Goal: Transaction & Acquisition: Purchase product/service

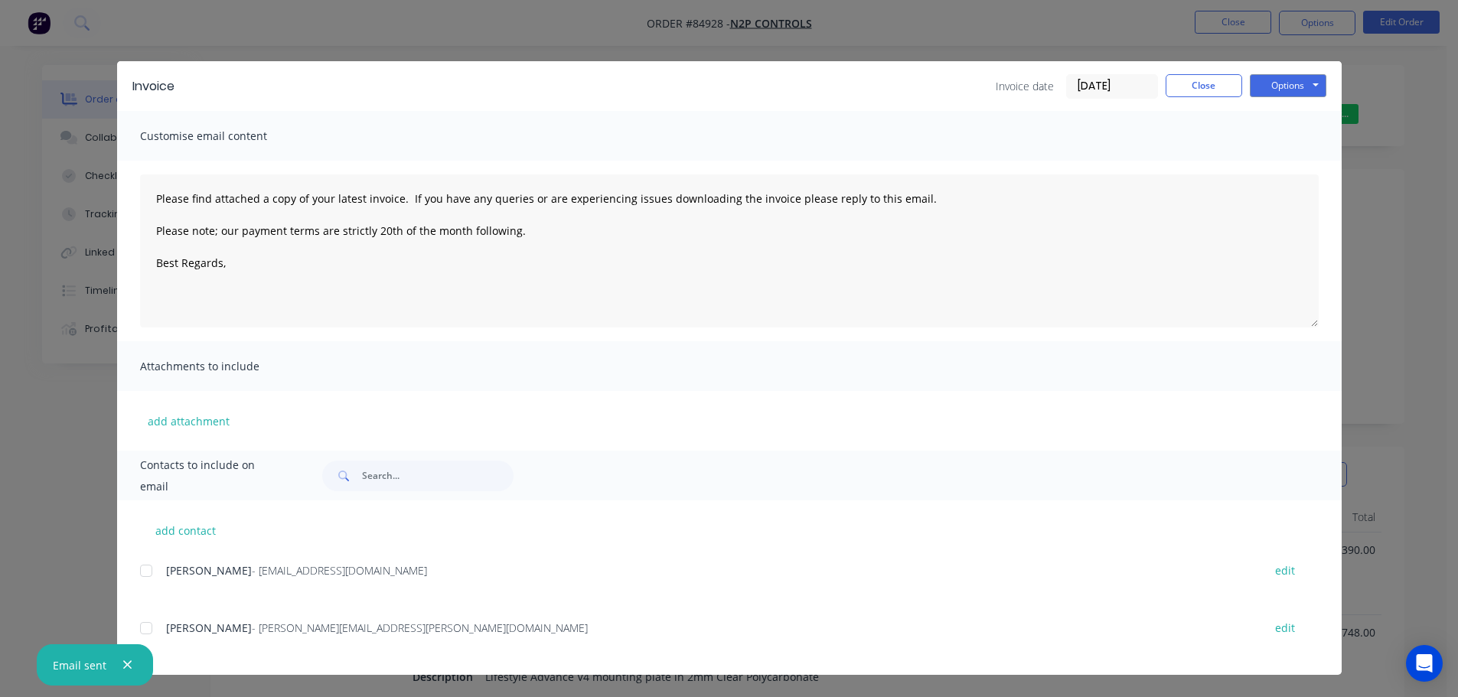
scroll to position [306, 0]
click at [1205, 81] on button "Close" at bounding box center [1204, 85] width 77 height 23
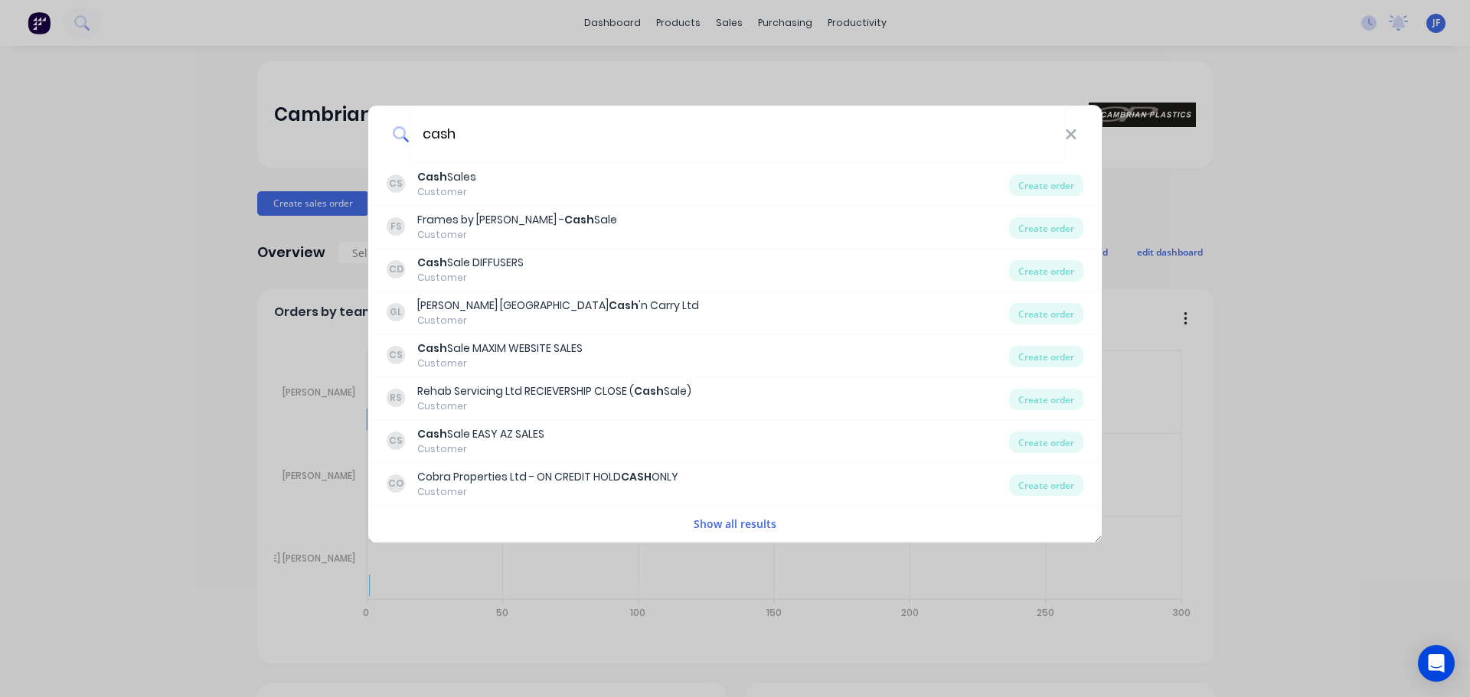
type input "cash"
click at [329, 139] on div "cash CS Cash Sales Customer Create order FS Frames by Daniel - Cash Sale Custom…" at bounding box center [735, 348] width 1470 height 697
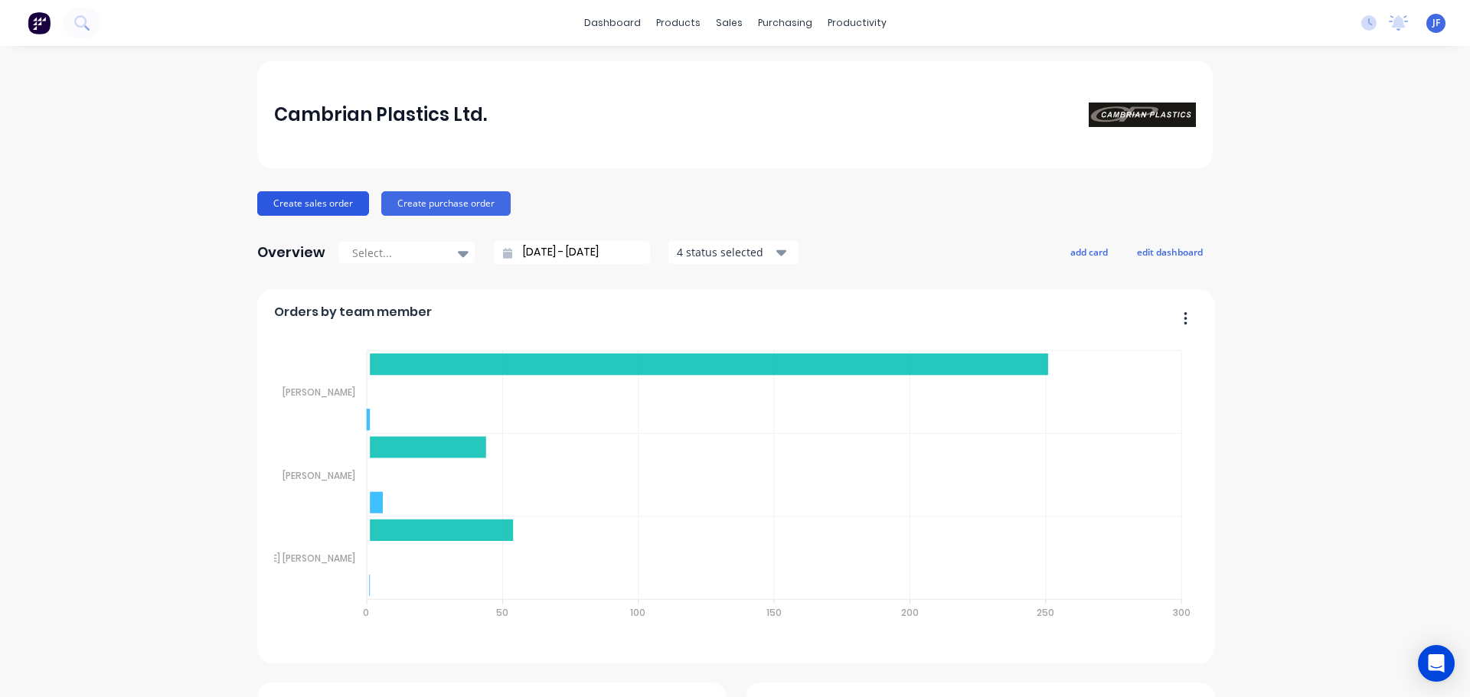
click at [335, 202] on button "Create sales order" at bounding box center [313, 203] width 112 height 24
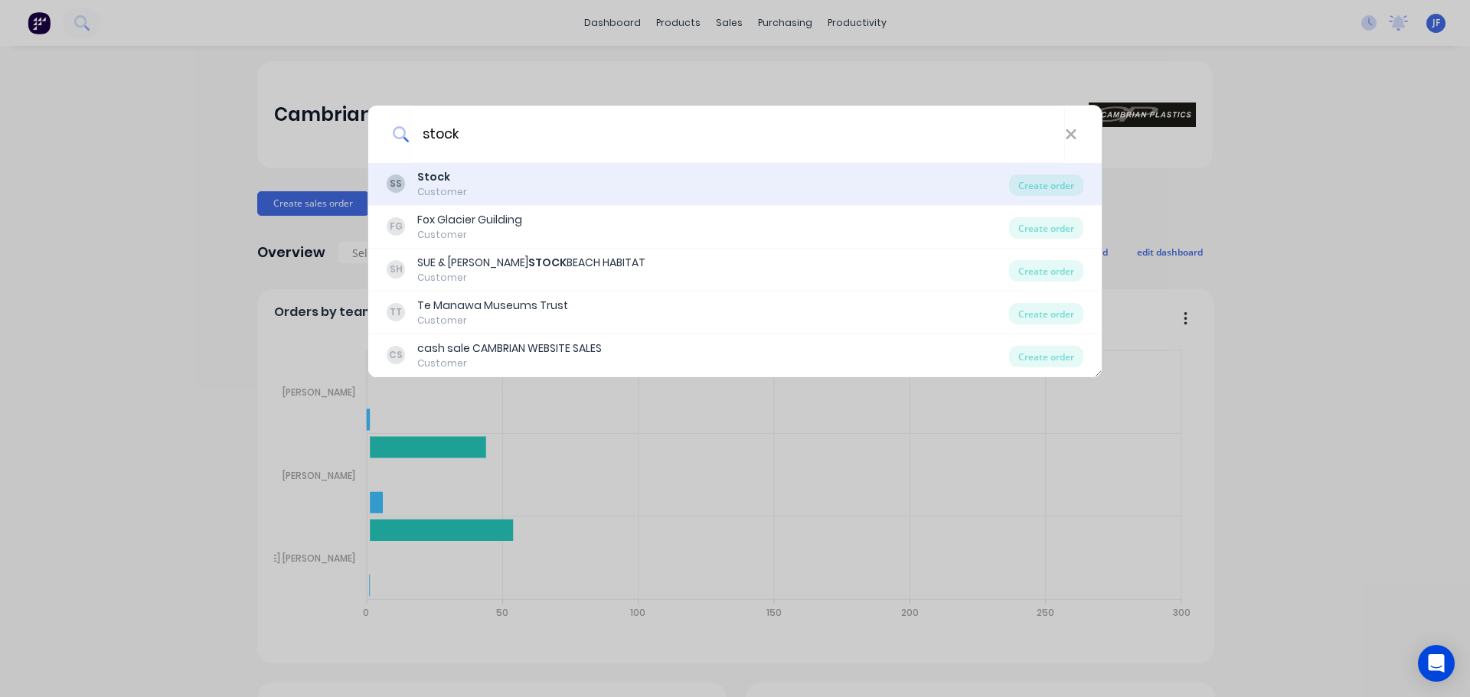
type input "stock"
click at [552, 188] on div "SS Stock Customer" at bounding box center [698, 184] width 622 height 30
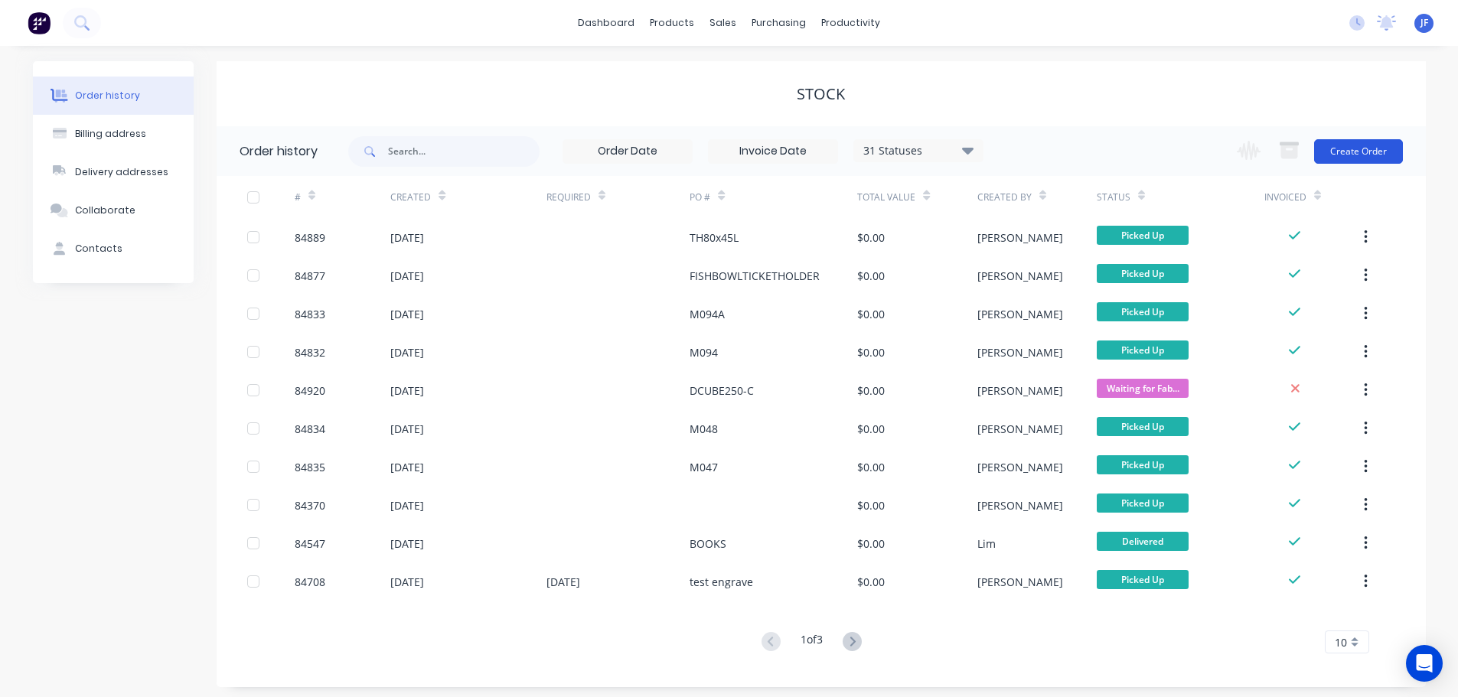
click at [1373, 149] on button "Create Order" at bounding box center [1358, 151] width 89 height 24
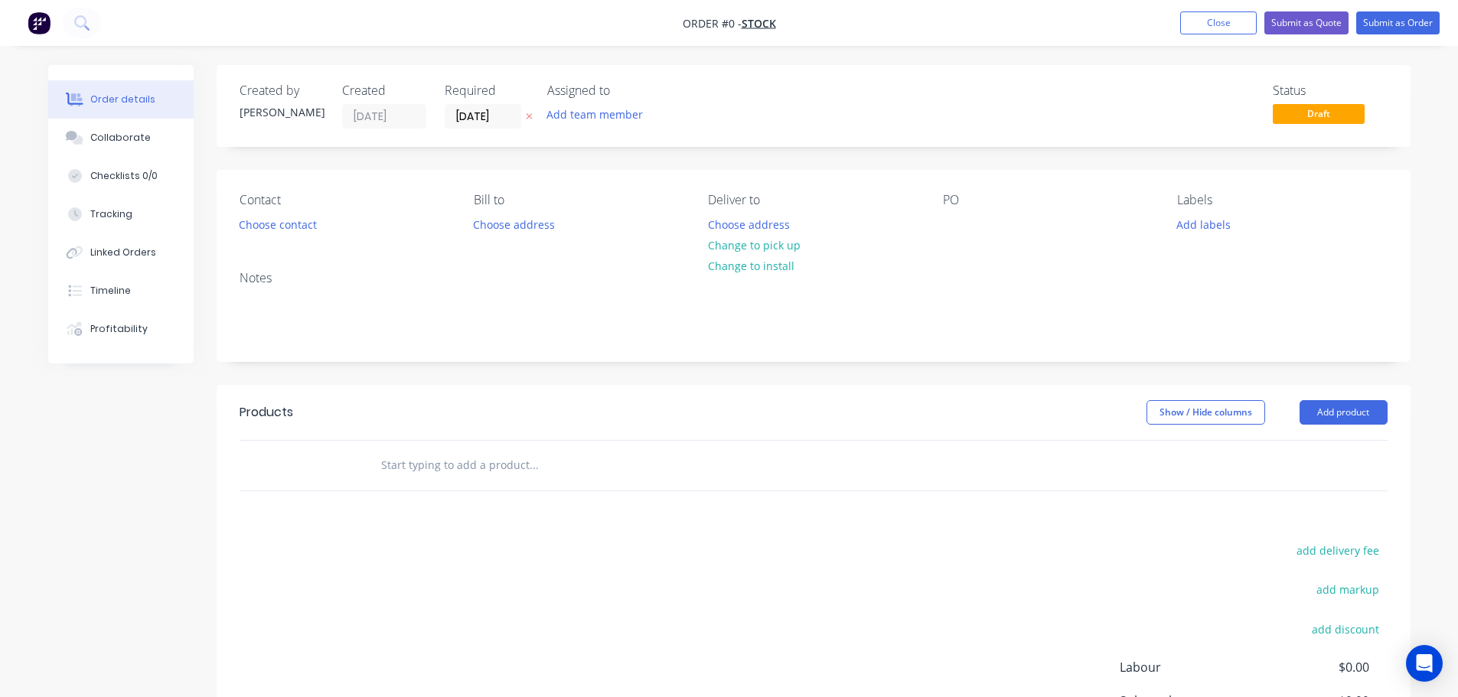
click at [524, 115] on button "button" at bounding box center [529, 117] width 16 height 18
click at [318, 220] on button "Choose contact" at bounding box center [277, 224] width 94 height 21
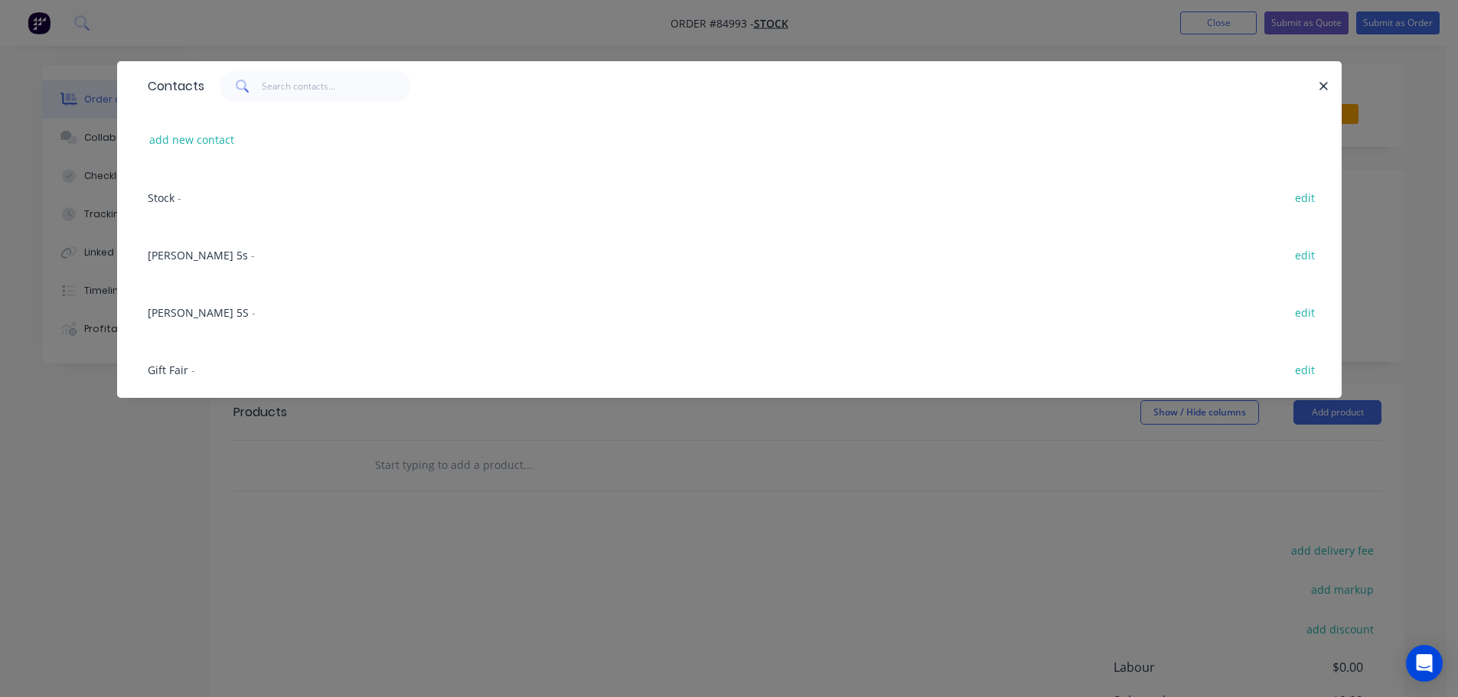
click at [169, 212] on div "Stock - edit" at bounding box center [729, 196] width 1179 height 57
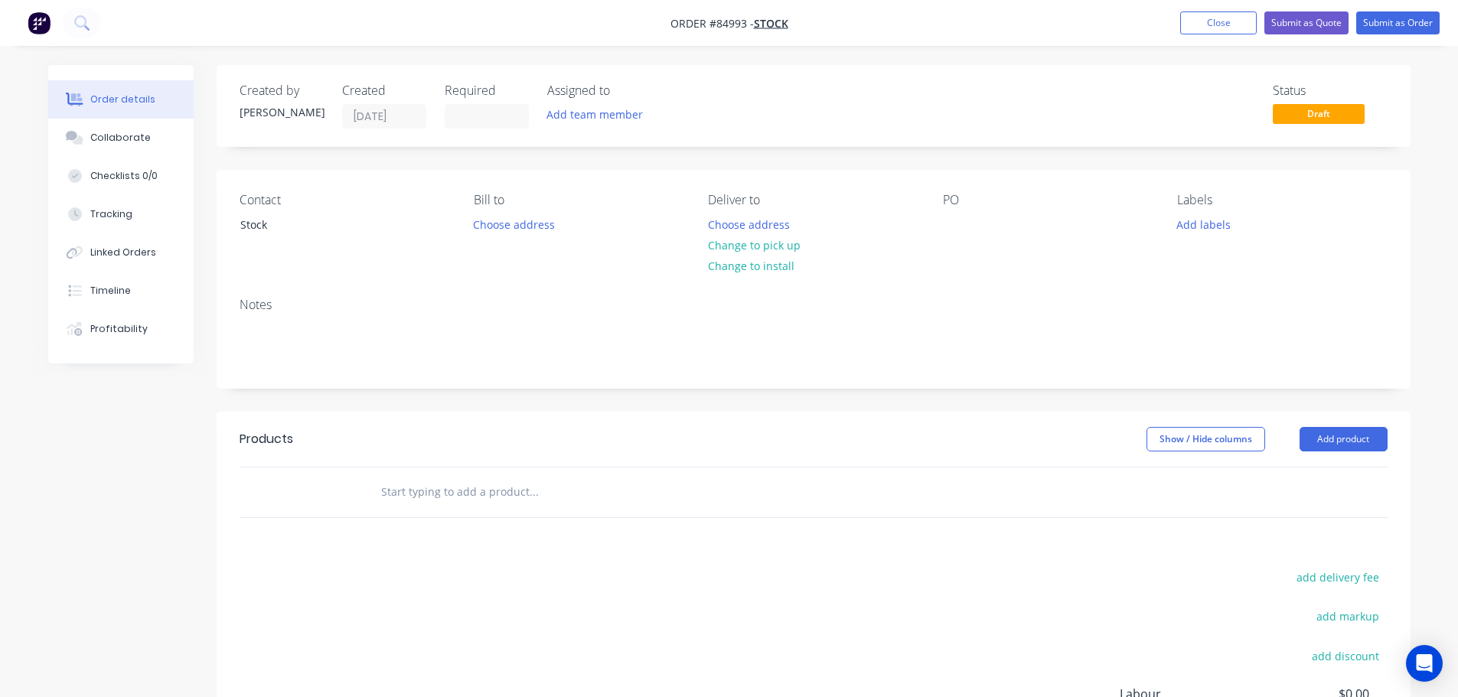
drag, startPoint x: 747, startPoint y: 244, endPoint x: 785, endPoint y: 233, distance: 40.0
click at [747, 244] on button "Change to pick up" at bounding box center [754, 245] width 109 height 21
click at [446, 485] on input "text" at bounding box center [533, 492] width 306 height 31
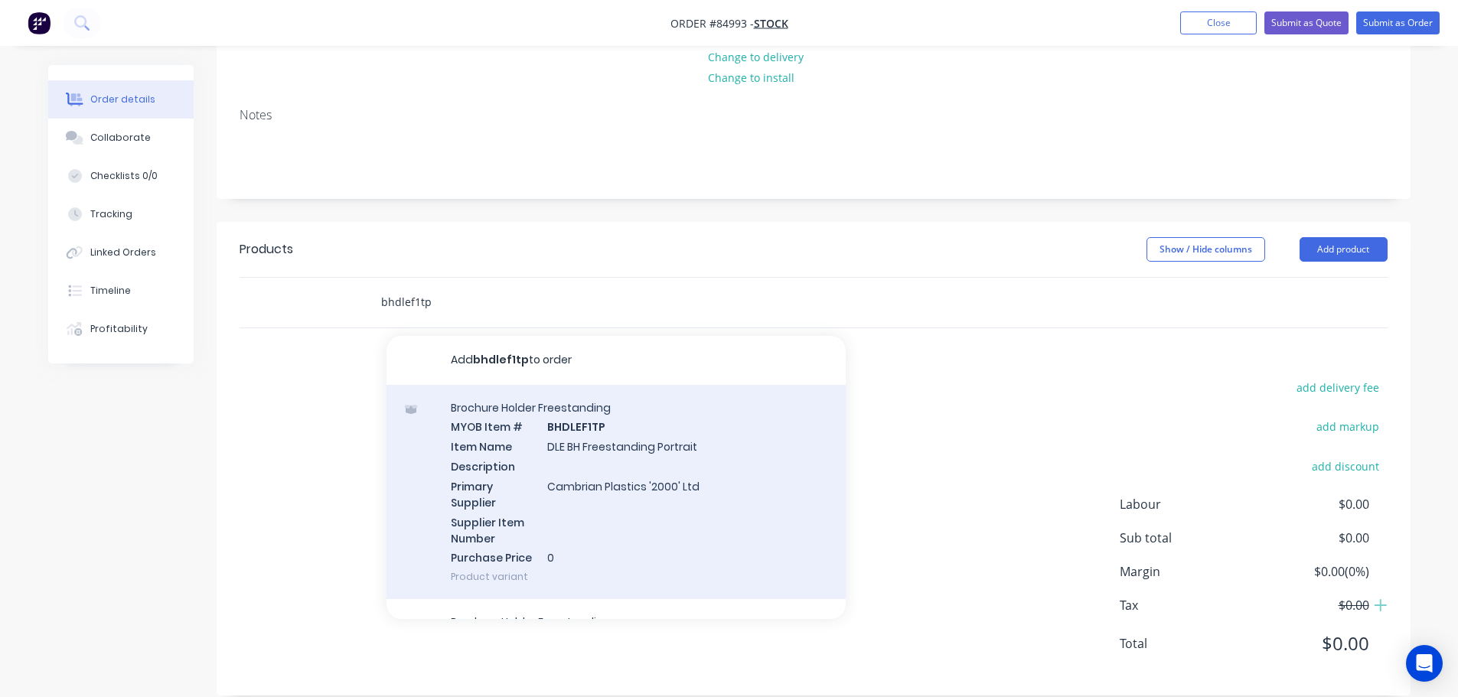
scroll to position [211, 0]
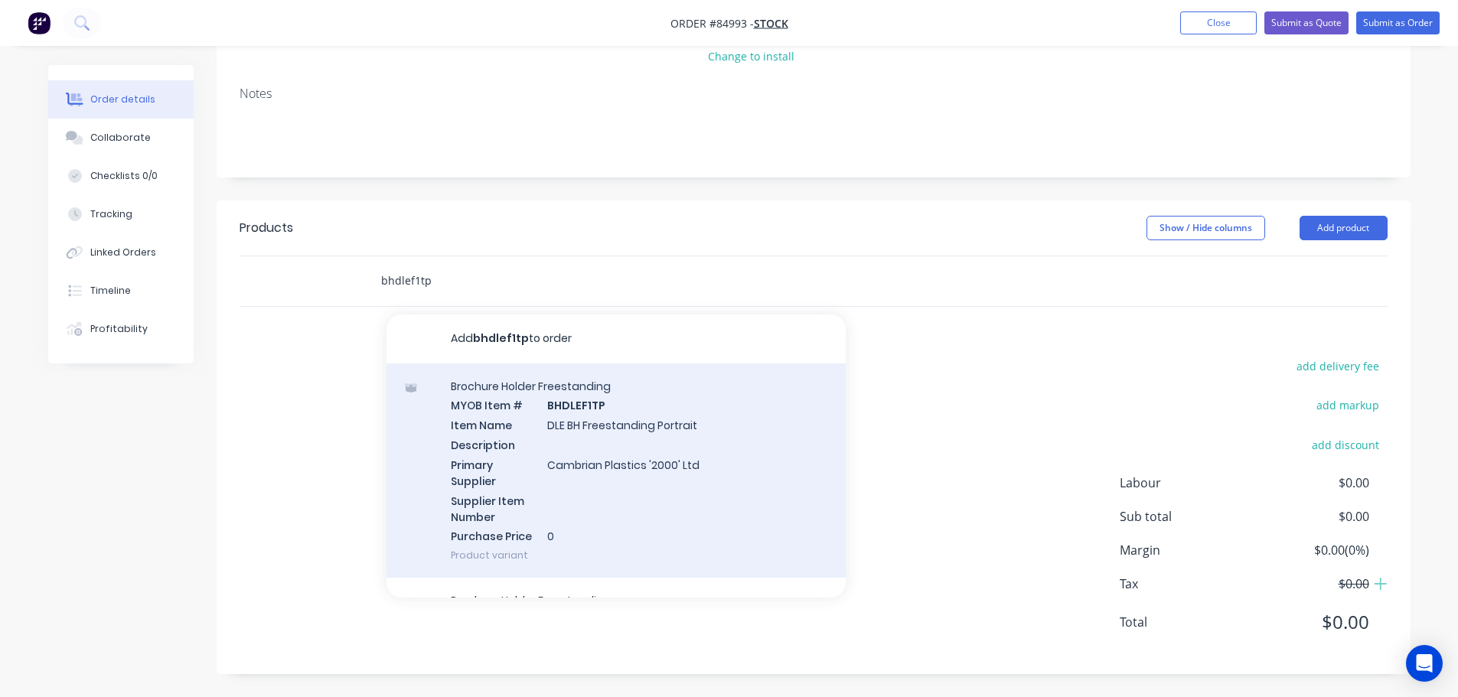
type input "bhdlef1tp"
click at [565, 492] on div "Brochure Holder Freestanding MYOB Item # BHDLEF1TP Item Name DLE BH Freestandin…" at bounding box center [616, 471] width 459 height 215
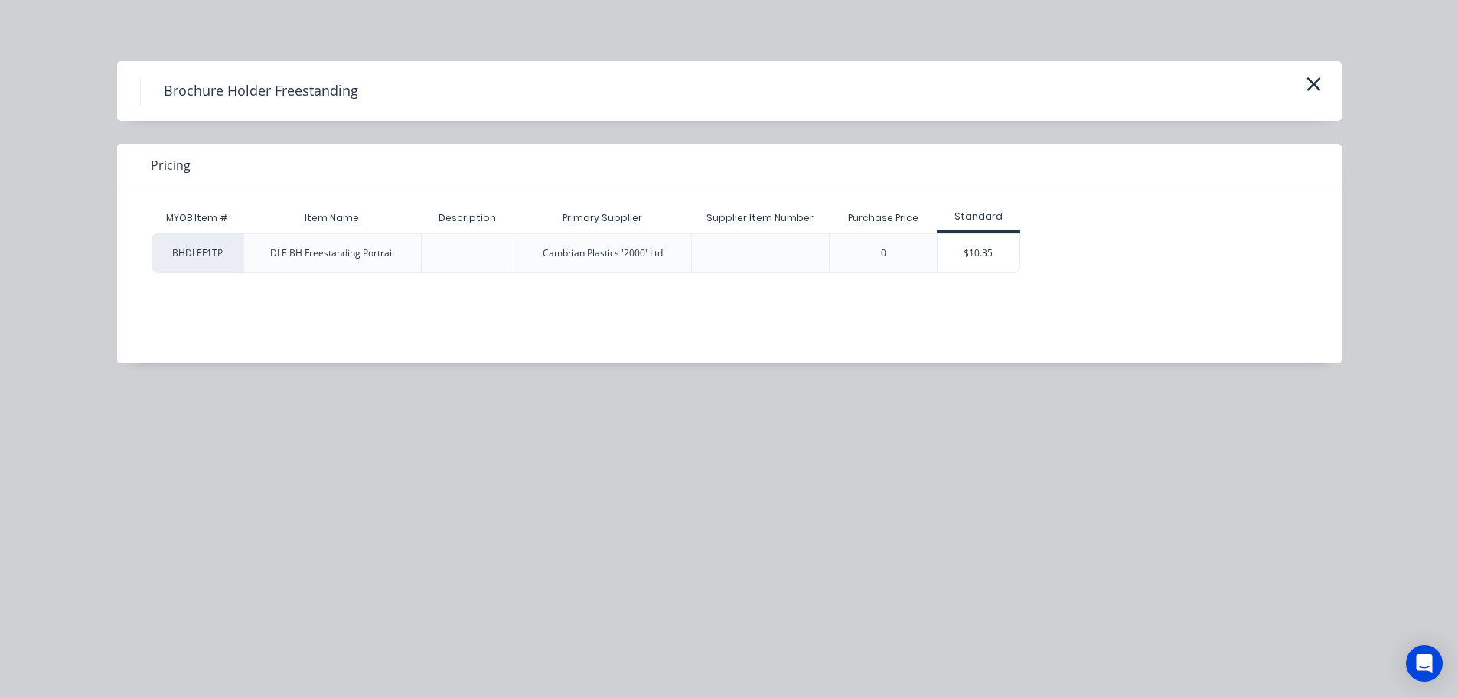
click at [996, 244] on div "$10.35" at bounding box center [979, 253] width 82 height 38
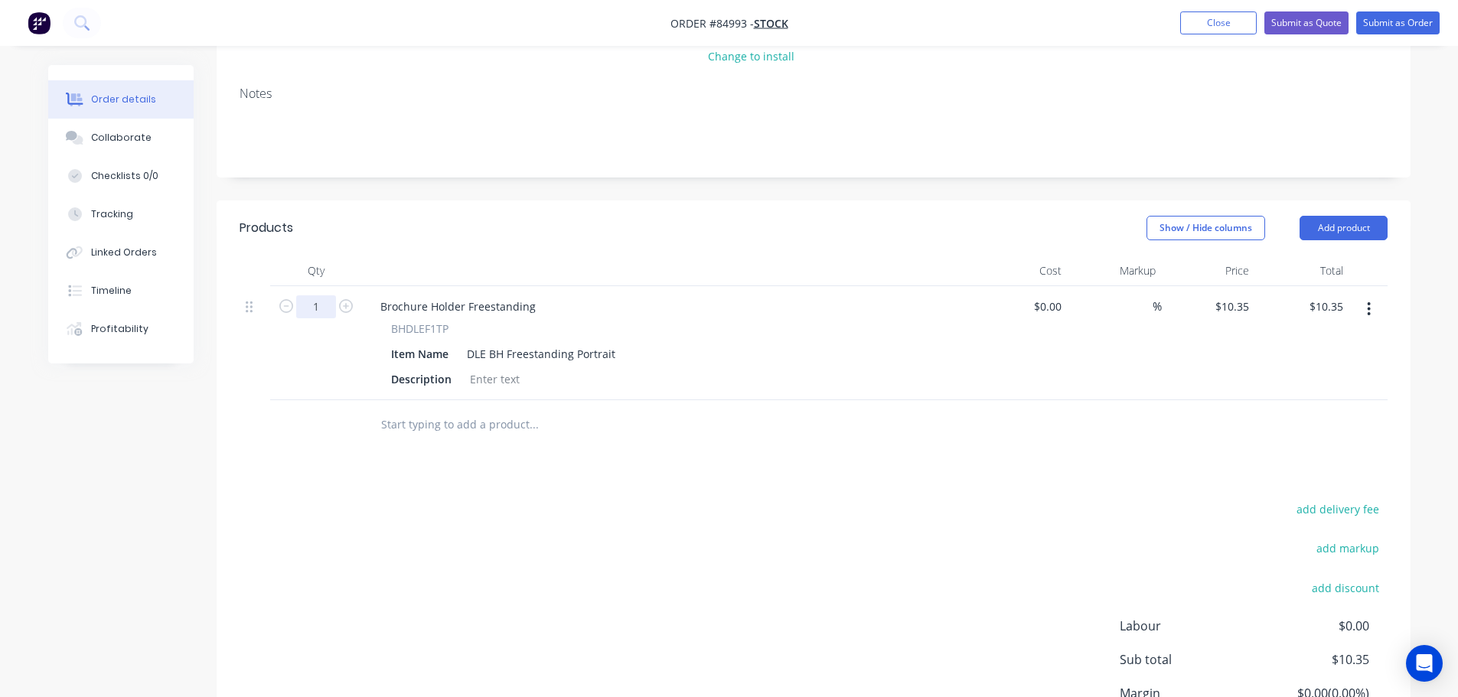
click at [310, 308] on input "1" at bounding box center [316, 306] width 40 height 23
type input "20"
type input "$207.00"
click at [398, 331] on span "BHDLEF1TP" at bounding box center [419, 329] width 57 height 16
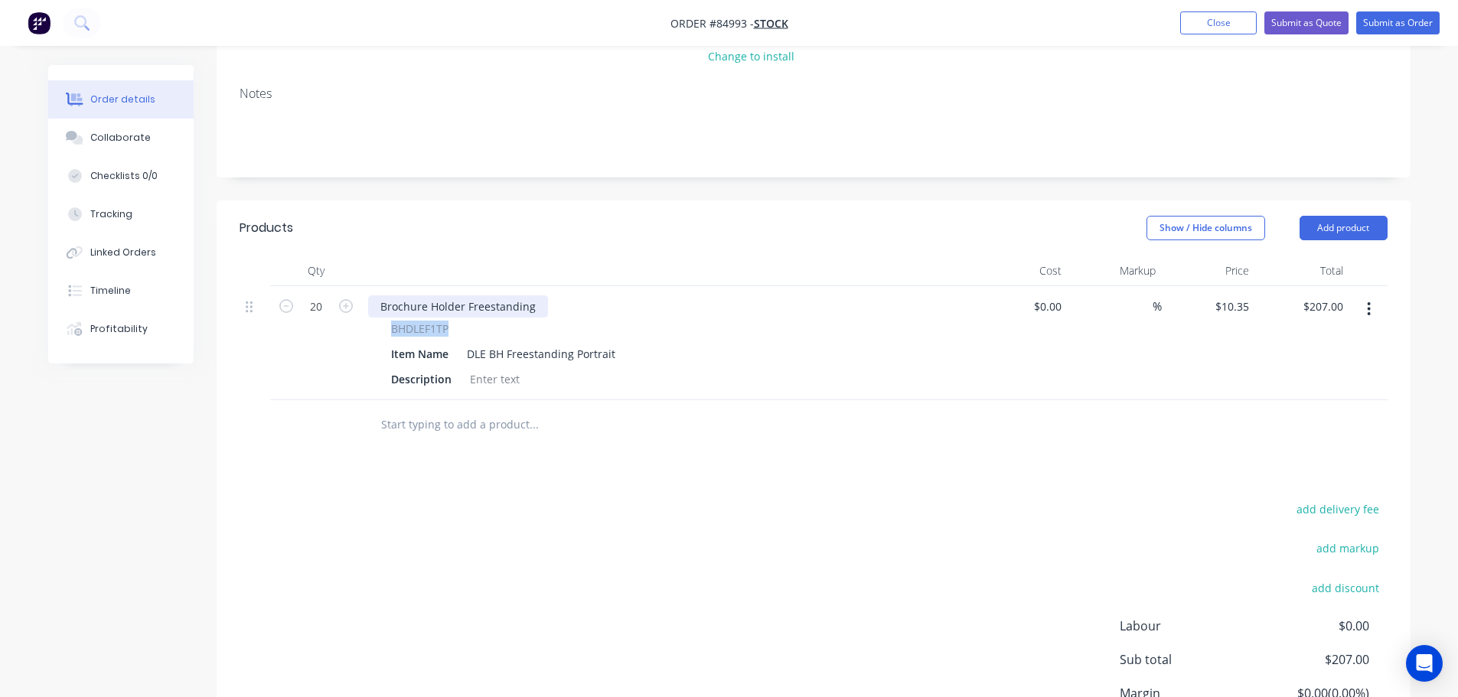
copy span "BHDLEF1TP"
click at [406, 309] on div "Brochure Holder Freestanding" at bounding box center [458, 306] width 180 height 22
paste div
click at [372, 524] on div "add delivery fee add markup add discount Labour $0.00 Sub total $207.00 Margin …" at bounding box center [814, 646] width 1148 height 295
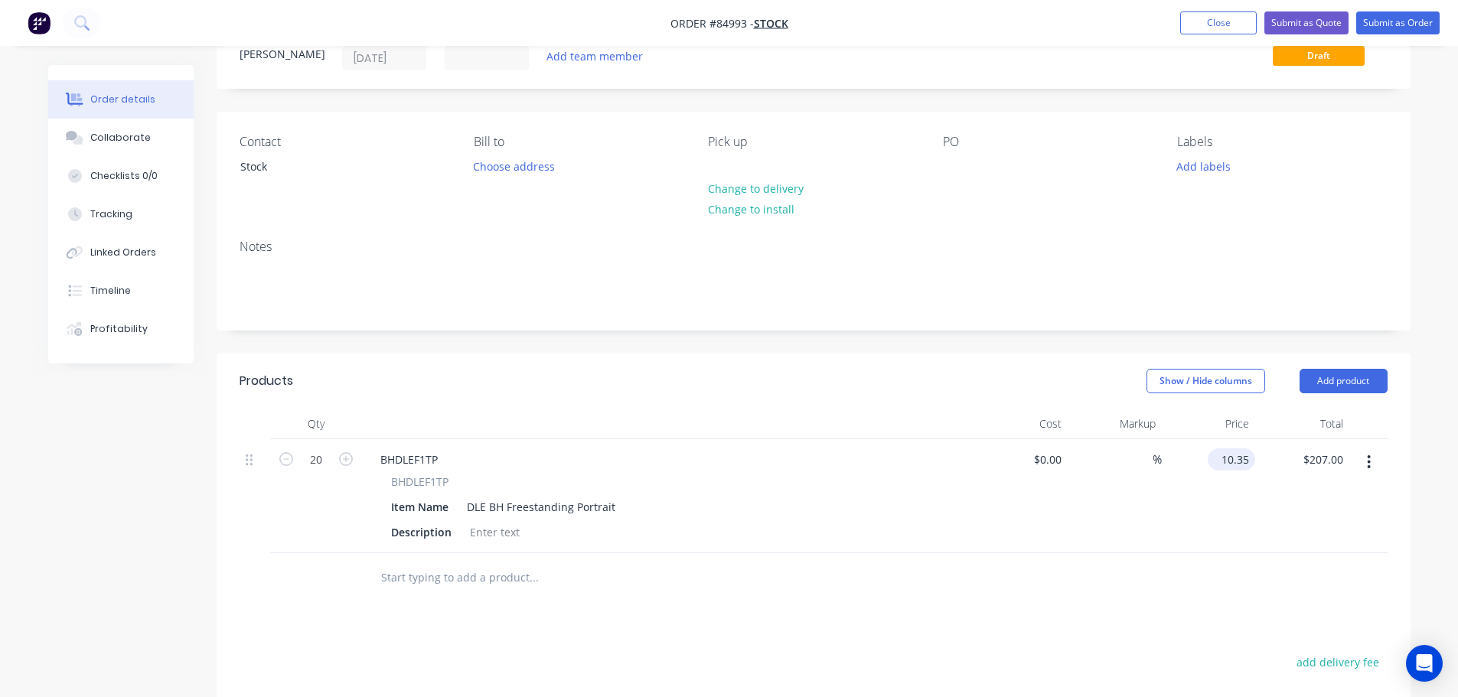
click at [1243, 450] on input "10.35" at bounding box center [1234, 460] width 41 height 22
type input "$0.00"
click at [959, 162] on div at bounding box center [955, 166] width 24 height 22
paste div
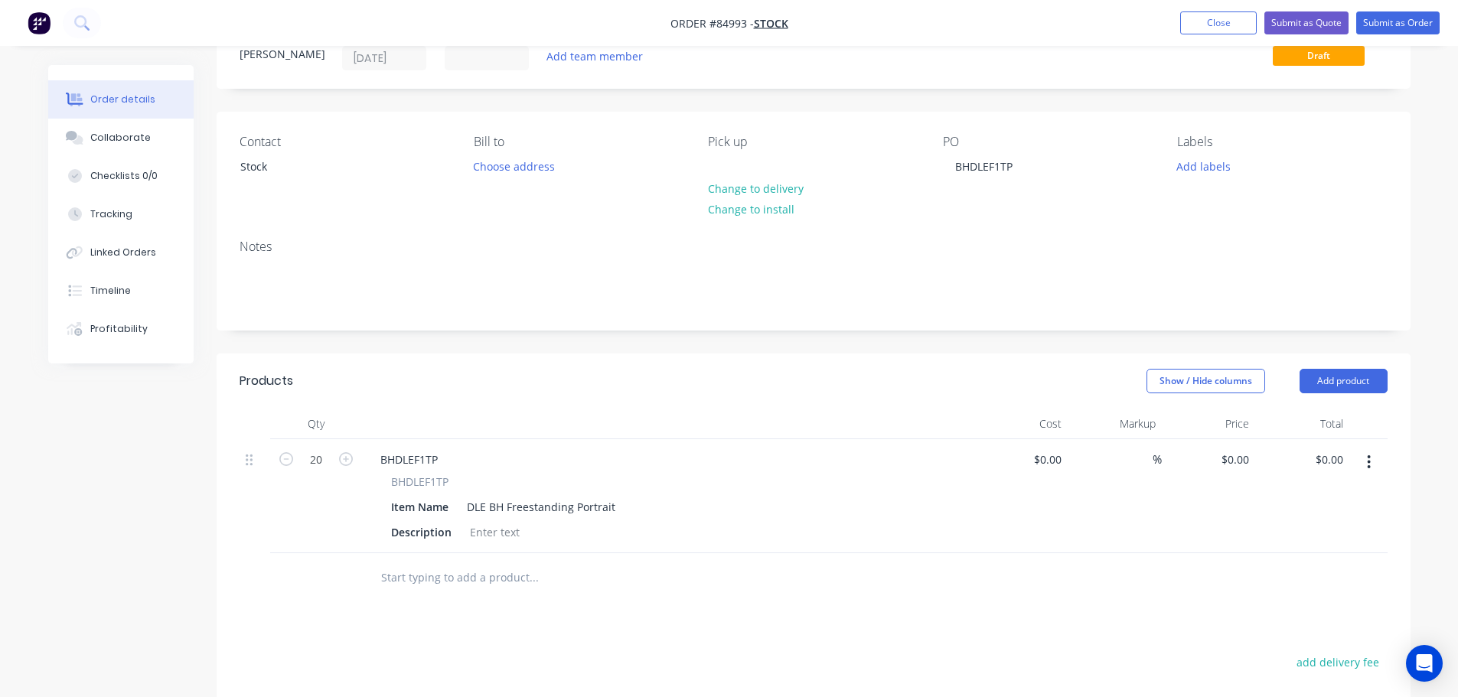
drag, startPoint x: 988, startPoint y: 237, endPoint x: 1119, endPoint y: 138, distance: 164.4
click at [991, 236] on div "Notes" at bounding box center [814, 278] width 1194 height 103
click at [1392, 21] on button "Submit as Order" at bounding box center [1397, 22] width 83 height 23
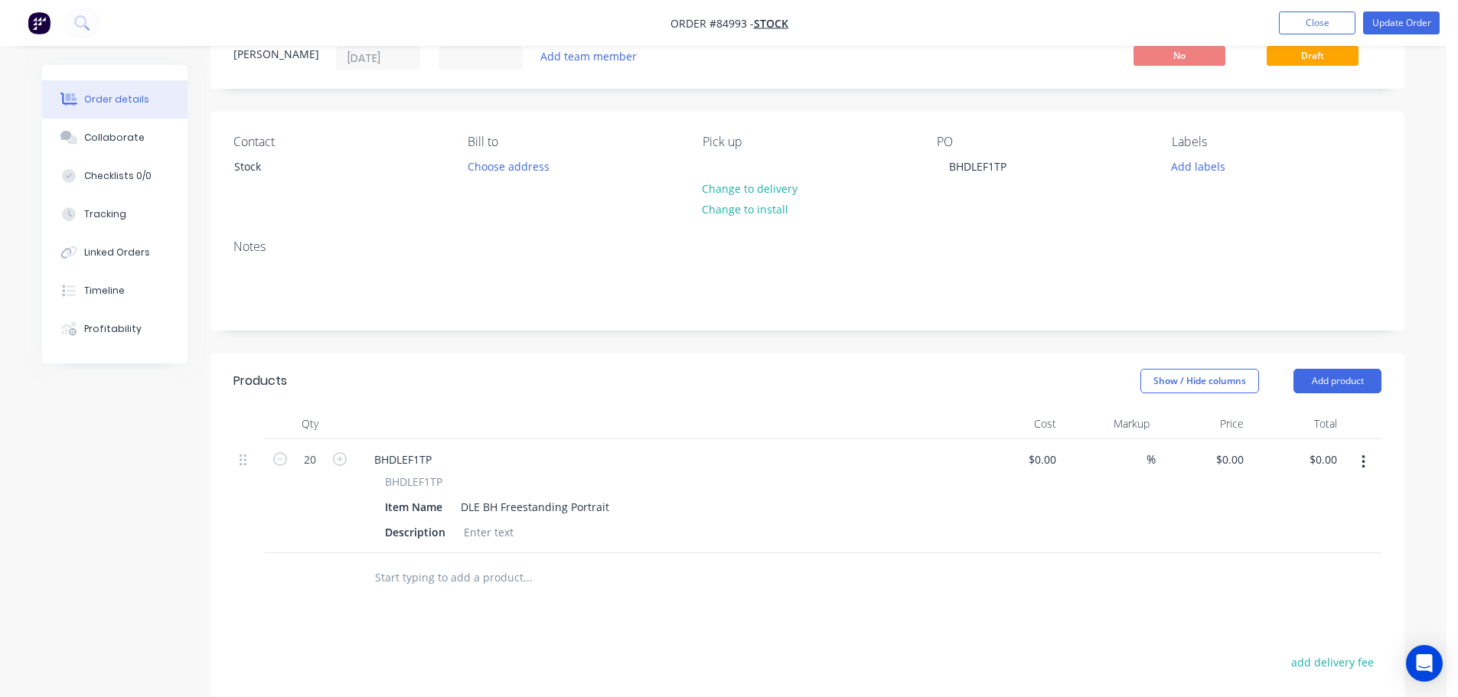
scroll to position [0, 0]
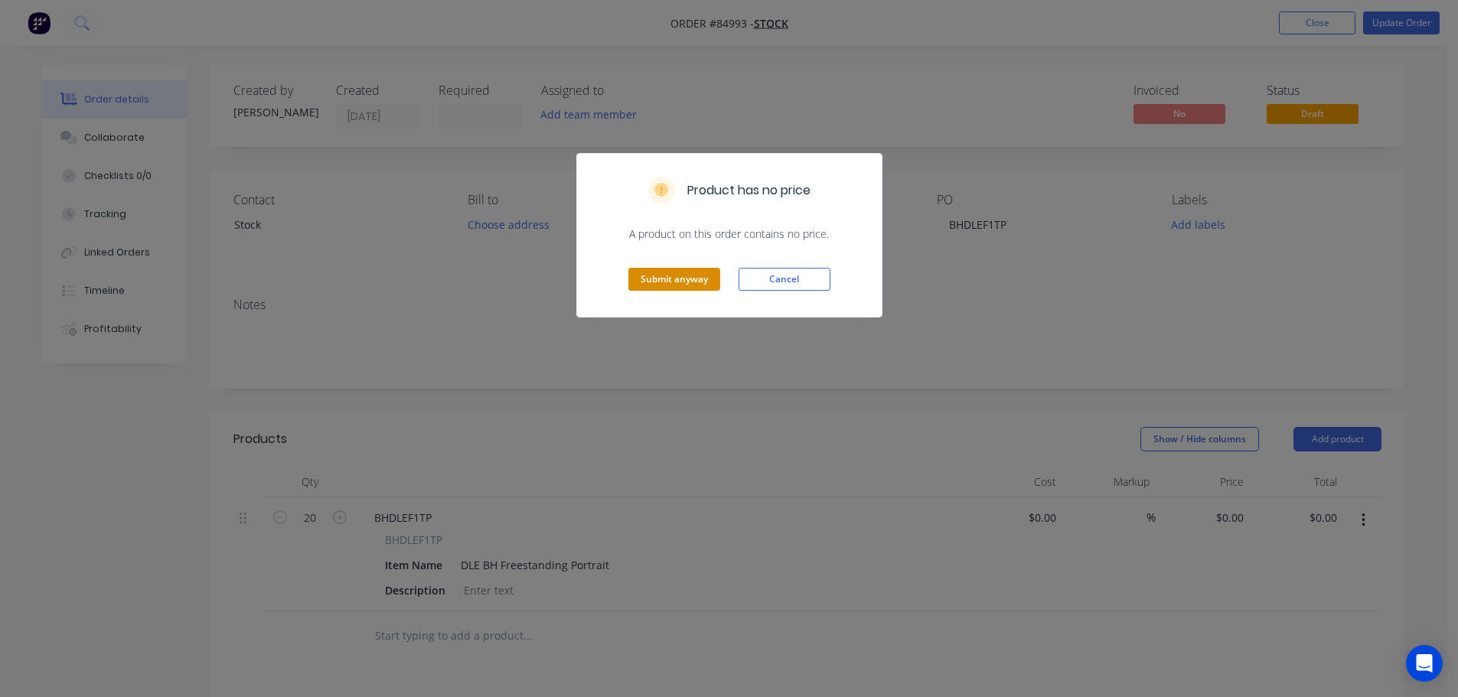
click at [654, 273] on button "Submit anyway" at bounding box center [674, 279] width 92 height 23
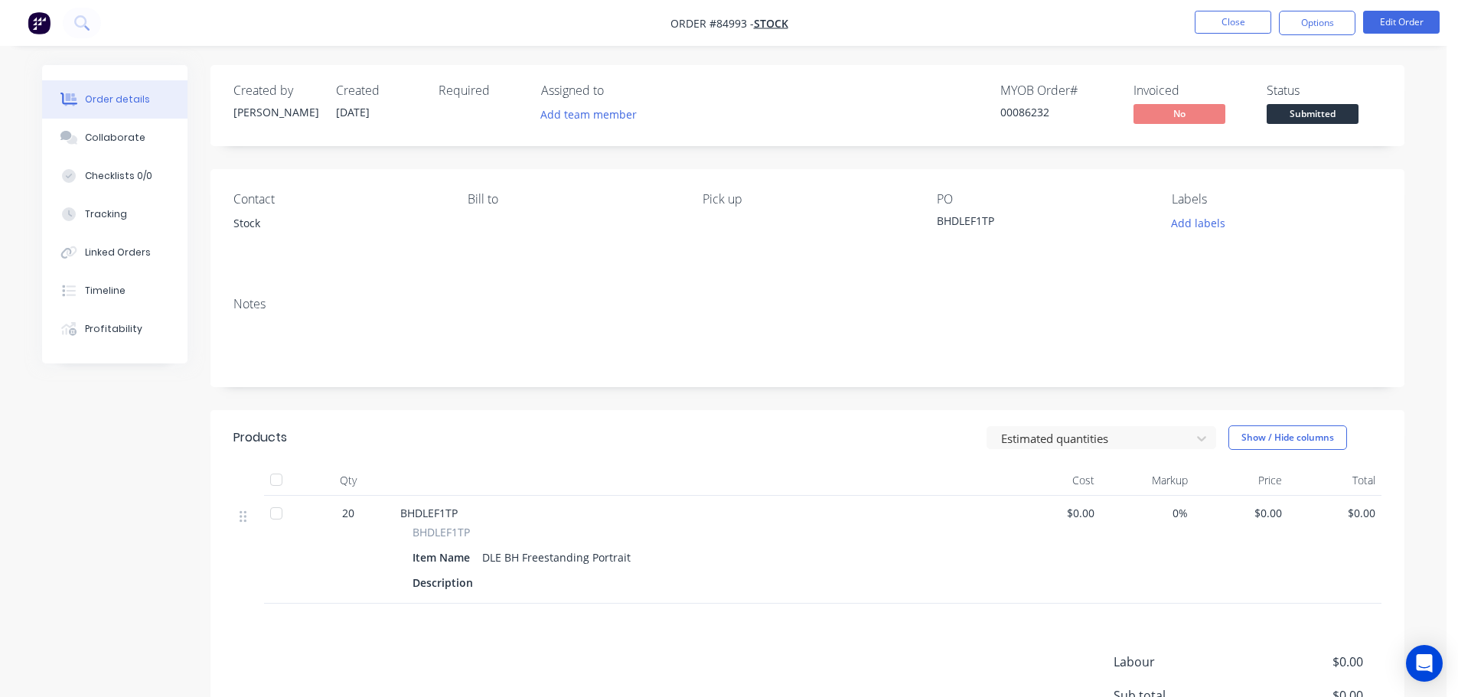
click at [1305, 126] on button "Submitted" at bounding box center [1313, 115] width 92 height 23
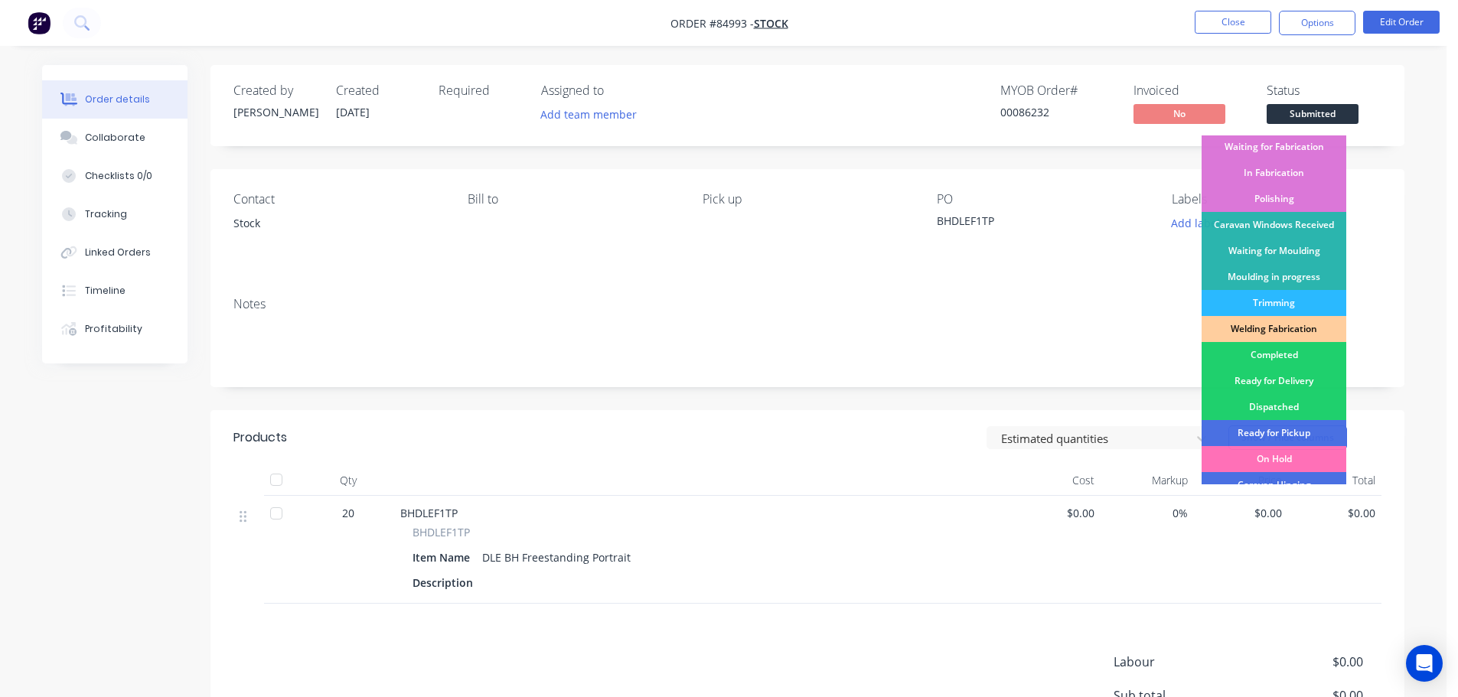
scroll to position [302, 0]
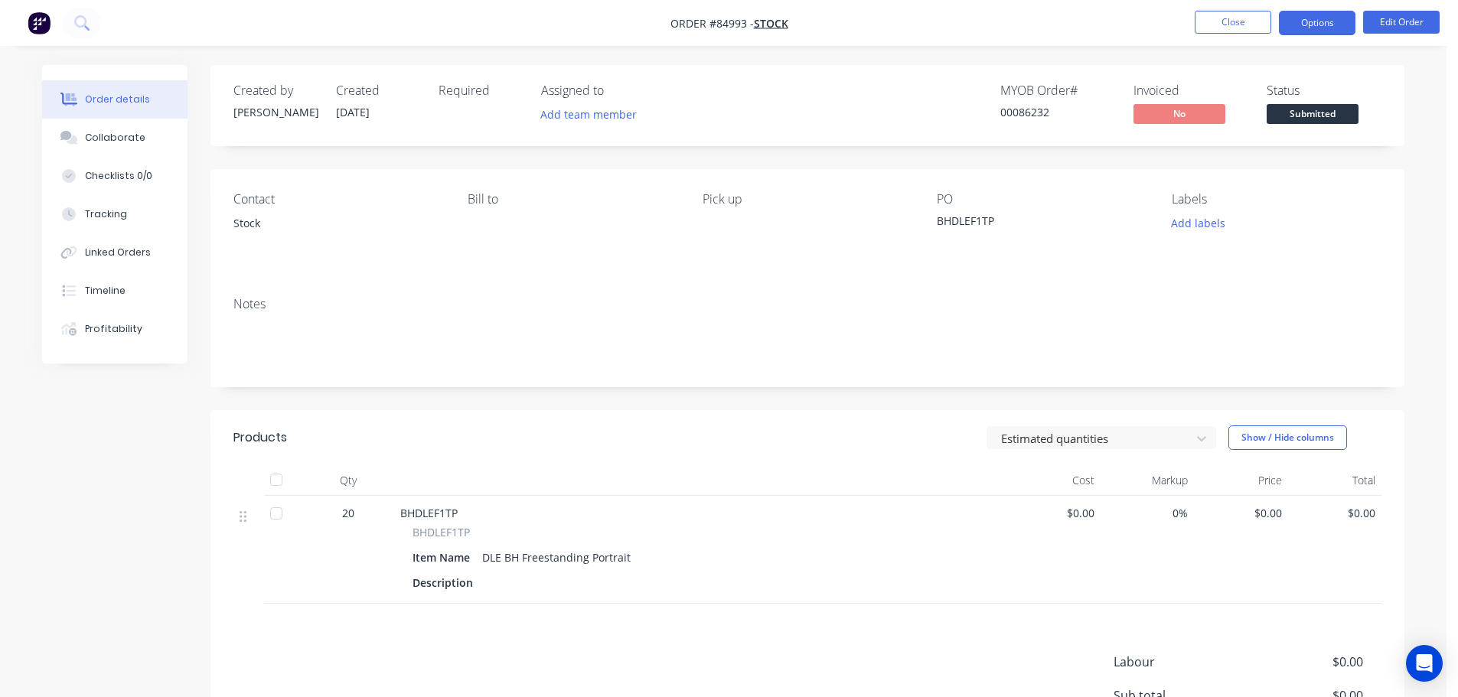
drag, startPoint x: 1301, startPoint y: 63, endPoint x: 1320, endPoint y: 19, distance: 47.6
click at [1301, 60] on div "Order details Collaborate Checklists 0/0 Tracking Linked Orders Timeline Profit…" at bounding box center [723, 438] width 1447 height 877
click at [1320, 18] on button "Options" at bounding box center [1317, 23] width 77 height 24
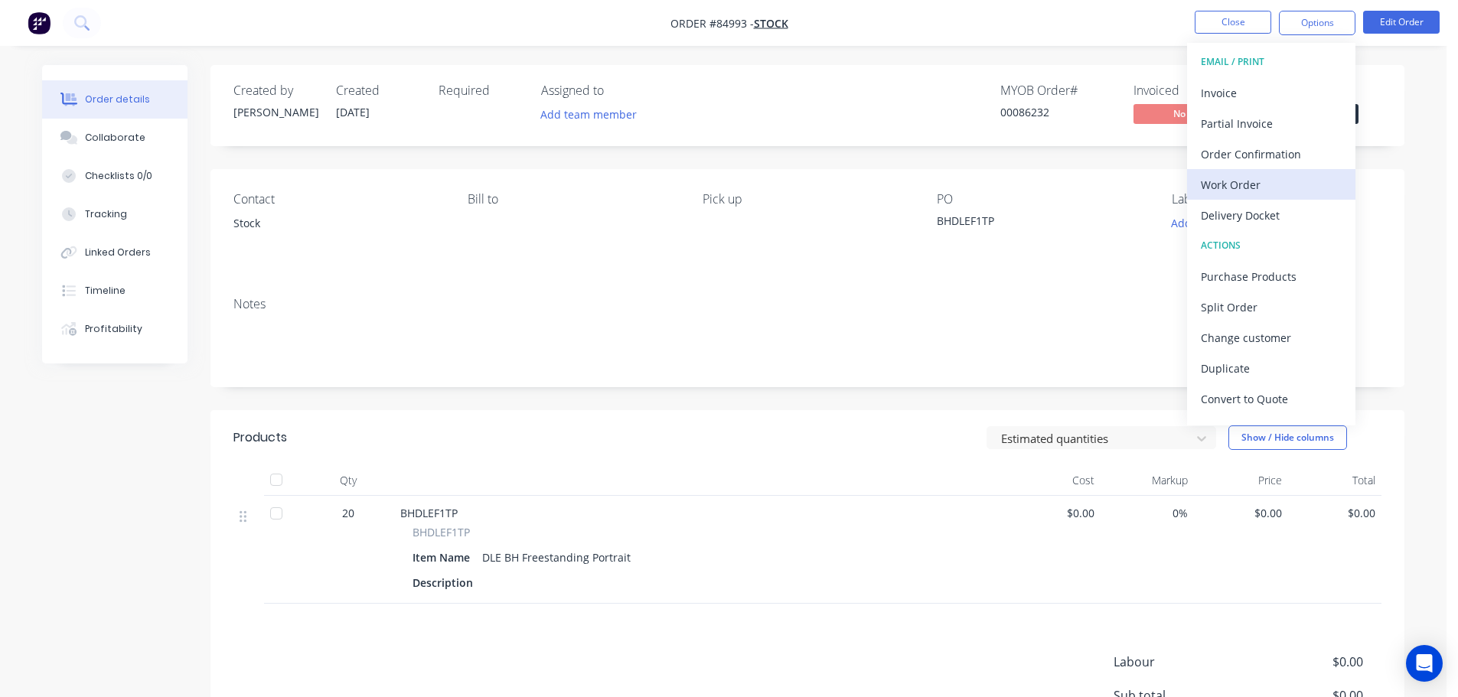
click at [1258, 193] on div "Work Order" at bounding box center [1271, 185] width 141 height 22
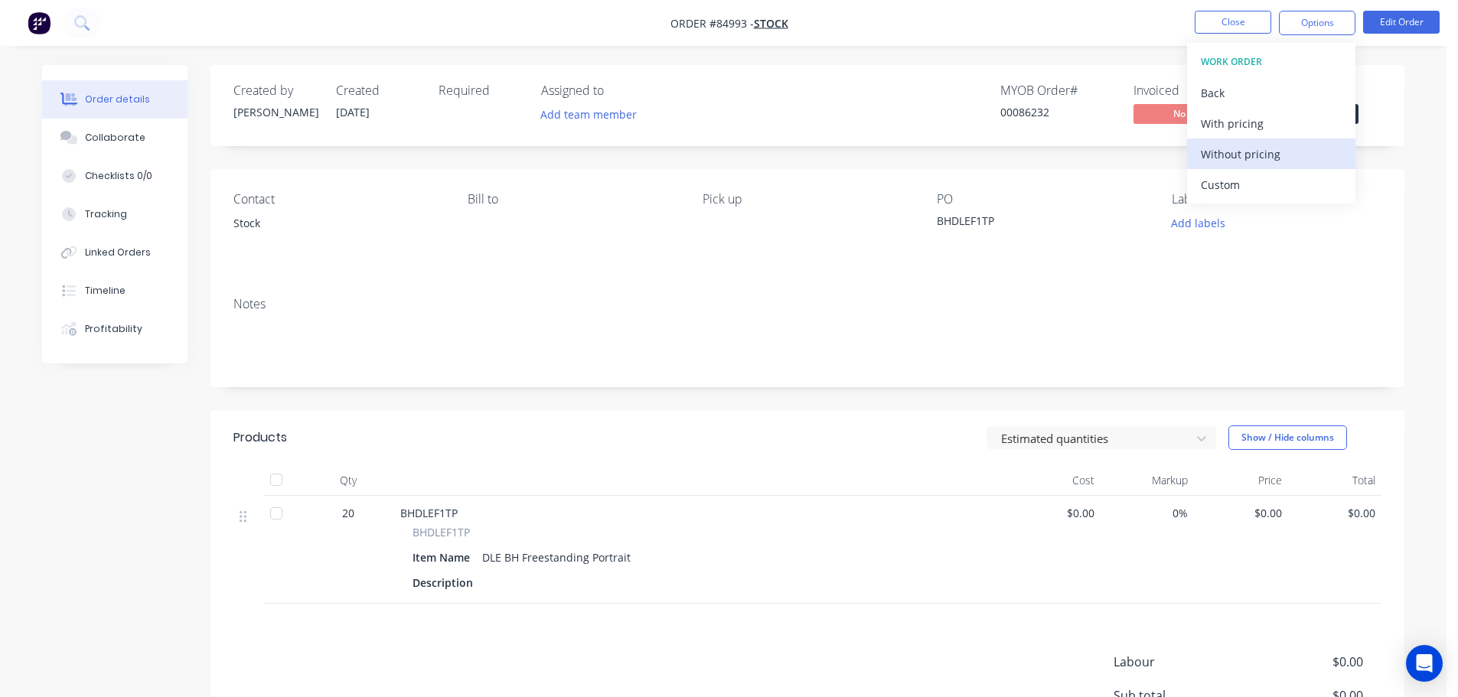
click at [1262, 160] on div "Without pricing" at bounding box center [1271, 154] width 141 height 22
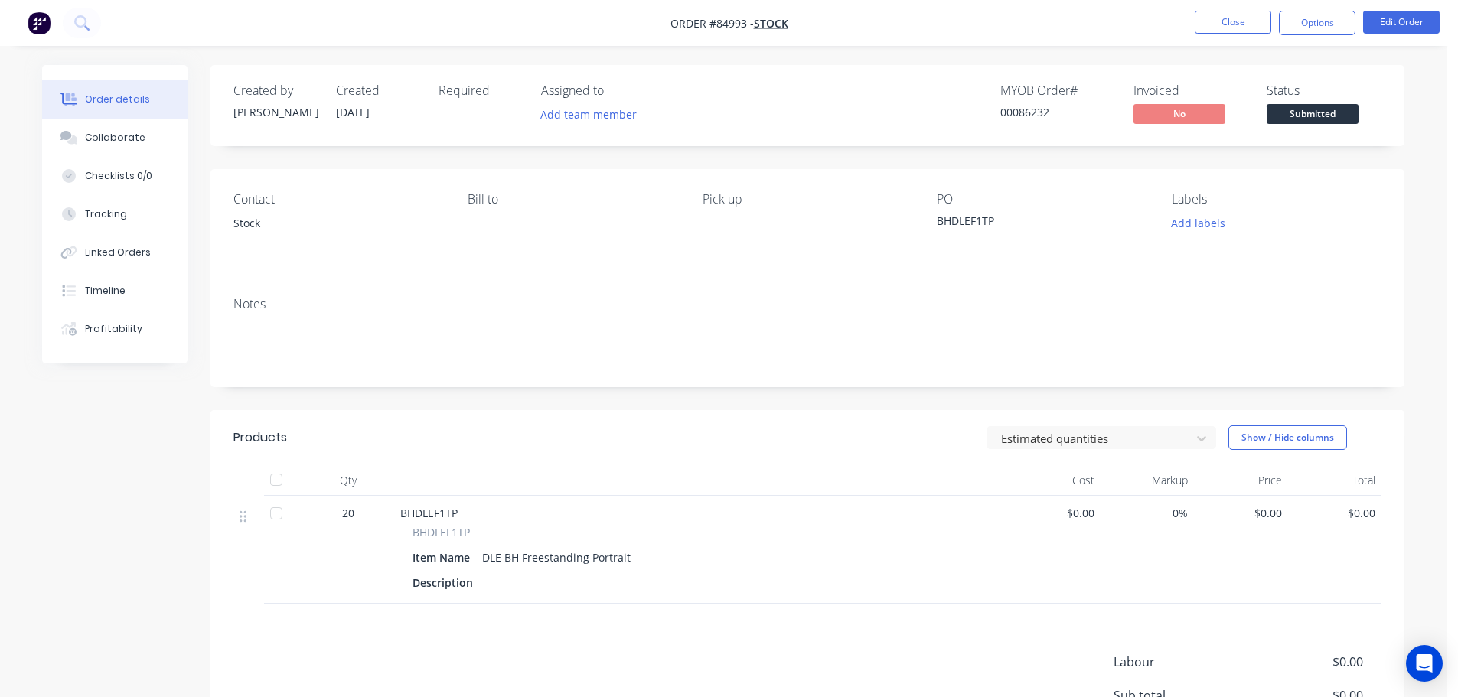
click at [969, 155] on div "Created by Jess Created 01/10/25 Required Assigned to Add team member MYOB Orde…" at bounding box center [808, 459] width 1194 height 788
click at [1177, 218] on button "Add labels" at bounding box center [1198, 223] width 70 height 21
click at [1229, 38] on nav "Order #84993 - Stock Close Options Edit Order" at bounding box center [729, 23] width 1458 height 46
click at [1229, 25] on button "Close" at bounding box center [1233, 22] width 77 height 23
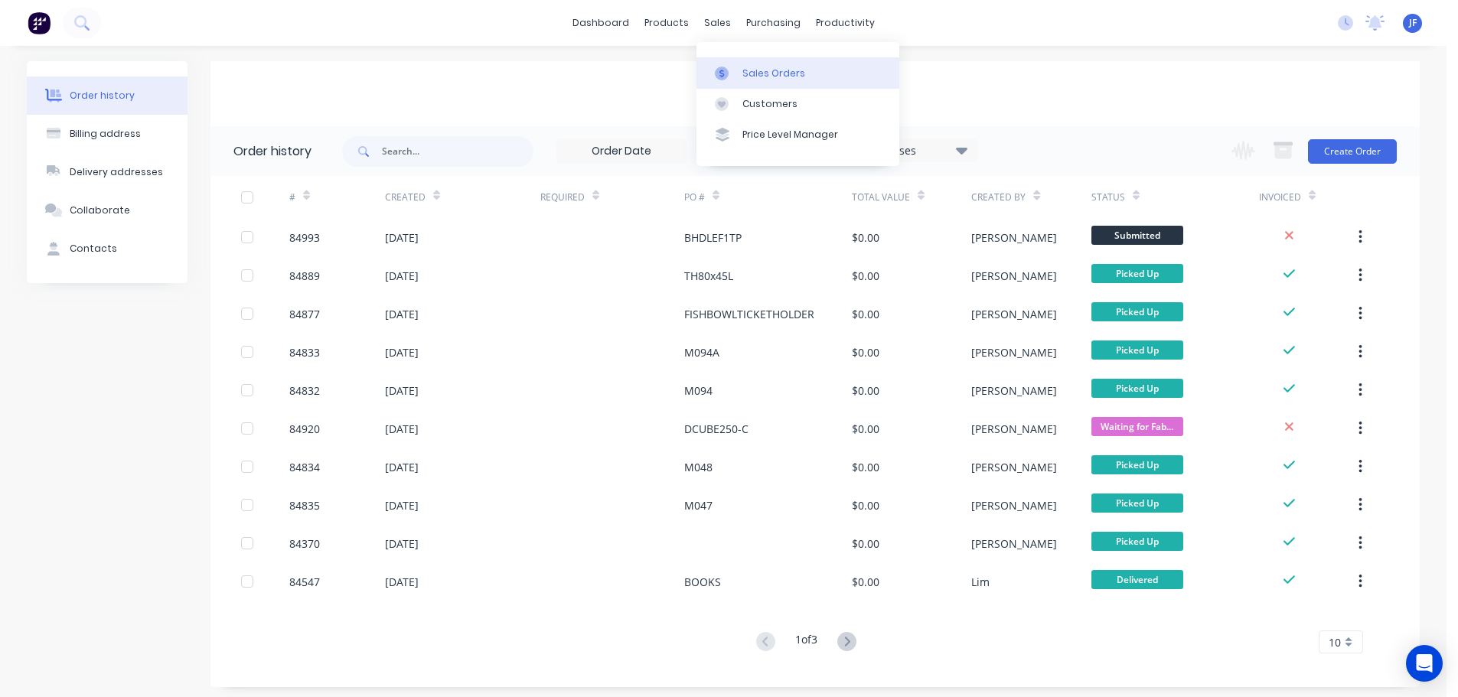
click at [739, 77] on link "Sales Orders" at bounding box center [798, 72] width 203 height 31
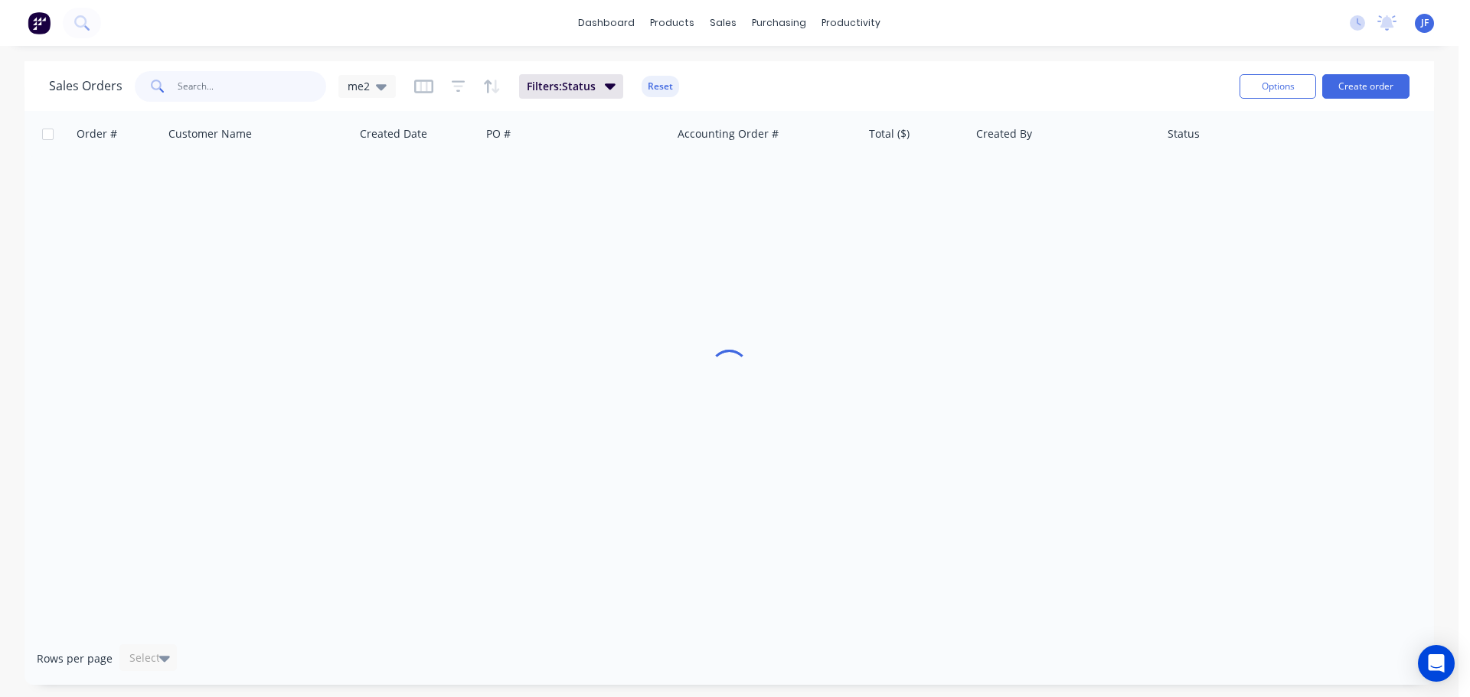
click at [178, 90] on input "text" at bounding box center [252, 86] width 149 height 31
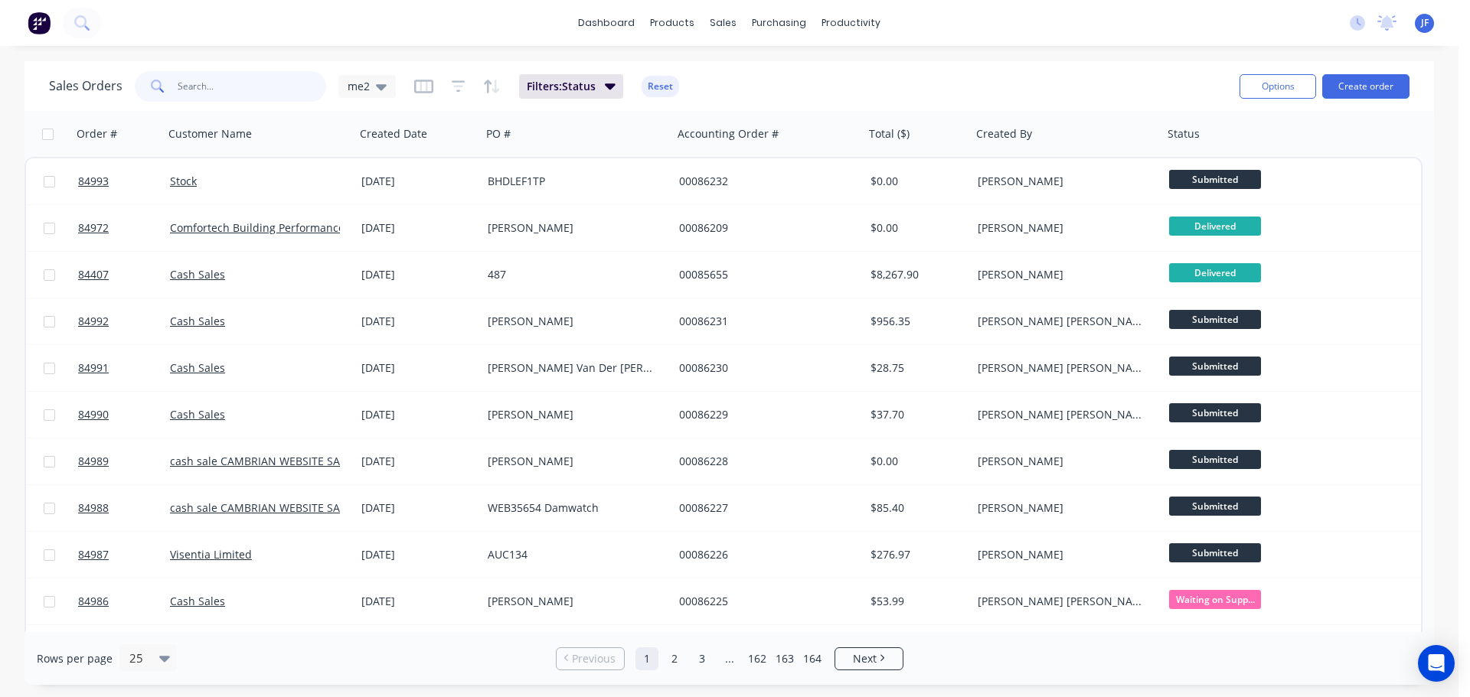
click at [210, 85] on input "text" at bounding box center [252, 86] width 149 height 31
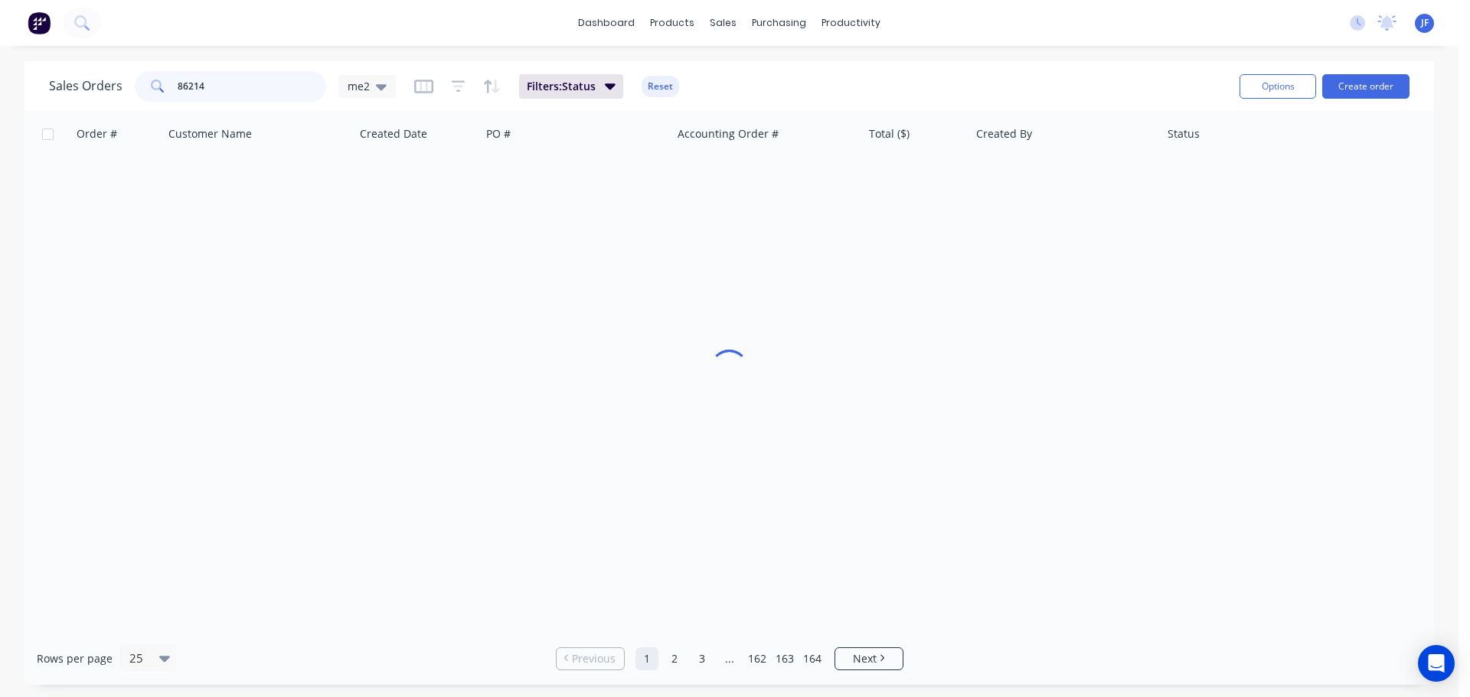
type input "86214"
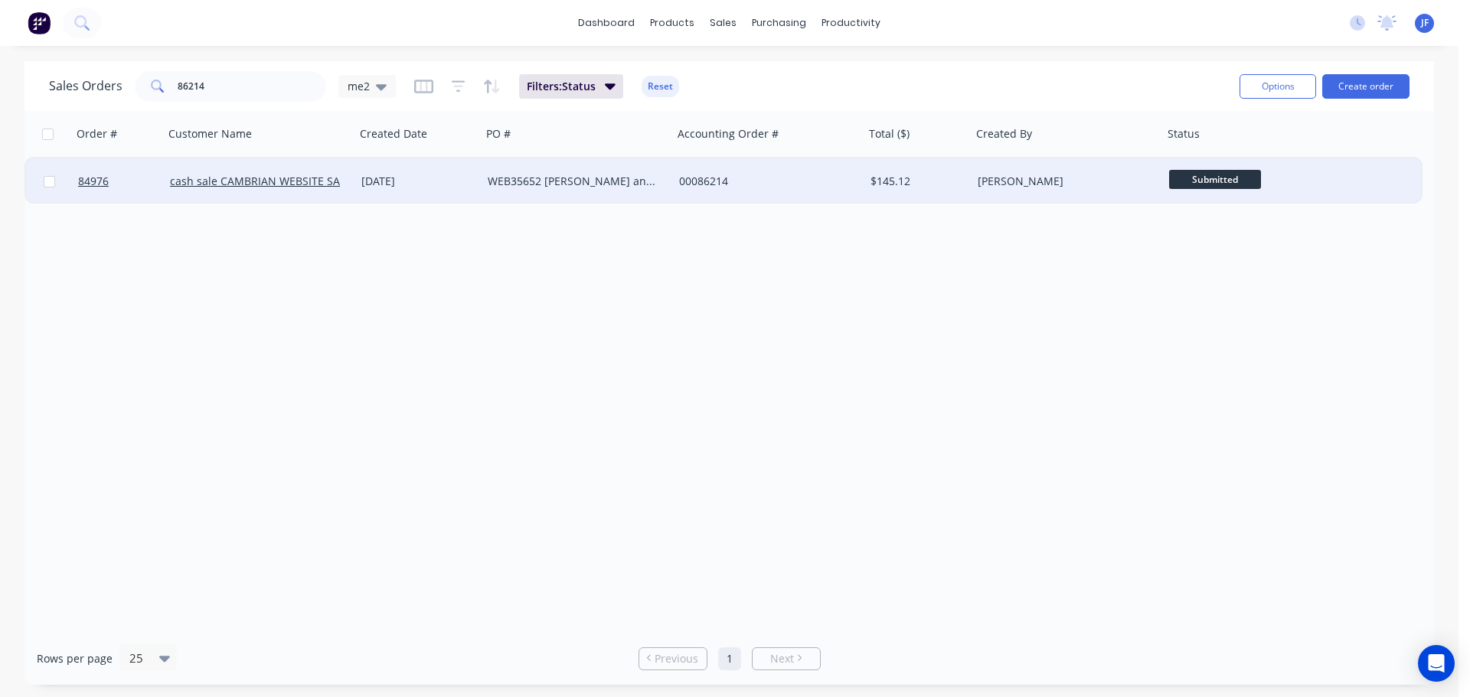
click at [864, 180] on div "$145.12" at bounding box center [917, 181] width 107 height 46
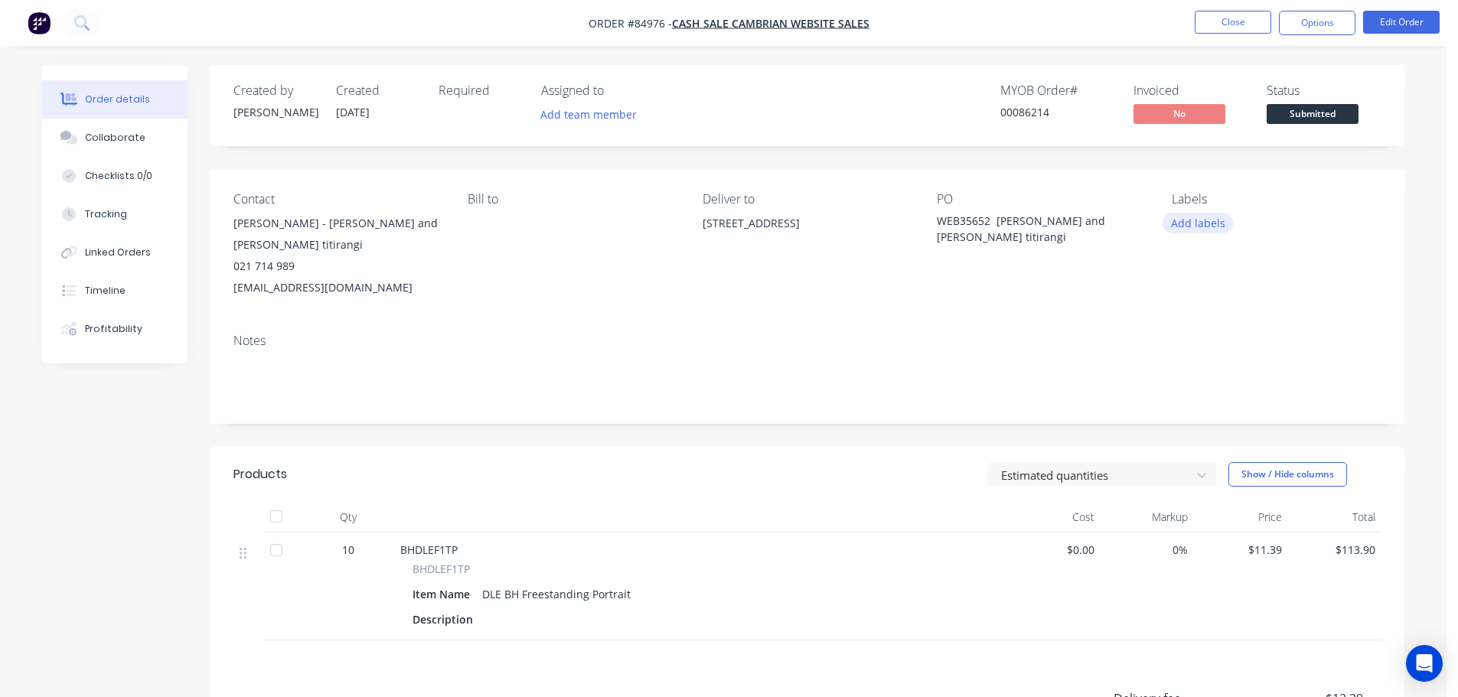
drag, startPoint x: 1217, startPoint y: 216, endPoint x: 1217, endPoint y: 225, distance: 9.2
click at [1217, 217] on button "Add labels" at bounding box center [1198, 223] width 70 height 21
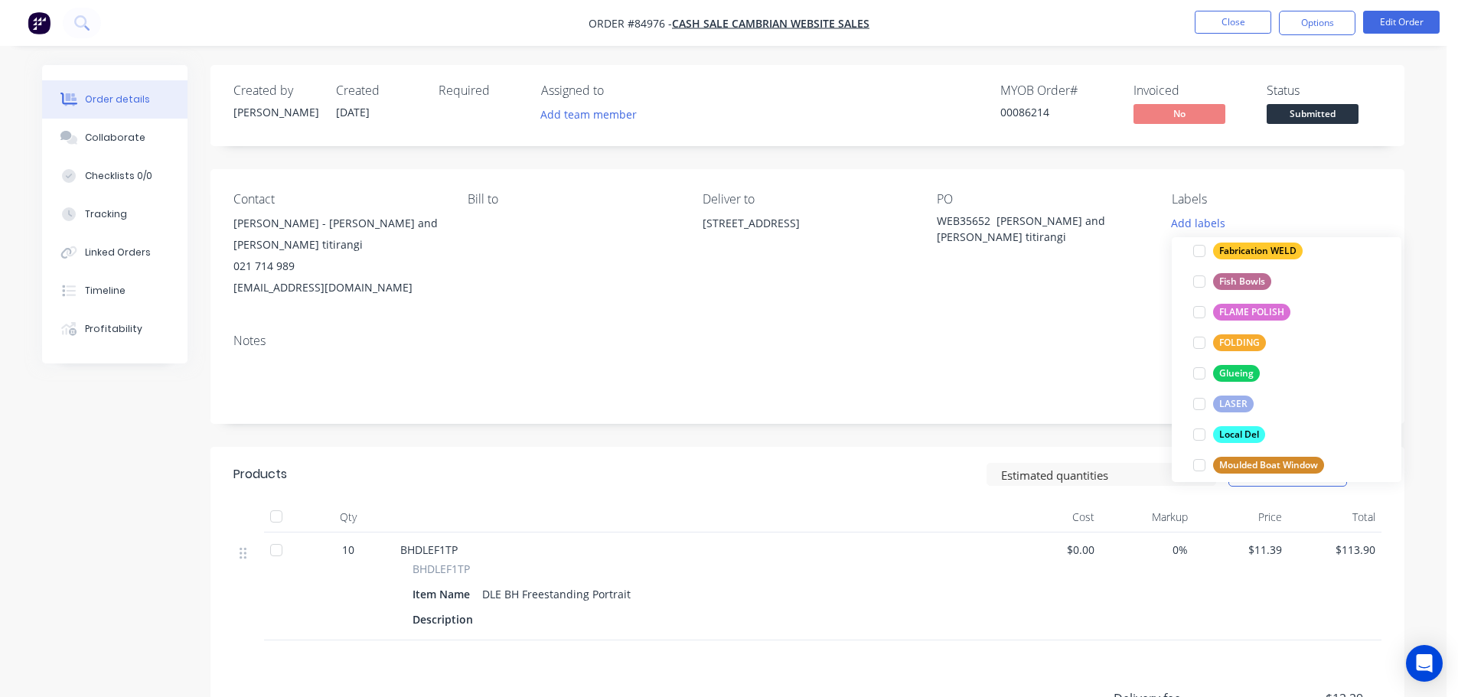
scroll to position [643, 0]
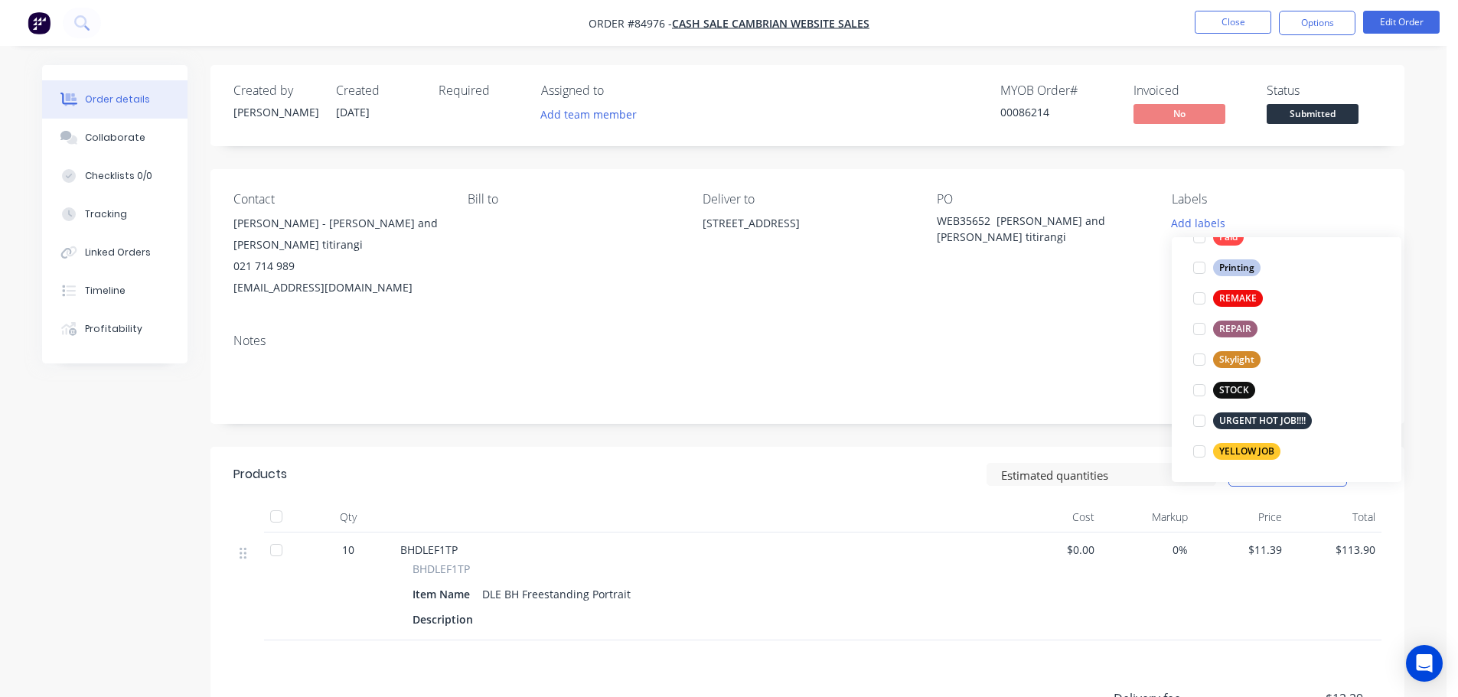
drag, startPoint x: 1246, startPoint y: 462, endPoint x: 1244, endPoint y: 453, distance: 8.7
click at [1246, 461] on button "YELLOW JOB" at bounding box center [1237, 451] width 100 height 21
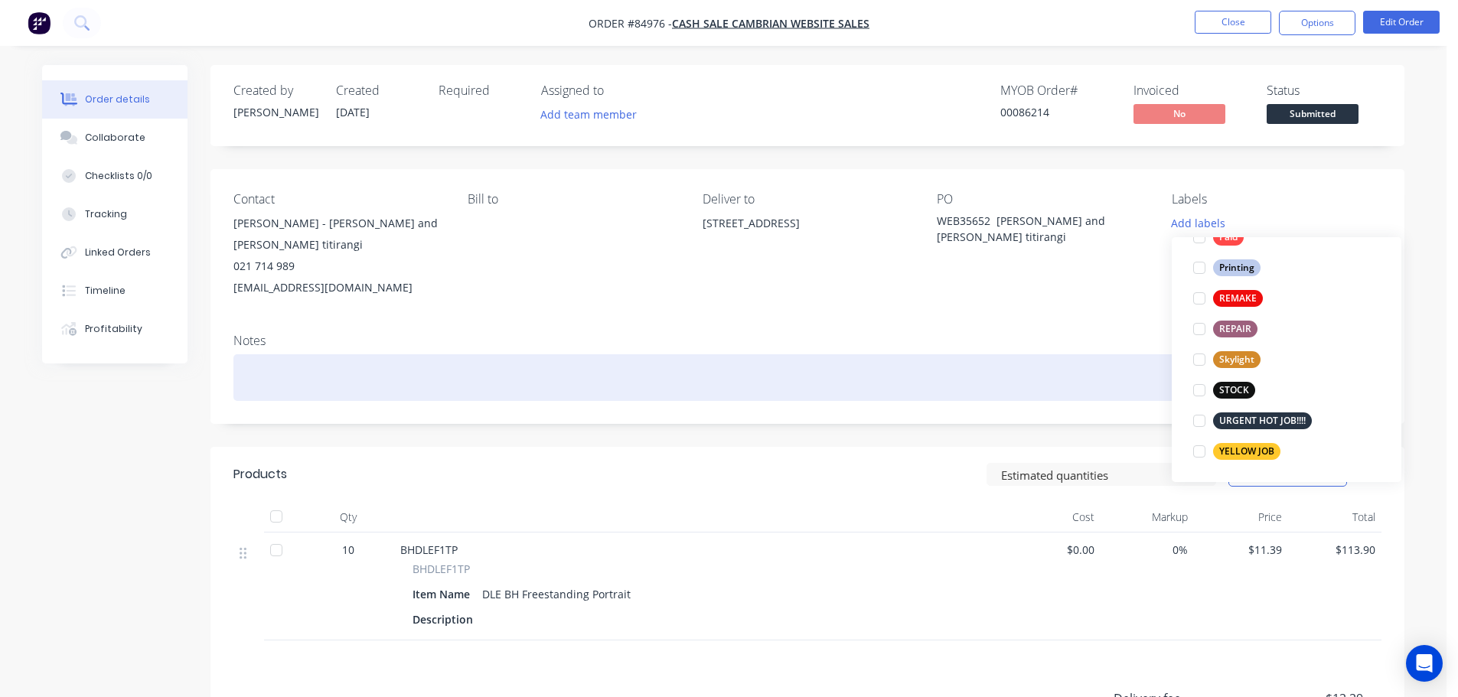
scroll to position [0, 0]
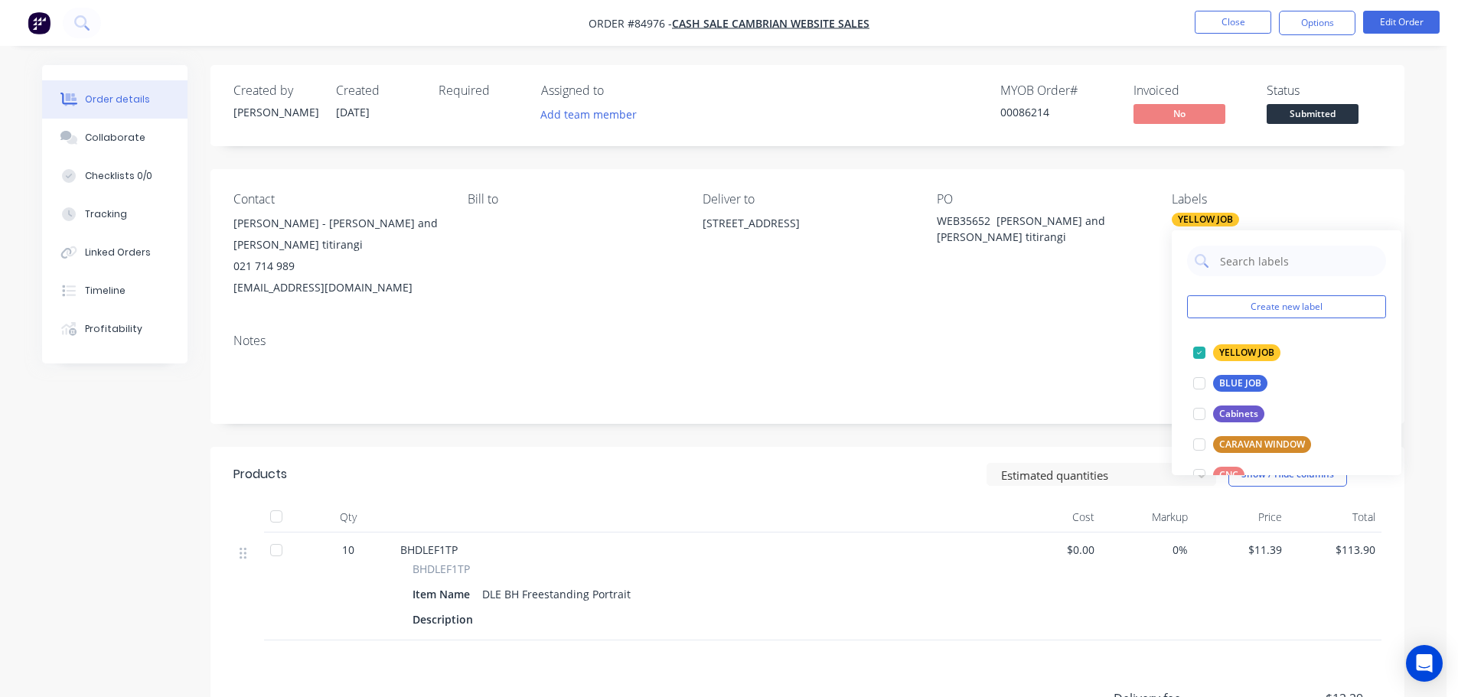
click at [1118, 316] on div "Contact Sofie karrebaek - barfoot and thompson titirangi 021 714 989 s.karrebae…" at bounding box center [808, 245] width 1194 height 152
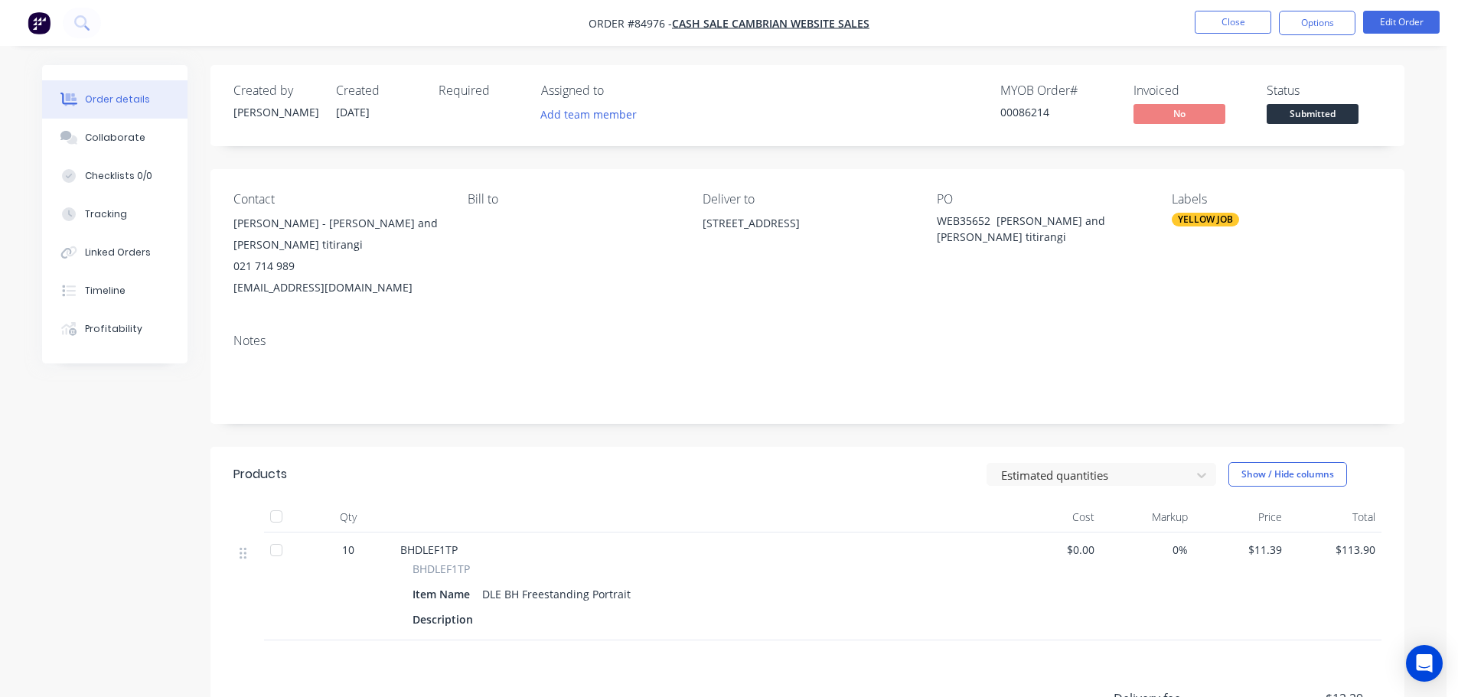
click at [1413, 227] on div "Order details Collaborate Checklists 0/0 Tracking Linked Orders Timeline Profit…" at bounding box center [723, 506] width 1393 height 882
click at [1255, 26] on button "Close" at bounding box center [1233, 22] width 77 height 23
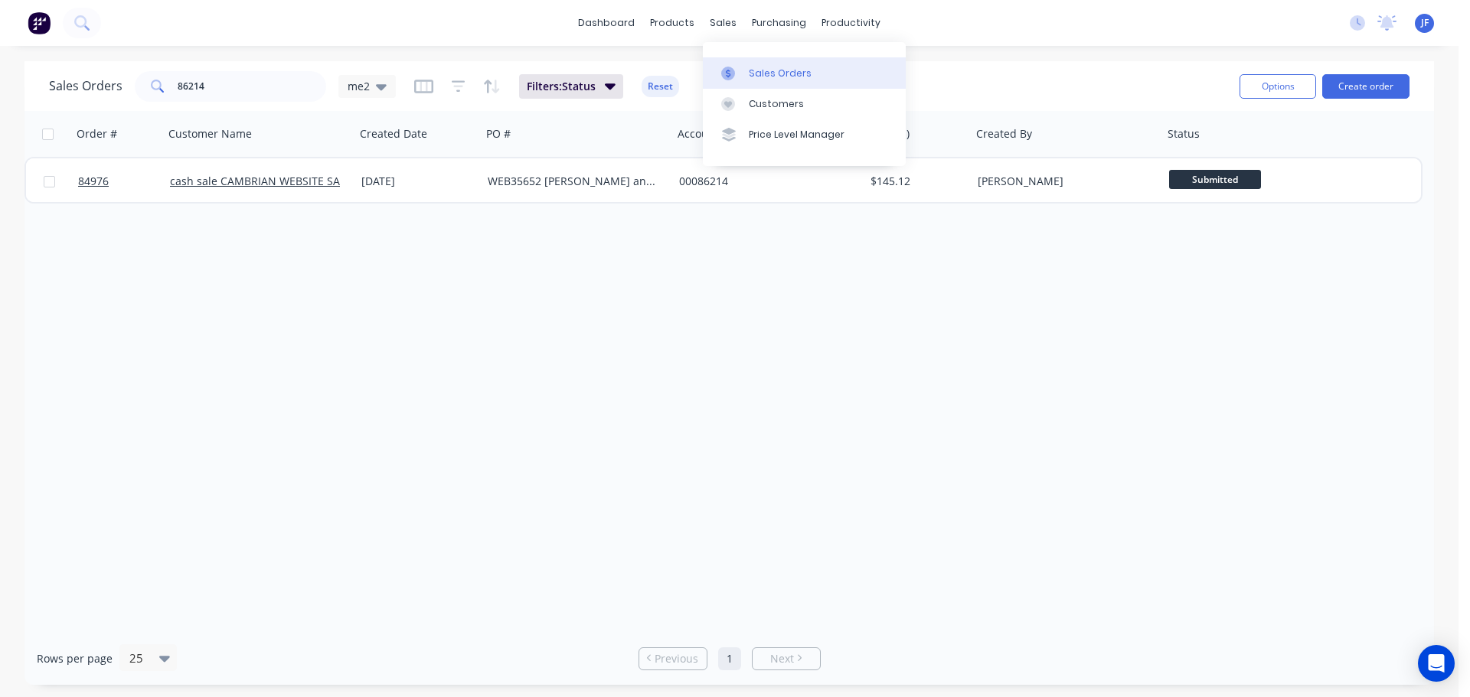
click at [740, 64] on link "Sales Orders" at bounding box center [804, 72] width 203 height 31
click at [1357, 76] on button "Create order" at bounding box center [1365, 86] width 87 height 24
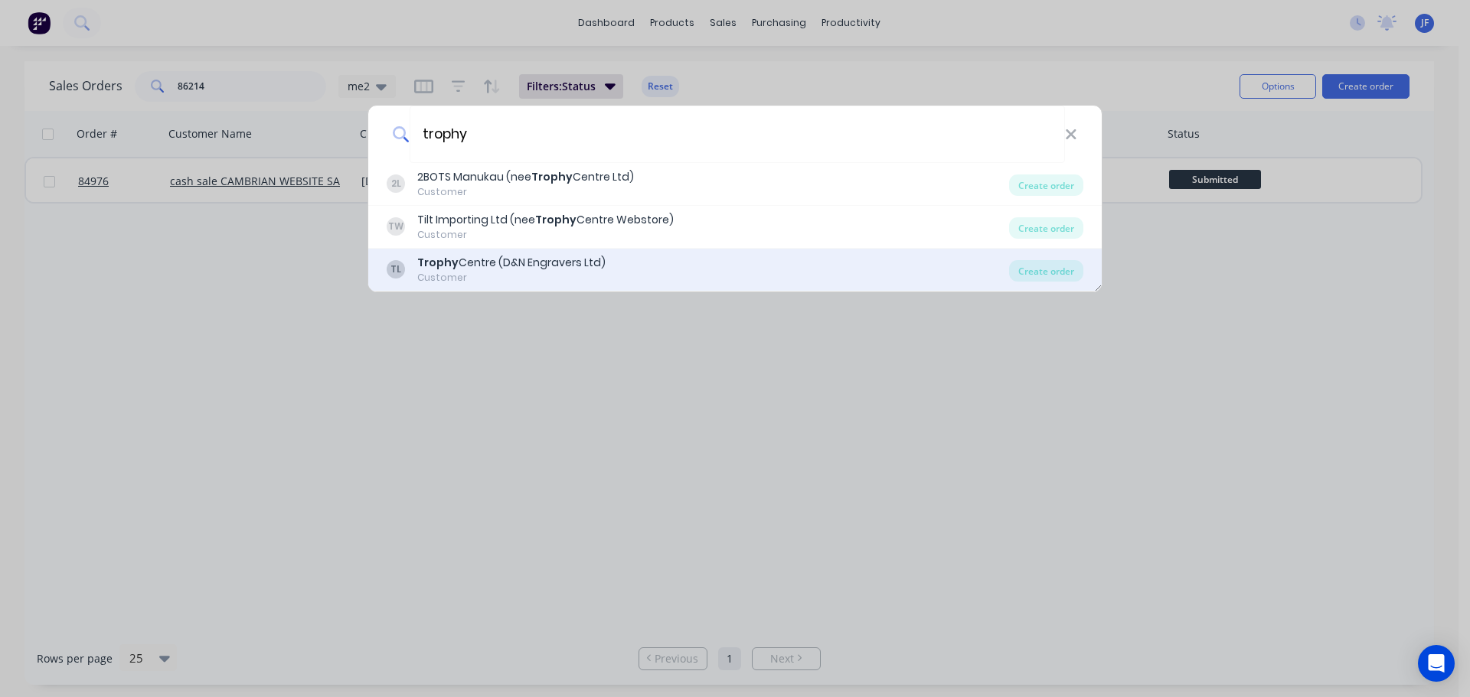
type input "trophy"
click at [601, 283] on div "Customer" at bounding box center [511, 278] width 188 height 14
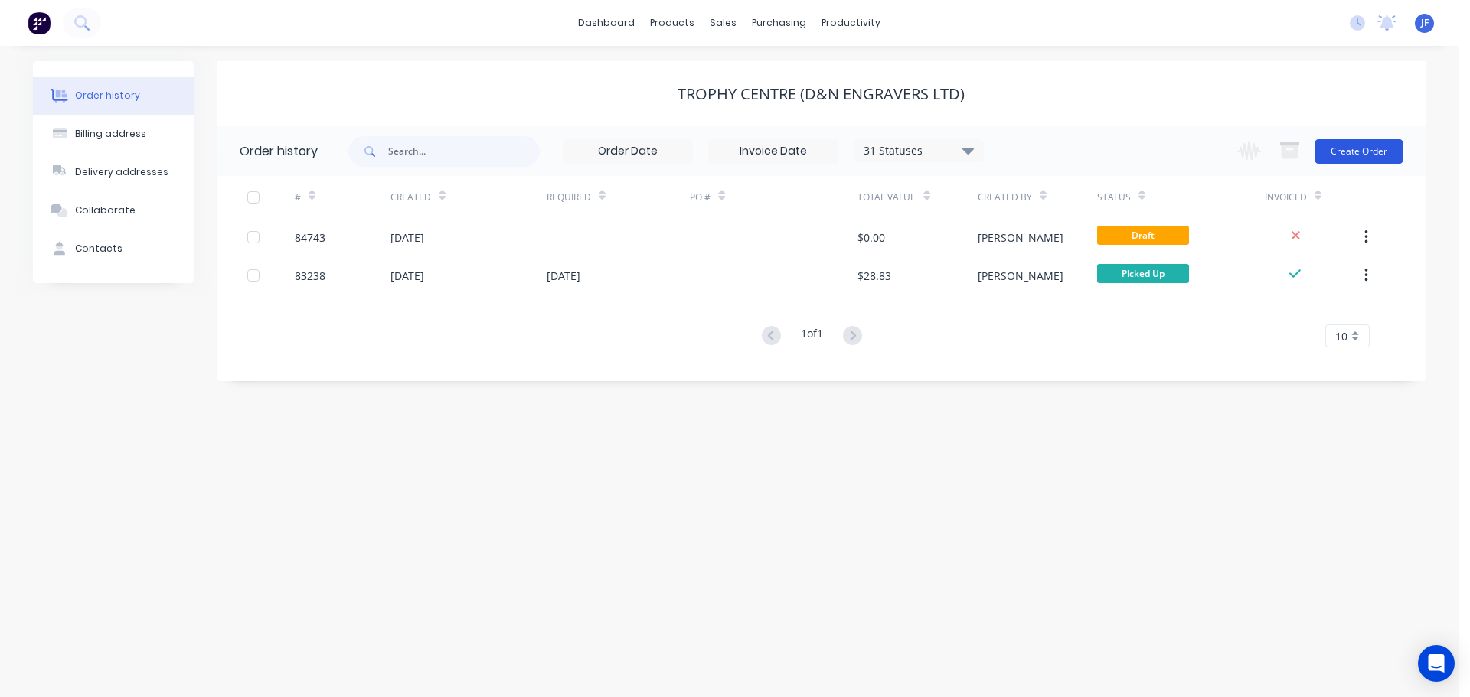
click at [1352, 145] on button "Create Order" at bounding box center [1358, 151] width 89 height 24
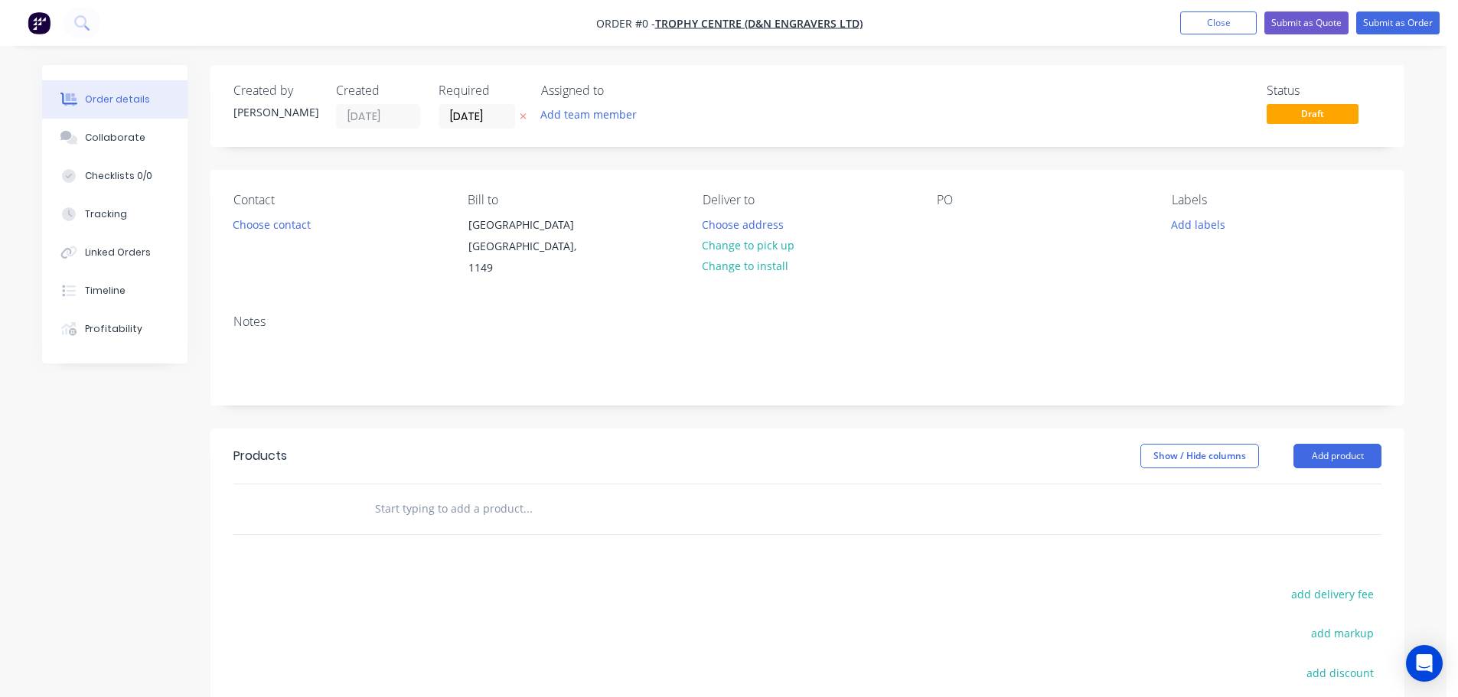
click at [524, 120] on icon "button" at bounding box center [523, 116] width 7 height 9
click at [291, 216] on button "Choose contact" at bounding box center [272, 224] width 94 height 21
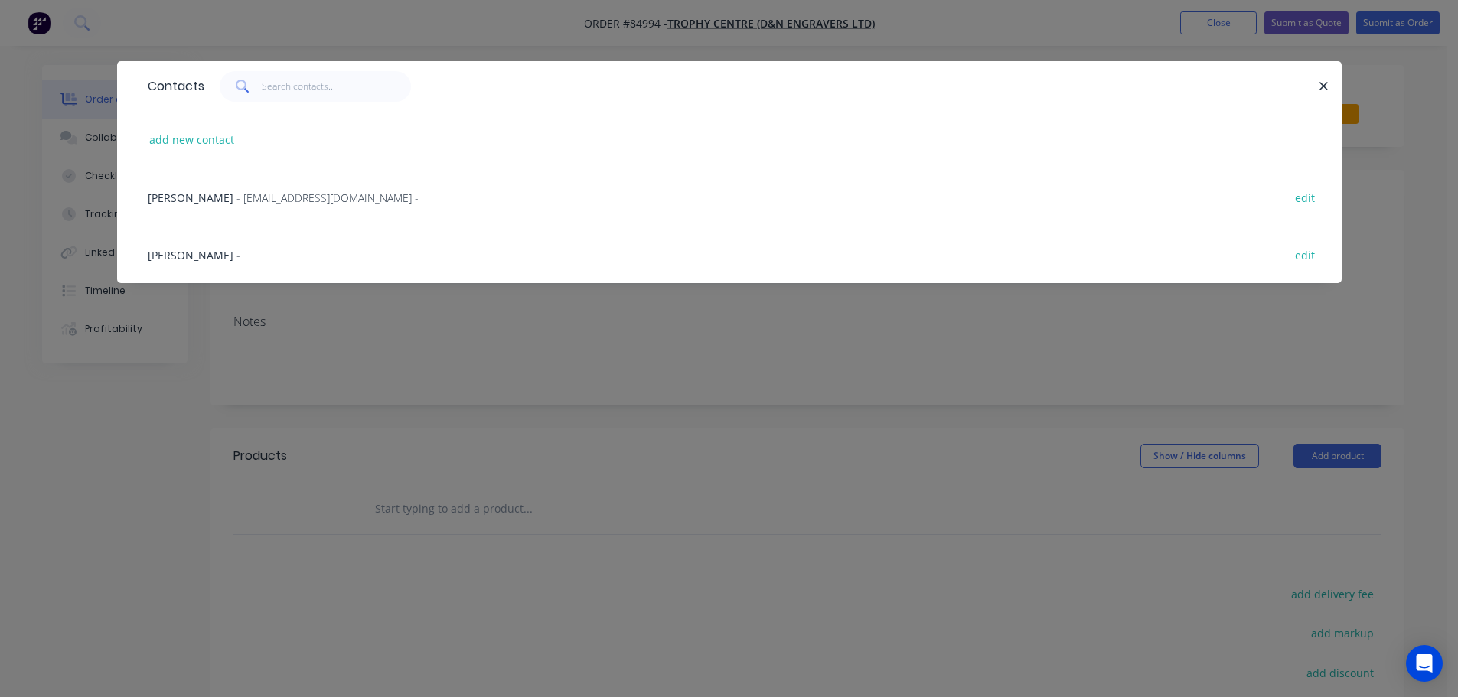
click at [185, 208] on div "Nikesh - sales@tcauckland.co.nz - edit" at bounding box center [729, 196] width 1179 height 57
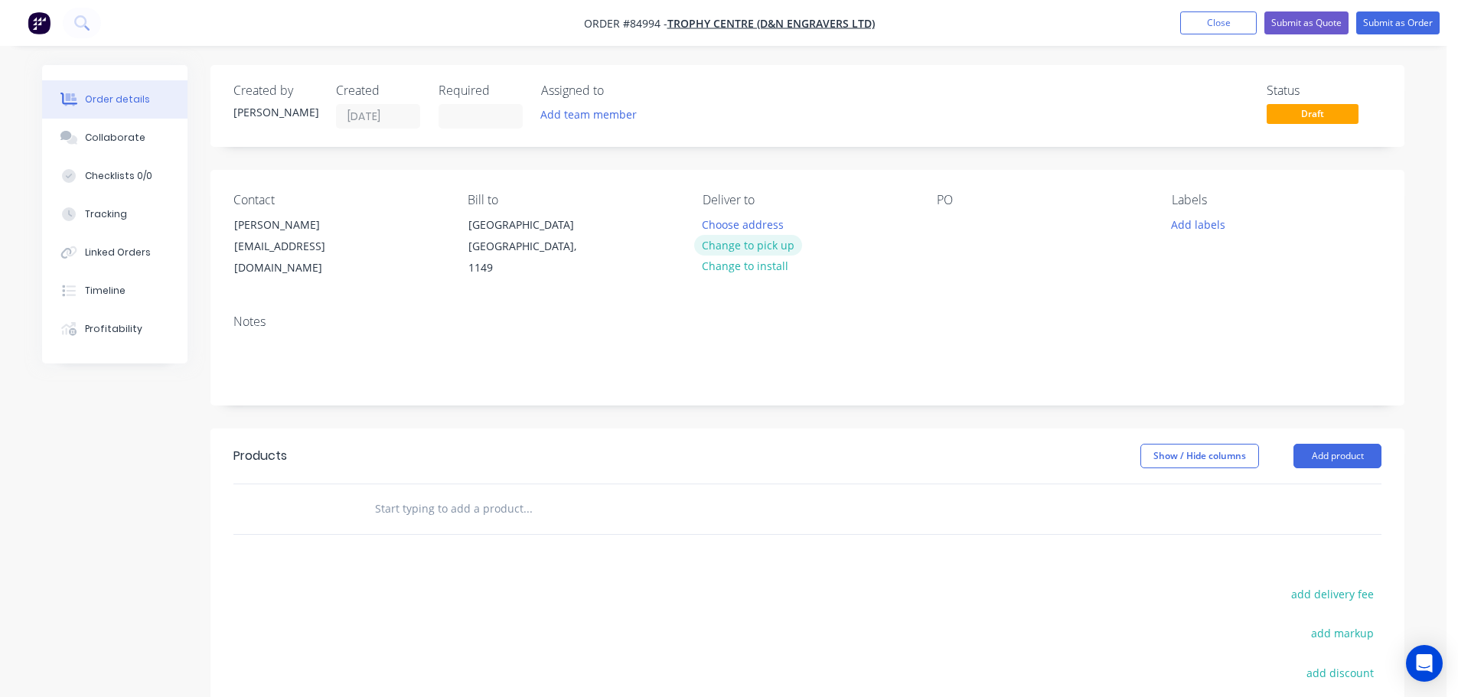
click at [761, 239] on button "Change to pick up" at bounding box center [748, 245] width 109 height 21
click at [412, 523] on input "text" at bounding box center [527, 509] width 306 height 31
type input "s"
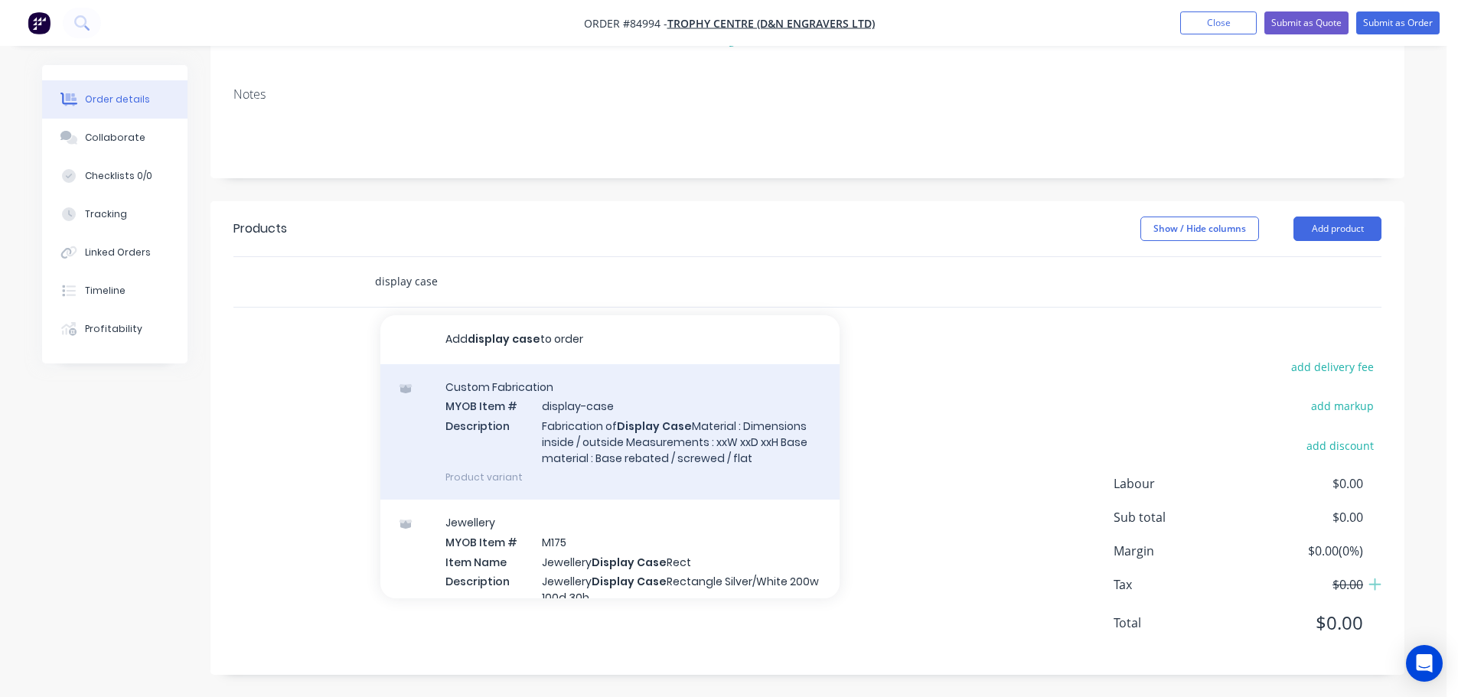
scroll to position [228, 0]
type input "display case"
click at [712, 459] on div "Custom Fabrication MYOB Item # display-case Description Fabrication of Display …" at bounding box center [609, 431] width 459 height 135
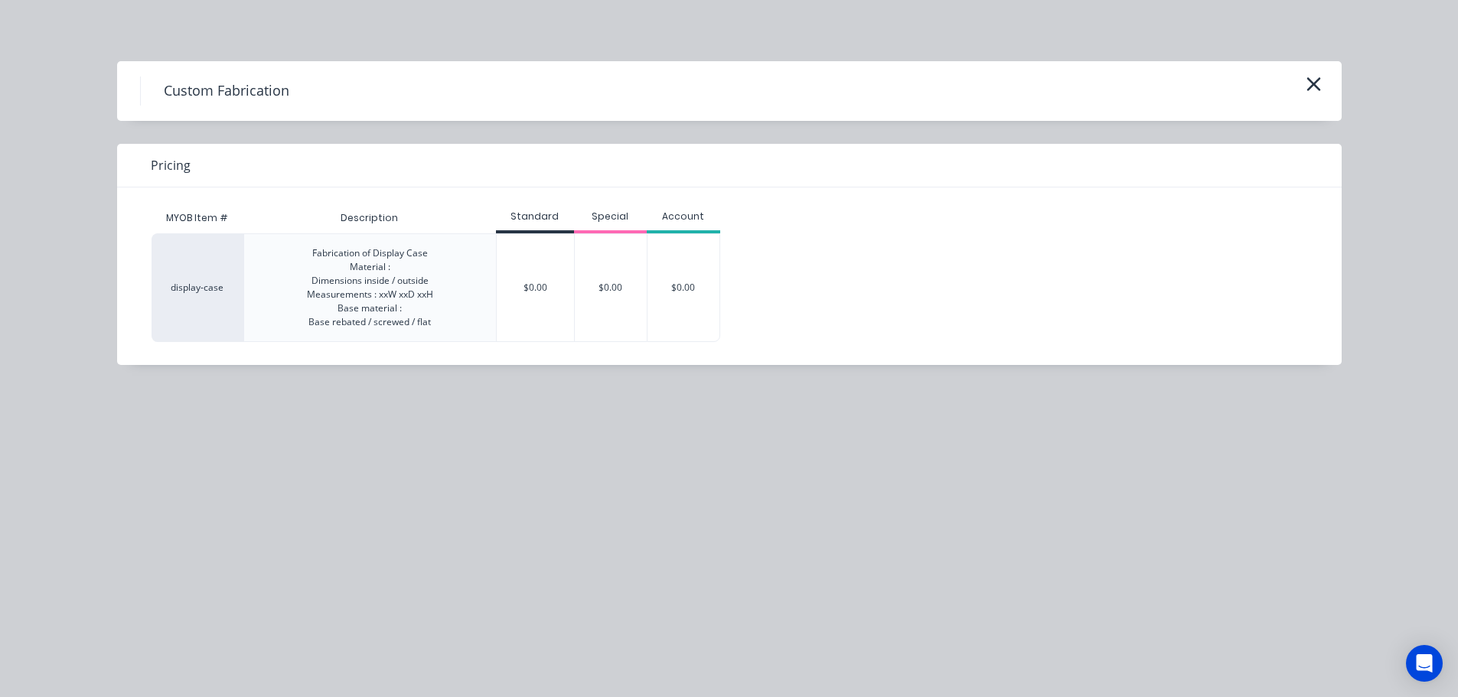
click at [695, 273] on div "$0.00" at bounding box center [684, 287] width 72 height 107
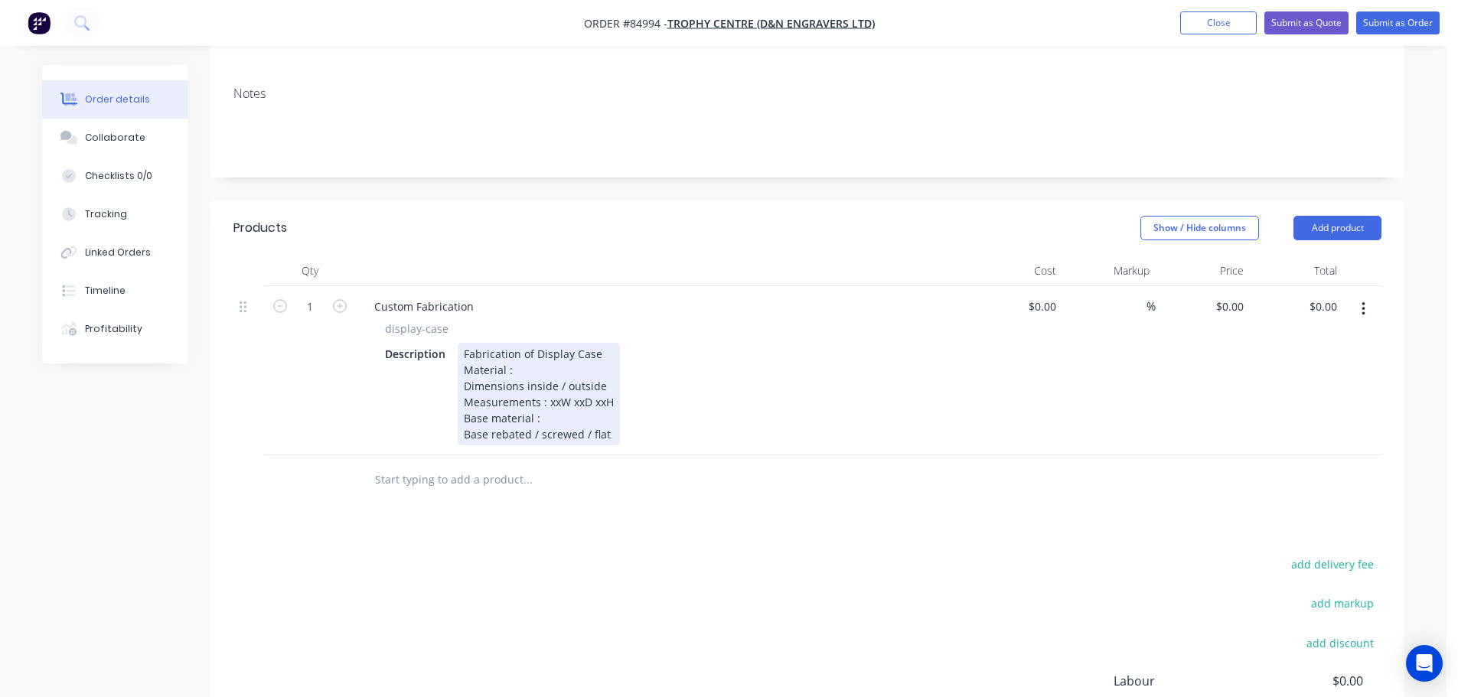
click at [541, 376] on div "Fabrication of Display Case Material : Dimensions inside / outside Measurements…" at bounding box center [539, 394] width 162 height 103
click at [554, 374] on div "Fabrication of Display Case Material : Dimensions inside / outside Measurements…" at bounding box center [539, 394] width 162 height 103
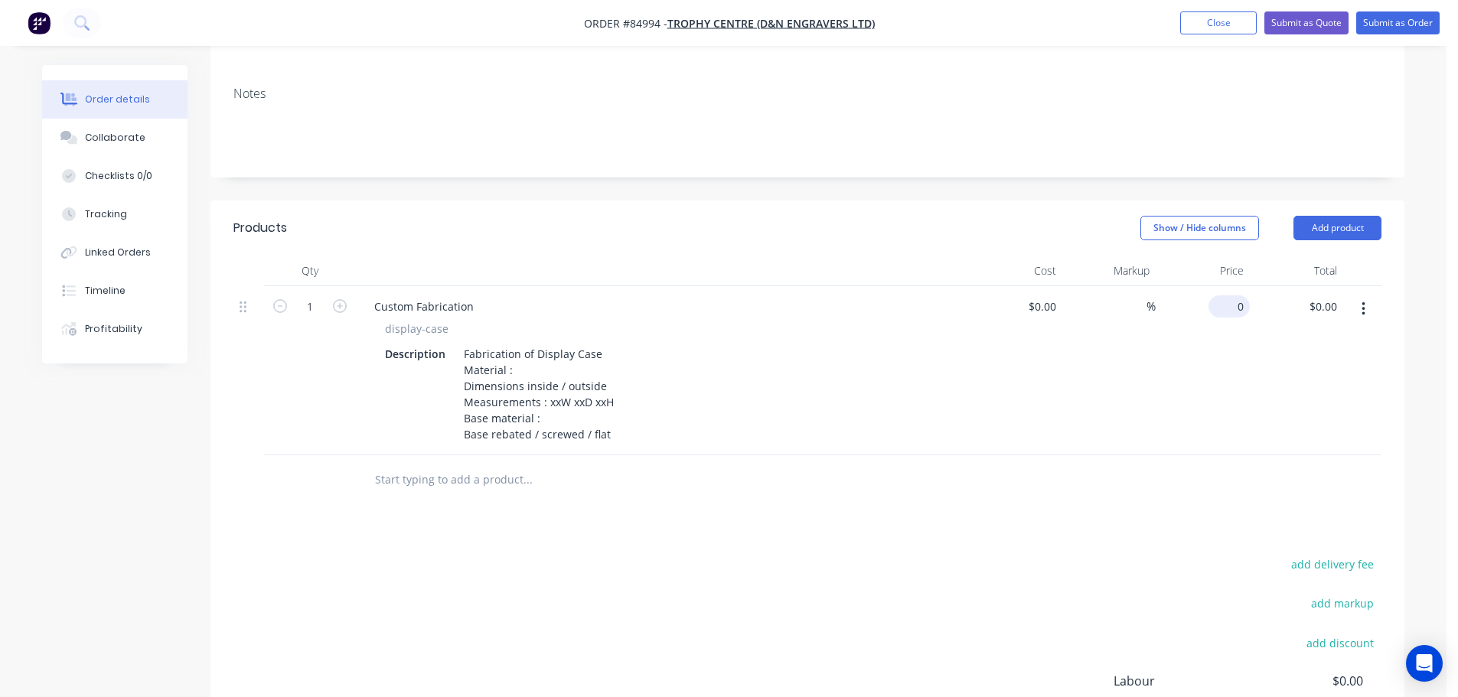
click at [1232, 312] on div "0 $0.00" at bounding box center [1232, 306] width 35 height 22
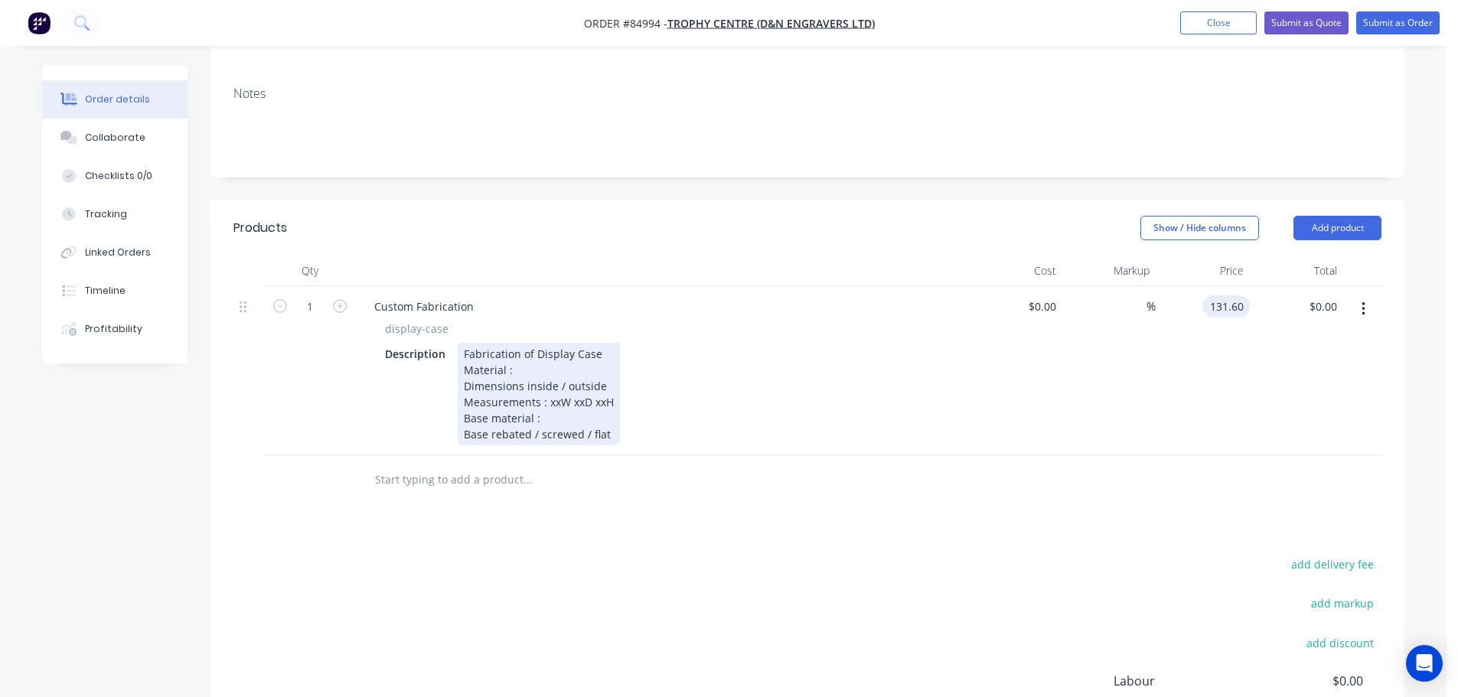
type input "$131.60"
click at [550, 364] on div "Fabrication of Display Case Material : Dimensions inside / outside Measurements…" at bounding box center [539, 394] width 162 height 103
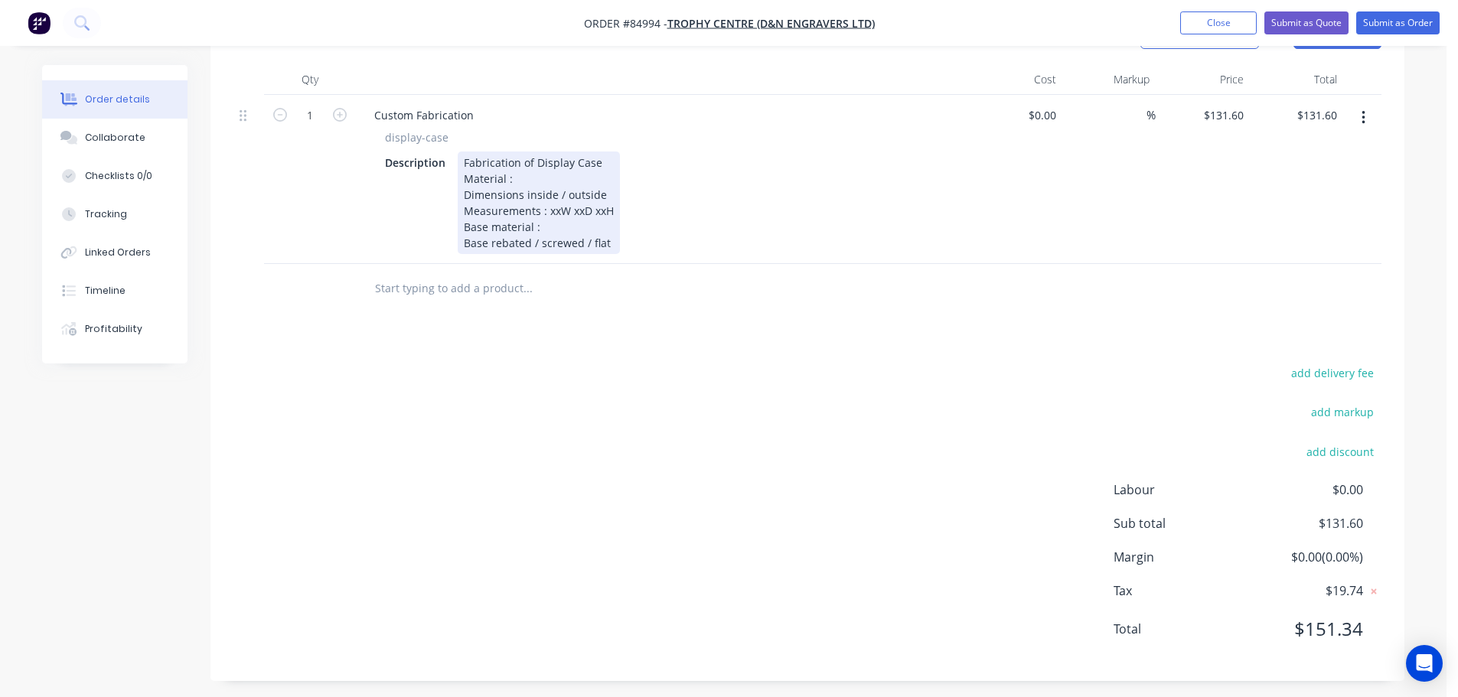
scroll to position [426, 0]
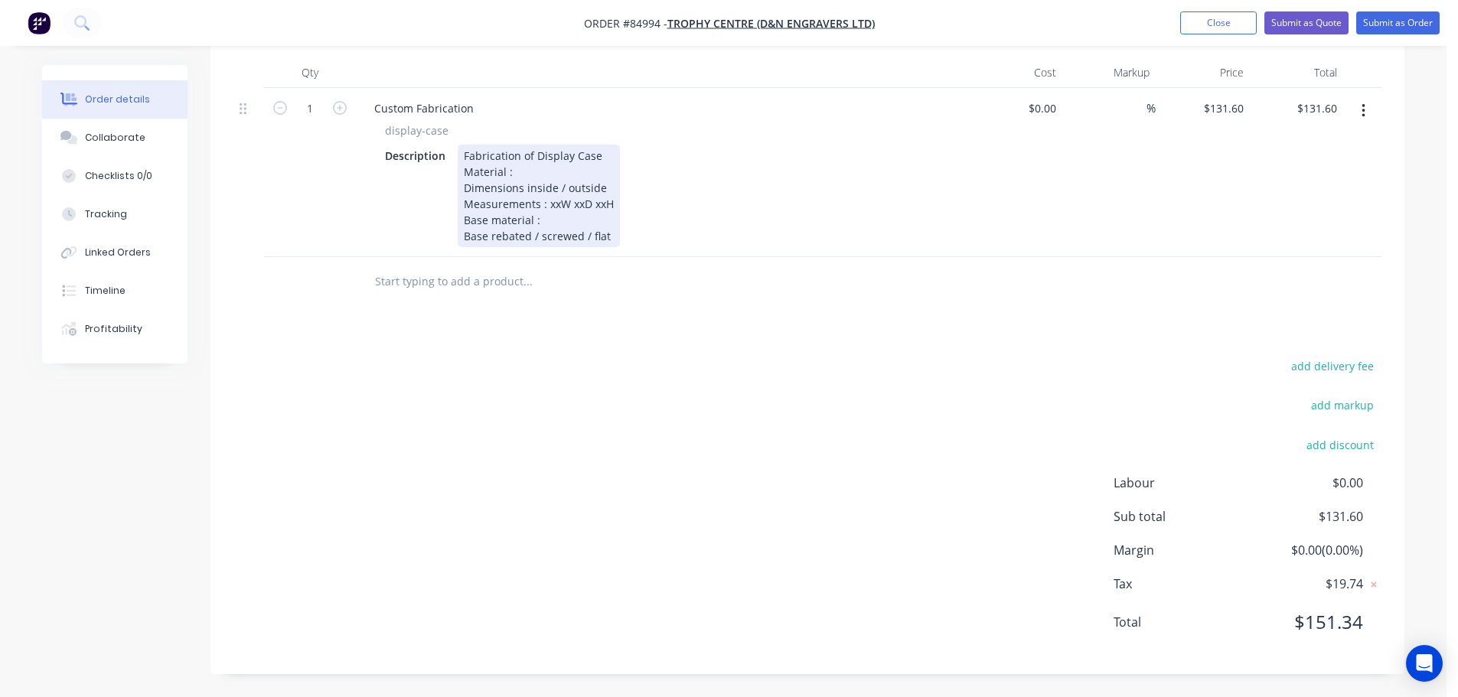
click at [523, 168] on div "Fabrication of Display Case Material : Dimensions inside / outside Measurements…" at bounding box center [539, 196] width 162 height 103
drag, startPoint x: 560, startPoint y: 186, endPoint x: 599, endPoint y: 184, distance: 39.8
click at [599, 184] on div "Fabrication of Display Case Material : 3mm clear acrylic Dimensions inside / ou…" at bounding box center [539, 196] width 162 height 103
drag, startPoint x: 562, startPoint y: 207, endPoint x: 547, endPoint y: 207, distance: 14.5
click at [547, 207] on div "Fabrication of Display Case Material : 3mm clear acrylic Dimensions inside Meas…" at bounding box center [539, 196] width 162 height 103
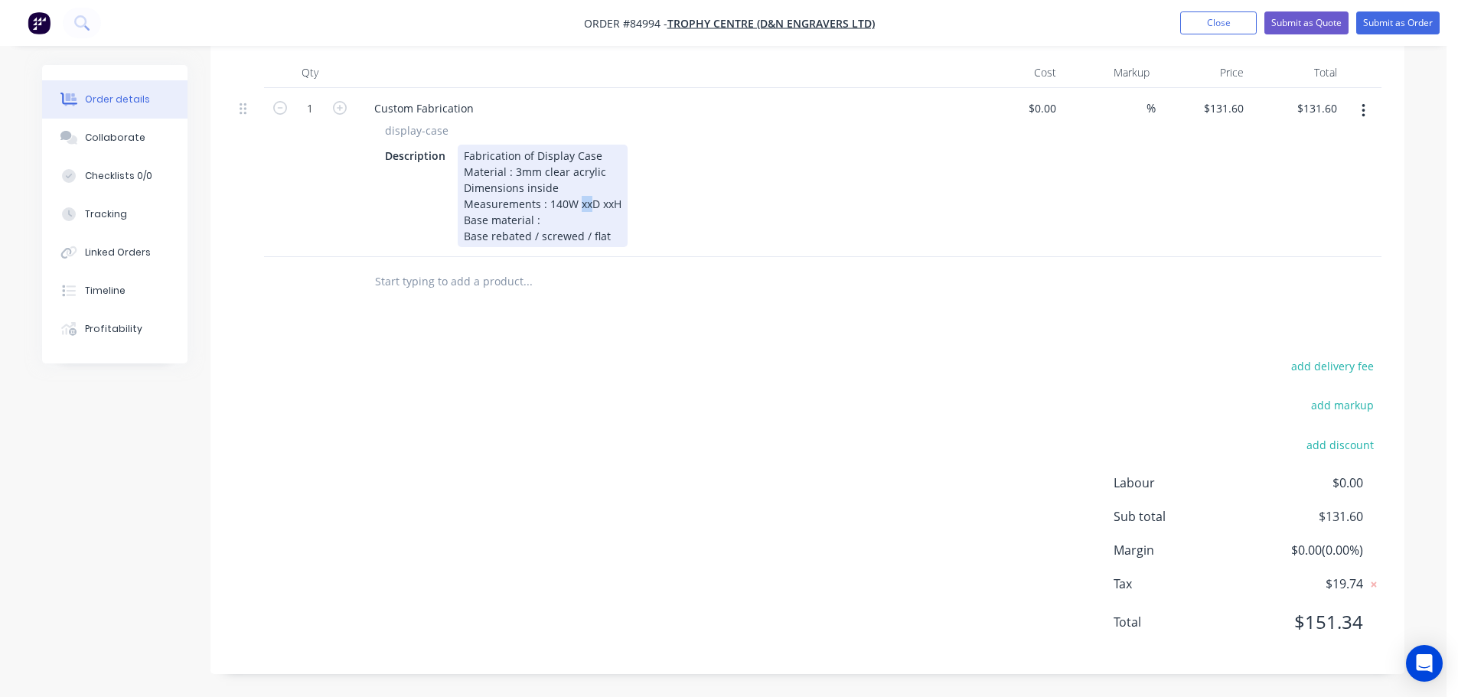
drag, startPoint x: 591, startPoint y: 202, endPoint x: 579, endPoint y: 202, distance: 12.2
click at [579, 202] on div "Fabrication of Display Case Material : 3mm clear acrylic Dimensions inside Meas…" at bounding box center [543, 196] width 170 height 103
drag, startPoint x: 615, startPoint y: 201, endPoint x: 600, endPoint y: 203, distance: 15.5
click at [600, 203] on div "Fabrication of Display Case Material : 3mm clear acrylic Dimensions inside Meas…" at bounding box center [543, 196] width 171 height 103
click at [581, 206] on div "Fabrication of Display Case Material : 3mm clear acrylic Dimensions inside Meas…" at bounding box center [547, 196] width 178 height 103
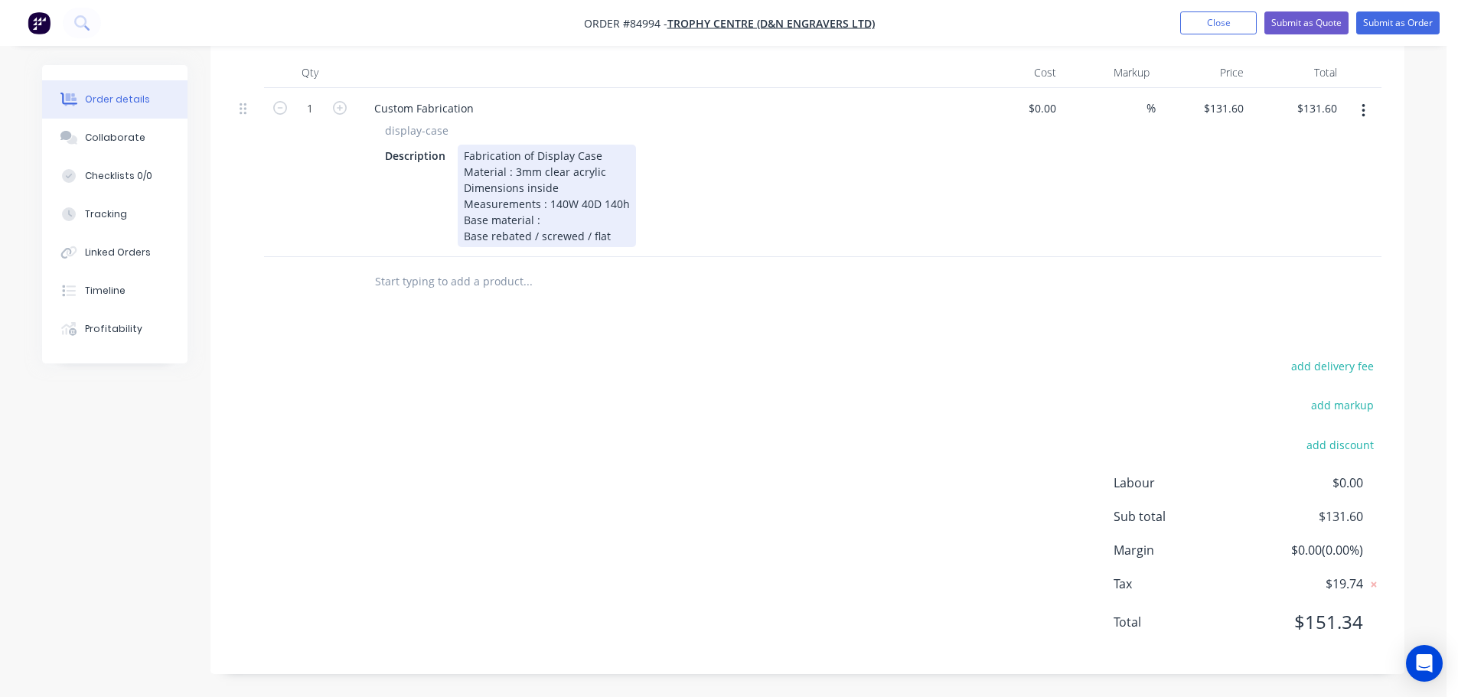
click at [578, 201] on div "Fabrication of Display Case Material : 3mm clear acrylic Dimensions inside Meas…" at bounding box center [547, 196] width 178 height 103
drag, startPoint x: 625, startPoint y: 237, endPoint x: 412, endPoint y: 226, distance: 213.1
click at [412, 226] on div "Description Fabrication of Display Case Material : 3mm clear acrylic Dimensions…" at bounding box center [659, 196] width 560 height 103
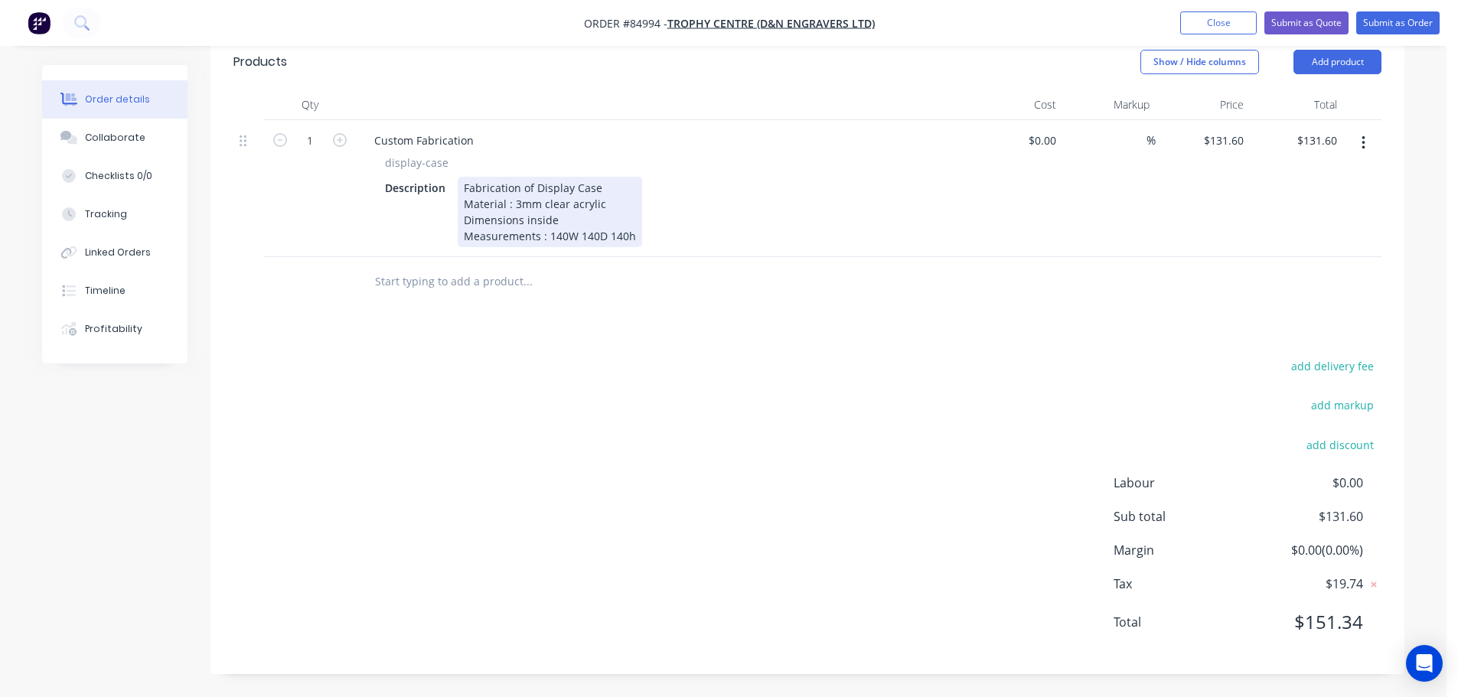
scroll to position [394, 0]
click at [756, 398] on div "add delivery fee add markup add discount Labour $0.00 Sub total $131.60 Margin …" at bounding box center [807, 503] width 1148 height 295
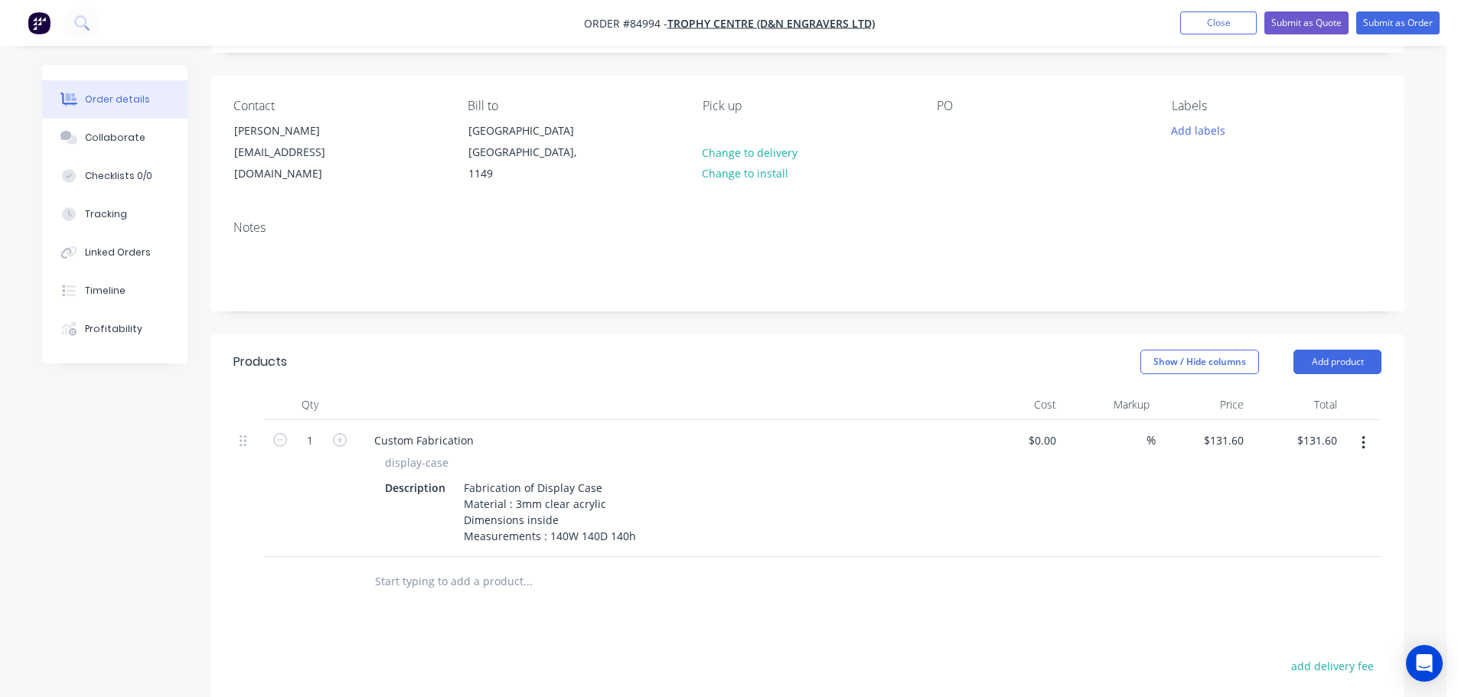
scroll to position [0, 0]
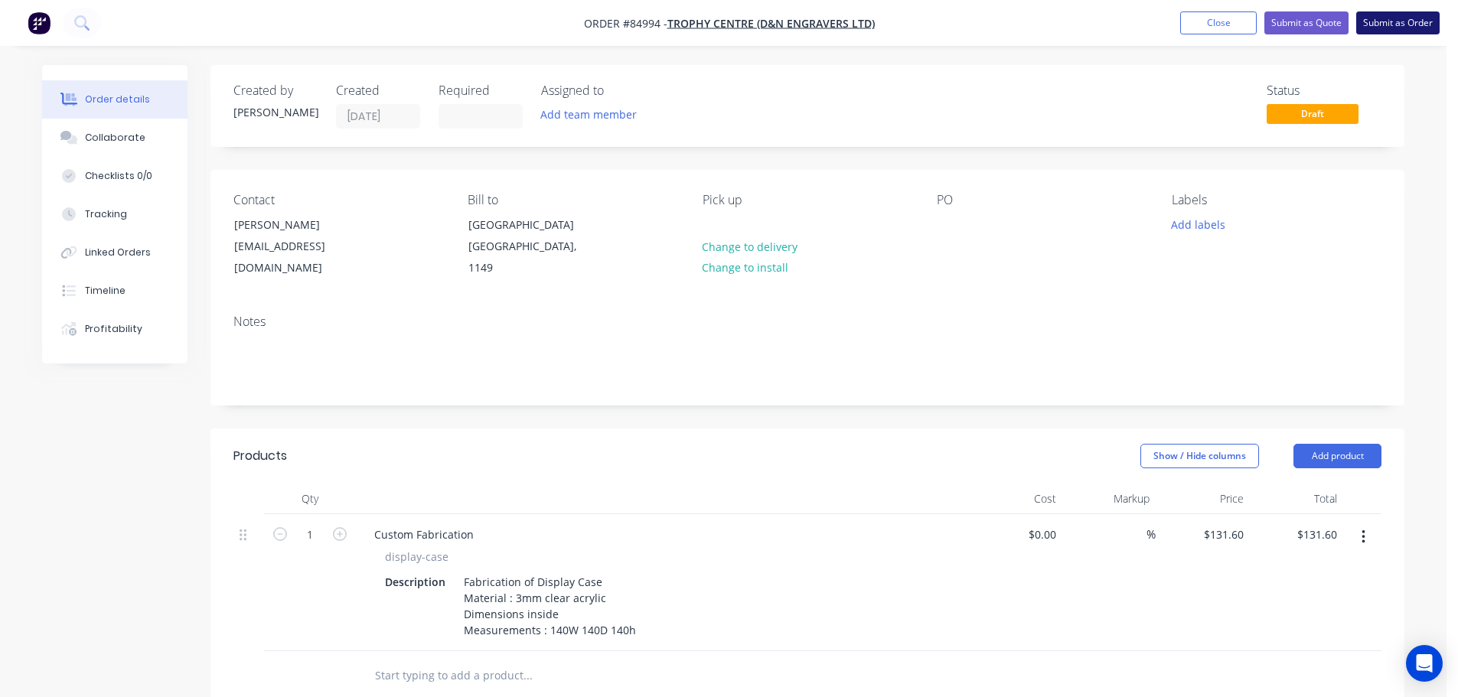
click at [1399, 24] on button "Submit as Order" at bounding box center [1397, 22] width 83 height 23
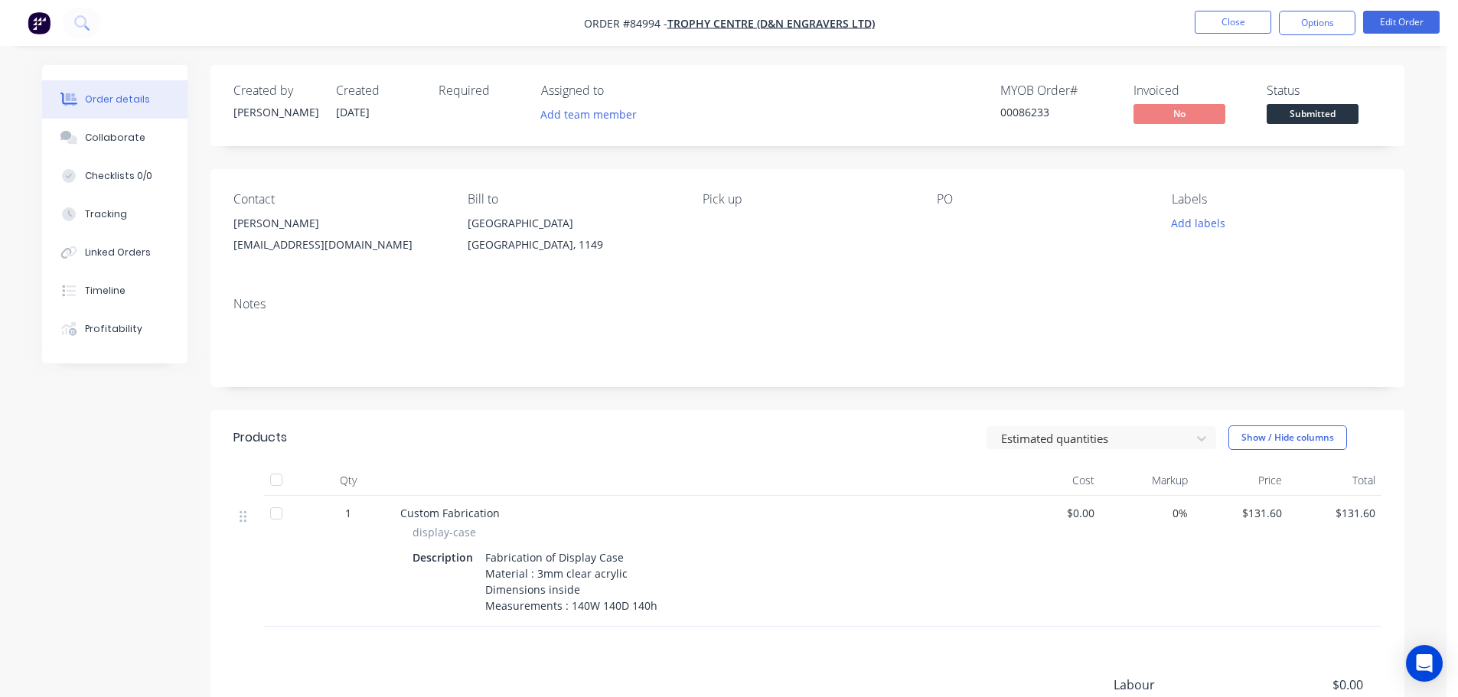
drag, startPoint x: 1313, startPoint y: 25, endPoint x: 1304, endPoint y: 39, distance: 16.1
click at [1313, 25] on button "Options" at bounding box center [1317, 23] width 77 height 24
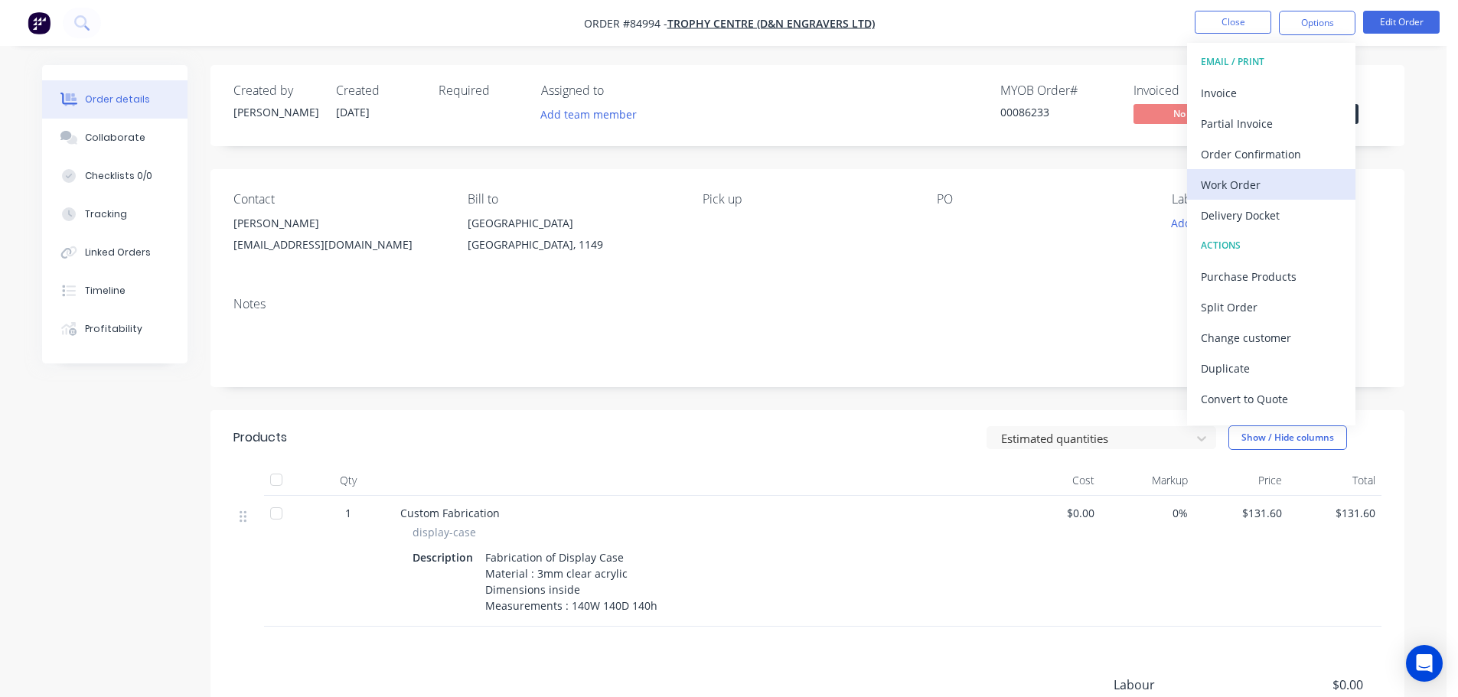
click at [1242, 182] on div "Work Order" at bounding box center [1271, 185] width 141 height 22
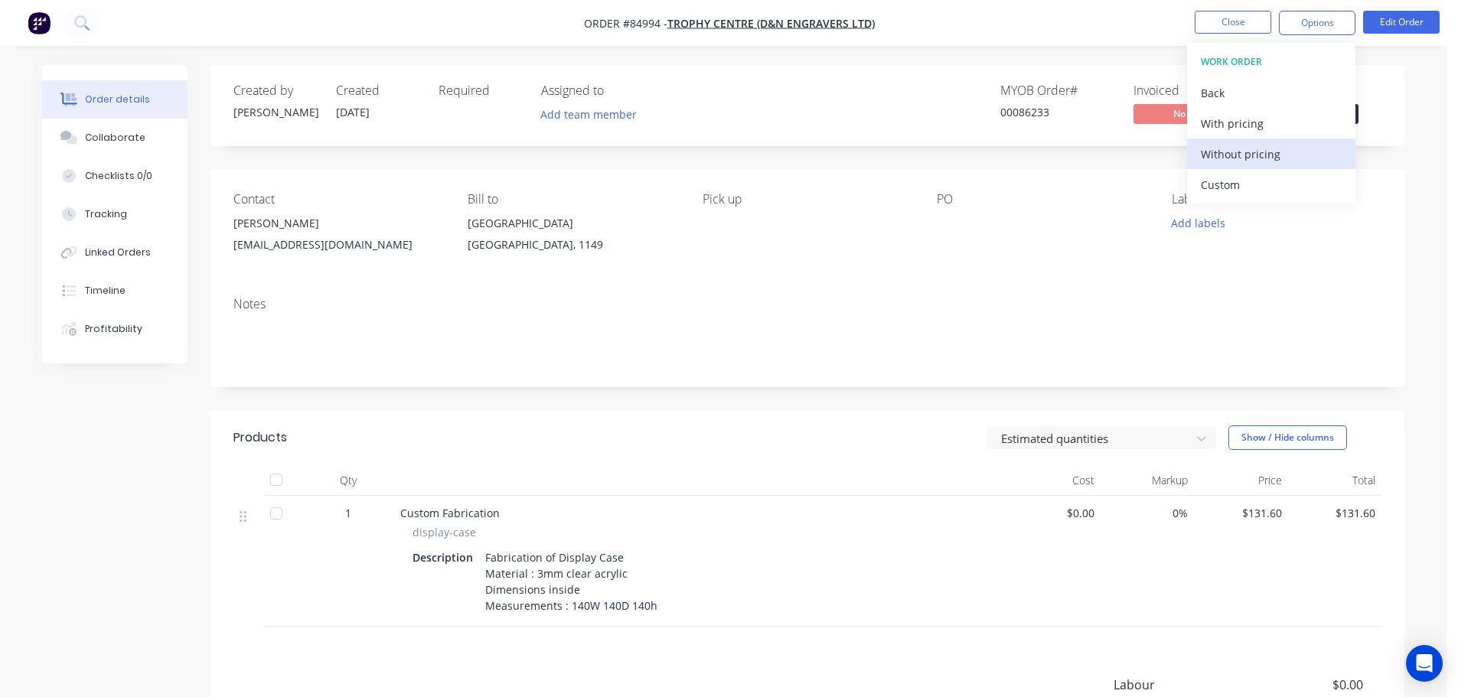
click at [1234, 157] on div "Without pricing" at bounding box center [1271, 154] width 141 height 22
click at [921, 111] on div "MYOB Order # 00086233 Invoiced No Status Submitted" at bounding box center [1037, 105] width 687 height 44
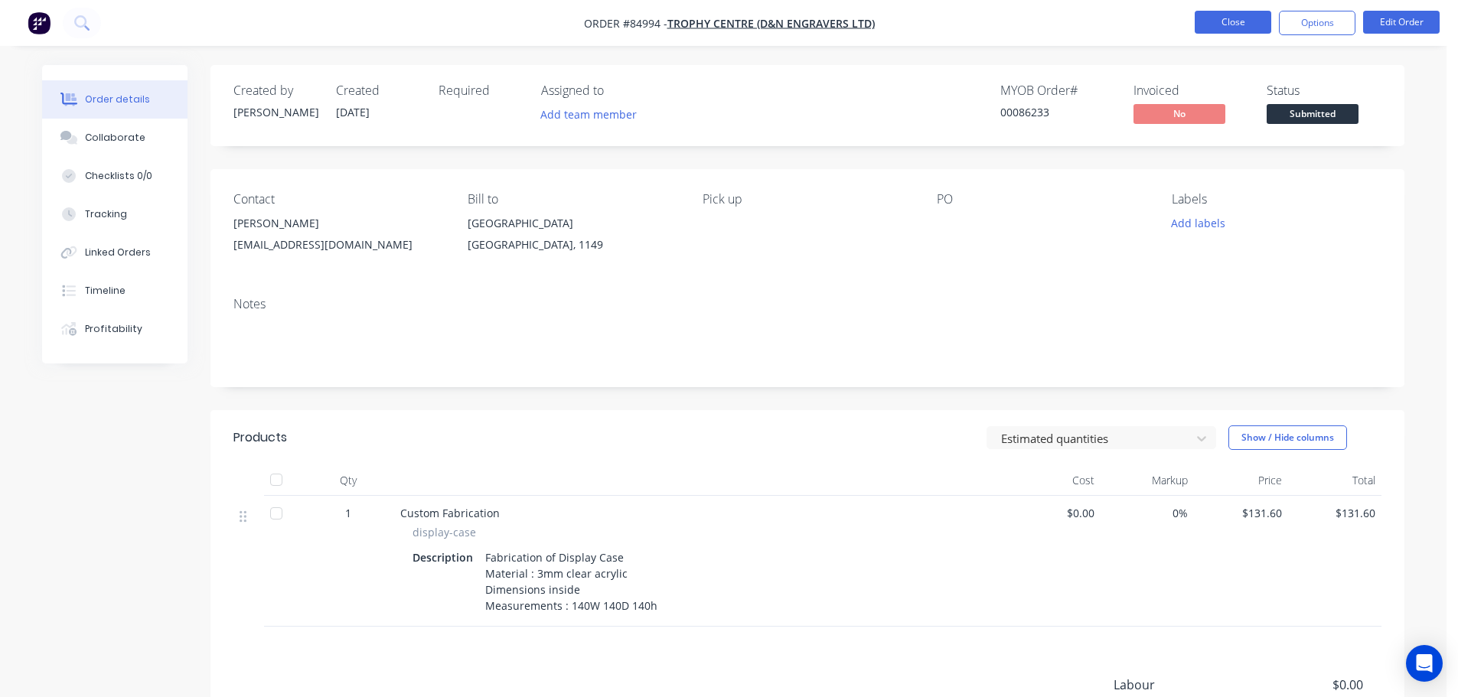
click at [1223, 26] on button "Close" at bounding box center [1233, 22] width 77 height 23
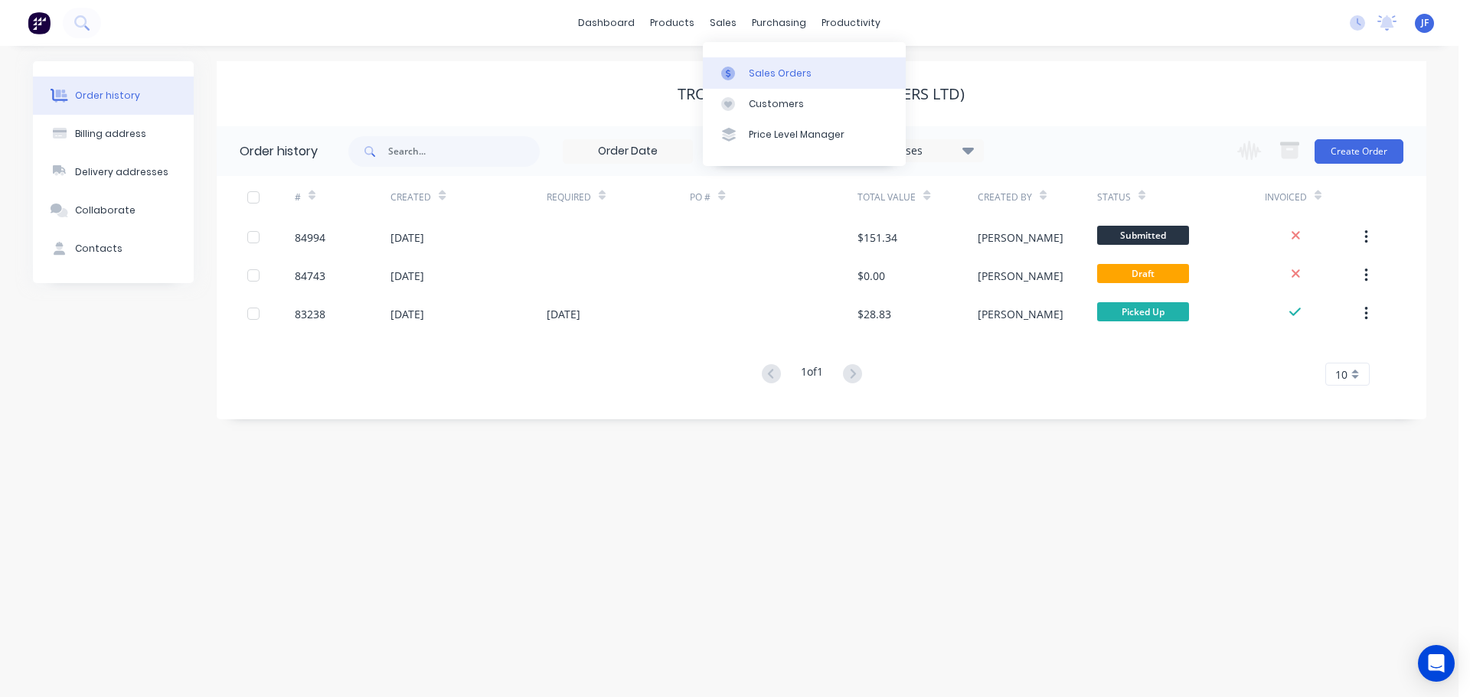
click at [749, 77] on div "Sales Orders" at bounding box center [780, 74] width 63 height 14
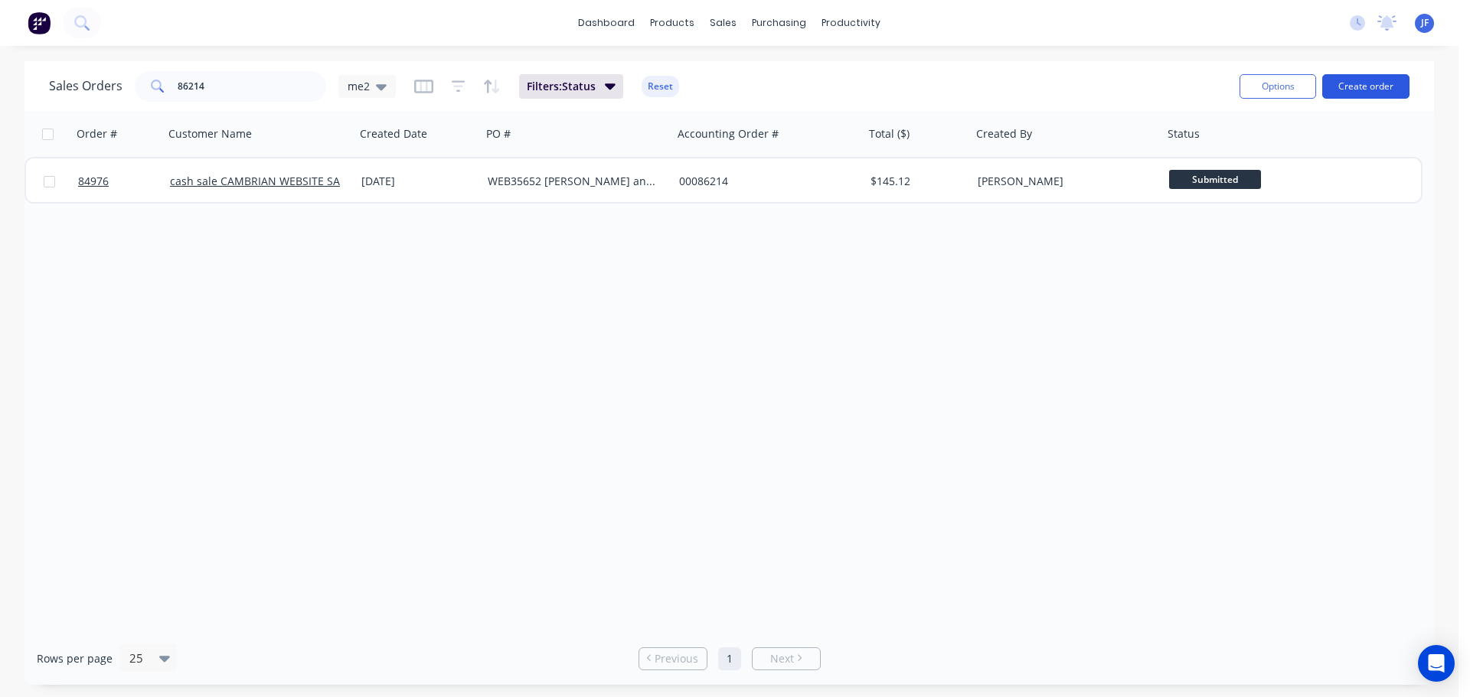
click at [1391, 79] on button "Create order" at bounding box center [1365, 86] width 87 height 24
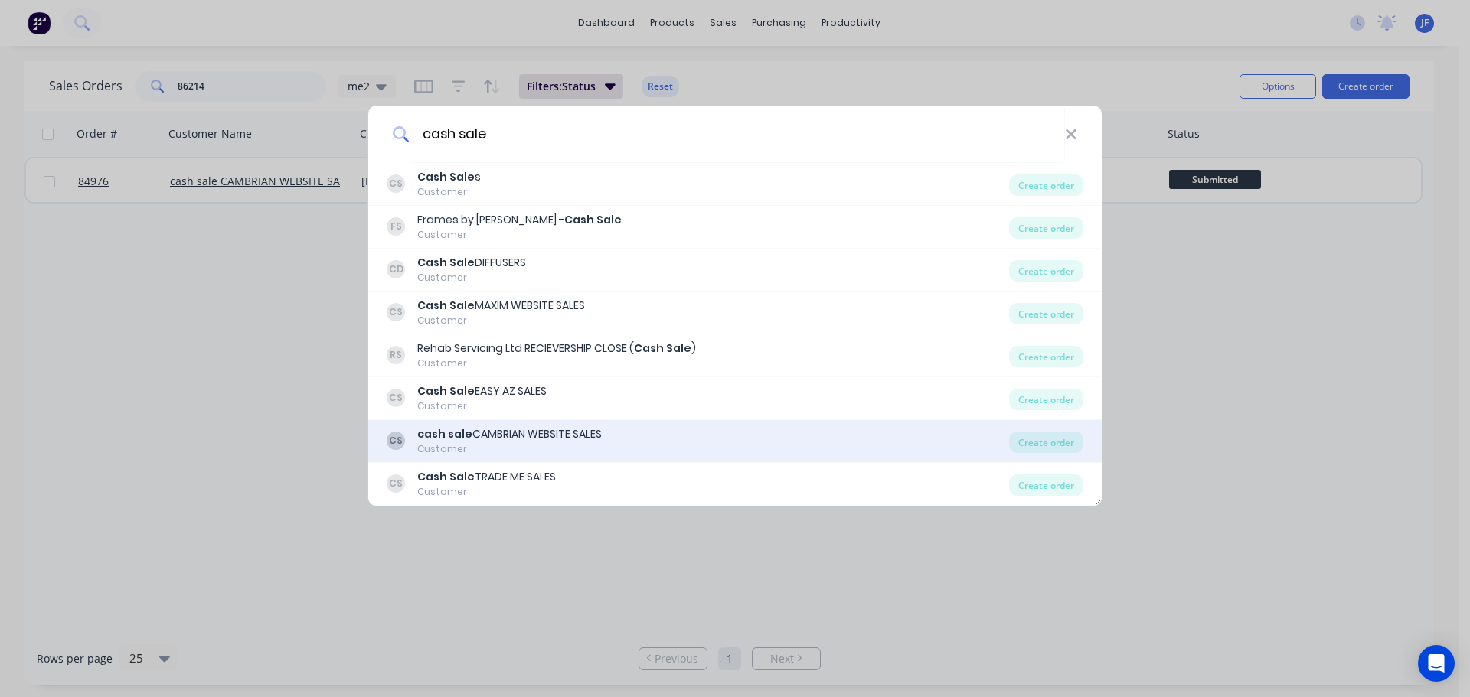
type input "cash sale"
click at [522, 436] on div "cash sale CAMBRIAN WEBSITE SALES" at bounding box center [509, 434] width 184 height 16
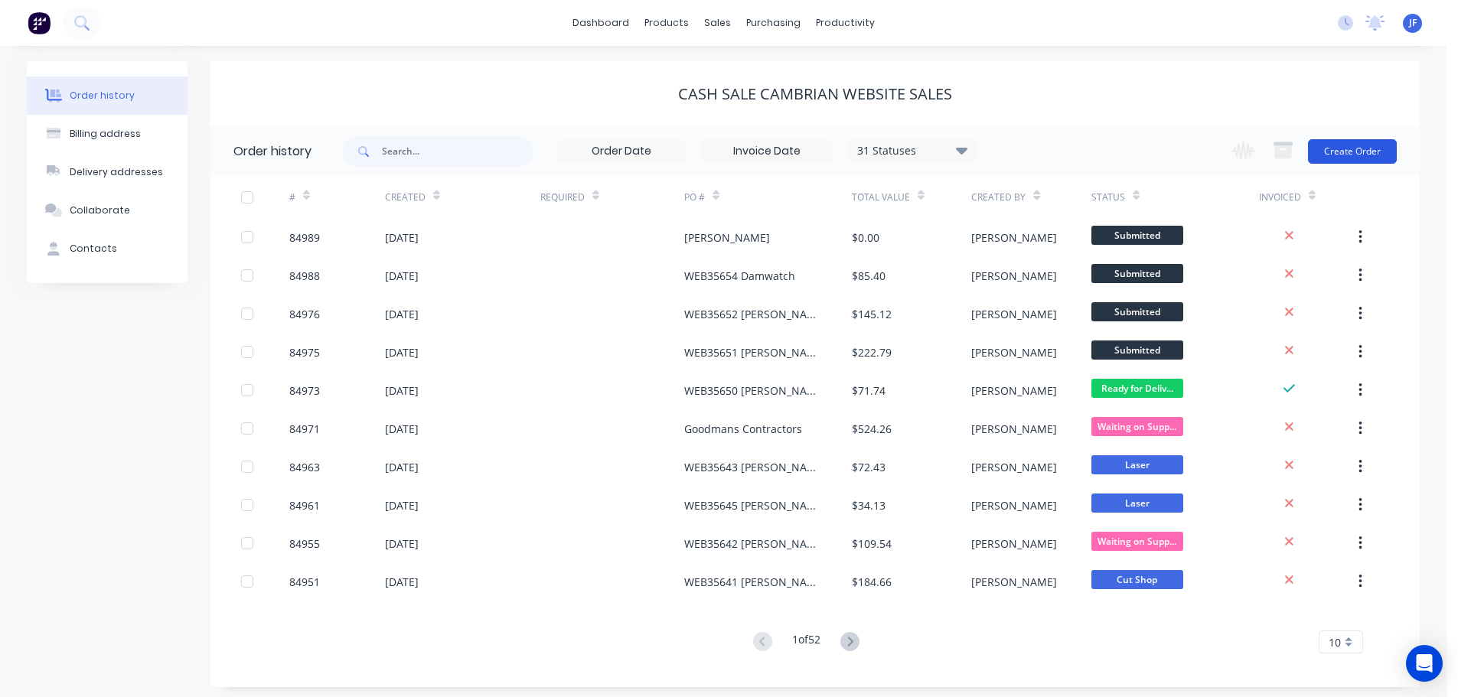
click at [1373, 149] on button "Create Order" at bounding box center [1352, 151] width 89 height 24
click at [32, 17] on img at bounding box center [39, 22] width 23 height 23
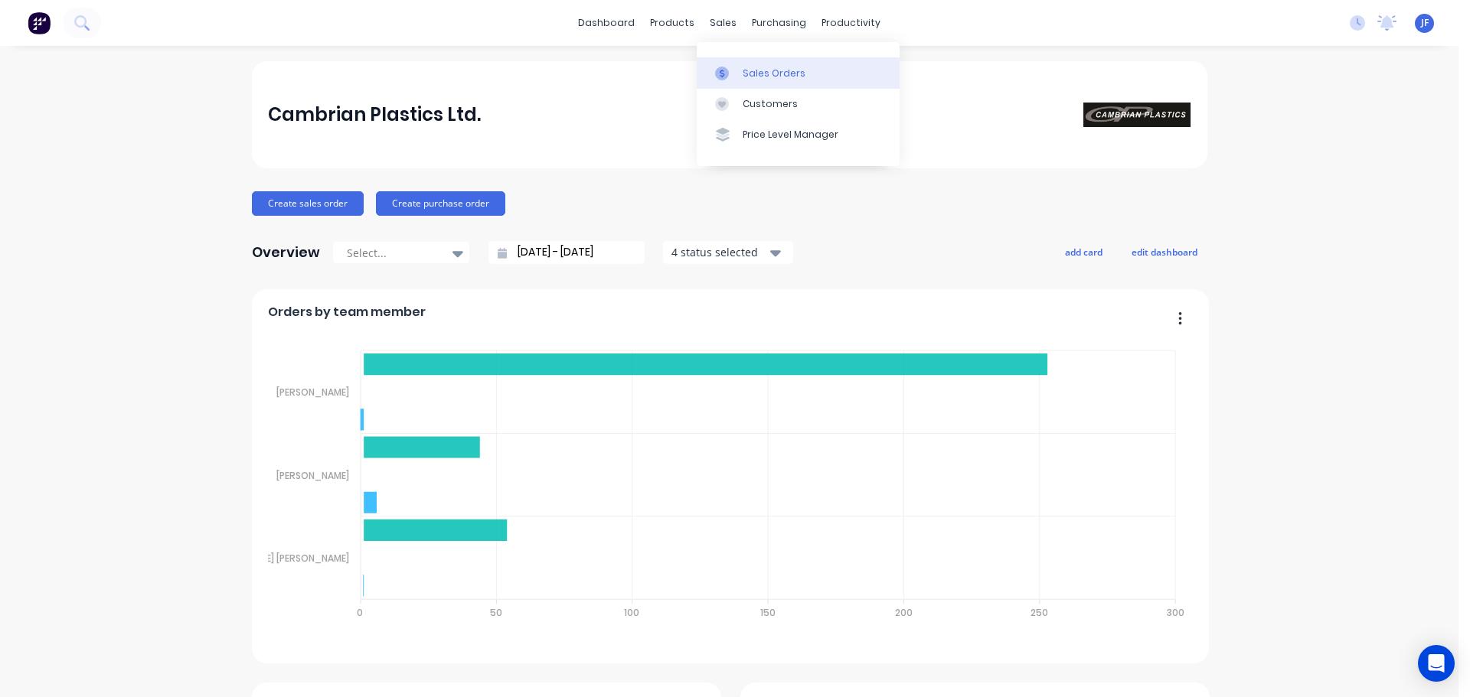
click at [751, 74] on div "Sales Orders" at bounding box center [774, 74] width 63 height 14
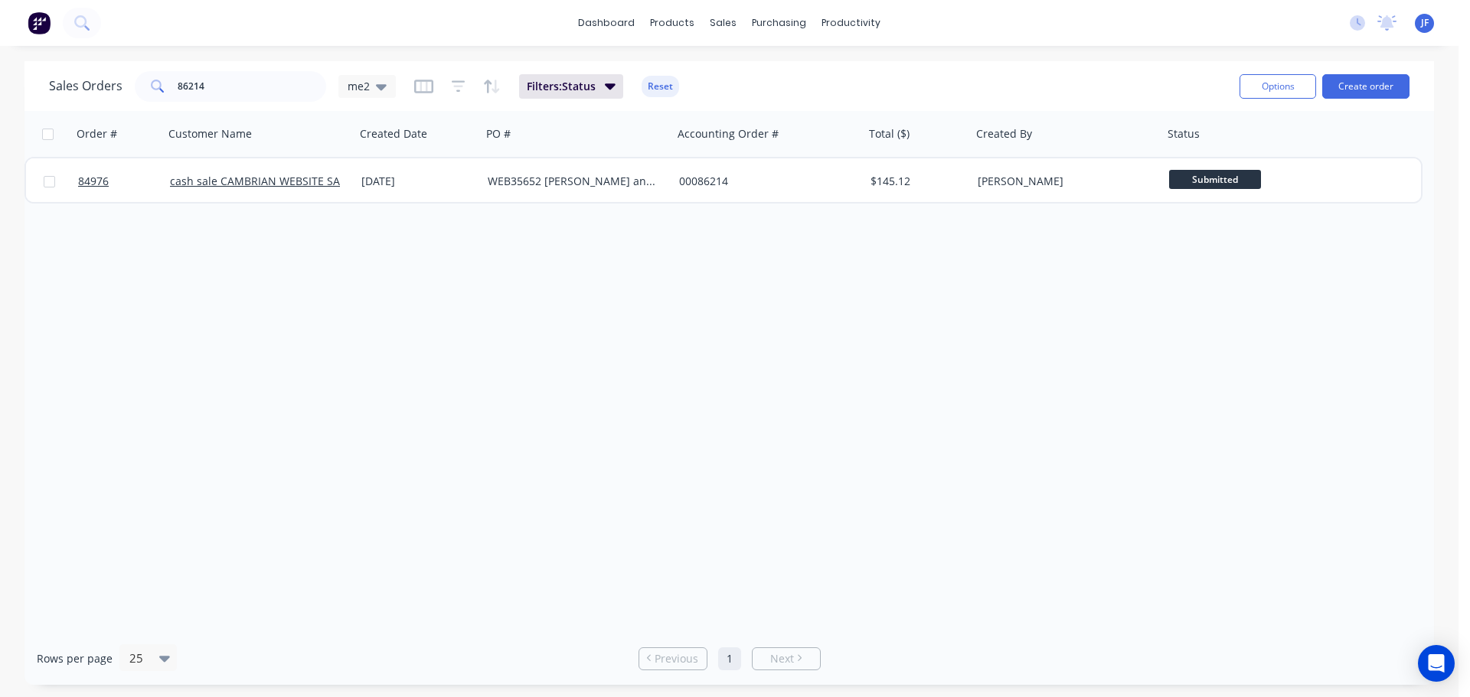
click at [198, 103] on div "Sales Orders 86214 me2 Filters: Status Reset Options Create order" at bounding box center [728, 86] width 1409 height 50
click at [201, 91] on input "86214" at bounding box center [252, 86] width 149 height 31
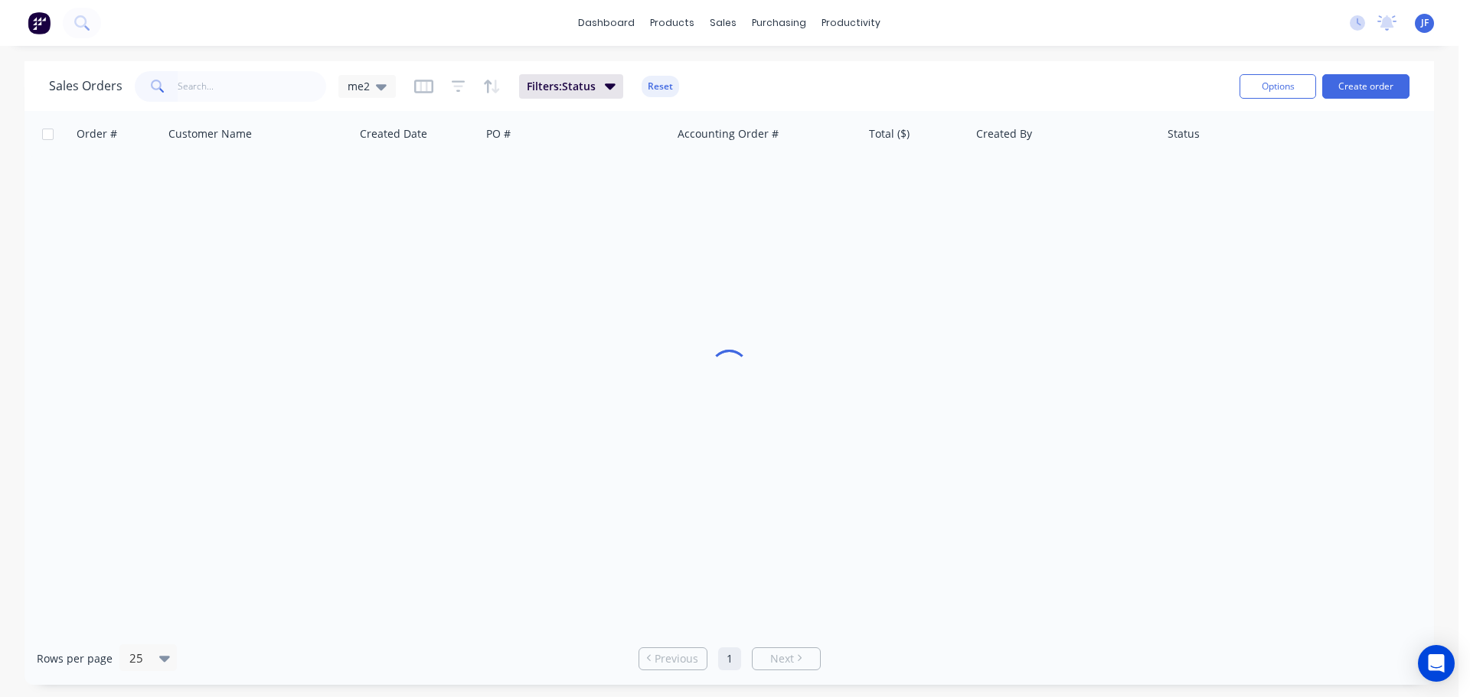
drag, startPoint x: 1066, startPoint y: 49, endPoint x: 1082, endPoint y: 49, distance: 16.8
click at [1068, 49] on div "dashboard products sales purchasing productivity dashboard products Product Cat…" at bounding box center [729, 348] width 1458 height 697
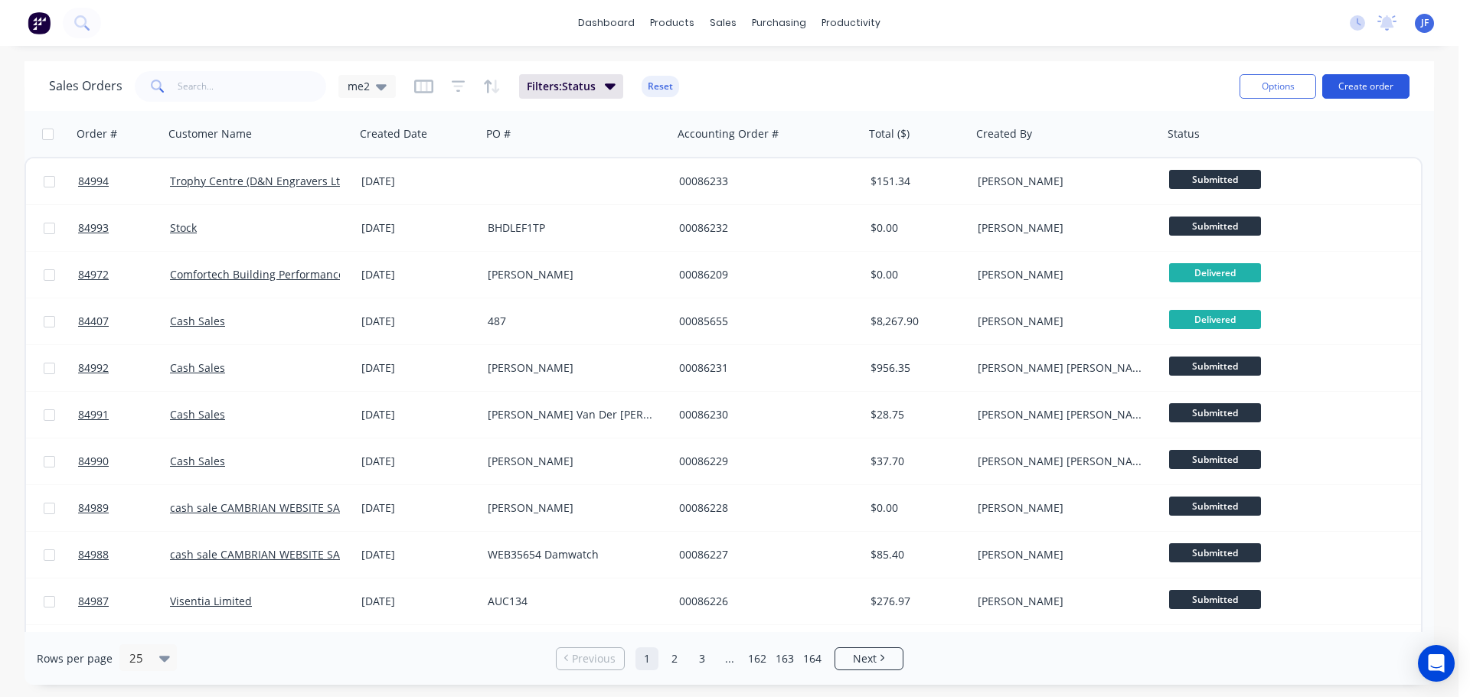
click at [1373, 74] on button "Create order" at bounding box center [1365, 86] width 87 height 24
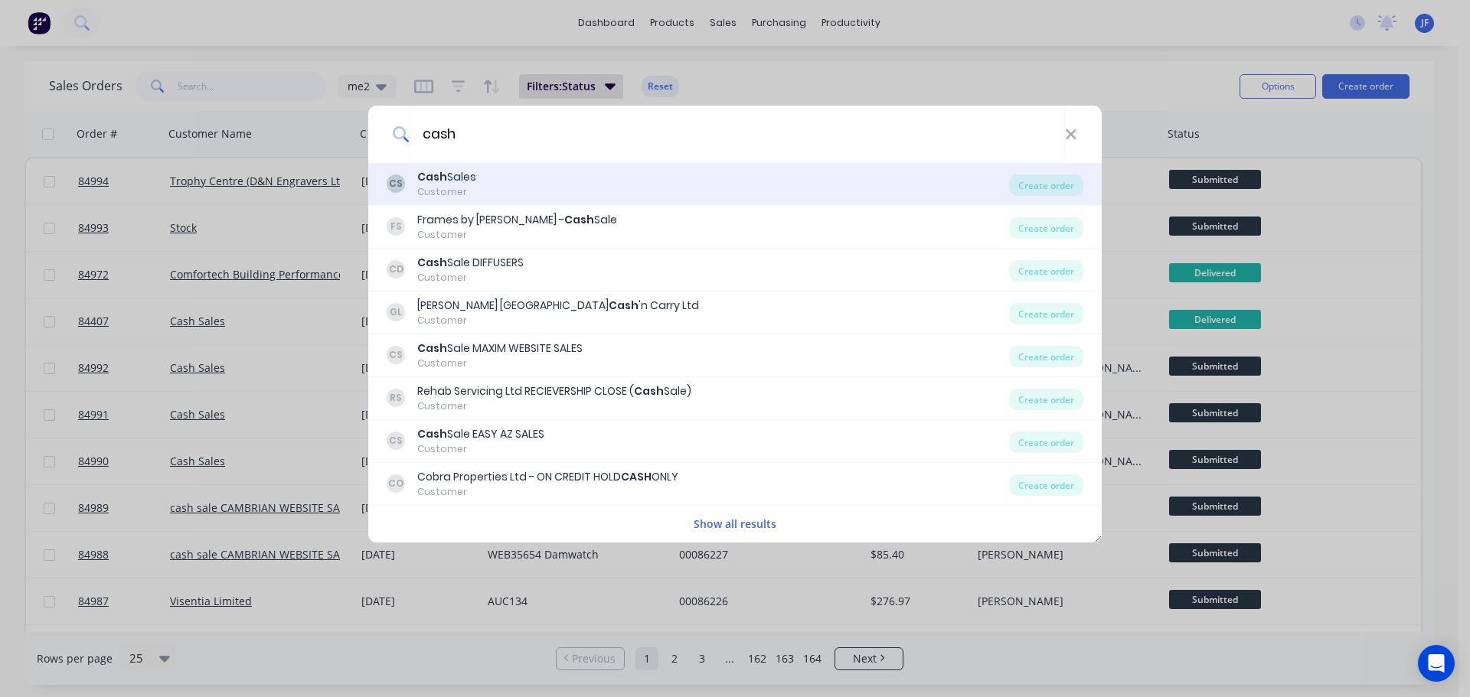
type input "cash"
click at [444, 196] on div "Customer" at bounding box center [446, 192] width 59 height 14
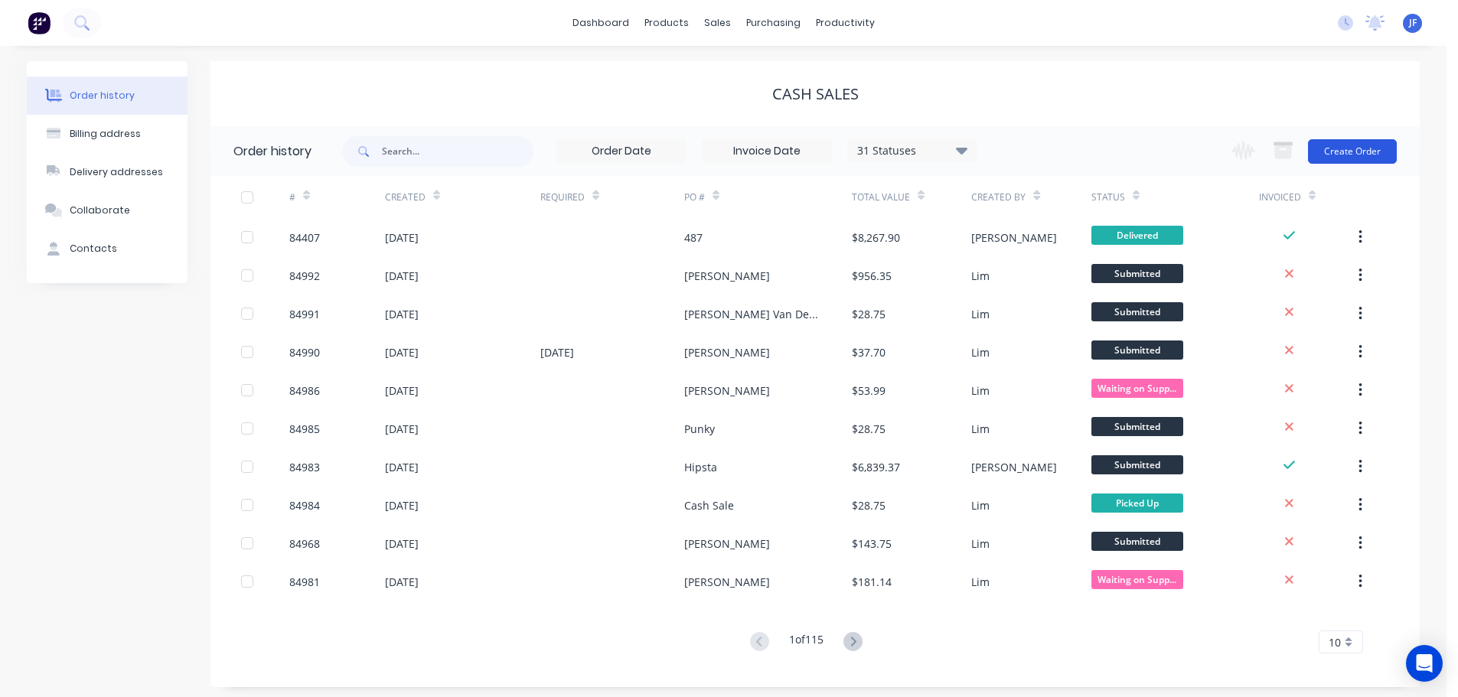
click at [1350, 149] on button "Create Order" at bounding box center [1352, 151] width 89 height 24
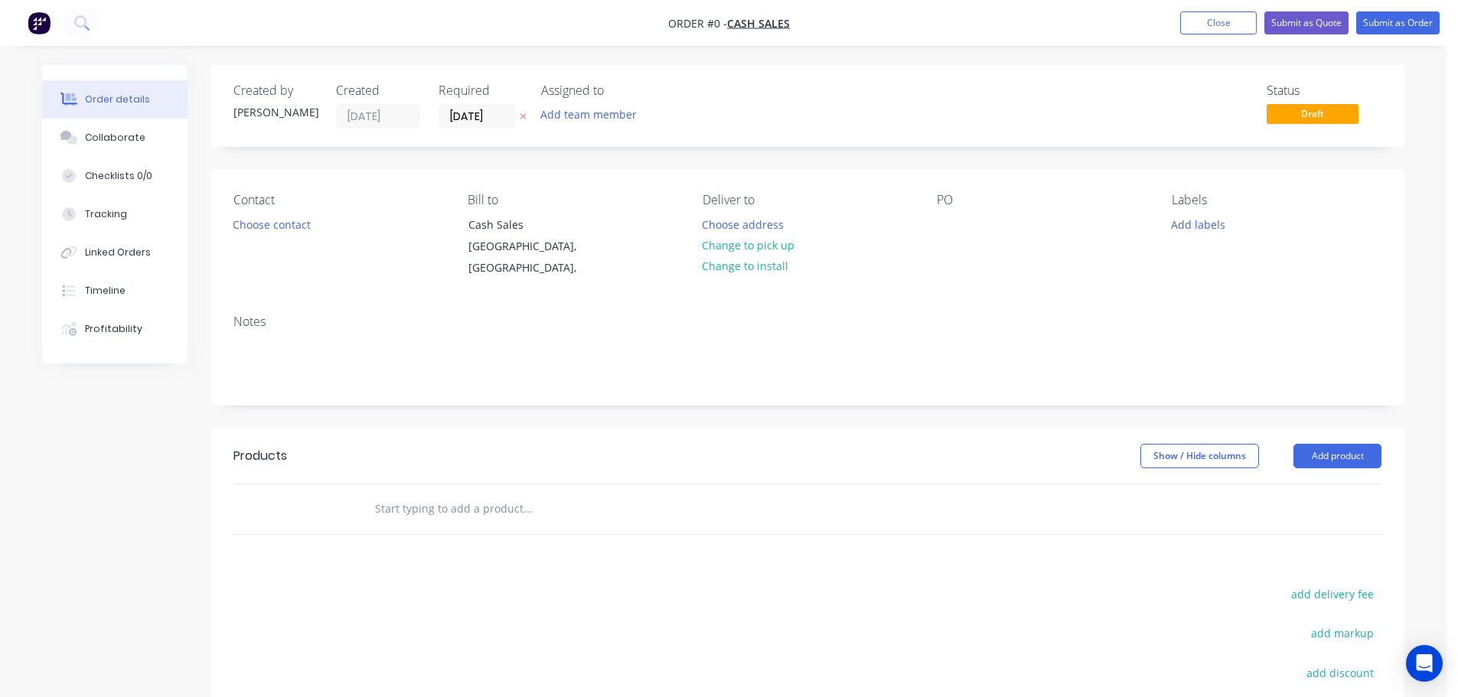
click at [521, 119] on icon "button" at bounding box center [523, 116] width 7 height 9
click at [269, 236] on div "Contact Choose contact" at bounding box center [338, 236] width 210 height 87
click at [262, 224] on button "Choose contact" at bounding box center [272, 224] width 94 height 21
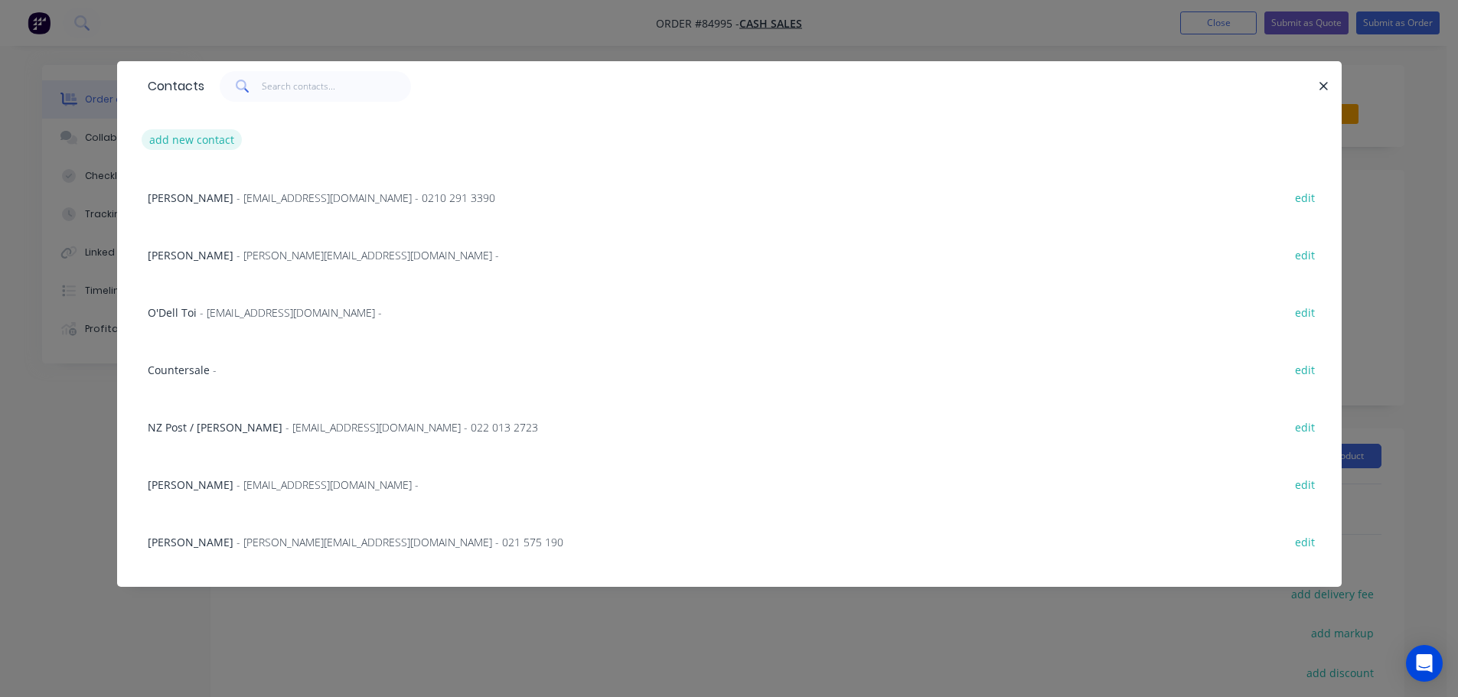
click at [228, 149] on button "add new contact" at bounding box center [192, 139] width 101 height 21
select select "AU"
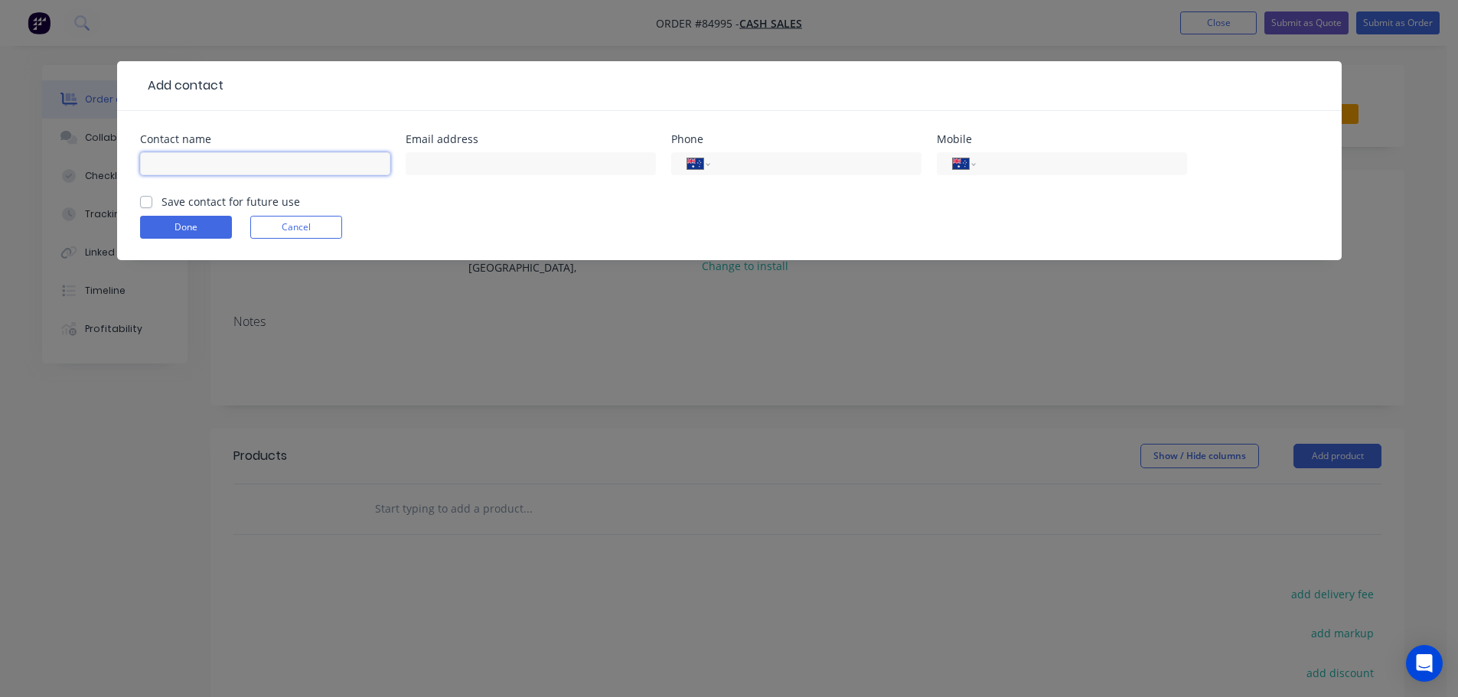
click at [240, 162] on input "text" at bounding box center [265, 163] width 250 height 23
paste input "Black & White Westgate"
type input "Black & White Westgate"
click at [266, 200] on label "Save contact for future use" at bounding box center [231, 202] width 139 height 16
click at [152, 200] on input "Save contact for future use" at bounding box center [146, 201] width 12 height 15
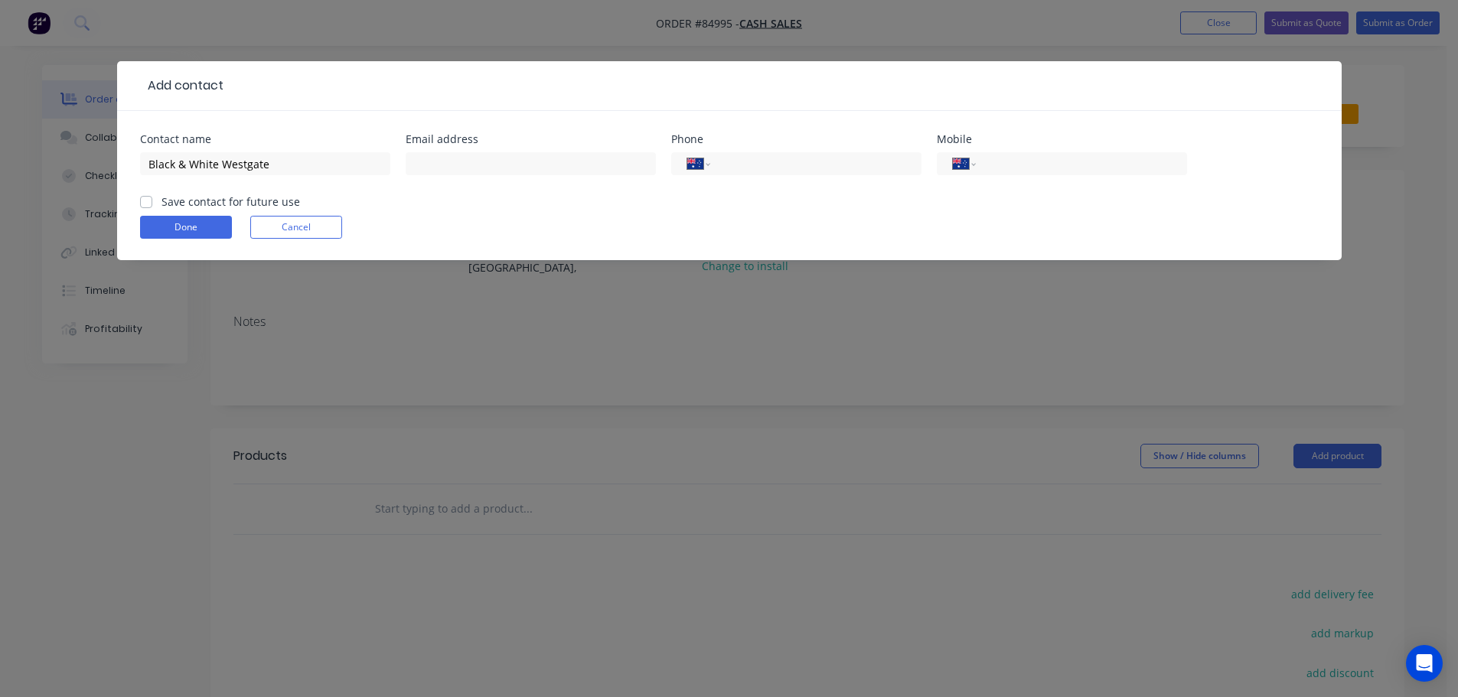
checkbox input "true"
click at [291, 160] on input "Black & White Westgate" at bounding box center [265, 163] width 250 height 23
paste input "Haidee"
type input "Black & White Westgate - Haidee"
click at [598, 158] on input "text" at bounding box center [531, 163] width 250 height 23
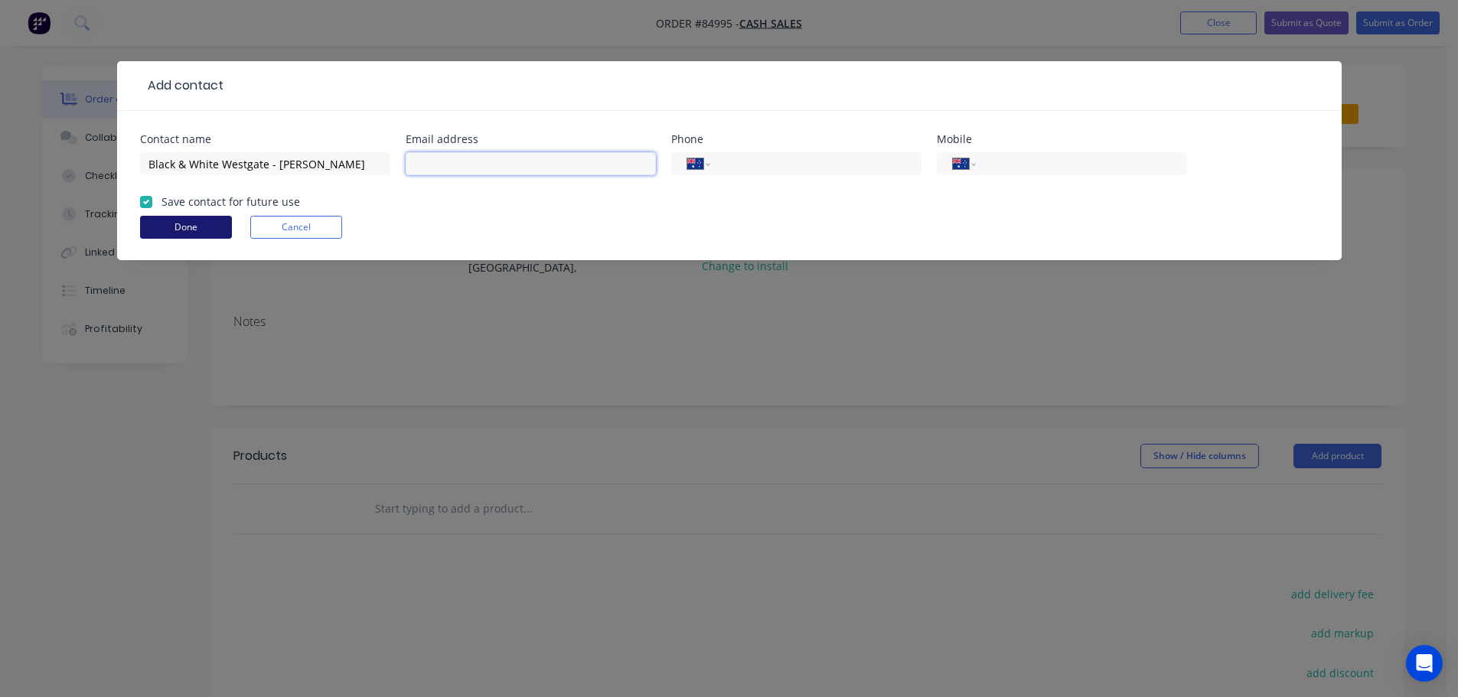
paste input "westgate.akl@blackandwhitecoffee.co.nz"
type input "westgate.akl@blackandwhitecoffee.co.nz"
click at [963, 162] on select "International Afghanistan Åland Islands Albania Algeria American Samoa Andorra …" at bounding box center [964, 163] width 23 height 21
select select "NZ"
click at [953, 153] on select "International Afghanistan Åland Islands Albania Algeria American Samoa Andorra …" at bounding box center [964, 163] width 23 height 21
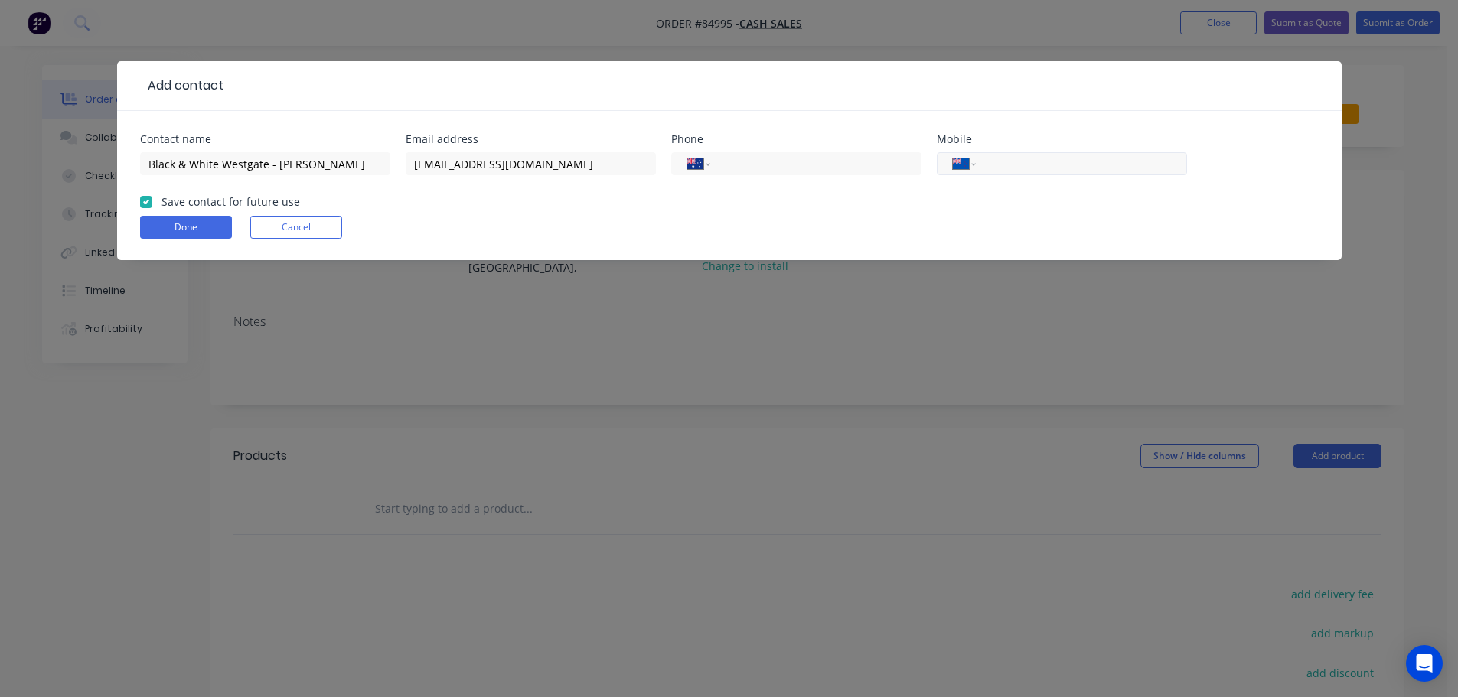
paste input "0210 838 0306"
type input "0210 838 0306"
click at [216, 225] on button "Done" at bounding box center [186, 227] width 92 height 23
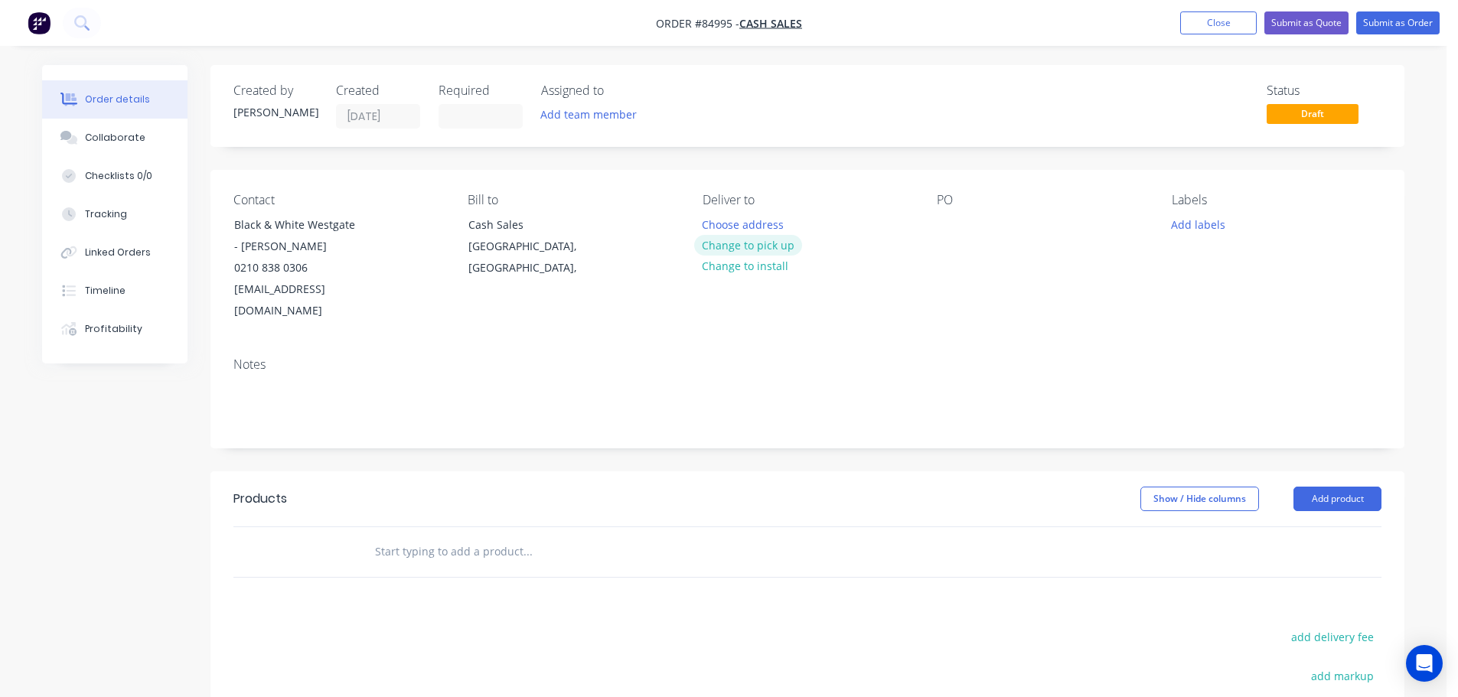
click at [761, 242] on button "Change to pick up" at bounding box center [748, 245] width 109 height 21
click at [457, 116] on input at bounding box center [480, 116] width 83 height 23
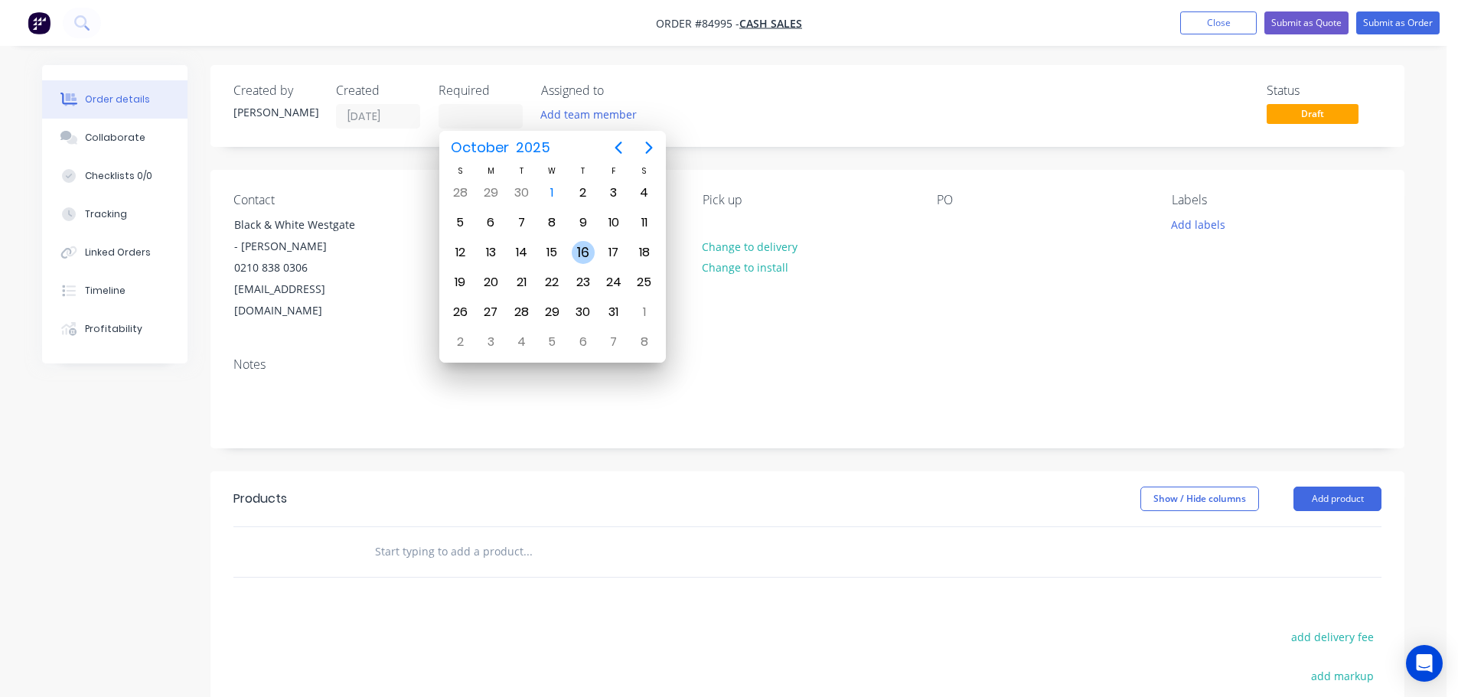
click at [584, 251] on div "16" at bounding box center [583, 252] width 23 height 23
type input "16/10/25"
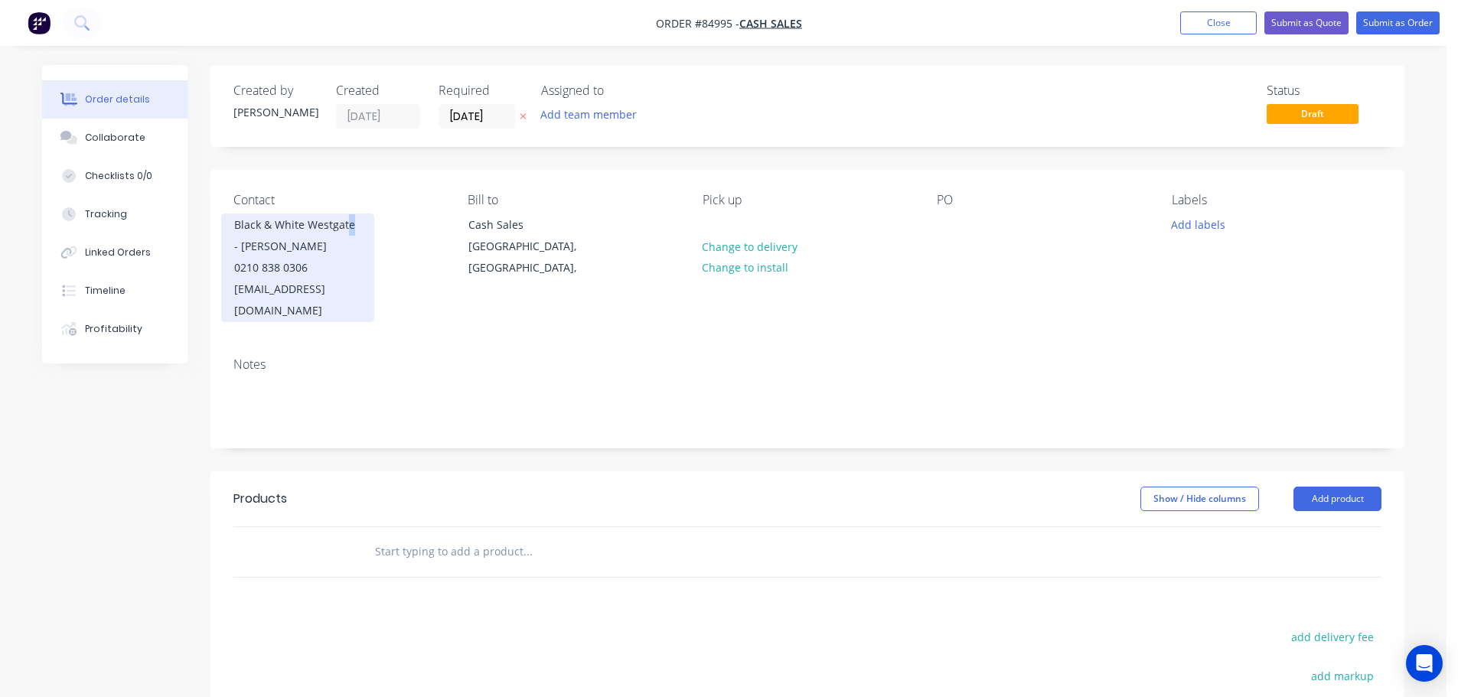
click at [350, 227] on div "Black & White Westgate - Haidee" at bounding box center [297, 235] width 127 height 43
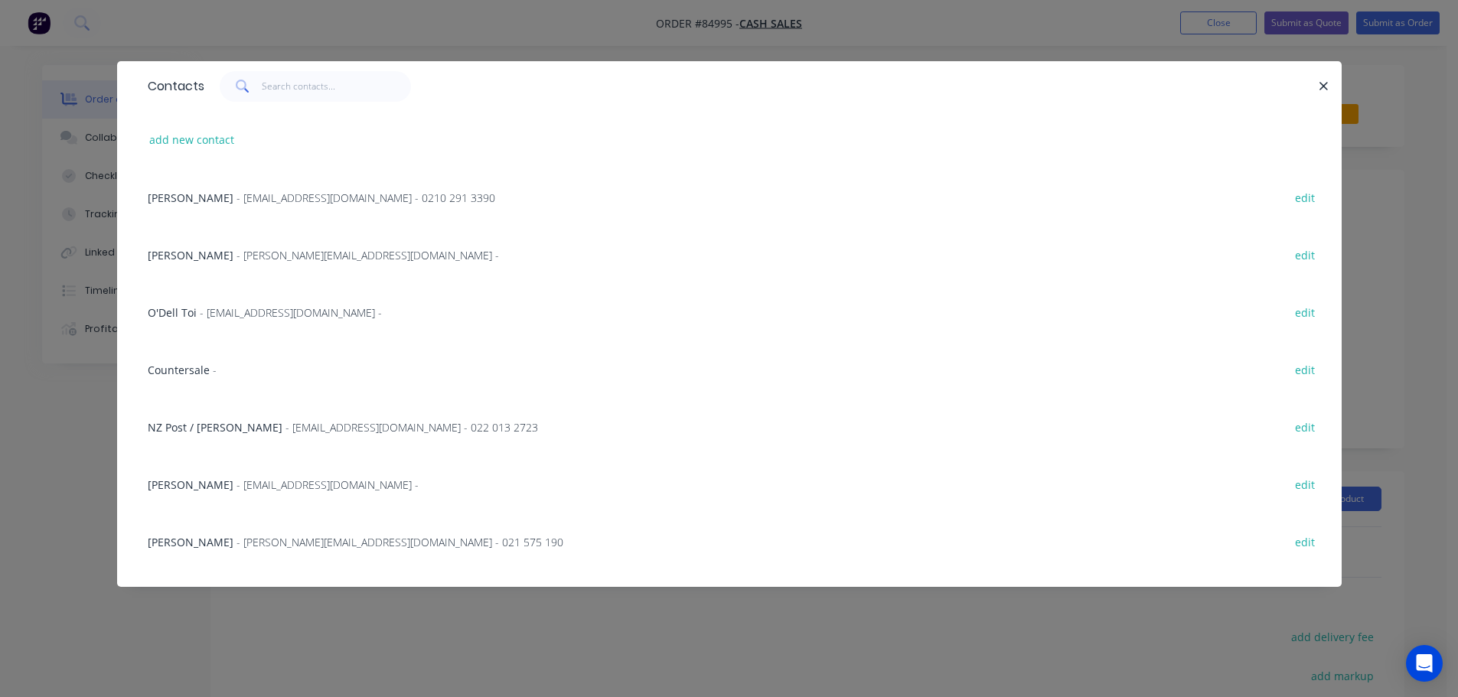
click at [80, 211] on div "Contacts add new contact Leif Neilson - info@wai-ika.nz - 0210 291 3390 edit Cr…" at bounding box center [729, 348] width 1458 height 697
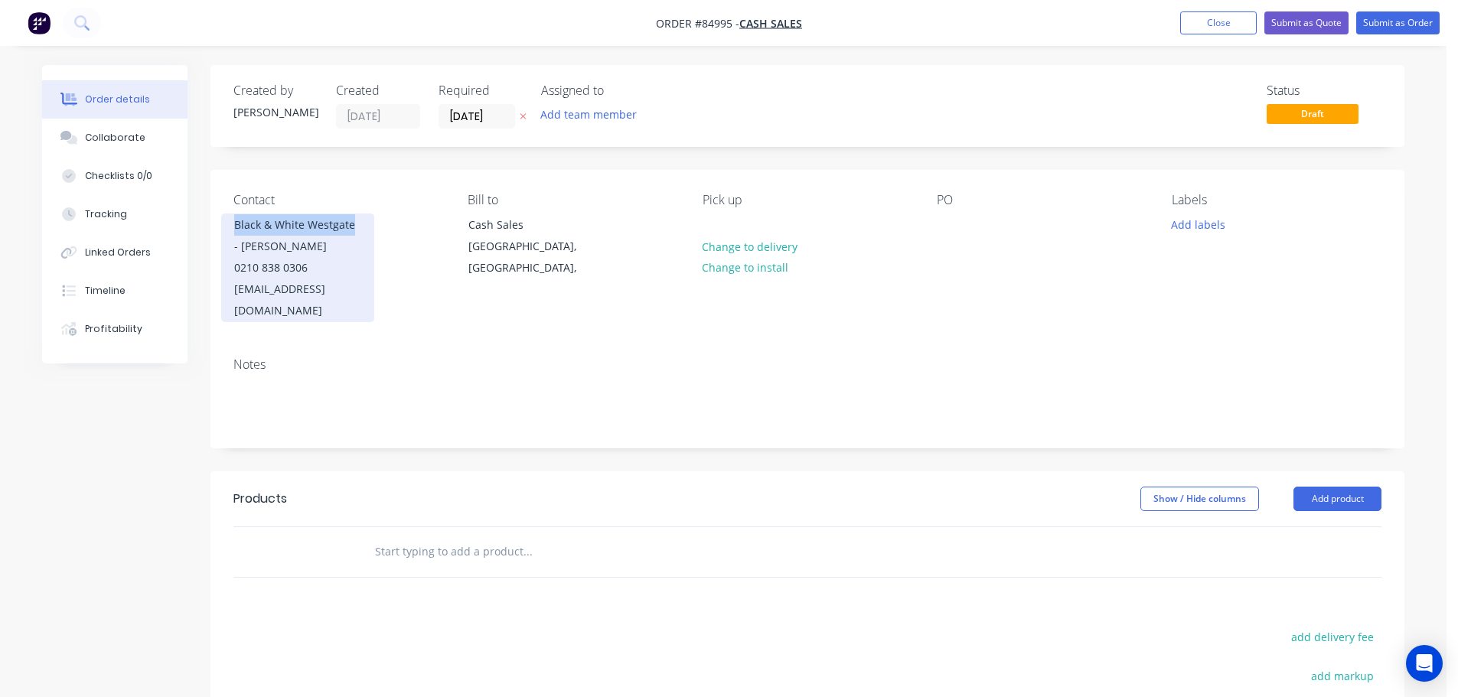
drag, startPoint x: 232, startPoint y: 229, endPoint x: 351, endPoint y: 230, distance: 118.7
click at [351, 230] on div "Black & White Westgate - Haidee 0210 838 0306 westgate.akl@blackandwhitecoffee.…" at bounding box center [297, 268] width 153 height 109
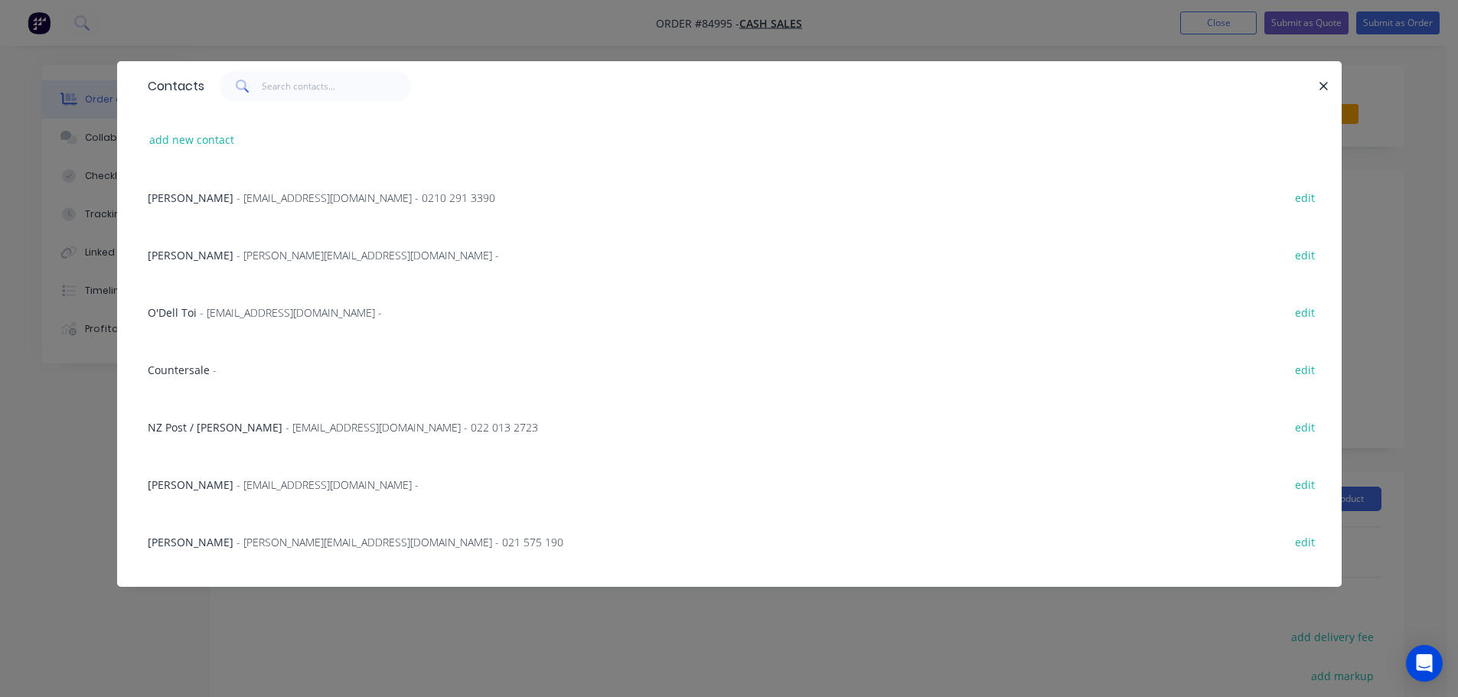
copy div "Black & White Westgate"
click at [93, 168] on div "Contacts add new contact Leif Neilson - info@wai-ika.nz - 0210 291 3390 edit Cr…" at bounding box center [729, 348] width 1458 height 697
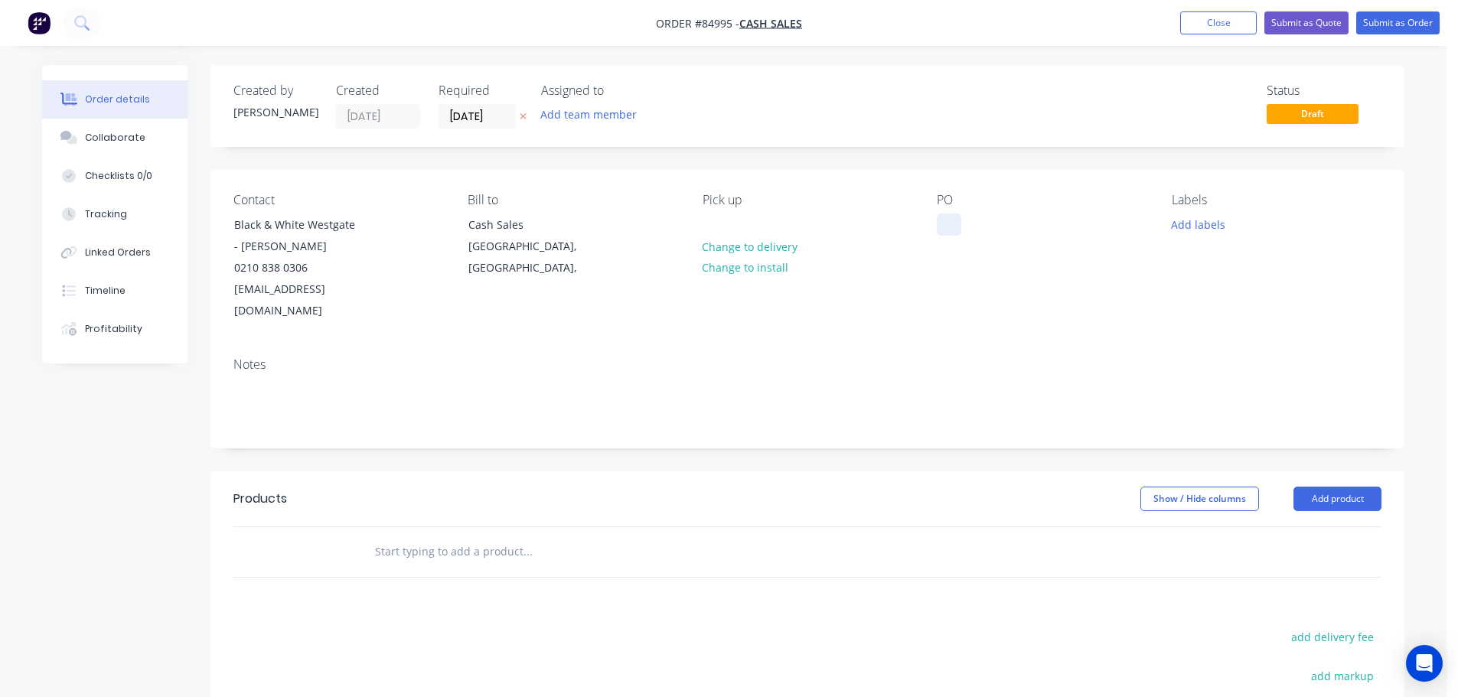
click at [953, 230] on div at bounding box center [949, 225] width 24 height 22
paste div
click at [957, 313] on div "Contact Black & White Westgate - Haidee 0210 838 0306 westgate.akl@blackandwhit…" at bounding box center [808, 257] width 1194 height 175
click at [553, 537] on input "text" at bounding box center [527, 552] width 306 height 31
click at [478, 537] on input "text" at bounding box center [527, 552] width 306 height 31
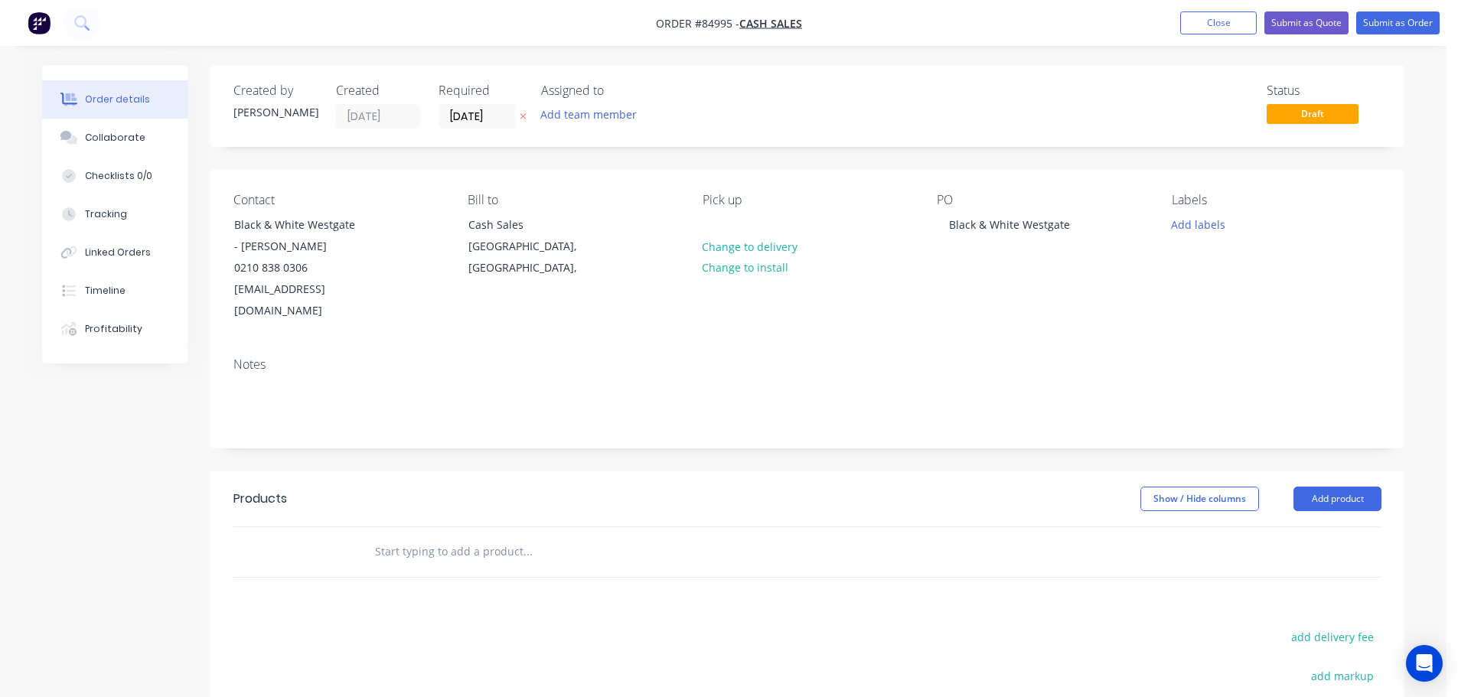
click at [455, 537] on input "text" at bounding box center [527, 552] width 306 height 31
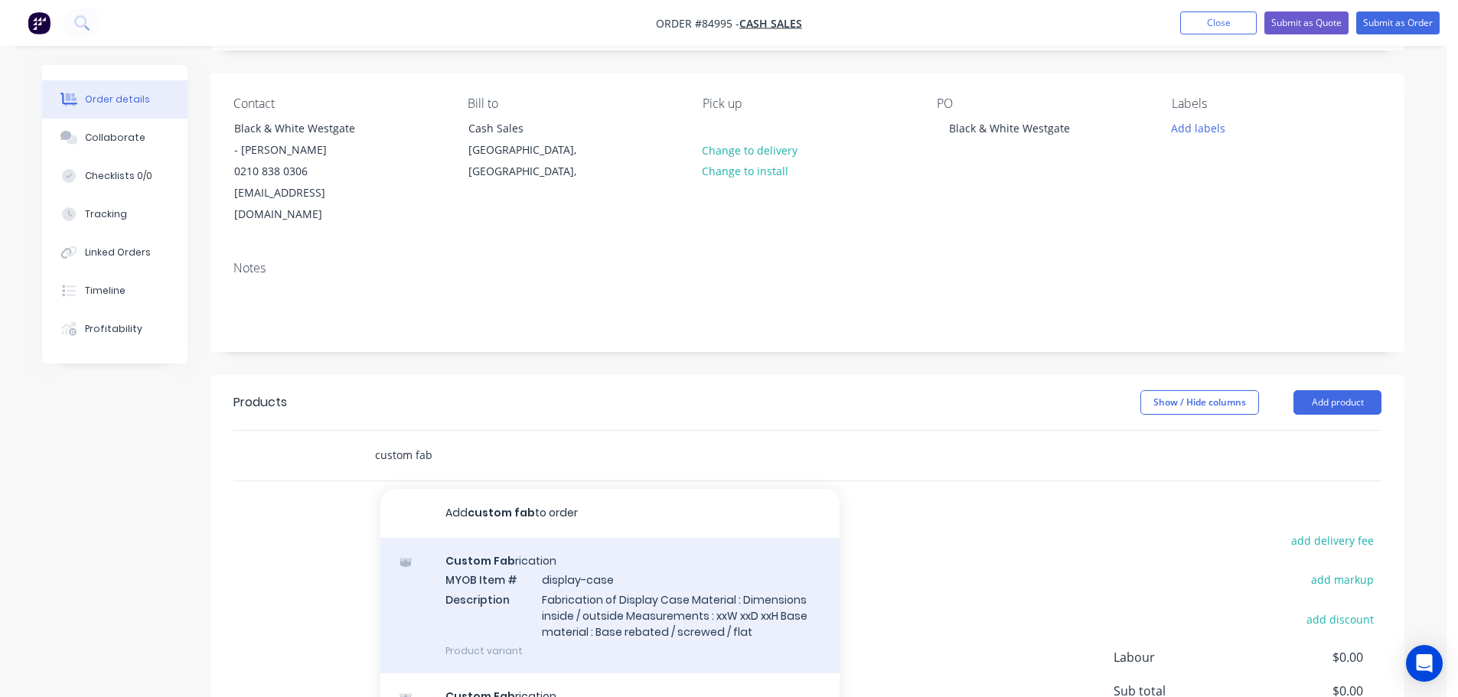
scroll to position [153, 0]
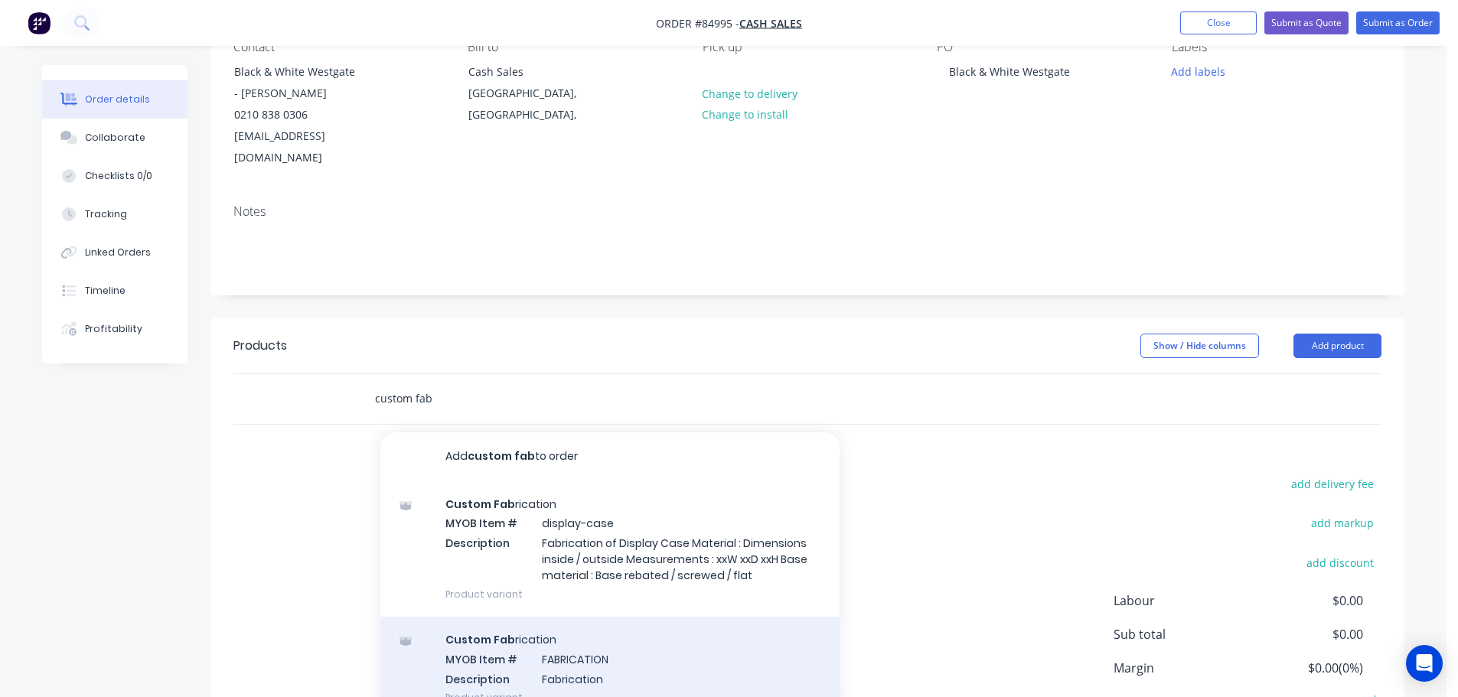
type input "custom fab"
click at [587, 630] on div "Custom Fab rication MYOB Item # FABRICATION Description Fabrication Product var…" at bounding box center [609, 668] width 459 height 103
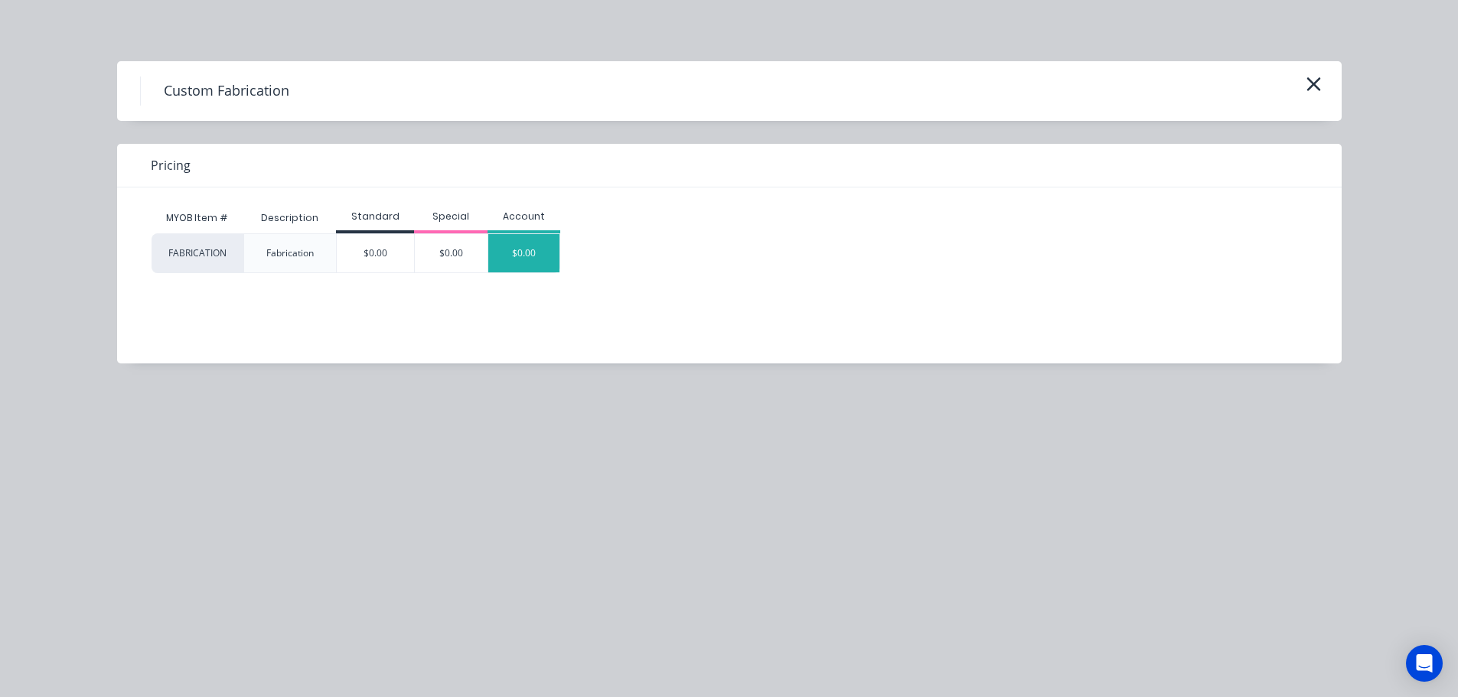
click at [504, 261] on div "$0.00" at bounding box center [524, 253] width 72 height 38
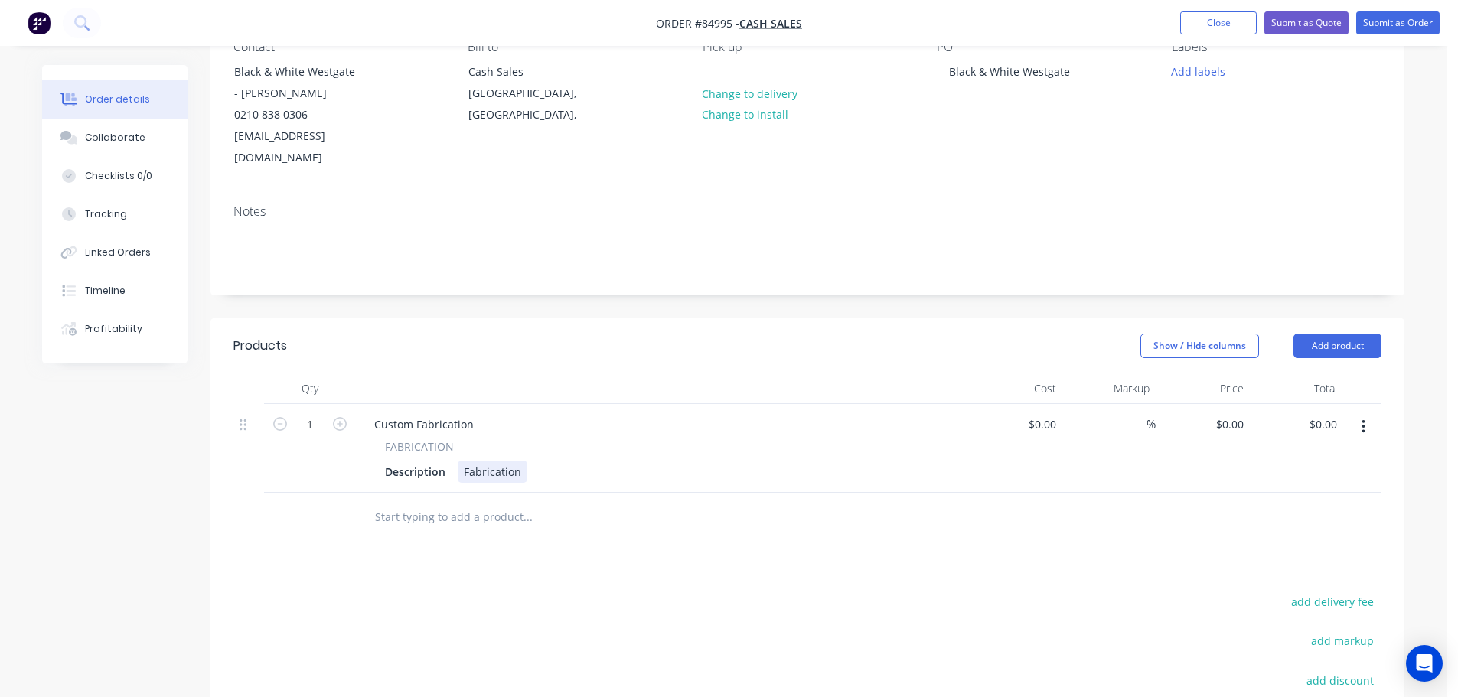
click at [474, 461] on div "Fabrication" at bounding box center [493, 472] width 70 height 22
paste div
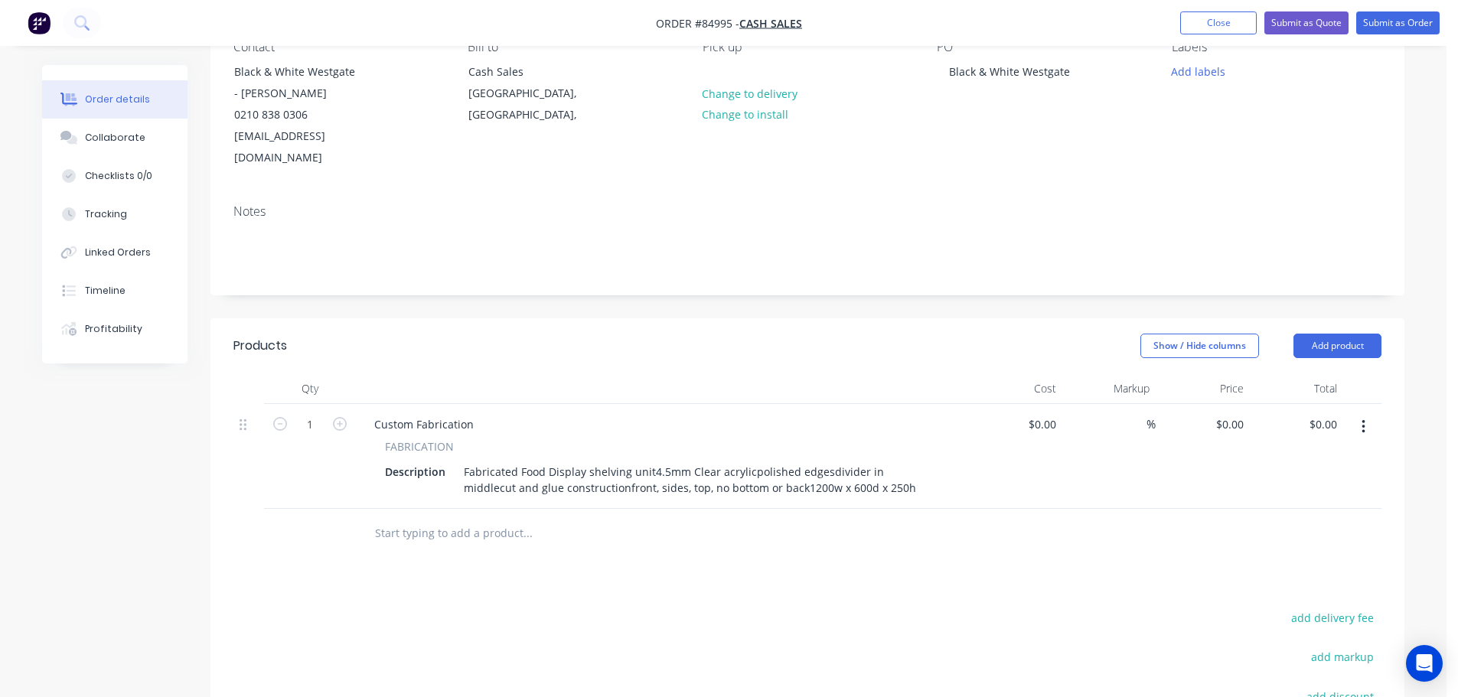
click at [582, 602] on div "Products Show / Hide columns Add product Qty Cost Markup Price Total 1 Custom F…" at bounding box center [808, 622] width 1194 height 608
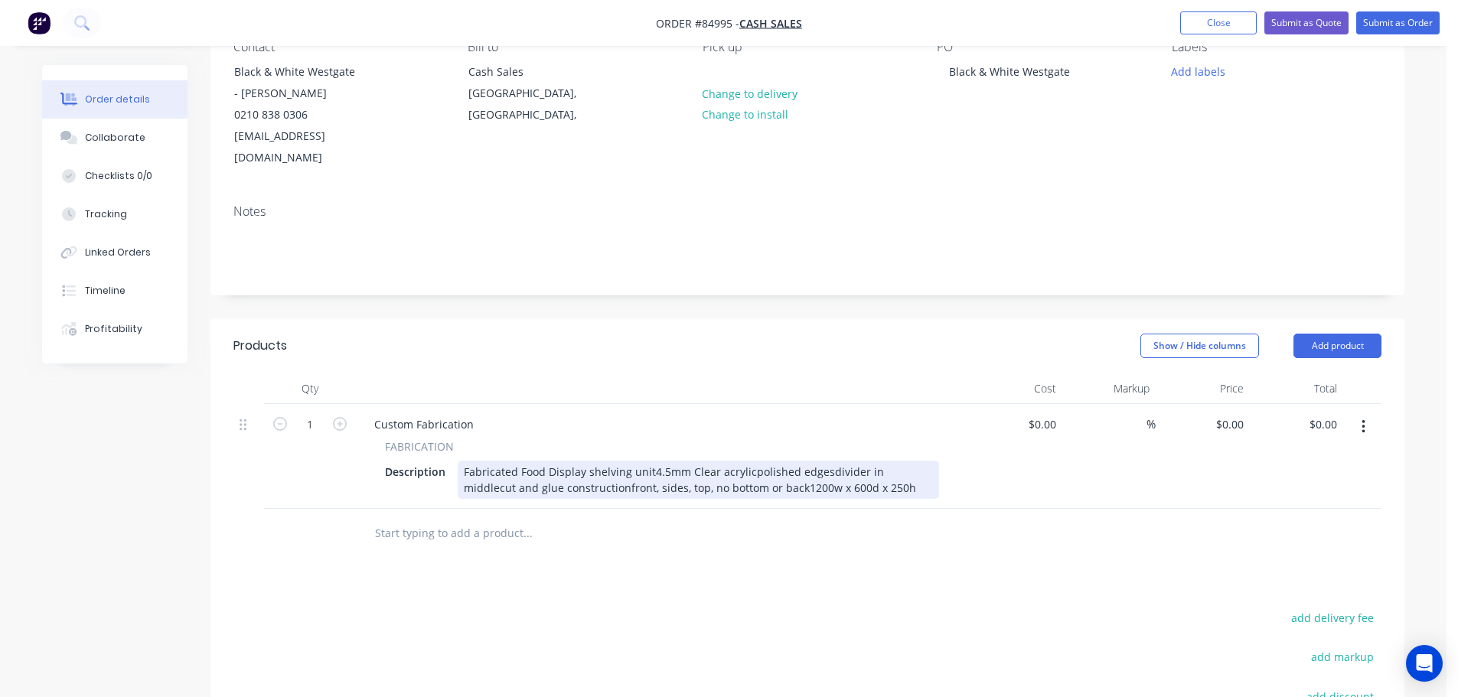
click at [647, 461] on div "Fabricated Food Display shelving unit4.5mm Clear acrylicpolished edgesdivider i…" at bounding box center [699, 480] width 482 height 38
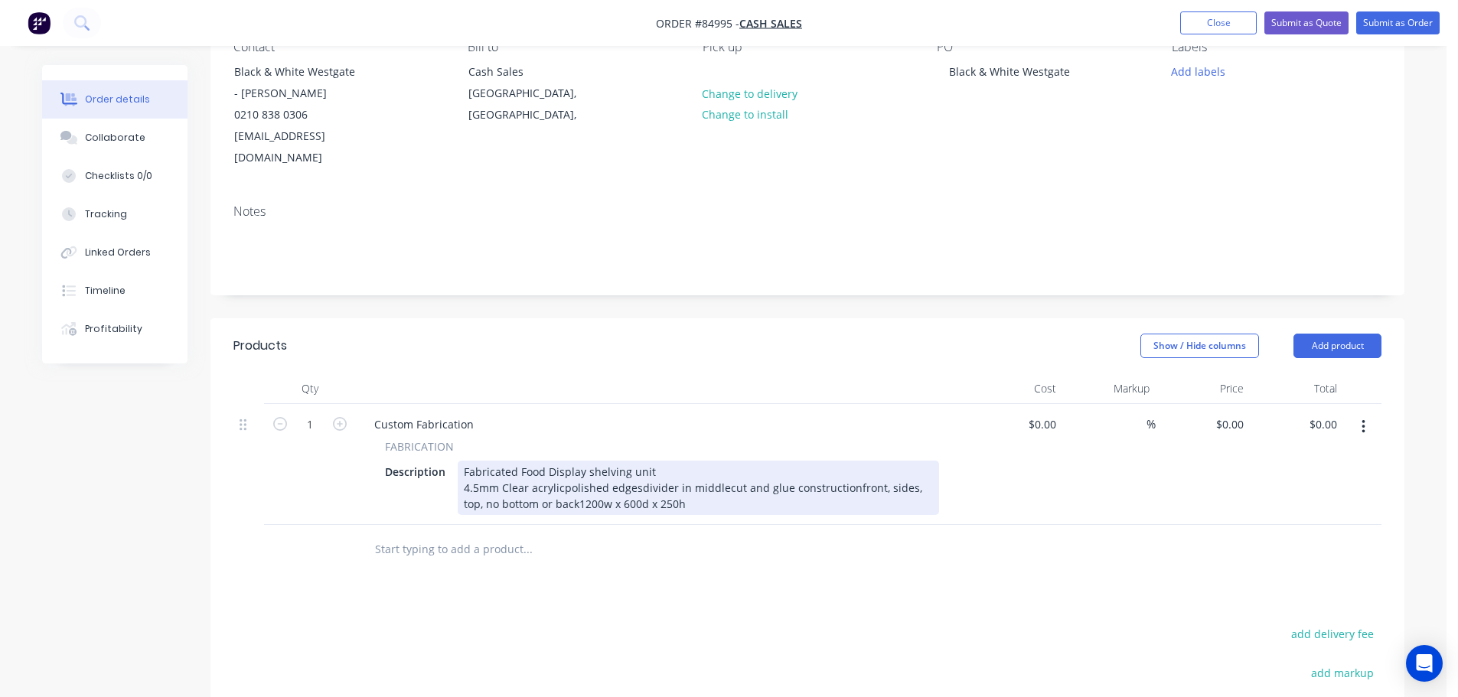
click at [561, 463] on div "Fabricated Food Display shelving unit 4.5mm Clear acrylicpolished edgesdivider …" at bounding box center [699, 488] width 482 height 54
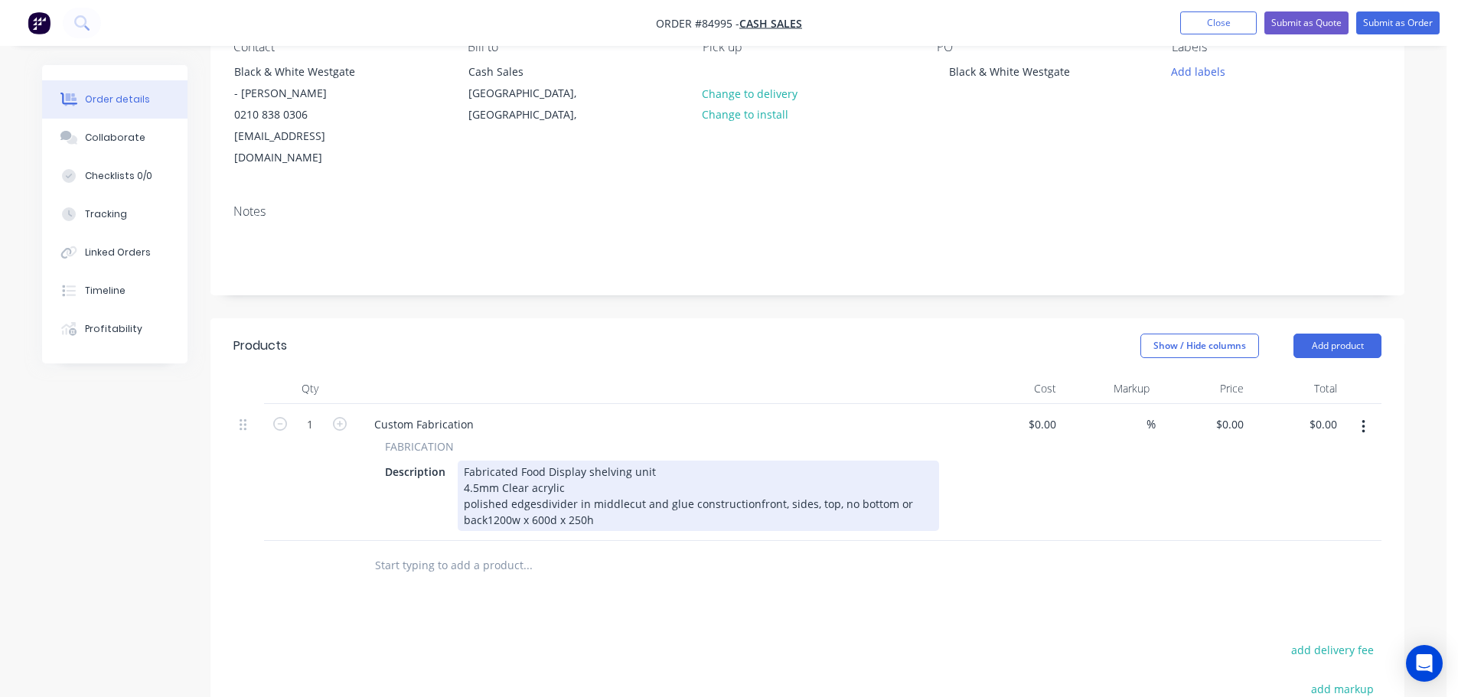
click at [537, 484] on div "Fabricated Food Display shelving unit 4.5mm Clear acrylic polished edgesdivider…" at bounding box center [699, 496] width 482 height 70
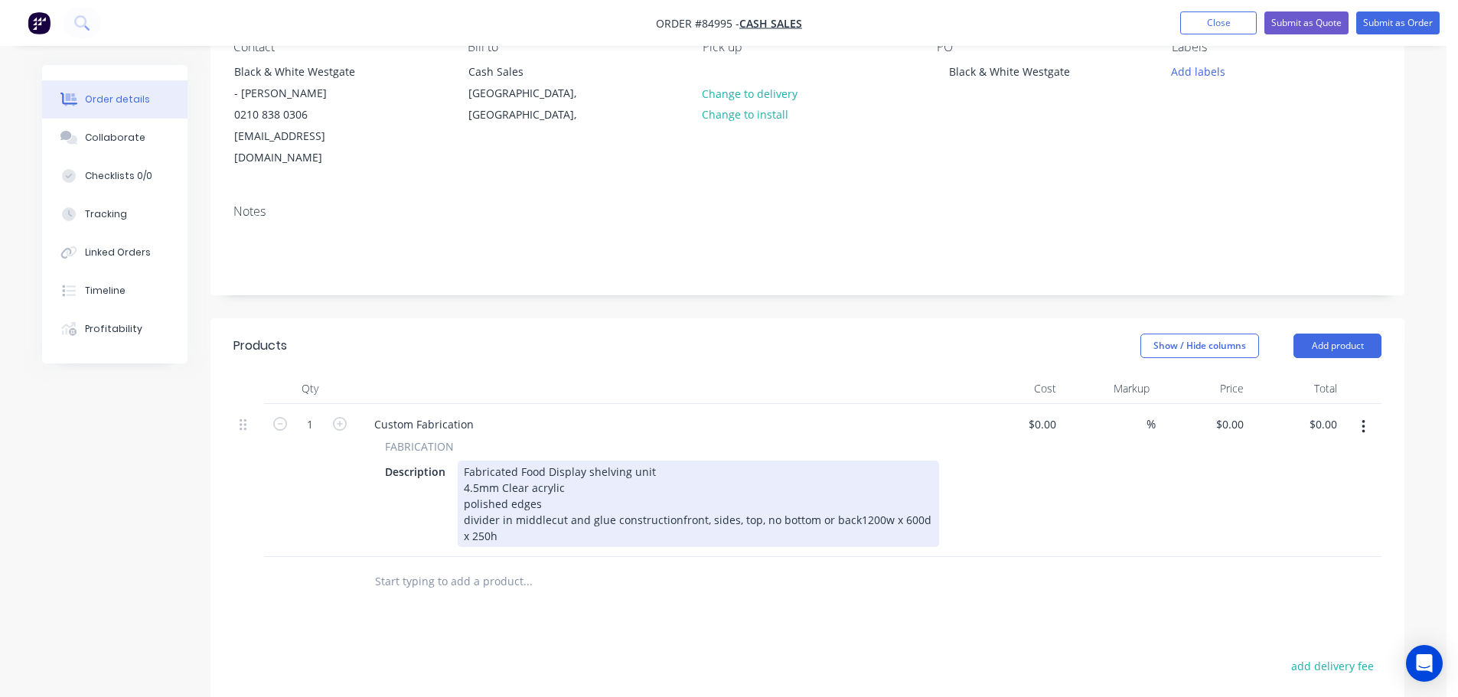
click at [547, 499] on div "Fabricated Food Display shelving unit 4.5mm Clear acrylic polished edges divide…" at bounding box center [699, 504] width 482 height 87
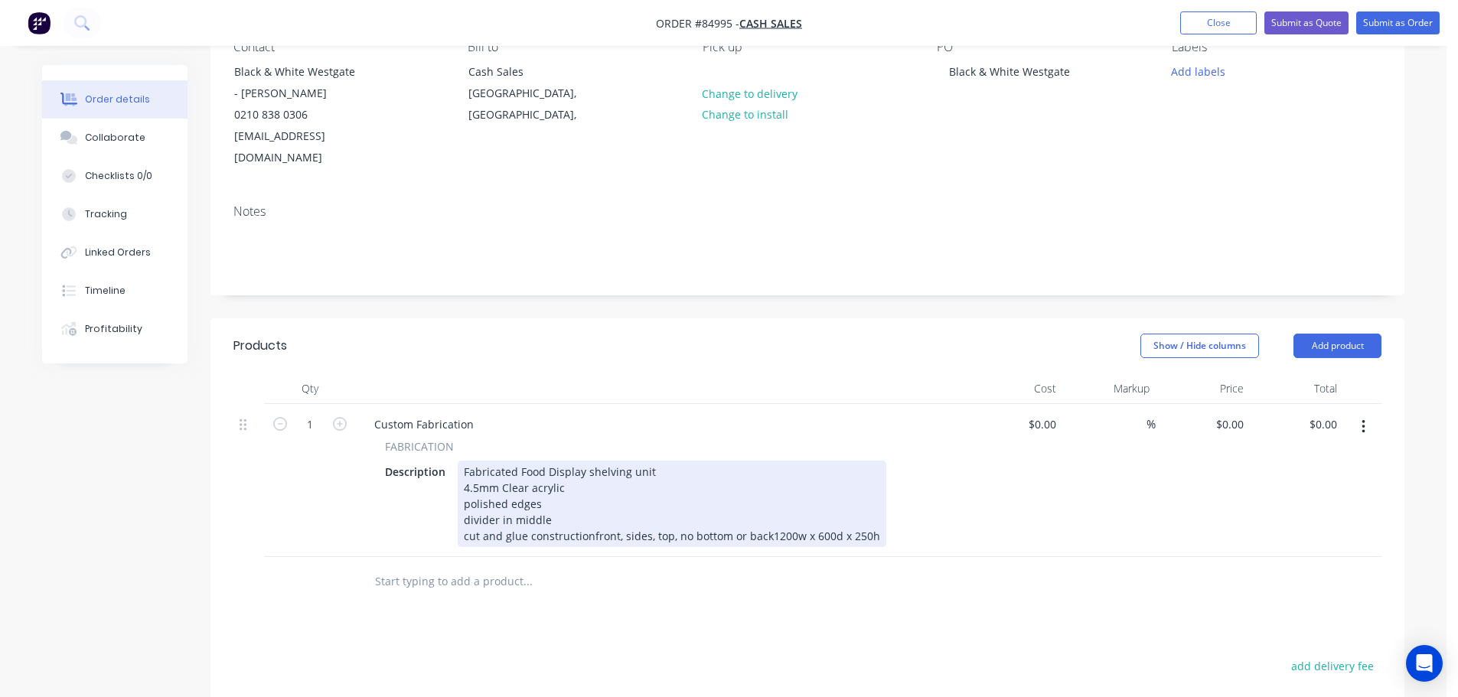
click at [587, 517] on div "Fabricated Food Display shelving unit 4.5mm Clear acrylic polished edges divide…" at bounding box center [672, 504] width 429 height 87
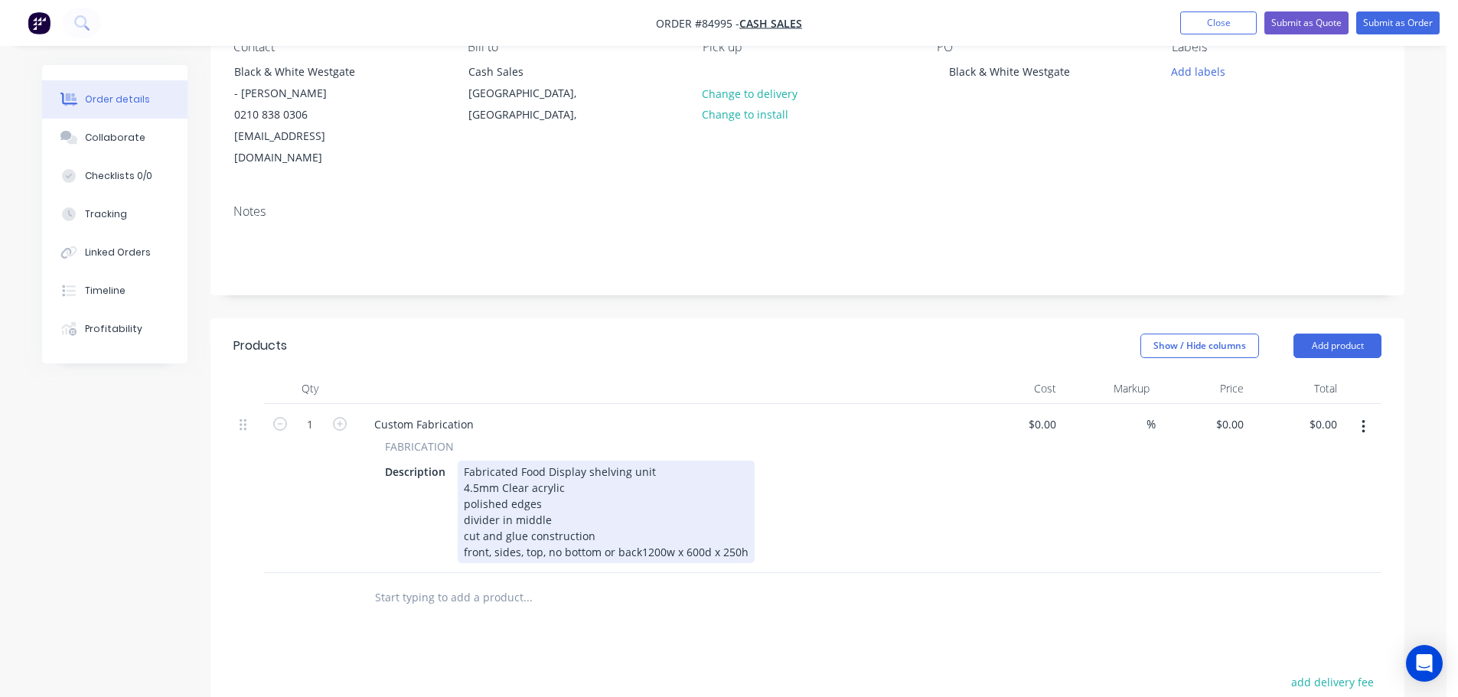
click at [644, 533] on div "Fabricated Food Display shelving unit 4.5mm Clear acrylic polished edges divide…" at bounding box center [606, 512] width 297 height 103
click at [638, 529] on div "Fabricated Food Display shelving unit 4.5mm Clear acrylic polished edges divide…" at bounding box center [606, 512] width 297 height 103
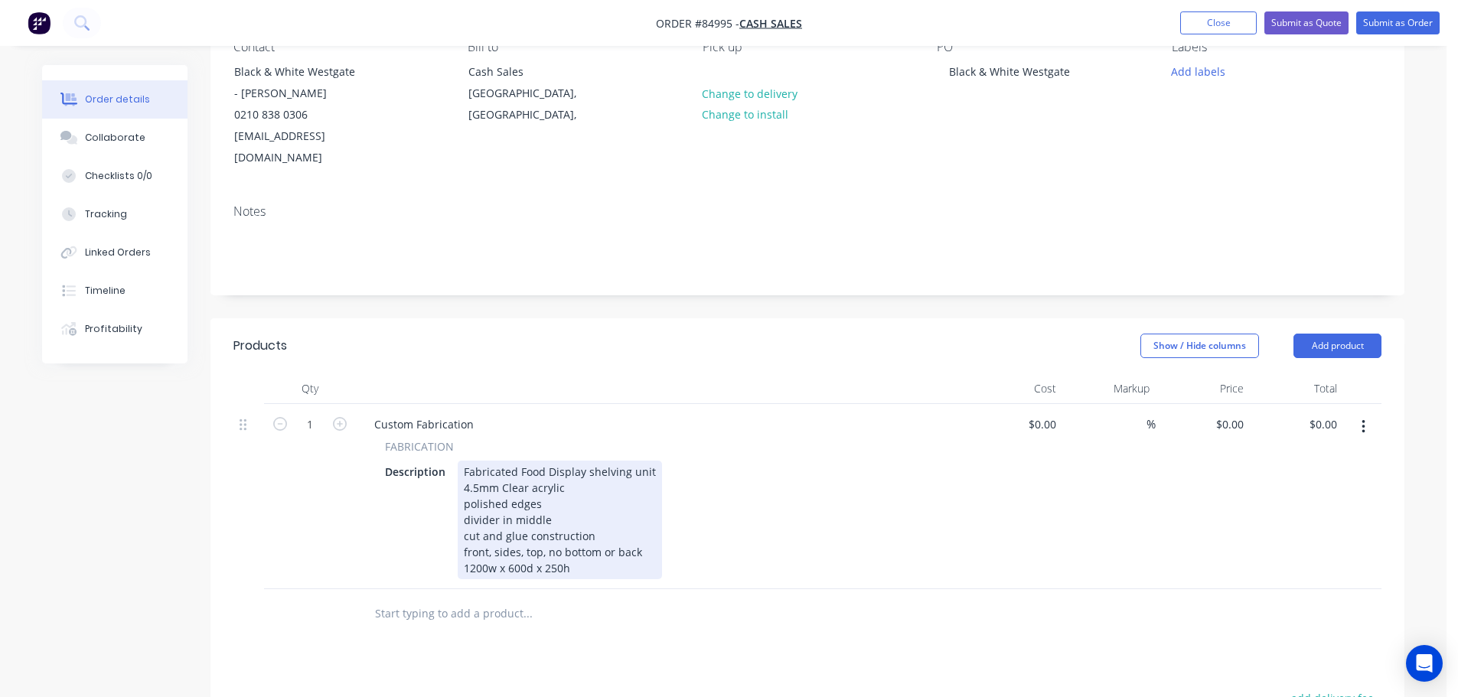
click at [638, 547] on div "Fabricated Food Display shelving unit 4.5mm Clear acrylic polished edges divide…" at bounding box center [560, 520] width 204 height 119
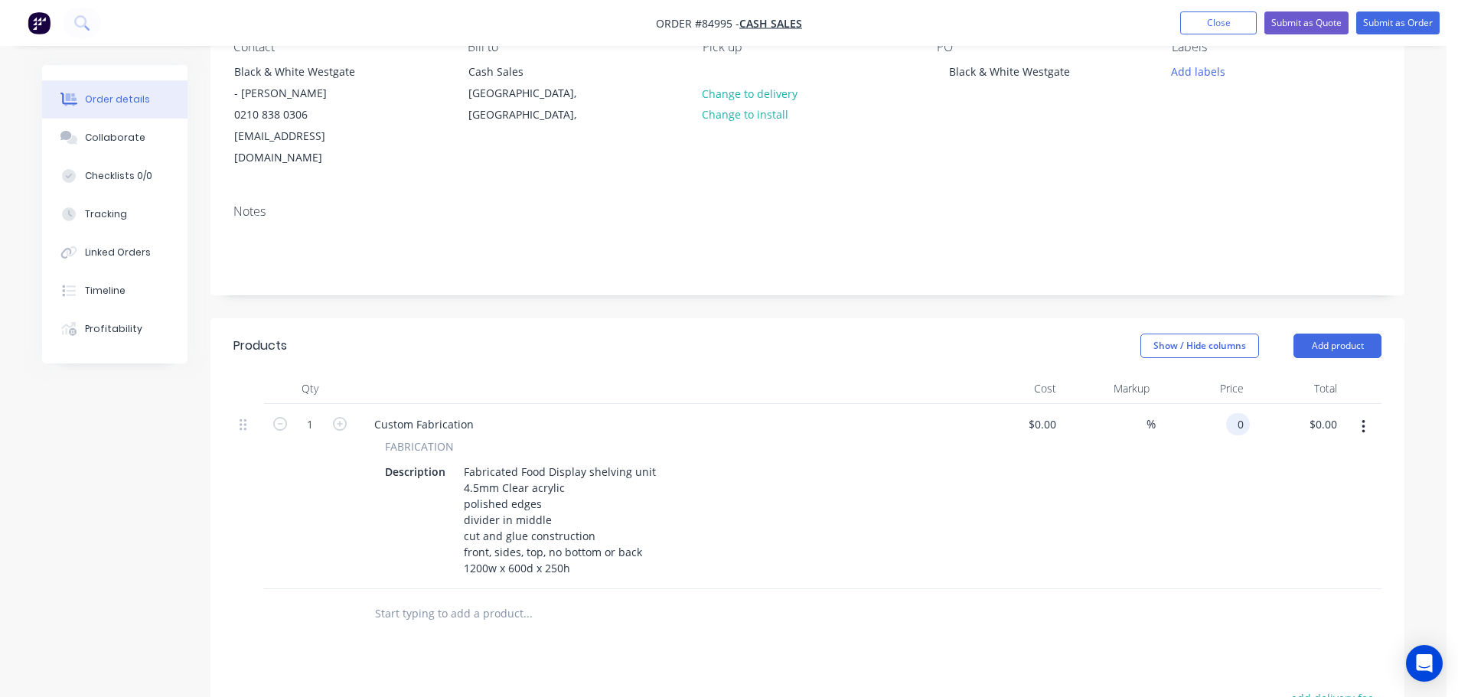
click at [1225, 404] on div "0 0" at bounding box center [1203, 496] width 94 height 185
type input "$266.37"
click at [1223, 458] on div "$266.37 $266.37" at bounding box center [1203, 496] width 94 height 185
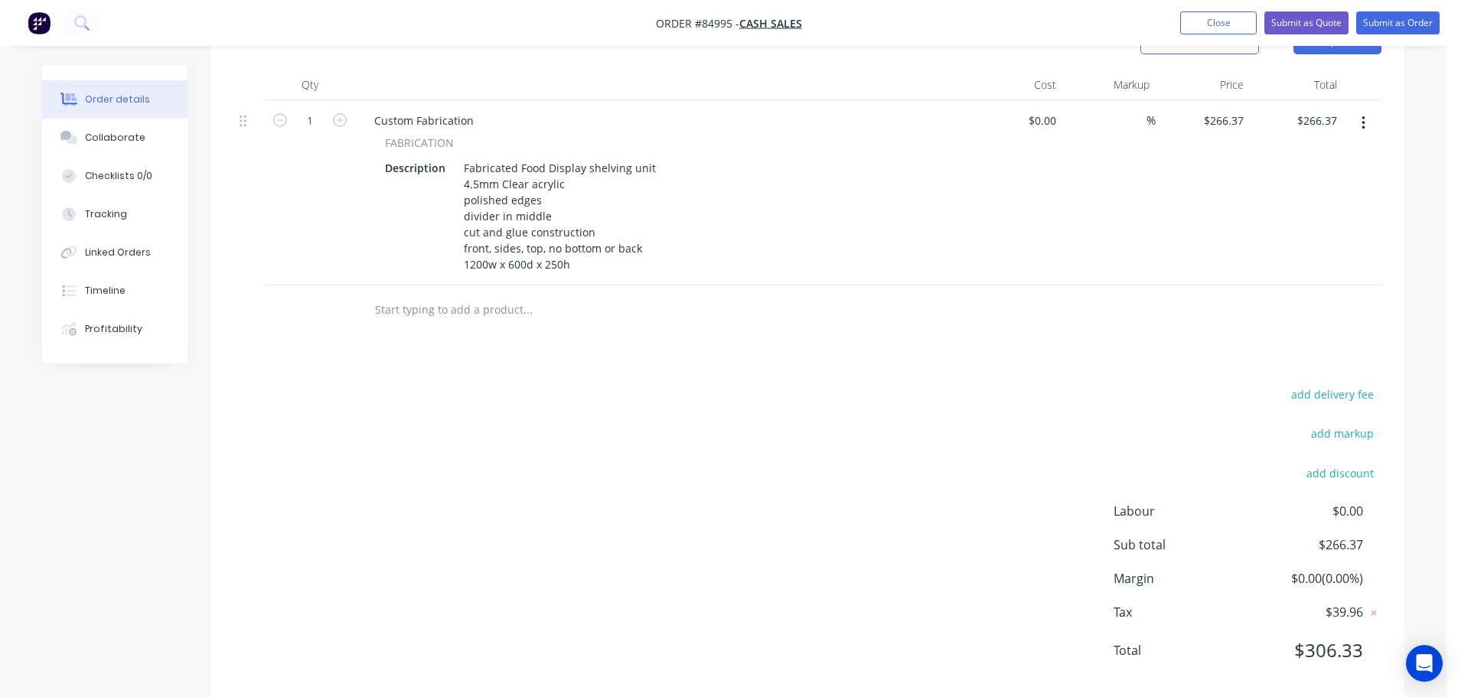
scroll to position [459, 0]
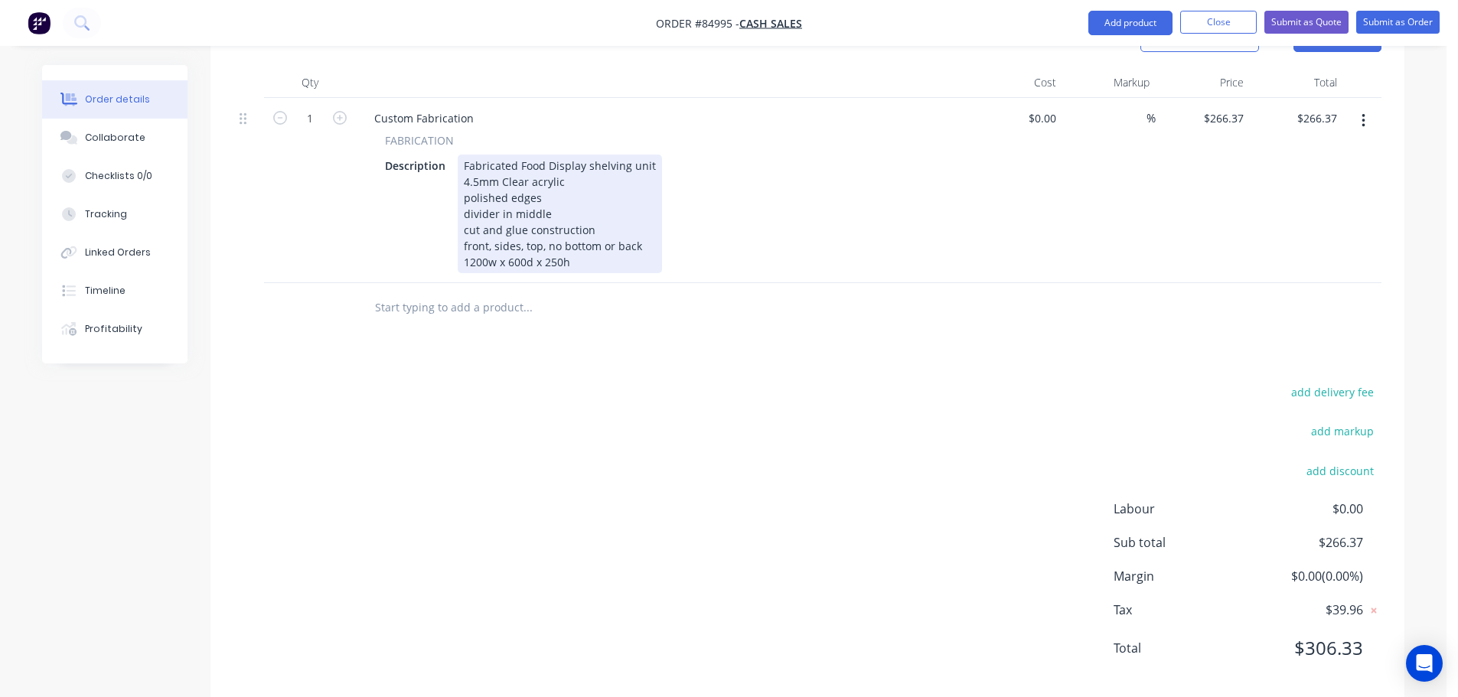
click at [585, 253] on div "Custom Fabrication FABRICATION Description Fabricated Food Display shelving uni…" at bounding box center [662, 190] width 612 height 185
click at [576, 243] on div "Fabricated Food Display shelving unit 4.5mm Clear acrylic polished edges divide…" at bounding box center [560, 214] width 204 height 119
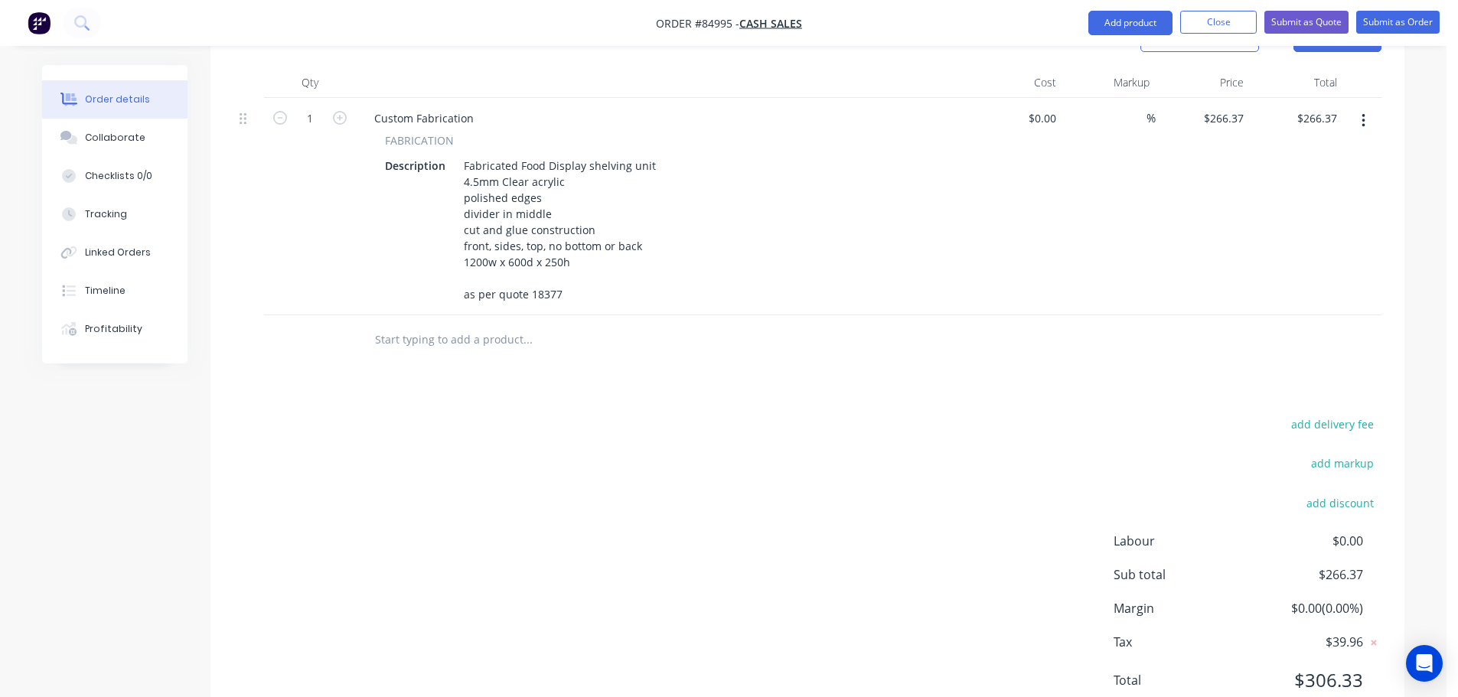
click at [346, 560] on div "add delivery fee add markup add discount Labour $0.00 Sub total $266.37 Margin …" at bounding box center [807, 561] width 1148 height 295
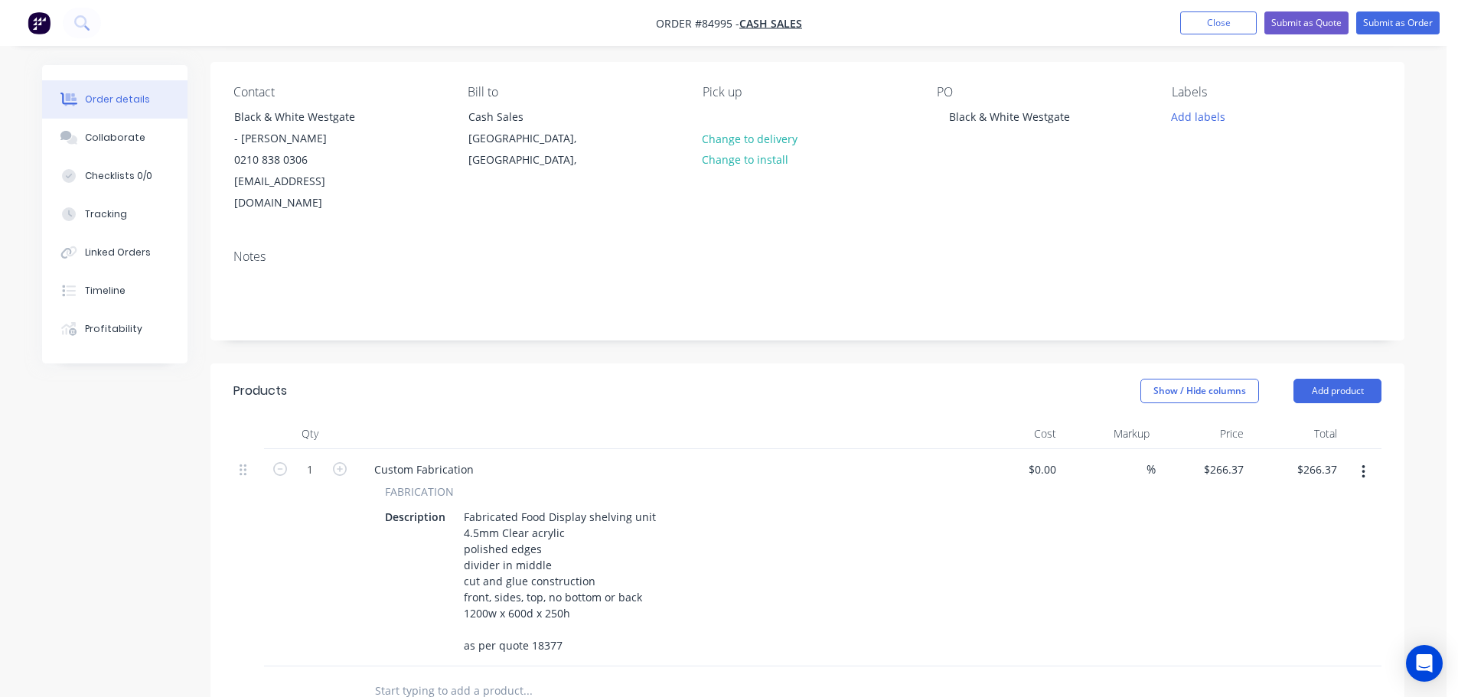
scroll to position [0, 0]
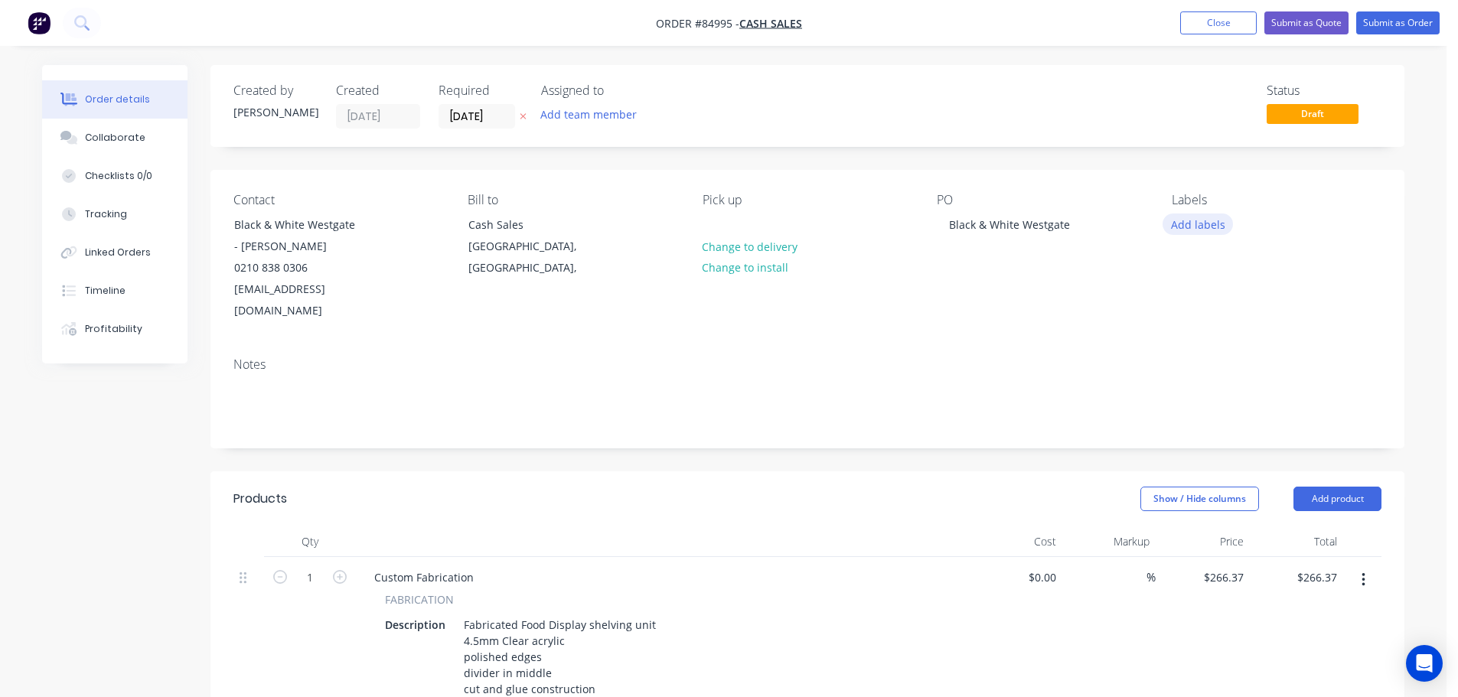
click at [1203, 227] on button "Add labels" at bounding box center [1198, 224] width 70 height 21
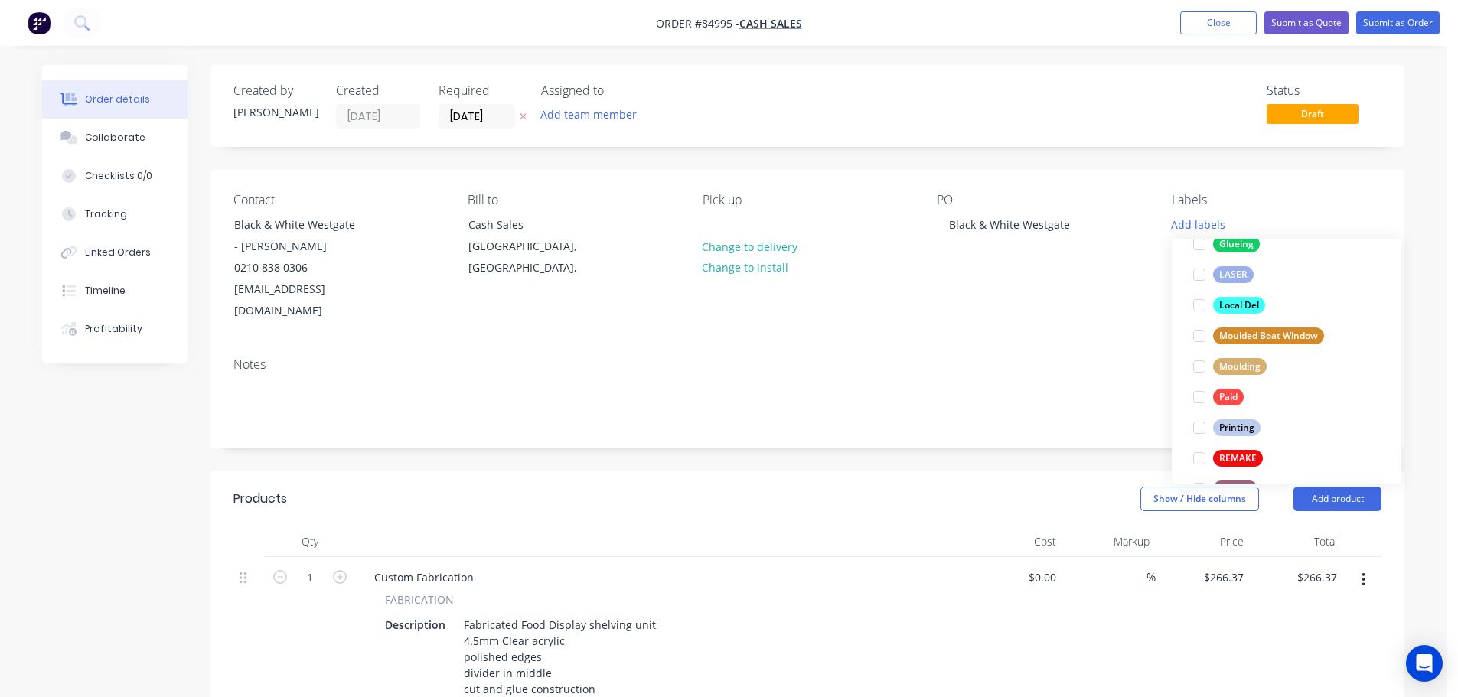
scroll to position [643, 0]
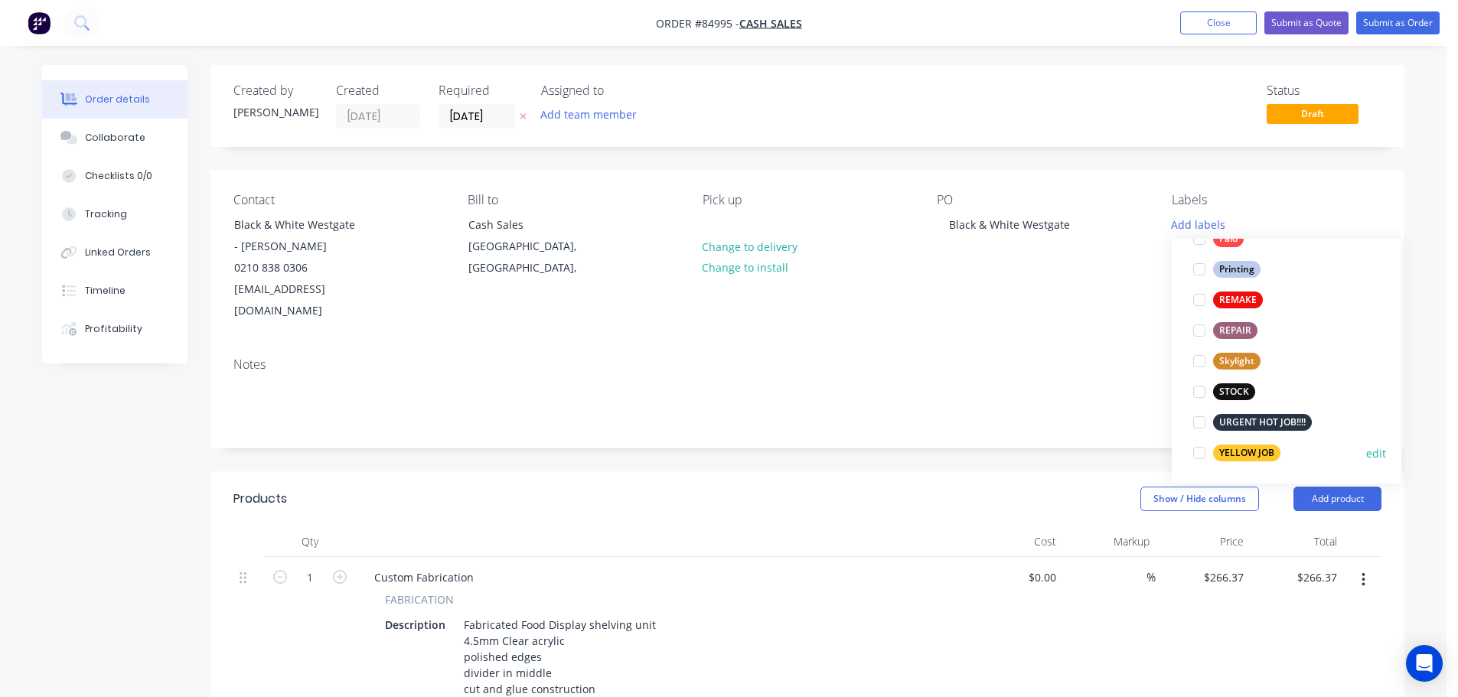
click at [1243, 448] on div "YELLOW JOB" at bounding box center [1246, 453] width 67 height 17
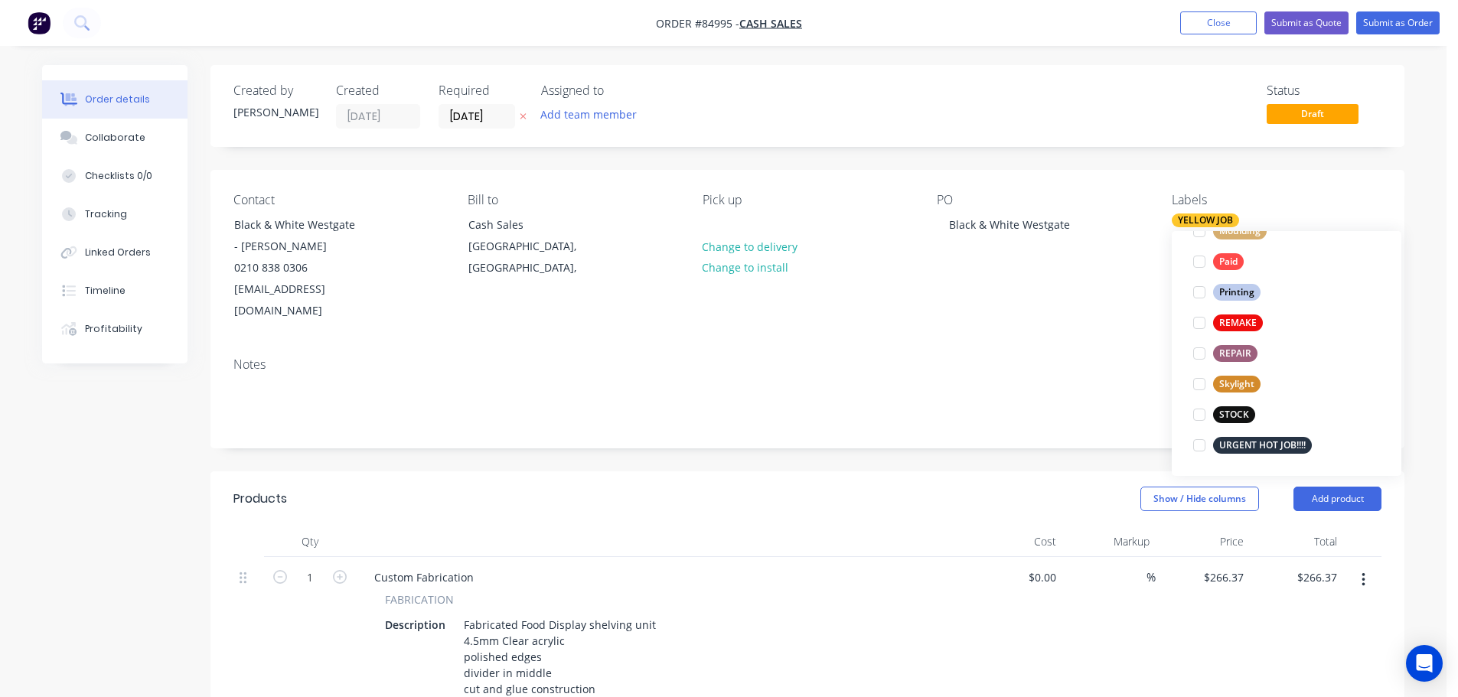
scroll to position [0, 0]
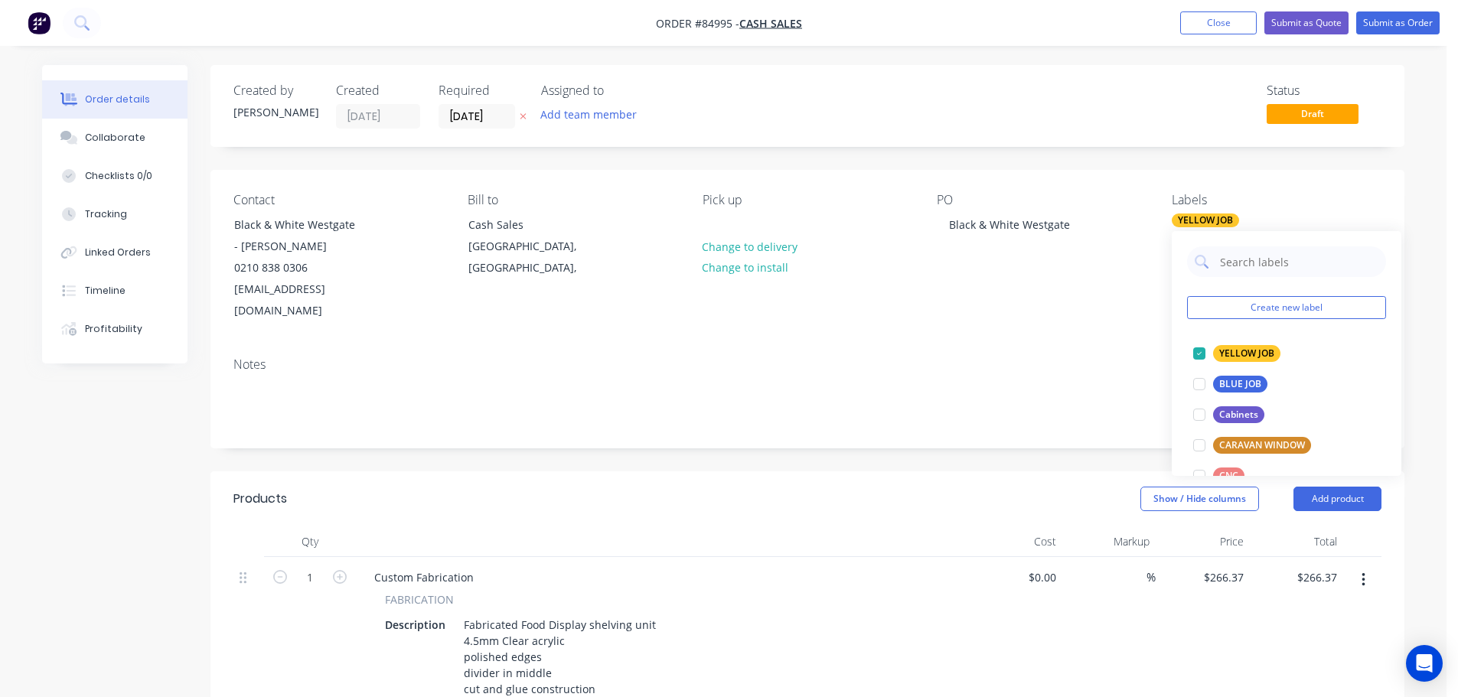
click at [1076, 299] on div "PO Black & White Westgate" at bounding box center [1042, 257] width 210 height 129
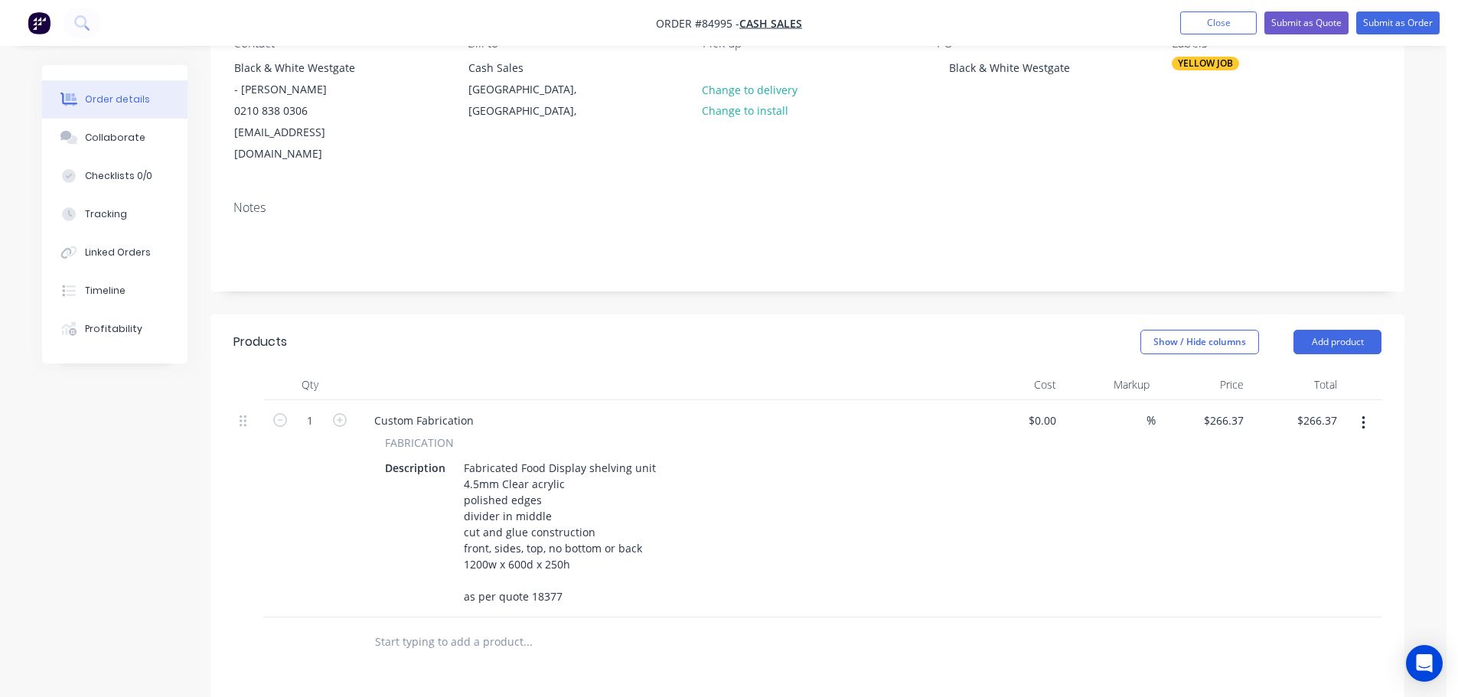
scroll to position [153, 0]
click at [1396, 27] on button "Submit as Order" at bounding box center [1397, 22] width 83 height 23
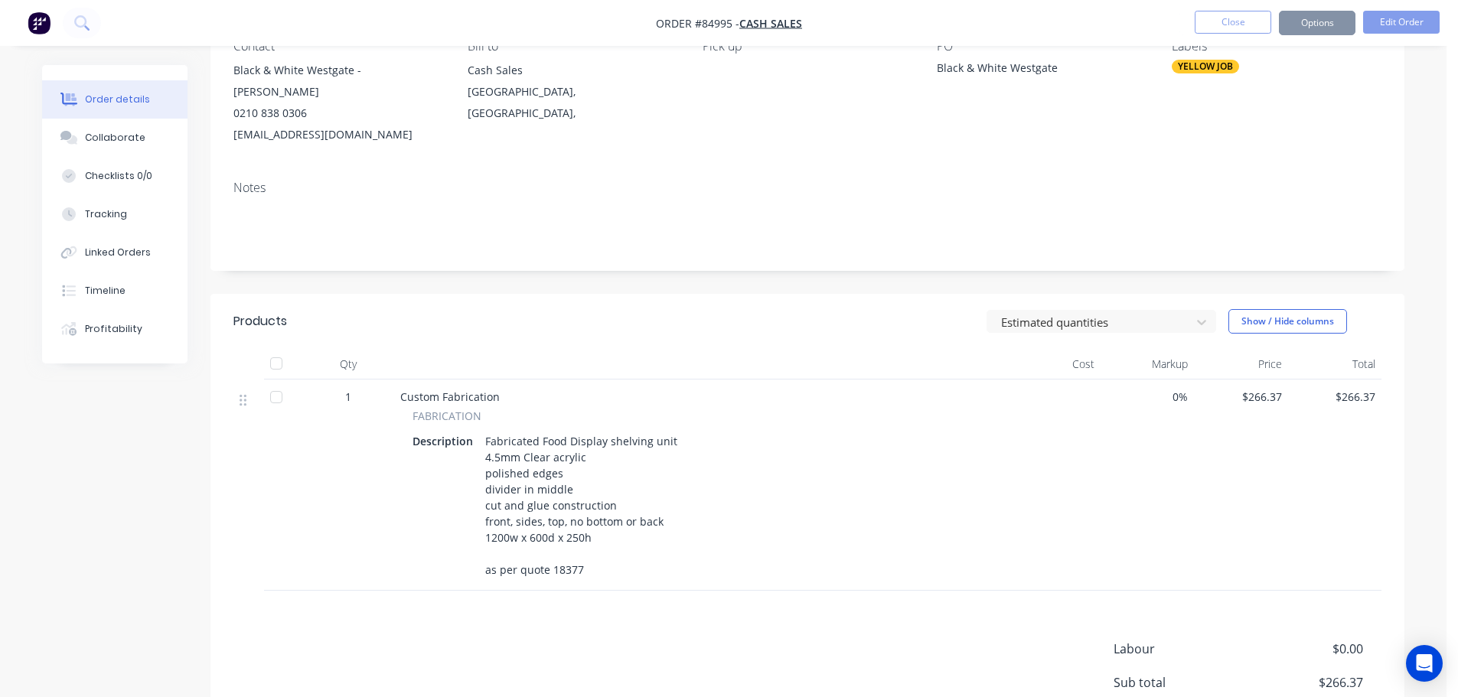
scroll to position [0, 0]
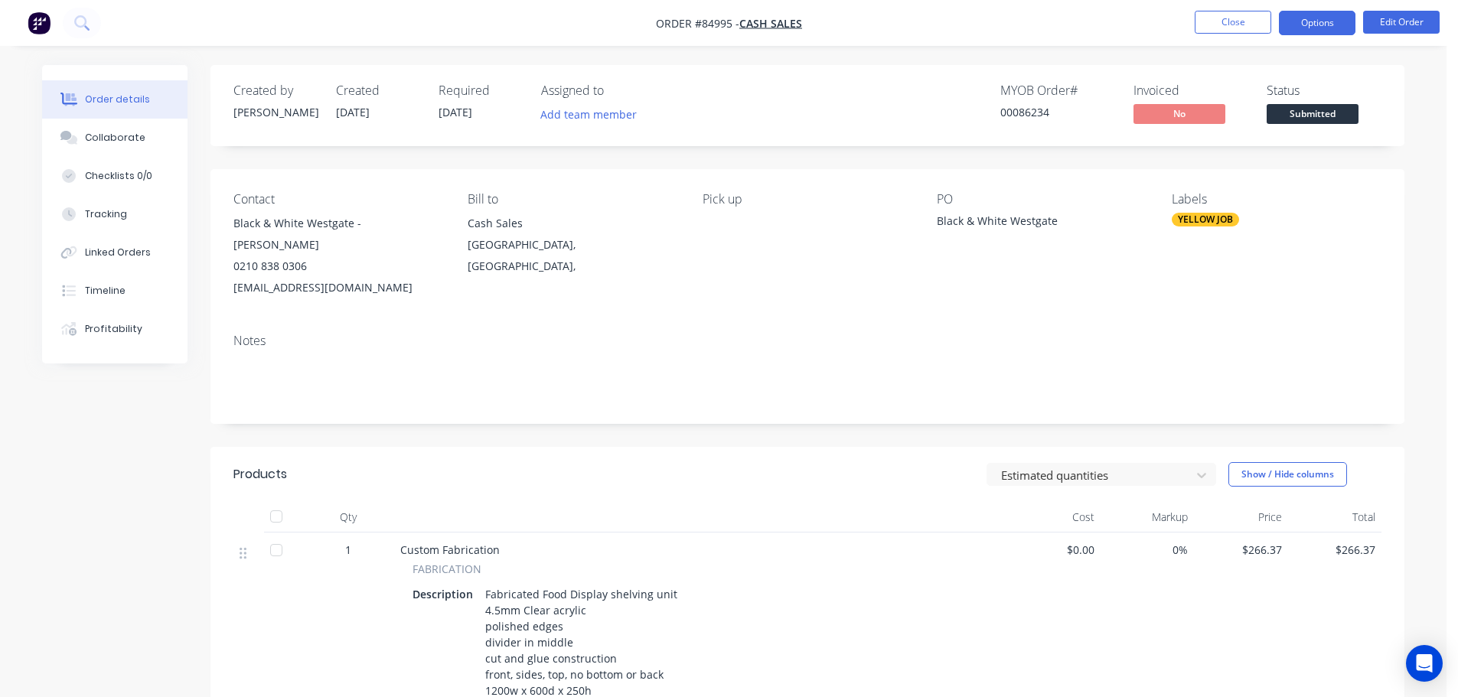
click at [1323, 29] on button "Options" at bounding box center [1317, 23] width 77 height 24
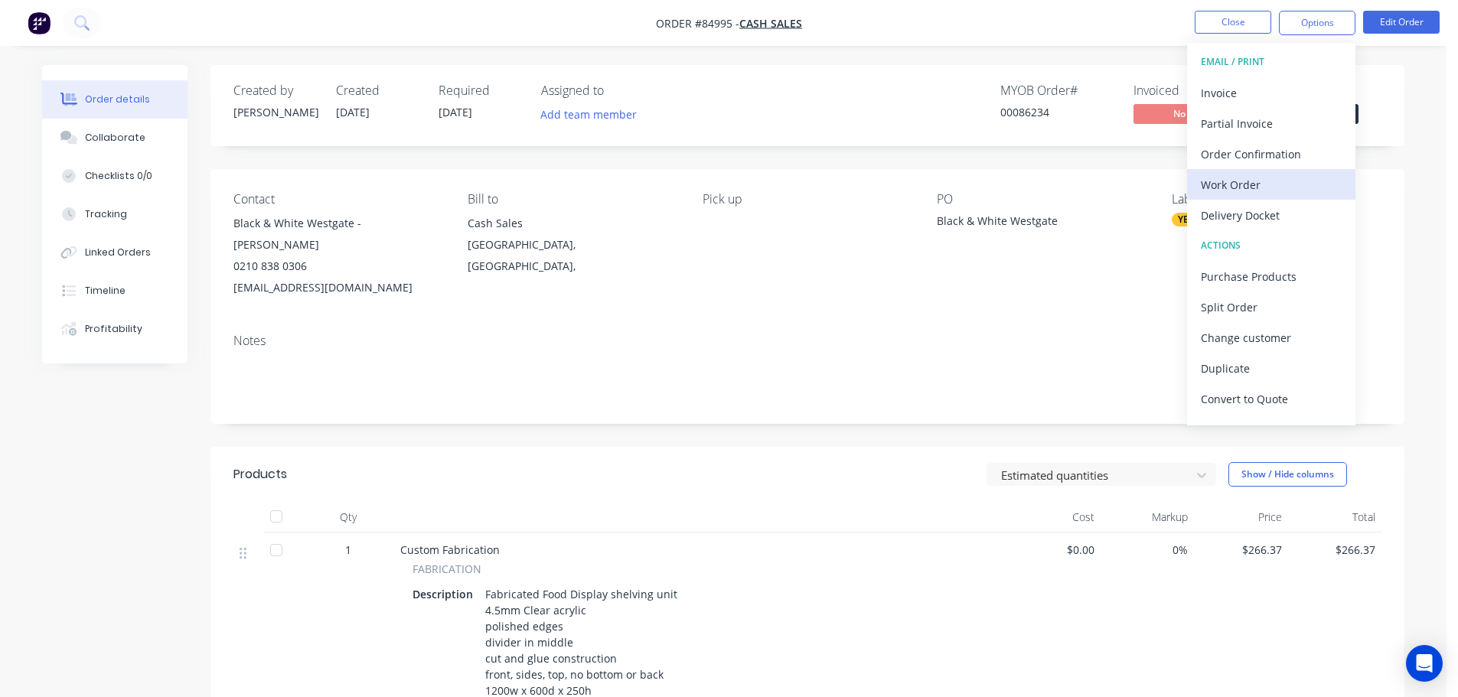
click at [1278, 188] on div "Work Order" at bounding box center [1271, 185] width 141 height 22
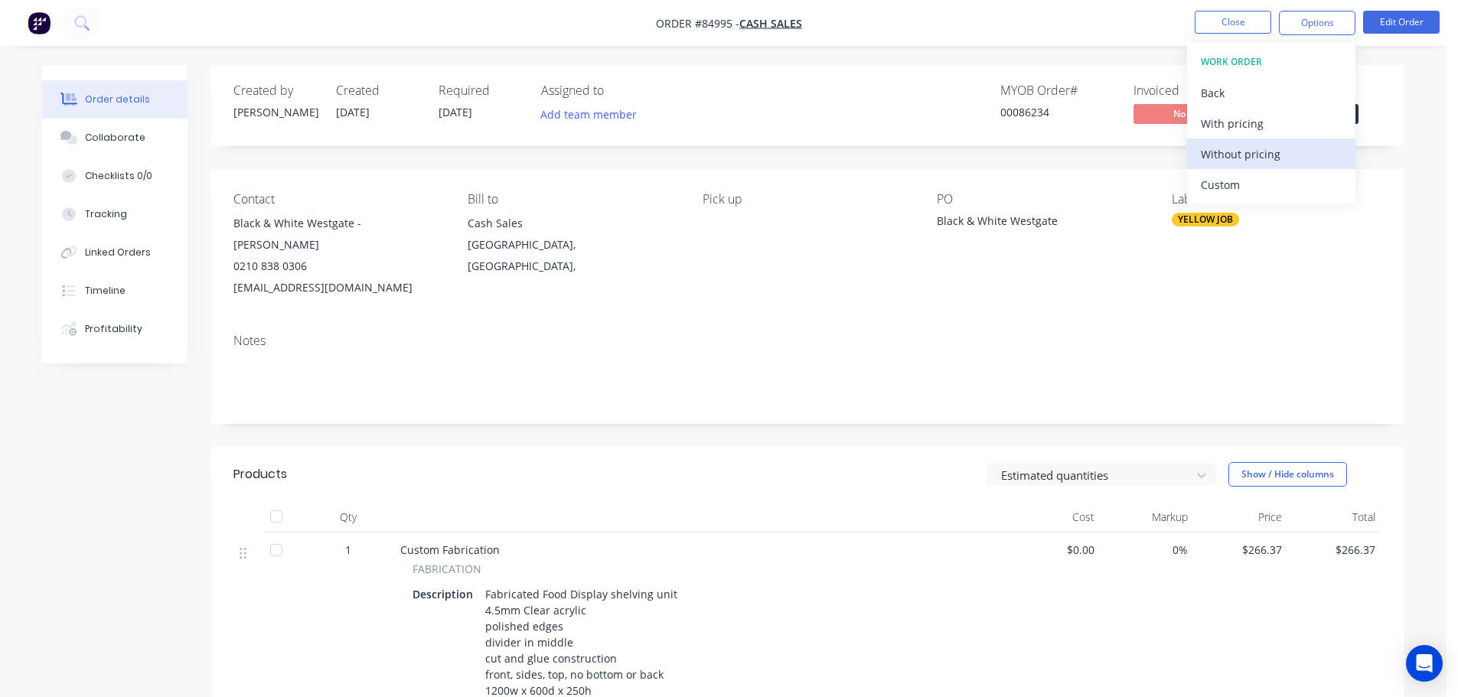
click at [1278, 155] on div "Without pricing" at bounding box center [1271, 154] width 141 height 22
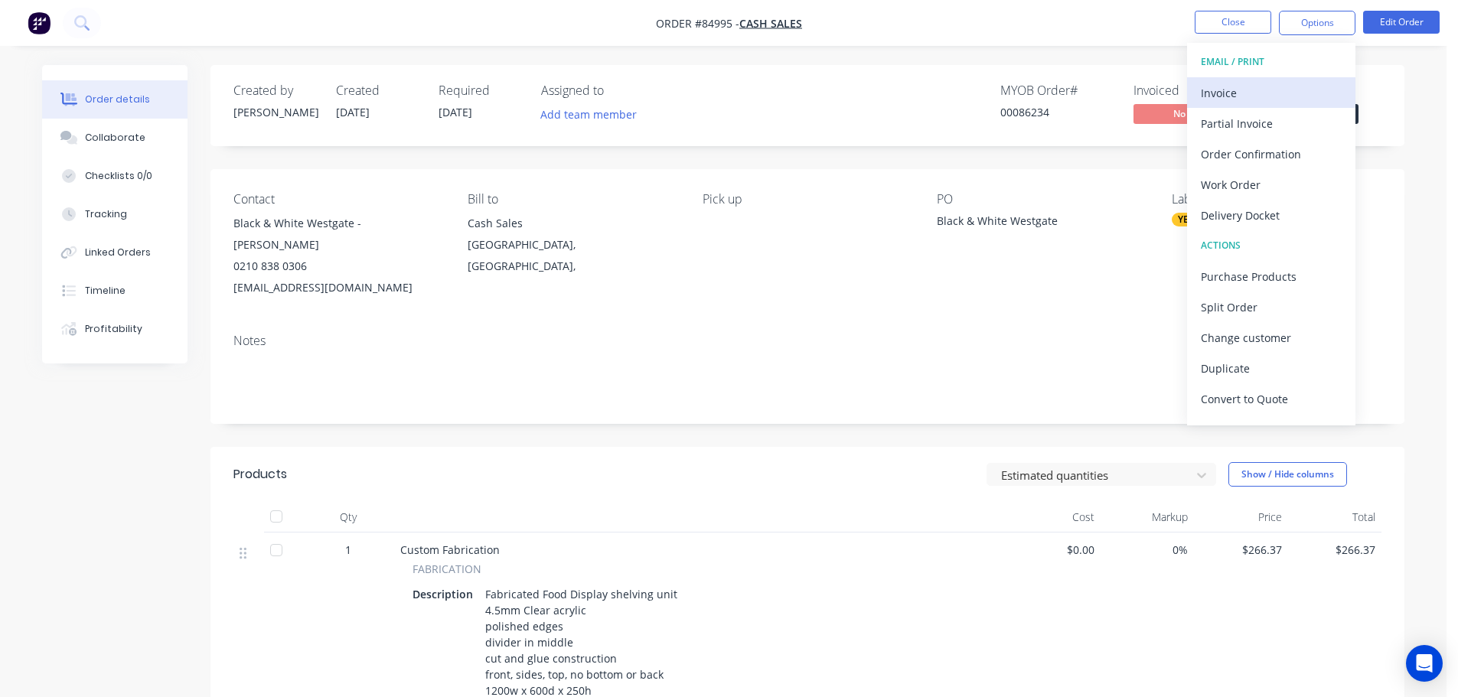
click at [1320, 96] on div "Invoice" at bounding box center [1271, 93] width 141 height 22
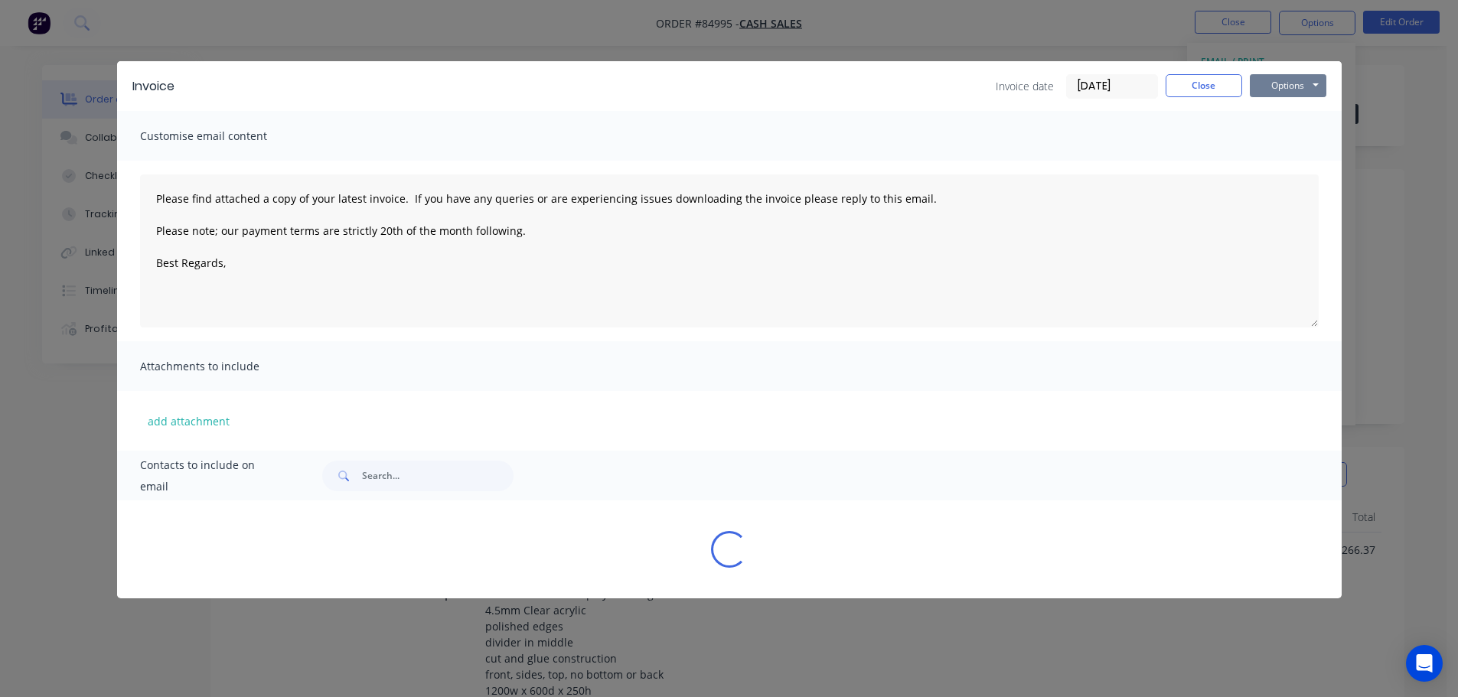
click at [1263, 88] on button "Options" at bounding box center [1288, 85] width 77 height 23
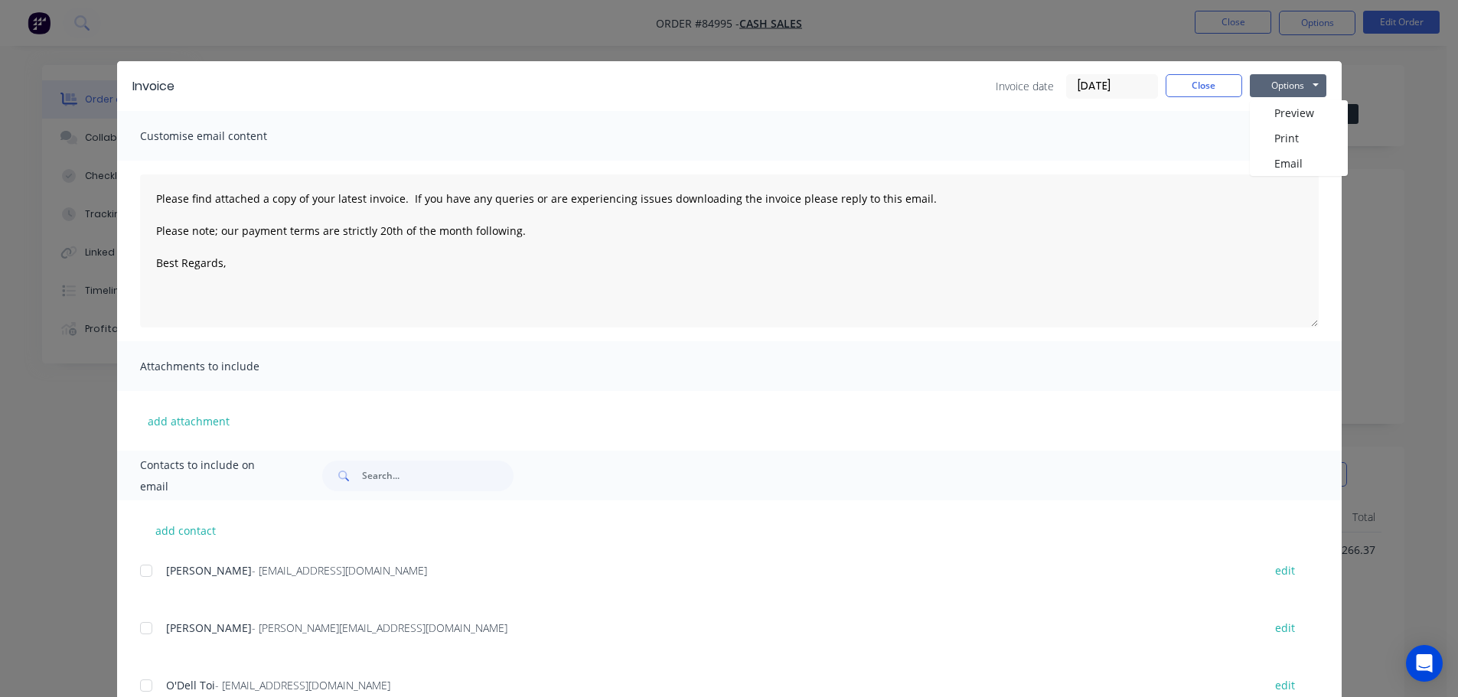
click at [1311, 99] on div "Invoice Invoice date 01/10/25 Close Options Preview Print Email" at bounding box center [729, 86] width 1225 height 50
drag, startPoint x: 1289, startPoint y: 85, endPoint x: 1288, endPoint y: 96, distance: 10.7
click at [1288, 85] on button "Options" at bounding box center [1288, 85] width 77 height 23
click at [1290, 112] on button "Preview" at bounding box center [1299, 112] width 98 height 25
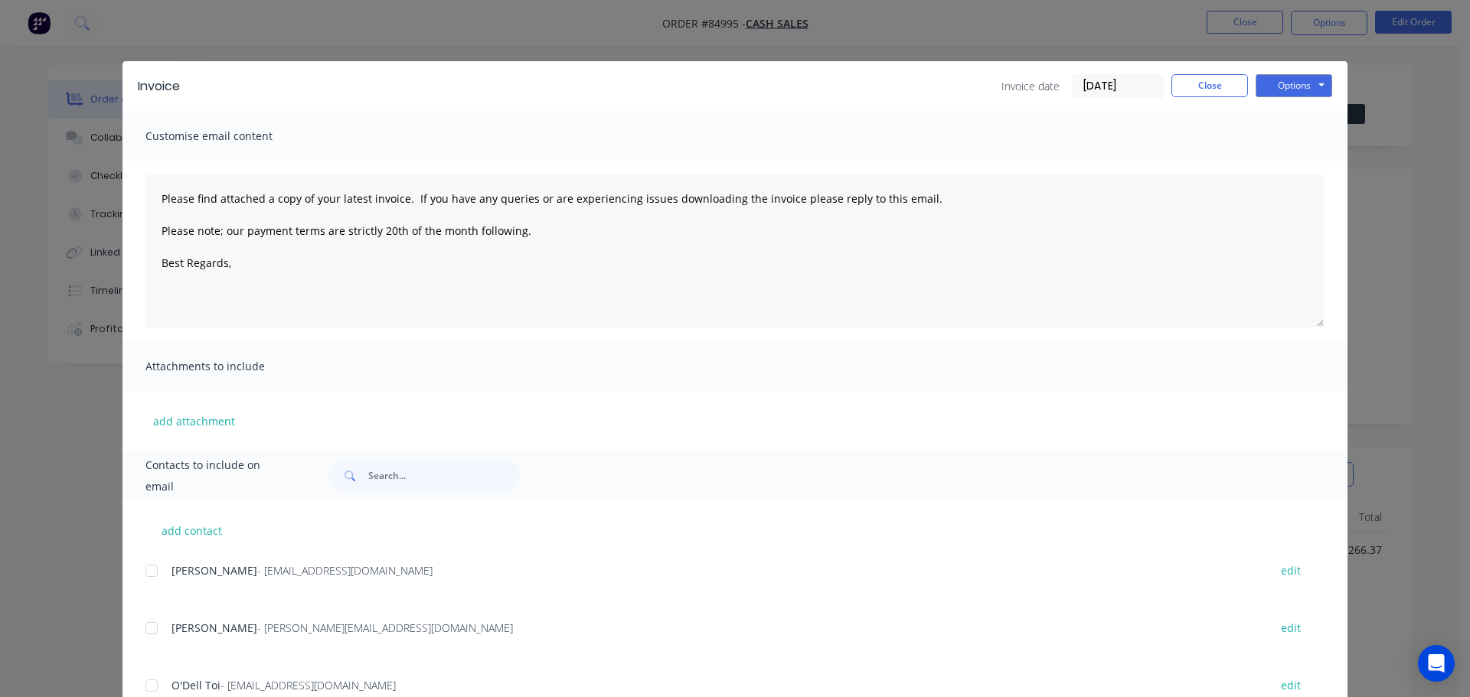
type textarea "Please find attached a copy of your latest invoice. If you have any queries or …"
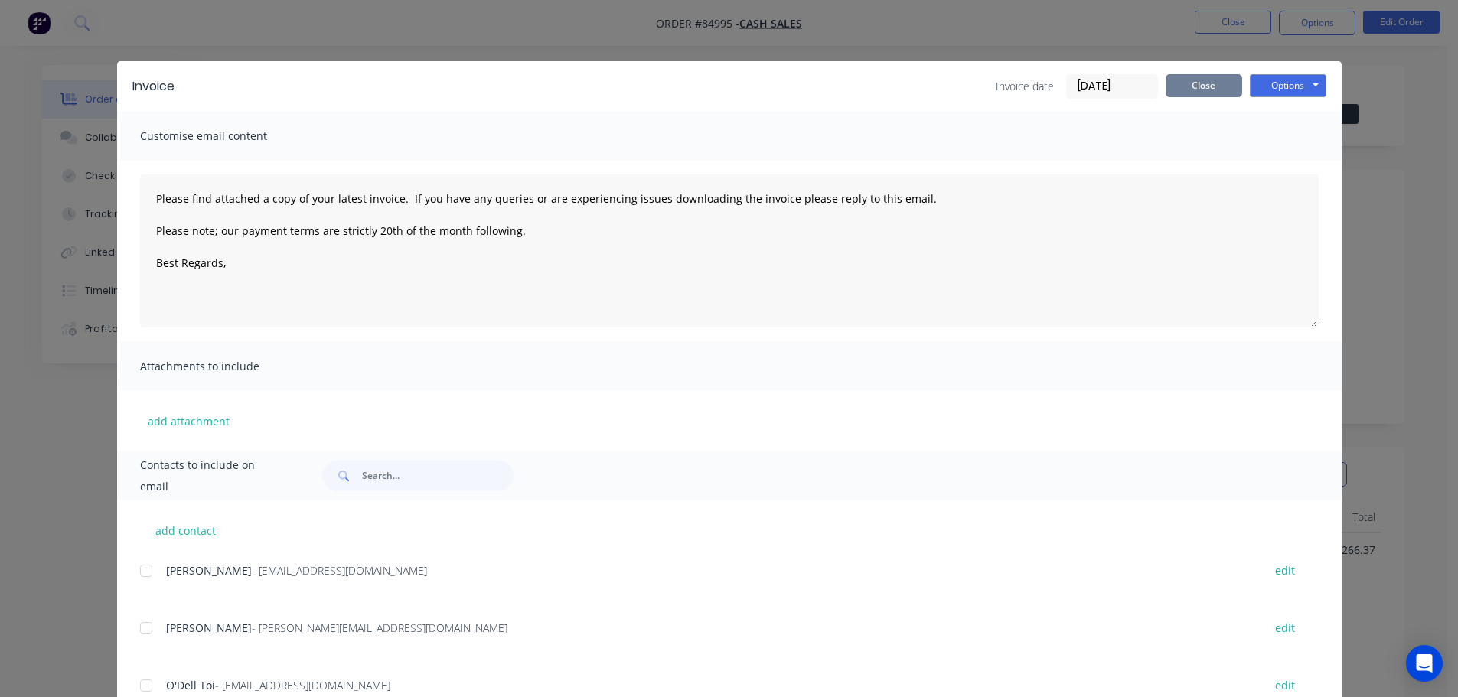
click at [1195, 83] on button "Close" at bounding box center [1204, 85] width 77 height 23
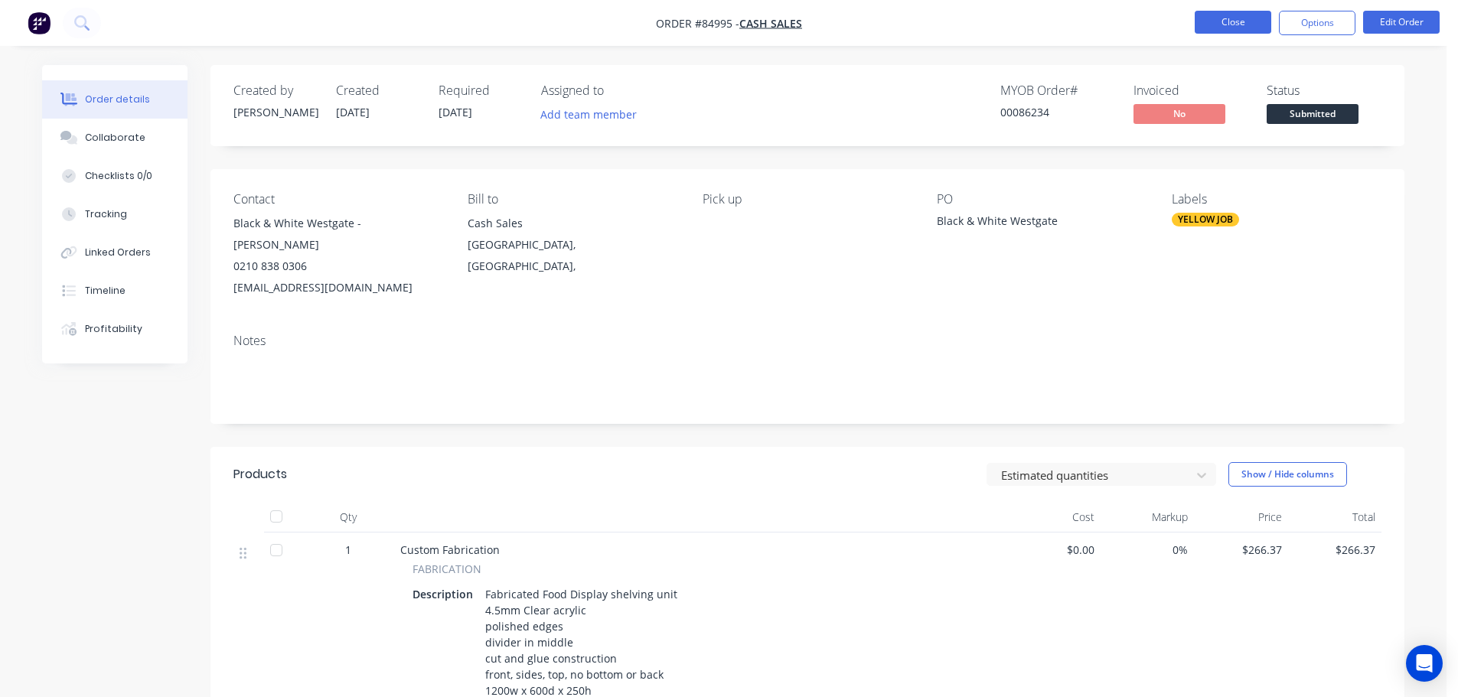
click at [1214, 26] on button "Close" at bounding box center [1233, 22] width 77 height 23
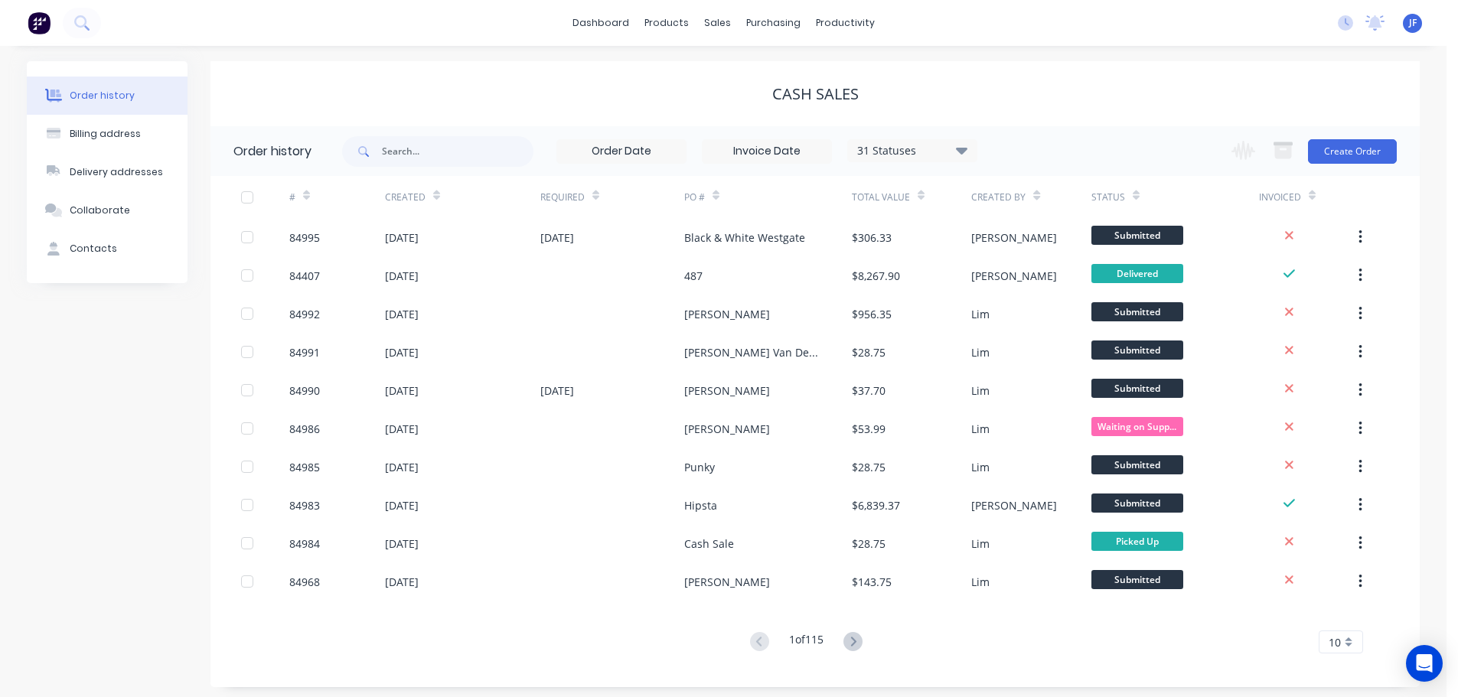
click at [1266, 100] on div "Cash Sales" at bounding box center [815, 94] width 1209 height 18
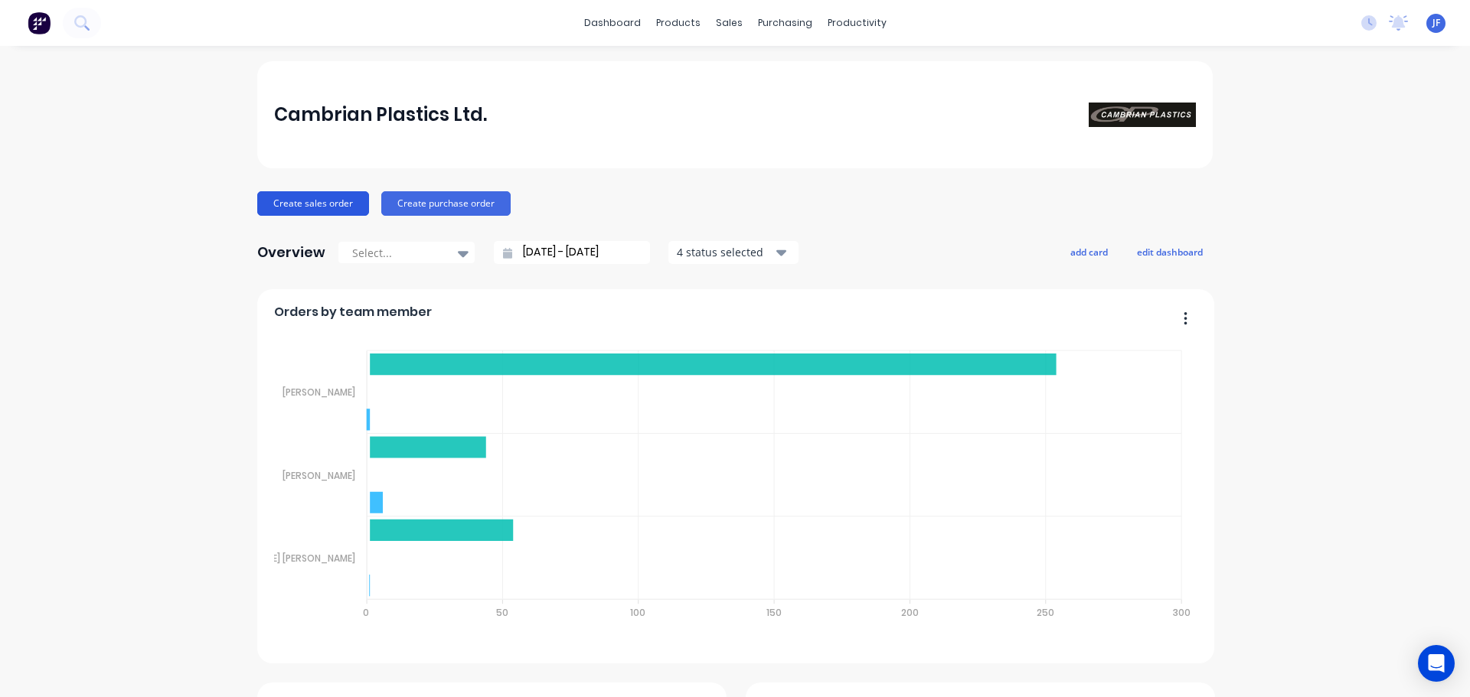
click at [304, 201] on button "Create sales order" at bounding box center [313, 203] width 112 height 24
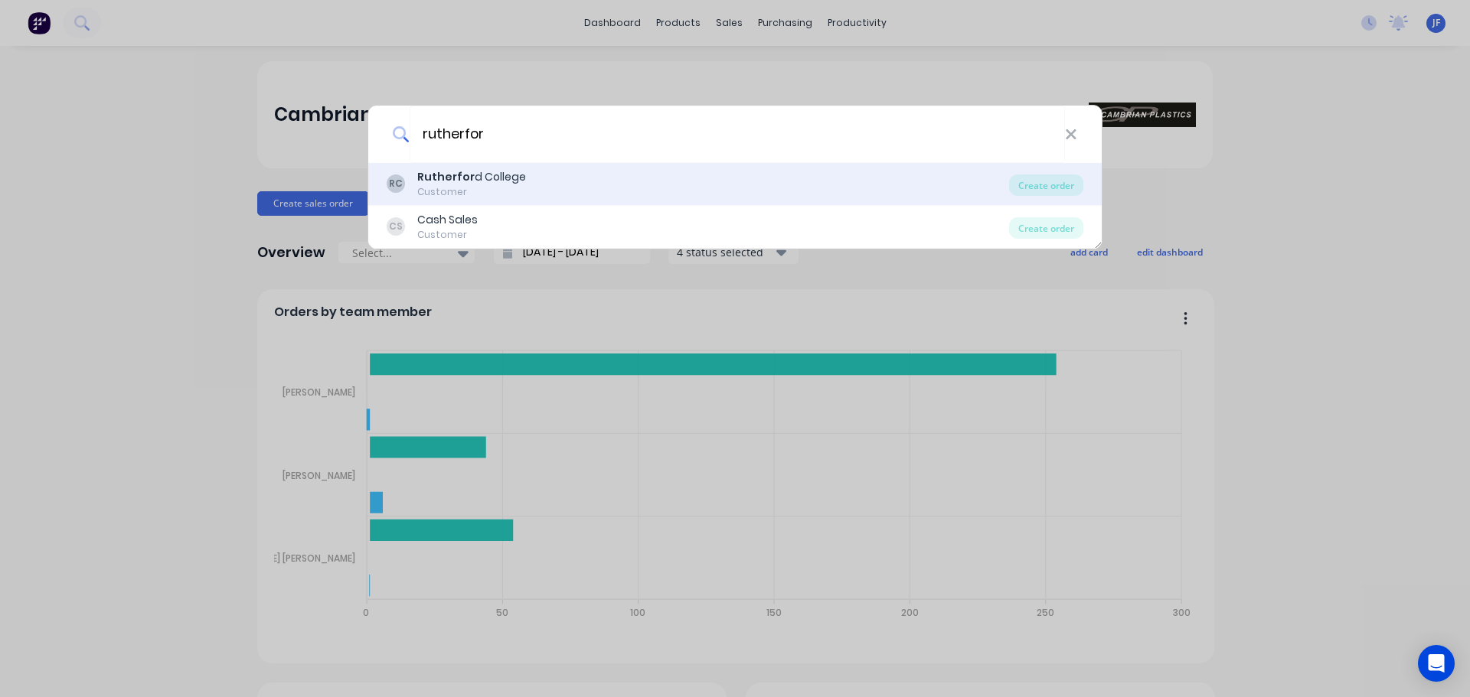
type input "rutherfor"
click at [549, 166] on div "RC Rutherfor d College Customer Create order" at bounding box center [734, 184] width 733 height 43
click at [548, 165] on div "RC Rutherfor d College Customer Create order" at bounding box center [734, 184] width 733 height 43
click at [603, 199] on div "RC Rutherfor d College Customer Create order" at bounding box center [734, 184] width 733 height 43
click at [990, 185] on div "RC Rutherfor d College Customer" at bounding box center [698, 184] width 622 height 30
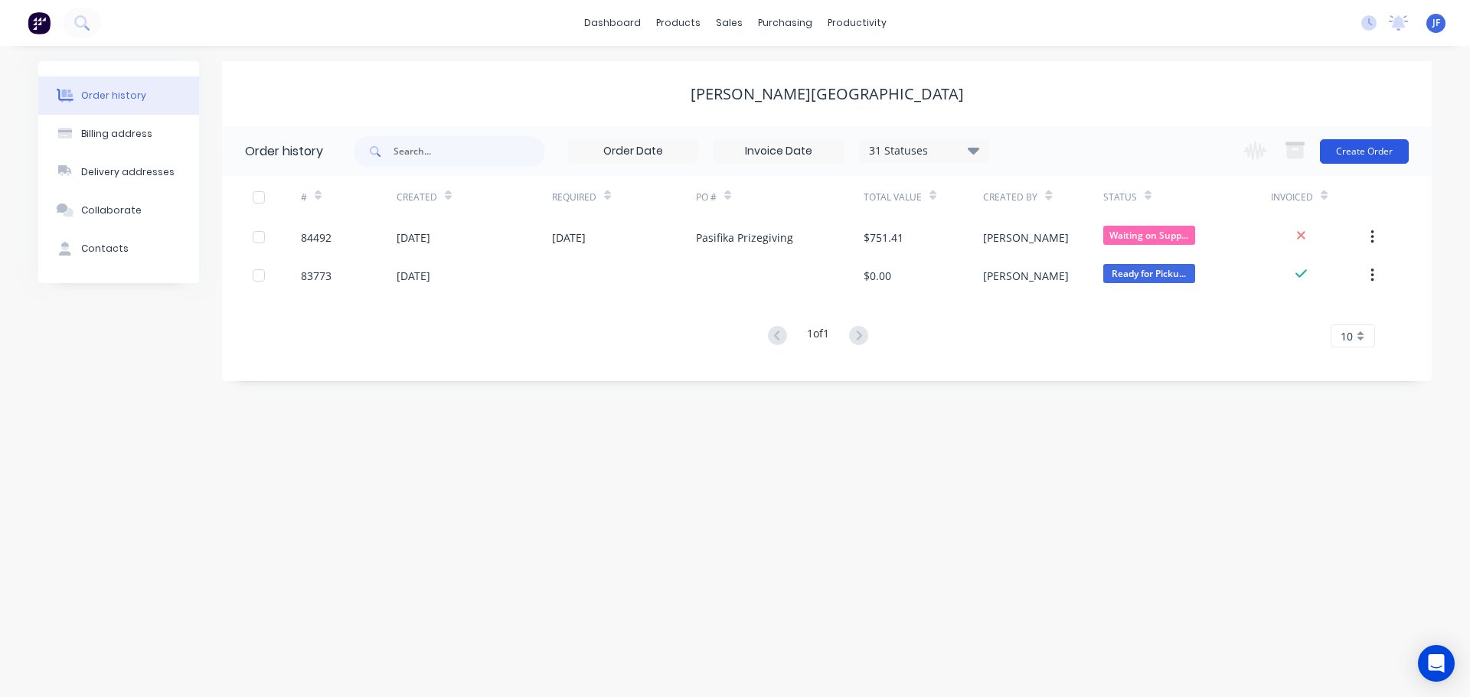
click at [1360, 145] on button "Create Order" at bounding box center [1364, 151] width 89 height 24
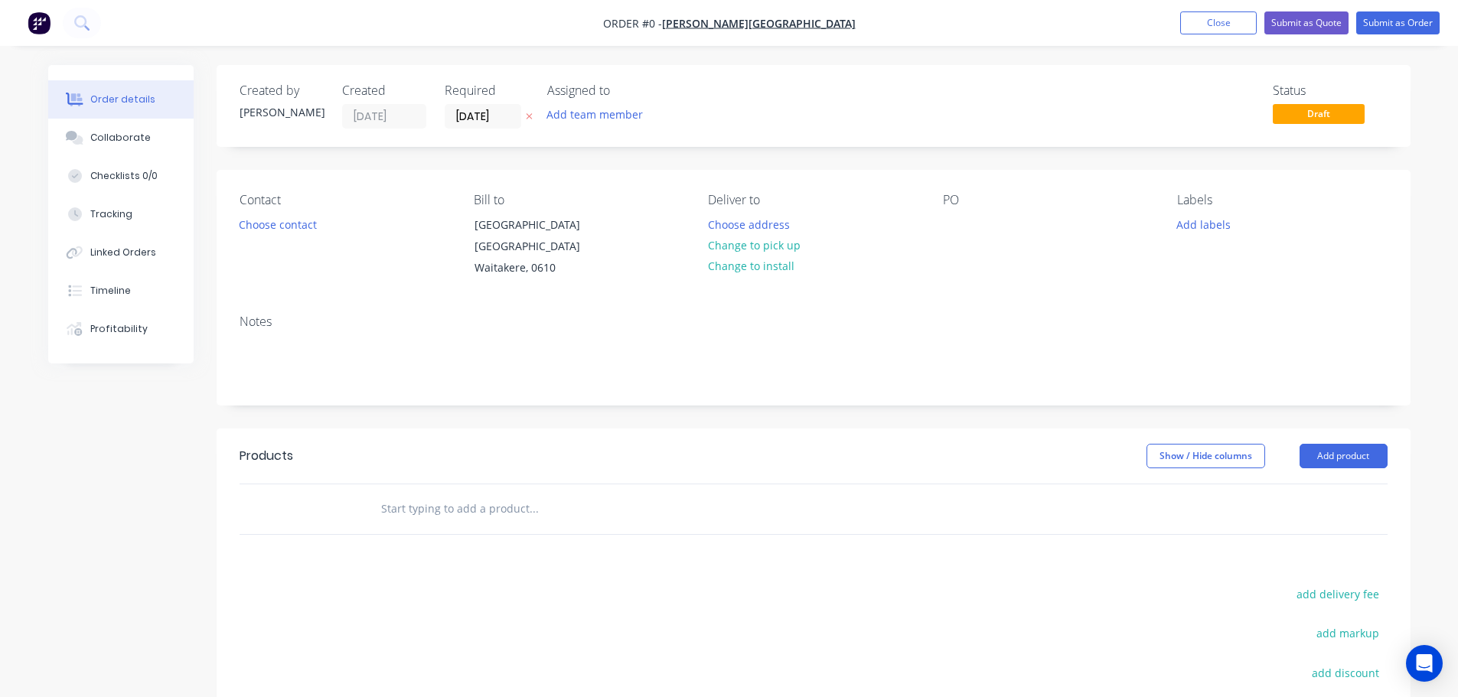
click at [529, 117] on icon "button" at bounding box center [529, 117] width 6 height 6
click at [261, 219] on button "Choose contact" at bounding box center [277, 224] width 94 height 21
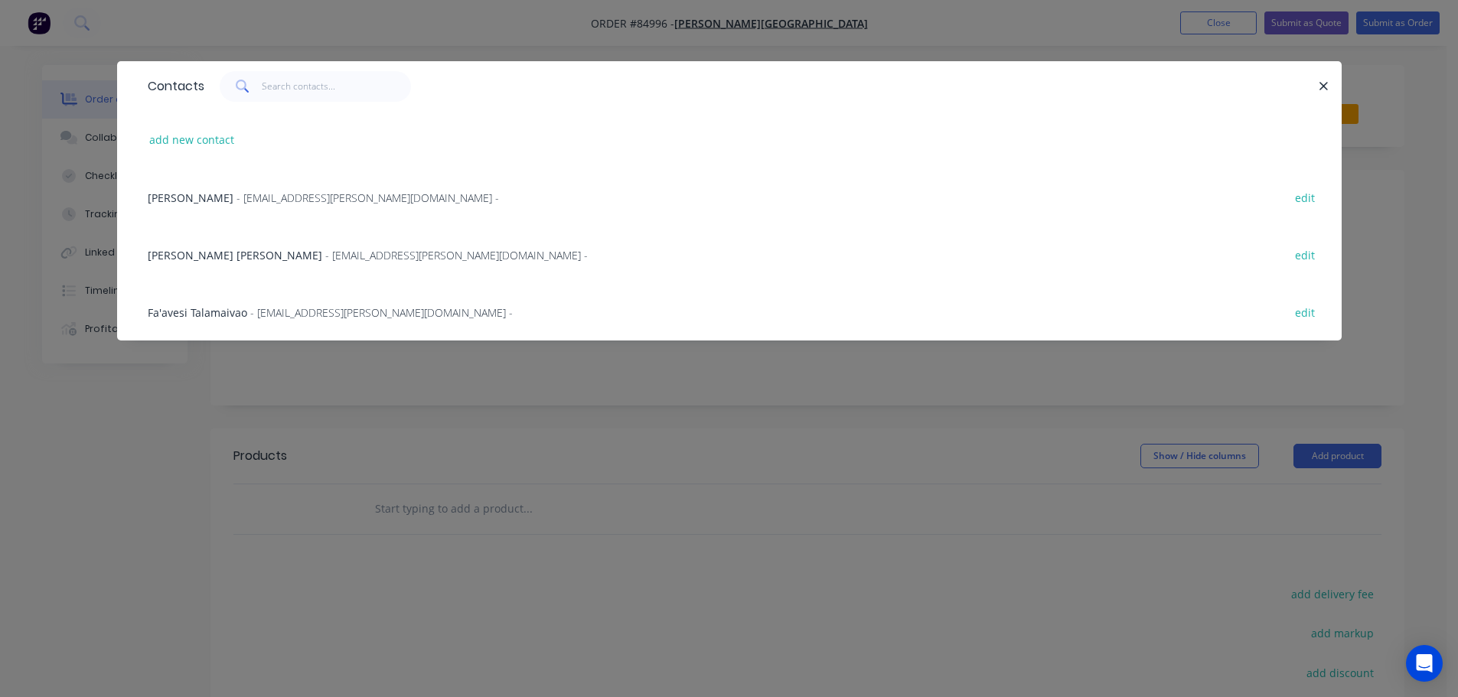
click at [90, 58] on div "Contacts add new contact Sue Hackshaw - hackshaws@rutherford.school.nz - edit V…" at bounding box center [729, 348] width 1458 height 697
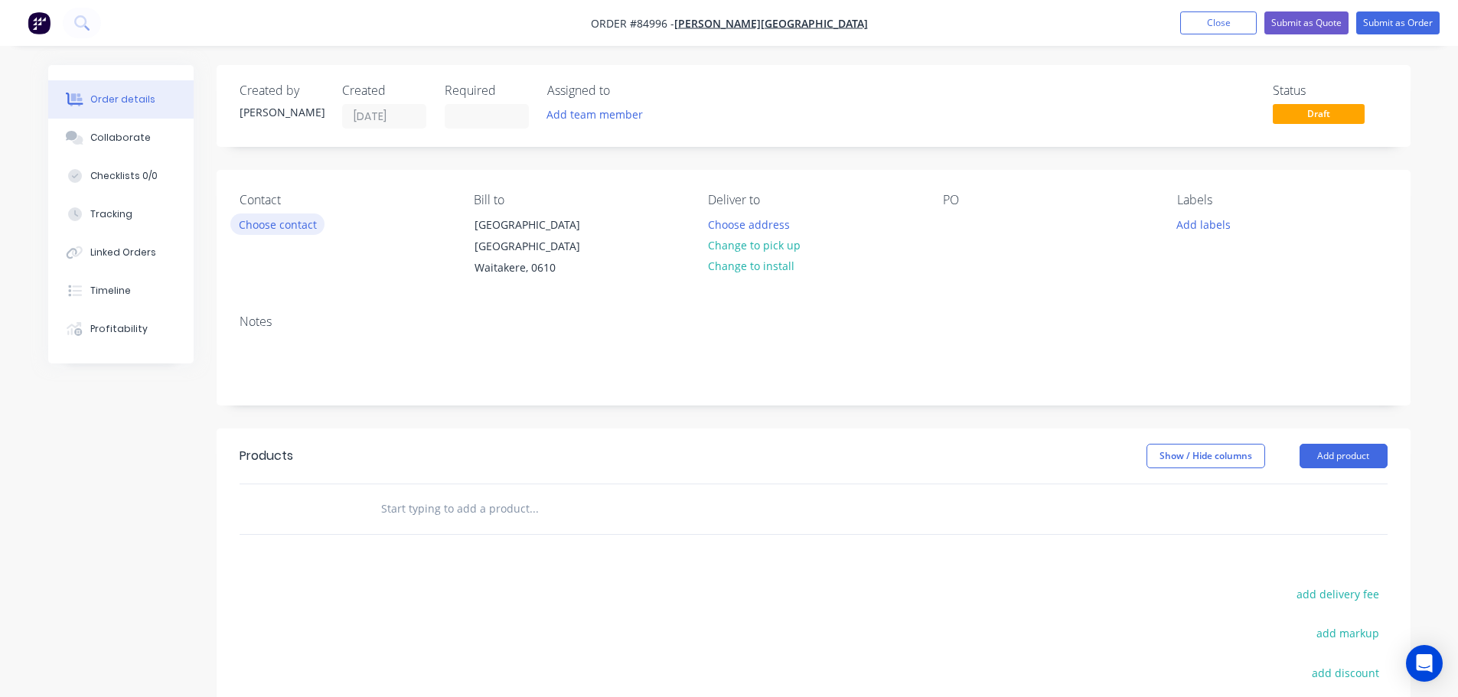
click at [301, 226] on button "Choose contact" at bounding box center [277, 224] width 94 height 21
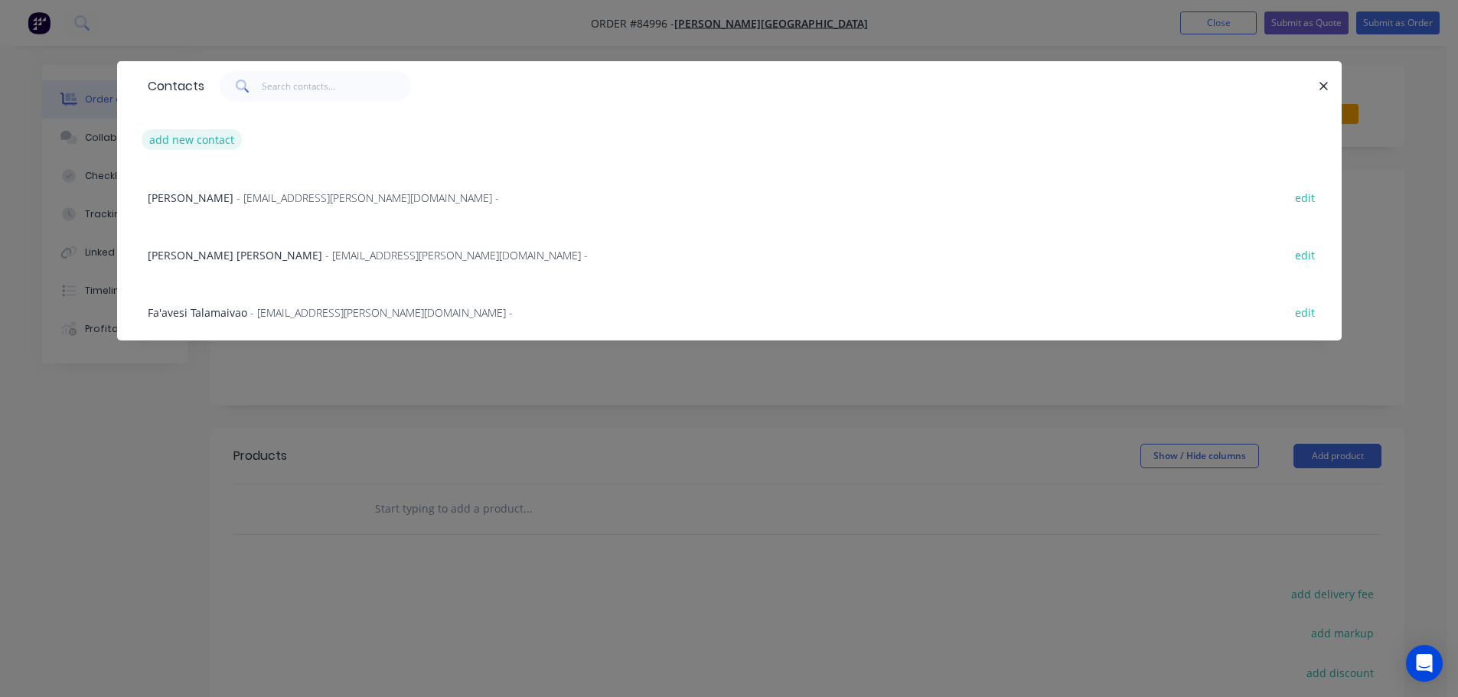
click at [175, 145] on button "add new contact" at bounding box center [192, 139] width 101 height 21
select select "AU"
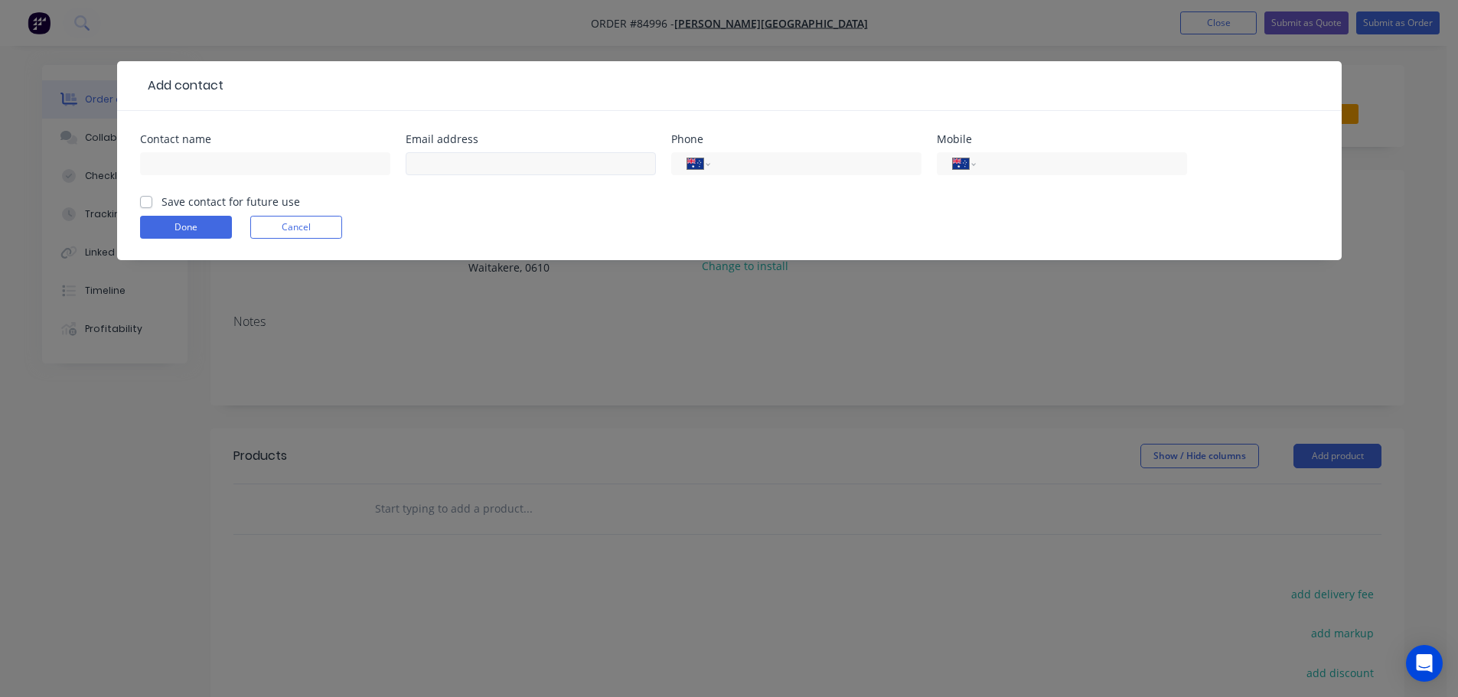
click at [589, 150] on div at bounding box center [531, 171] width 250 height 45
click at [581, 157] on input "text" at bounding box center [531, 163] width 250 height 23
paste input "[EMAIL_ADDRESS][PERSON_NAME][DOMAIN_NAME]"
type input "[EMAIL_ADDRESS][PERSON_NAME][DOMAIN_NAME]"
click at [263, 168] on input "text" at bounding box center [265, 163] width 250 height 23
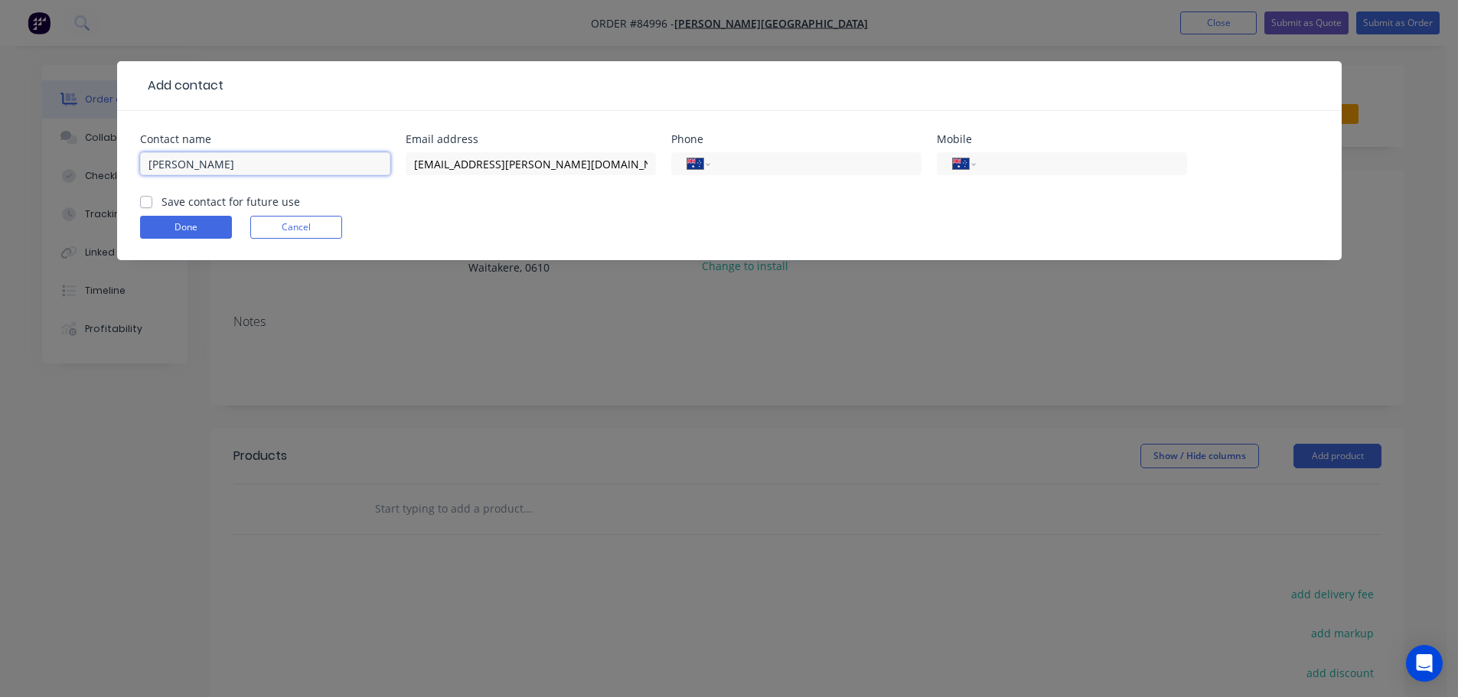
drag, startPoint x: 246, startPoint y: 155, endPoint x: -6, endPoint y: 160, distance: 251.9
click at [0, 160] on html "Order #84996 - Rutherford College Add product Close Submit as Quote Submit as O…" at bounding box center [729, 462] width 1458 height 925
paste input "Perumal"
type input "[PERSON_NAME]"
click at [225, 200] on label "Save contact for future use" at bounding box center [231, 202] width 139 height 16
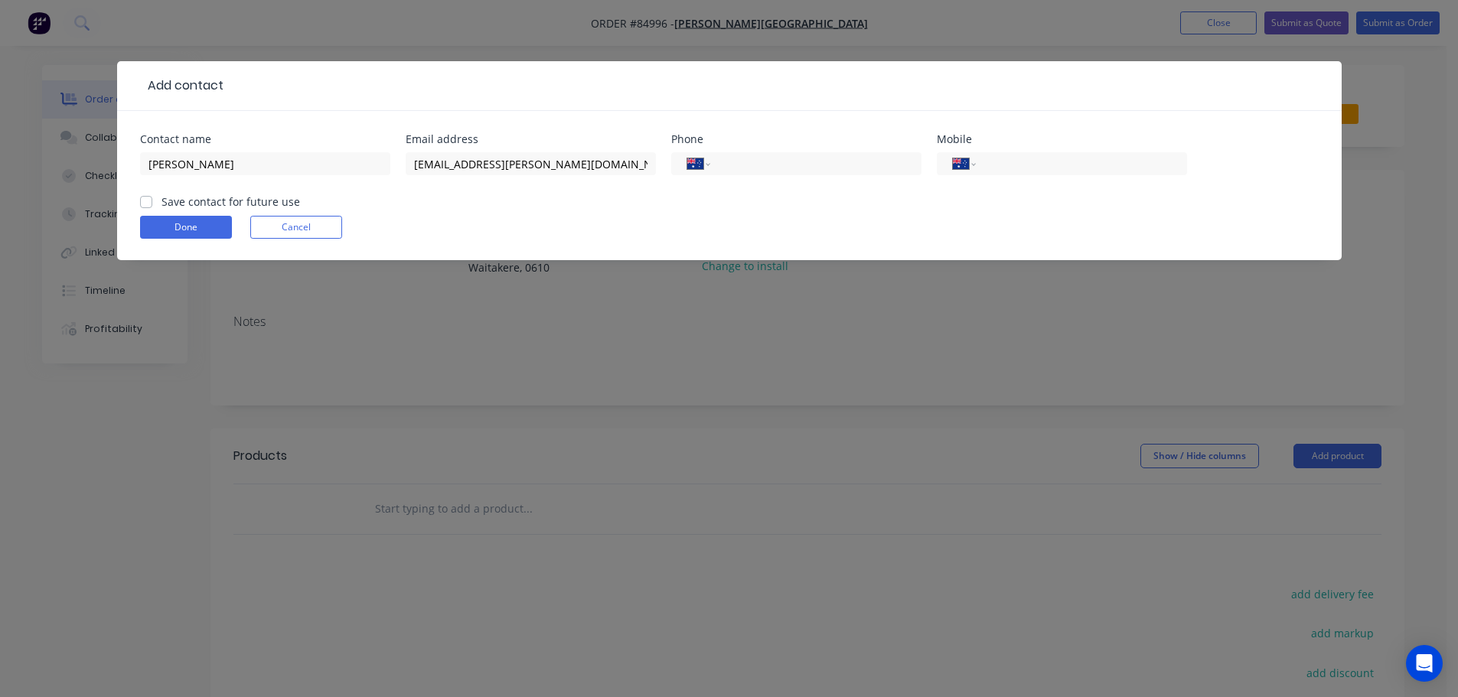
click at [152, 200] on input "Save contact for future use" at bounding box center [146, 201] width 12 height 15
checkbox input "true"
click at [211, 222] on button "Done" at bounding box center [186, 227] width 92 height 23
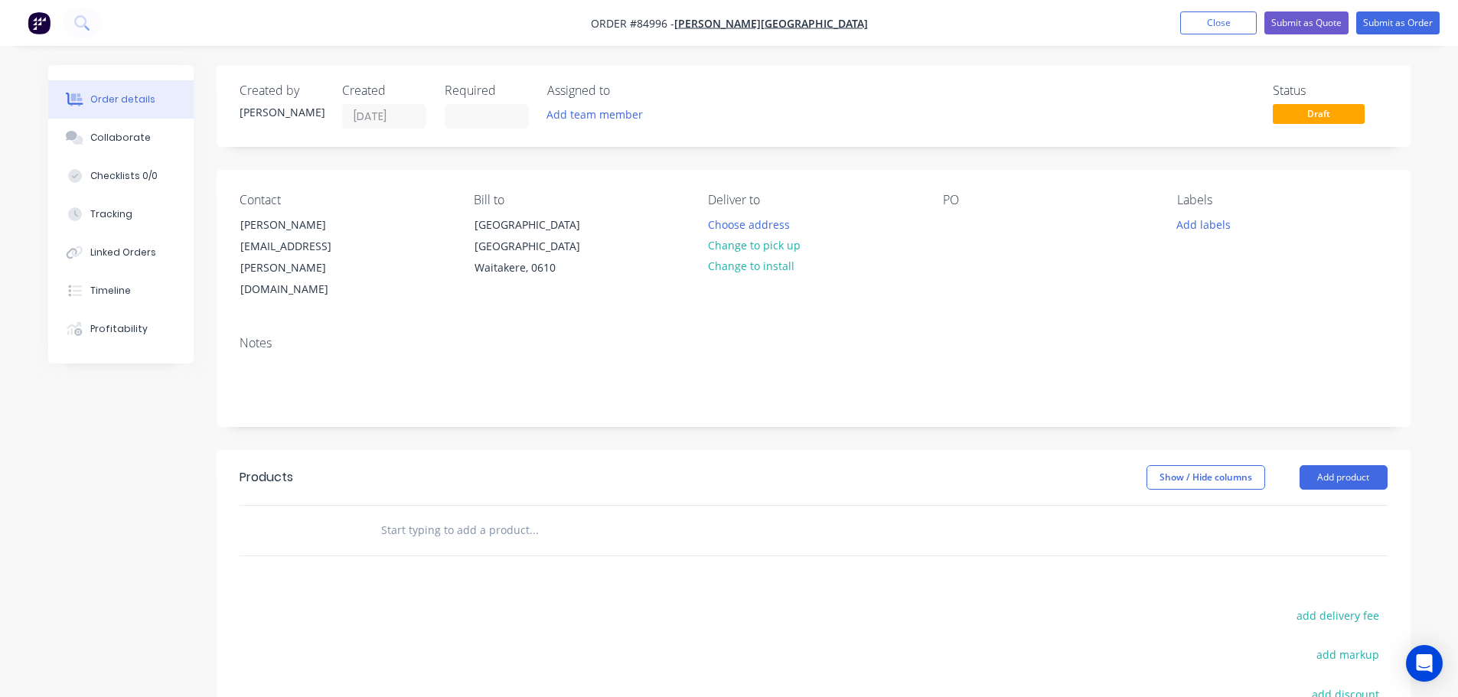
click at [461, 515] on input "text" at bounding box center [533, 530] width 306 height 31
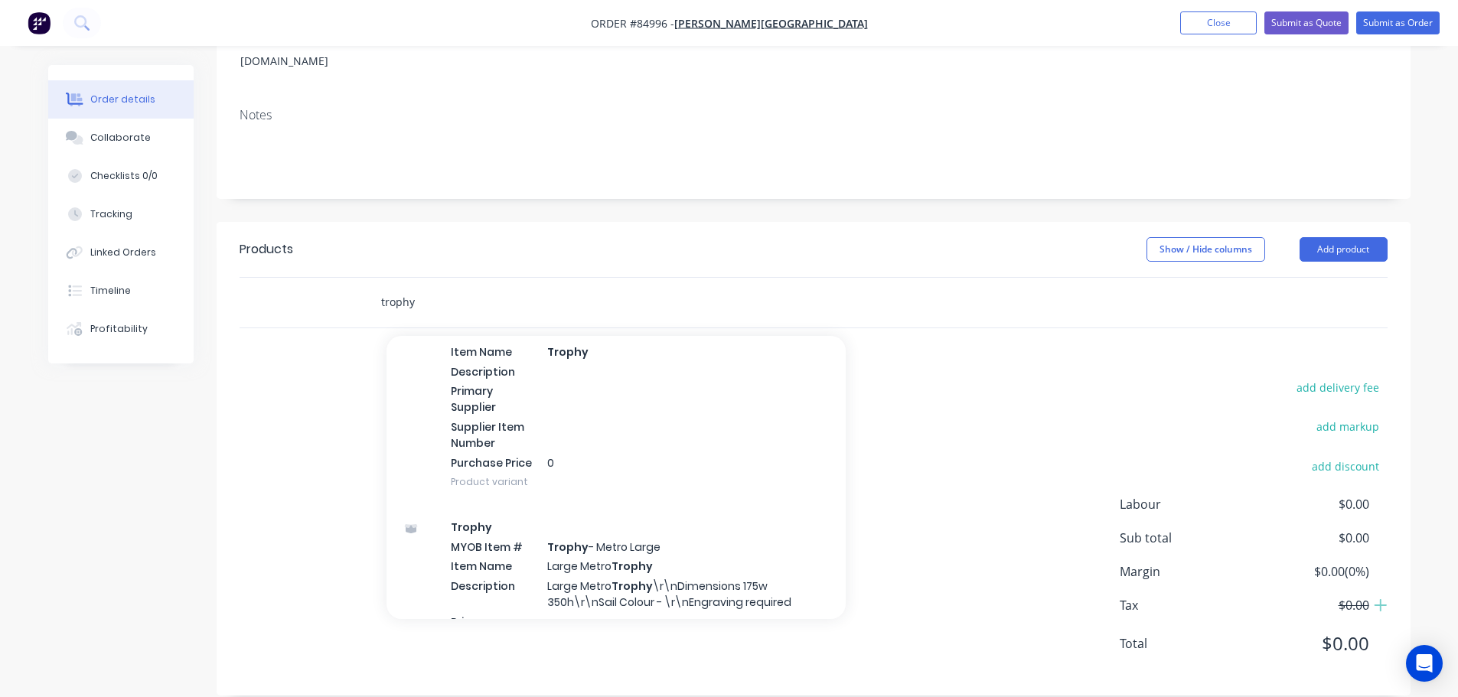
scroll to position [1837, 0]
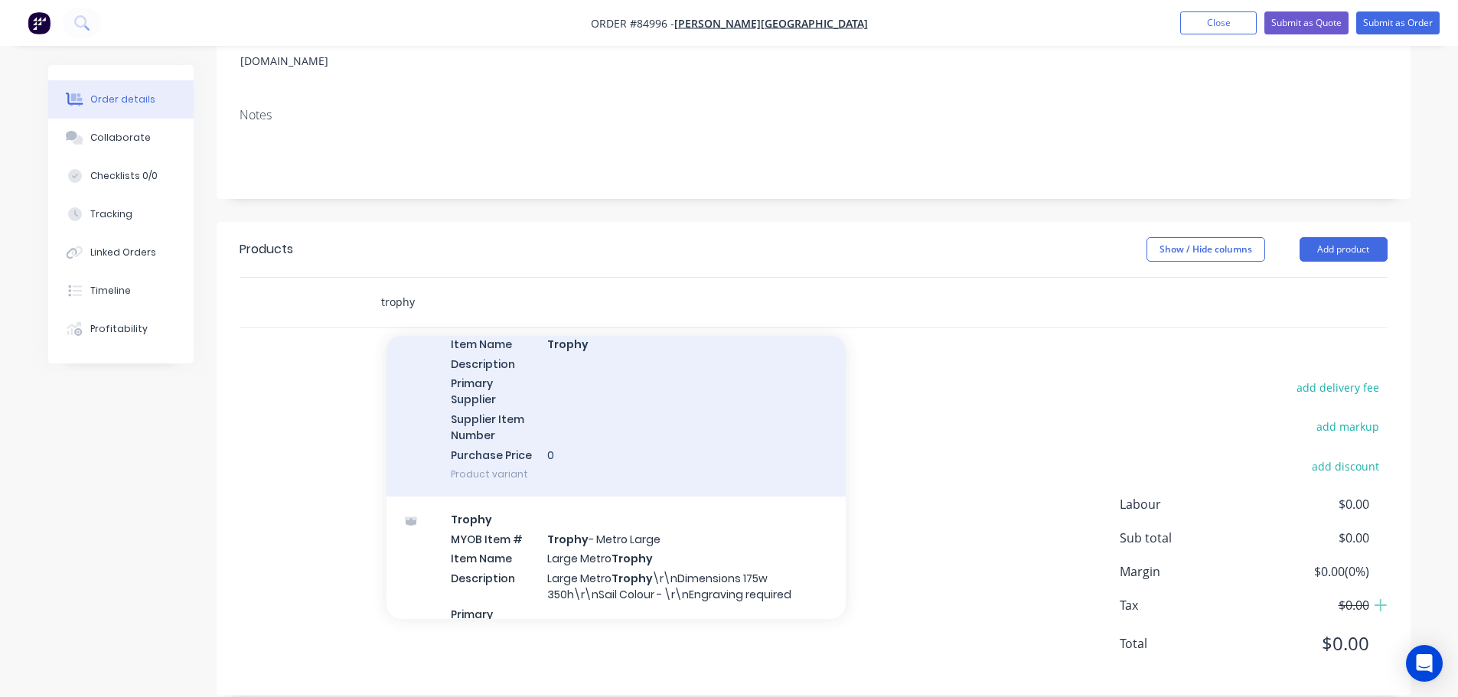
type input "trophy"
click at [659, 365] on div "Trophy MYOB Item # TROPHY Item Name Trophy Description Primary Supplier Supplie…" at bounding box center [616, 389] width 459 height 215
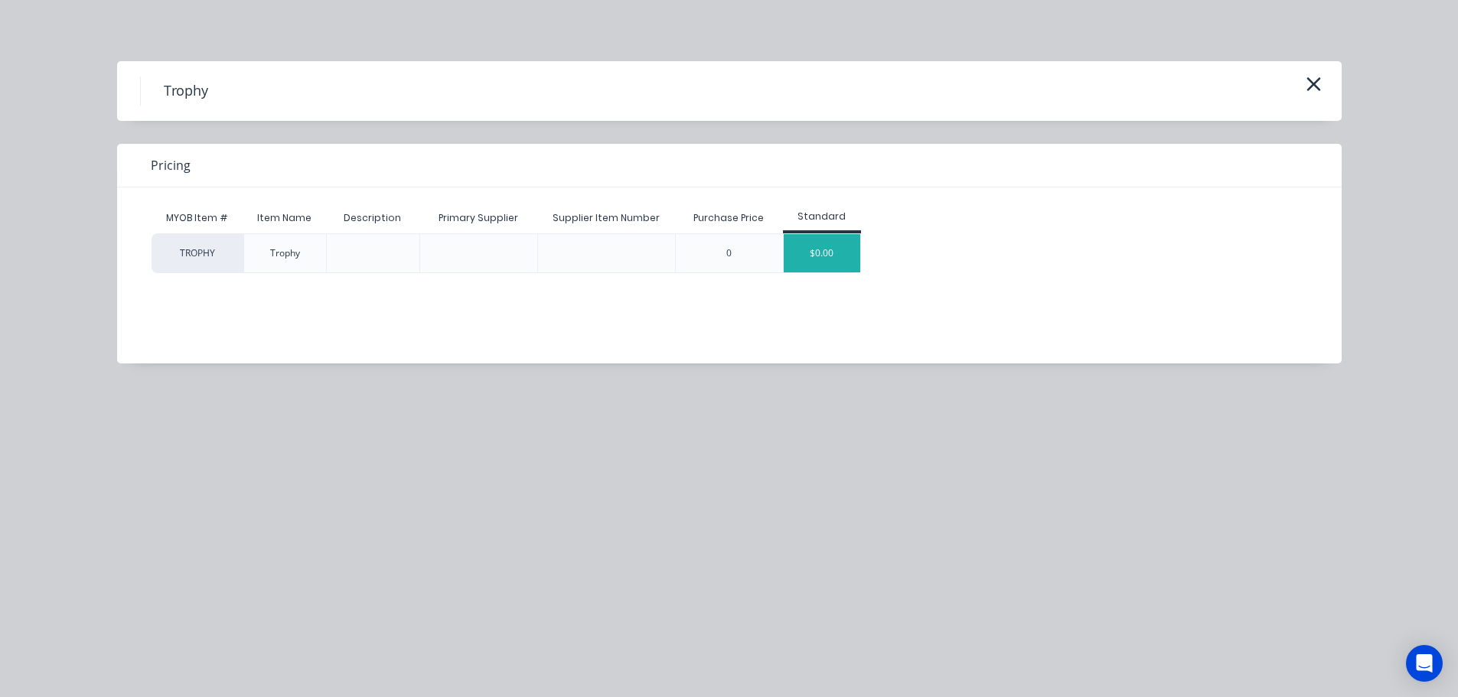
click at [814, 253] on div "$0.00" at bounding box center [822, 253] width 77 height 38
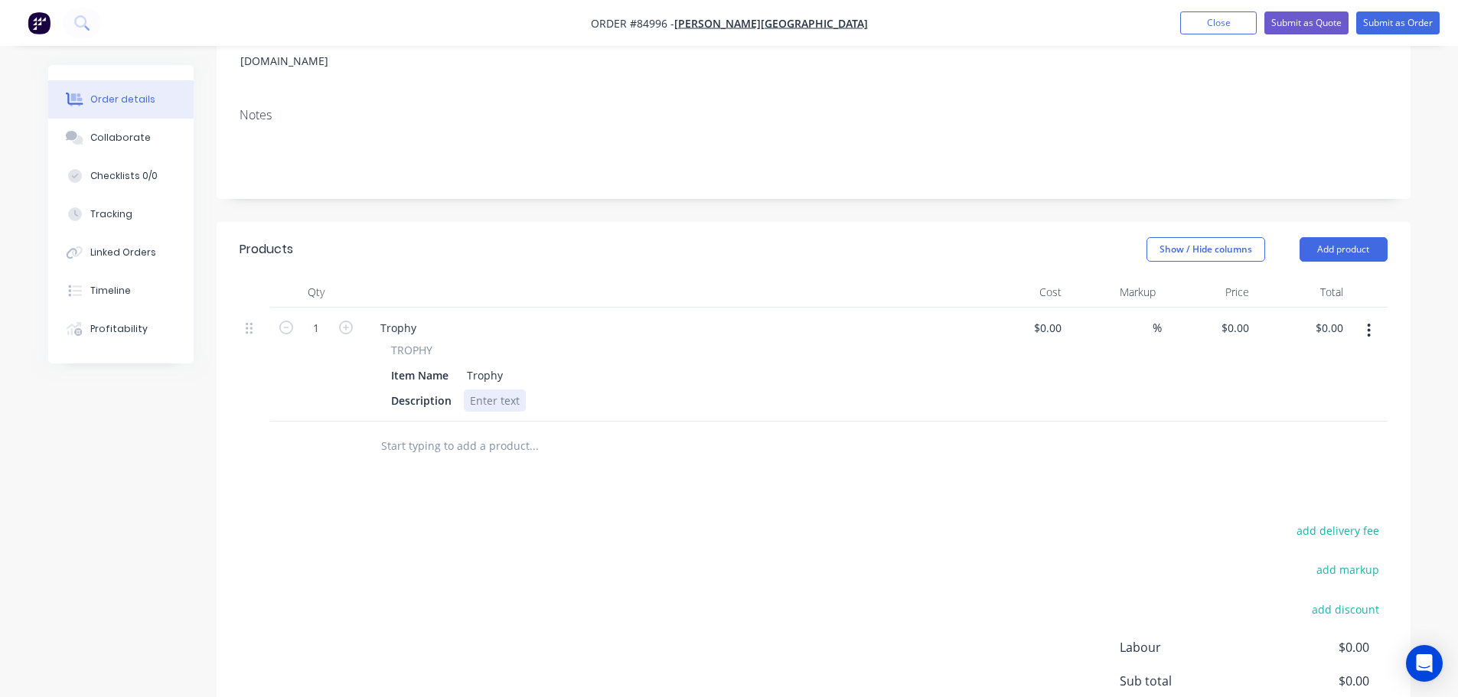
click at [475, 390] on div at bounding box center [495, 401] width 62 height 22
paste div
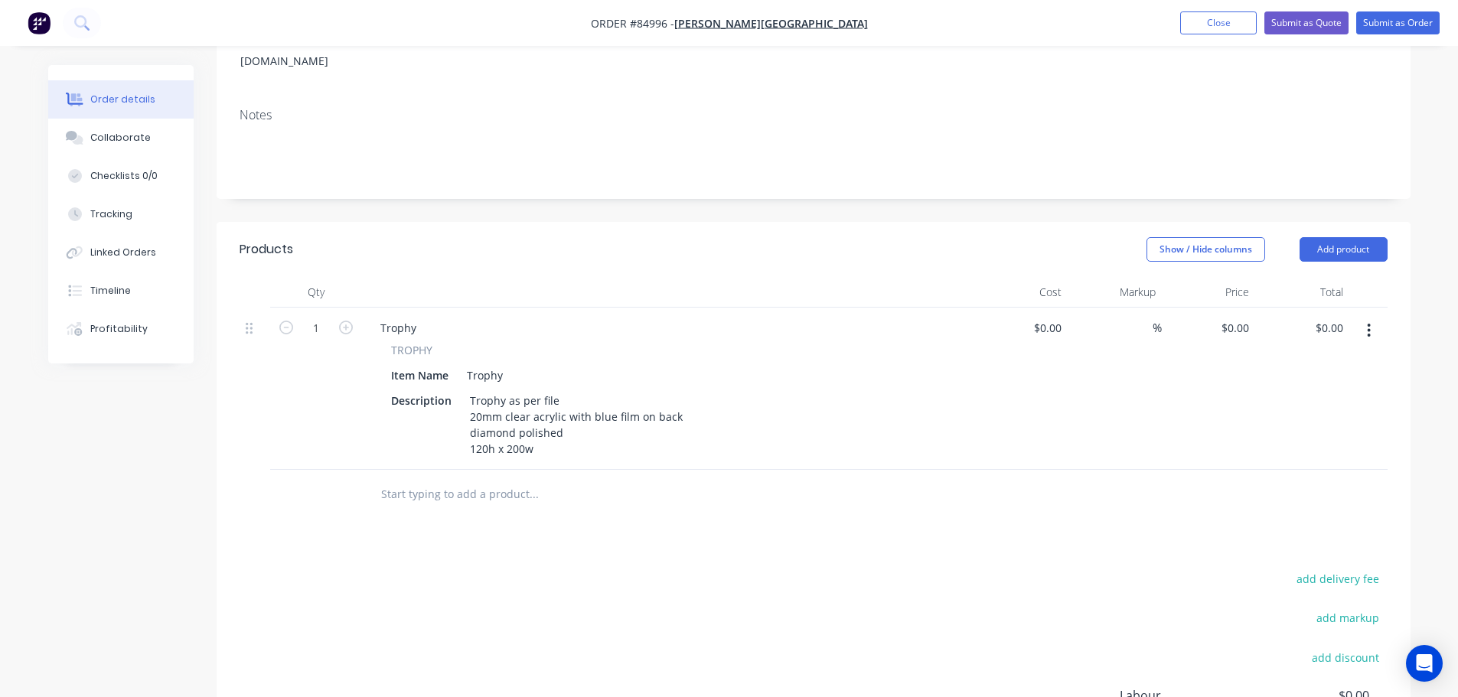
drag, startPoint x: 582, startPoint y: 529, endPoint x: 576, endPoint y: 456, distance: 72.9
click at [583, 529] on div "Products Show / Hide columns Add product Qty Cost Markup Price Total 1 Trophy T…" at bounding box center [814, 554] width 1194 height 665
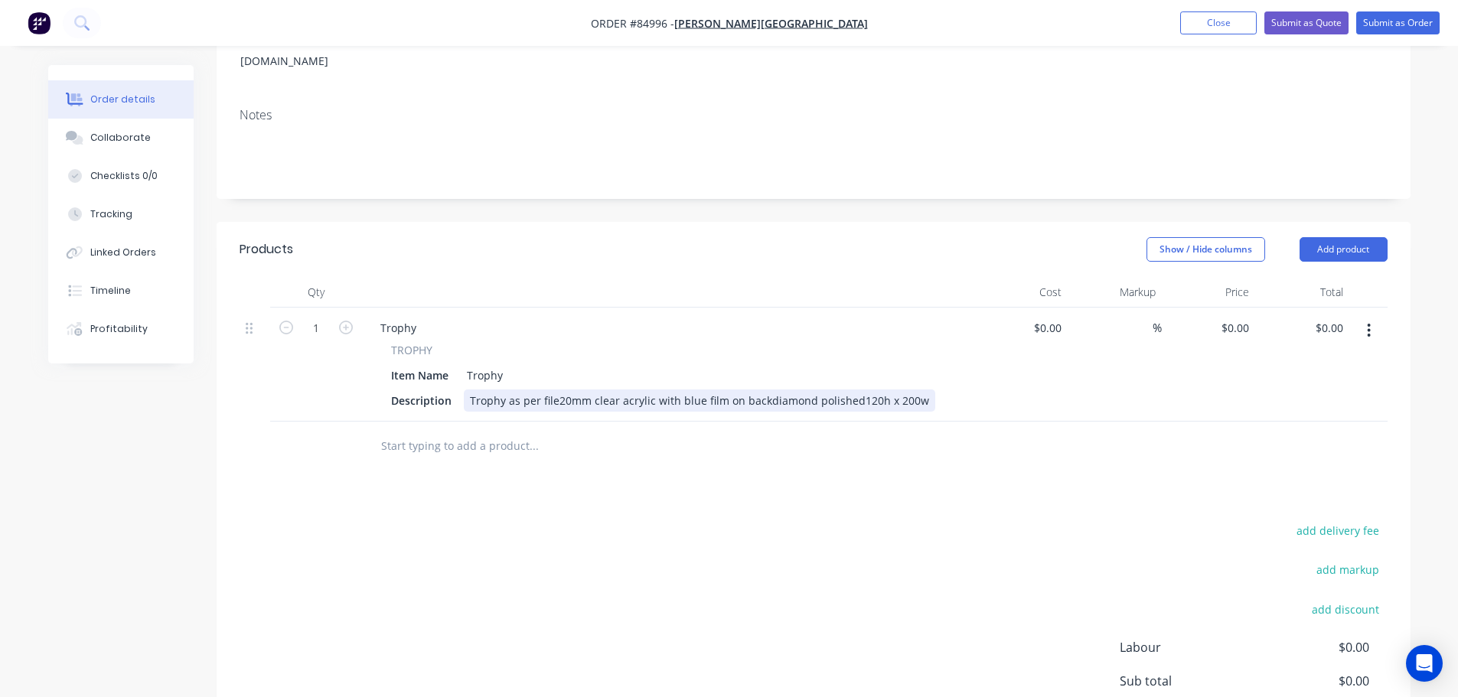
click at [556, 390] on div "Trophy as per file20mm clear acrylic with blue film on backdiamond polished120h…" at bounding box center [700, 401] width 472 height 22
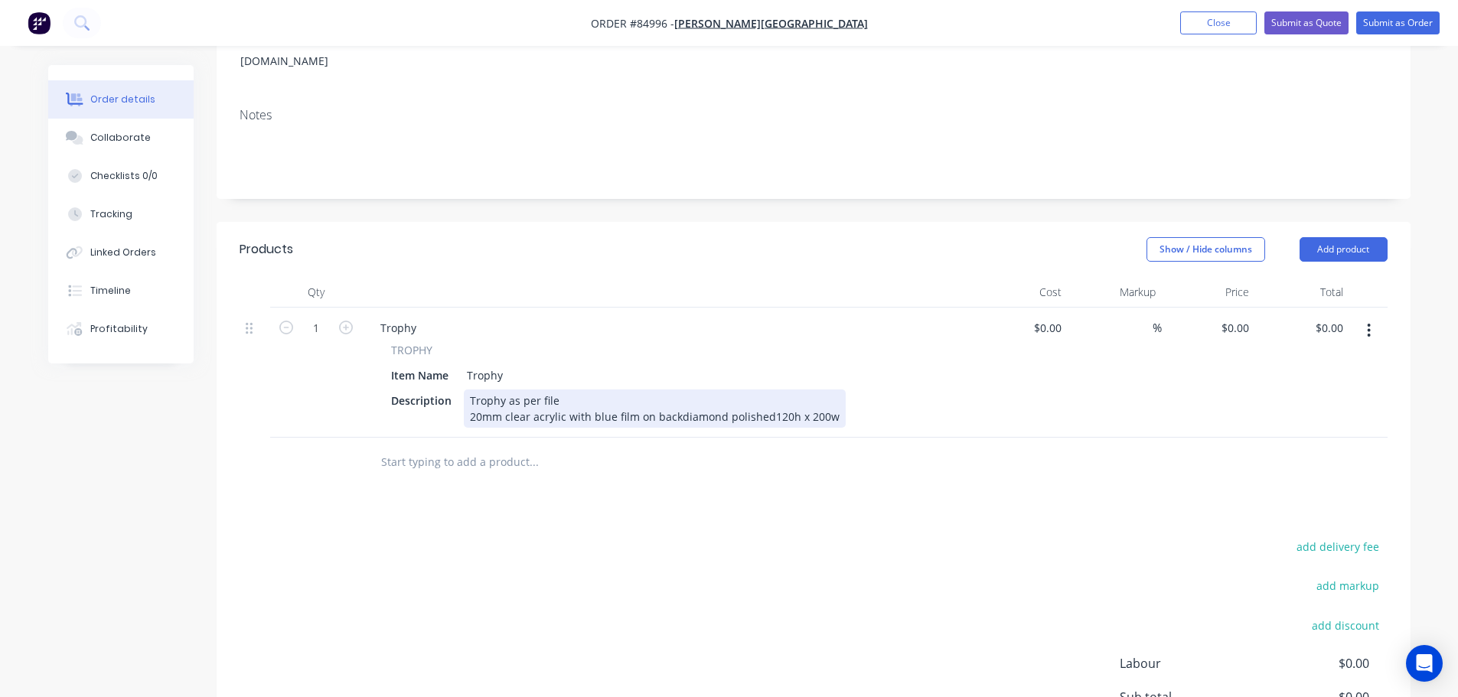
click at [675, 395] on div "Trophy as per file 20mm clear acrylic with blue film on backdiamond polished120…" at bounding box center [655, 409] width 382 height 38
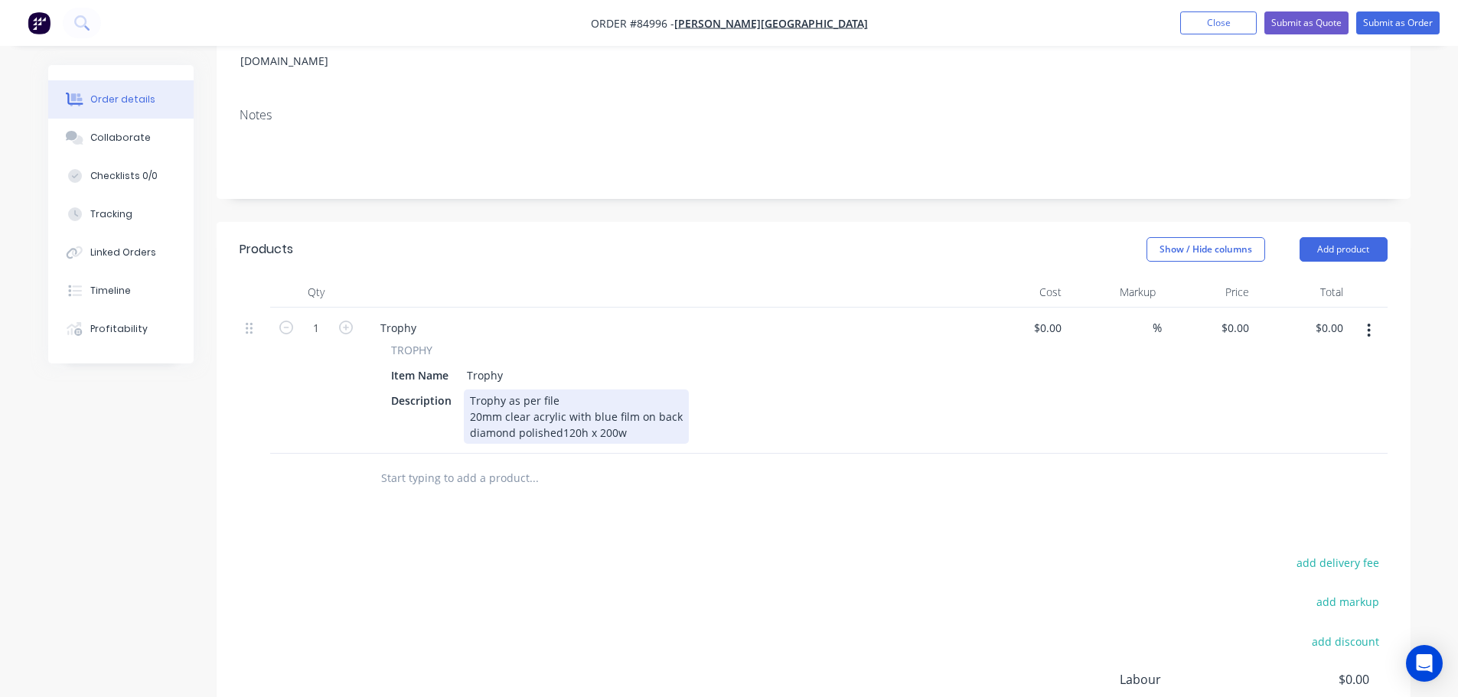
click at [560, 409] on div "Trophy as per file 20mm clear acrylic with blue film on back diamond polished12…" at bounding box center [576, 417] width 225 height 54
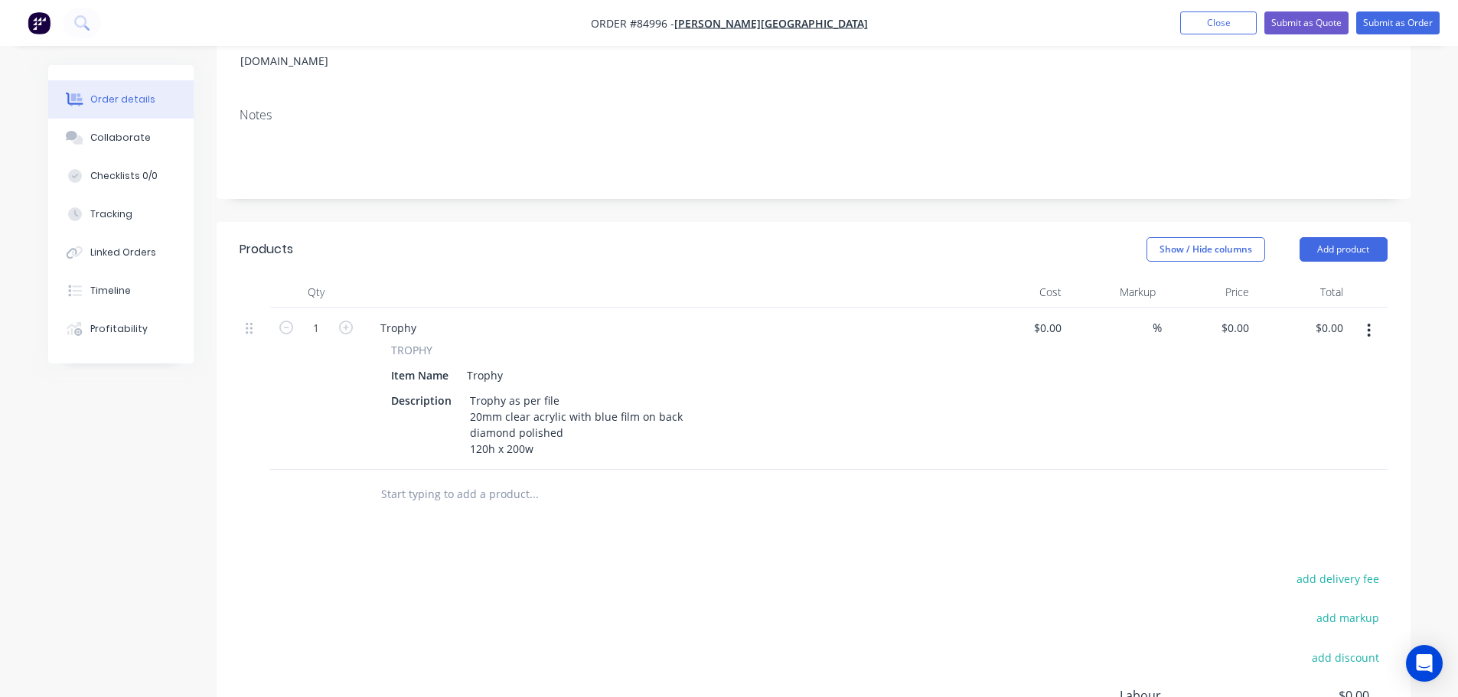
click at [626, 479] on input "text" at bounding box center [533, 494] width 306 height 31
click at [325, 317] on input "1" at bounding box center [316, 328] width 40 height 23
type input "8"
drag, startPoint x: 593, startPoint y: 602, endPoint x: 662, endPoint y: 406, distance: 208.0
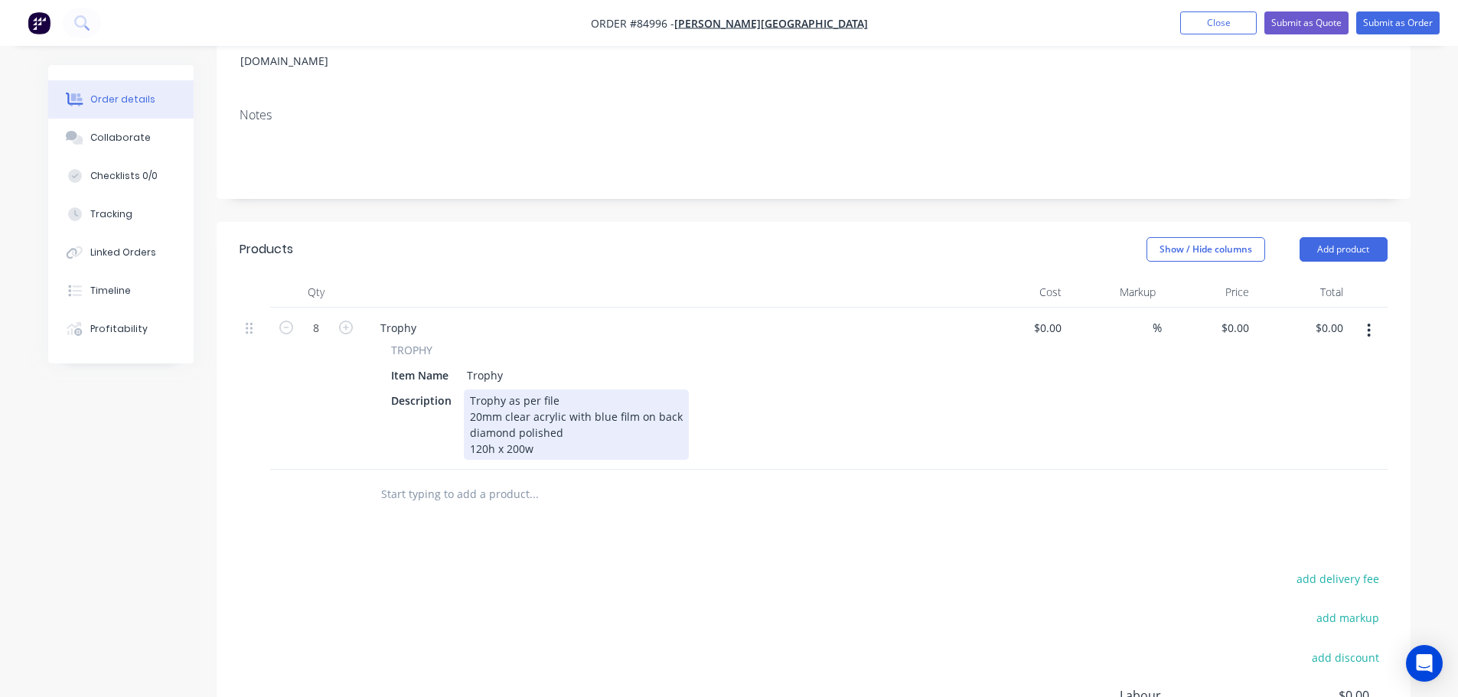
click at [578, 424] on div "Trophy as per file 20mm clear acrylic with blue film on back diamond polished 1…" at bounding box center [576, 425] width 225 height 70
click at [556, 479] on input "text" at bounding box center [533, 494] width 306 height 31
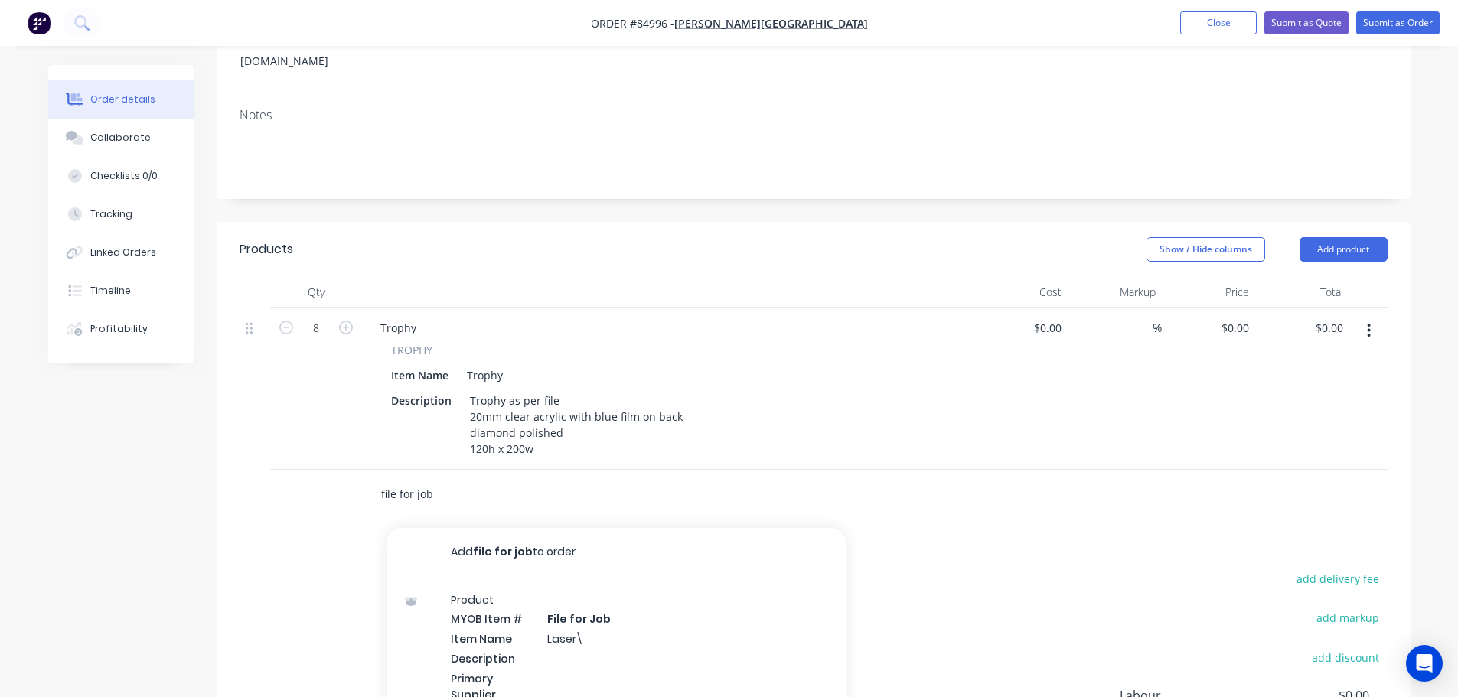
scroll to position [419, 0]
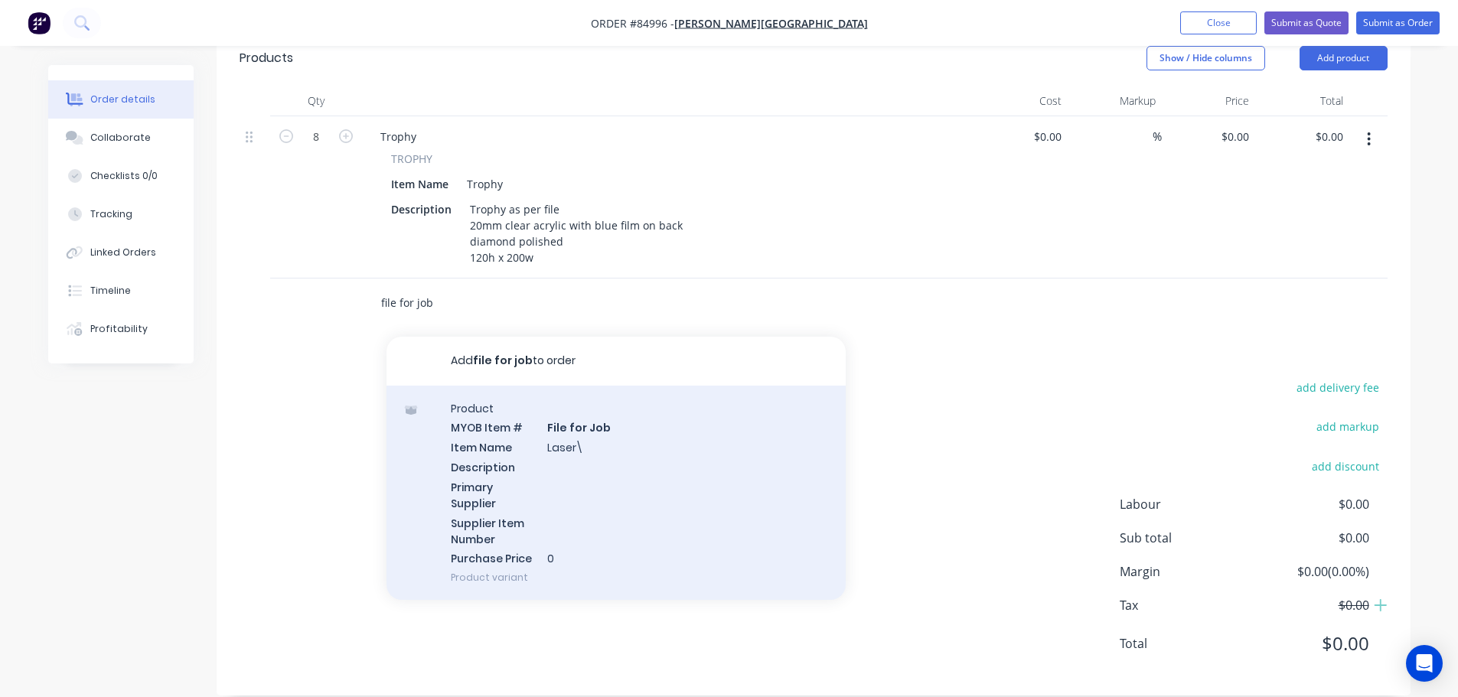
type input "file for job"
click at [530, 435] on div "Product MYOB Item # File for Job Item Name Laser\ Description Primary Supplier …" at bounding box center [616, 493] width 459 height 215
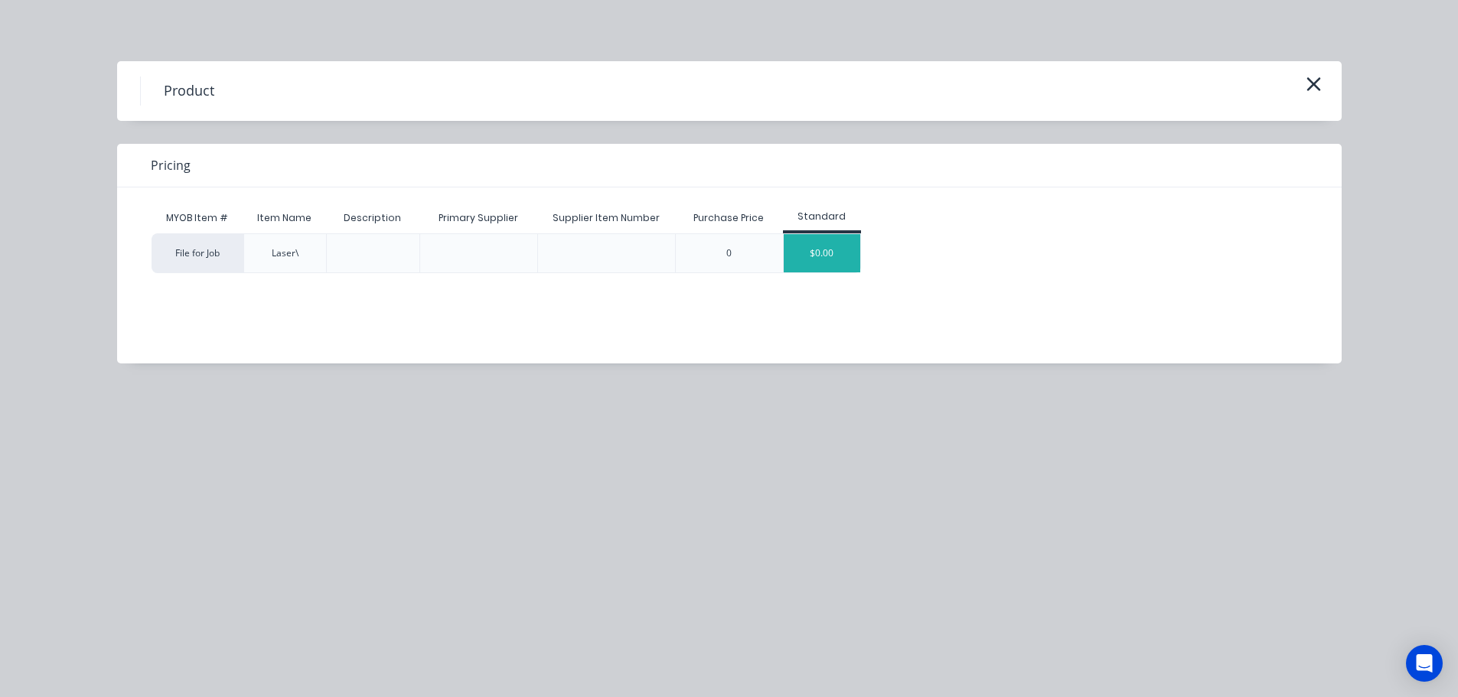
click at [827, 263] on div "$0.00" at bounding box center [822, 253] width 77 height 38
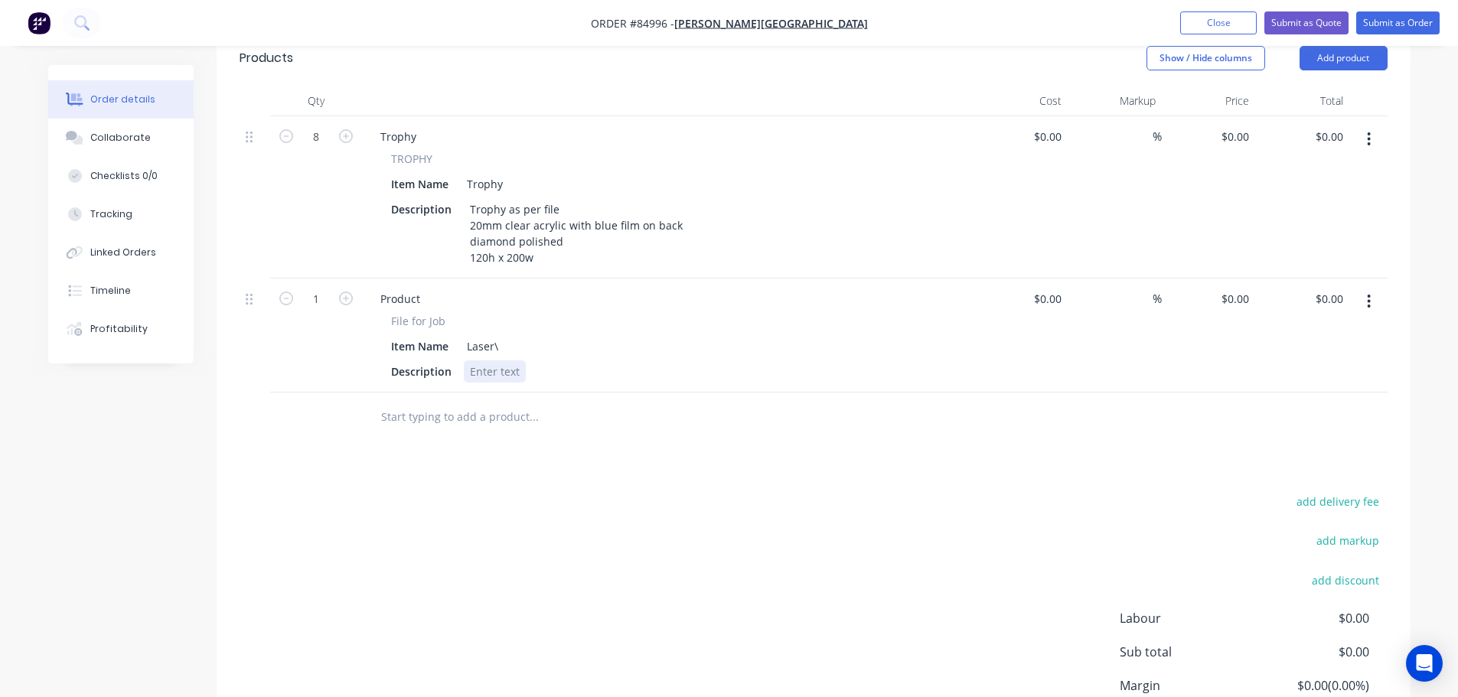
click at [501, 361] on div at bounding box center [495, 372] width 62 height 22
paste div
click at [501, 335] on div "Laser\" at bounding box center [483, 346] width 44 height 22
click at [569, 335] on div "Laser\Rutherford COllege" at bounding box center [547, 346] width 172 height 22
click at [287, 292] on icon "button" at bounding box center [286, 299] width 14 height 14
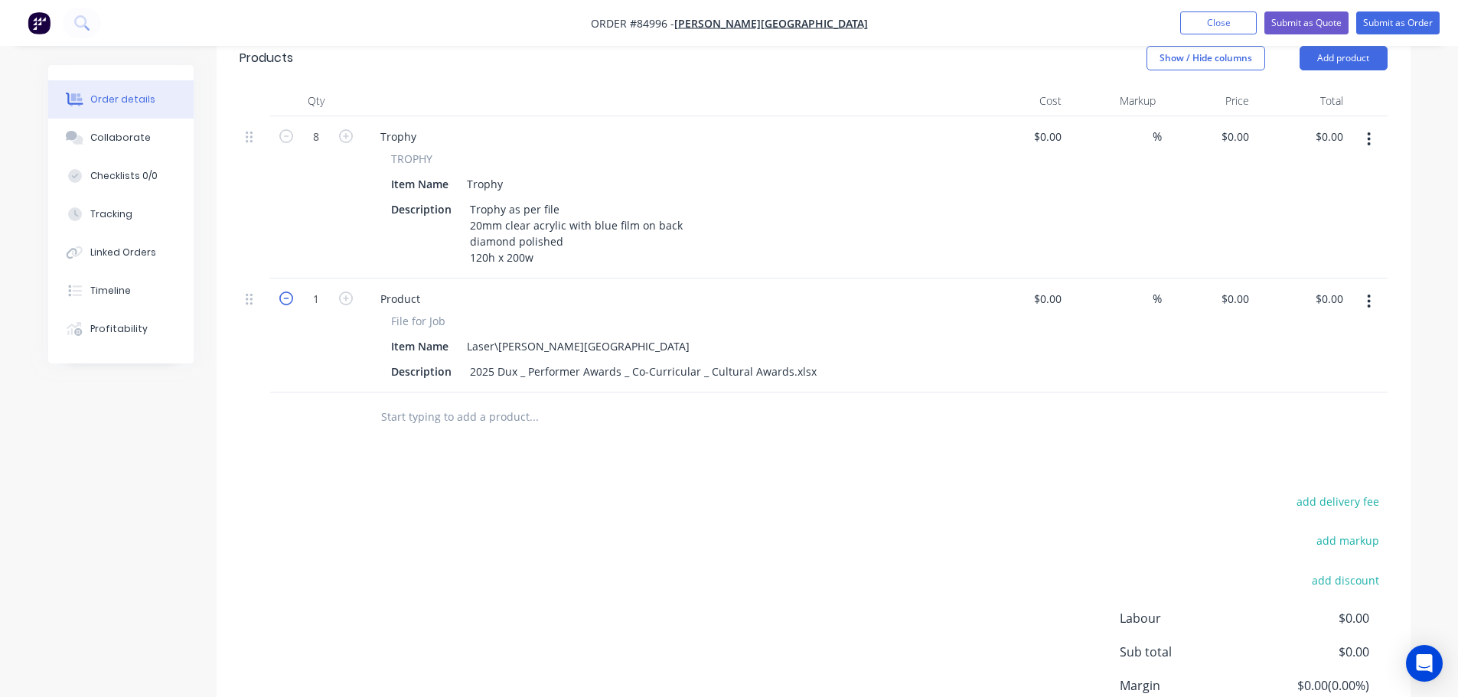
type input "0"
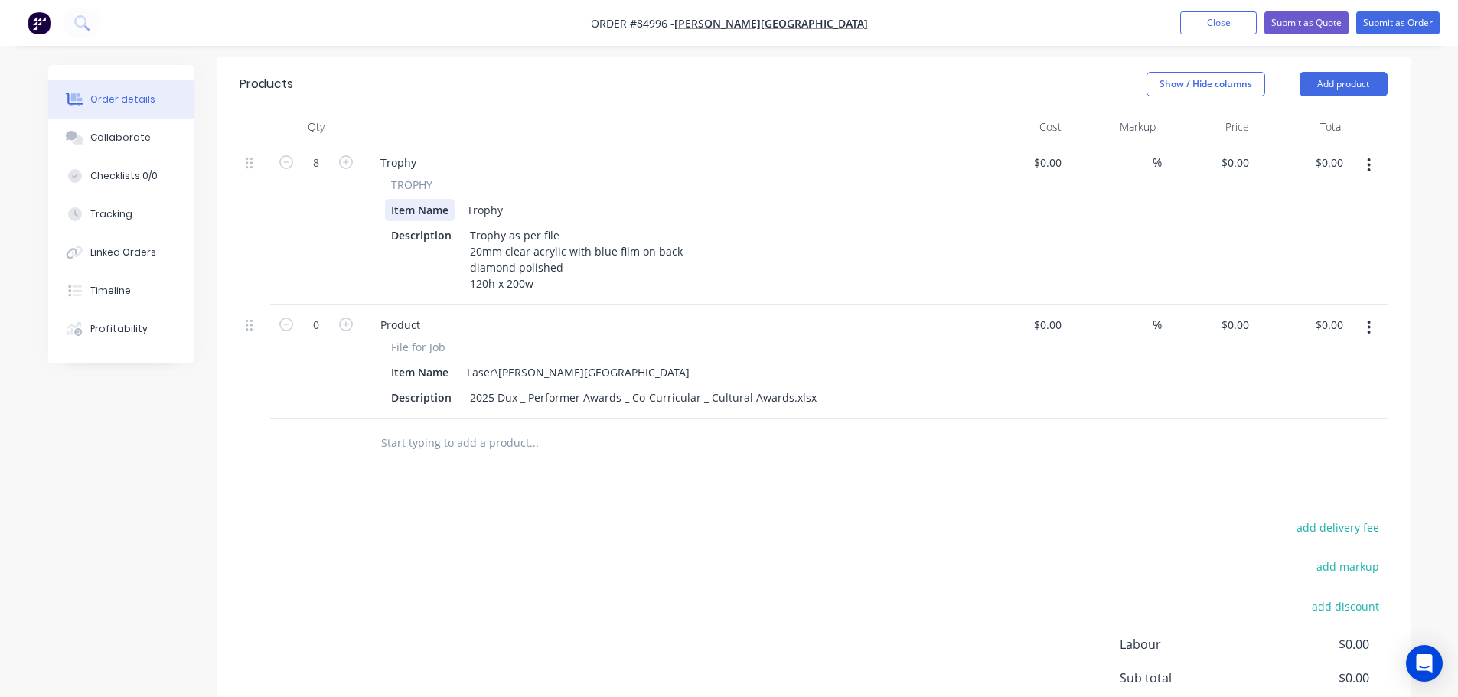
scroll to position [266, 0]
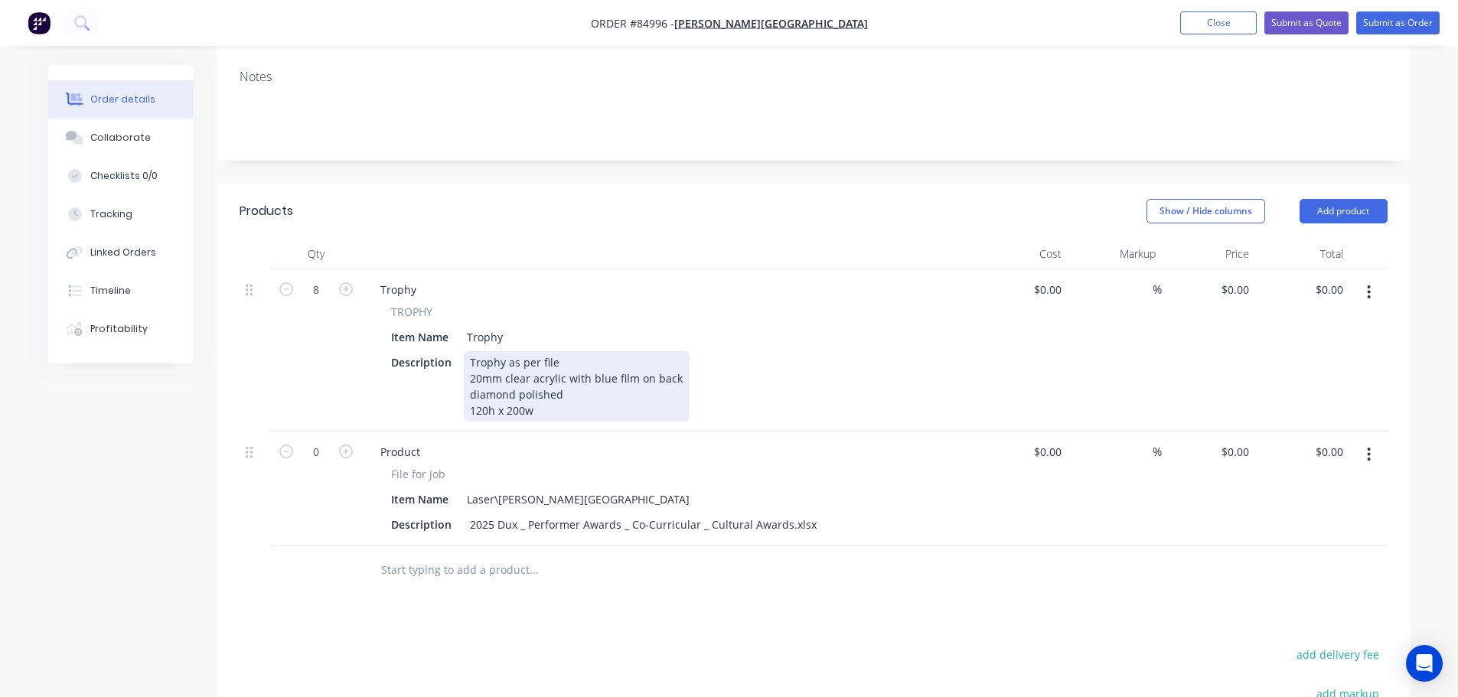
click at [659, 392] on div "Trophy as per file 20mm clear acrylic with blue film on back diamond polished 1…" at bounding box center [576, 386] width 225 height 70
click at [634, 372] on div "Trophy as per file 20mm clear acrylic with blue film on back diamond polished 1…" at bounding box center [576, 386] width 225 height 70
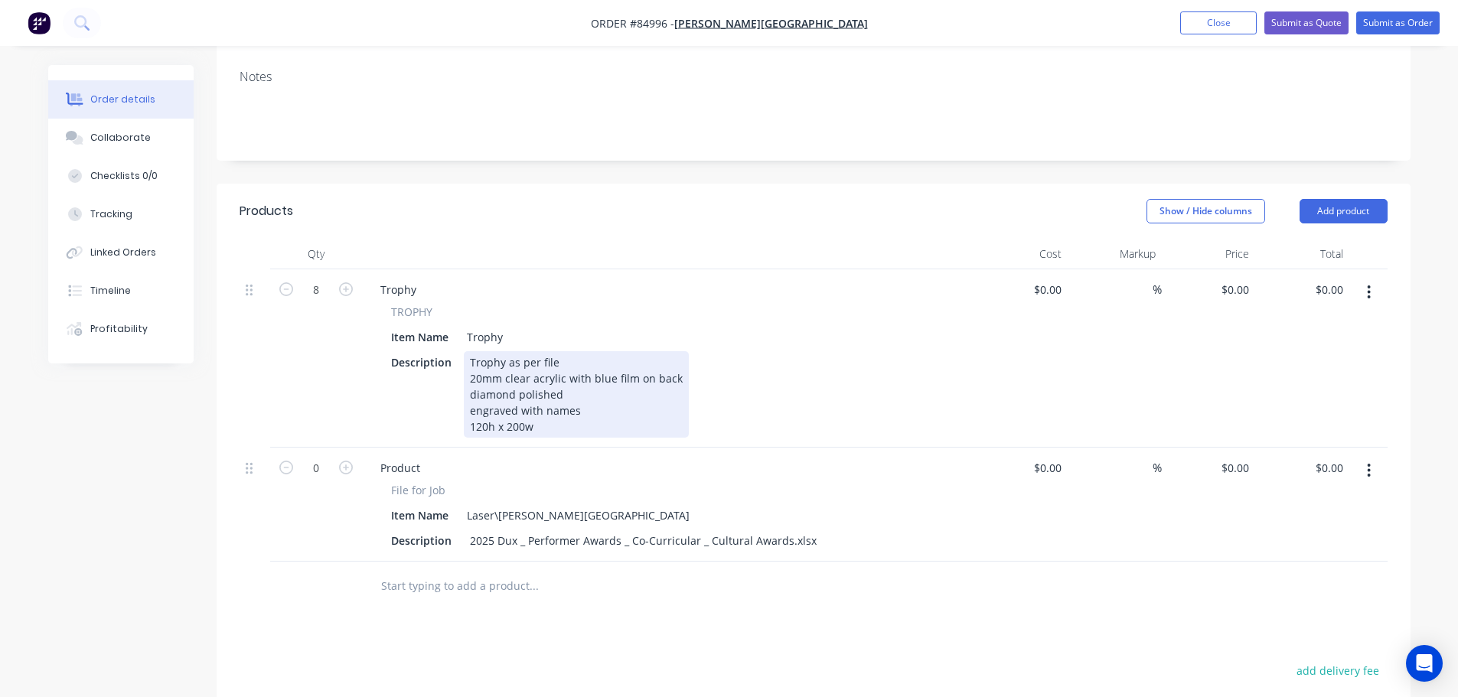
click at [471, 390] on div "Trophy as per file 20mm clear acrylic with blue film on back diamond polished e…" at bounding box center [576, 394] width 225 height 87
click at [609, 394] on div "Trophy as per file 20mm clear acrylic with blue film on back diamond polished f…" at bounding box center [576, 394] width 225 height 87
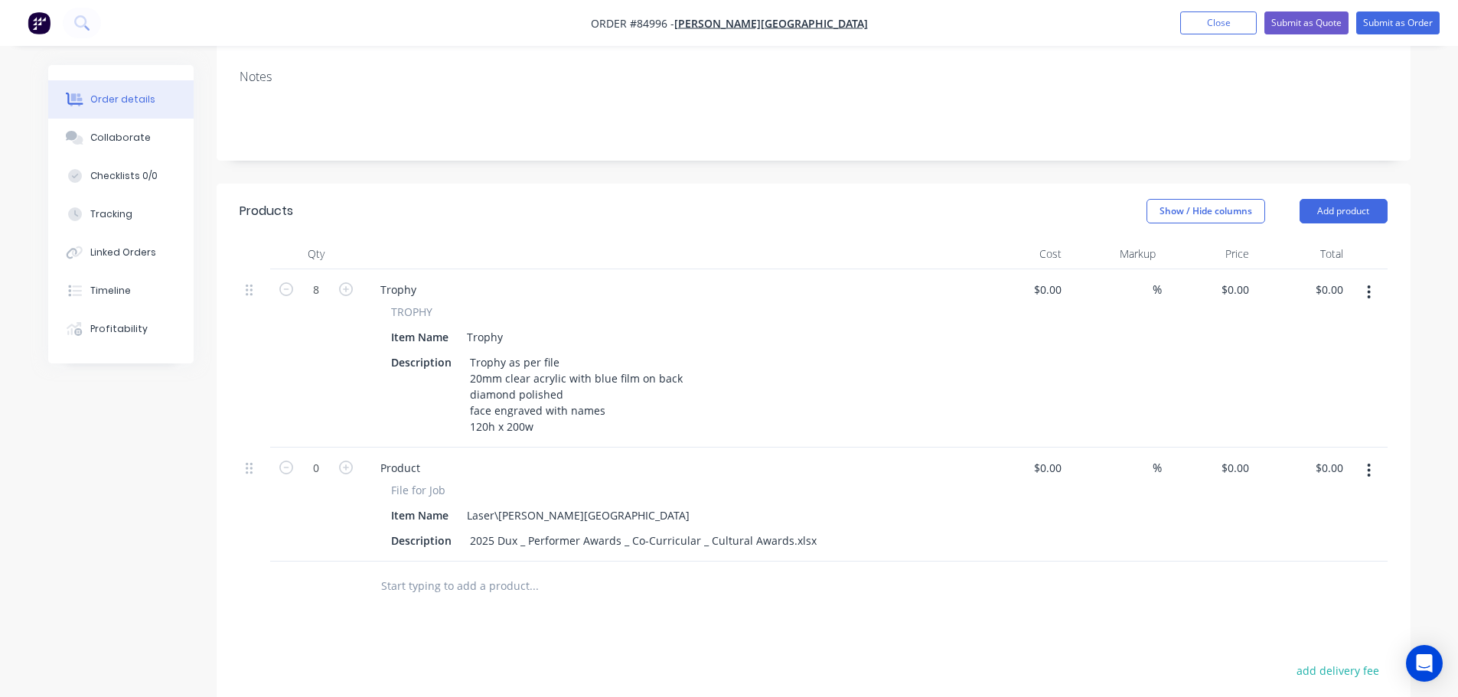
click at [844, 459] on div "Product File for Job Item Name Laser\[PERSON_NAME] College Description 2025 Dux…" at bounding box center [668, 505] width 612 height 114
click at [1235, 279] on div "0 0" at bounding box center [1244, 290] width 24 height 22
paste input "36.3"
type input "$36.30"
type input "$290.40"
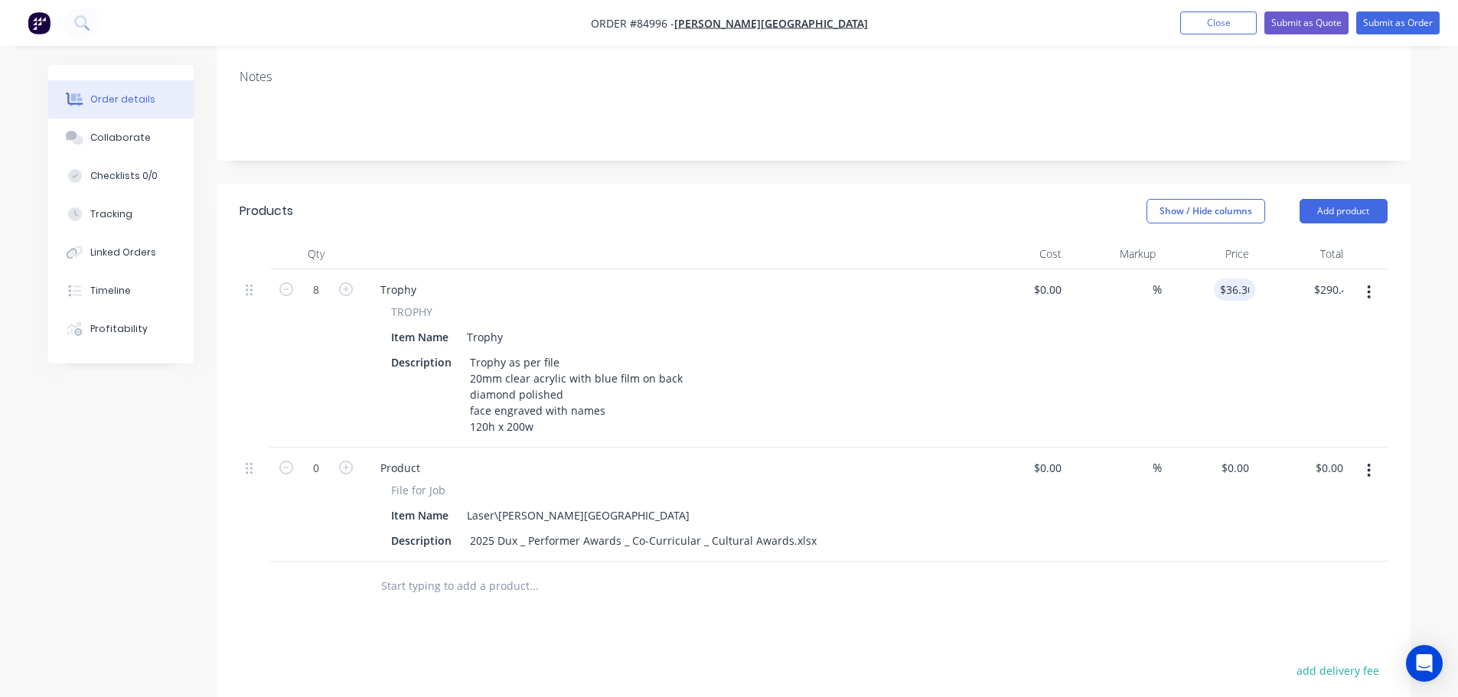
click at [1236, 330] on div "$36.30 36.30" at bounding box center [1209, 358] width 94 height 178
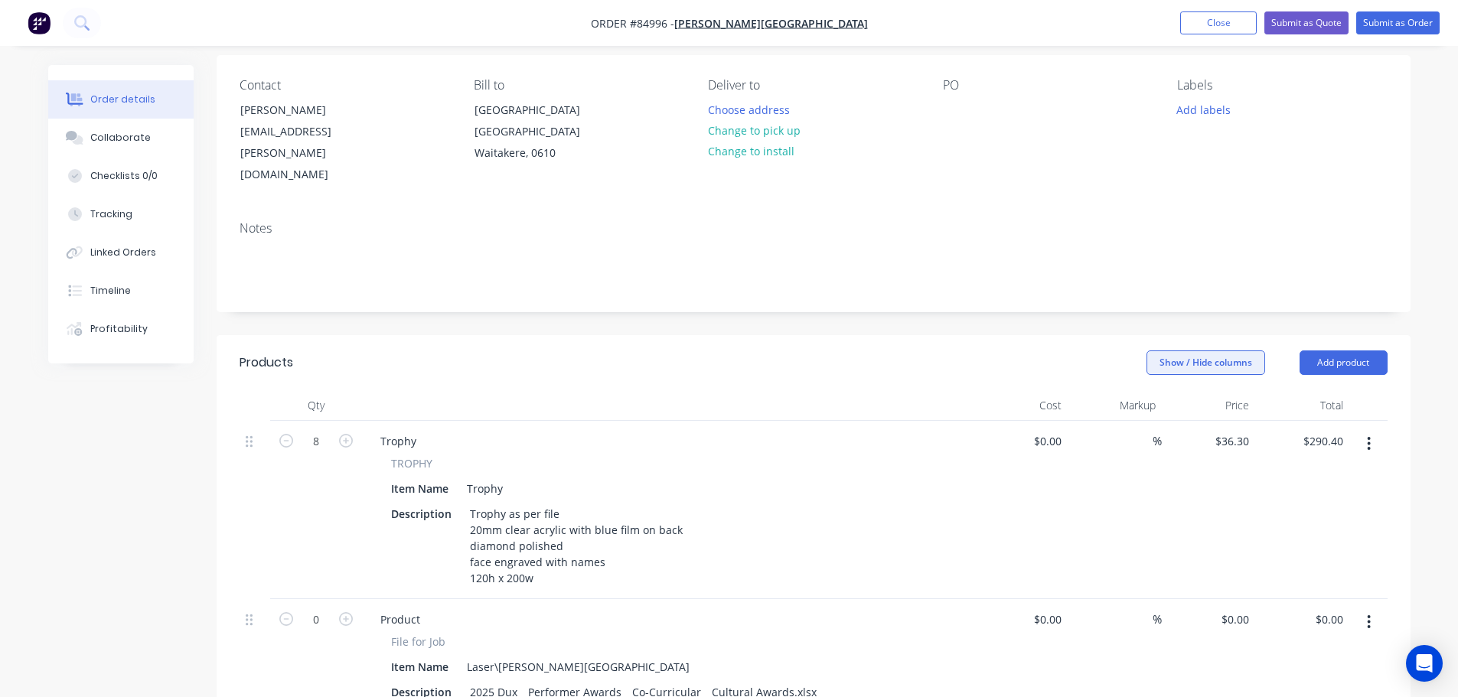
scroll to position [0, 0]
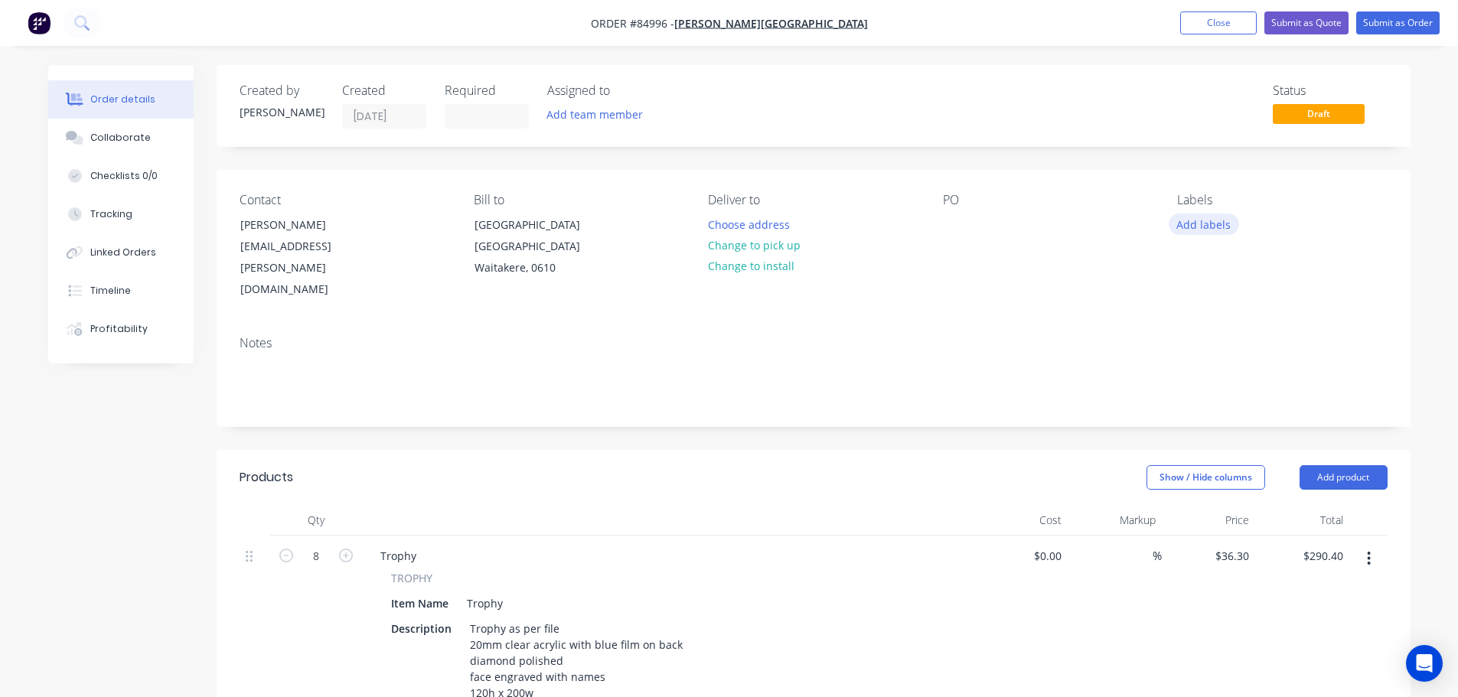
click at [1213, 221] on button "Add labels" at bounding box center [1204, 224] width 70 height 21
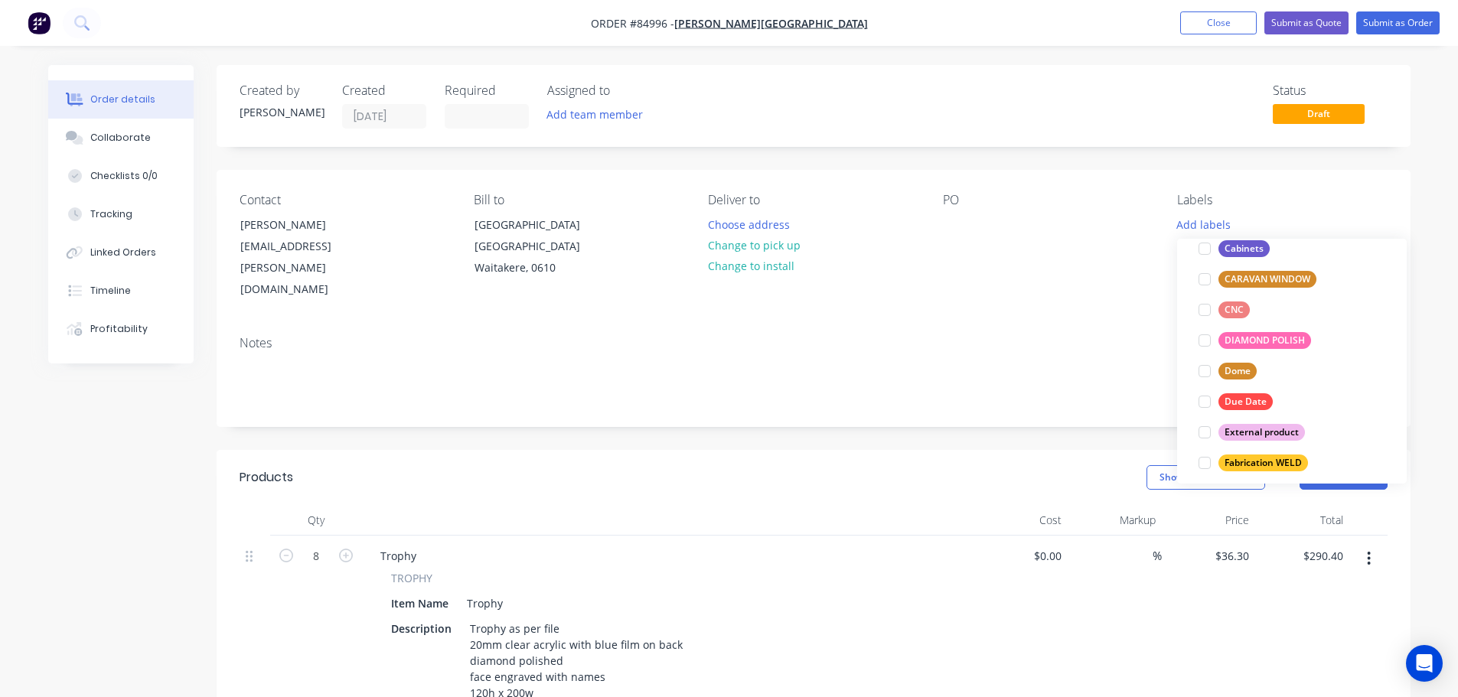
scroll to position [31, 0]
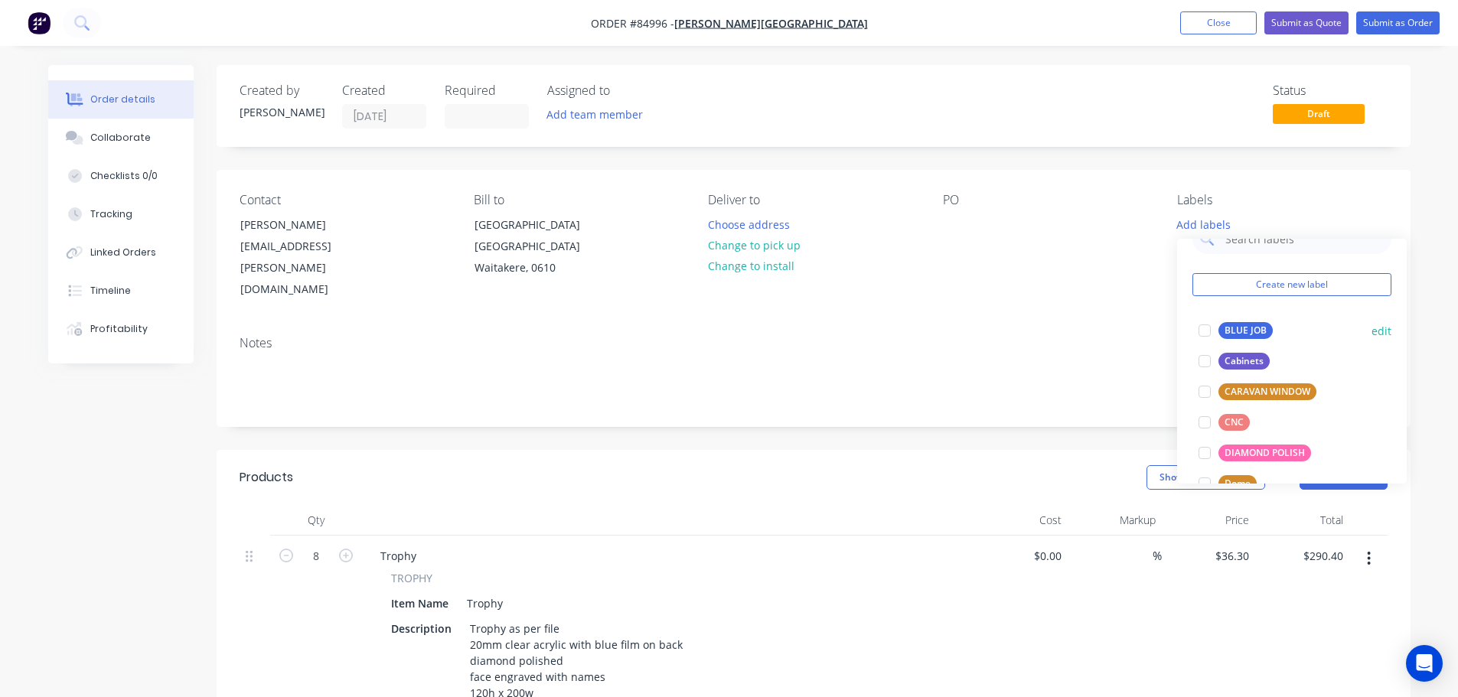
click at [1240, 326] on div "BLUE JOB" at bounding box center [1246, 330] width 54 height 17
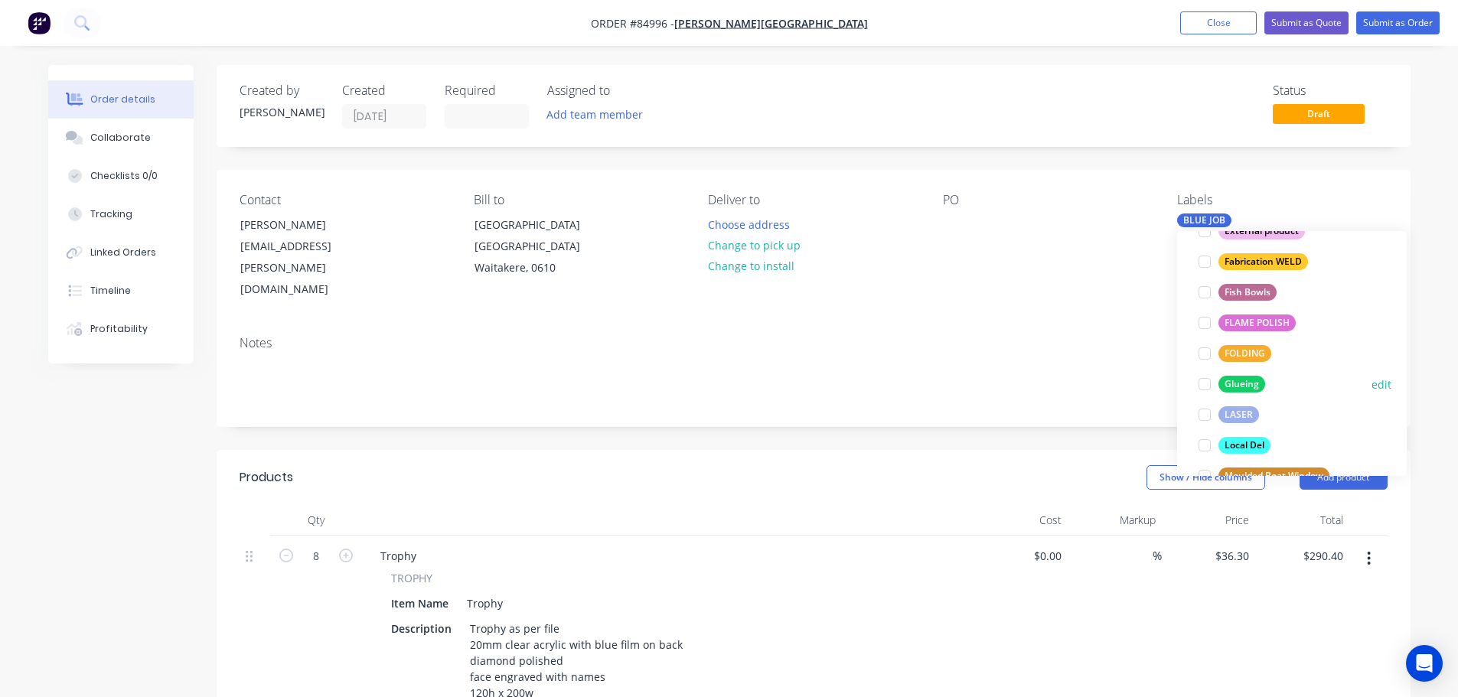
scroll to position [490, 0]
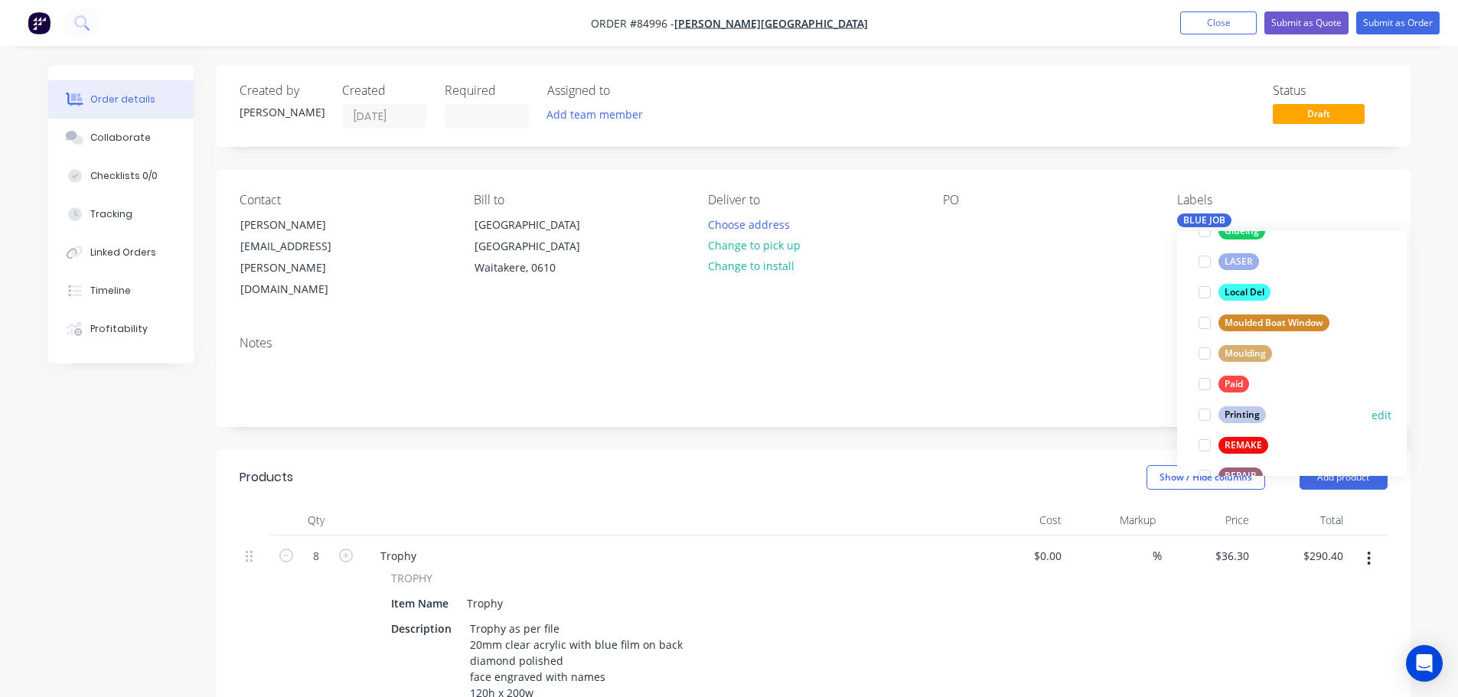
click at [1249, 406] on button "Printing" at bounding box center [1233, 414] width 80 height 21
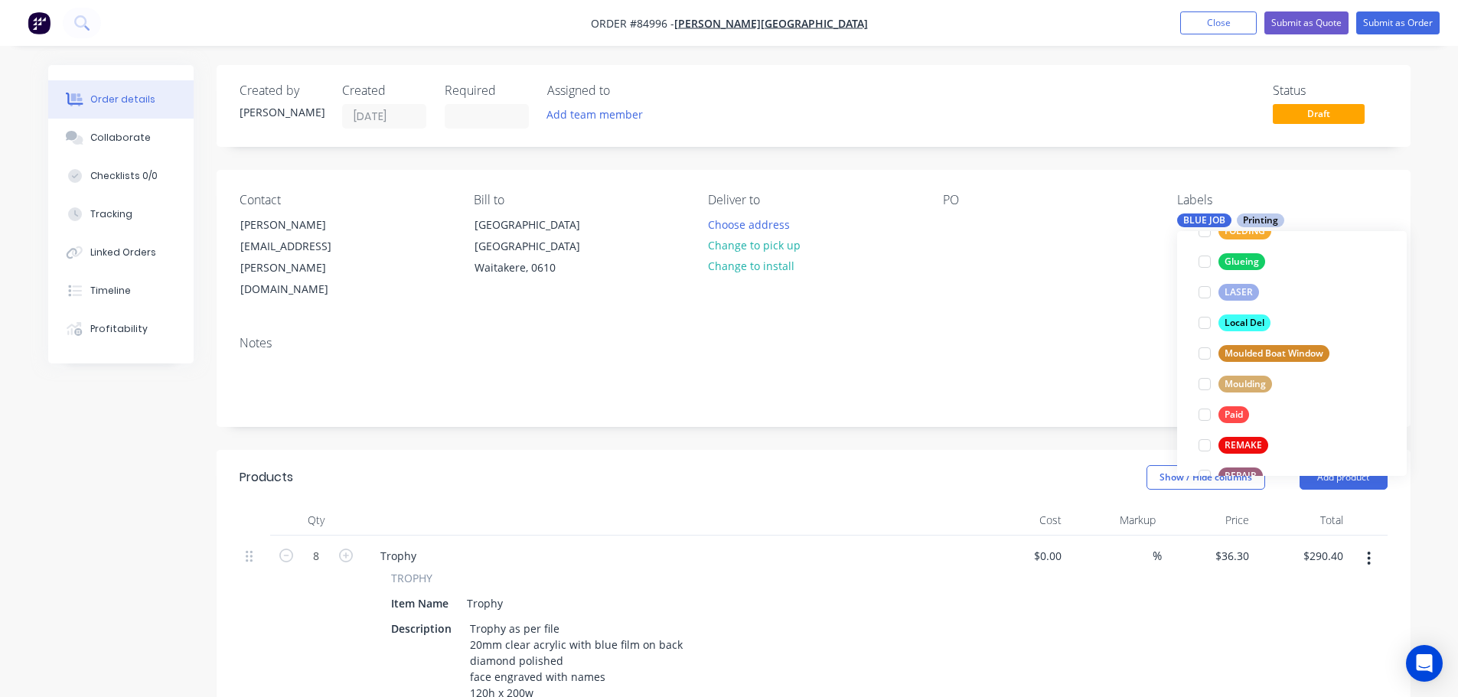
scroll to position [0, 0]
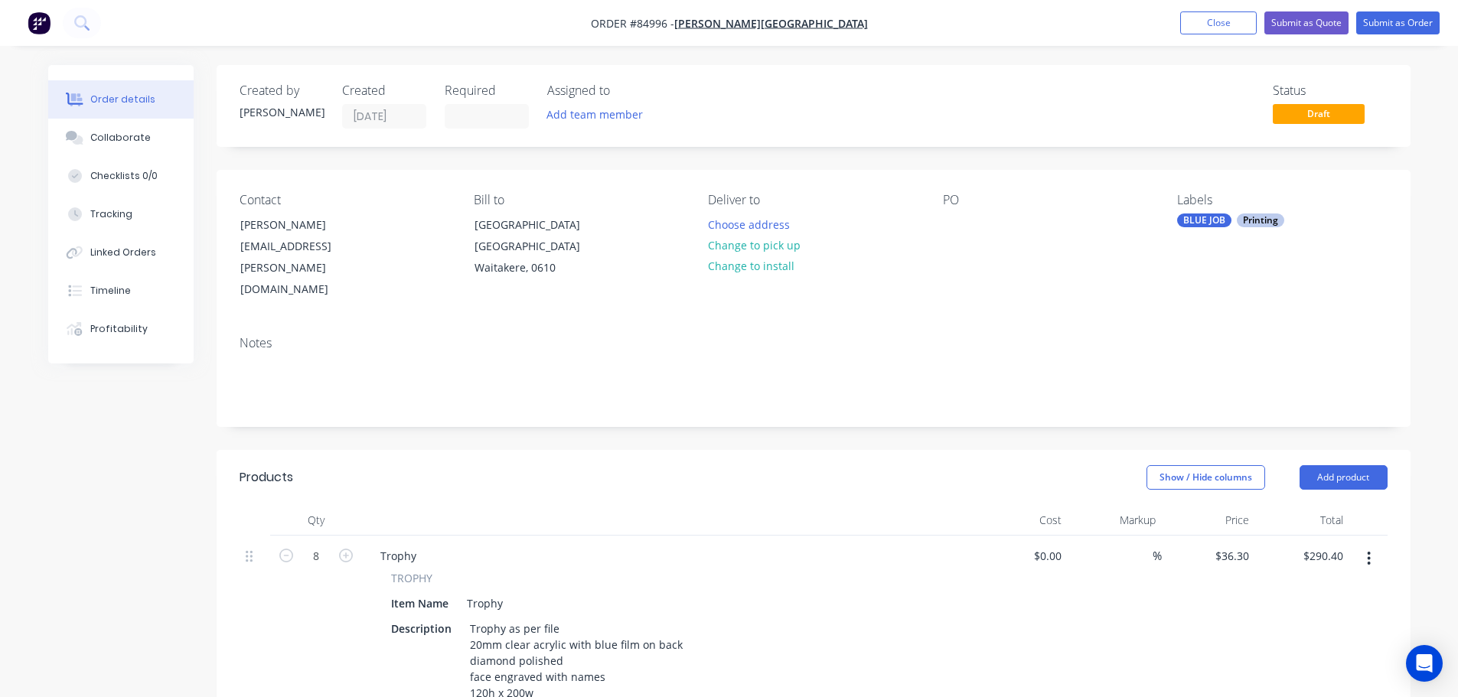
drag, startPoint x: 1126, startPoint y: 263, endPoint x: 987, endPoint y: 206, distance: 150.7
click at [1125, 263] on div "PO" at bounding box center [1048, 247] width 210 height 108
drag, startPoint x: 723, startPoint y: 248, endPoint x: 557, endPoint y: 250, distance: 166.1
click at [723, 247] on button "Change to pick up" at bounding box center [754, 245] width 109 height 21
click at [960, 216] on div at bounding box center [955, 225] width 24 height 22
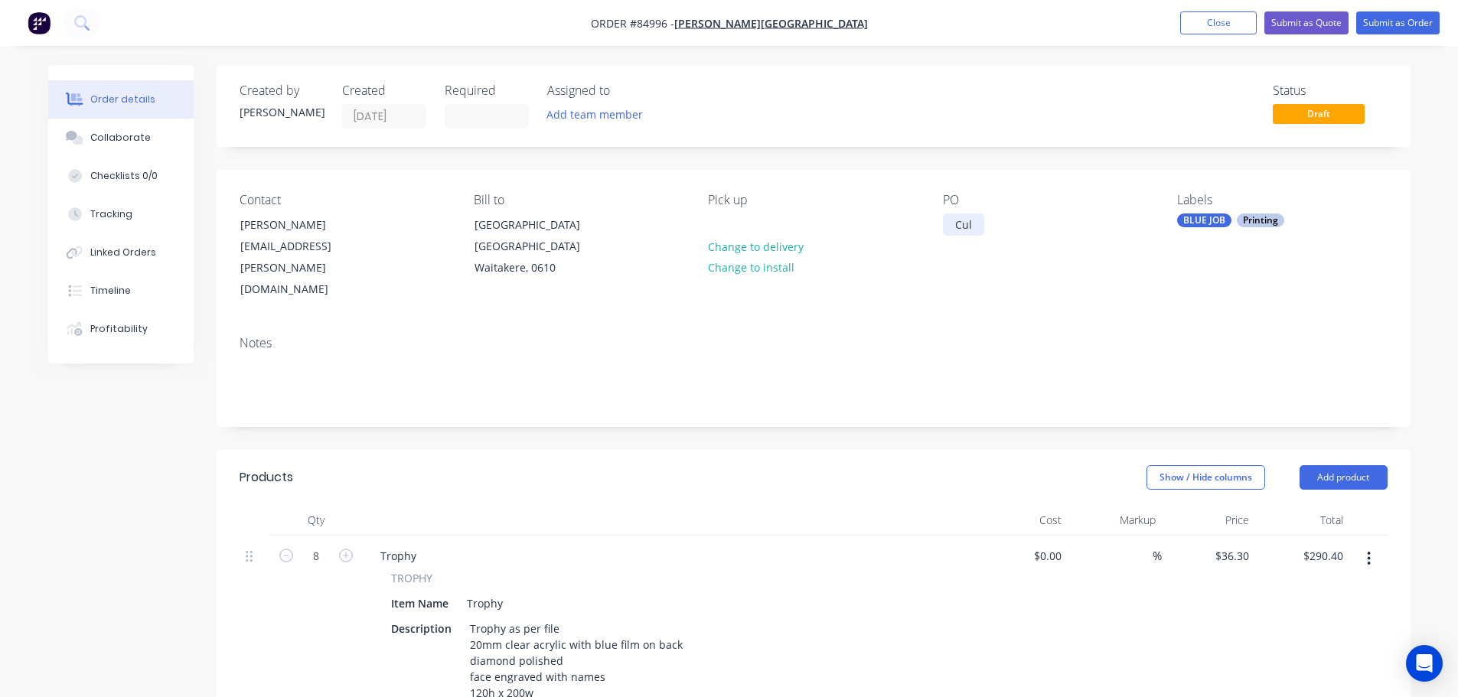
click at [970, 229] on div "Cul" at bounding box center [963, 225] width 41 height 22
click at [965, 284] on div "Contact Sandi Perumal perumals@rutherford.school.nz Bill to Kotuku Street Te At…" at bounding box center [814, 247] width 1194 height 154
drag, startPoint x: 1402, startPoint y: 15, endPoint x: 1383, endPoint y: 15, distance: 18.4
click at [1402, 15] on button "Submit as Order" at bounding box center [1397, 22] width 83 height 23
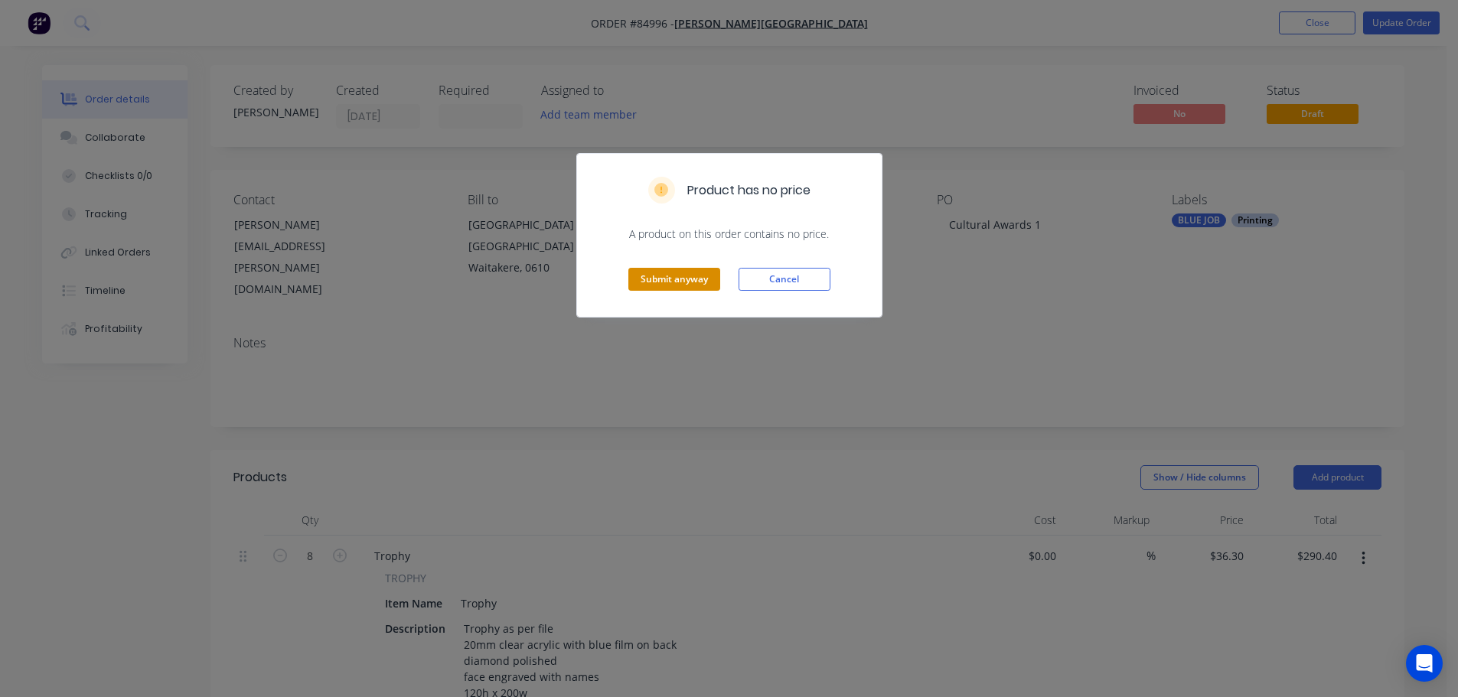
click at [664, 279] on button "Submit anyway" at bounding box center [674, 279] width 92 height 23
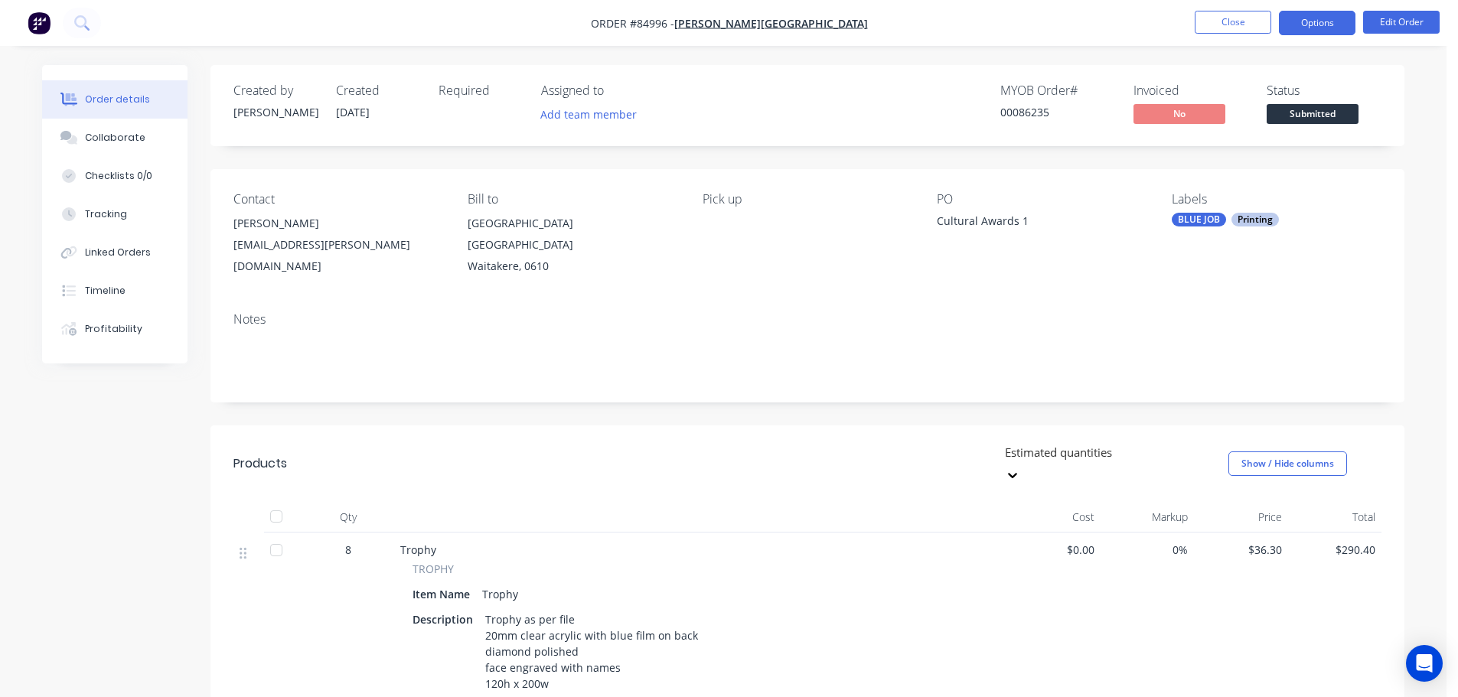
click at [1301, 29] on button "Options" at bounding box center [1317, 23] width 77 height 24
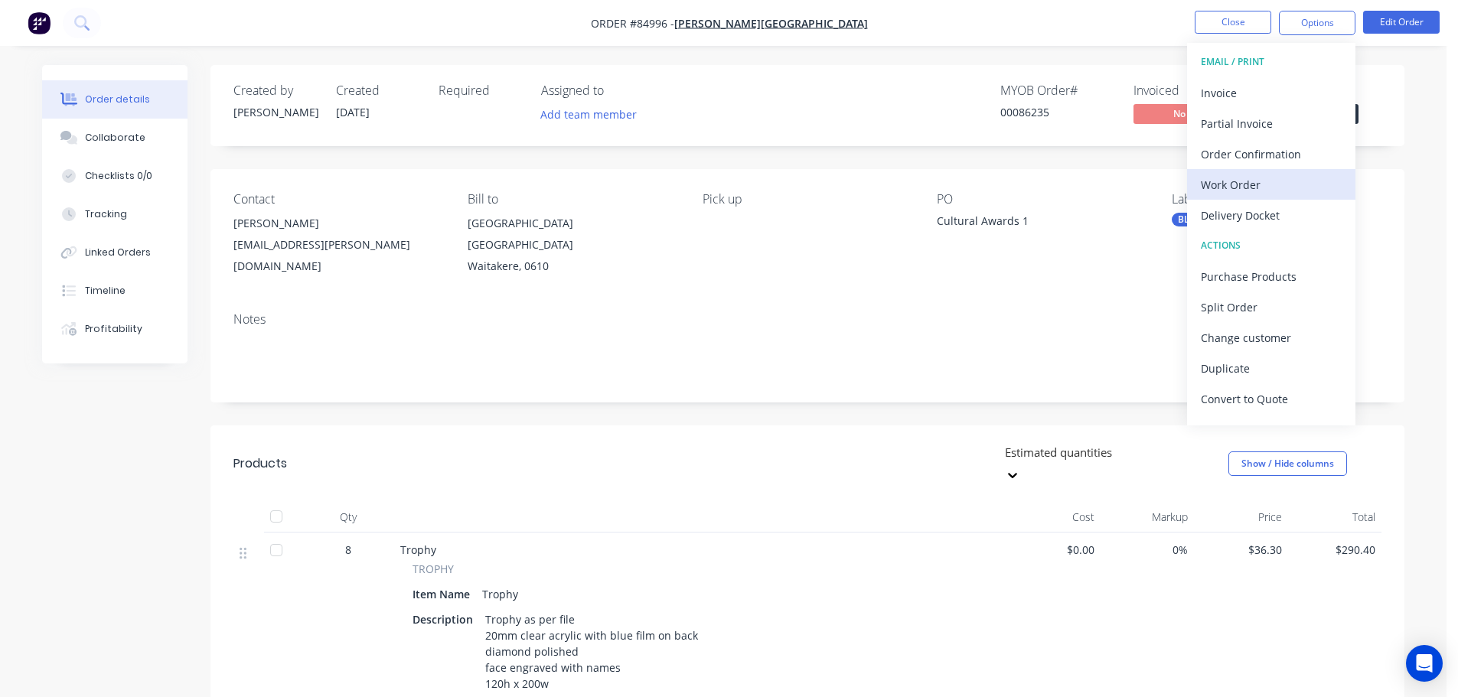
click at [1238, 184] on div "Work Order" at bounding box center [1271, 185] width 141 height 22
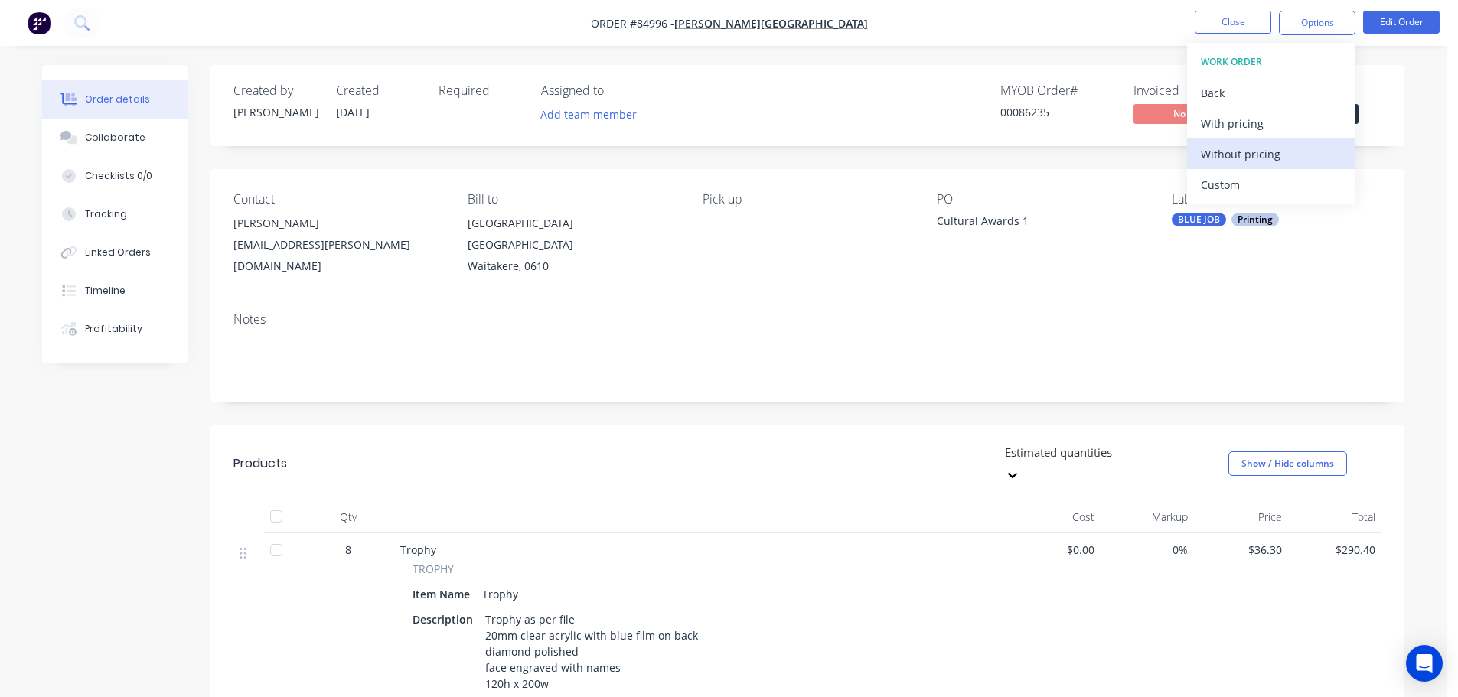
click at [1233, 157] on div "Without pricing" at bounding box center [1271, 154] width 141 height 22
click at [650, 175] on div "Contact Sandi Perumal perumals@rutherford.school.nz Bill to Kotuku Street Te At…" at bounding box center [808, 234] width 1194 height 131
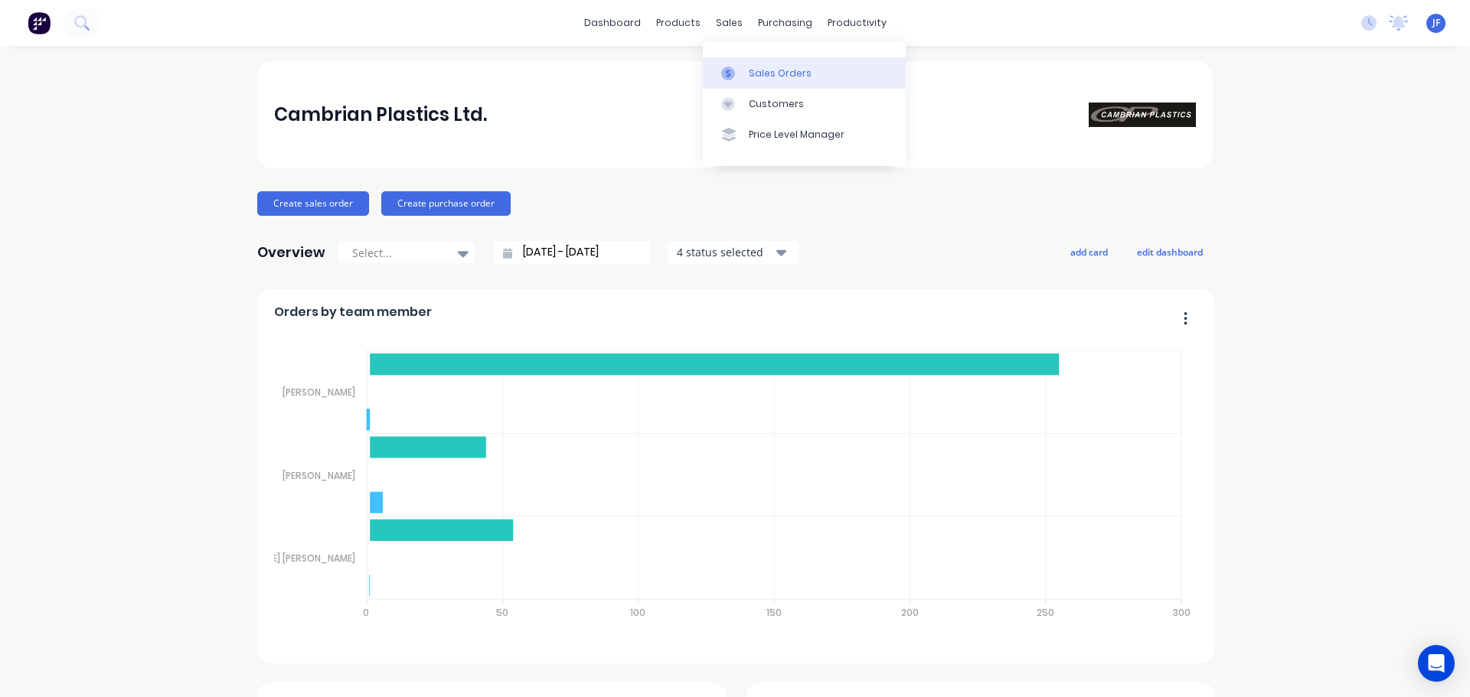
click at [751, 70] on div "Sales Orders" at bounding box center [780, 74] width 63 height 14
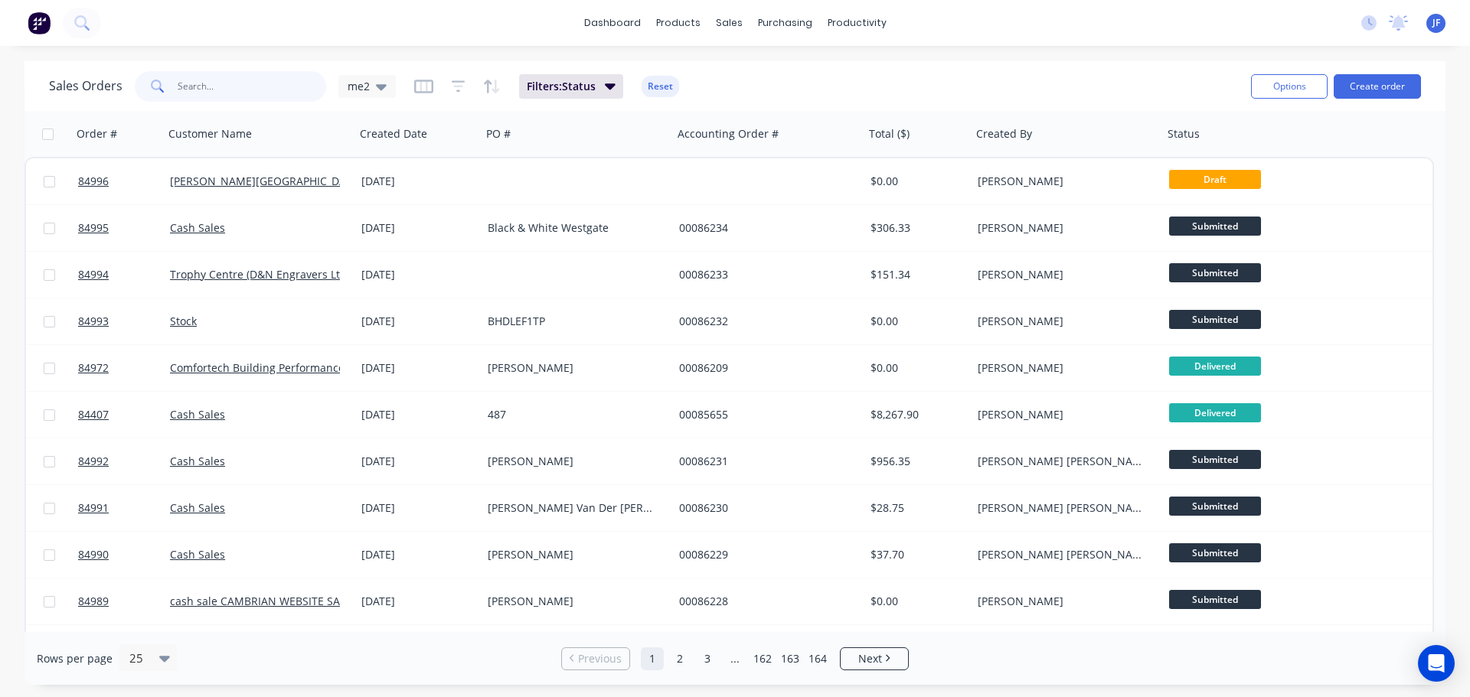
click at [263, 93] on input "text" at bounding box center [252, 86] width 149 height 31
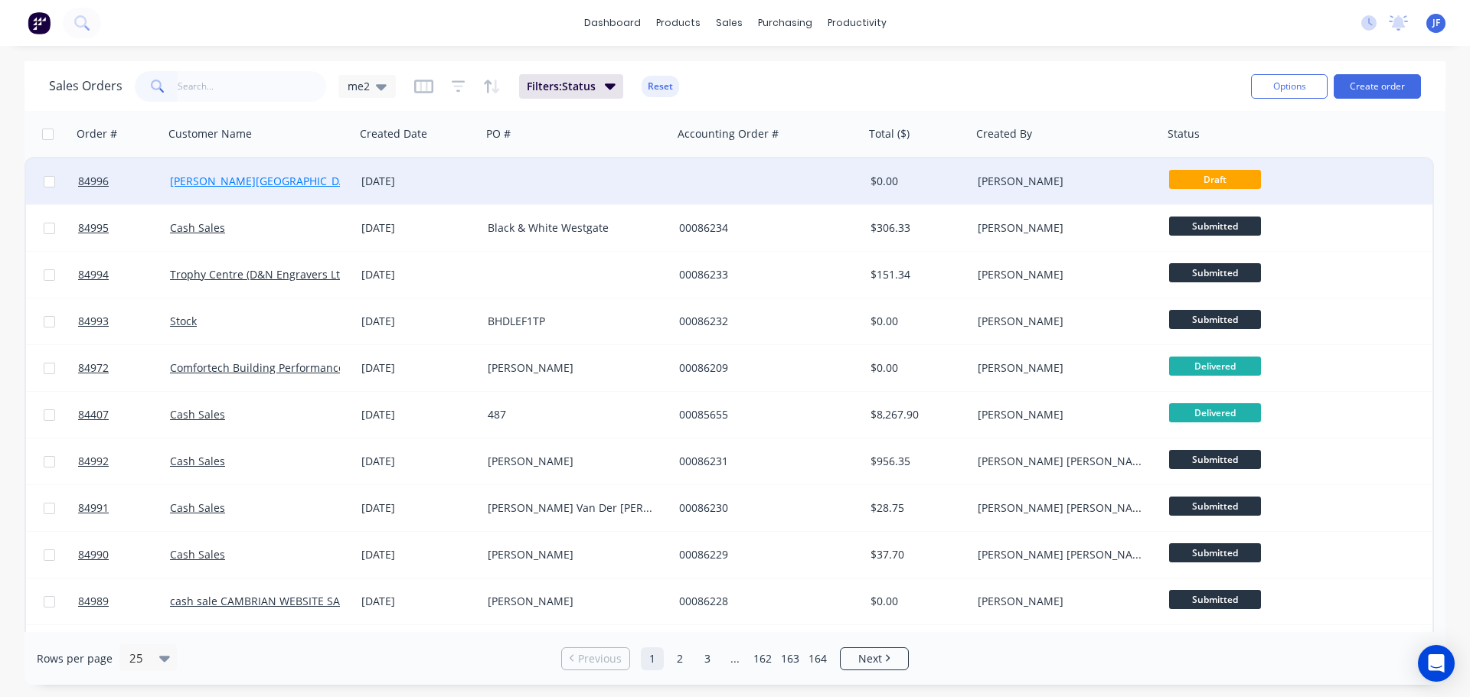
click at [235, 175] on link "Rutherford College" at bounding box center [265, 181] width 191 height 15
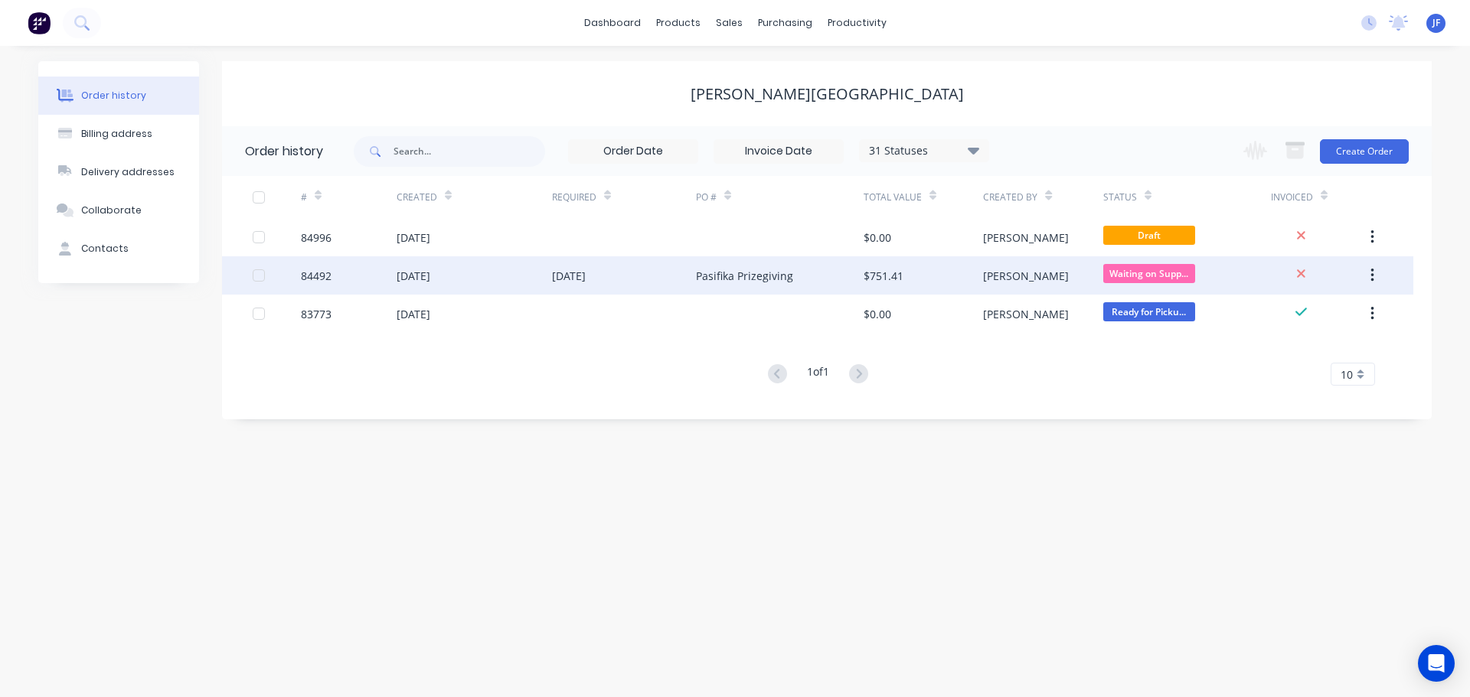
click at [738, 268] on div "Pasifika Prizegiving" at bounding box center [744, 276] width 97 height 16
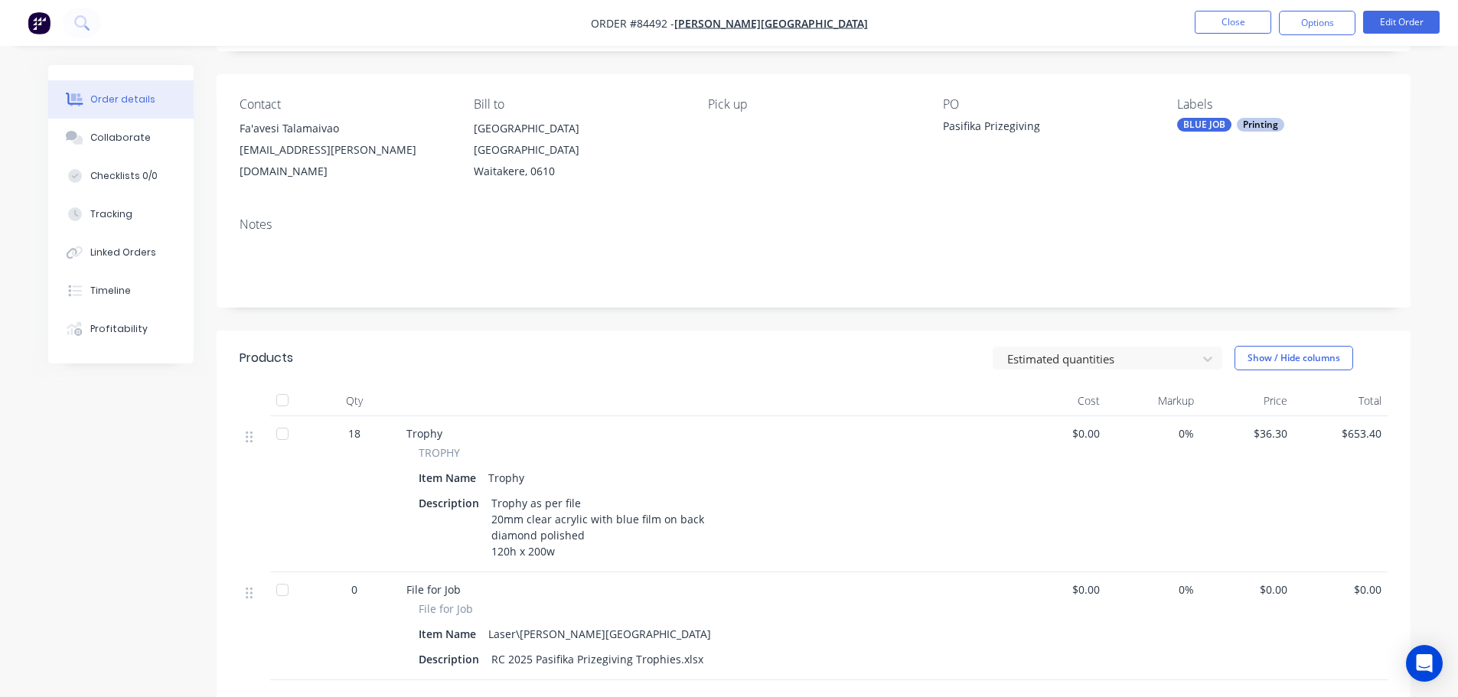
scroll to position [153, 0]
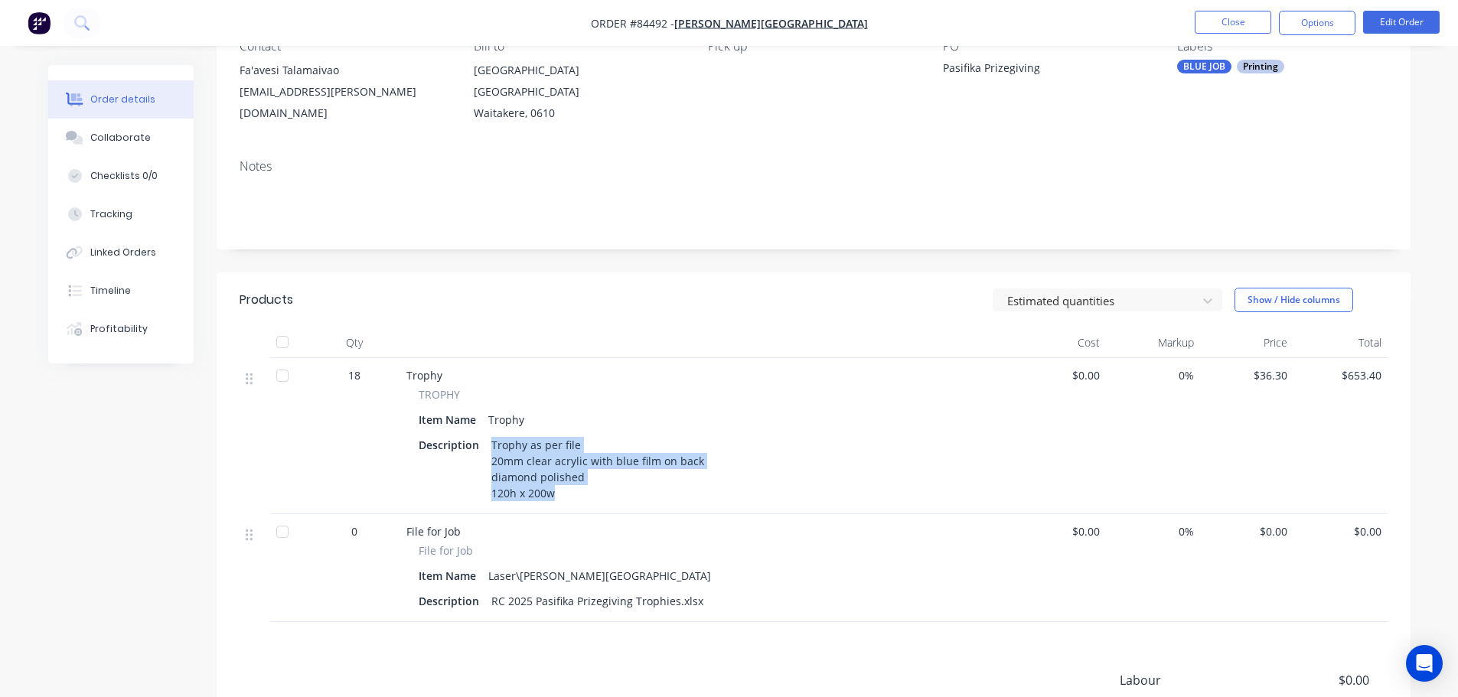
drag, startPoint x: 491, startPoint y: 430, endPoint x: 563, endPoint y: 485, distance: 90.2
click at [563, 485] on div "Trophy as per file 20mm clear acrylic with blue film on back diamond polished 1…" at bounding box center [597, 469] width 225 height 70
copy div "Trophy as per file 20mm clear acrylic with blue film on back diamond polished 1…"
drag, startPoint x: 1302, startPoint y: 361, endPoint x: 1260, endPoint y: 361, distance: 42.1
click at [1260, 361] on div "18 Trophy TROPHY Item Name Trophy Description Trophy as per file 20mm clear acr…" at bounding box center [814, 436] width 1148 height 156
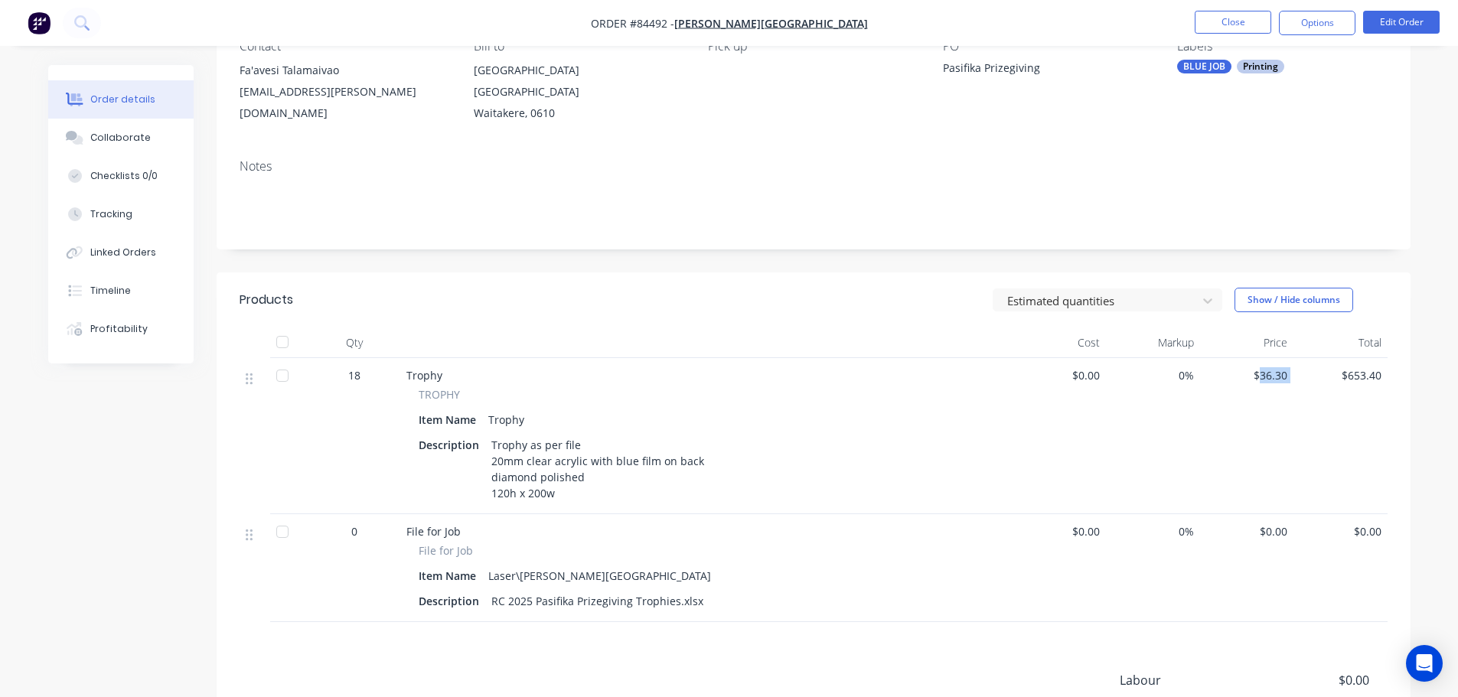
copy span "36.30"
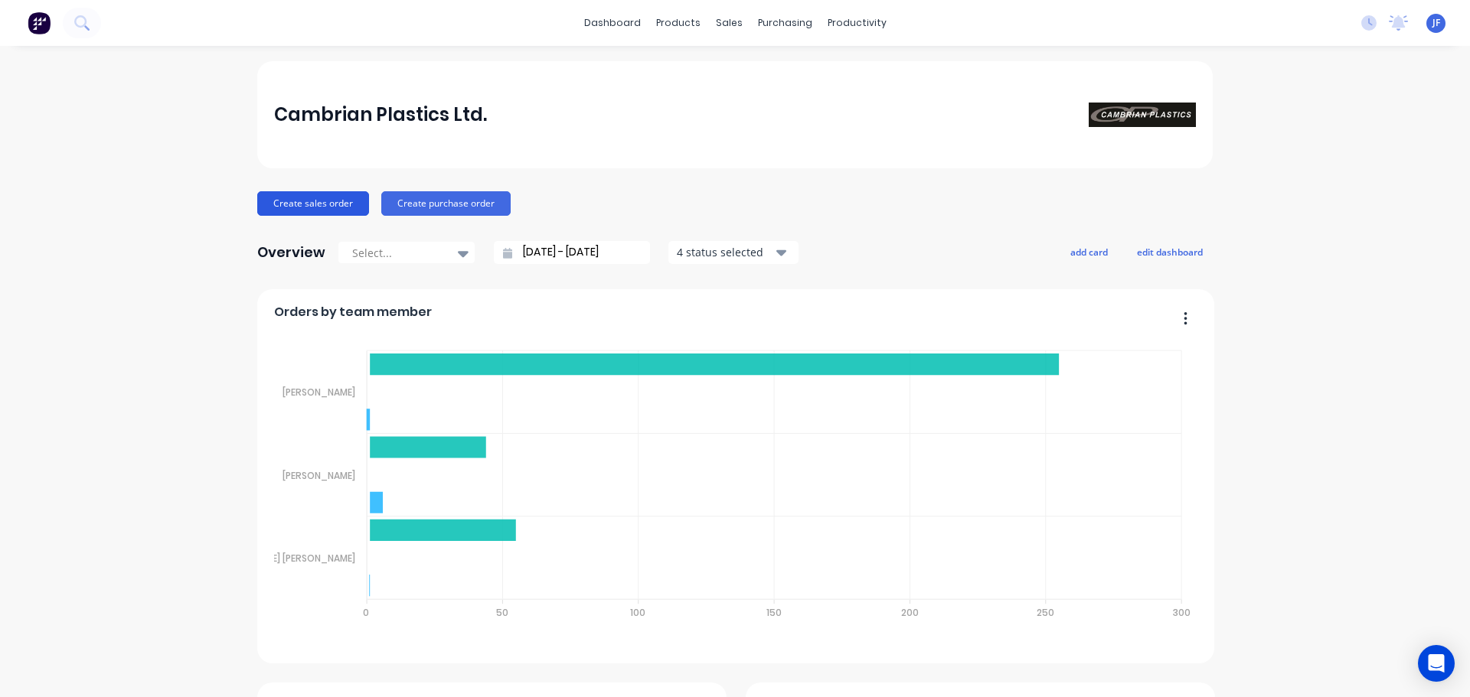
click at [288, 206] on button "Create sales order" at bounding box center [313, 203] width 112 height 24
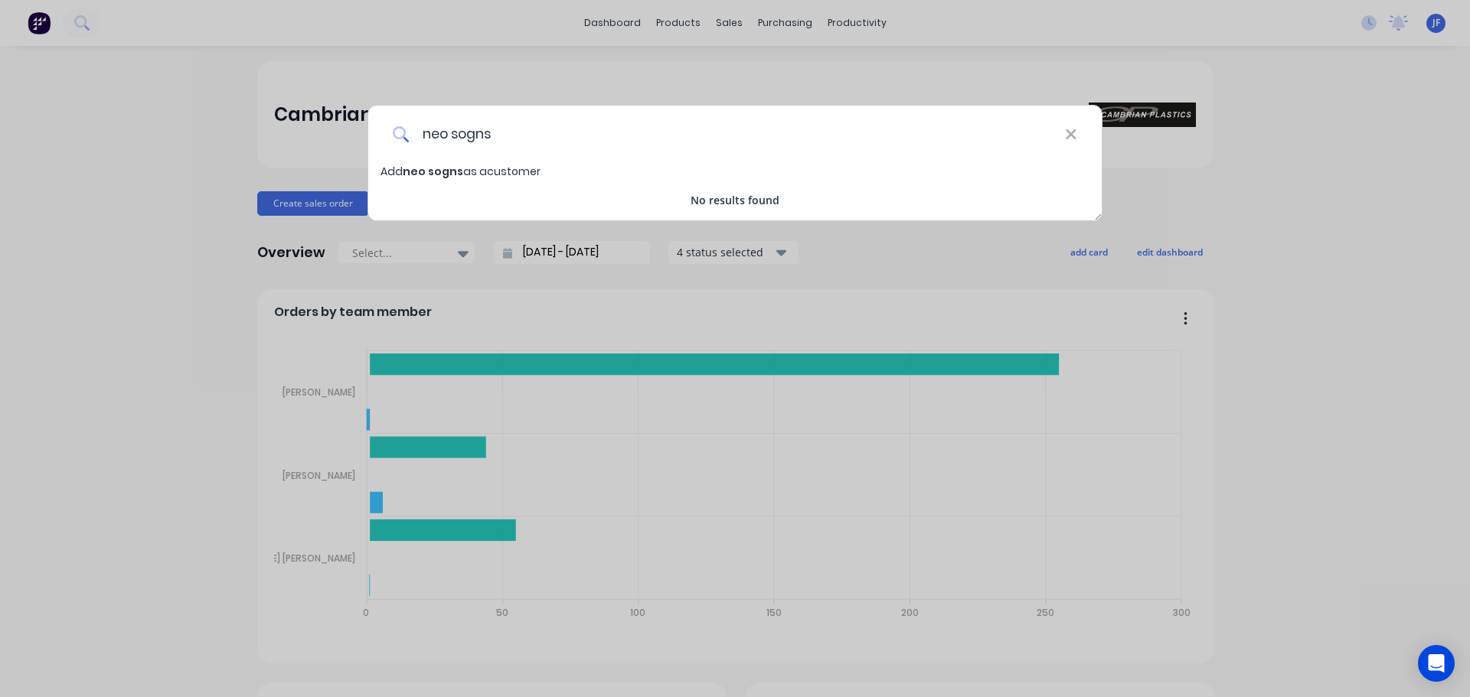
click at [467, 134] on input "neo sogns" at bounding box center [737, 134] width 655 height 57
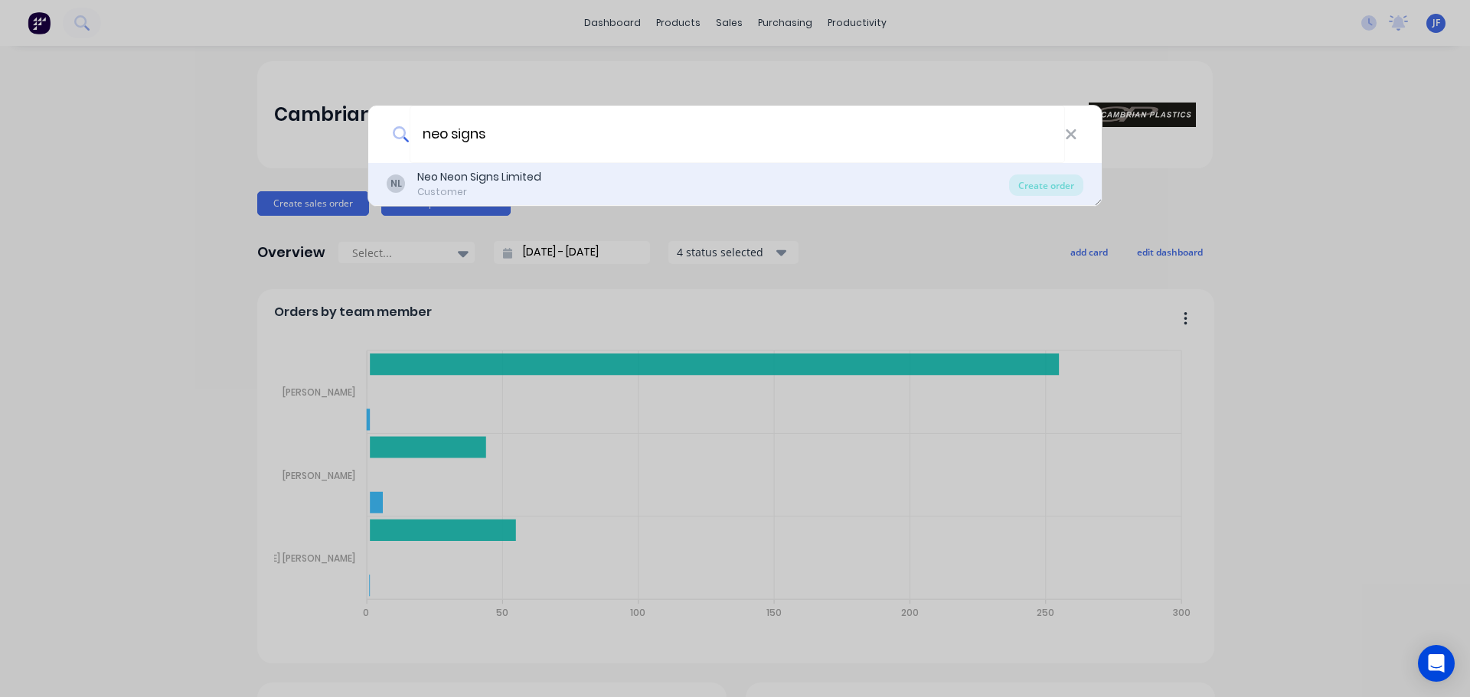
type input "neo signs"
click at [517, 188] on div "Customer" at bounding box center [479, 192] width 124 height 14
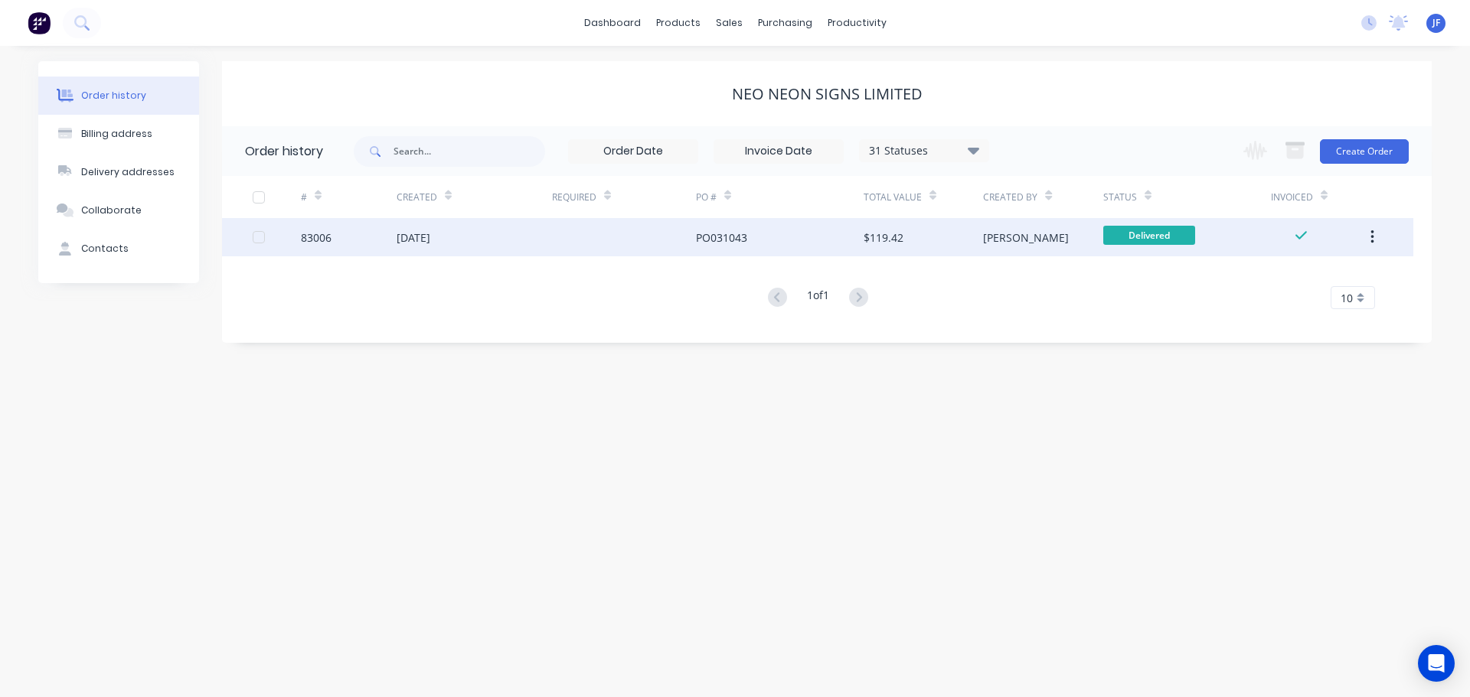
click at [813, 246] on div "PO031043" at bounding box center [780, 237] width 168 height 38
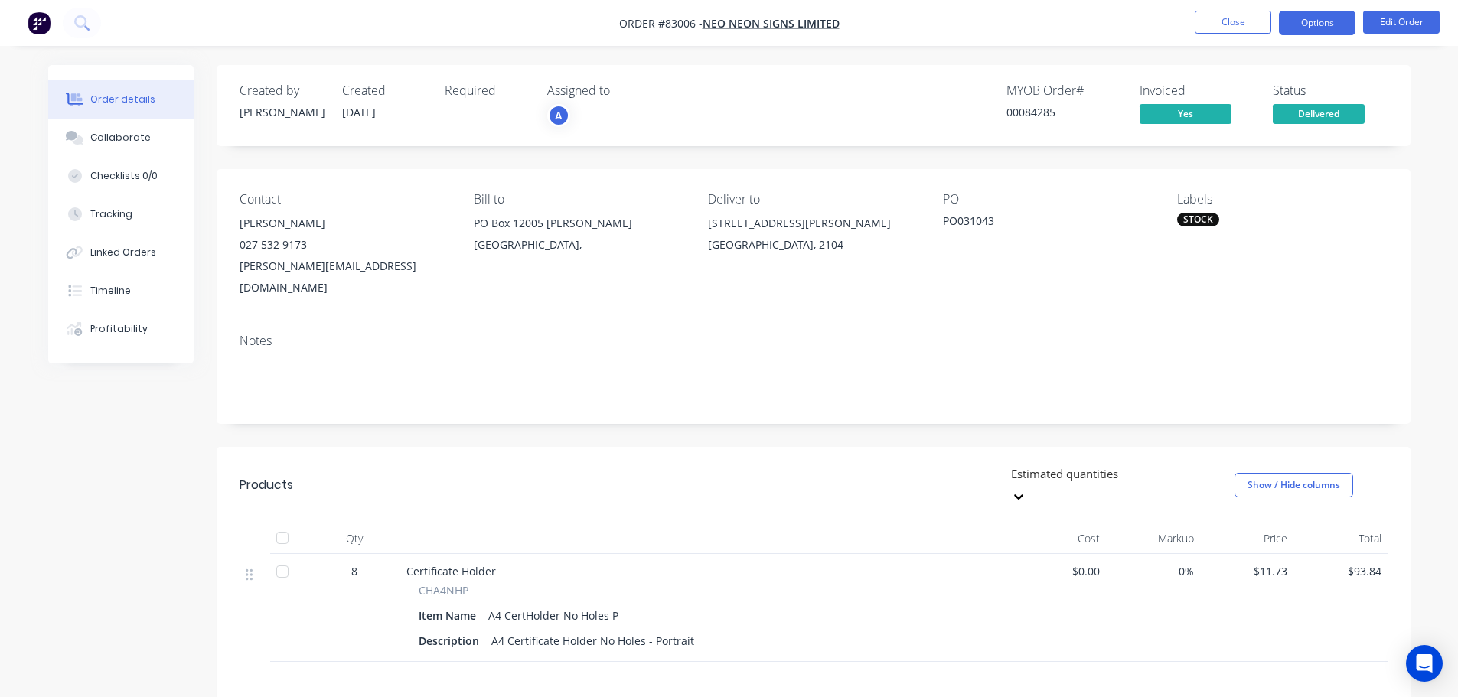
click at [1336, 21] on button "Options" at bounding box center [1317, 23] width 77 height 24
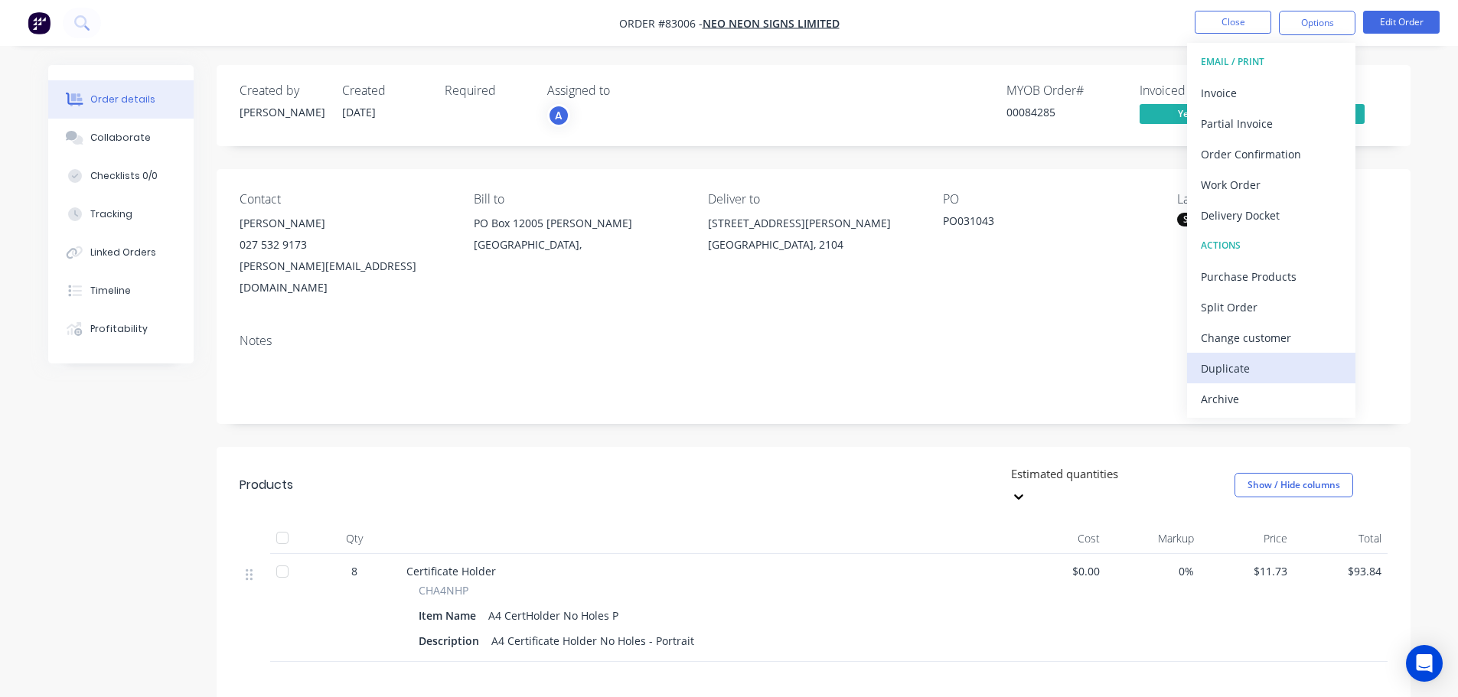
click at [1242, 374] on div "Duplicate" at bounding box center [1271, 368] width 141 height 22
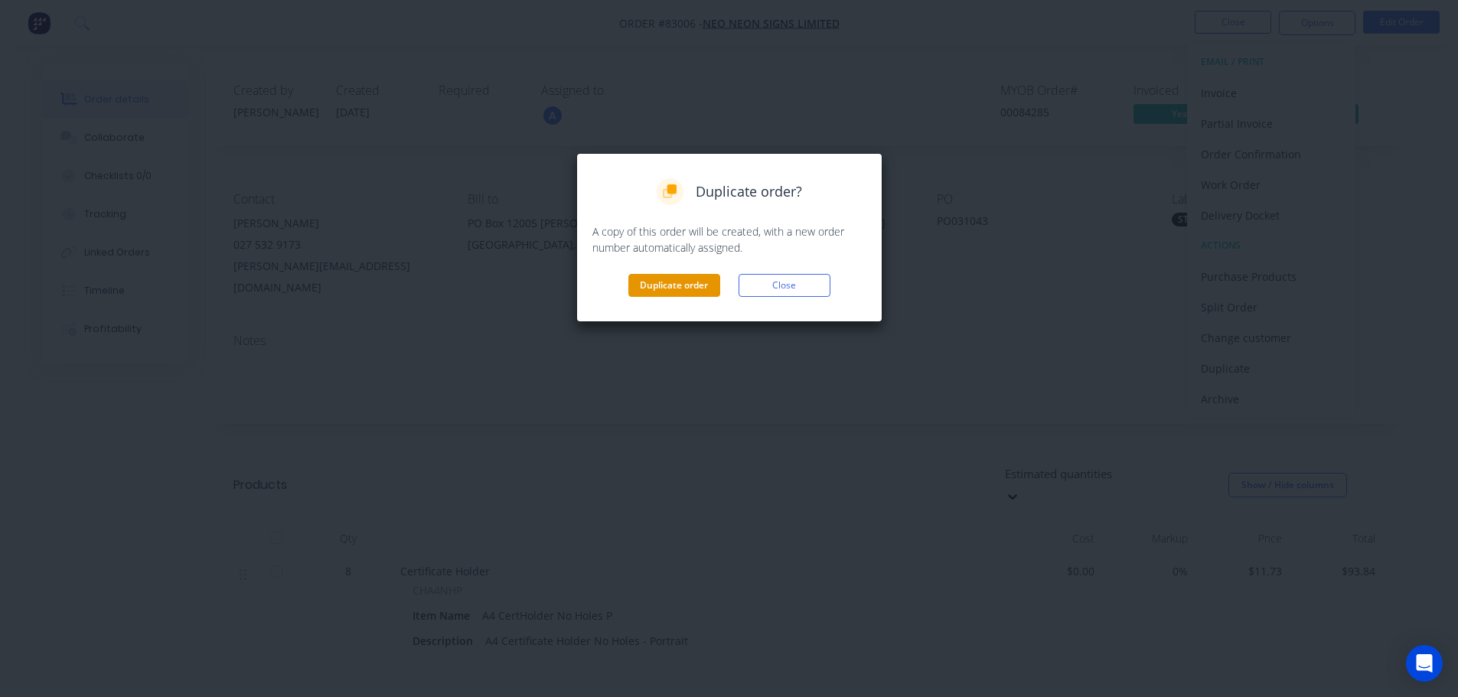
click at [647, 281] on button "Duplicate order" at bounding box center [674, 285] width 92 height 23
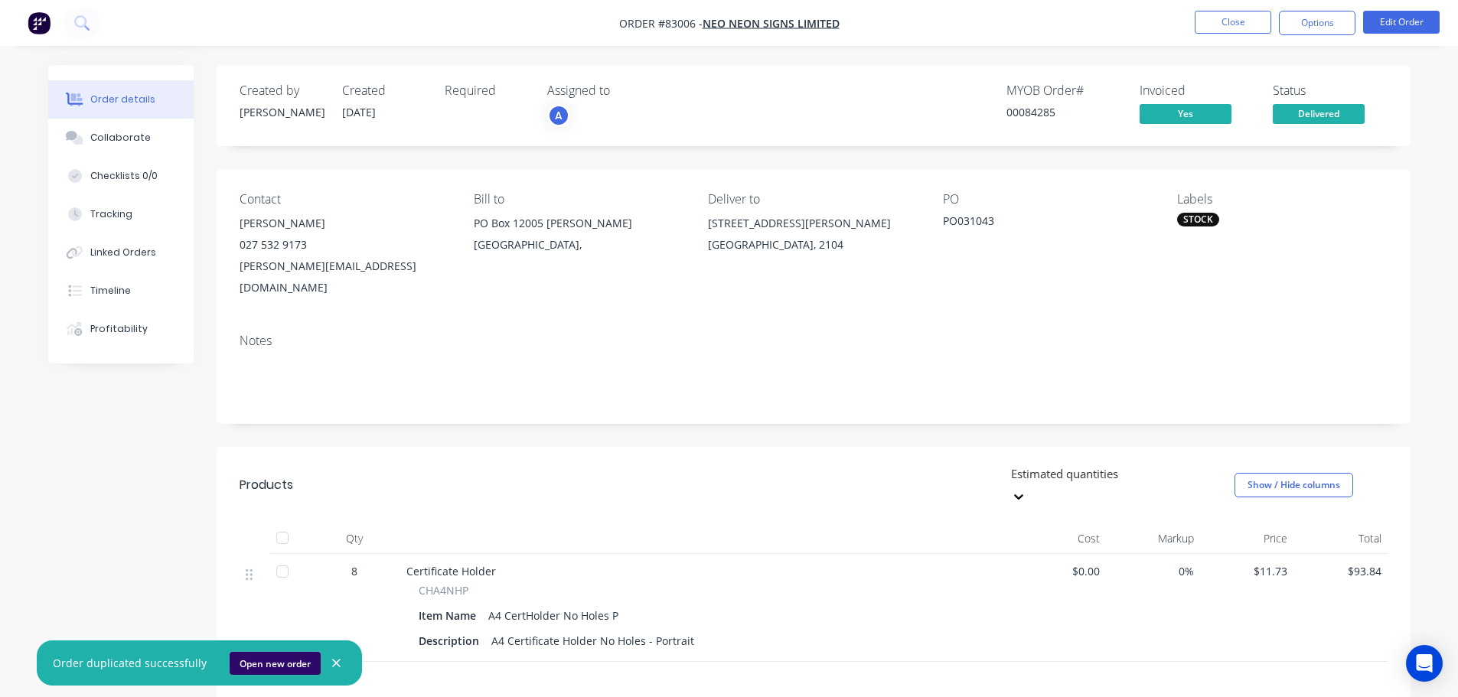
click at [261, 662] on button "Open new order" at bounding box center [275, 663] width 91 height 23
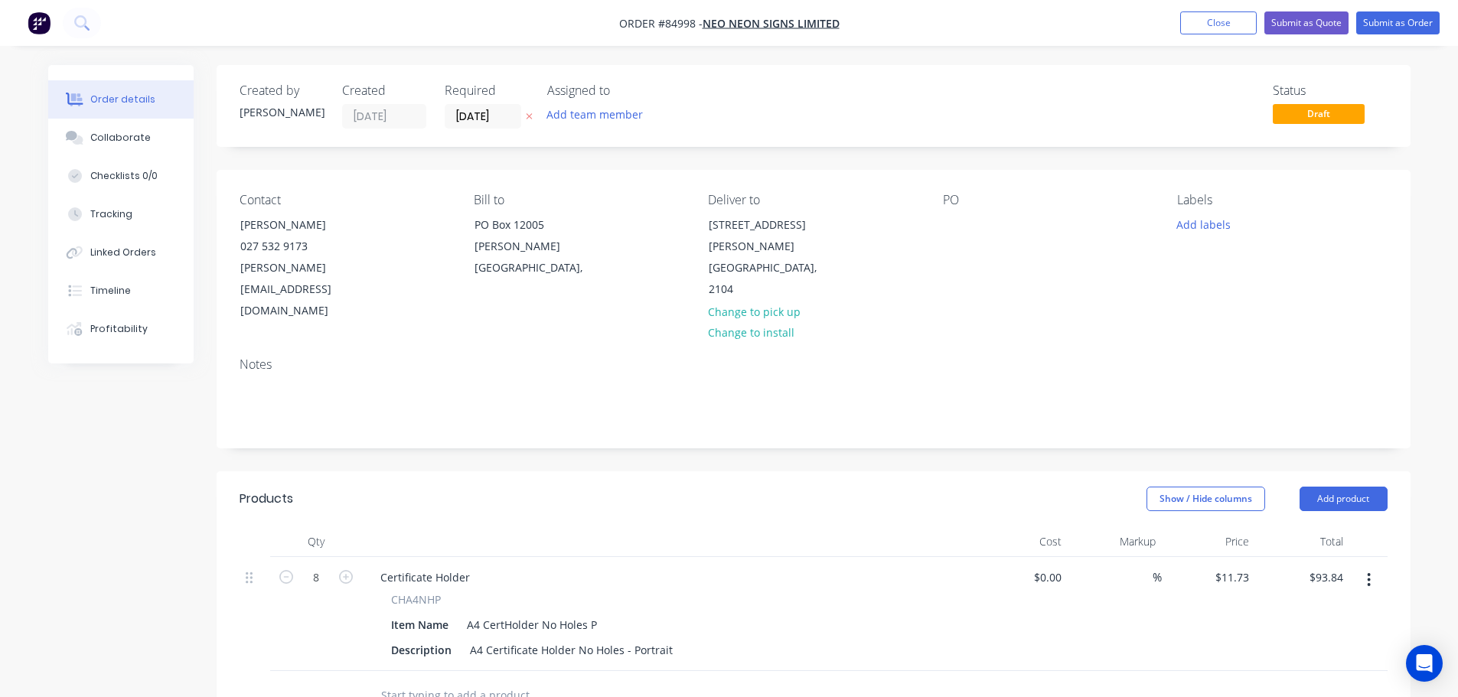
click at [527, 113] on icon "button" at bounding box center [529, 116] width 7 height 9
click at [952, 220] on div at bounding box center [955, 225] width 24 height 22
click at [959, 224] on div at bounding box center [955, 225] width 24 height 22
paste div
click at [989, 278] on div "PO PO031831" at bounding box center [1048, 257] width 210 height 129
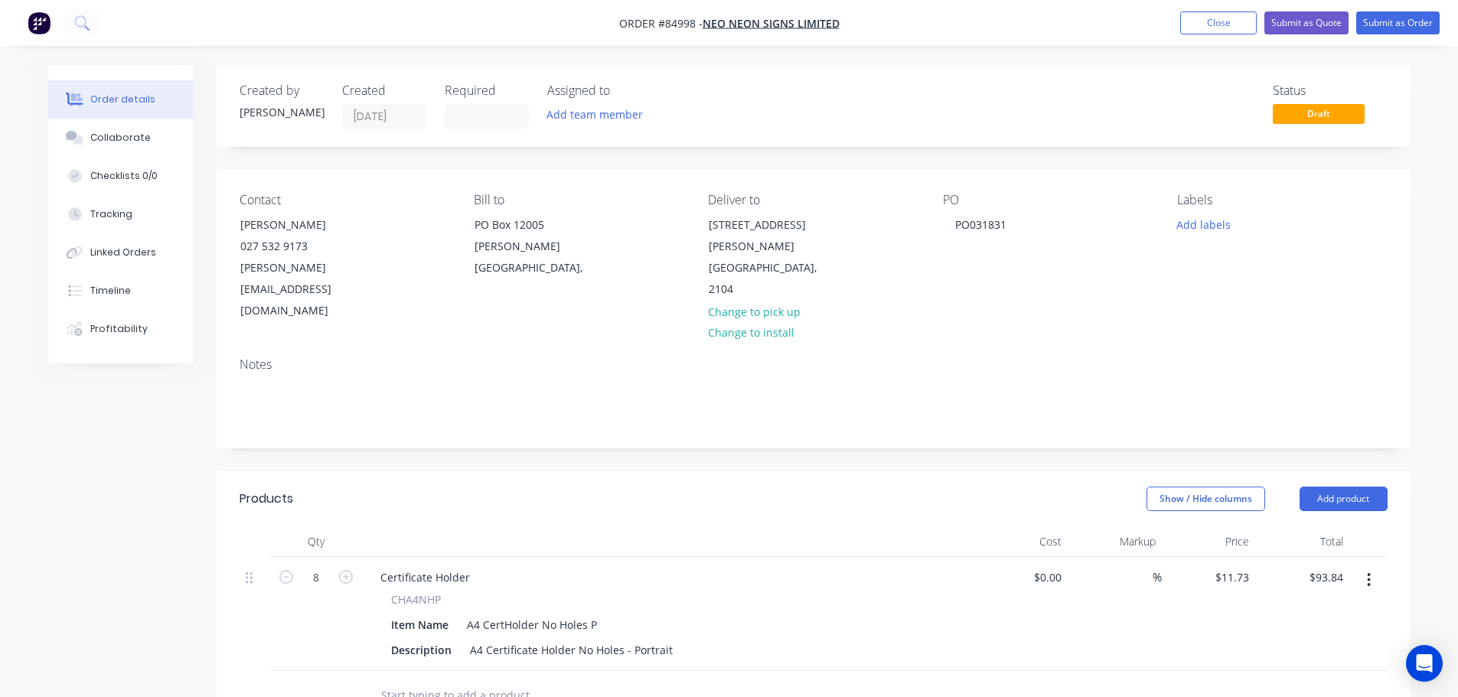
click at [399, 592] on span "CHA4NHP" at bounding box center [416, 600] width 50 height 16
copy span "CHA4NHP"
click at [402, 566] on div "Certificate Holder" at bounding box center [425, 577] width 114 height 22
paste div
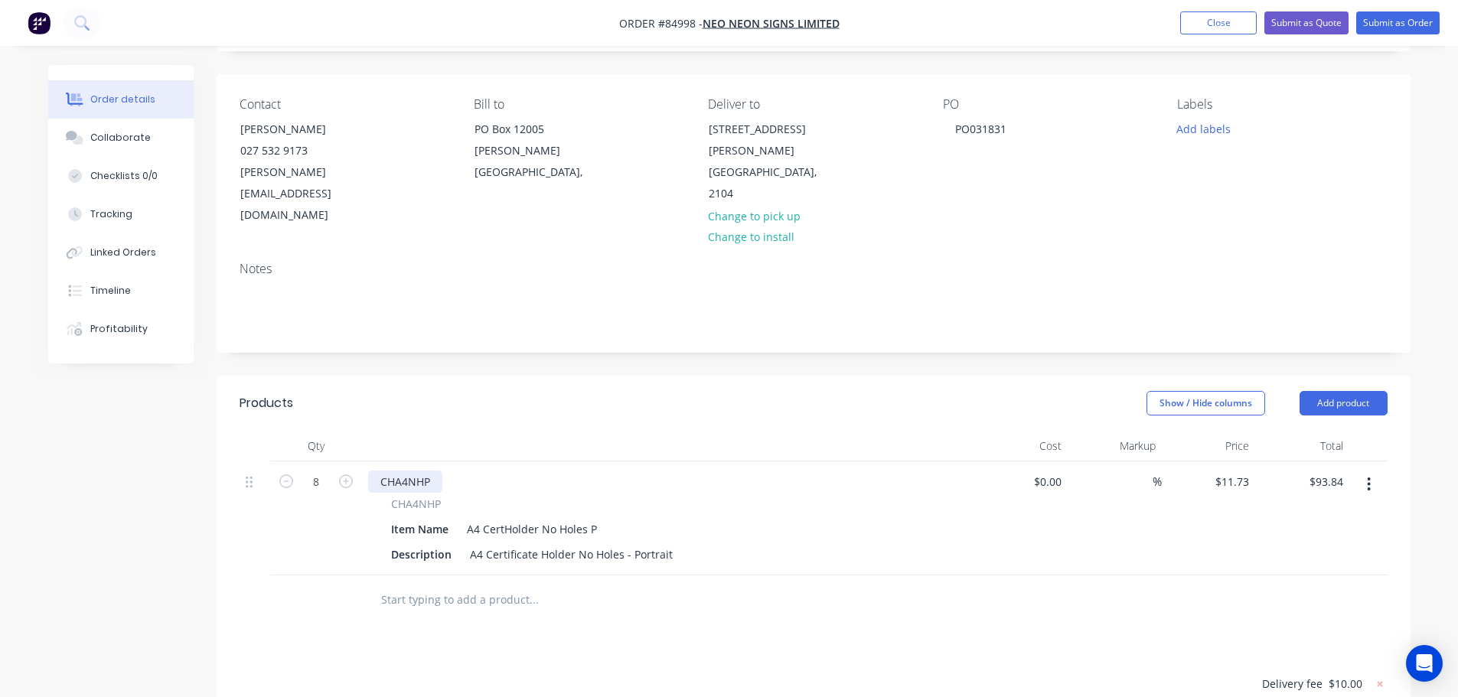
scroll to position [153, 0]
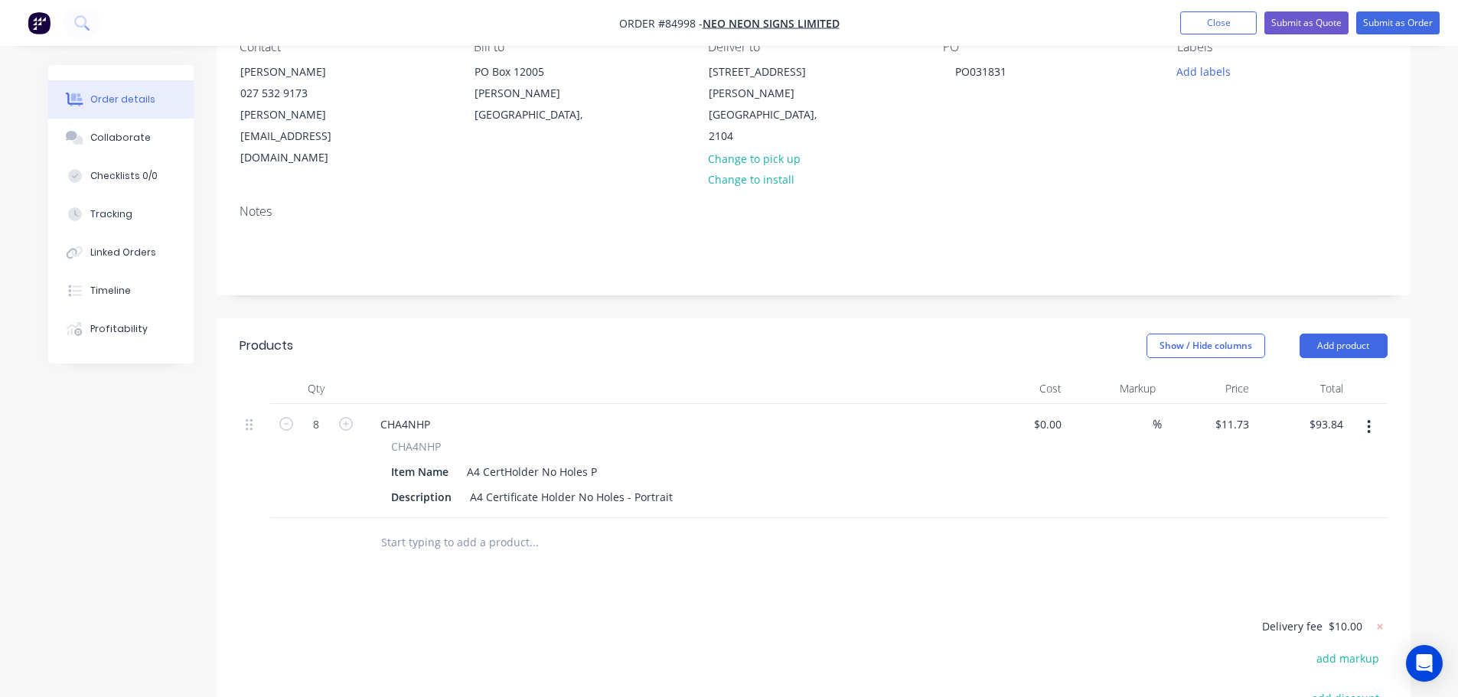
click at [1154, 555] on div "Products Show / Hide columns Add product Qty Cost Markup Price Total 8 CHA4NHP …" at bounding box center [814, 622] width 1194 height 609
click at [1428, 24] on button "Submit as Order" at bounding box center [1397, 22] width 83 height 23
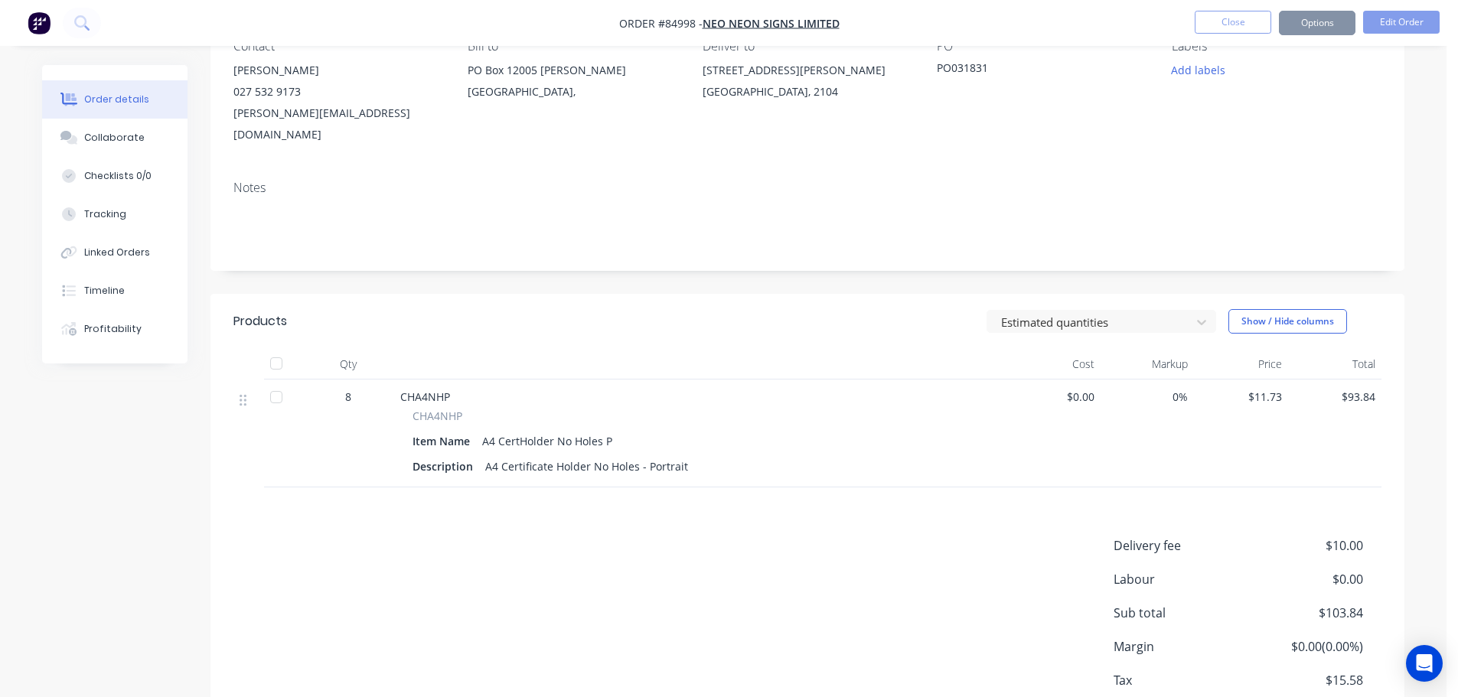
scroll to position [0, 0]
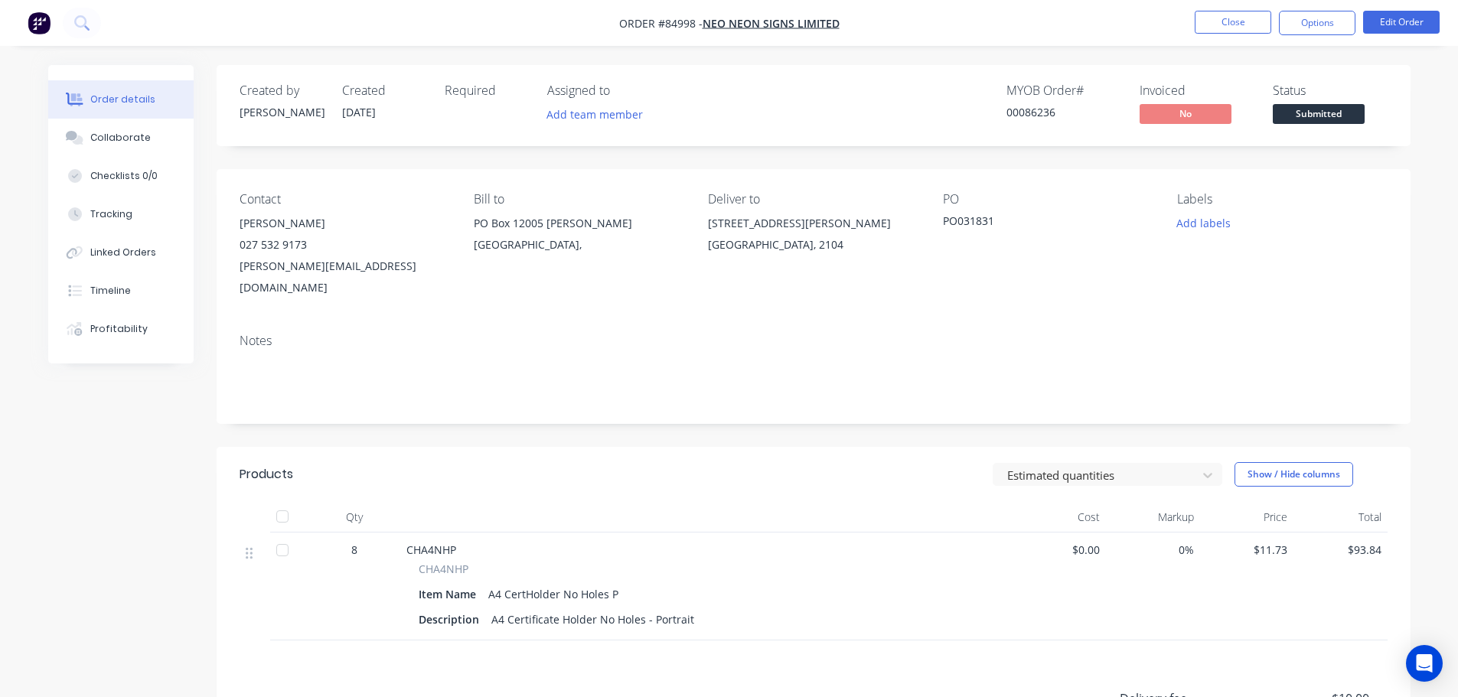
click at [1033, 113] on div "00086236" at bounding box center [1064, 112] width 115 height 16
copy div "00086236"
click at [1315, 30] on button "Options" at bounding box center [1317, 23] width 77 height 24
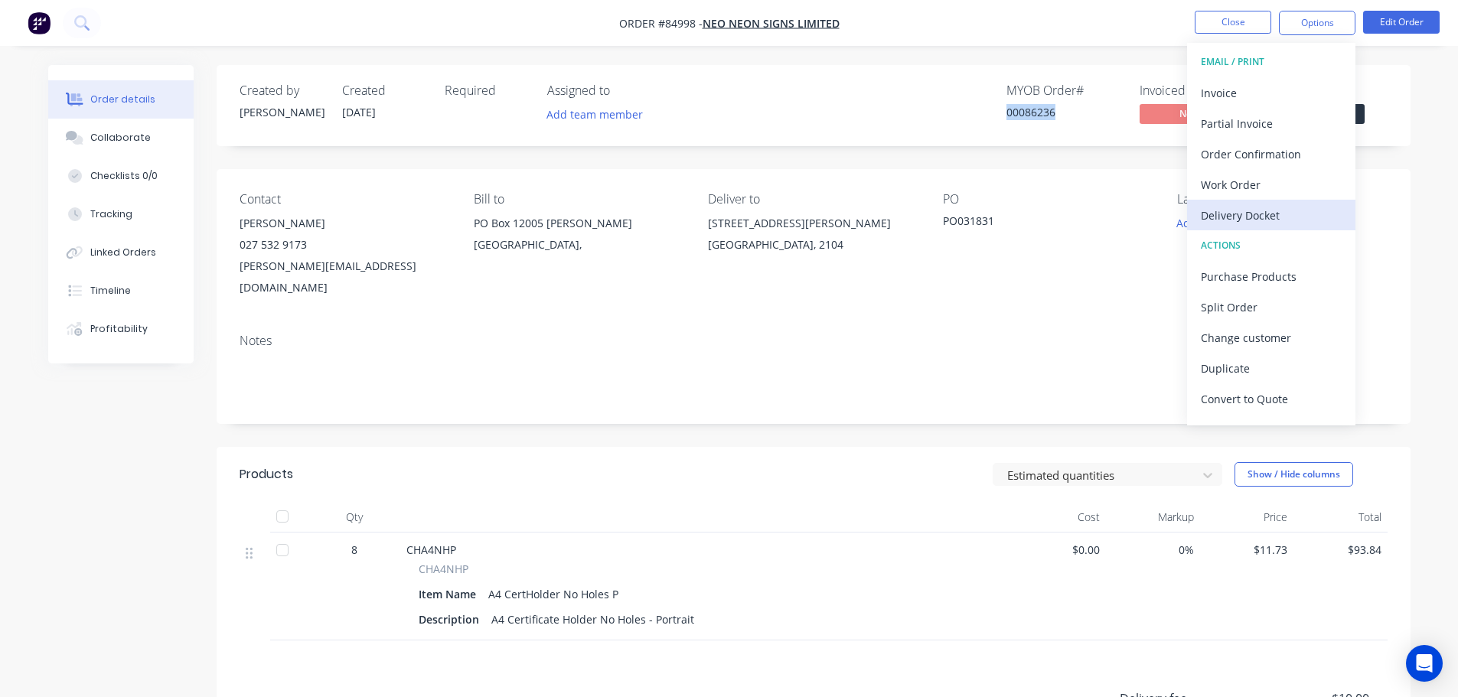
click at [1219, 227] on button "Delivery Docket" at bounding box center [1271, 215] width 168 height 31
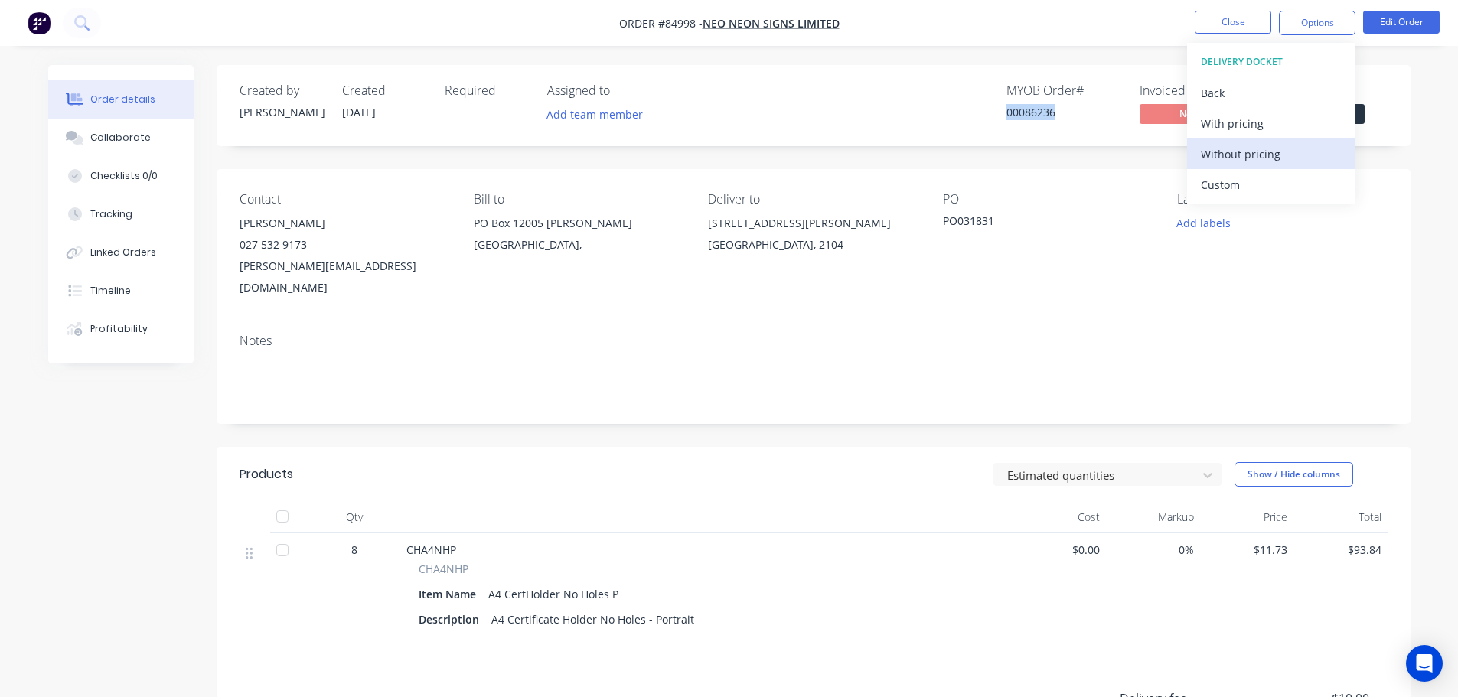
click at [1239, 152] on div "Without pricing" at bounding box center [1271, 154] width 141 height 22
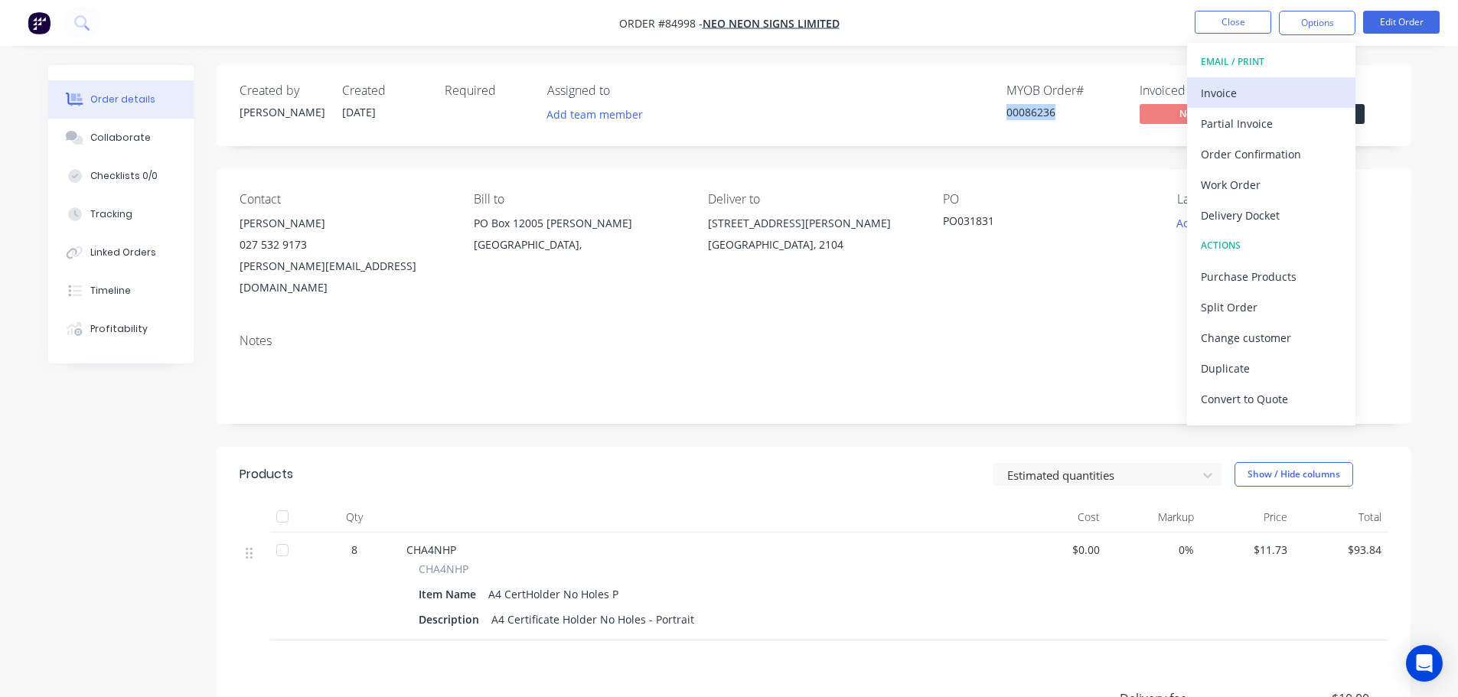
click at [1296, 98] on div "Invoice" at bounding box center [1271, 93] width 141 height 22
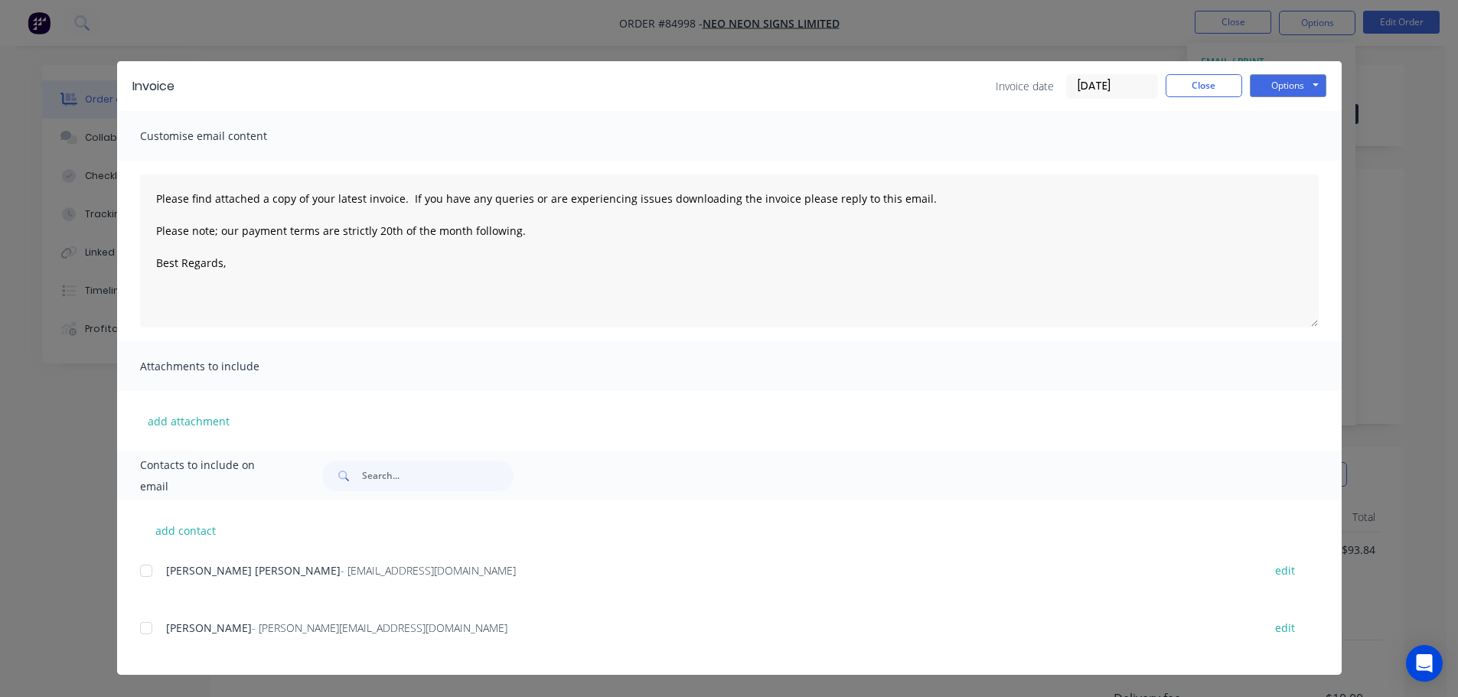
click at [158, 575] on div at bounding box center [146, 571] width 31 height 31
click at [1276, 84] on button "Options" at bounding box center [1288, 85] width 77 height 23
click at [1291, 162] on button "Email" at bounding box center [1299, 163] width 98 height 25
type textarea "Please find attached a copy of your latest invoice. If you have any queries or …"
click at [1219, 83] on button "Close" at bounding box center [1204, 85] width 77 height 23
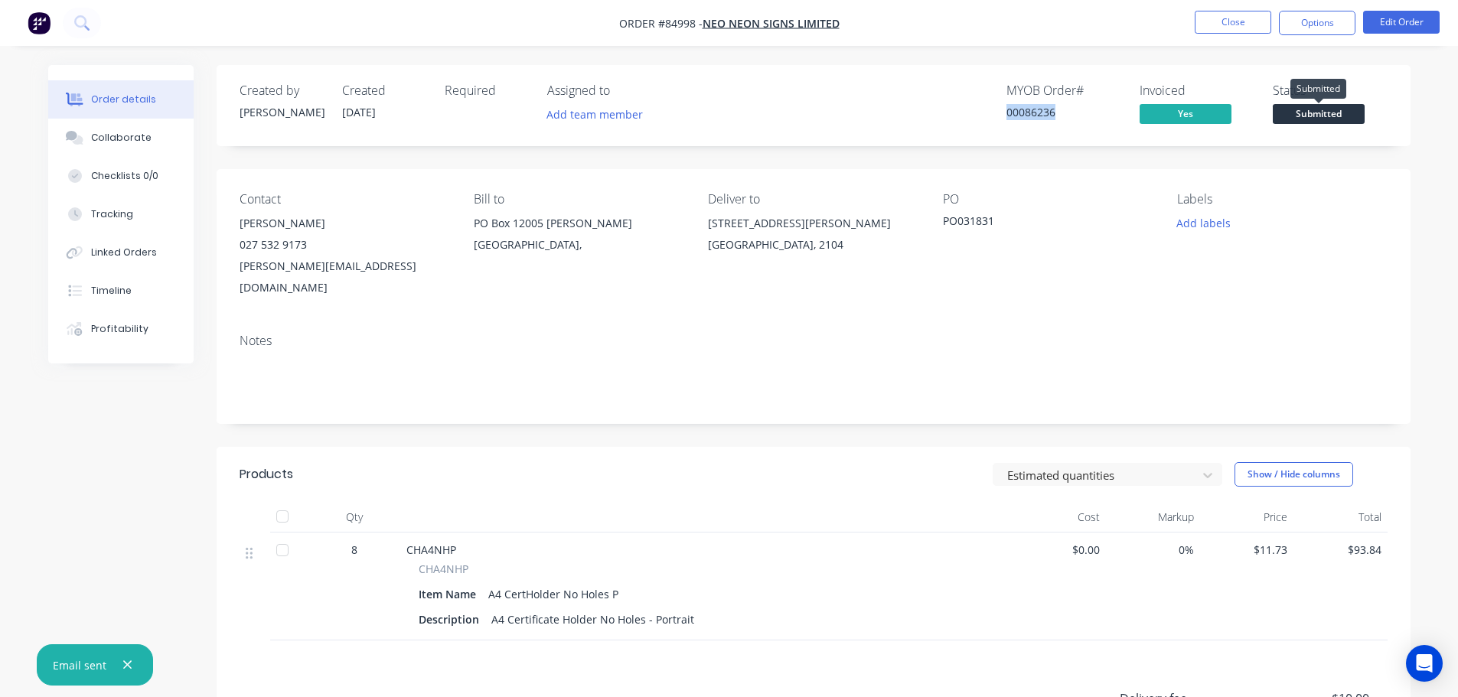
click at [1350, 109] on span "Submitted" at bounding box center [1319, 113] width 92 height 19
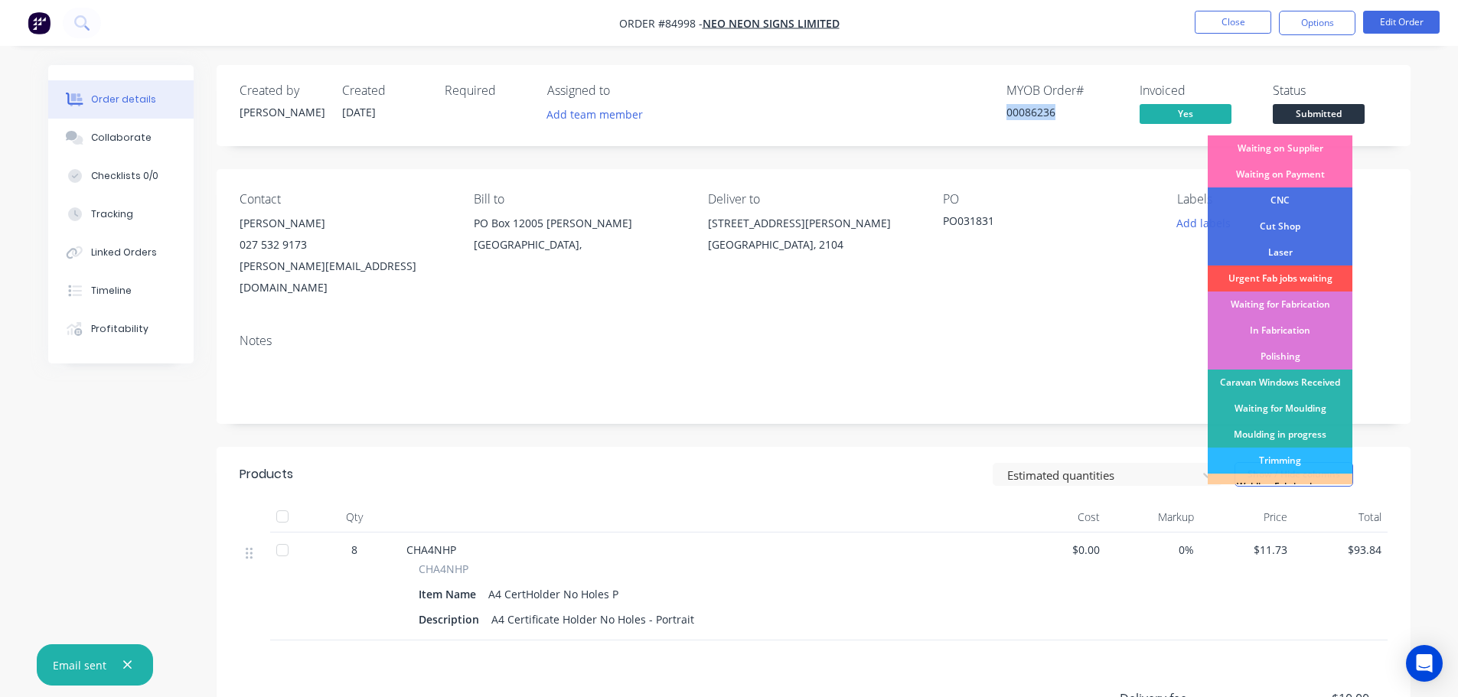
scroll to position [302, 0]
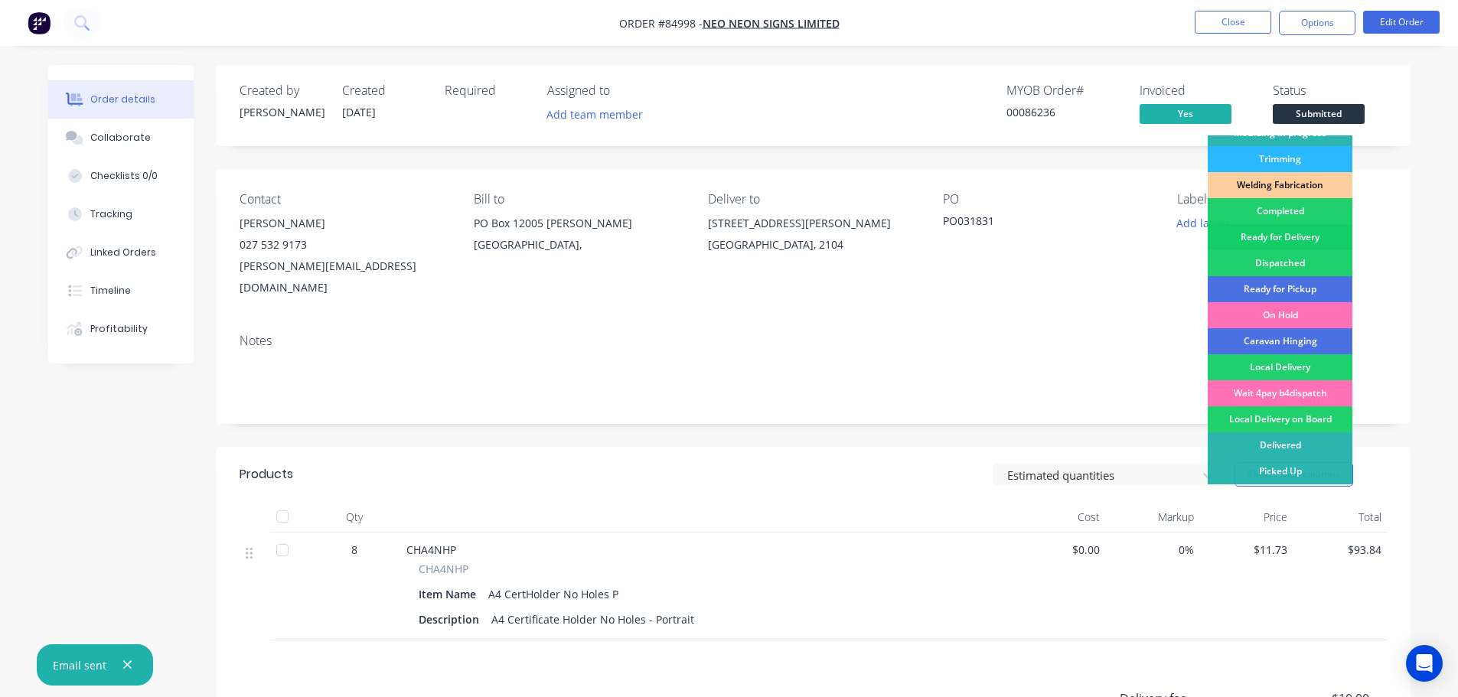
click at [1291, 241] on div "Ready for Delivery" at bounding box center [1280, 237] width 145 height 26
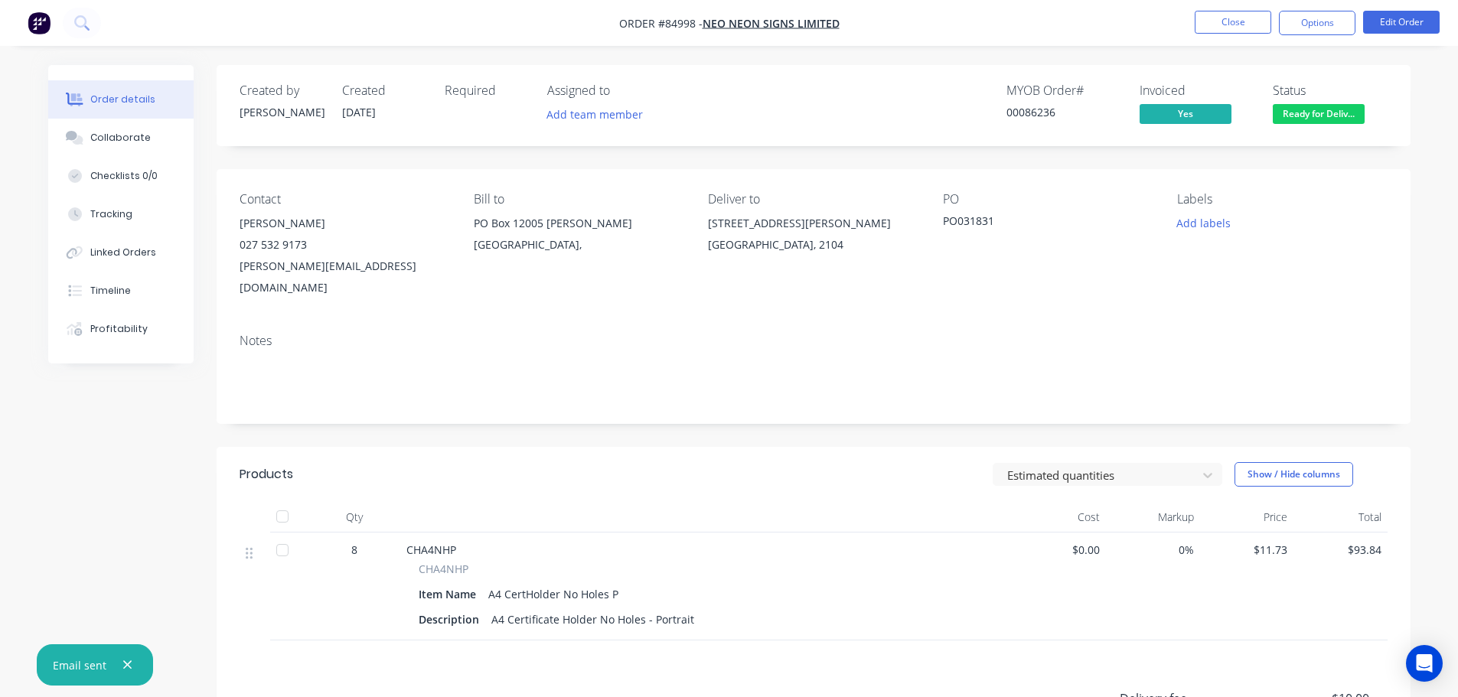
click at [1270, 67] on div "Created by Jess Created 01/10/25 Required Assigned to Add team member MYOB Orde…" at bounding box center [814, 105] width 1194 height 81
click at [1239, 24] on button "Close" at bounding box center [1233, 22] width 77 height 23
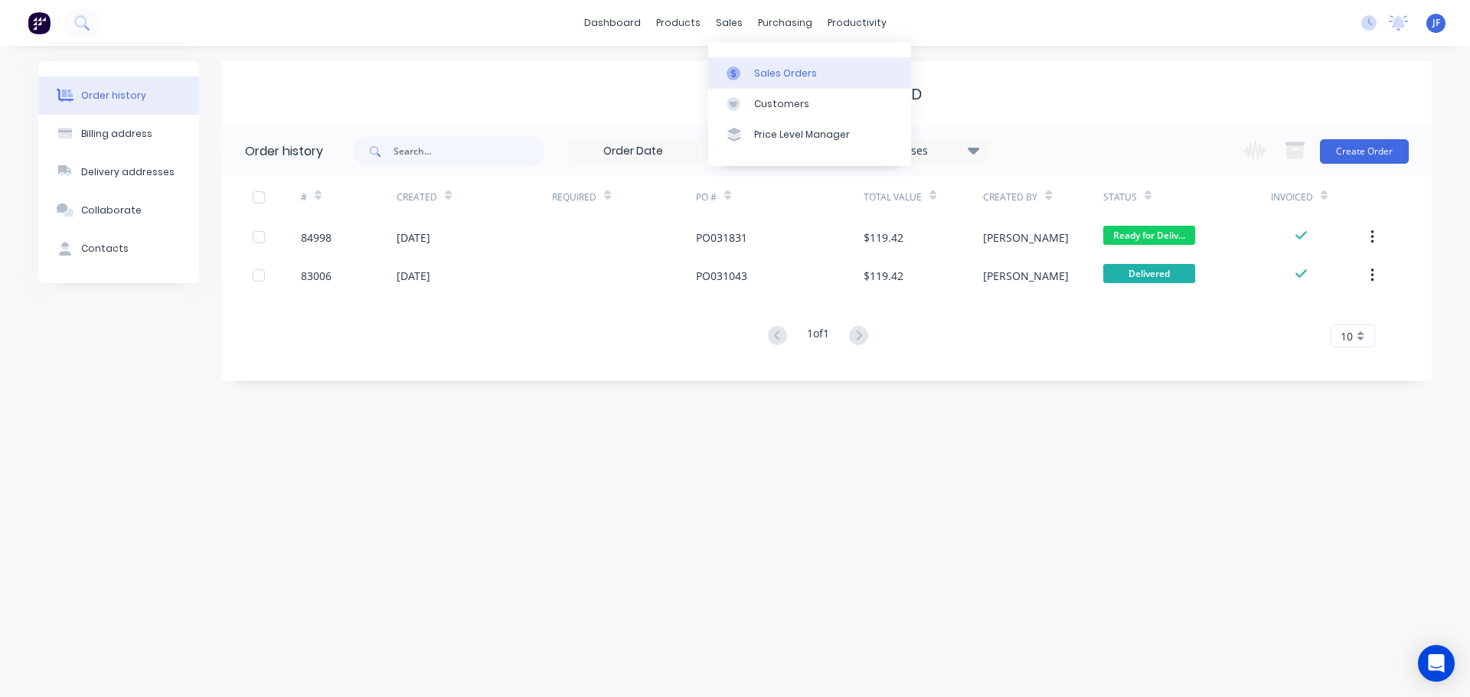
click at [760, 70] on div "Sales Orders" at bounding box center [785, 74] width 63 height 14
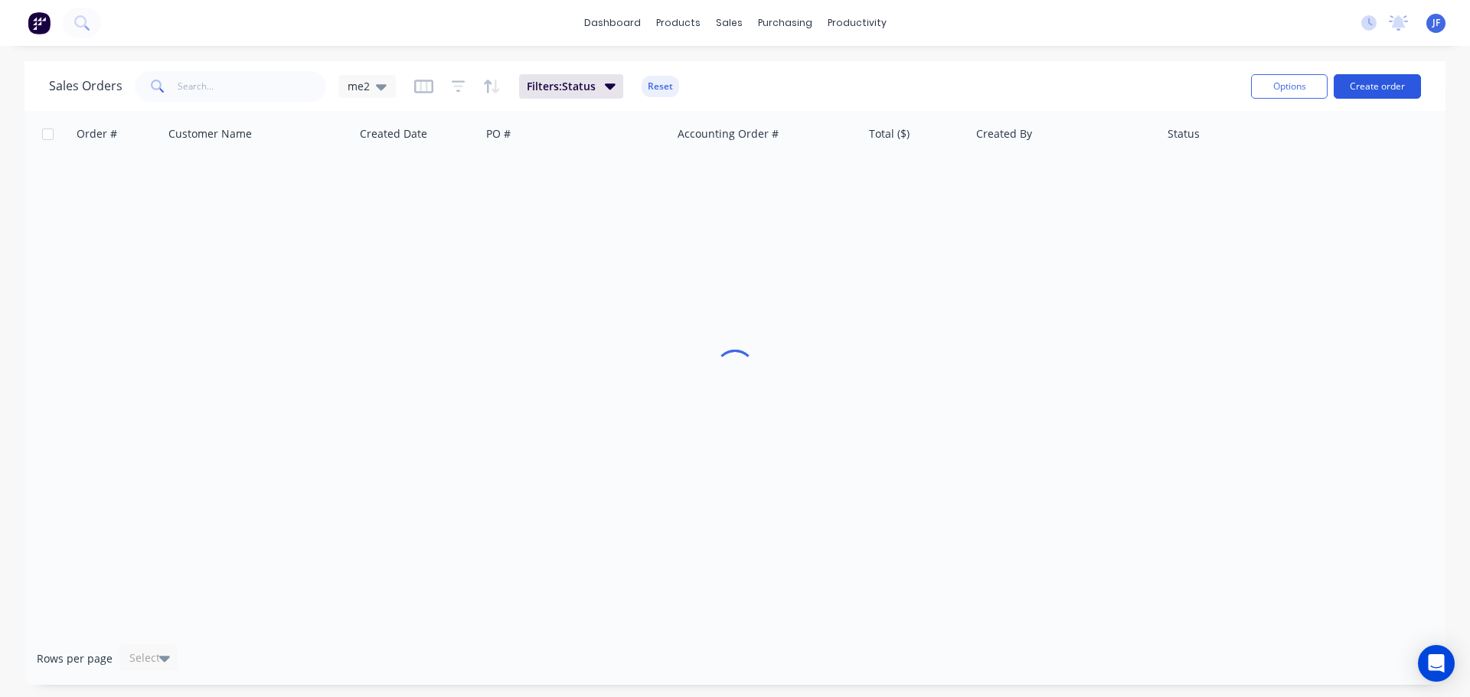
click at [1350, 87] on button "Create order" at bounding box center [1377, 86] width 87 height 24
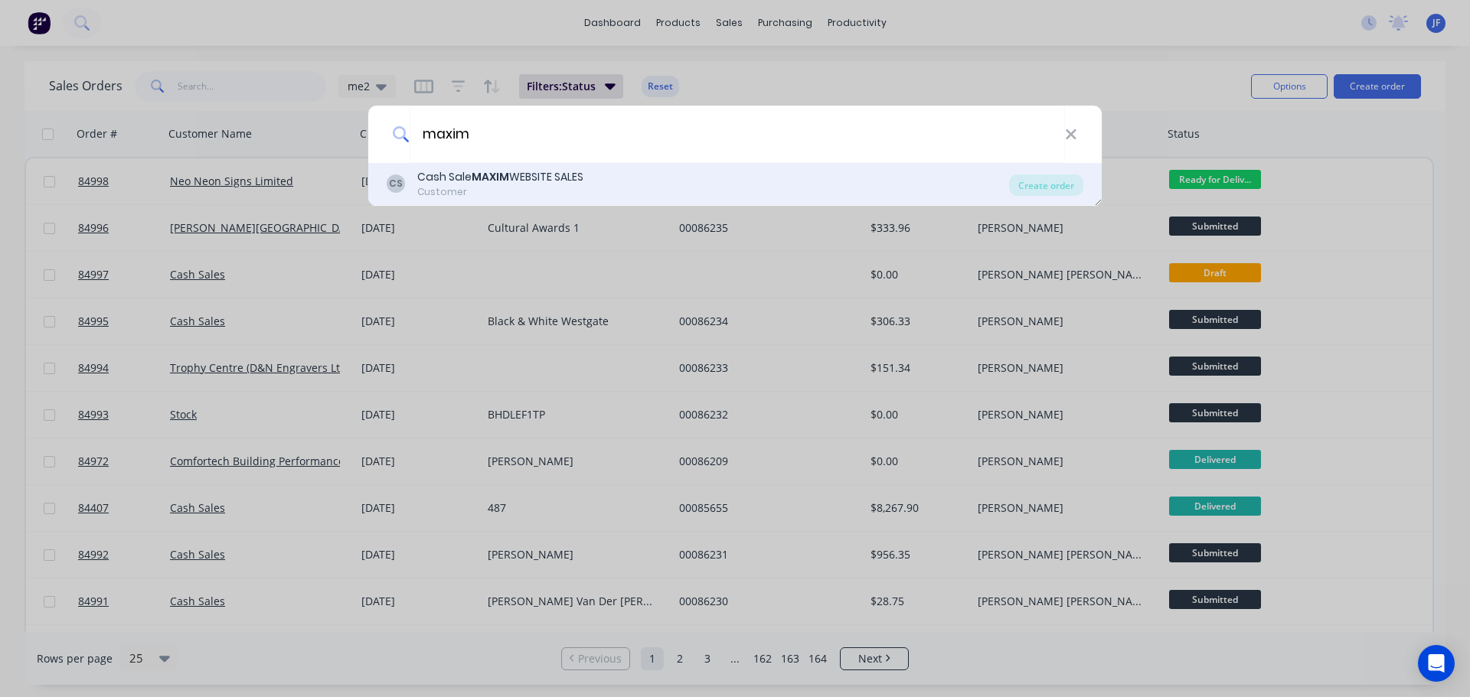
type input "maxim"
click at [860, 182] on div "CS Cash Sale MAXIM WEBSITE SALES Customer" at bounding box center [698, 184] width 622 height 30
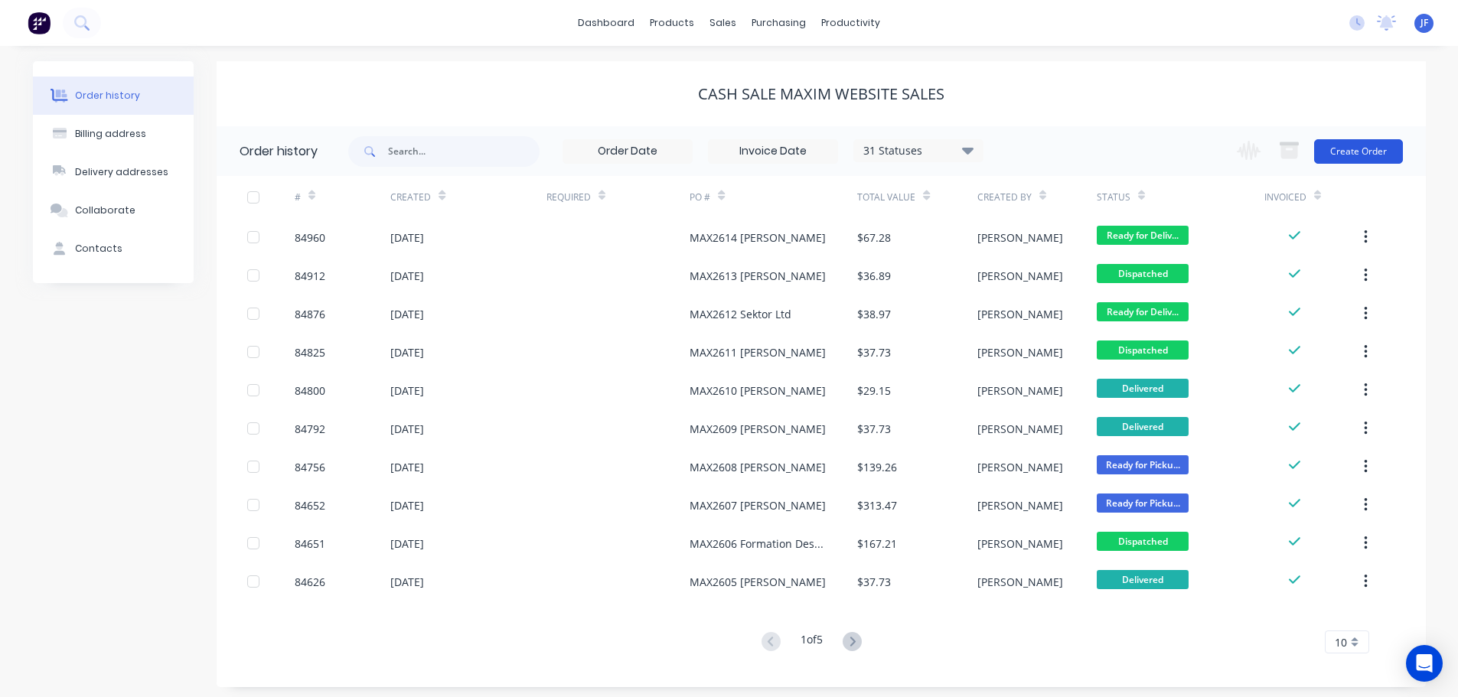
click at [1366, 142] on button "Create Order" at bounding box center [1358, 151] width 89 height 24
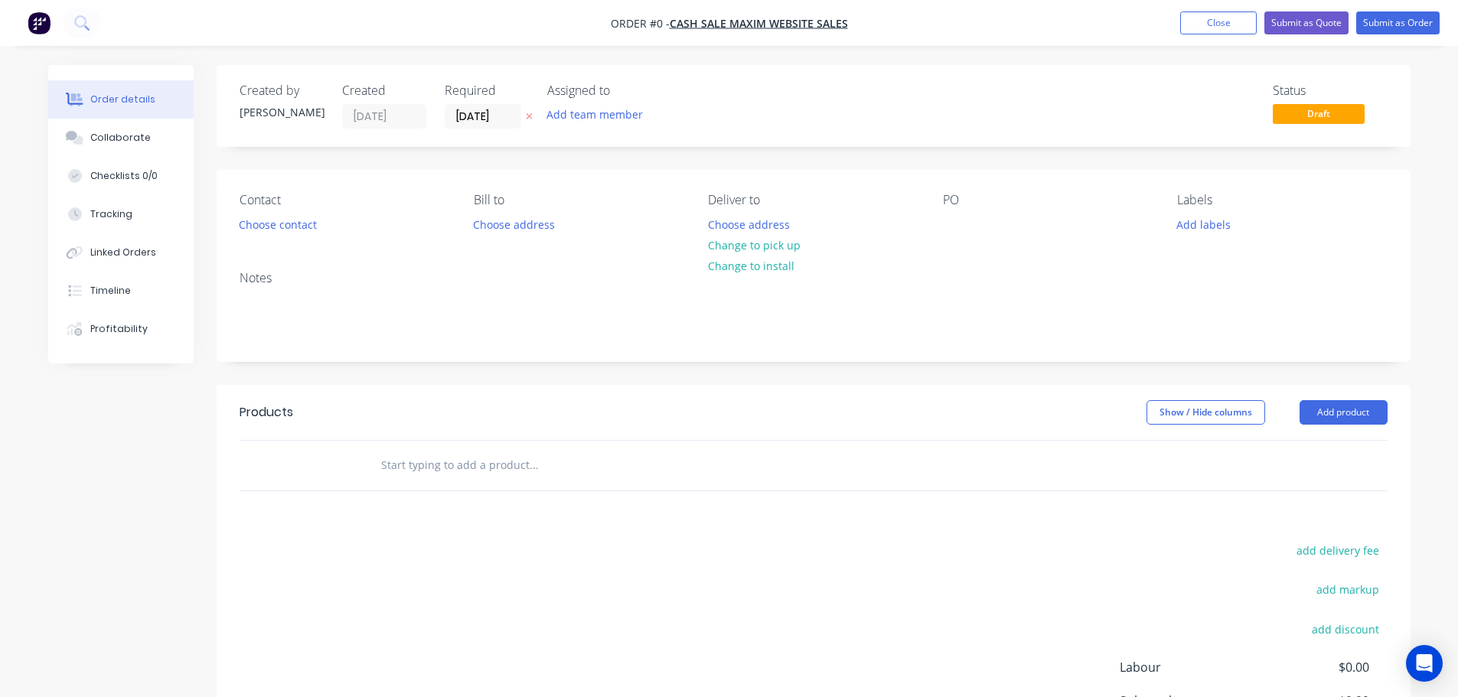
click at [530, 119] on icon "button" at bounding box center [529, 116] width 7 height 9
click at [288, 217] on button "Choose contact" at bounding box center [277, 224] width 94 height 21
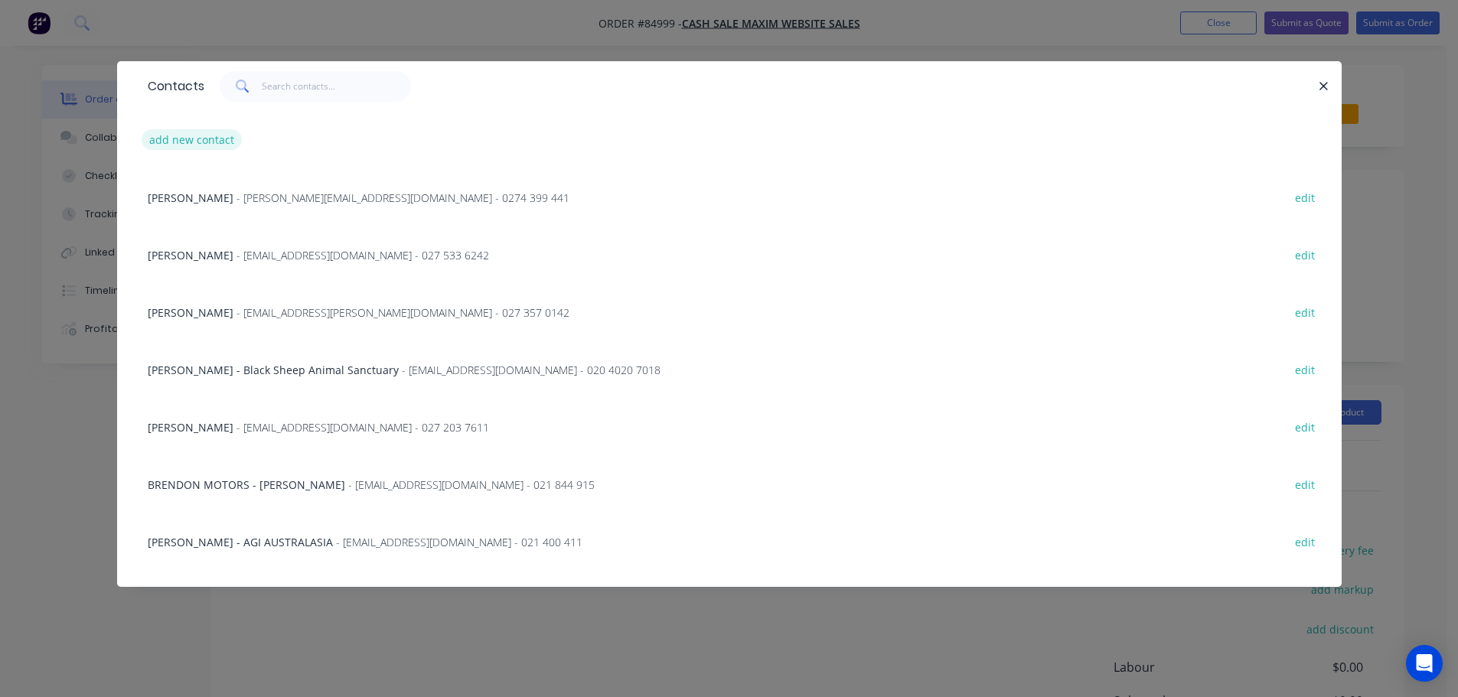
click at [193, 135] on button "add new contact" at bounding box center [192, 139] width 101 height 21
select select "AU"
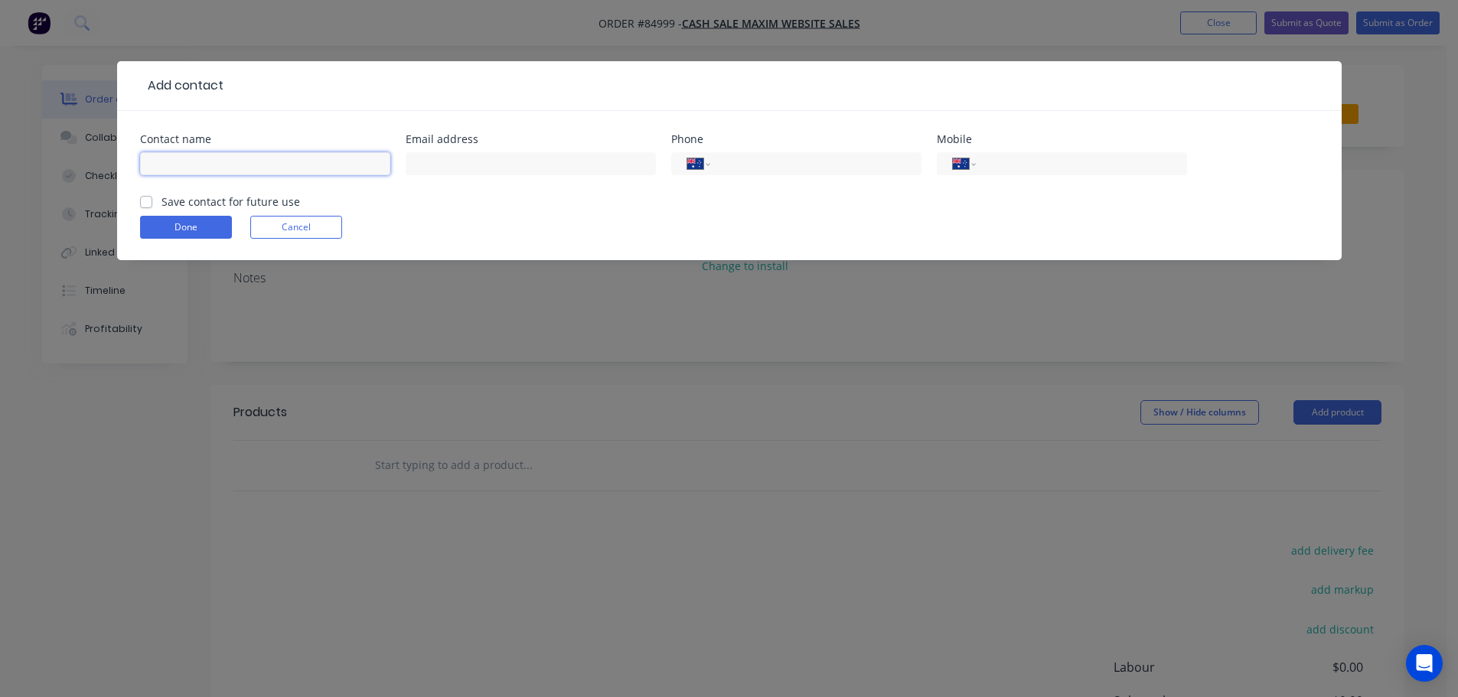
click at [243, 157] on input "text" at bounding box center [265, 163] width 250 height 23
click at [264, 237] on button "Cancel" at bounding box center [296, 227] width 92 height 23
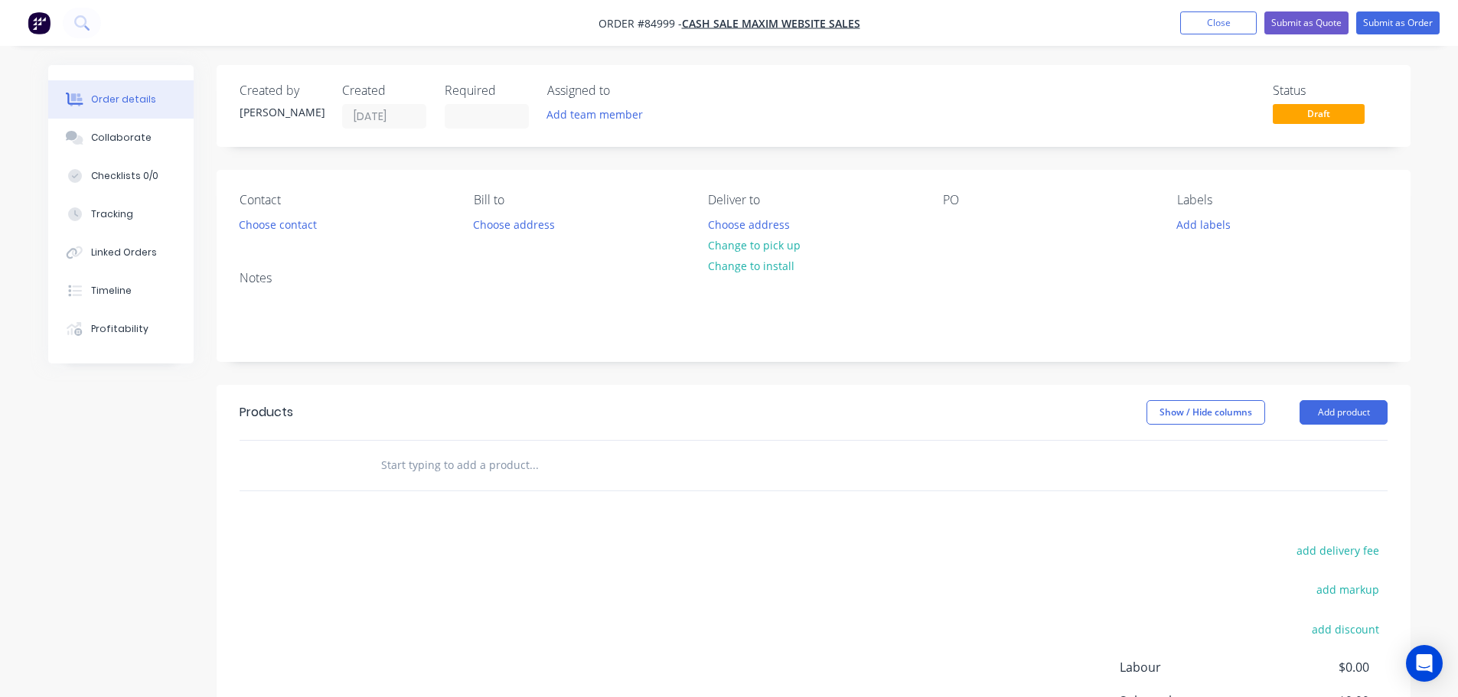
click at [239, 204] on div "Contact Choose contact Bill to Choose address Deliver to Choose address Change …" at bounding box center [814, 214] width 1194 height 89
click at [304, 234] on button "Choose contact" at bounding box center [277, 224] width 94 height 21
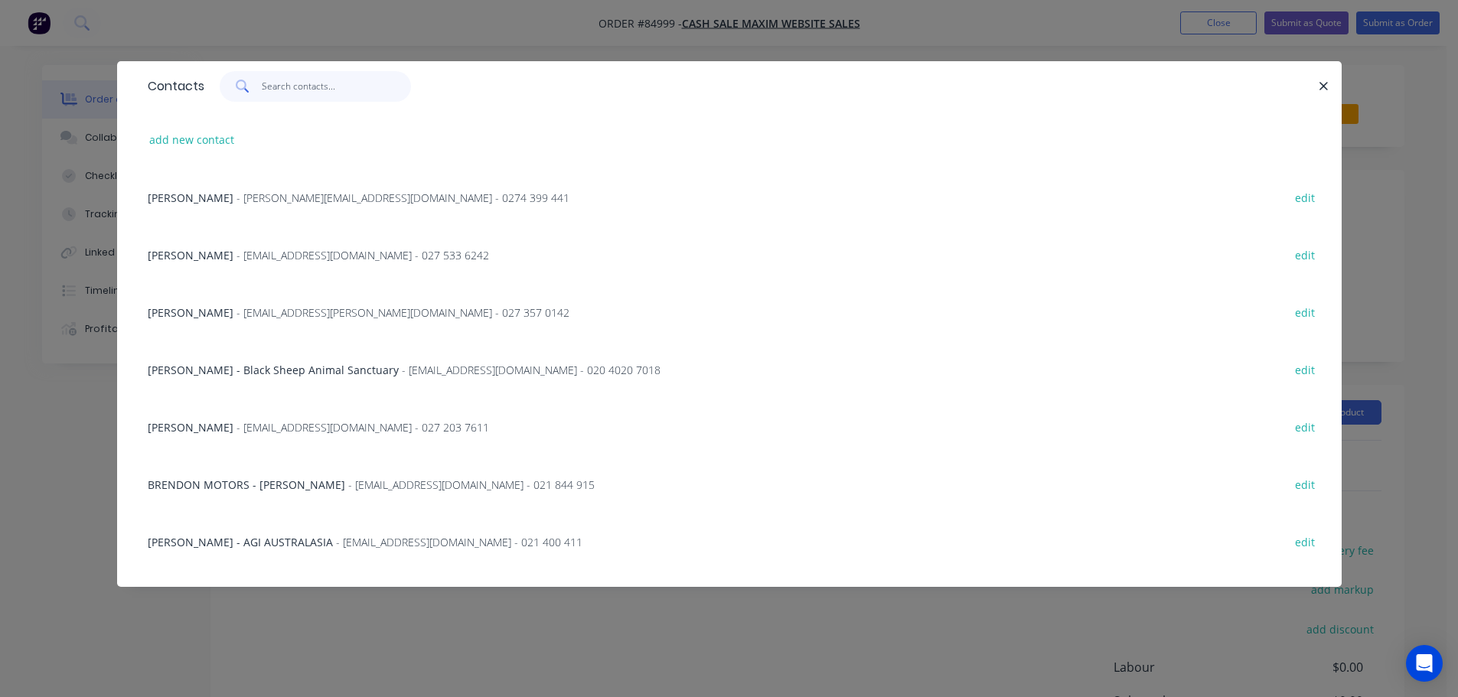
click at [323, 87] on input "text" at bounding box center [336, 86] width 149 height 31
paste input "DM Jewellery Design"
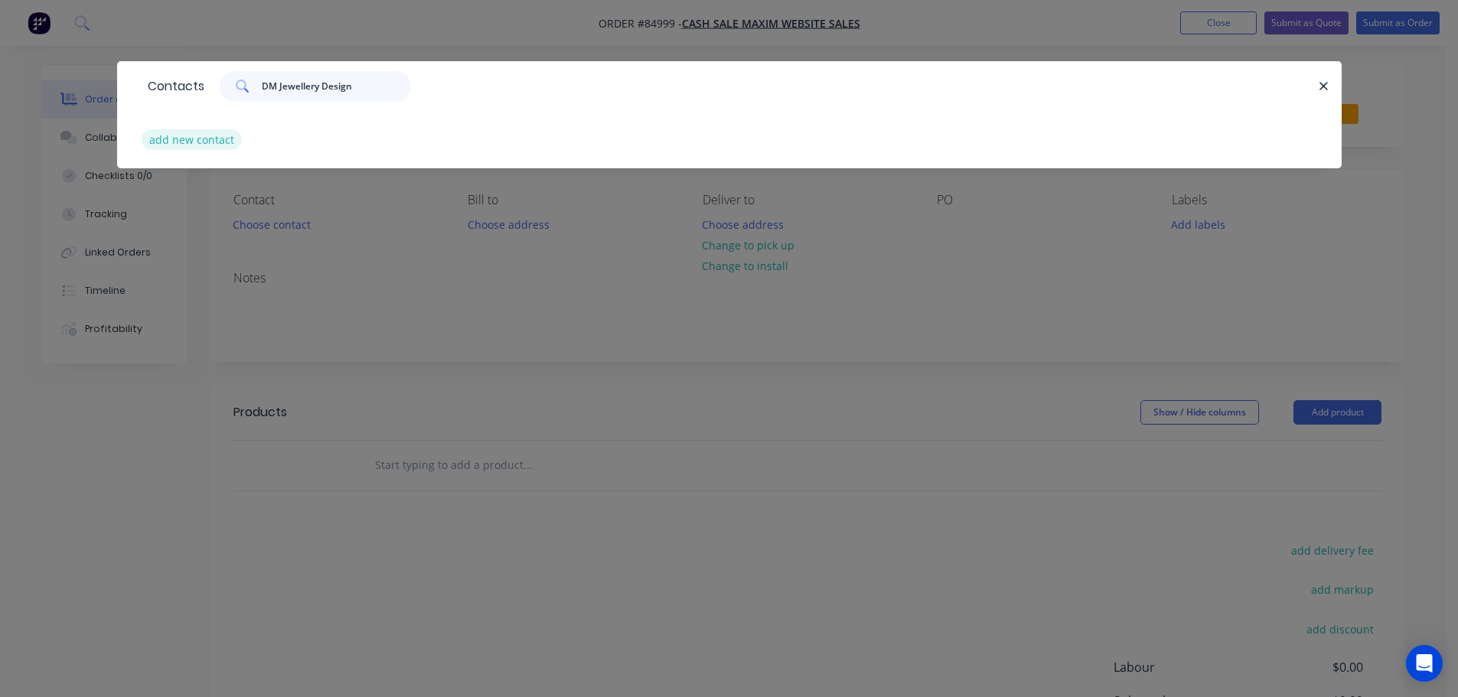
type input "DM Jewellery Design"
click at [232, 135] on button "add new contact" at bounding box center [192, 139] width 101 height 21
select select "AU"
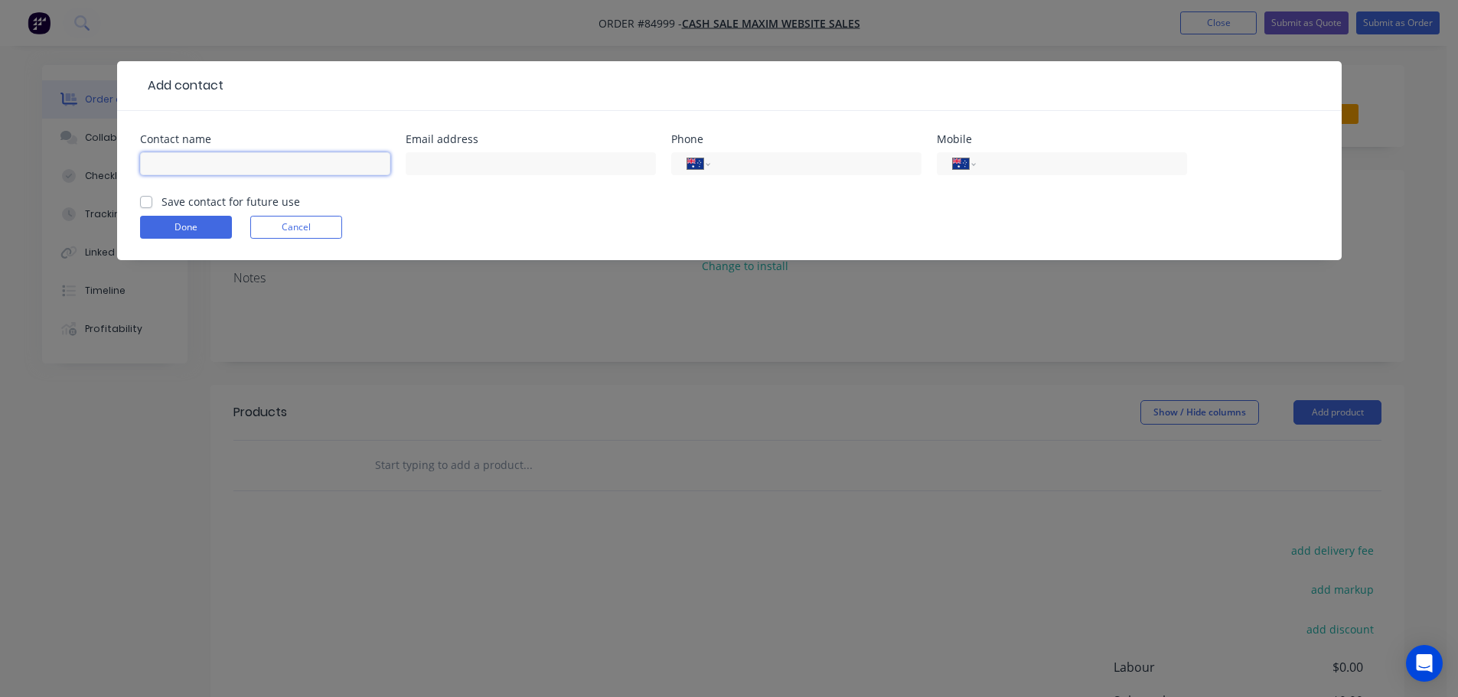
click at [240, 172] on input "text" at bounding box center [265, 163] width 250 height 23
paste input "DM Jewellery Design"
type input "DM Jewellery Design"
click at [233, 196] on label "Save contact for future use" at bounding box center [231, 202] width 139 height 16
click at [152, 196] on input "Save contact for future use" at bounding box center [146, 201] width 12 height 15
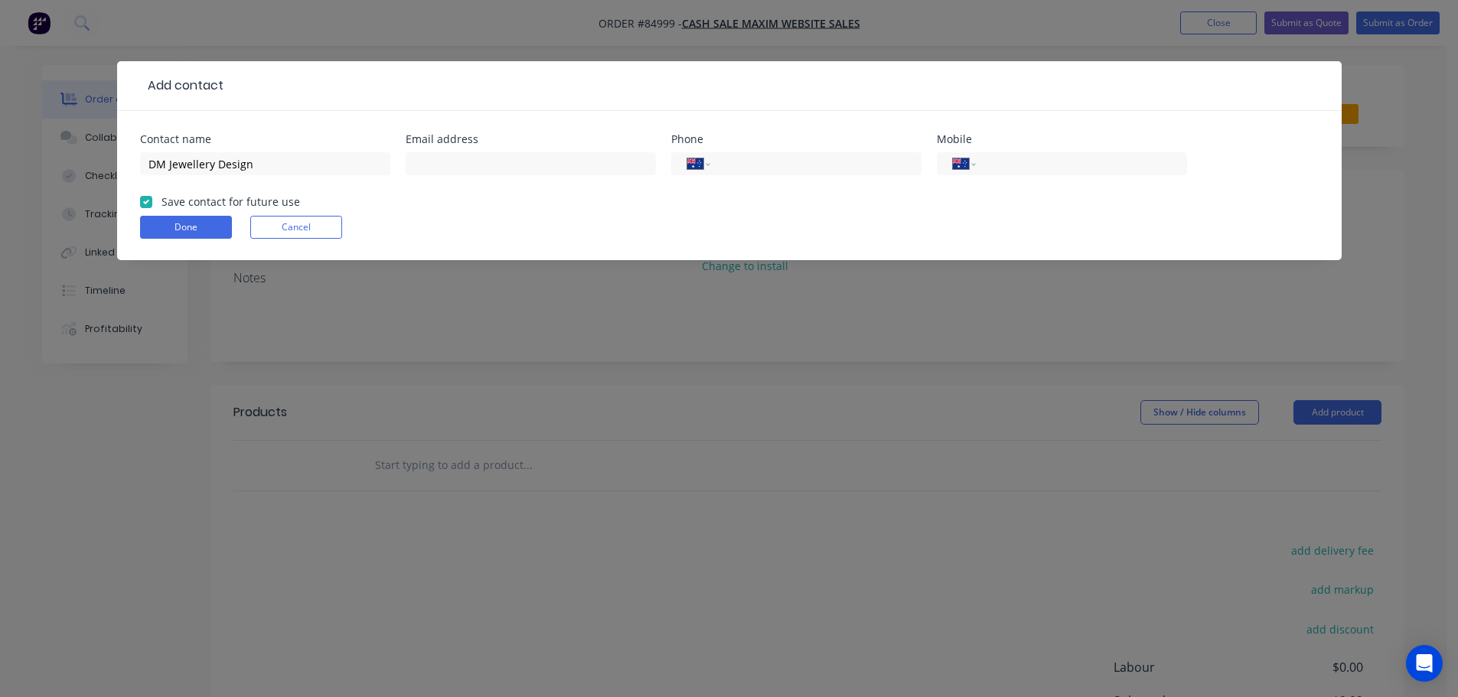
checkbox input "true"
click at [512, 164] on input "text" at bounding box center [531, 163] width 250 height 23
paste input "dmjewelleryoto@outlook.com"
type input "dmjewelleryoto@outlook.com"
click at [802, 153] on div "International Afghanistan Åland Islands Albania Algeria American Samoa Andorra …" at bounding box center [796, 163] width 250 height 23
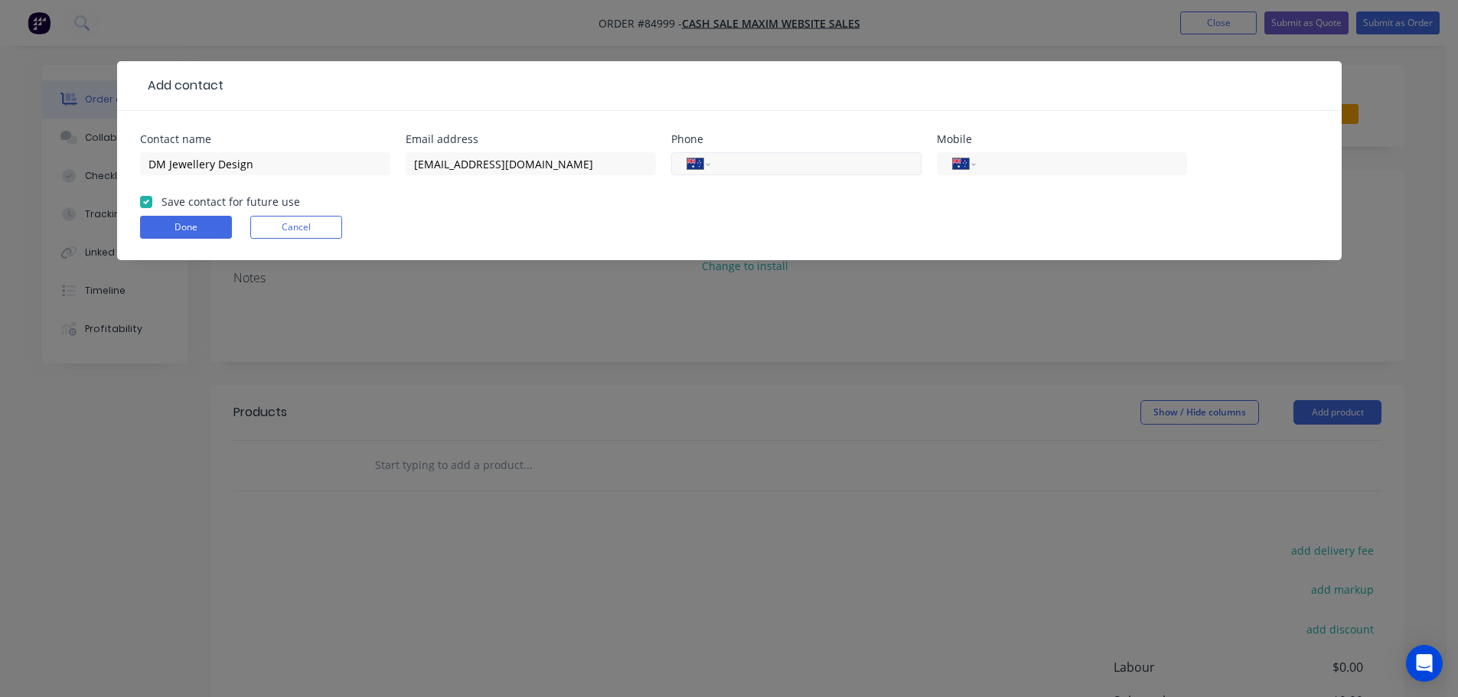
click at [789, 161] on input "tel" at bounding box center [813, 164] width 184 height 18
paste input "6478788913"
type input "6478788913"
click at [677, 165] on div "International Afghanistan Åland Islands Albania Algeria American Samoa Andorra …" at bounding box center [796, 163] width 250 height 23
click at [695, 164] on select "International Afghanistan Åland Islands Albania Algeria American Samoa Andorra …" at bounding box center [698, 163] width 23 height 21
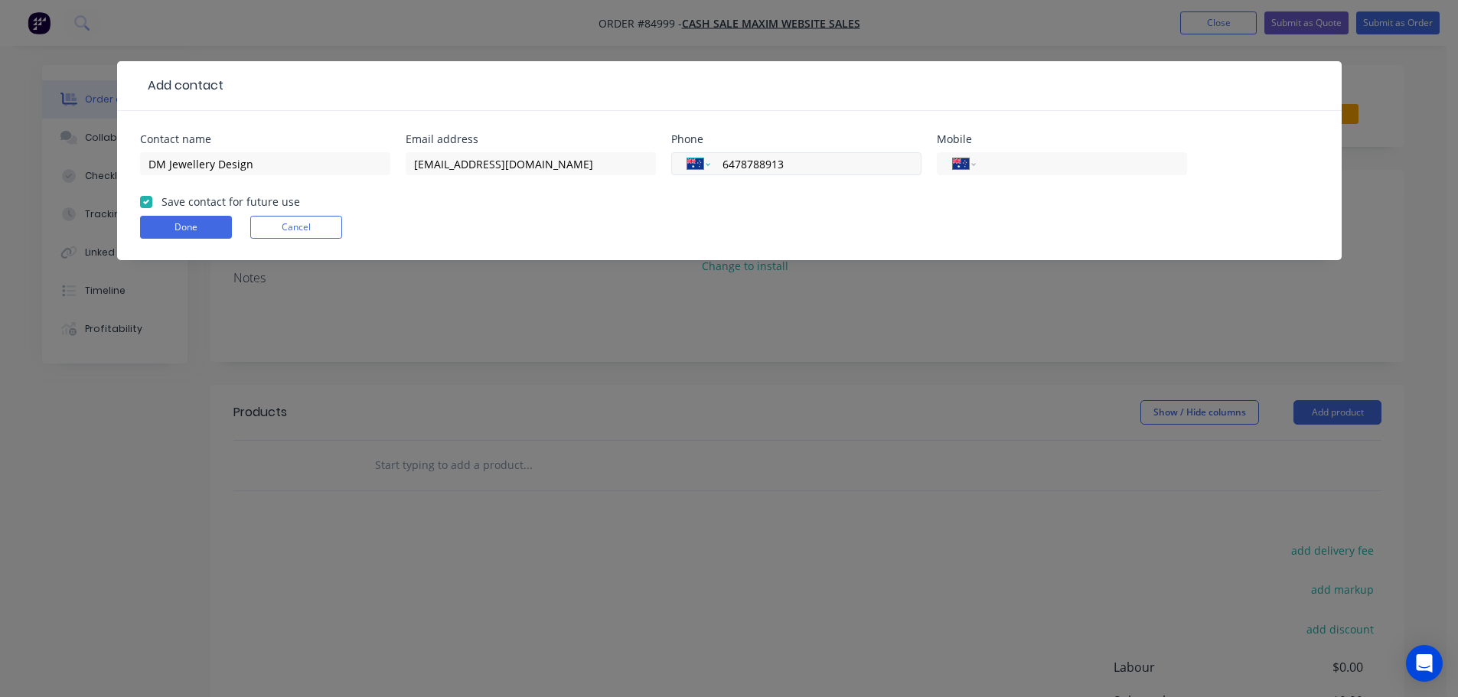
select select "NZ"
click at [687, 153] on select "International Afghanistan Åland Islands Albania Algeria American Samoa Andorra …" at bounding box center [698, 163] width 23 height 21
type input "64 7 878 8913"
click at [228, 221] on button "Done" at bounding box center [186, 227] width 92 height 23
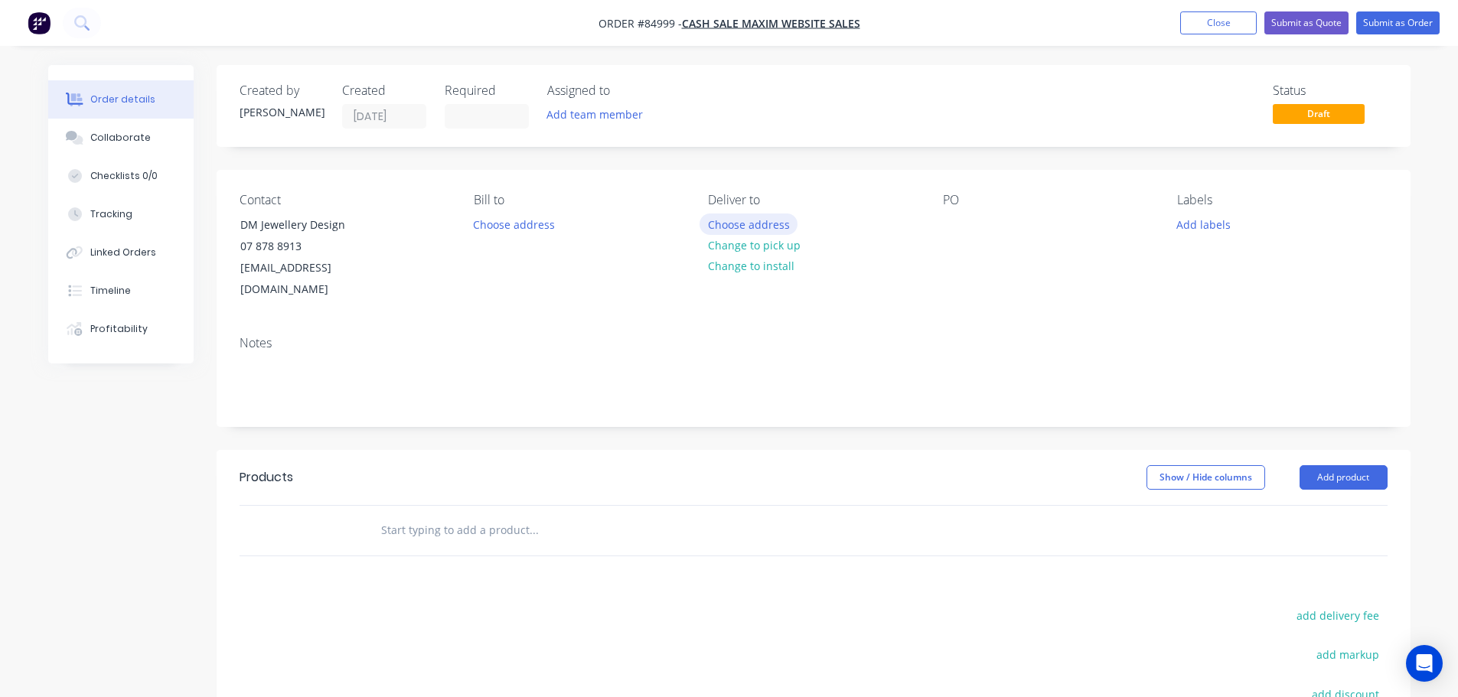
click at [734, 222] on button "Choose address" at bounding box center [749, 224] width 98 height 21
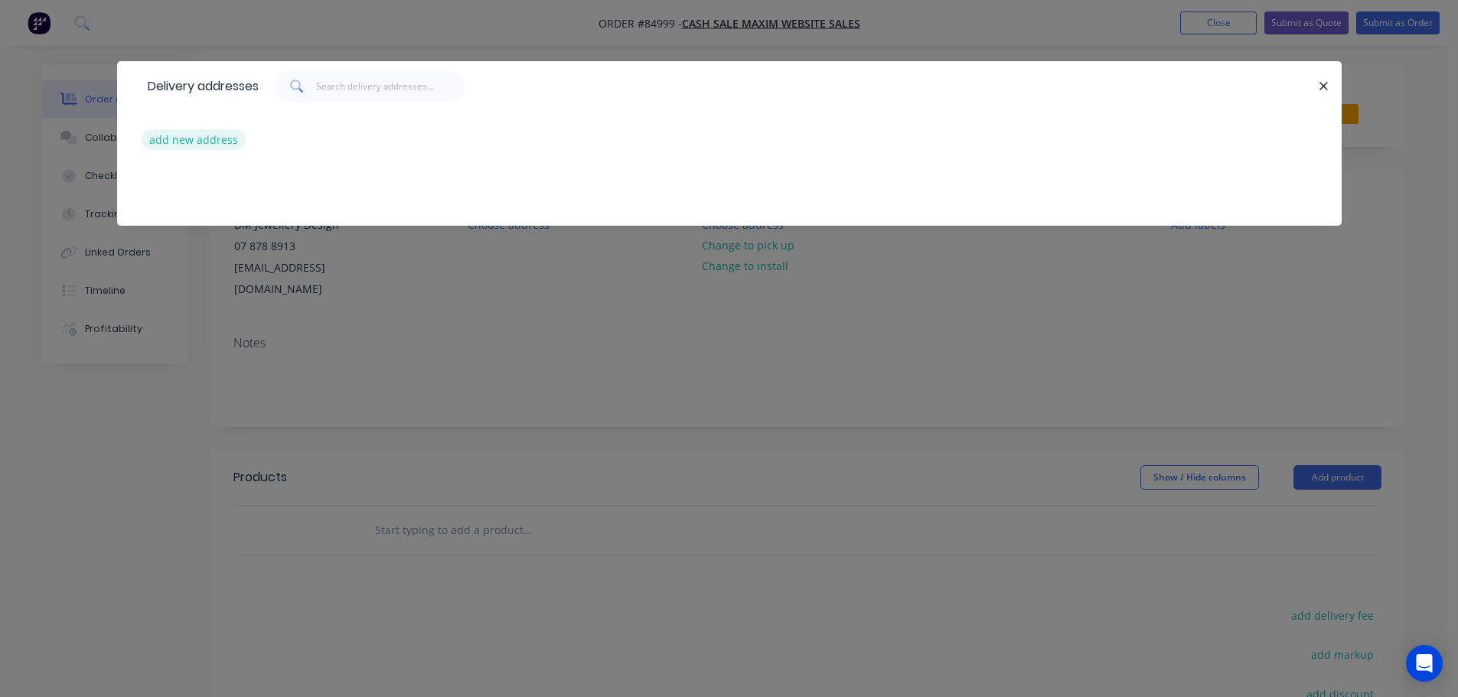
click at [170, 149] on button "add new address" at bounding box center [194, 139] width 105 height 21
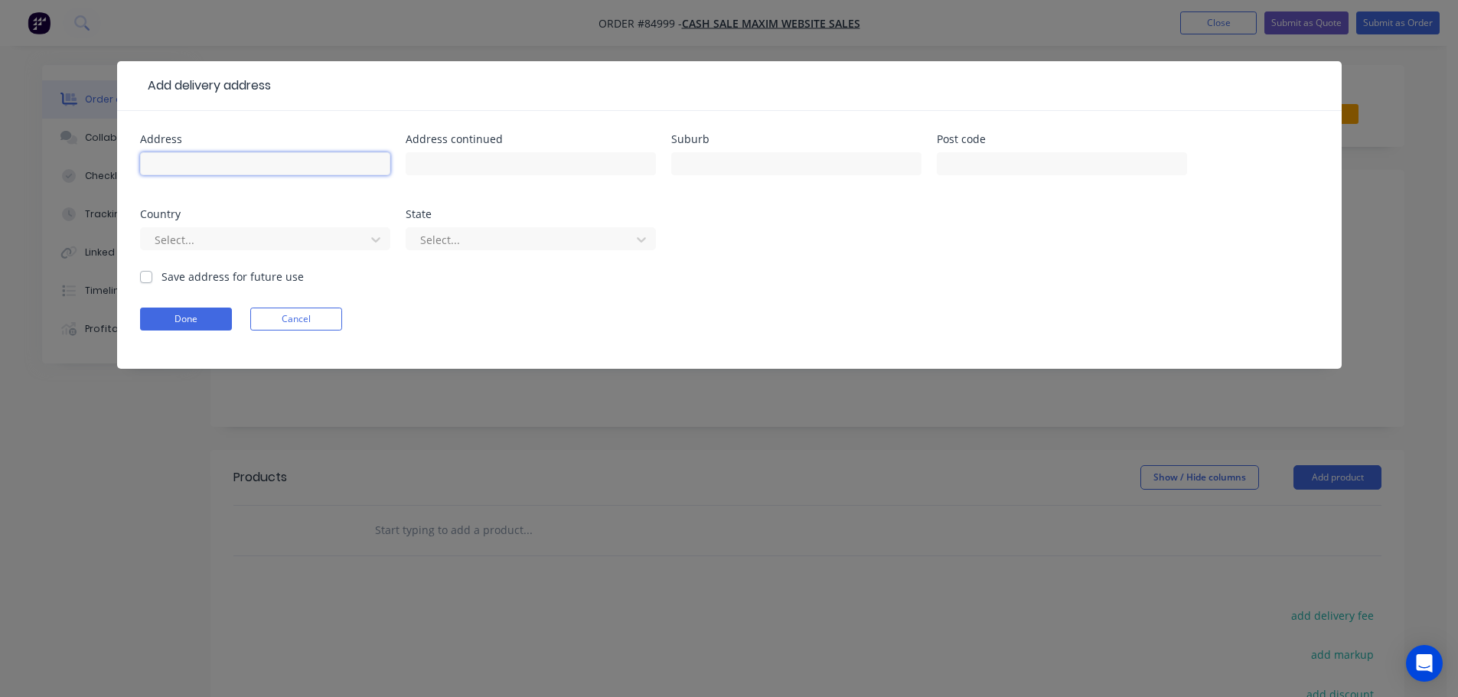
click at [328, 171] on input "text" at bounding box center [265, 163] width 250 height 23
paste input "159 Rora Street"
type input "159 Rora Street"
click at [520, 166] on input "text" at bounding box center [531, 163] width 250 height 23
paste input "Te Kuiti 3910"
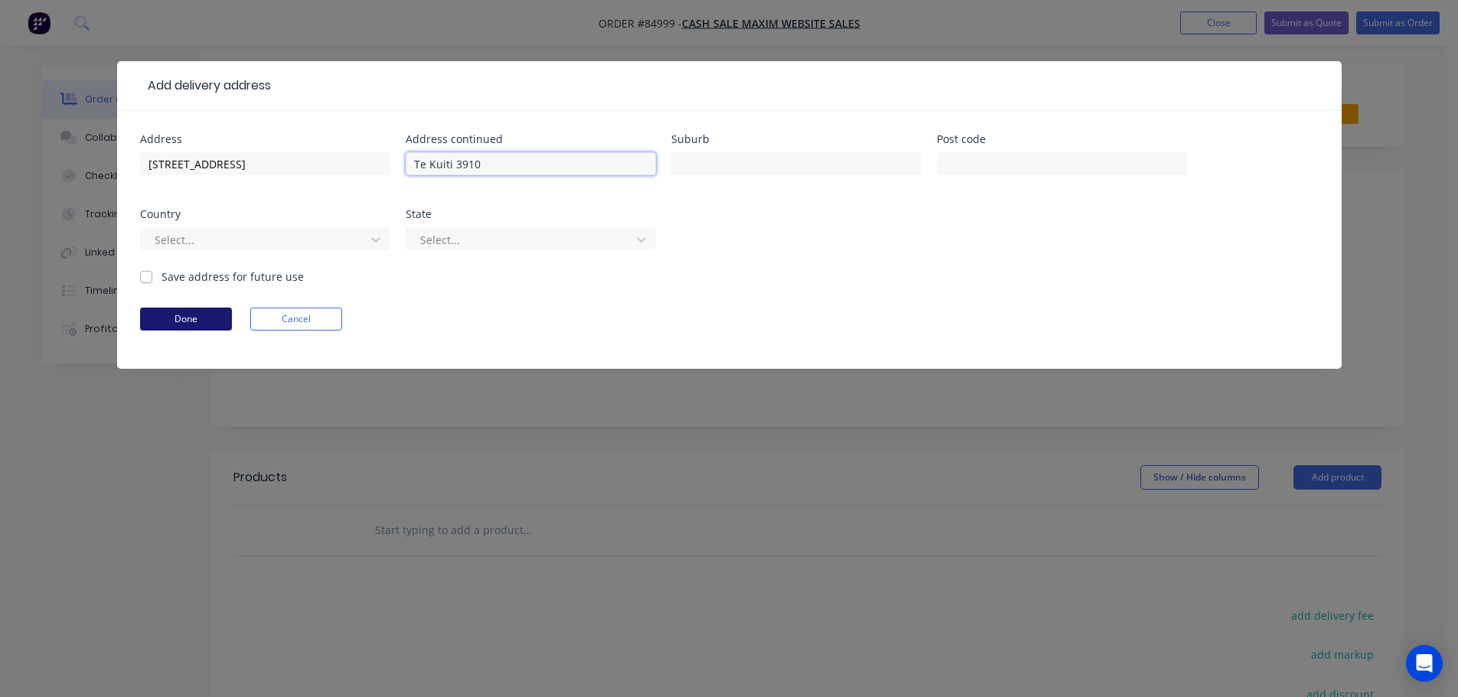
type input "Te Kuiti 3910"
click at [162, 310] on button "Done" at bounding box center [186, 319] width 92 height 23
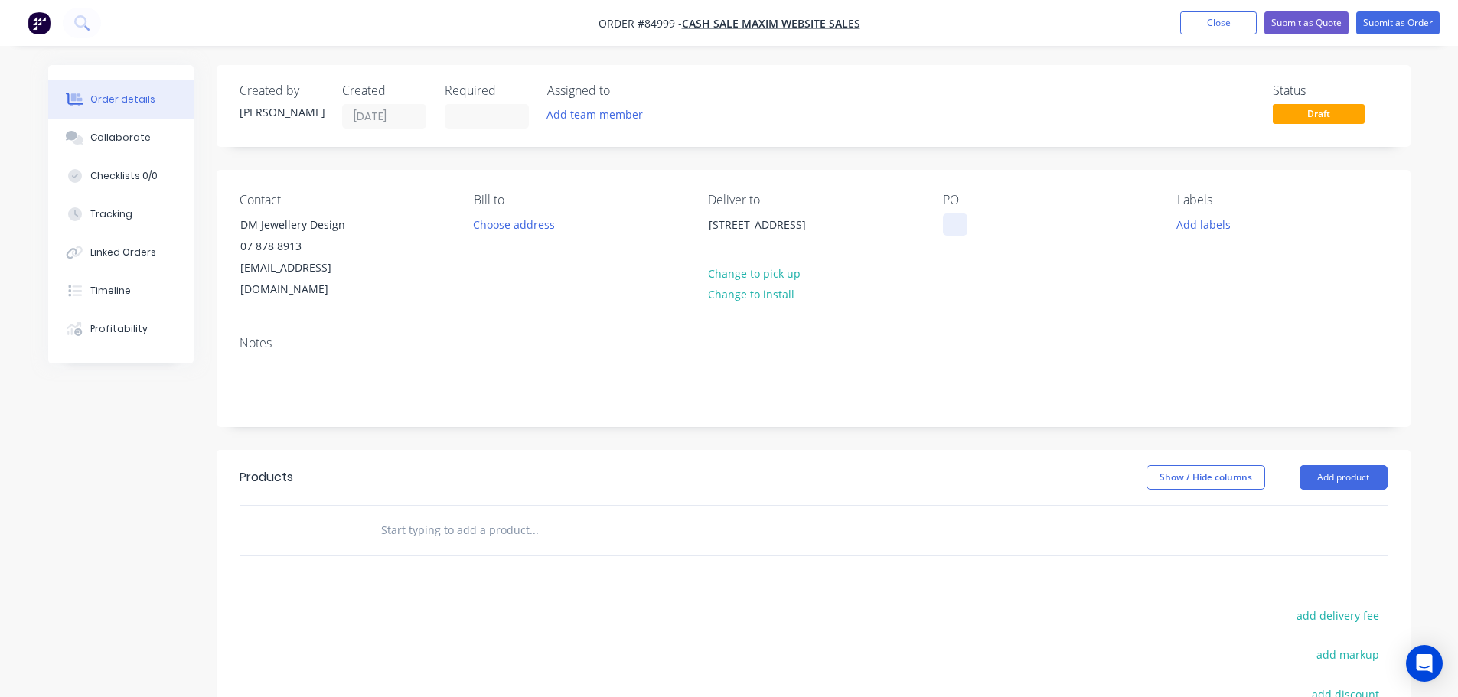
click at [945, 227] on div at bounding box center [955, 225] width 24 height 22
drag, startPoint x: 233, startPoint y: 223, endPoint x: 465, endPoint y: 231, distance: 232.1
click at [465, 231] on div "Contact DM Jewellery Design 07 878 8913 dmjewelleryoto@outlook.com Bill to Choo…" at bounding box center [814, 247] width 1194 height 154
click at [357, 191] on div "Contact DM Jewellery Design 07 878 8913 dmjewelleryoto@outlook.com Bill to Choo…" at bounding box center [814, 247] width 1194 height 154
drag, startPoint x: 234, startPoint y: 226, endPoint x: 397, endPoint y: 224, distance: 162.3
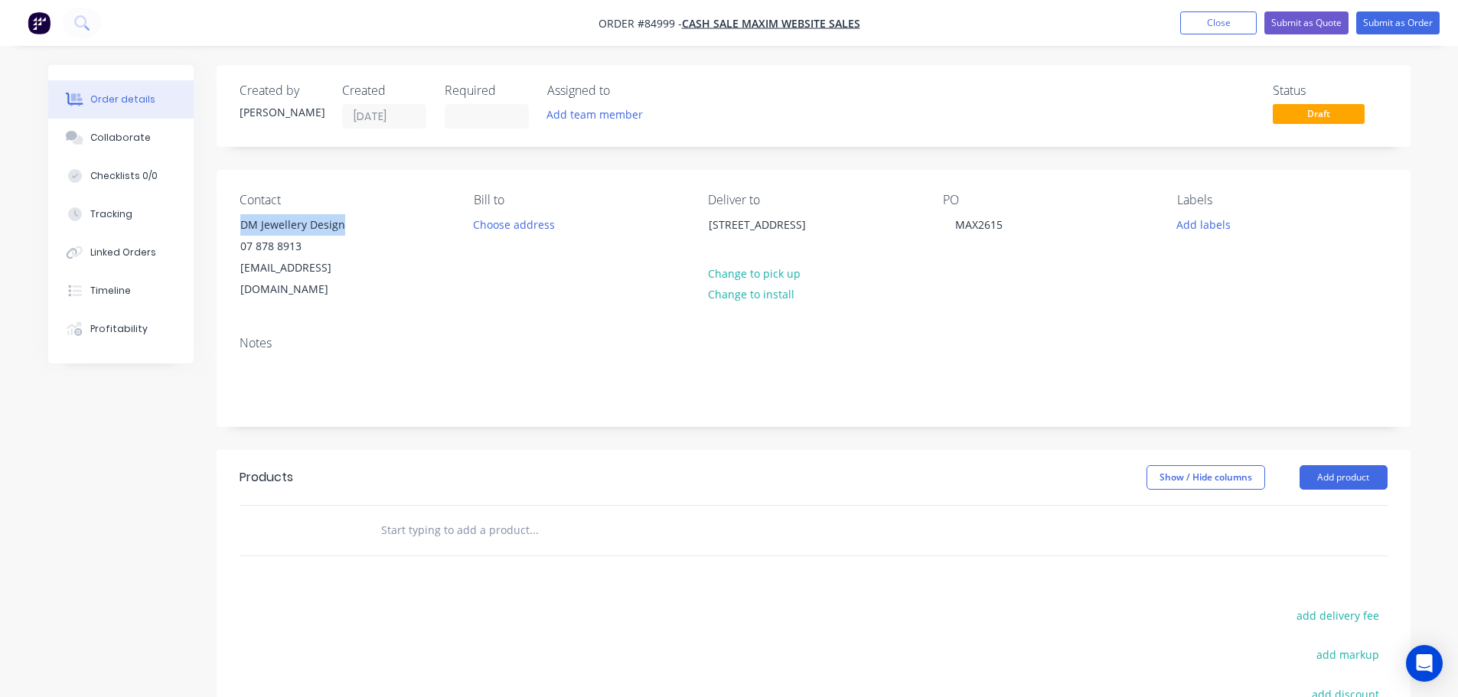
click at [397, 224] on div "Contact DM Jewellery Design 07 878 8913 dmjewelleryoto@outlook.com" at bounding box center [345, 247] width 210 height 108
copy div "DM Jewellery Design"
click at [1014, 227] on div "MAX2615" at bounding box center [979, 225] width 72 height 22
click at [543, 516] on input "text" at bounding box center [533, 530] width 306 height 31
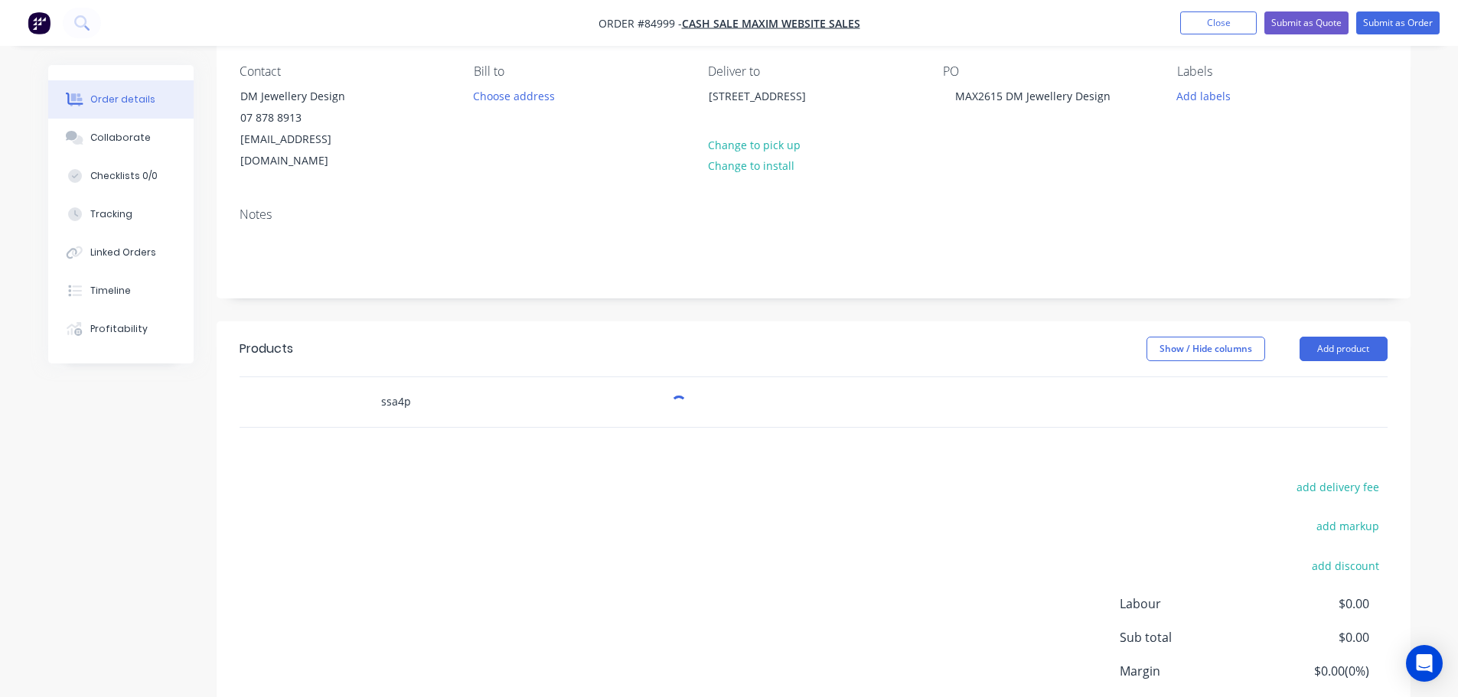
scroll to position [228, 0]
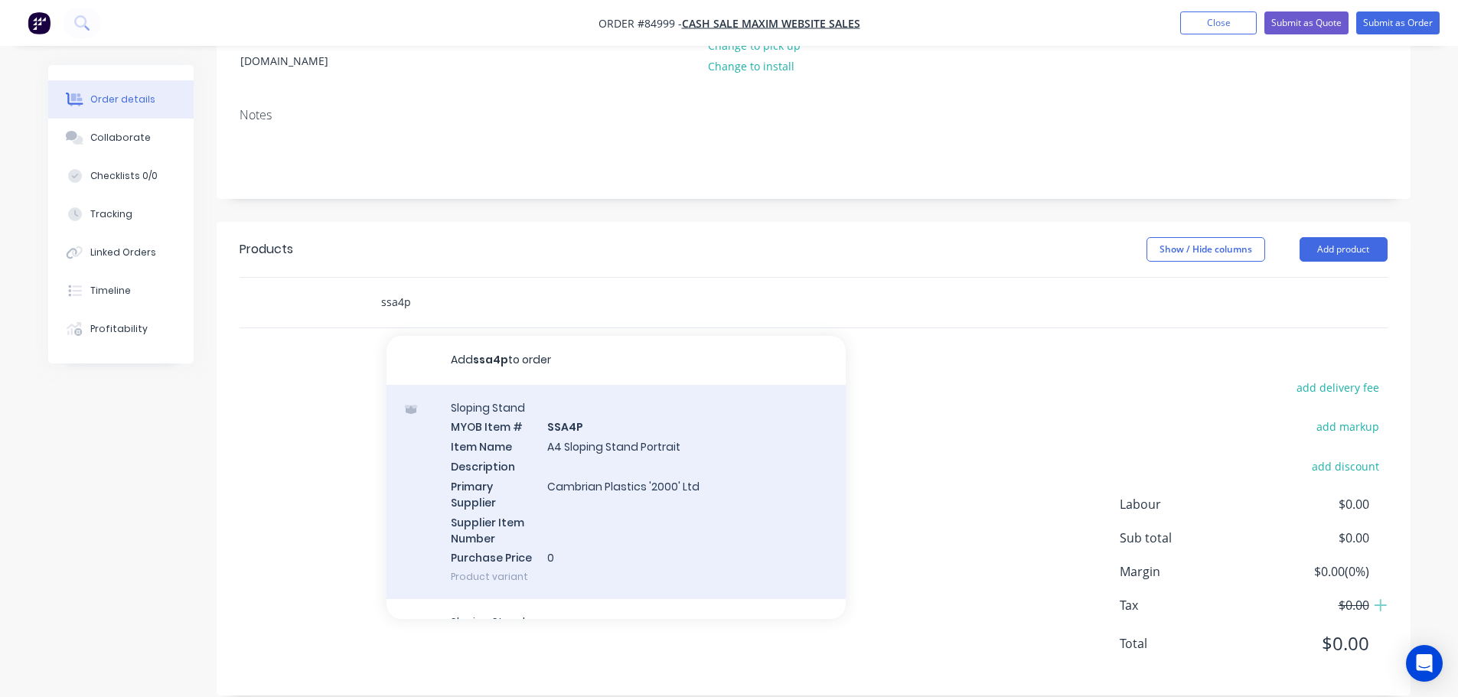
type input "ssa4p"
click at [711, 495] on div "Sloping Stand MYOB Item # SSA4P Item Name A4 Sloping Stand Portrait Description…" at bounding box center [616, 492] width 459 height 215
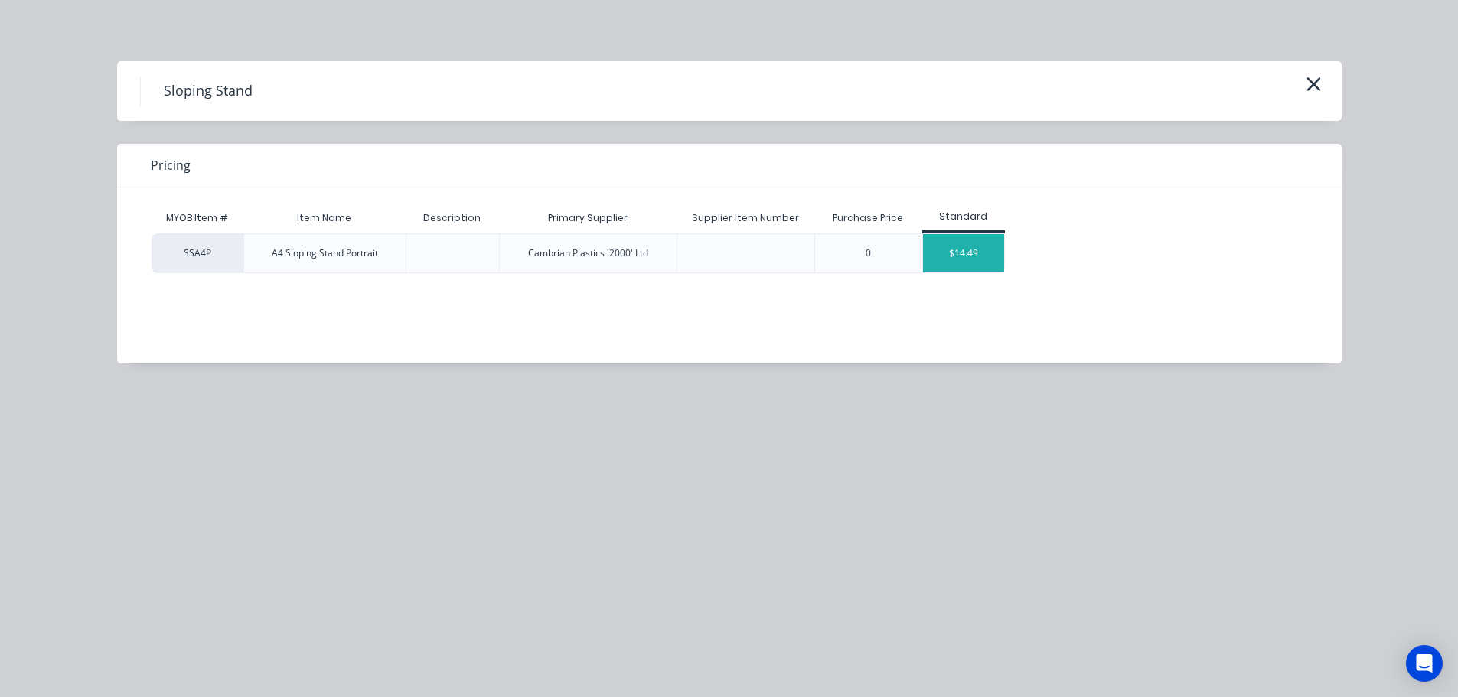
click at [948, 255] on div "$14.49" at bounding box center [964, 253] width 82 height 38
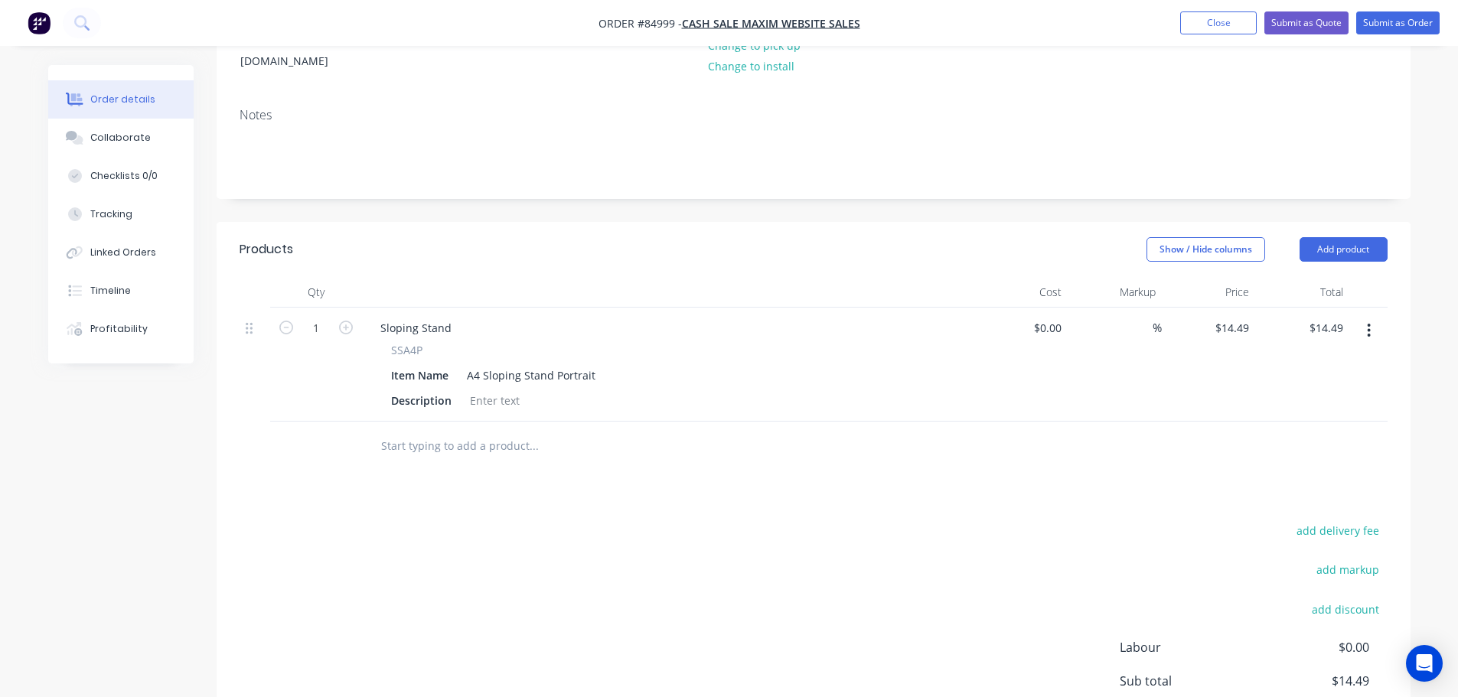
click at [397, 342] on span "SSA4P" at bounding box center [406, 350] width 31 height 16
copy span "SSA4P"
click at [393, 317] on div "Sloping Stand" at bounding box center [416, 328] width 96 height 22
paste div
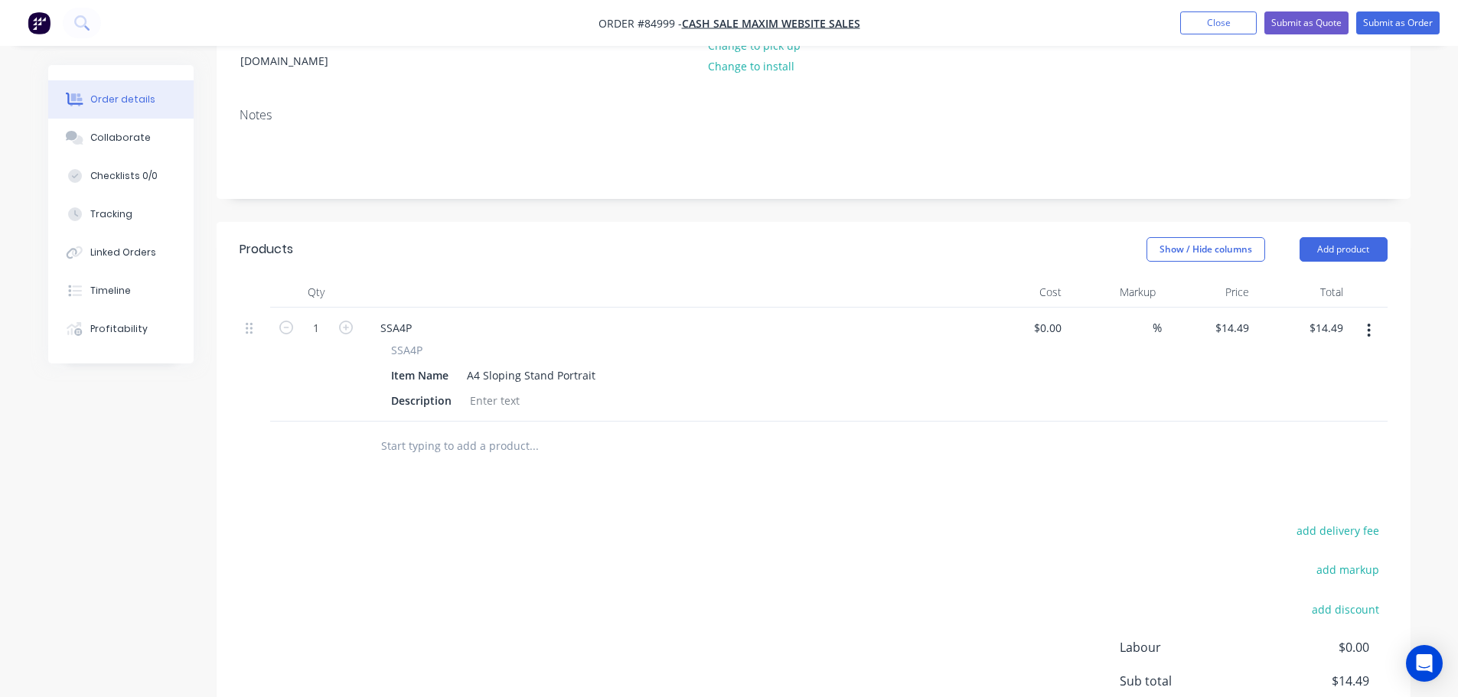
click at [464, 431] on input "text" at bounding box center [533, 446] width 306 height 31
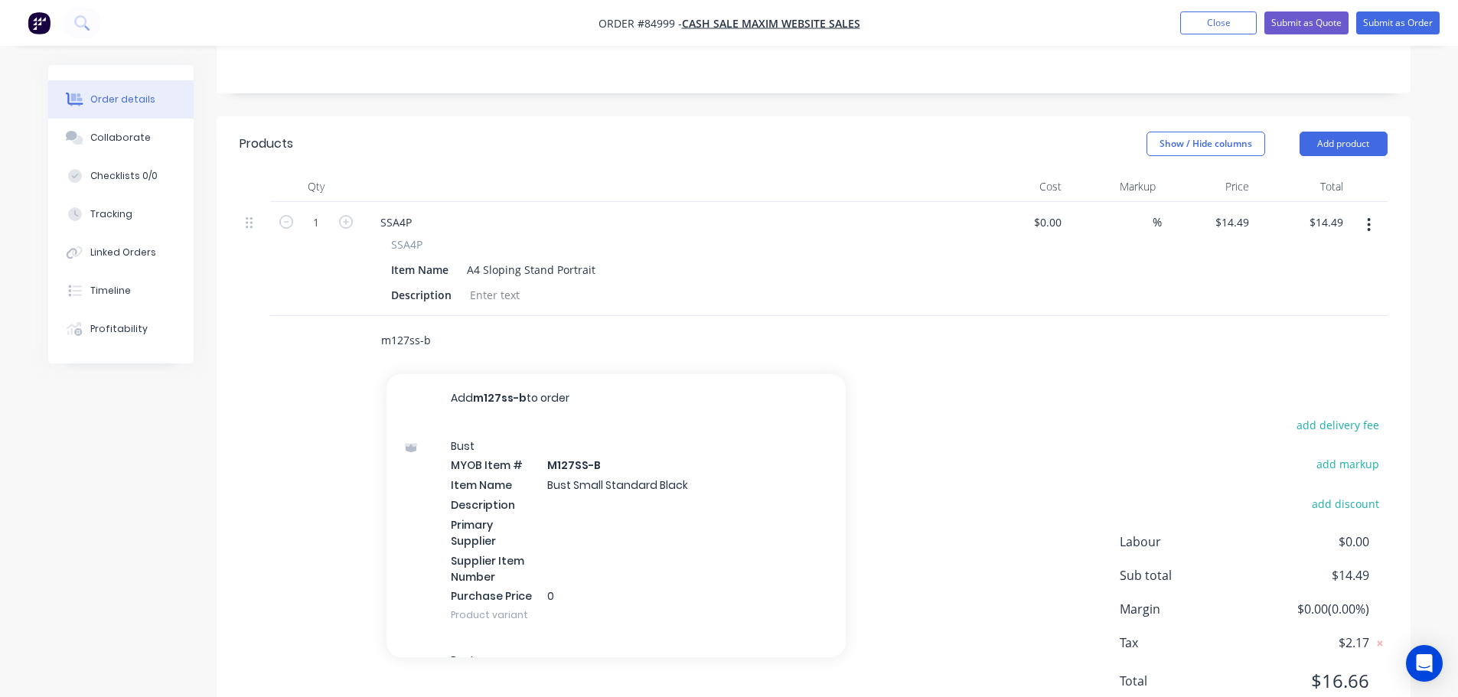
scroll to position [371, 0]
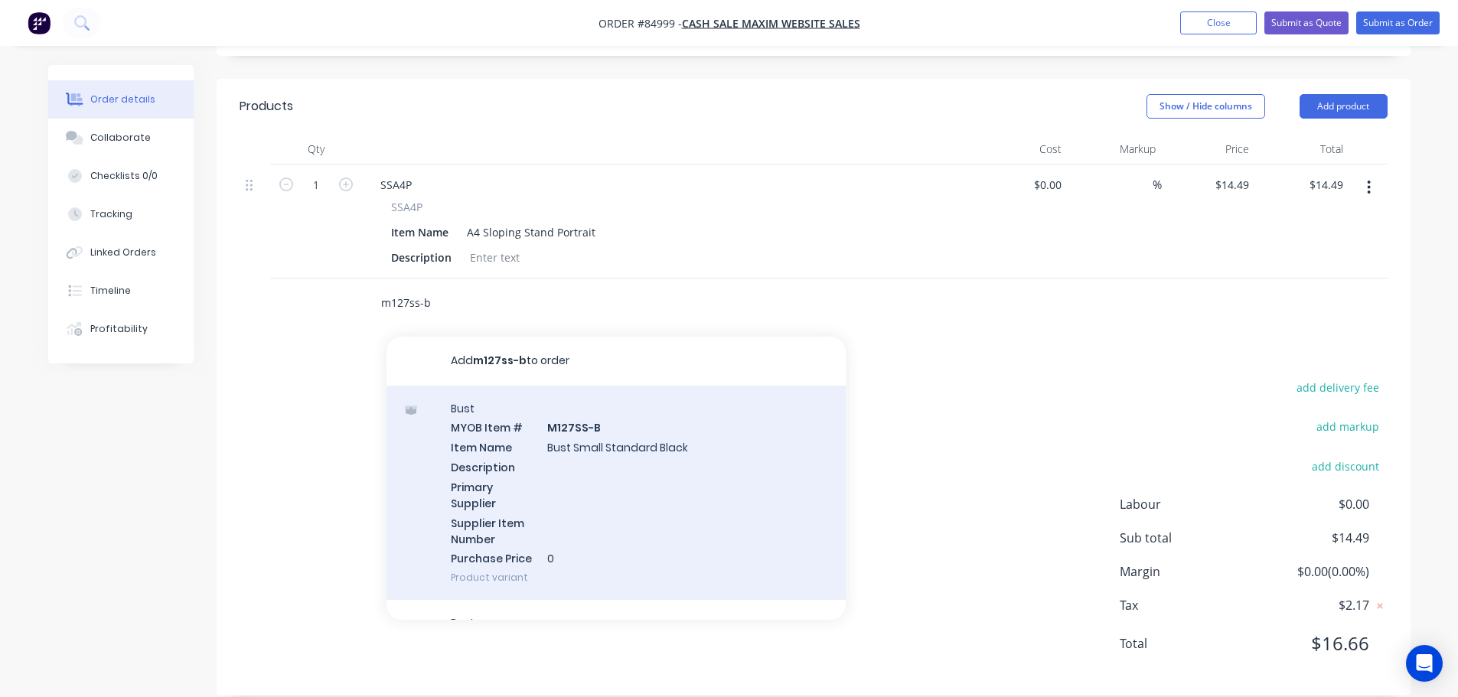
type input "m127ss-b"
click at [580, 480] on div "Bust MYOB Item # M127SS-B Item Name Bust Small Standard Black Description Prima…" at bounding box center [616, 493] width 459 height 215
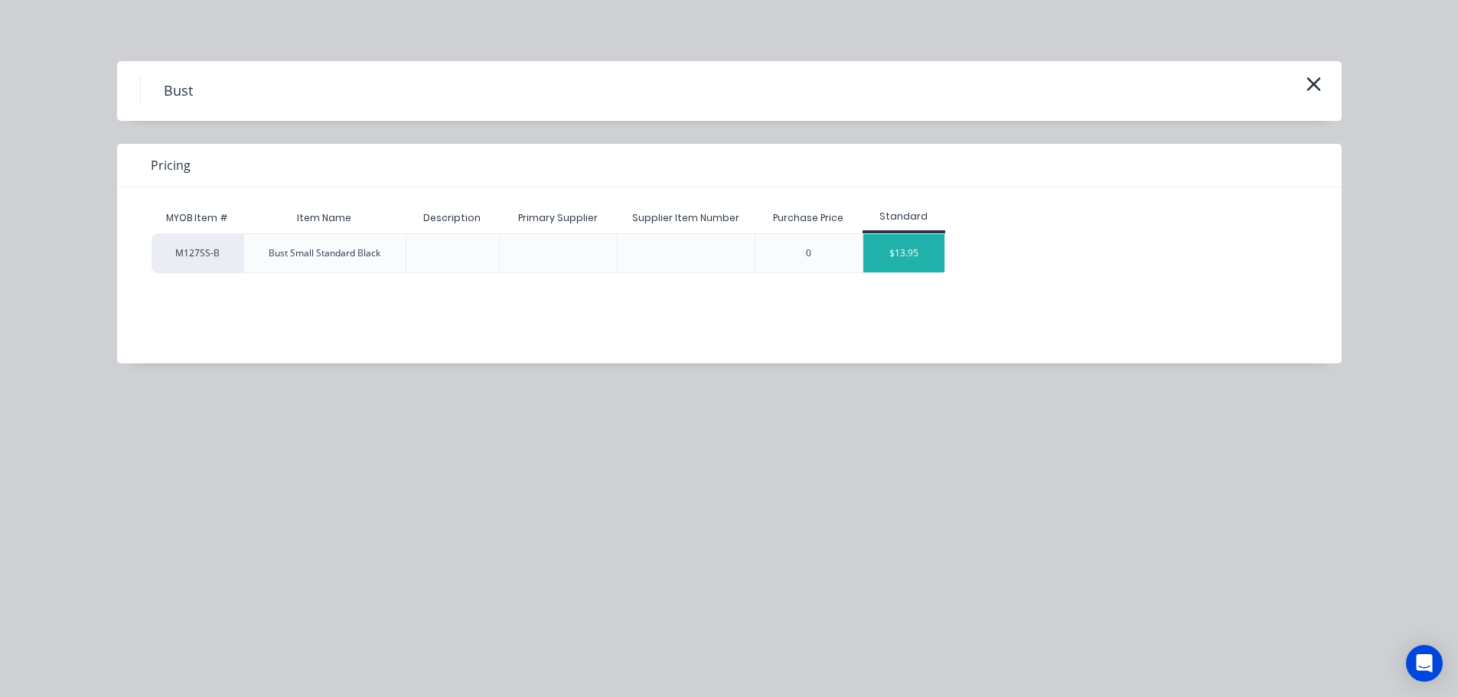
click at [911, 256] on div "$13.95" at bounding box center [904, 253] width 82 height 38
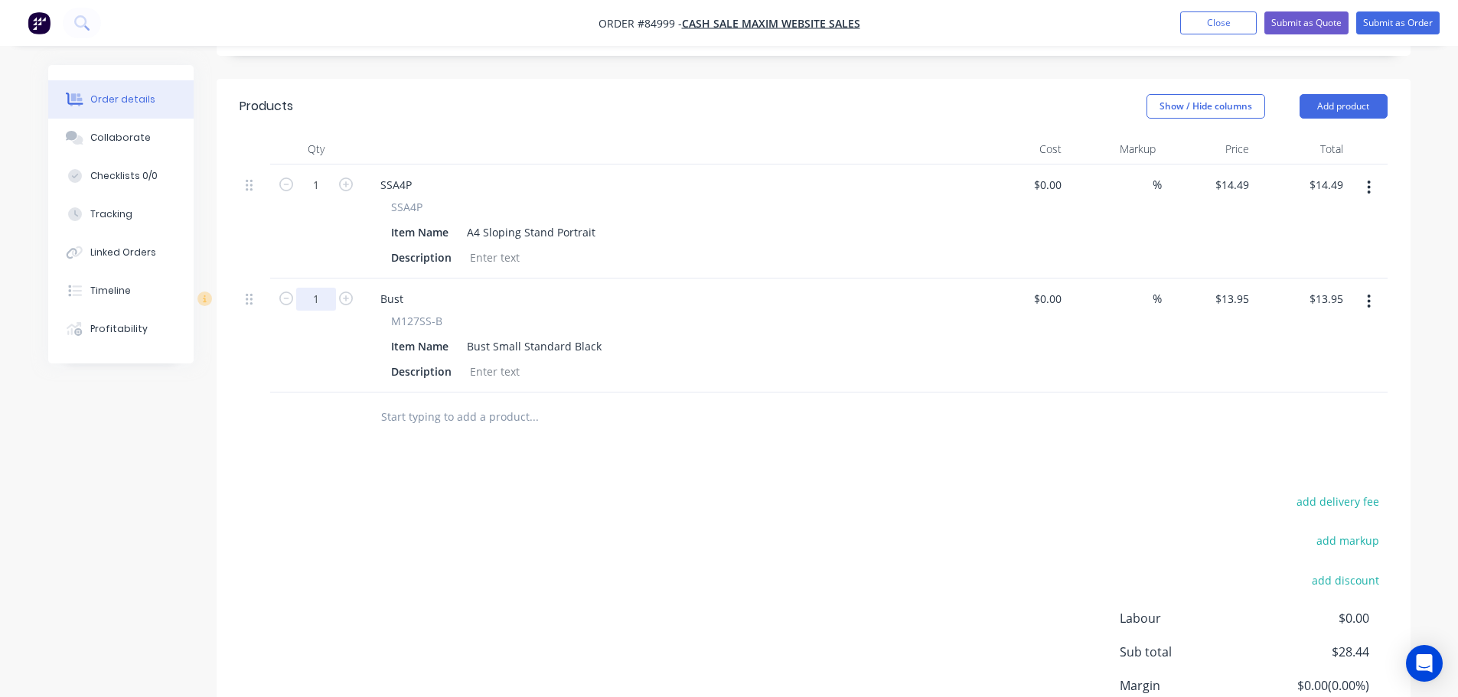
click at [314, 288] on input "1" at bounding box center [316, 299] width 40 height 23
type input "2"
type input "13.95"
type input "$27.90"
click at [1223, 288] on input "13.95" at bounding box center [1237, 299] width 35 height 22
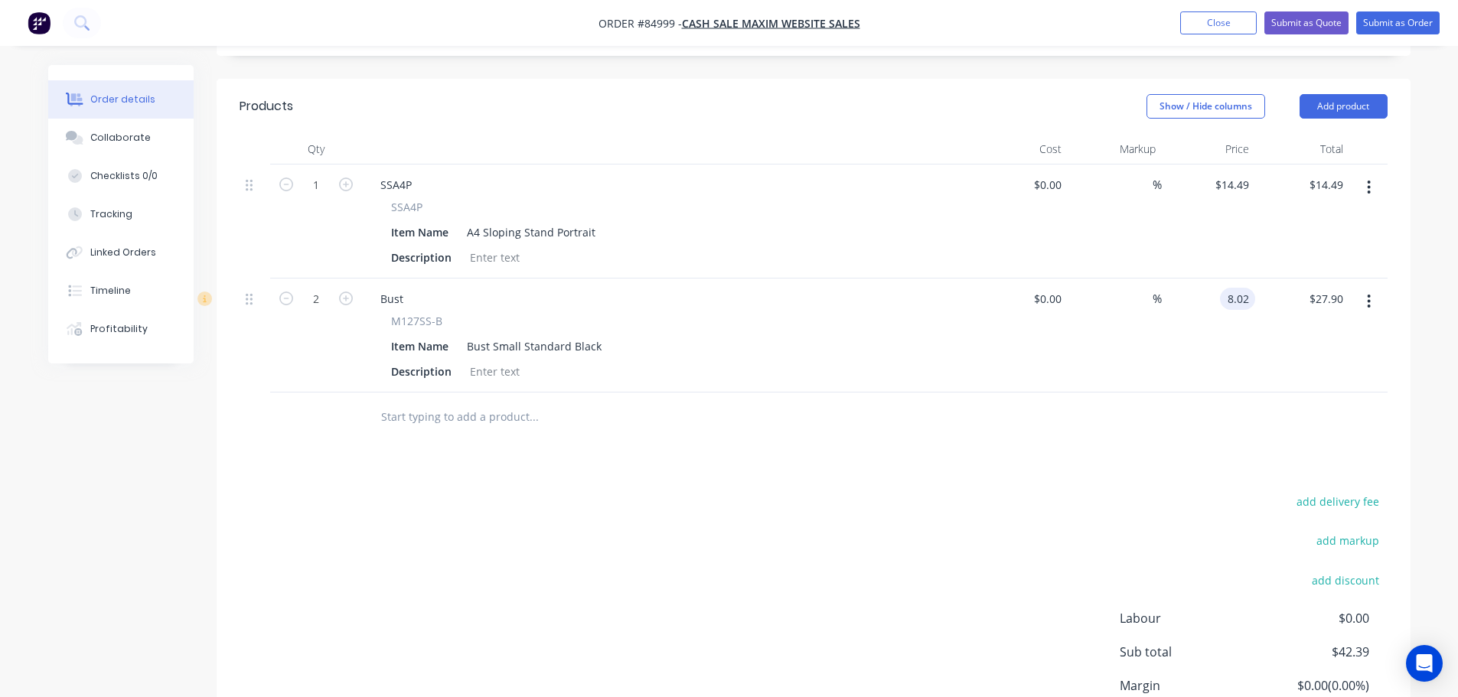
type input "$8.02"
type input "$16.04"
click at [1015, 412] on div at bounding box center [814, 418] width 1148 height 50
click at [487, 402] on input "text" at bounding box center [533, 417] width 306 height 31
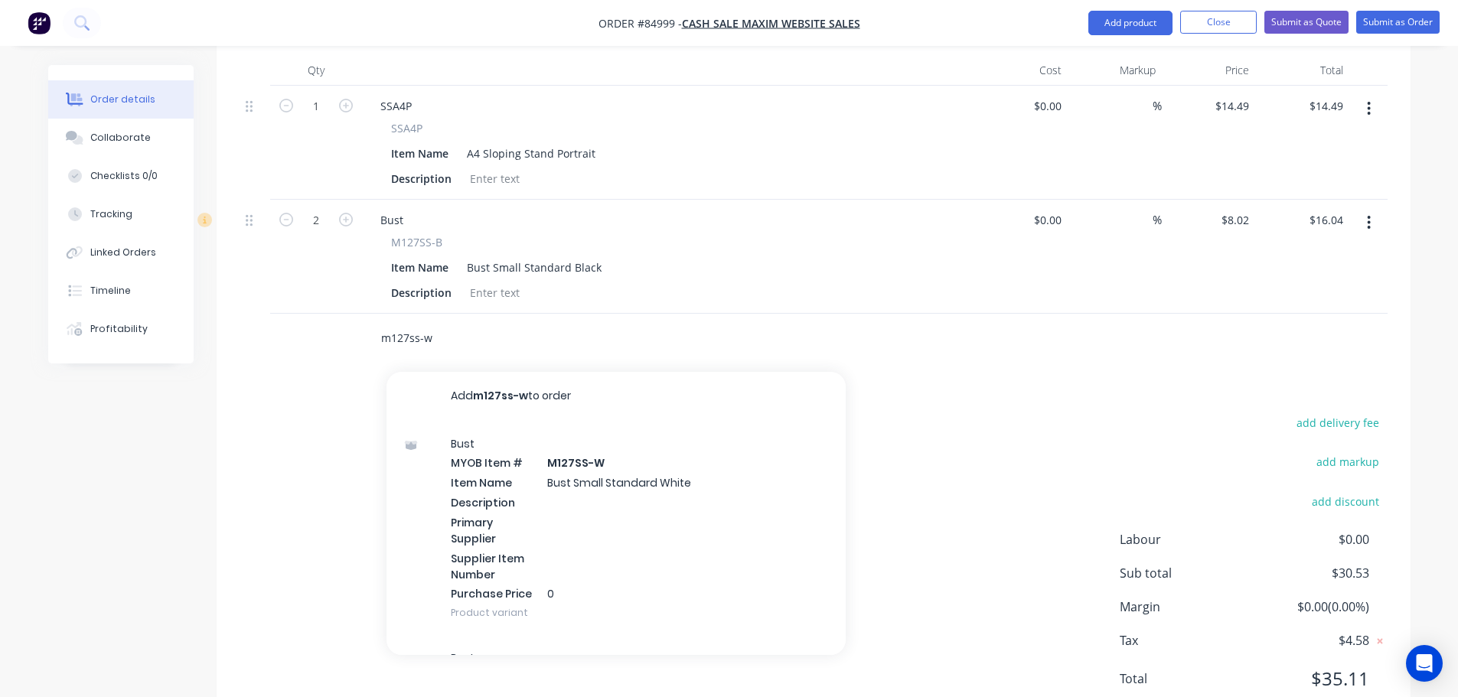
scroll to position [485, 0]
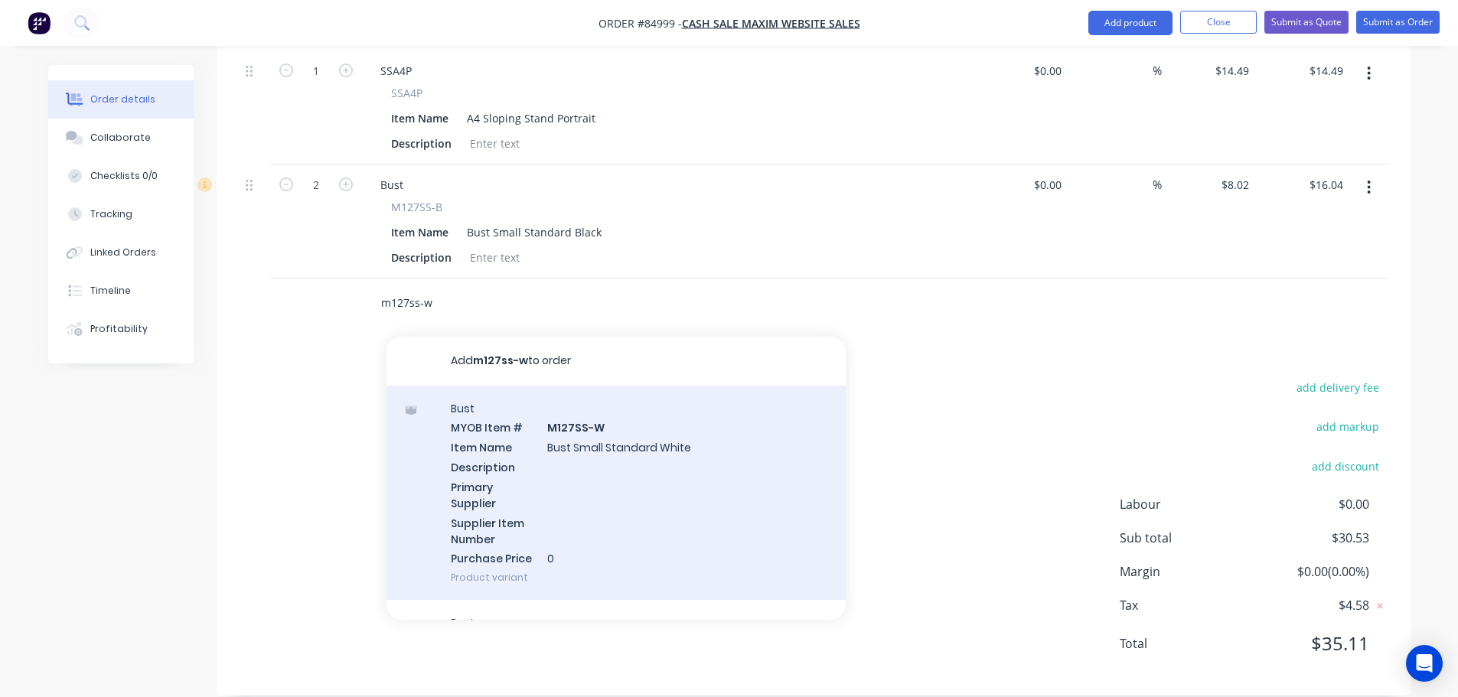
type input "m127ss-w"
click at [576, 450] on div "Bust MYOB Item # M127SS-W Item Name Bust Small Standard White Description Prima…" at bounding box center [616, 493] width 459 height 215
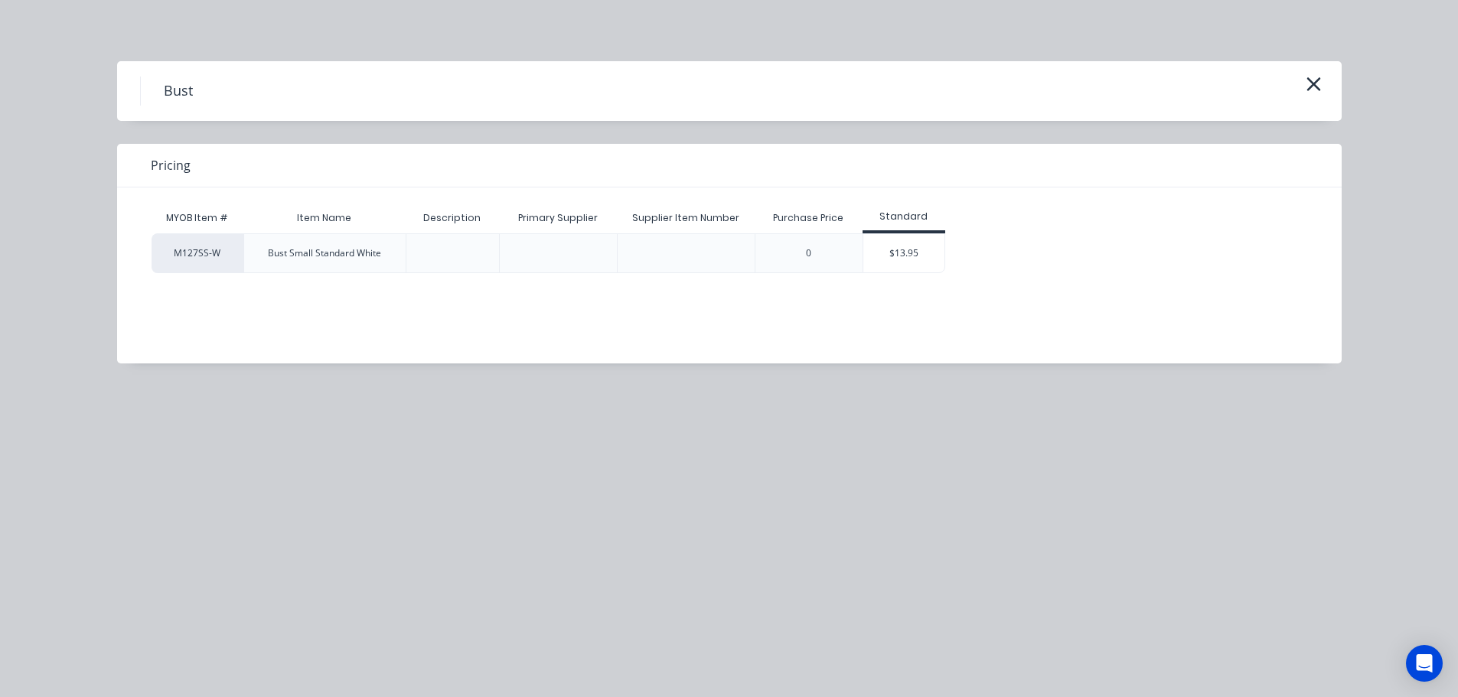
click at [946, 263] on div "M127SS-W Bust Small Standard White 0 $13.95" at bounding box center [718, 253] width 1133 height 40
click at [922, 256] on div "$13.95" at bounding box center [904, 253] width 82 height 38
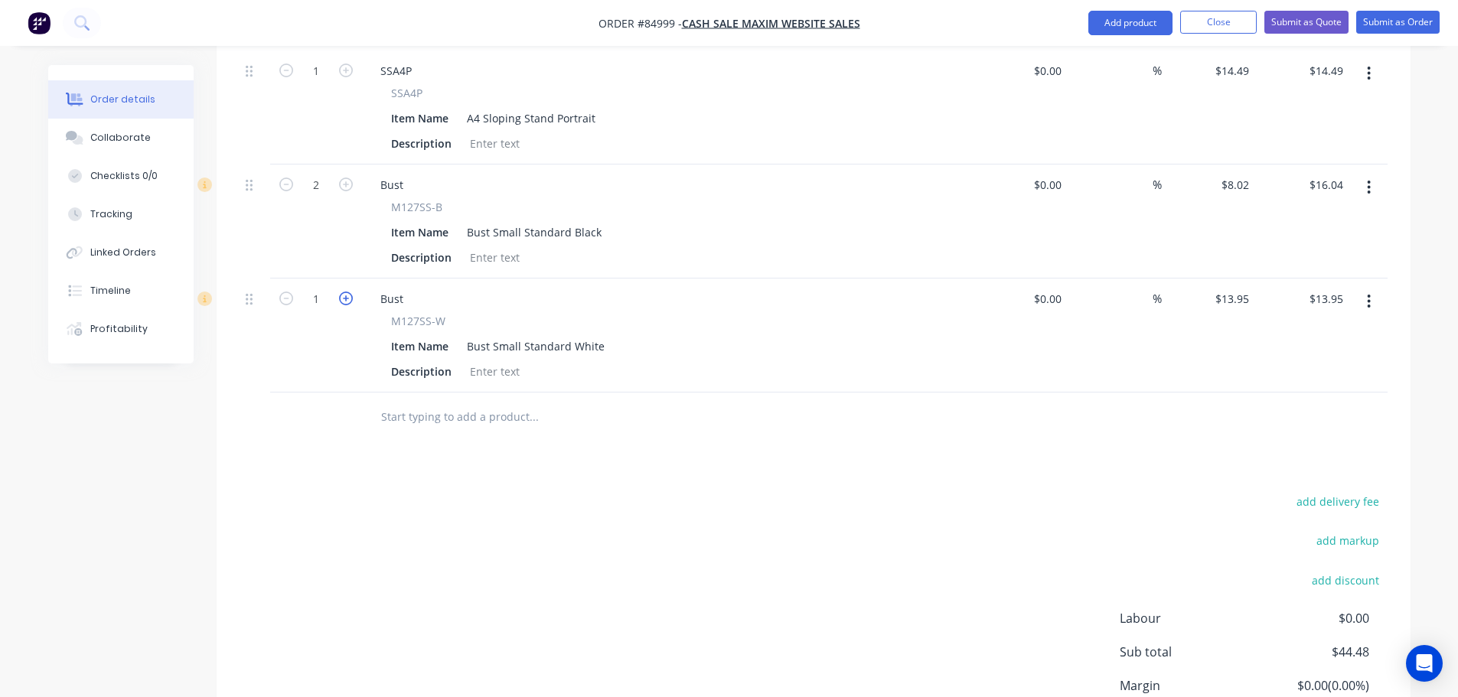
click at [343, 292] on icon "button" at bounding box center [346, 299] width 14 height 14
type input "2"
type input "$27.90"
click at [482, 412] on div at bounding box center [637, 418] width 551 height 50
click at [483, 402] on input "text" at bounding box center [533, 417] width 306 height 31
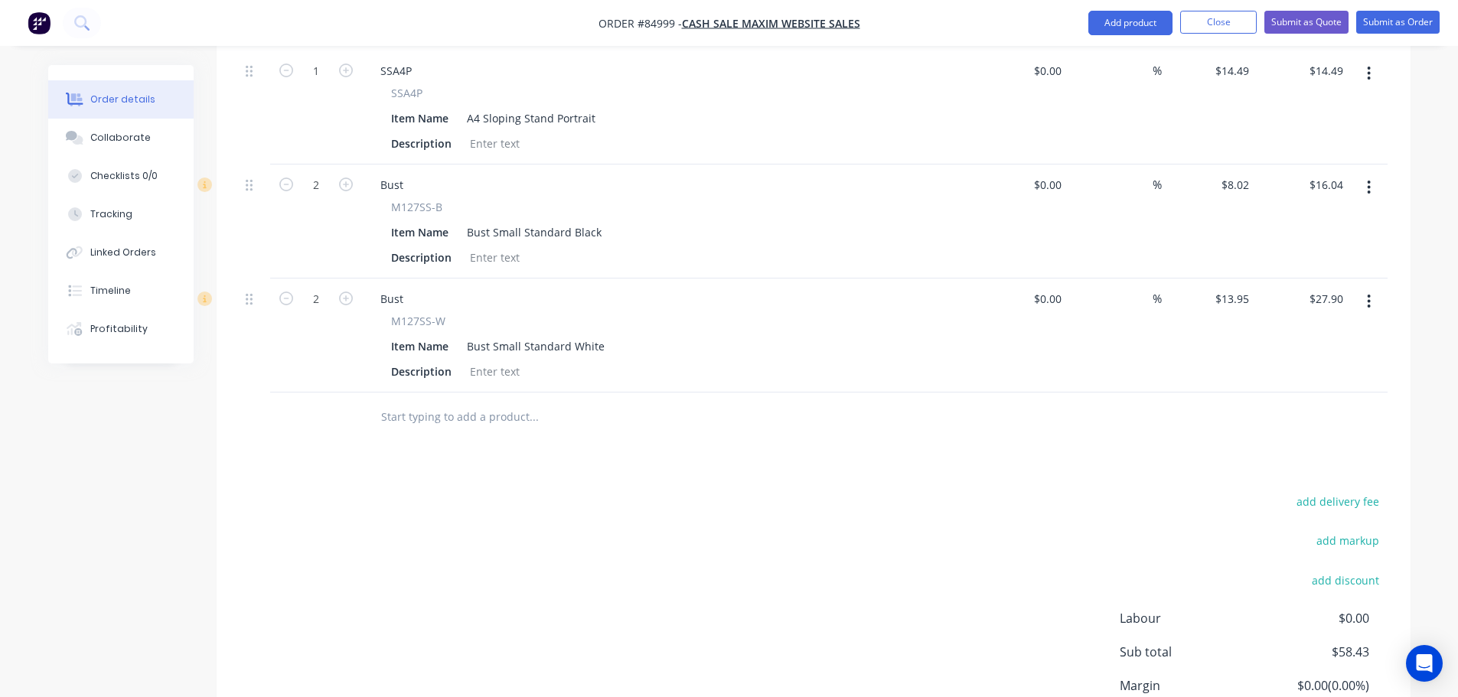
click at [488, 410] on div at bounding box center [637, 418] width 551 height 50
click at [482, 402] on input "text" at bounding box center [533, 417] width 306 height 31
paste input "M127LS-B"
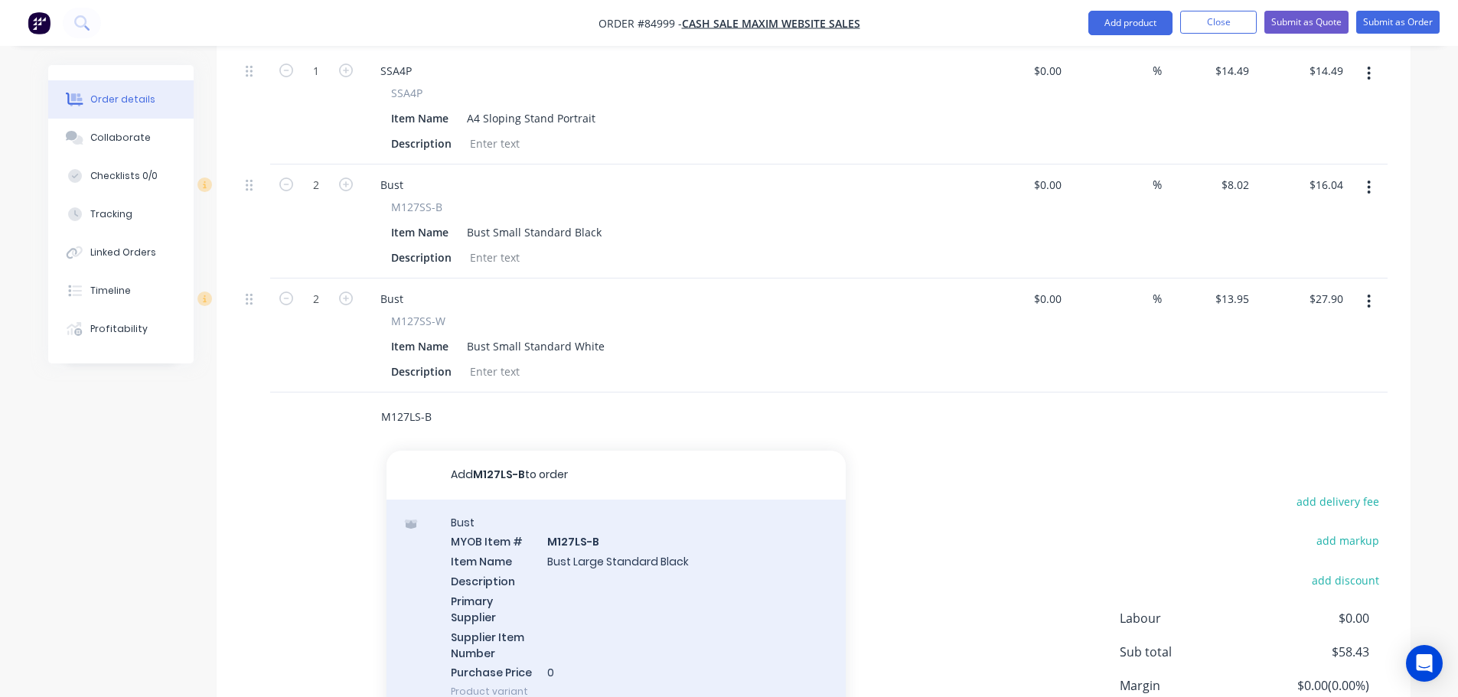
type input "M127LS-B"
click at [568, 571] on div "Bust MYOB Item # M127LS-B Item Name Bust Large Standard Black Description Prima…" at bounding box center [616, 607] width 459 height 215
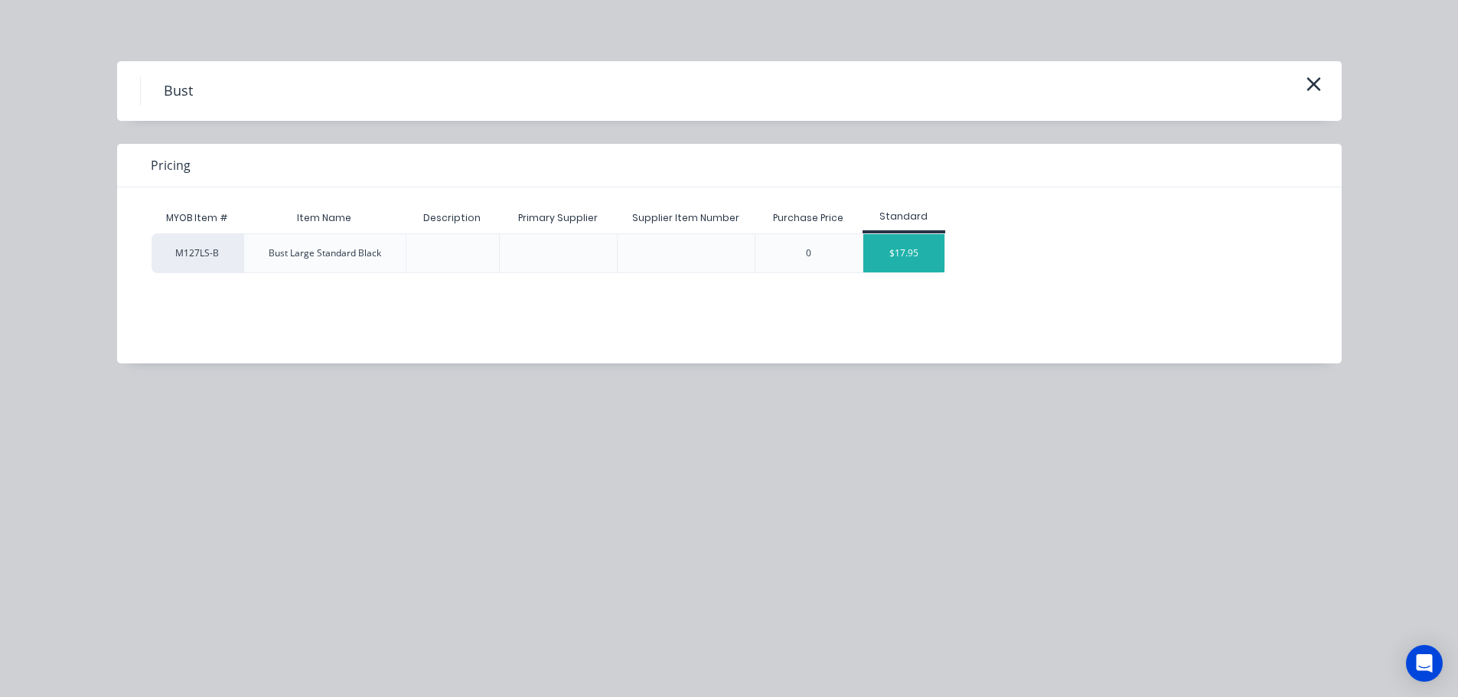
click at [884, 262] on div "$17.95" at bounding box center [904, 253] width 82 height 38
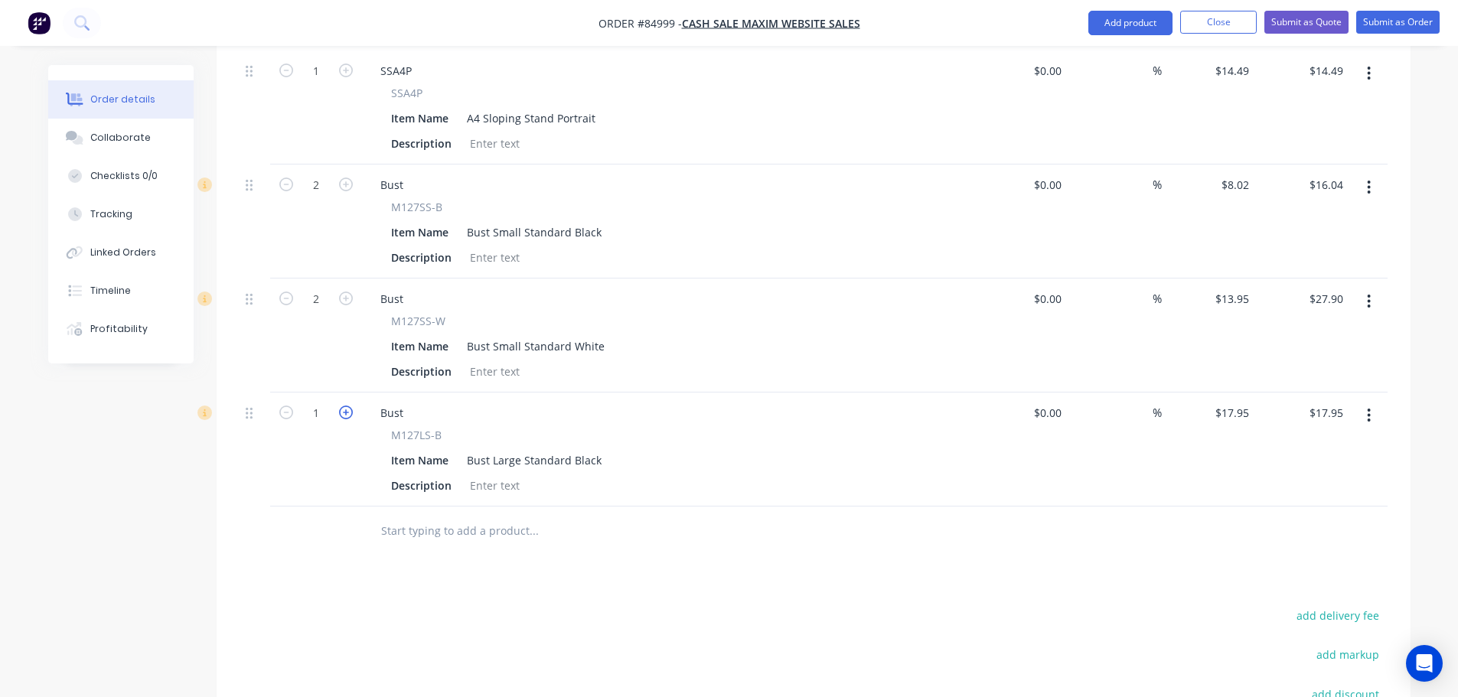
click at [352, 406] on icon "button" at bounding box center [346, 413] width 14 height 14
type input "2"
type input "$35.90"
click at [465, 516] on input "text" at bounding box center [533, 531] width 306 height 31
click at [484, 516] on input "text" at bounding box center [533, 531] width 306 height 31
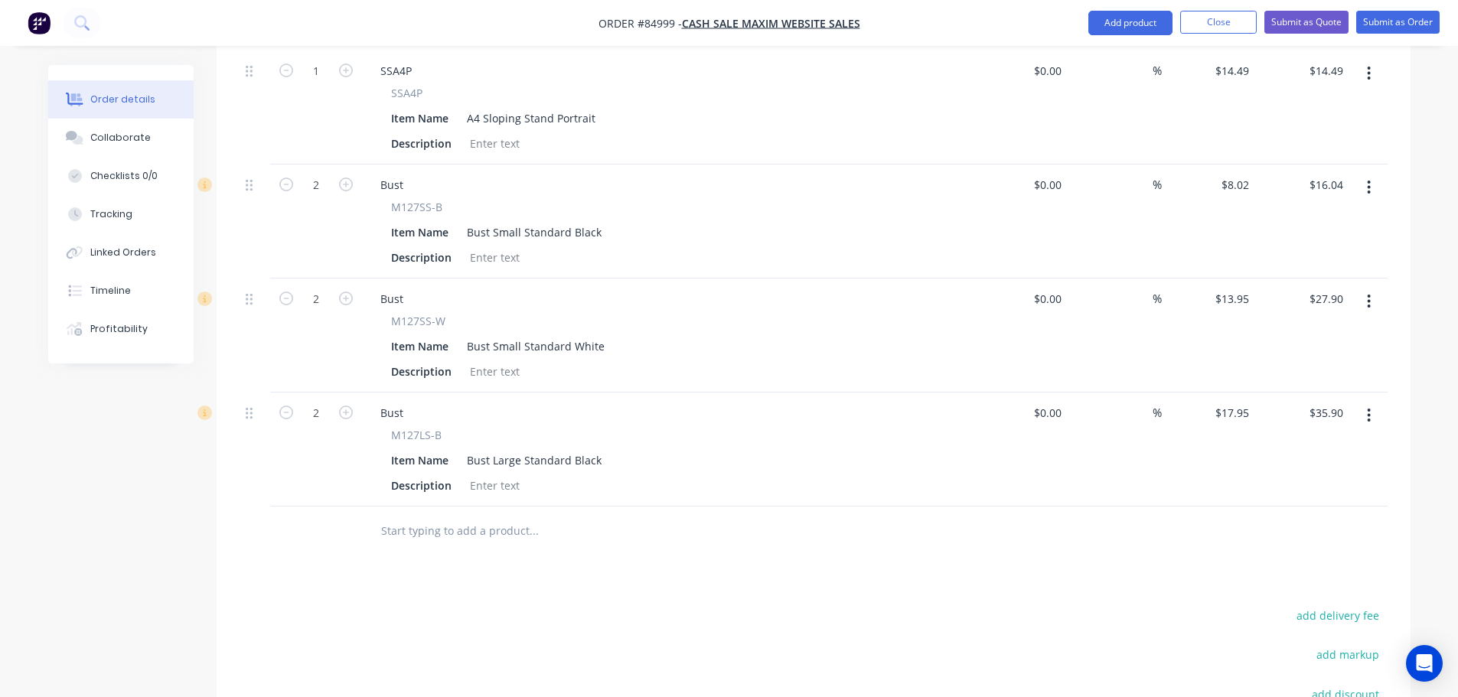
paste input "M127MININ-W"
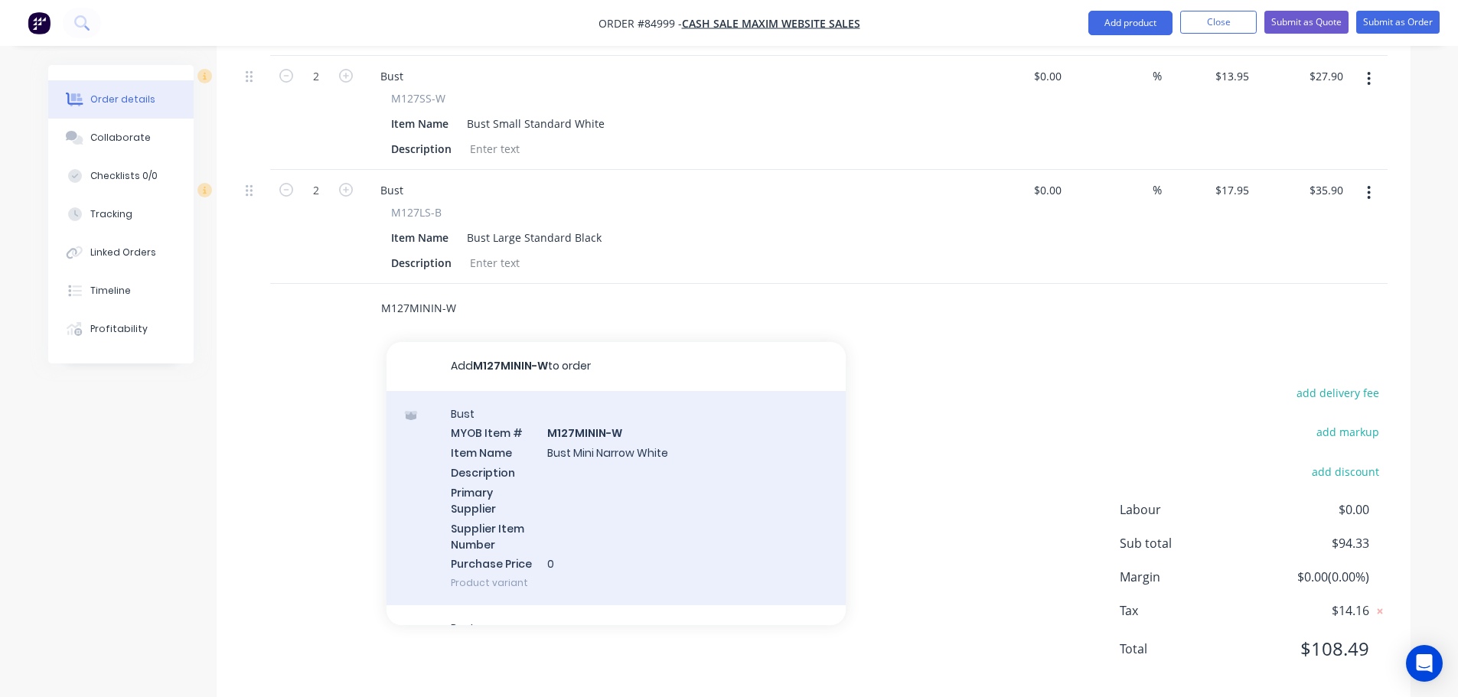
scroll to position [713, 0]
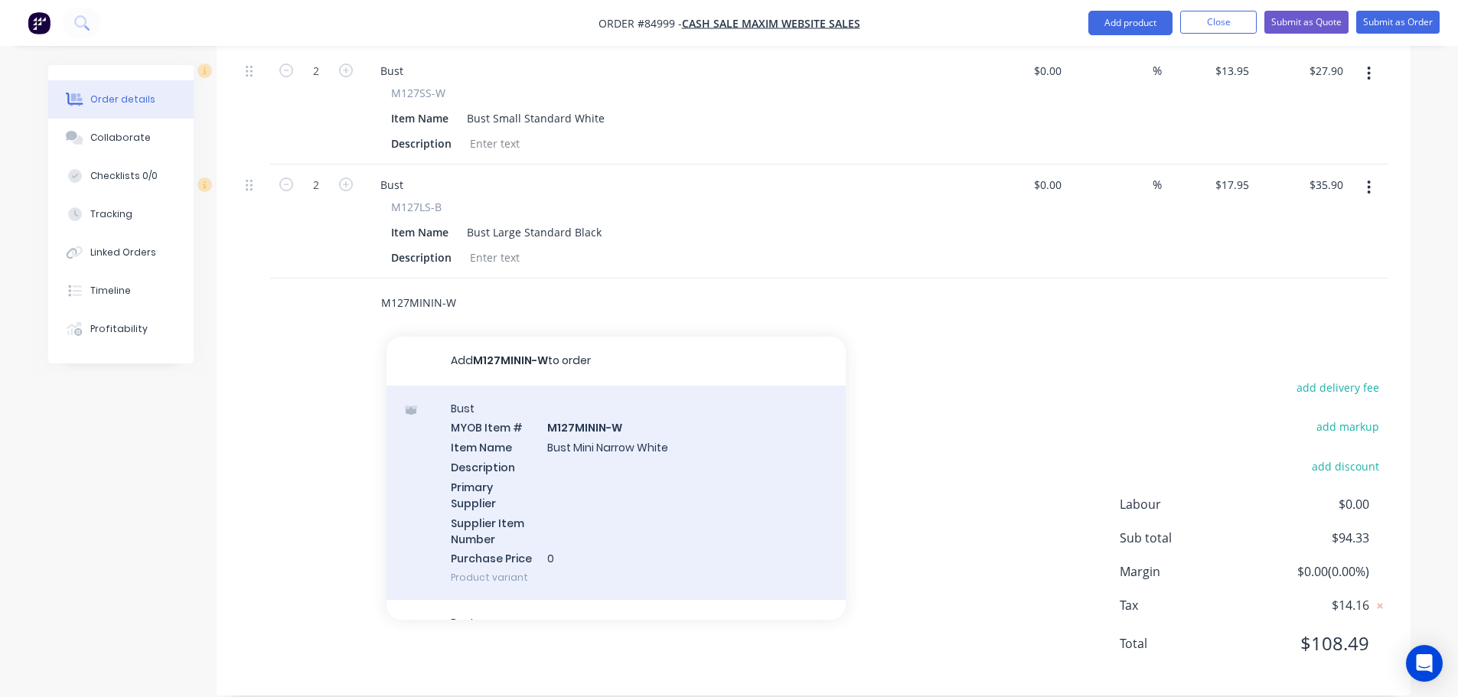
type input "M127MININ-W"
click at [473, 453] on div "Bust MYOB Item # M127MININ-W Item Name Bust Mini Narrow White Description Prima…" at bounding box center [616, 493] width 459 height 215
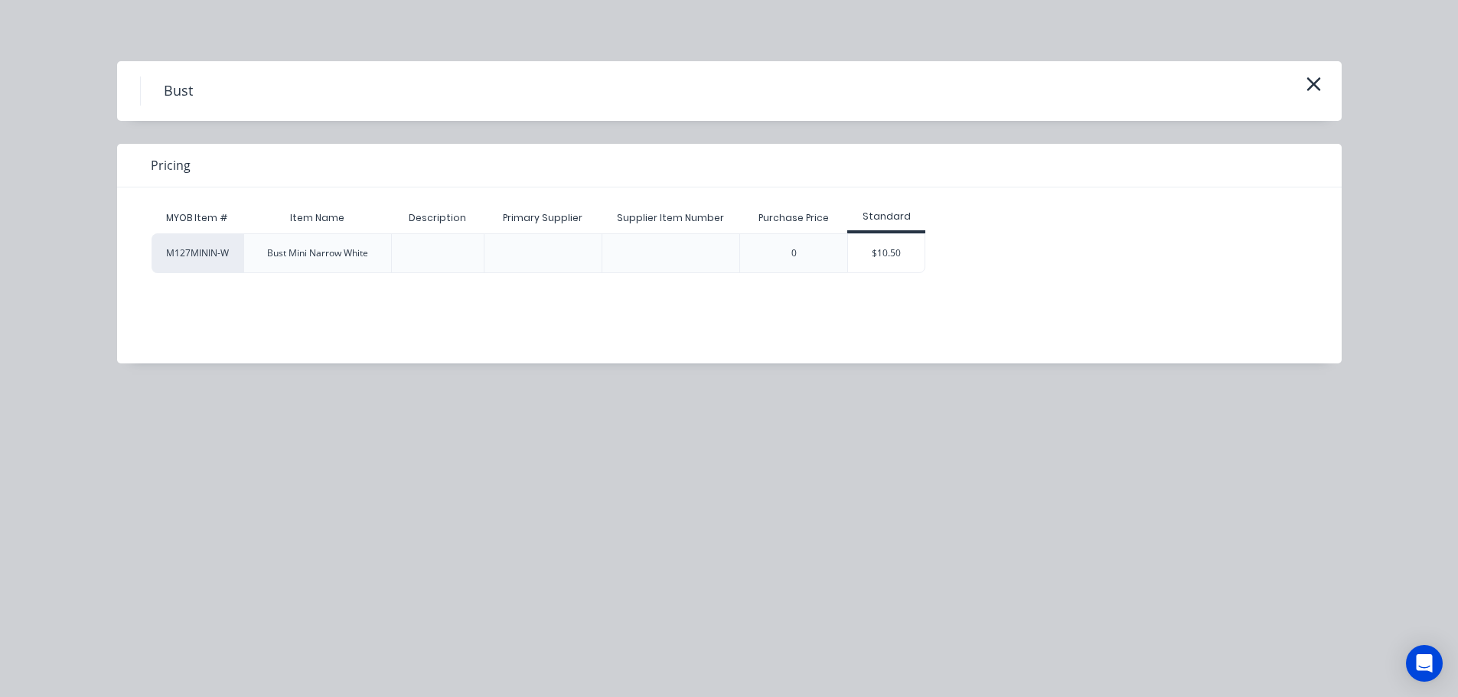
click at [894, 250] on div "$10.50" at bounding box center [886, 253] width 77 height 38
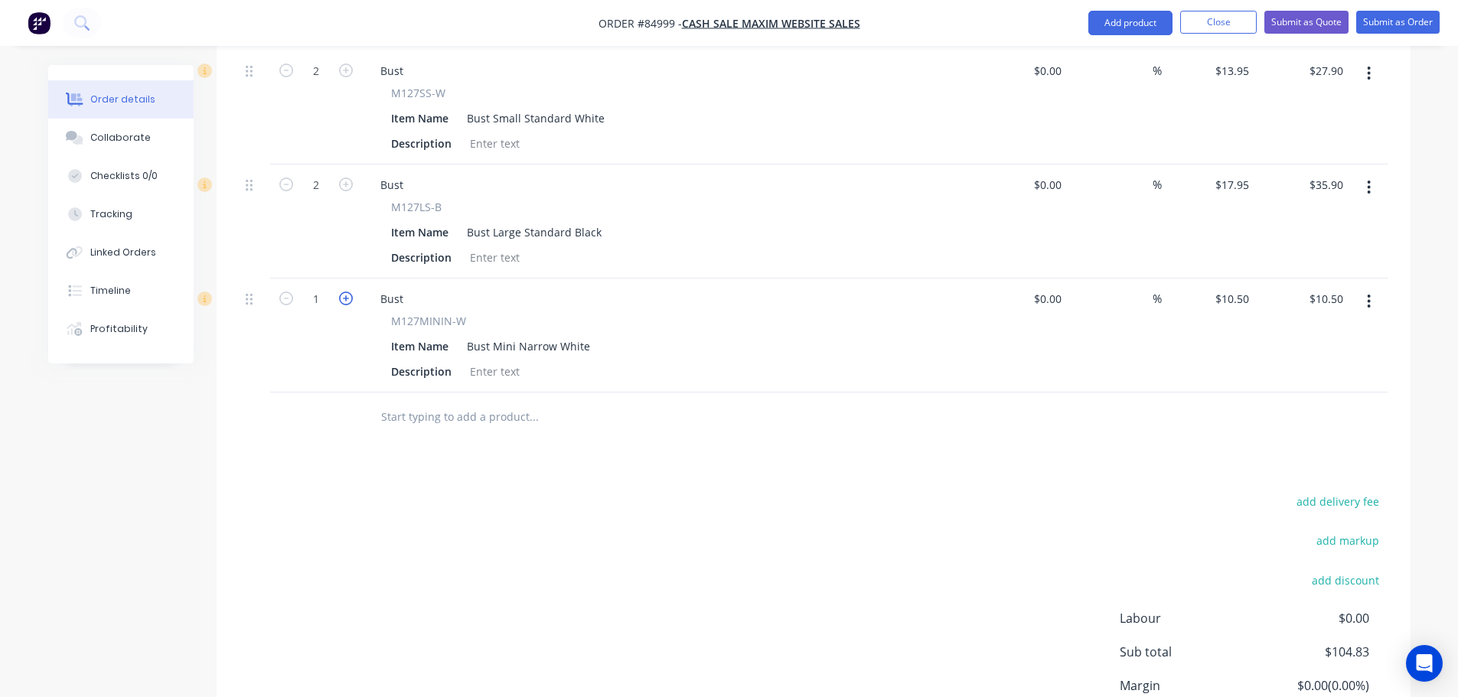
click at [348, 292] on icon "button" at bounding box center [346, 299] width 14 height 14
type input "2"
type input "$21.00"
click at [455, 402] on input "text" at bounding box center [533, 417] width 306 height 31
paste input "M127MININ-B"
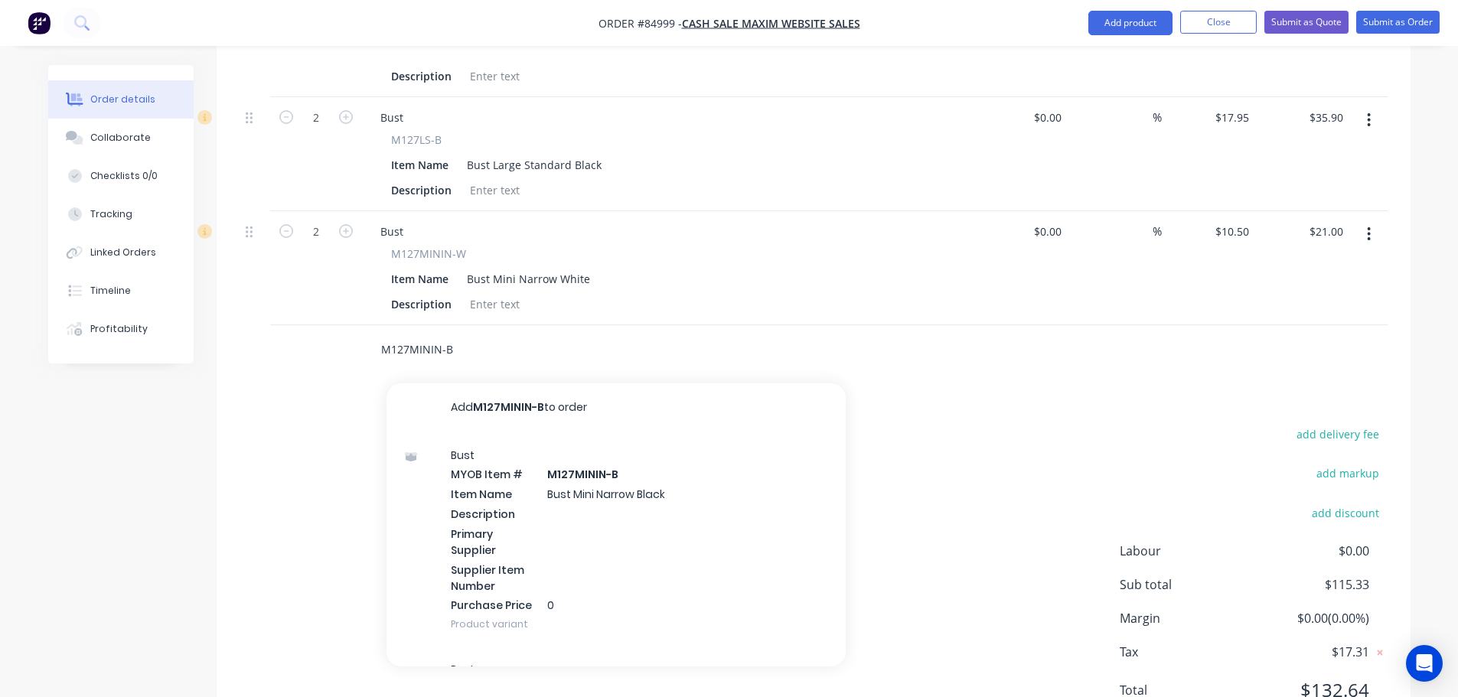
scroll to position [828, 0]
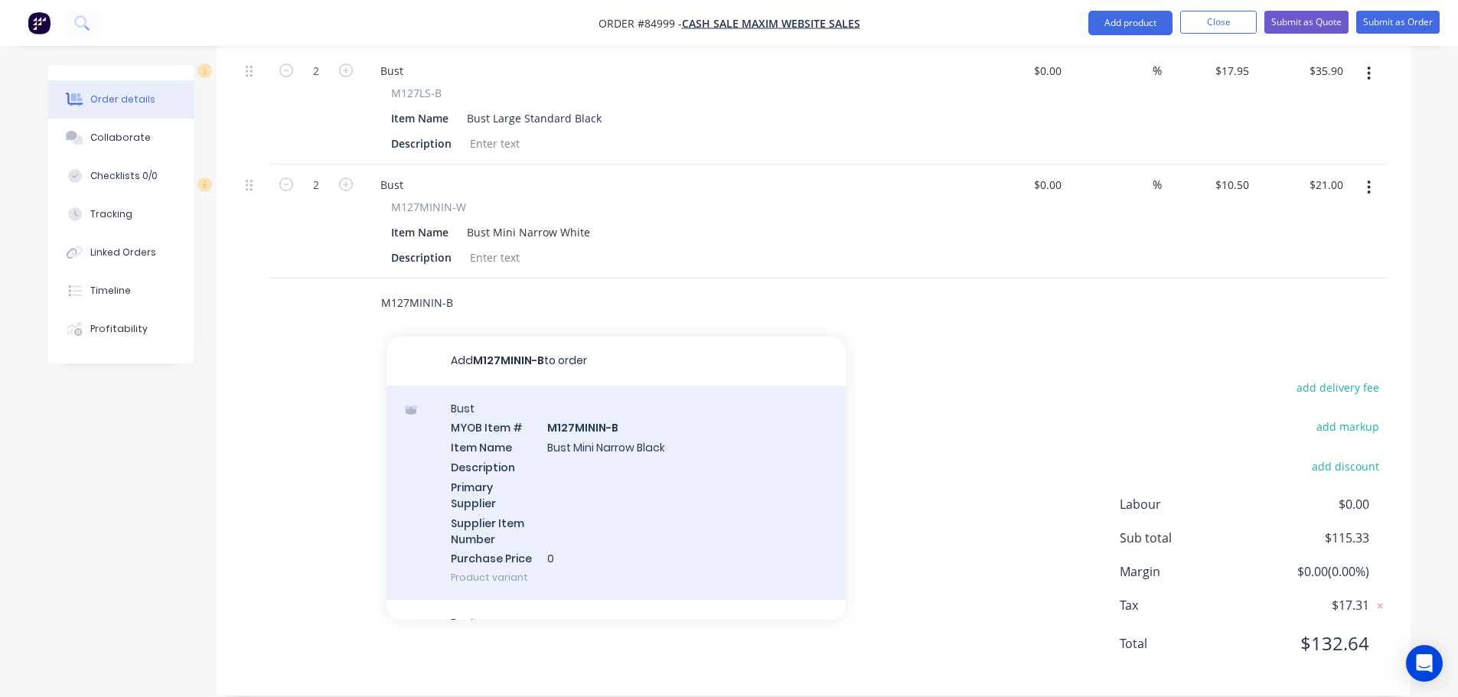
type input "M127MININ-B"
click at [591, 432] on div "Bust MYOB Item # M127MININ-B Item Name Bust Mini Narrow Black Description Prima…" at bounding box center [616, 493] width 459 height 215
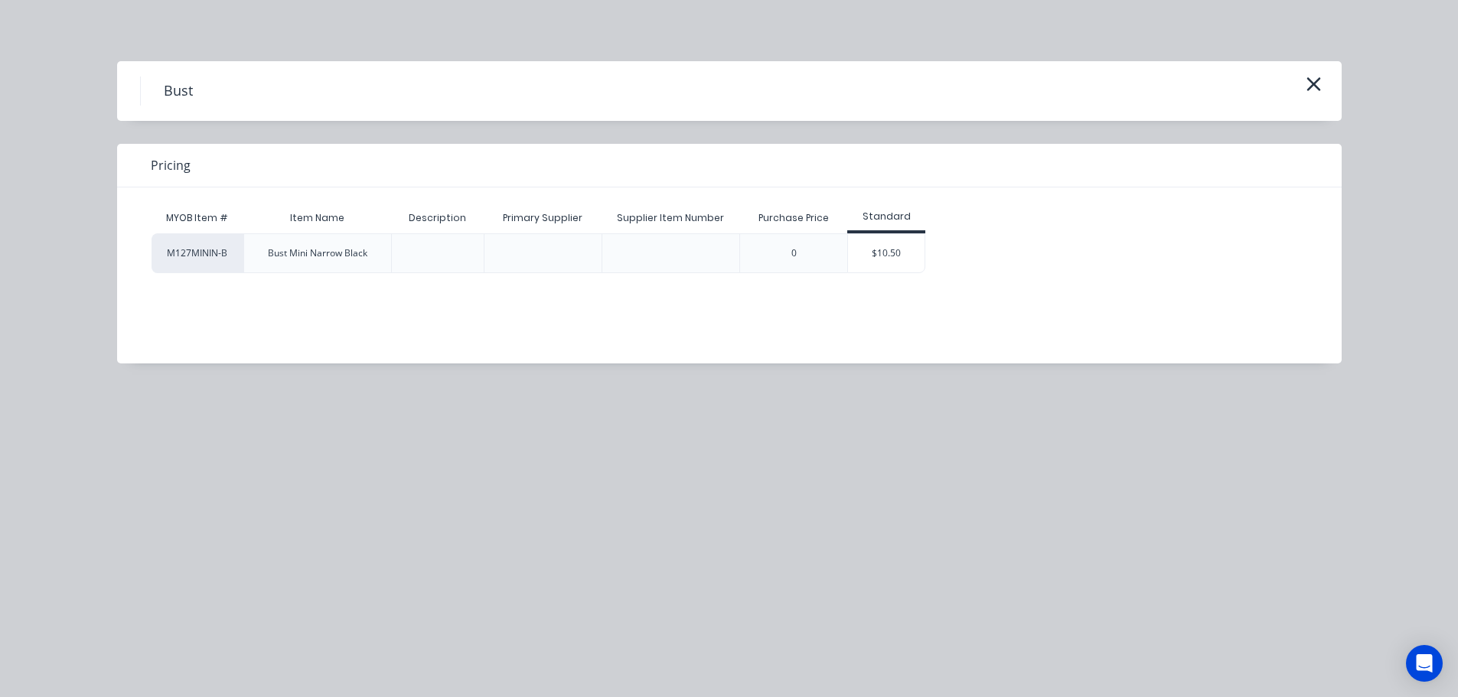
drag, startPoint x: 866, startPoint y: 253, endPoint x: 686, endPoint y: 280, distance: 181.9
click at [866, 254] on div "$10.50" at bounding box center [886, 253] width 77 height 38
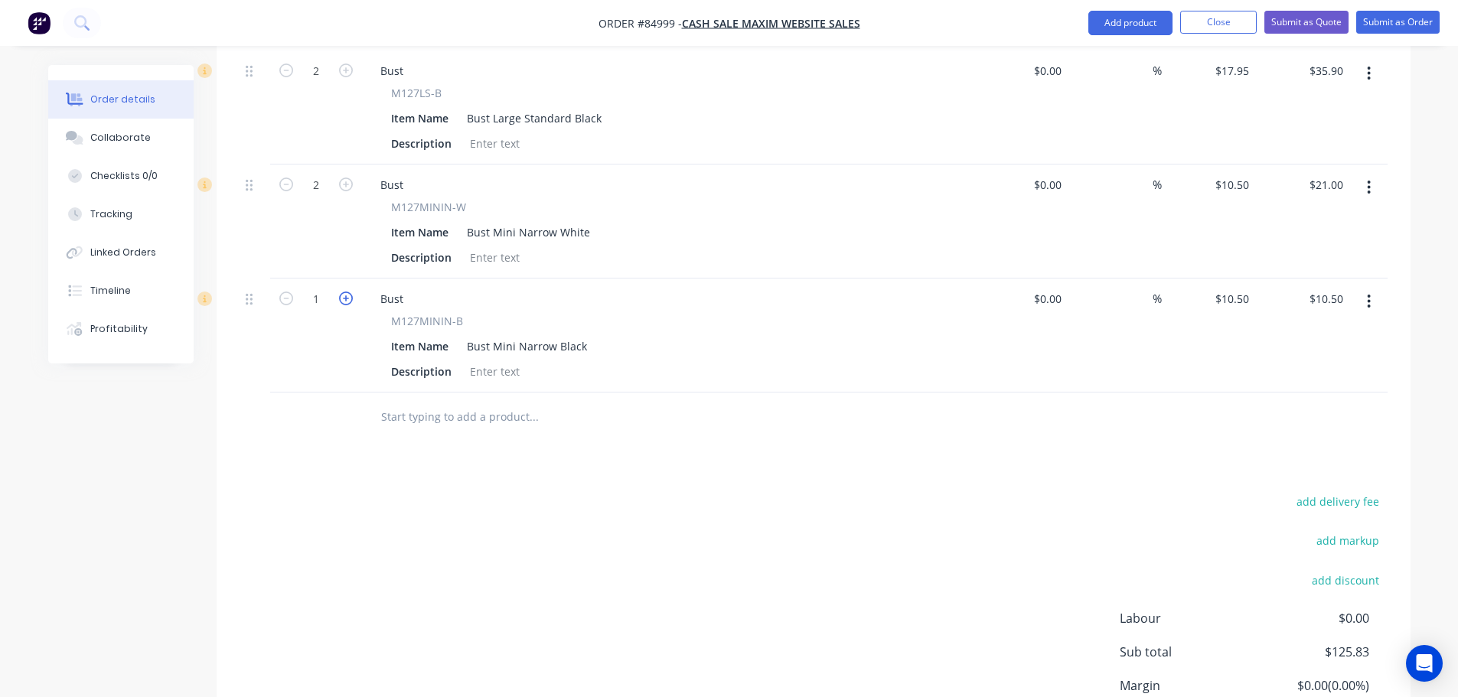
click at [342, 292] on icon "button" at bounding box center [346, 299] width 14 height 14
type input "2"
type input "$21.00"
click at [432, 402] on input "text" at bounding box center [533, 417] width 306 height 31
paste input "M112-LSB"
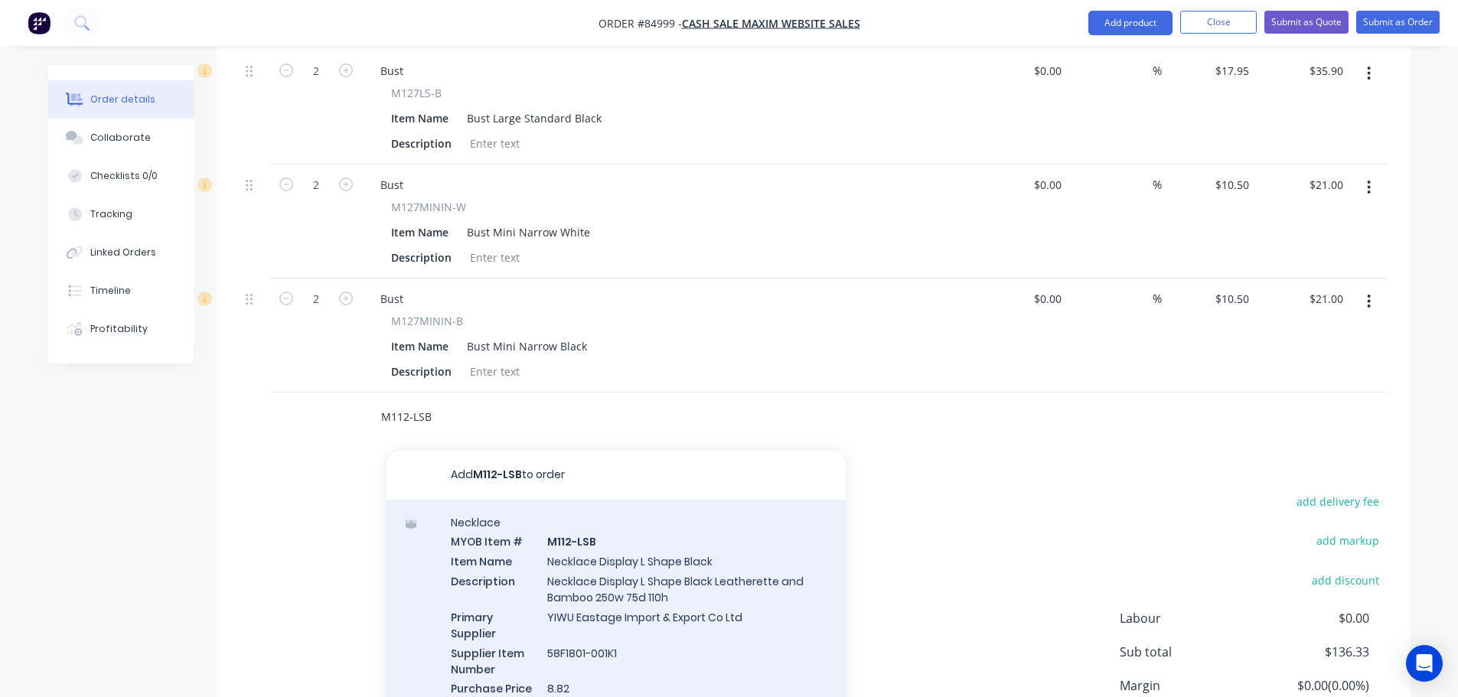
type input "M112-LSB"
click at [529, 538] on div "Necklace MYOB Item # M112-LSB Item Name Necklace Display L Shape Black Descript…" at bounding box center [616, 615] width 459 height 231
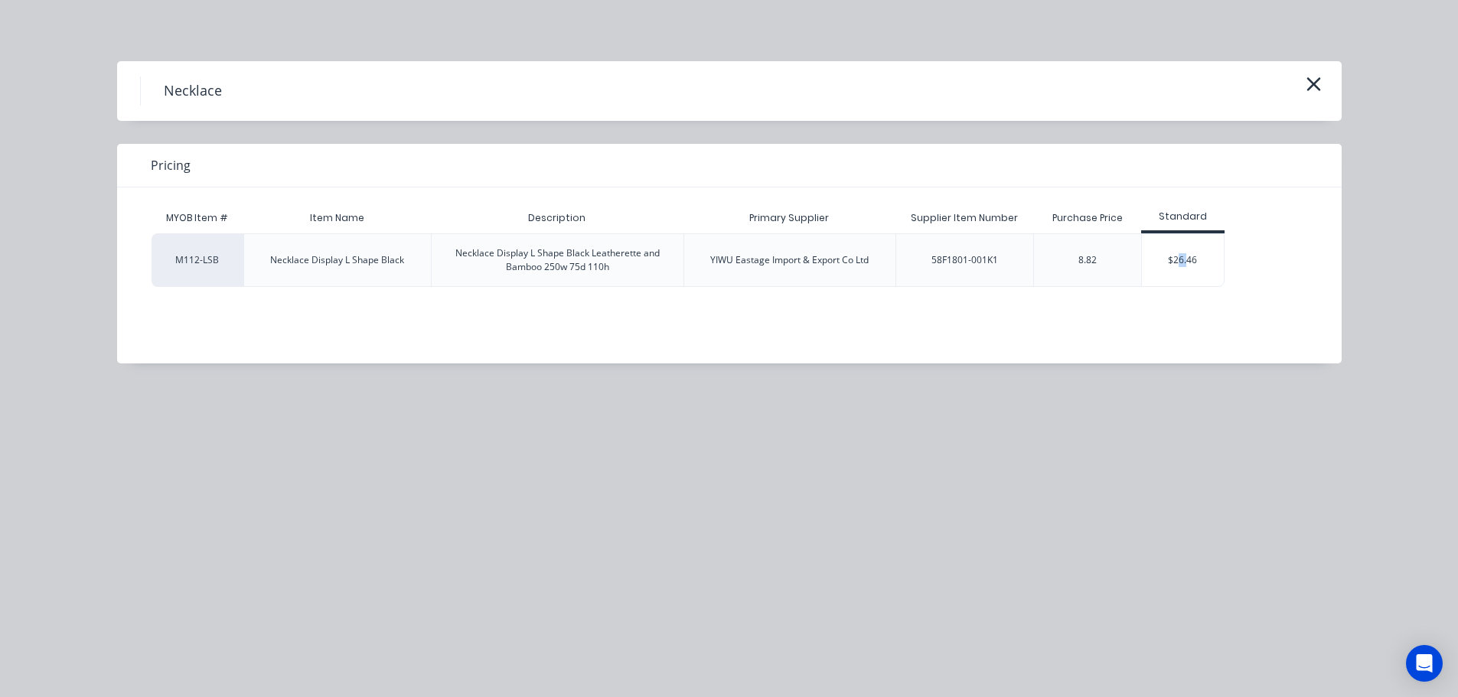
click at [1187, 251] on div "$26.46" at bounding box center [1183, 260] width 82 height 52
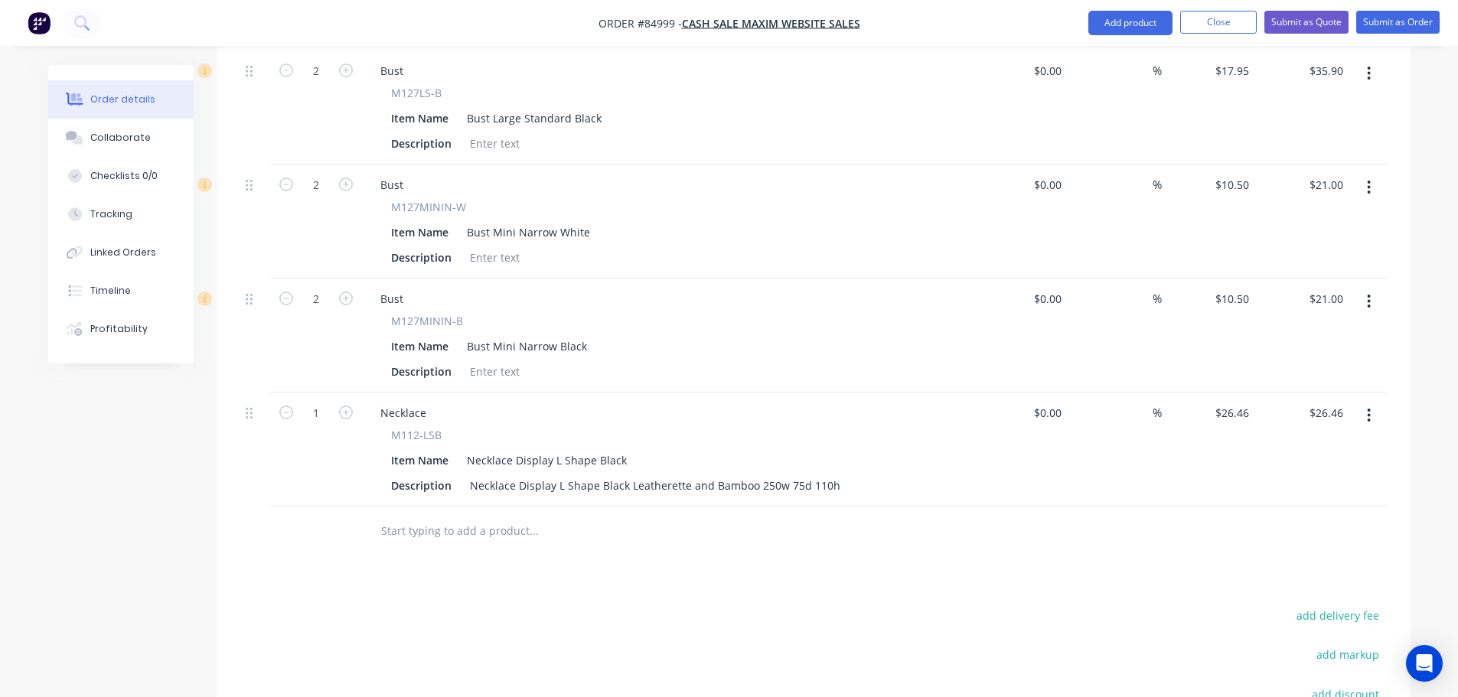
click at [435, 517] on input "text" at bounding box center [533, 531] width 306 height 31
click at [470, 516] on input "text" at bounding box center [533, 531] width 306 height 31
paste input "M127MF-B"
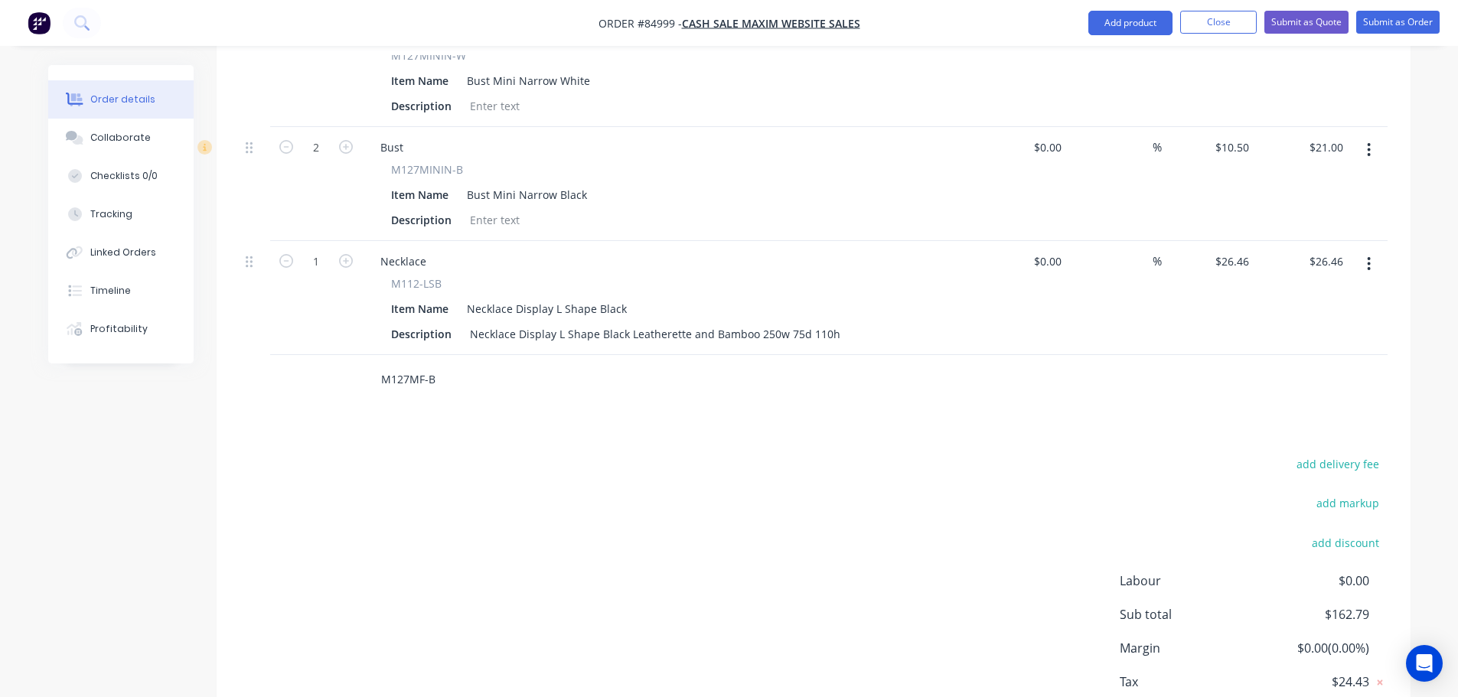
scroll to position [1056, 0]
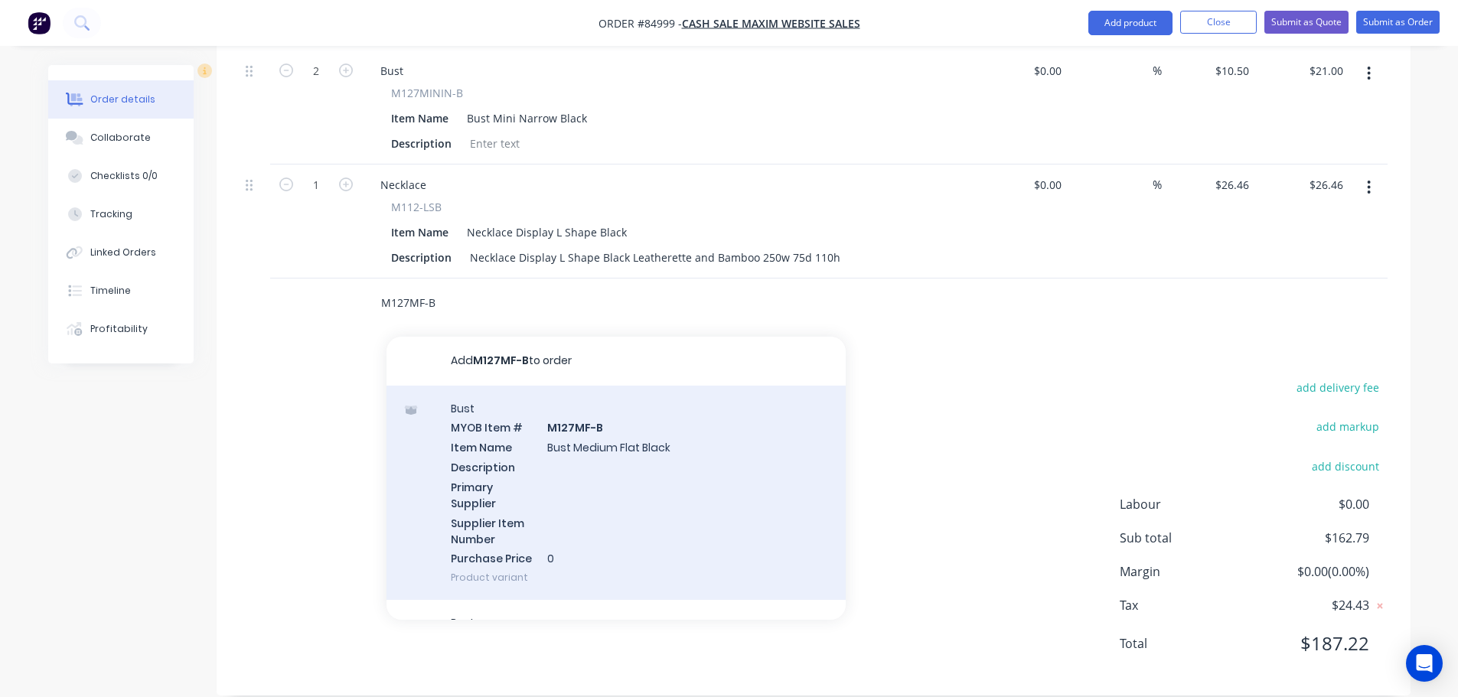
type input "M127MF-B"
click at [589, 472] on div "Bust MYOB Item # M127MF-B Item Name Bust Medium Flat Black Description Primary …" at bounding box center [616, 493] width 459 height 215
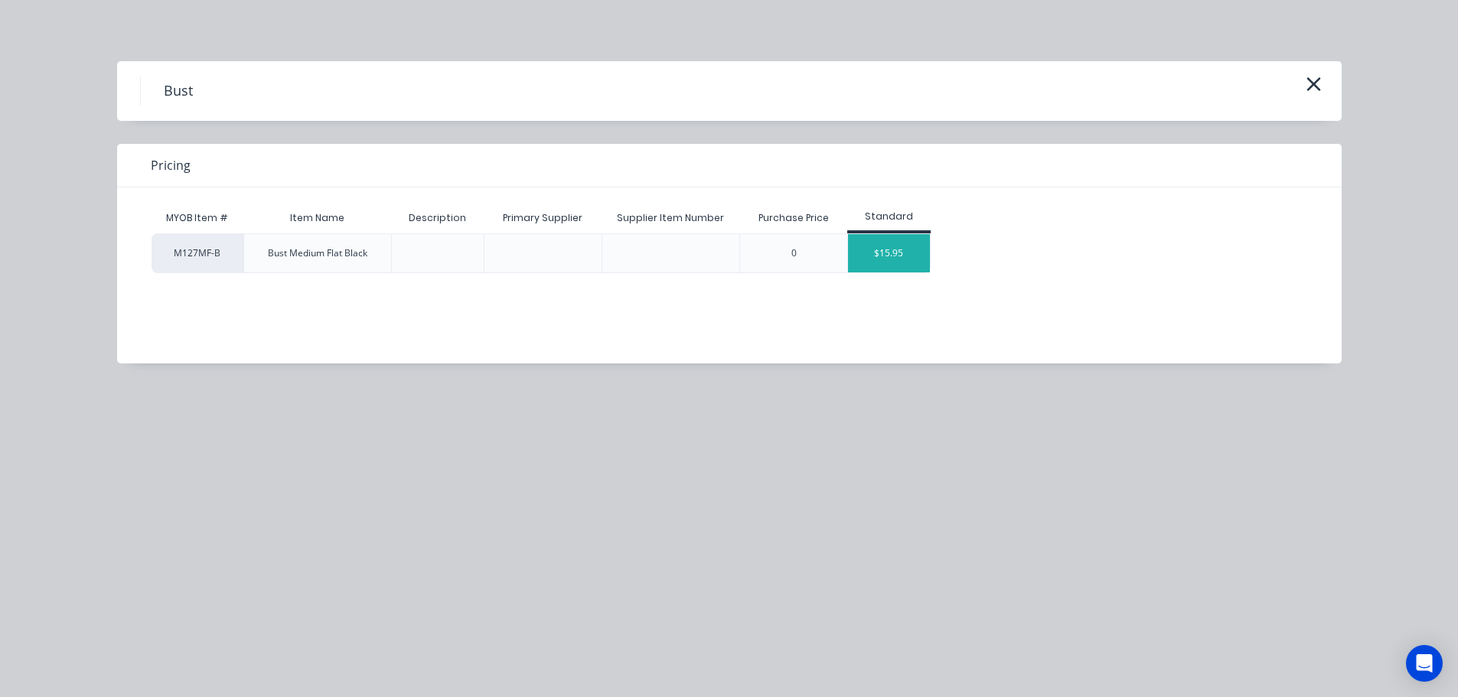
click at [916, 255] on div "$15.95" at bounding box center [889, 253] width 82 height 38
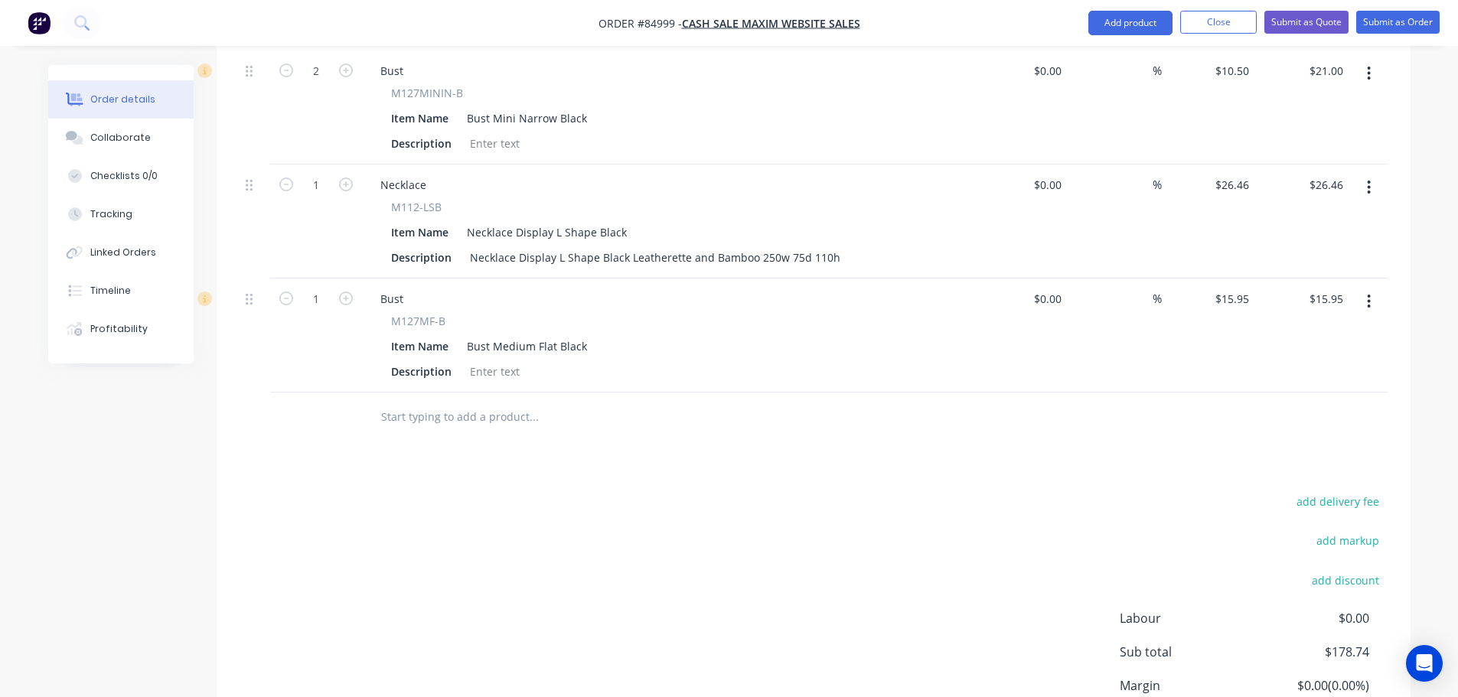
click at [395, 402] on input "text" at bounding box center [533, 417] width 306 height 31
paste input "M127MF-V-2"
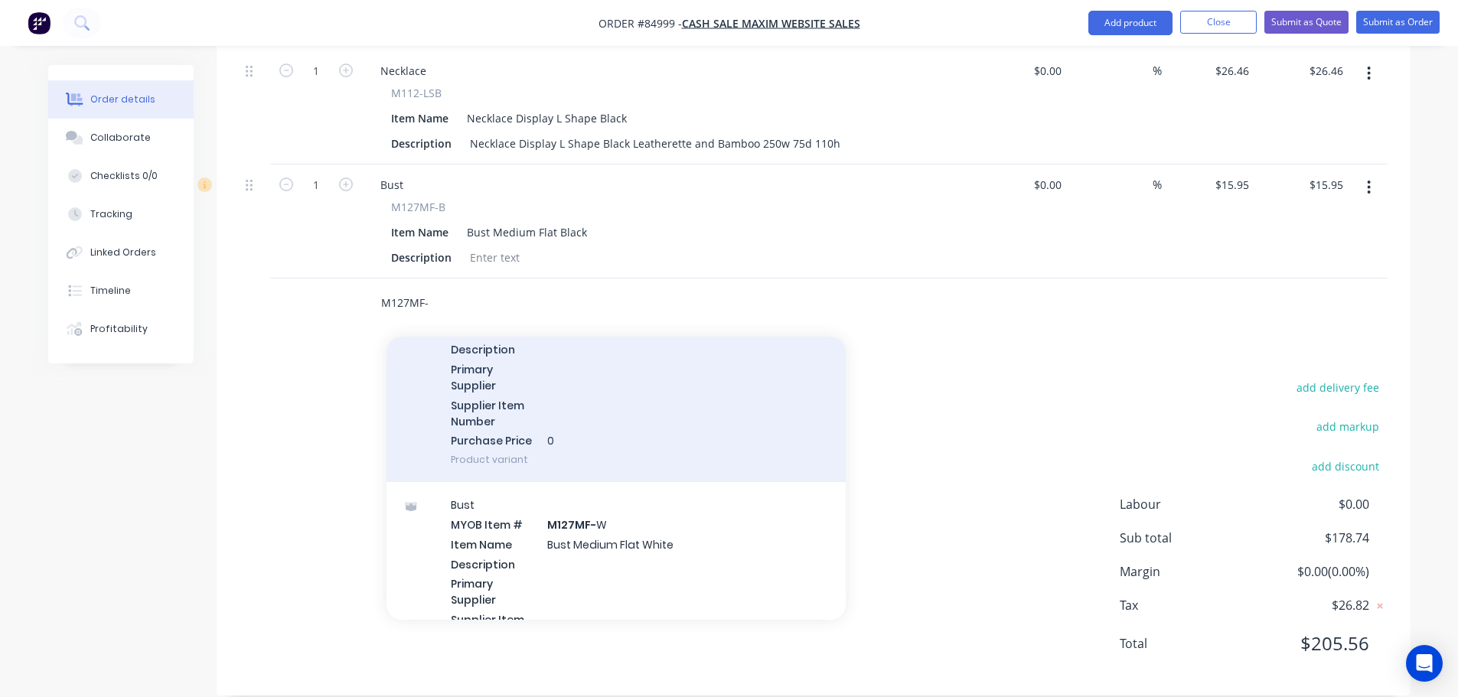
scroll to position [153, 0]
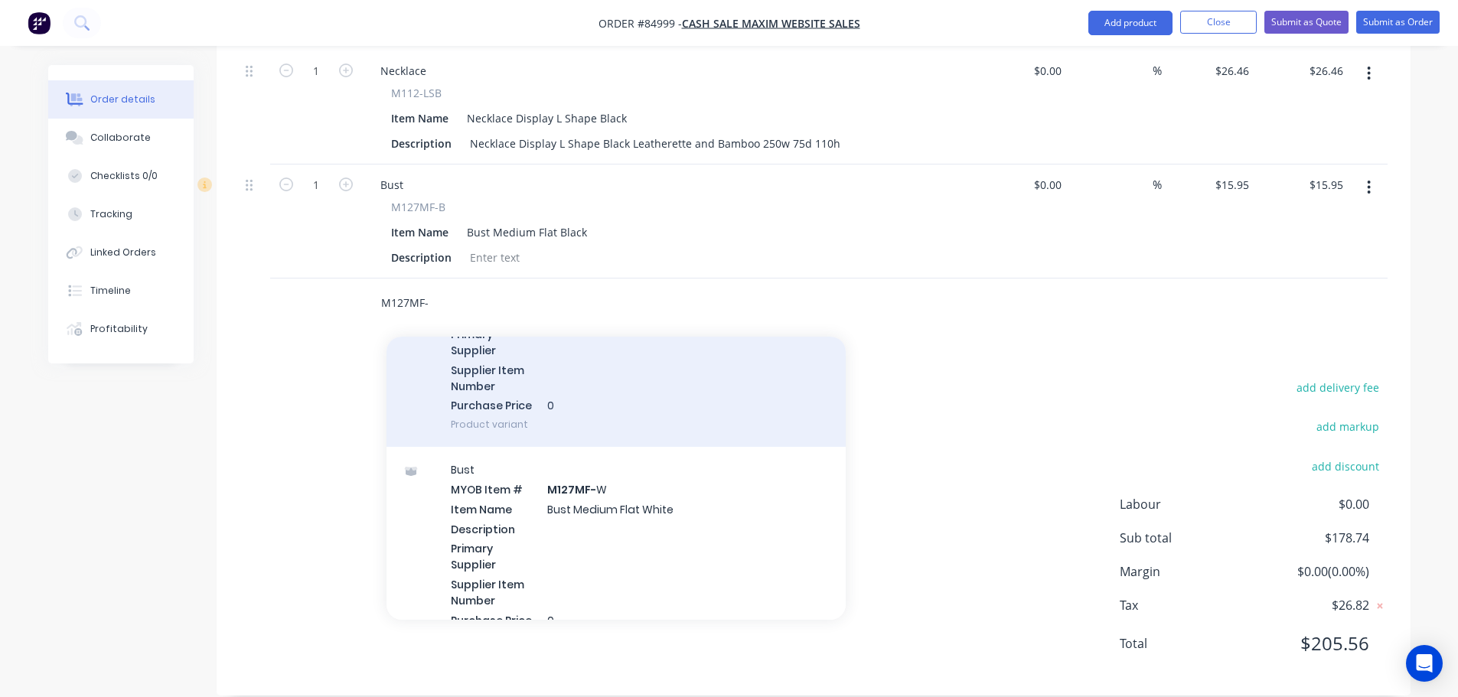
type input "M127MF-"
click at [546, 381] on div "Bust MYOB Item # M127MF- B Item Name Bust Medium Flat Black Description Primary…" at bounding box center [616, 340] width 459 height 215
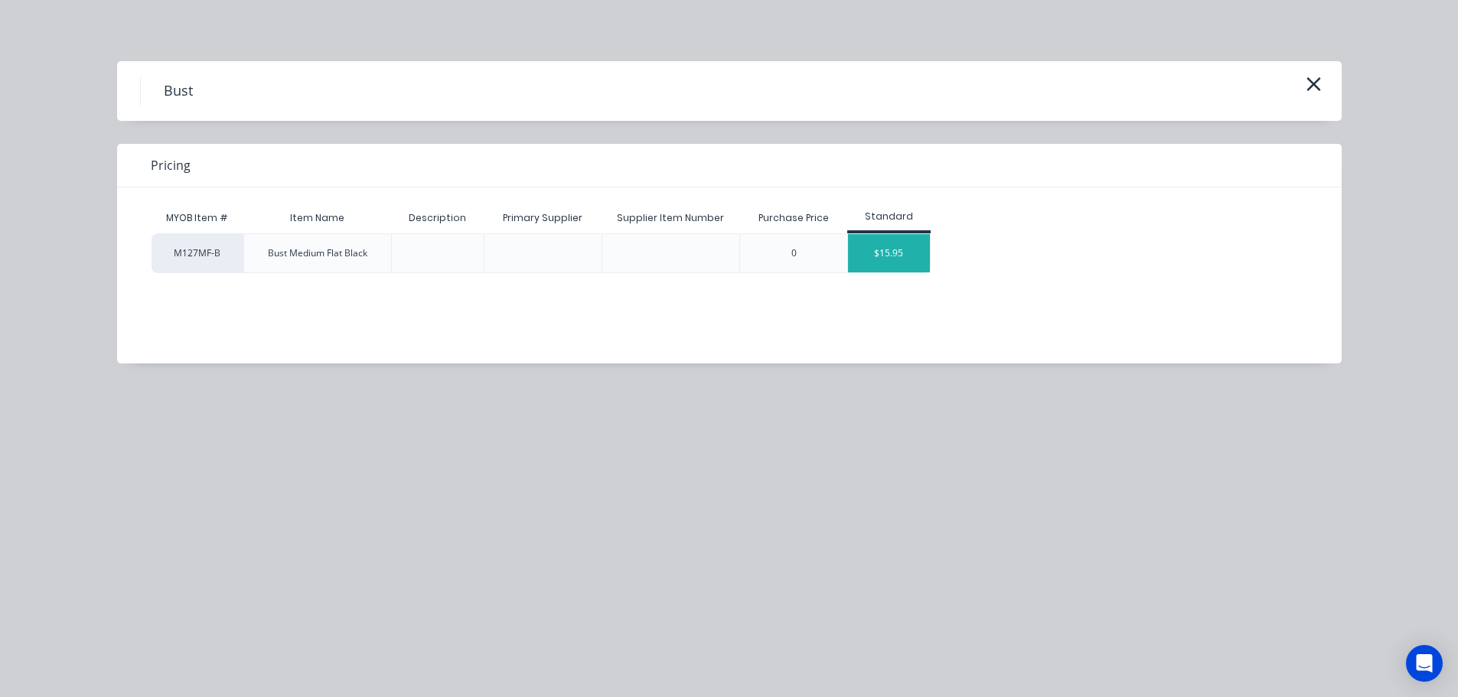
click at [891, 271] on div "$15.95" at bounding box center [889, 253] width 82 height 38
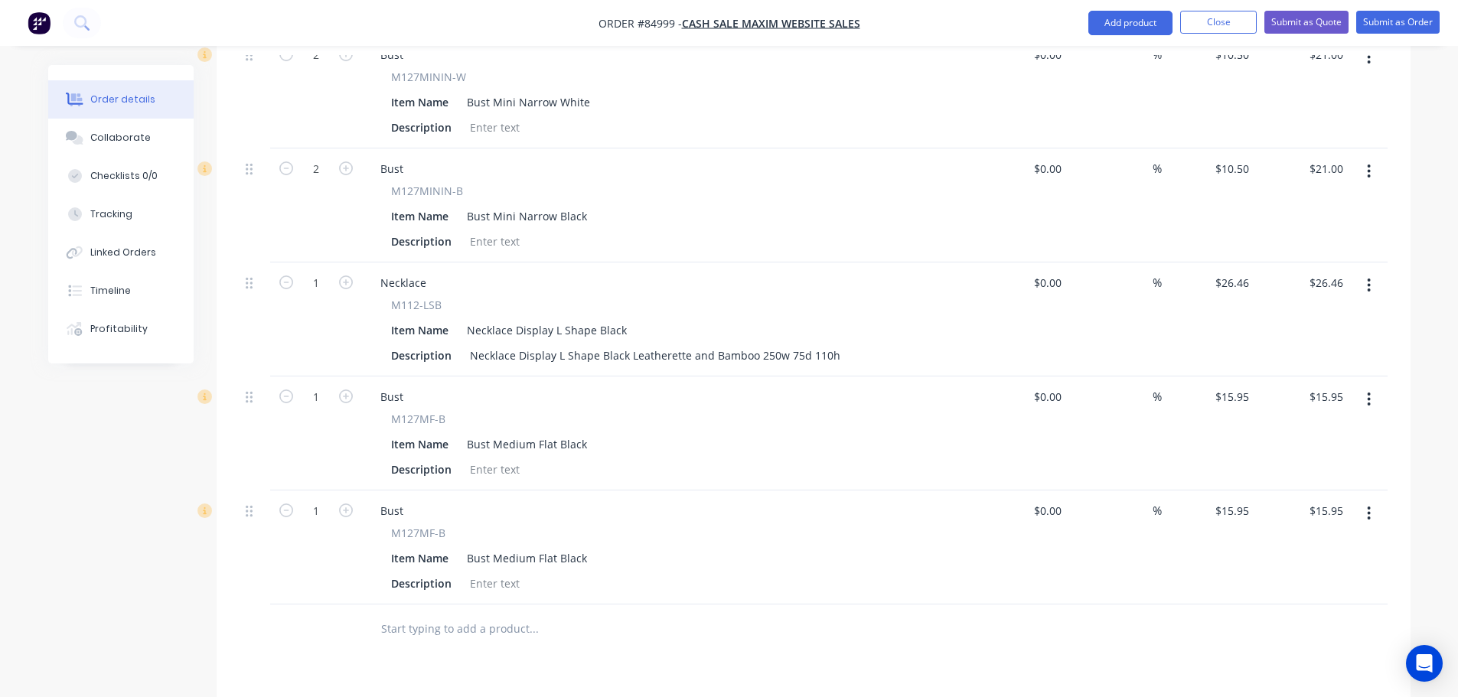
scroll to position [1017, 0]
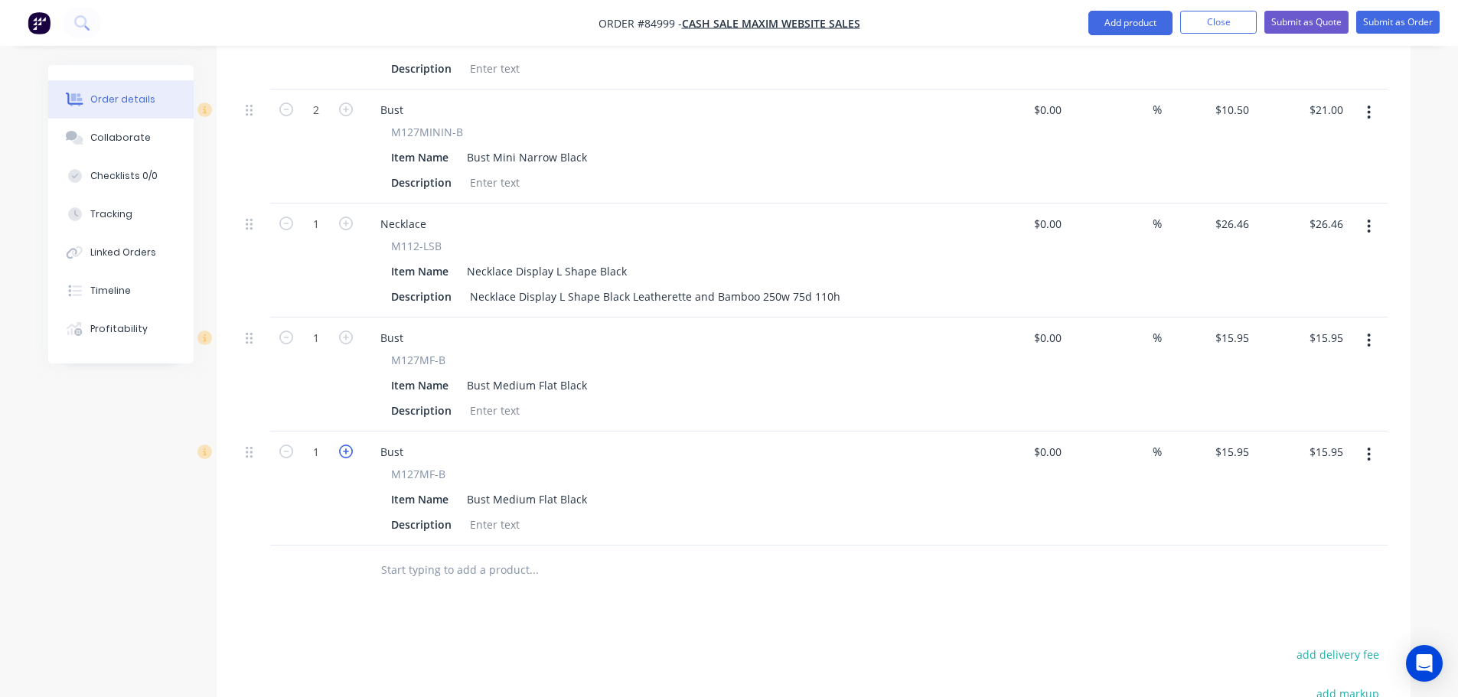
click at [344, 445] on icon "button" at bounding box center [346, 452] width 14 height 14
type input "2"
type input "$31.90"
click at [345, 331] on icon "button" at bounding box center [346, 338] width 14 height 14
type input "2"
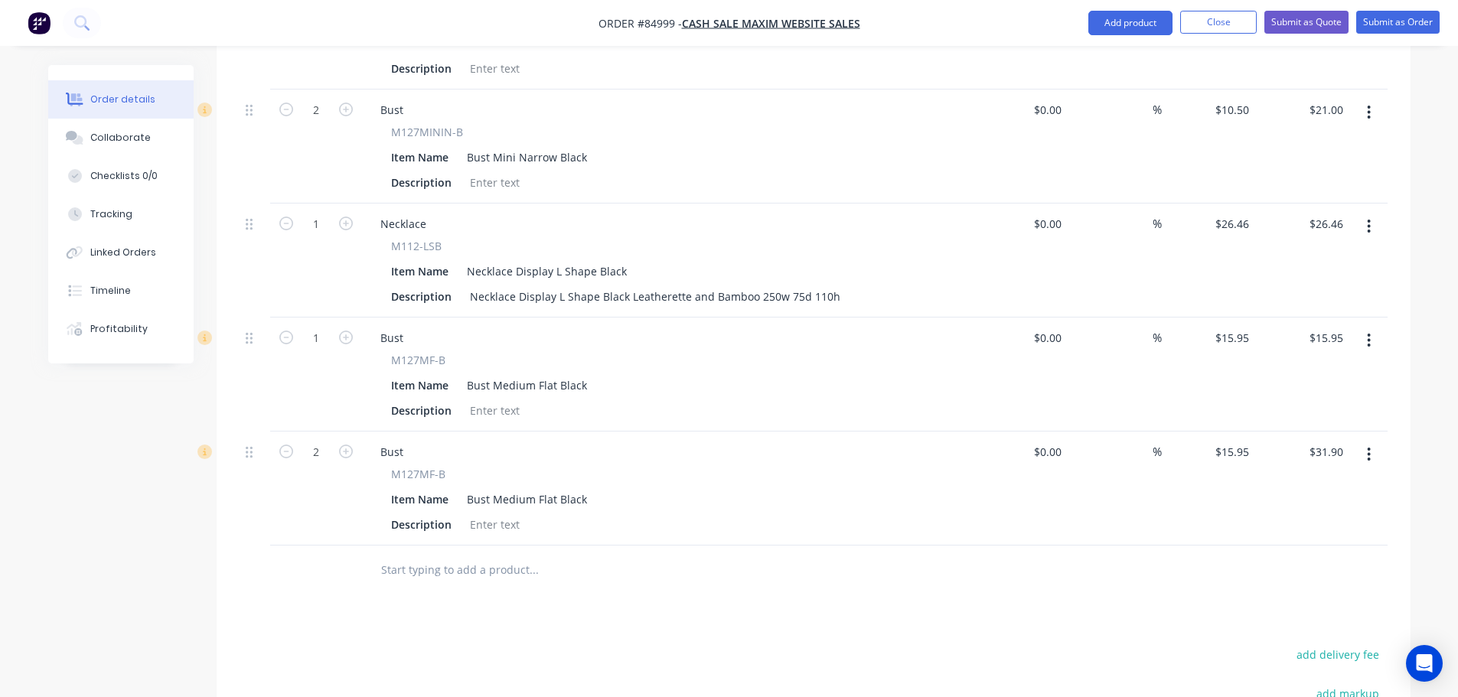
type input "$31.90"
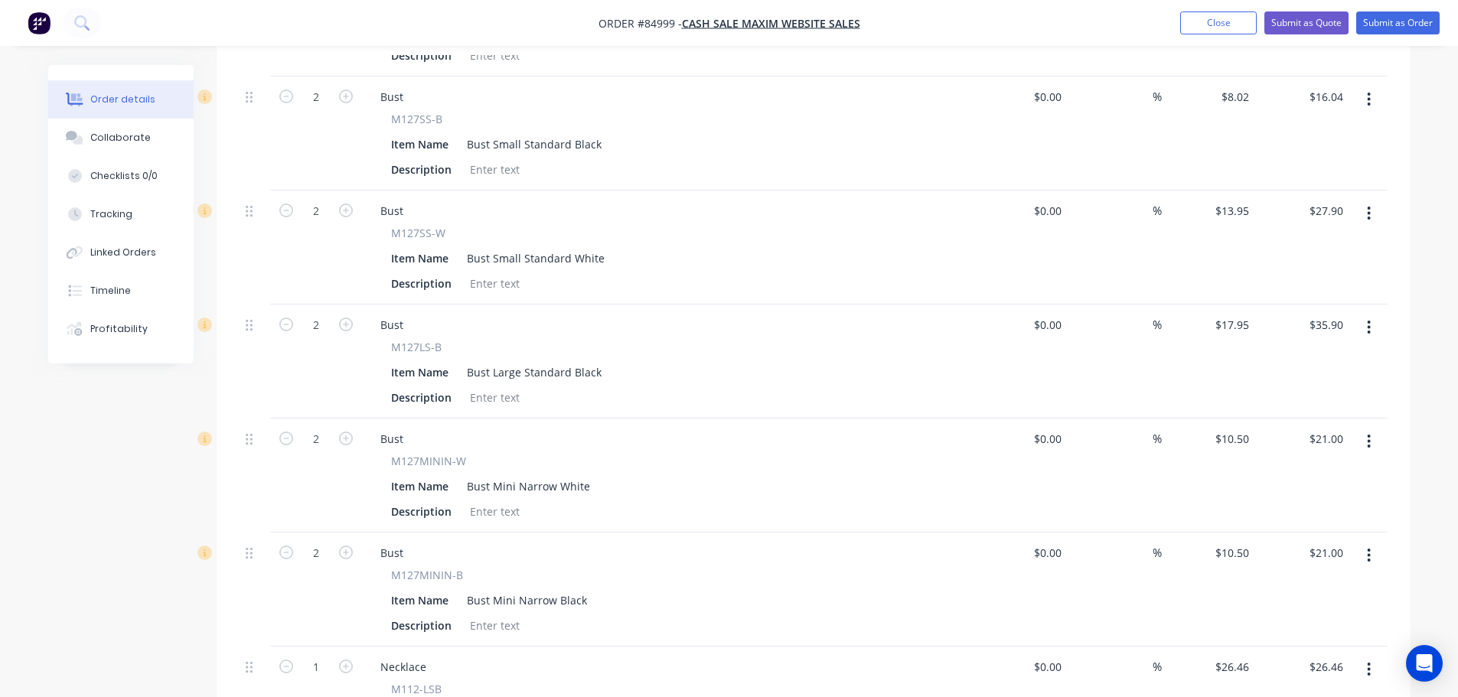
scroll to position [404, 0]
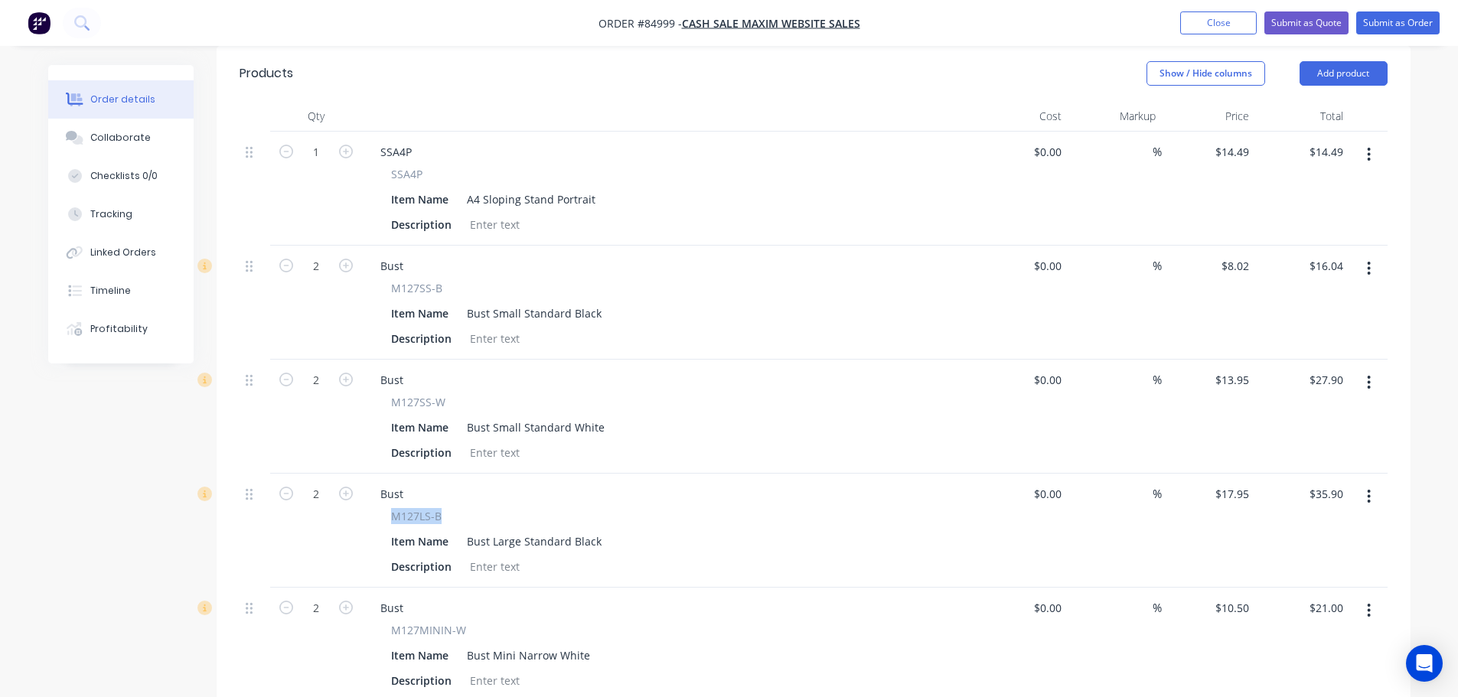
drag, startPoint x: 432, startPoint y: 495, endPoint x: 366, endPoint y: 495, distance: 65.8
click at [366, 495] on div "Bust M127LS-B Item Name Bust Large Standard Black Description" at bounding box center [668, 531] width 612 height 114
copy span "M127LS-B"
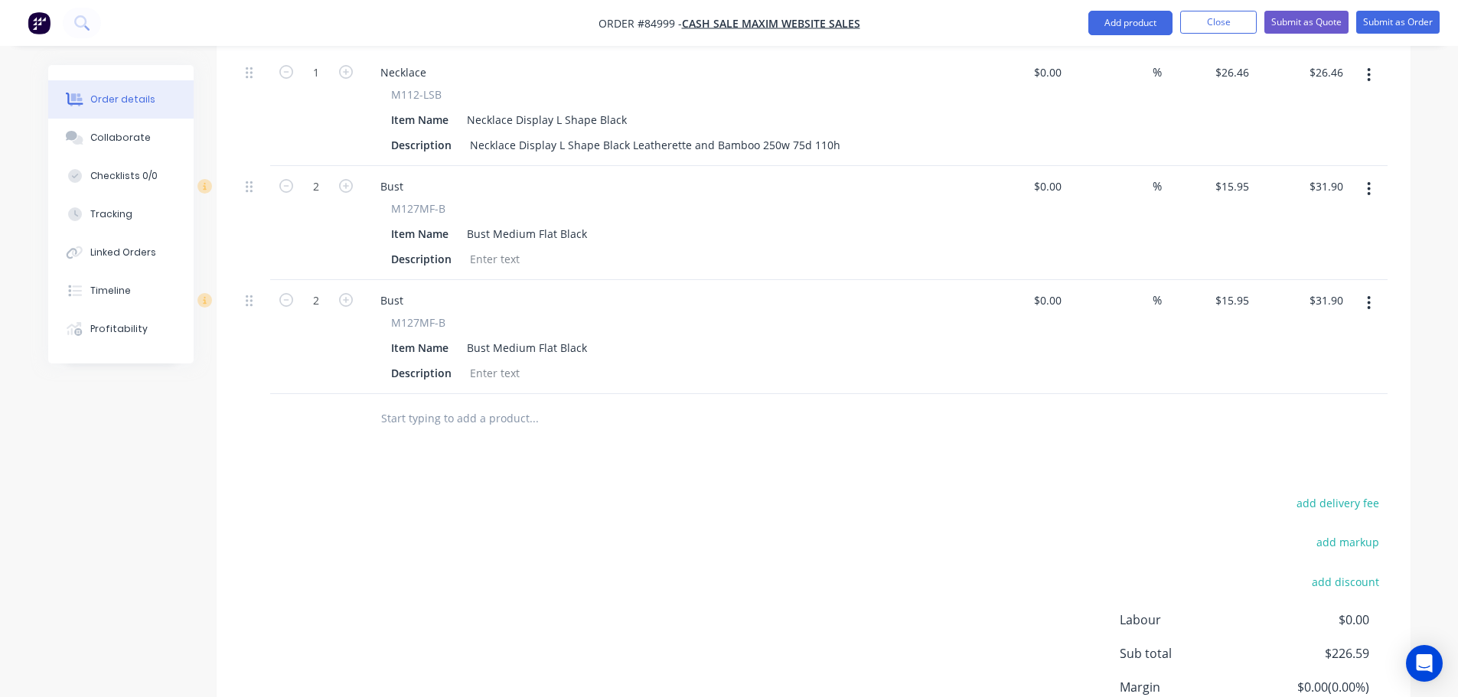
scroll to position [1284, 0]
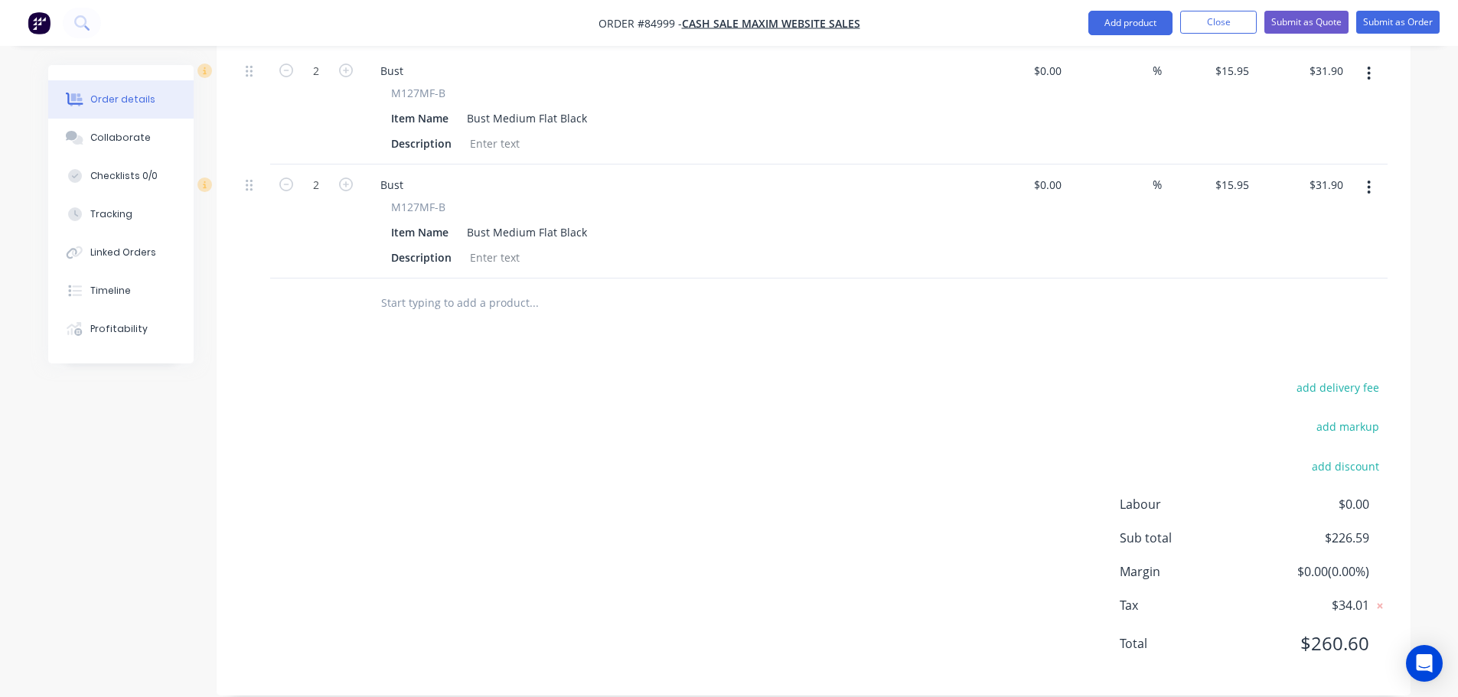
click at [421, 289] on input "text" at bounding box center [533, 303] width 306 height 31
paste input "M127LS-B"
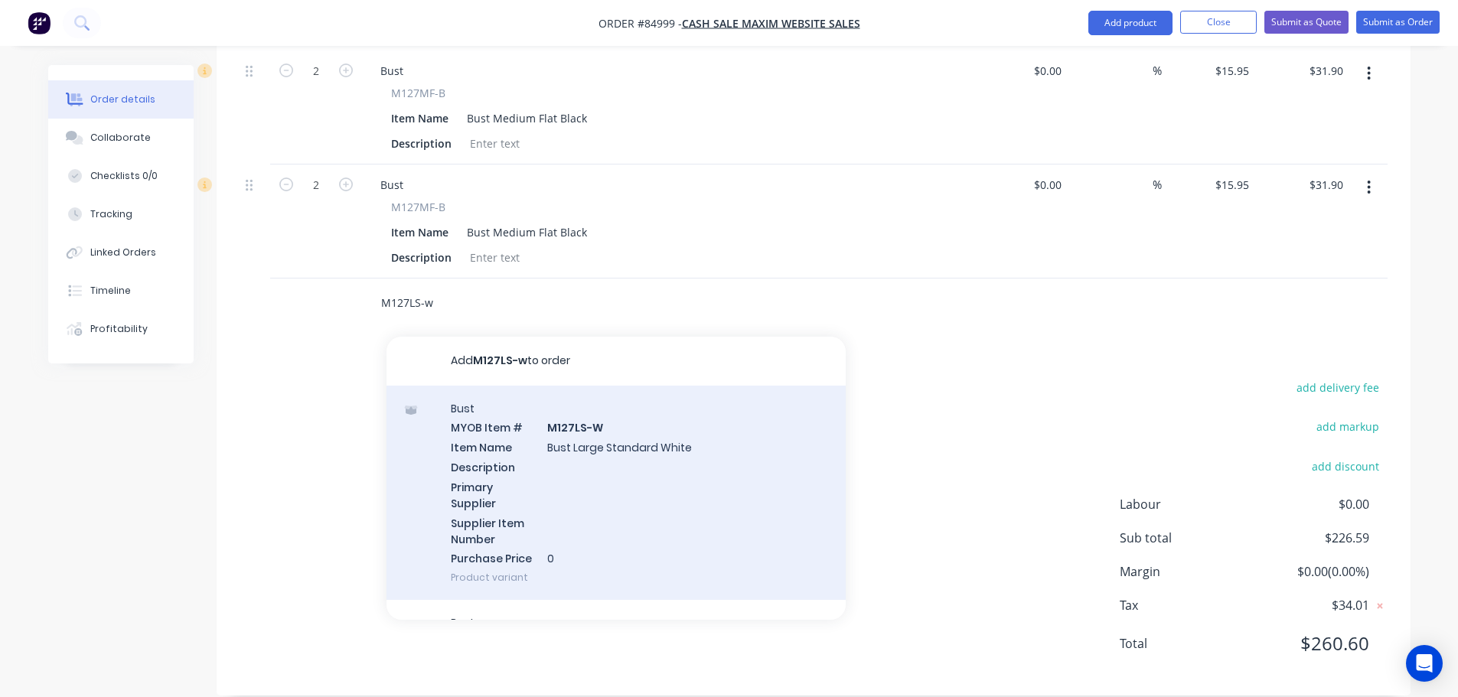
type input "M127LS-w"
click at [706, 447] on div "Bust MYOB Item # M127LS-W Item Name Bust Large Standard White Description Prima…" at bounding box center [616, 493] width 459 height 215
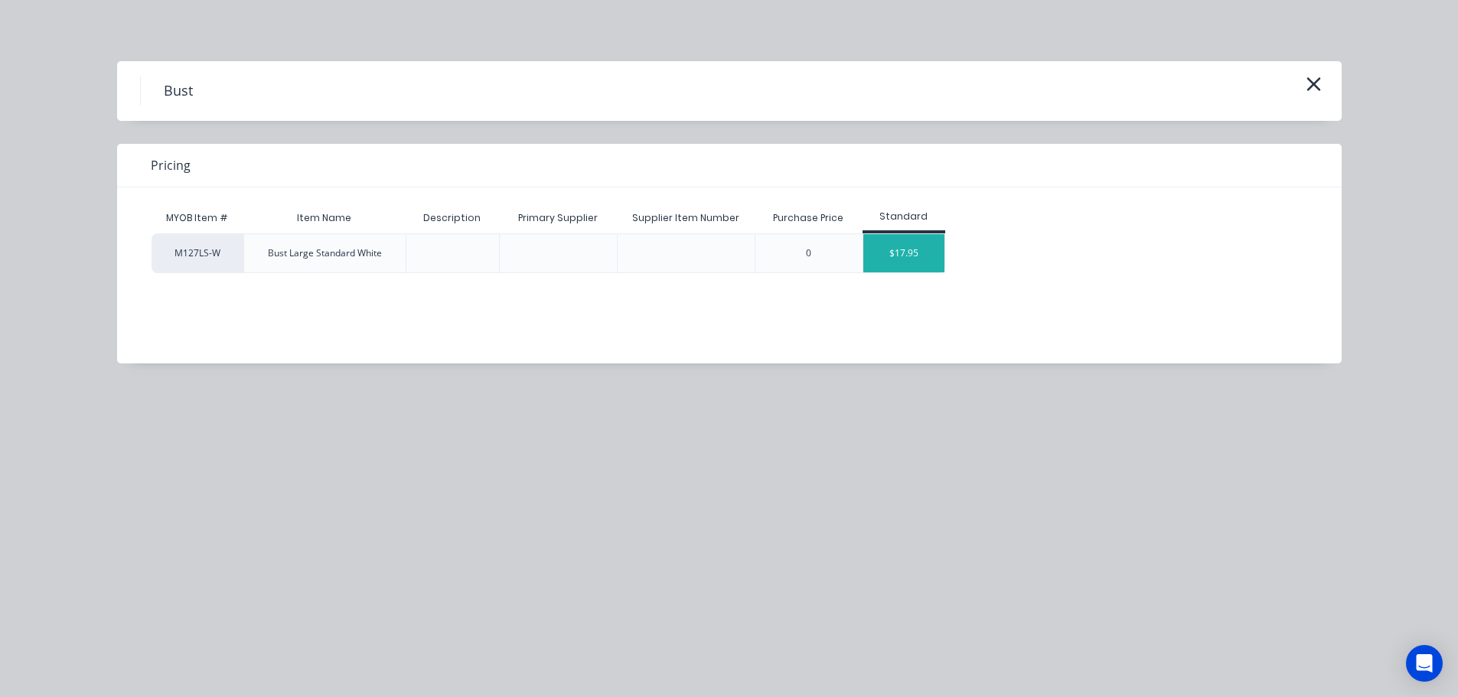
click at [939, 244] on div "$17.95" at bounding box center [904, 253] width 82 height 38
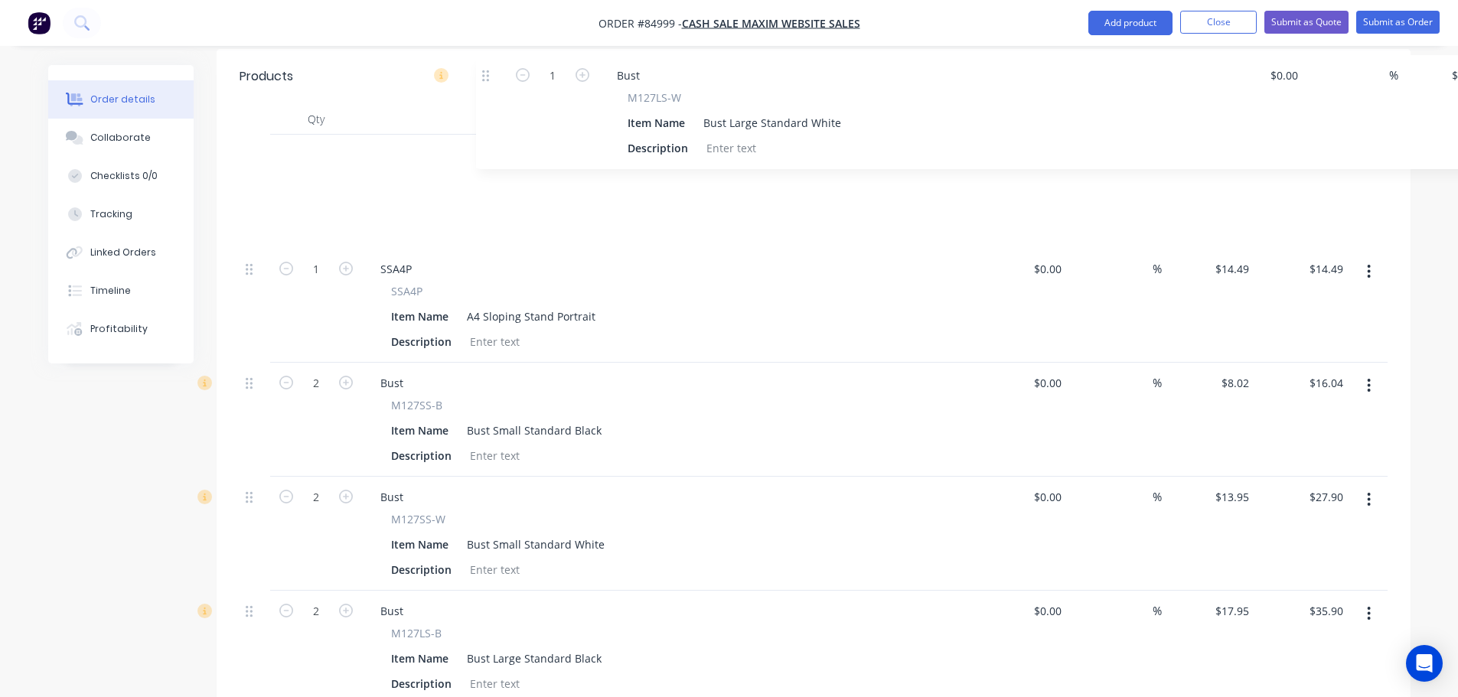
scroll to position [400, 0]
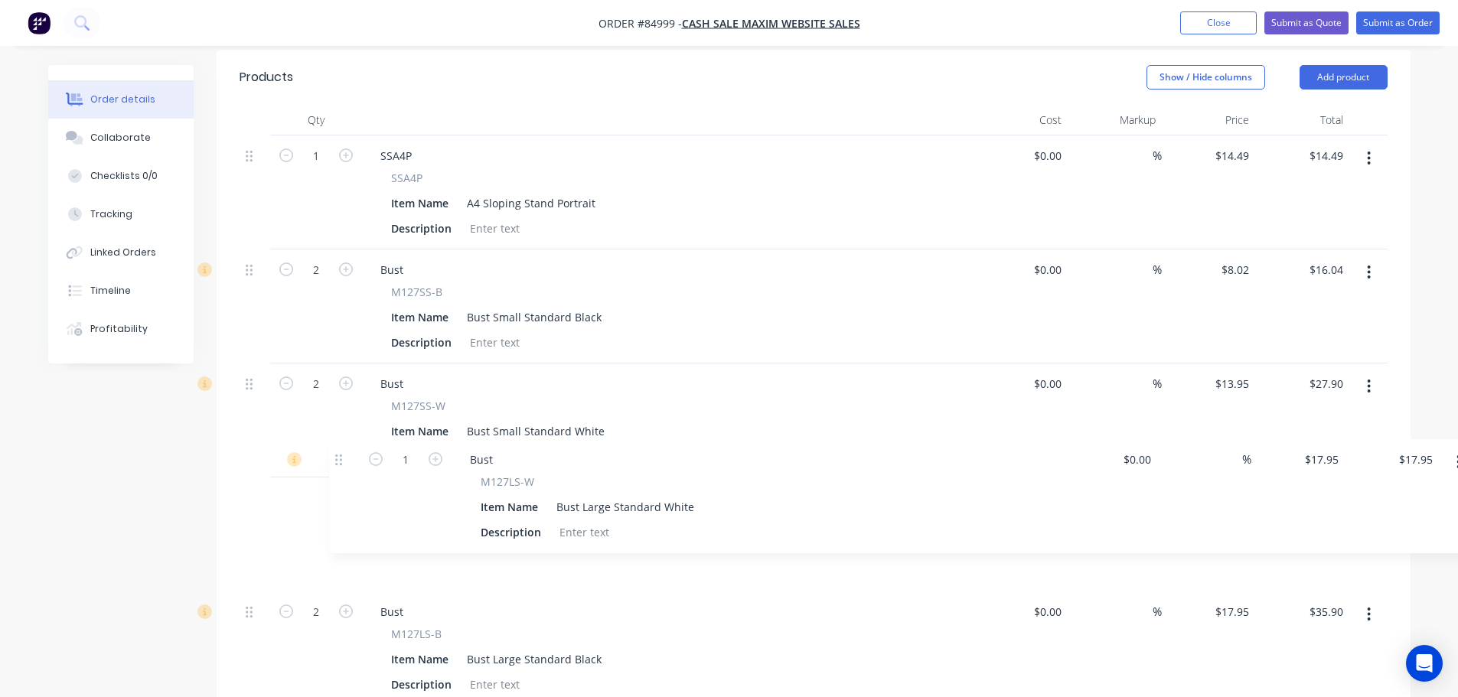
drag, startPoint x: 247, startPoint y: 581, endPoint x: 337, endPoint y: 452, distance: 157.3
click at [337, 452] on div "1 SSA4P SSA4P Item Name A4 Sloping Stand Portrait Description $0.00 $0.00 % $14…" at bounding box center [814, 705] width 1148 height 1141
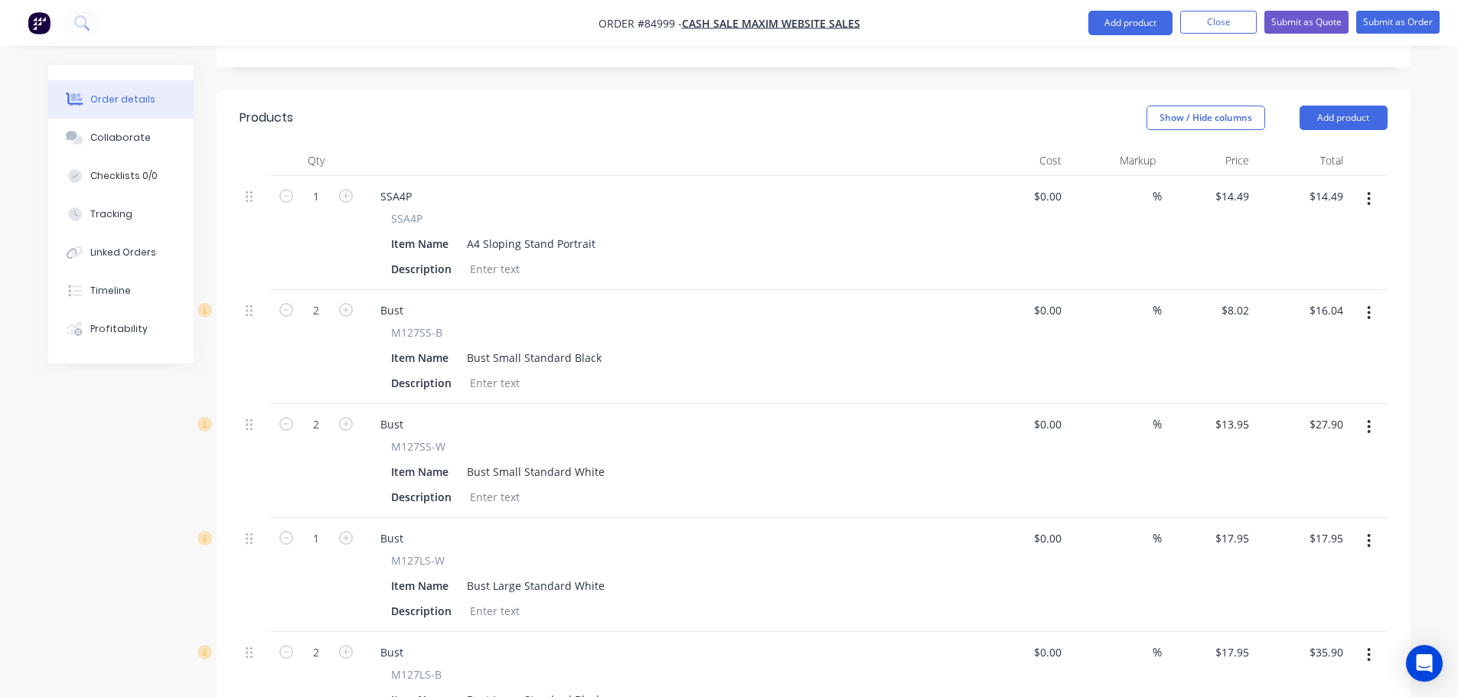
scroll to position [247, 0]
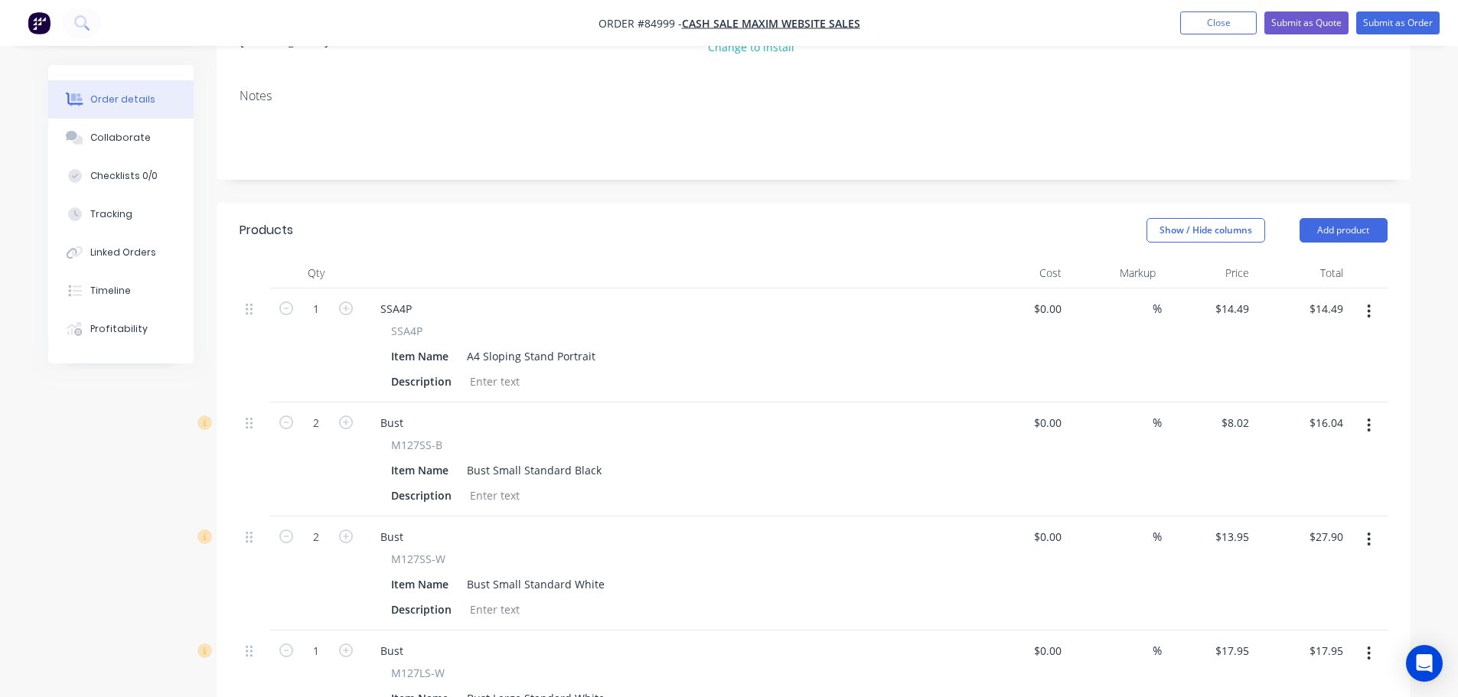
click at [407, 437] on span "M127SS-B" at bounding box center [416, 445] width 51 height 16
copy div "M127SS-B"
click at [390, 412] on div "Bust" at bounding box center [391, 423] width 47 height 22
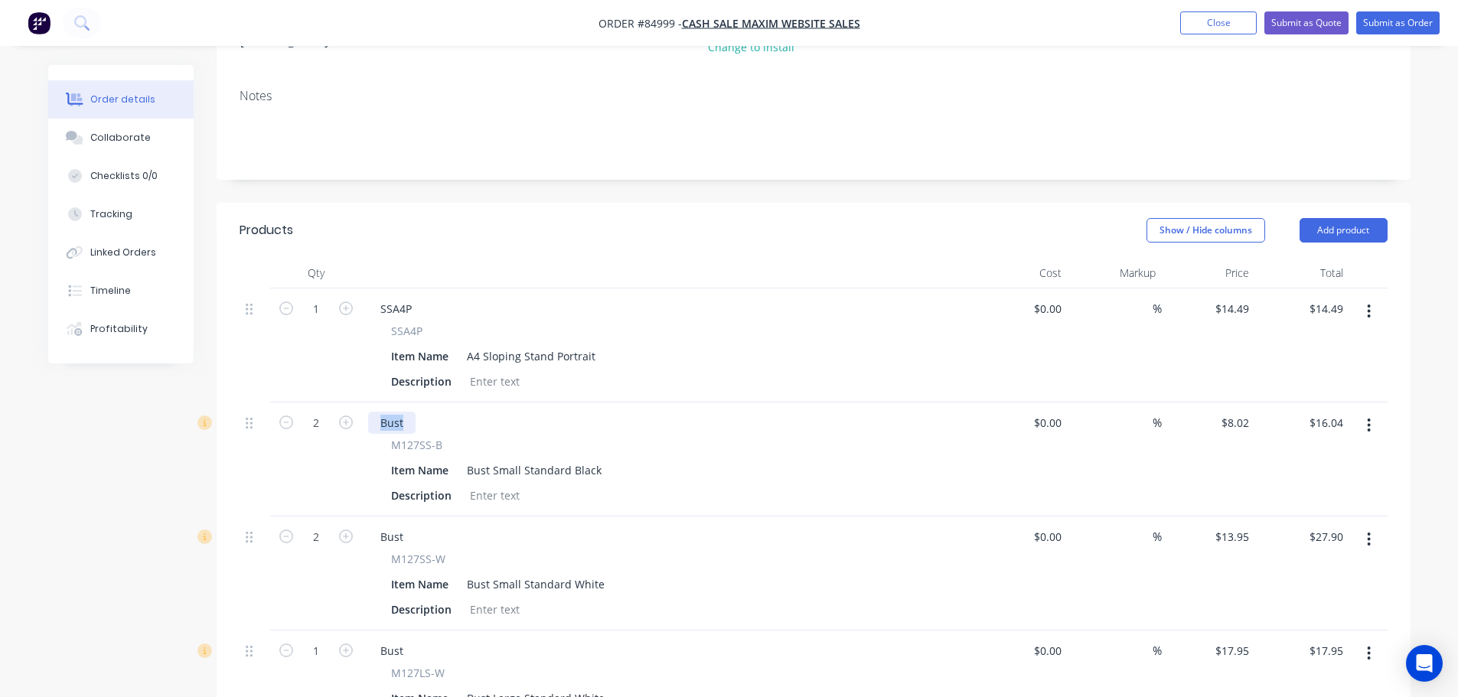
paste div
click at [419, 551] on span "M127SS-W" at bounding box center [418, 559] width 54 height 16
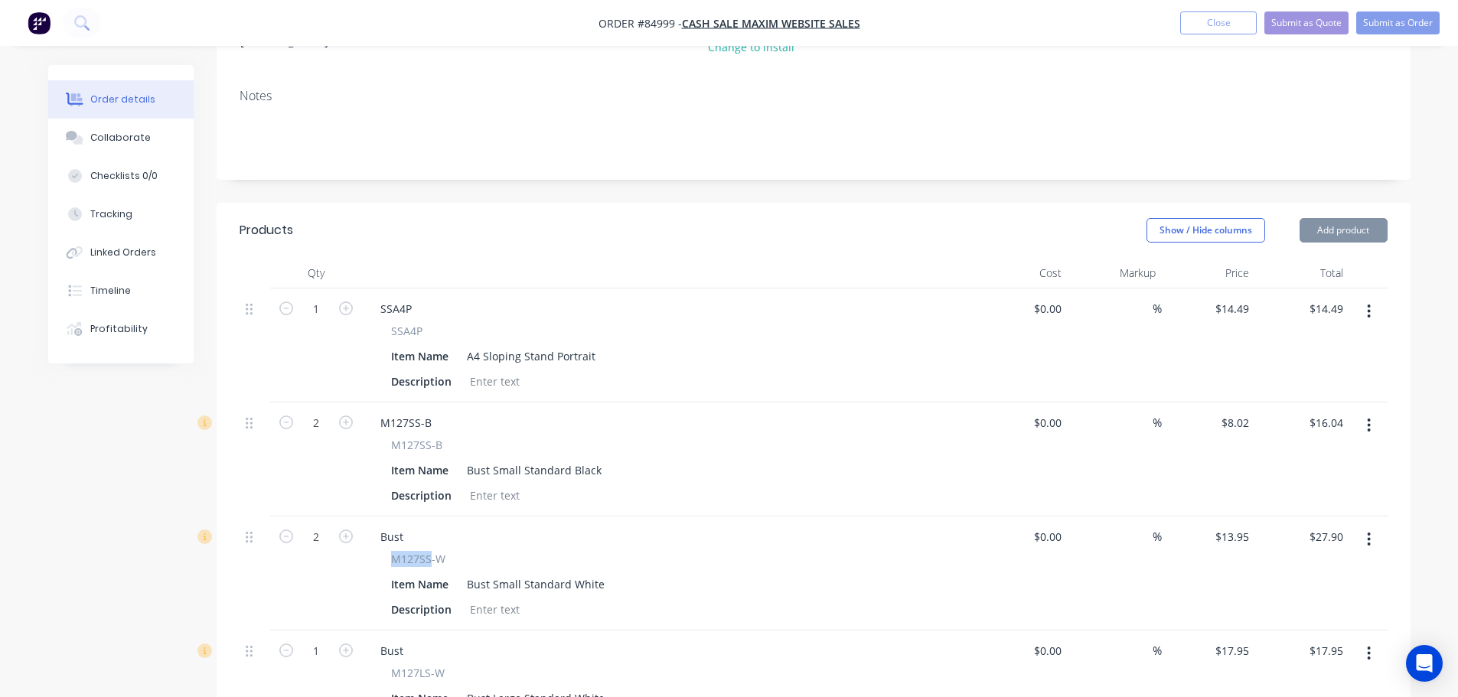
click at [419, 551] on span "M127SS-W" at bounding box center [418, 559] width 54 height 16
drag, startPoint x: 446, startPoint y: 535, endPoint x: 376, endPoint y: 535, distance: 69.7
click at [376, 551] on div "M127SS-W Item Name Bust Small Standard White Description" at bounding box center [668, 586] width 600 height 70
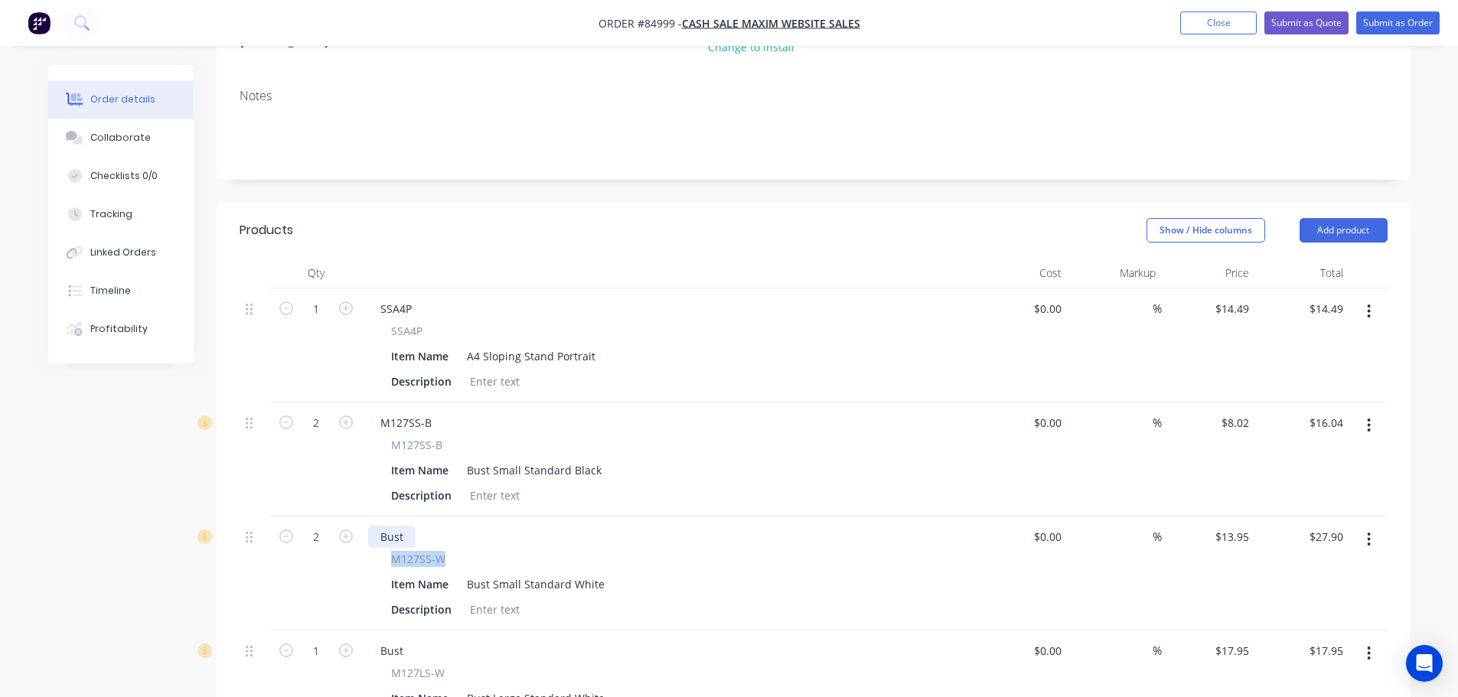
copy span "M127SS-W"
click at [389, 526] on div "Bust" at bounding box center [391, 537] width 47 height 22
paste div
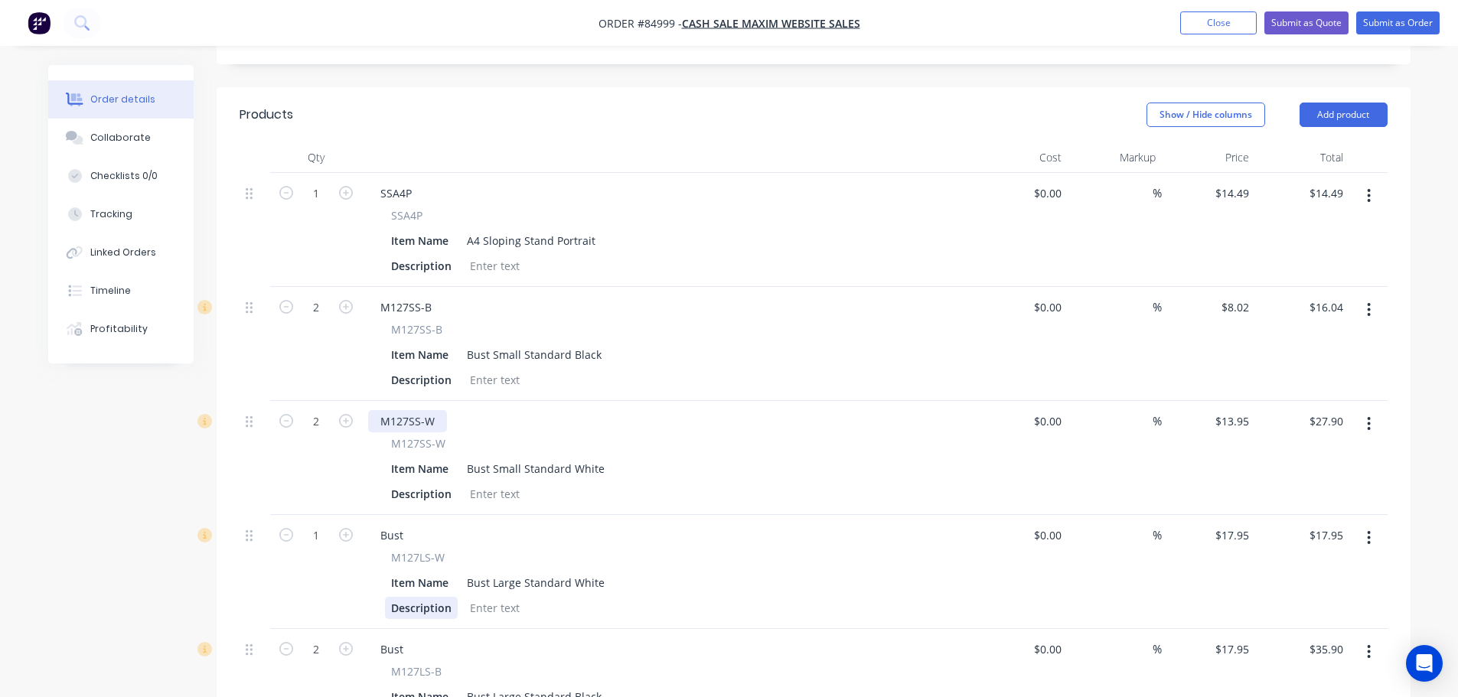
scroll to position [400, 0]
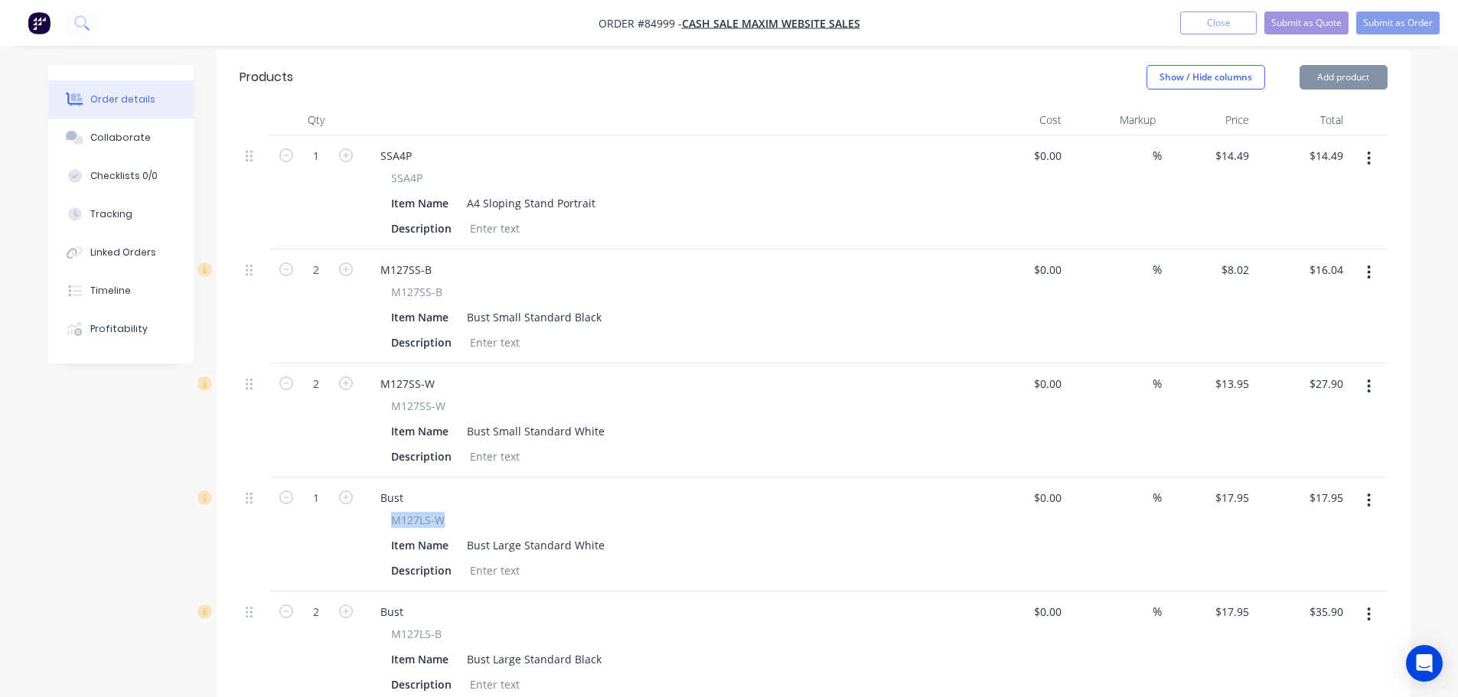
drag, startPoint x: 396, startPoint y: 498, endPoint x: 450, endPoint y: 503, distance: 54.5
click at [451, 512] on div "M127LS-W" at bounding box center [668, 520] width 554 height 16
copy span "M127LS-W"
click at [393, 487] on div "Bust" at bounding box center [391, 498] width 47 height 22
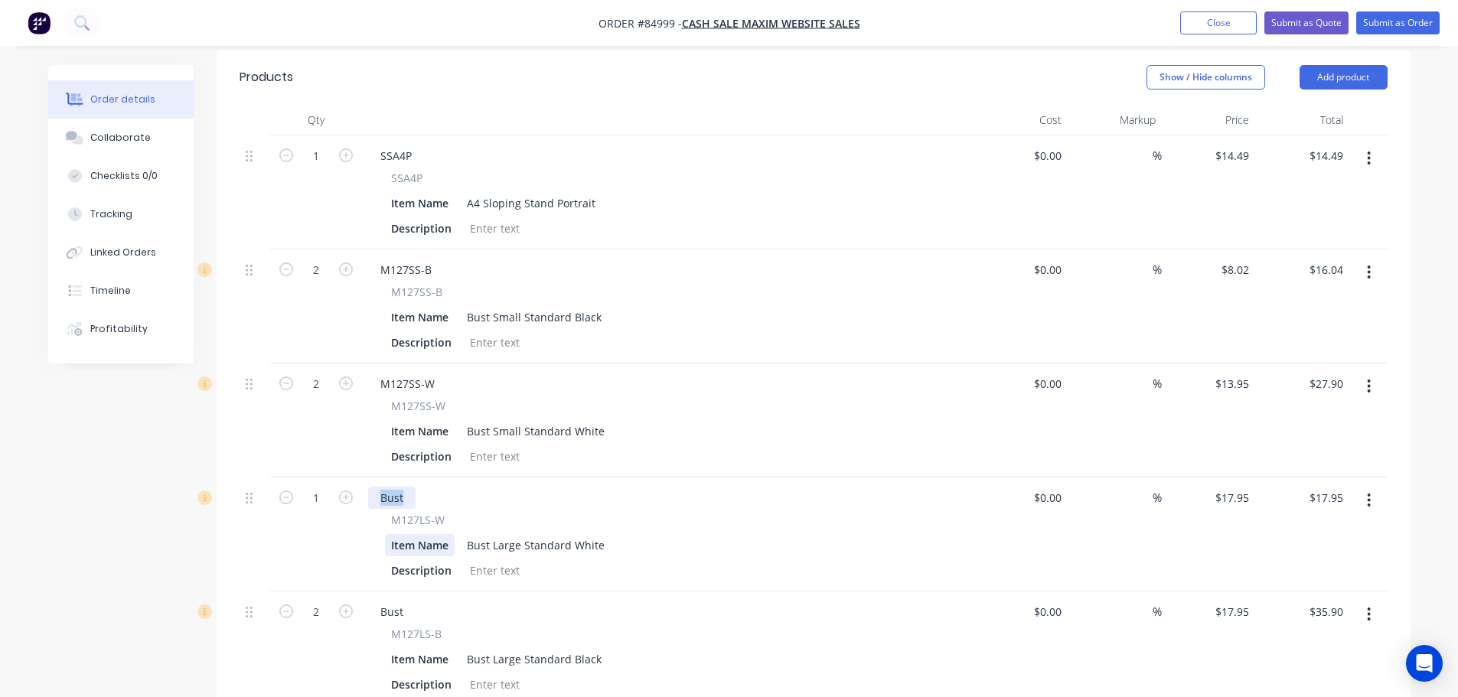
paste div
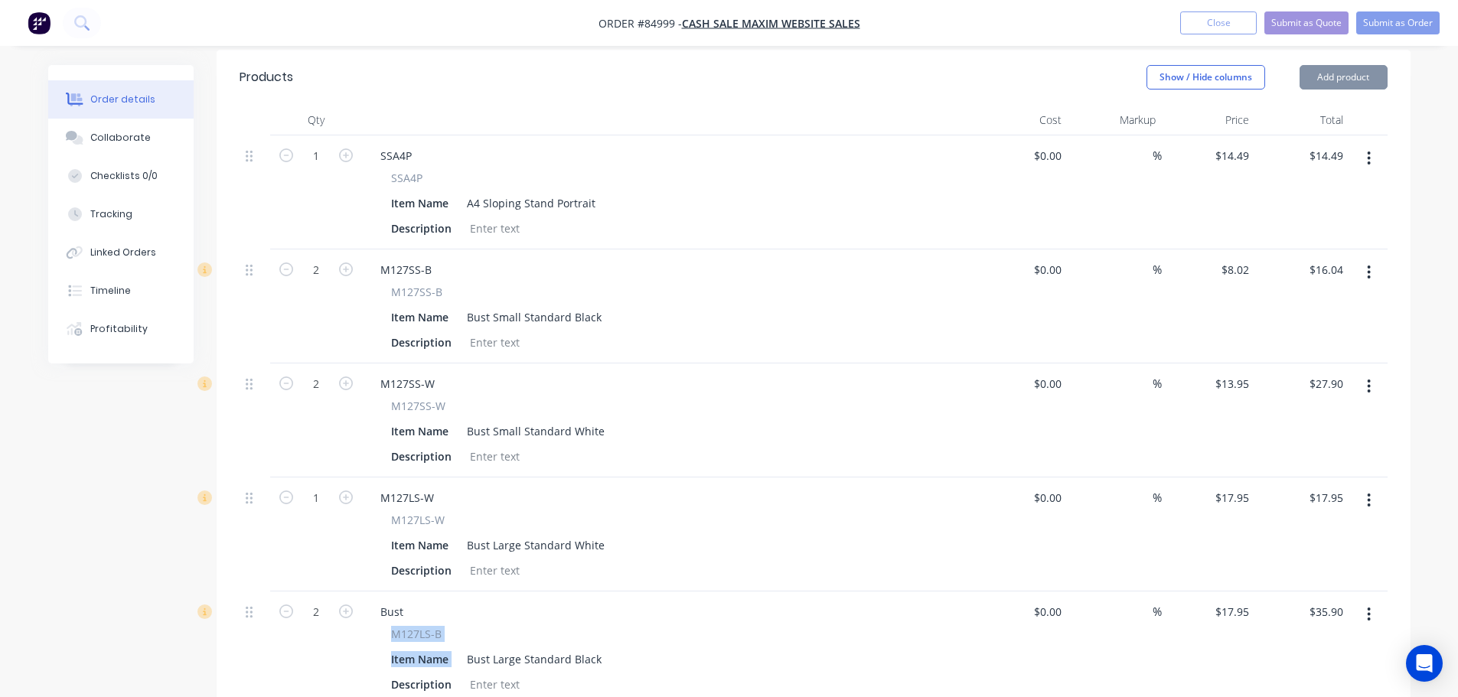
drag, startPoint x: 393, startPoint y: 611, endPoint x: 467, endPoint y: 622, distance: 74.3
click at [467, 626] on div "M127LS-B Item Name Bust Large Standard Black Description" at bounding box center [668, 661] width 600 height 70
copy div "M127LS-B Item Name"
click at [410, 626] on span "M127LS-B" at bounding box center [416, 634] width 51 height 16
drag, startPoint x: 393, startPoint y: 608, endPoint x: 475, endPoint y: 610, distance: 81.9
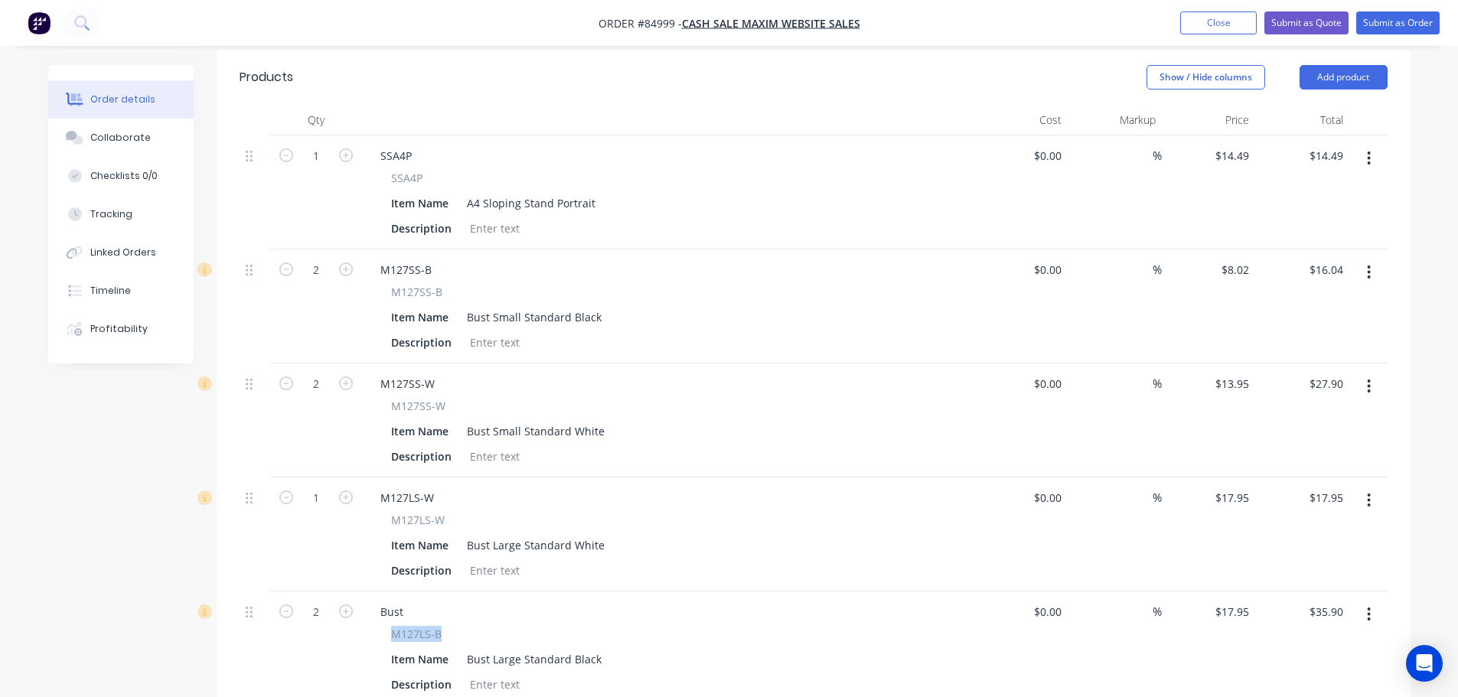
click at [475, 626] on div "M127LS-B" at bounding box center [668, 634] width 554 height 16
copy span "M127LS-B"
click at [400, 601] on div "Bust" at bounding box center [391, 612] width 47 height 22
paste div
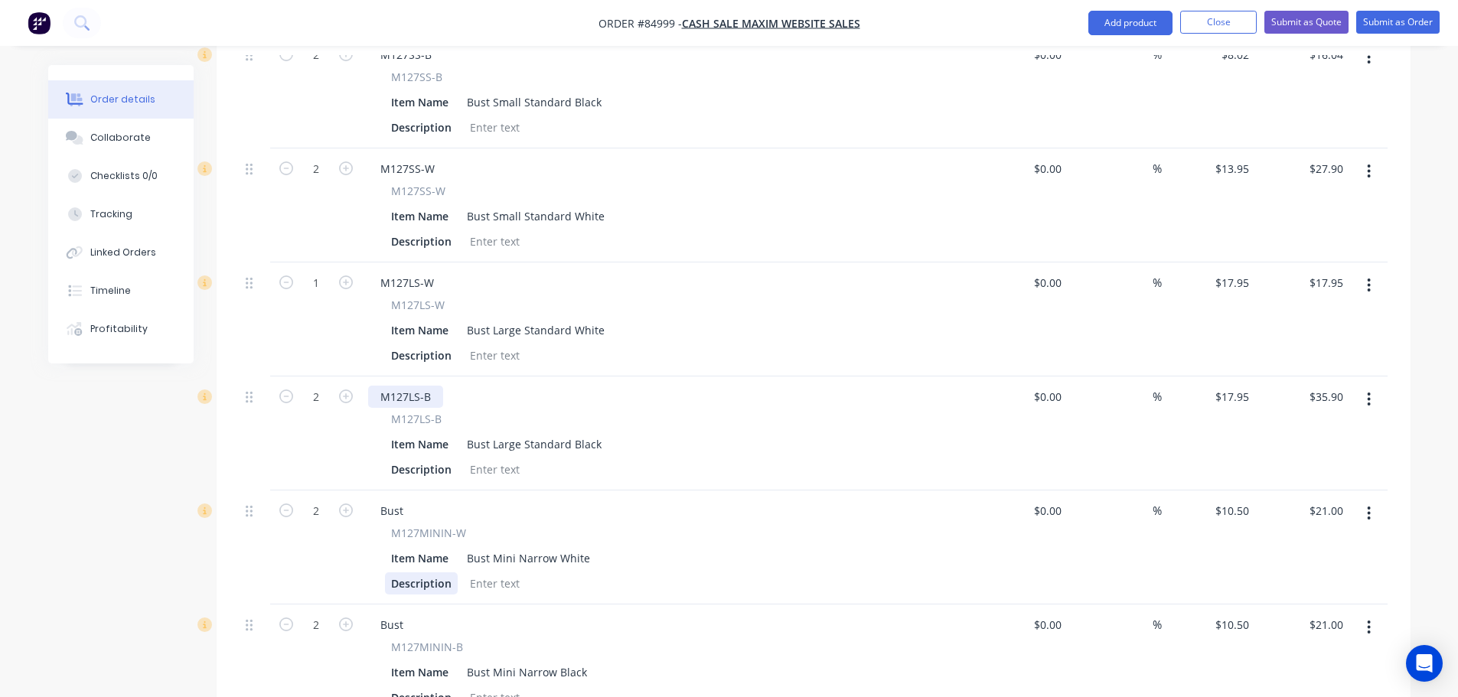
scroll to position [707, 0]
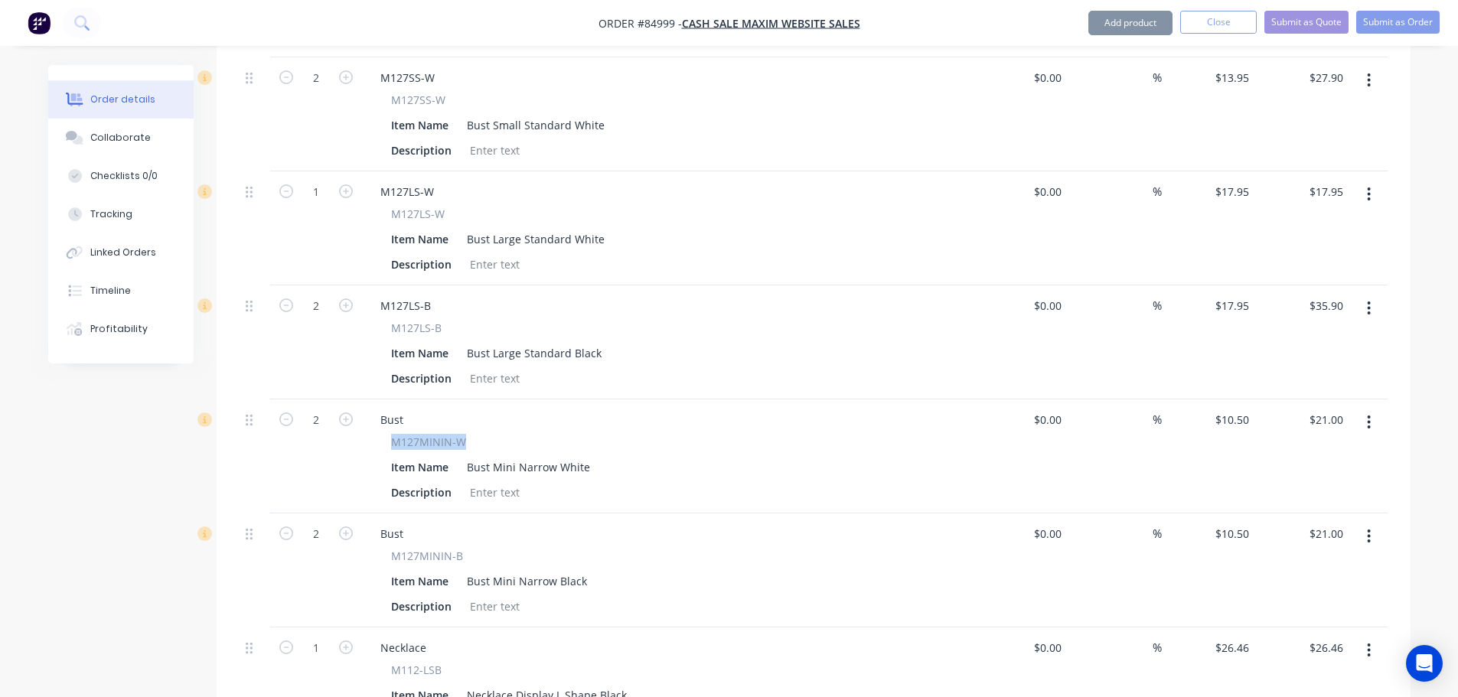
drag, startPoint x: 390, startPoint y: 421, endPoint x: 477, endPoint y: 421, distance: 87.3
click at [477, 434] on div "M127MININ-W Item Name Bust Mini Narrow White Description" at bounding box center [668, 469] width 600 height 70
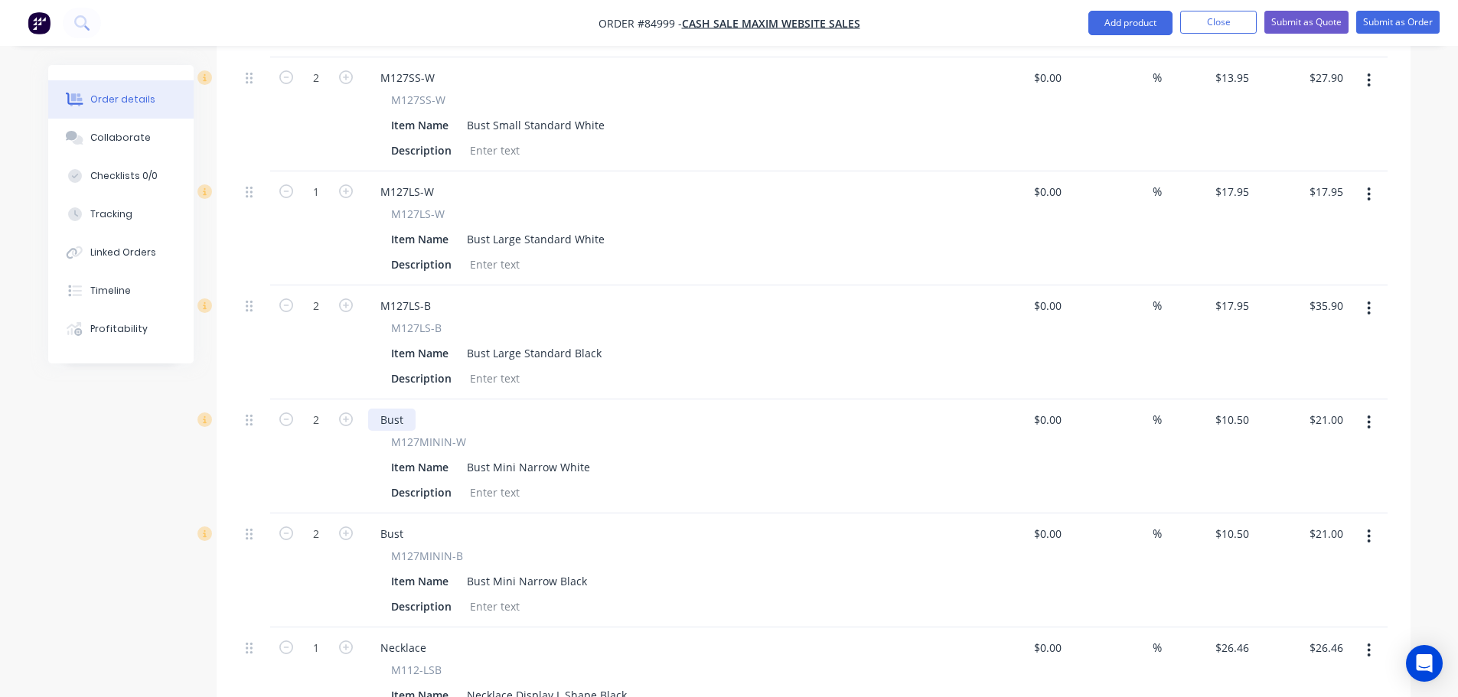
click at [398, 409] on div "Bust" at bounding box center [391, 420] width 47 height 22
paste div
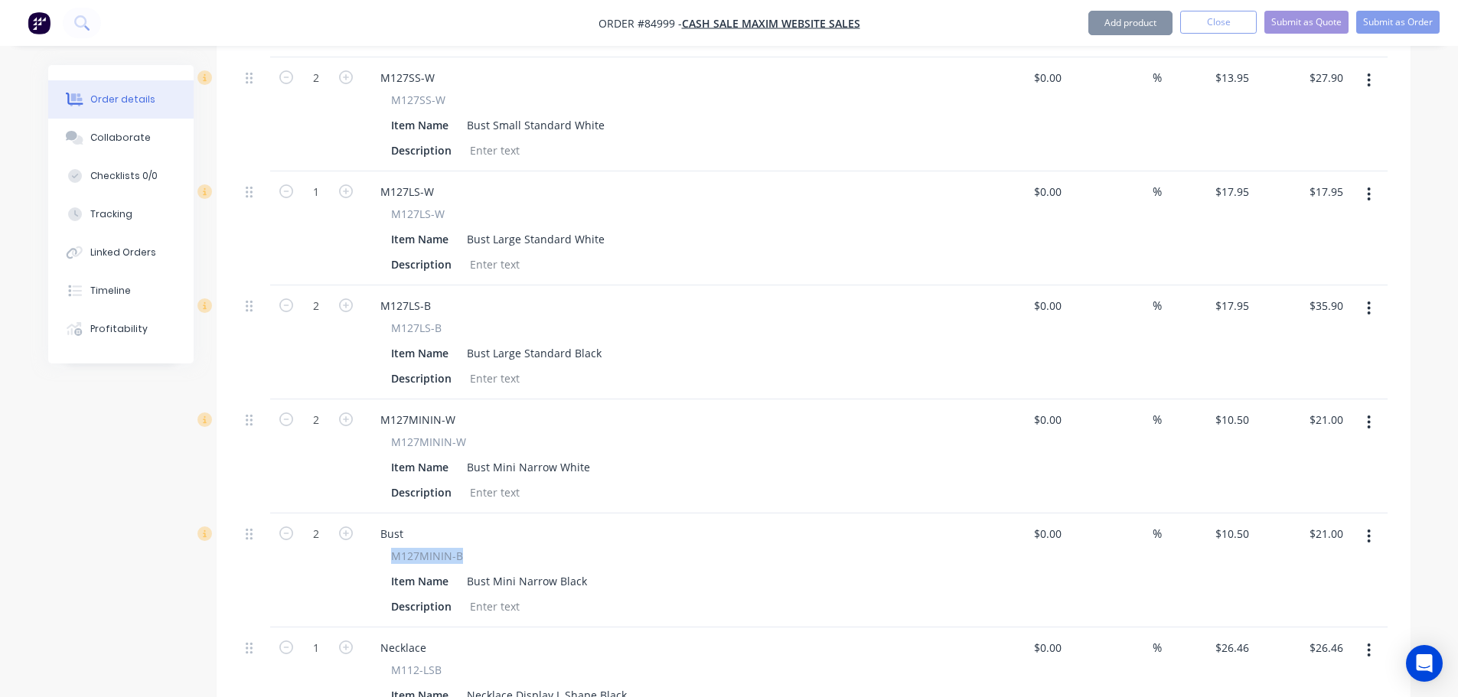
drag, startPoint x: 389, startPoint y: 533, endPoint x: 465, endPoint y: 538, distance: 76.7
click at [494, 548] on div "M127MININ-B Item Name Bust Mini Narrow Black Description" at bounding box center [668, 583] width 600 height 70
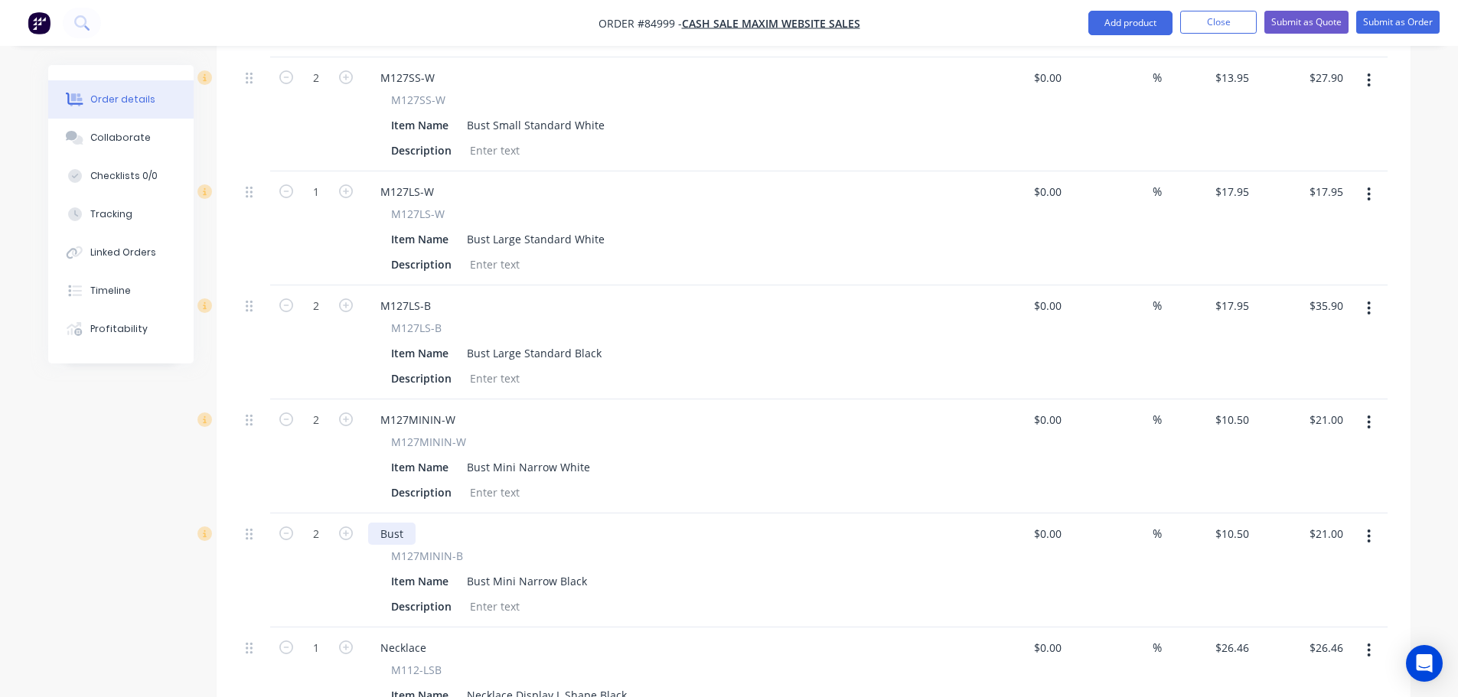
click at [392, 523] on div "Bust" at bounding box center [391, 534] width 47 height 22
paste div
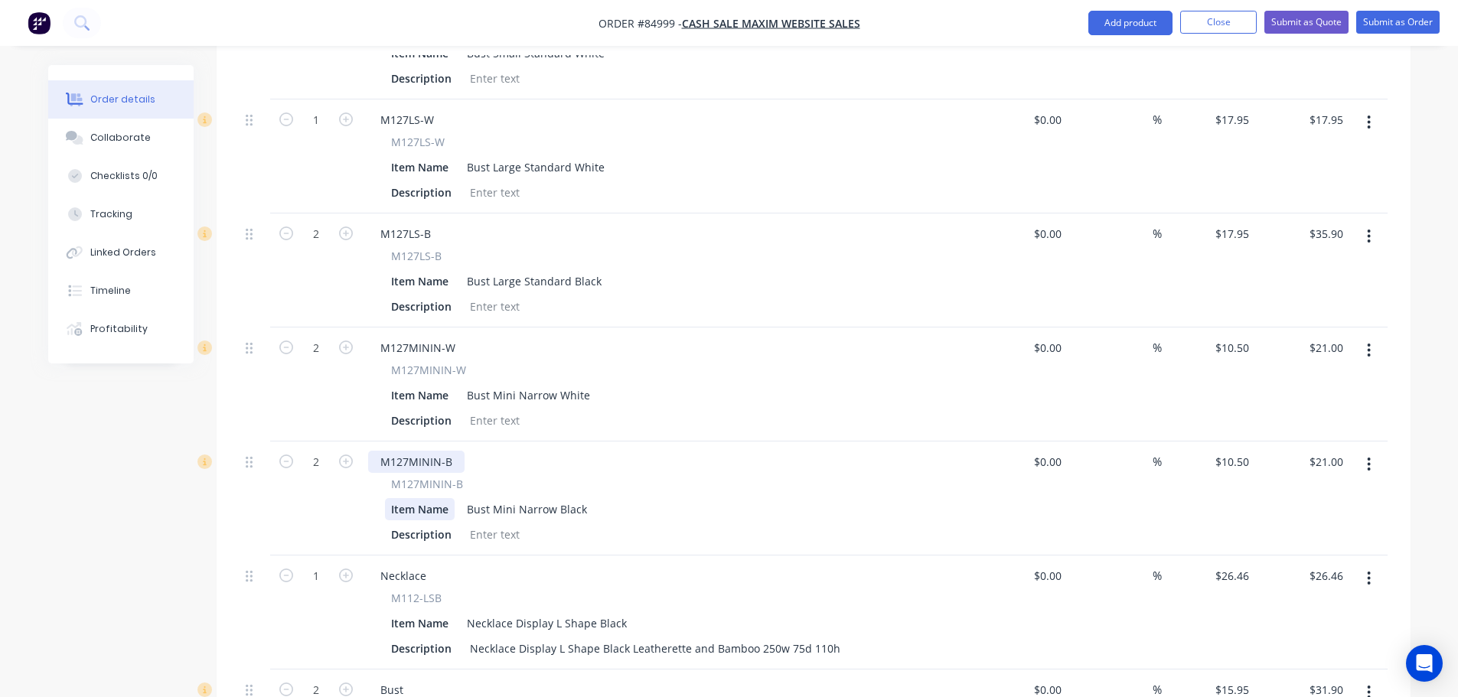
scroll to position [860, 0]
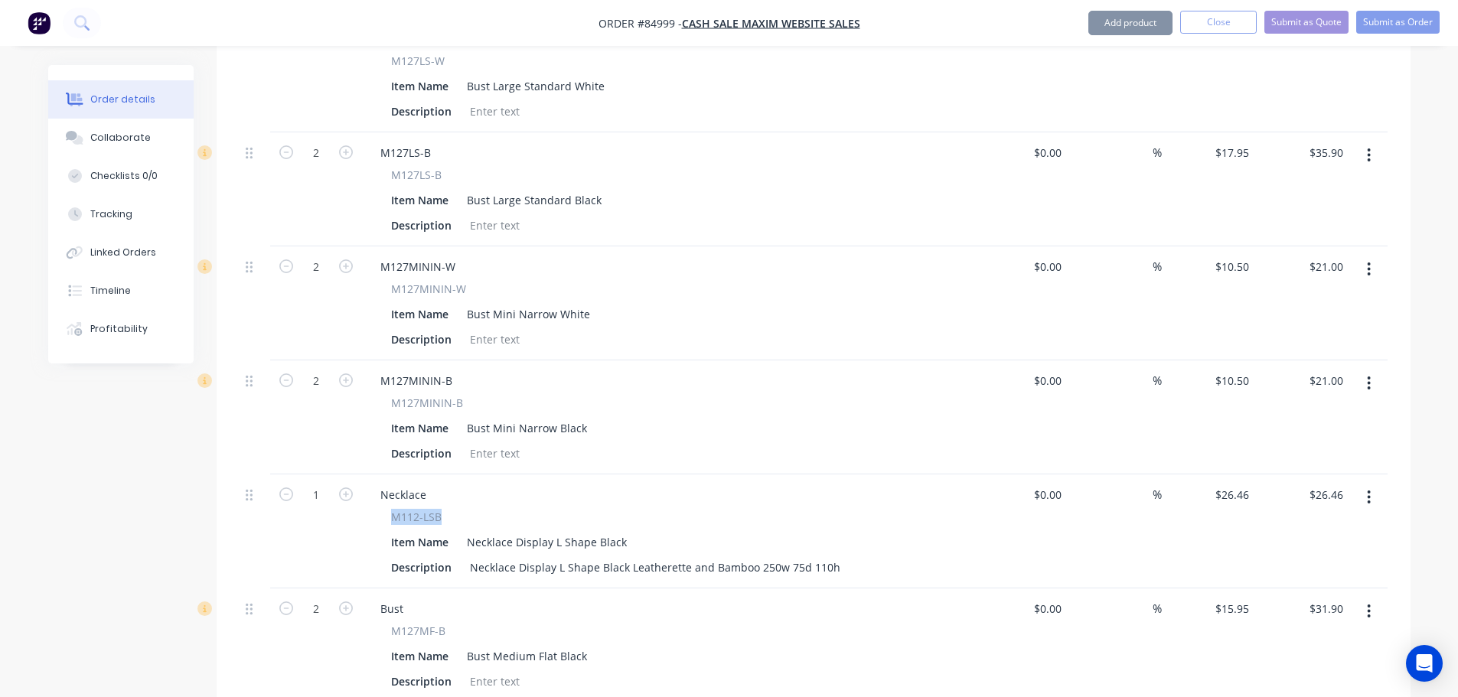
drag, startPoint x: 389, startPoint y: 500, endPoint x: 471, endPoint y: 501, distance: 81.9
click at [471, 509] on div "M112-LSB Item Name Necklace Display L Shape Black Description Necklace Display …" at bounding box center [668, 544] width 600 height 70
click at [403, 484] on div "Necklace" at bounding box center [403, 495] width 70 height 22
paste div
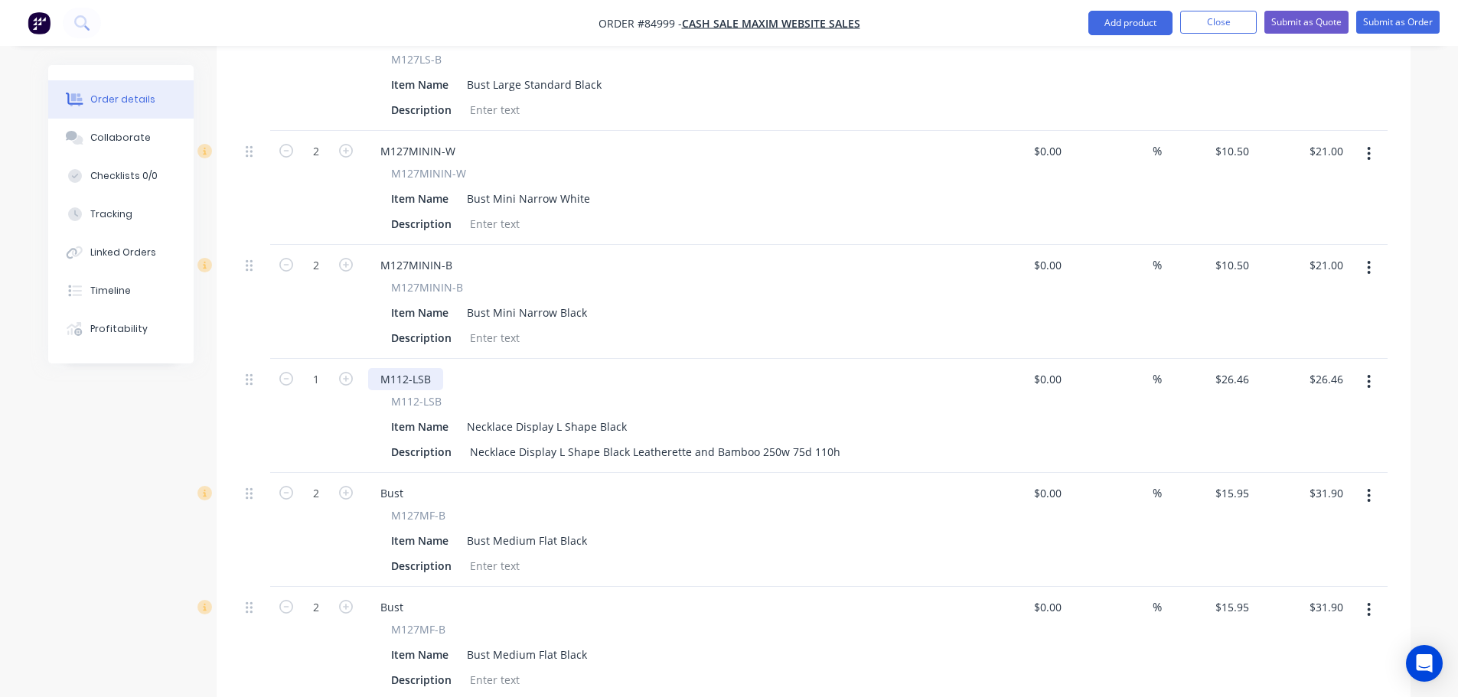
scroll to position [1013, 0]
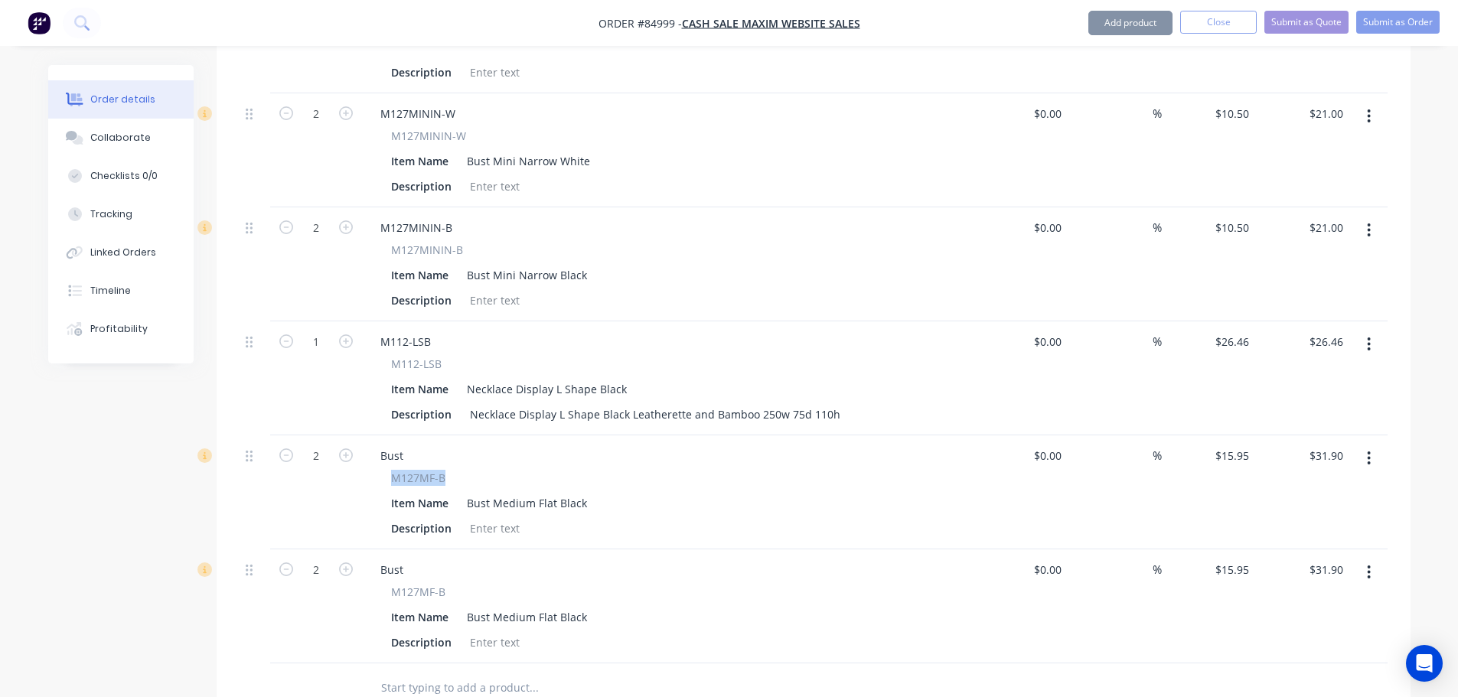
drag, startPoint x: 395, startPoint y: 458, endPoint x: 463, endPoint y: 457, distance: 68.1
click at [463, 470] on div "M127MF-B" at bounding box center [668, 478] width 554 height 16
click at [392, 445] on div "Bust" at bounding box center [391, 456] width 47 height 22
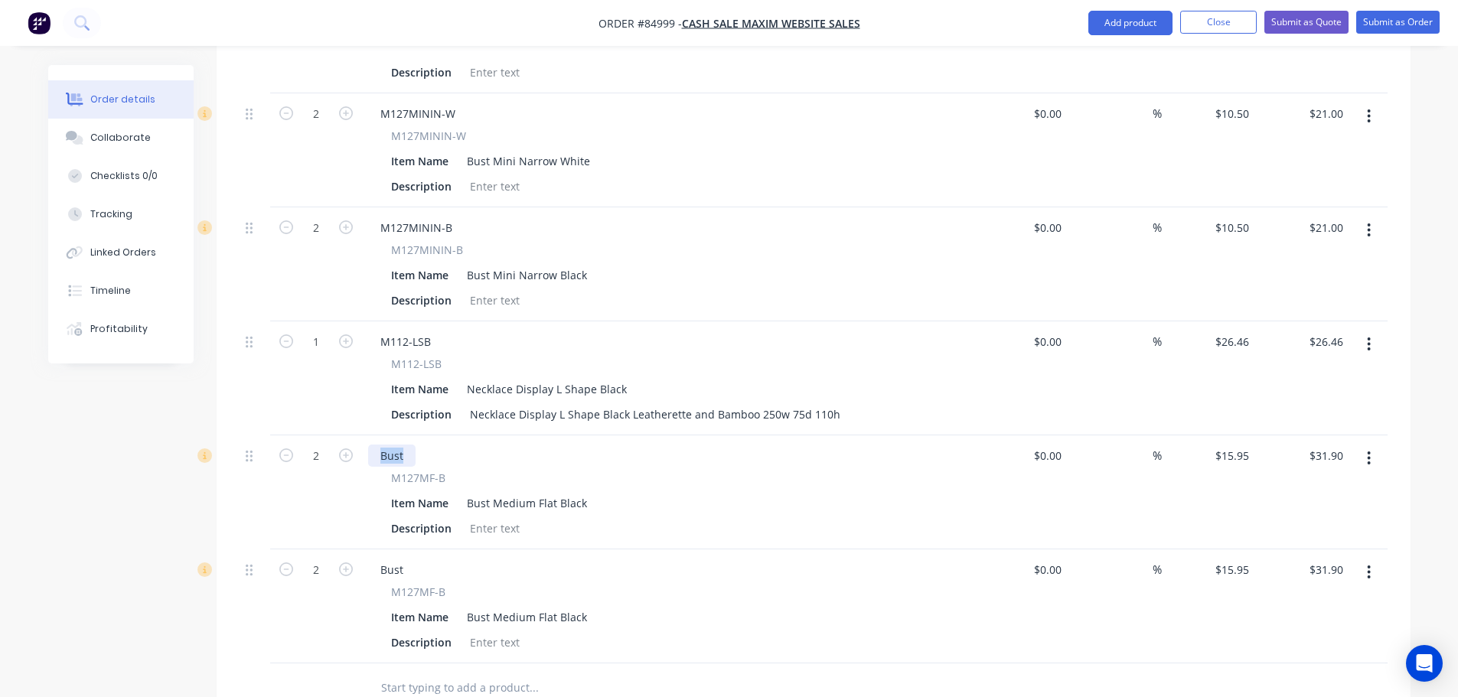
paste div
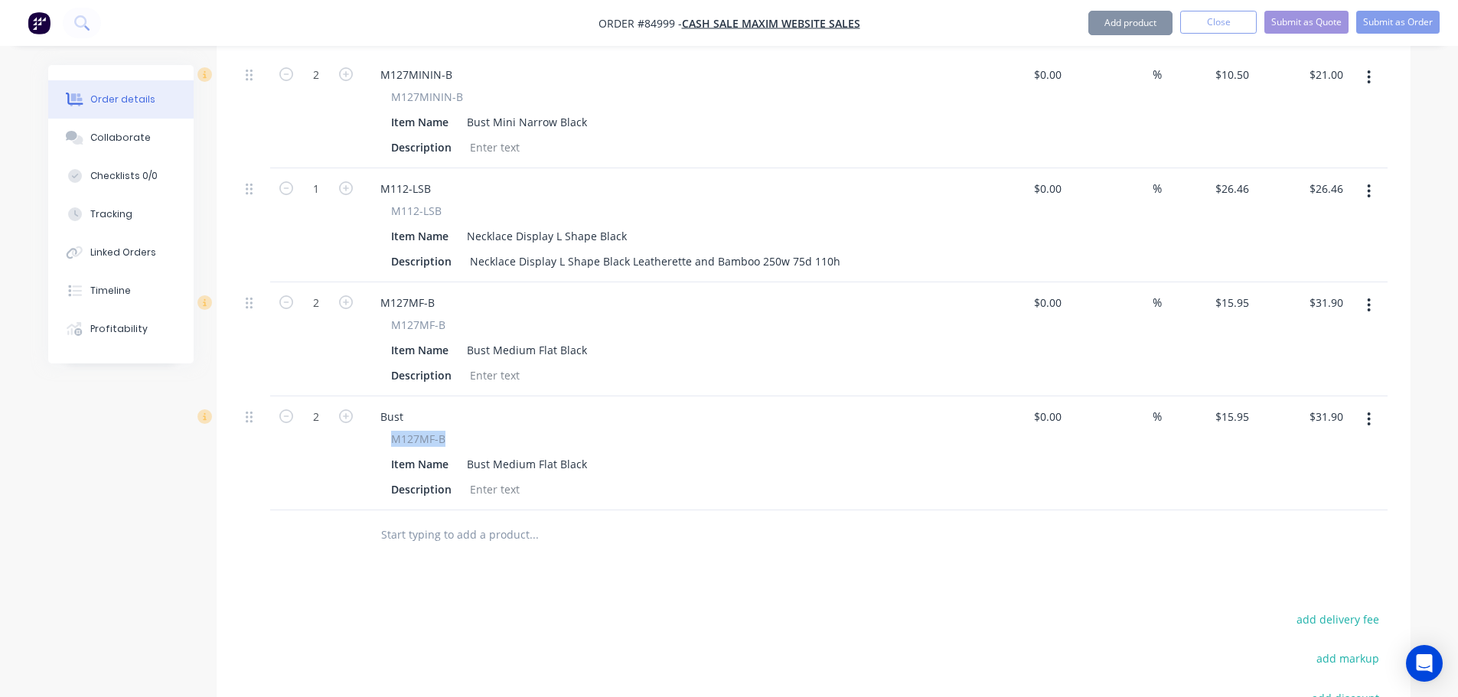
drag, startPoint x: 387, startPoint y: 418, endPoint x: 483, endPoint y: 421, distance: 96.5
click at [483, 431] on div "M127MF-B Item Name Bust Medium Flat Black Description" at bounding box center [668, 466] width 600 height 70
click at [387, 406] on div "Bust" at bounding box center [391, 417] width 47 height 22
paste div
click at [358, 472] on div "2" at bounding box center [316, 454] width 92 height 114
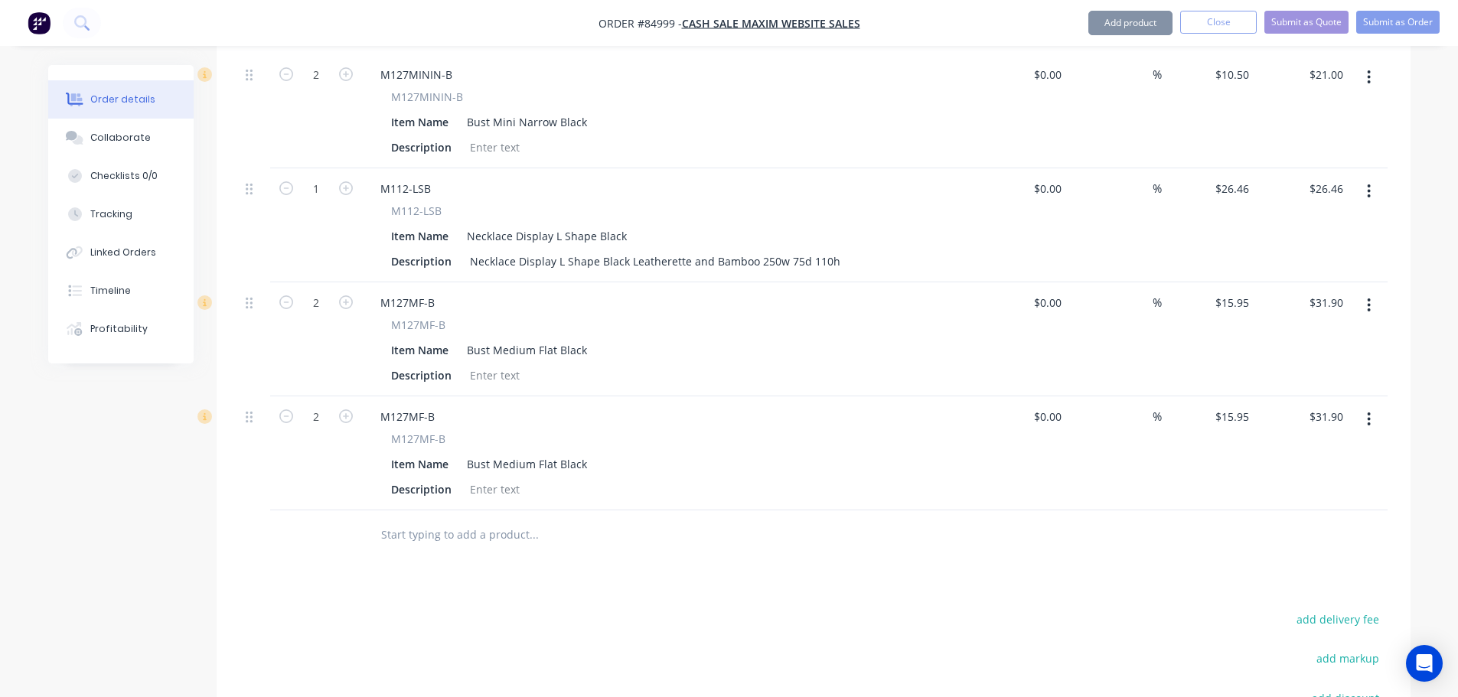
click at [368, 526] on div at bounding box center [597, 535] width 459 height 31
click at [1295, 609] on button "add delivery fee" at bounding box center [1338, 619] width 99 height 21
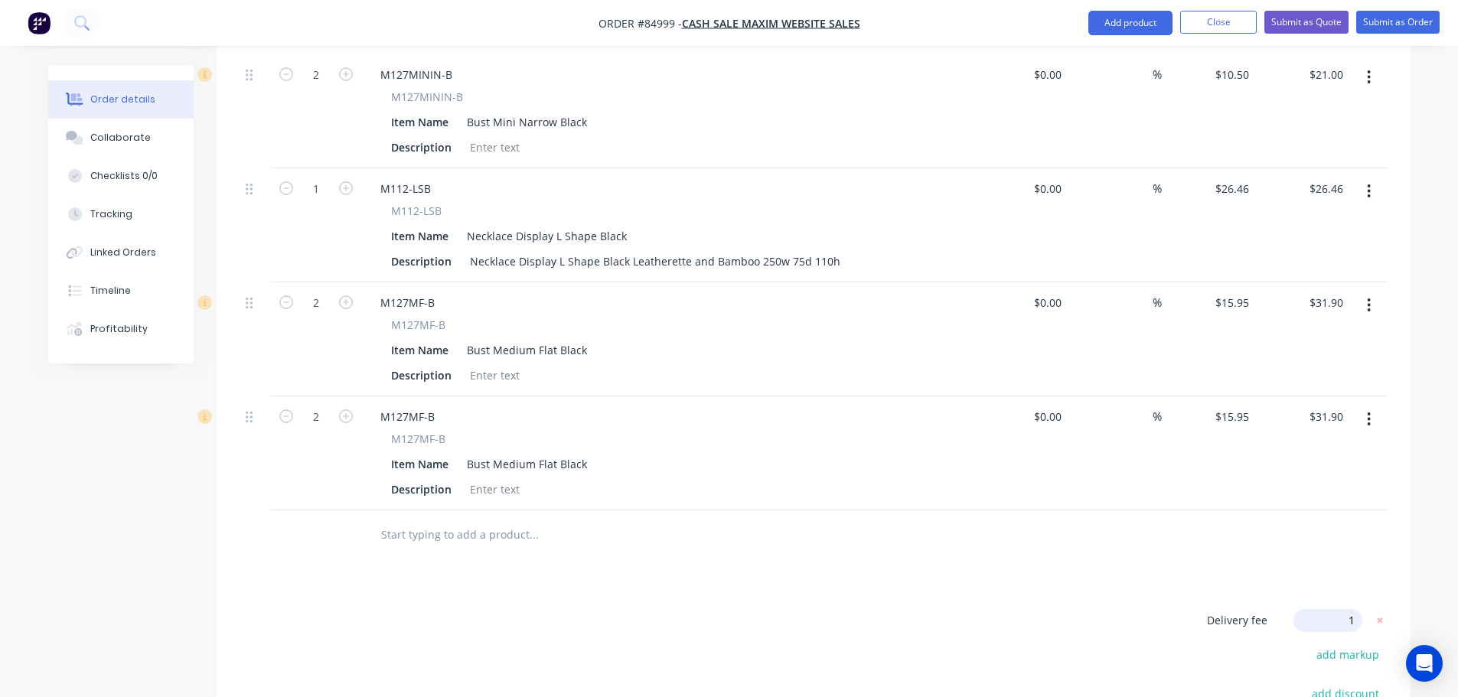
type input "12"
click at [1181, 539] on div "Products Show / Hide columns Add product Qty Cost Markup Price Total 1 SSA4P SS…" at bounding box center [814, 104] width 1194 height 1640
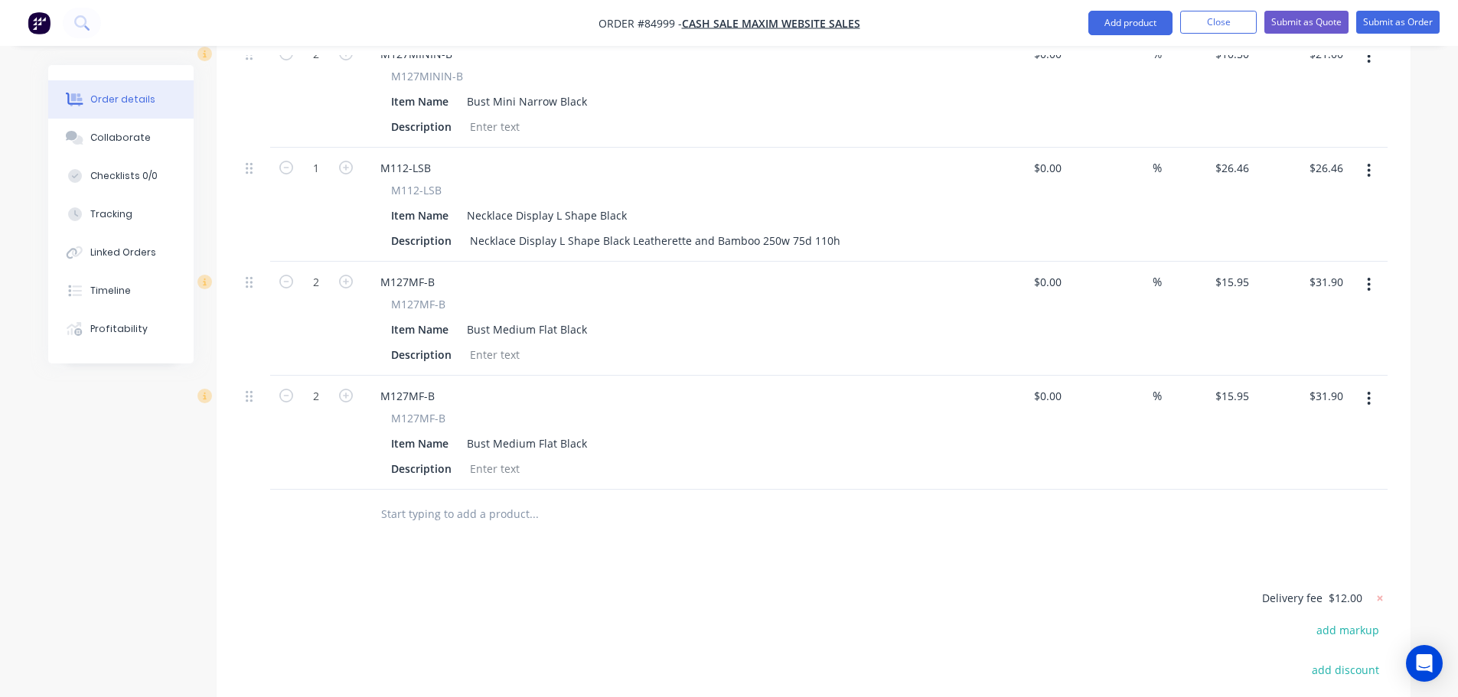
scroll to position [1084, 0]
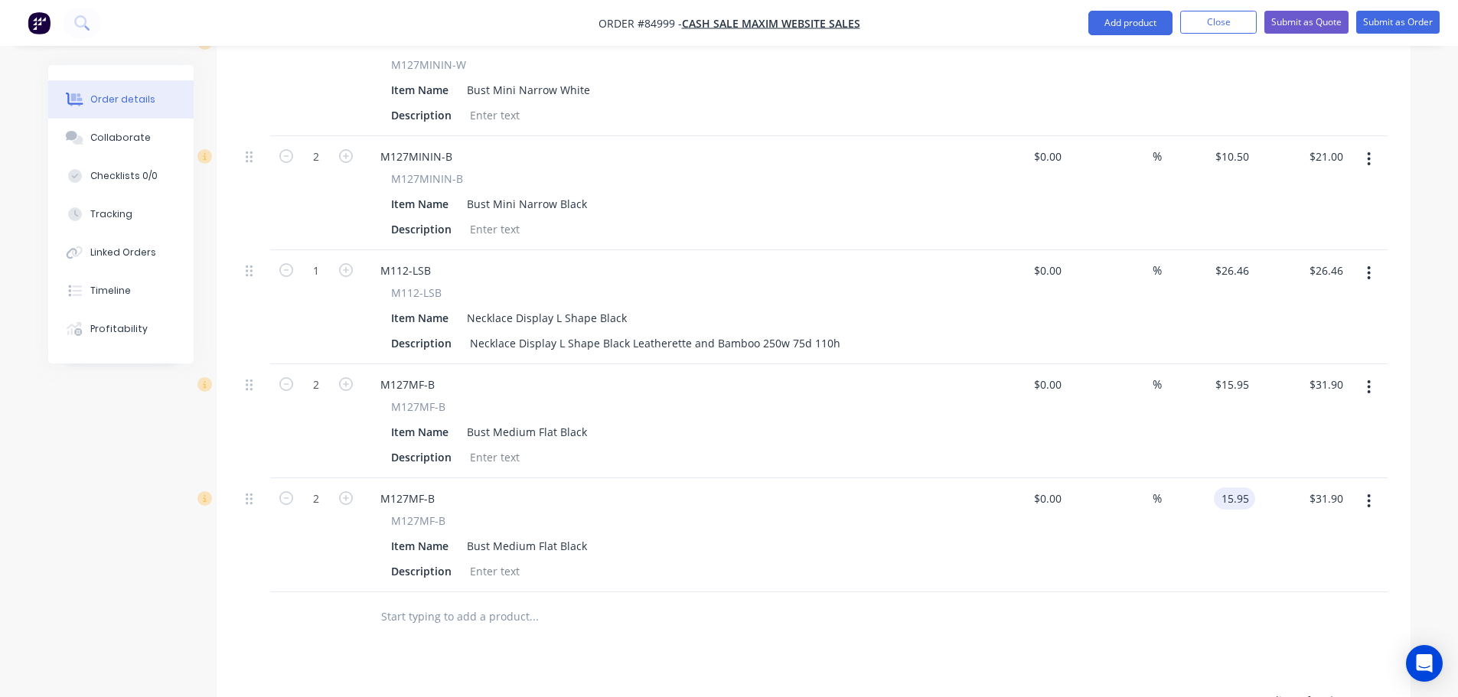
click at [1228, 488] on input "15.95" at bounding box center [1237, 499] width 35 height 22
drag, startPoint x: 1254, startPoint y: 473, endPoint x: 1202, endPoint y: 472, distance: 52.1
click at [1202, 478] on div "9.17 9.17" at bounding box center [1209, 535] width 94 height 114
type input "9.17"
type input "15.95"
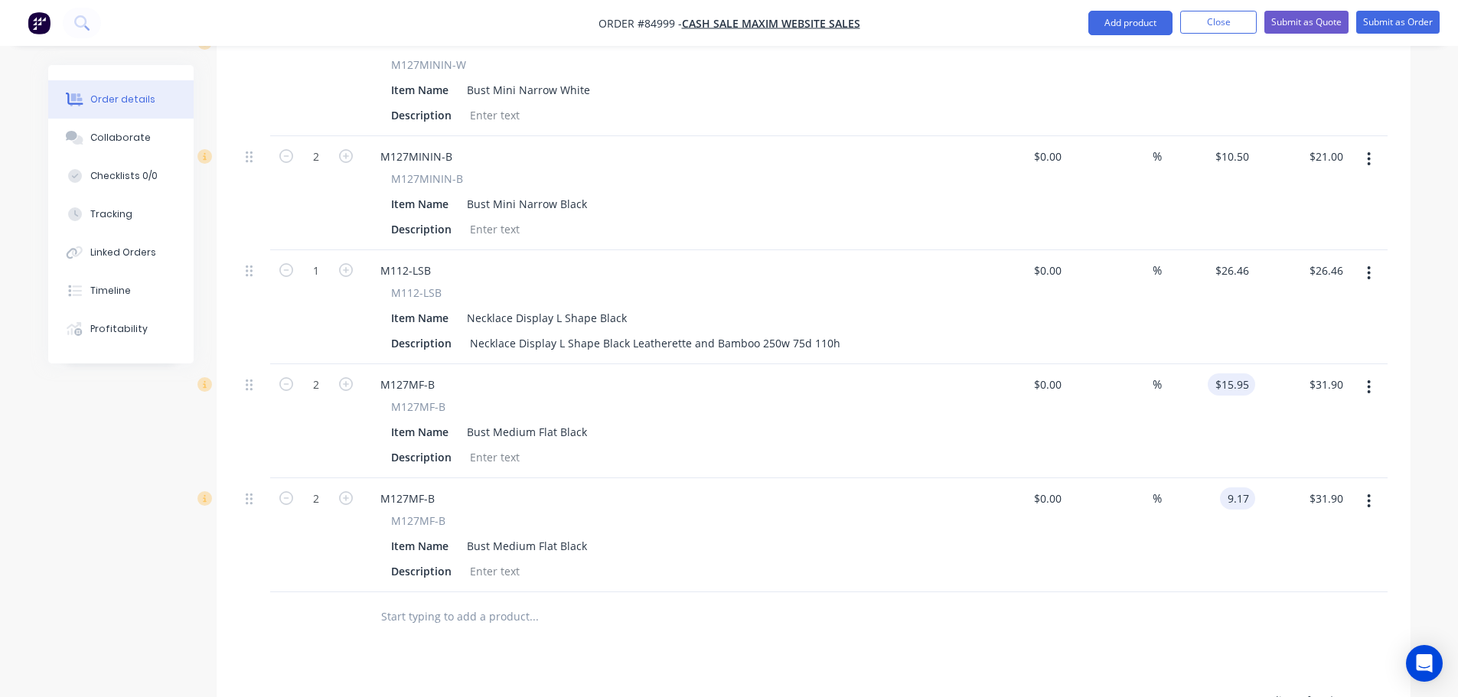
type input "$9.17"
type input "$18.34"
click at [1240, 374] on input "15.95" at bounding box center [1237, 385] width 35 height 22
paste input "9.17"
type input "$9.17"
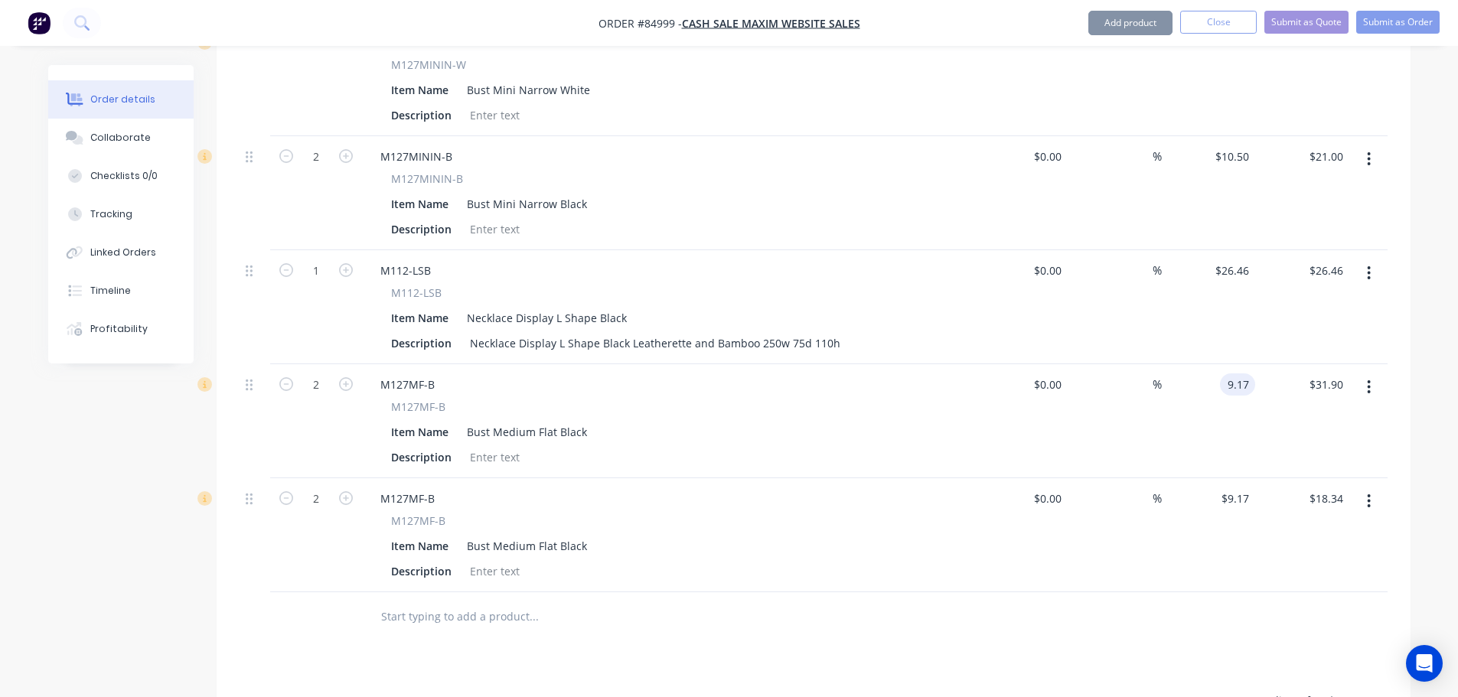
type input "$18.34"
click at [1244, 421] on div "$9.17 9.17" at bounding box center [1209, 421] width 94 height 114
click at [1237, 260] on input "26.46" at bounding box center [1234, 271] width 41 height 22
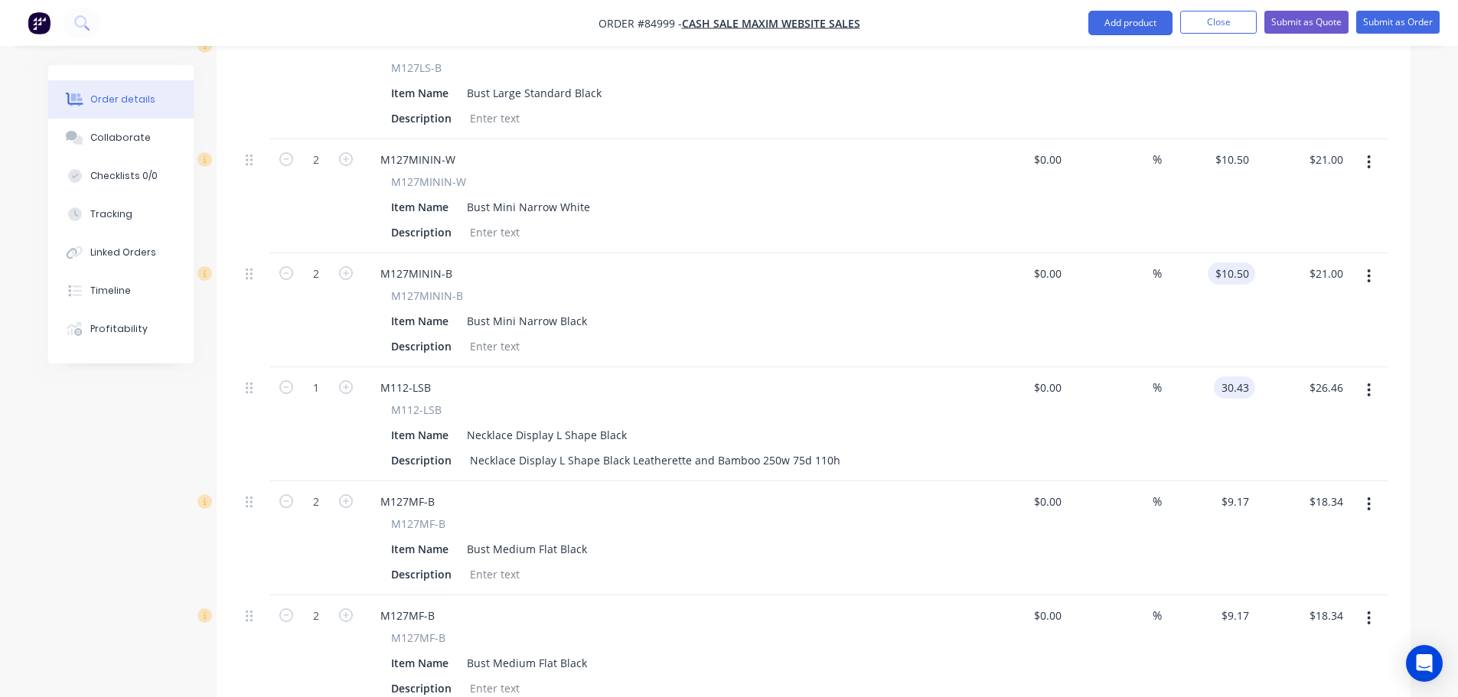
scroll to position [931, 0]
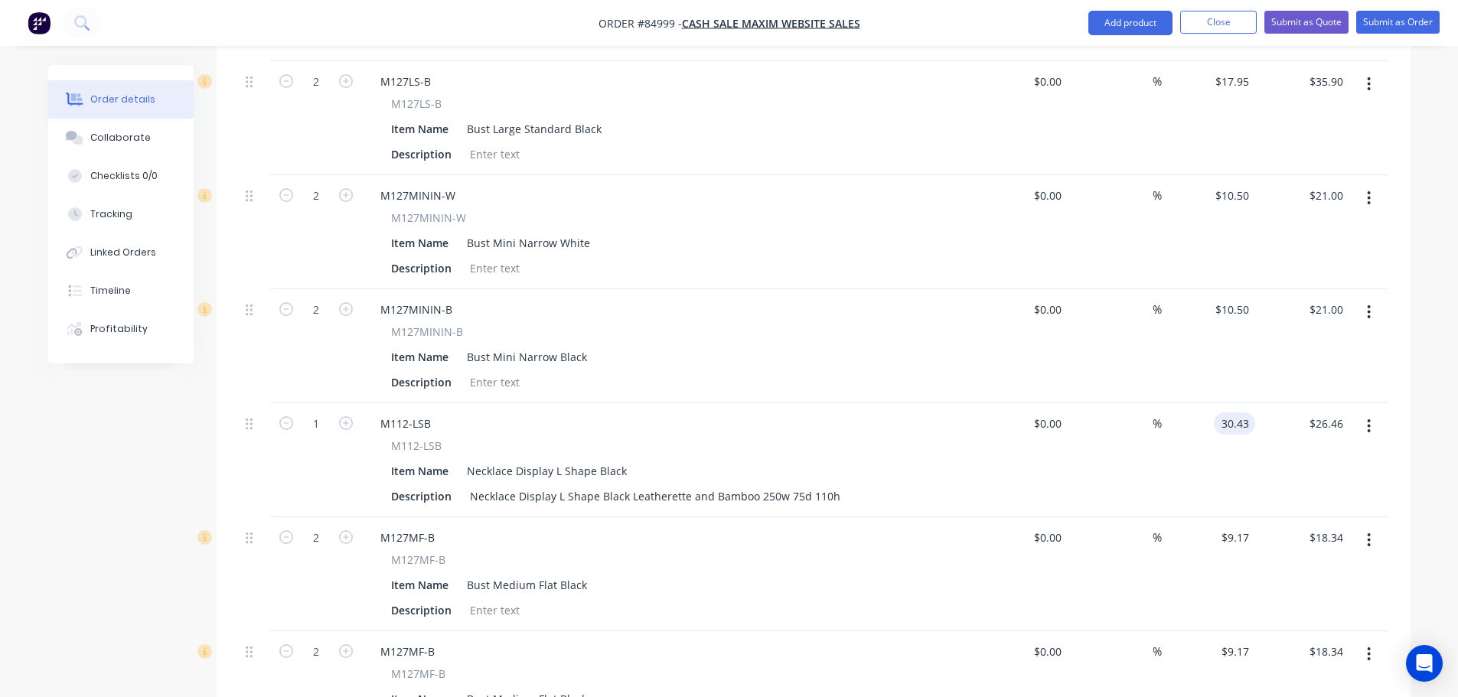
type input "$30.43"
click at [1265, 432] on div "$30.43 $26.46" at bounding box center [1302, 460] width 94 height 114
click at [1238, 299] on input "10.5" at bounding box center [1240, 310] width 29 height 22
type input "6.04"
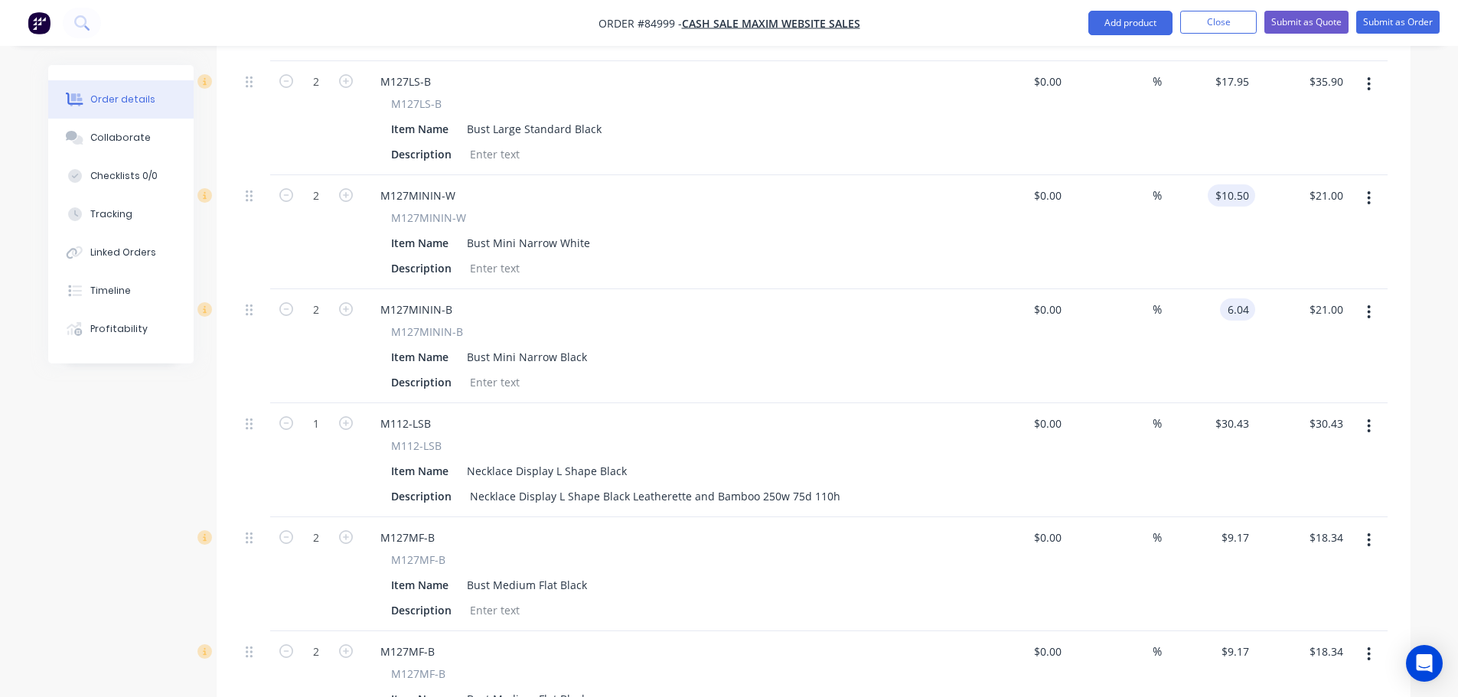
type input "10.5"
type input "$6.04"
type input "$12.08"
click at [1227, 184] on input "10.5" at bounding box center [1234, 195] width 41 height 22
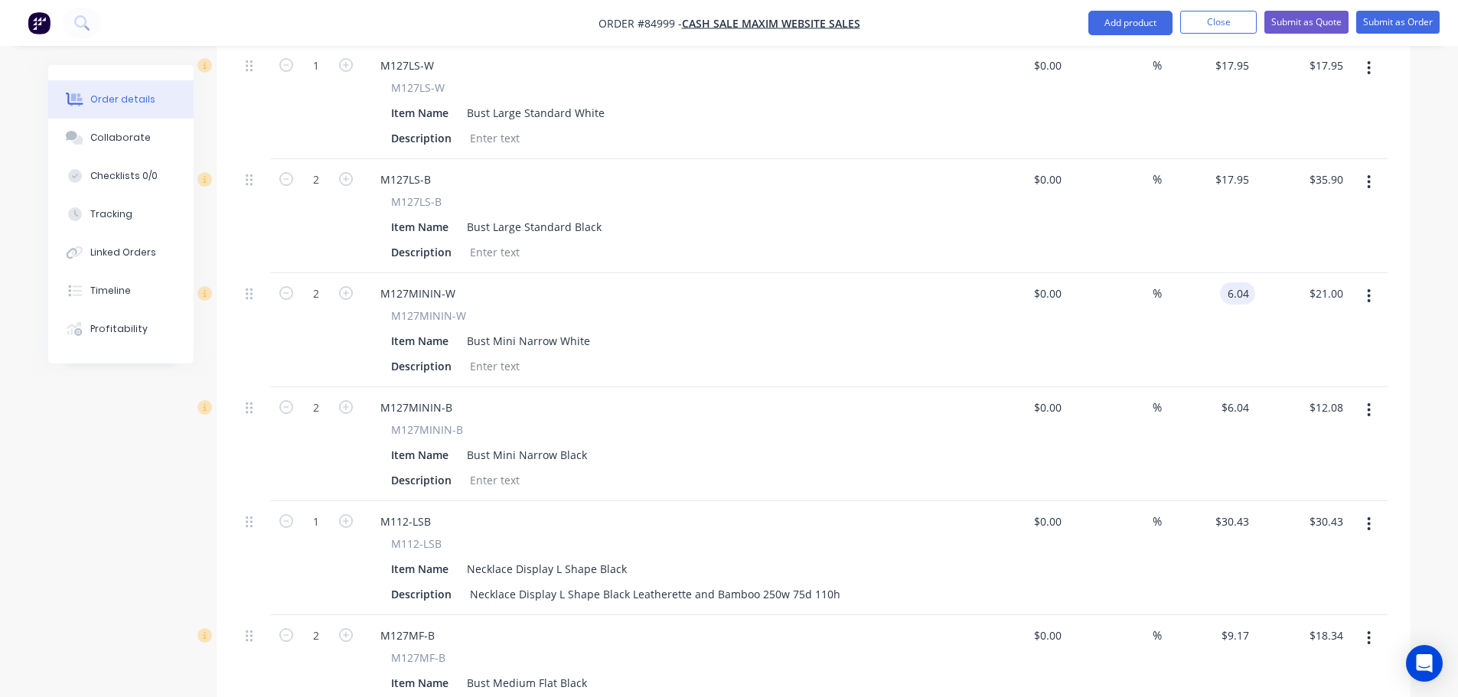
scroll to position [778, 0]
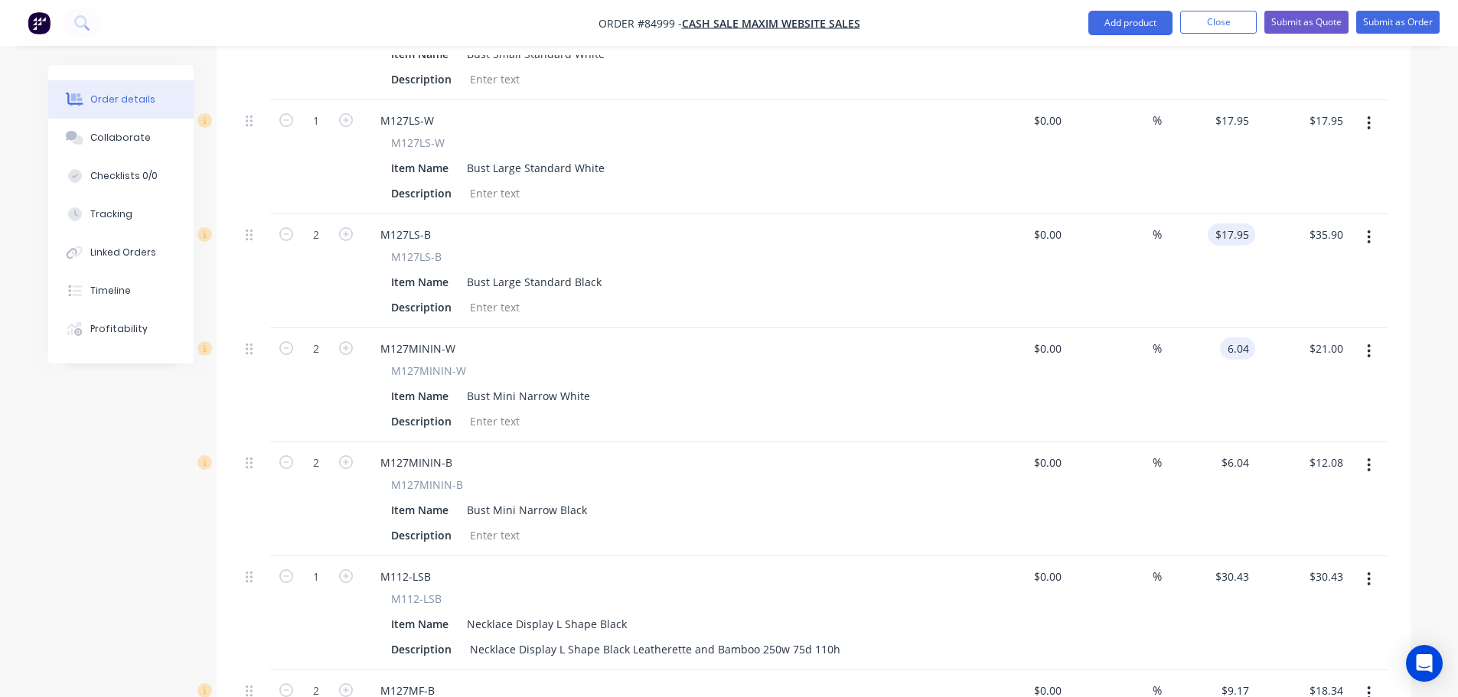
type input "6.04"
type input "17.95"
type input "$6.04"
type input "$12.08"
click at [1229, 224] on input "17.95" at bounding box center [1234, 235] width 41 height 22
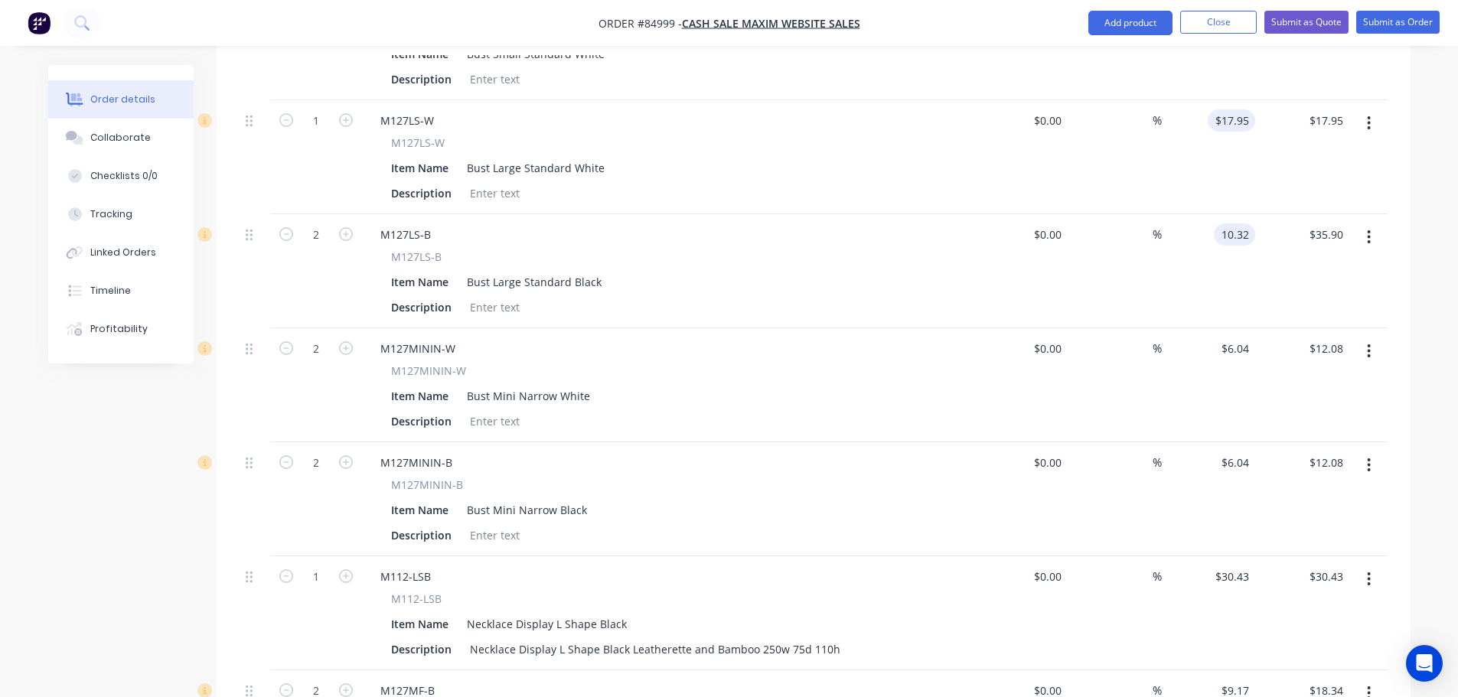
type input "10.32"
type input "17.95"
type input "$10.32"
type input "$20.64"
click at [1232, 109] on input "17.95" at bounding box center [1234, 120] width 41 height 22
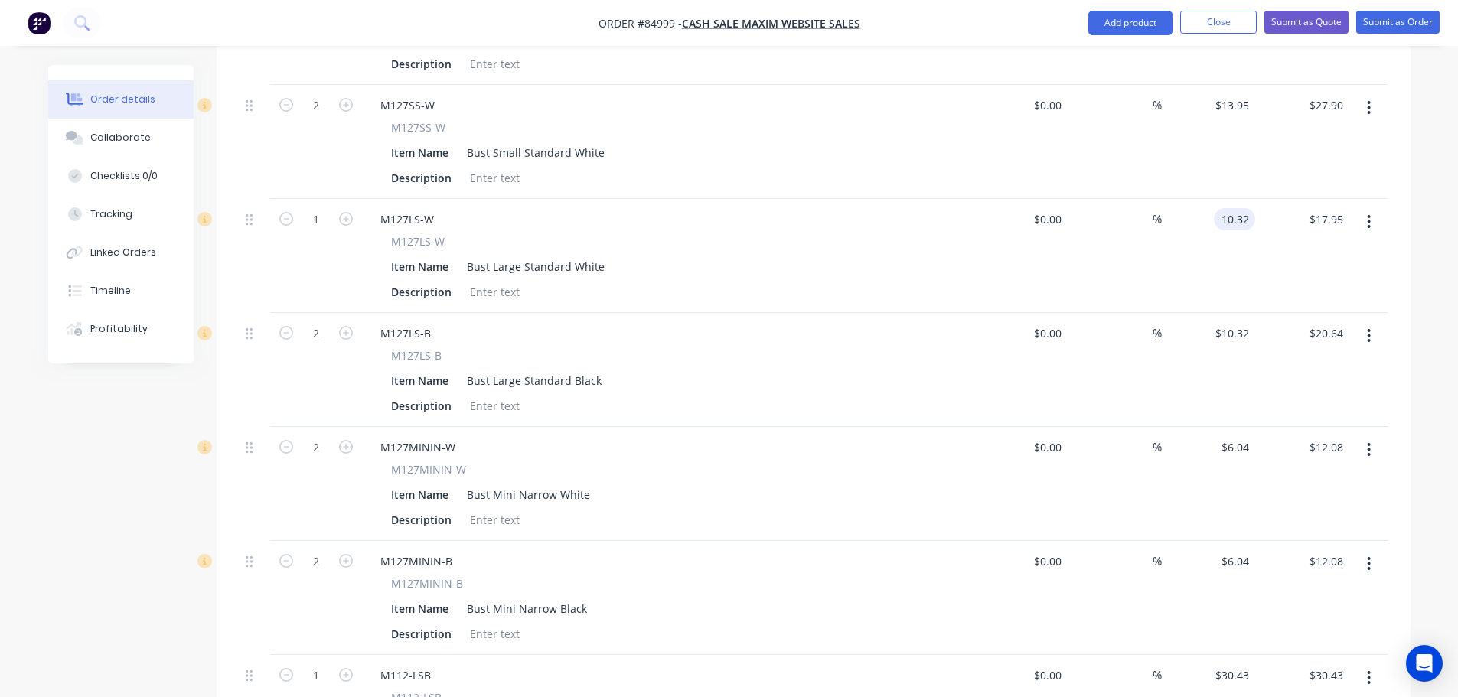
scroll to position [625, 0]
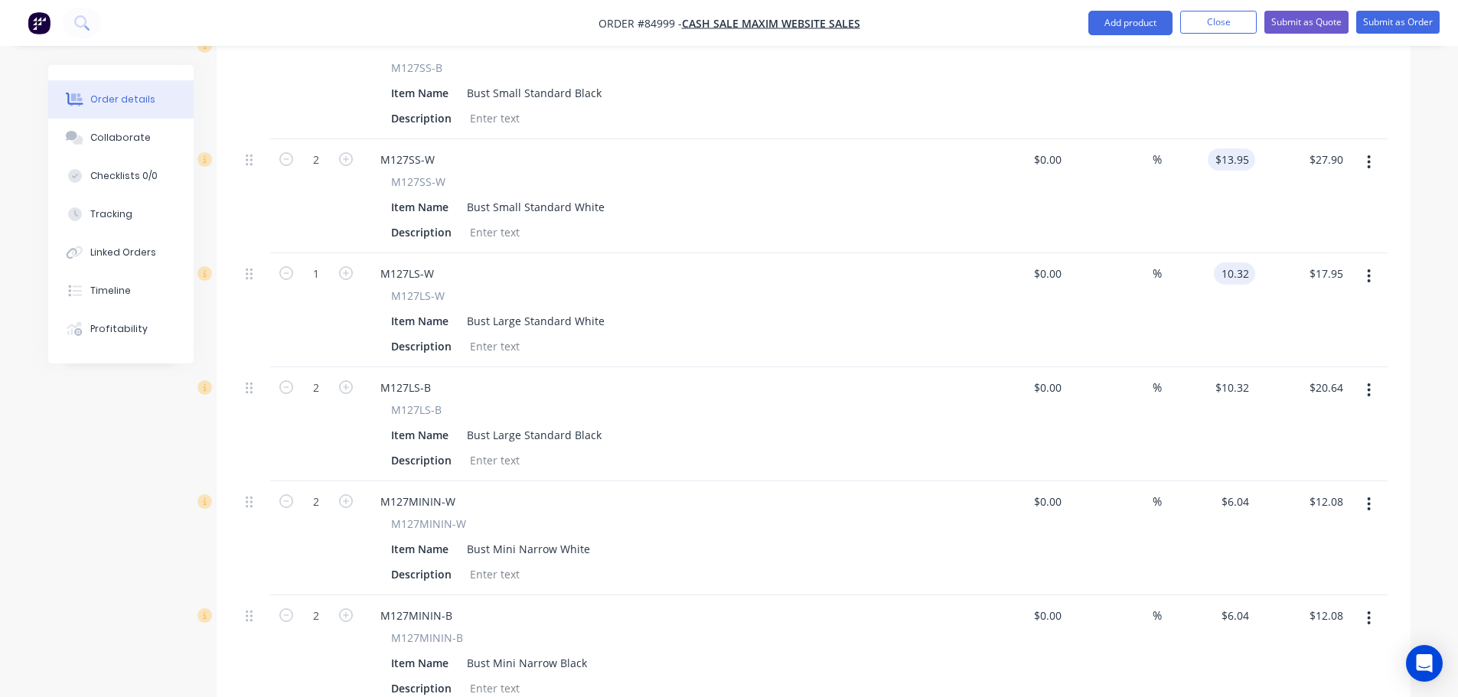
type input "10.32"
type input "13.95"
type input "$10.32"
click at [1230, 149] on input "13.95" at bounding box center [1237, 160] width 35 height 22
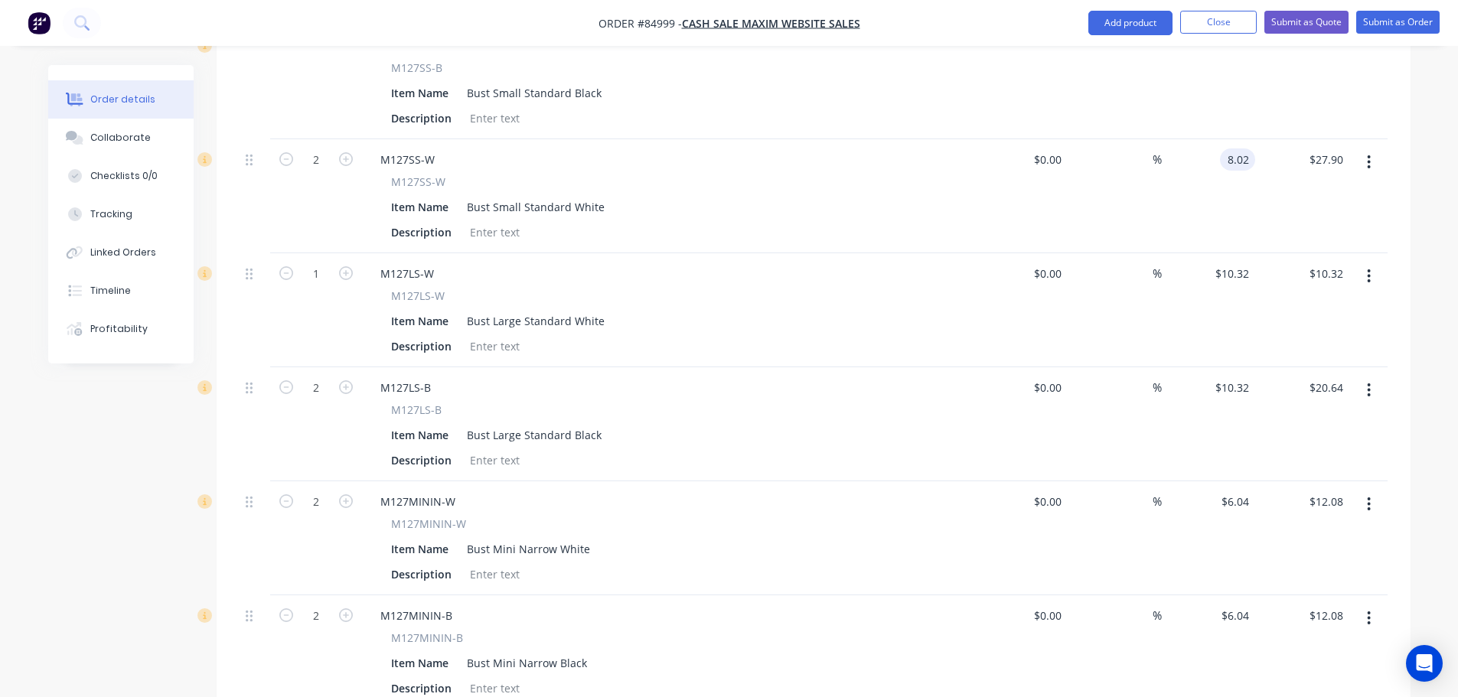
type input "$8.02"
type input "$16.04"
click at [1238, 170] on div "$8.02 8.02" at bounding box center [1209, 196] width 94 height 114
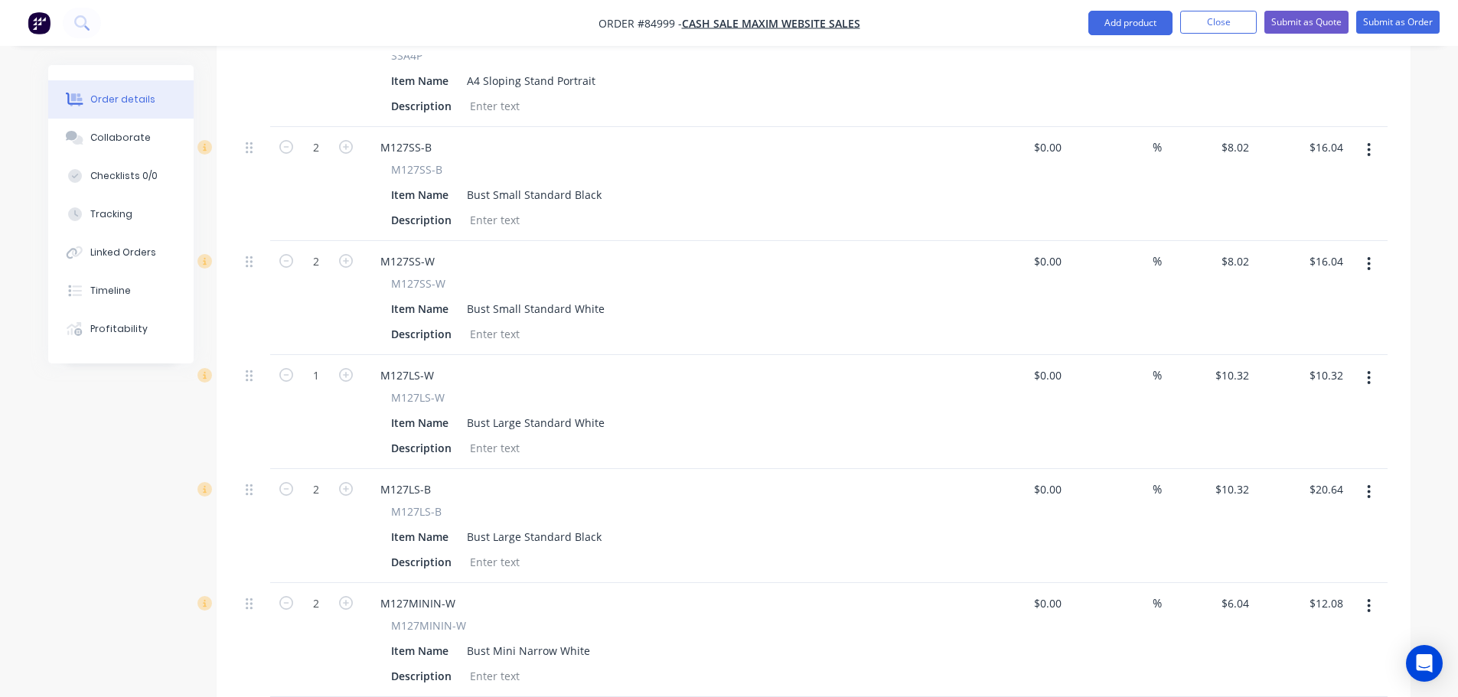
scroll to position [472, 0]
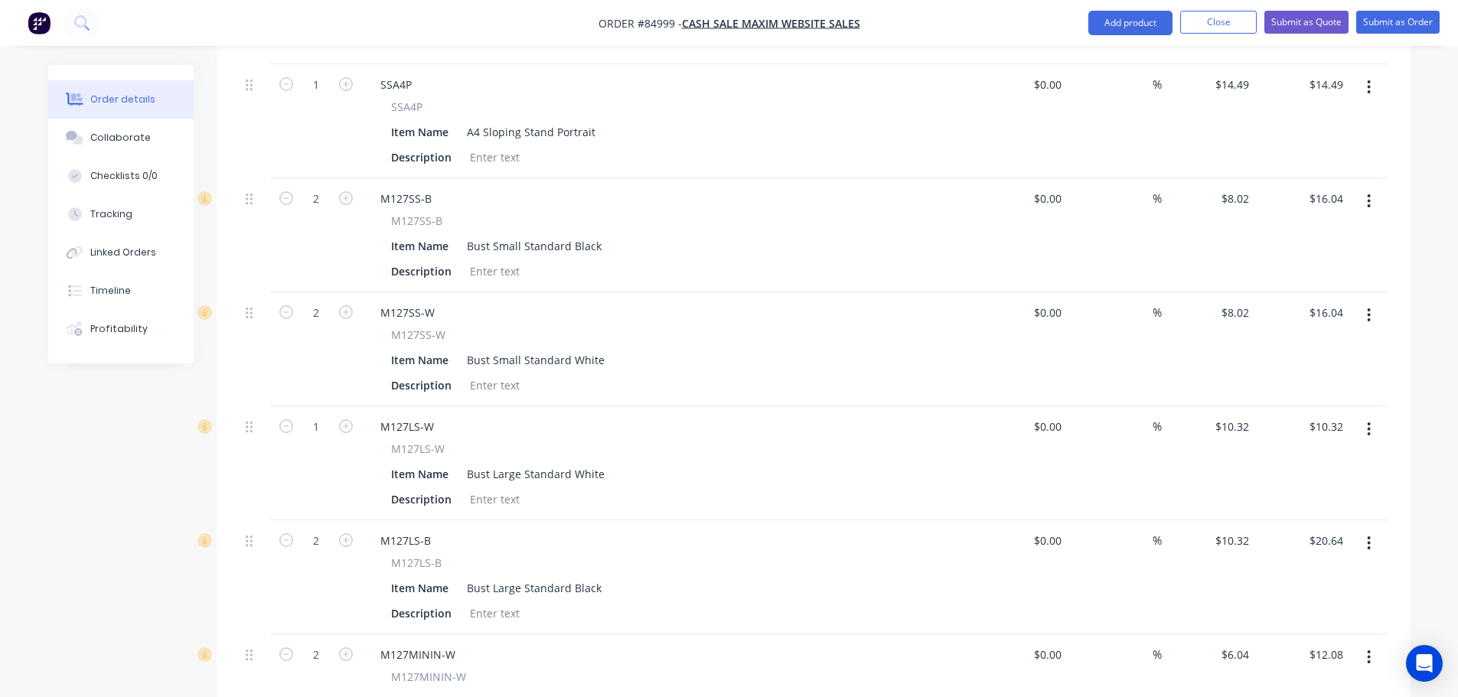
click at [1230, 292] on div "$8.02 $8.02" at bounding box center [1209, 349] width 94 height 114
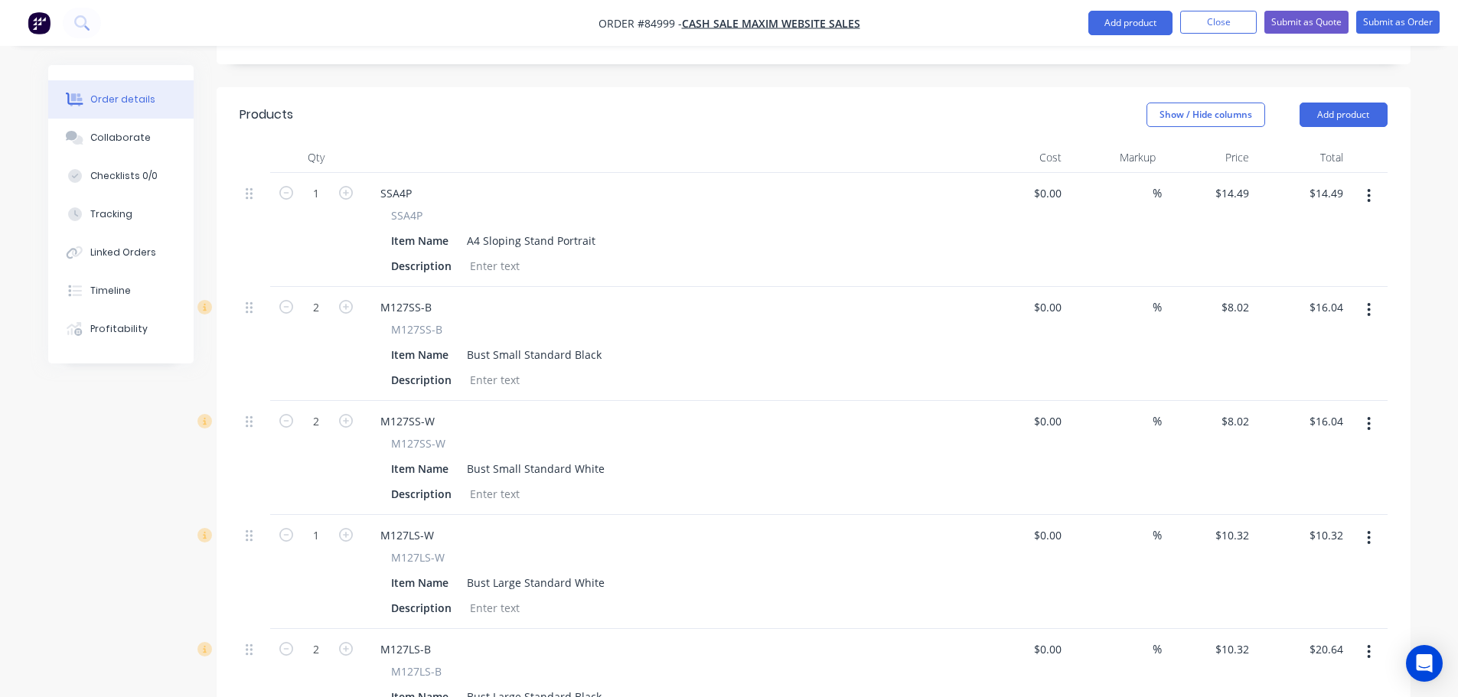
scroll to position [12, 0]
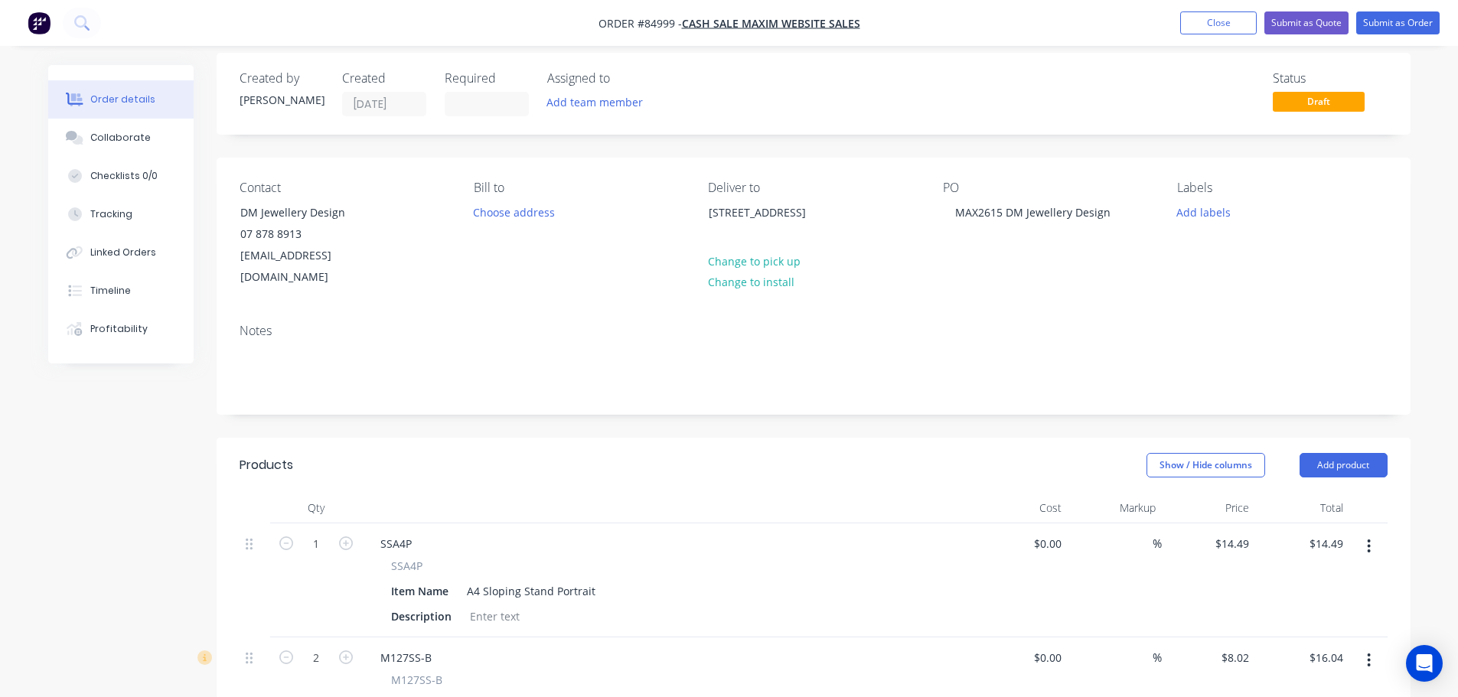
click at [1391, 10] on nav "Order #84999 - Cash Sale MAXIM WEBSITE SALES Add product Close Submit as Quote …" at bounding box center [729, 23] width 1458 height 46
click at [1397, 18] on button "Submit as Order" at bounding box center [1397, 22] width 83 height 23
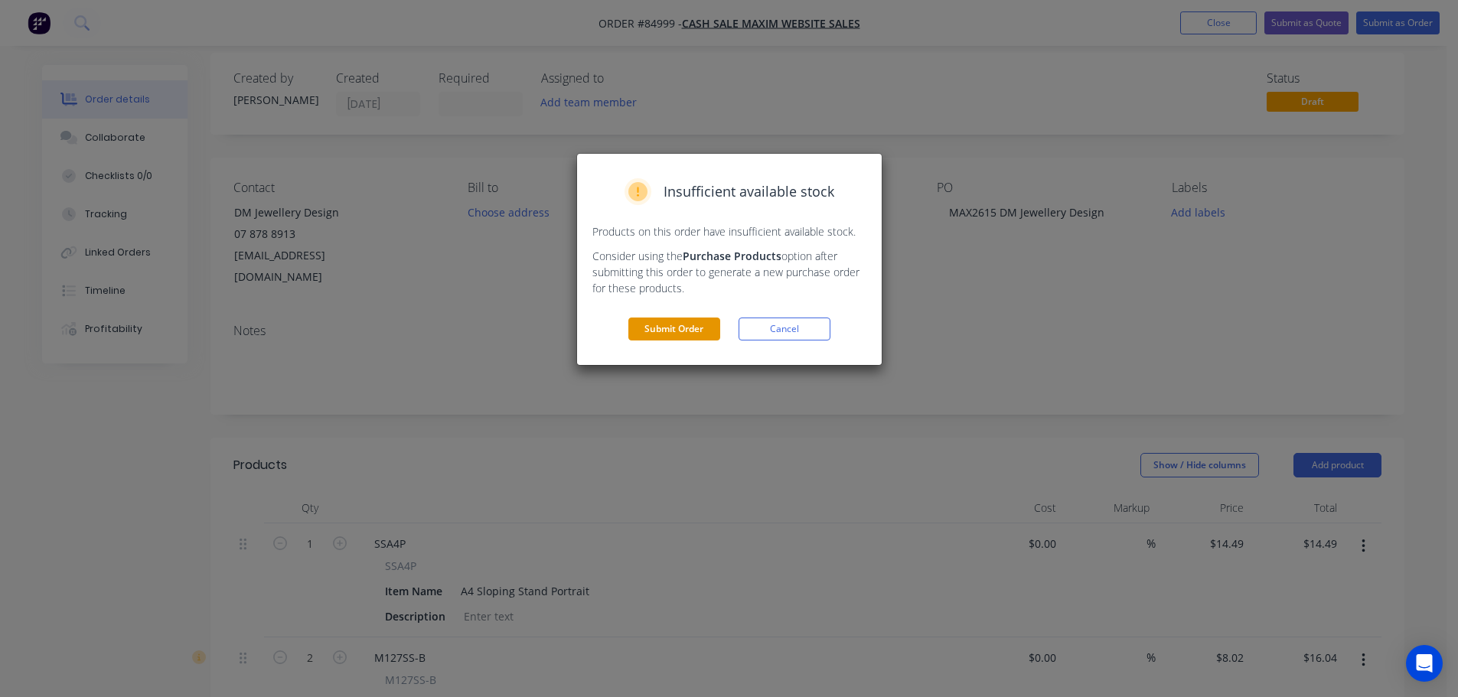
click at [679, 335] on button "Submit Order" at bounding box center [674, 329] width 92 height 23
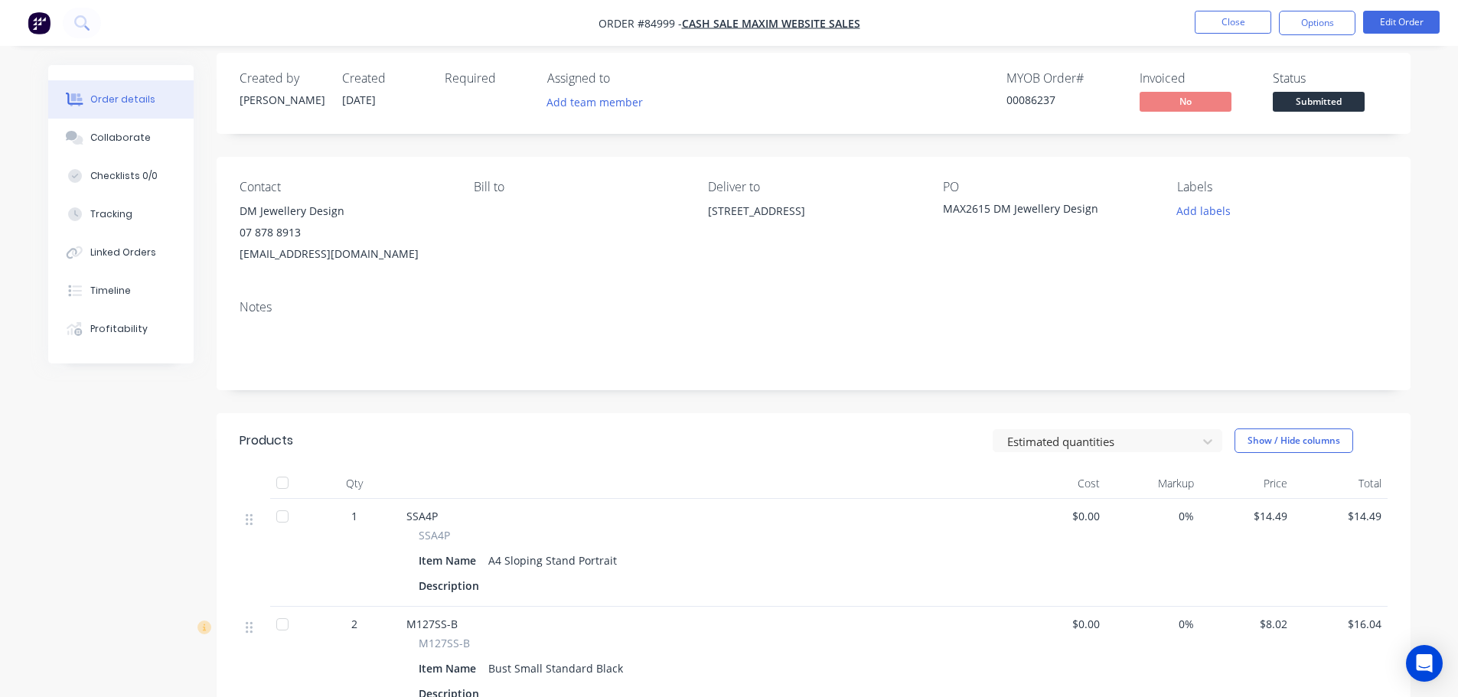
drag, startPoint x: 1317, startPoint y: 28, endPoint x: 1315, endPoint y: 35, distance: 7.8
click at [1320, 26] on button "Options" at bounding box center [1317, 23] width 77 height 24
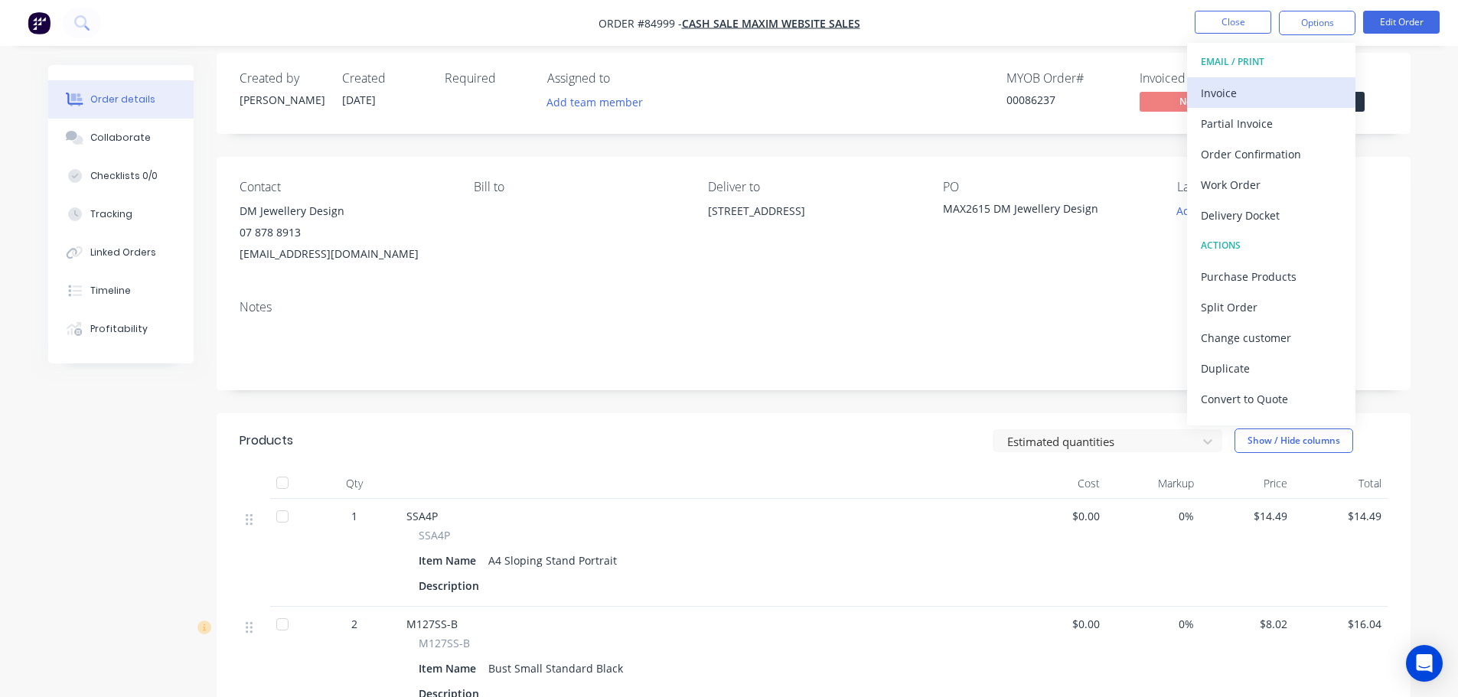
click at [1216, 78] on button "Invoice" at bounding box center [1271, 92] width 168 height 31
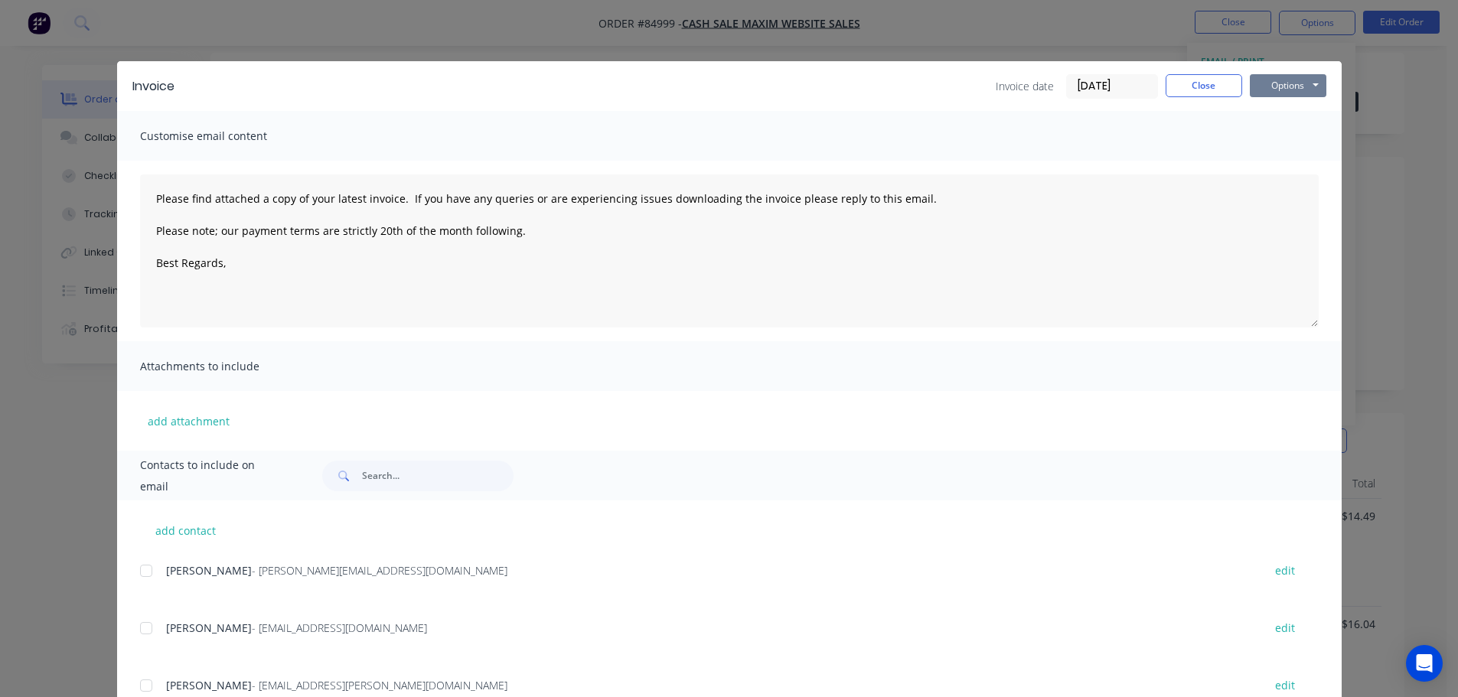
click at [1301, 85] on button "Options" at bounding box center [1288, 85] width 77 height 23
click at [1290, 107] on button "Preview" at bounding box center [1299, 112] width 98 height 25
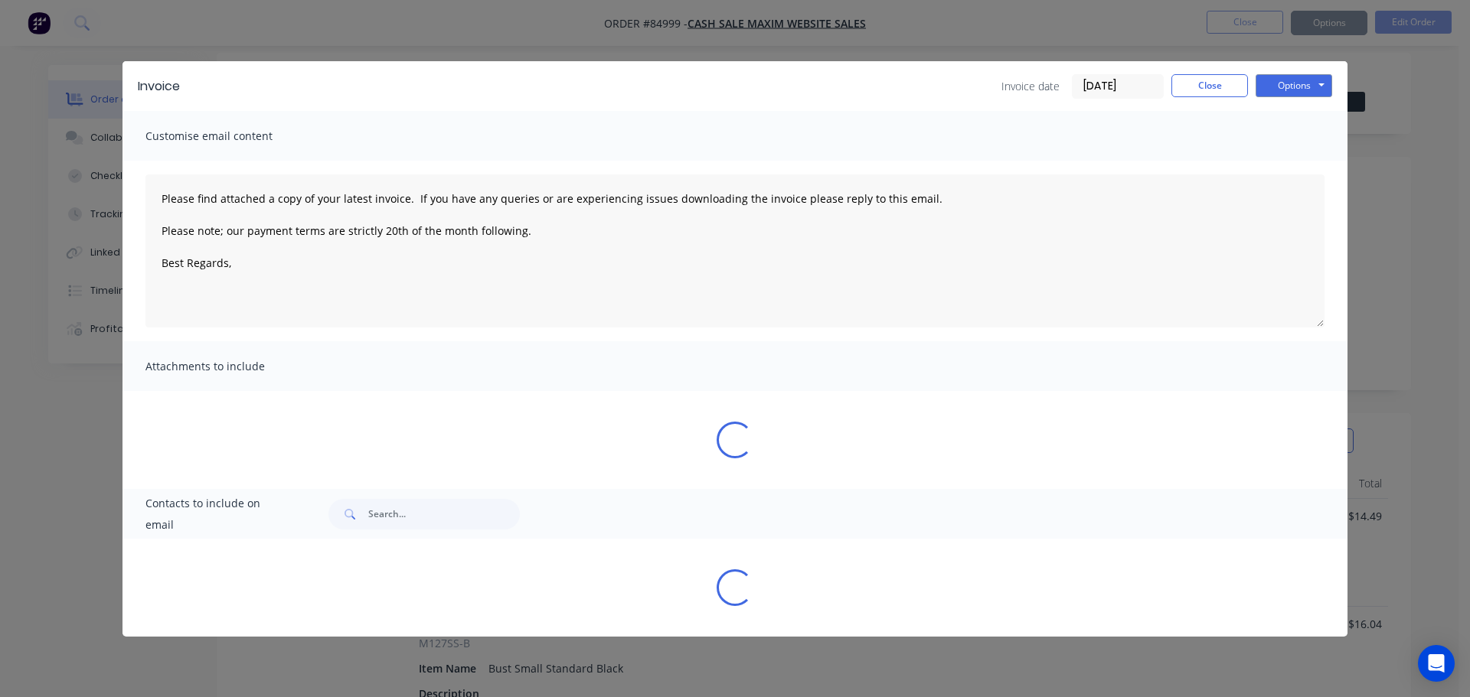
type textarea "Please find attached a copy of your latest invoice. If you have any queries or …"
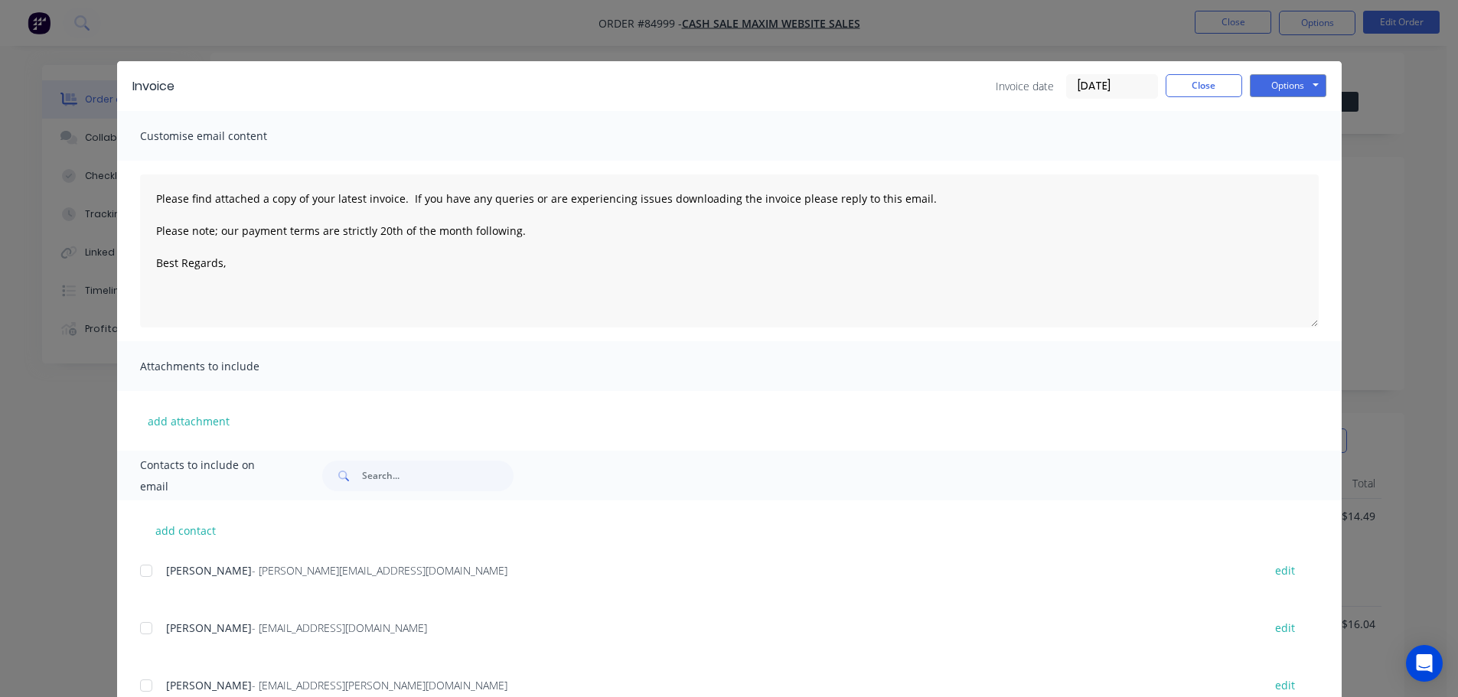
click at [959, 54] on div "Invoice Invoice date 01/10/25 Close Options Preview Print Email Customise email…" at bounding box center [729, 348] width 1458 height 697
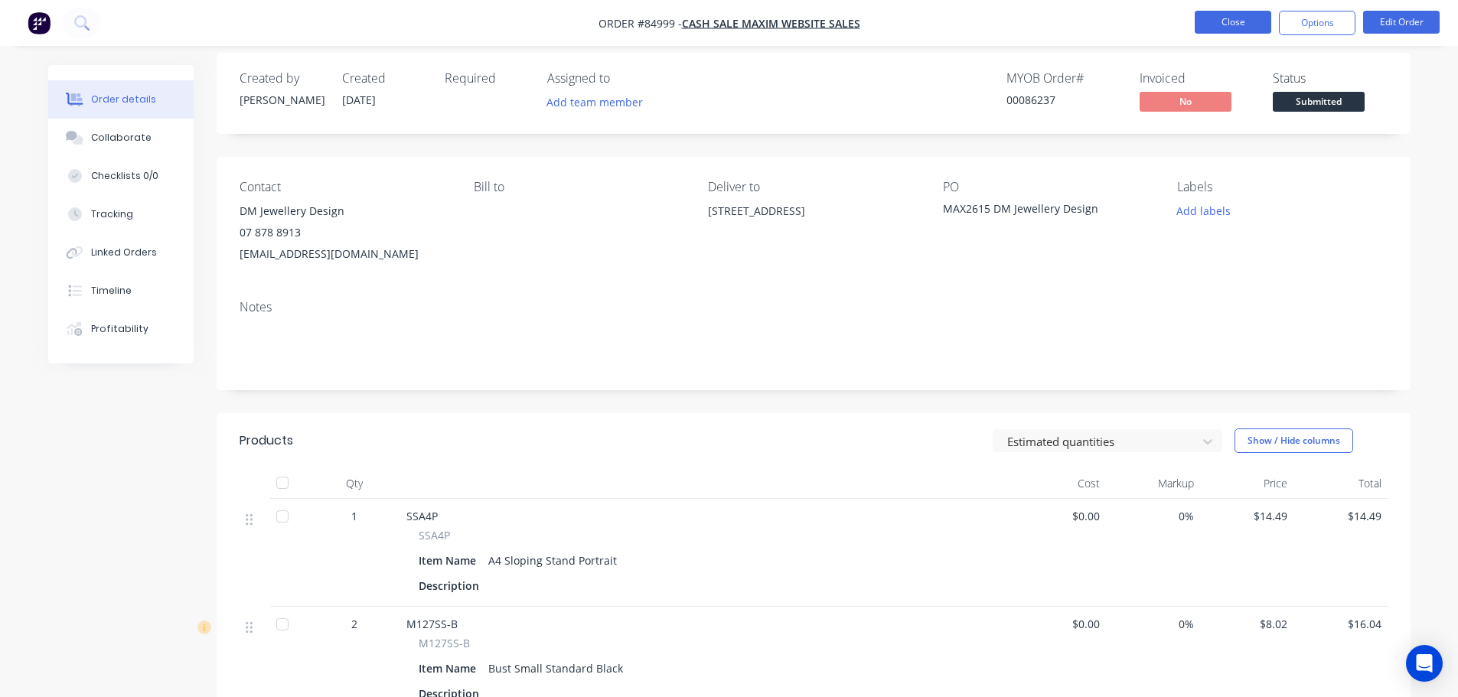
click at [1227, 21] on button "Close" at bounding box center [1233, 22] width 77 height 23
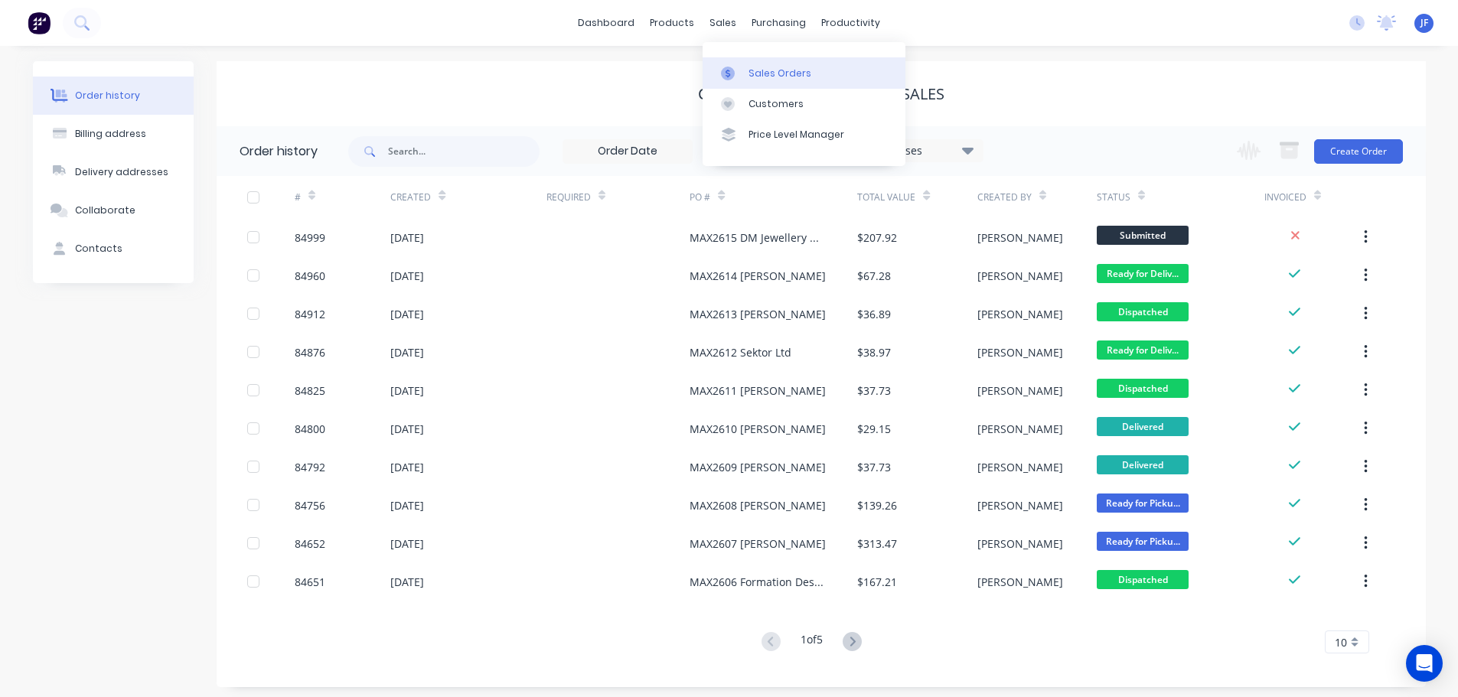
click at [756, 63] on link "Sales Orders" at bounding box center [804, 72] width 203 height 31
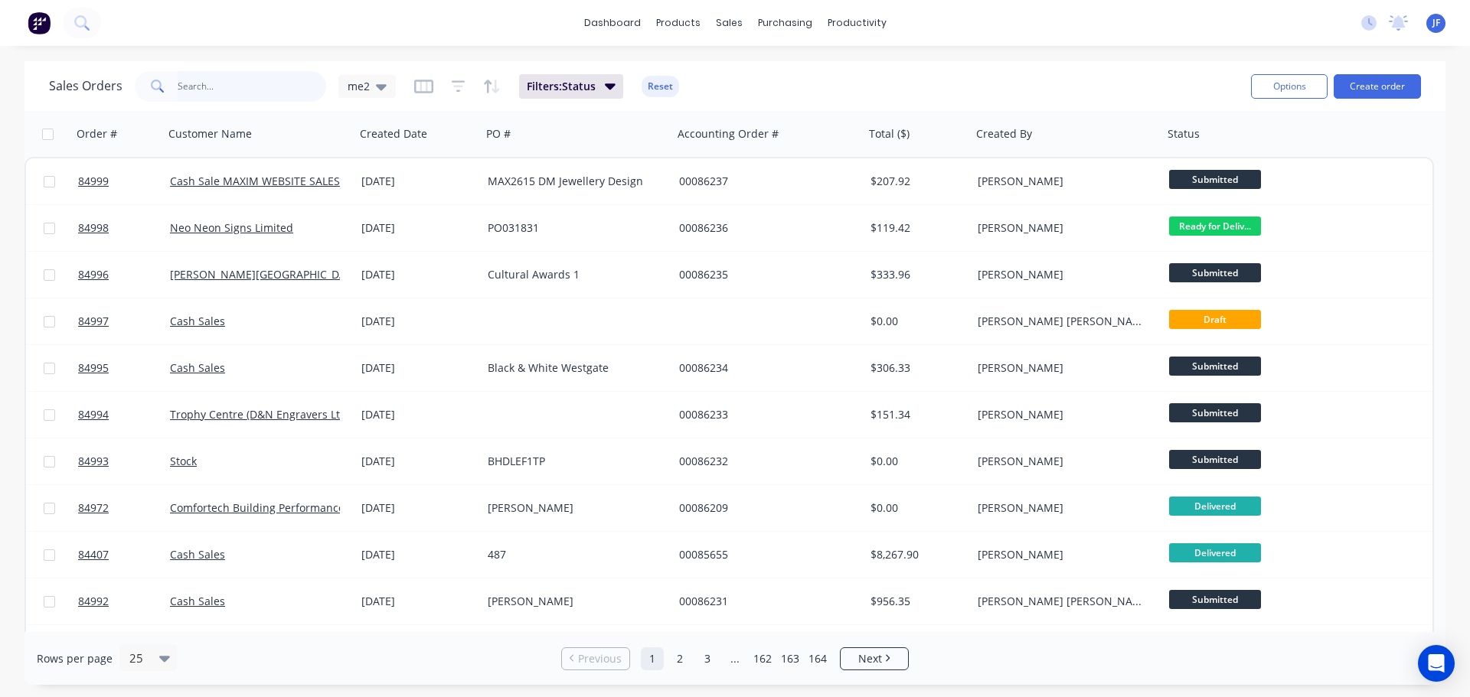
click at [264, 96] on input "text" at bounding box center [252, 86] width 149 height 31
type input "nirvana"
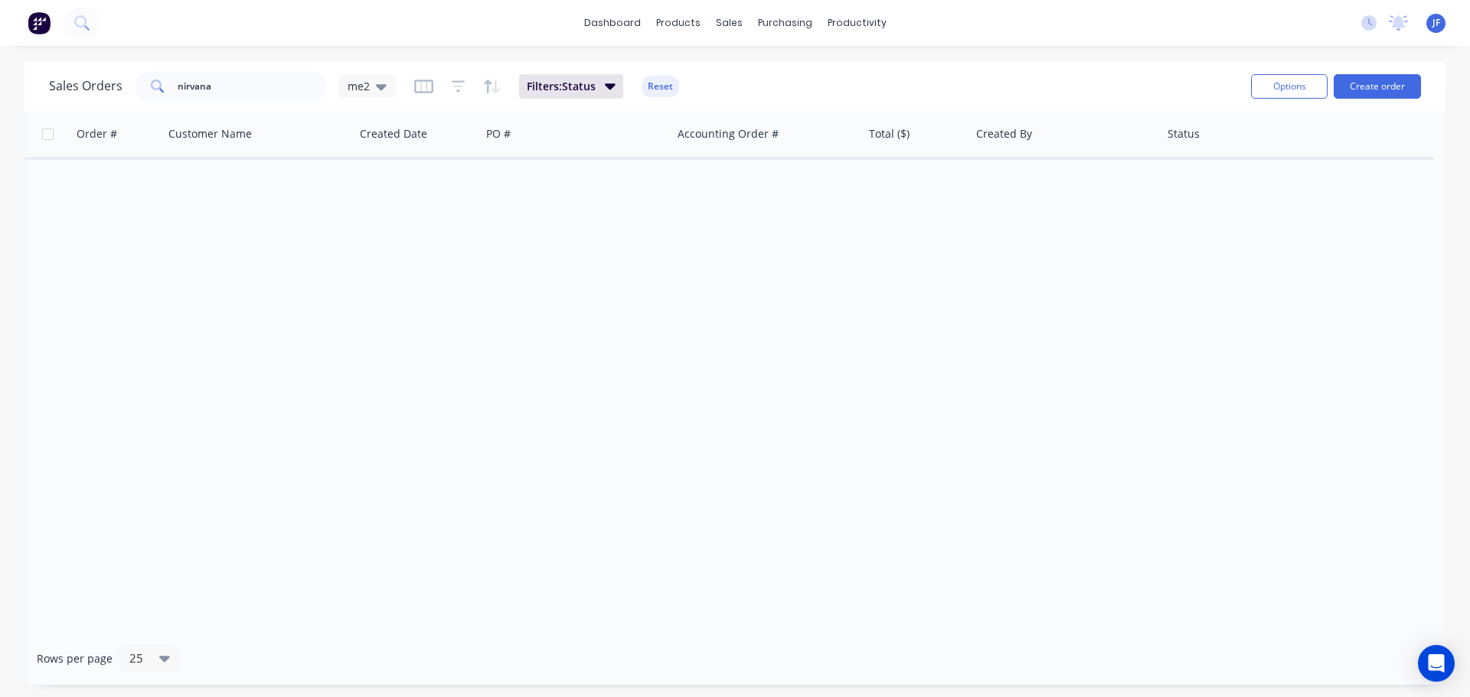
drag, startPoint x: 348, startPoint y: 198, endPoint x: 302, endPoint y: 107, distance: 101.3
click at [348, 198] on div "Order # Customer Name Created Date PO # Accounting Order # Total ($) Created By…" at bounding box center [734, 371] width 1421 height 521
click at [285, 87] on input "nirvana" at bounding box center [252, 86] width 149 height 31
click at [284, 87] on input "nirvana" at bounding box center [252, 86] width 149 height 31
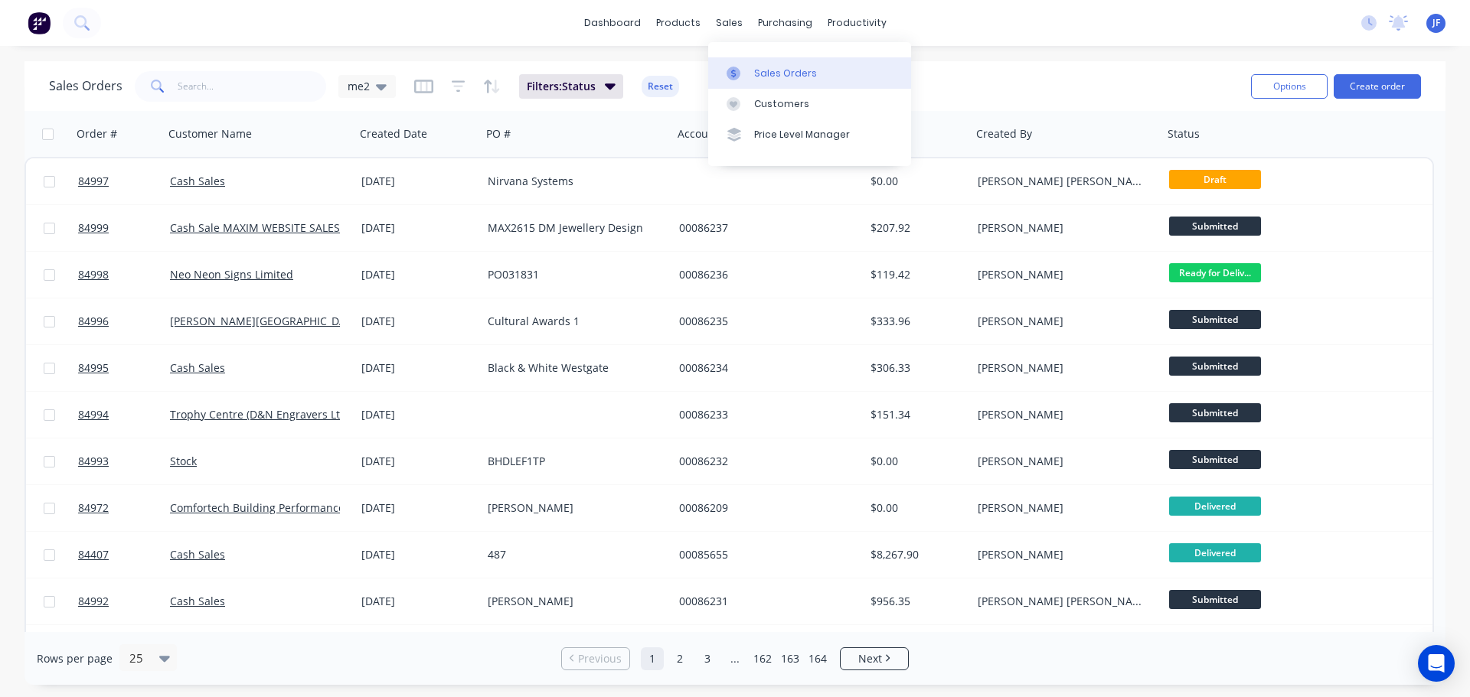
click at [746, 61] on link "Sales Orders" at bounding box center [809, 72] width 203 height 31
click at [1356, 87] on button "Create order" at bounding box center [1377, 86] width 87 height 24
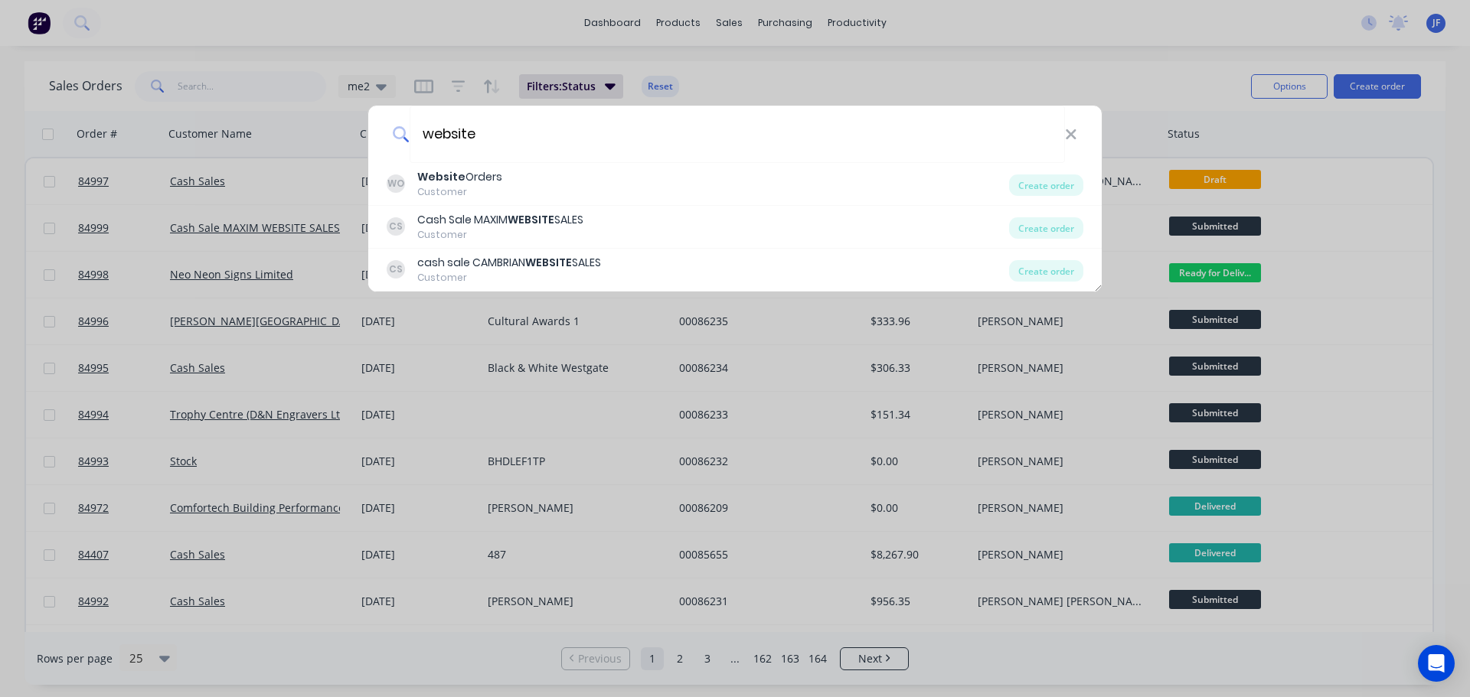
type input "website"
click at [253, 293] on div "website WO Website Orders Customer Create order CS Cash Sale MAXIM WEBSITE SALE…" at bounding box center [735, 348] width 1470 height 697
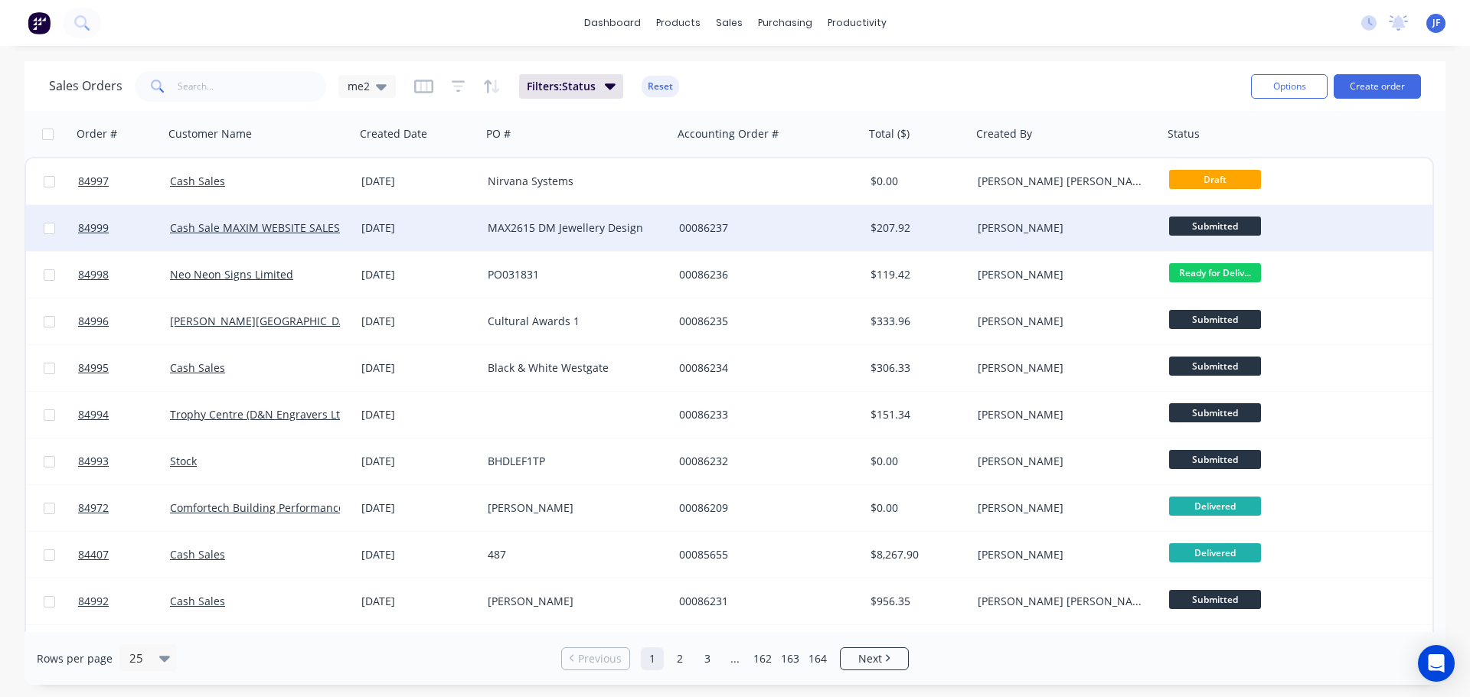
click at [367, 225] on div "01 Oct 2025" at bounding box center [418, 227] width 114 height 15
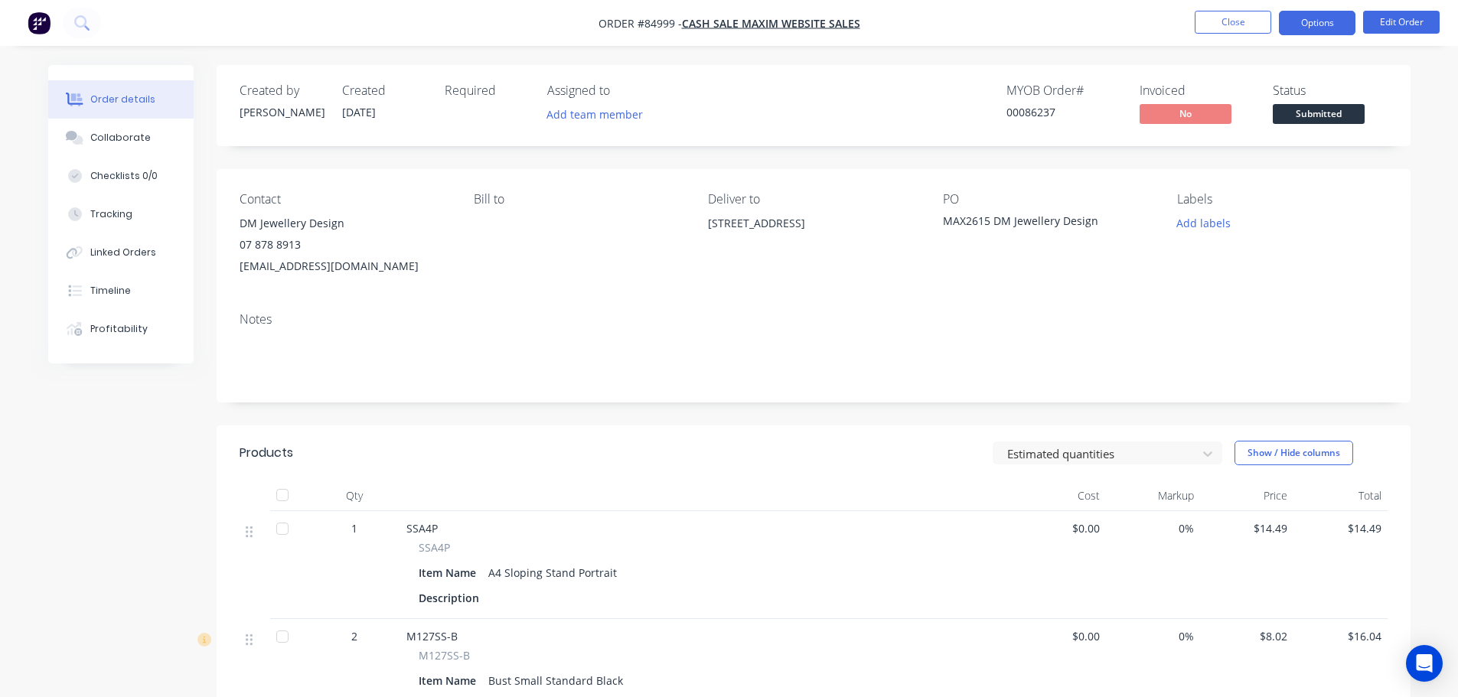
click at [1294, 26] on button "Options" at bounding box center [1317, 23] width 77 height 24
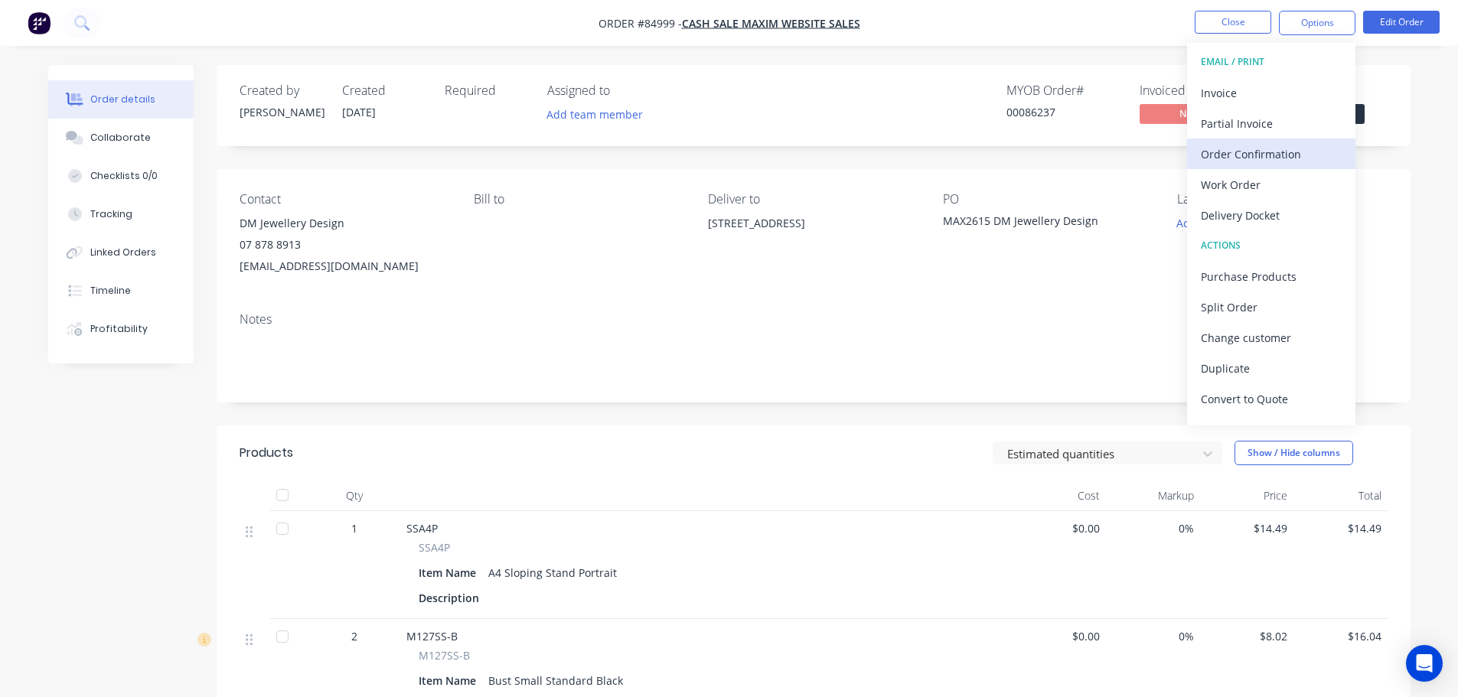
click at [1301, 145] on div "Order Confirmation" at bounding box center [1271, 154] width 141 height 22
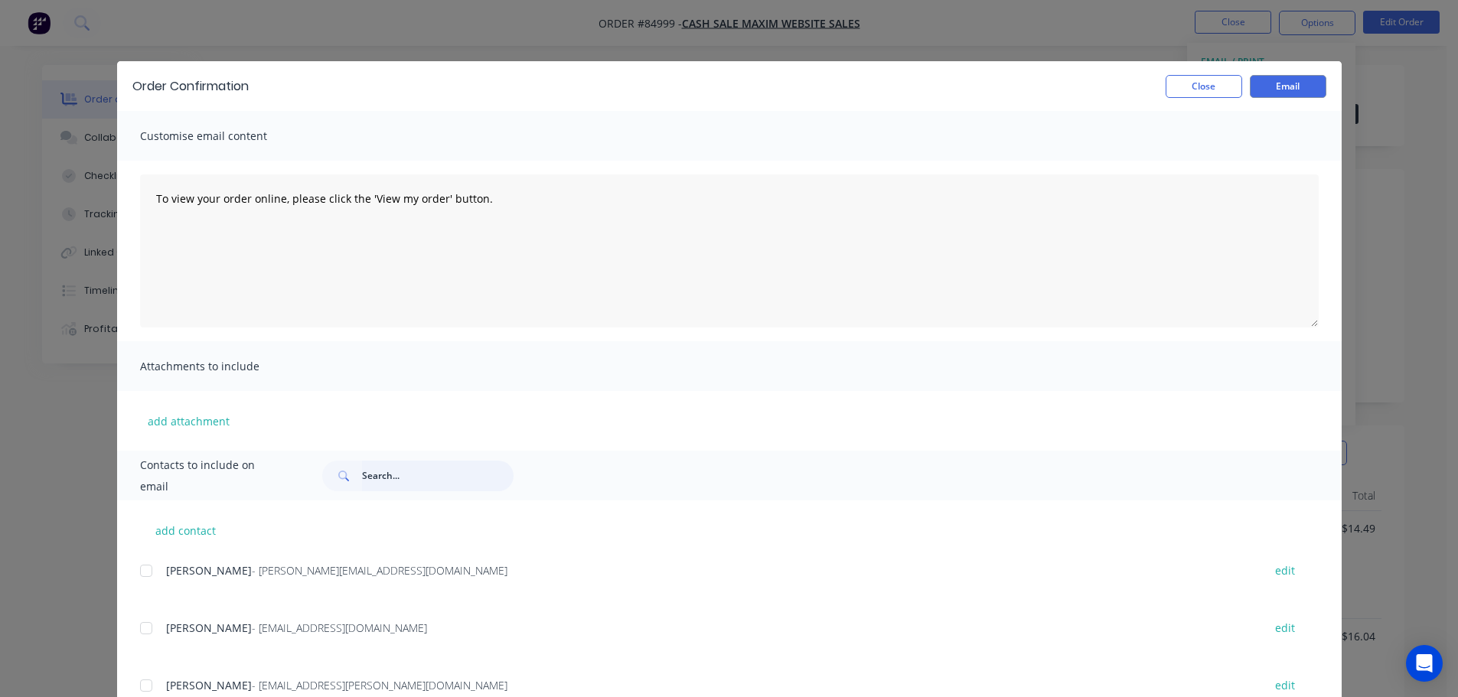
click at [455, 469] on input "text" at bounding box center [438, 476] width 152 height 31
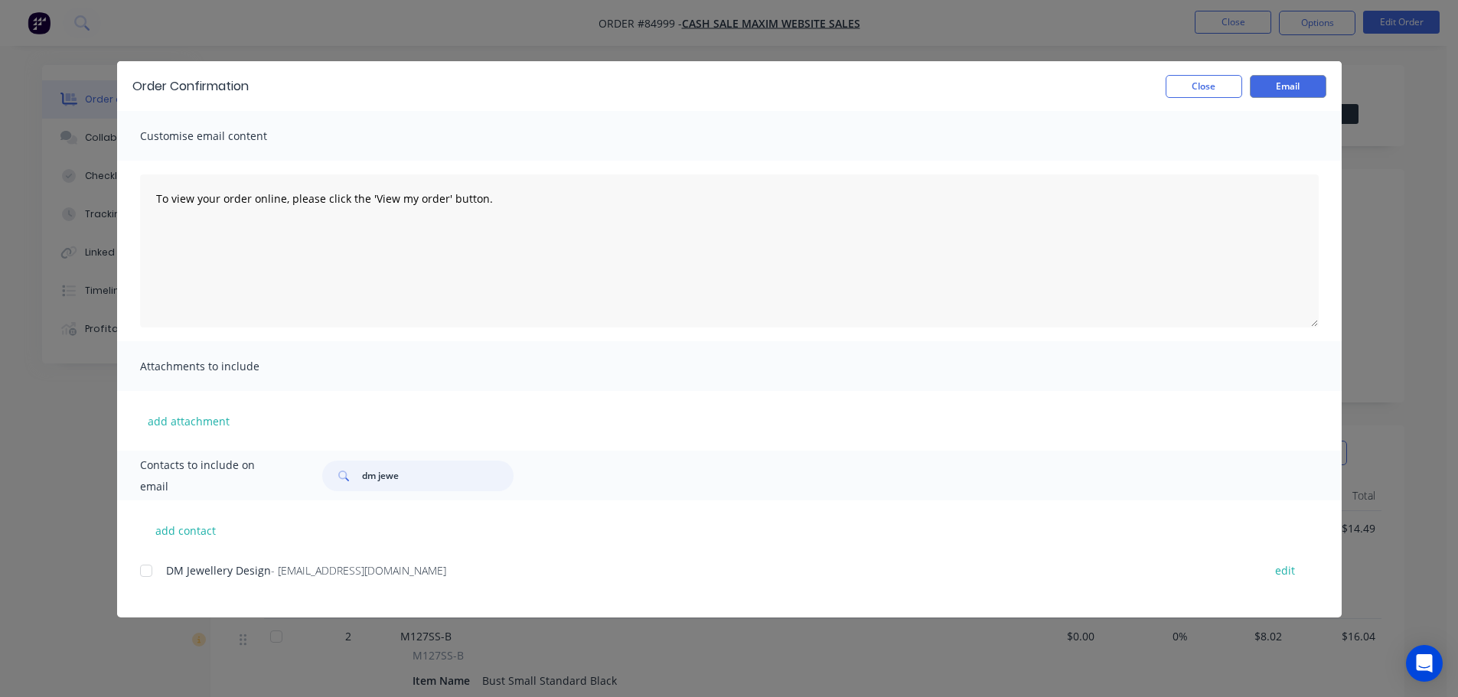
click at [155, 567] on div at bounding box center [146, 571] width 31 height 31
type input "dm jewe"
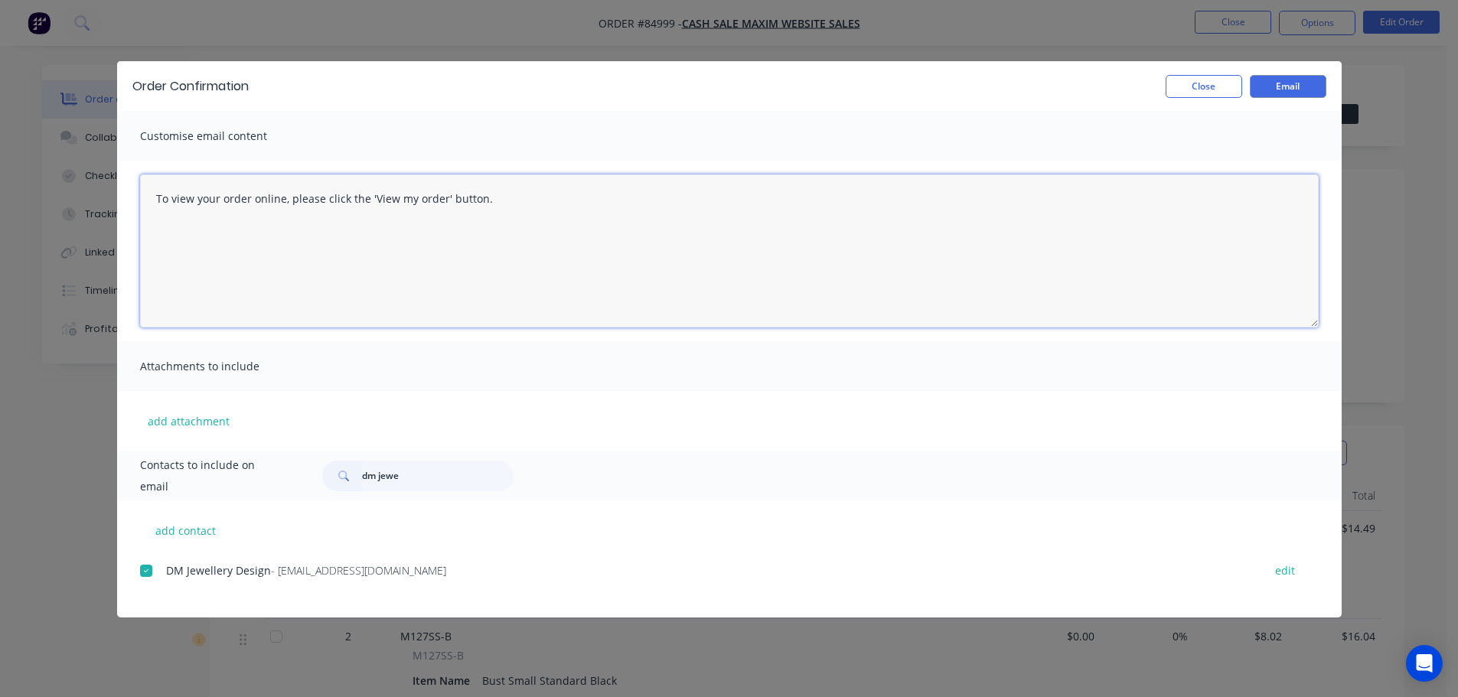
click at [332, 230] on textarea "To view your order online, please click the 'View my order' button." at bounding box center [729, 251] width 1179 height 153
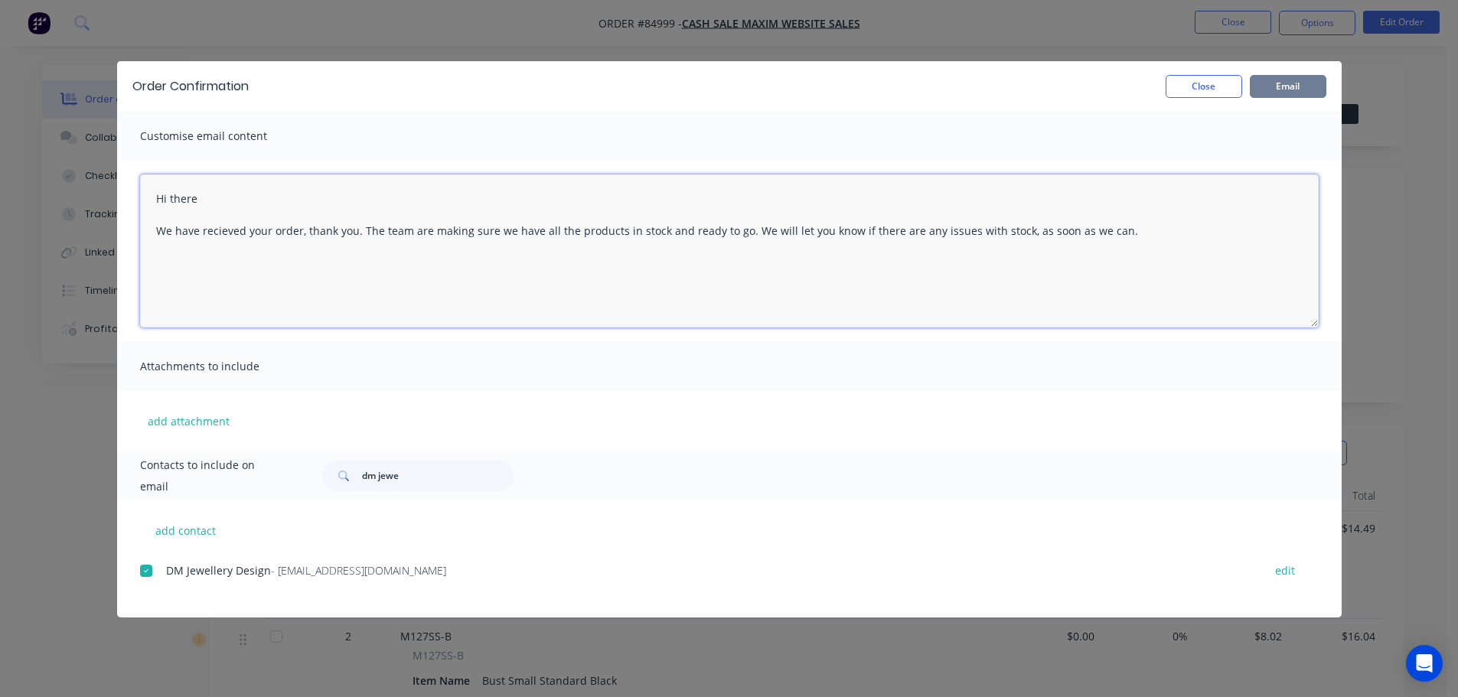
type textarea "Hi there We have recieved your order, thank you. The team are making sure we ha…"
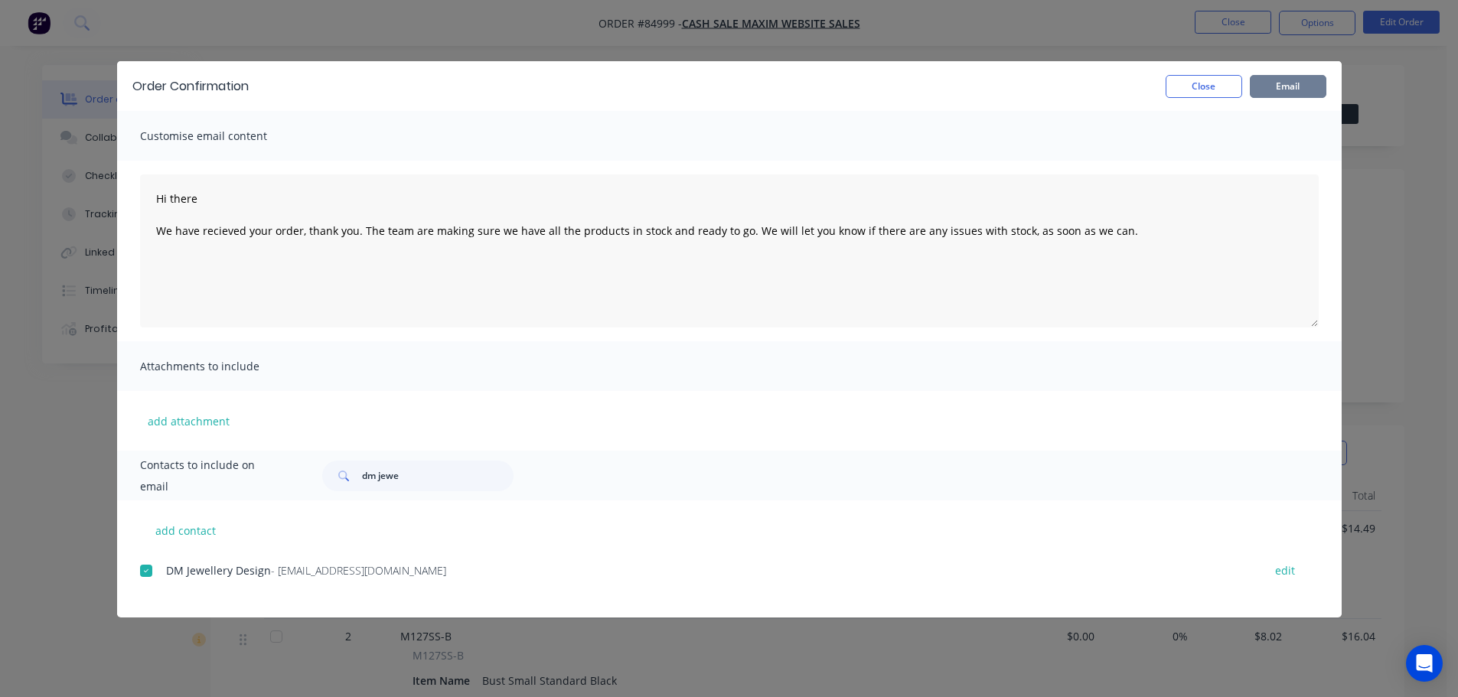
click at [1272, 91] on button "Email" at bounding box center [1288, 86] width 77 height 23
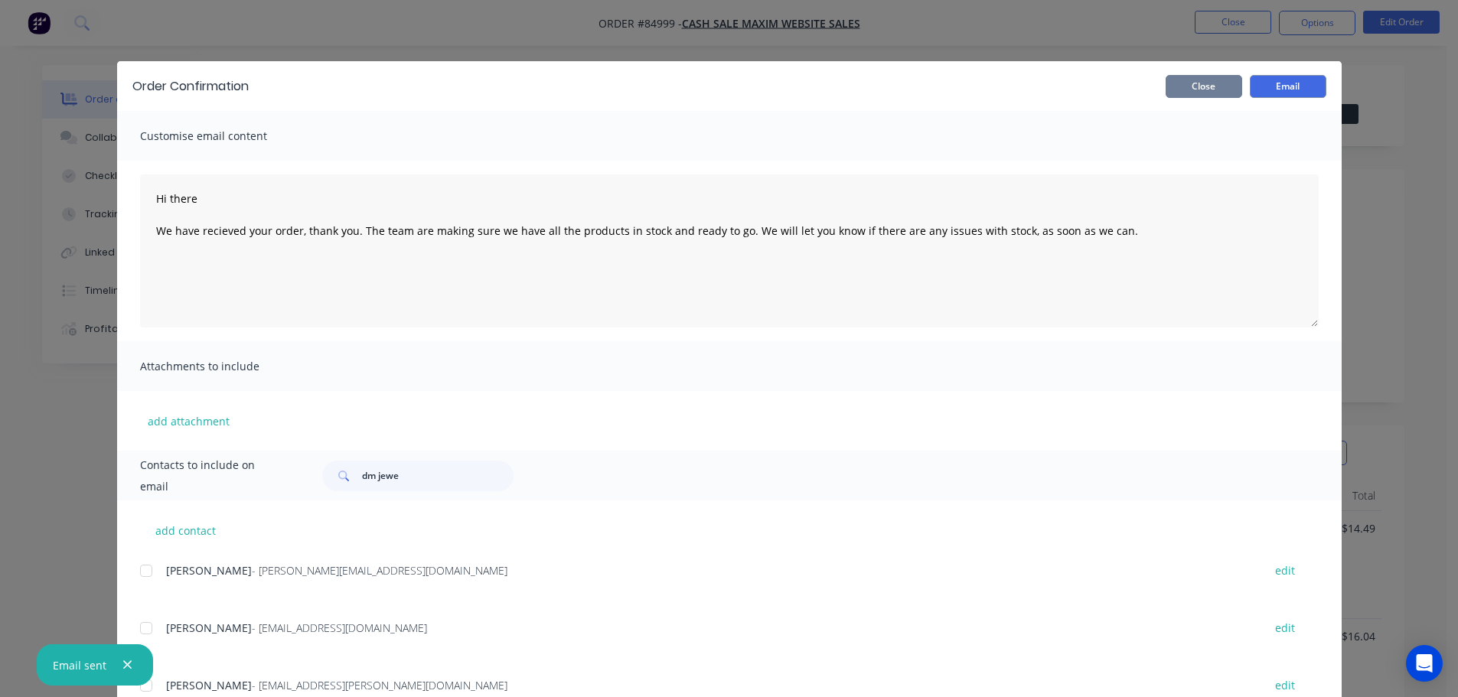
click at [1215, 85] on button "Close" at bounding box center [1204, 86] width 77 height 23
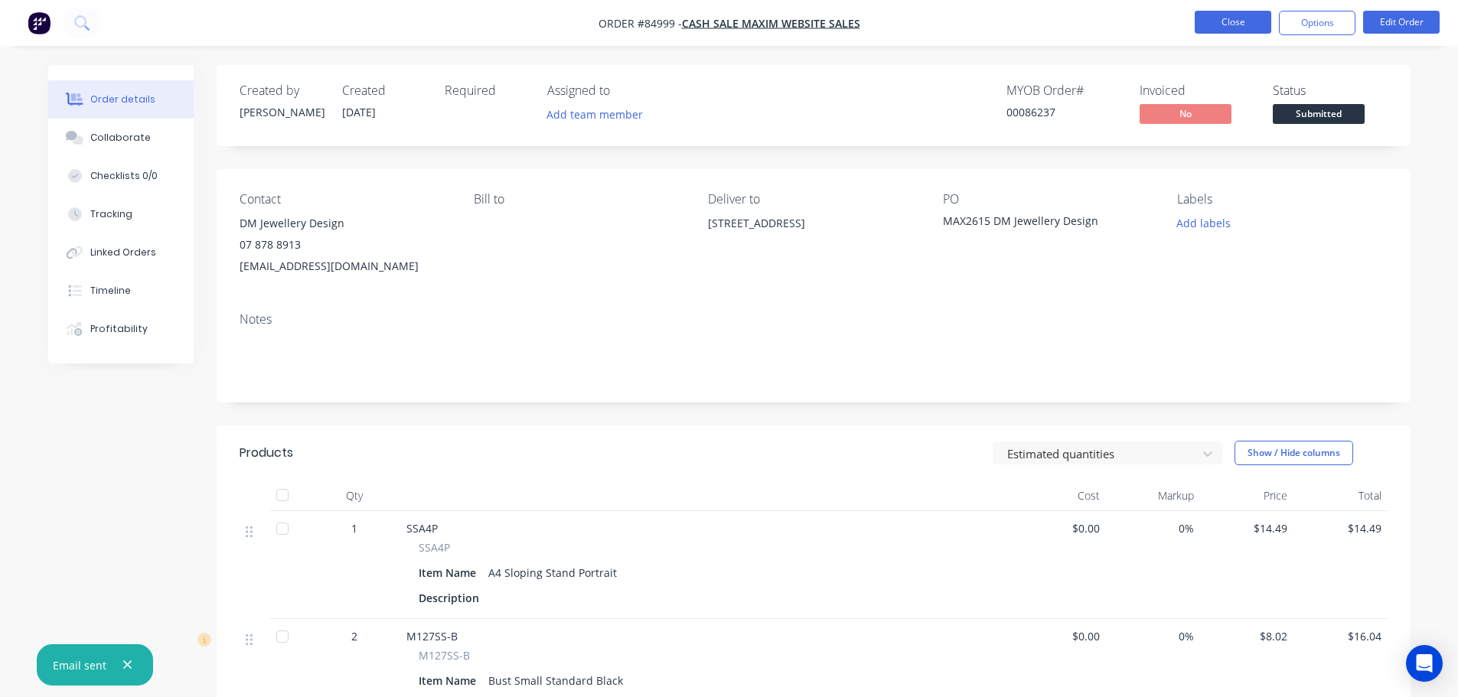
click at [1226, 20] on button "Close" at bounding box center [1233, 22] width 77 height 23
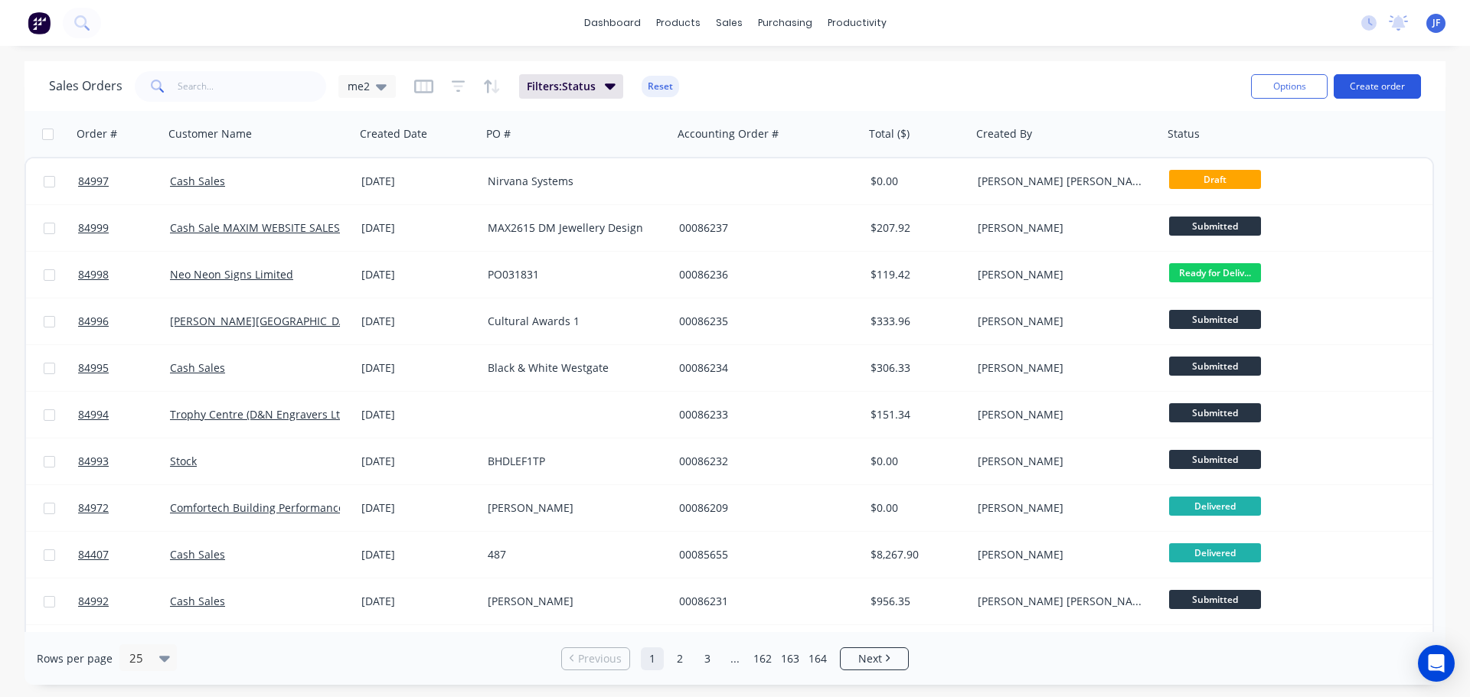
click at [1418, 77] on button "Create order" at bounding box center [1377, 86] width 87 height 24
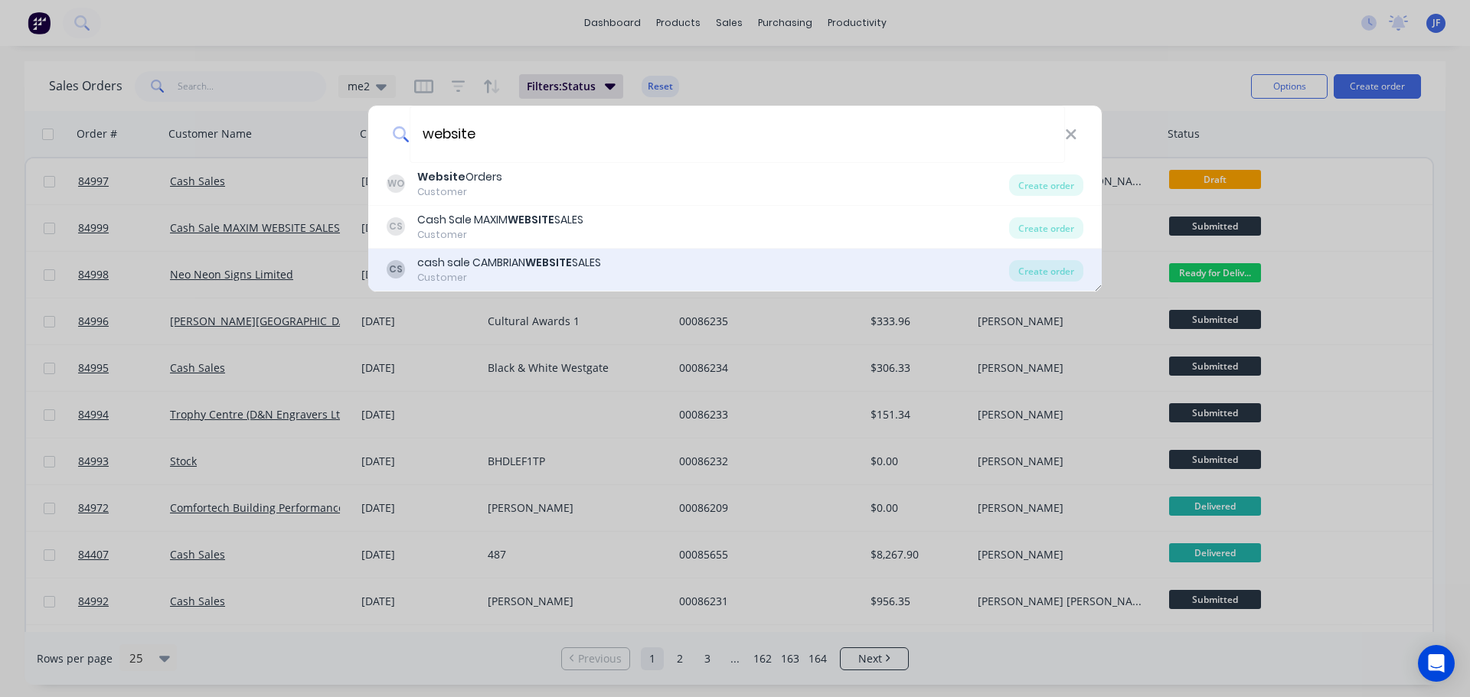
type input "website"
click at [803, 266] on div "CS cash sale CAMBRIAN WEBSITE SALES Customer" at bounding box center [698, 270] width 622 height 30
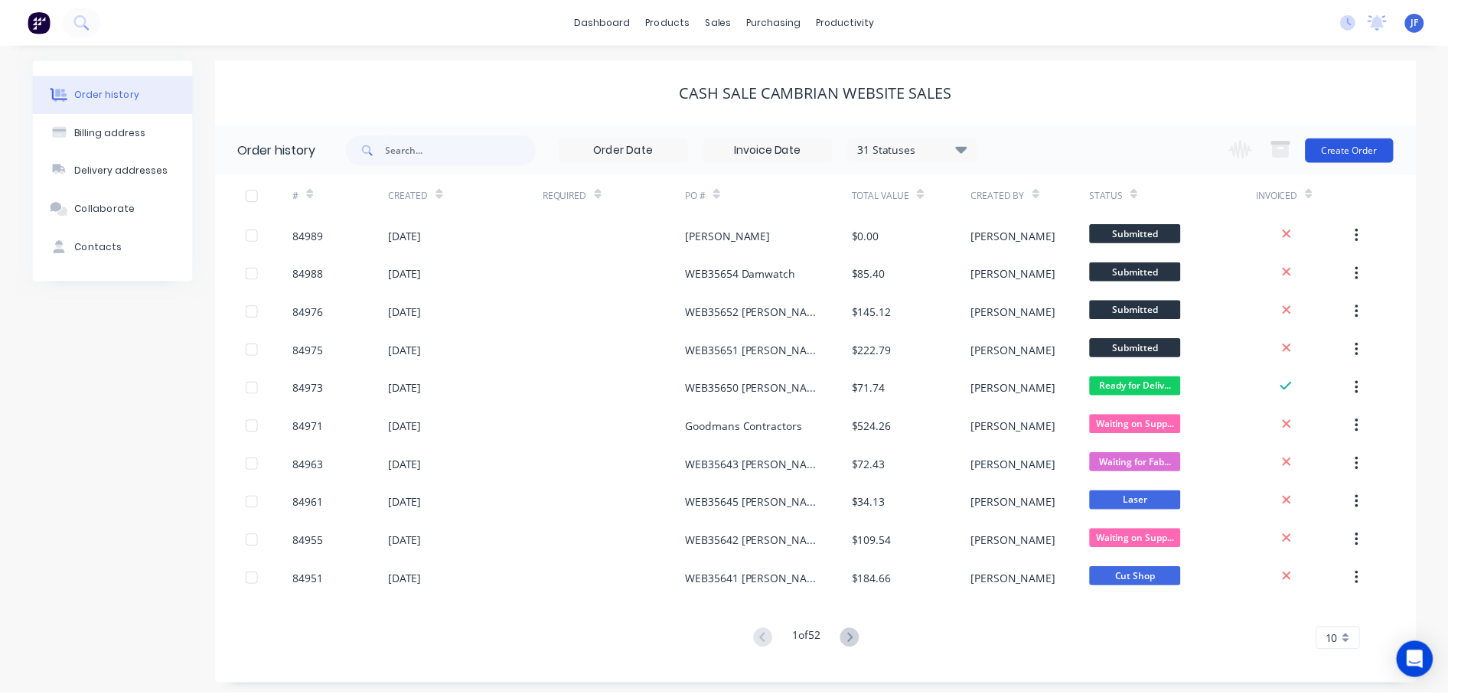
click at [1362, 148] on button "Create Order" at bounding box center [1358, 151] width 89 height 24
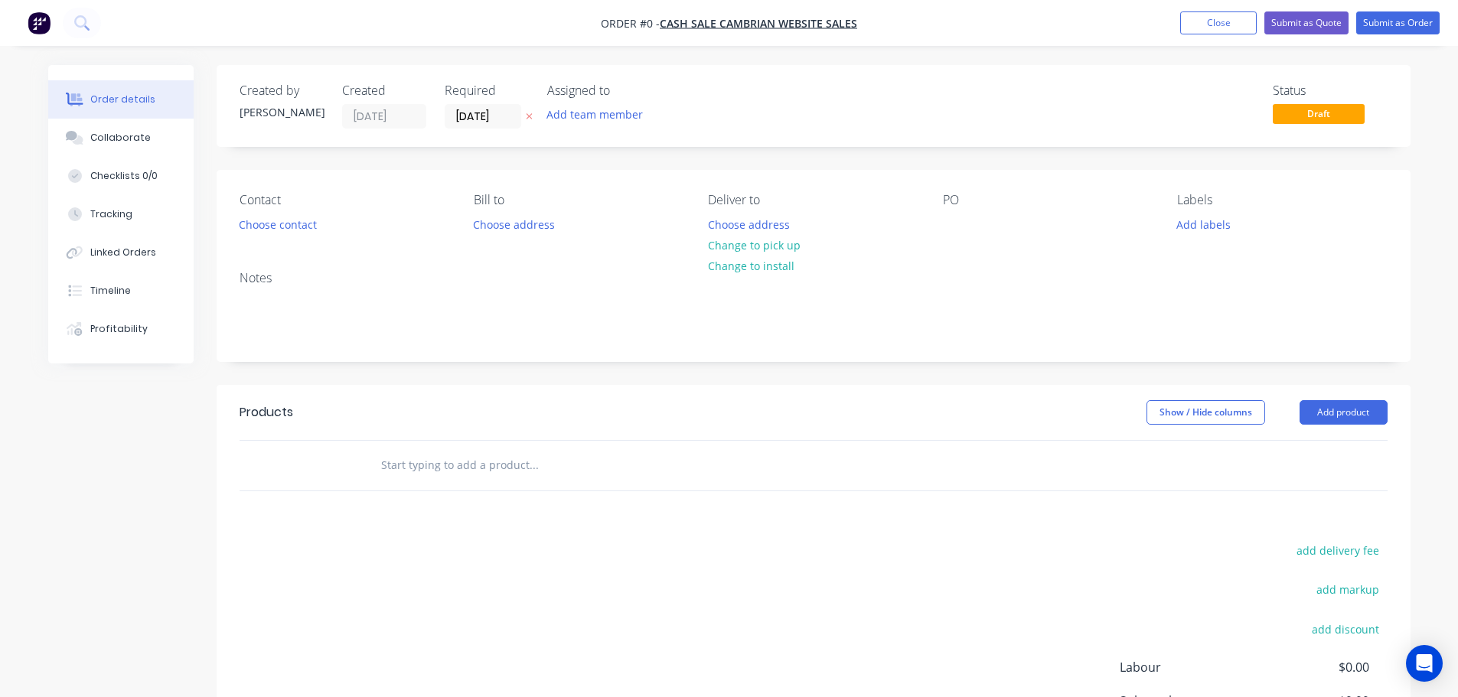
click at [534, 120] on button "button" at bounding box center [529, 117] width 16 height 18
click at [241, 222] on button "Choose contact" at bounding box center [277, 224] width 94 height 21
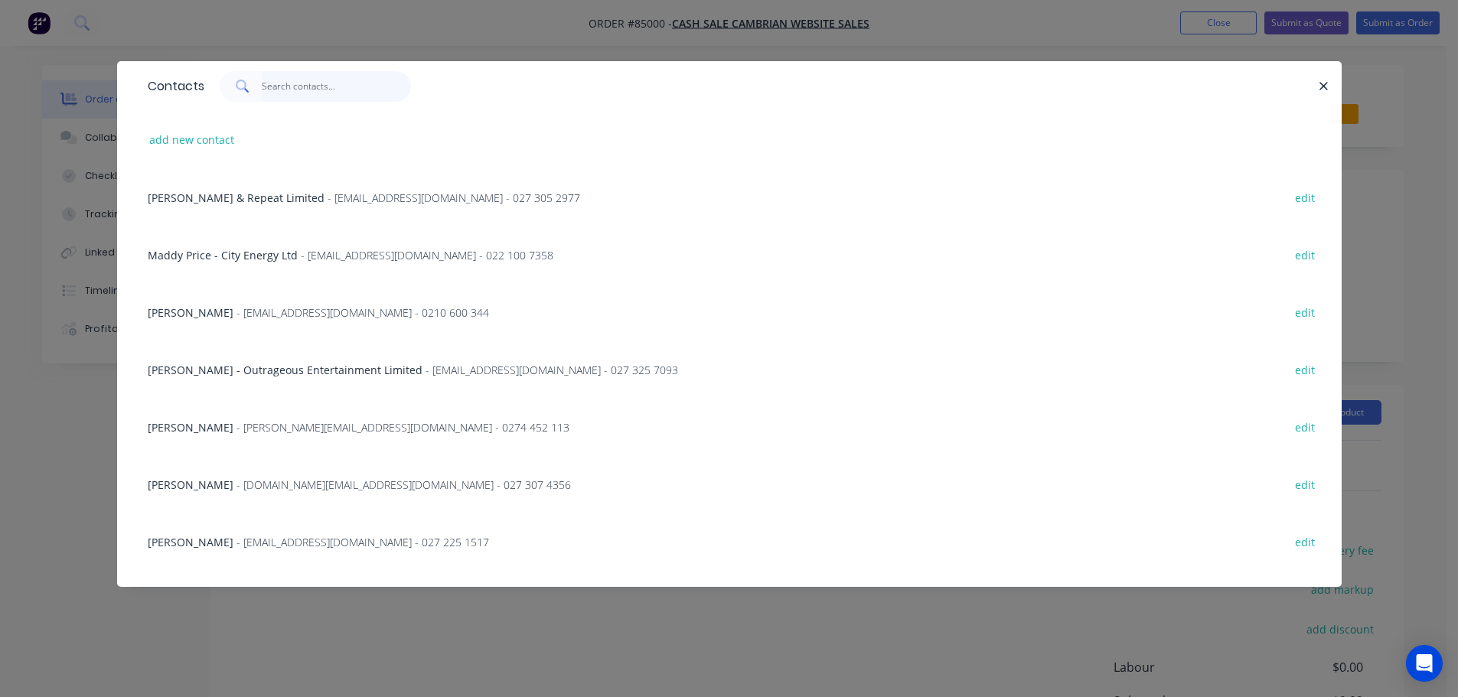
click at [308, 94] on input "text" at bounding box center [336, 86] width 149 height 31
paste input "Richard Sweet"
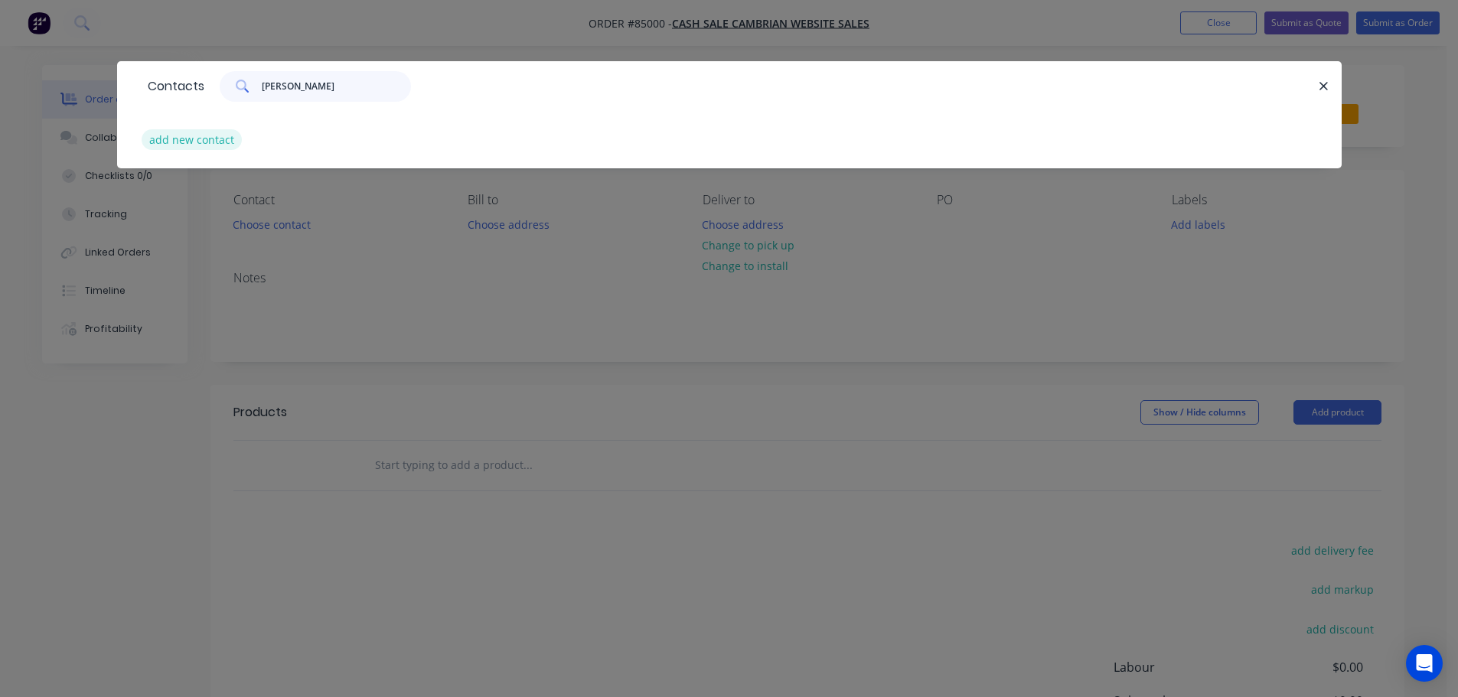
type input "Richard Sweet"
click at [227, 139] on button "add new contact" at bounding box center [192, 139] width 101 height 21
select select "AU"
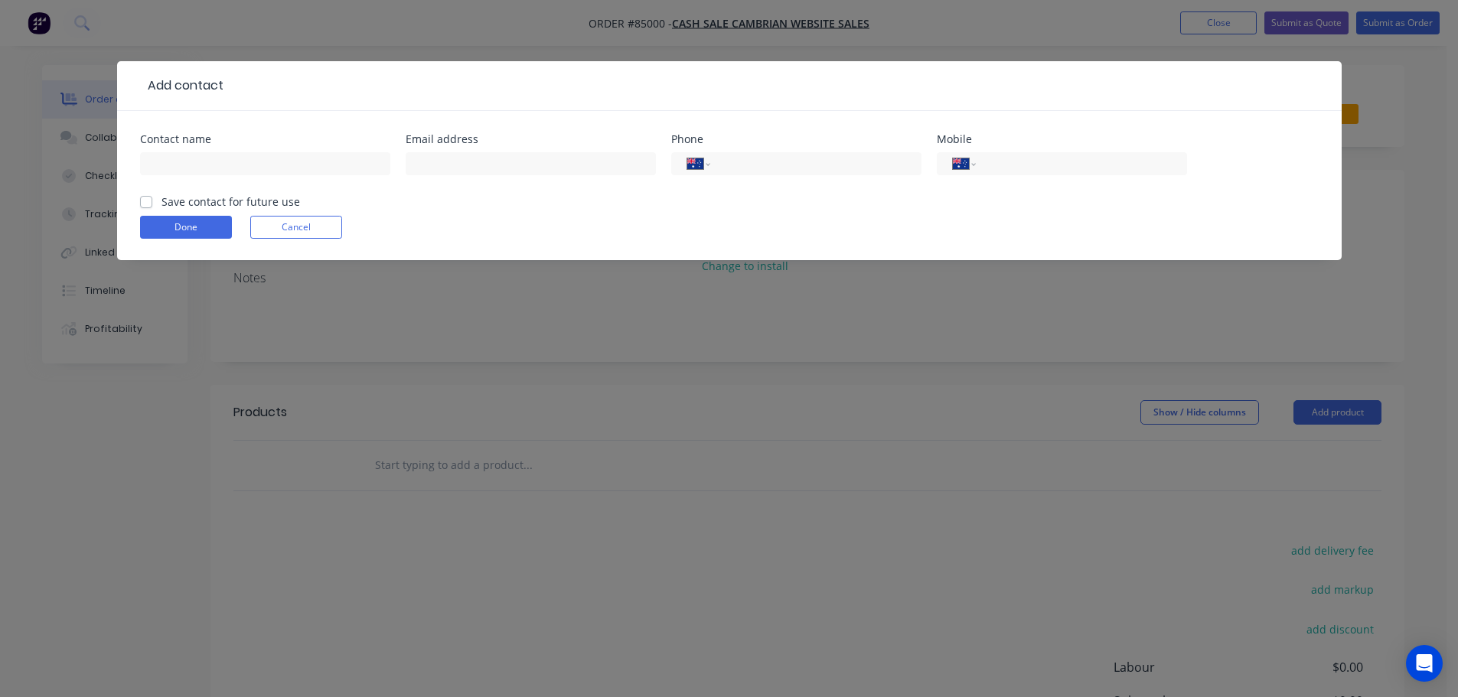
click at [231, 162] on input "text" at bounding box center [265, 163] width 250 height 23
type input "Richard Sweet"
click at [220, 198] on label "Save contact for future use" at bounding box center [231, 202] width 139 height 16
click at [152, 198] on input "Save contact for future use" at bounding box center [146, 201] width 12 height 15
checkbox input "true"
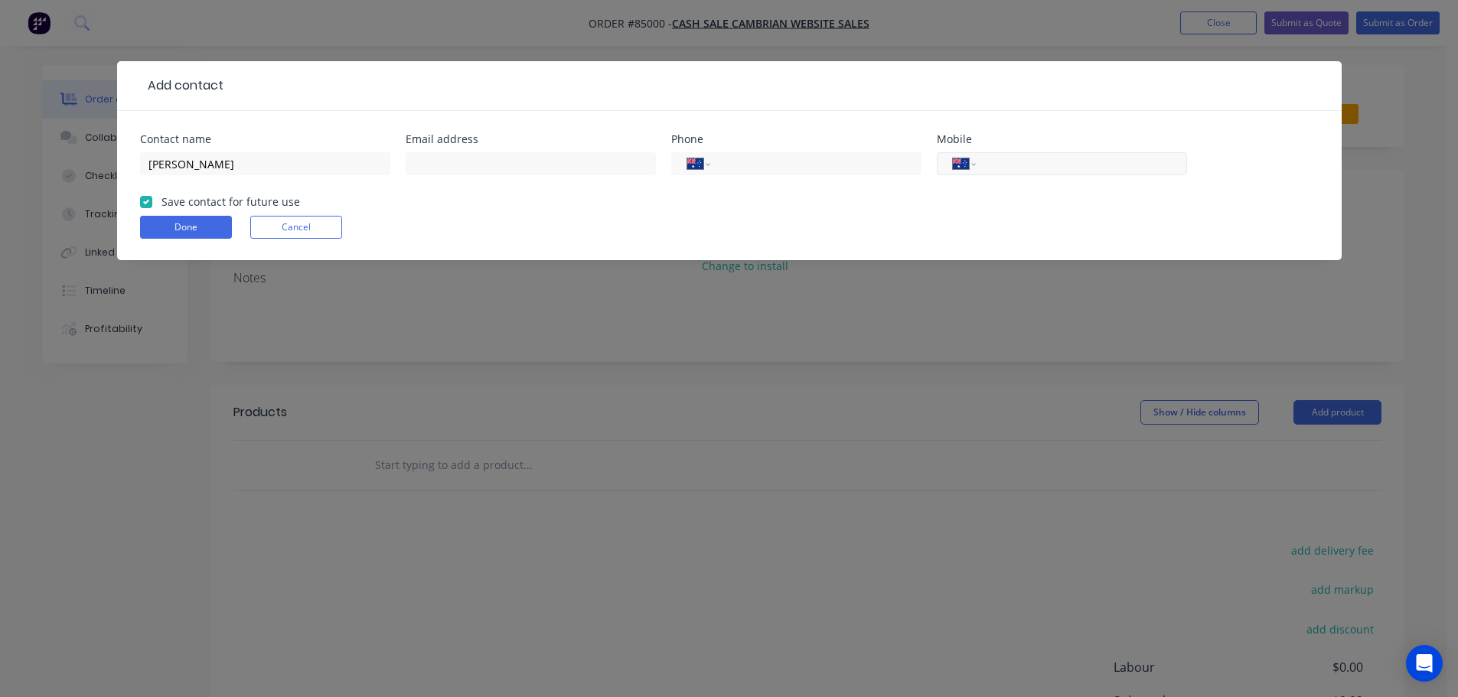
click at [1047, 163] on input "tel" at bounding box center [1079, 164] width 184 height 18
click at [979, 166] on div "International Afghanistan Åland Islands Albania Algeria American Samoa Andorra …" at bounding box center [1062, 163] width 250 height 23
click at [969, 164] on select "International Afghanistan Åland Islands Albania Algeria American Samoa Andorra …" at bounding box center [964, 163] width 23 height 21
select select "NZ"
click at [953, 153] on select "International Afghanistan Åland Islands Albania Algeria American Samoa Andorra …" at bounding box center [964, 163] width 23 height 21
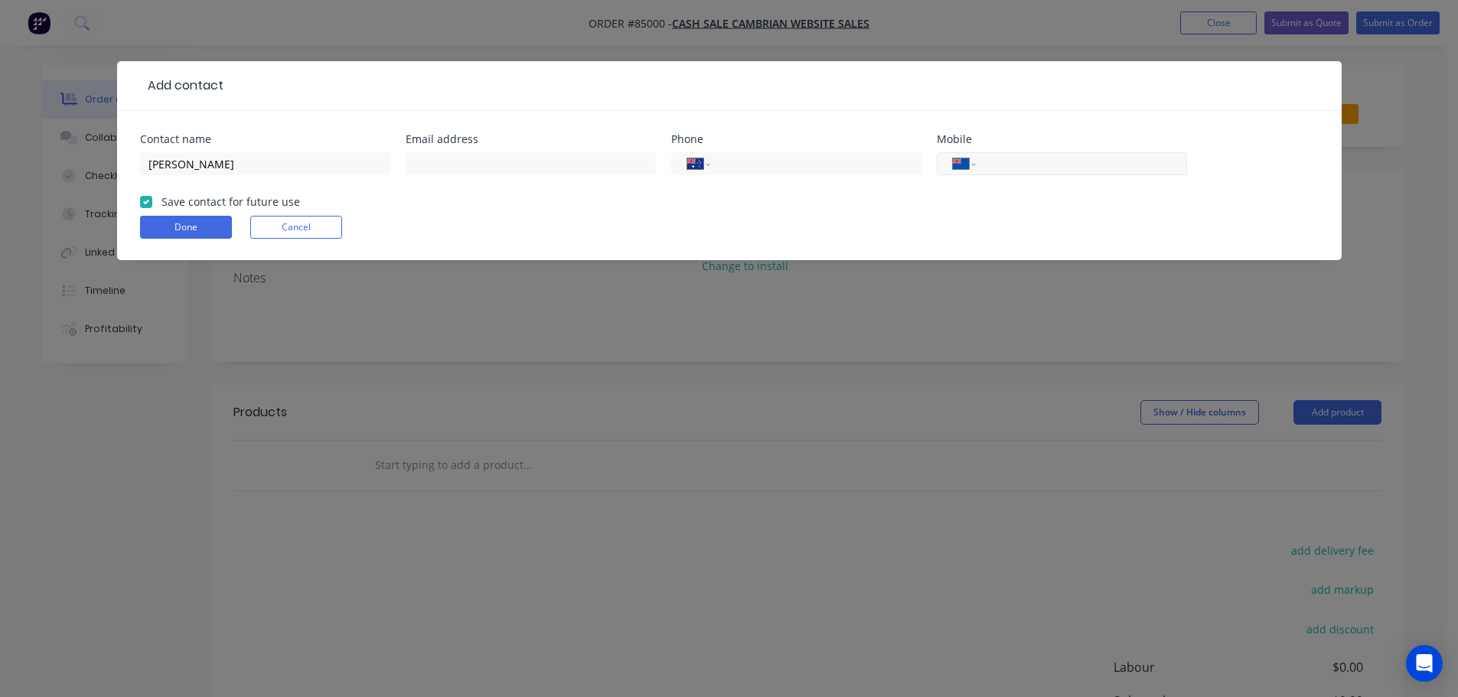
paste input "0210 818 3085"
type input "0210 818 3085"
click at [595, 165] on input "text" at bounding box center [531, 163] width 250 height 23
paste input "109notout@gmail.com"
type input "109notout@gmail.com"
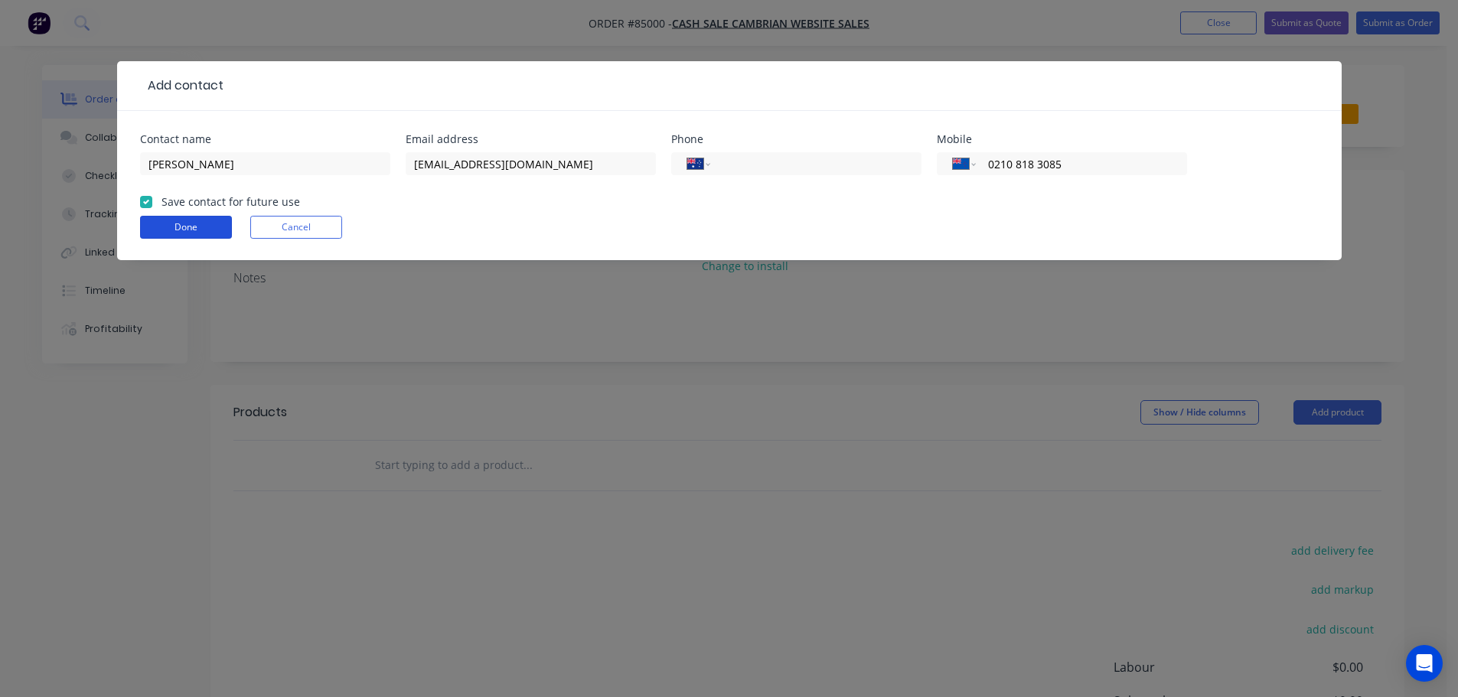
click at [211, 227] on button "Done" at bounding box center [186, 227] width 92 height 23
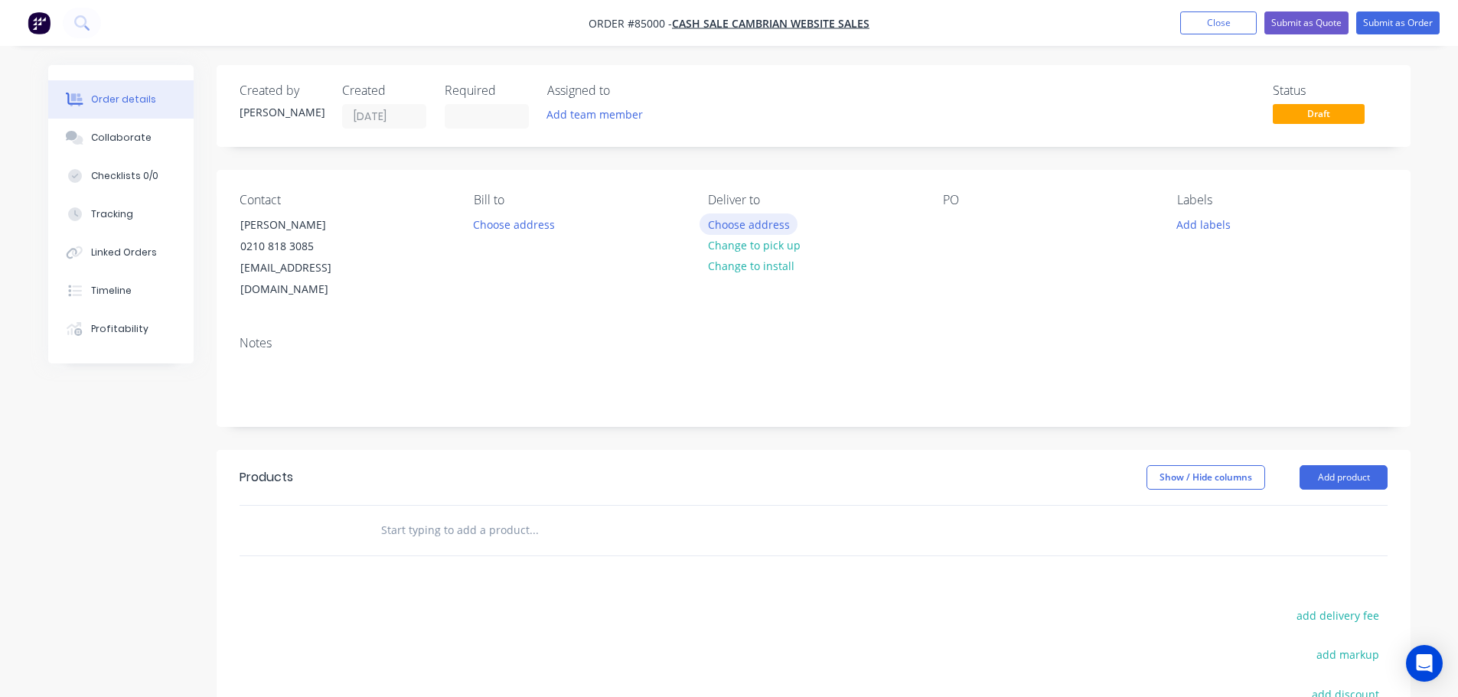
click at [750, 224] on button "Choose address" at bounding box center [749, 224] width 98 height 21
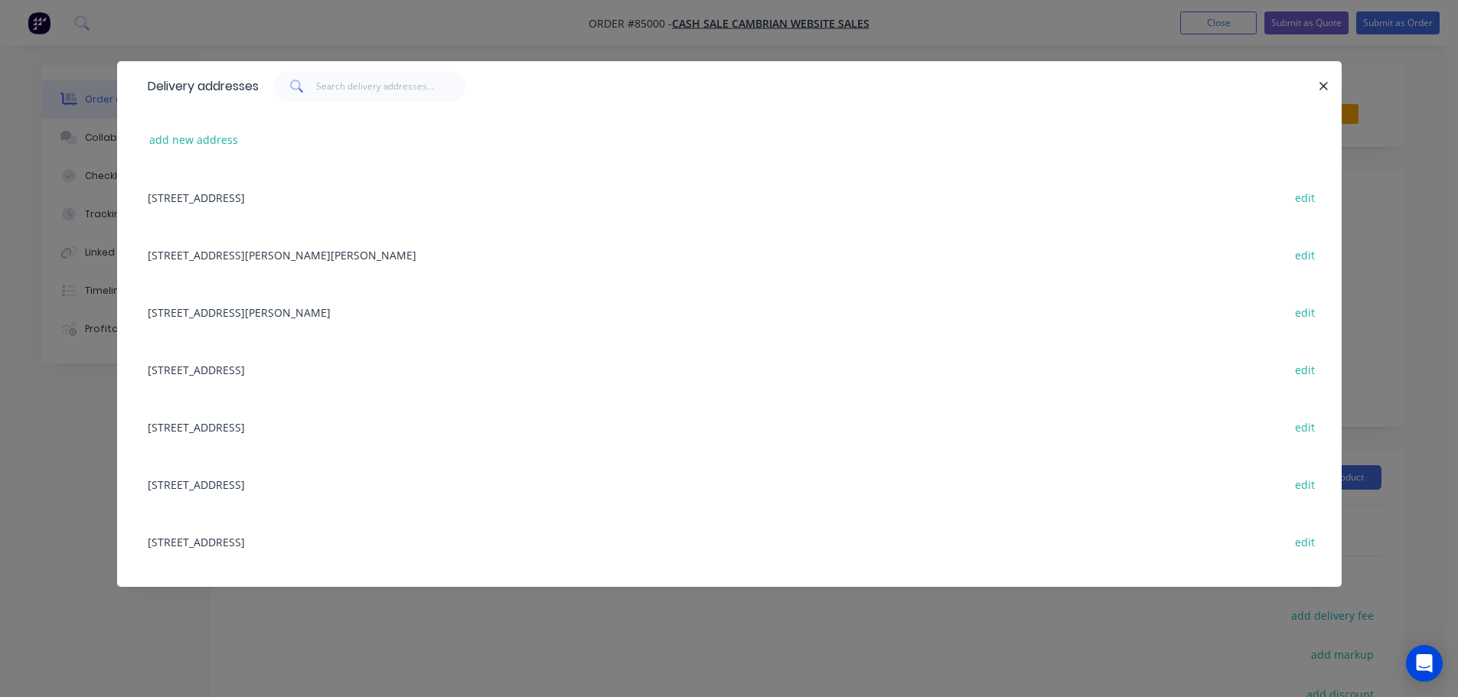
drag, startPoint x: 216, startPoint y: 134, endPoint x: 4, endPoint y: 240, distance: 237.2
click at [215, 135] on button "add new address" at bounding box center [194, 139] width 105 height 21
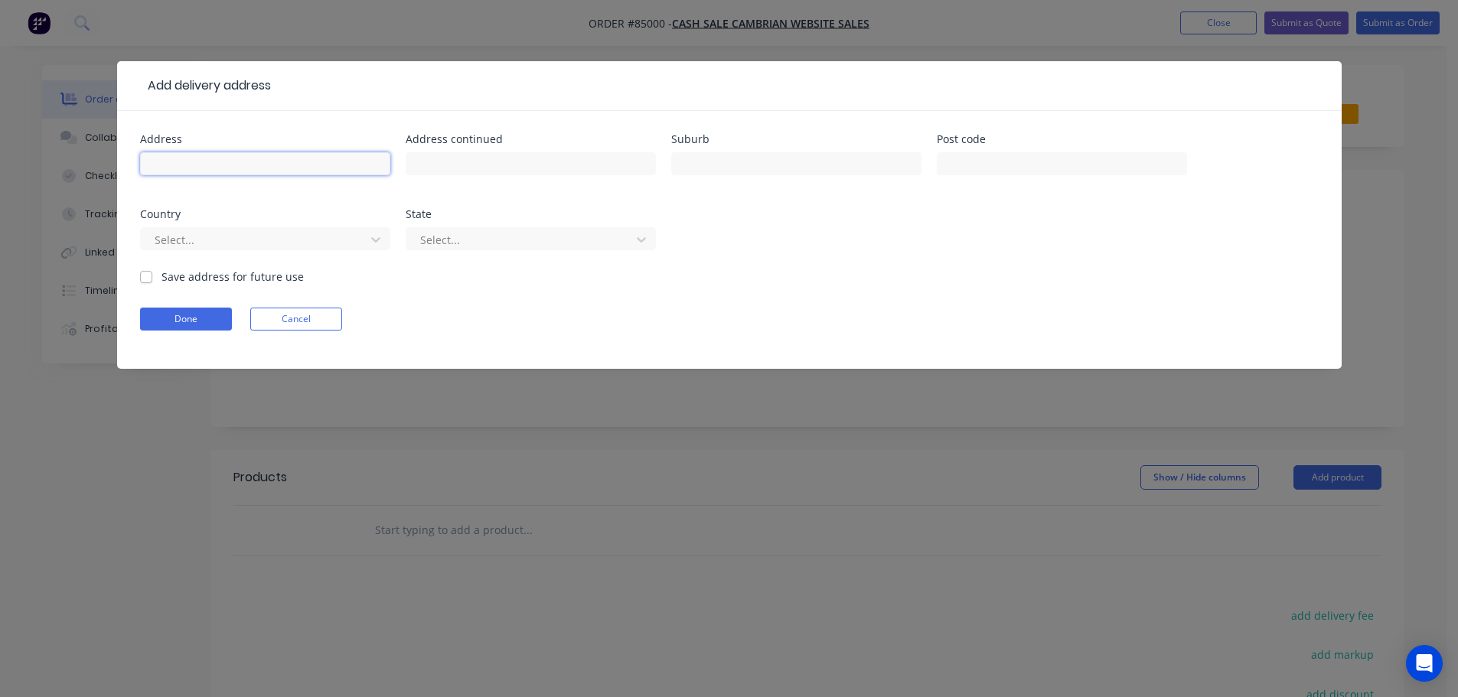
click at [273, 175] on input "text" at bounding box center [265, 163] width 250 height 23
paste input "1 Hill Street Nth. Villa 14 Richmond 7020"
type input "1 Hill Street Nth. Villa 14 Richmond 7020"
click at [177, 317] on button "Done" at bounding box center [186, 319] width 92 height 23
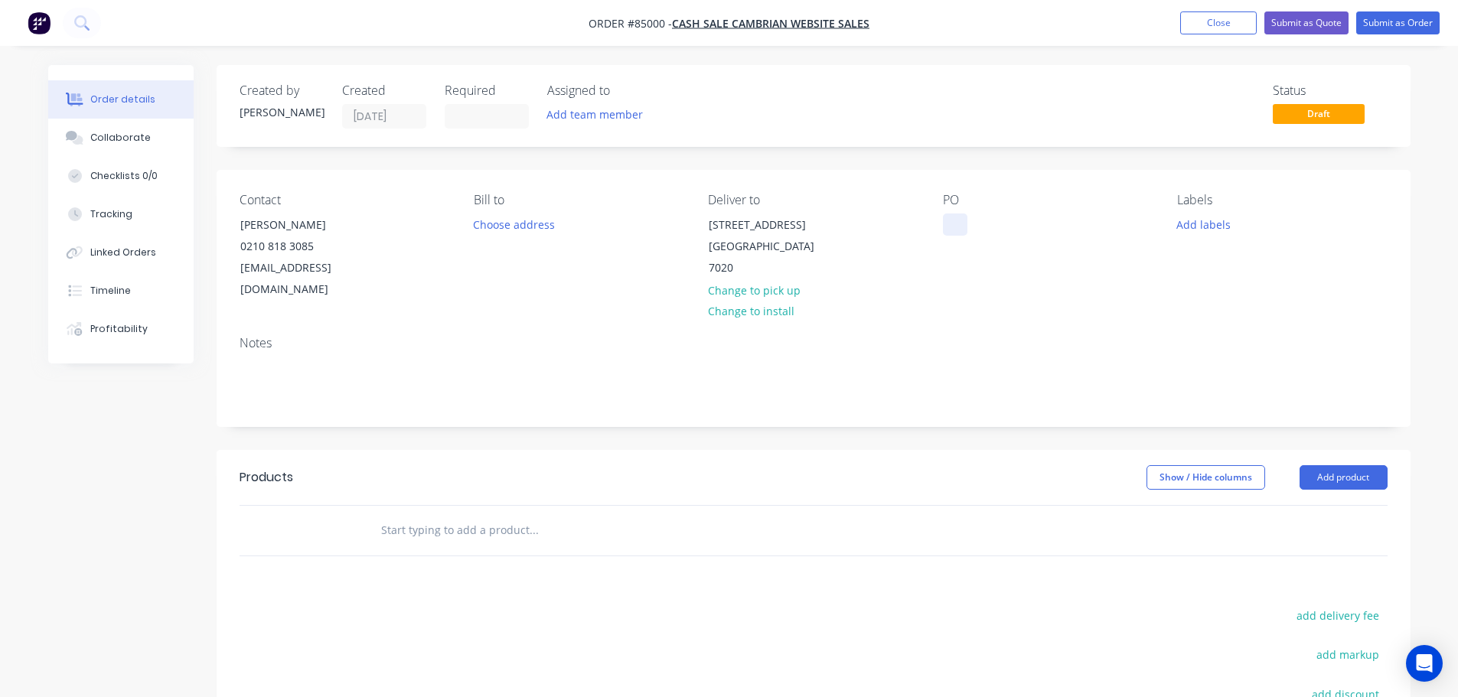
click at [953, 225] on div at bounding box center [955, 225] width 24 height 22
drag, startPoint x: 231, startPoint y: 224, endPoint x: 420, endPoint y: 228, distance: 189.1
click at [420, 228] on div "Contact Richard Sweet 0210 818 3085 109notout@gmail.com" at bounding box center [345, 247] width 210 height 108
click at [1014, 224] on div "WEB35655" at bounding box center [982, 225] width 78 height 22
click at [511, 515] on input "text" at bounding box center [533, 530] width 306 height 31
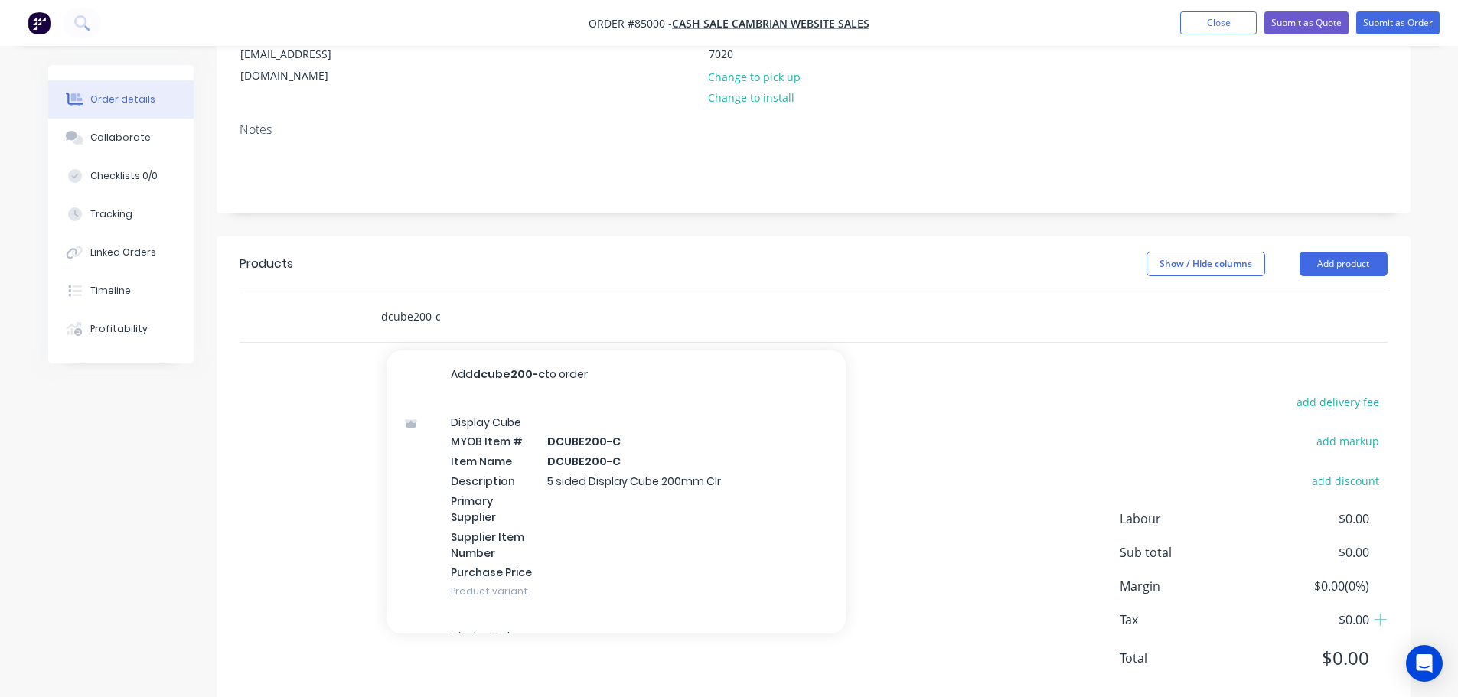
scroll to position [228, 0]
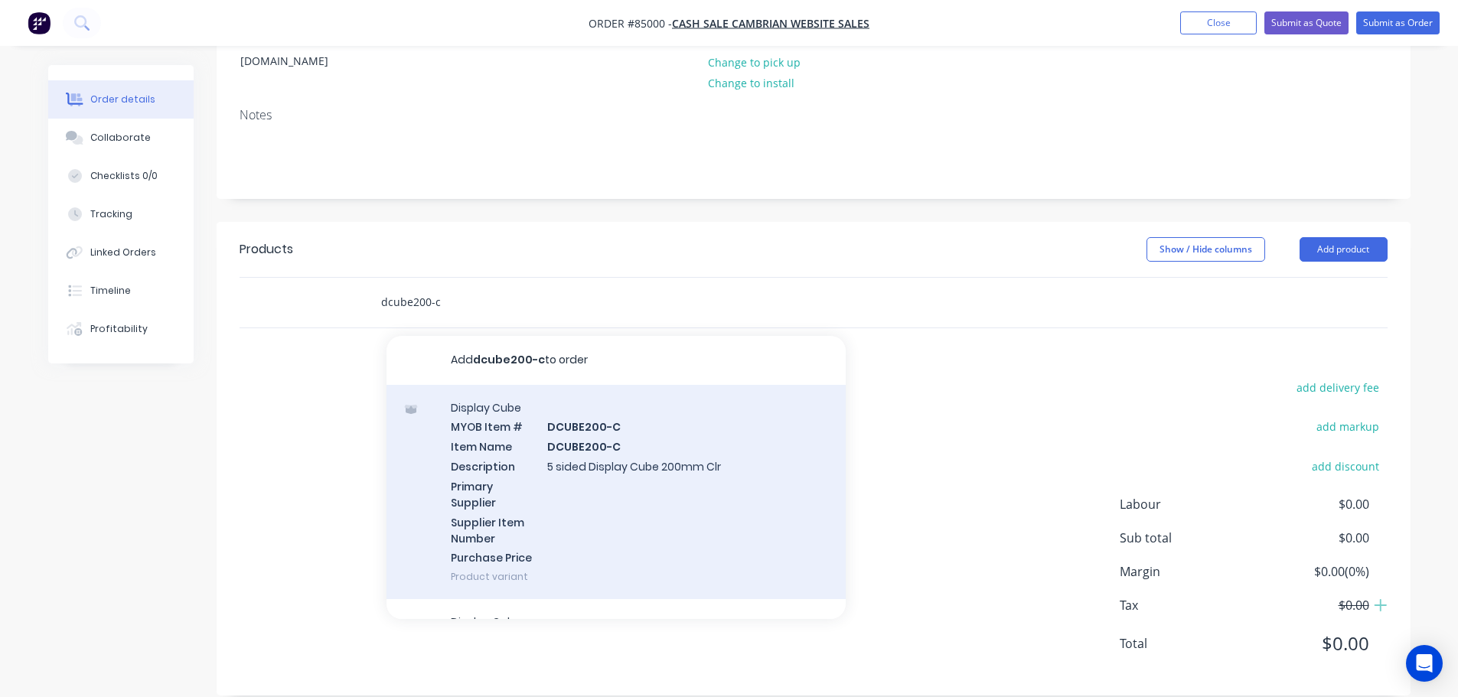
type input "dcube200-c"
click at [635, 489] on div "Display Cube MYOB Item # DCUBE200-C Item Name DCUBE200-C Description 5 sided Di…" at bounding box center [616, 492] width 459 height 215
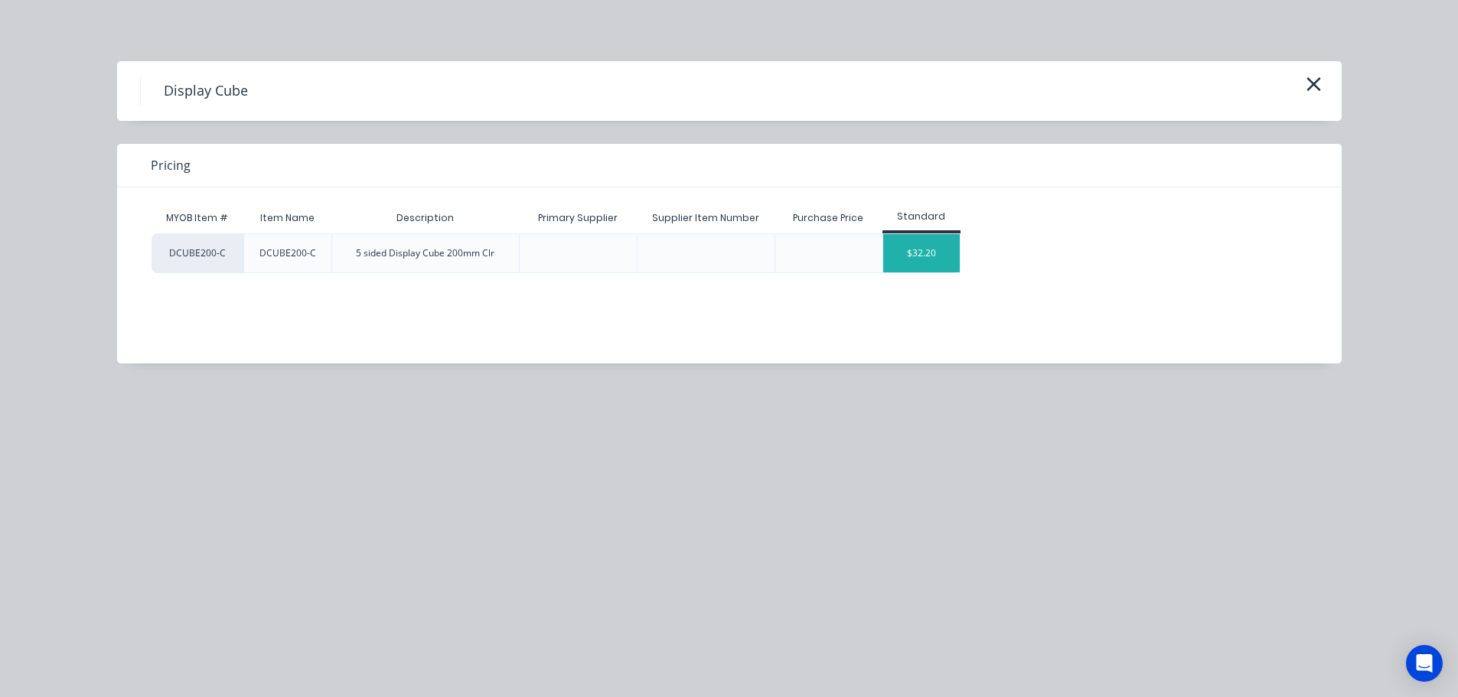
click at [924, 244] on div "$32.20" at bounding box center [921, 253] width 77 height 38
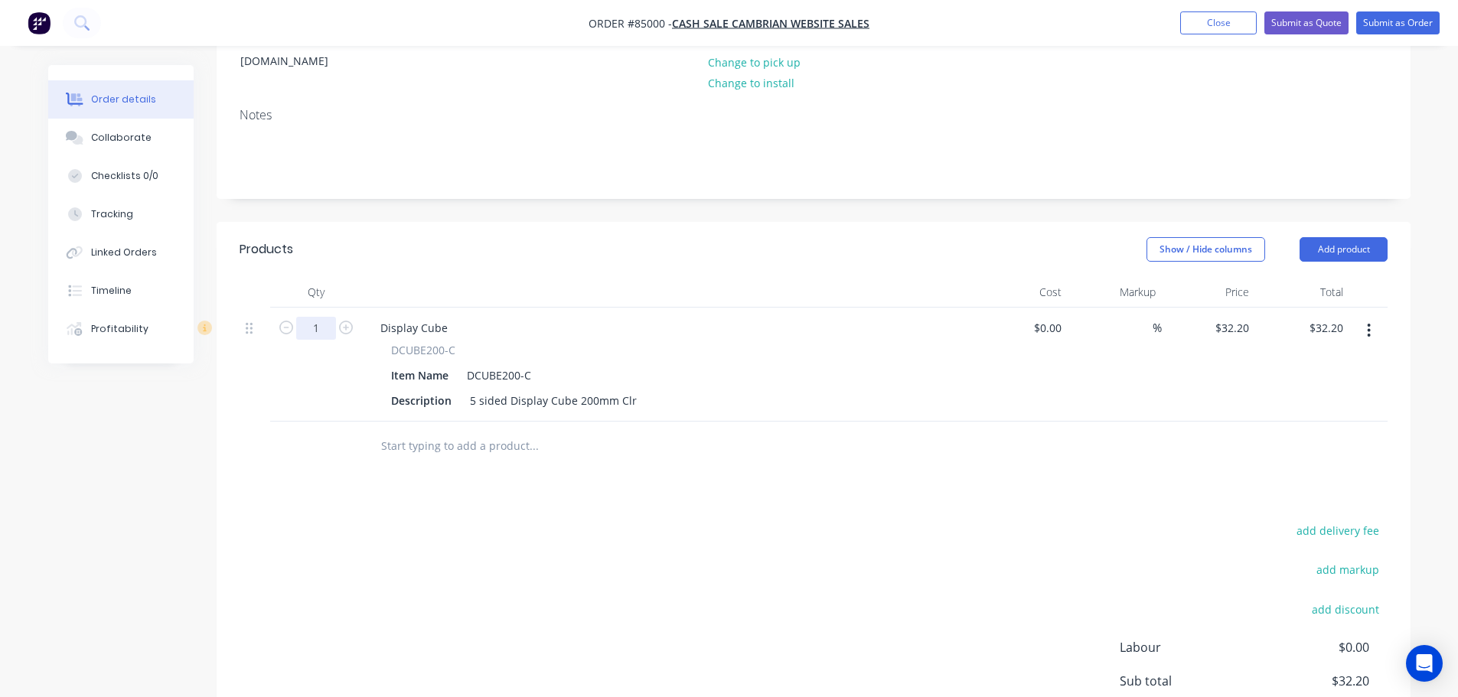
click at [322, 317] on input "1" at bounding box center [316, 328] width 40 height 23
type input "4"
click at [1326, 317] on input "128.80" at bounding box center [1328, 328] width 41 height 22
type input "141.68"
type input "$35.42"
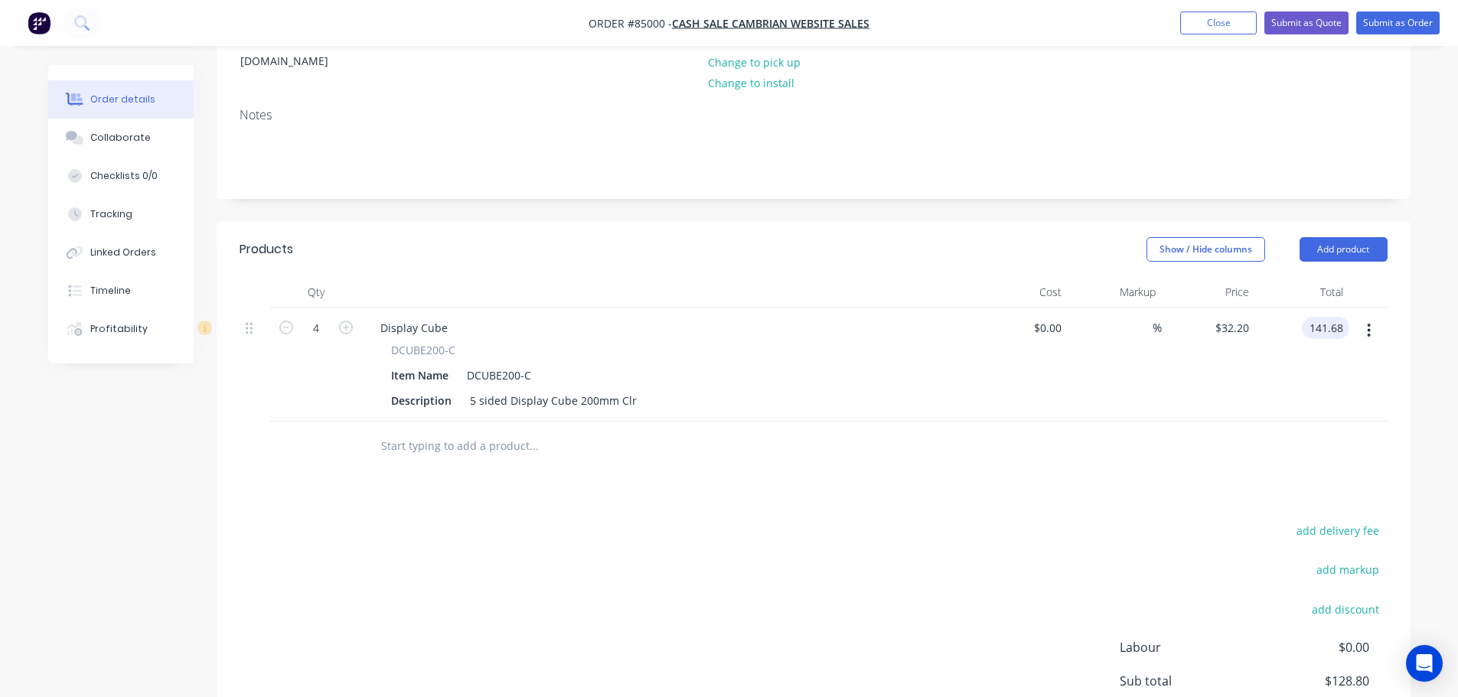
type input "$141.68"
click at [1307, 447] on div at bounding box center [814, 447] width 1148 height 50
click at [1317, 521] on button "add delivery fee" at bounding box center [1338, 531] width 99 height 21
type input "42"
click at [1061, 487] on div "Products Show / Hide columns Add product Qty Cost Markup Price Total 4 Display …" at bounding box center [814, 528] width 1194 height 613
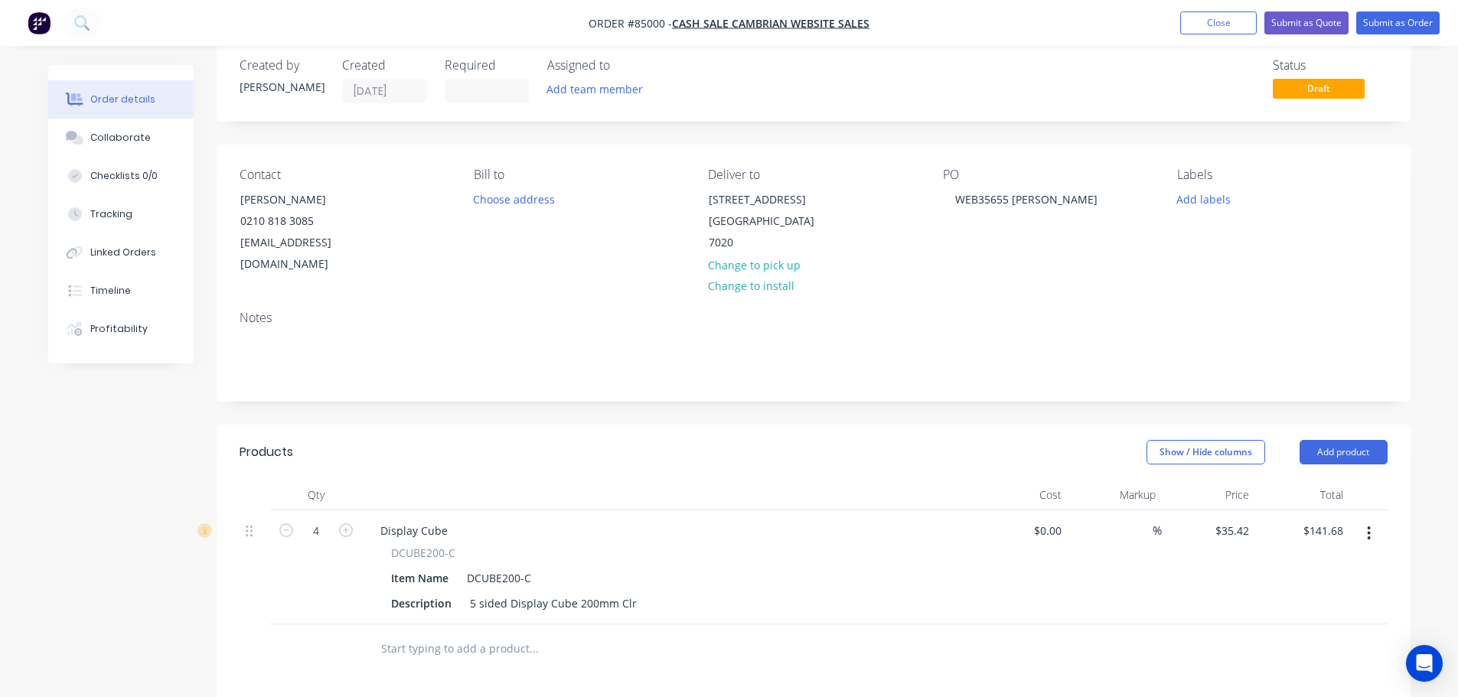
scroll to position [0, 0]
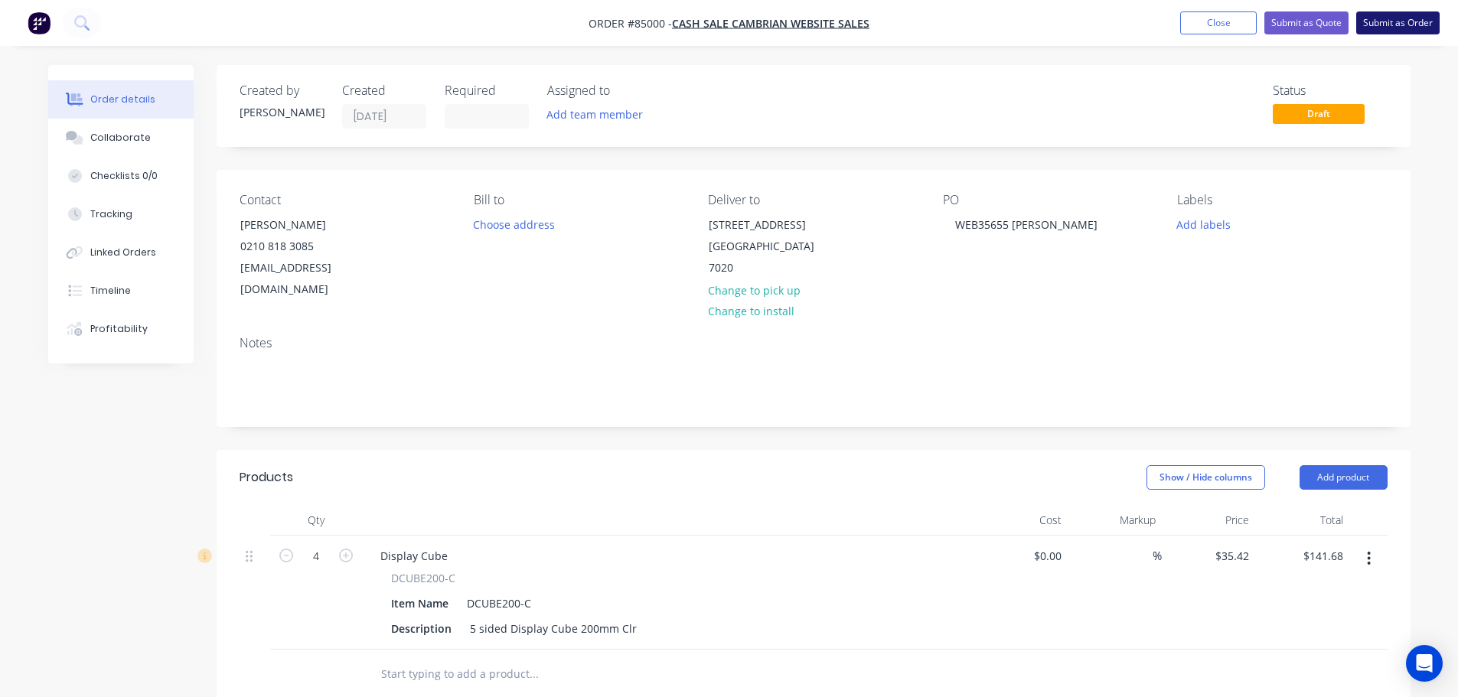
click at [1386, 27] on button "Submit as Order" at bounding box center [1397, 22] width 83 height 23
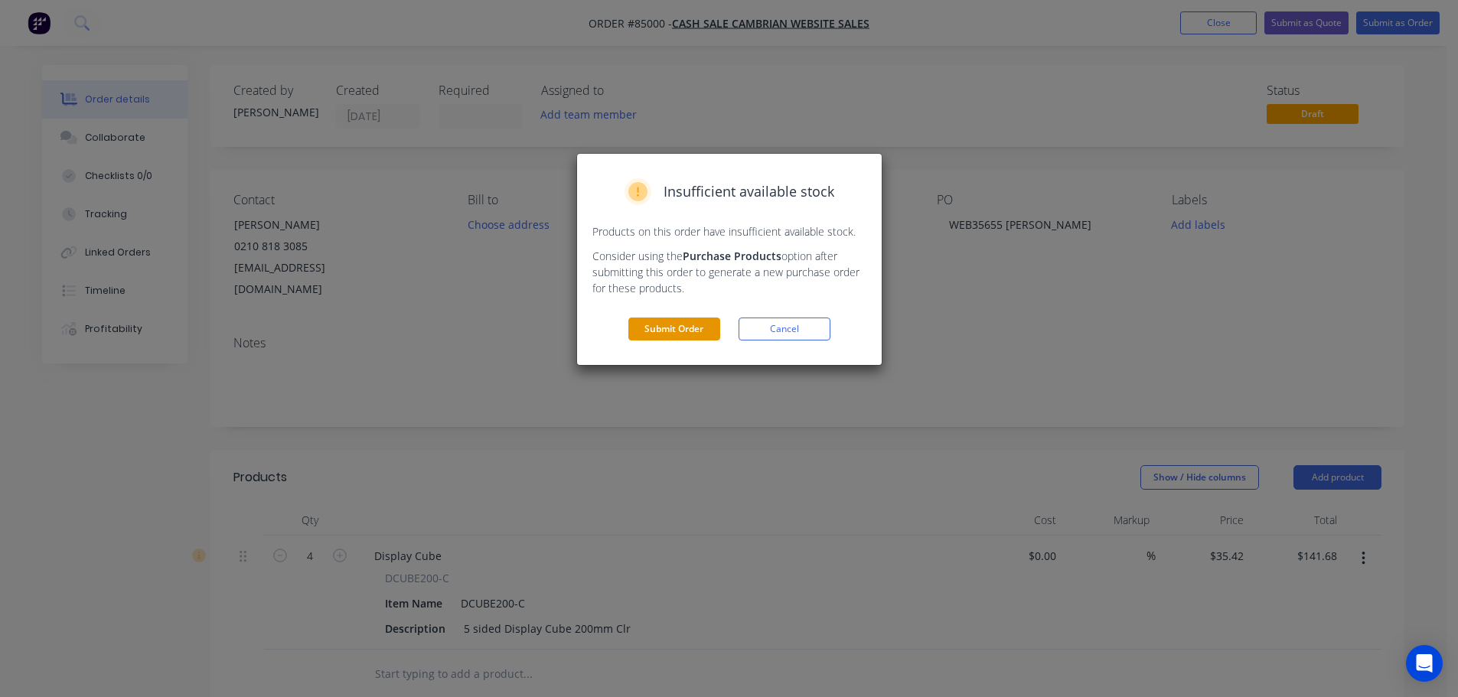
click at [660, 324] on button "Submit Order" at bounding box center [674, 329] width 92 height 23
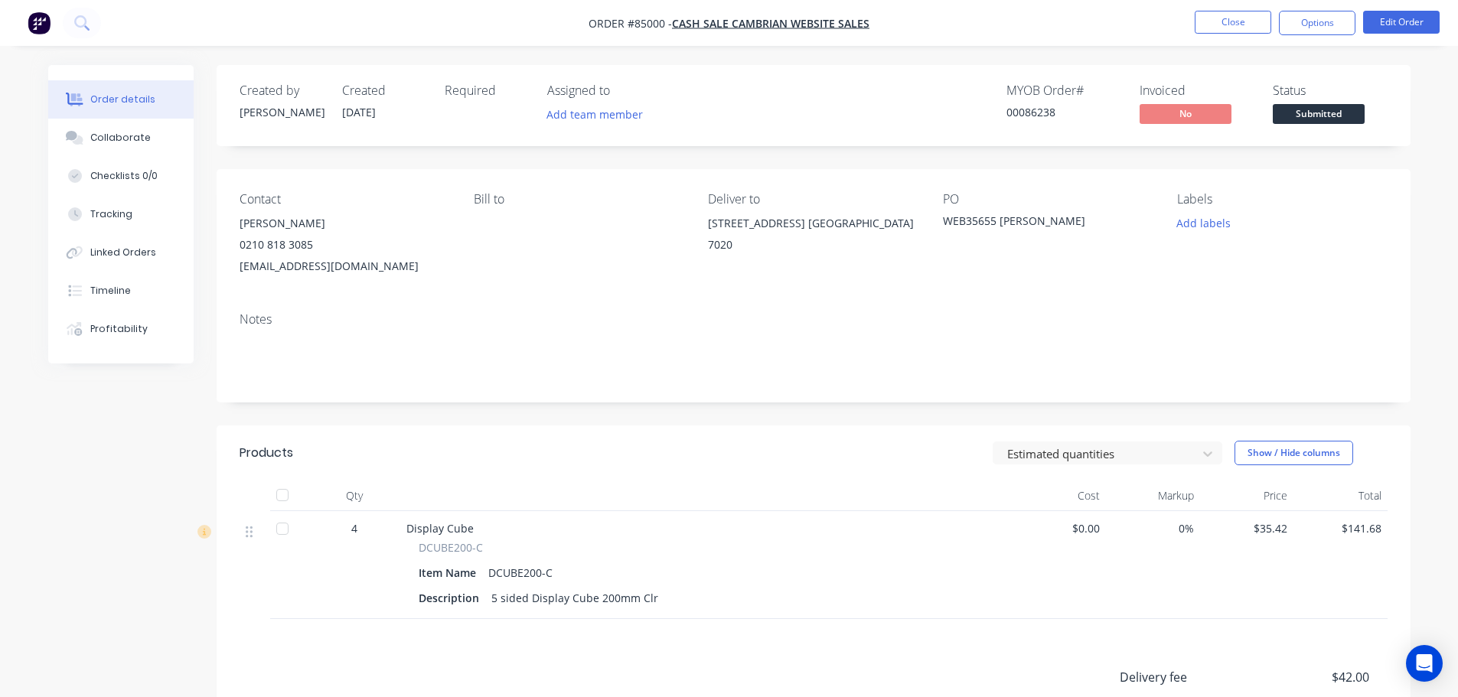
click at [681, 150] on div "Created by Jess Created 01/10/25 Required Assigned to Add team member MYOB Orde…" at bounding box center [814, 483] width 1194 height 837
click at [1035, 109] on div "00086238" at bounding box center [1064, 112] width 115 height 16
click at [1320, 28] on button "Options" at bounding box center [1317, 23] width 77 height 24
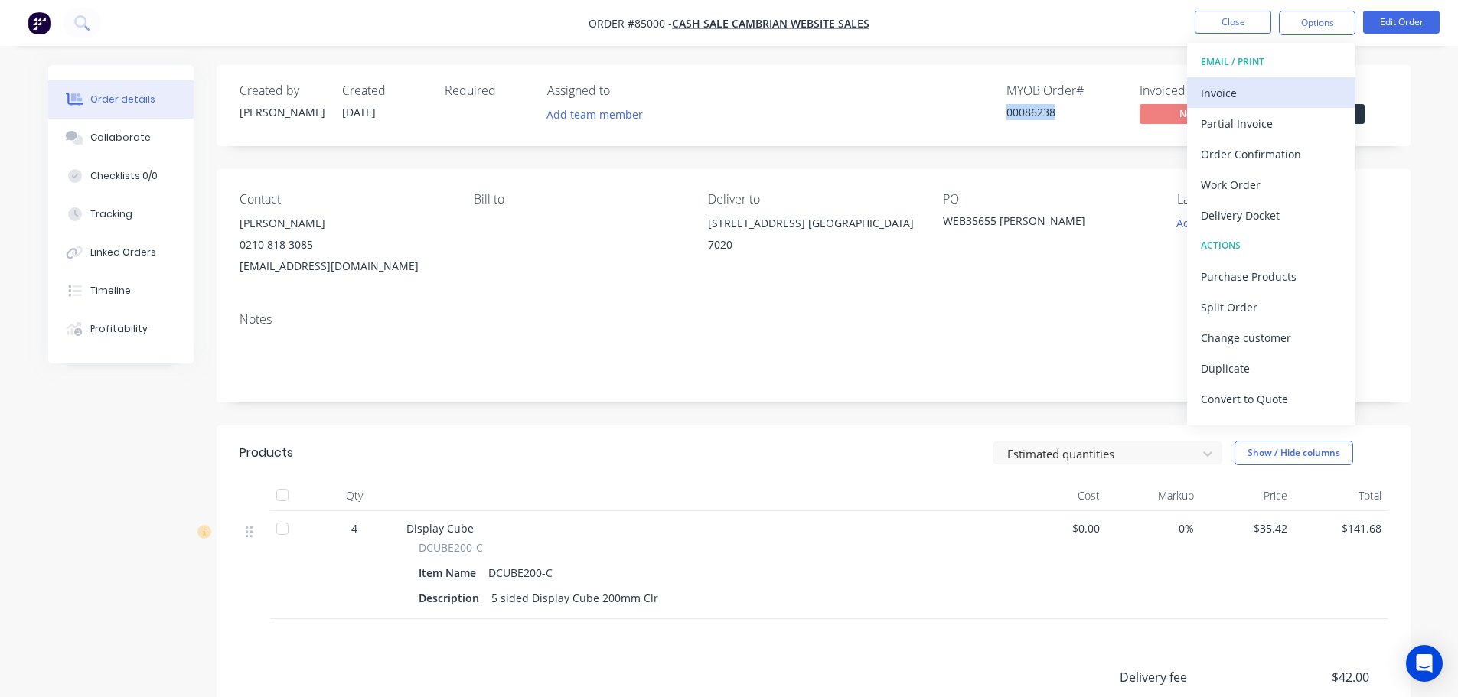
click at [1288, 94] on div "Invoice" at bounding box center [1271, 93] width 141 height 22
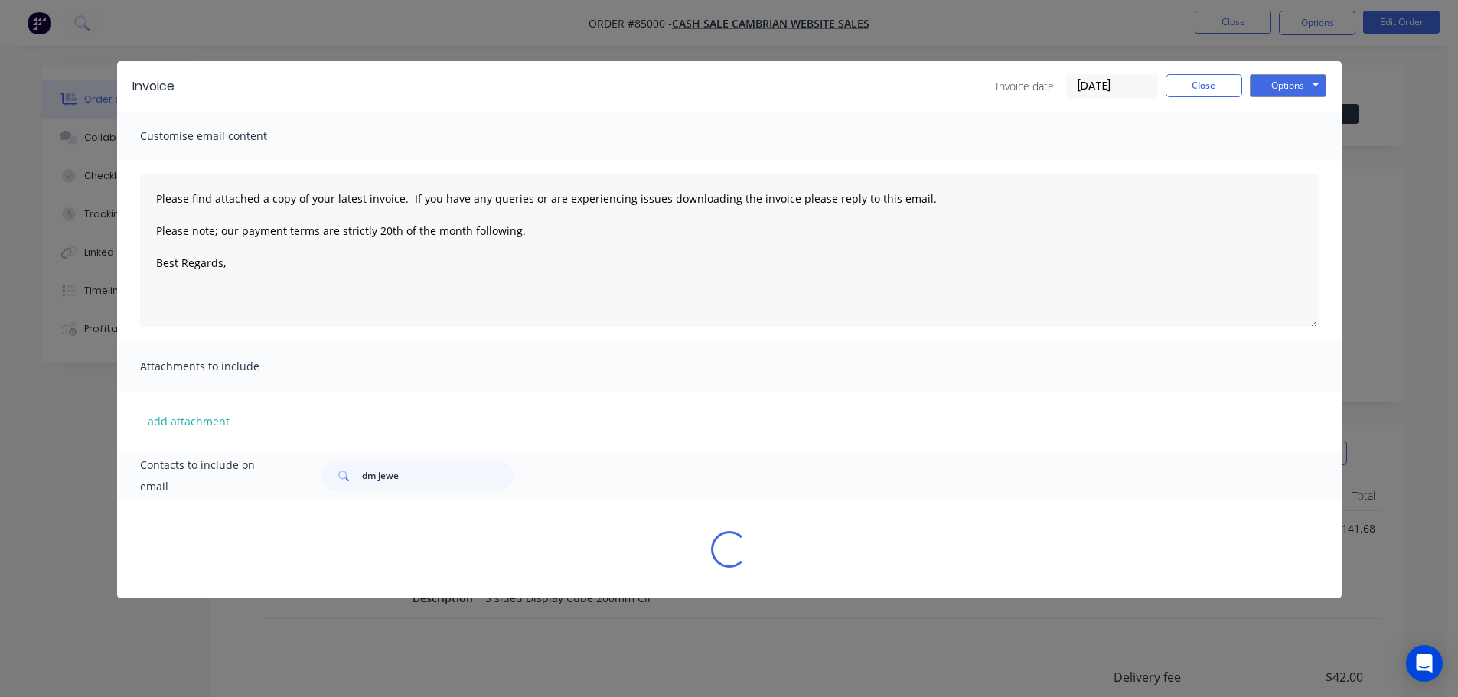
click at [1292, 83] on button "Options" at bounding box center [1288, 85] width 77 height 23
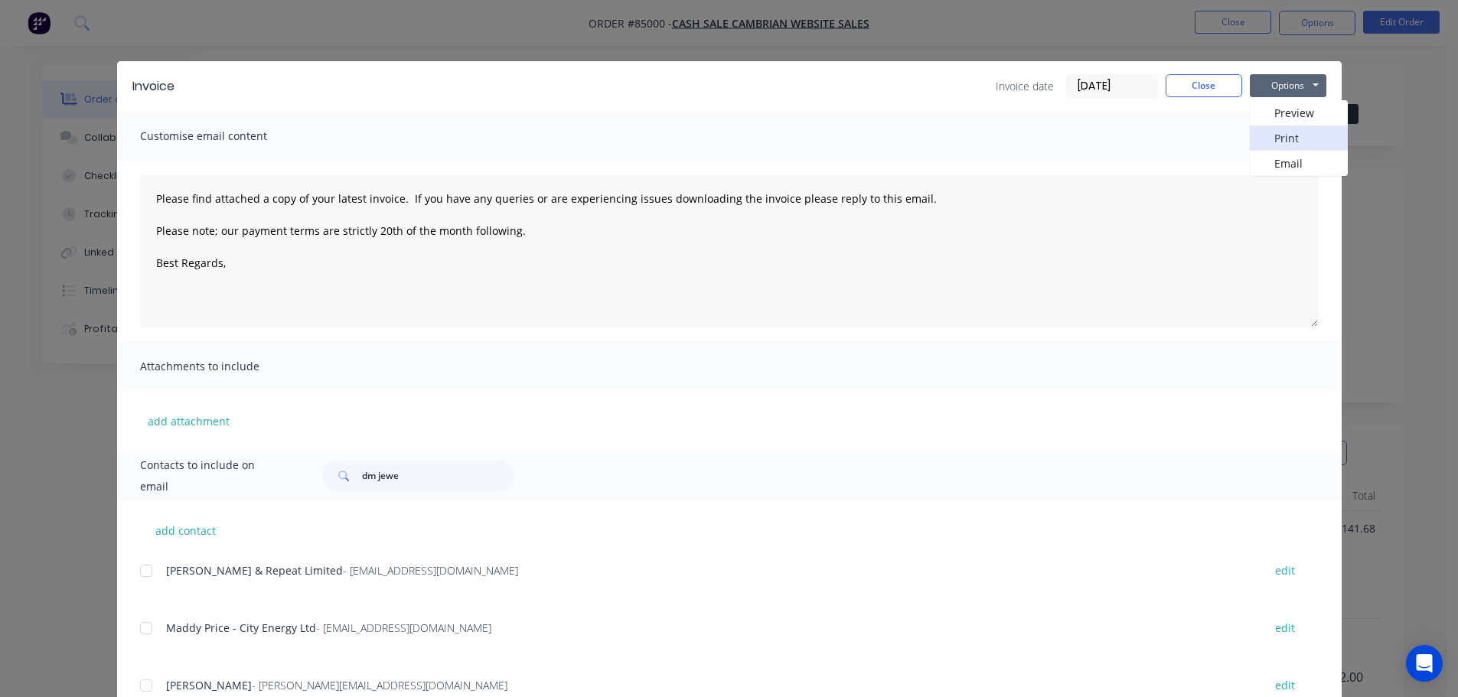
click at [1292, 134] on button "Print" at bounding box center [1299, 138] width 98 height 25
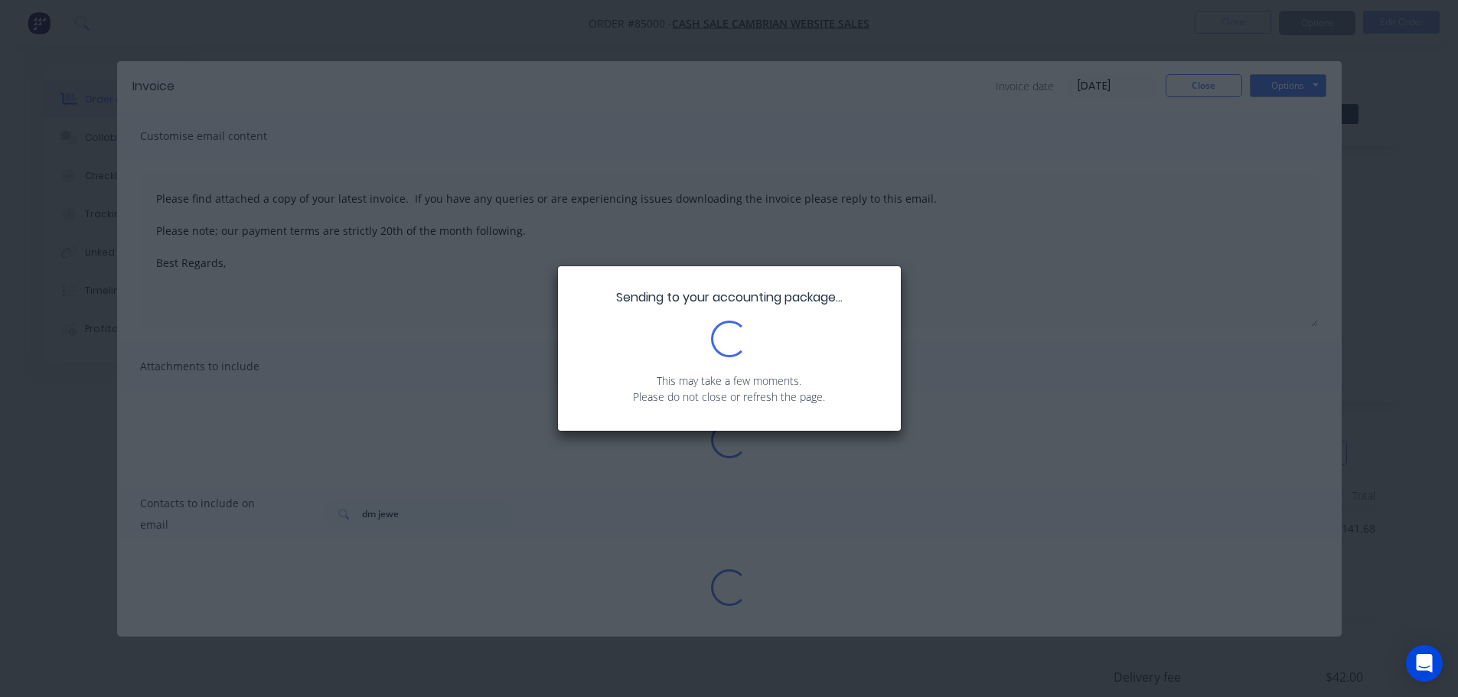
type textarea "Please find attached a copy of your latest invoice. If you have any queries or …"
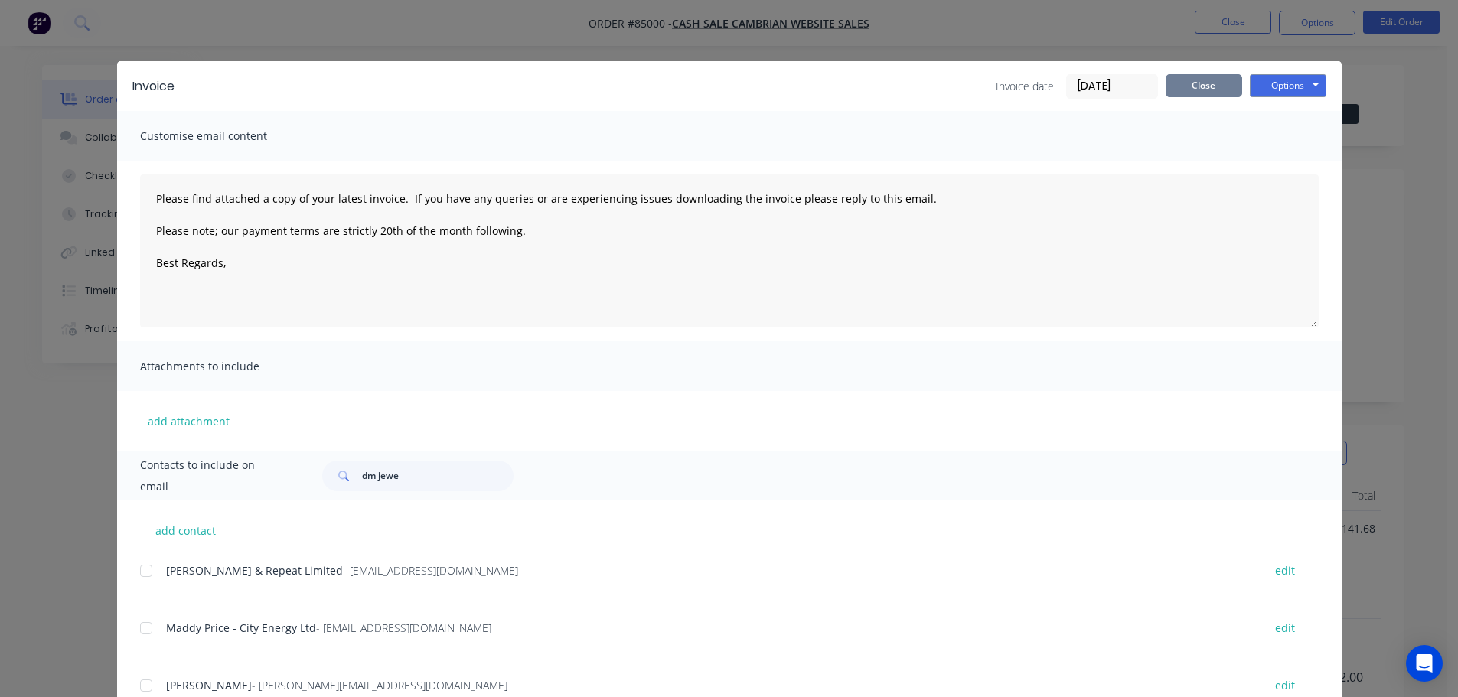
click at [1212, 84] on button "Close" at bounding box center [1204, 85] width 77 height 23
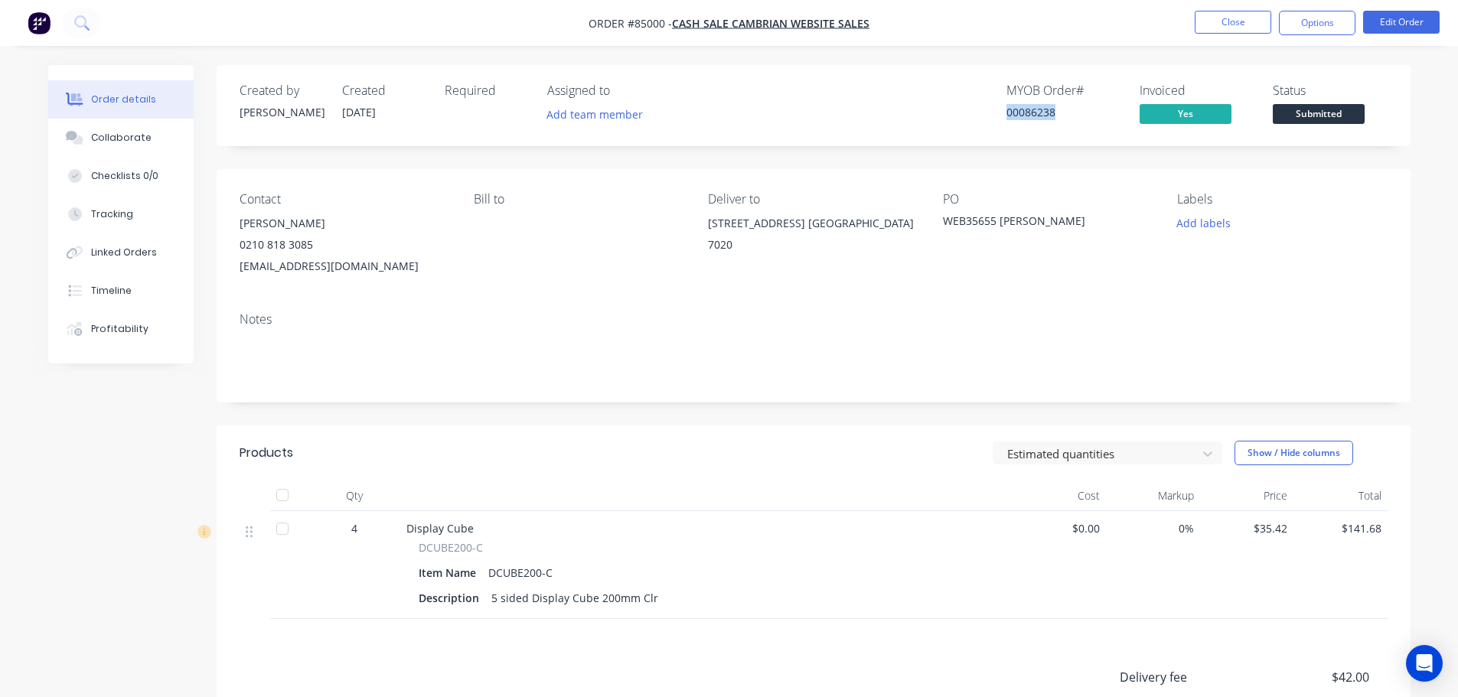
click at [1294, 113] on span "Submitted" at bounding box center [1319, 113] width 92 height 19
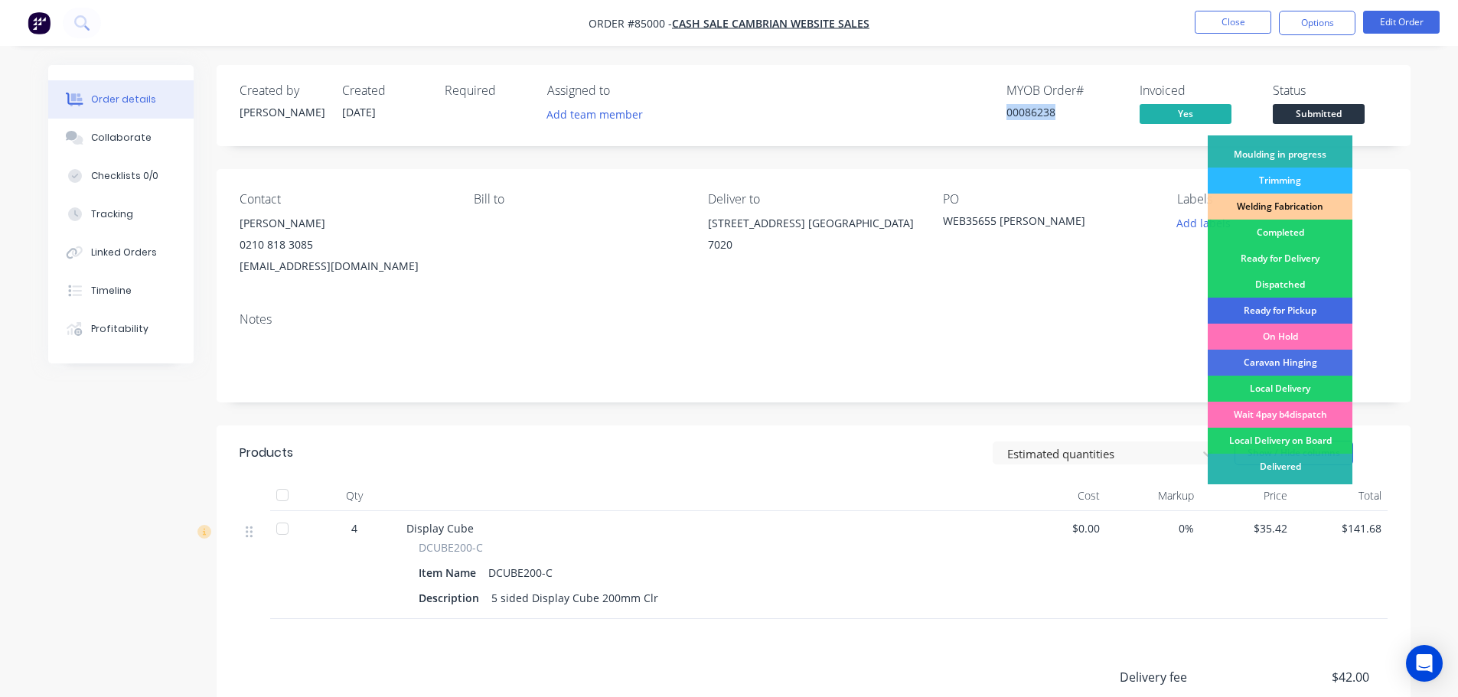
scroll to position [302, 0]
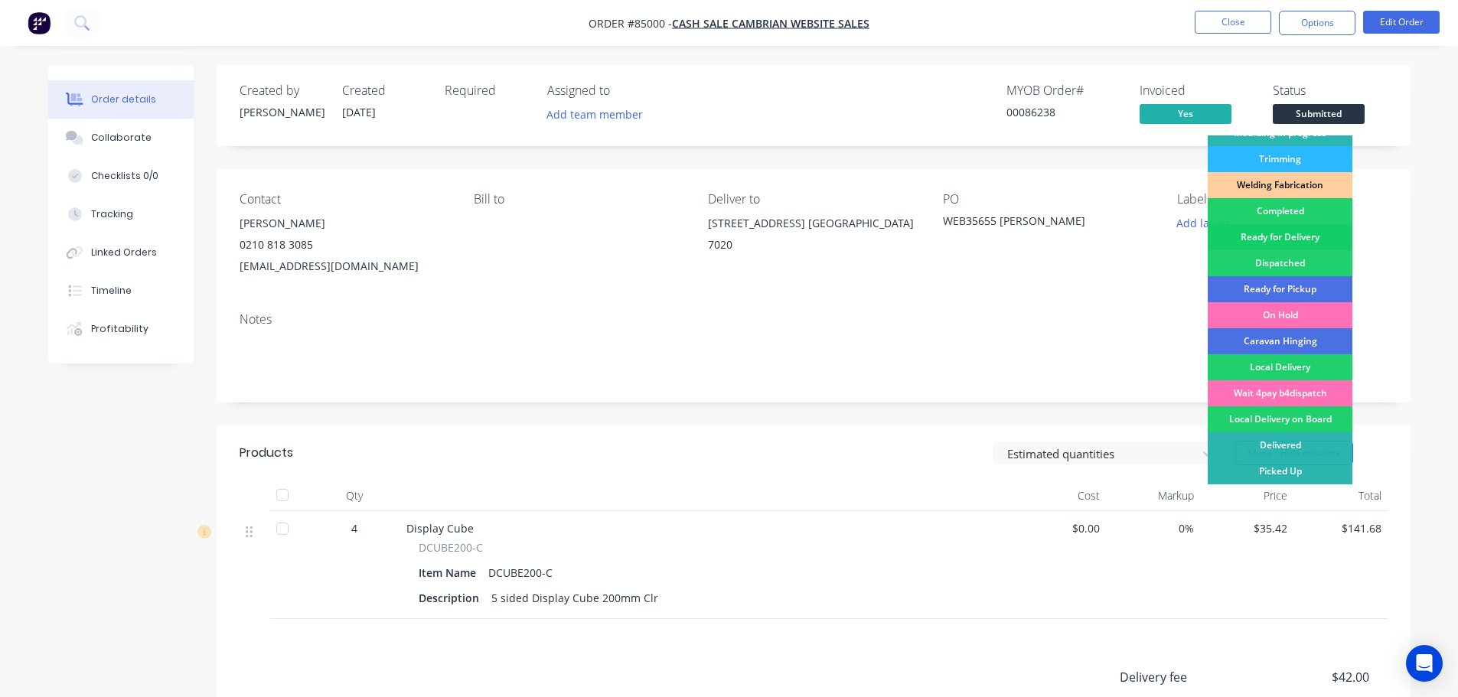
click at [1299, 239] on div "Ready for Delivery" at bounding box center [1280, 237] width 145 height 26
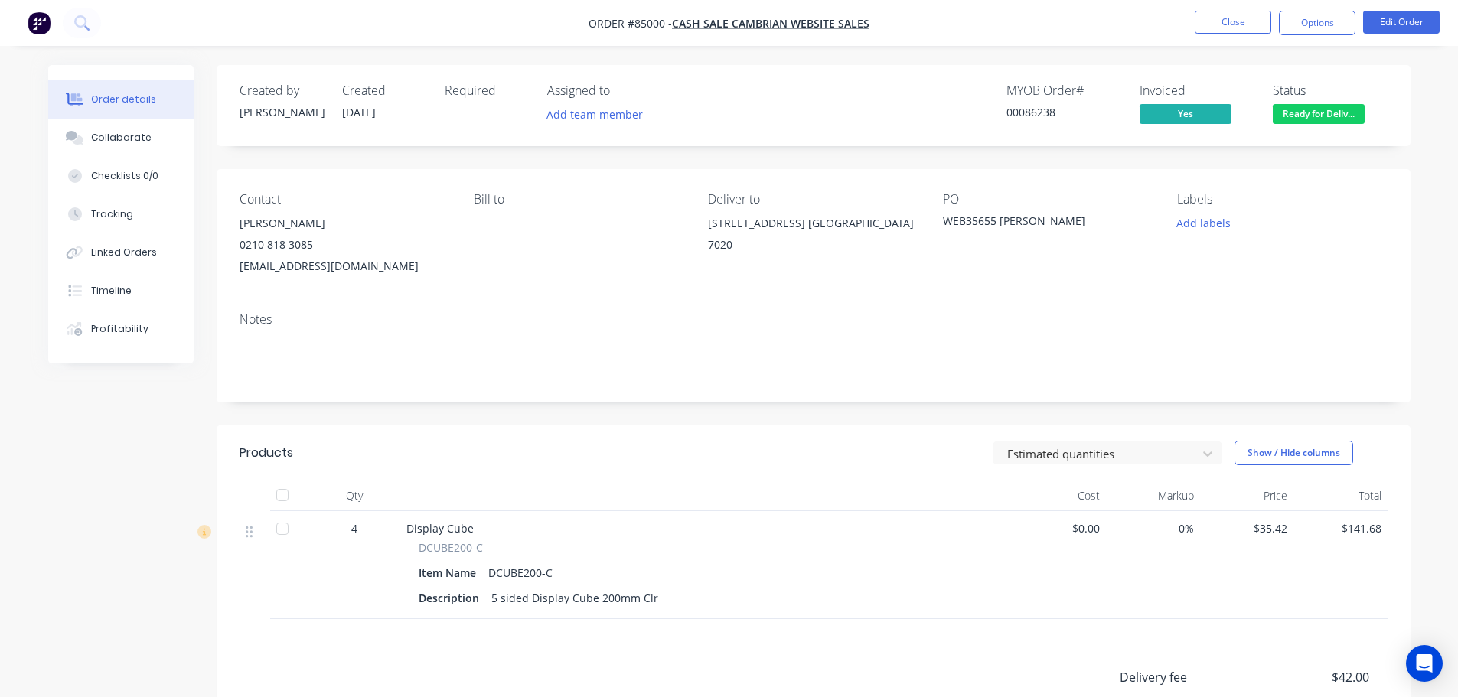
click at [1108, 66] on div "Created by Jess Created 01/10/25 Required Assigned to Add team member MYOB Orde…" at bounding box center [814, 105] width 1194 height 81
click at [1308, 25] on button "Options" at bounding box center [1317, 23] width 77 height 24
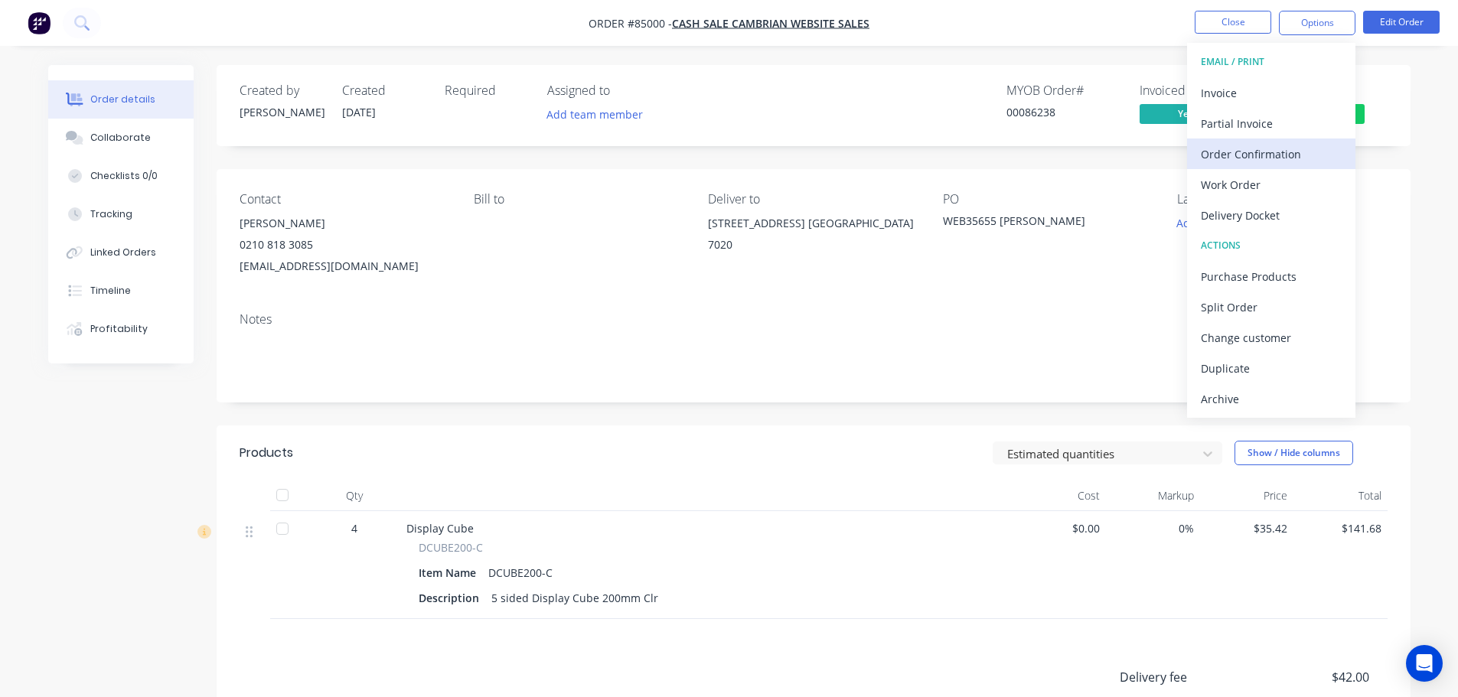
click at [1284, 149] on div "Order Confirmation" at bounding box center [1271, 154] width 141 height 22
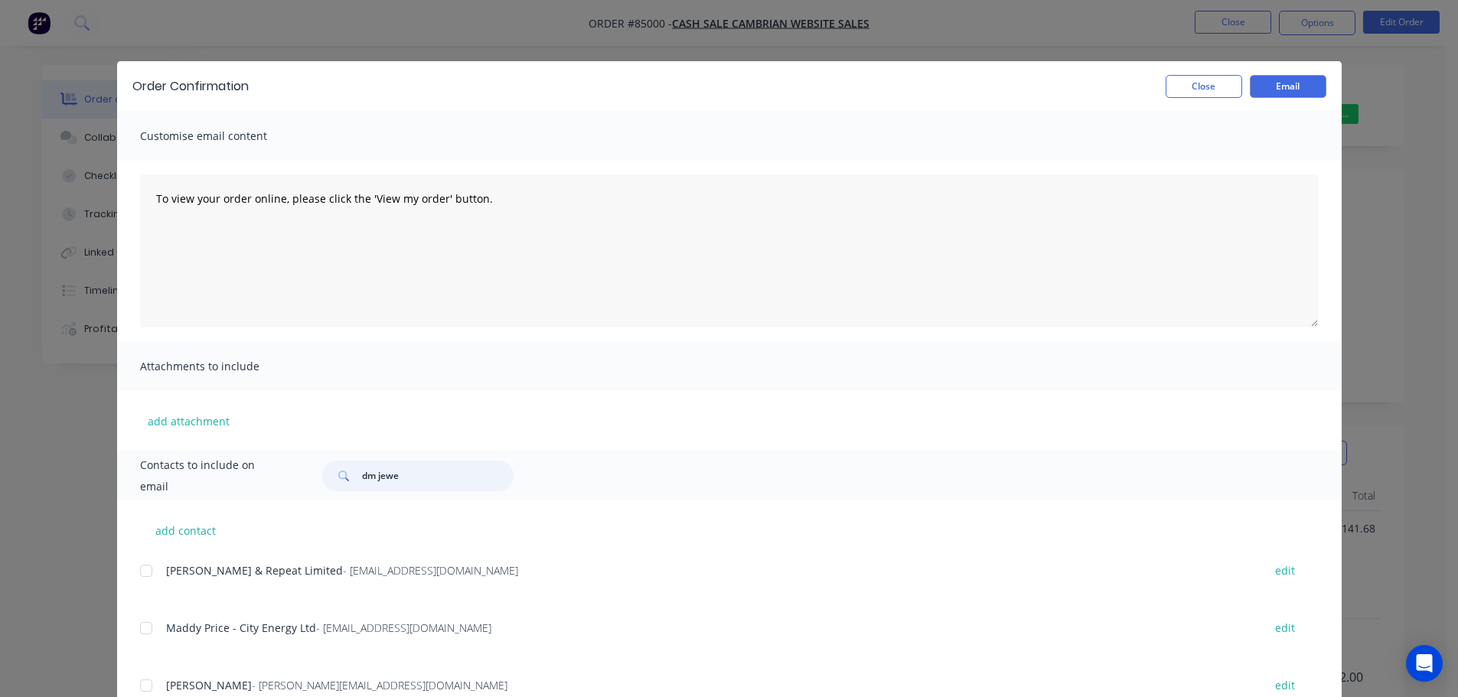
click at [403, 468] on input "dm jewe" at bounding box center [438, 476] width 152 height 31
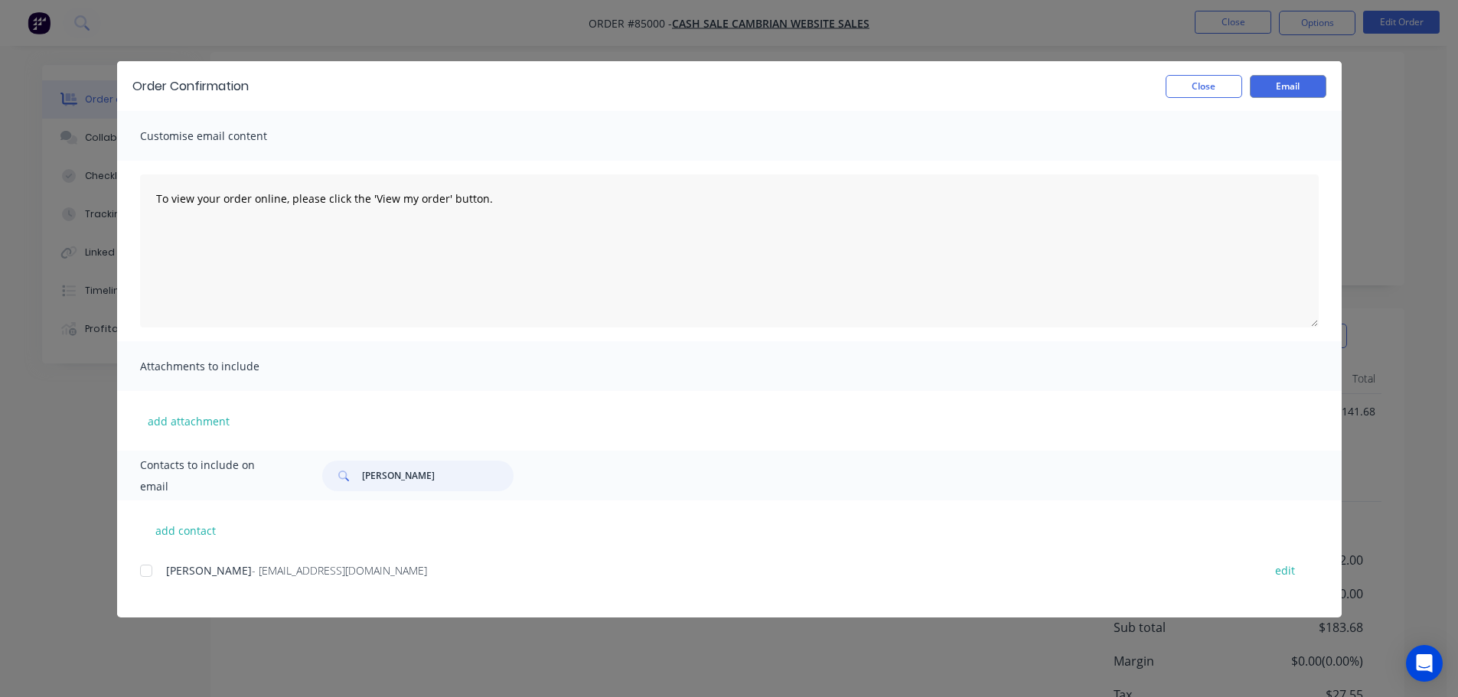
scroll to position [153, 0]
click at [141, 574] on div at bounding box center [146, 571] width 31 height 31
type input "richard sweet"
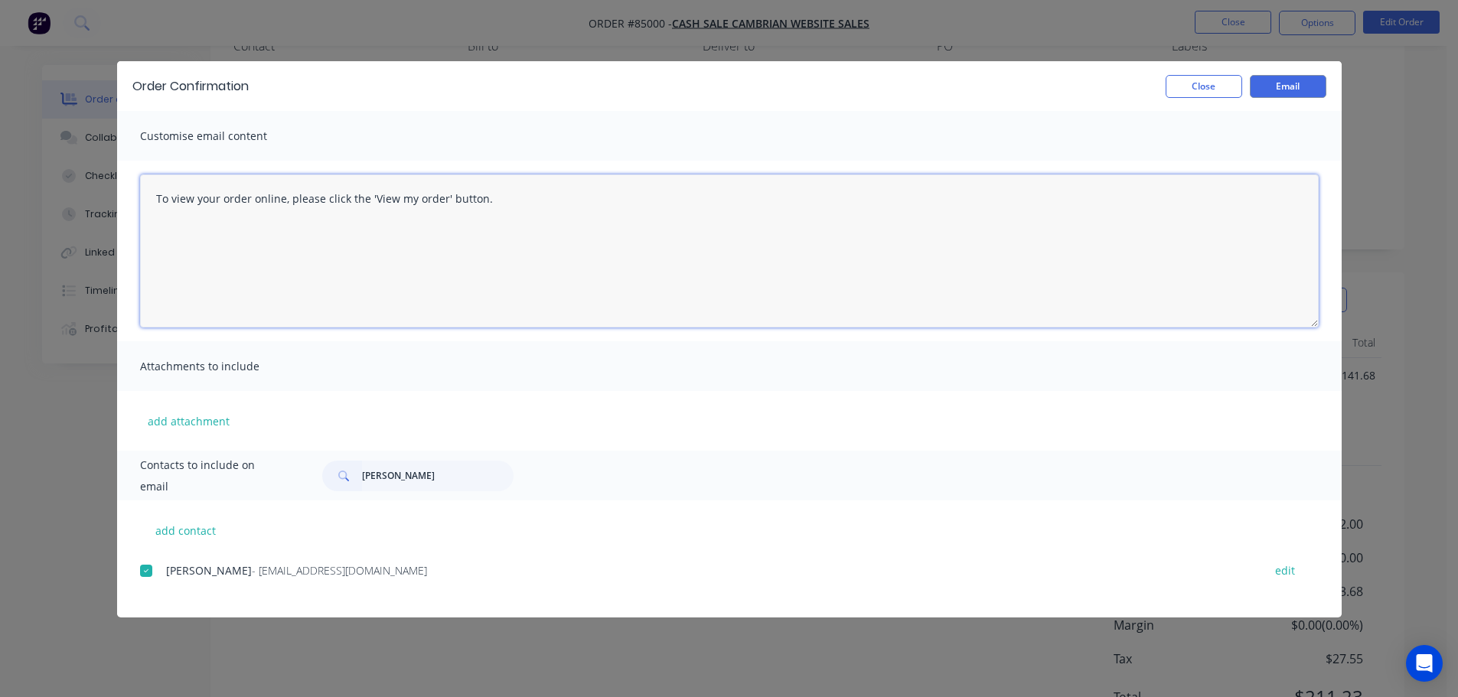
click at [451, 230] on textarea "To view your order online, please click the 'View my order' button." at bounding box center [729, 251] width 1179 height 153
paste textarea "hank you for your order, confirmation of your order is attached. Your order wil…"
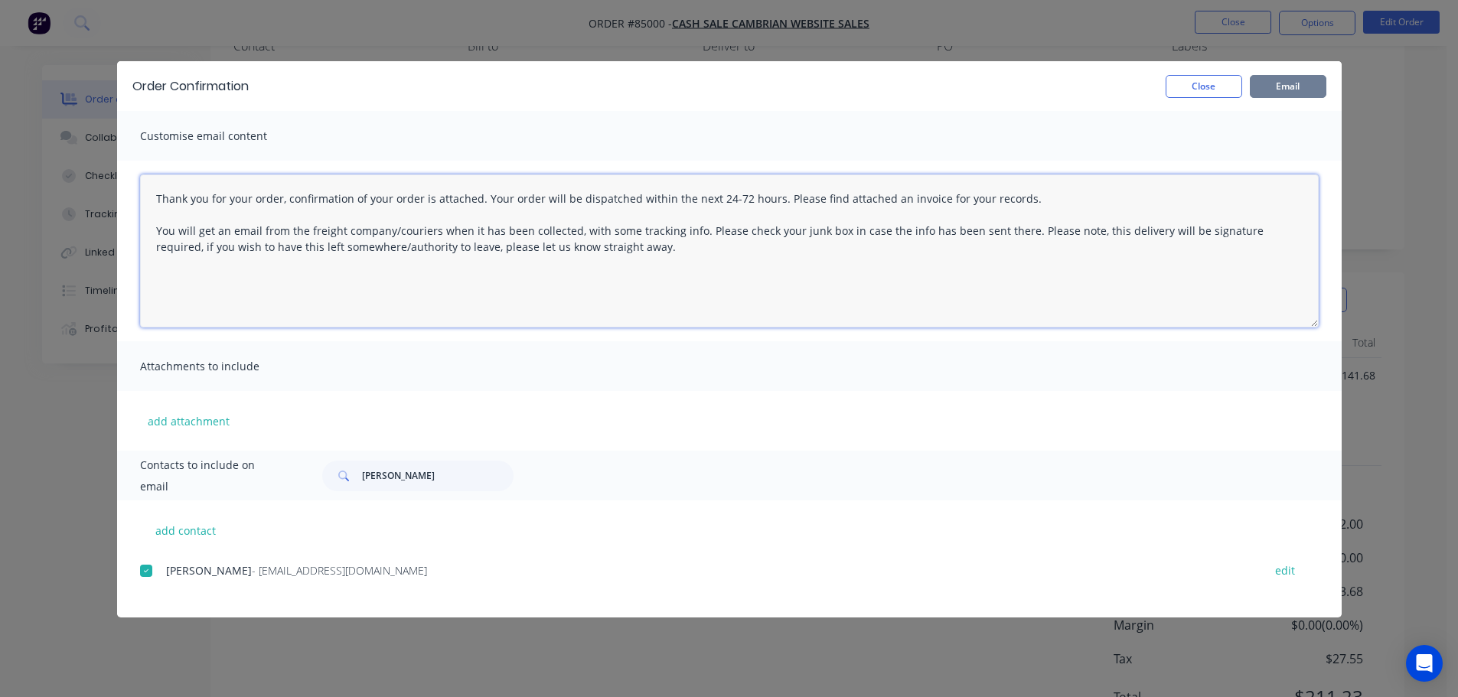
type textarea "Thank you for your order, confirmation of your order is attached. Your order wi…"
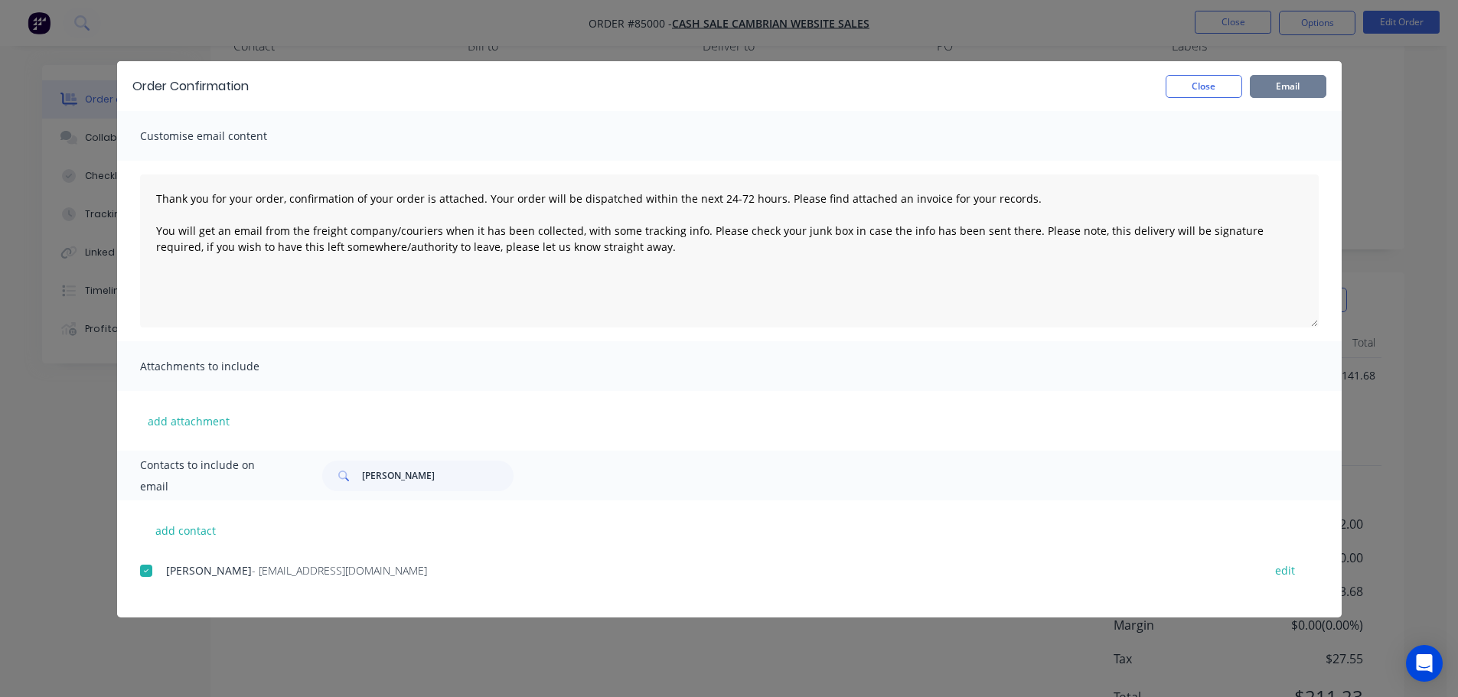
click at [1279, 90] on button "Email" at bounding box center [1288, 86] width 77 height 23
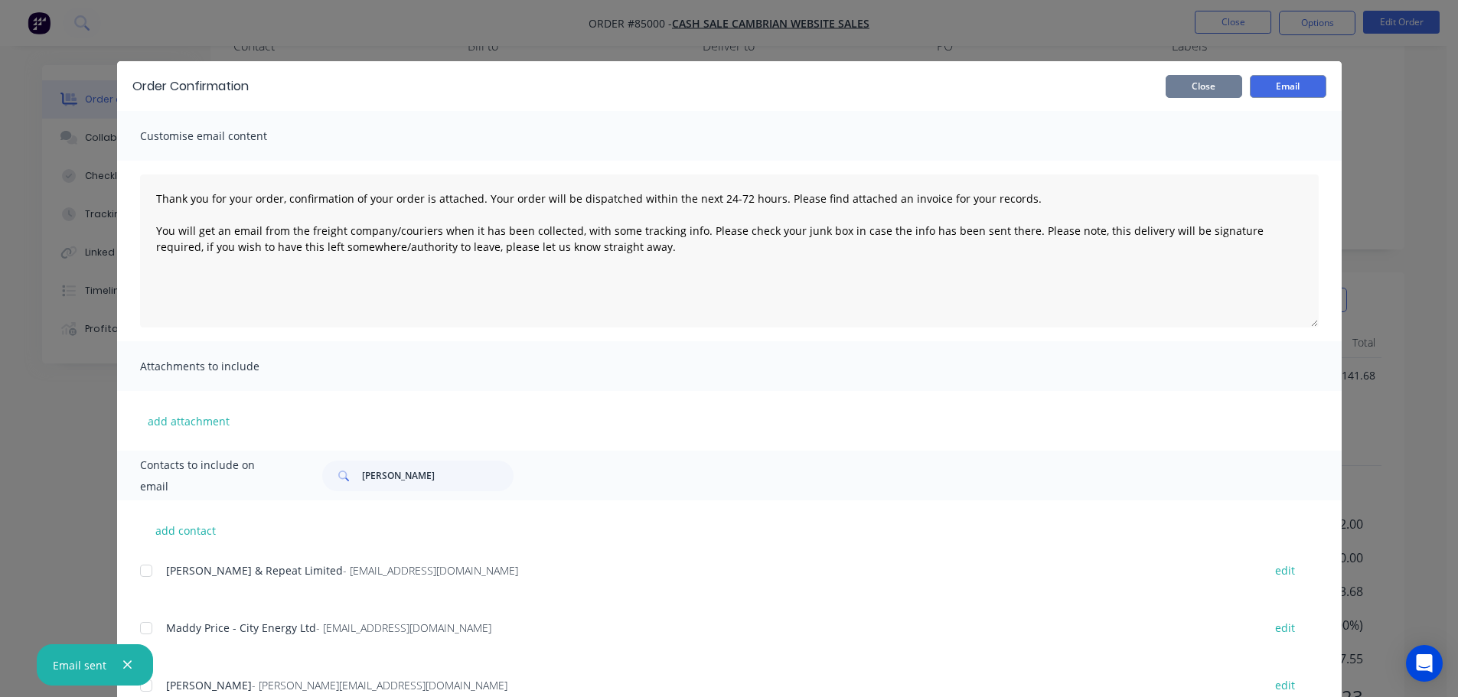
click at [1196, 79] on button "Close" at bounding box center [1204, 86] width 77 height 23
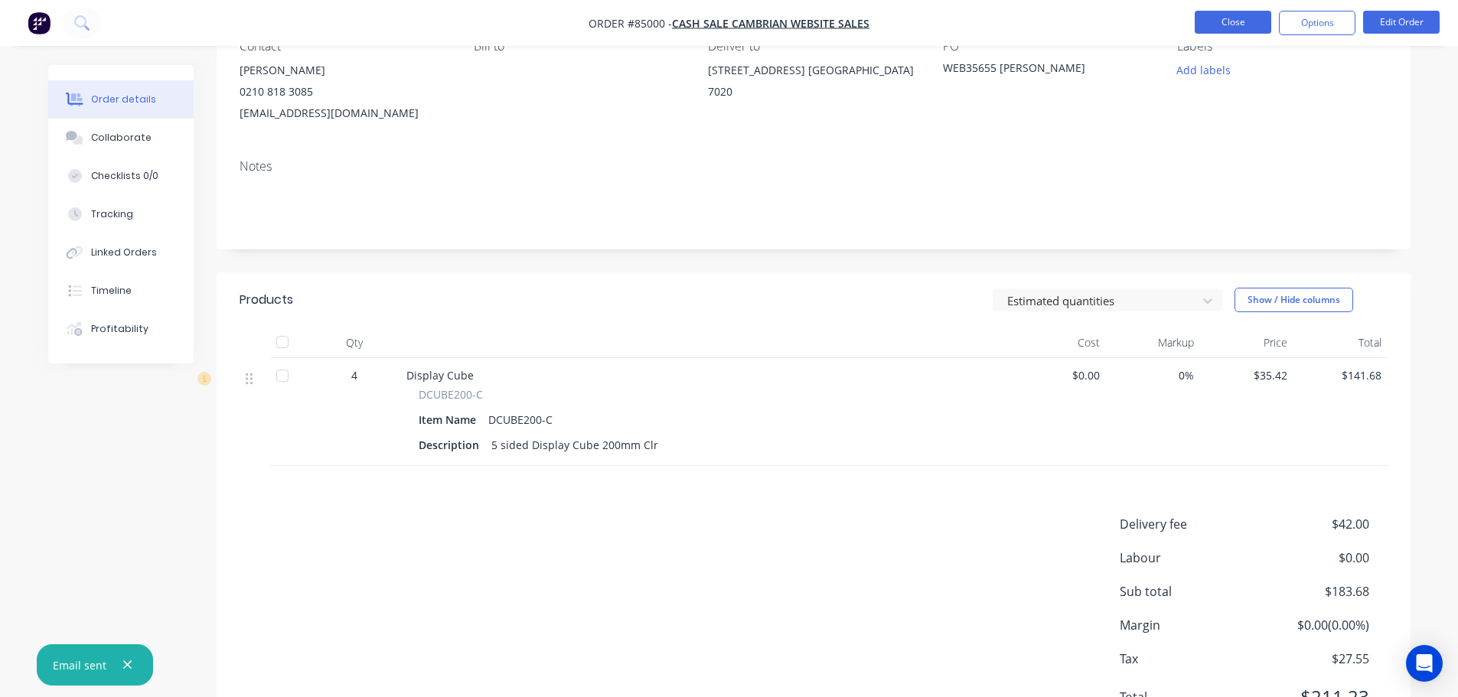
click at [1222, 15] on button "Close" at bounding box center [1233, 22] width 77 height 23
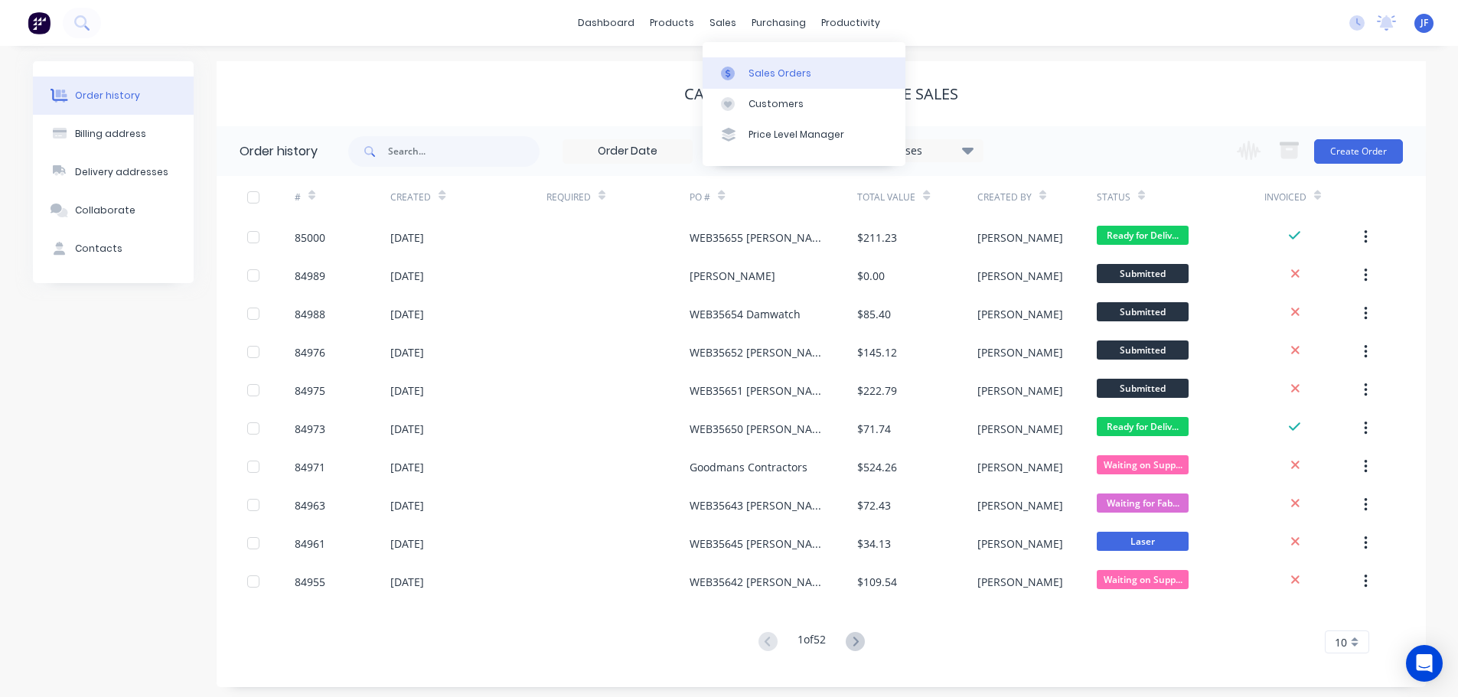
click at [751, 67] on div "Sales Orders" at bounding box center [780, 74] width 63 height 14
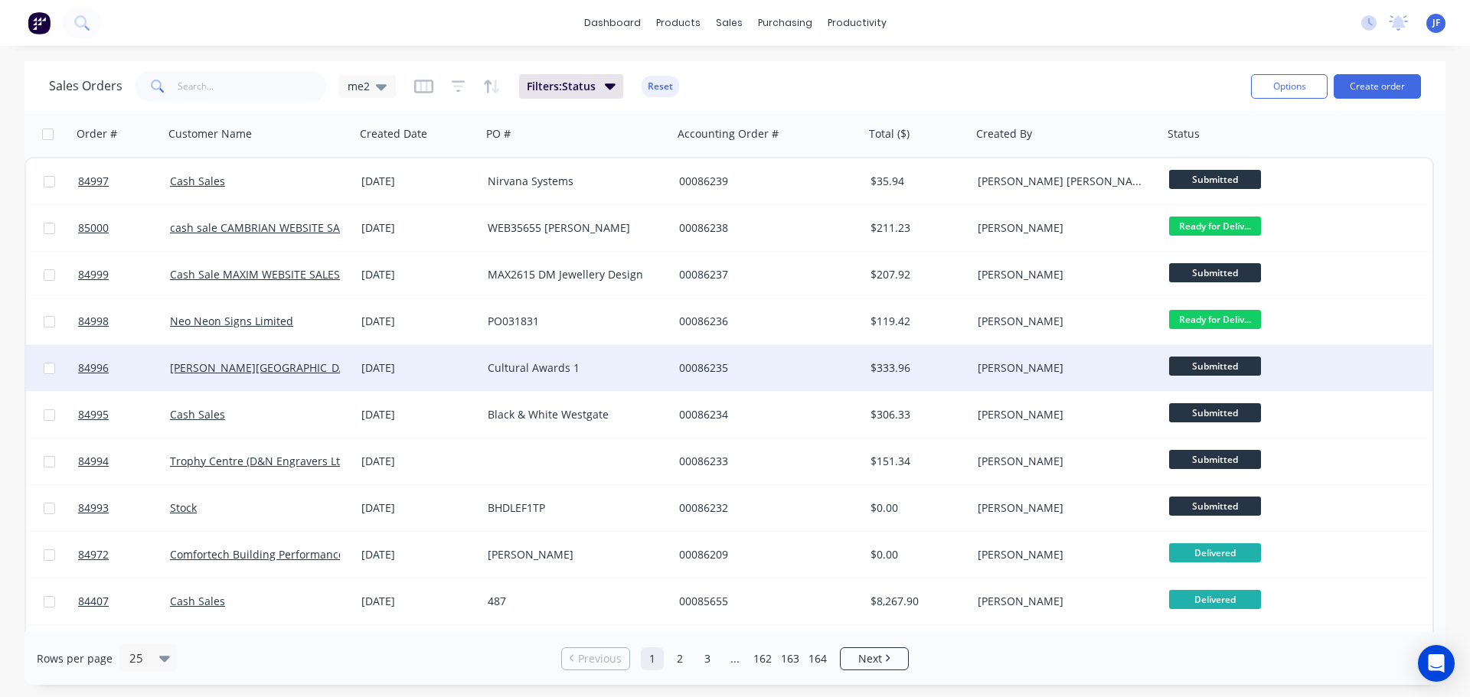
click at [542, 379] on div "Cultural Awards 1" at bounding box center [577, 368] width 191 height 46
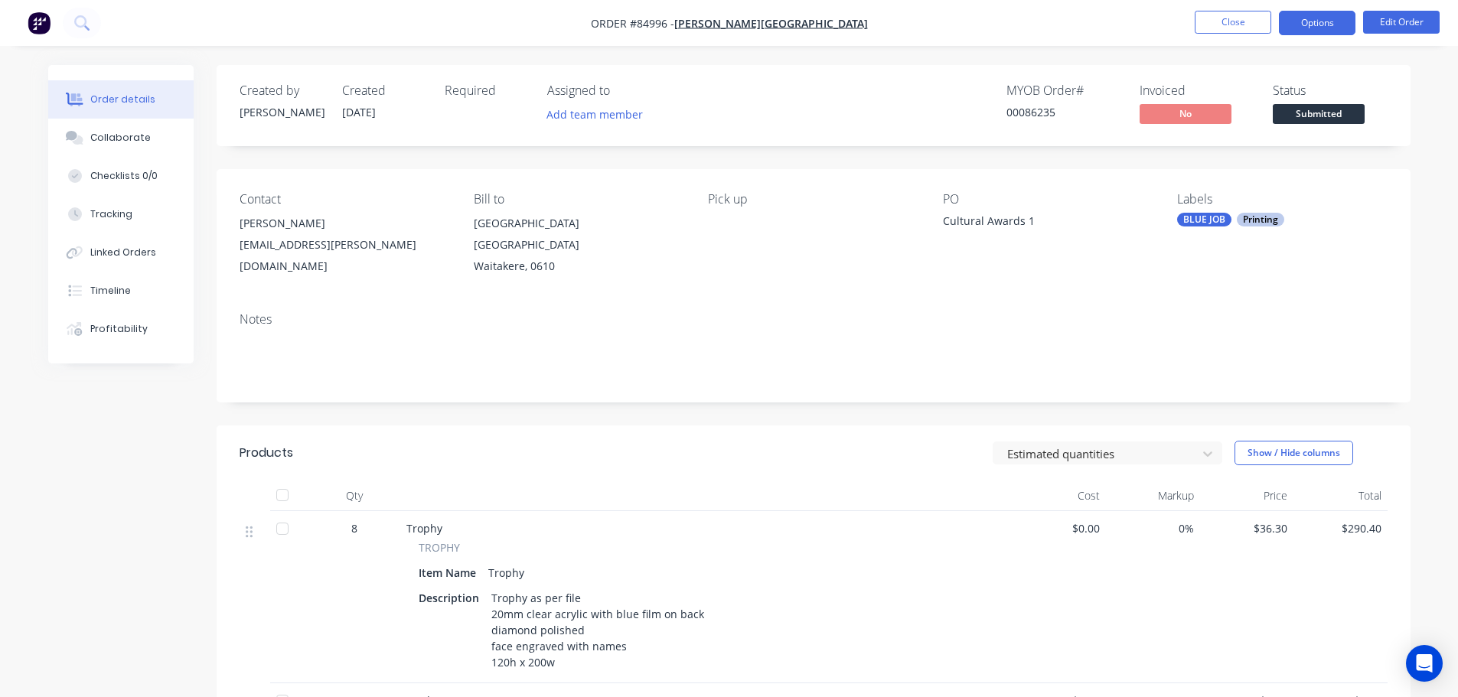
click at [1330, 15] on button "Options" at bounding box center [1317, 23] width 77 height 24
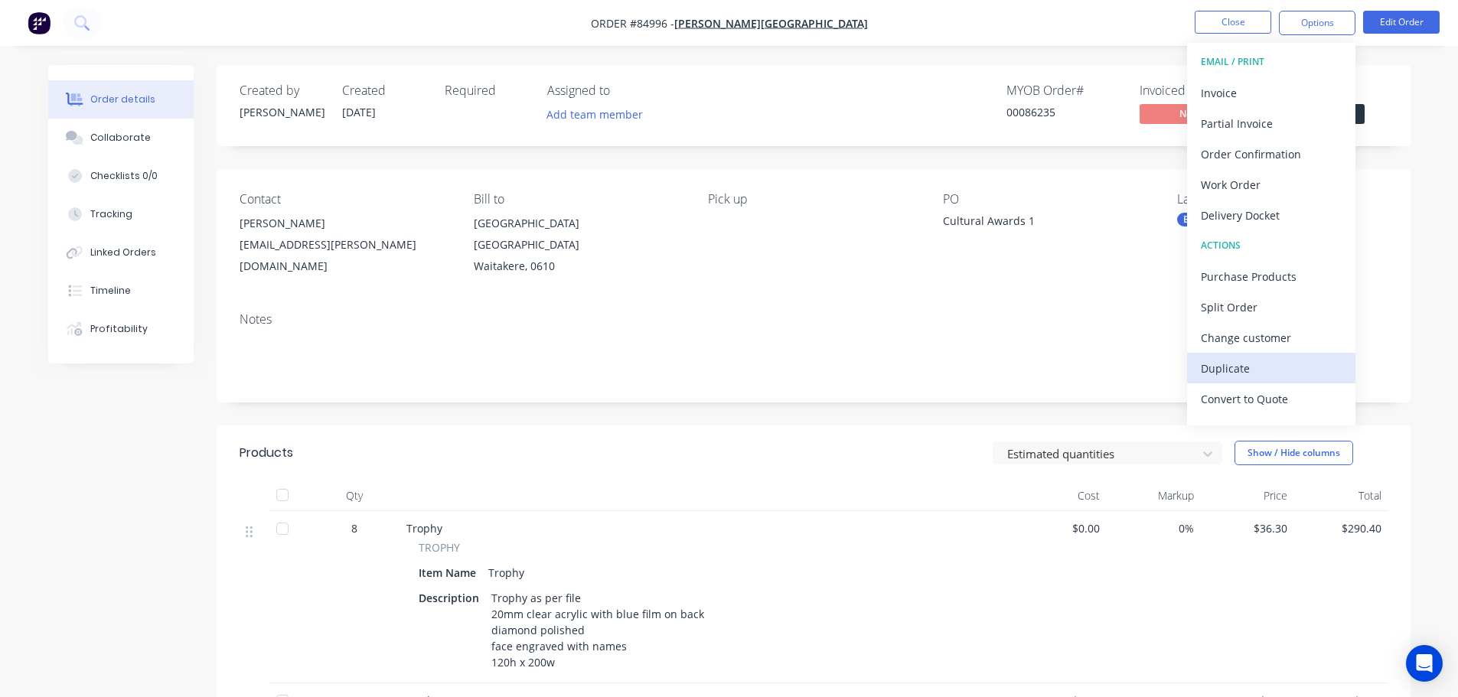
click at [1265, 354] on button "Duplicate" at bounding box center [1271, 368] width 168 height 31
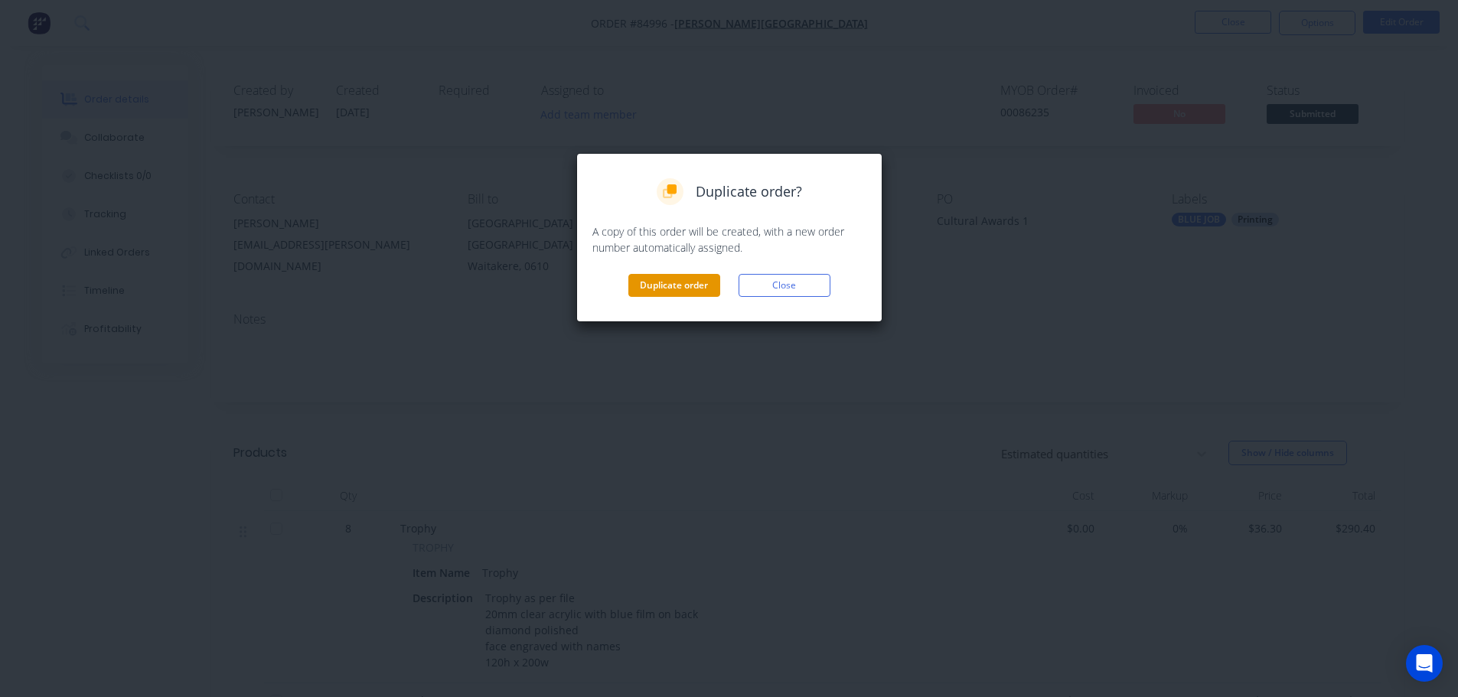
click at [714, 286] on button "Duplicate order" at bounding box center [674, 285] width 92 height 23
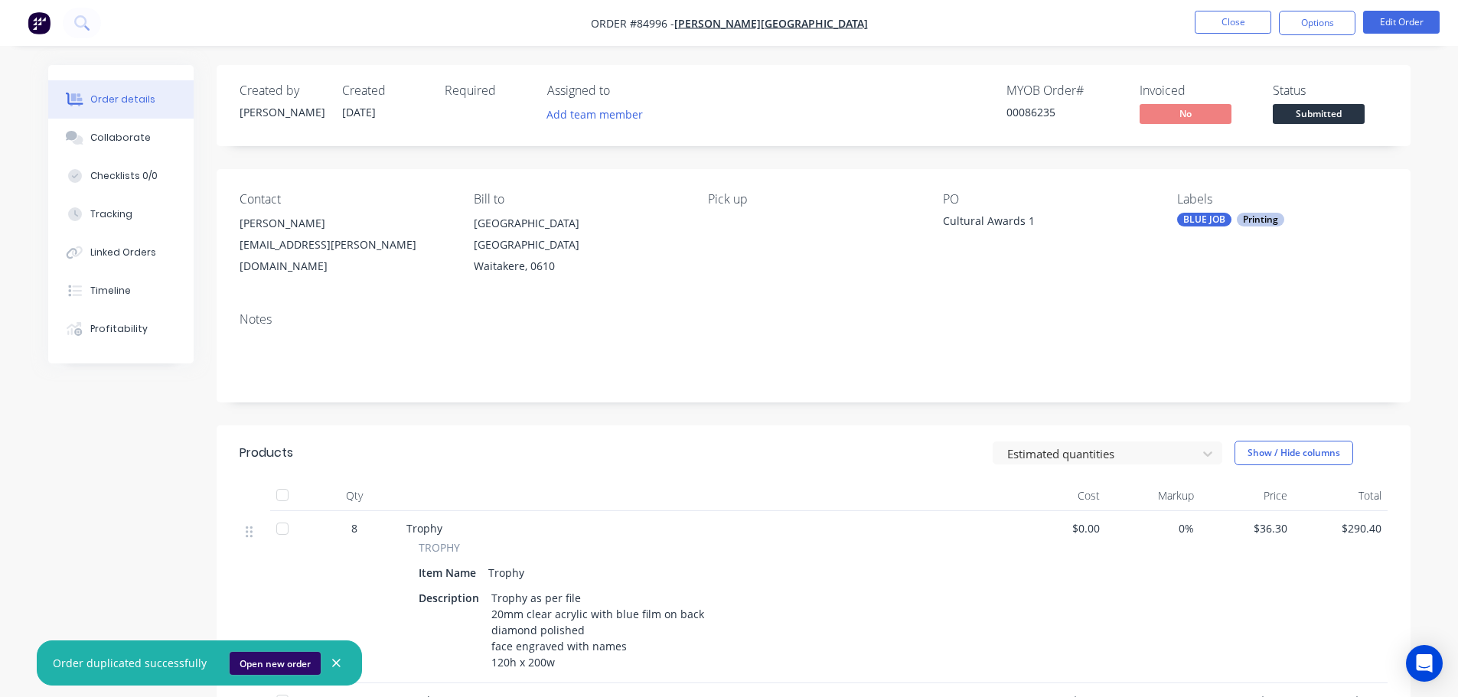
click at [258, 658] on button "Open new order" at bounding box center [275, 663] width 91 height 23
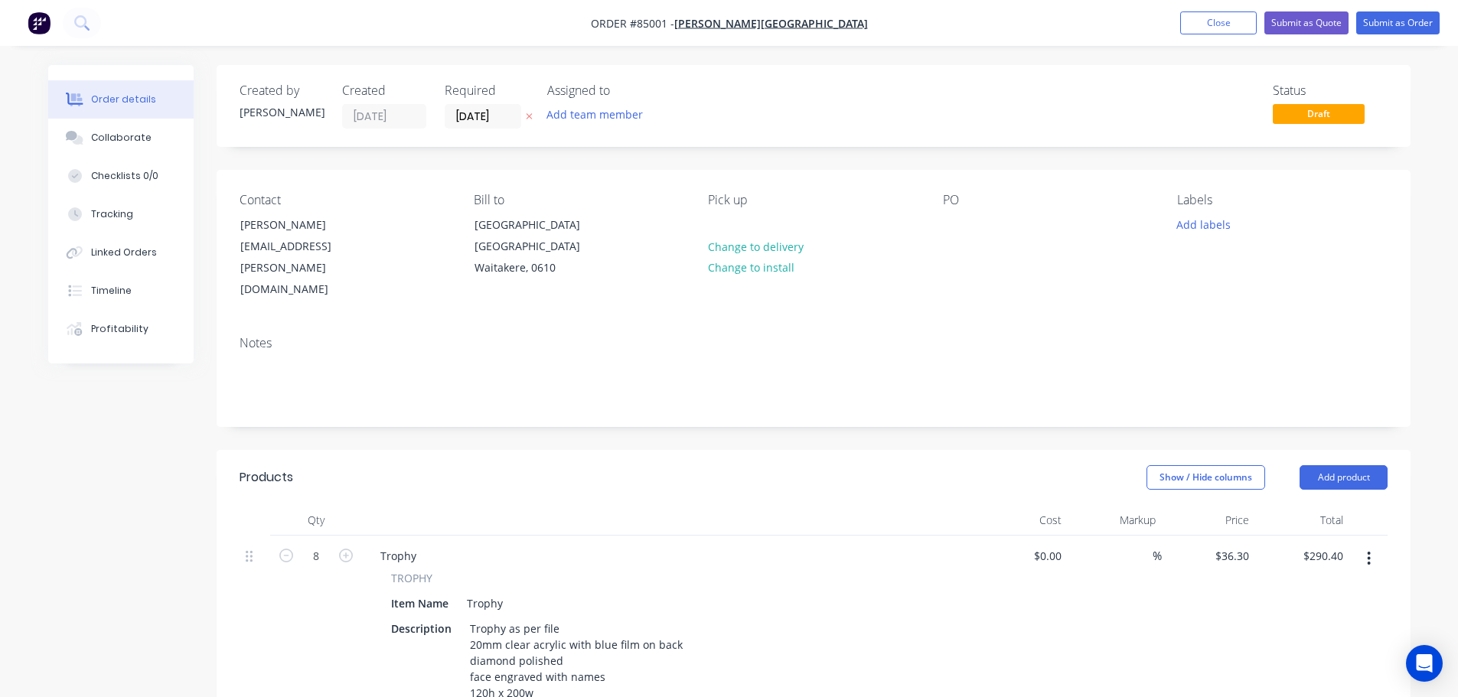
click at [960, 213] on div "PO" at bounding box center [1048, 247] width 210 height 108
click at [954, 227] on div at bounding box center [955, 225] width 24 height 22
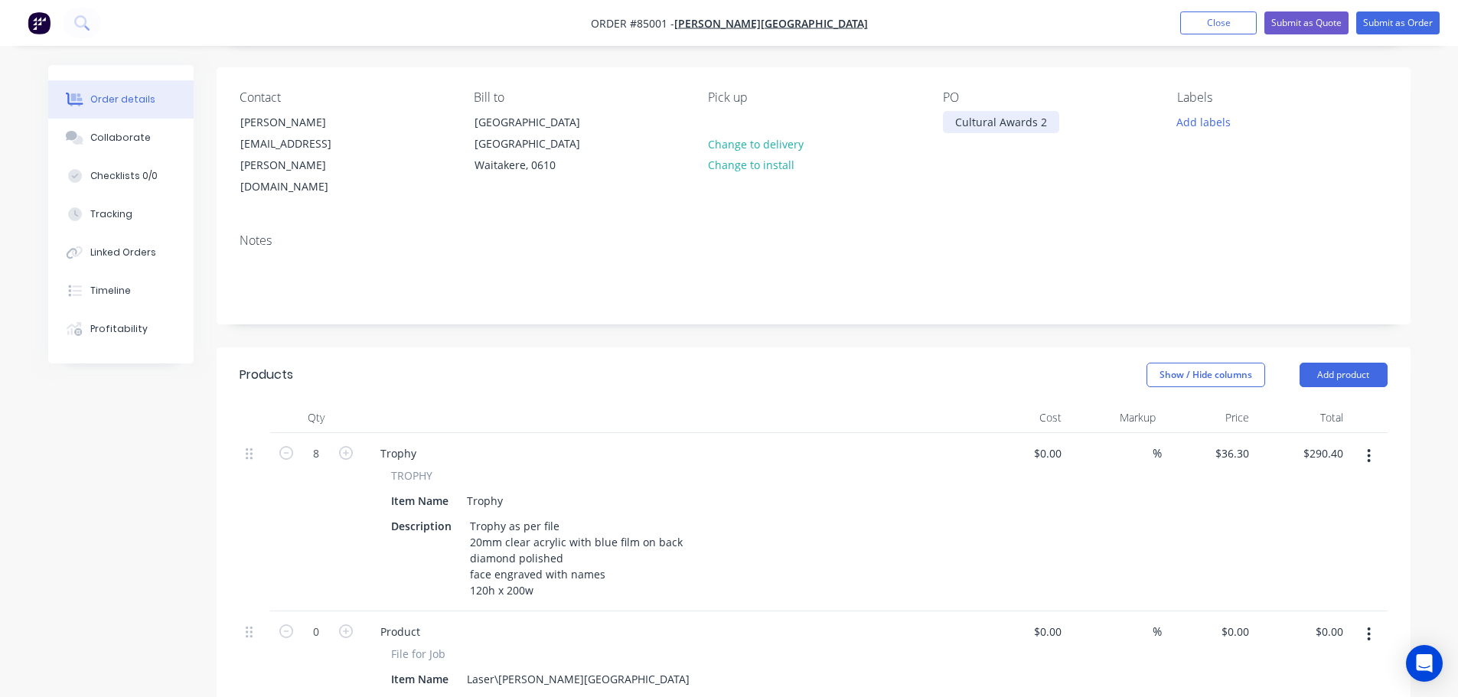
scroll to position [153, 0]
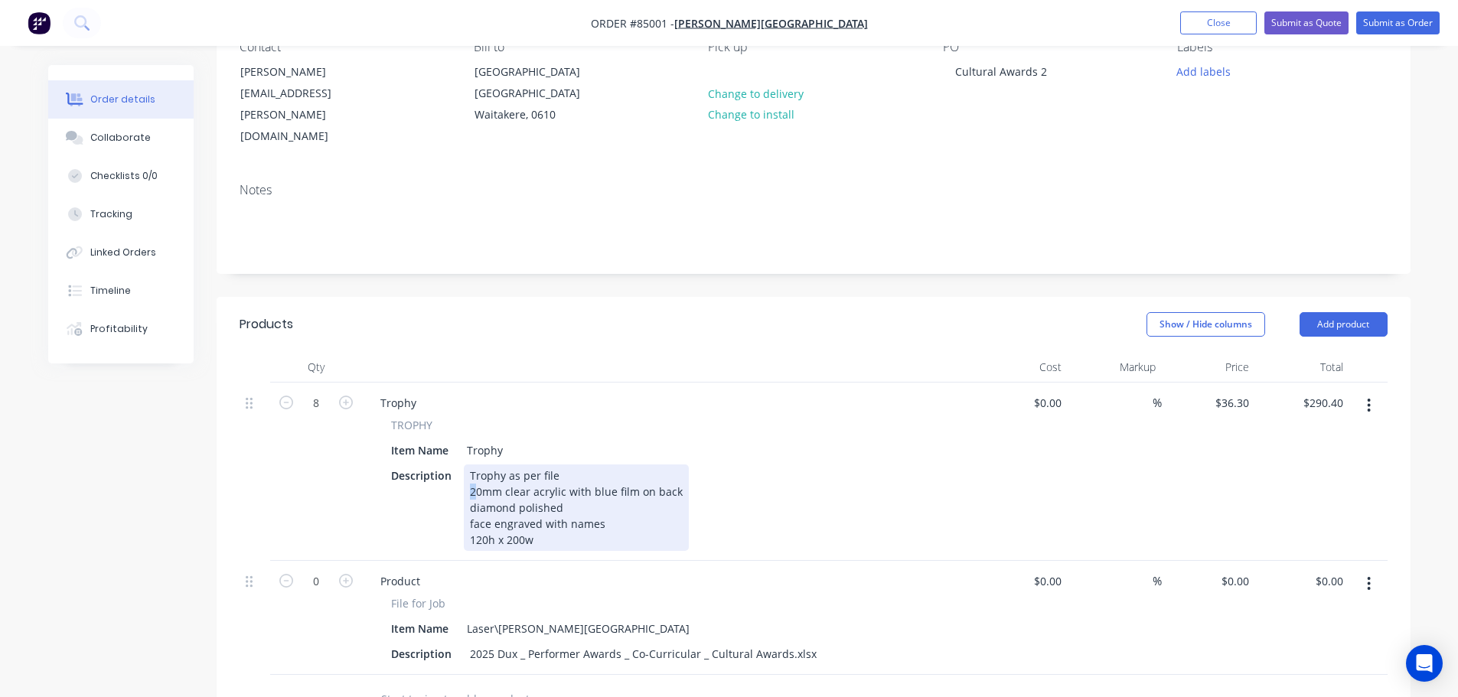
click at [469, 466] on div "Trophy as per file 20mm clear acrylic with blue film on back diamond polished f…" at bounding box center [576, 508] width 225 height 87
click at [507, 474] on div "Trophy as per file 20mm clear acrylic with blue film on back diamond polished f…" at bounding box center [576, 508] width 225 height 87
drag, startPoint x: 474, startPoint y: 468, endPoint x: 462, endPoint y: 468, distance: 11.5
click at [464, 468] on div "Trophy as per file 20mm clear acrylic with blue film on back diamond polished f…" at bounding box center [576, 508] width 225 height 87
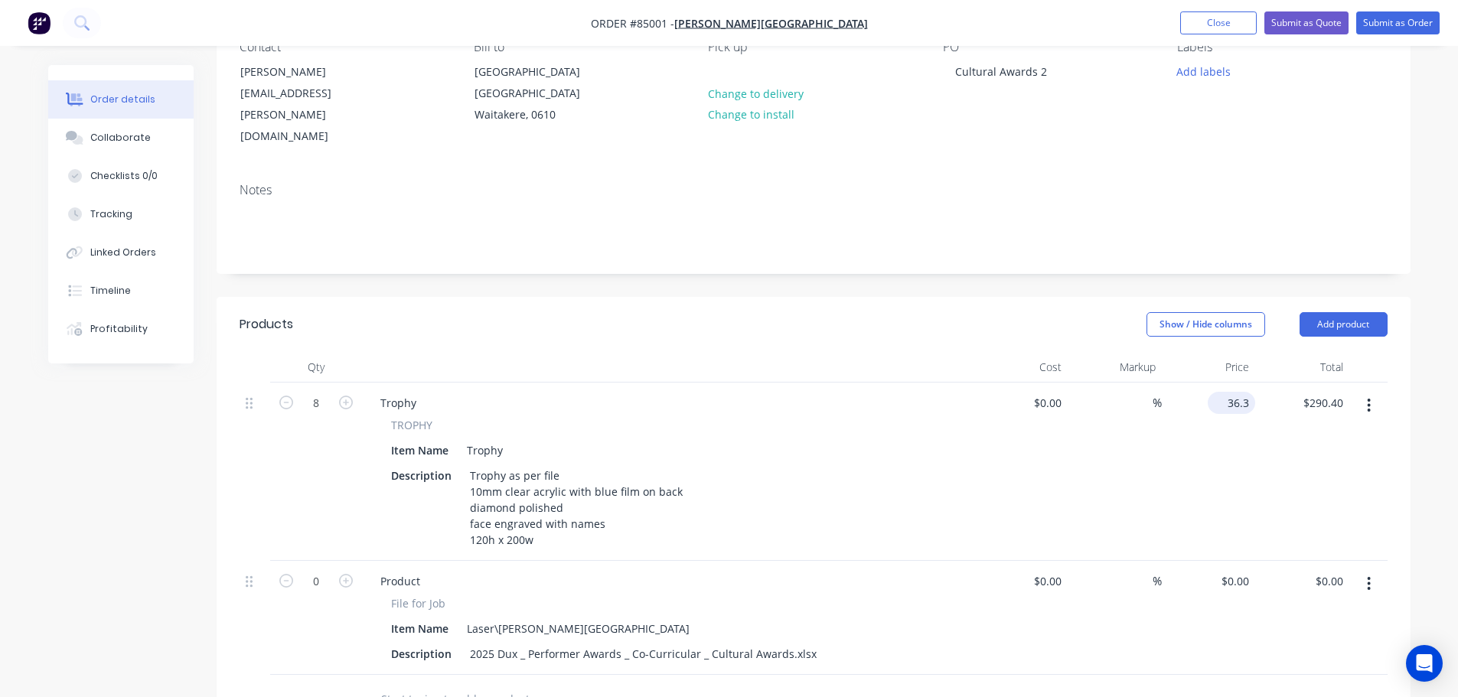
click at [1242, 392] on input "36.3" at bounding box center [1234, 403] width 41 height 22
paste input "18.15"
type input "$18.15"
type input "$145.20"
click at [1245, 459] on div "$18.15 18.15" at bounding box center [1209, 472] width 94 height 178
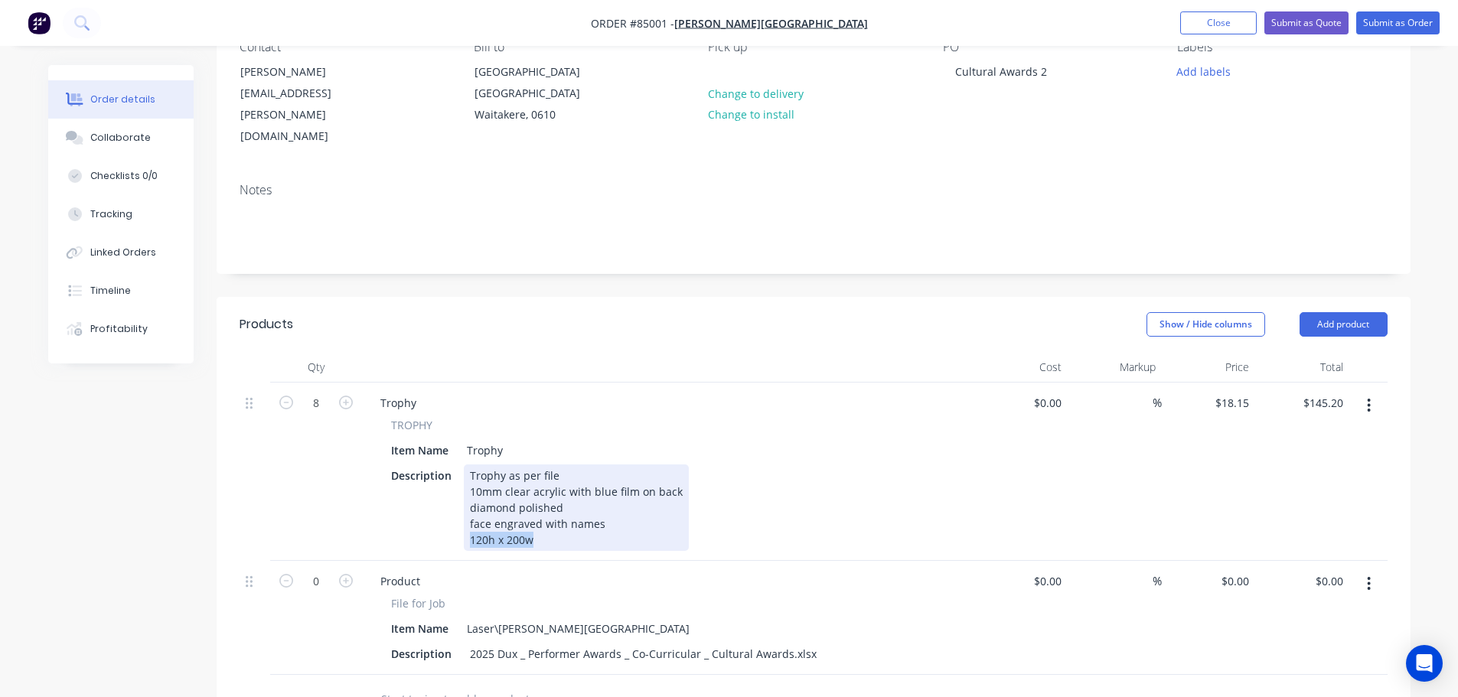
drag, startPoint x: 550, startPoint y: 519, endPoint x: 447, endPoint y: 521, distance: 102.6
click at [447, 521] on div "Description Trophy as per file 10mm clear acrylic with blue film on back diamon…" at bounding box center [665, 508] width 560 height 87
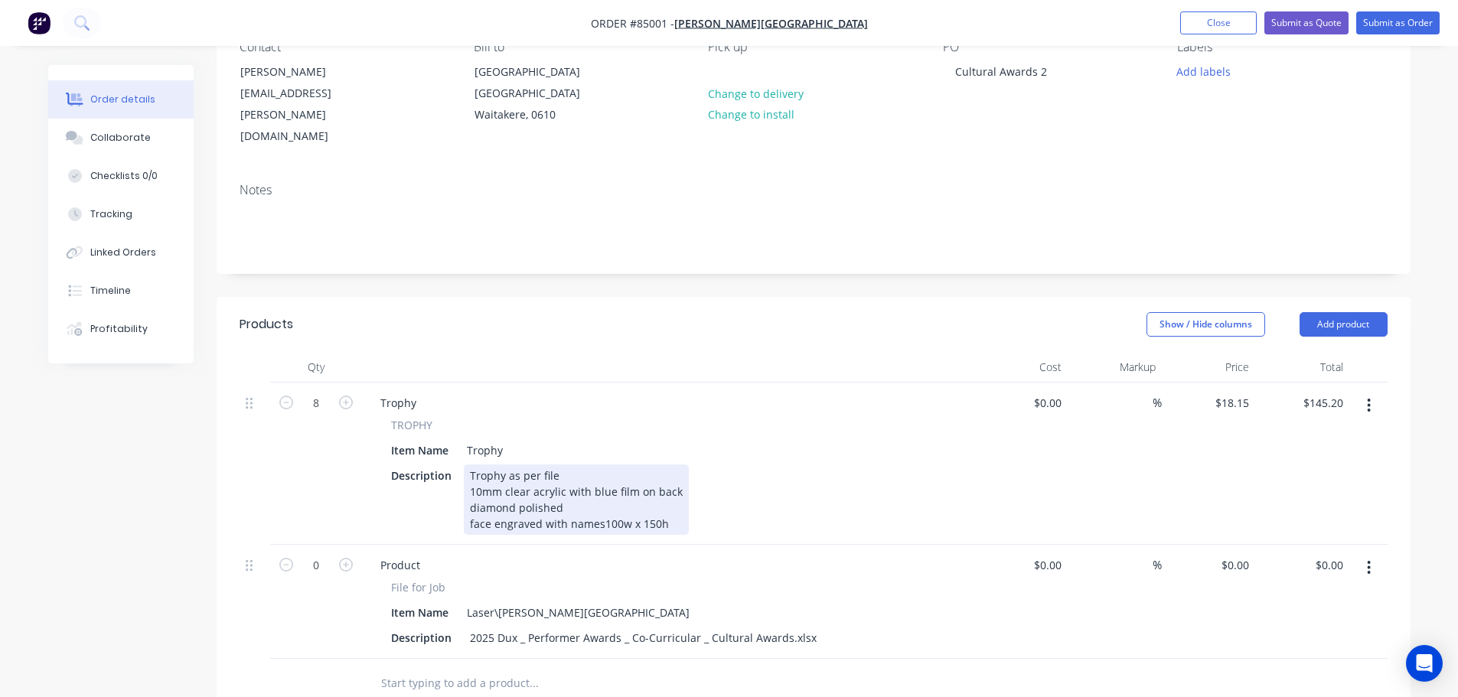
click at [575, 492] on div "Trophy as per file 10mm clear acrylic with blue film on back diamond polished f…" at bounding box center [576, 500] width 225 height 70
click at [602, 503] on div "Trophy as per file 10mm clear acrylic with blue film on back diamond polished f…" at bounding box center [576, 500] width 225 height 70
click at [485, 505] on div "Trophy as per file 10mm clear acrylic with blue film on back diamond polished f…" at bounding box center [576, 500] width 225 height 70
click at [516, 503] on div "Trophy as per file 10mm clear acrylic with blue film on back diamond polished f…" at bounding box center [576, 500] width 225 height 70
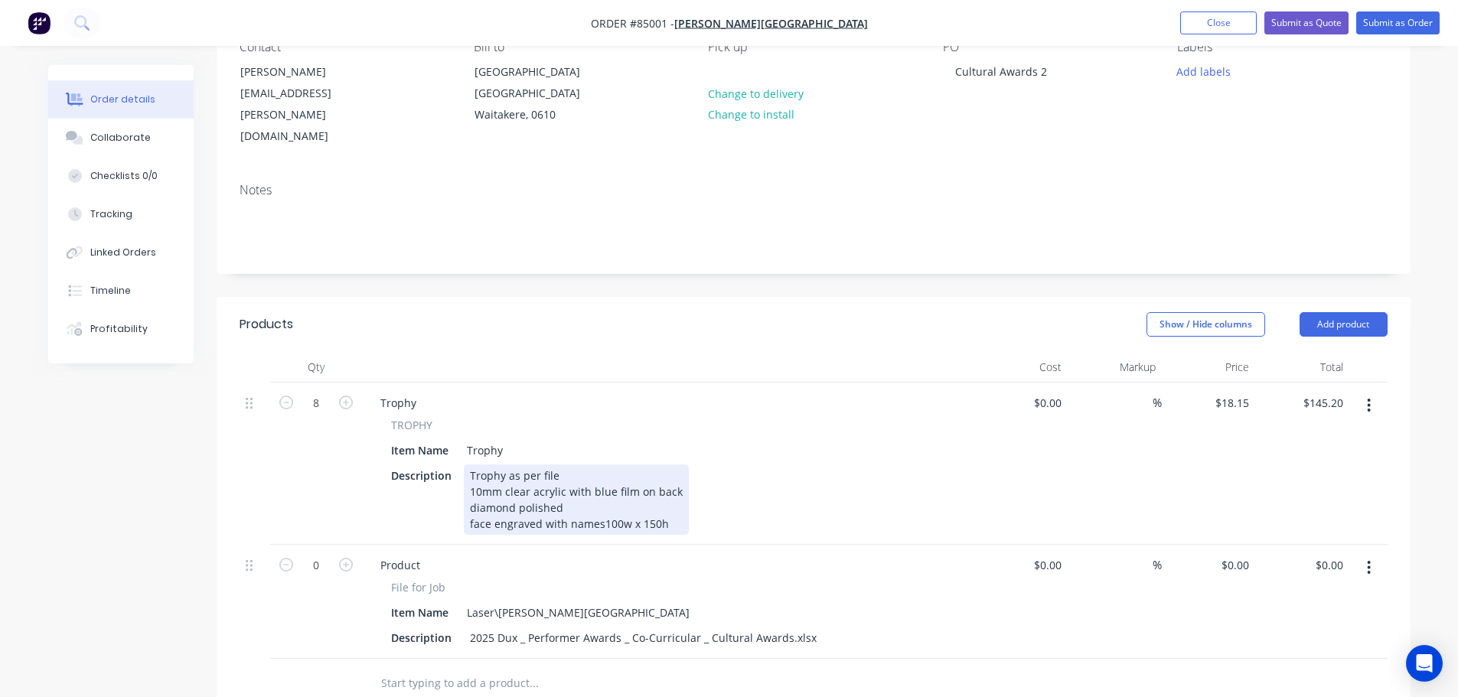
click at [484, 502] on div "Trophy as per file 10mm clear acrylic with blue film on back diamond polished f…" at bounding box center [576, 500] width 225 height 70
click at [482, 502] on div "Trophy as per file 10mm clear acrylic with blue film on back diamond polished f…" at bounding box center [576, 500] width 225 height 70
drag, startPoint x: 564, startPoint y: 471, endPoint x: 683, endPoint y: 469, distance: 118.7
click at [683, 469] on div "Description Trophy as per file 10mm clear acrylic with blue film on back diamon…" at bounding box center [665, 500] width 560 height 70
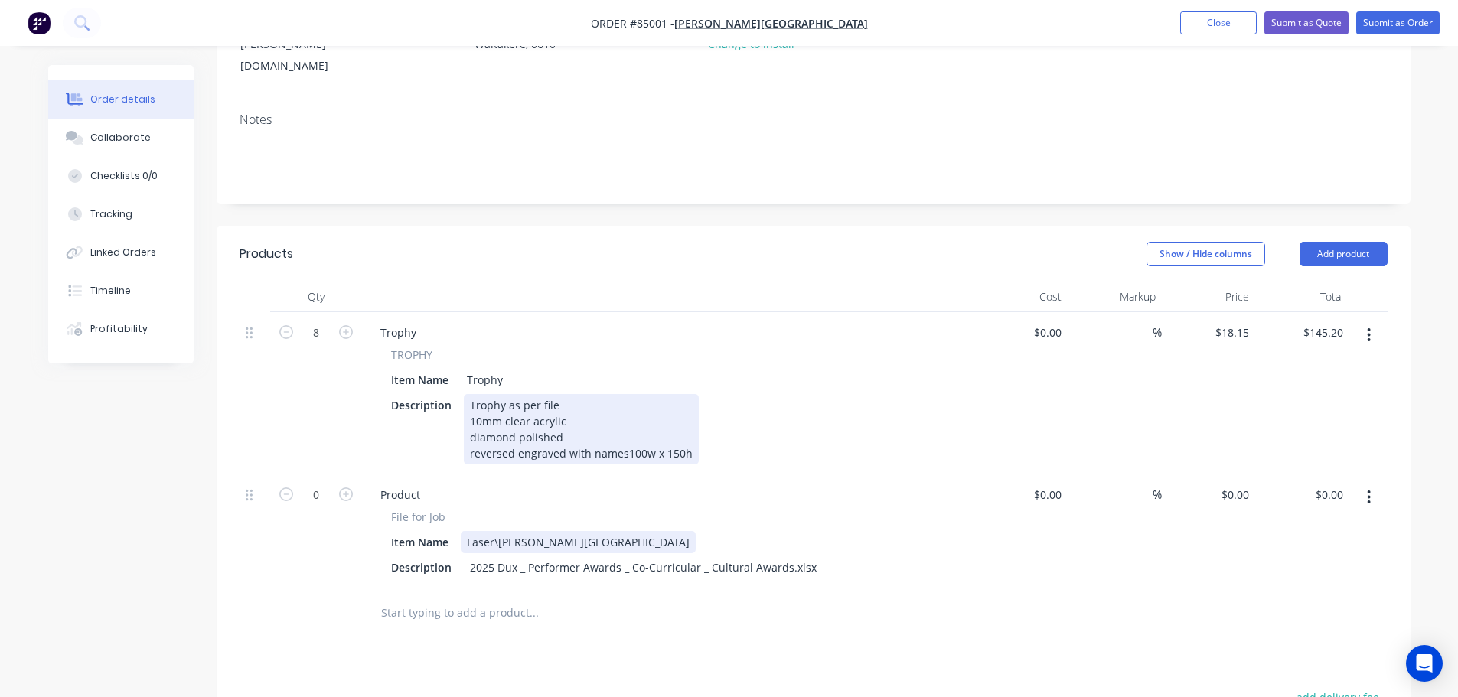
scroll to position [306, 0]
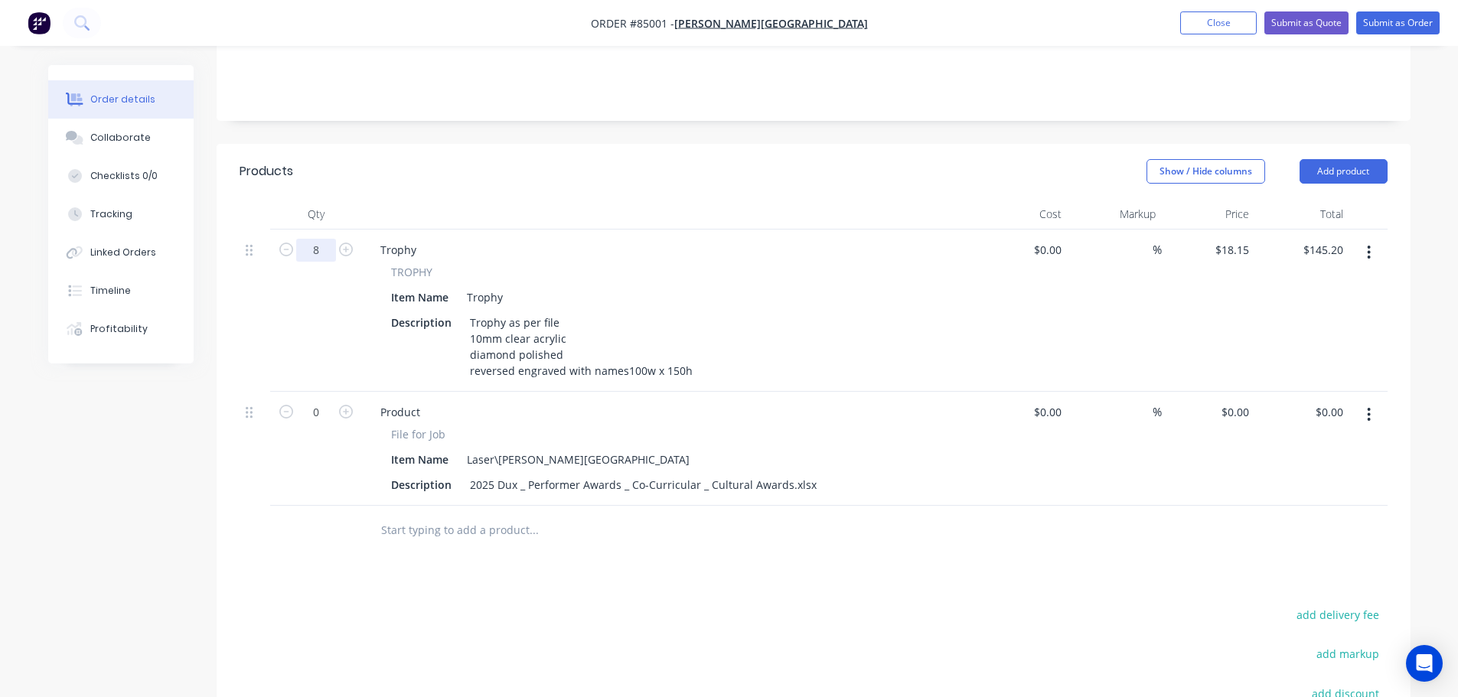
click at [308, 239] on input "8" at bounding box center [316, 250] width 40 height 23
type input "6"
type input "$108.90"
click at [619, 144] on header "Products Show / Hide columns Add product" at bounding box center [814, 171] width 1194 height 55
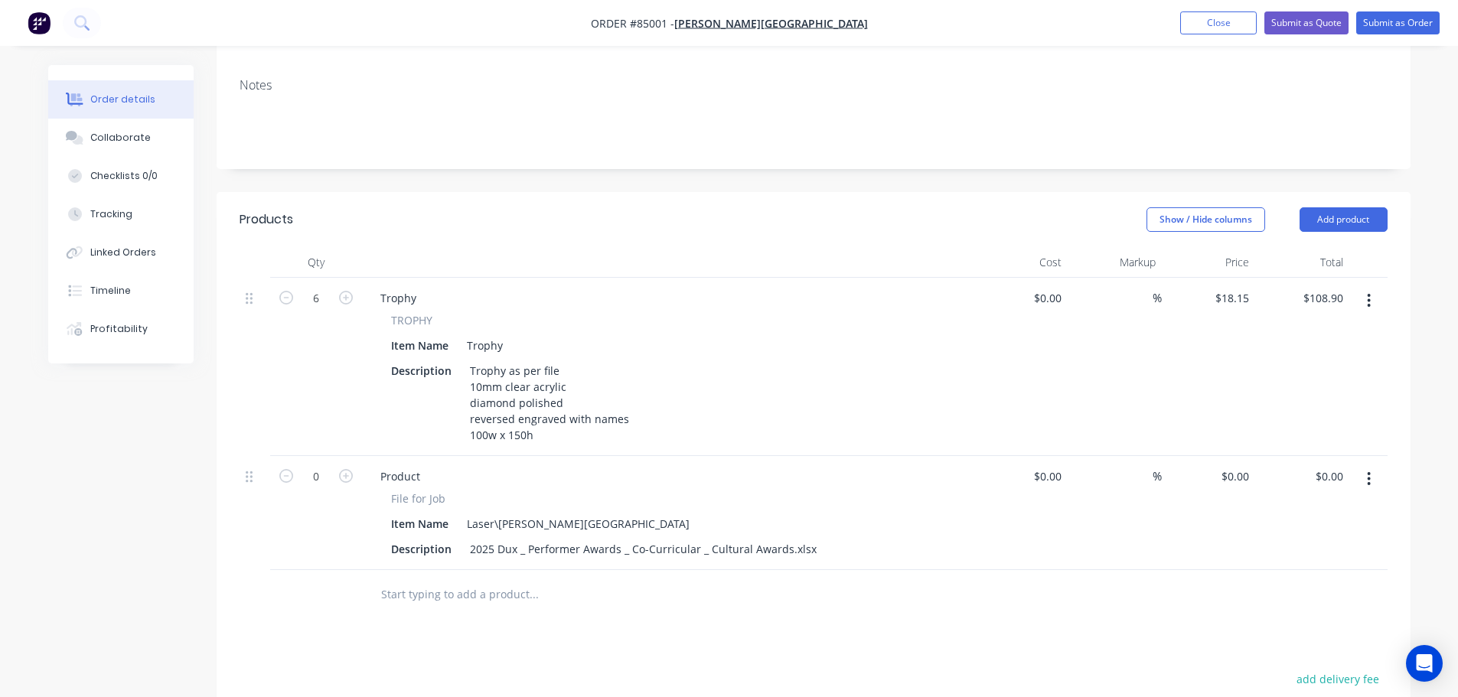
scroll to position [459, 0]
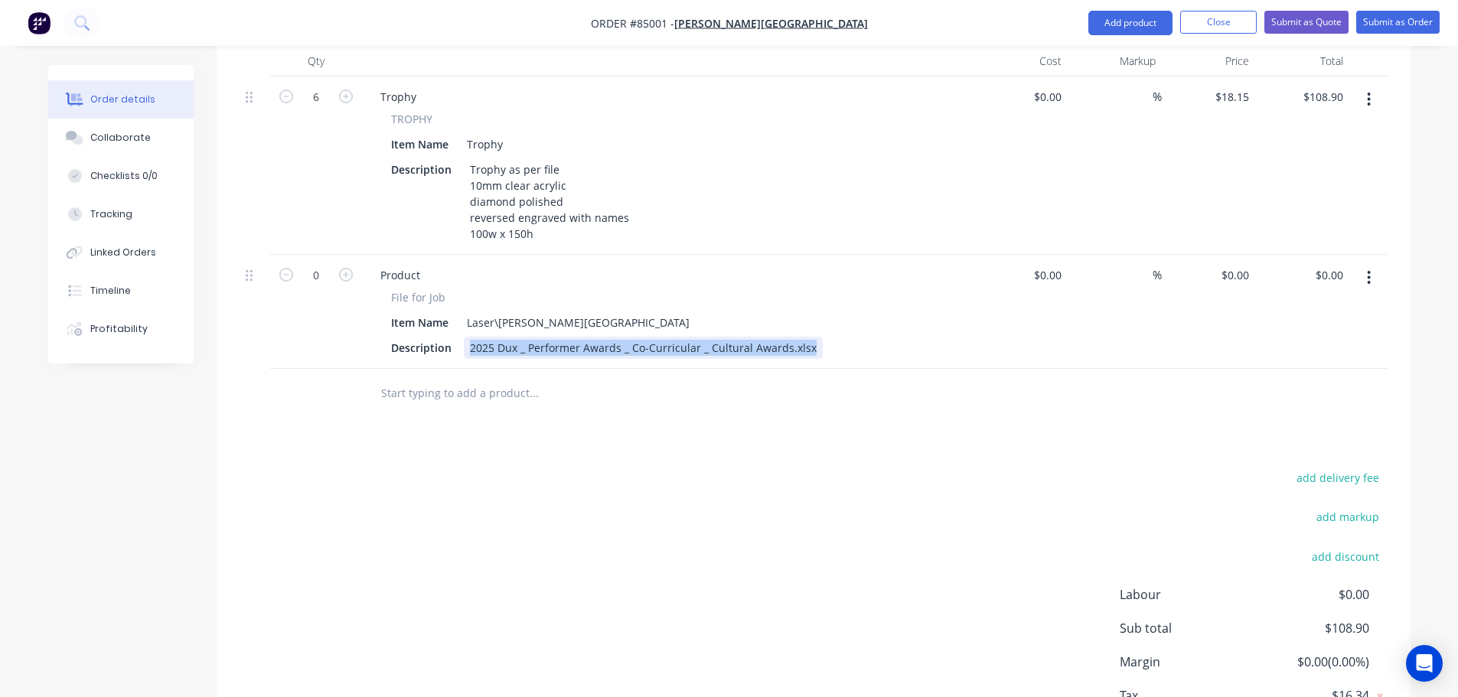
drag, startPoint x: 467, startPoint y: 329, endPoint x: 966, endPoint y: 339, distance: 499.2
click at [966, 339] on div "Product File for Job Item Name Laser\Rutherford College Description 2025 Dux _ …" at bounding box center [668, 312] width 612 height 114
paste div
click at [516, 469] on div "add delivery fee add markup add discount Labour $0.00 Sub total $108.90 Margin …" at bounding box center [814, 615] width 1148 height 295
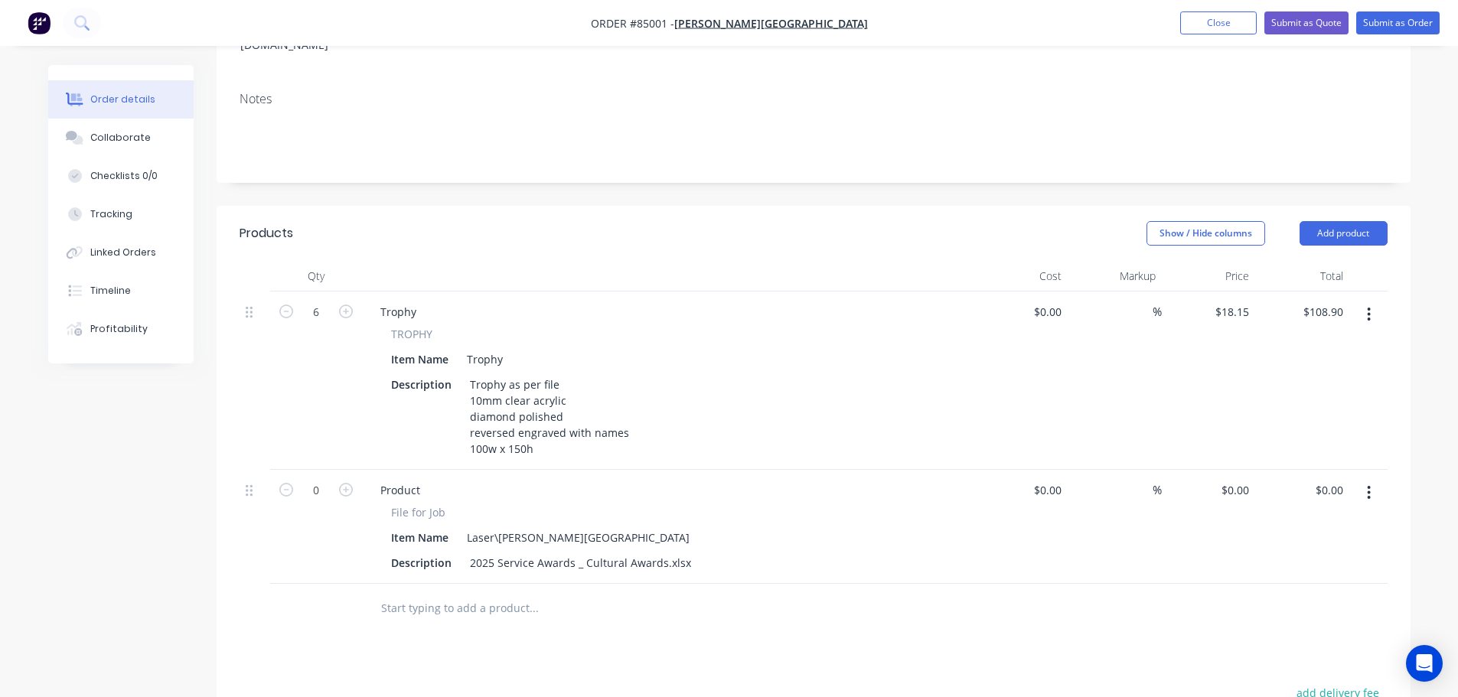
scroll to position [0, 0]
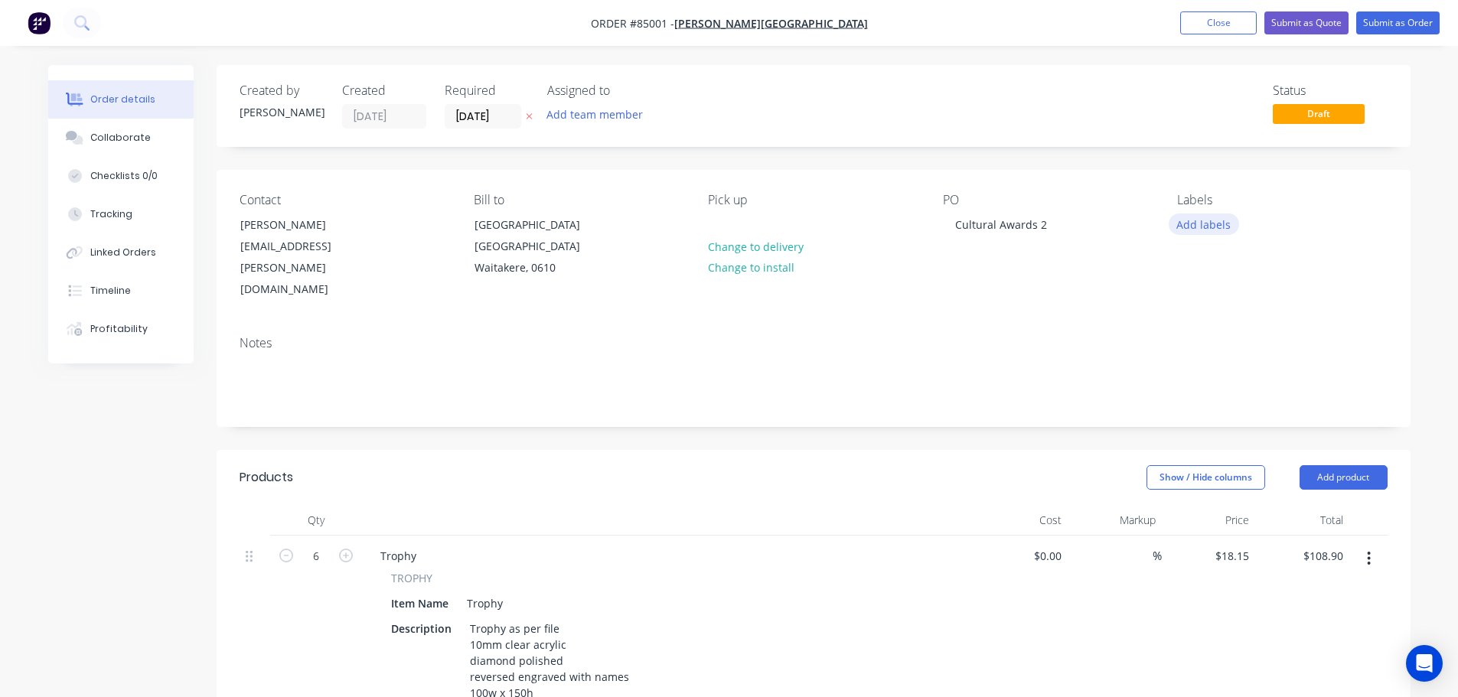
click at [1223, 220] on button "Add labels" at bounding box center [1204, 224] width 70 height 21
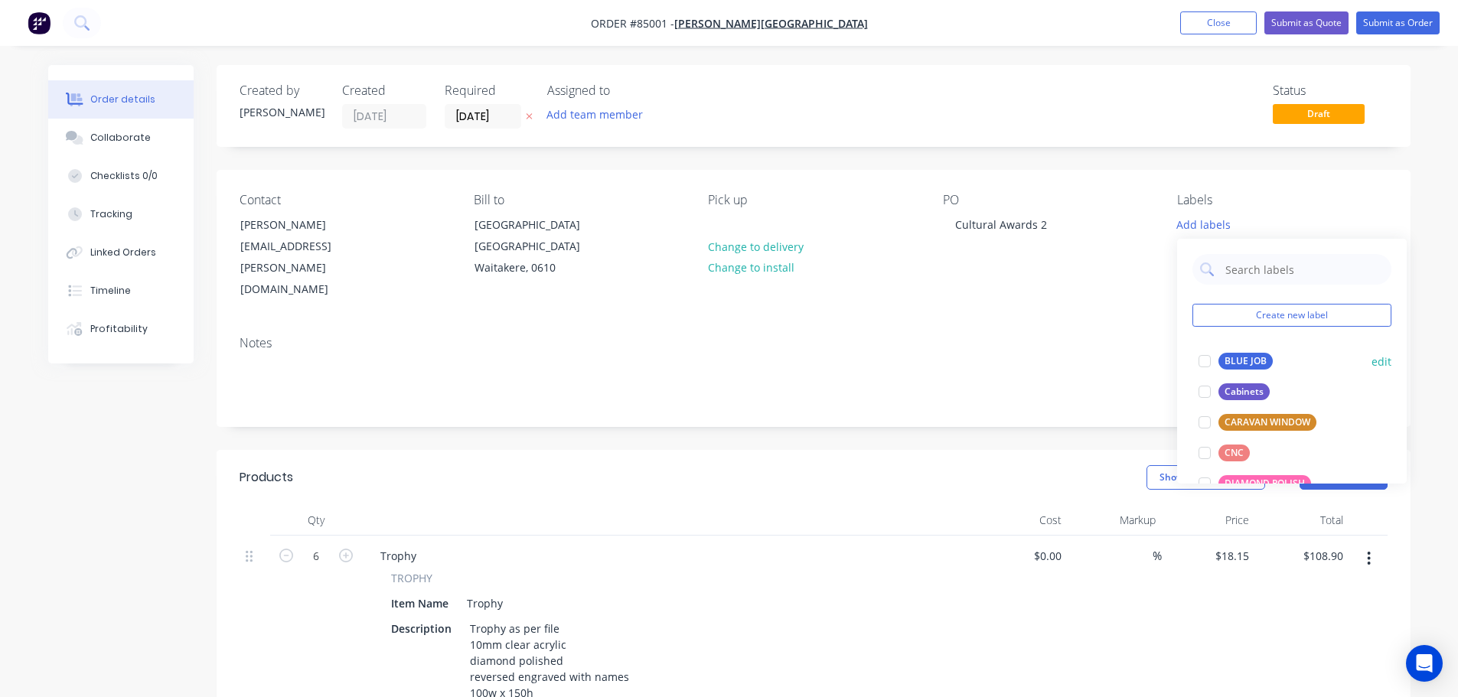
click at [1230, 361] on div "BLUE JOB" at bounding box center [1246, 361] width 54 height 17
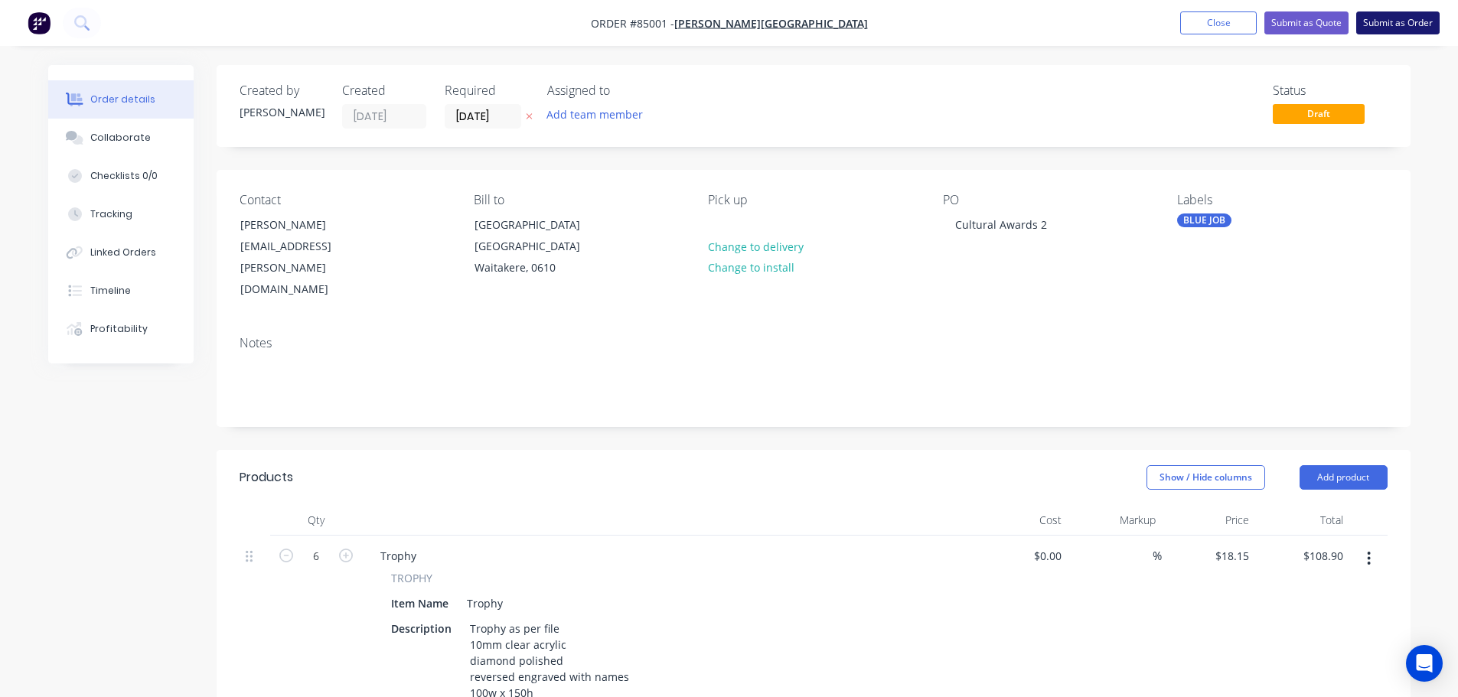
click at [1412, 18] on button "Submit as Order" at bounding box center [1397, 22] width 83 height 23
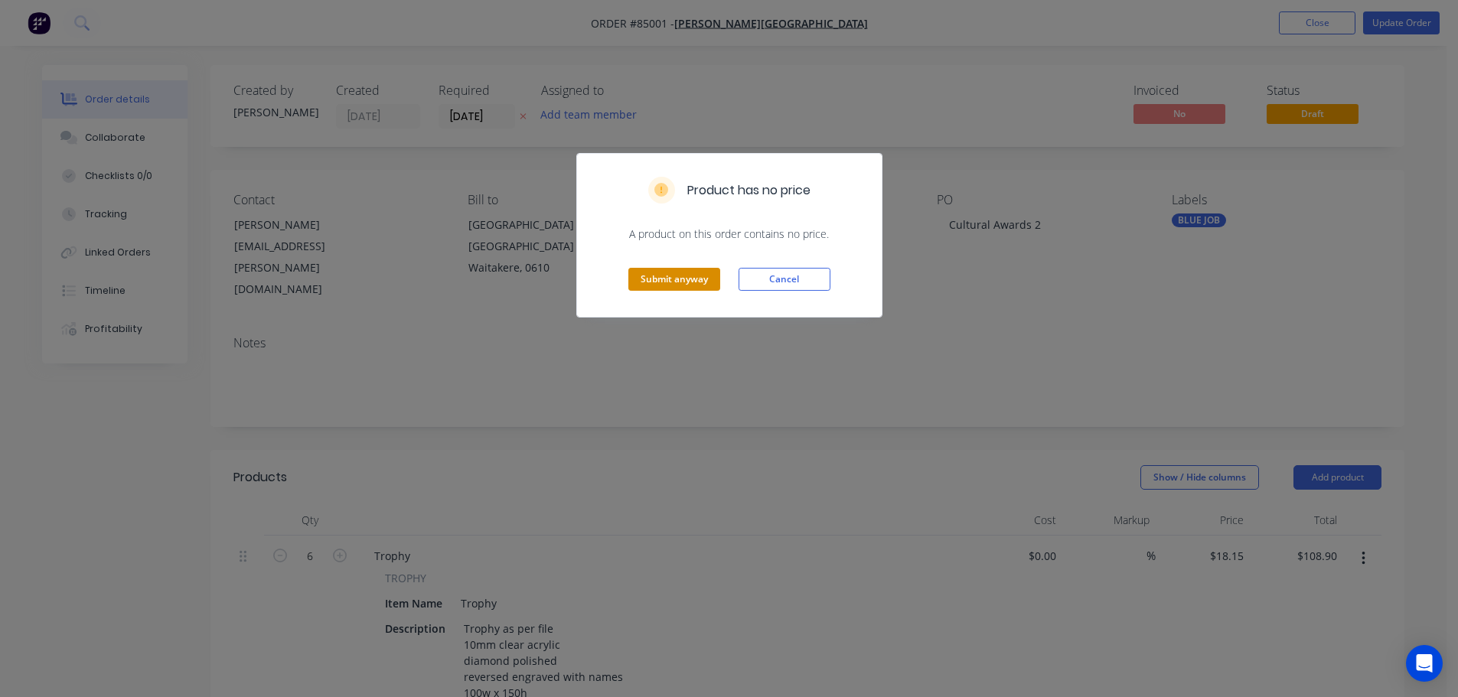
click at [689, 278] on button "Submit anyway" at bounding box center [674, 279] width 92 height 23
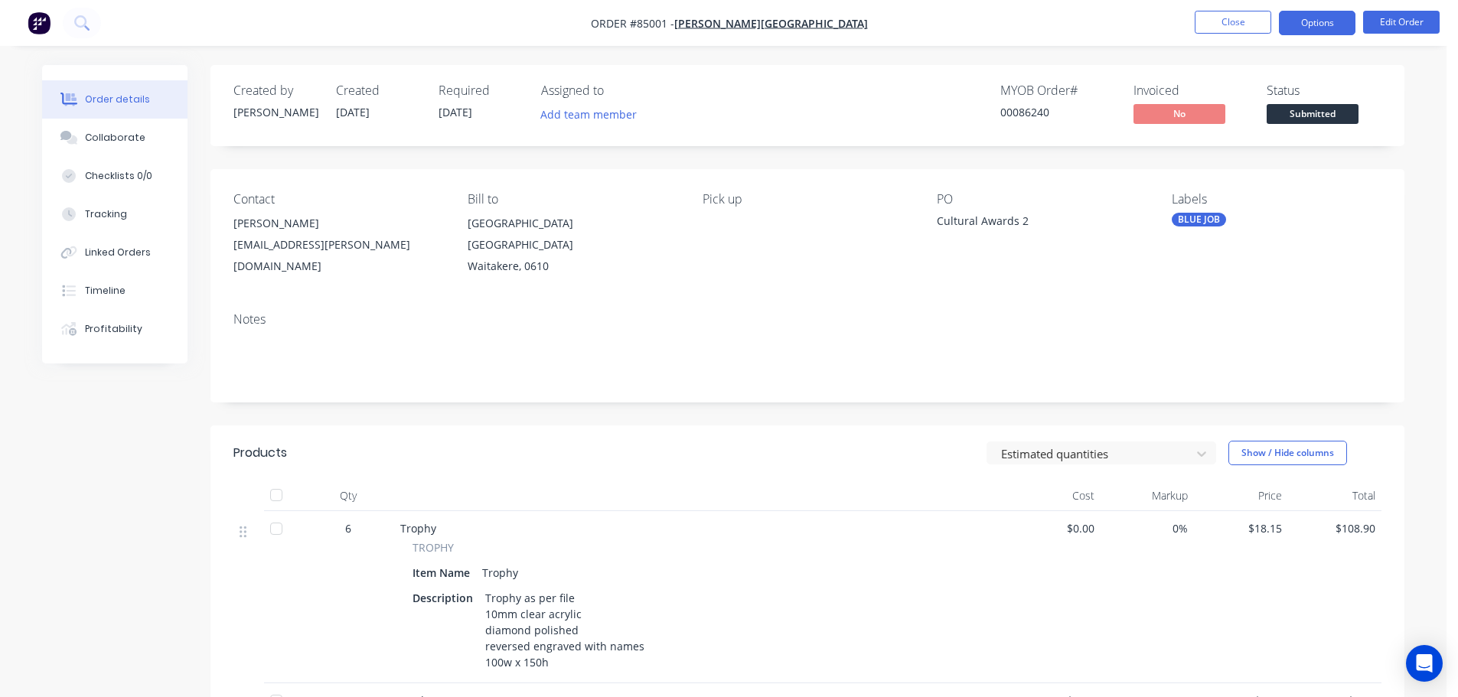
drag, startPoint x: 1292, startPoint y: 22, endPoint x: 1302, endPoint y: 29, distance: 12.1
click at [1292, 22] on button "Options" at bounding box center [1317, 23] width 77 height 24
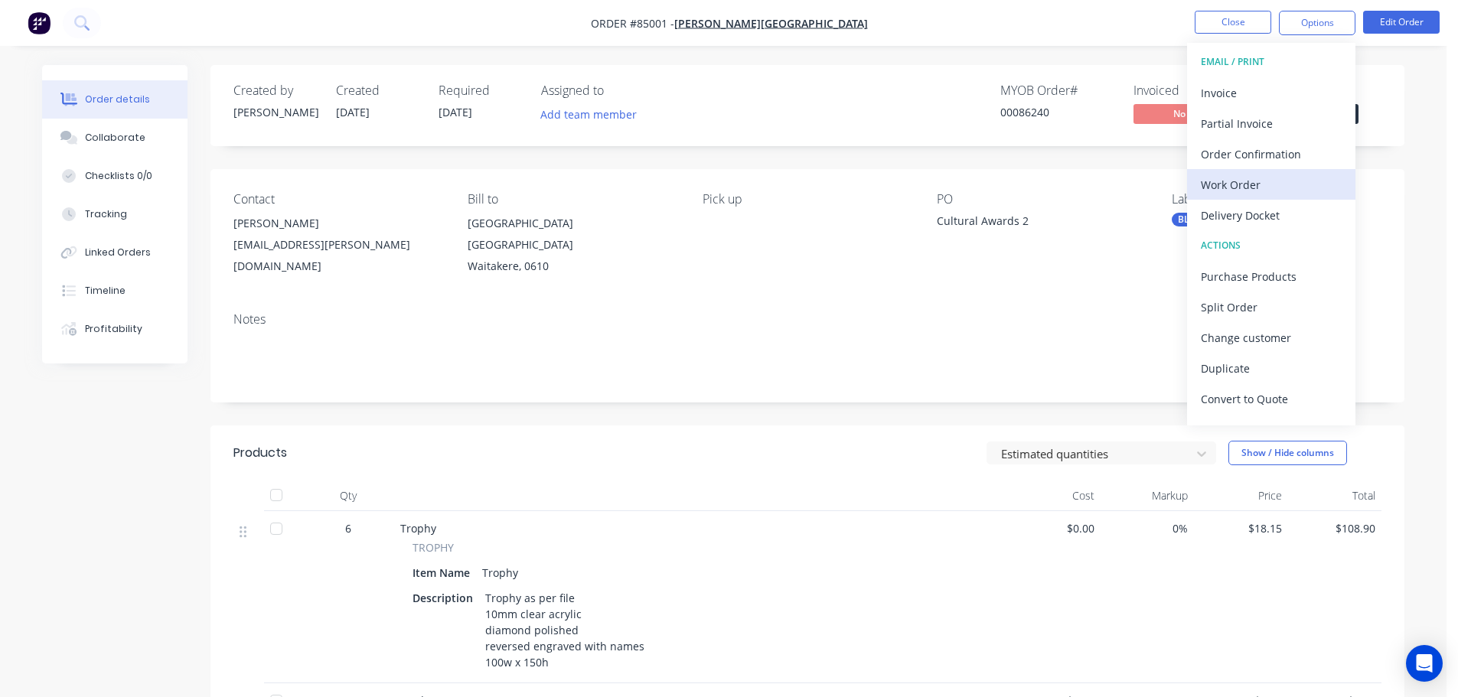
click at [1273, 174] on div "Work Order" at bounding box center [1271, 185] width 141 height 22
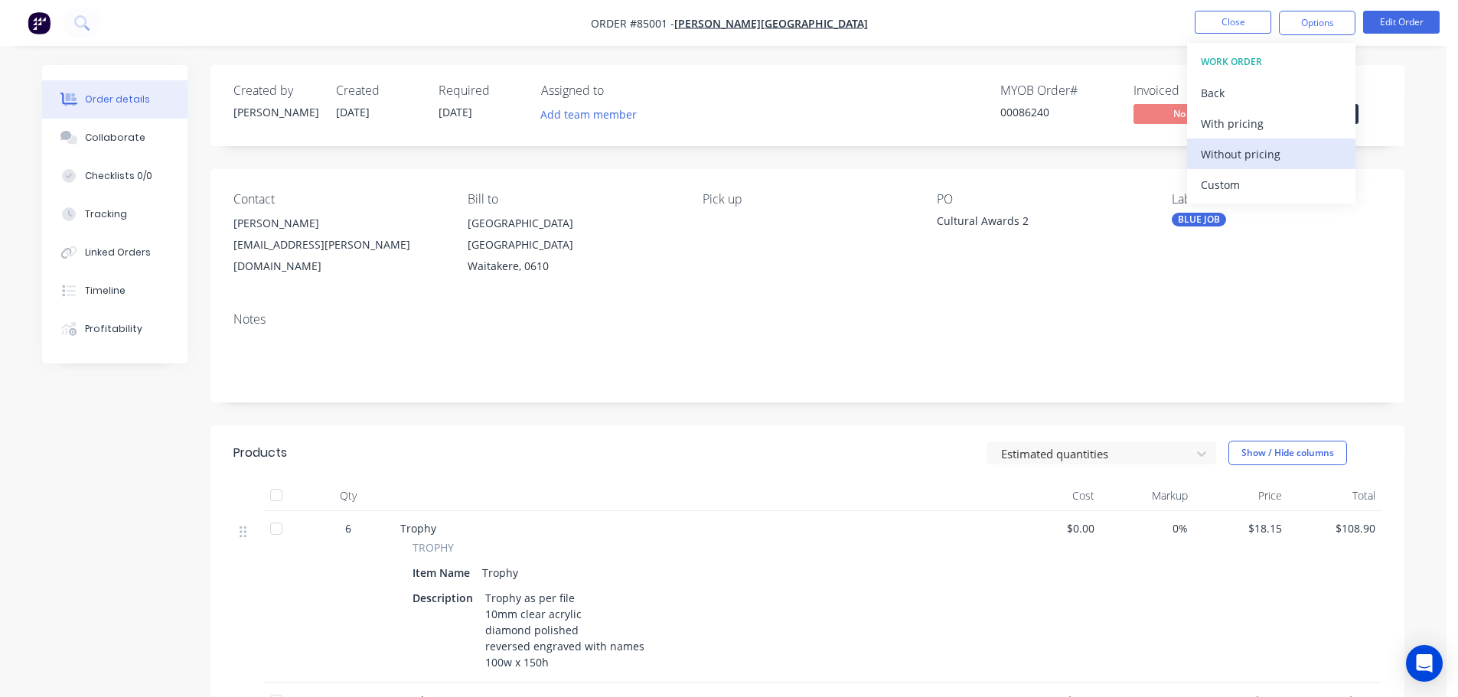
click at [1274, 155] on div "Without pricing" at bounding box center [1271, 154] width 141 height 22
click at [1111, 21] on nav "Order #85001 - Rutherford College Close Options EMAIL / PRINT Invoice Partial I…" at bounding box center [729, 23] width 1458 height 46
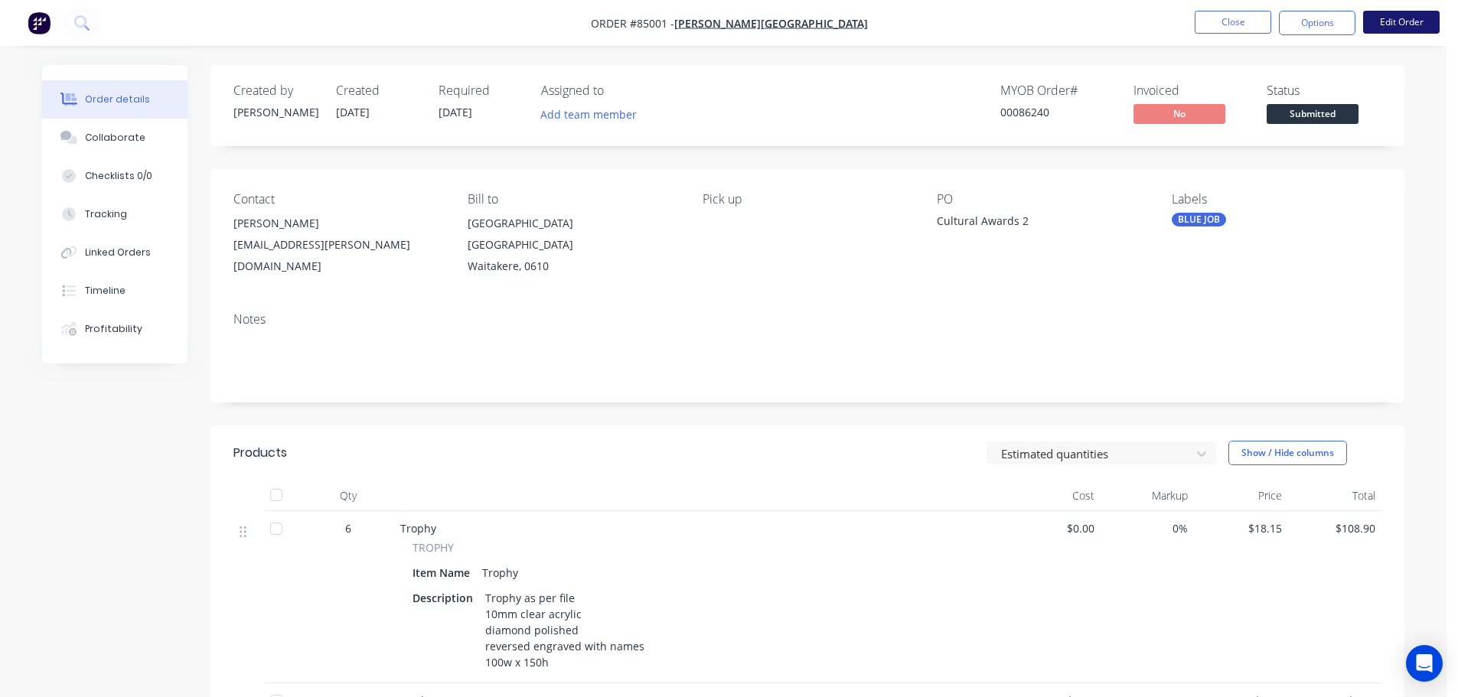
click at [1399, 18] on button "Edit Order" at bounding box center [1401, 22] width 77 height 23
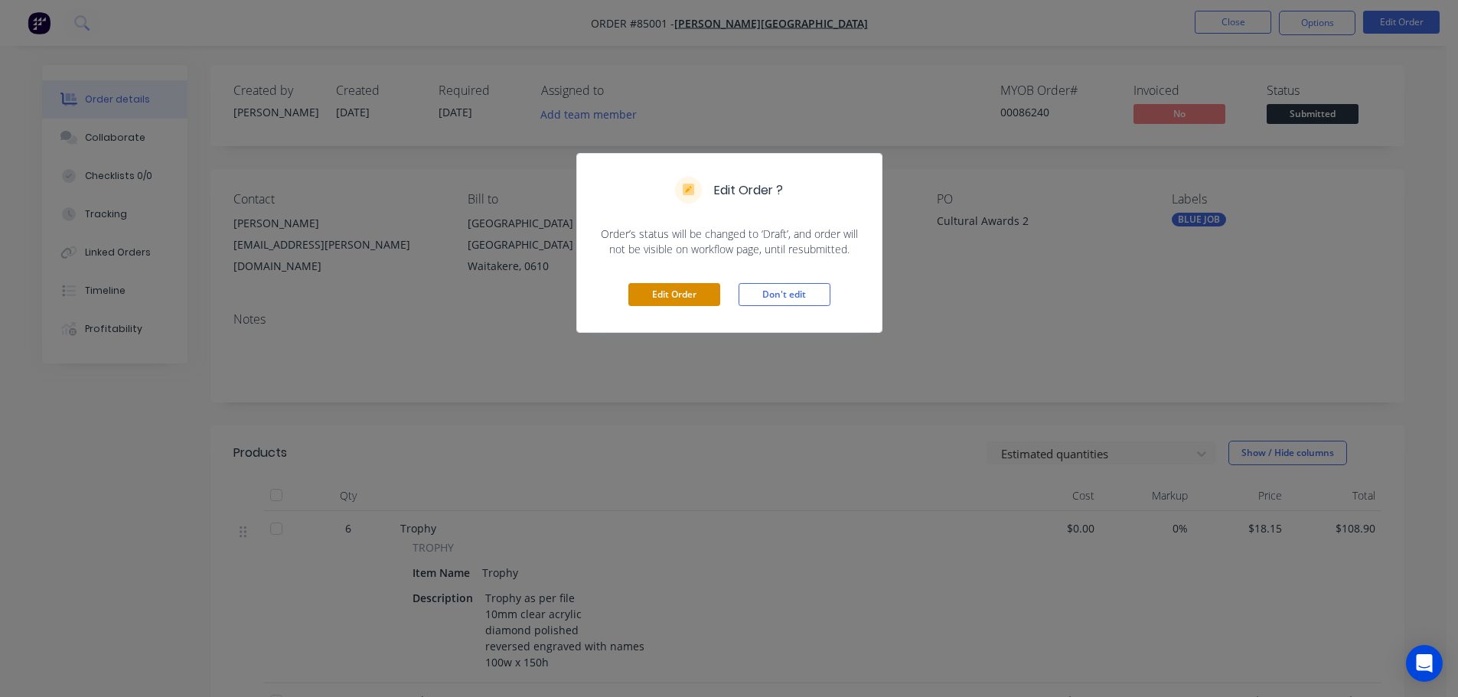
click at [697, 297] on button "Edit Order" at bounding box center [674, 294] width 92 height 23
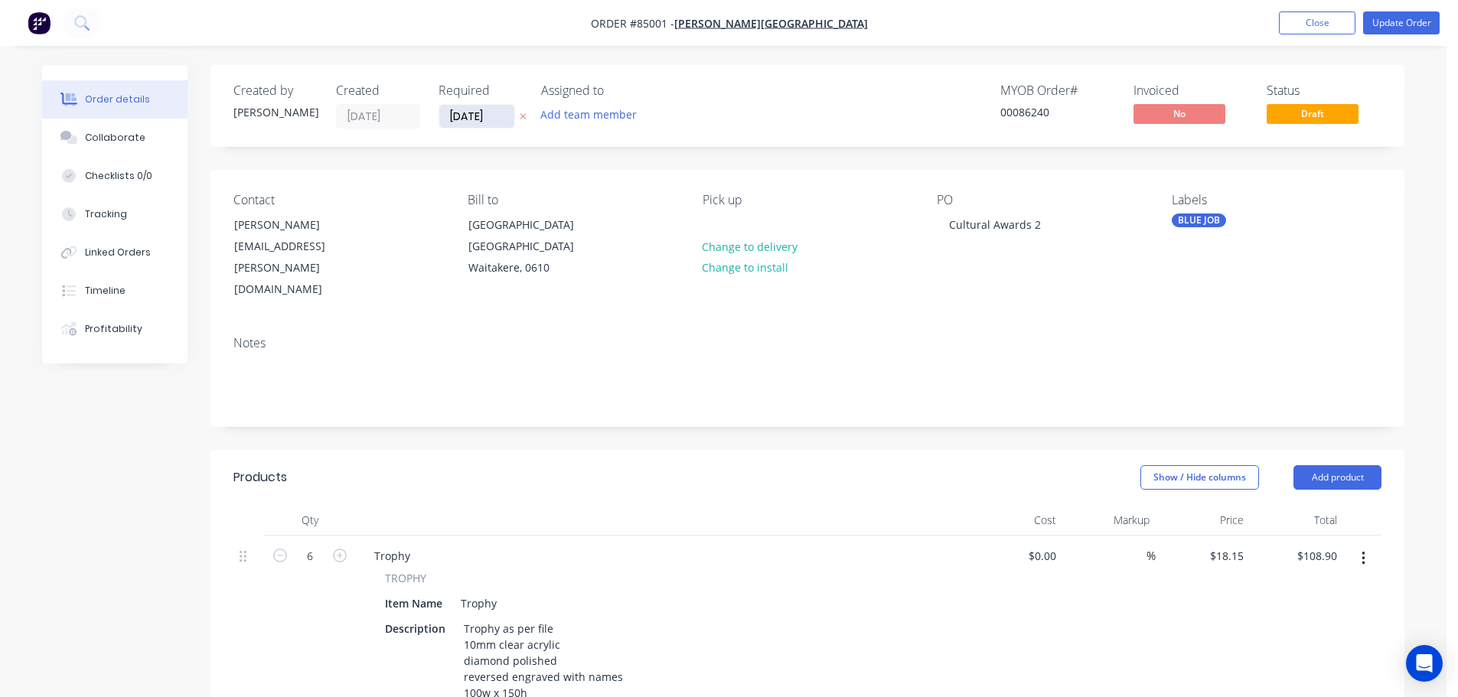
click at [485, 121] on input "01/10/25" at bounding box center [476, 116] width 75 height 23
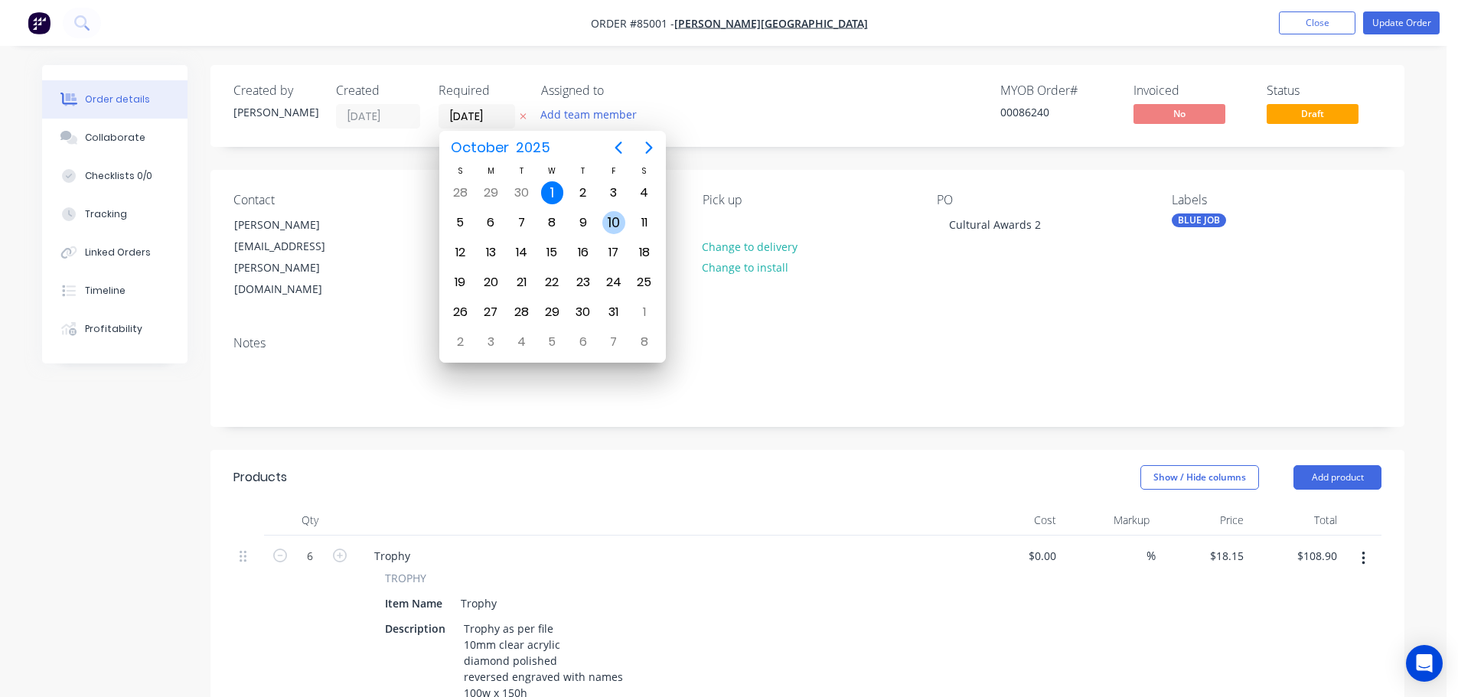
click at [613, 222] on div "10" at bounding box center [613, 222] width 23 height 23
type input "10/10/25"
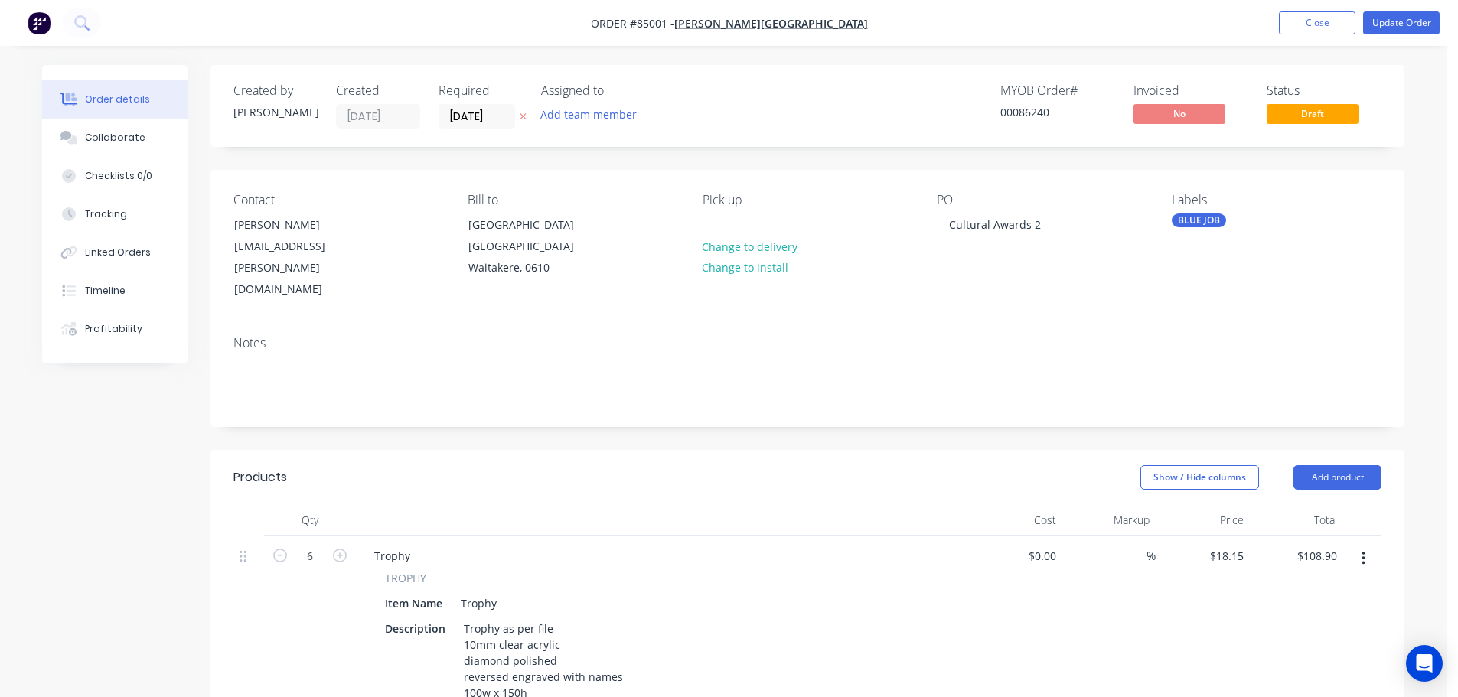
click at [754, 113] on div "MYOB Order # 00086240 Invoiced No Status Draft" at bounding box center [1037, 105] width 687 height 45
click at [1398, 23] on button "Update Order" at bounding box center [1401, 22] width 77 height 23
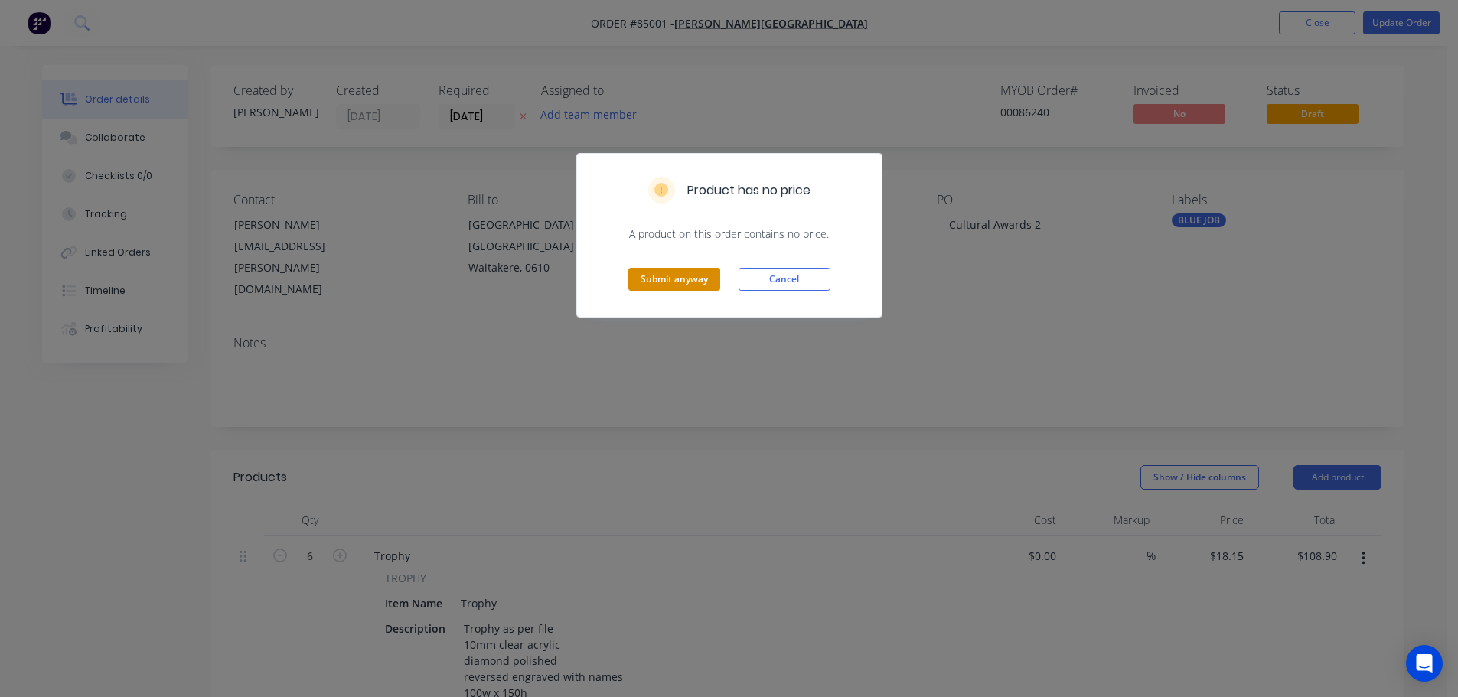
click at [639, 280] on button "Submit anyway" at bounding box center [674, 279] width 92 height 23
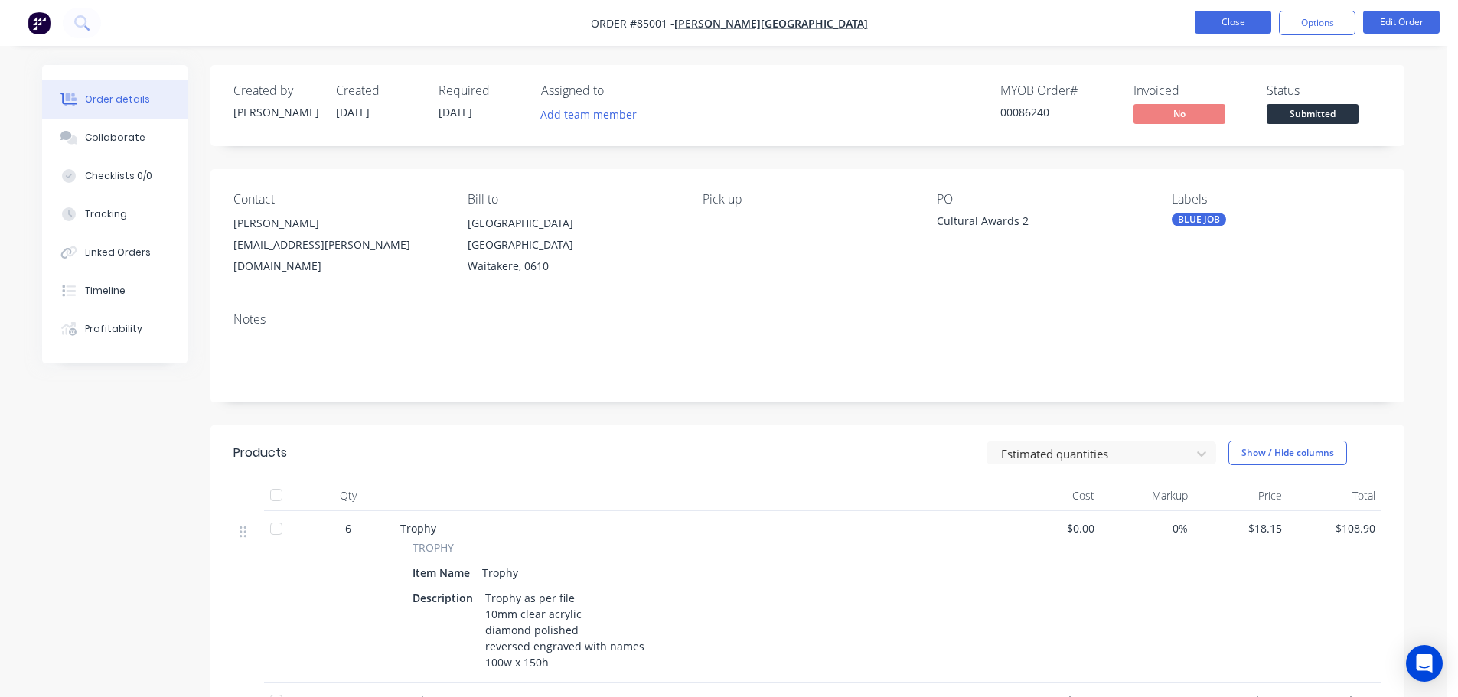
click at [1249, 27] on button "Close" at bounding box center [1233, 22] width 77 height 23
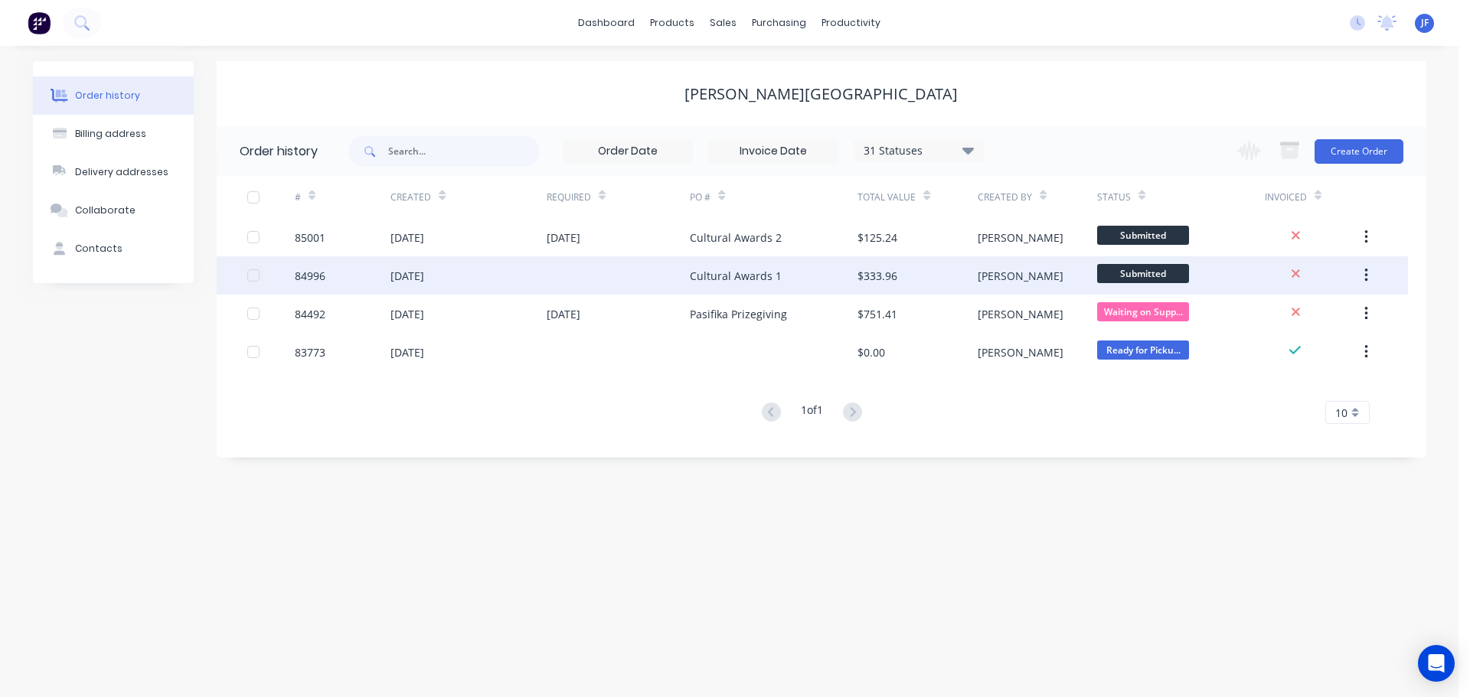
click at [814, 280] on div "Cultural Awards 1" at bounding box center [774, 275] width 168 height 38
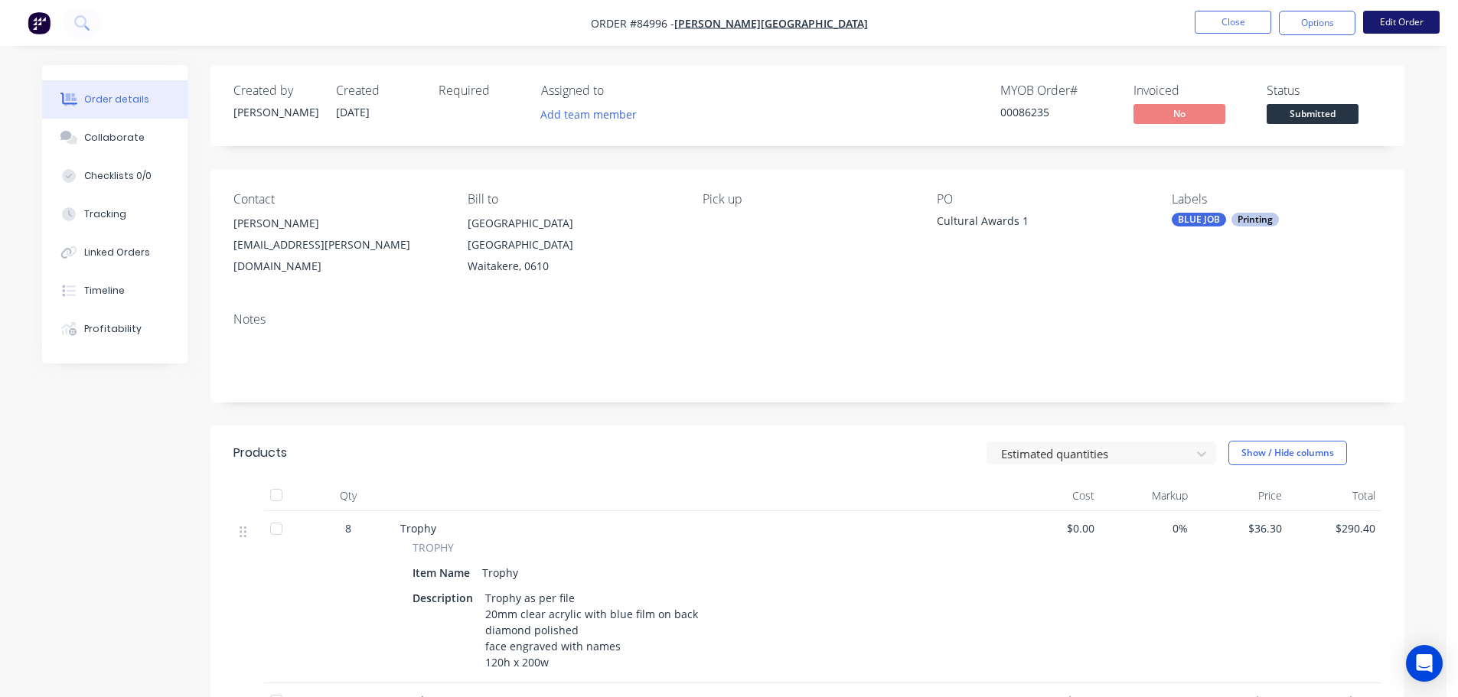
click at [1407, 28] on button "Edit Order" at bounding box center [1401, 22] width 77 height 23
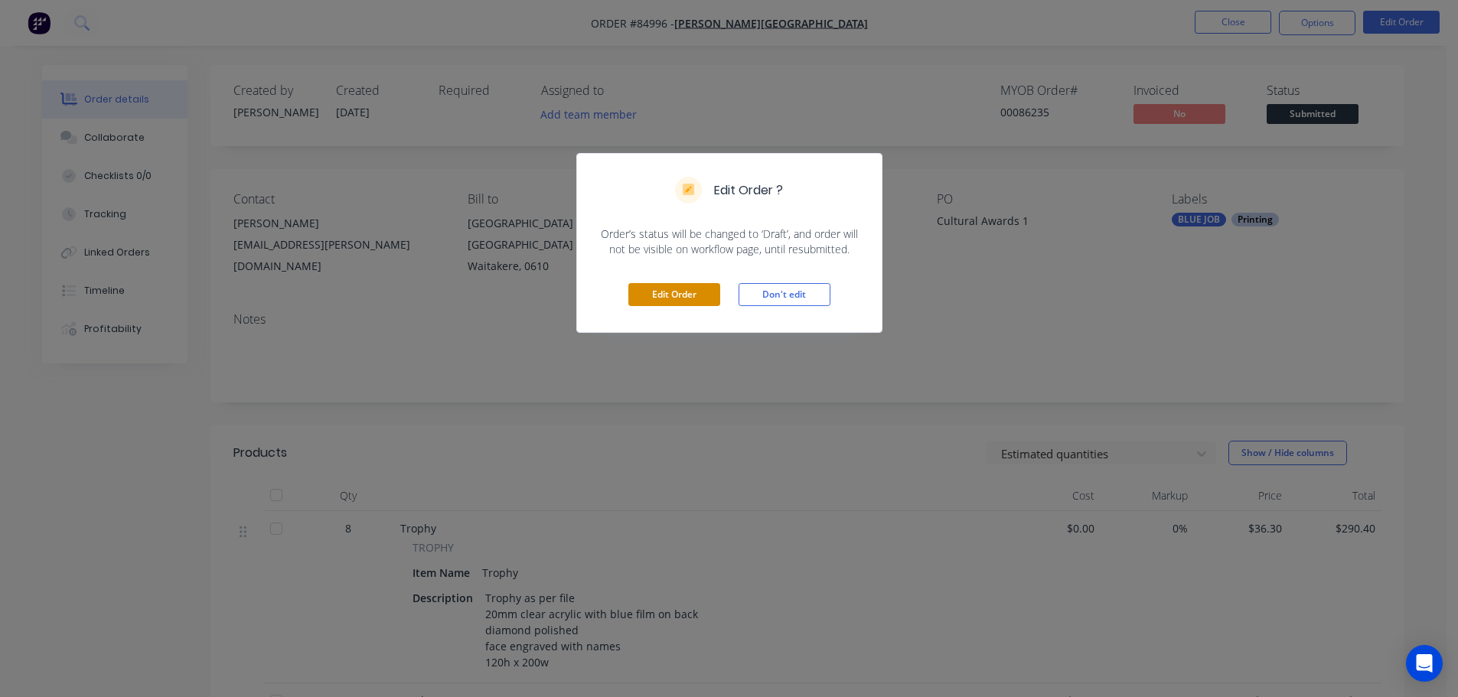
click at [677, 300] on button "Edit Order" at bounding box center [674, 294] width 92 height 23
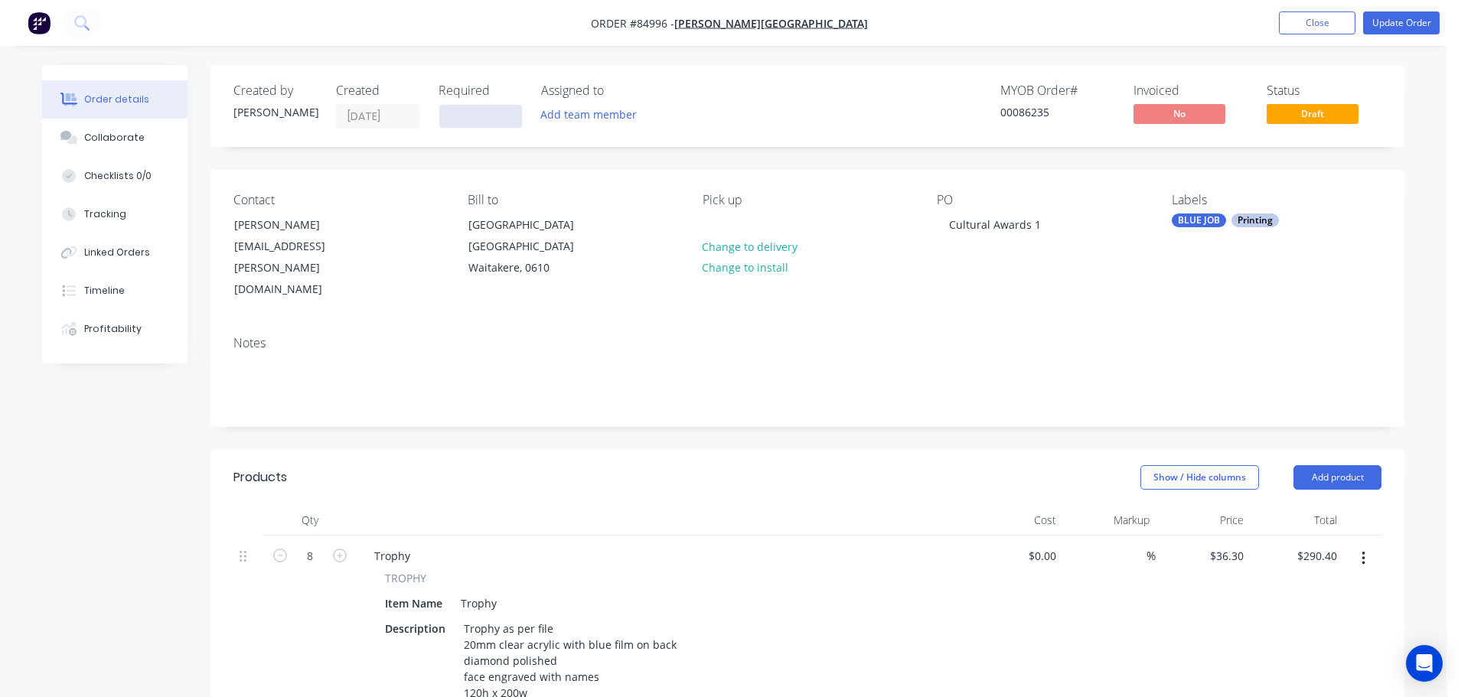
click at [462, 119] on input at bounding box center [480, 116] width 83 height 23
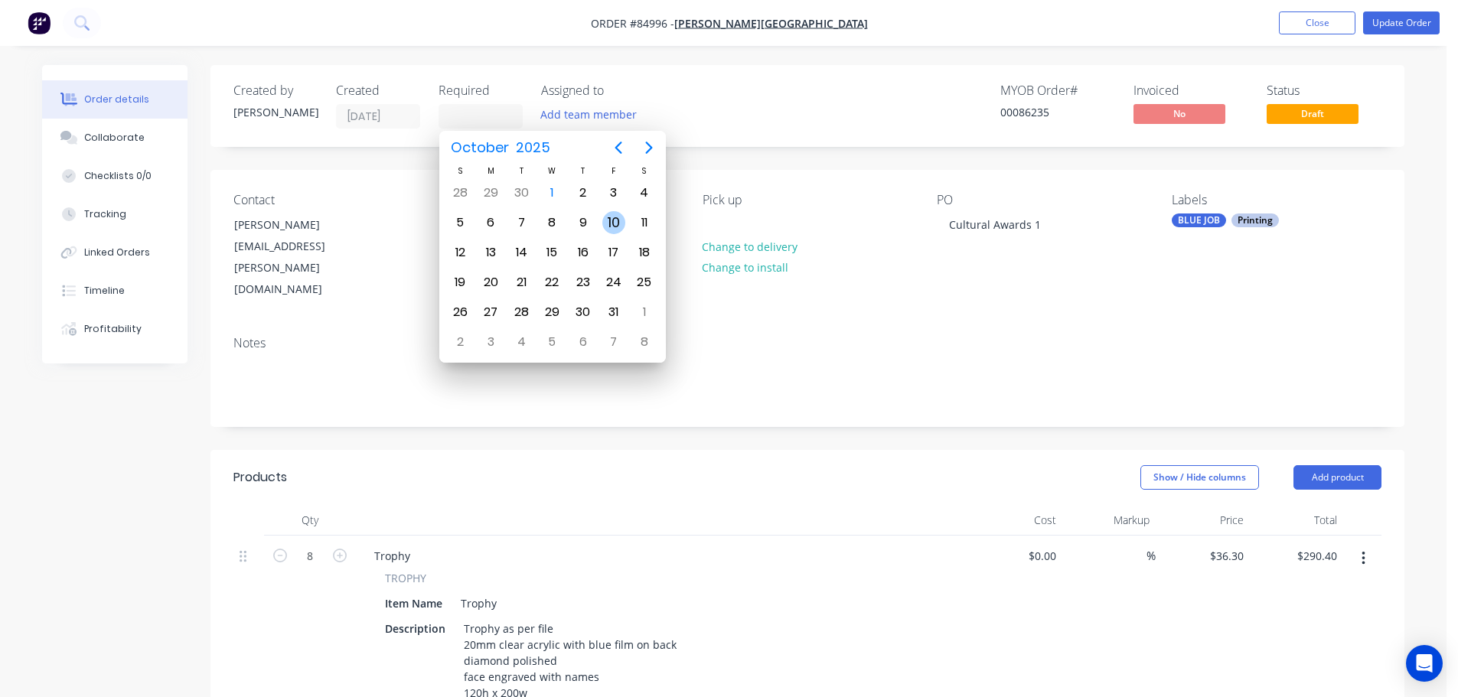
click at [611, 226] on div "10" at bounding box center [613, 222] width 23 height 23
type input "10/10/25"
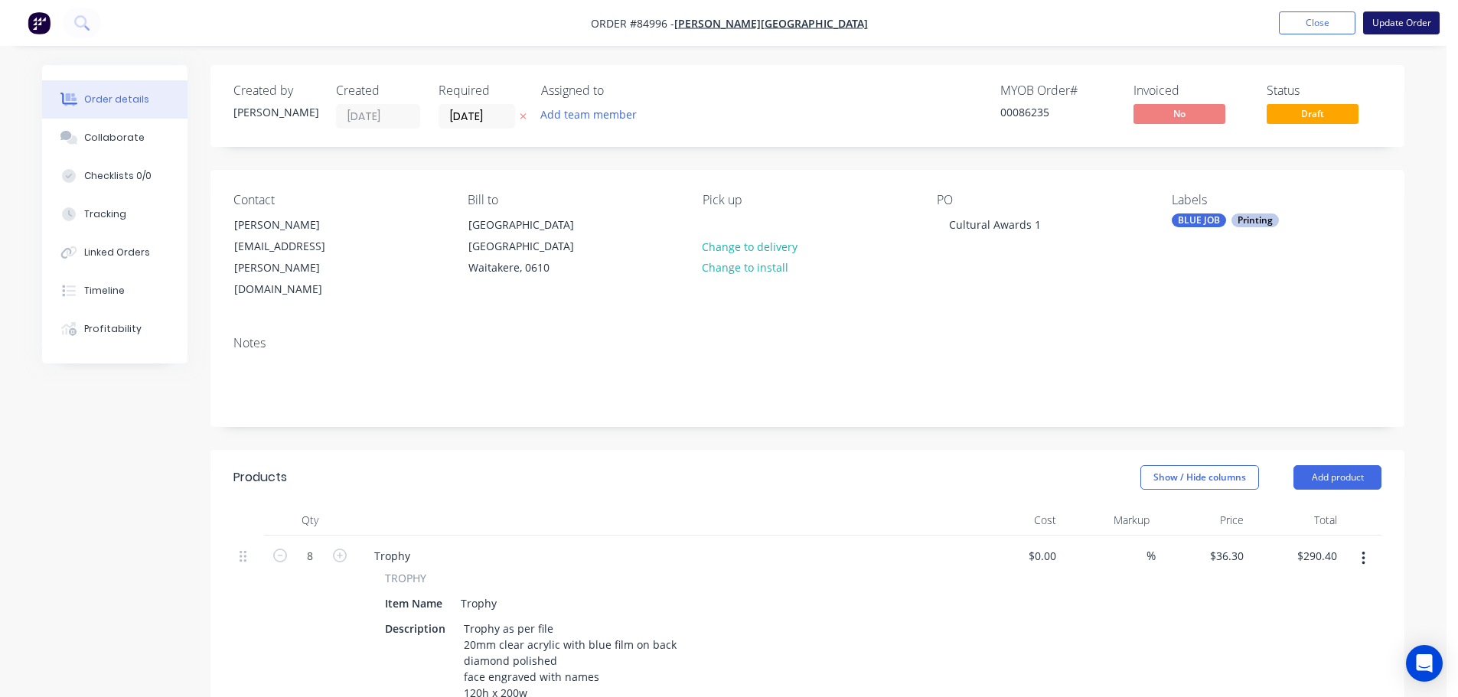
click at [1418, 20] on button "Update Order" at bounding box center [1401, 22] width 77 height 23
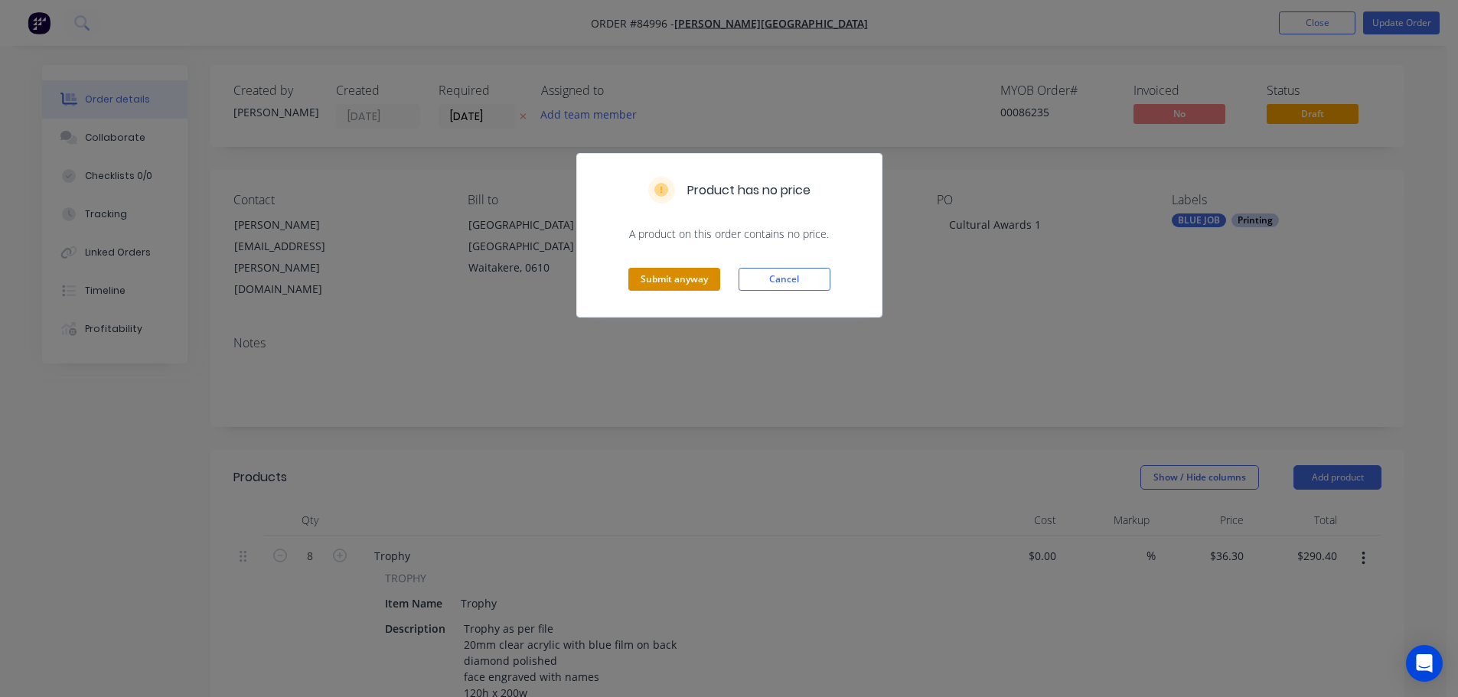
click at [685, 281] on button "Submit anyway" at bounding box center [674, 279] width 92 height 23
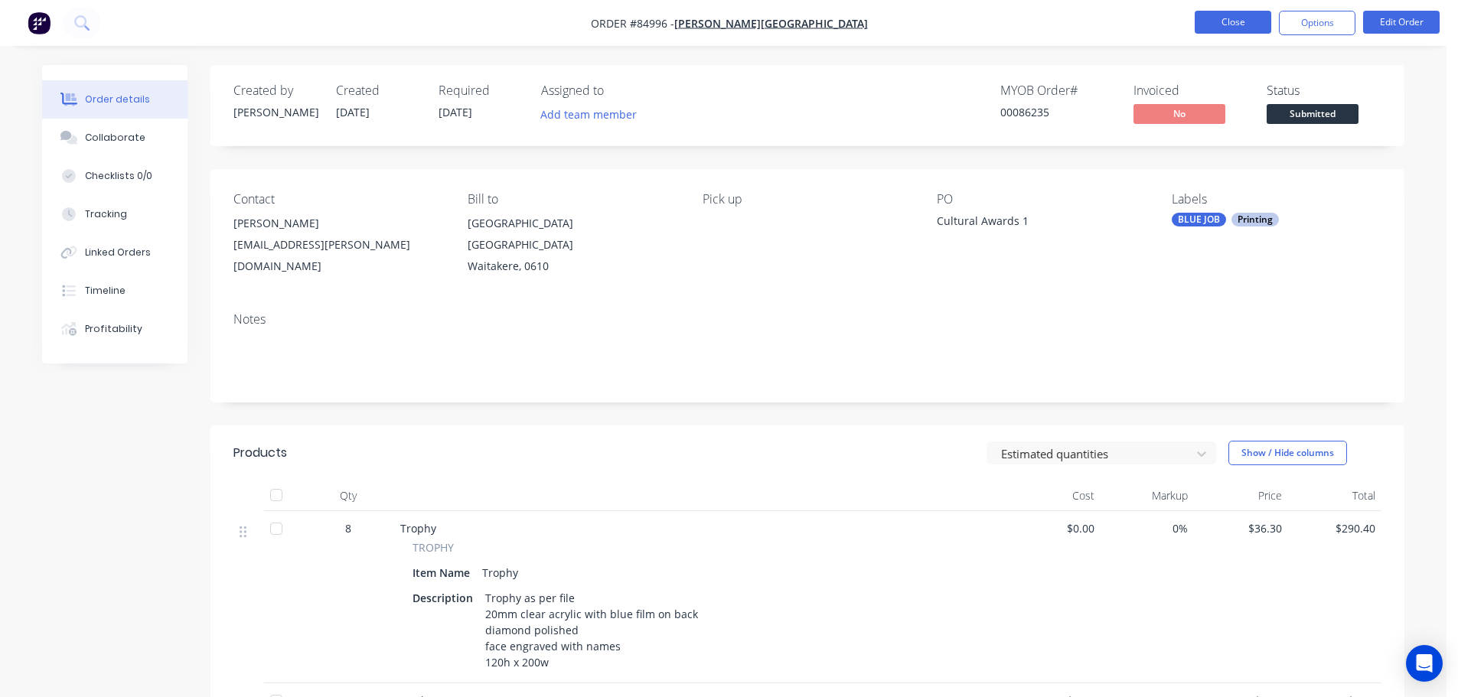
click at [1214, 27] on button "Close" at bounding box center [1233, 22] width 77 height 23
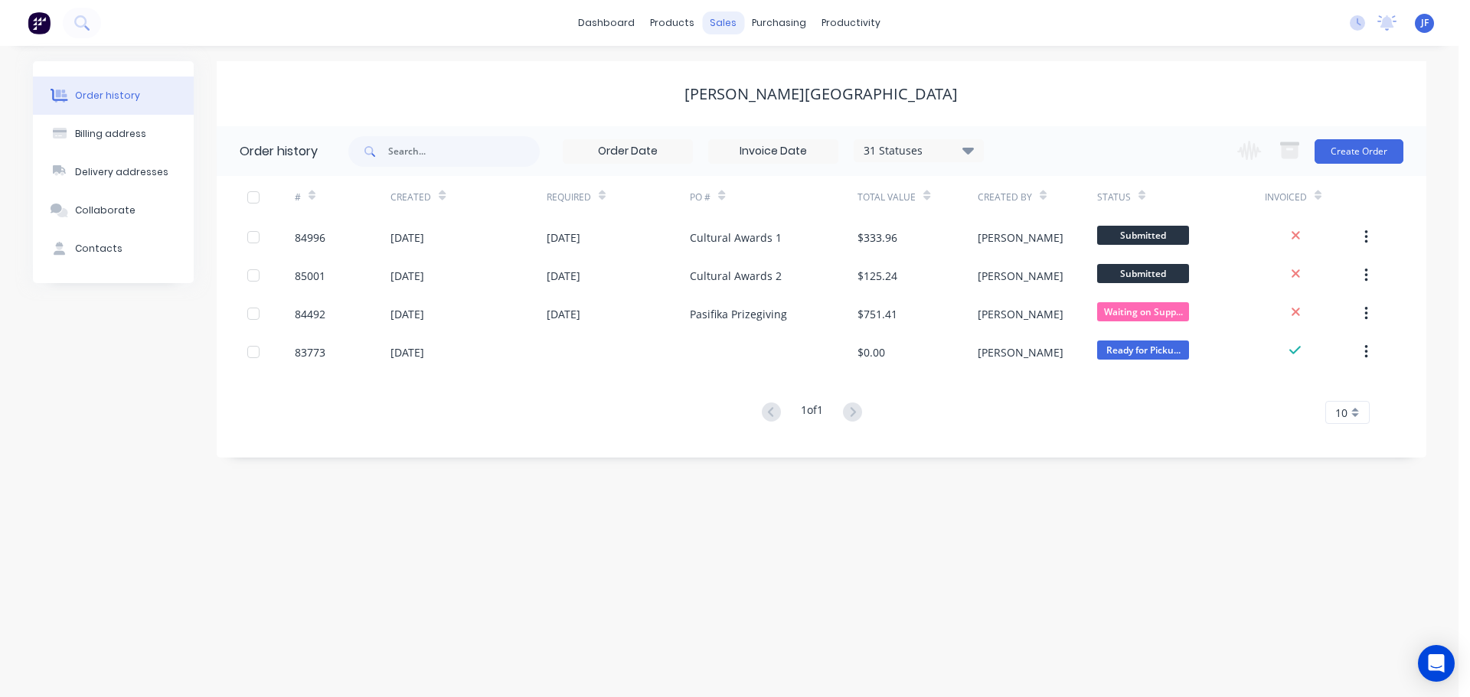
click at [729, 25] on div "sales" at bounding box center [723, 22] width 42 height 23
click at [745, 67] on link "Sales Orders" at bounding box center [804, 72] width 203 height 31
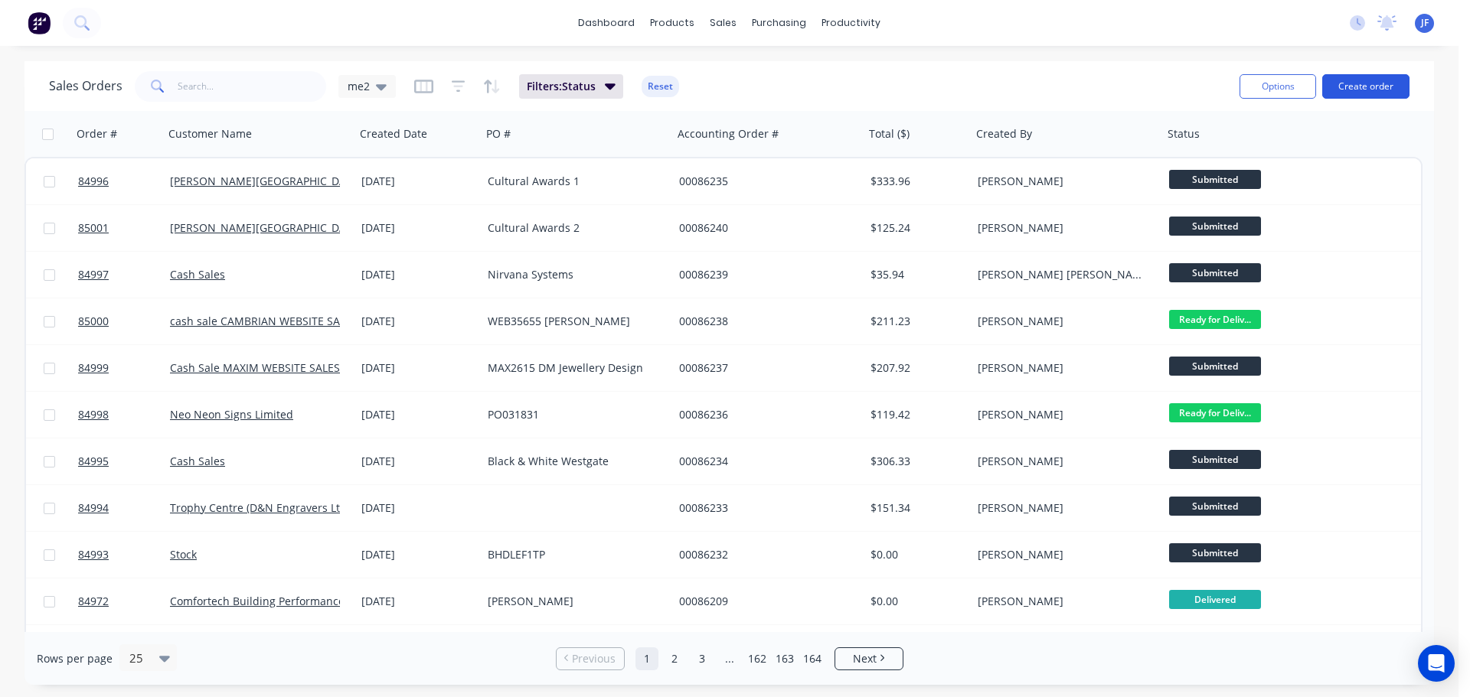
click at [1383, 79] on button "Create order" at bounding box center [1365, 86] width 87 height 24
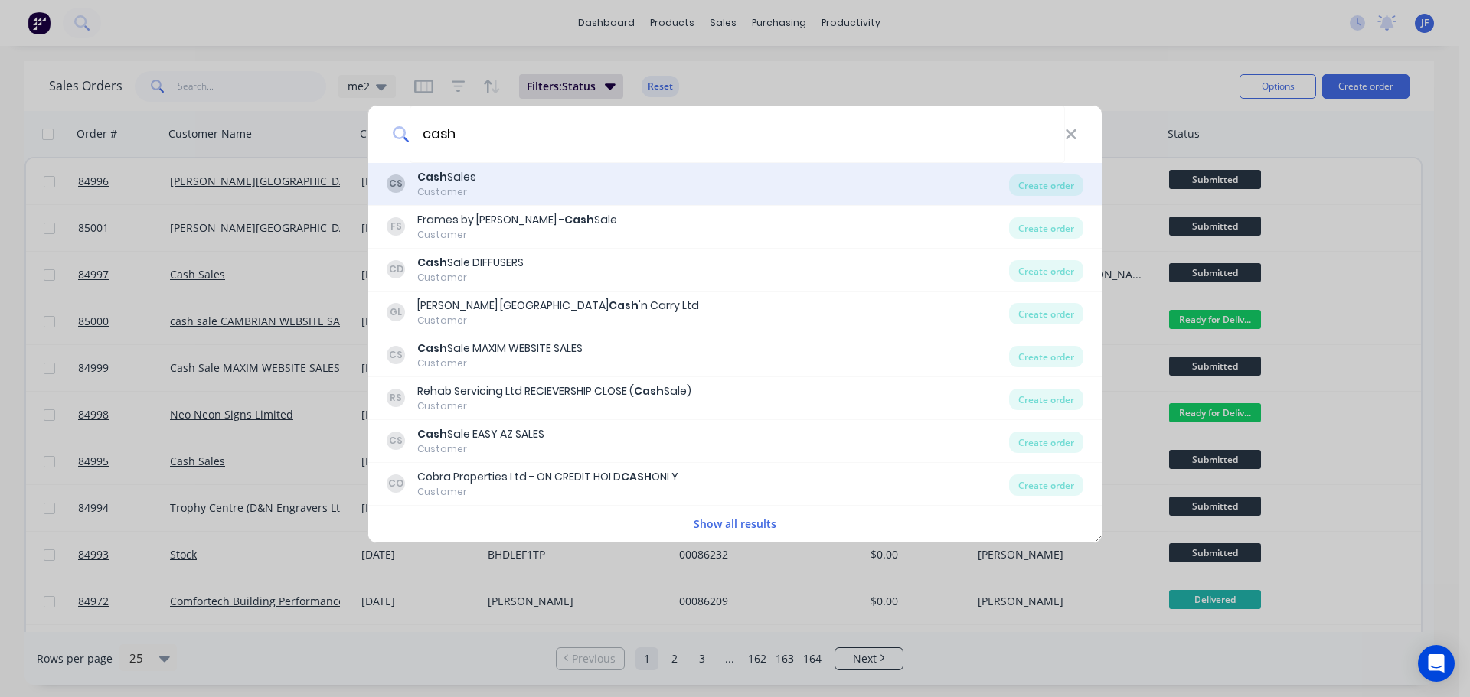
type input "cash"
click at [637, 178] on div "CS Cash Sales Customer" at bounding box center [698, 184] width 622 height 30
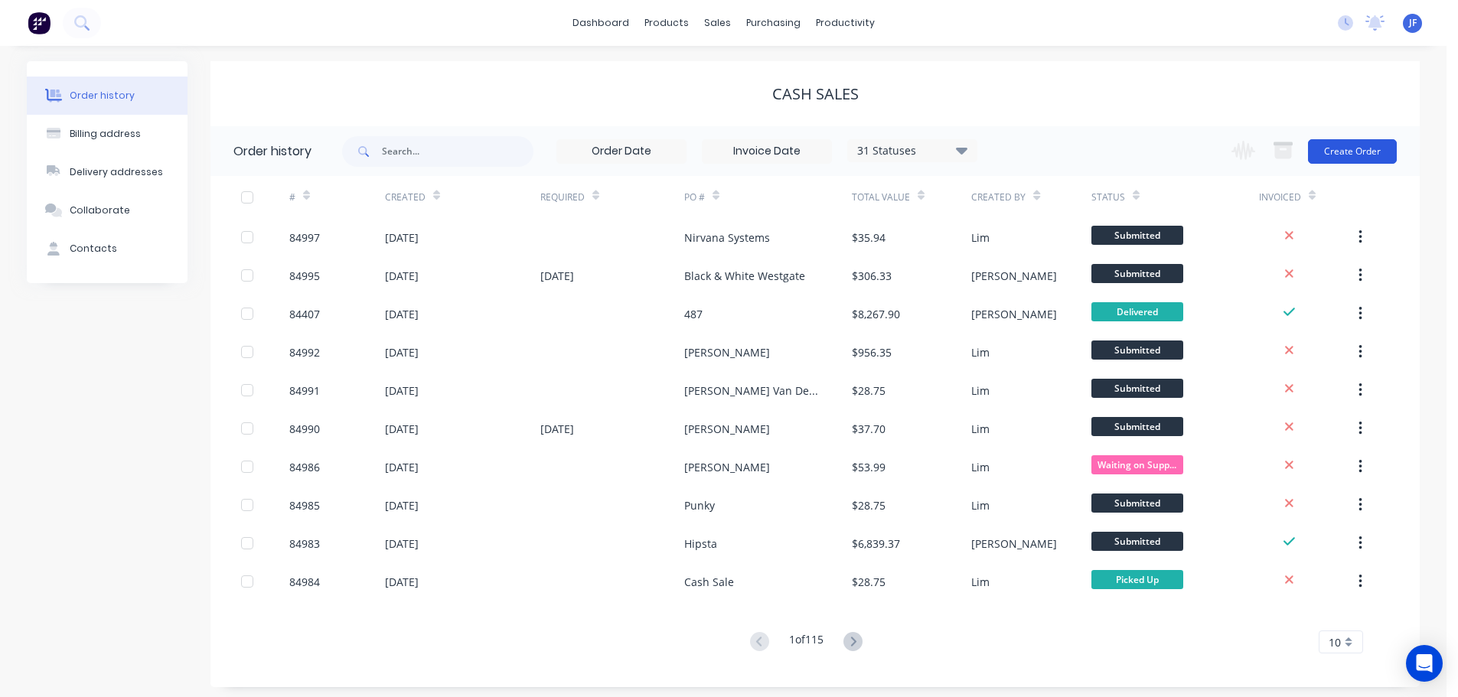
click at [1371, 157] on button "Create Order" at bounding box center [1352, 151] width 89 height 24
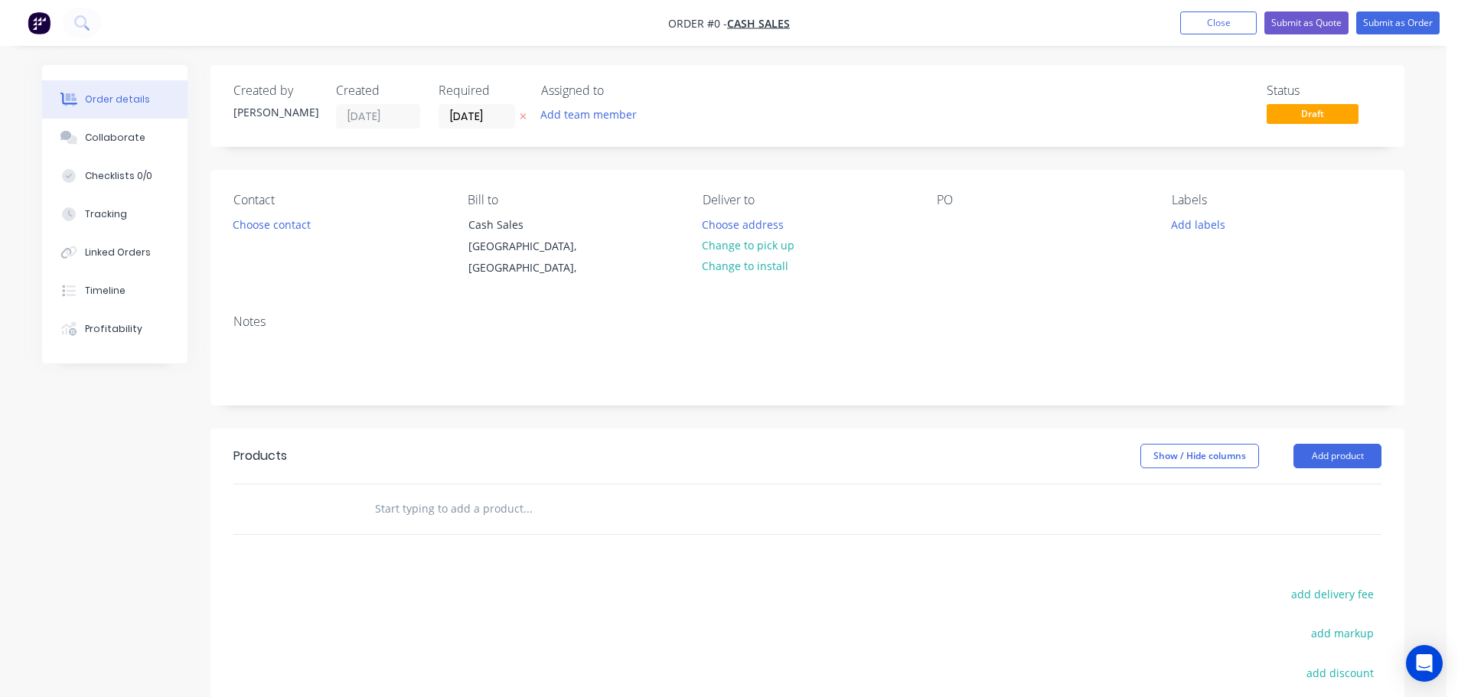
click at [518, 119] on button "button" at bounding box center [523, 117] width 16 height 18
click at [290, 217] on button "Choose contact" at bounding box center [272, 224] width 94 height 21
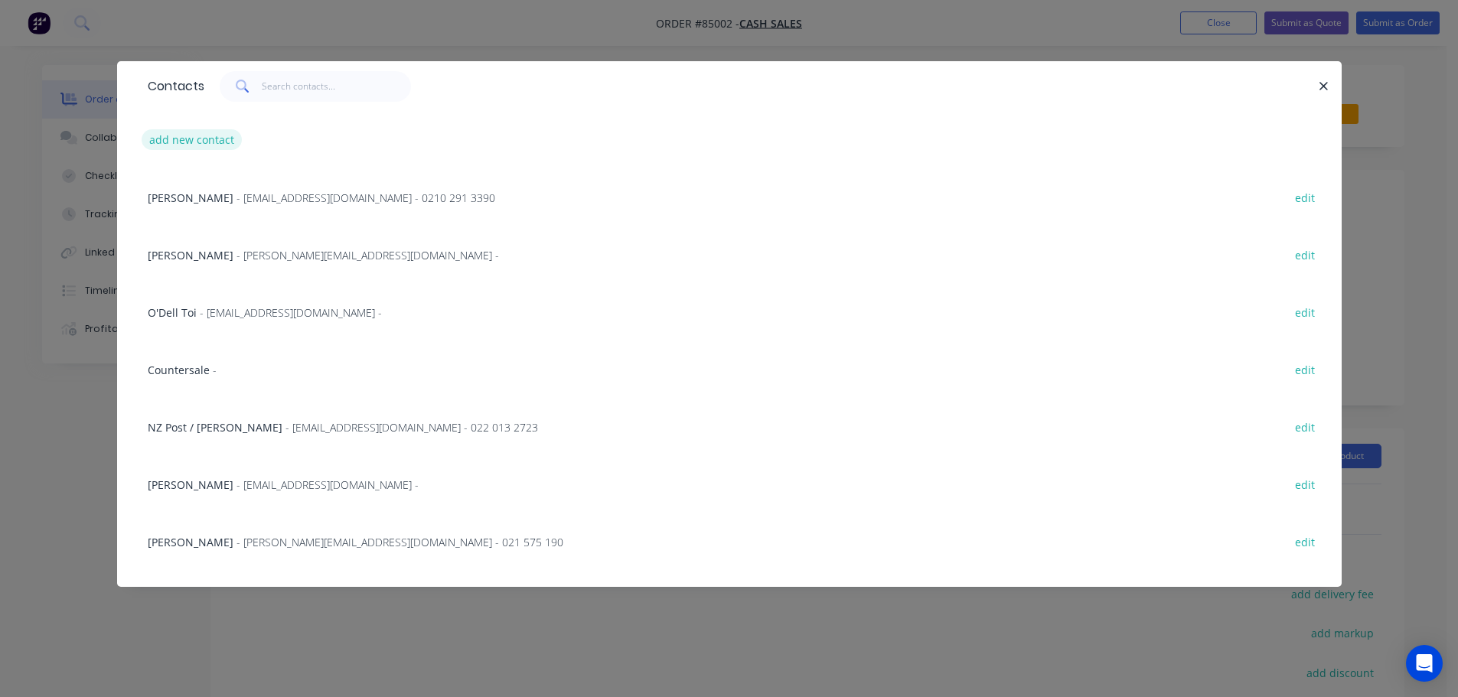
click at [209, 144] on button "add new contact" at bounding box center [192, 139] width 101 height 21
select select "AU"
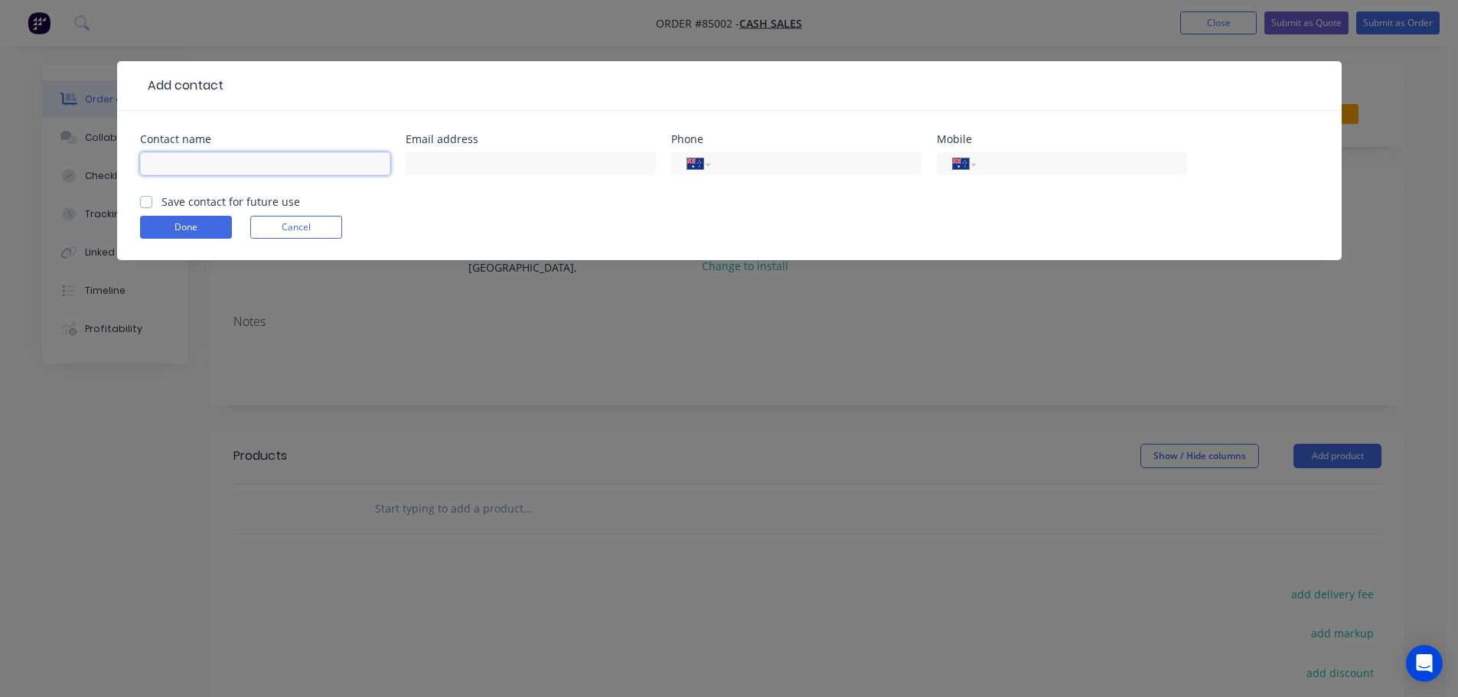
drag, startPoint x: 270, startPoint y: 171, endPoint x: 264, endPoint y: 181, distance: 11.0
click at [270, 171] on input "text" at bounding box center [265, 163] width 250 height 23
paste input "Probeauty"
type input "Probeauty"
drag, startPoint x: 244, startPoint y: 204, endPoint x: 277, endPoint y: 192, distance: 34.9
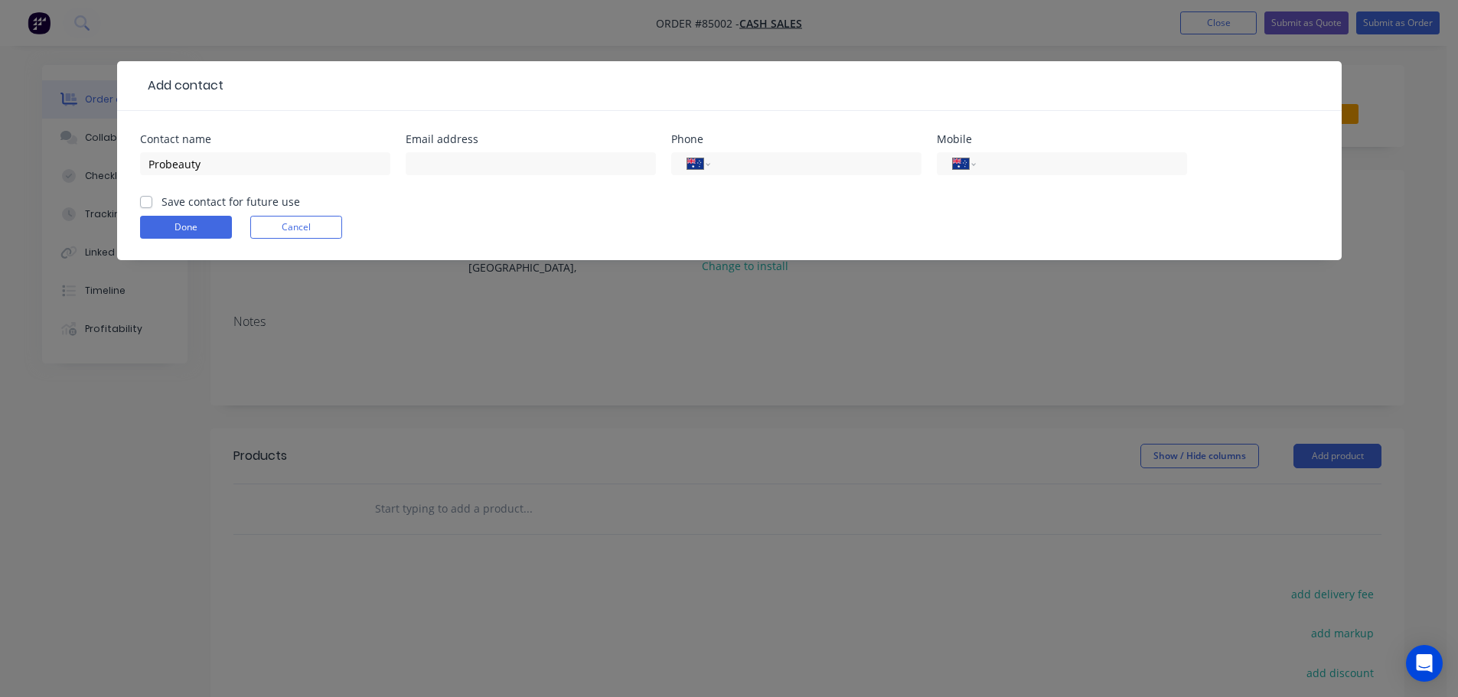
click at [245, 204] on label "Save contact for future use" at bounding box center [231, 202] width 139 height 16
click at [152, 204] on input "Save contact for future use" at bounding box center [146, 201] width 12 height 15
checkbox input "true"
click at [298, 158] on input "Probeauty" at bounding box center [265, 163] width 250 height 23
paste input "Nicky Quinn"
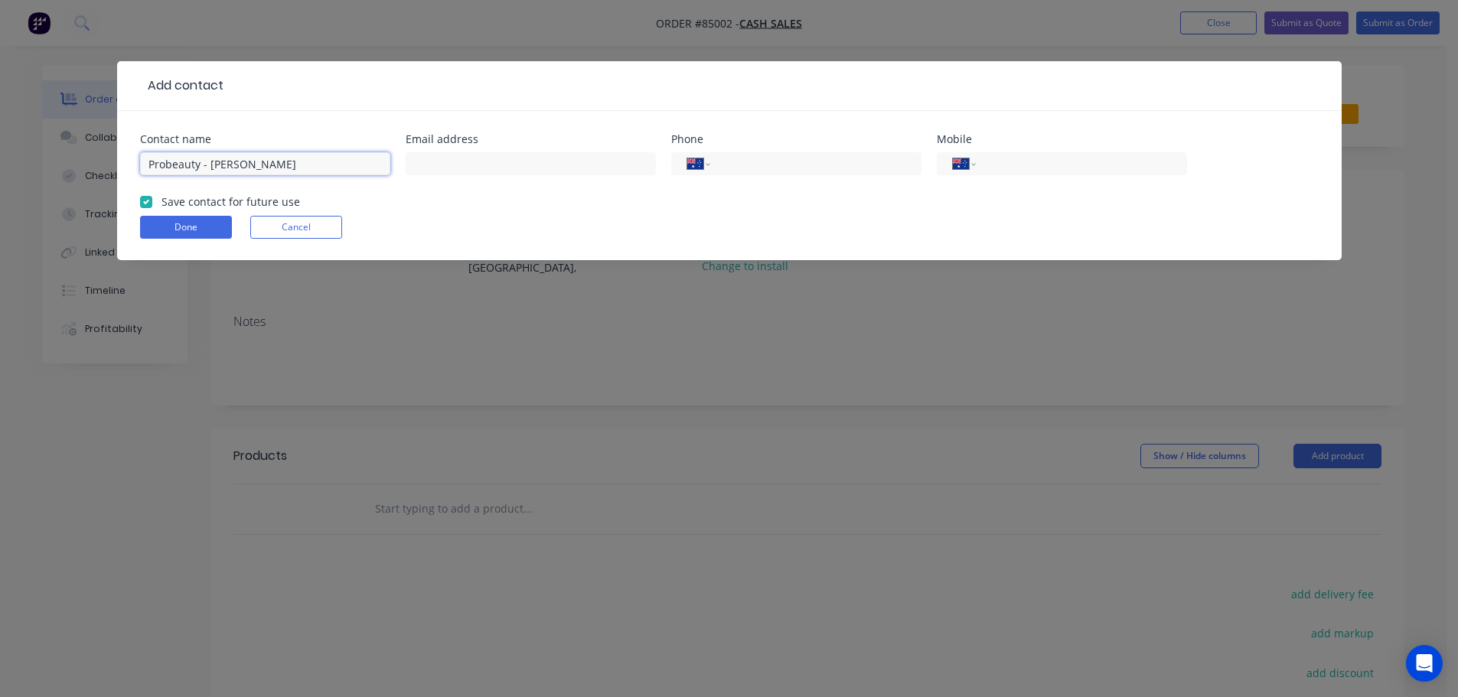
type input "Probeauty - Nicky Quinn"
drag, startPoint x: 468, startPoint y: 135, endPoint x: 472, endPoint y: 151, distance: 16.5
click at [468, 135] on div "Email address" at bounding box center [531, 139] width 250 height 11
click at [473, 165] on input "text" at bounding box center [531, 163] width 250 height 23
paste input "nicky@probeauty.co.nz"
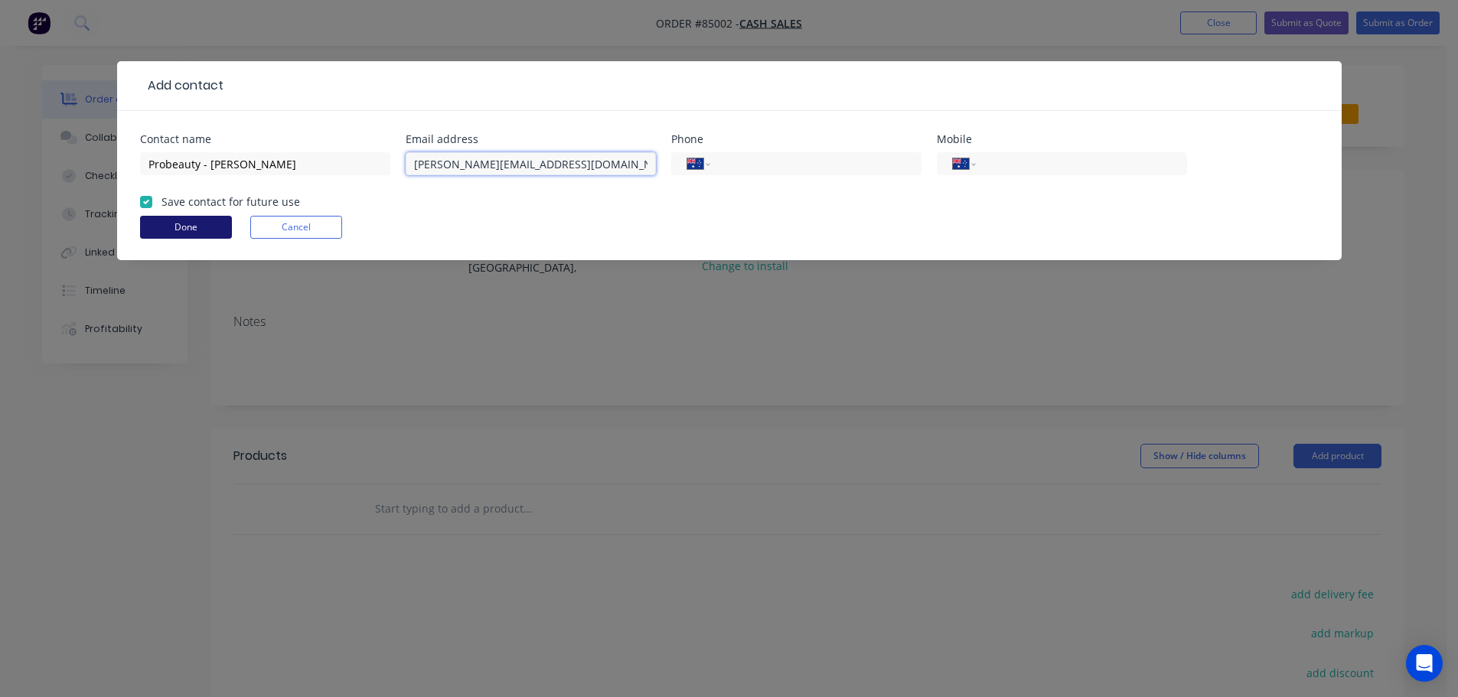
type input "nicky@probeauty.co.nz"
click at [169, 226] on button "Done" at bounding box center [186, 227] width 92 height 23
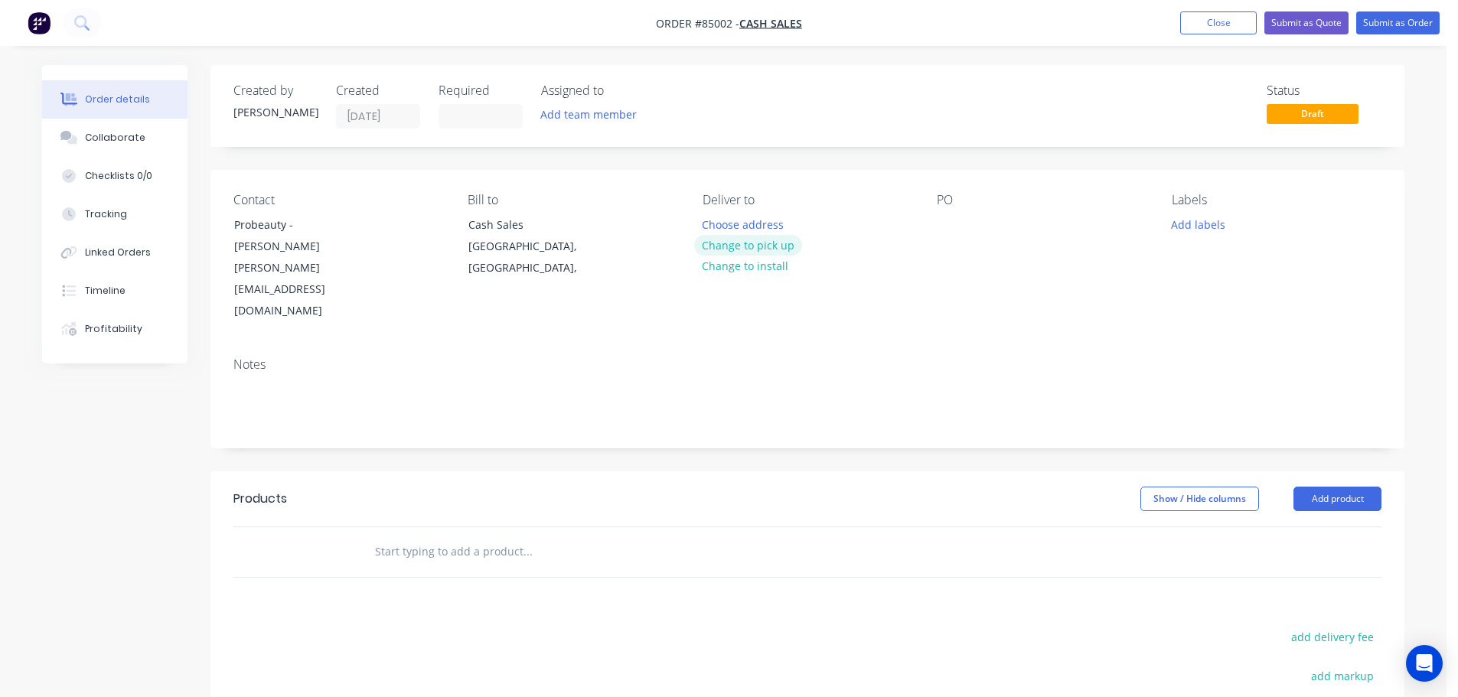
click at [713, 245] on button "Change to pick up" at bounding box center [748, 245] width 109 height 21
click at [432, 537] on input "text" at bounding box center [527, 552] width 306 height 31
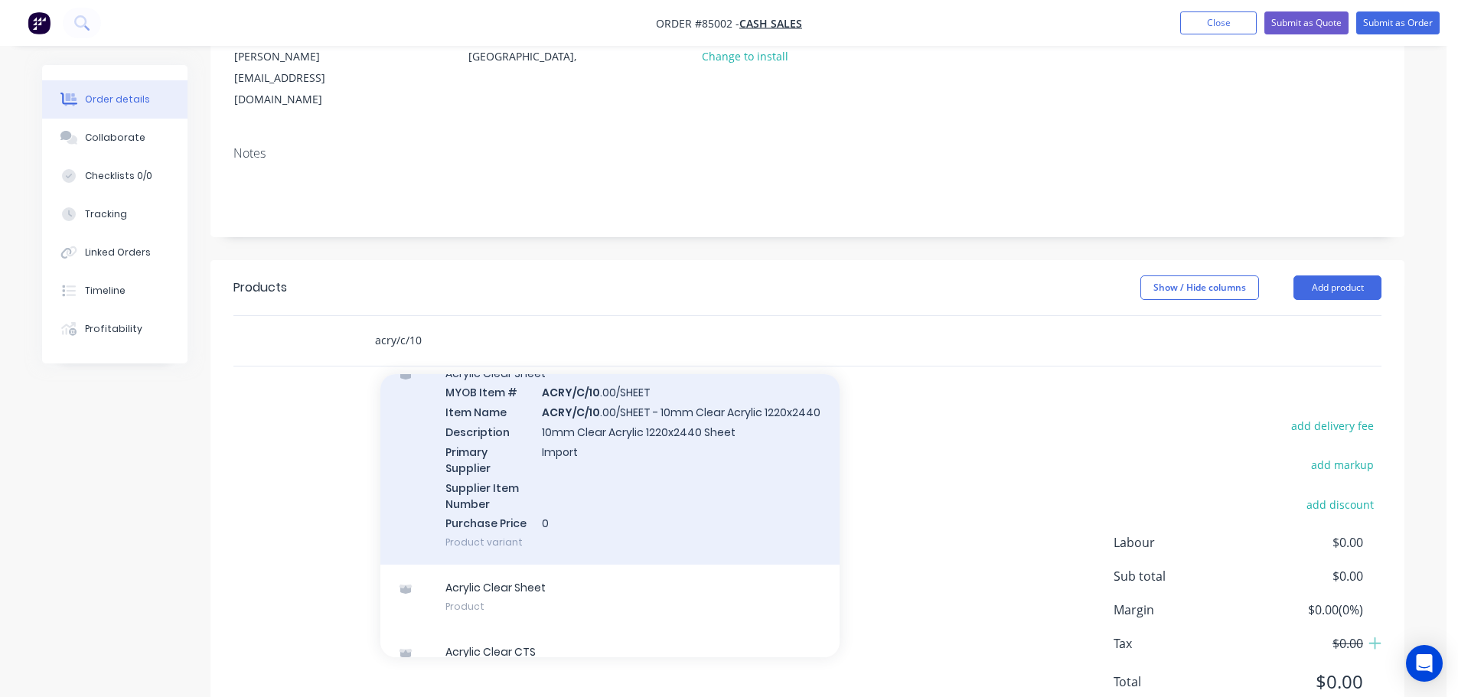
scroll to position [125, 0]
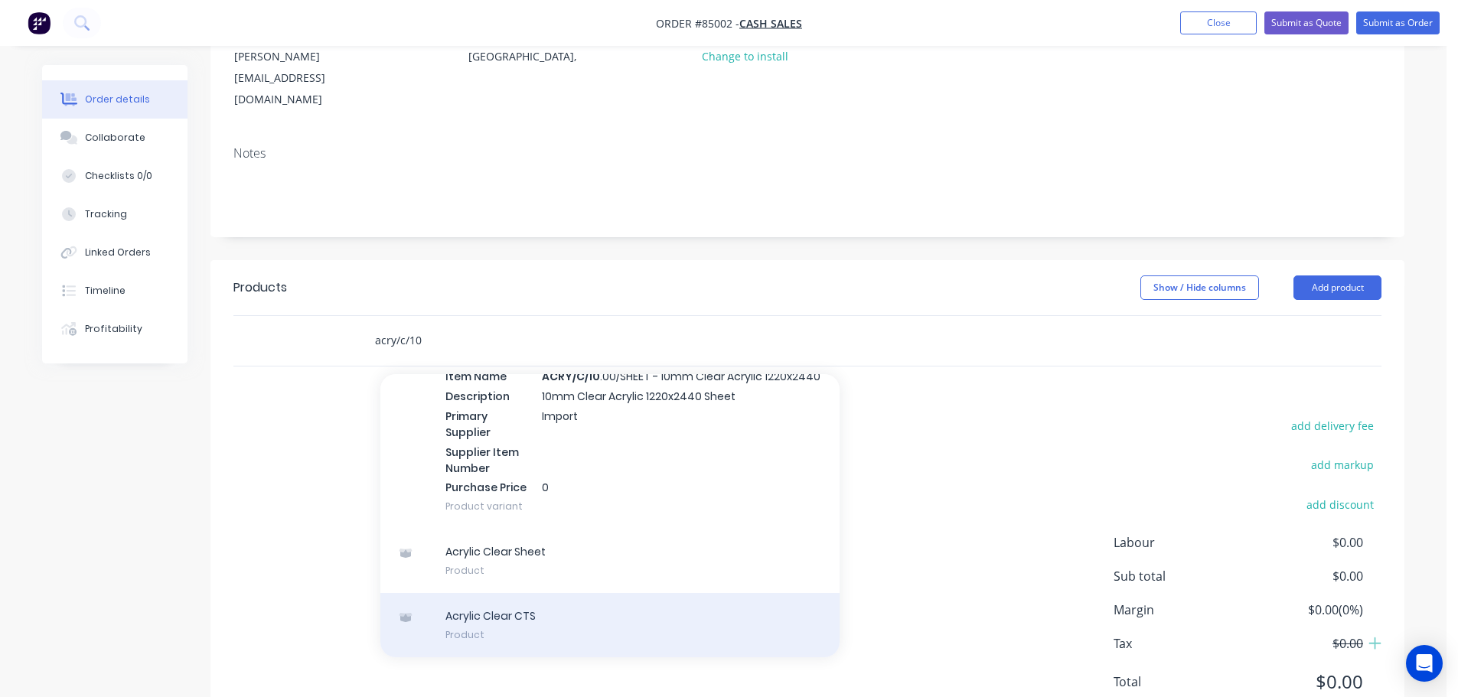
type input "acry/c/10"
click at [603, 593] on div "Acrylic Clear CTS Product" at bounding box center [609, 625] width 459 height 64
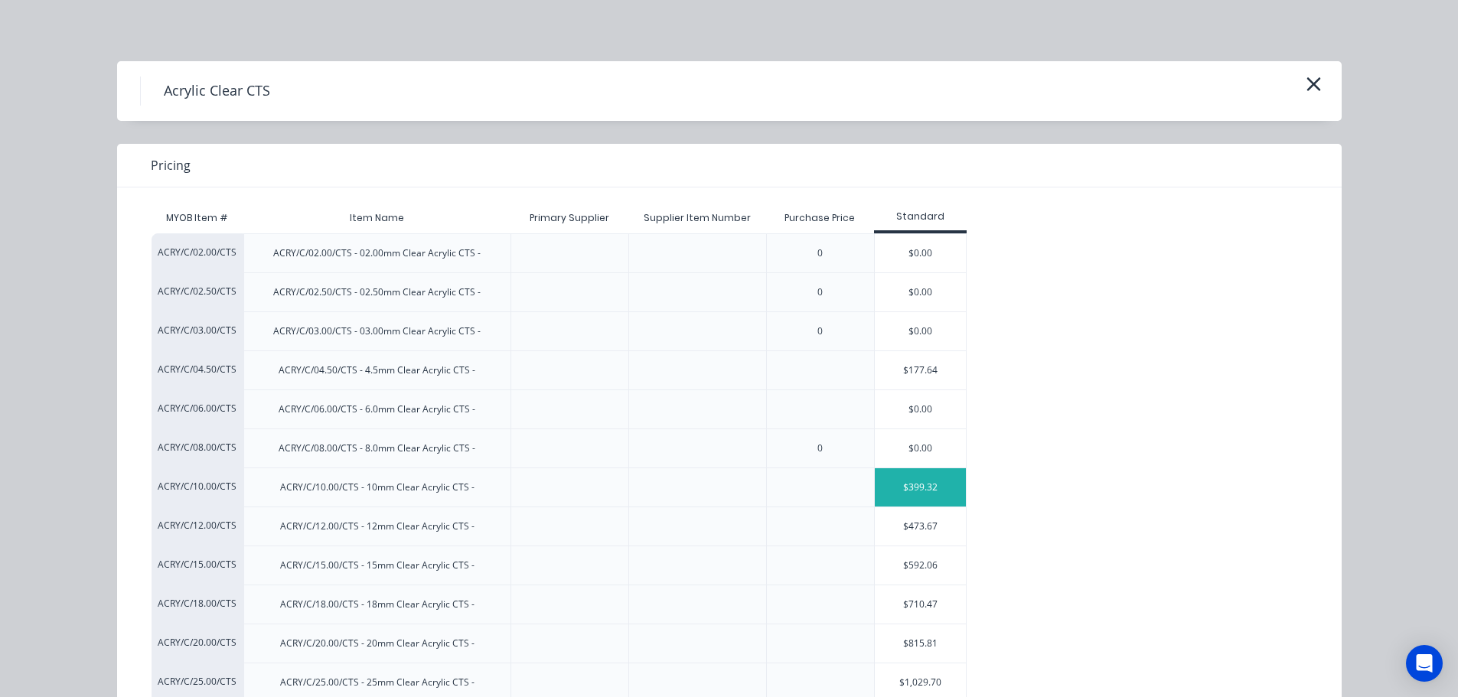
click at [882, 478] on div "$399.32" at bounding box center [921, 487] width 92 height 38
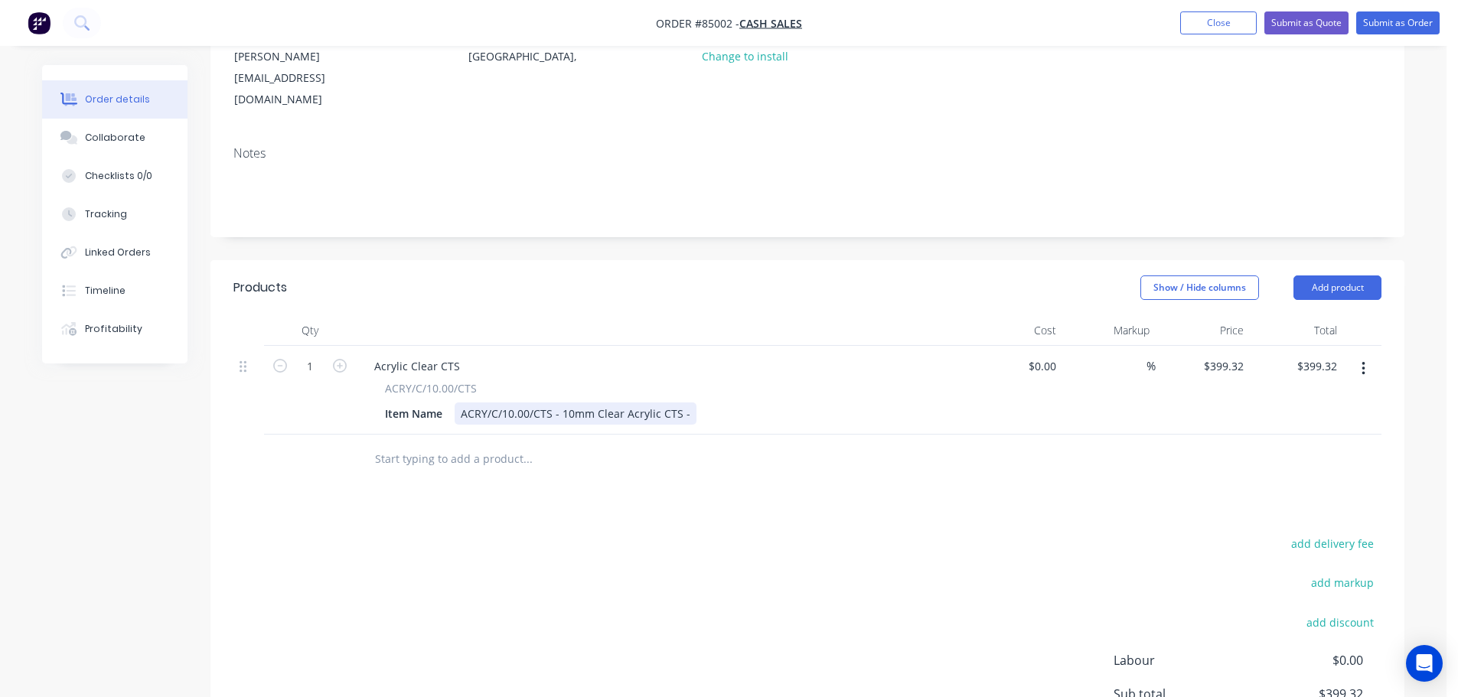
click at [685, 403] on div "ACRY/C/10.00/CTS - 10mm Clear Acrylic CTS -" at bounding box center [576, 414] width 242 height 22
click at [704, 403] on div "ACRY/C/10.00/CTS - 10mm Clear Acrylic CTS - 250 x 500w" at bounding box center [606, 414] width 302 height 22
click at [750, 403] on div "ACRY/C/10.00/CTS - 10mm Clear Acrylic CTS - 250d x 500w" at bounding box center [609, 414] width 308 height 22
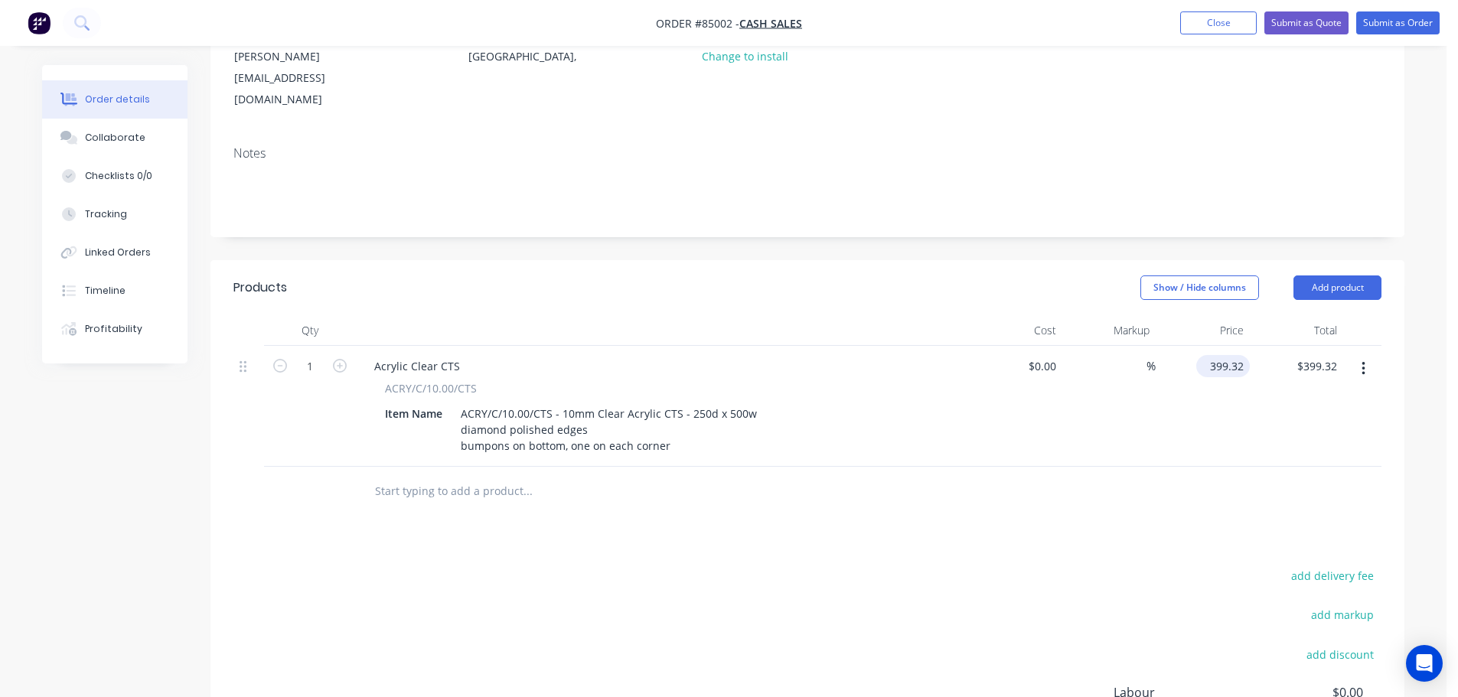
click at [1232, 355] on input "399.32" at bounding box center [1226, 366] width 47 height 22
type input "$51.83"
click at [1145, 479] on div "Products Show / Hide columns Add product Qty Cost Markup Price Total 1 Acrylic …" at bounding box center [808, 572] width 1194 height 624
click at [465, 476] on input "text" at bounding box center [527, 491] width 306 height 31
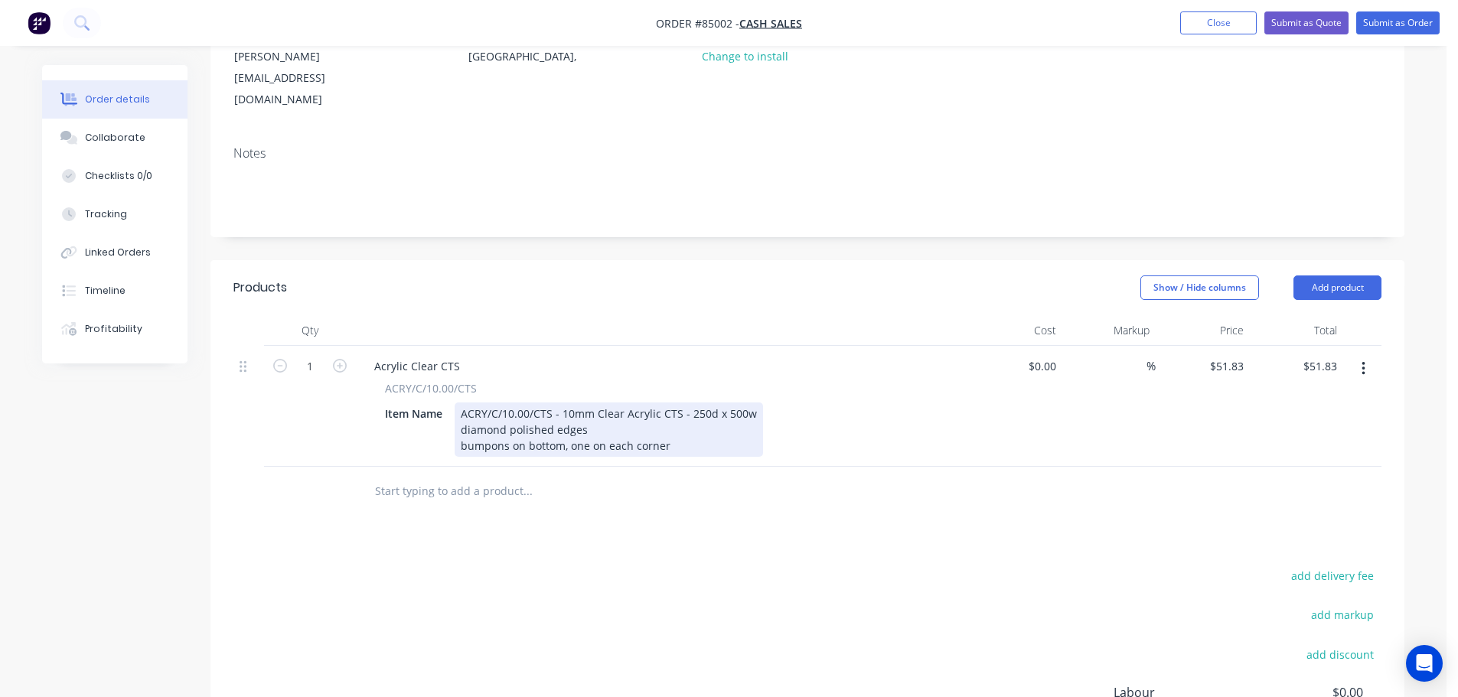
click at [700, 403] on div "ACRY/C/10.00/CTS - 10mm Clear Acrylic CTS - 250d x 500w diamond polished edges …" at bounding box center [609, 430] width 308 height 54
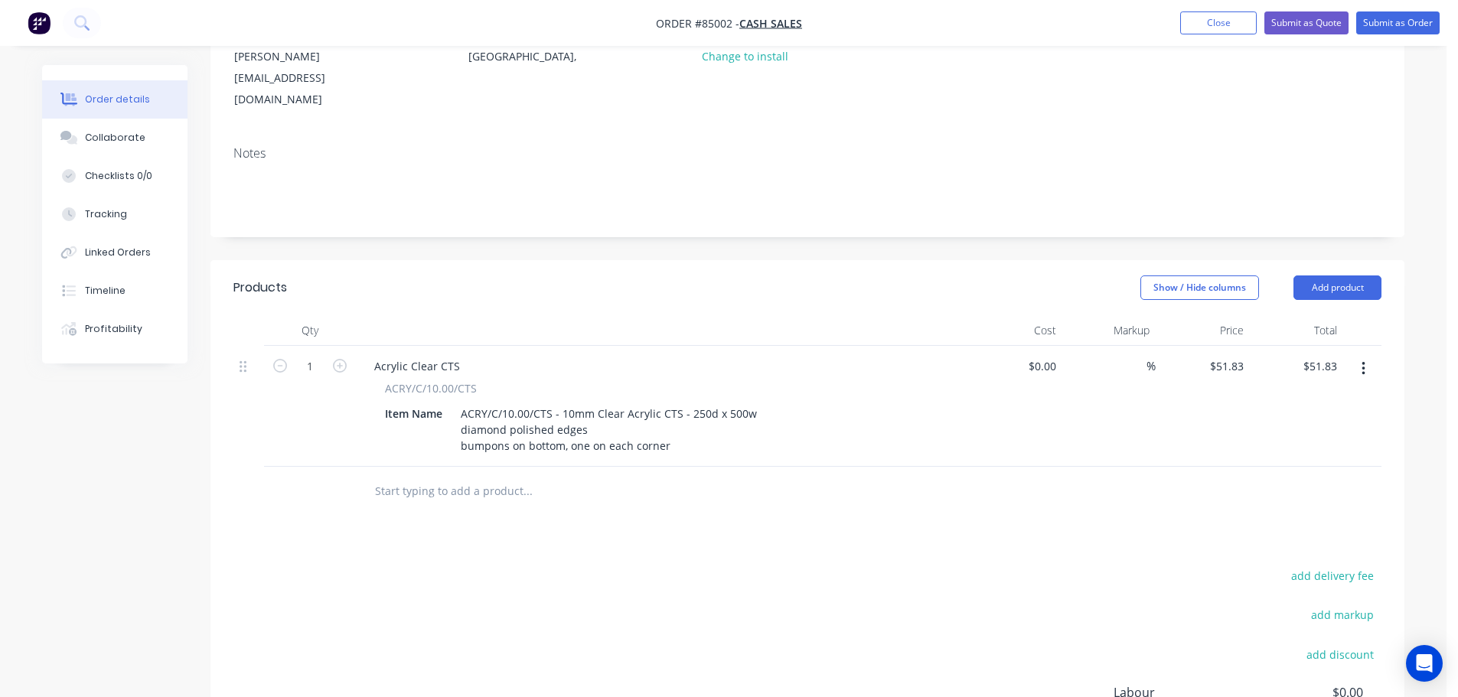
click at [611, 476] on input "text" at bounding box center [527, 491] width 306 height 31
type input "quote number"
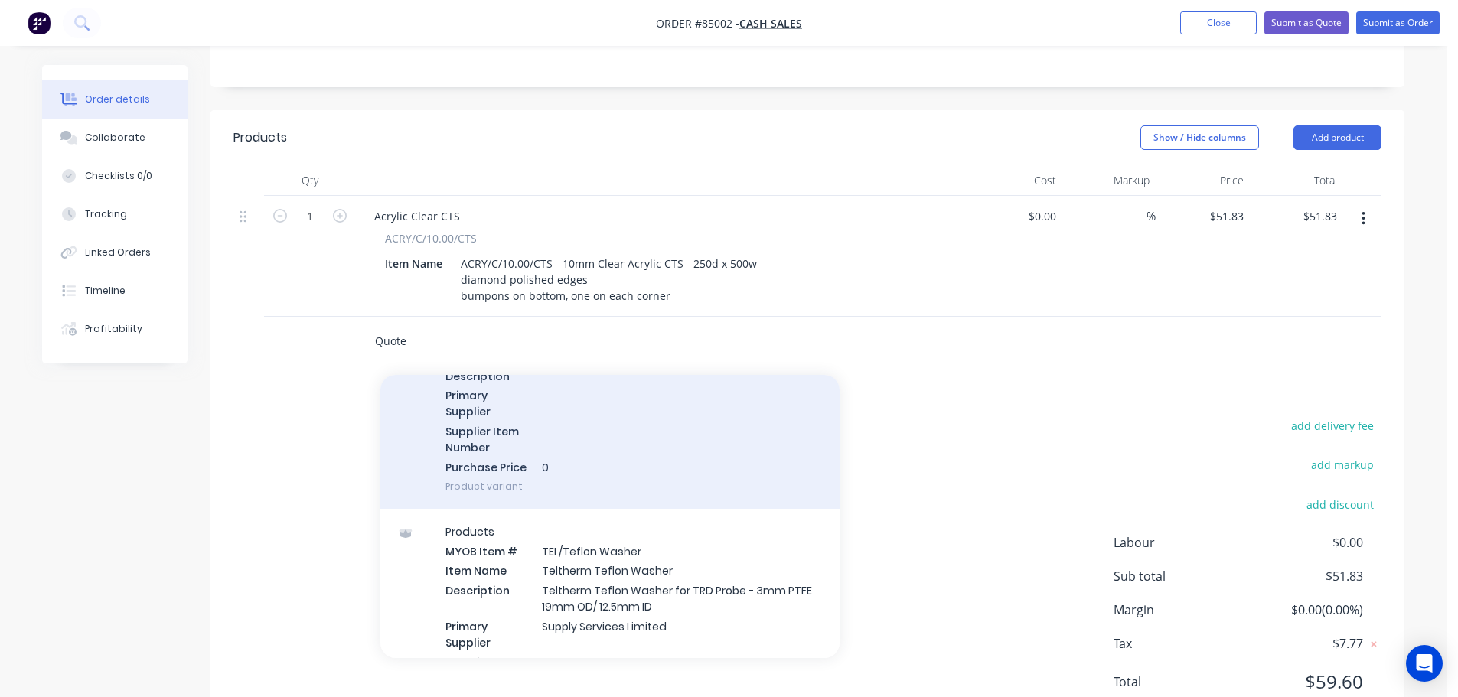
scroll to position [766, 0]
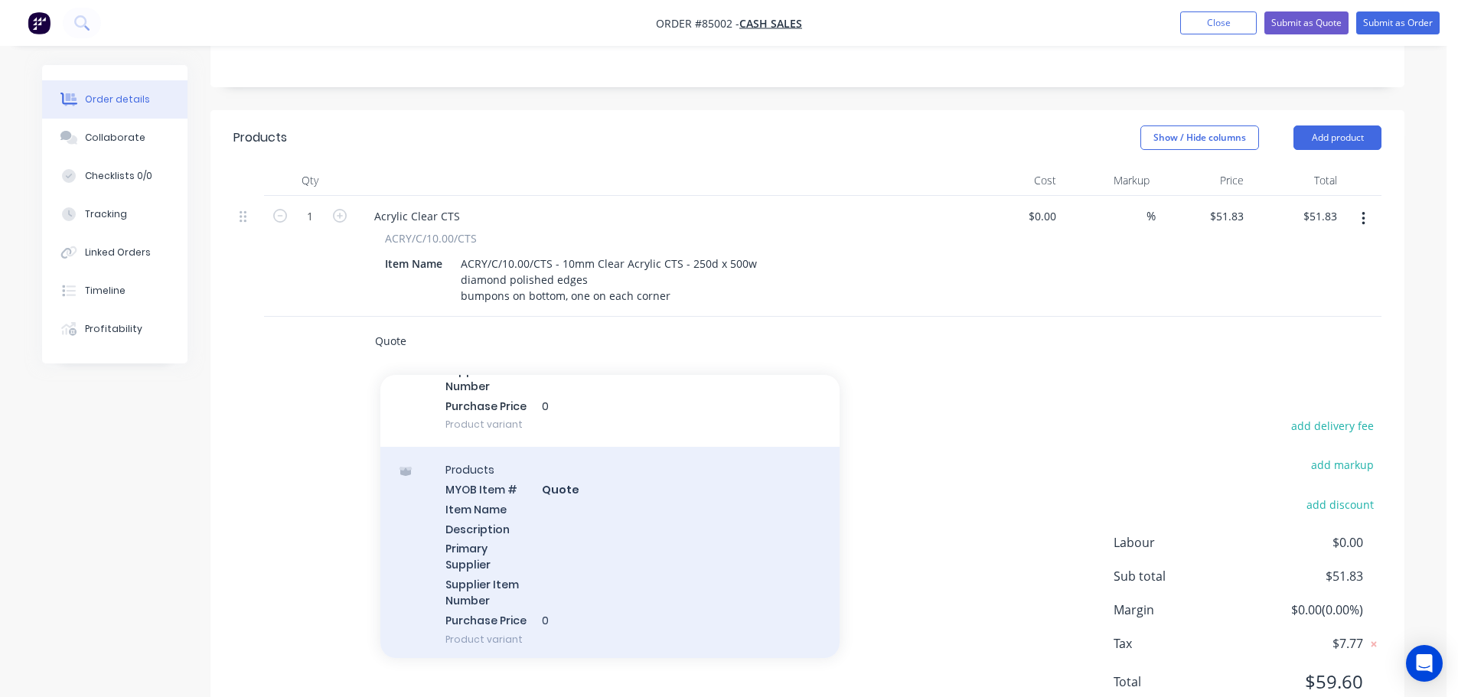
type input "Quote"
click at [587, 491] on div "Products MYOB Item # Quote Item Name Description Primary Supplier Supplier Item…" at bounding box center [609, 554] width 459 height 215
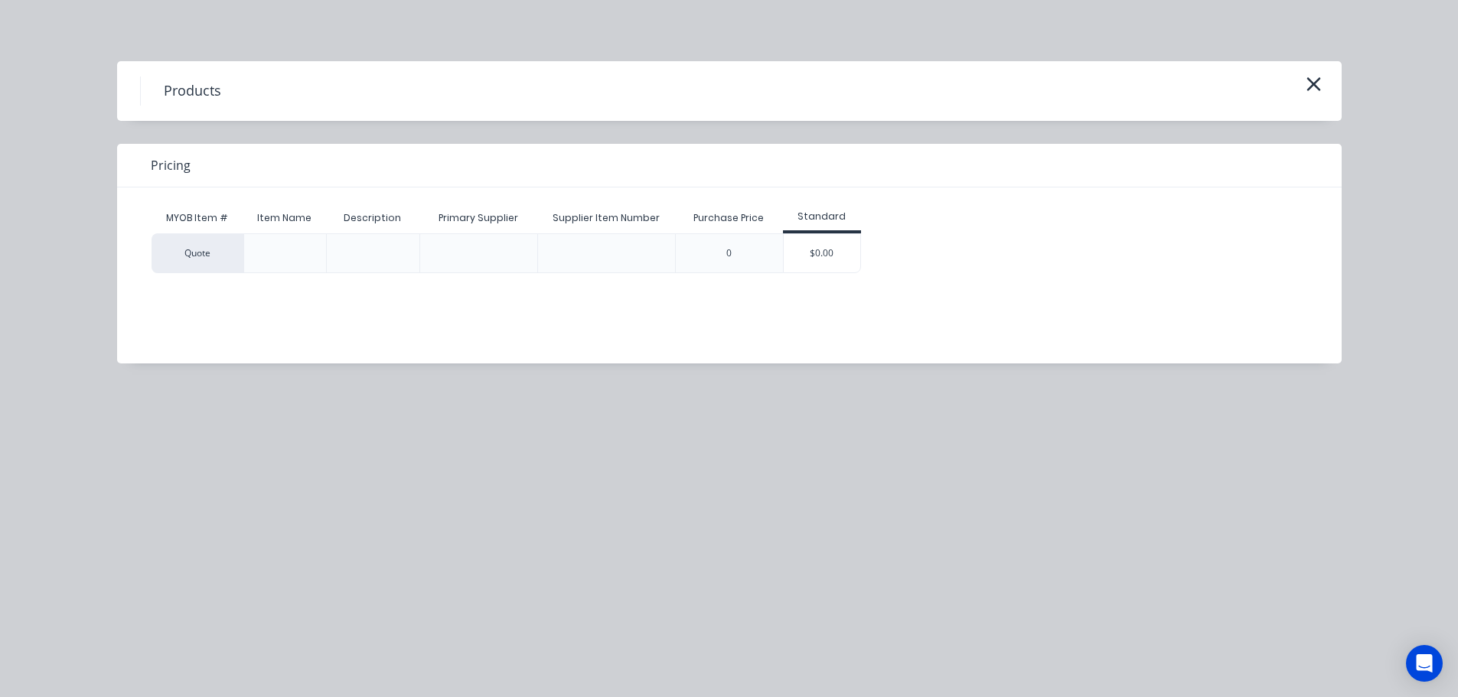
click at [801, 248] on div "$0.00" at bounding box center [822, 253] width 77 height 38
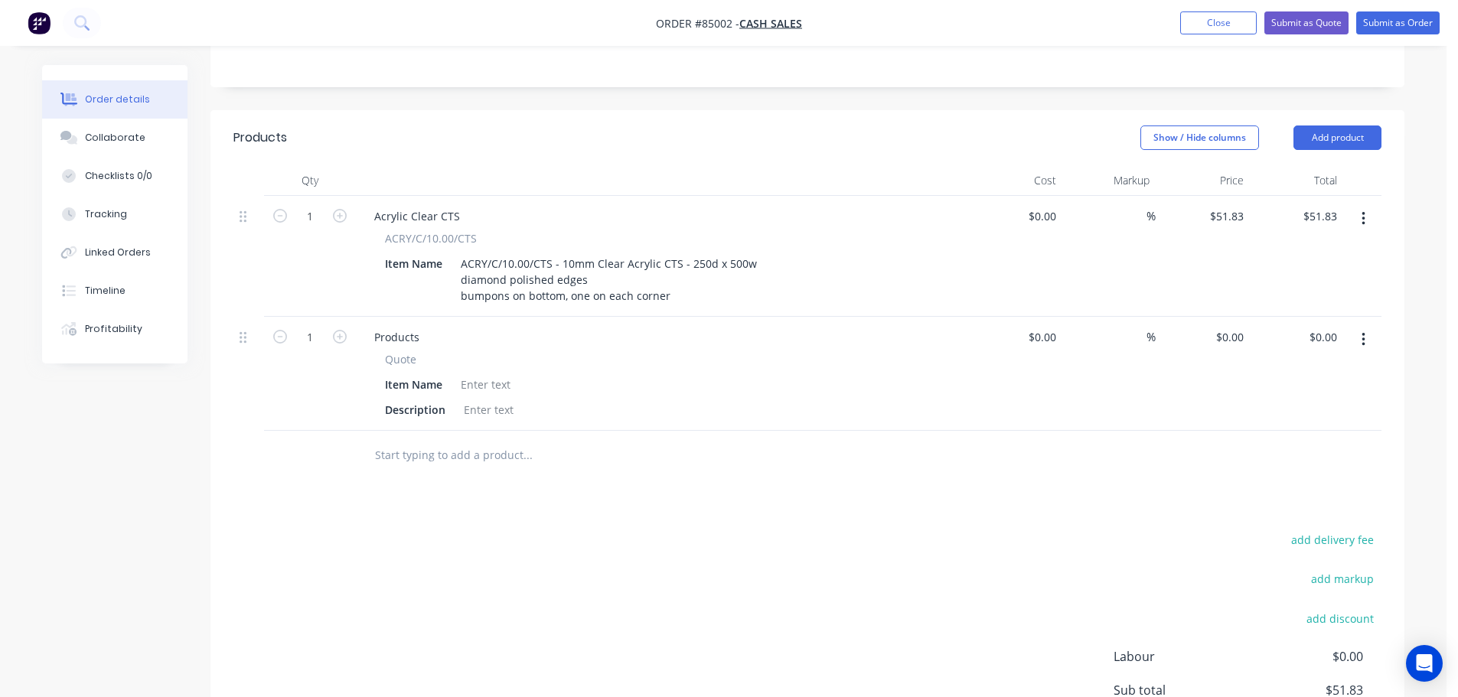
click at [399, 351] on span "Quote" at bounding box center [400, 359] width 31 height 16
click at [397, 351] on span "Quote" at bounding box center [400, 359] width 31 height 16
copy span "Quote"
click at [390, 326] on div "Products" at bounding box center [397, 337] width 70 height 22
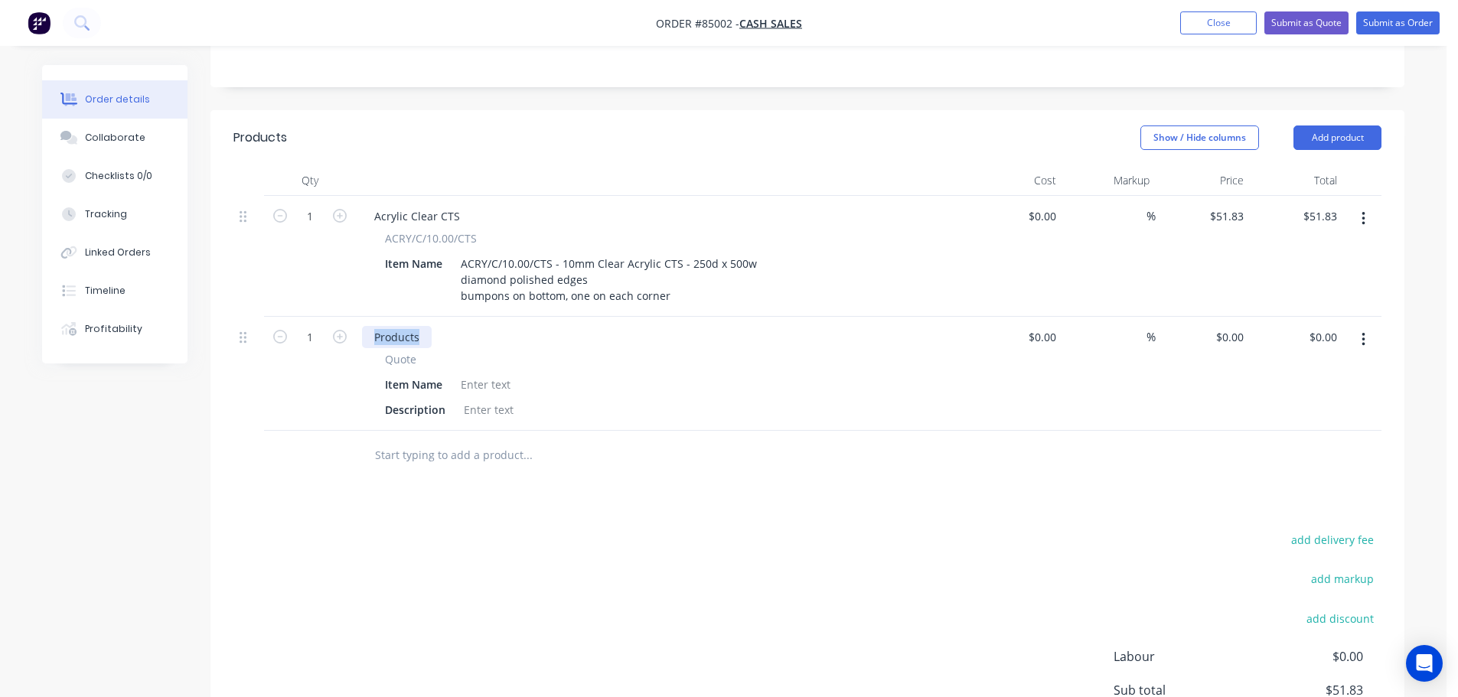
paste div
click at [285, 330] on icon "button" at bounding box center [280, 337] width 14 height 14
type input "0"
click at [397, 399] on div "Description" at bounding box center [415, 410] width 73 height 22
click at [502, 374] on div at bounding box center [486, 385] width 62 height 22
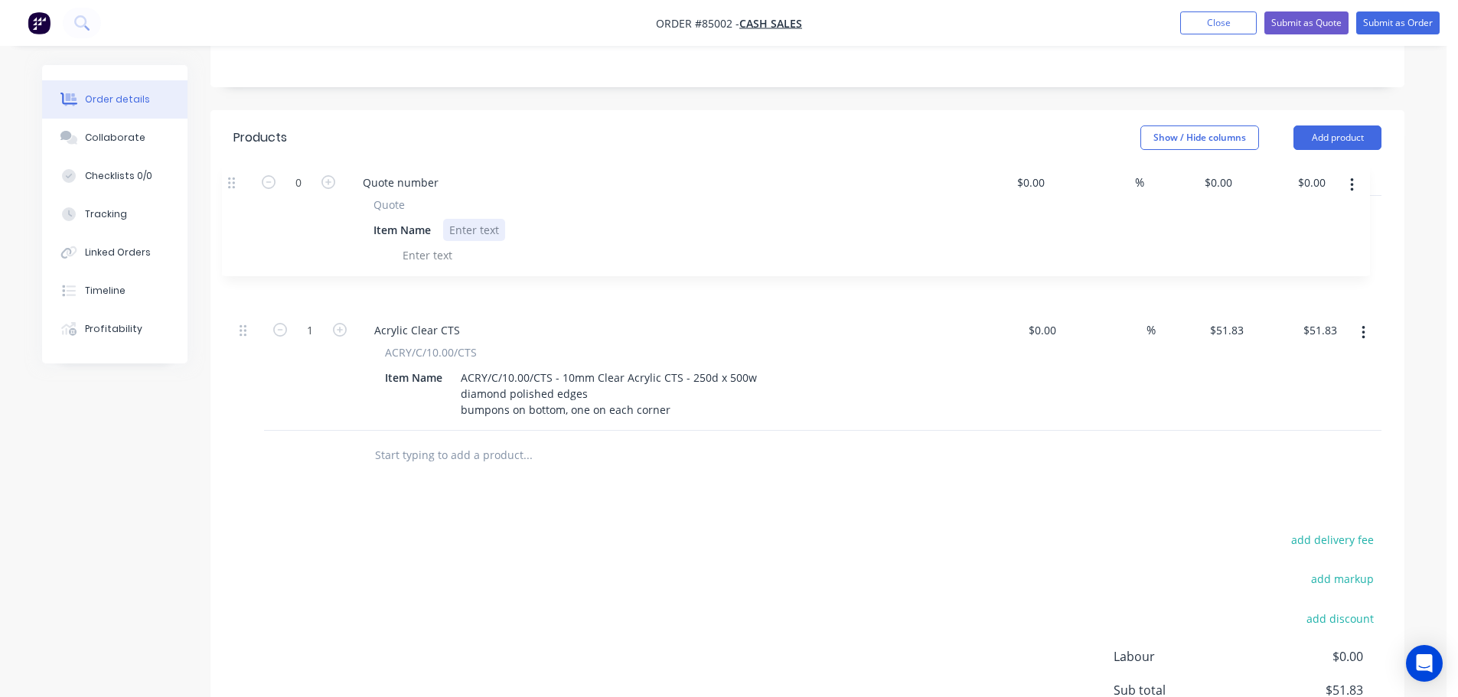
drag, startPoint x: 240, startPoint y: 272, endPoint x: 227, endPoint y: 164, distance: 108.7
click at [227, 165] on div "Qty Cost Markup Price Total 1 Acrylic Clear CTS ACRY/C/10.00/CTS Item Name ACRY…" at bounding box center [808, 322] width 1194 height 315
click at [452, 443] on div "Products Show / Hide columns Add product Qty Cost Markup Price Total 0 Quote nu…" at bounding box center [808, 479] width 1194 height 738
click at [441, 440] on input "text" at bounding box center [527, 455] width 306 height 31
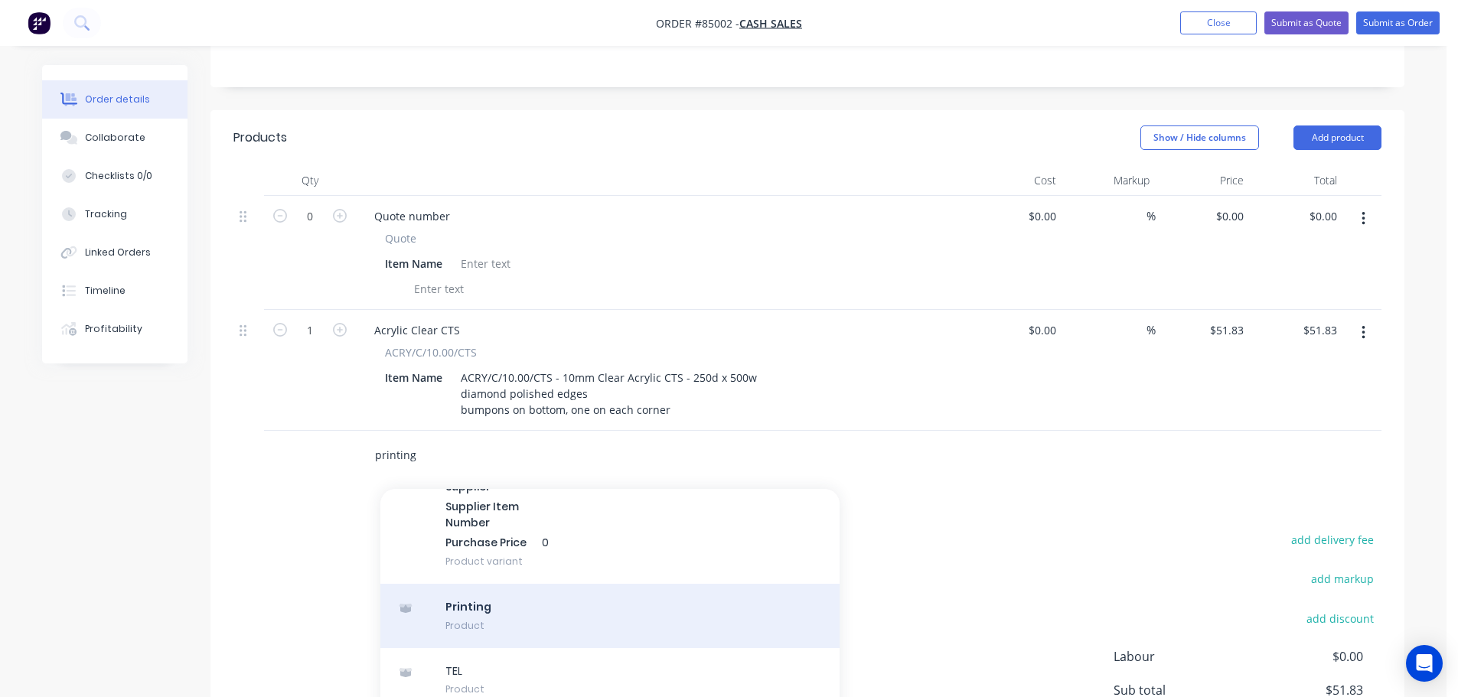
scroll to position [468, 0]
type input "printing"
click at [567, 580] on div "Printing Product" at bounding box center [609, 612] width 459 height 64
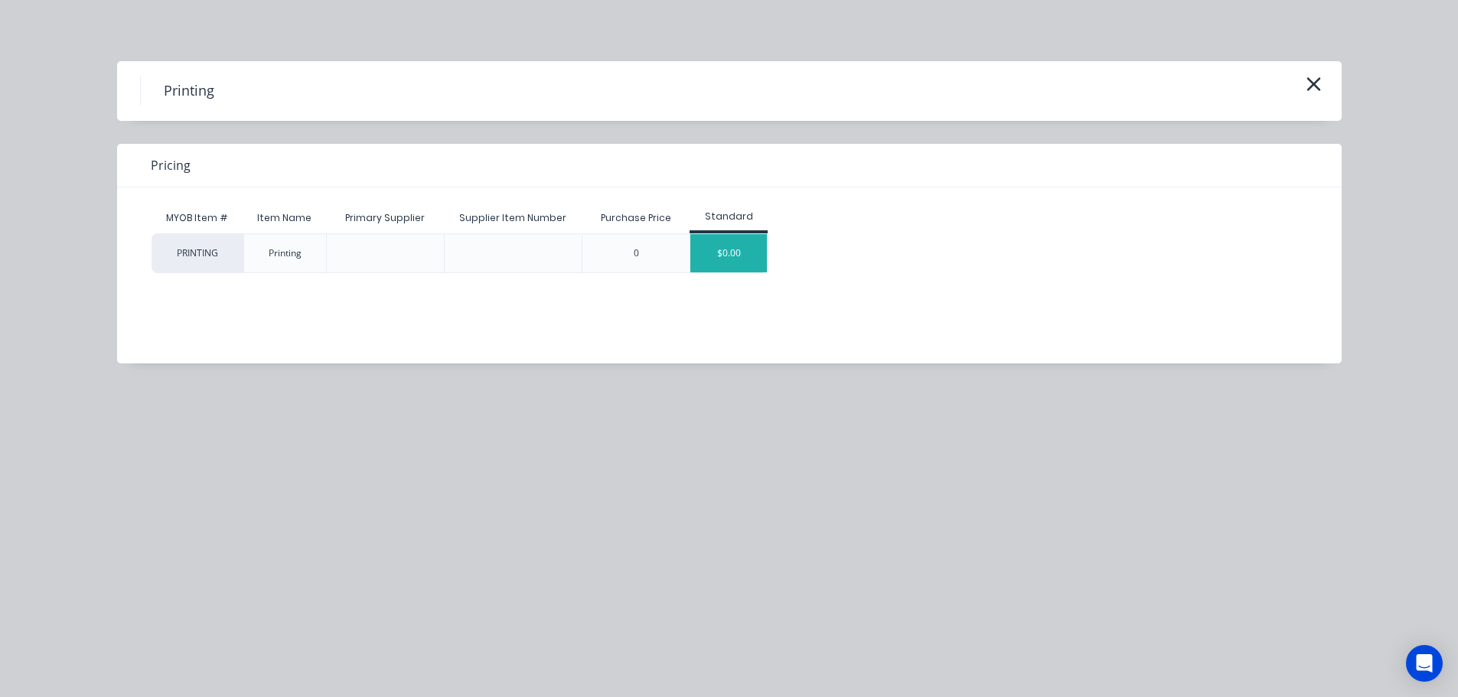
click at [706, 253] on div "$0.00" at bounding box center [728, 253] width 77 height 38
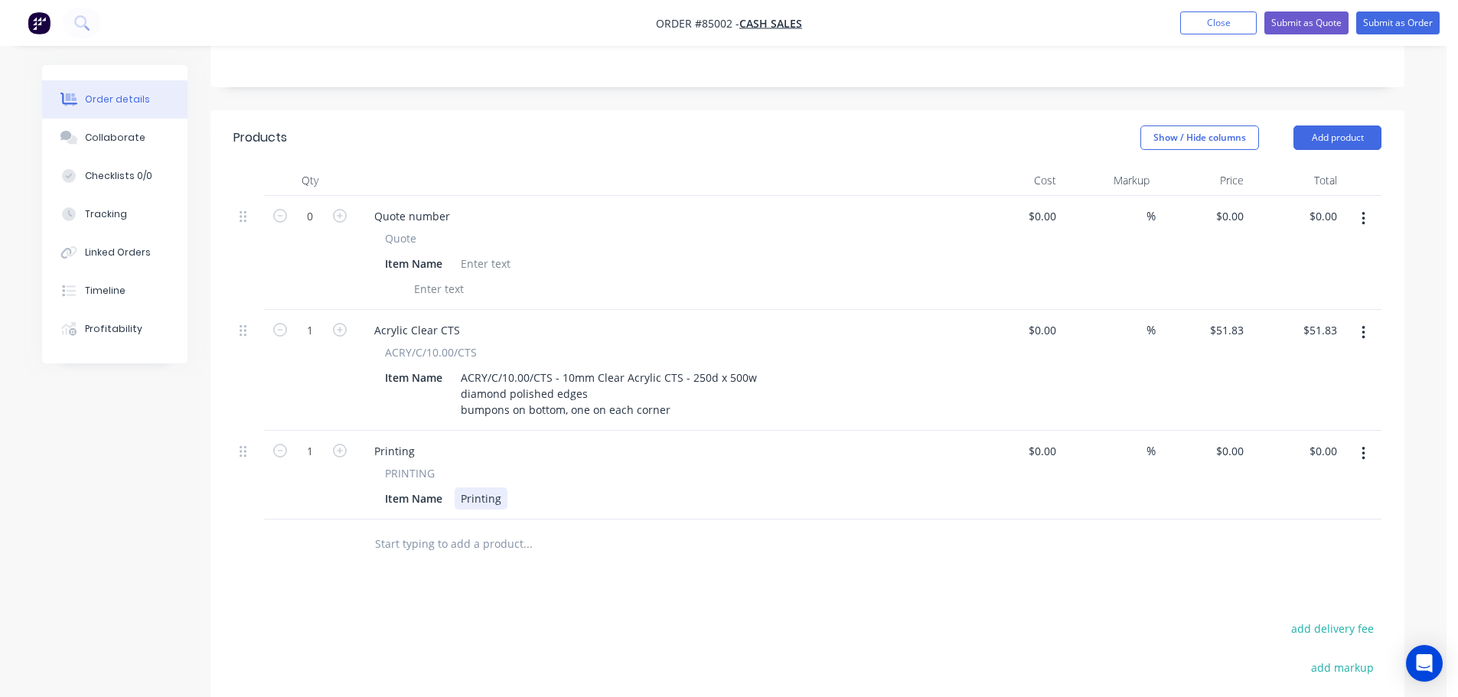
click at [491, 488] on div "Printing" at bounding box center [481, 499] width 53 height 22
paste div
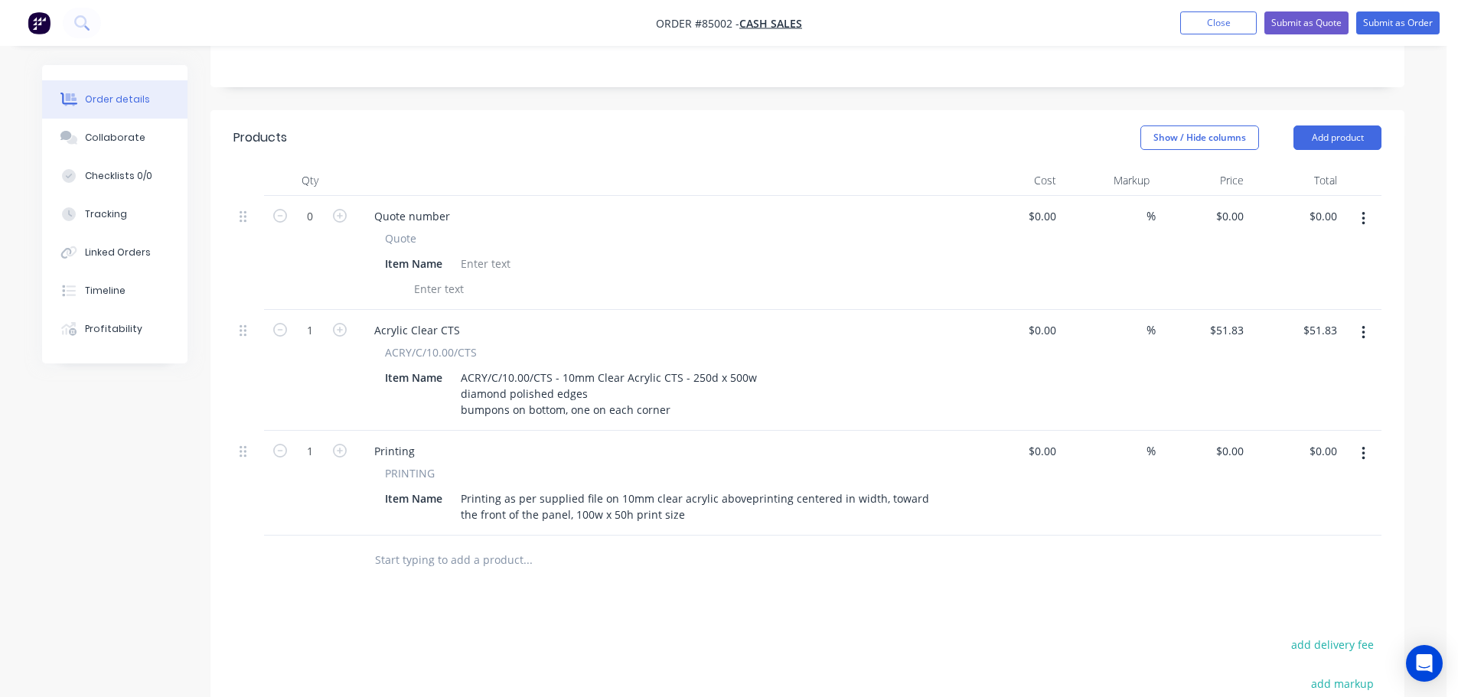
click at [517, 548] on div "Products Show / Hide columns Add product Qty Cost Markup Price Total 0 Quote nu…" at bounding box center [808, 531] width 1194 height 843
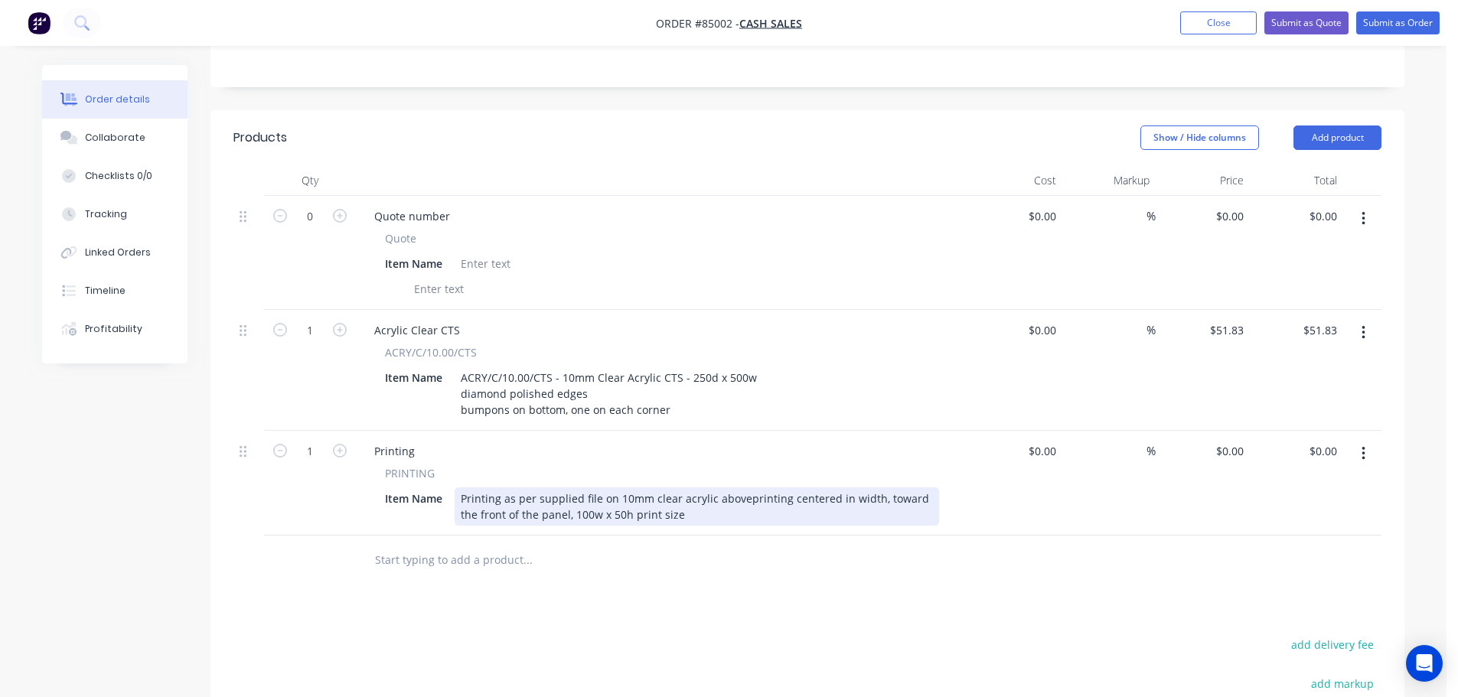
click at [743, 488] on div "Printing as per supplied file on 10mm clear acrylic aboveprinting centered in w…" at bounding box center [697, 507] width 485 height 38
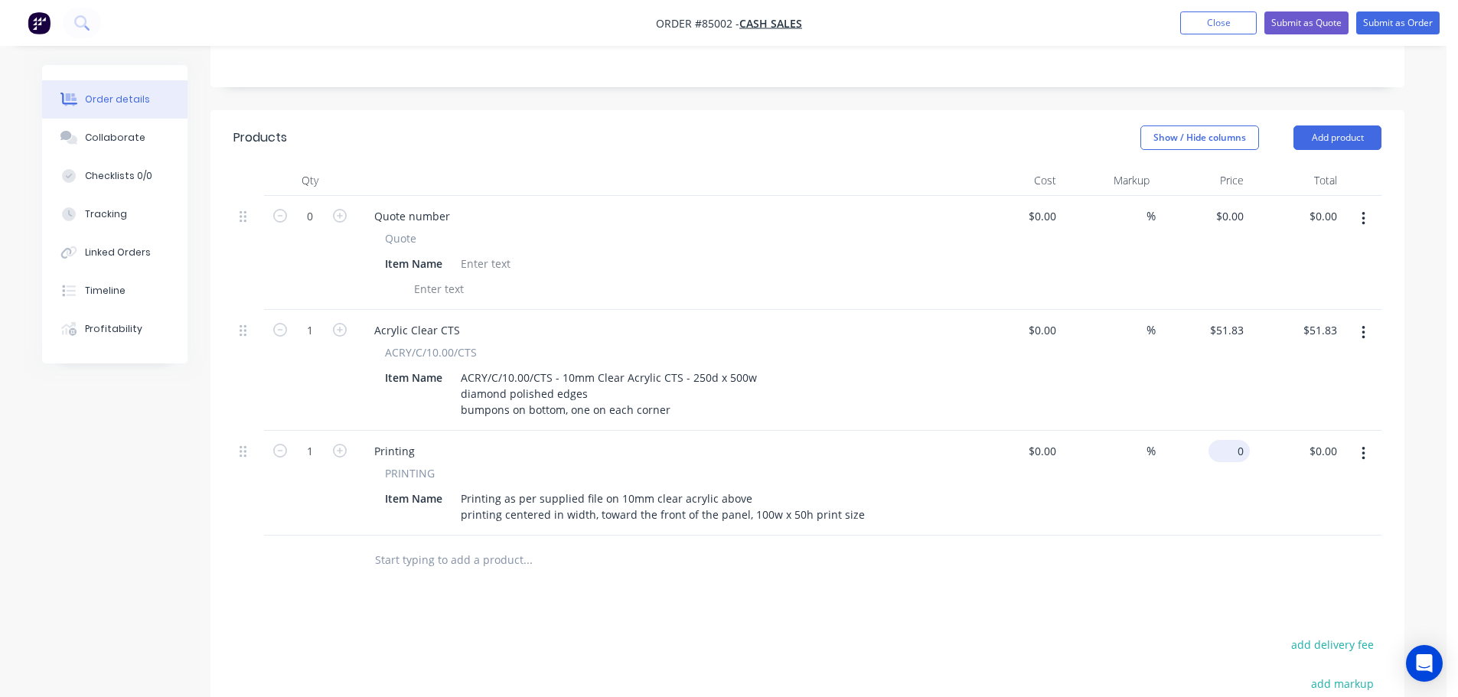
click at [1239, 440] on input "0" at bounding box center [1232, 451] width 35 height 22
type input "$67.1999"
type input "$67.20"
click at [1219, 536] on div at bounding box center [807, 561] width 1148 height 50
click at [443, 545] on input "text" at bounding box center [527, 560] width 306 height 31
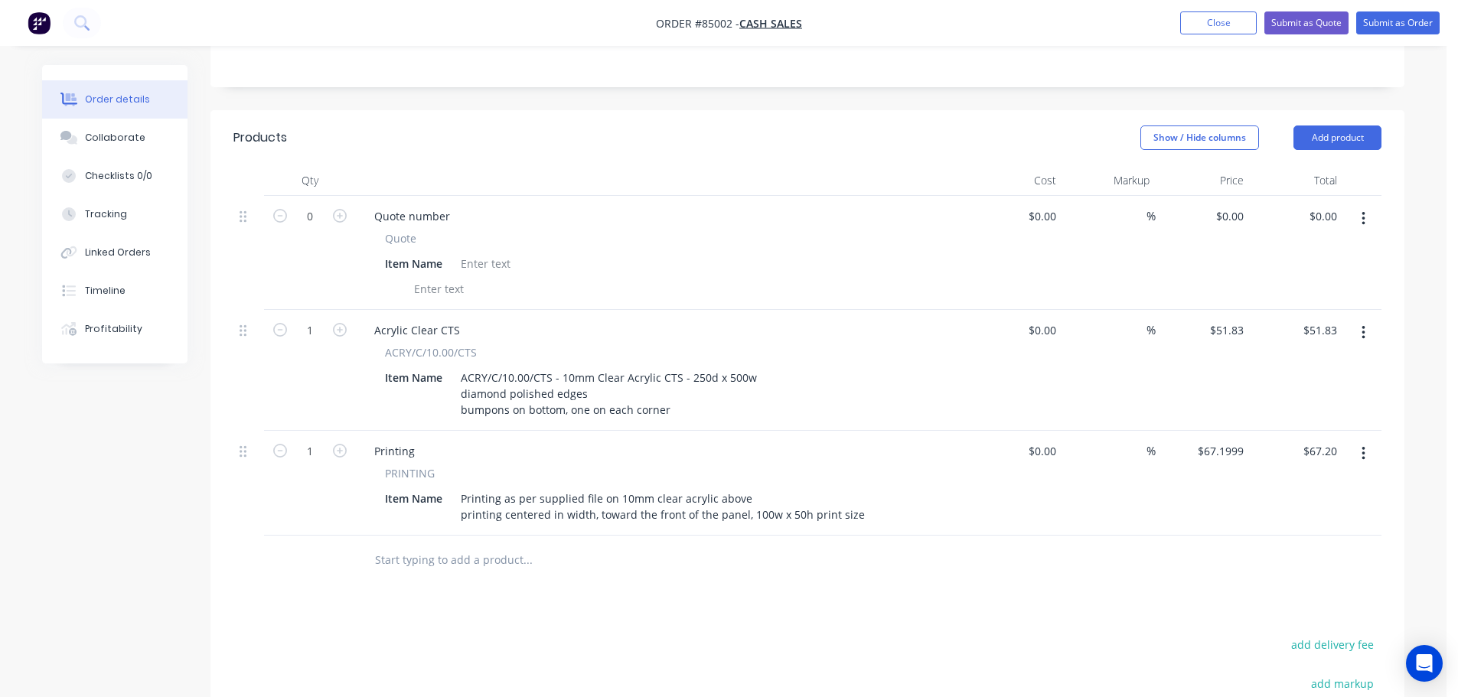
type input "/"
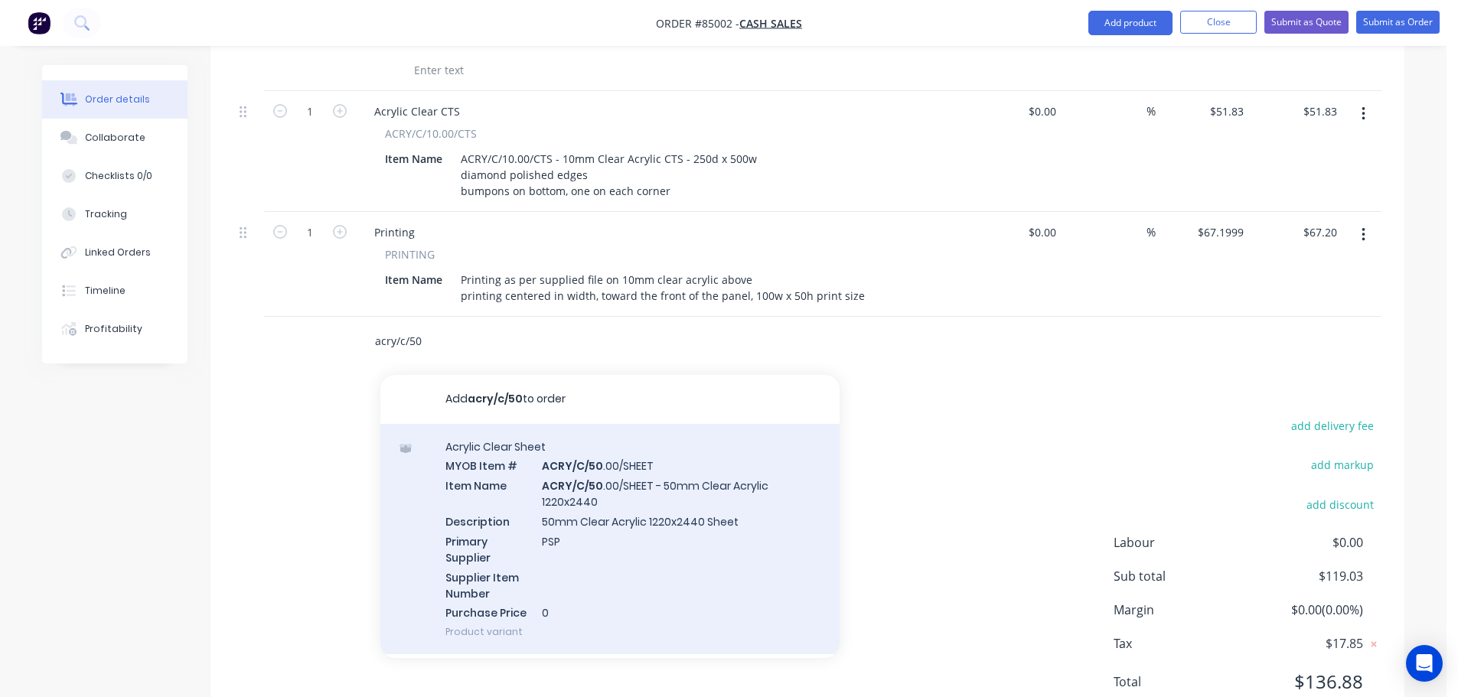
scroll to position [125, 0]
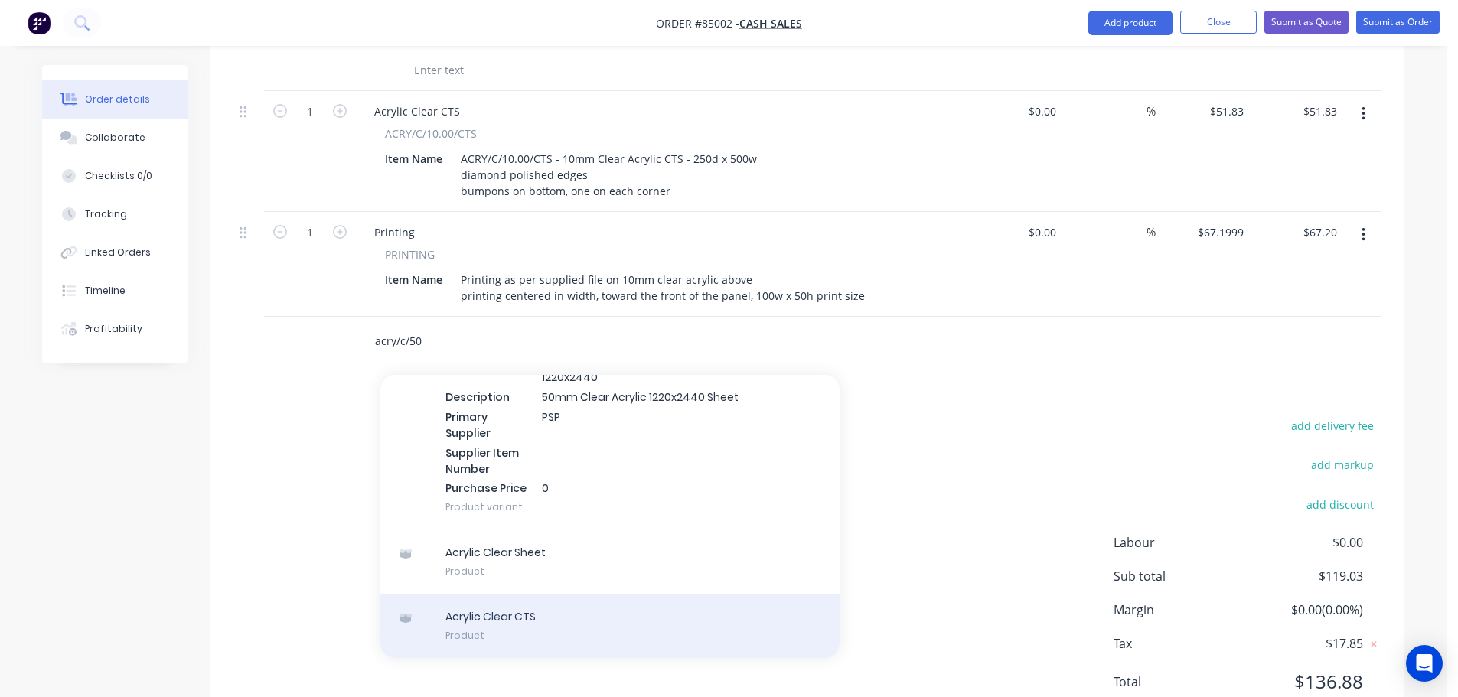
type input "acry/c/50"
click at [475, 594] on div "Acrylic Clear CTS Product" at bounding box center [609, 626] width 459 height 64
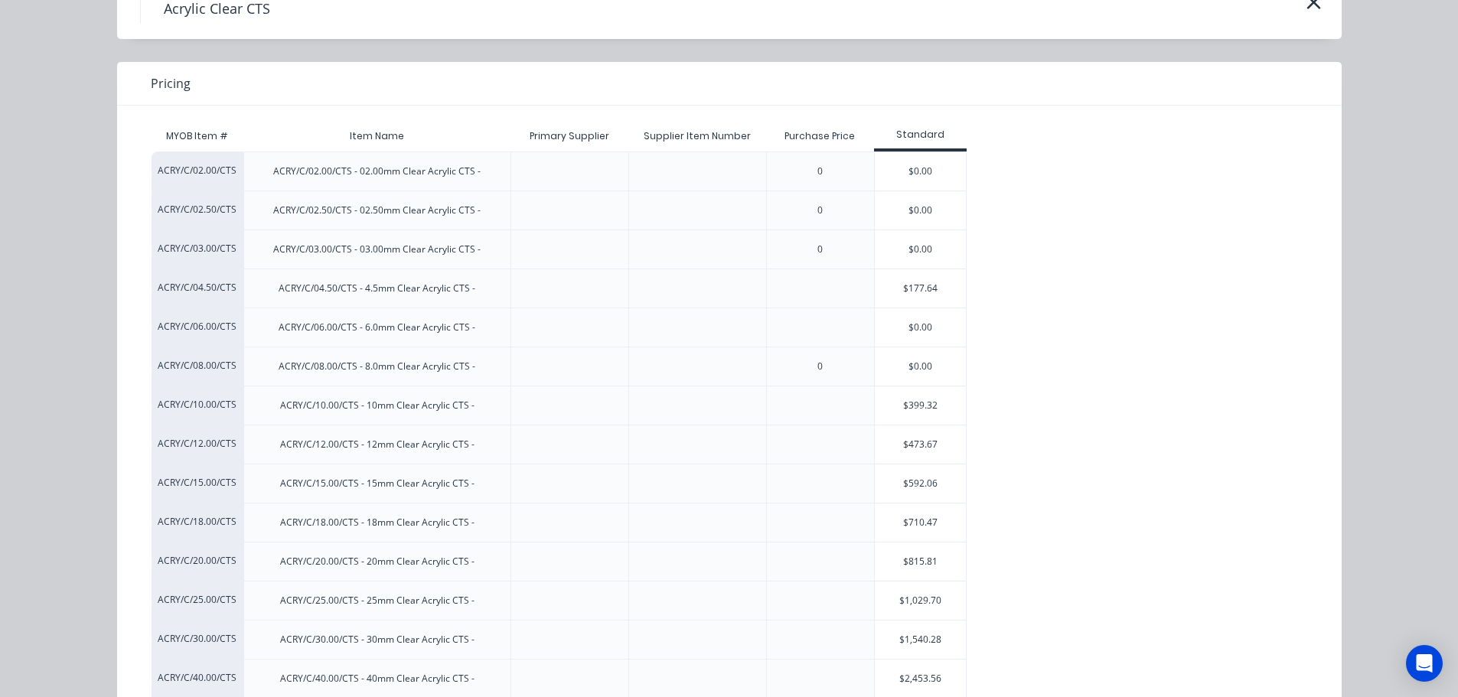
scroll to position [167, 0]
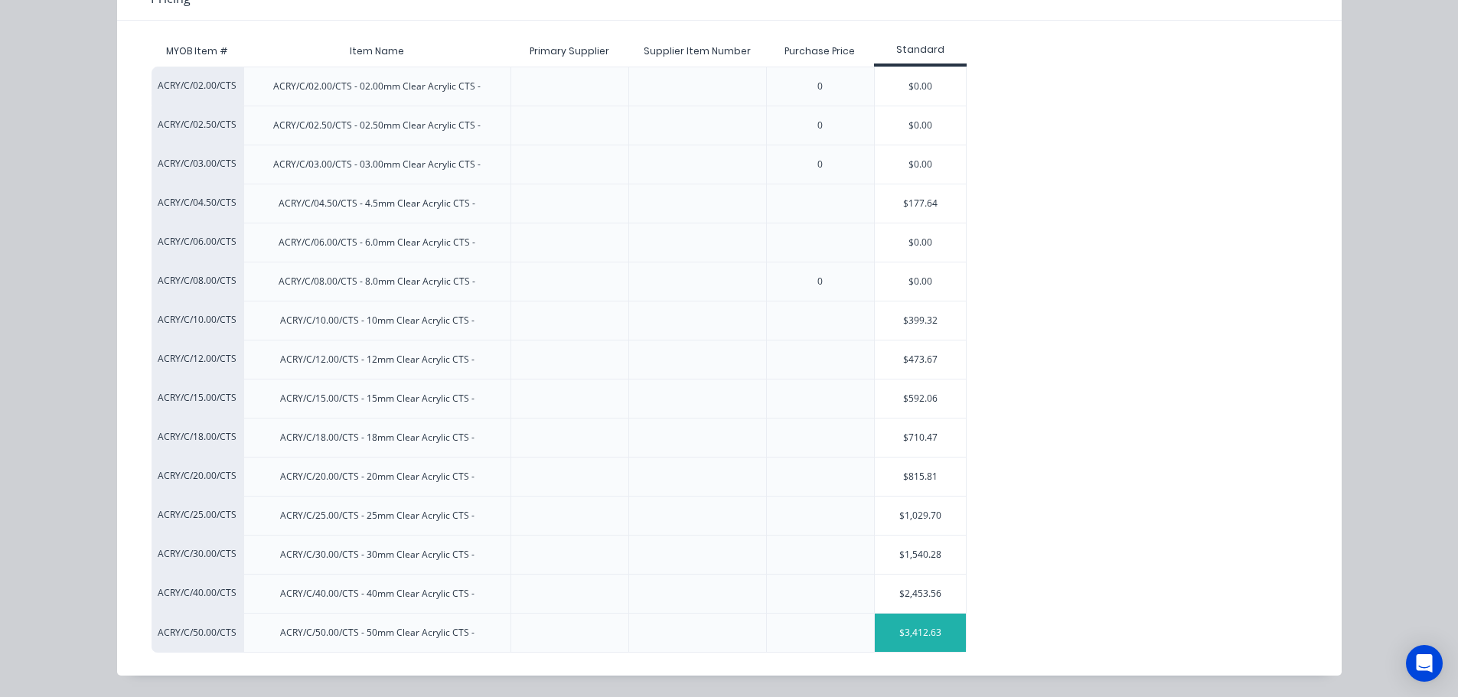
click at [890, 618] on div "$3,412.63" at bounding box center [921, 633] width 92 height 38
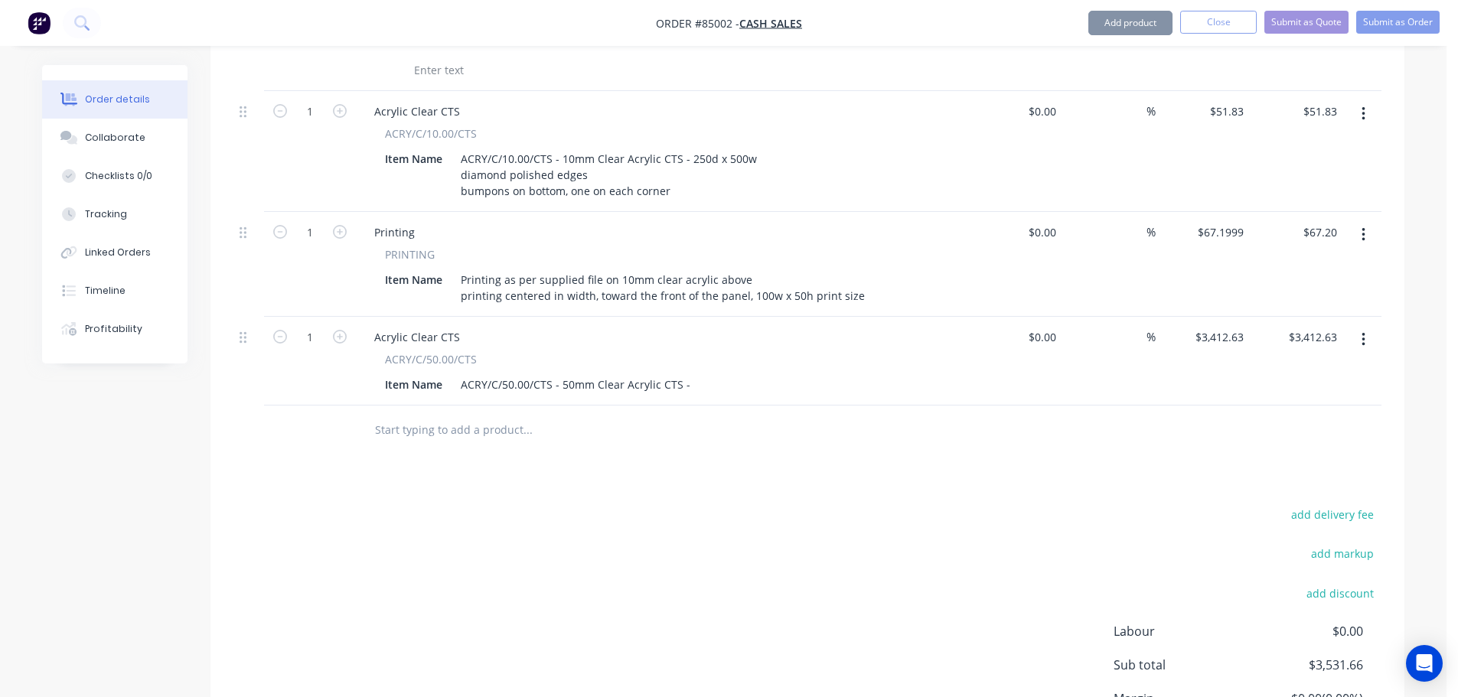
click at [393, 415] on input "text" at bounding box center [527, 430] width 306 height 31
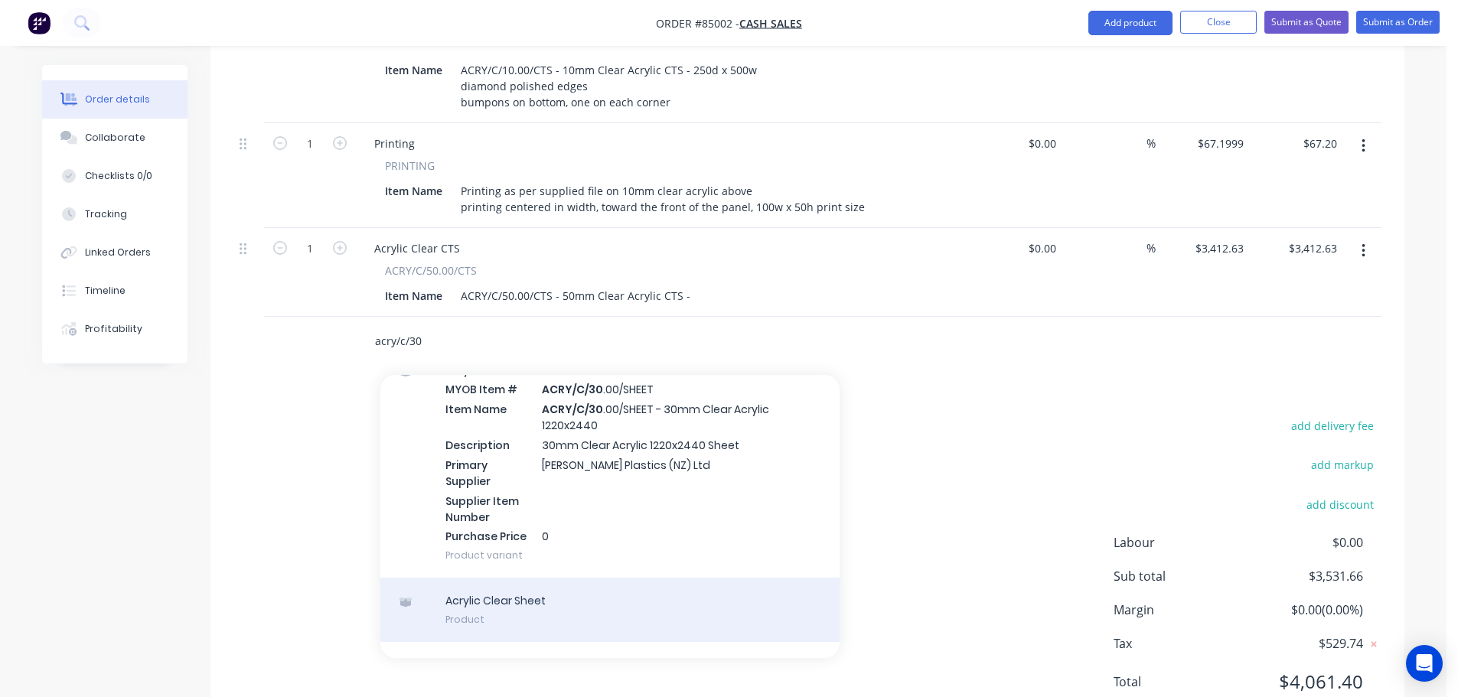
scroll to position [125, 0]
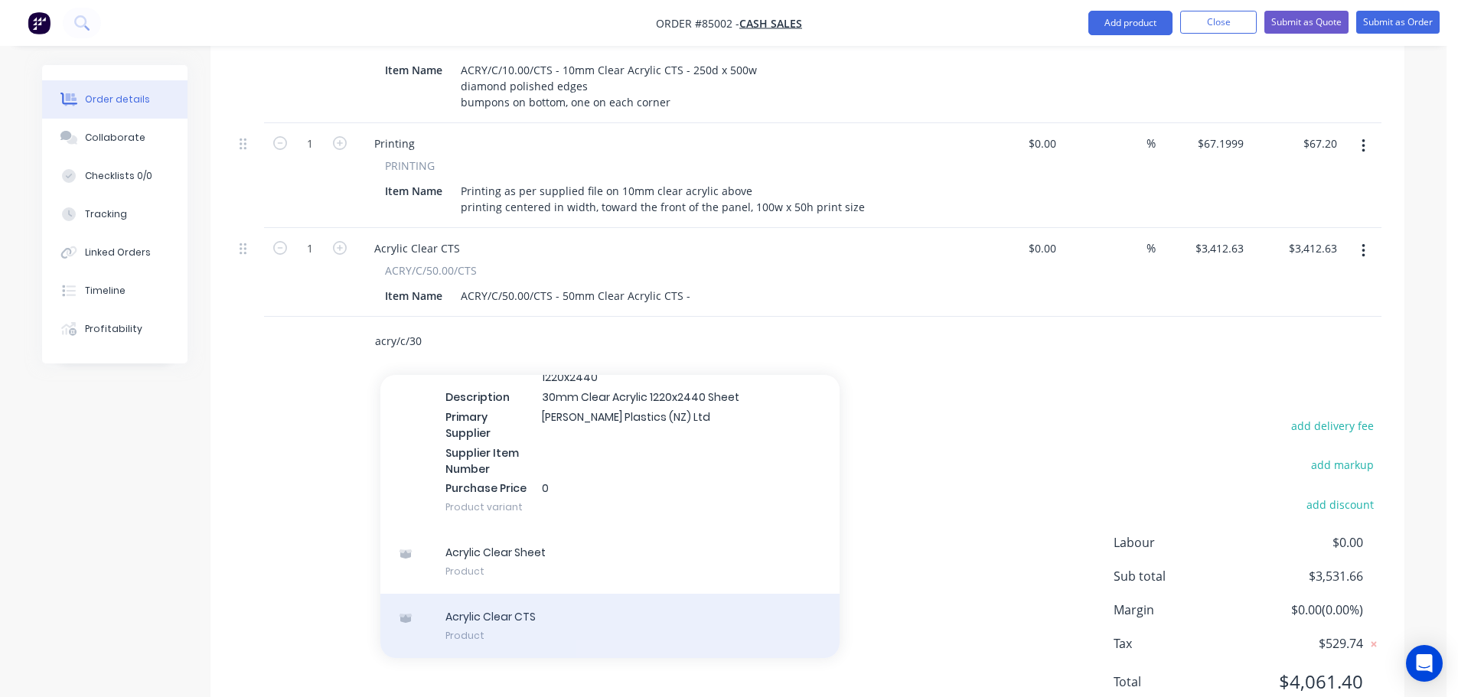
type input "acry/c/30"
click at [606, 594] on div "Acrylic Clear CTS Product" at bounding box center [609, 626] width 459 height 64
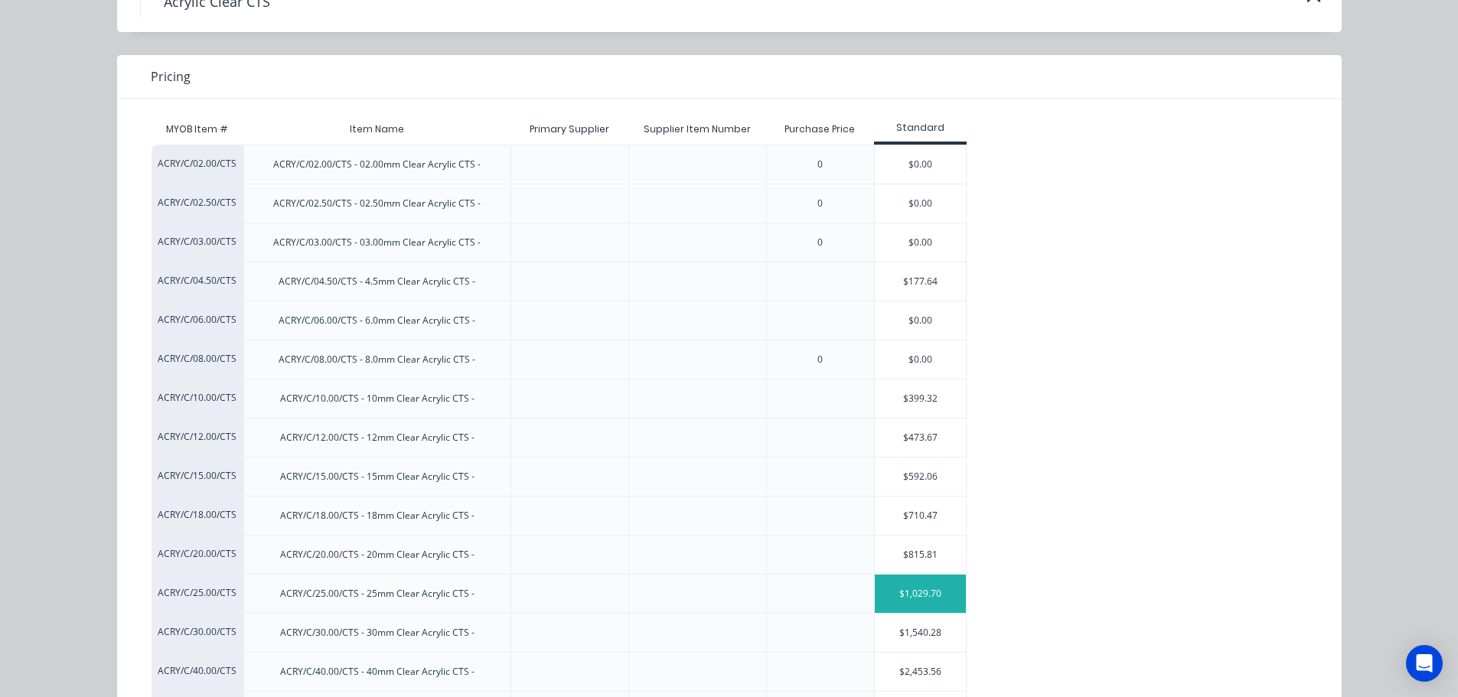
scroll to position [167, 0]
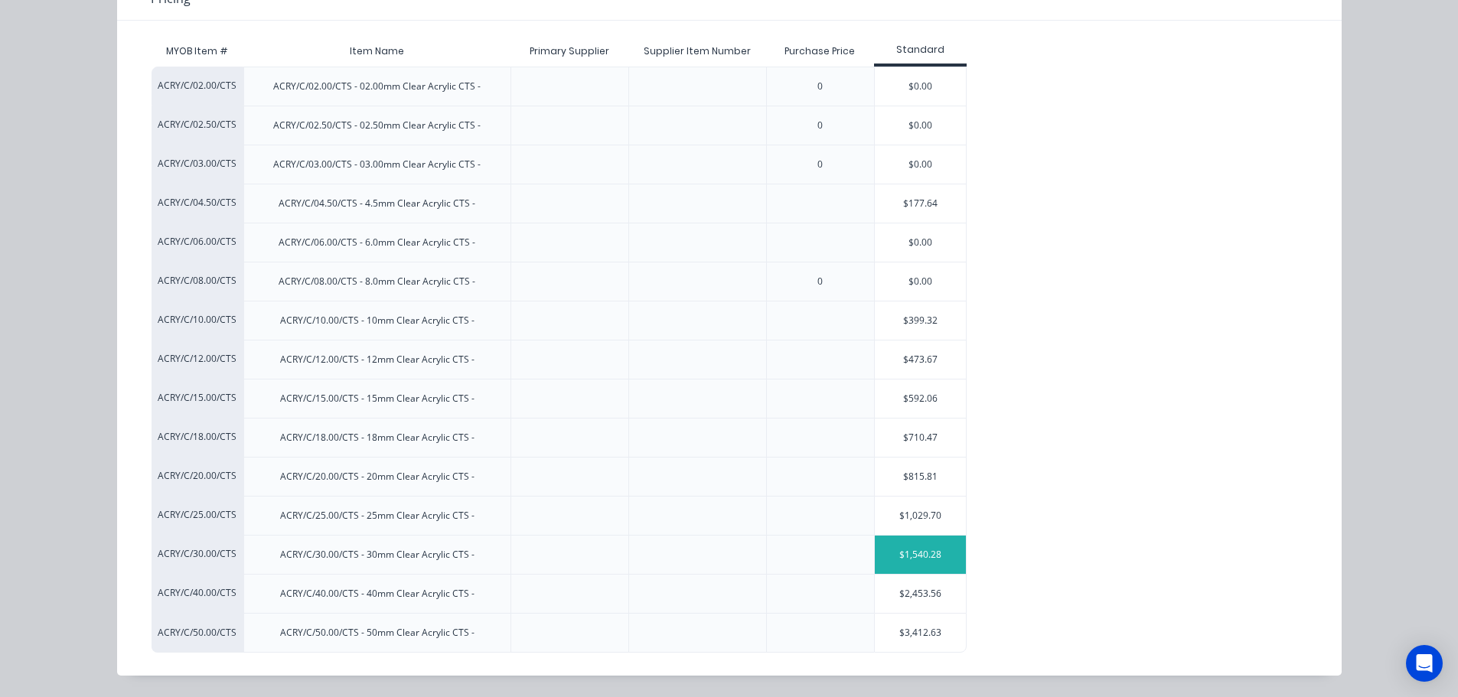
click at [886, 547] on div "$1,540.28" at bounding box center [921, 555] width 92 height 38
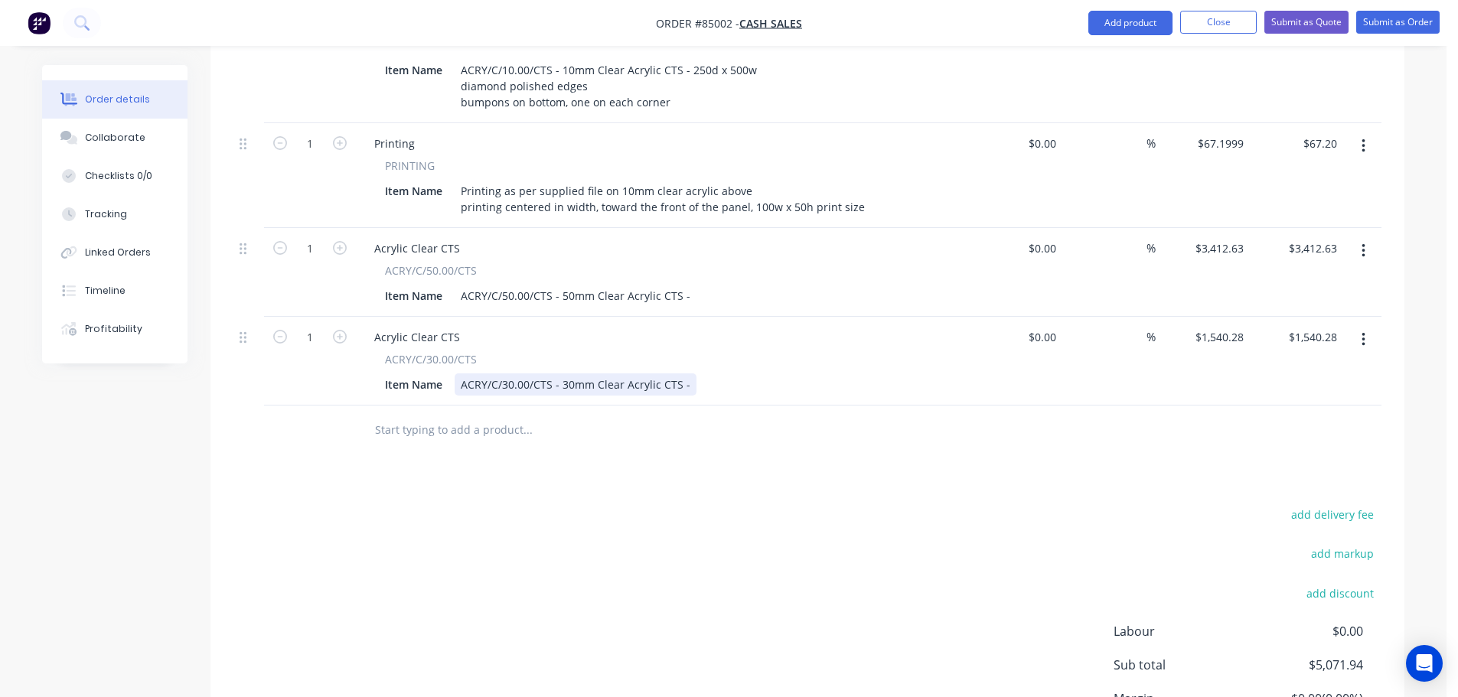
click at [684, 374] on div "ACRY/C/30.00/CTS - 30mm Clear Acrylic CTS -" at bounding box center [576, 385] width 242 height 22
click at [687, 285] on div "ACRY/C/50.00/CTS - 50mm Clear Acrylic CTS -" at bounding box center [576, 296] width 242 height 22
click at [686, 374] on div "ACRY/C/30.00/CTS - 30mm Clear Acrylic CTS -" at bounding box center [576, 385] width 242 height 22
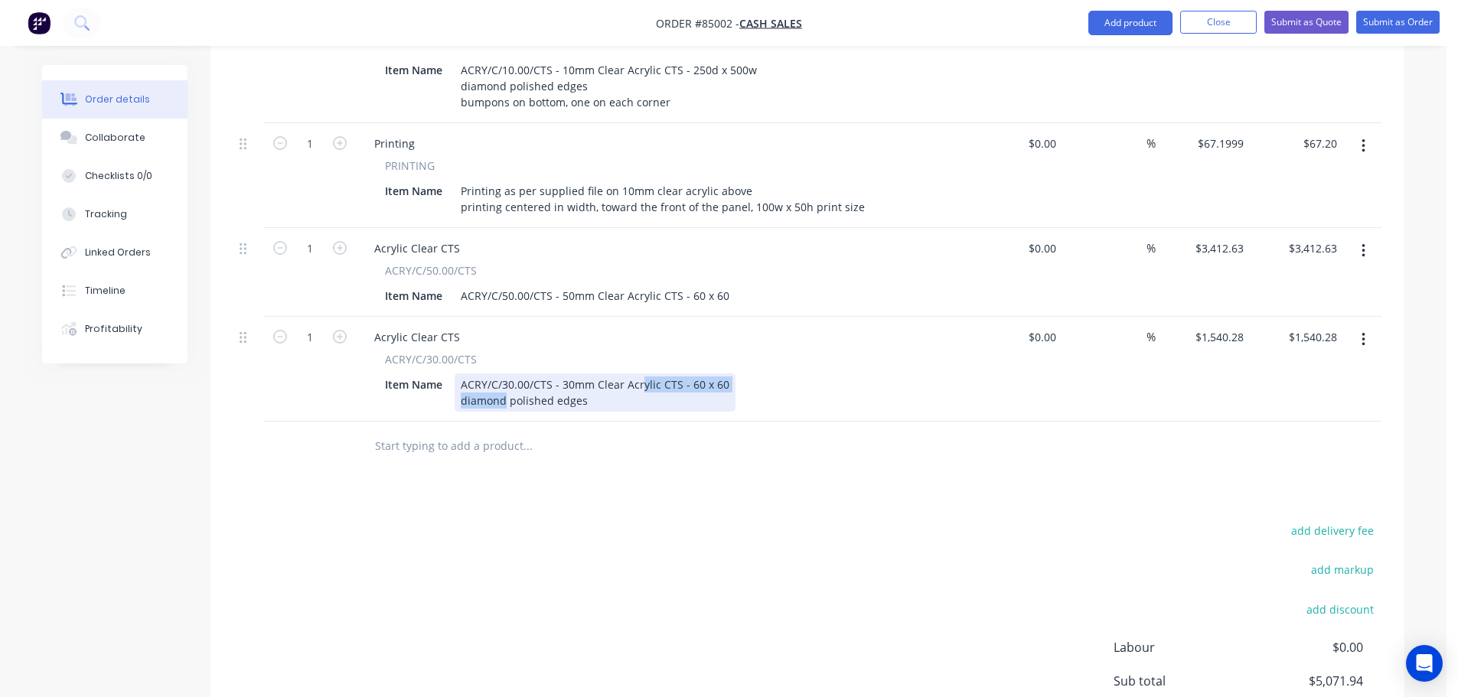
drag, startPoint x: 637, startPoint y: 329, endPoint x: 505, endPoint y: 348, distance: 132.9
click at [504, 374] on div "ACRY/C/30.00/CTS - 30mm Clear Acrylic CTS - 60 x 60 diamond polished edges" at bounding box center [595, 393] width 281 height 38
drag, startPoint x: 636, startPoint y: 348, endPoint x: 284, endPoint y: 380, distance: 353.7
click at [284, 380] on div "Qty Cost Markup Price Total 0 Quote number Quote Item Name $0.00 $0.00 % $0.00 …" at bounding box center [808, 165] width 1194 height 614
copy div "diamond polished edges"
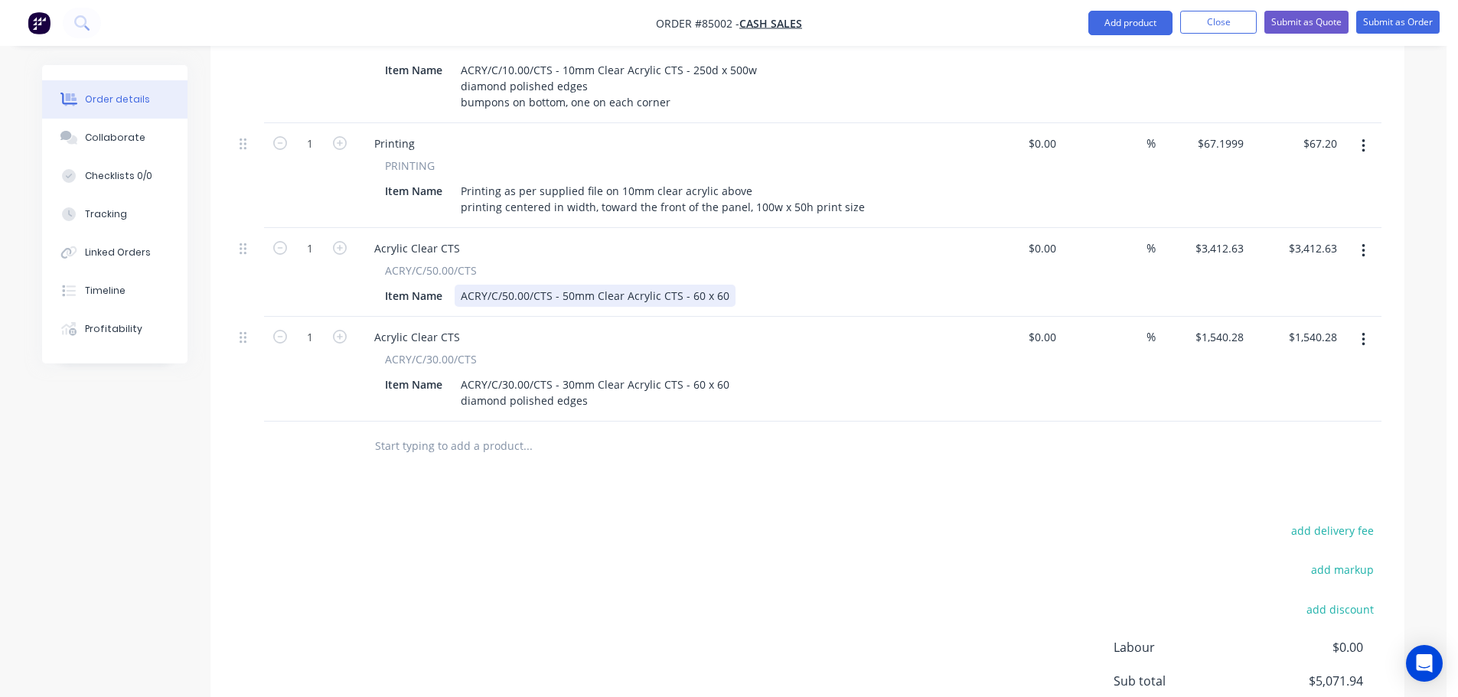
click at [726, 285] on div "ACRY/C/50.00/CTS - 50mm Clear Acrylic CTS - 60 x 60" at bounding box center [595, 296] width 281 height 22
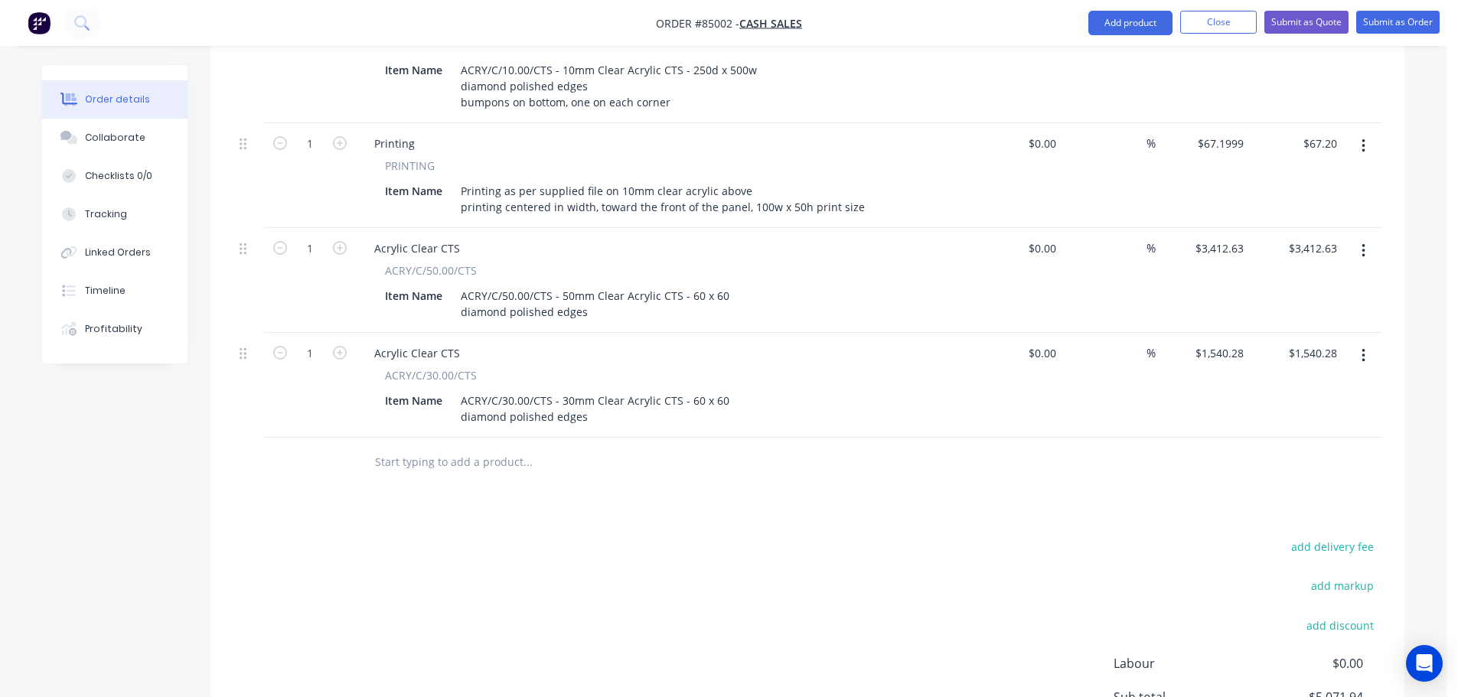
click at [740, 571] on div "add delivery fee add markup add discount Labour $0.00 Sub total $5,071.94 Margi…" at bounding box center [807, 684] width 1148 height 295
click at [304, 237] on input "1" at bounding box center [310, 248] width 40 height 23
type input "2"
type input "$6,825.26"
click at [315, 342] on input "1" at bounding box center [310, 353] width 40 height 23
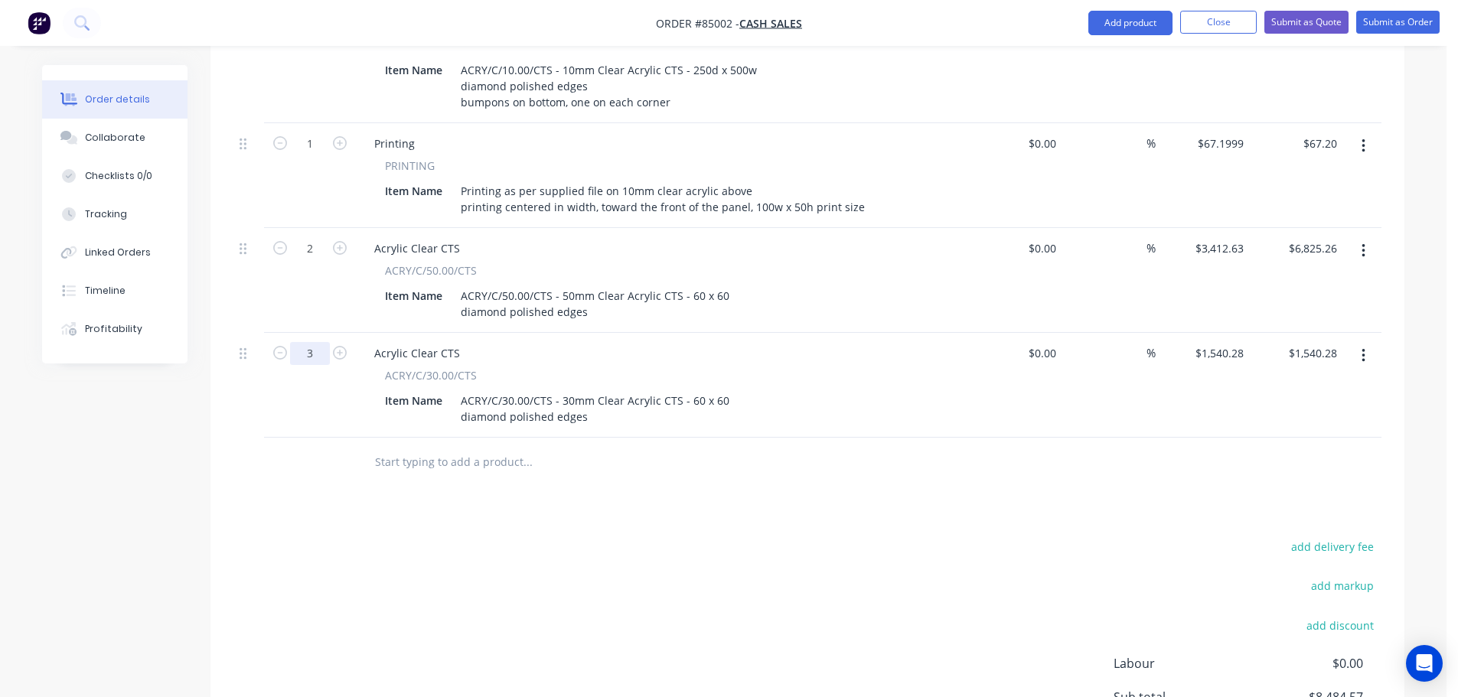
type input "3"
type input "$4,620.84"
click at [842, 537] on div "add delivery fee add markup add discount Labour $0.00 Sub total $8,484.57 Margi…" at bounding box center [807, 684] width 1148 height 295
click at [1208, 237] on input "3412.63" at bounding box center [1222, 248] width 56 height 22
type input "$11.42"
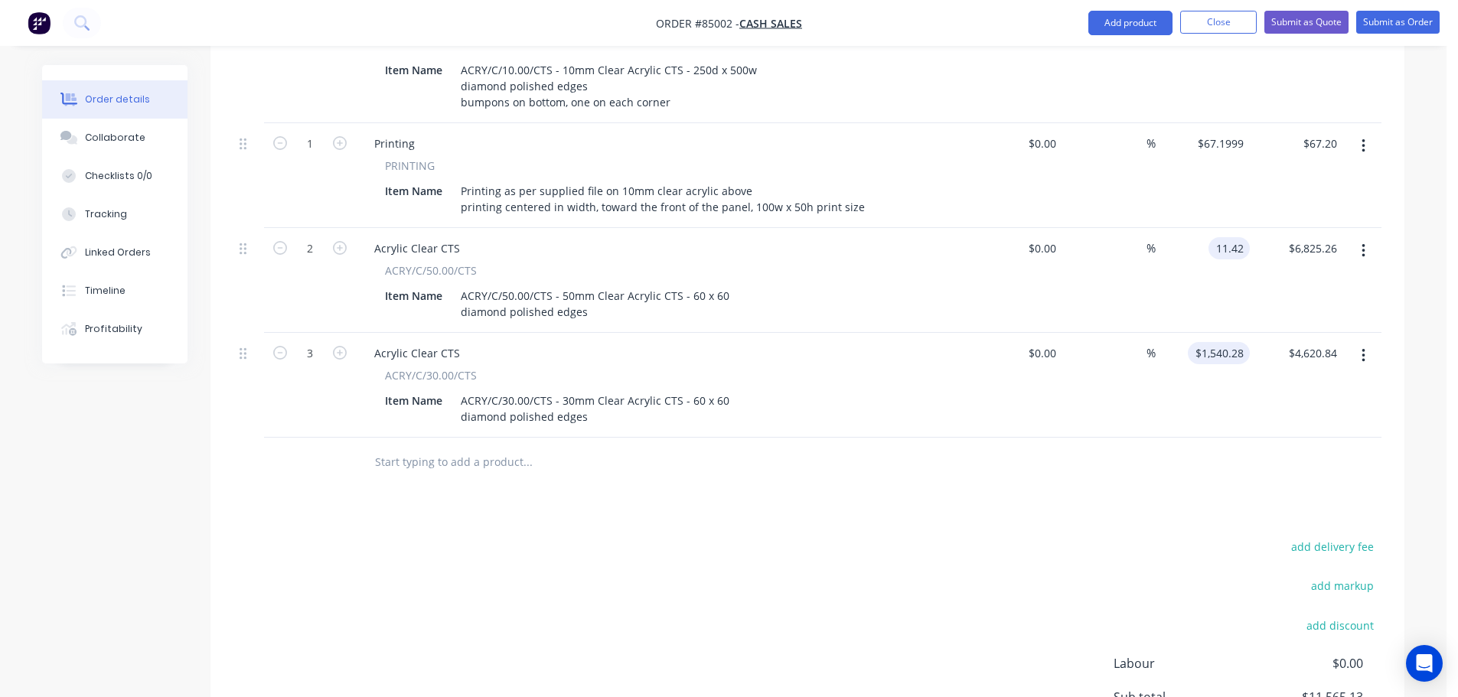
type input "$22.84"
click at [1232, 342] on input "1540.28" at bounding box center [1222, 353] width 56 height 22
type input "$8.87"
type input "$26.61"
click at [1143, 537] on div "add delivery fee add markup add discount Labour $0.00 Sub total $168.48 Margin …" at bounding box center [807, 684] width 1148 height 295
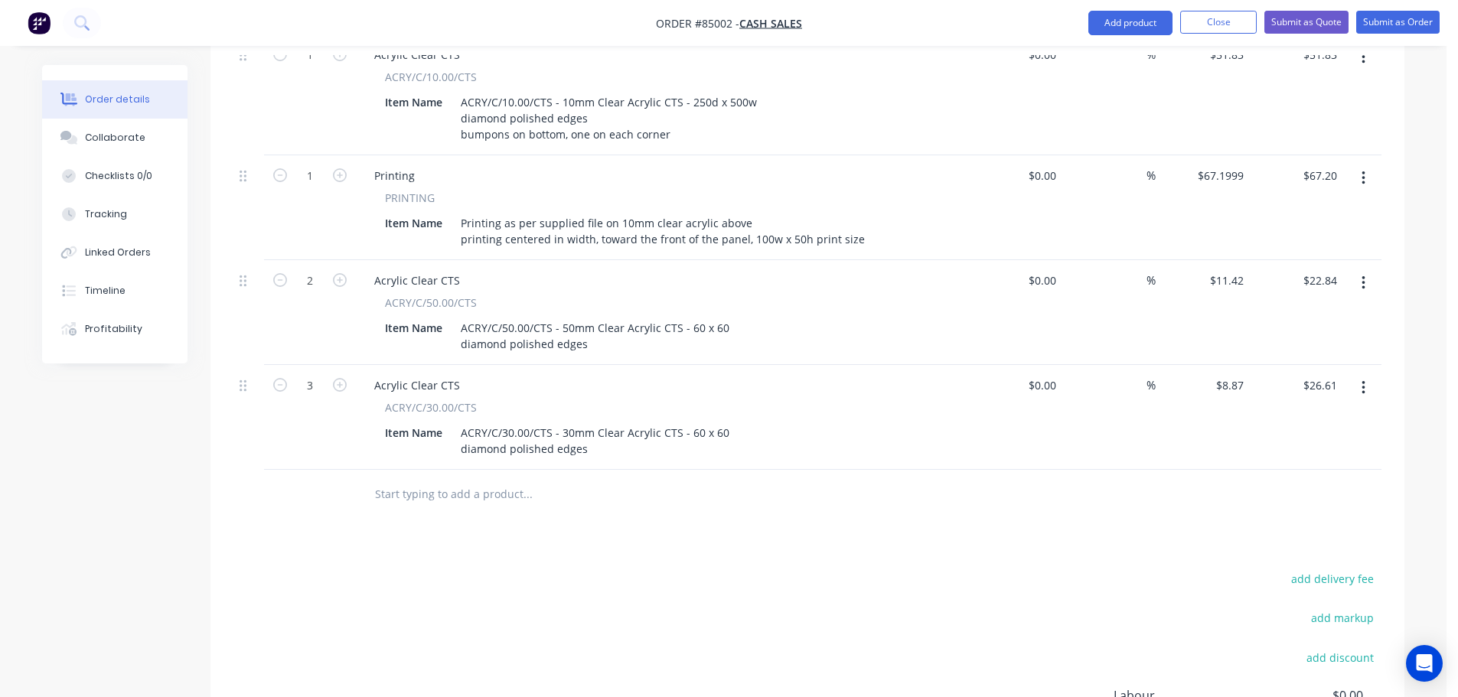
scroll to position [484, 0]
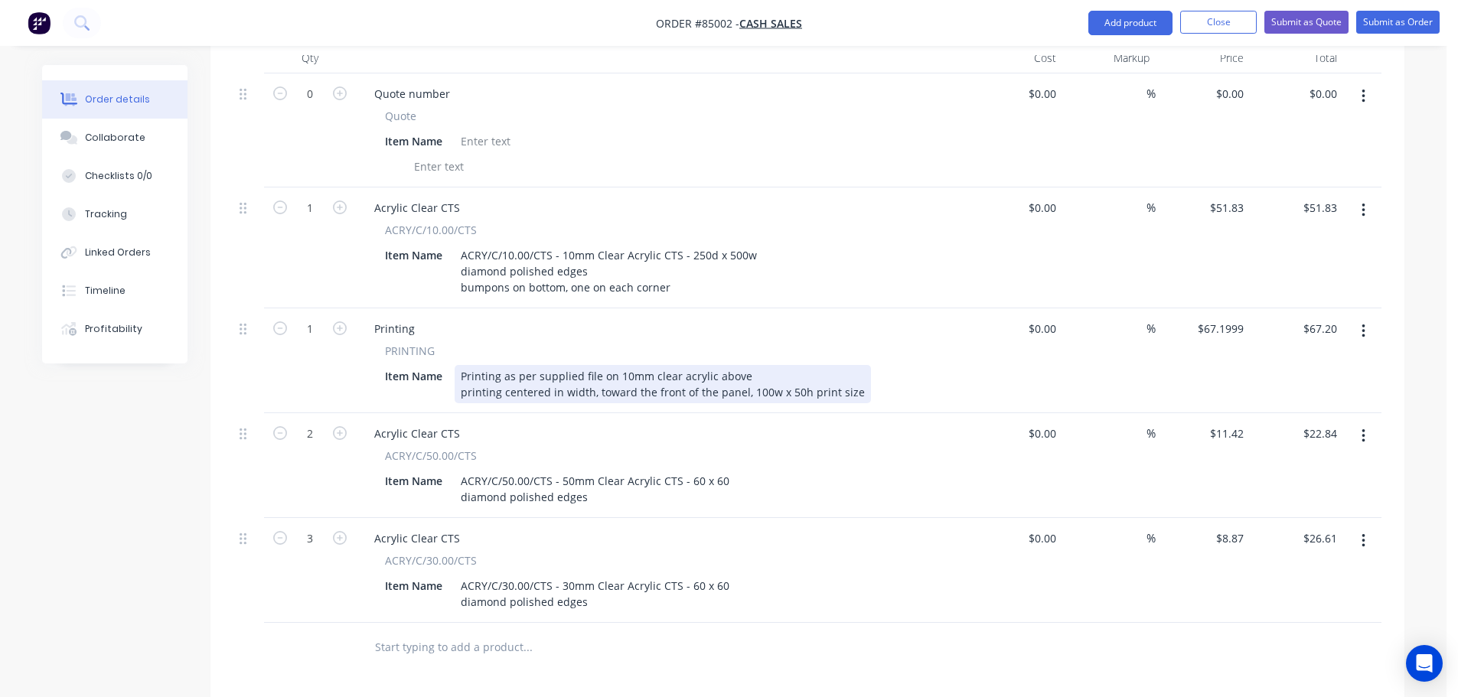
click at [854, 365] on div "Printing as per supplied file on 10mm clear acrylic above printing centered in …" at bounding box center [663, 384] width 416 height 38
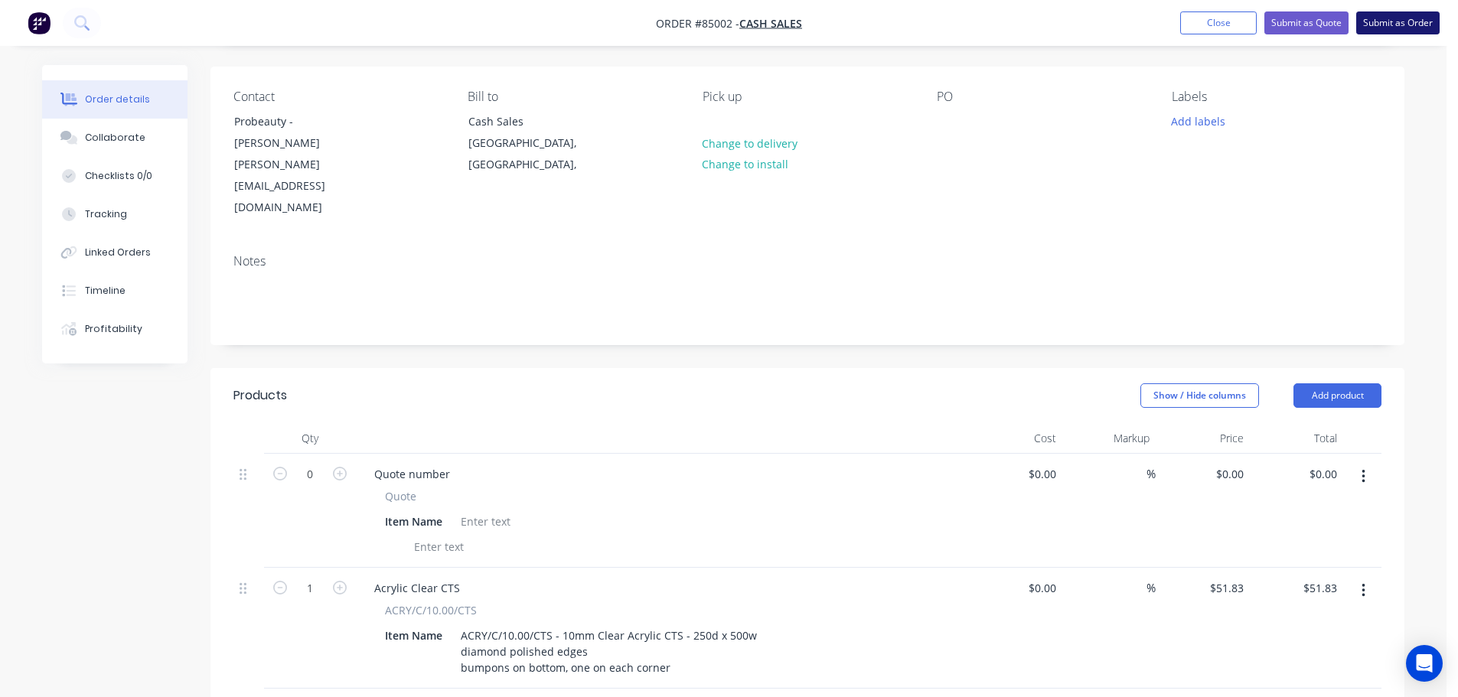
scroll to position [0, 0]
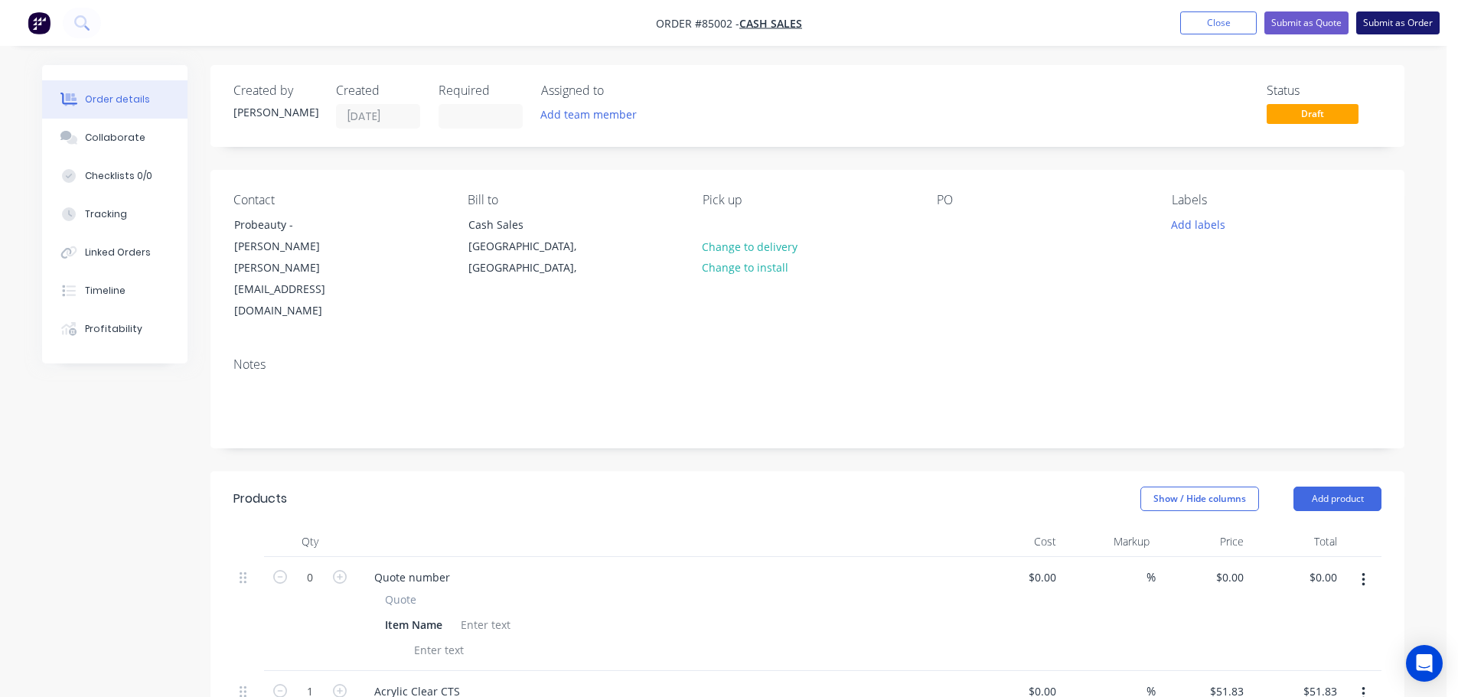
click at [1392, 15] on button "Submit as Order" at bounding box center [1397, 22] width 83 height 23
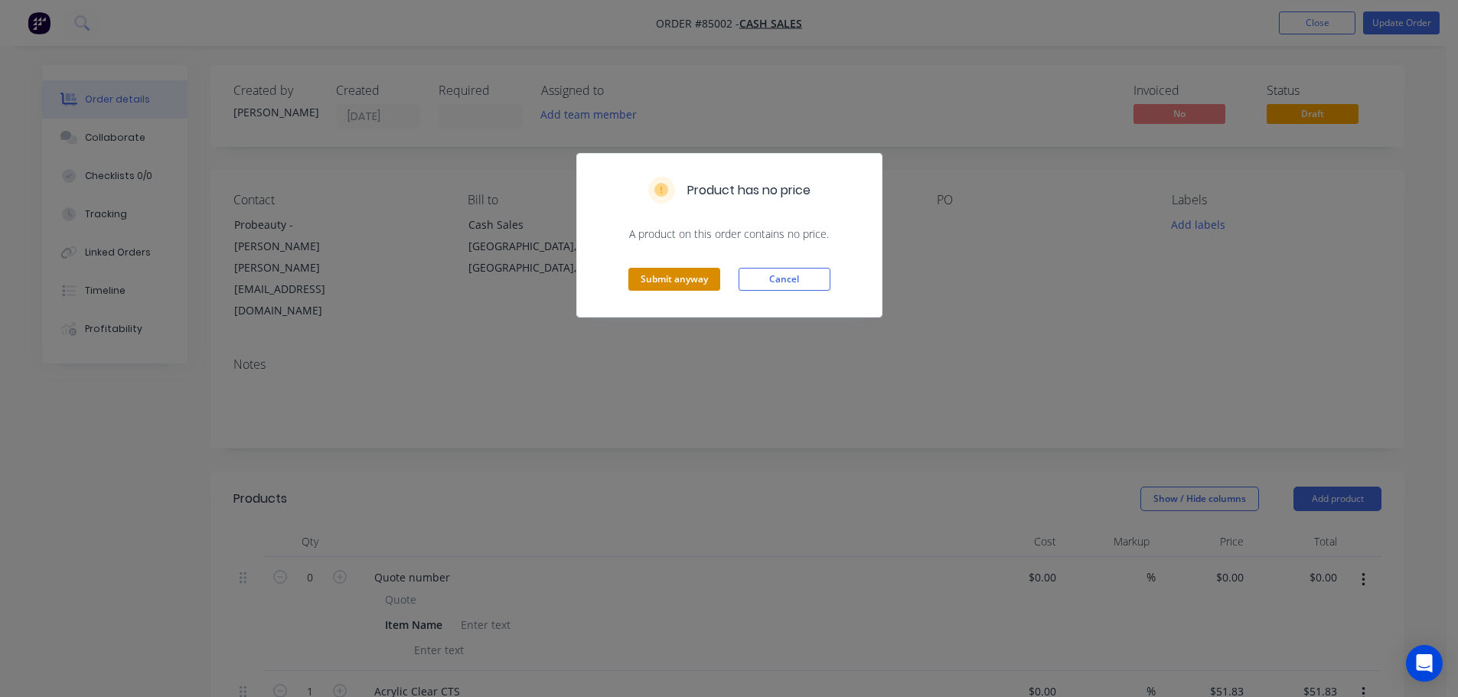
click at [678, 280] on button "Submit anyway" at bounding box center [674, 279] width 92 height 23
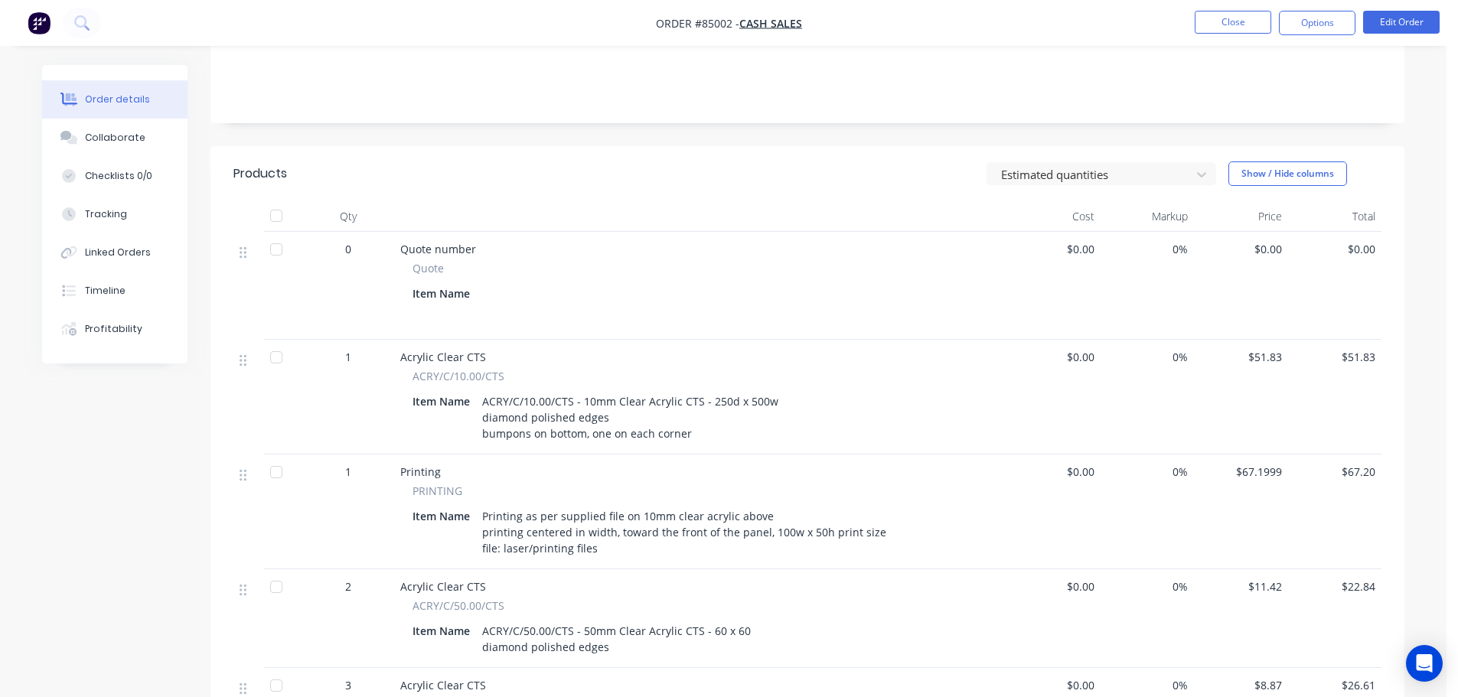
scroll to position [306, 0]
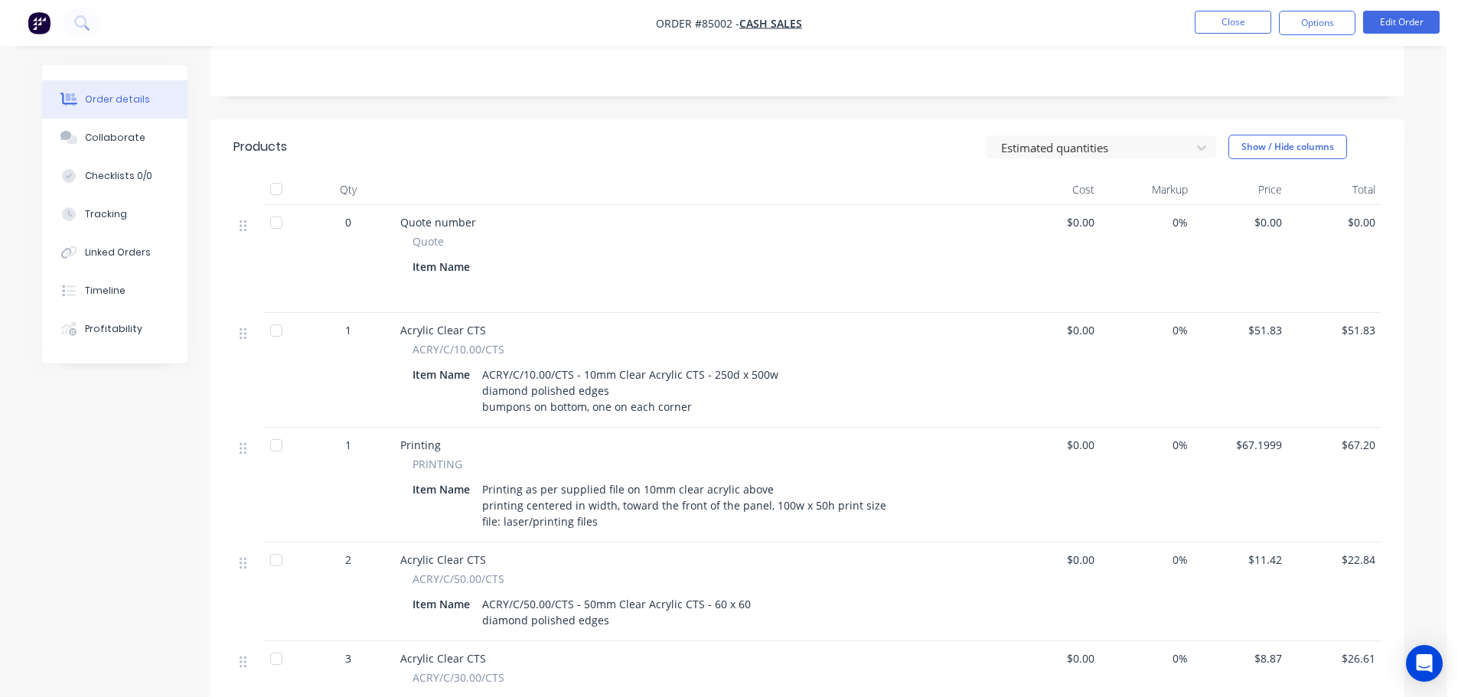
drag, startPoint x: 1418, startPoint y: 43, endPoint x: 1418, endPoint y: 18, distance: 25.3
click at [1418, 43] on nav "Order #85002 - Cash Sales Close Options Edit Order" at bounding box center [729, 23] width 1458 height 46
click at [1418, 18] on button "Edit Order" at bounding box center [1401, 22] width 77 height 23
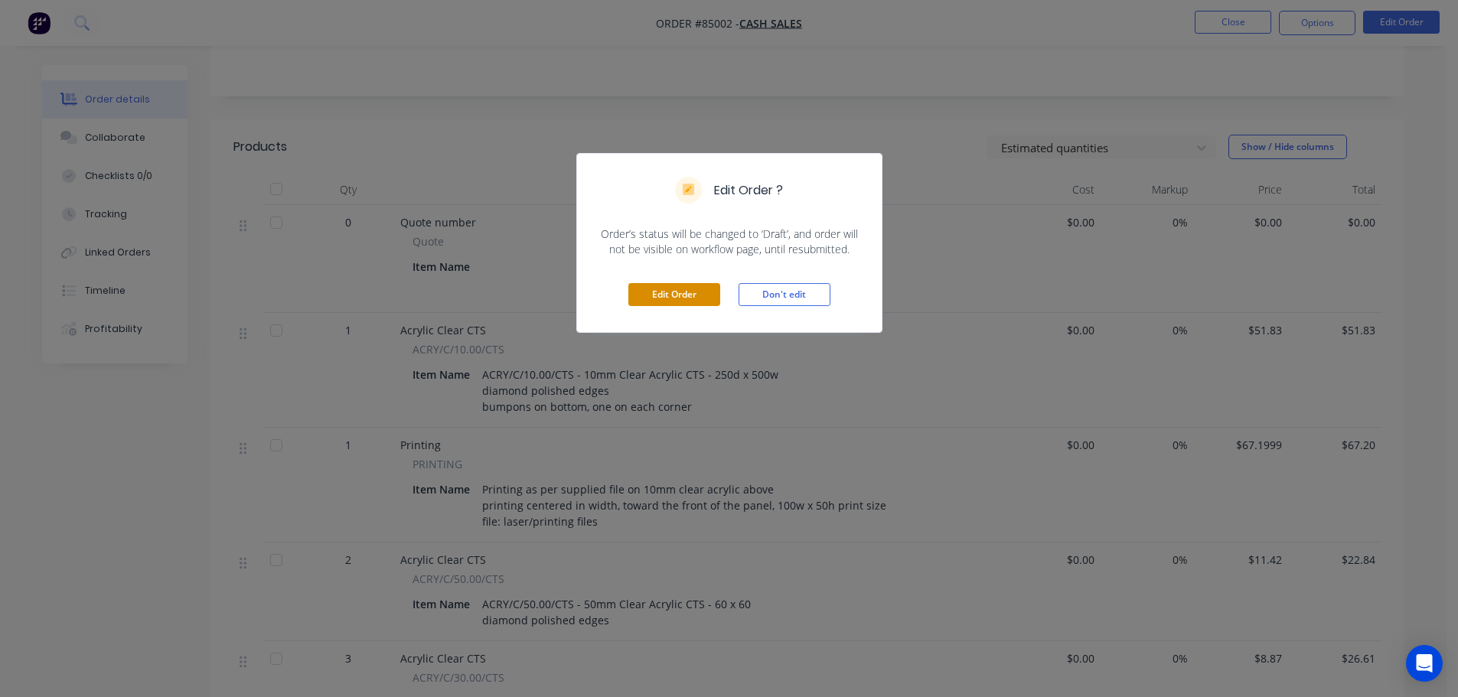
click at [690, 298] on button "Edit Order" at bounding box center [674, 294] width 92 height 23
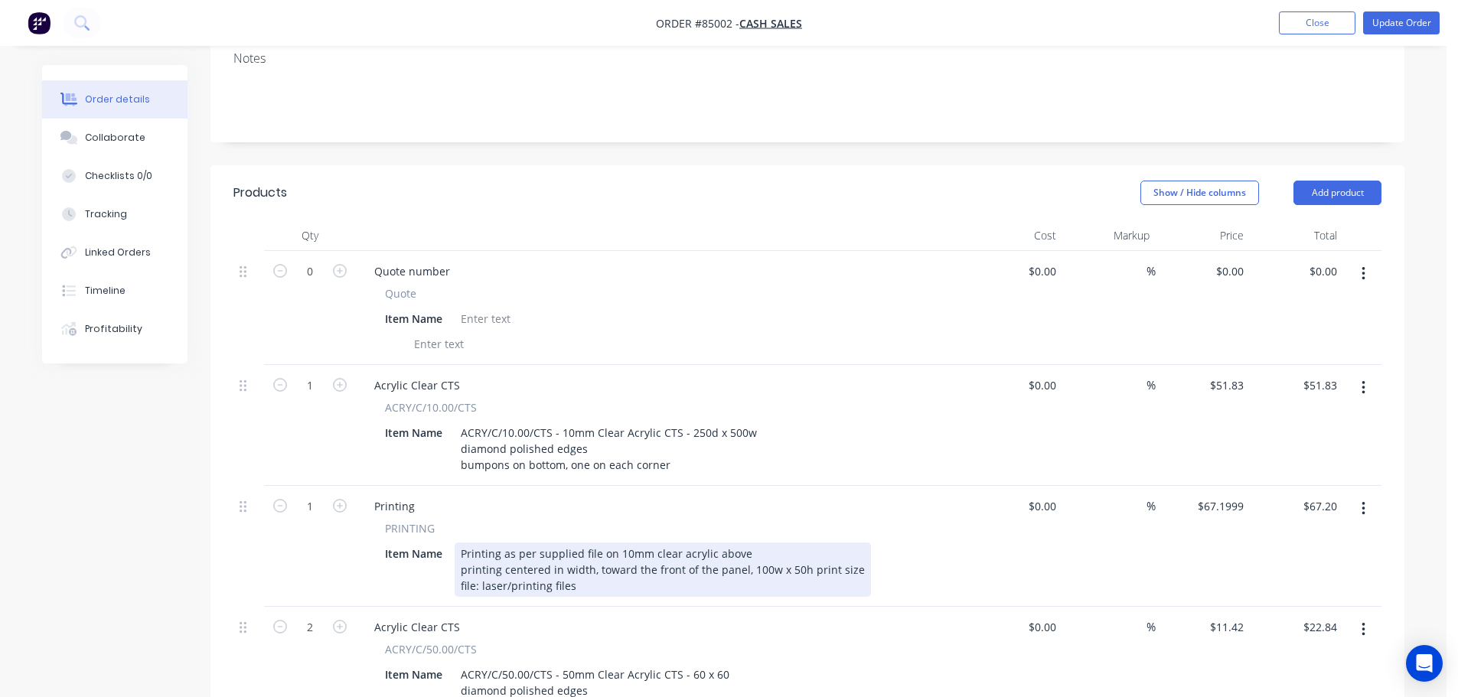
click at [584, 543] on div "Printing as per supplied file on 10mm clear acrylic above printing centered in …" at bounding box center [663, 570] width 416 height 54
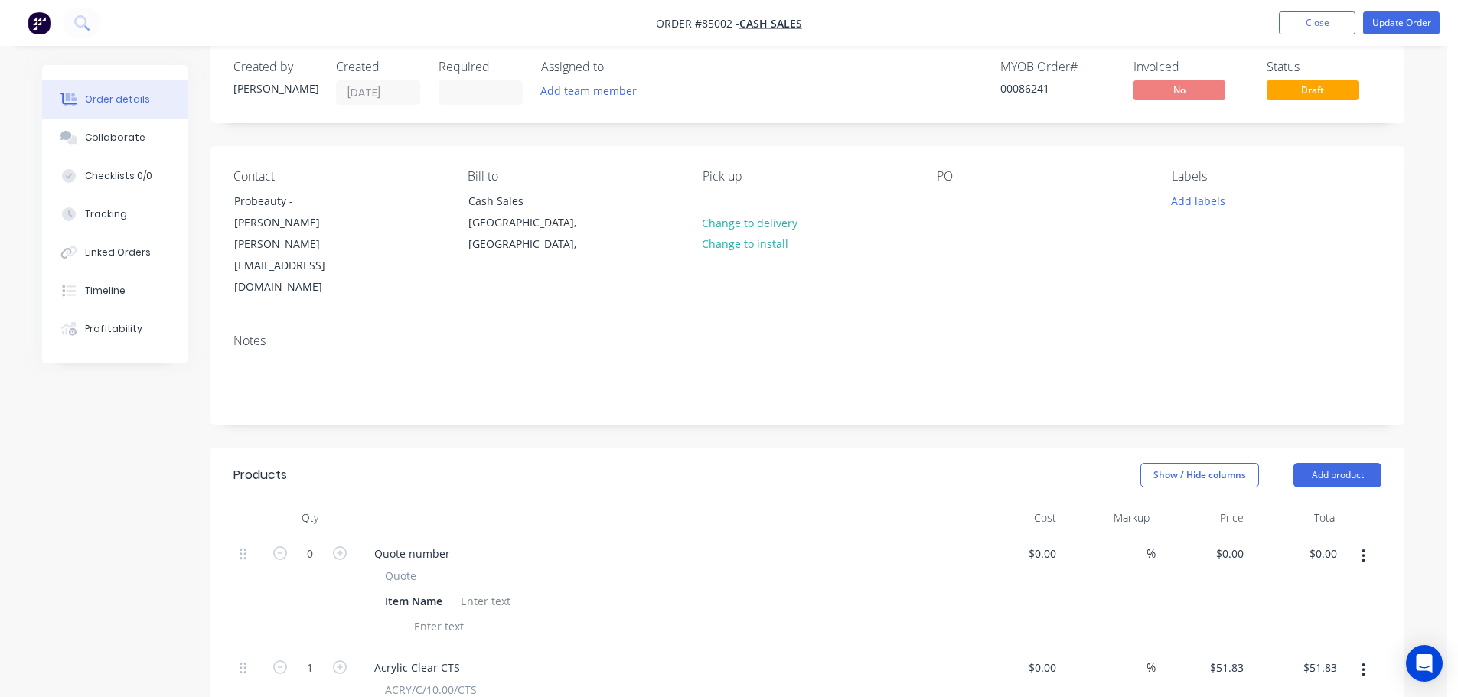
scroll to position [0, 0]
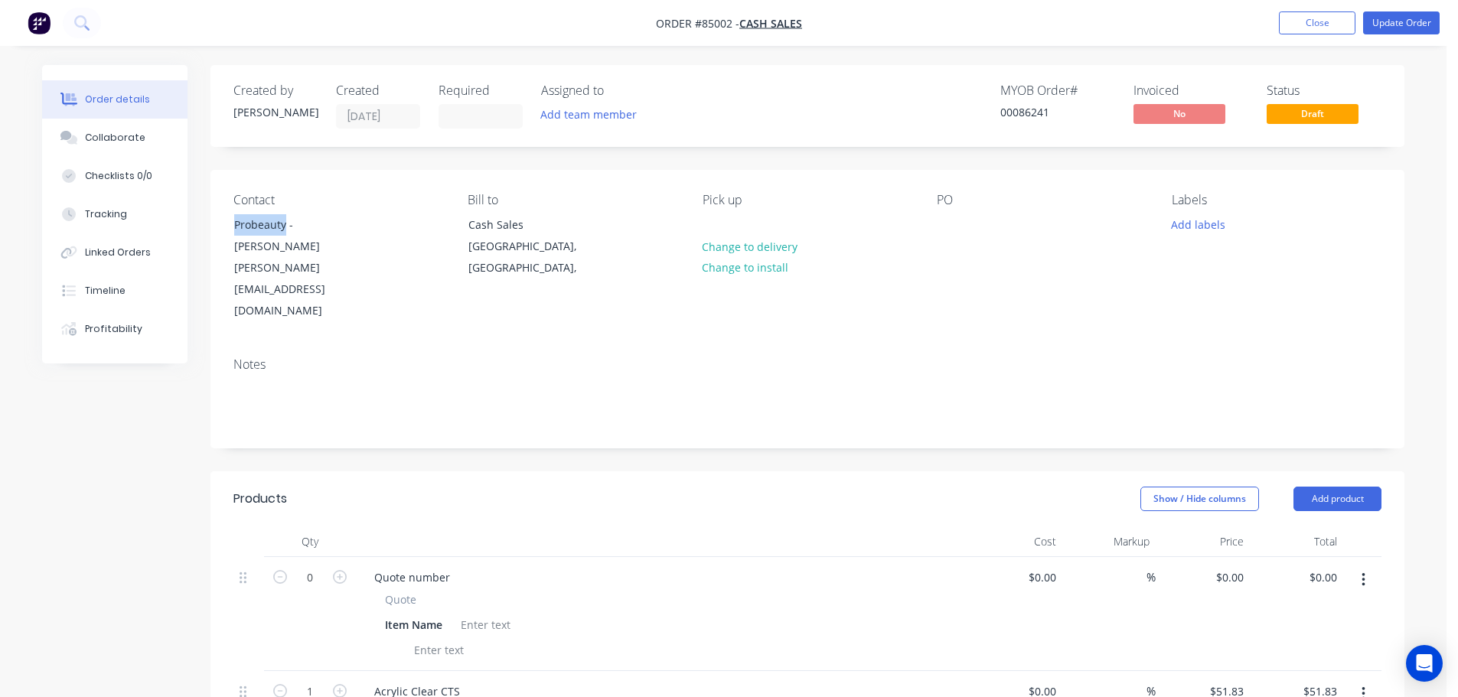
drag, startPoint x: 285, startPoint y: 222, endPoint x: 217, endPoint y: 225, distance: 67.4
click at [217, 225] on div "Contact Probeauty - Nicky Quinn nicky@probeauty.co.nz Bill to Cash Sales Auckla…" at bounding box center [808, 257] width 1194 height 175
copy div "Probeauty"
click at [968, 222] on div "PO" at bounding box center [1042, 257] width 210 height 129
click at [956, 222] on div at bounding box center [949, 225] width 24 height 22
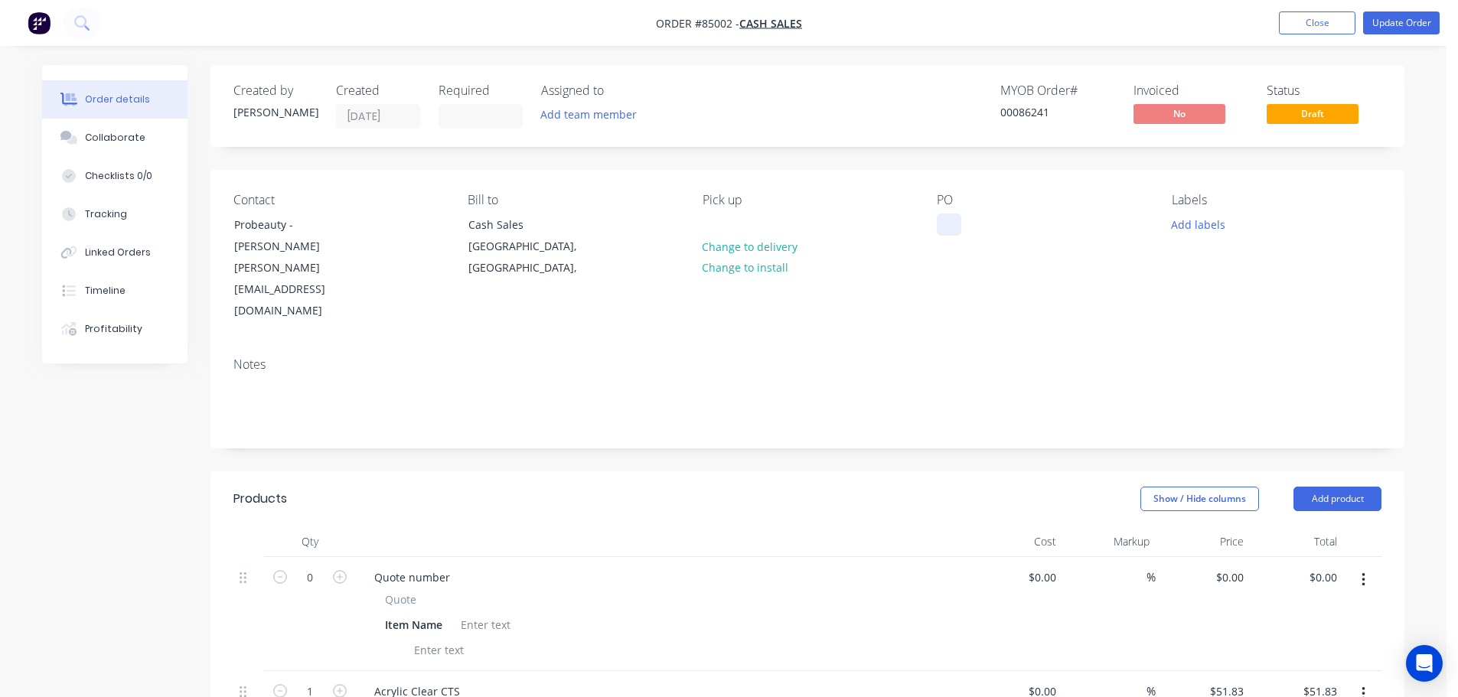
paste div
click at [1203, 237] on div "Labels Add labels" at bounding box center [1277, 257] width 210 height 129
click at [1203, 227] on button "Add labels" at bounding box center [1198, 224] width 70 height 21
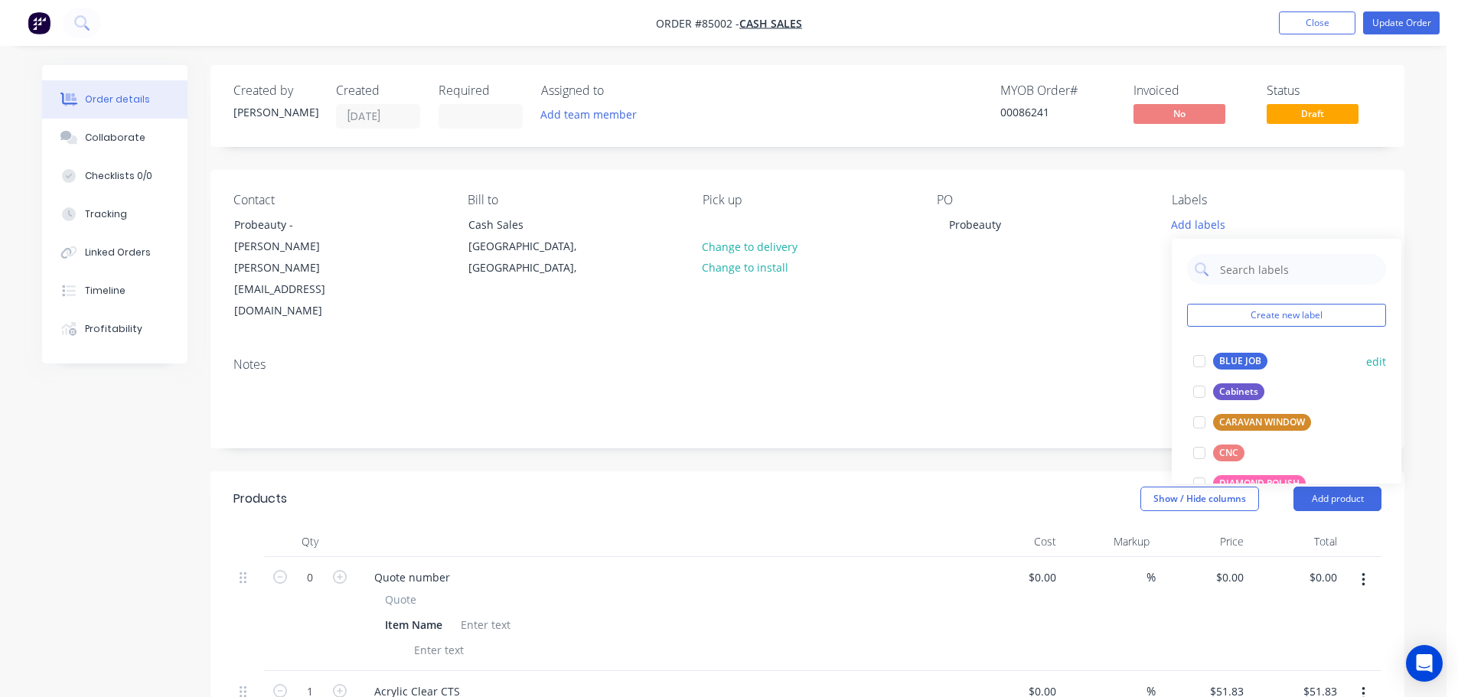
click at [1256, 365] on div "BLUE JOB" at bounding box center [1240, 361] width 54 height 17
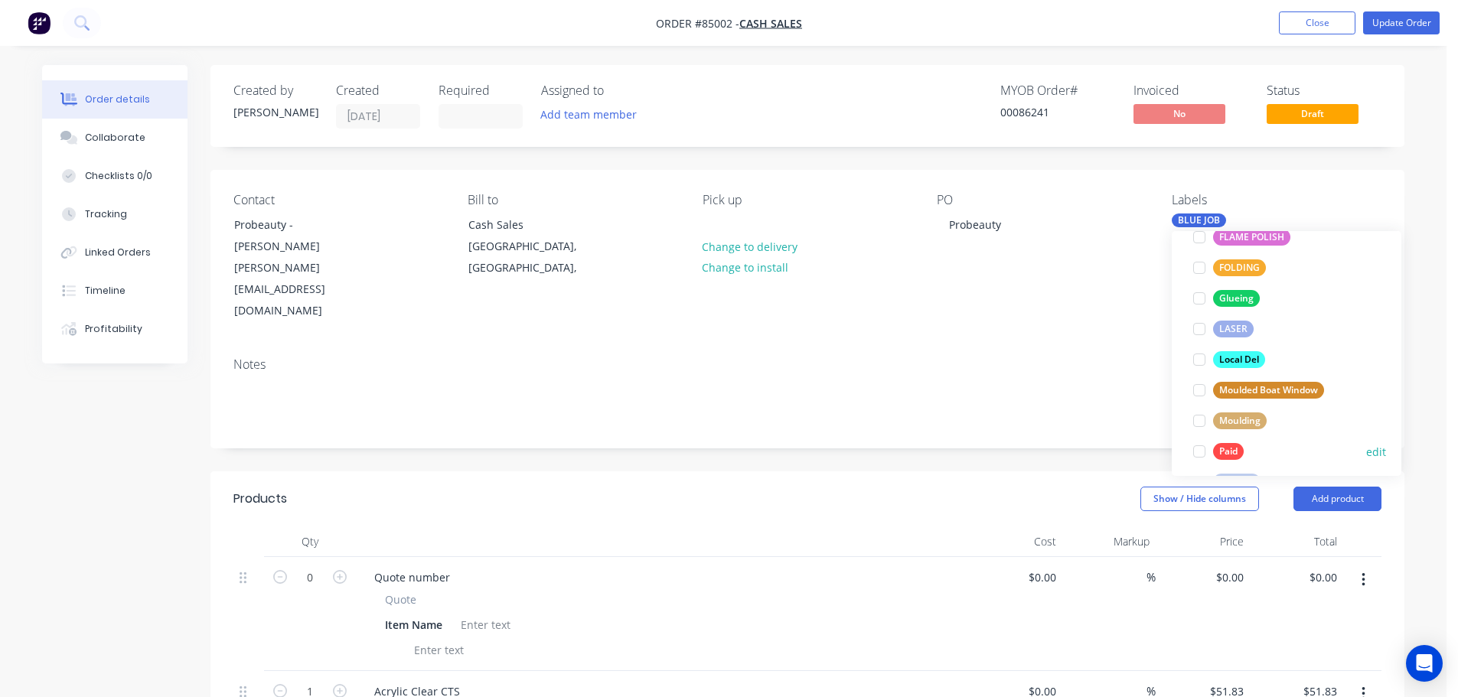
scroll to position [459, 0]
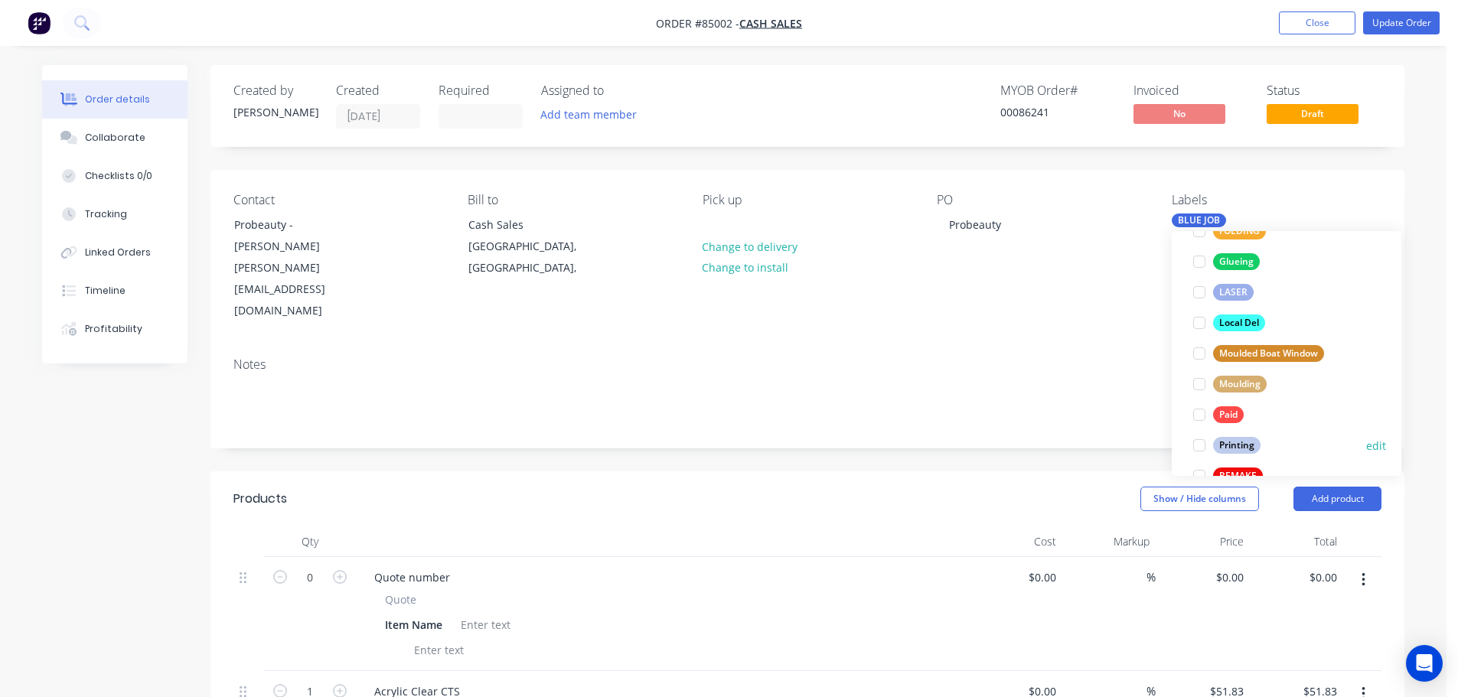
click at [1232, 437] on div "Printing" at bounding box center [1236, 445] width 47 height 17
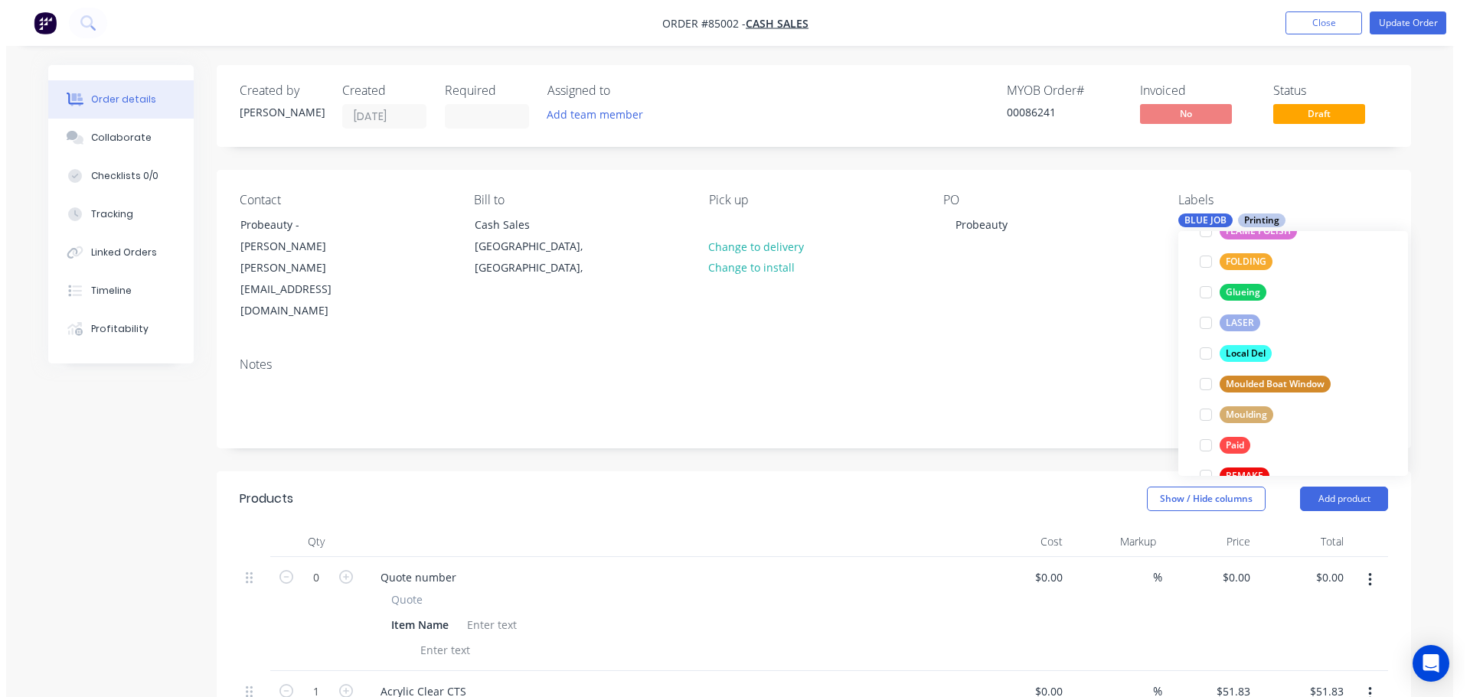
scroll to position [0, 0]
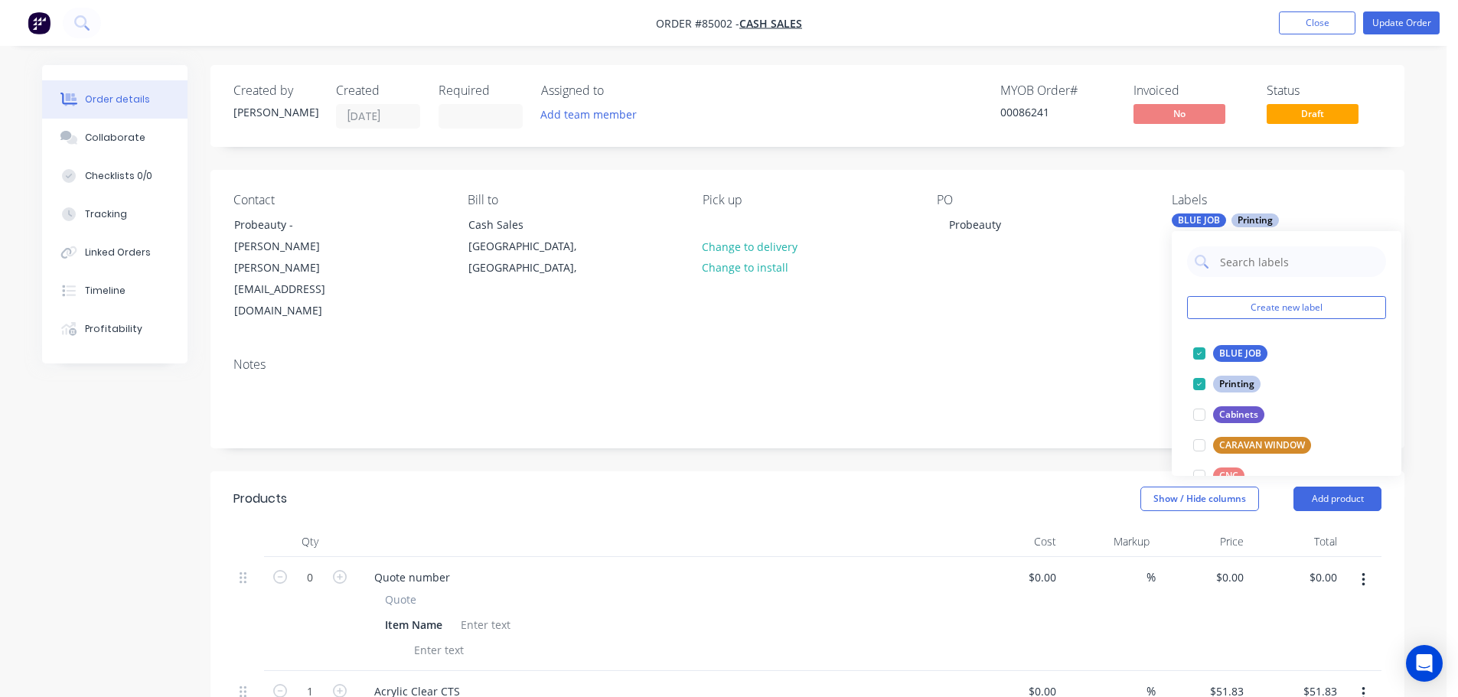
click at [1185, 177] on div "Contact Probeauty - Nicky Quinn nicky@probeauty.co.nz Bill to Cash Sales Auckla…" at bounding box center [808, 257] width 1194 height 175
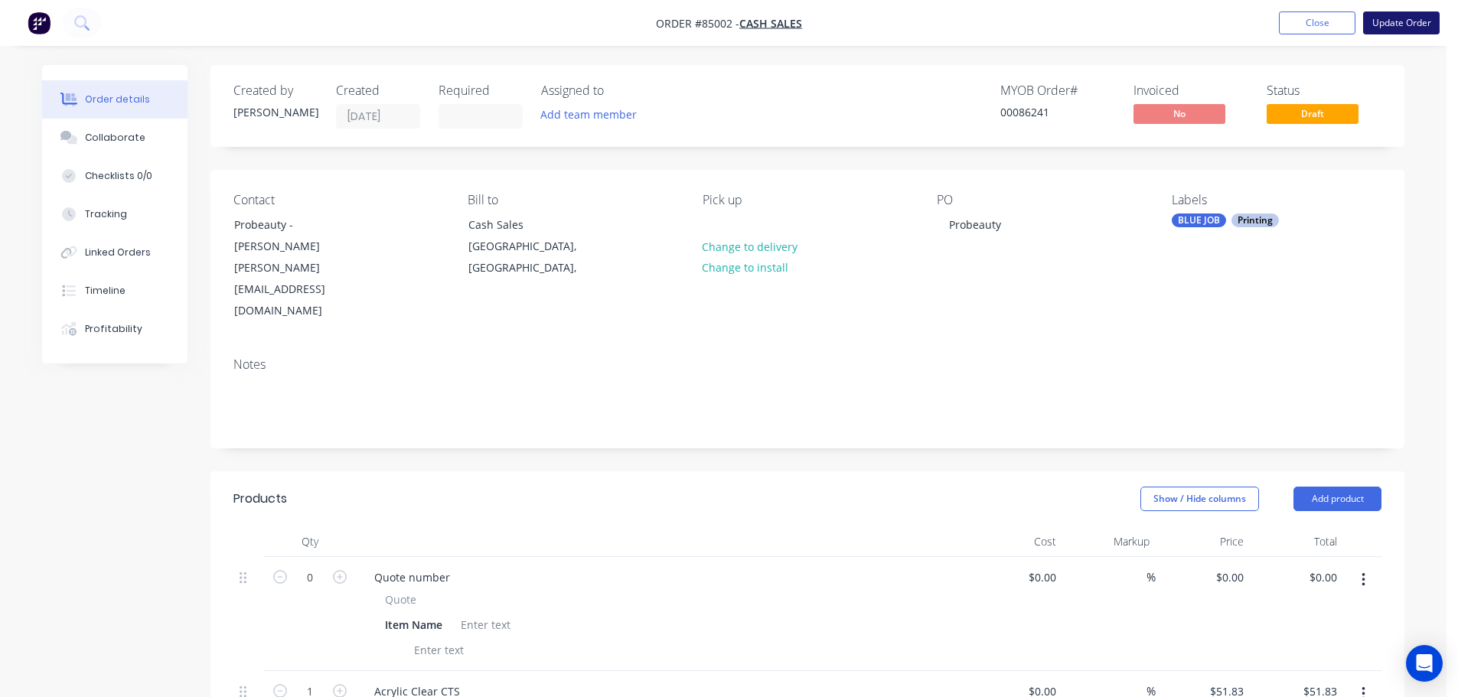
click at [1394, 19] on button "Update Order" at bounding box center [1401, 22] width 77 height 23
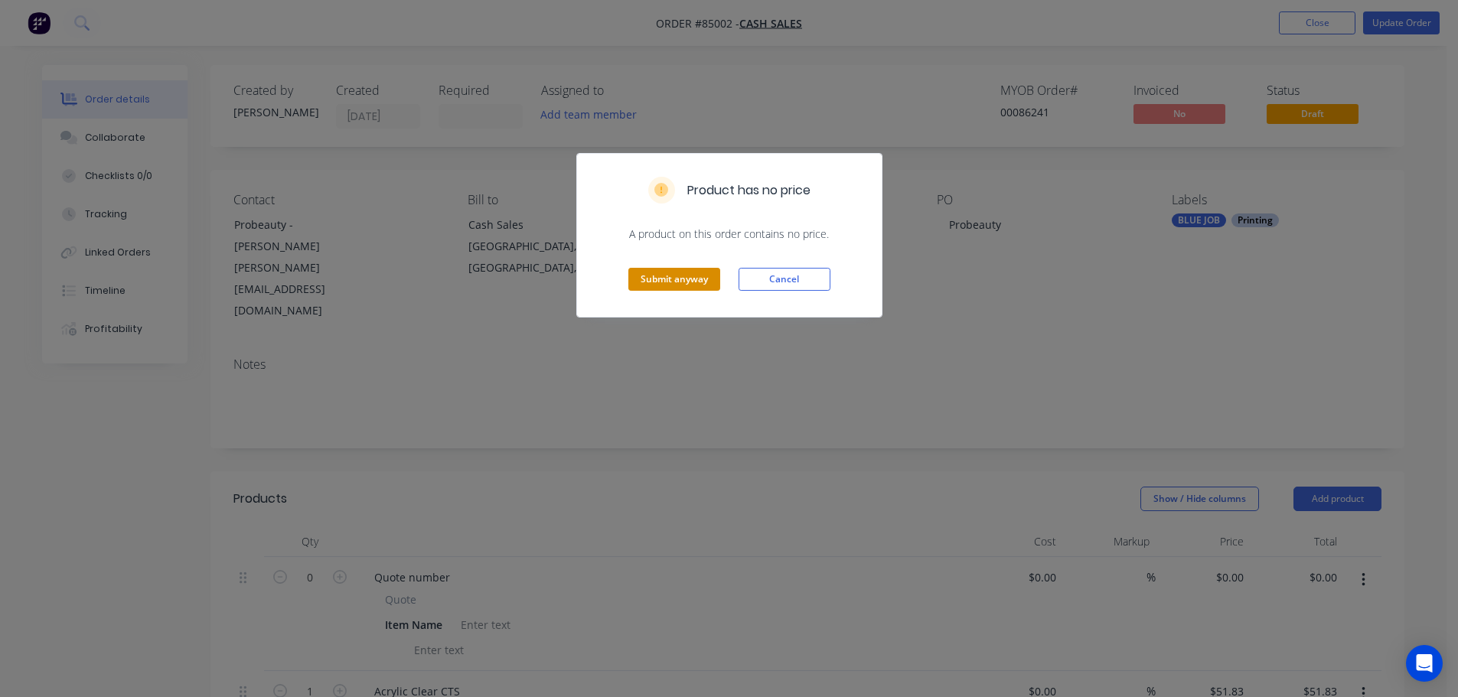
click at [677, 281] on button "Submit anyway" at bounding box center [674, 279] width 92 height 23
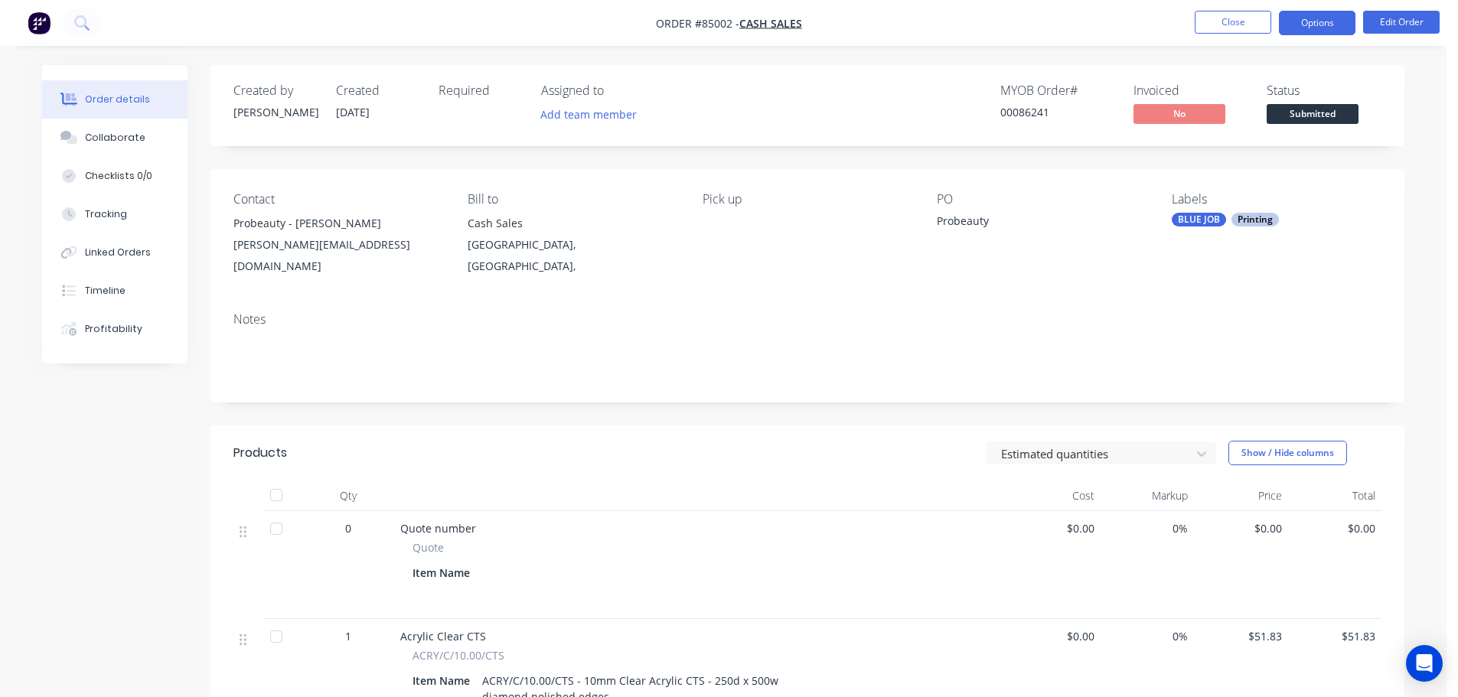
click at [1335, 23] on button "Options" at bounding box center [1317, 23] width 77 height 24
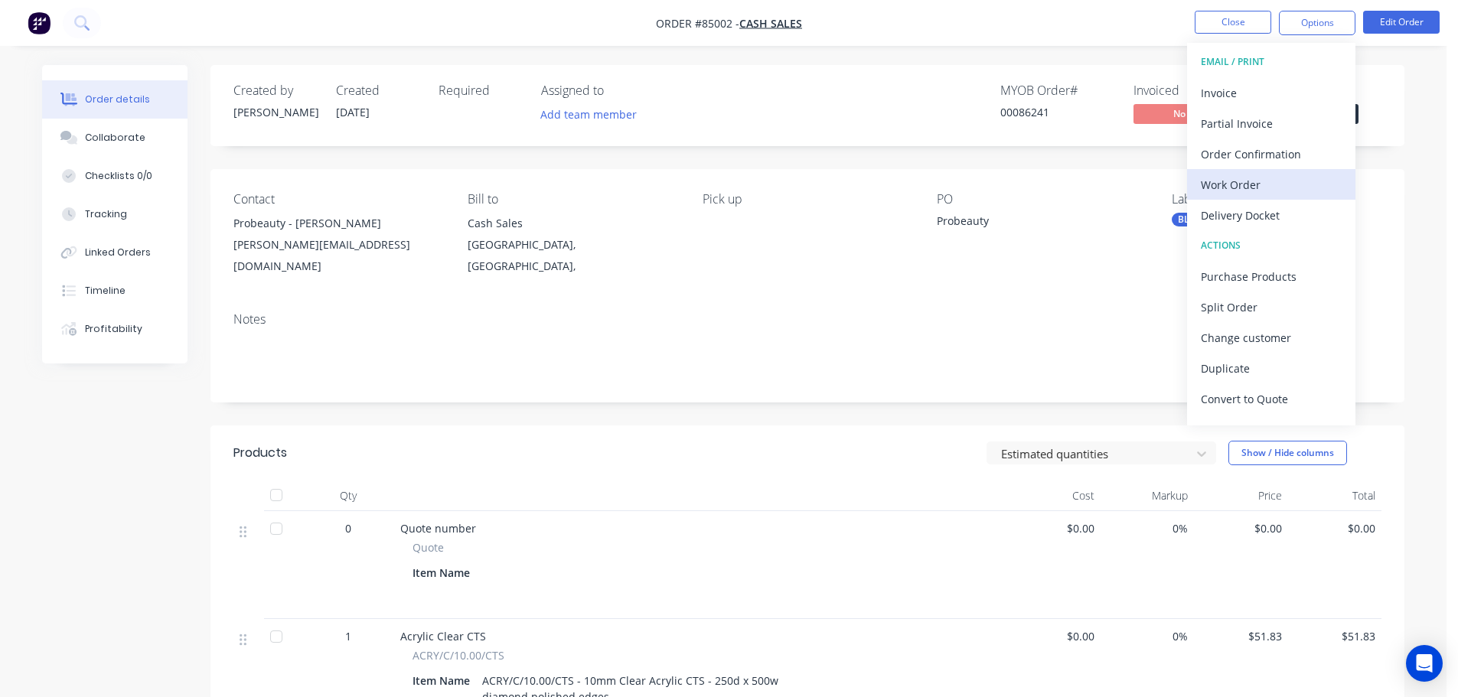
click at [1213, 190] on div "Work Order" at bounding box center [1271, 185] width 141 height 22
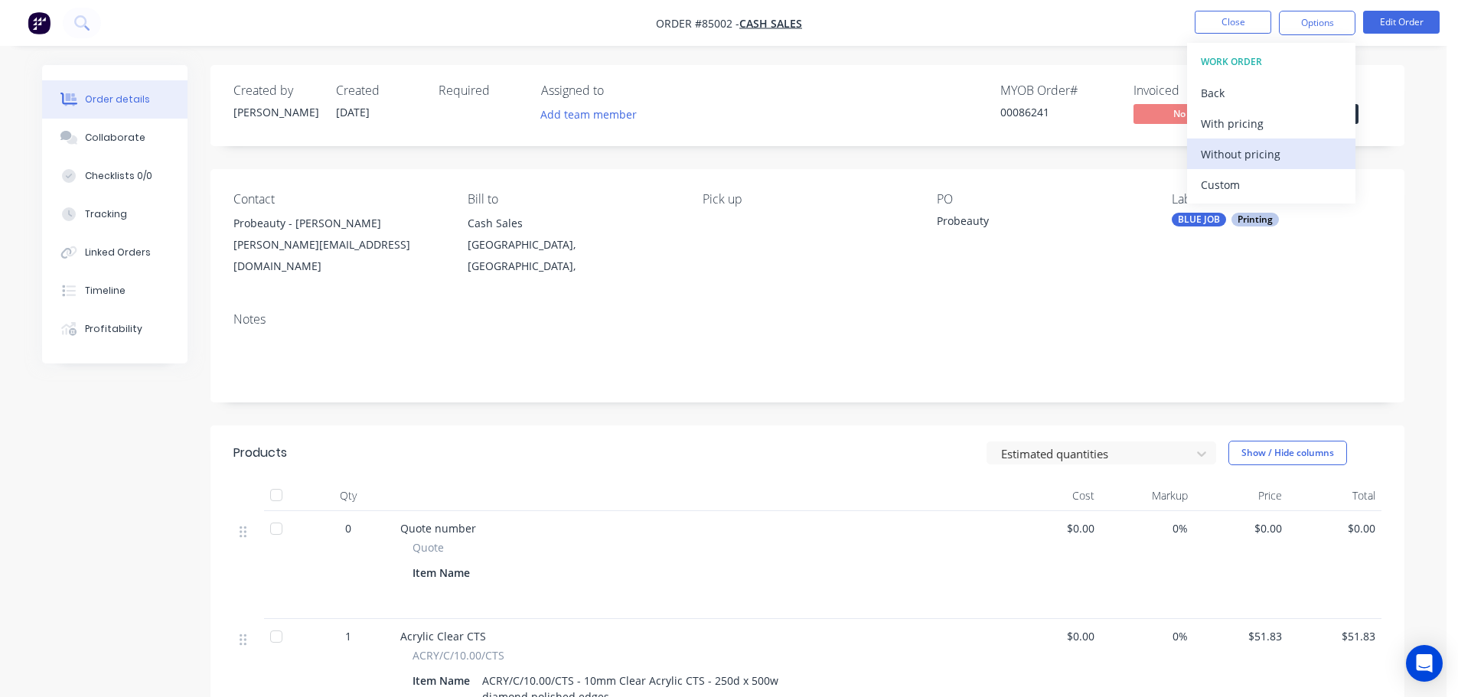
click at [1229, 150] on div "Without pricing" at bounding box center [1271, 154] width 141 height 22
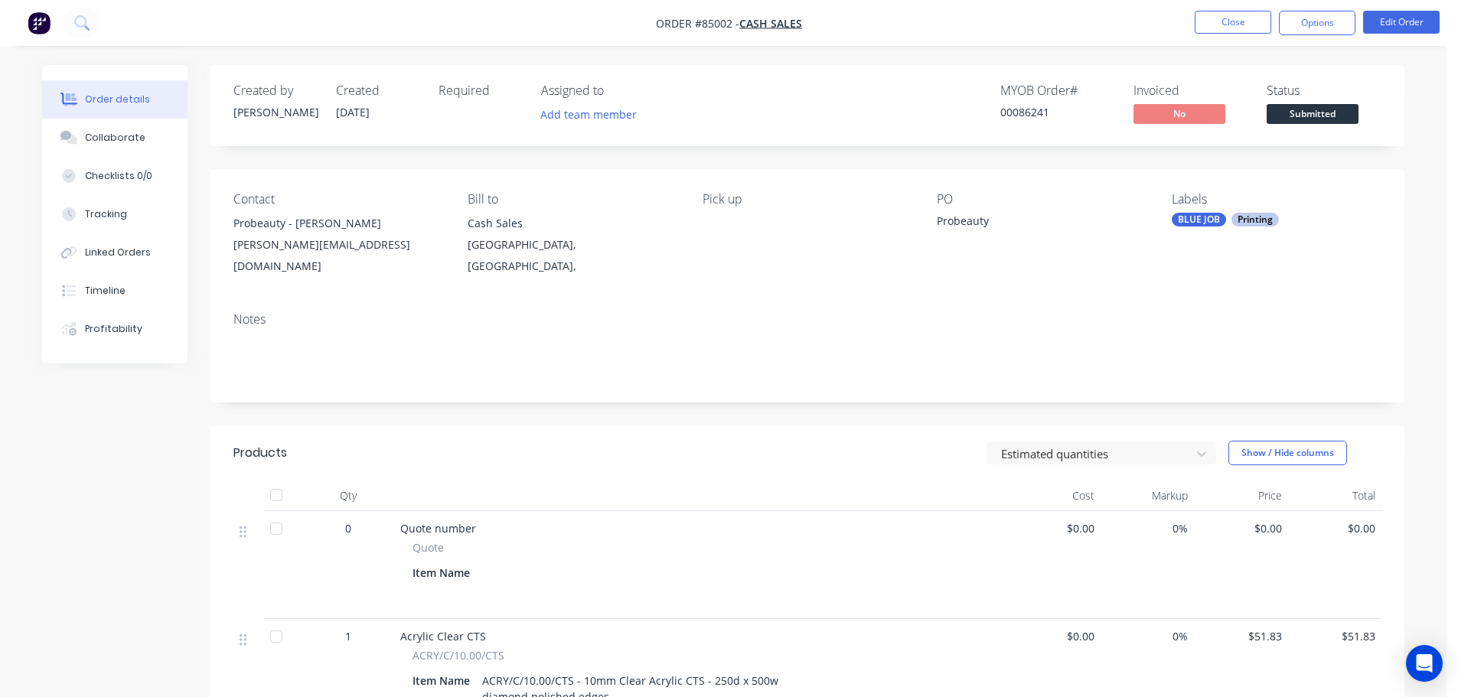
click at [785, 128] on div "Created by Jess Created 01/10/25 Required Assigned to Add team member MYOB Orde…" at bounding box center [808, 105] width 1194 height 81
click at [1342, 22] on button "Options" at bounding box center [1317, 23] width 77 height 24
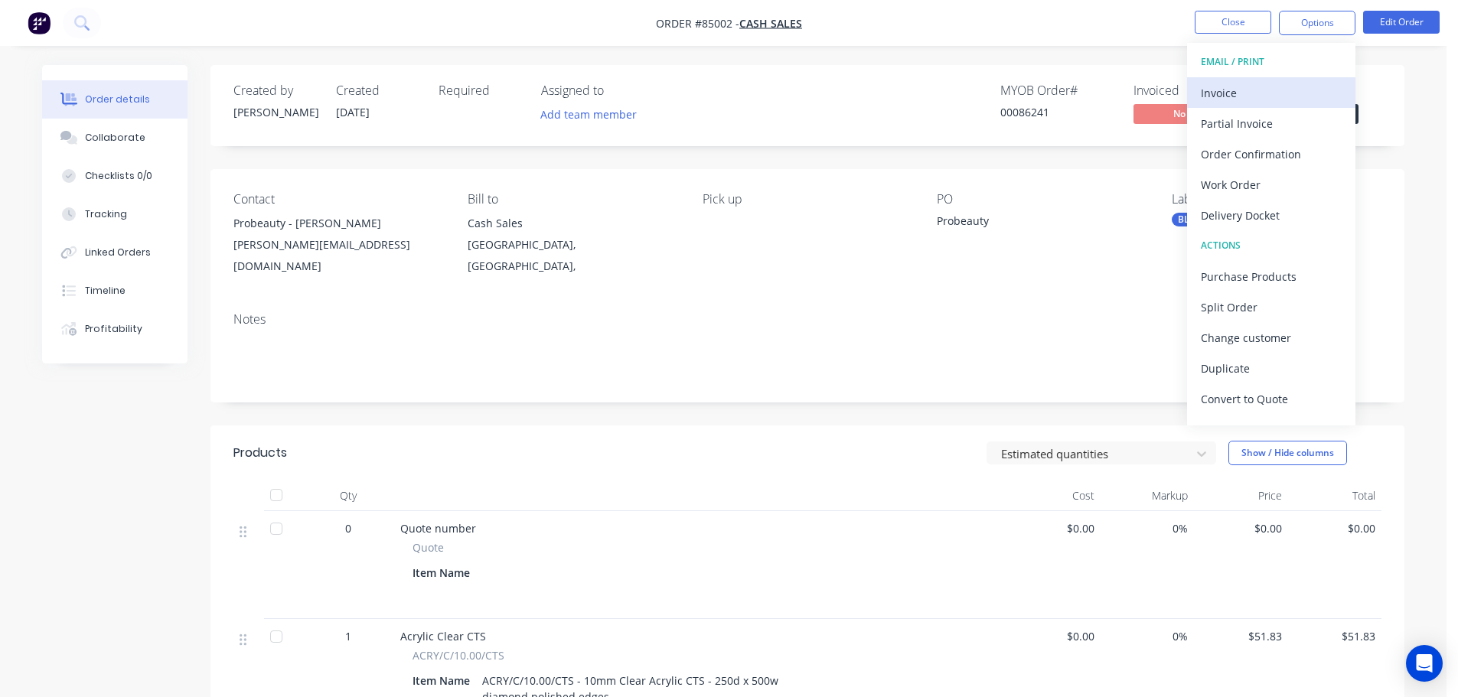
click at [1249, 96] on div "Invoice" at bounding box center [1271, 93] width 141 height 22
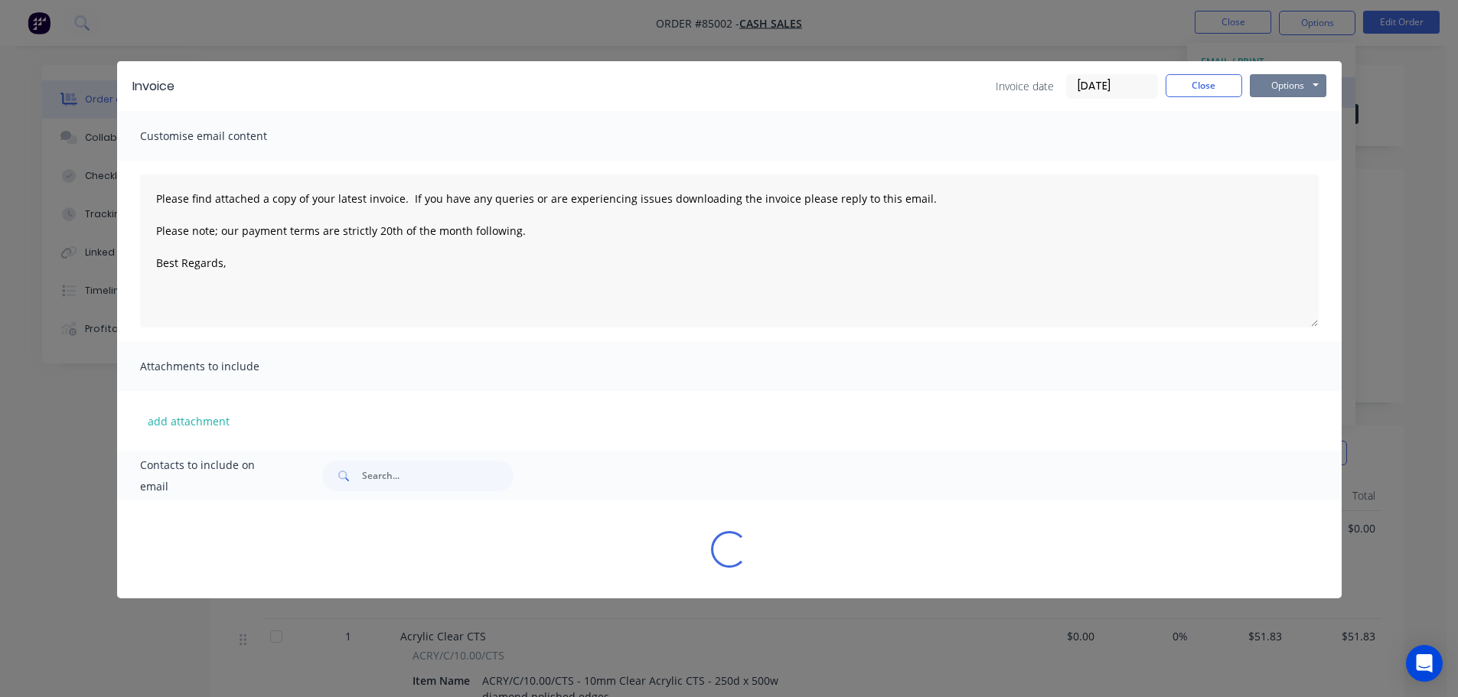
click at [1281, 77] on button "Options" at bounding box center [1288, 85] width 77 height 23
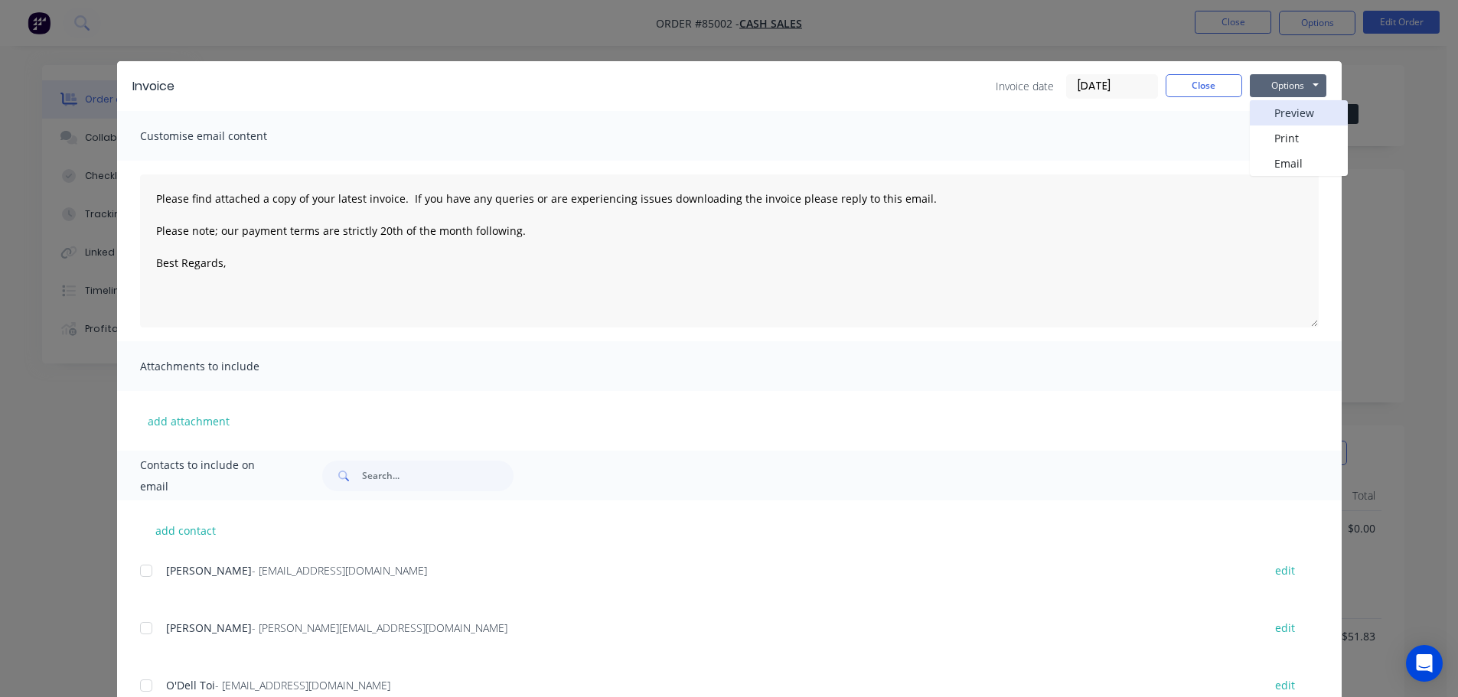
click at [1285, 108] on button "Preview" at bounding box center [1299, 112] width 98 height 25
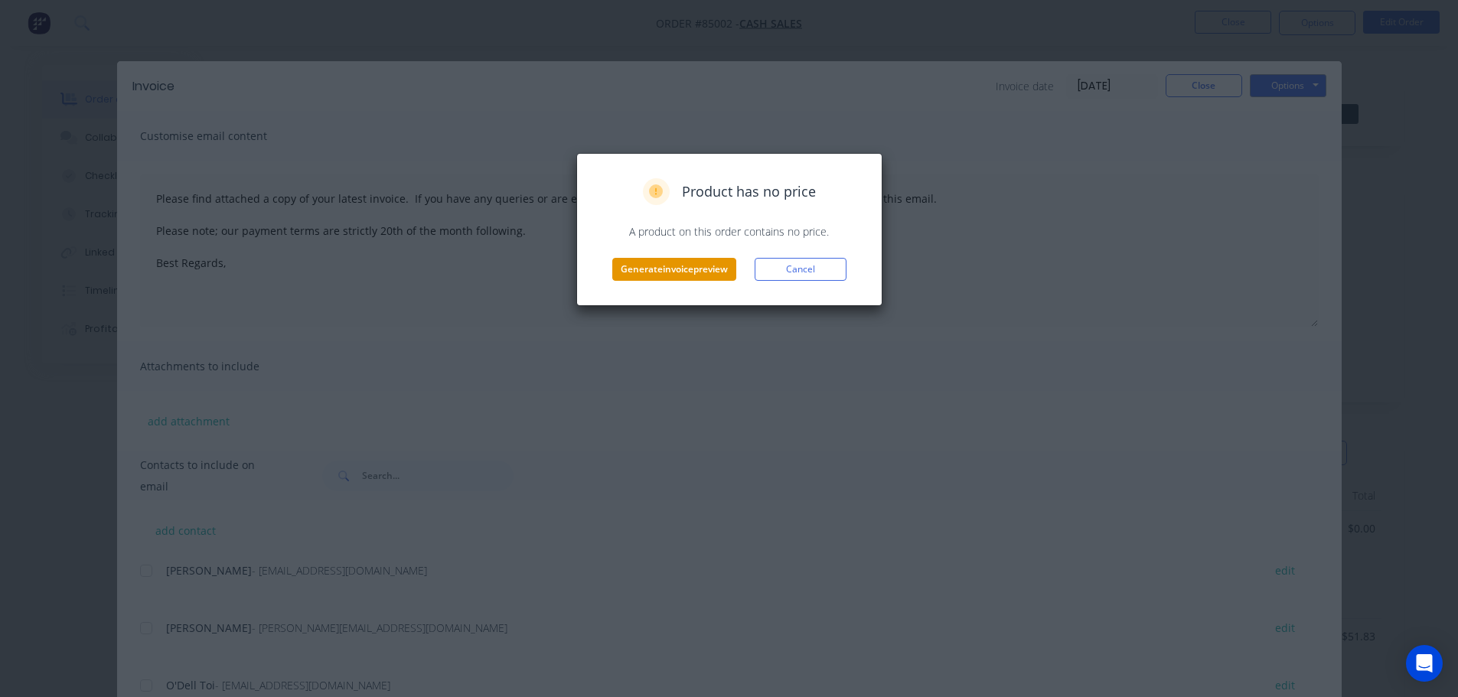
click at [662, 273] on button "Generate invoice preview" at bounding box center [674, 269] width 124 height 23
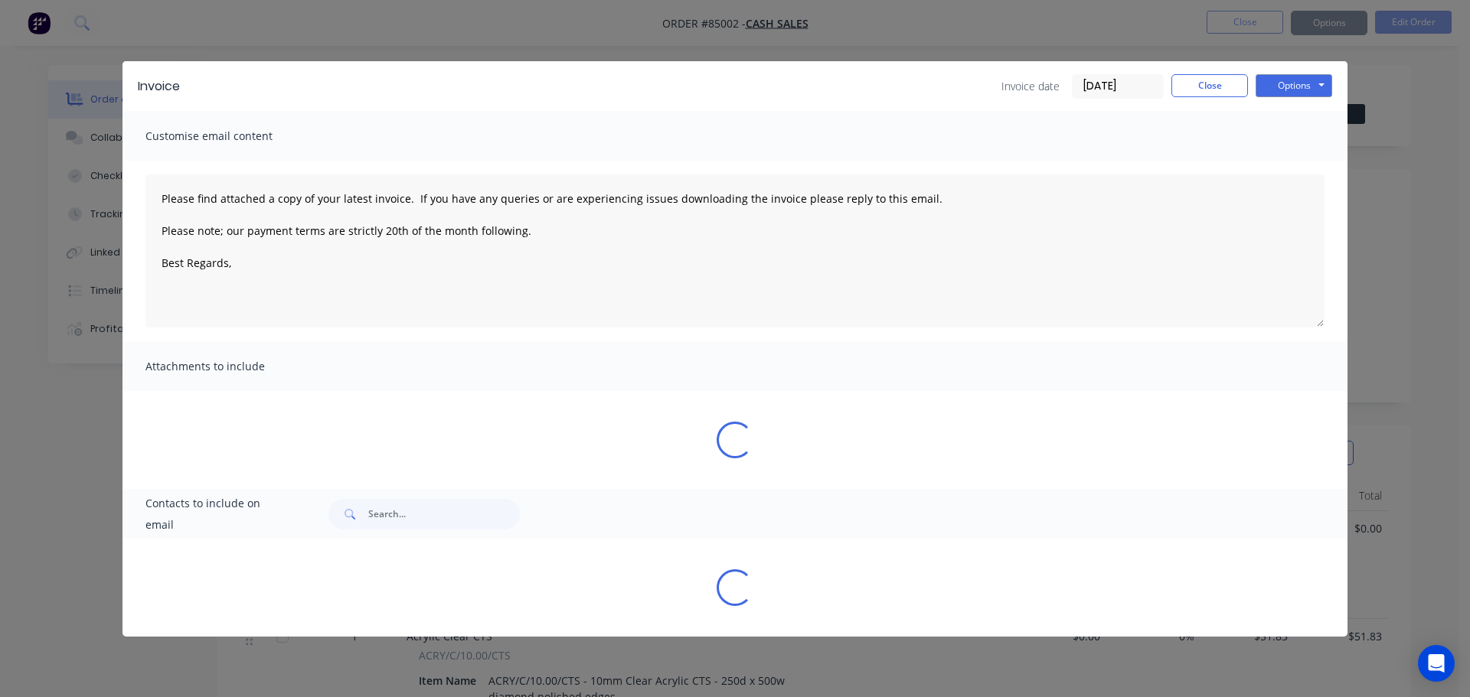
type textarea "Please find attached a copy of your latest invoice. If you have any queries or …"
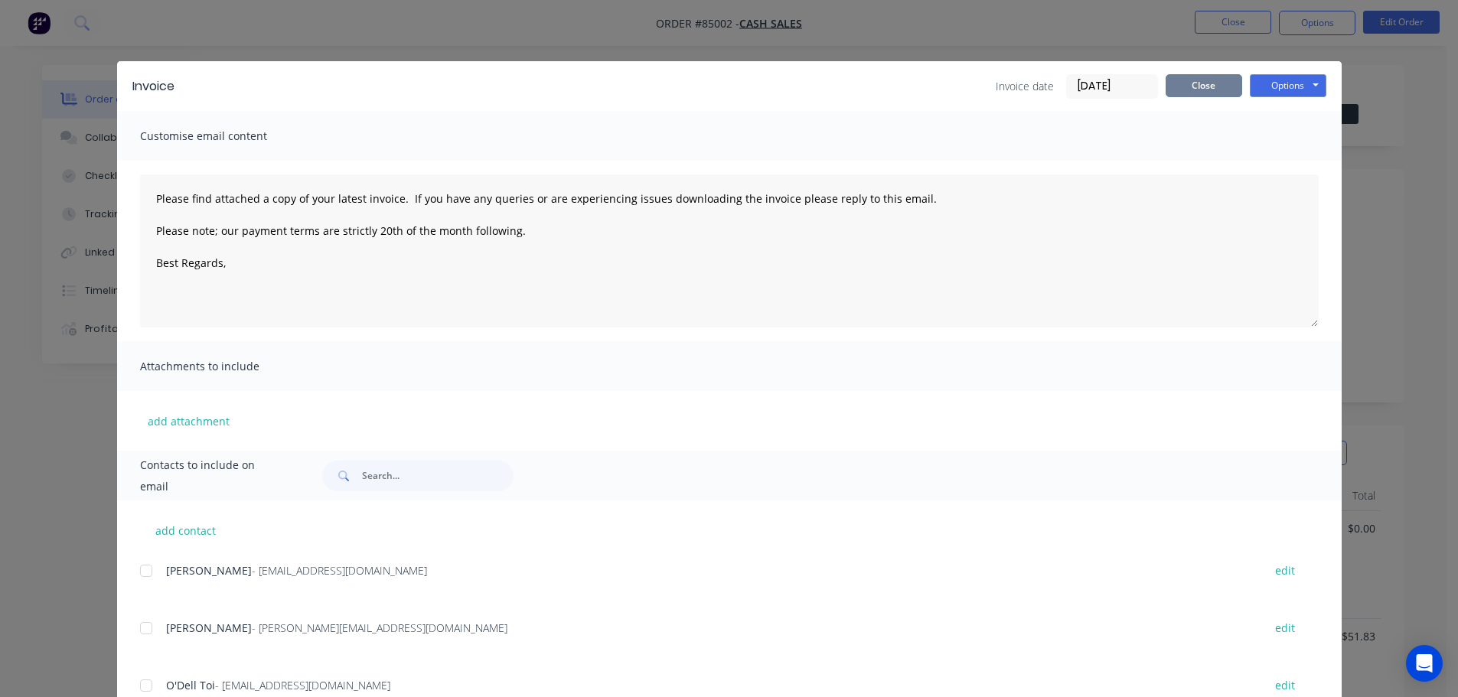
drag, startPoint x: 1196, startPoint y: 80, endPoint x: 1209, endPoint y: 79, distance: 13.0
click at [1197, 80] on button "Close" at bounding box center [1204, 85] width 77 height 23
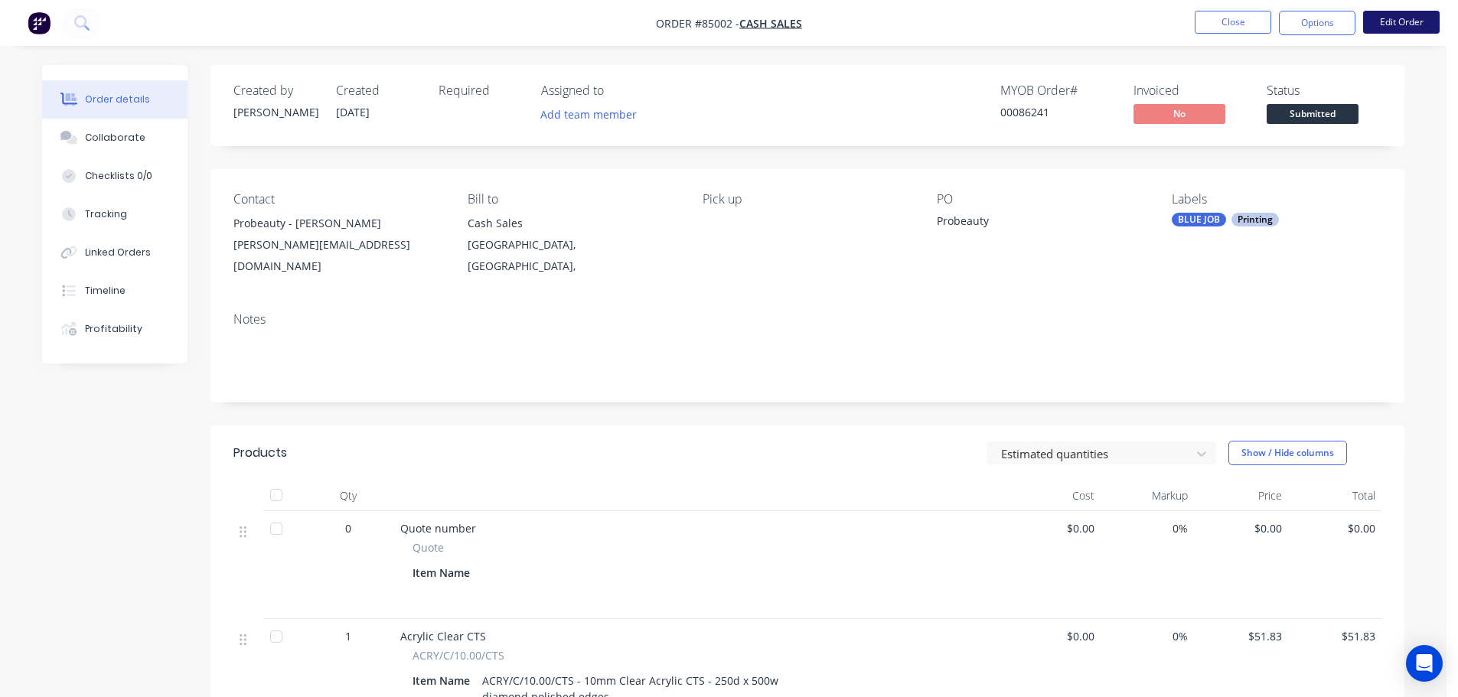
click at [1408, 25] on button "Edit Order" at bounding box center [1401, 22] width 77 height 23
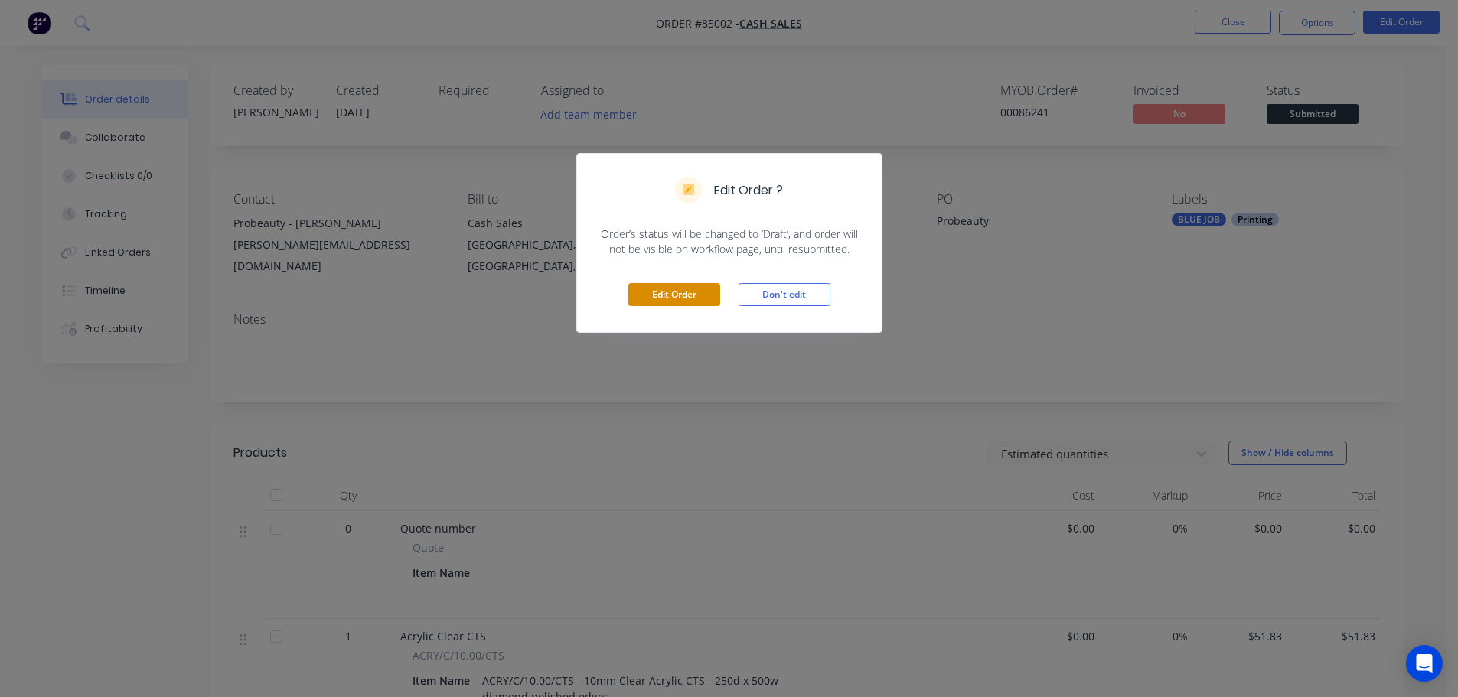
click at [656, 289] on button "Edit Order" at bounding box center [674, 294] width 92 height 23
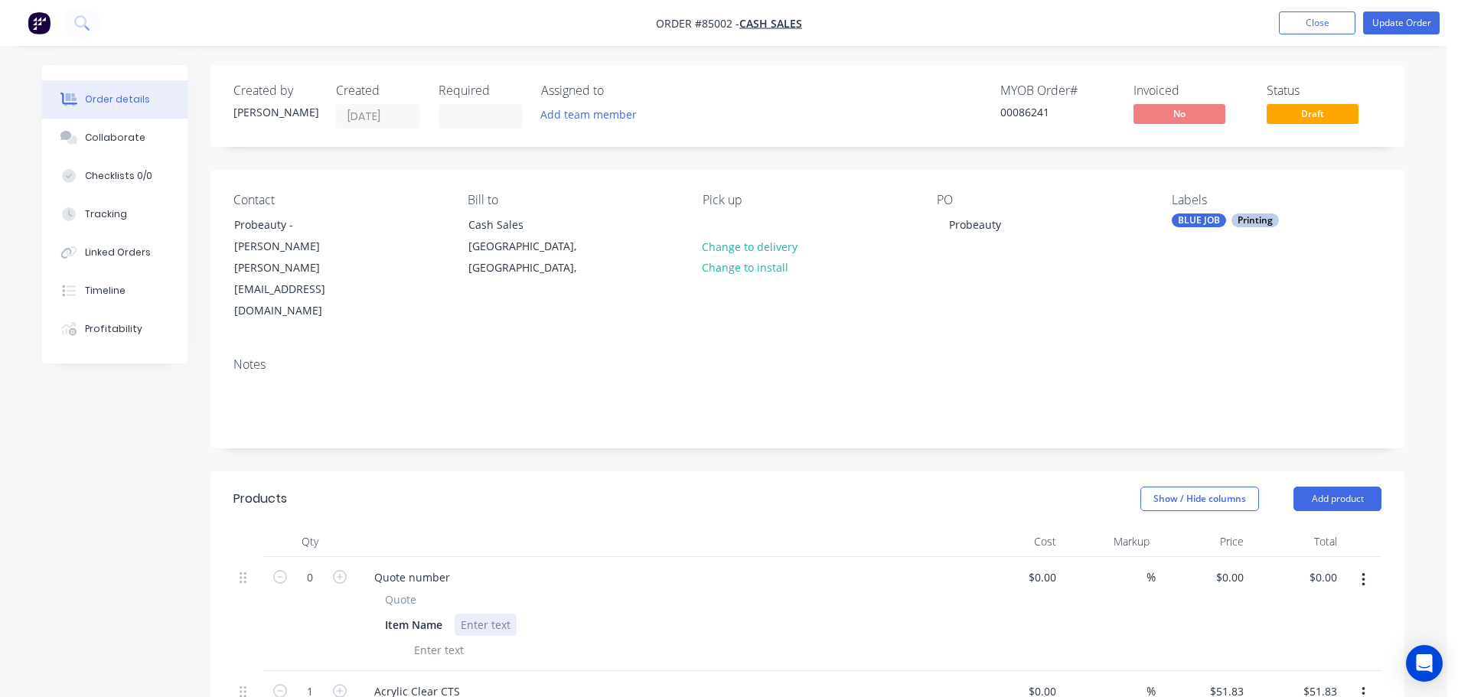
click at [489, 614] on div "Item Name" at bounding box center [659, 625] width 560 height 22
click at [1393, 18] on button "Update Order" at bounding box center [1401, 22] width 77 height 23
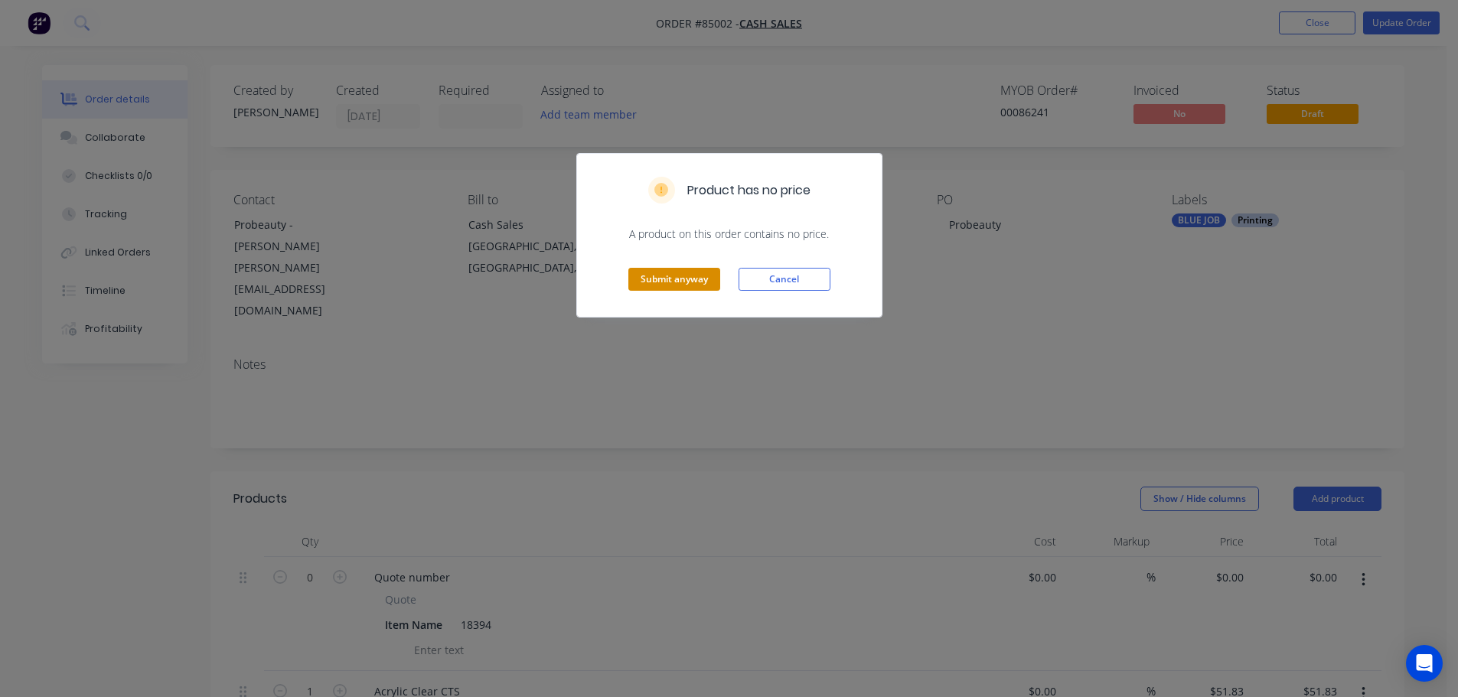
click at [659, 276] on button "Submit anyway" at bounding box center [674, 279] width 92 height 23
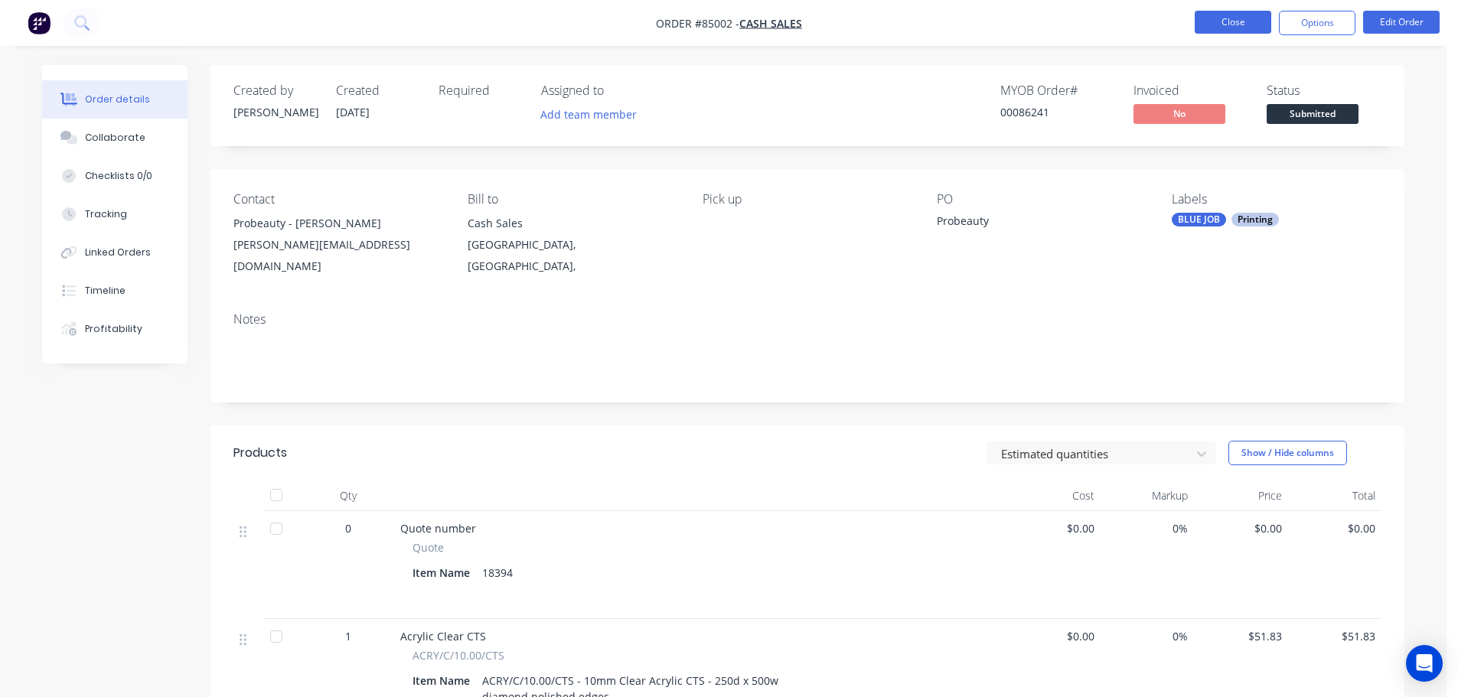
click at [1230, 21] on button "Close" at bounding box center [1233, 22] width 77 height 23
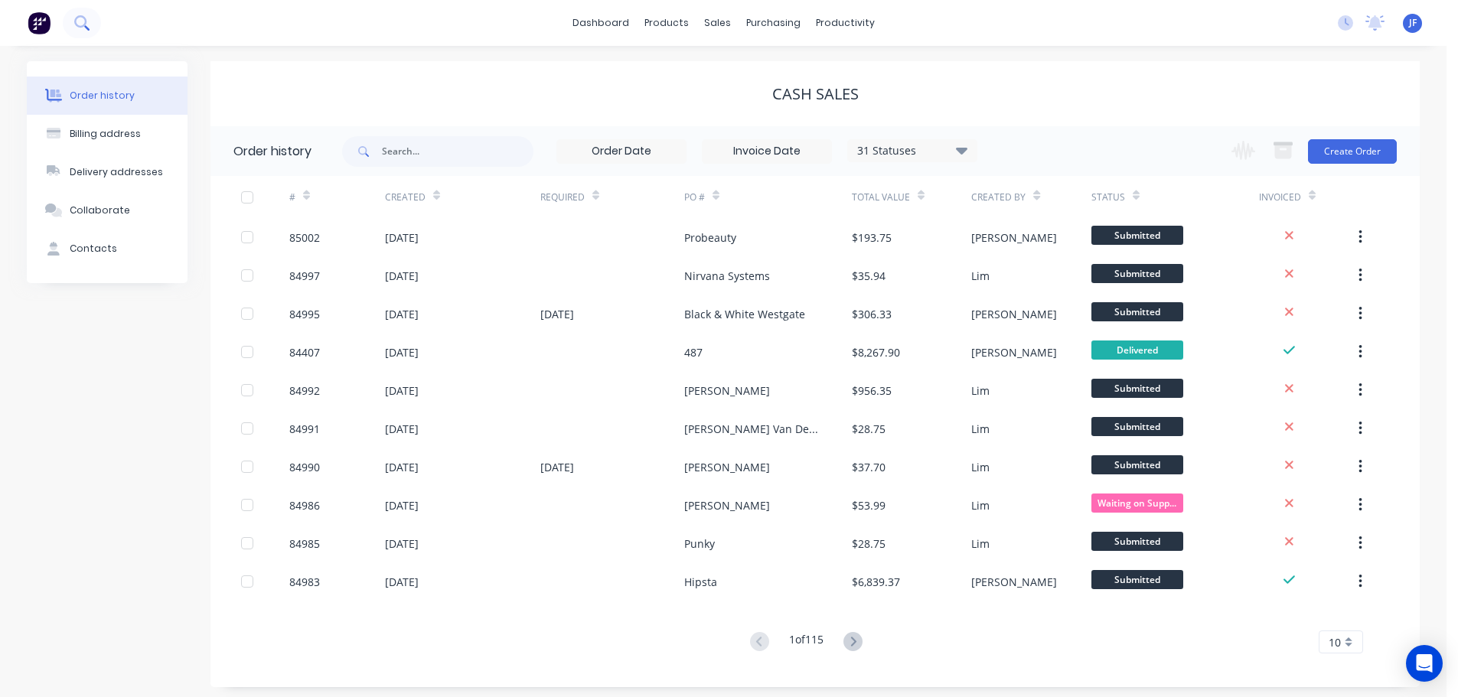
click at [87, 20] on icon at bounding box center [81, 22] width 15 height 15
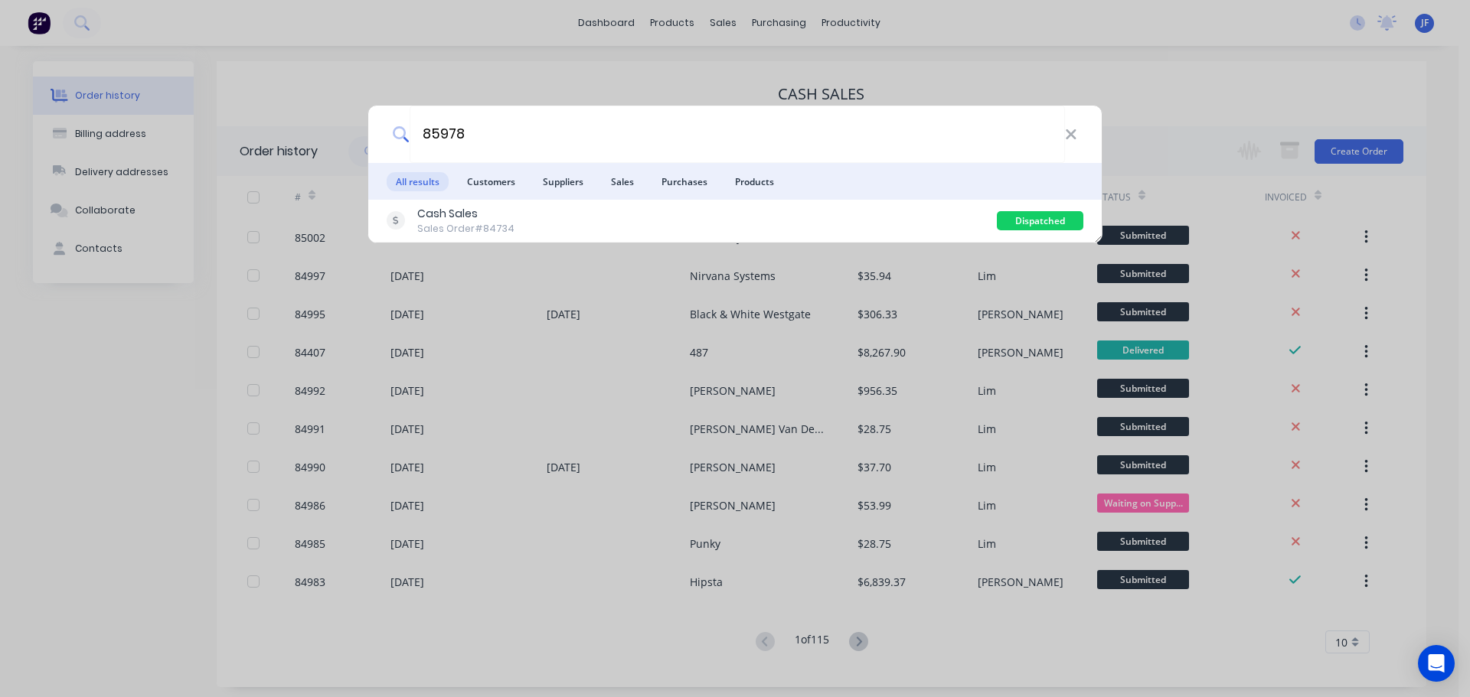
type input "85978"
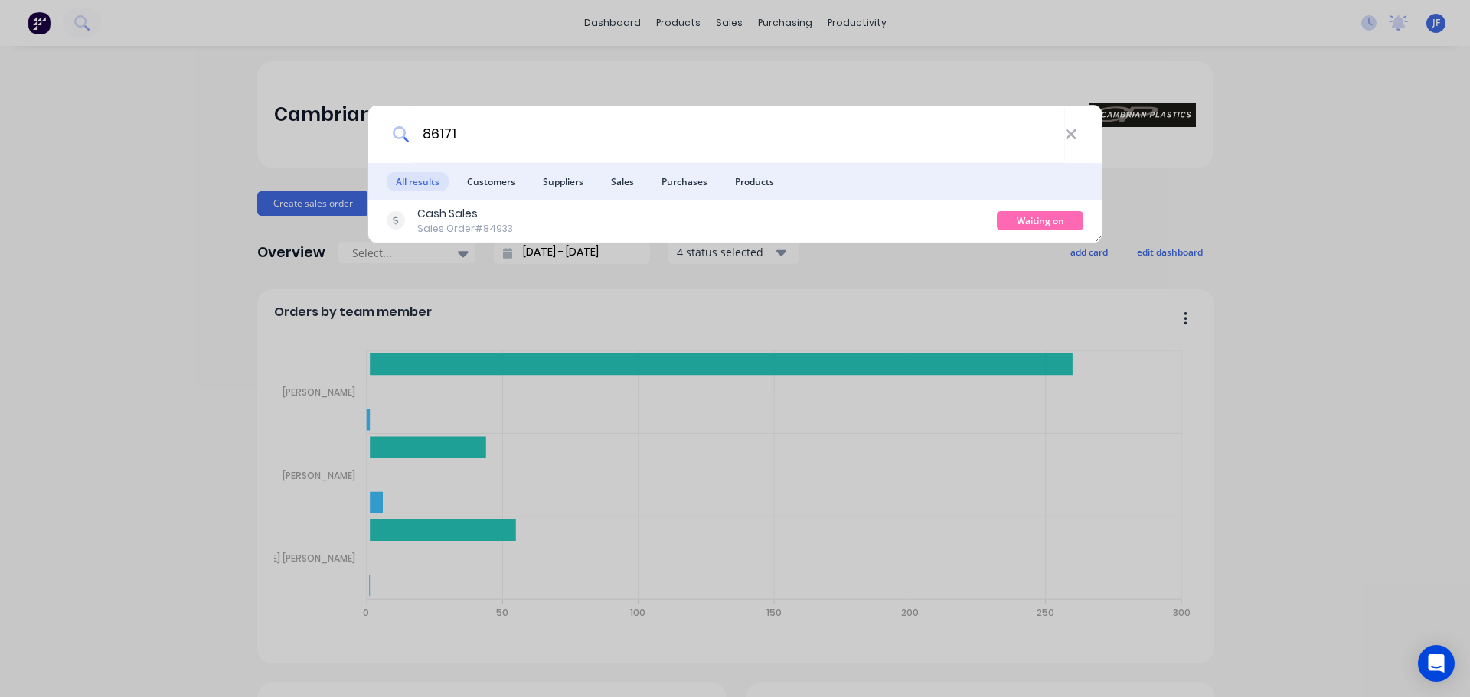
type input "86171"
click at [619, 214] on div "Cash Sales Sales Order #84933" at bounding box center [692, 221] width 610 height 30
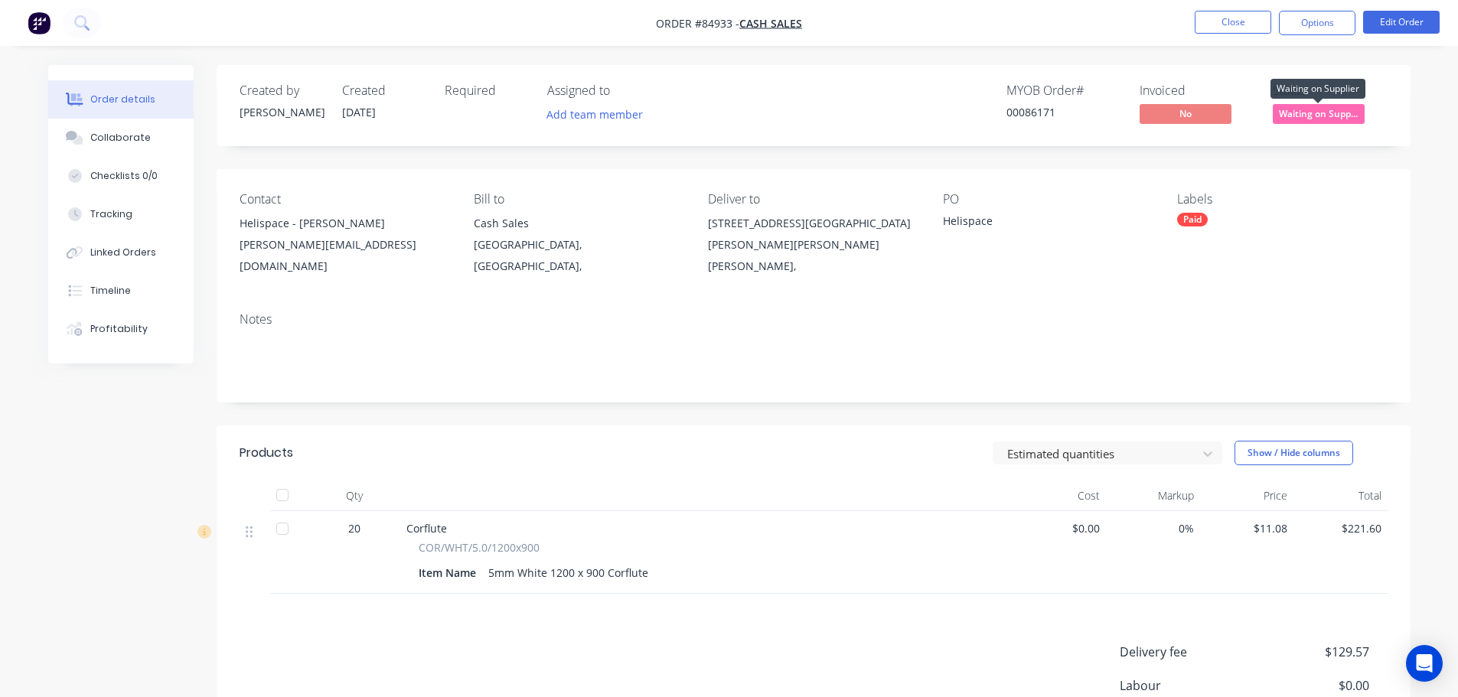
click at [1296, 107] on span "Waiting on Supp..." at bounding box center [1319, 113] width 92 height 19
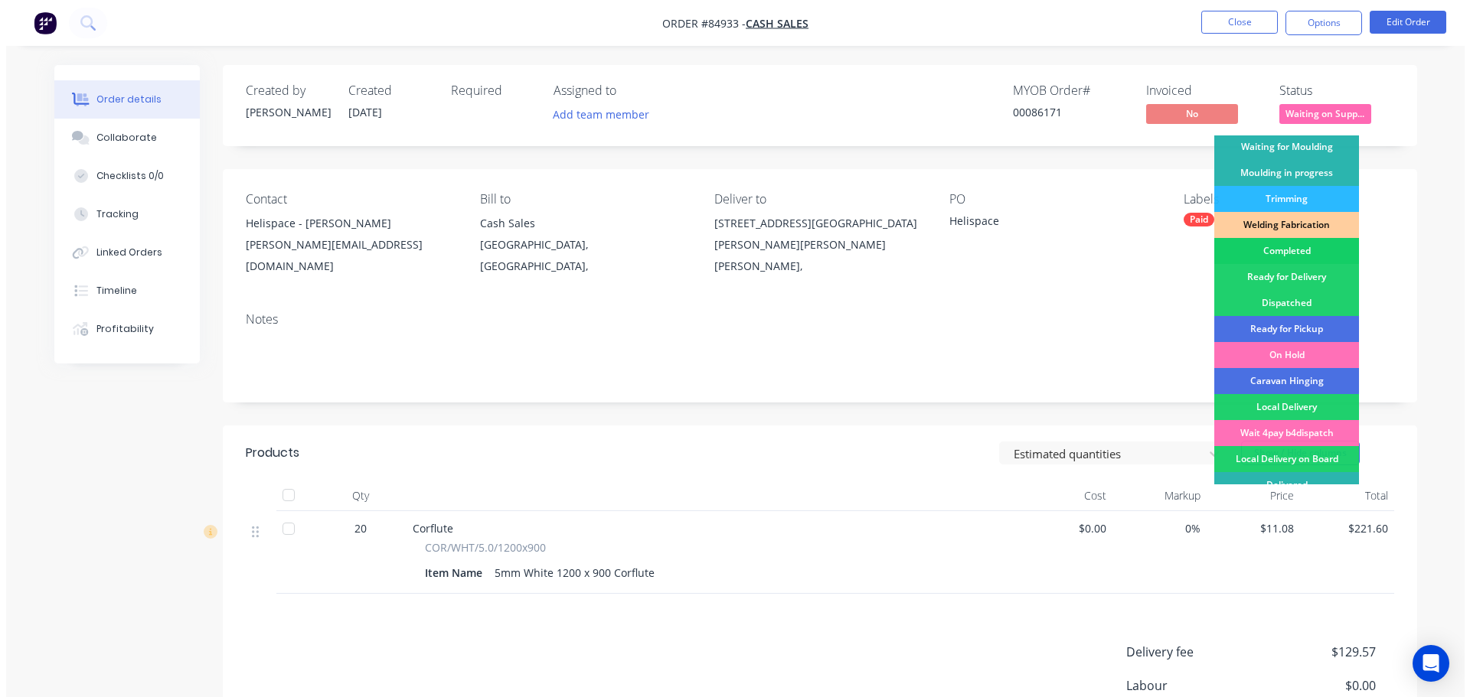
scroll to position [302, 0]
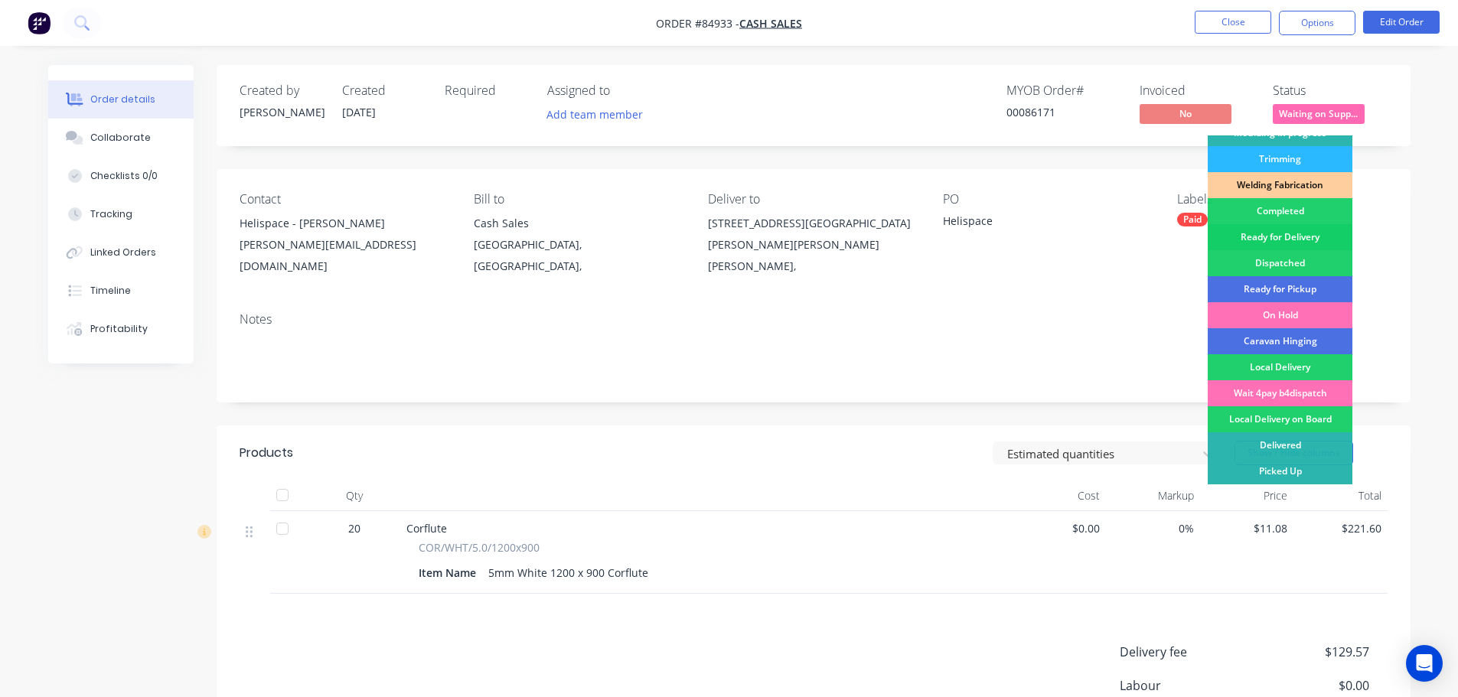
click at [1310, 230] on div "Ready for Delivery" at bounding box center [1280, 237] width 145 height 26
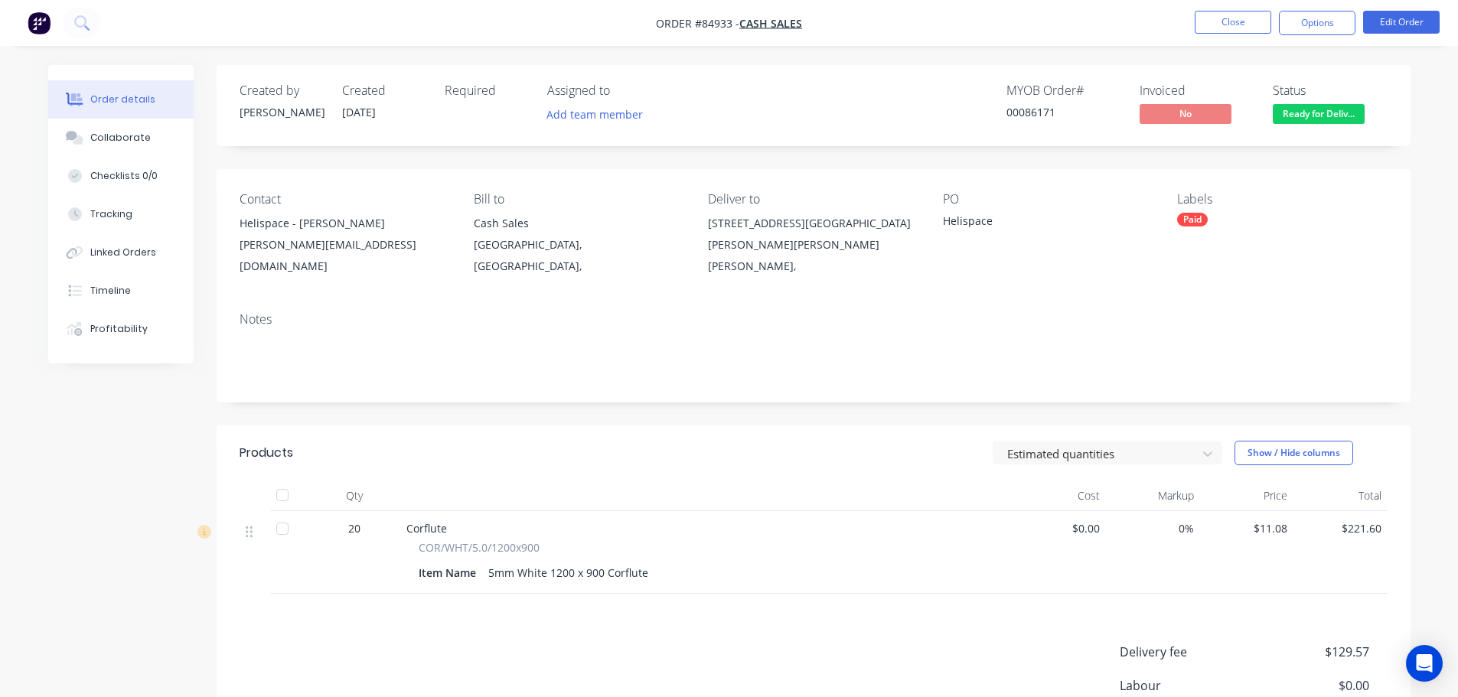
click at [1322, 35] on nav "Order #84933 - Cash Sales Close Options Edit Order" at bounding box center [729, 23] width 1458 height 46
click at [1308, 26] on button "Options" at bounding box center [1317, 23] width 77 height 24
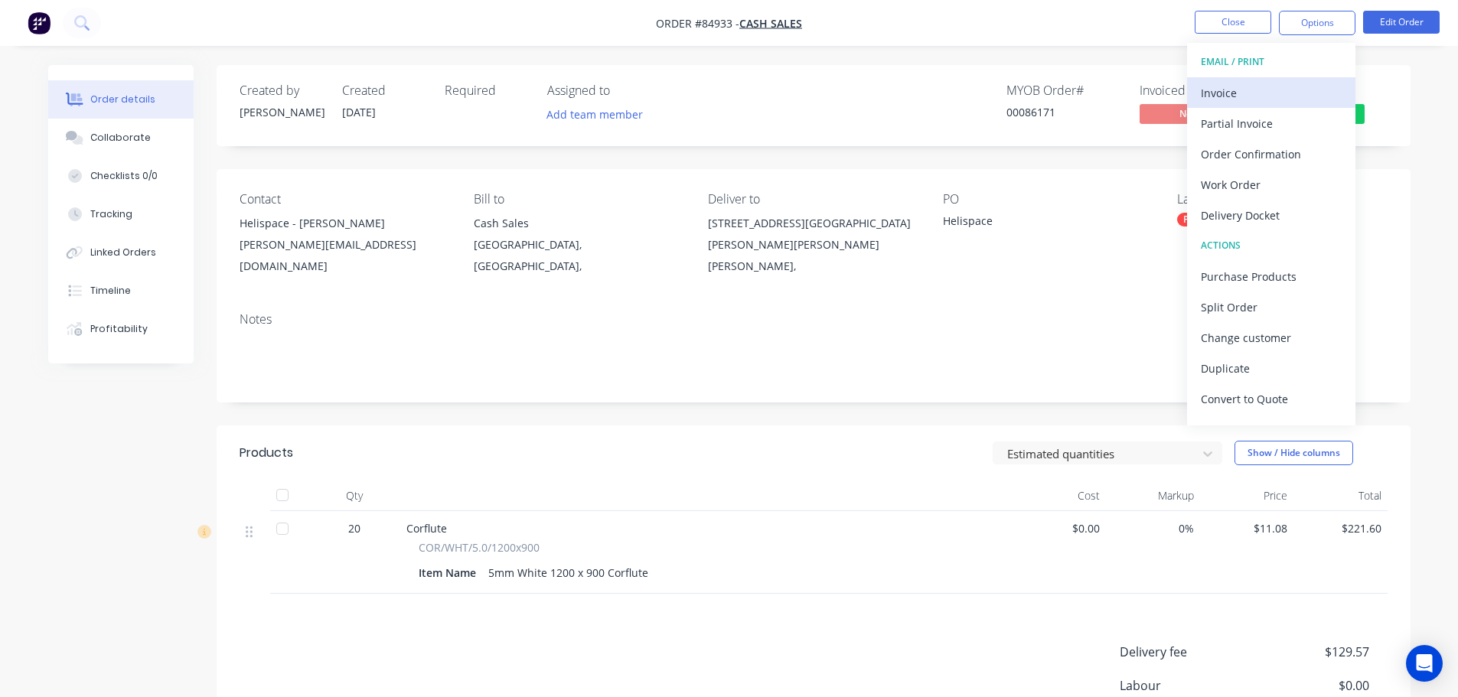
click at [1272, 89] on div "Invoice" at bounding box center [1271, 93] width 141 height 22
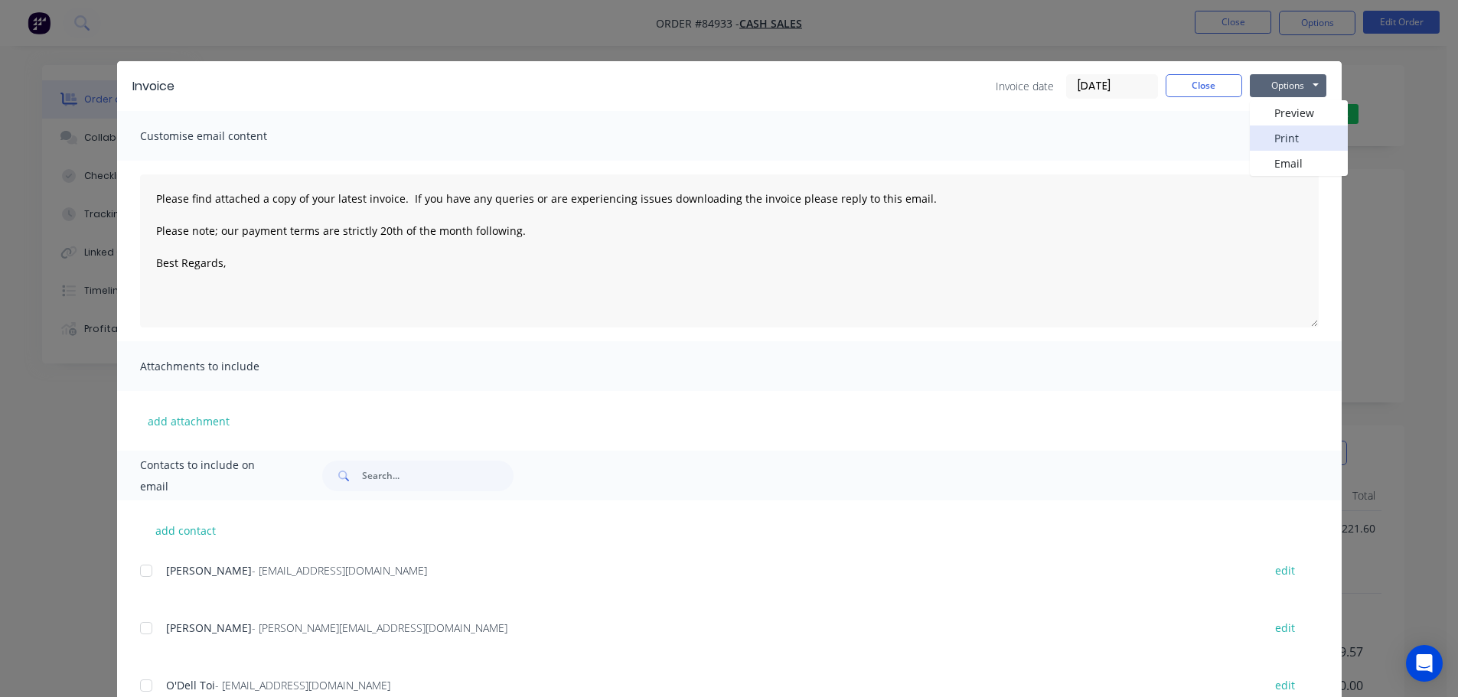
click at [1301, 134] on button "Print" at bounding box center [1299, 138] width 98 height 25
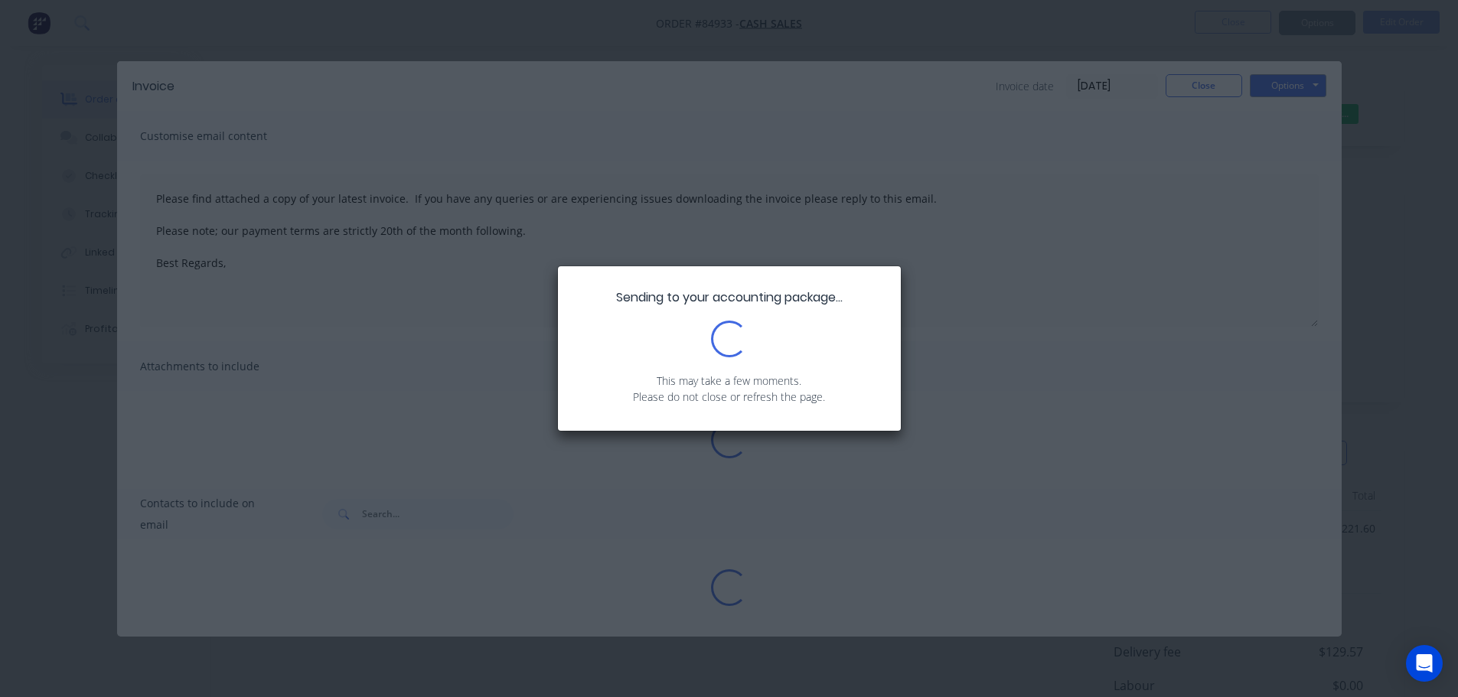
type textarea "Please find attached a copy of your latest invoice. If you have any queries or …"
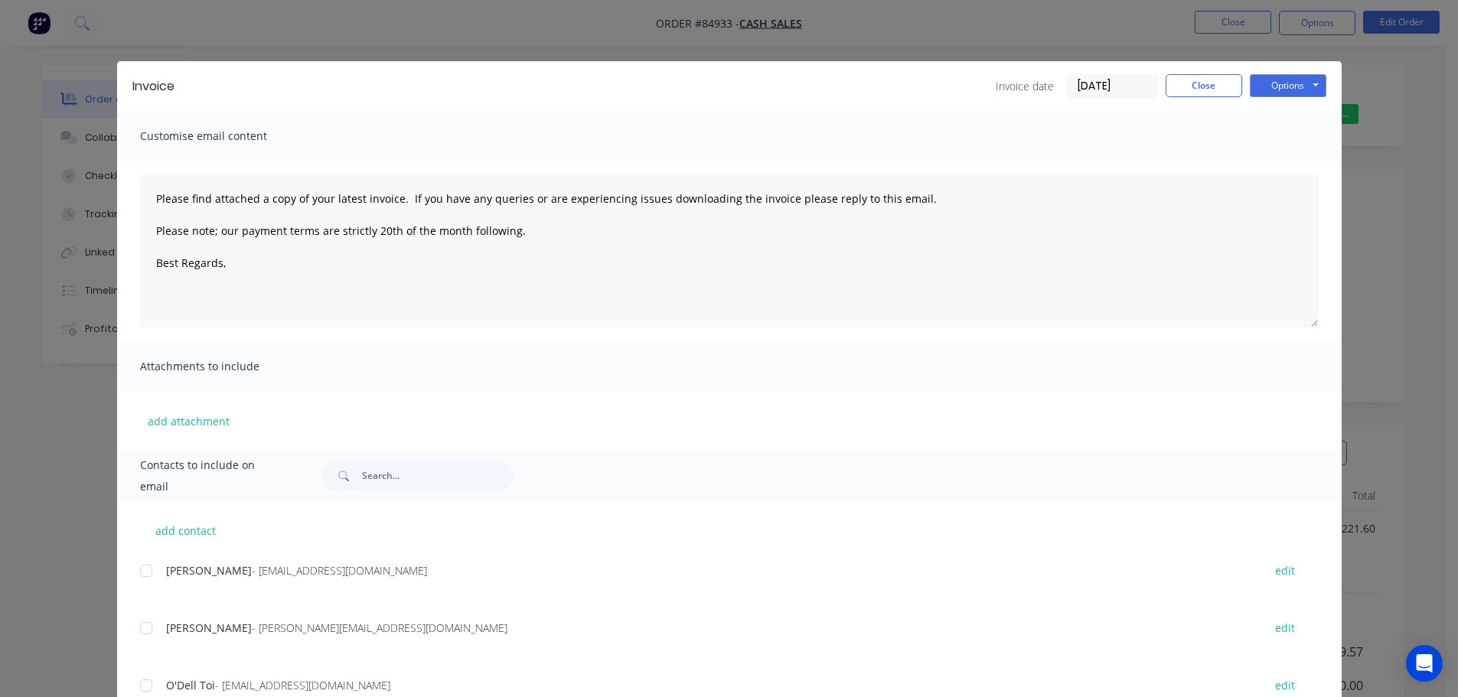
click at [96, 22] on div "Invoice Invoice date [DATE] Close Options Preview Print Email Customise email c…" at bounding box center [729, 348] width 1458 height 697
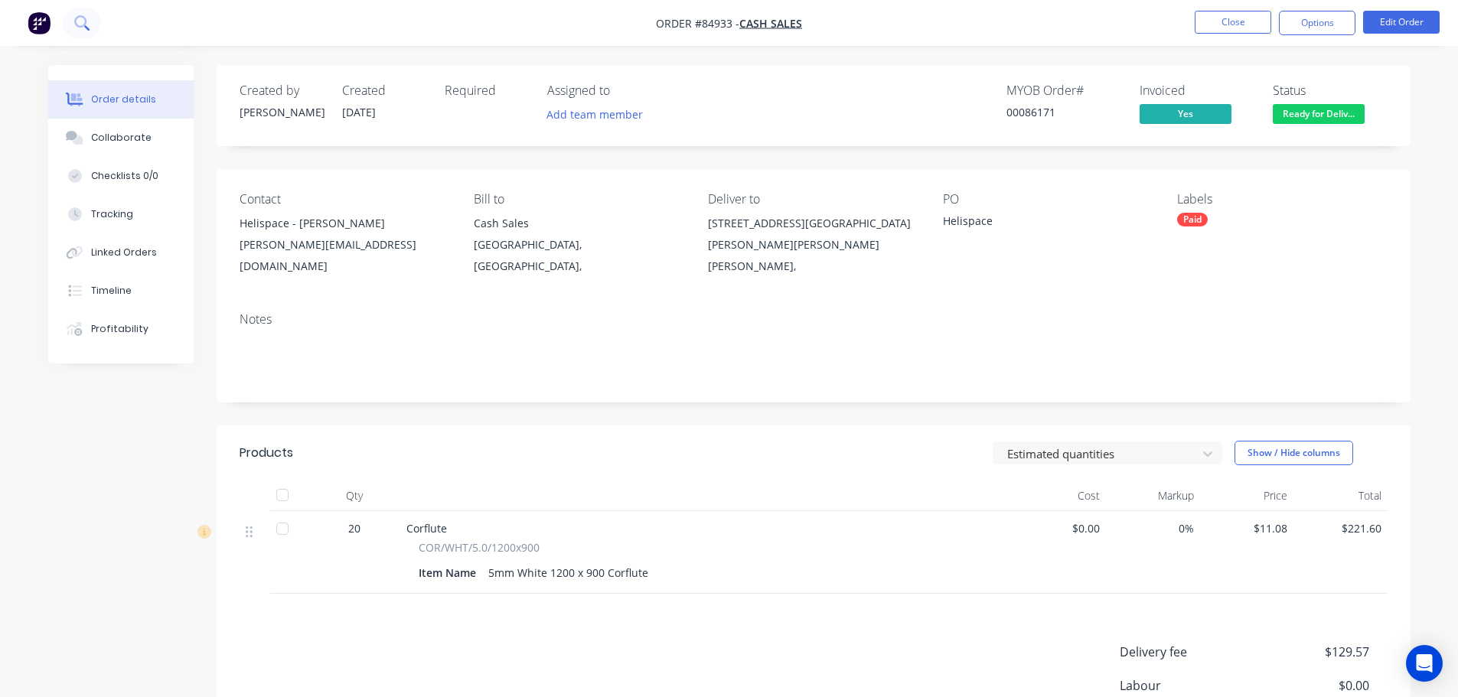
click at [83, 18] on icon at bounding box center [80, 21] width 12 height 12
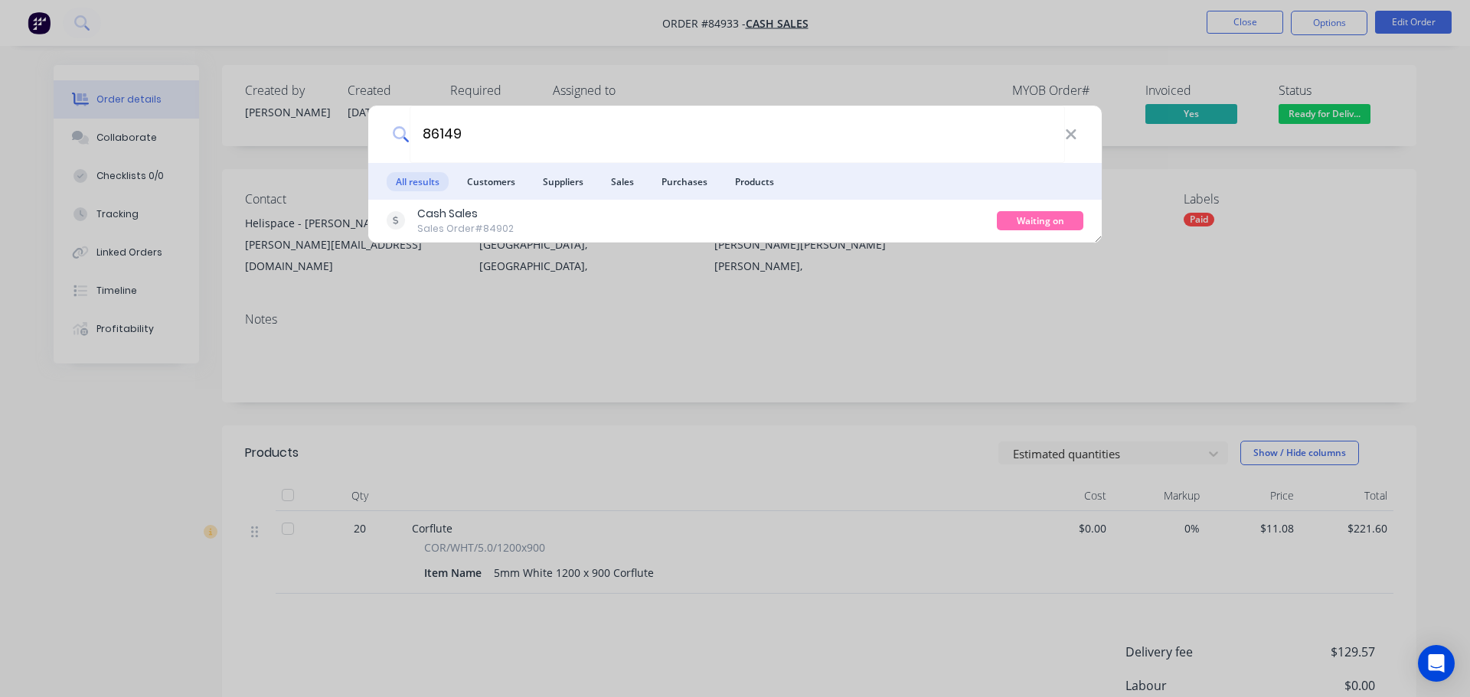
type input "86149"
click at [848, 233] on div "Cash Sales Sales Order #84902" at bounding box center [692, 221] width 610 height 30
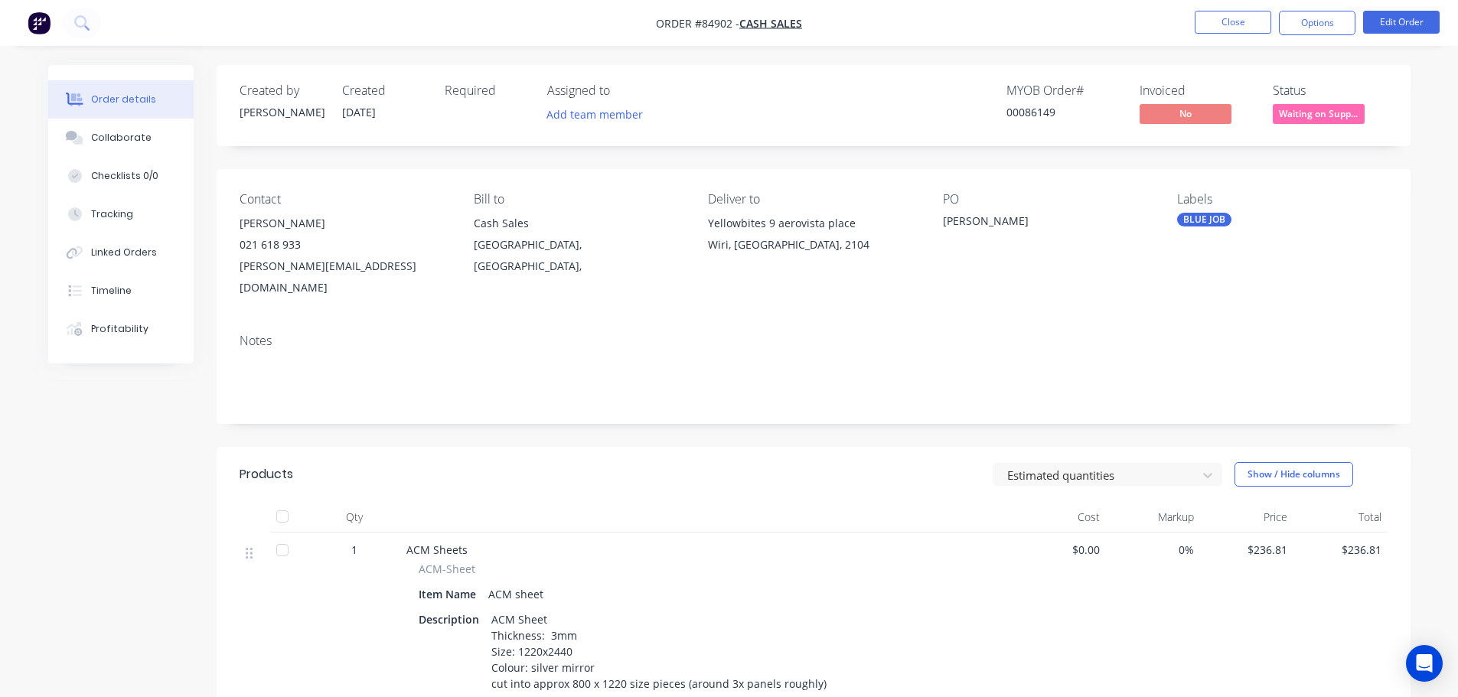
click at [1350, 119] on span "Waiting on Supp..." at bounding box center [1319, 113] width 92 height 19
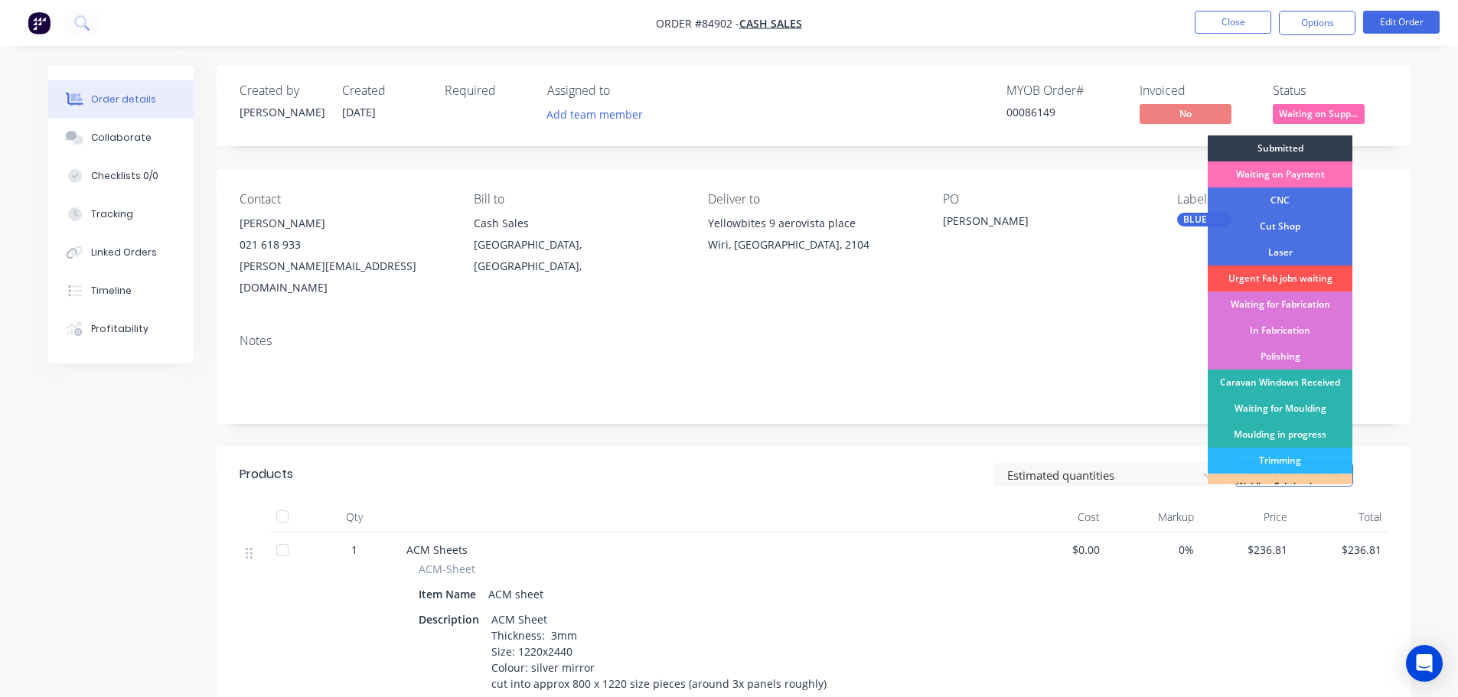
drag, startPoint x: 1317, startPoint y: 152, endPoint x: 1296, endPoint y: 105, distance: 51.1
click at [1315, 146] on div "Submitted" at bounding box center [1280, 148] width 145 height 26
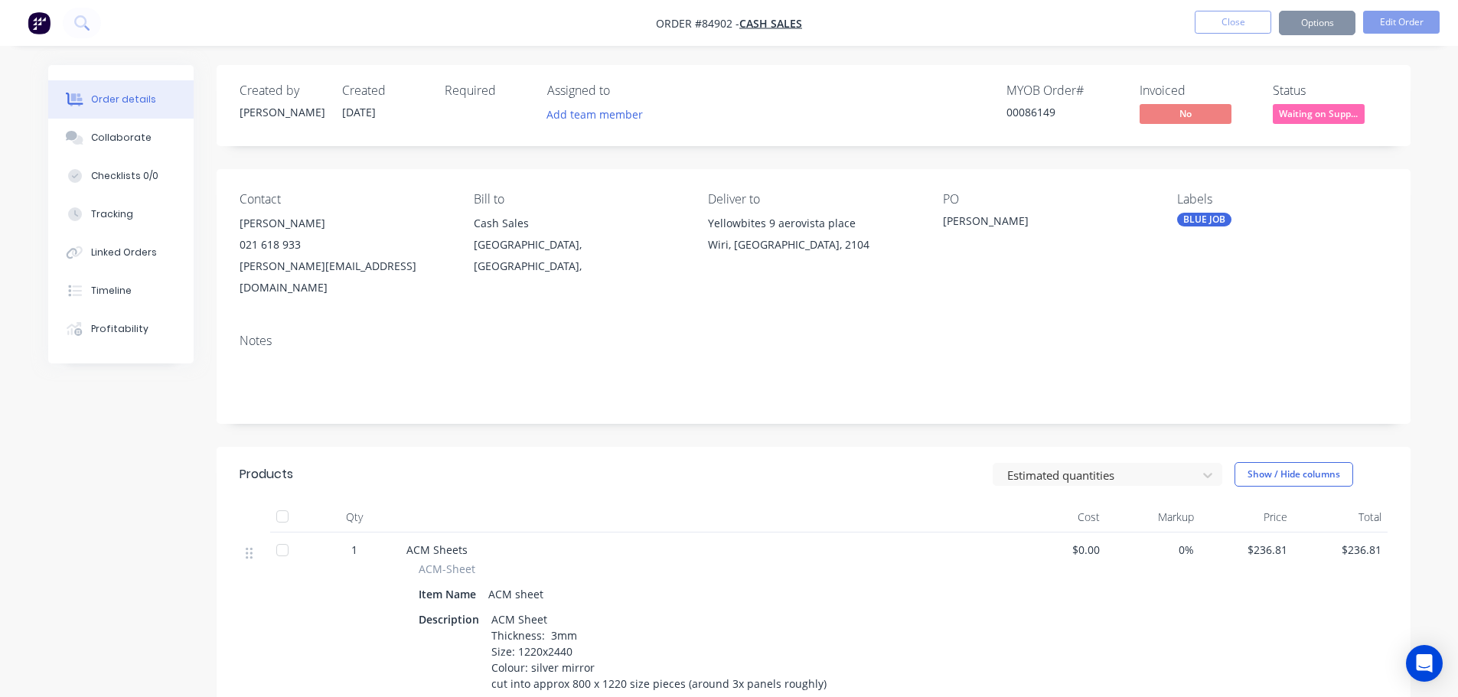
click at [1266, 70] on div "Created by Jess Created 26/09/25 Required Assigned to Add team member MYOB Orde…" at bounding box center [814, 105] width 1194 height 81
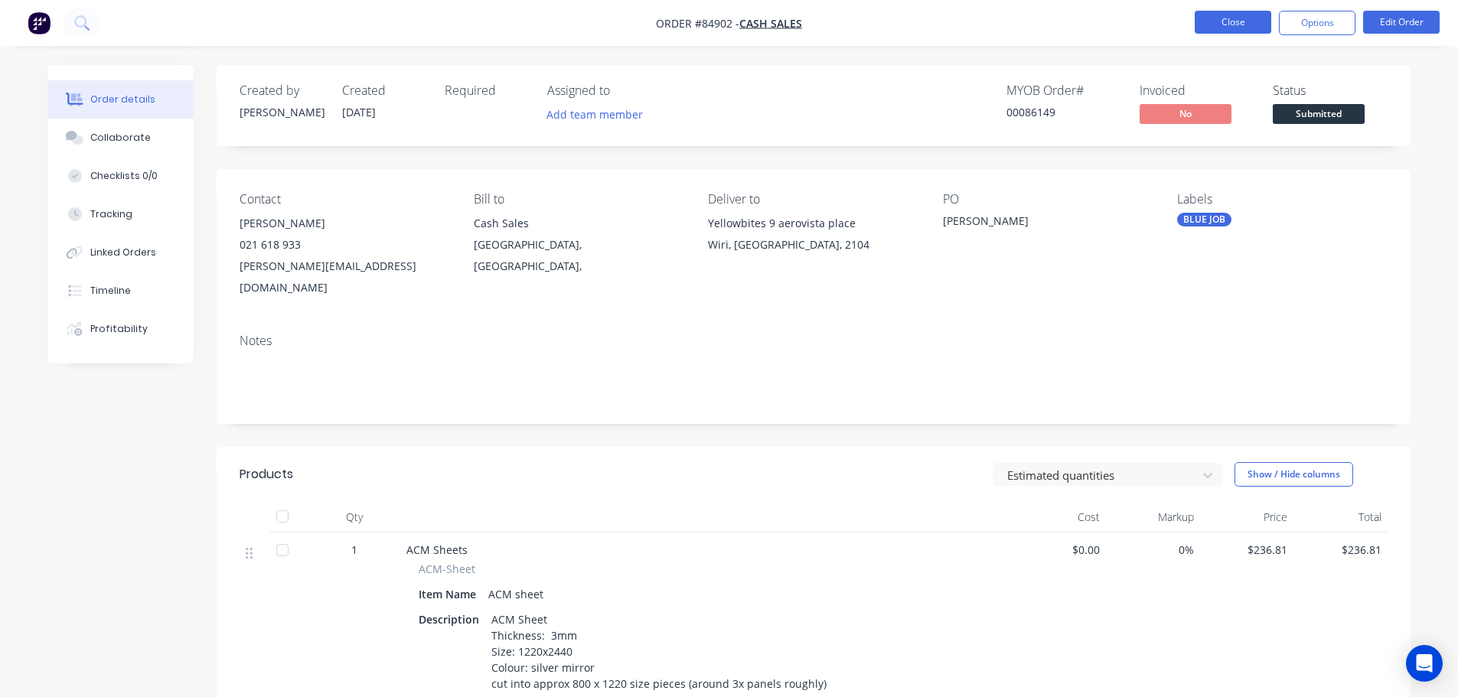
click at [1228, 11] on button "Close" at bounding box center [1233, 22] width 77 height 23
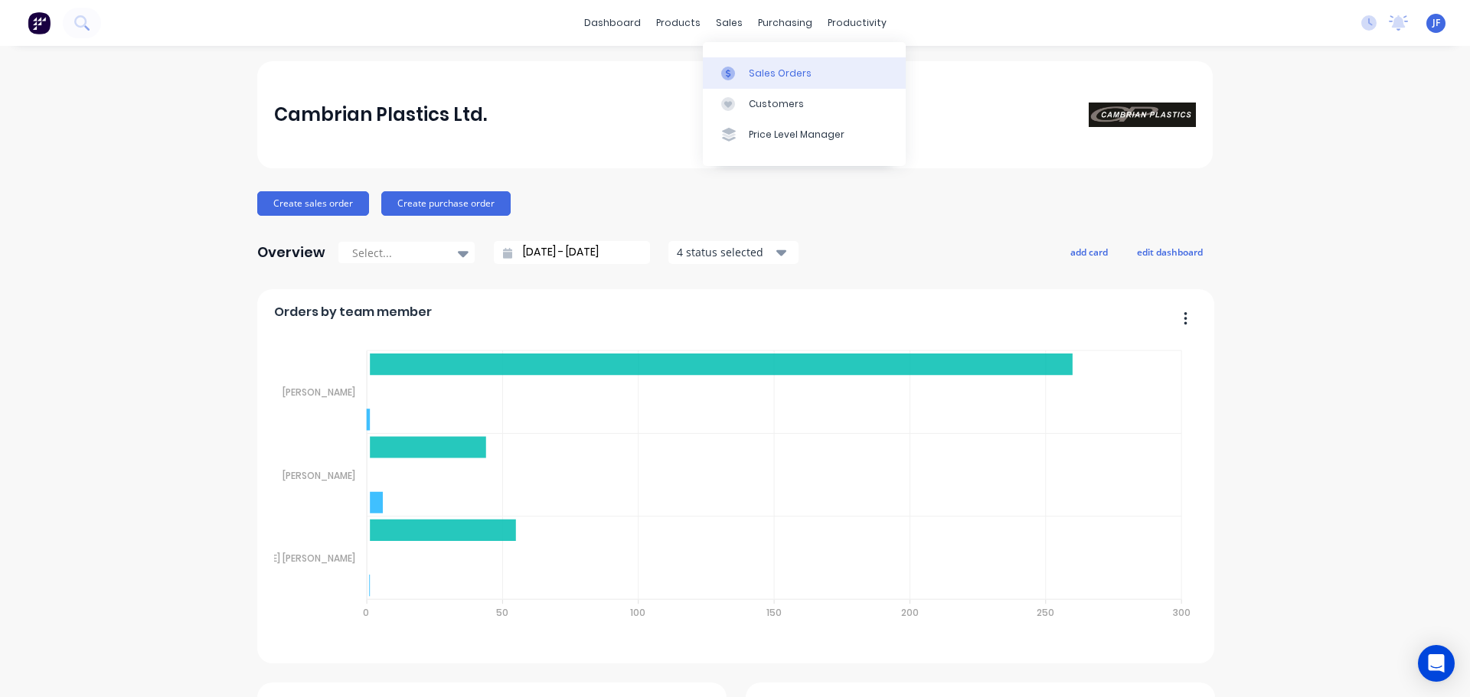
click at [741, 71] on div at bounding box center [732, 74] width 23 height 14
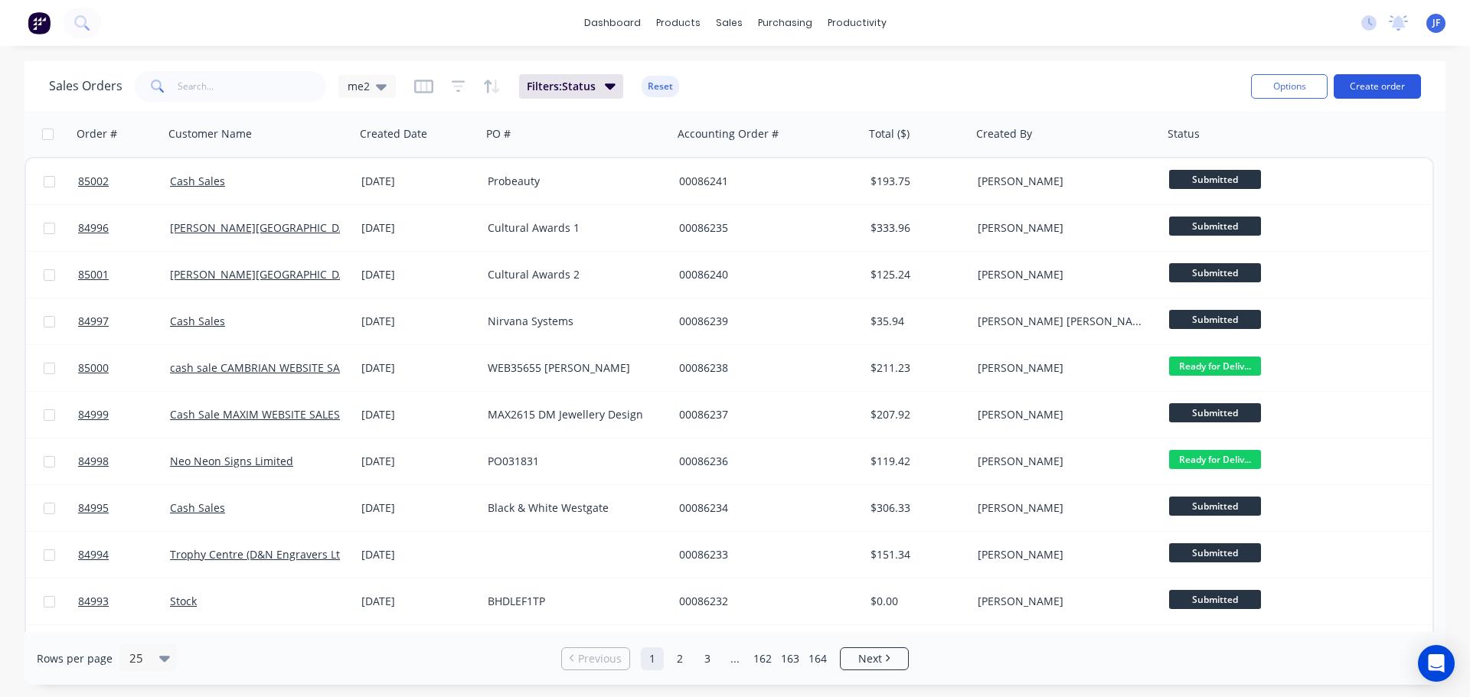
click at [1397, 79] on button "Create order" at bounding box center [1377, 86] width 87 height 24
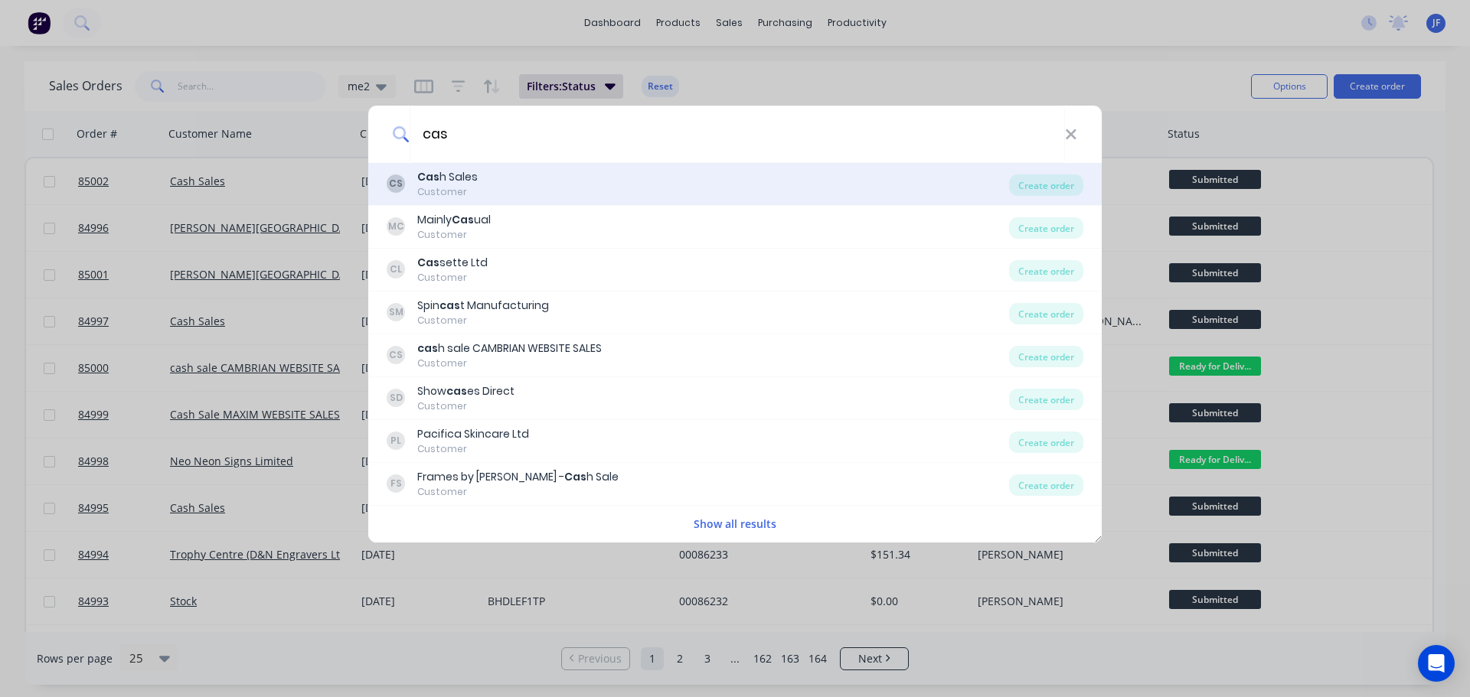
type input "cas"
click at [537, 175] on div "CS Cas h Sales Customer" at bounding box center [698, 184] width 622 height 30
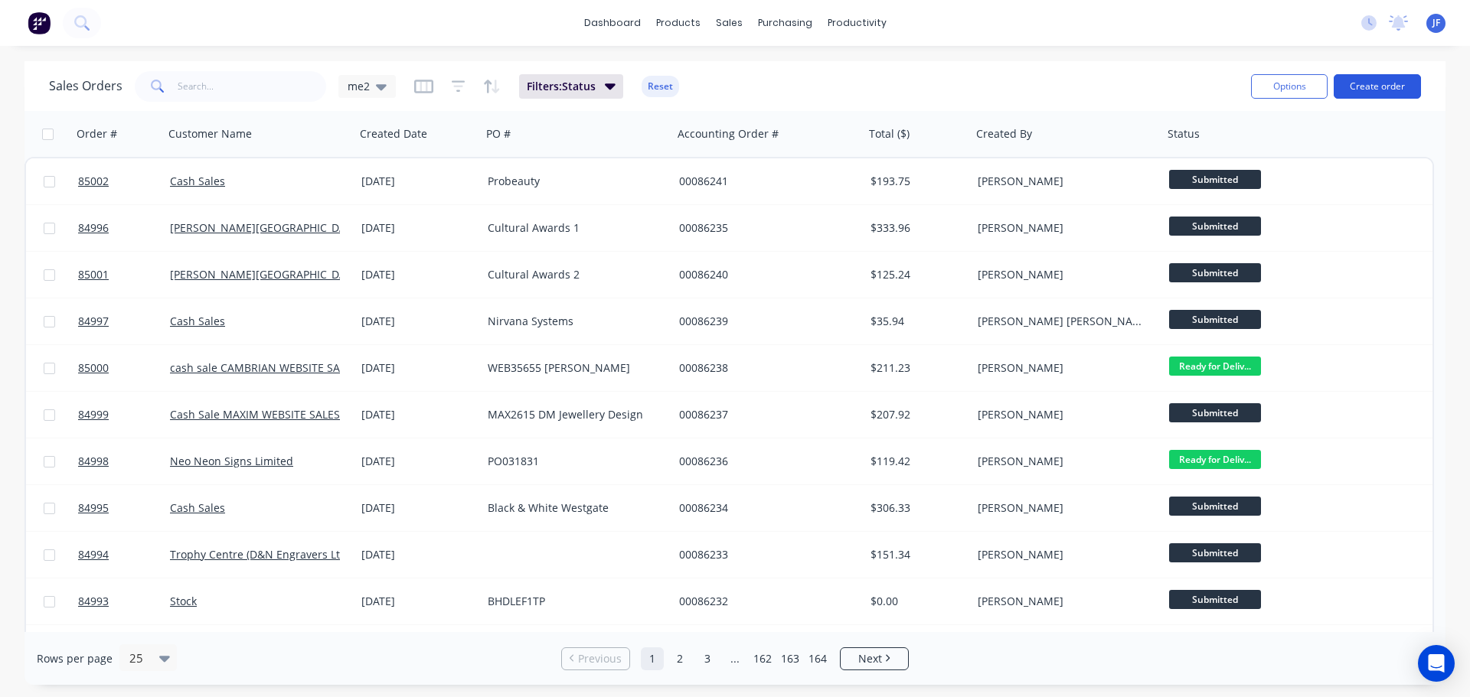
click at [1356, 74] on button "Create order" at bounding box center [1377, 86] width 87 height 24
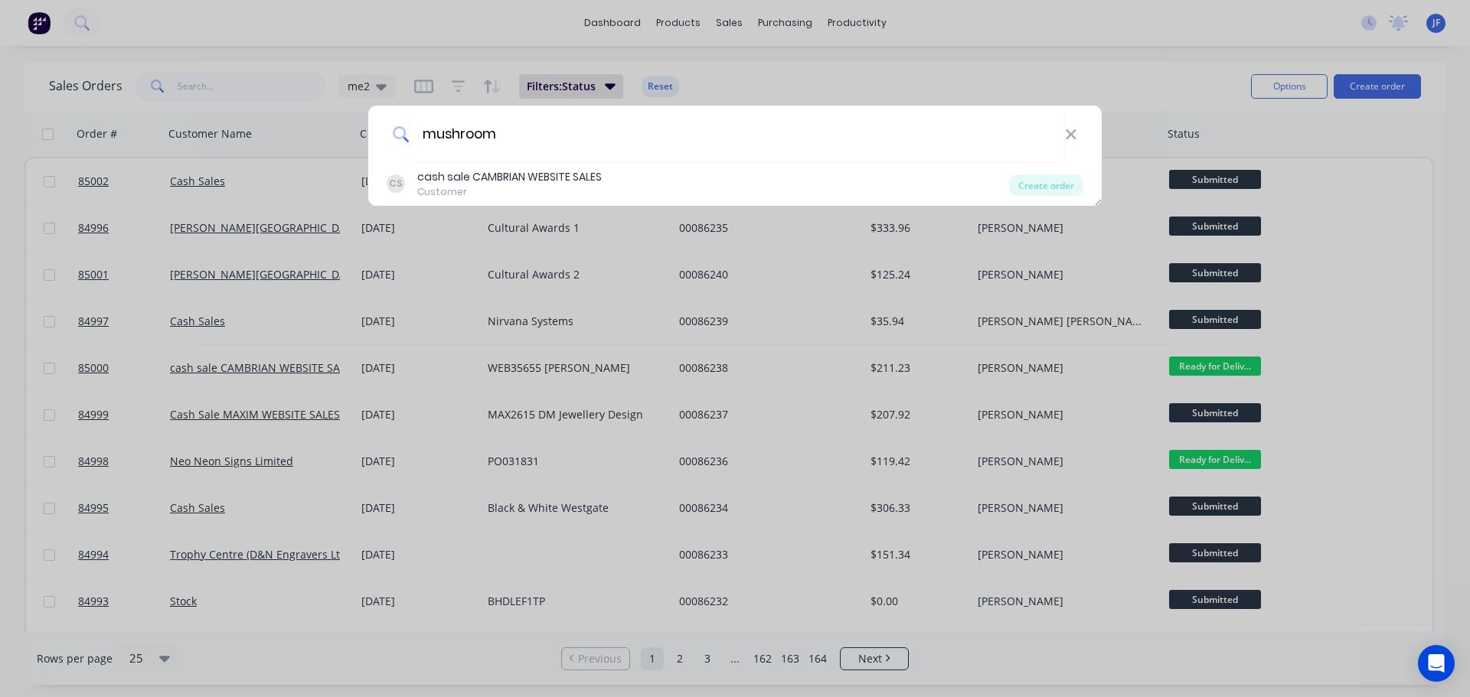
type input "mushroom"
click at [816, 80] on div "mushroom CS cash sale CAMBRIAN WEBSITE SALES Customer Create order" at bounding box center [735, 348] width 1470 height 697
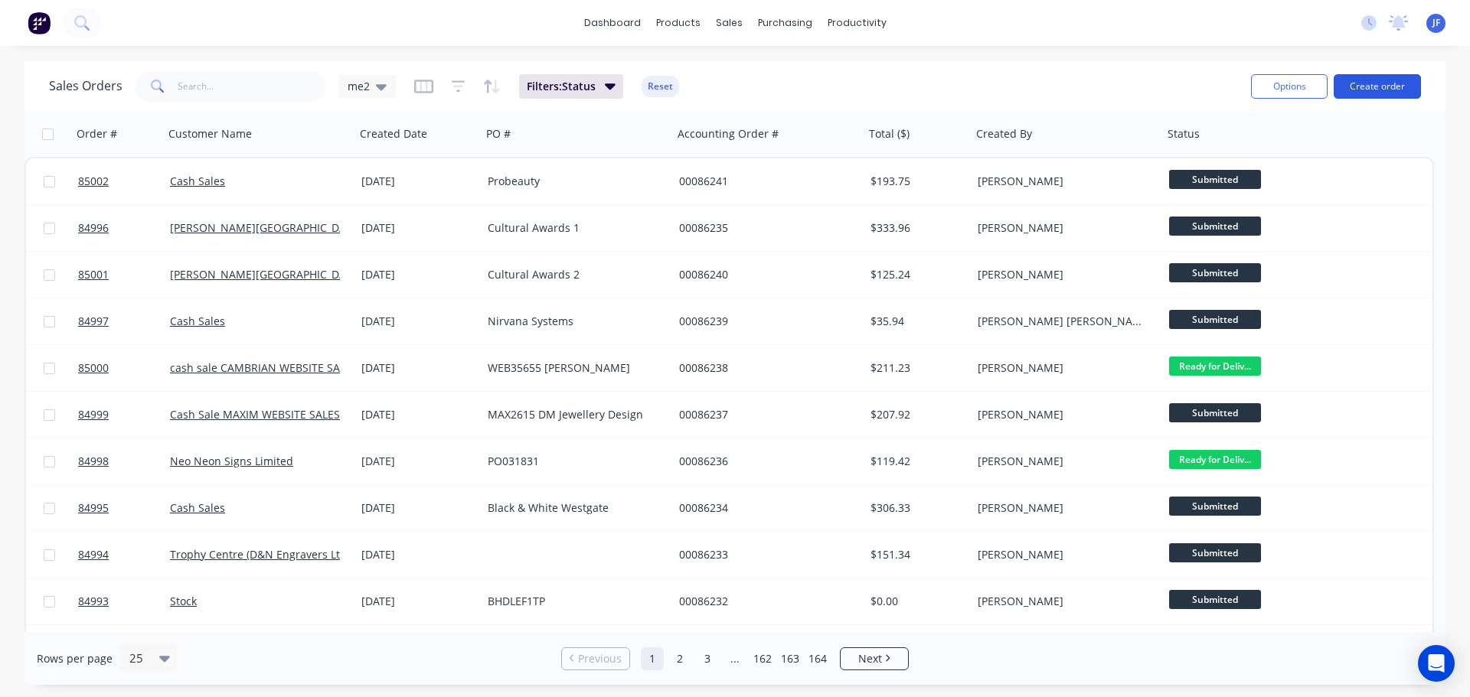
click at [1376, 96] on button "Create order" at bounding box center [1377, 86] width 87 height 24
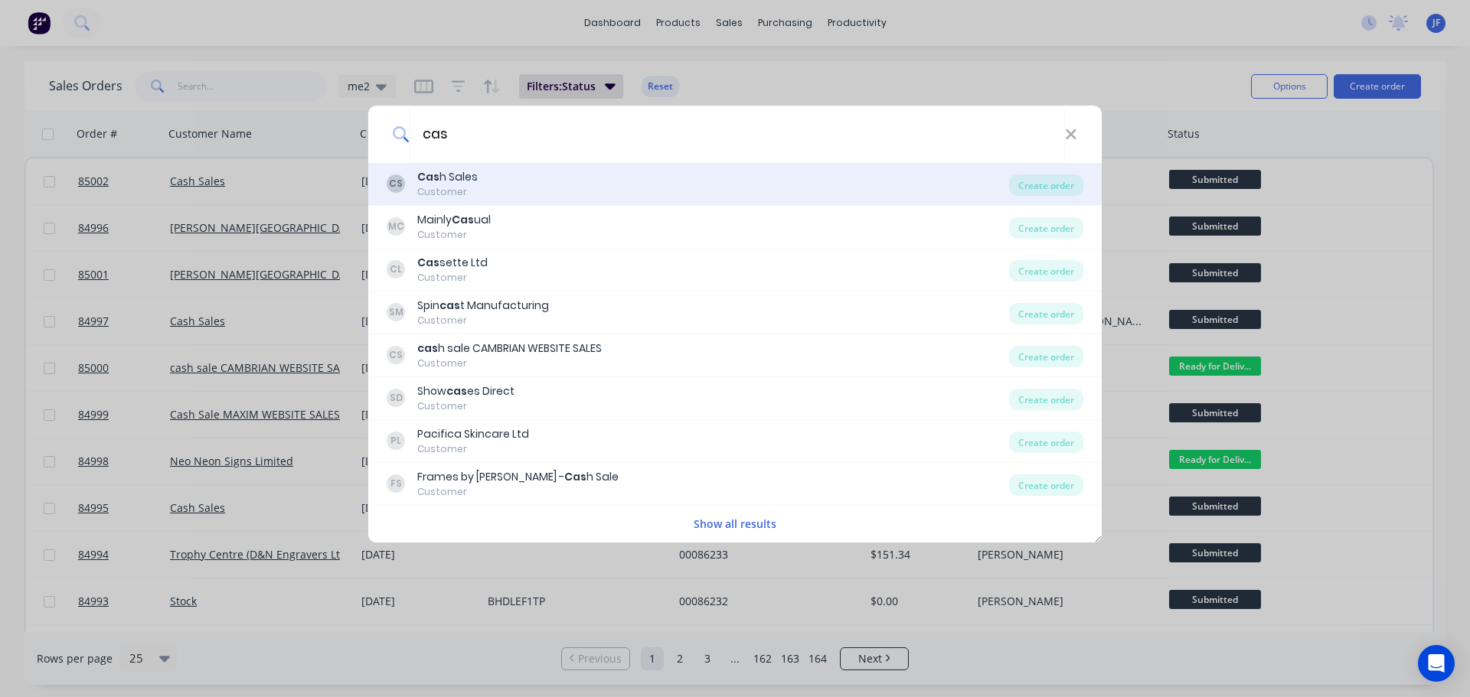
type input "cas"
click at [591, 184] on div "CS Cas h Sales Customer" at bounding box center [698, 184] width 622 height 30
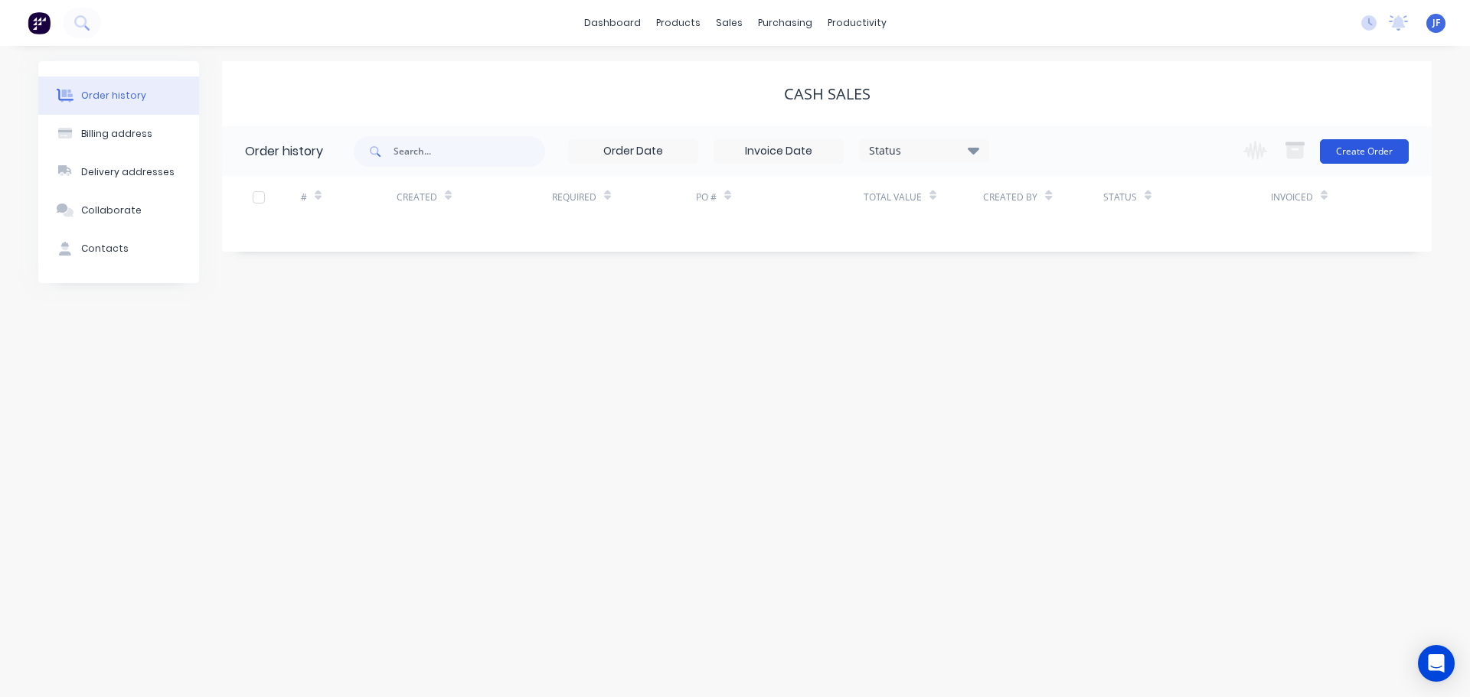
click at [1344, 150] on button "Create Order" at bounding box center [1364, 151] width 89 height 24
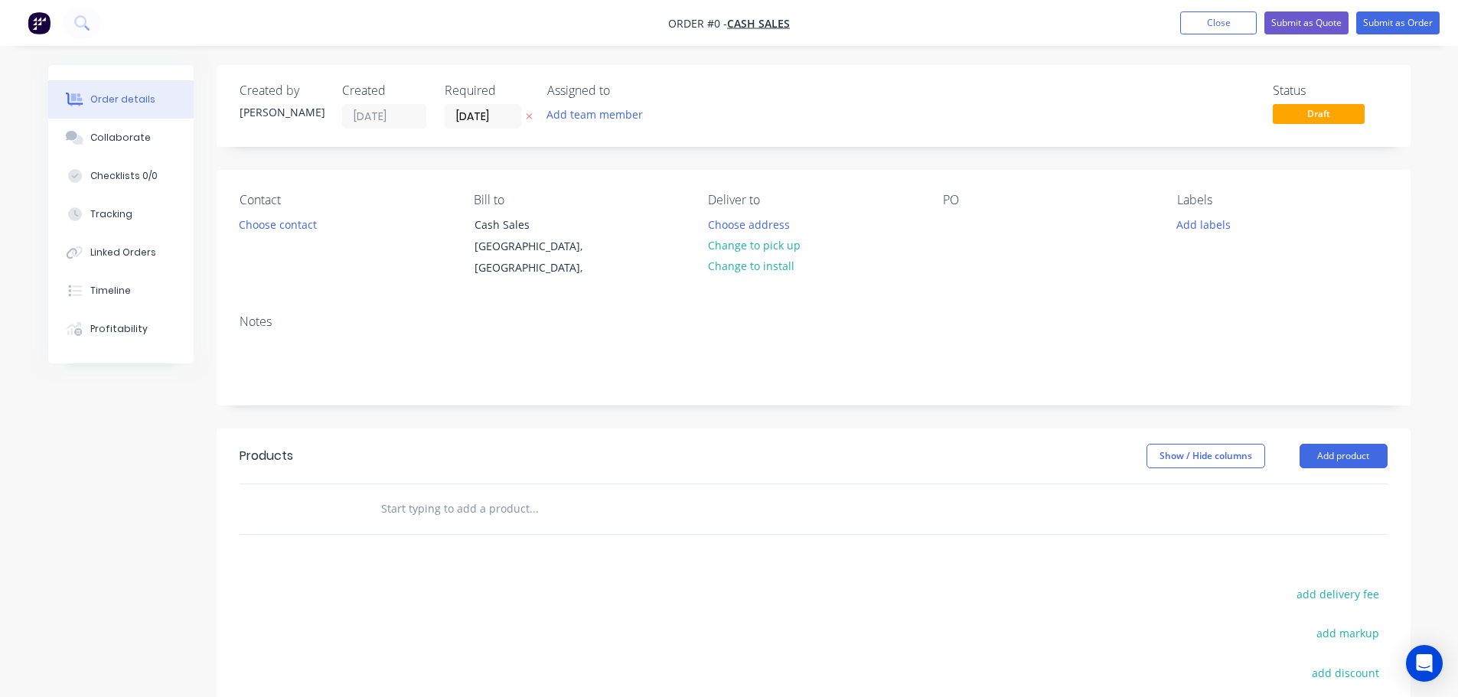
click at [531, 112] on icon "button" at bounding box center [529, 116] width 7 height 9
click at [288, 220] on button "Choose contact" at bounding box center [277, 224] width 94 height 21
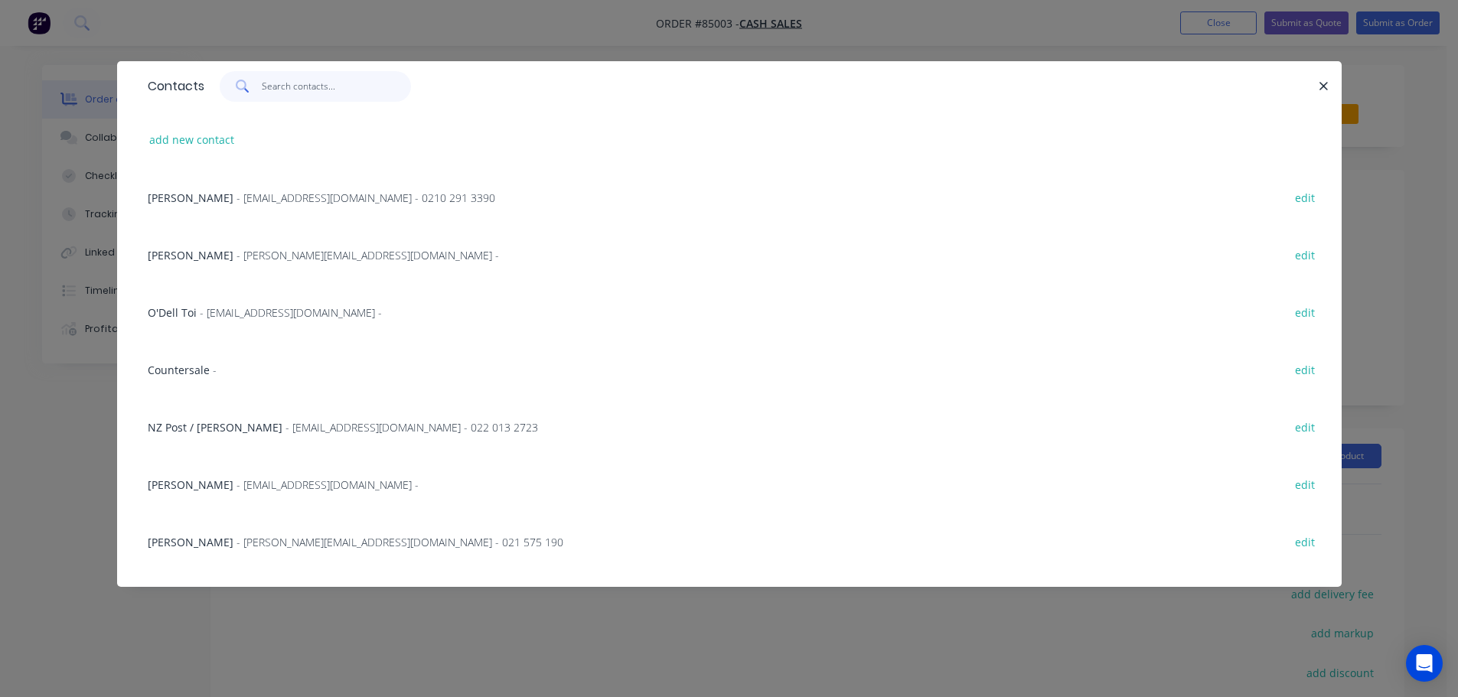
click at [308, 78] on input "text" at bounding box center [336, 86] width 149 height 31
paste input "Paul Guinibert paul@mushroommaterial.com"
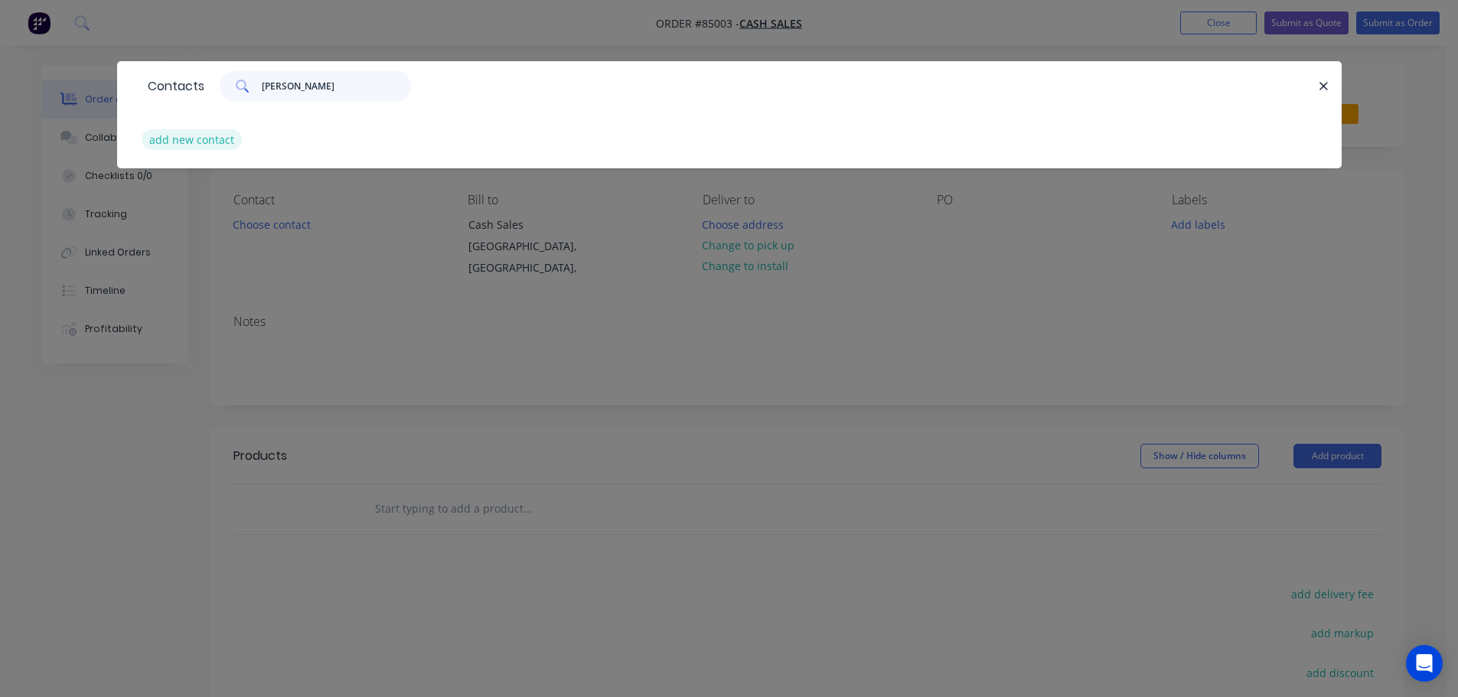
type input "guin"
click at [168, 134] on button "add new contact" at bounding box center [192, 139] width 101 height 21
select select "AU"
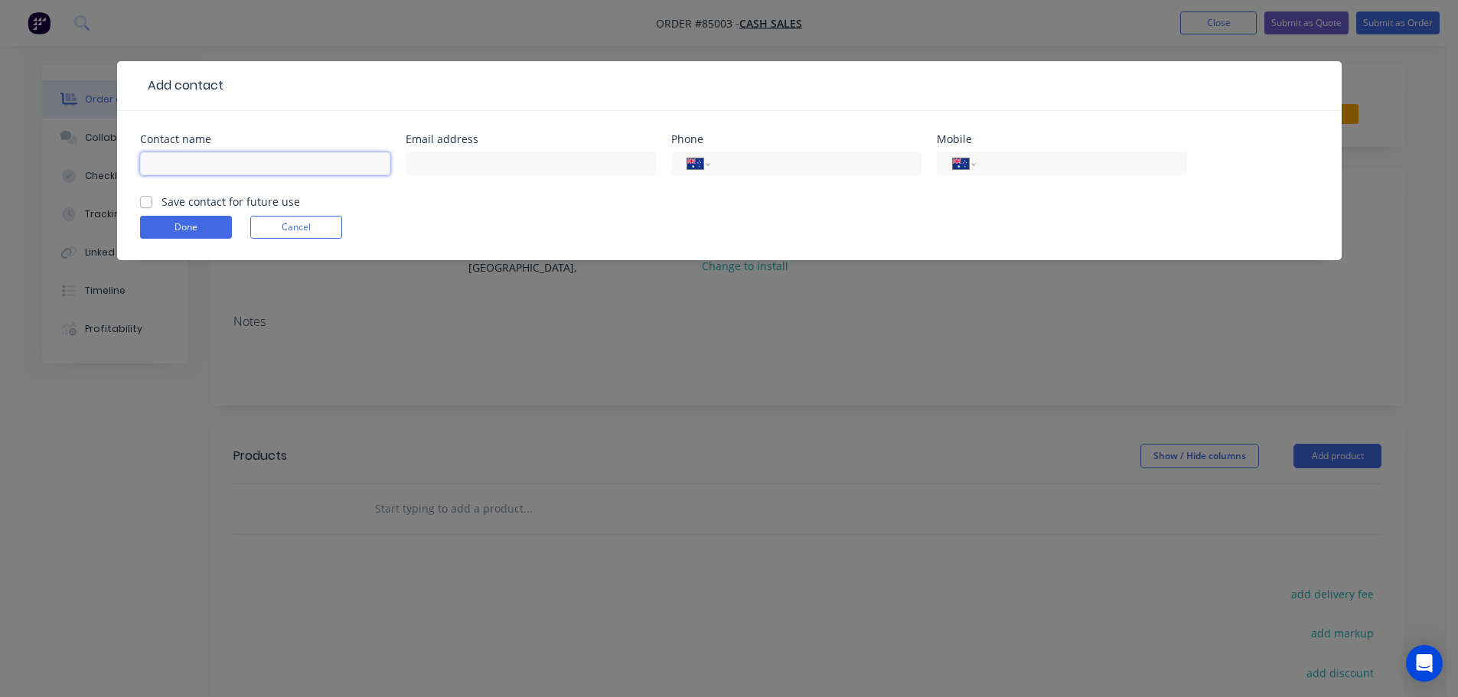
click at [186, 168] on input "text" at bounding box center [265, 163] width 250 height 23
paste input "Paul Guinibert paul@mushroommaterial.com"
drag, startPoint x: 233, startPoint y: 165, endPoint x: 517, endPoint y: 175, distance: 284.2
click at [522, 179] on div "Contact name Paul Guinibert paul@mushroommaterial.com Email address Phone Inter…" at bounding box center [729, 164] width 1179 height 60
type input "Paul Guinibert"
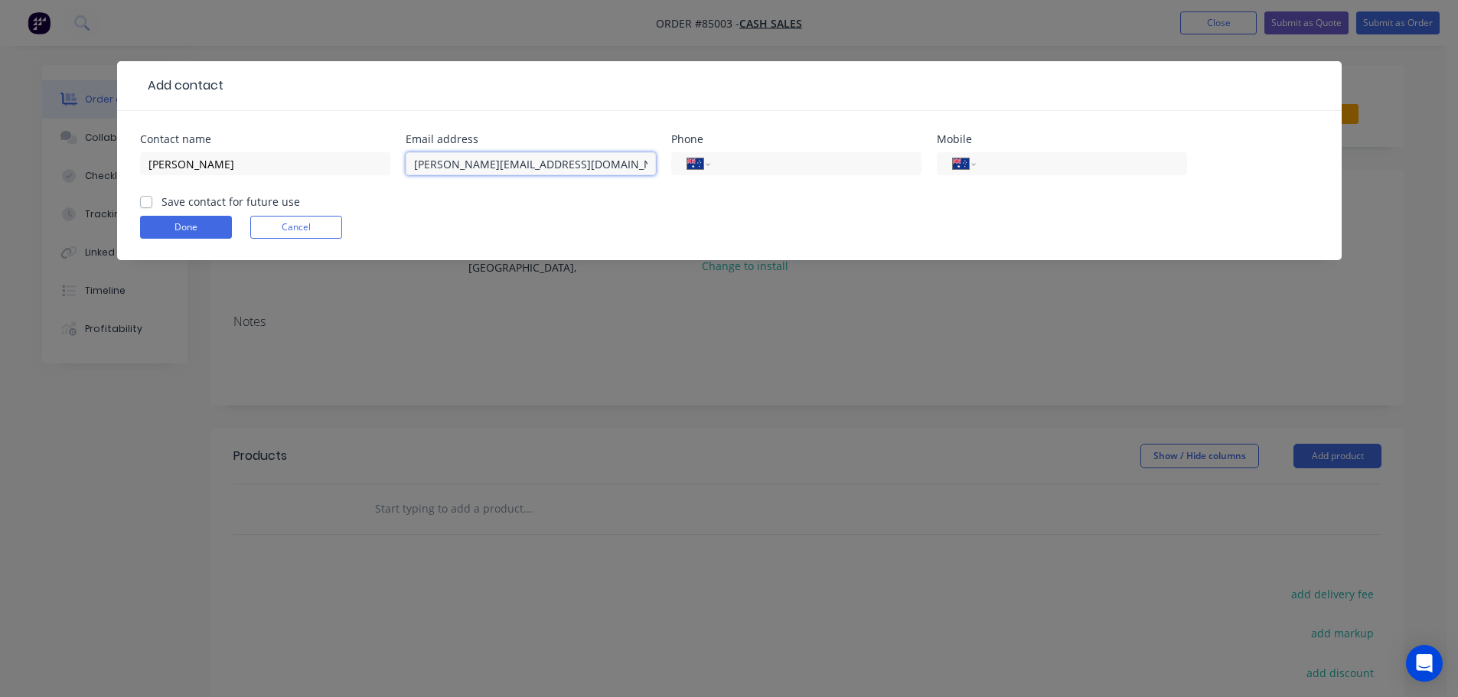
type input "paul@mushroommaterial.com"
click at [181, 198] on label "Save contact for future use" at bounding box center [231, 202] width 139 height 16
click at [152, 198] on input "Save contact for future use" at bounding box center [146, 201] width 12 height 15
checkbox input "true"
click at [203, 219] on button "Done" at bounding box center [186, 227] width 92 height 23
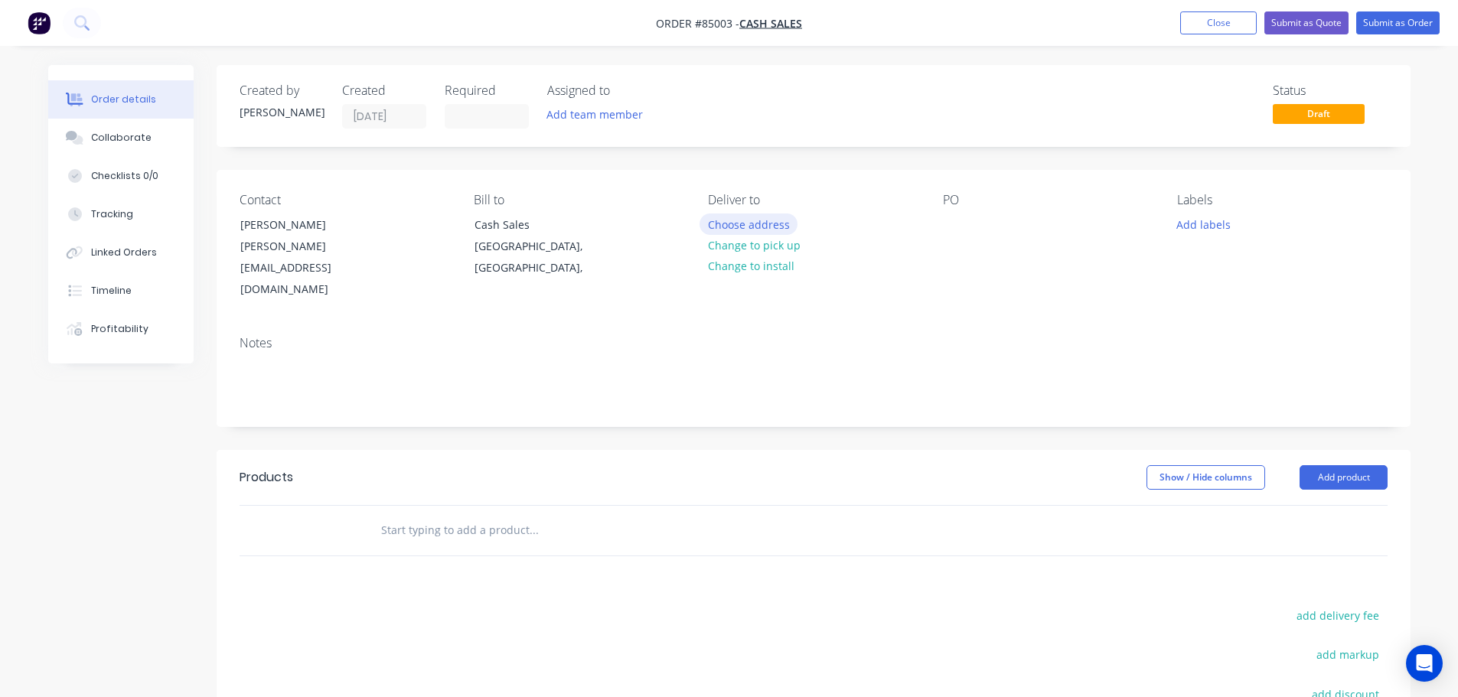
click at [762, 230] on button "Choose address" at bounding box center [749, 224] width 98 height 21
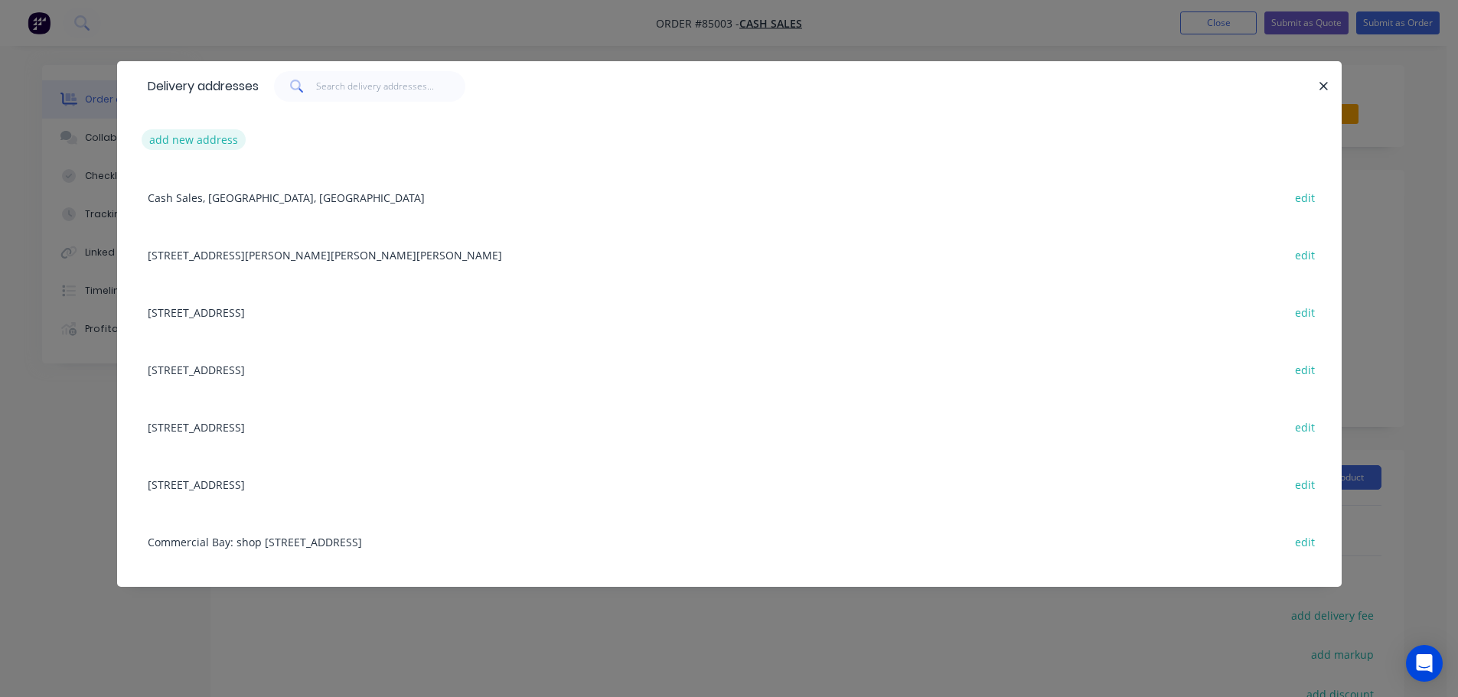
click at [195, 139] on button "add new address" at bounding box center [194, 139] width 105 height 21
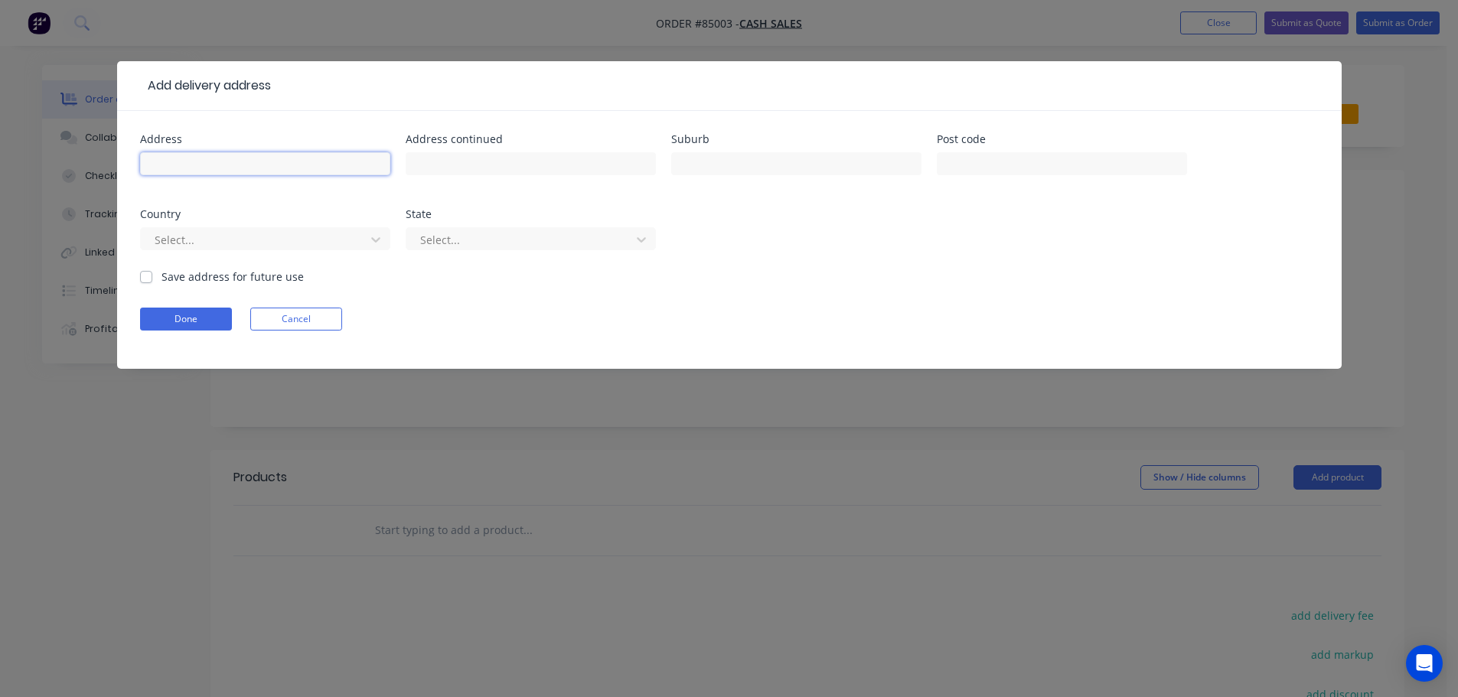
click at [195, 164] on input "text" at bounding box center [265, 163] width 250 height 23
paste input "Mushroom Material"
type input "Mushroom Material"
click at [449, 165] on input "text" at bounding box center [531, 163] width 250 height 23
paste input "130 Stoddard Rd Wesley, Auckland 1041"
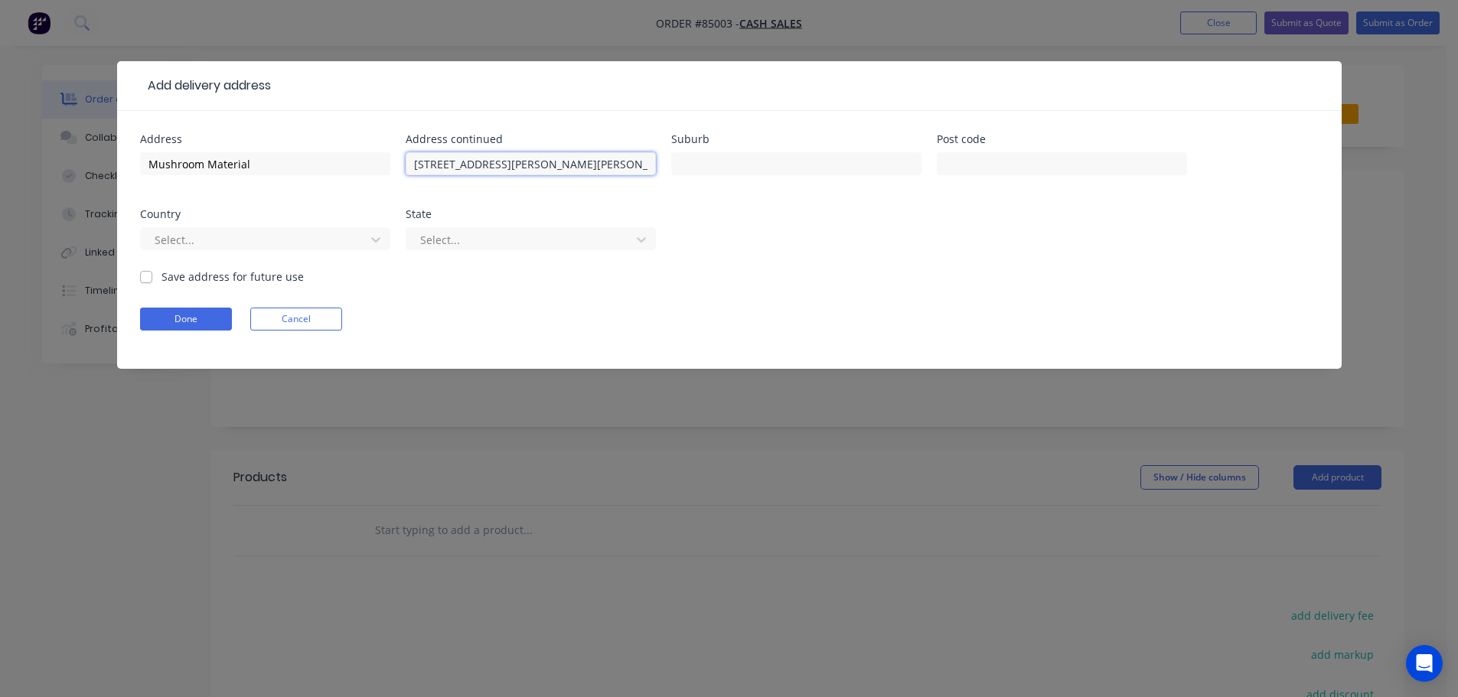
type input "130 Stoddard Rd Wesley, Auckland 1041"
click at [179, 314] on button "Done" at bounding box center [186, 319] width 92 height 23
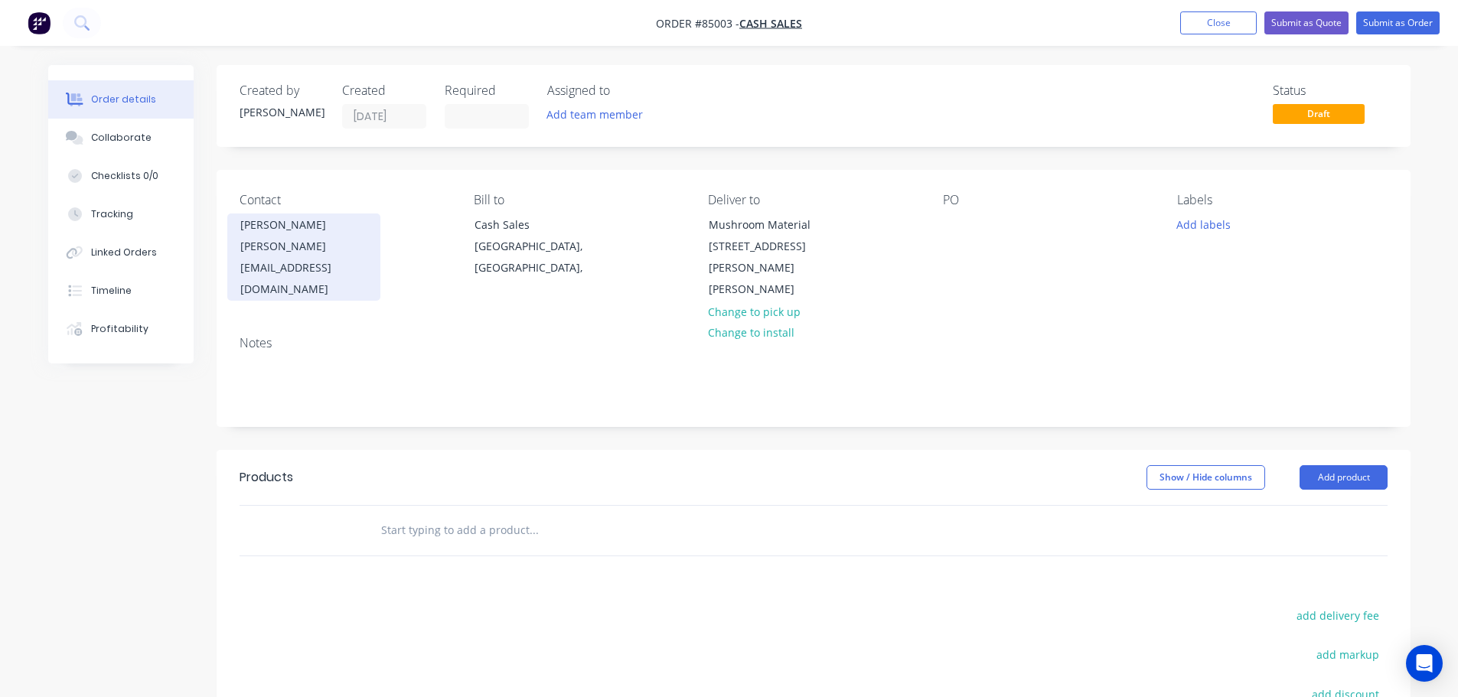
click at [321, 237] on div "paul@mushroommaterial.com" at bounding box center [303, 268] width 127 height 64
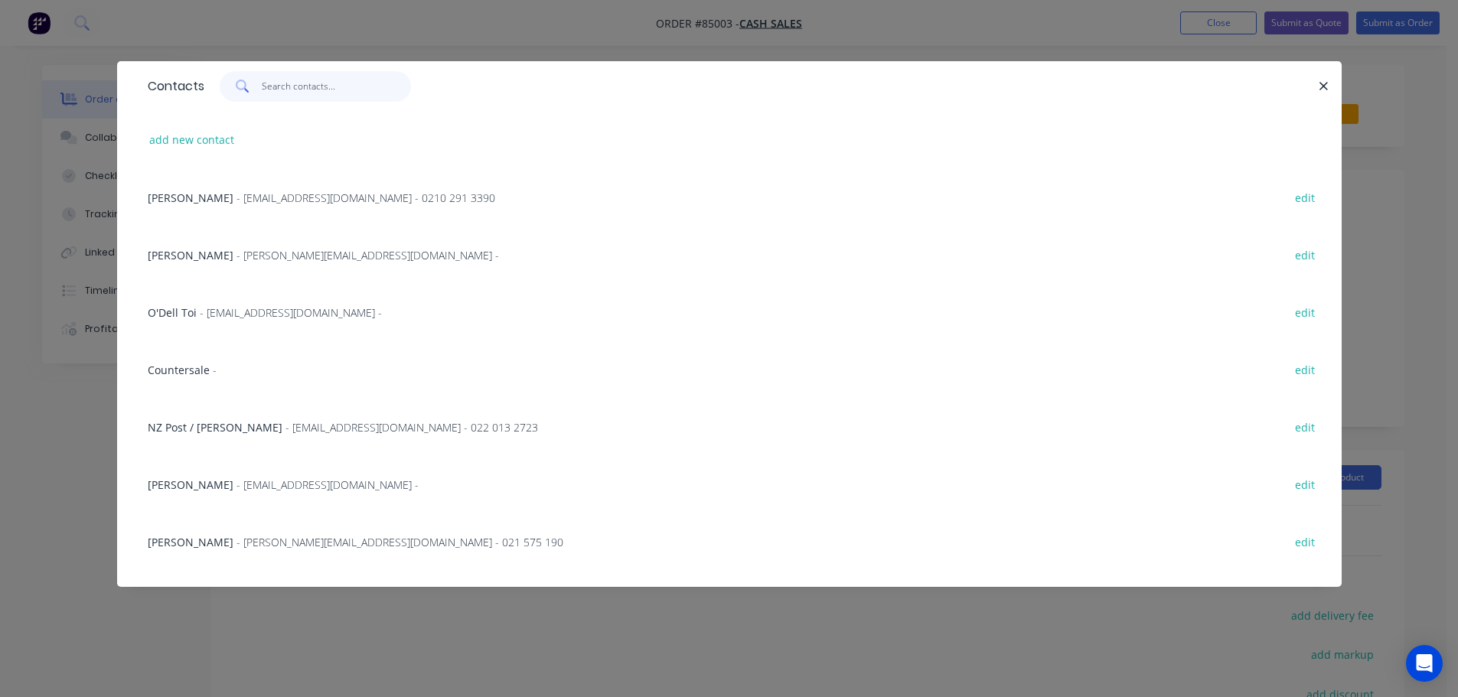
click at [292, 79] on input "text" at bounding box center [336, 86] width 149 height 31
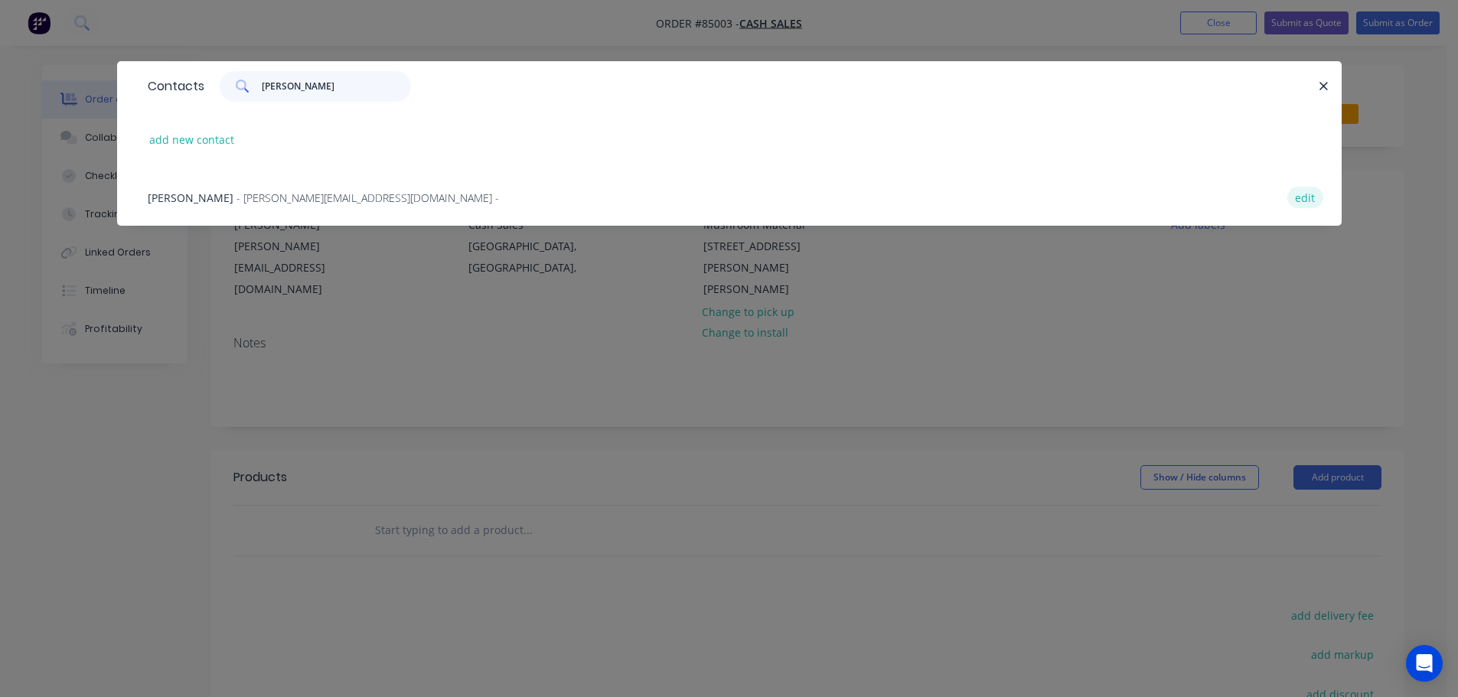
type input "paul g"
drag, startPoint x: 1298, startPoint y: 203, endPoint x: 877, endPoint y: 289, distance: 430.6
click at [1298, 201] on button "edit" at bounding box center [1306, 197] width 36 height 21
select select "AU"
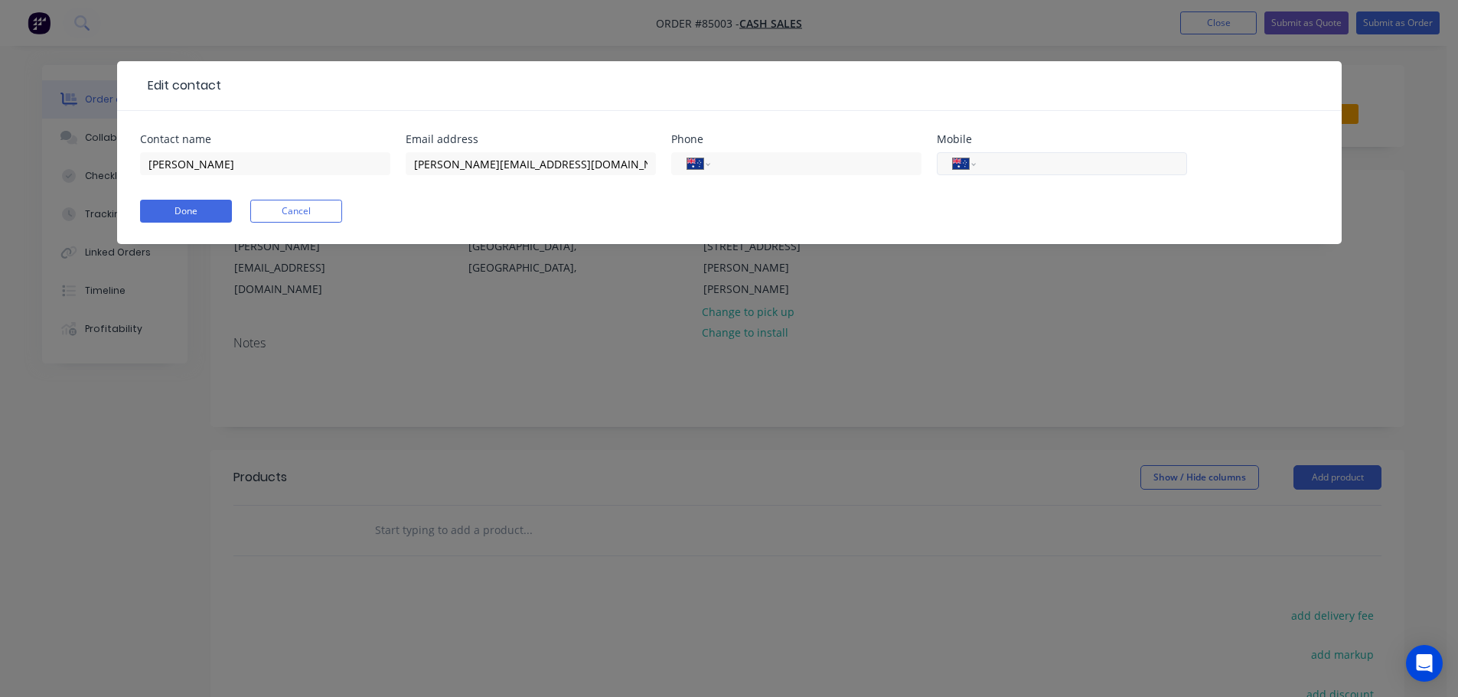
click at [1076, 167] on input "tel" at bounding box center [1079, 164] width 184 height 18
click at [970, 161] on select "International Afghanistan Åland Islands Albania Algeria American Samoa Andorra …" at bounding box center [964, 163] width 23 height 21
select select "NZ"
click at [953, 153] on select "International Afghanistan Åland Islands Albania Algeria American Samoa Andorra …" at bounding box center [964, 163] width 23 height 21
paste input "021 969 962"
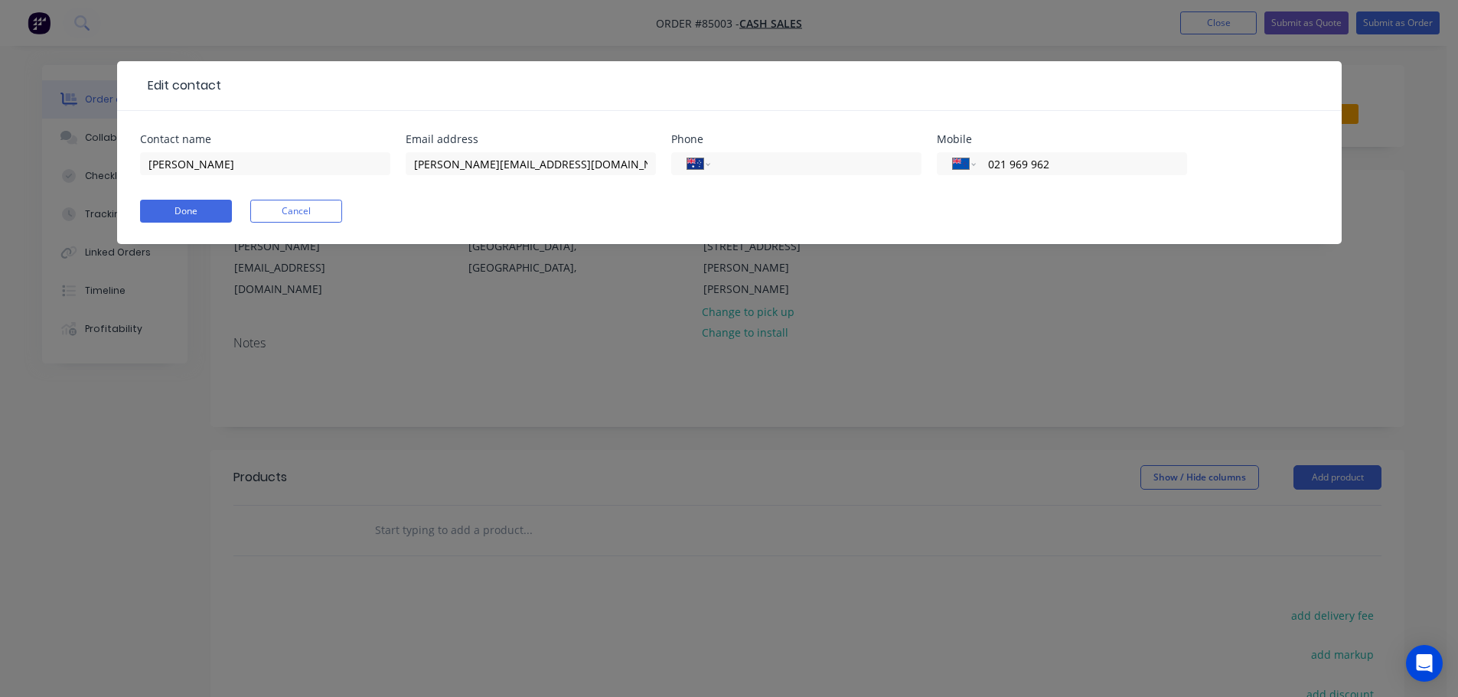
type input "021 969 962"
click at [207, 199] on form "Contact name Paul Guinibert Email address paul@mushroommaterial.com Phone Inter…" at bounding box center [729, 189] width 1179 height 110
click at [205, 205] on button "Done" at bounding box center [186, 211] width 92 height 23
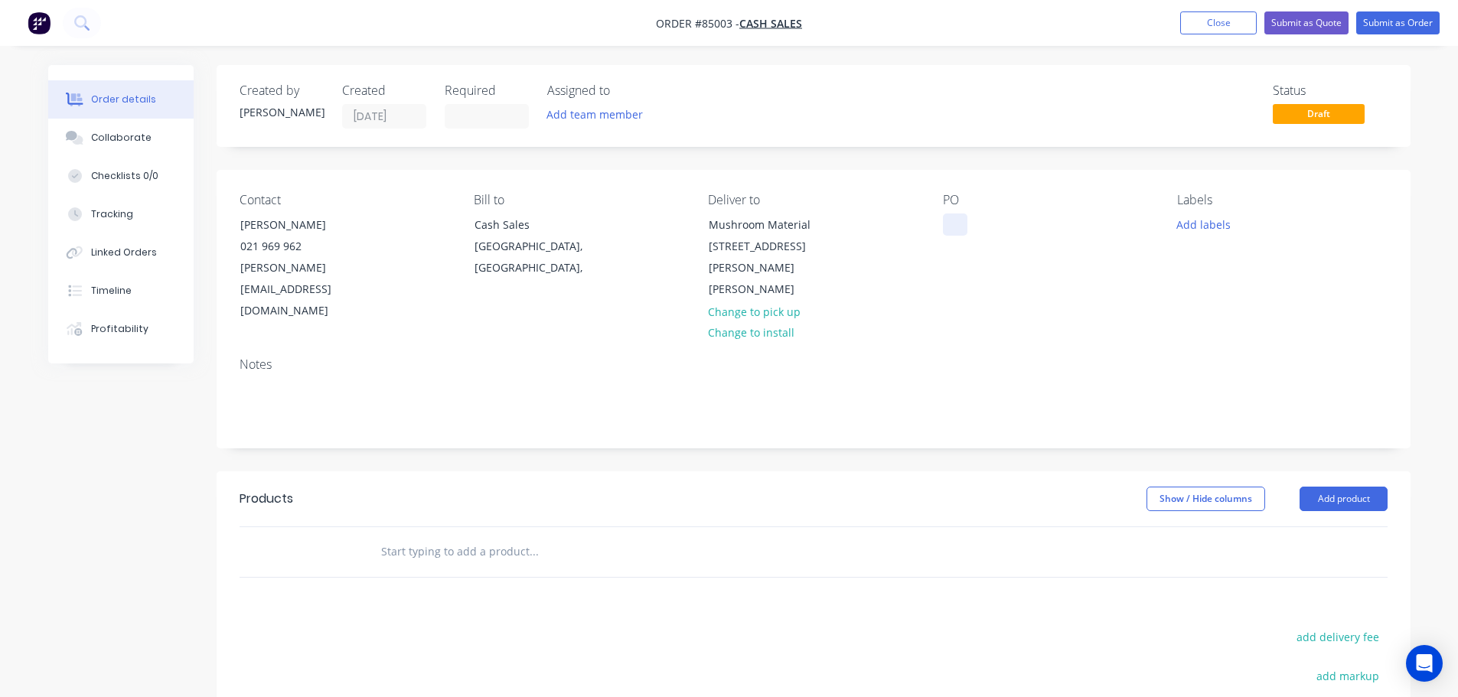
click at [954, 220] on div at bounding box center [955, 225] width 24 height 22
drag, startPoint x: 240, startPoint y: 220, endPoint x: 393, endPoint y: 218, distance: 153.9
click at [393, 218] on div "Contact Paul Guinibert 021 969 962 paul@mushroommaterial.com" at bounding box center [345, 257] width 210 height 129
copy div "Paul Guinibert"
click at [954, 229] on div at bounding box center [955, 225] width 24 height 22
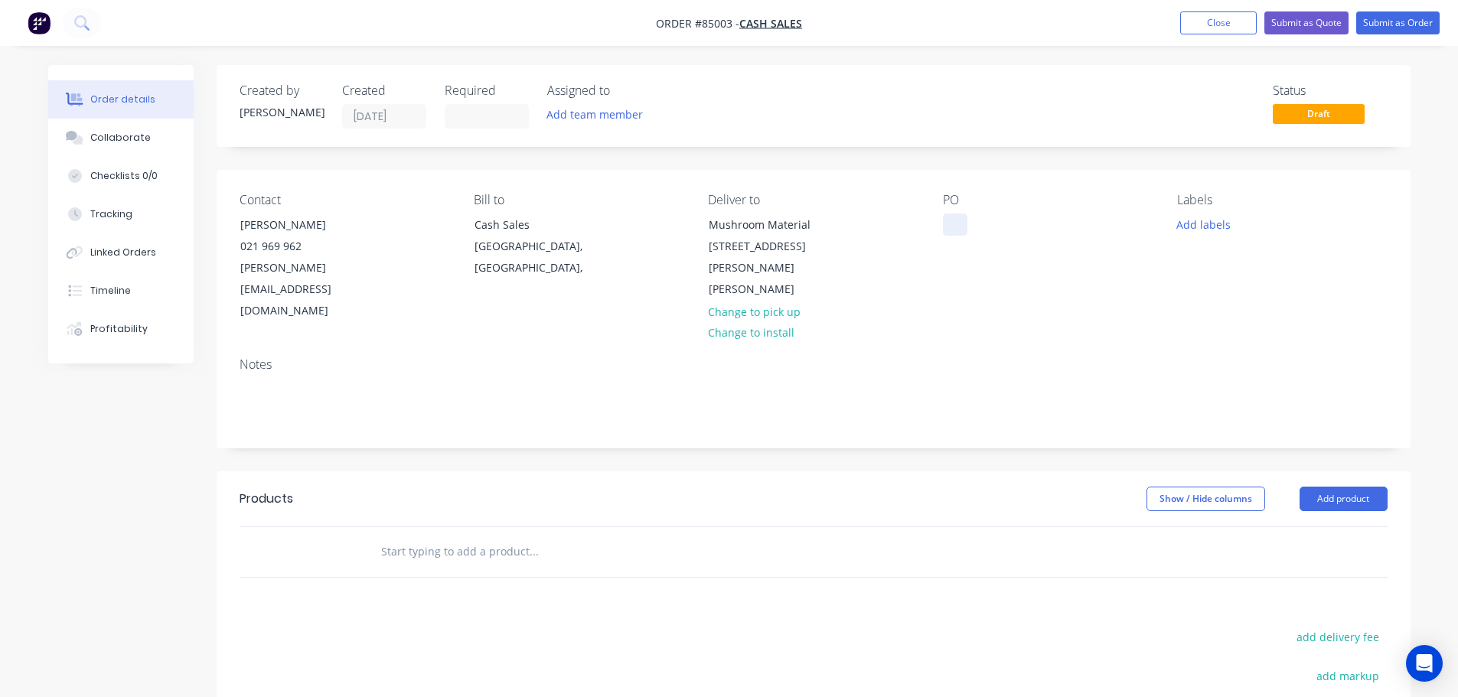
paste div
click at [529, 537] on input "text" at bounding box center [533, 552] width 306 height 31
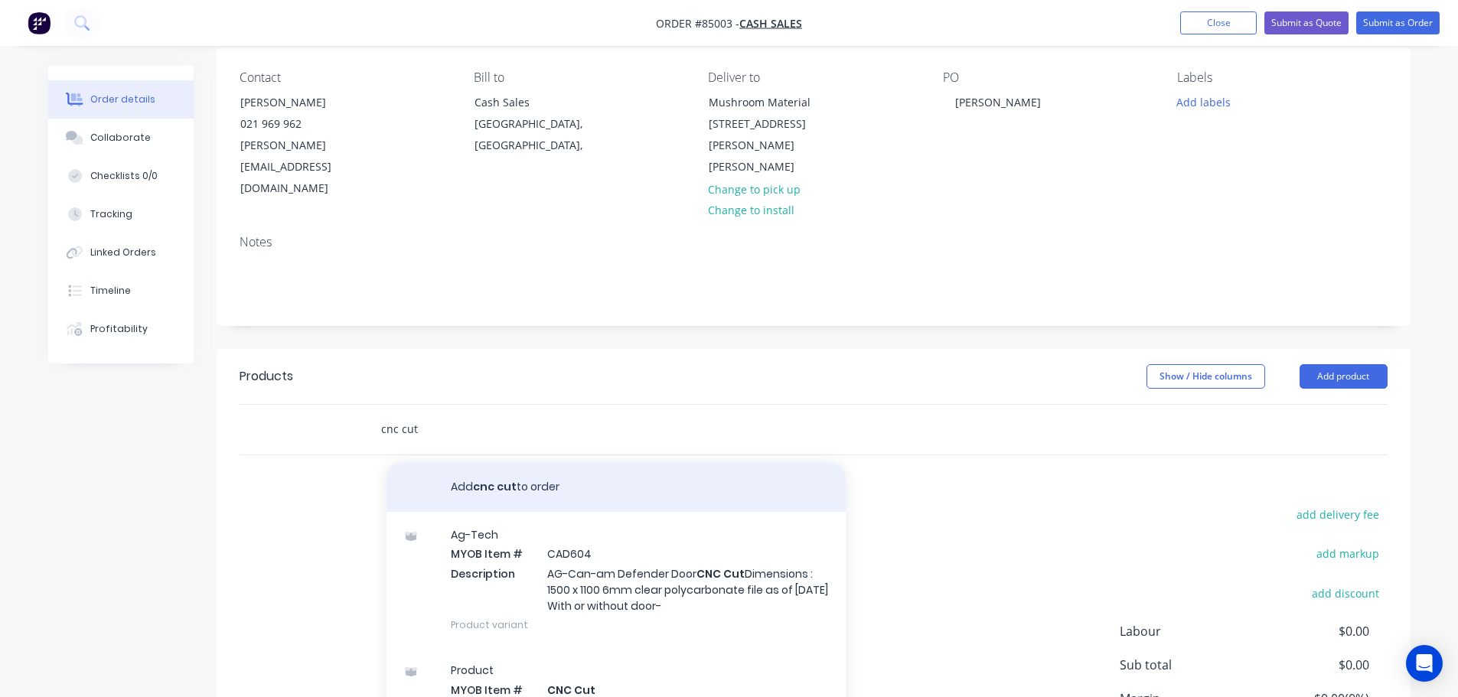
scroll to position [153, 0]
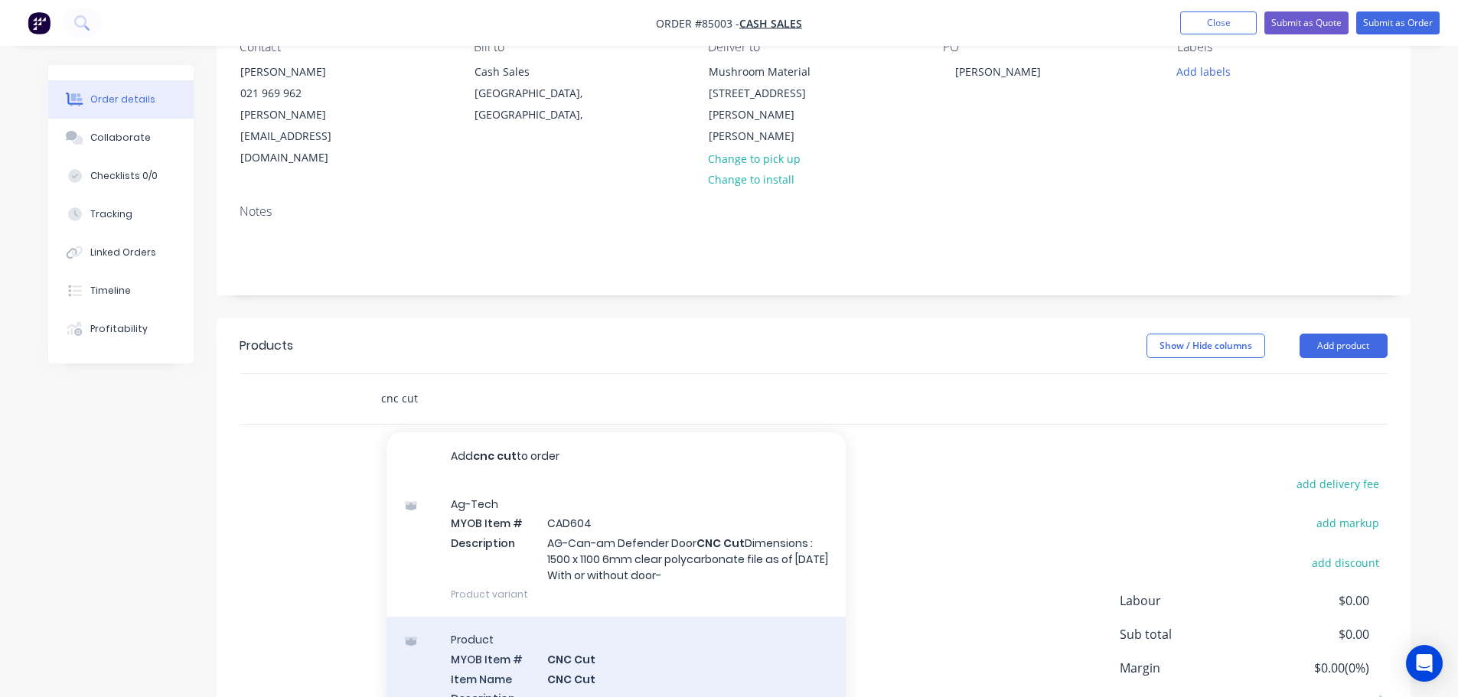
type input "cnc cut"
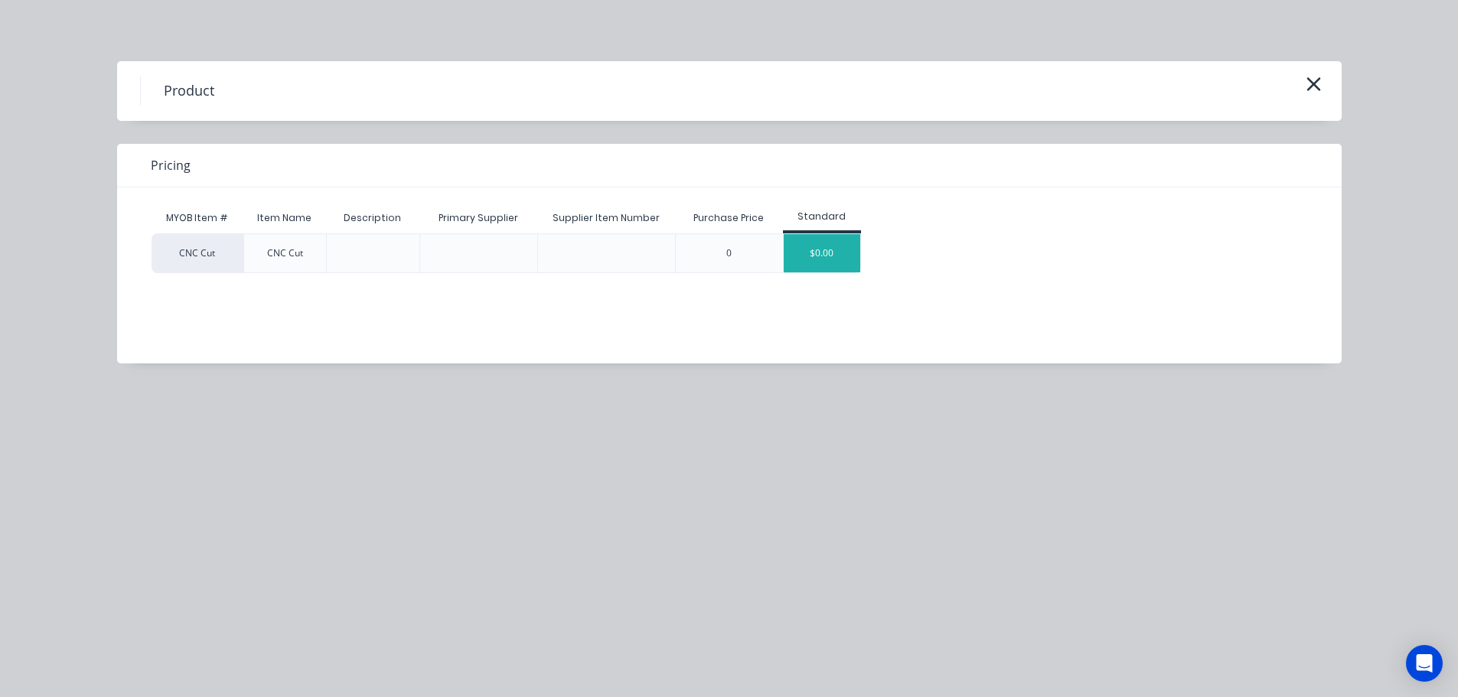
click at [785, 256] on div "$0.00" at bounding box center [822, 253] width 77 height 38
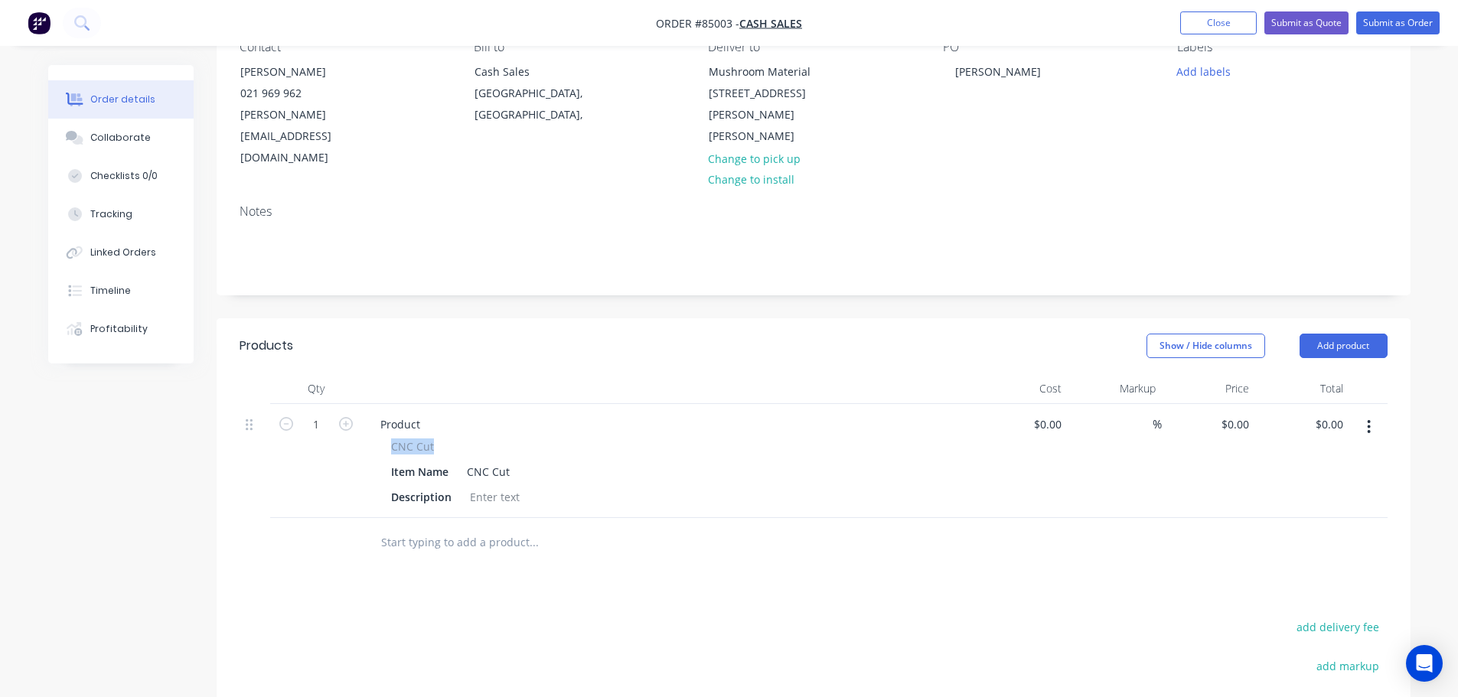
drag, startPoint x: 388, startPoint y: 399, endPoint x: 484, endPoint y: 400, distance: 95.7
click at [486, 439] on div "CNC Cut Item Name CNC Cut Description" at bounding box center [668, 474] width 600 height 70
copy span "CNC Cut"
click at [409, 413] on div "Product" at bounding box center [400, 424] width 64 height 22
paste div
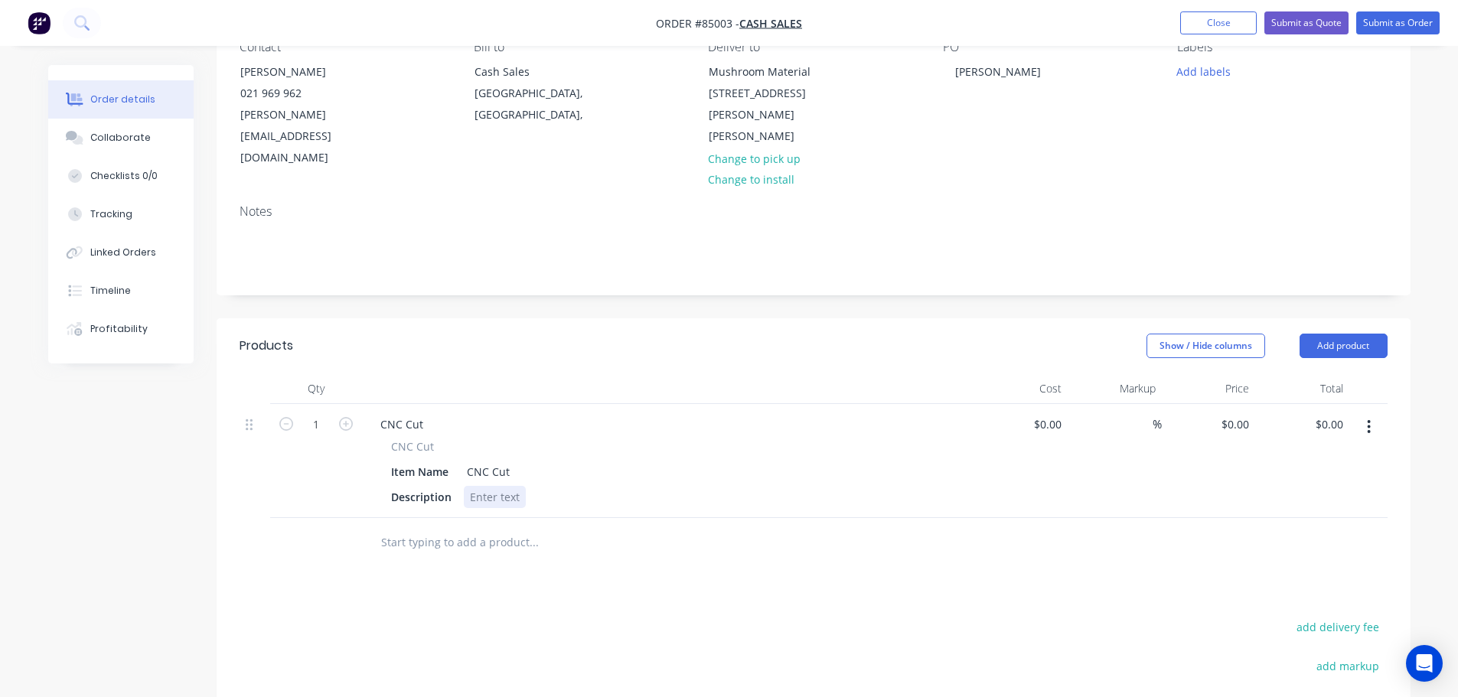
click at [506, 486] on div at bounding box center [495, 497] width 62 height 22
paste div
click at [547, 534] on div "Products Show / Hide columns Add product Qty Cost Markup Price Total 1 CNC Cut …" at bounding box center [814, 626] width 1194 height 617
click at [610, 486] on div "Material : 25mm clear acrylicDimensions : 324 diameter with holes" at bounding box center [641, 497] width 354 height 22
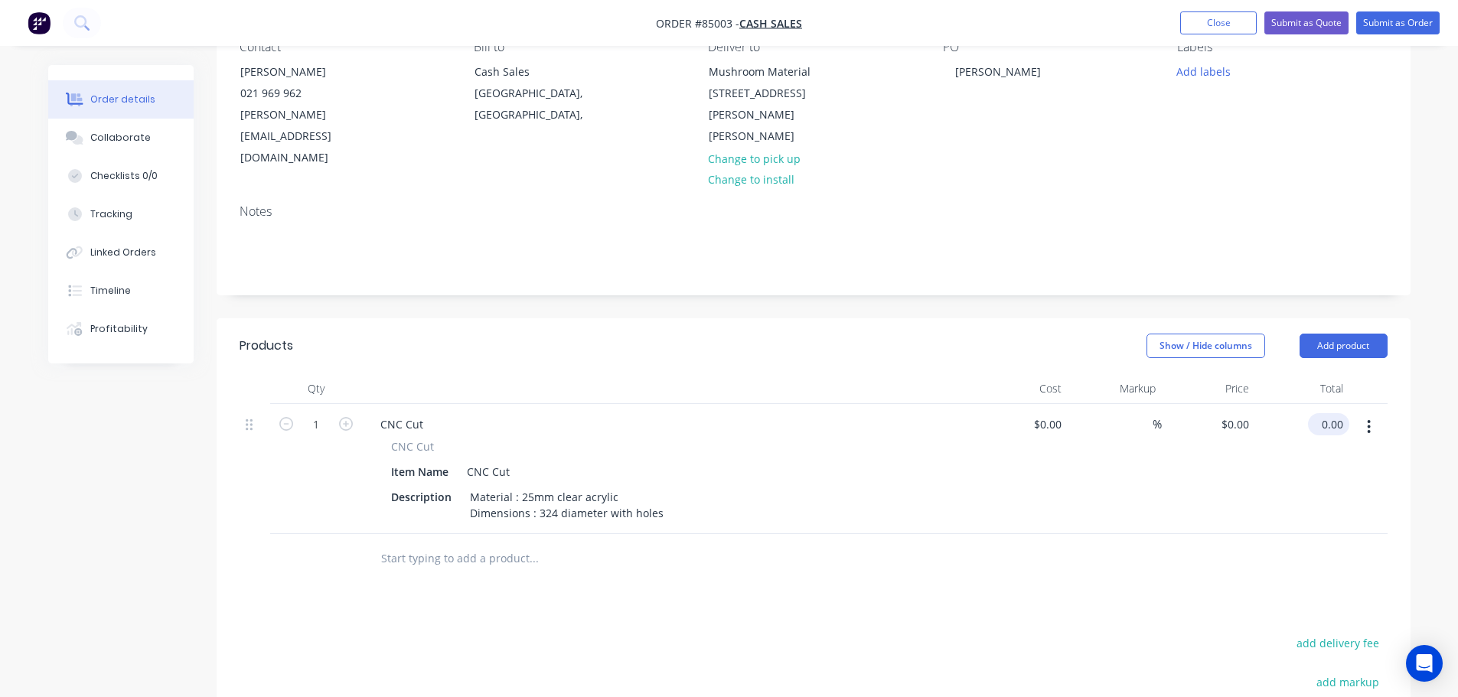
click at [1335, 413] on input "0.00" at bounding box center [1331, 424] width 35 height 22
type input "146.35"
type input "$146.35"
click at [1307, 429] on div "$146.35 146.35" at bounding box center [1302, 469] width 94 height 130
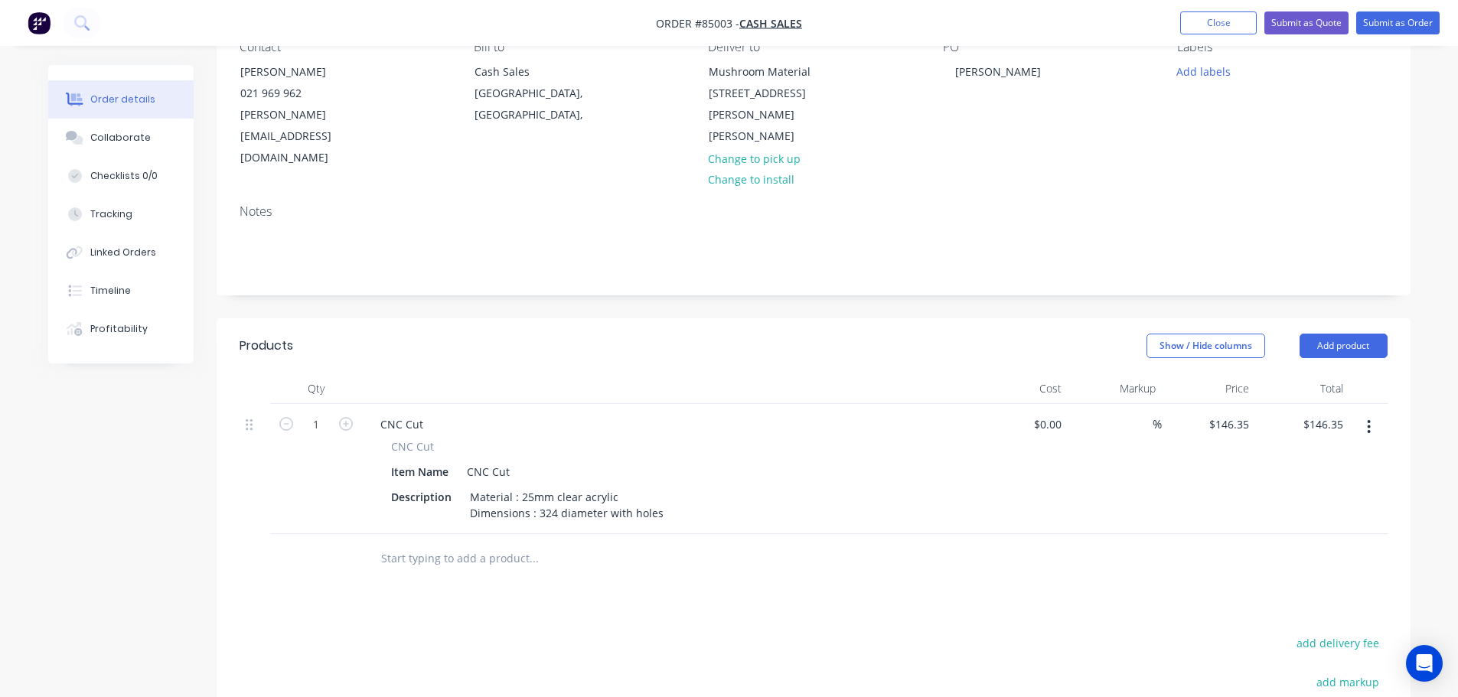
scroll to position [306, 0]
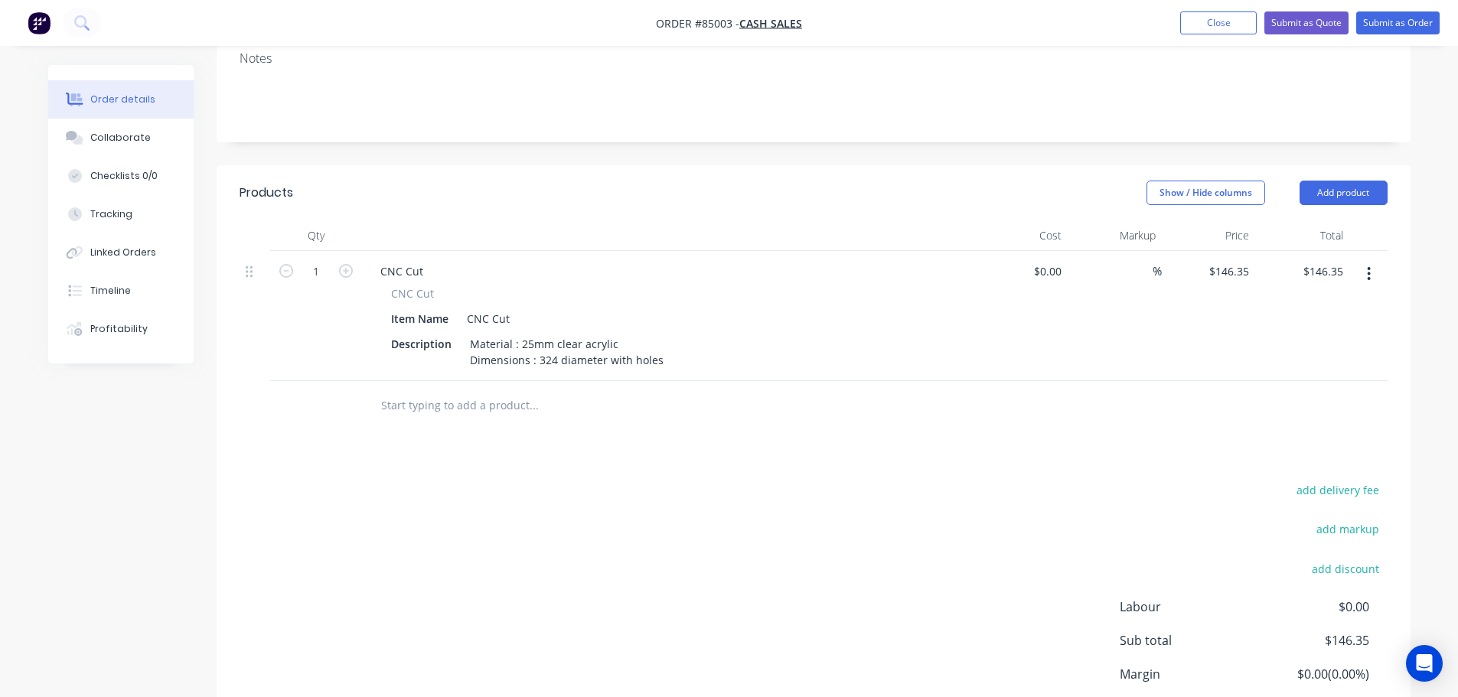
click at [479, 390] on input "text" at bounding box center [533, 405] width 306 height 31
click at [657, 333] on div "Material : 25mm clear acrylic Dimensions : 324 diameter with holes" at bounding box center [567, 352] width 206 height 38
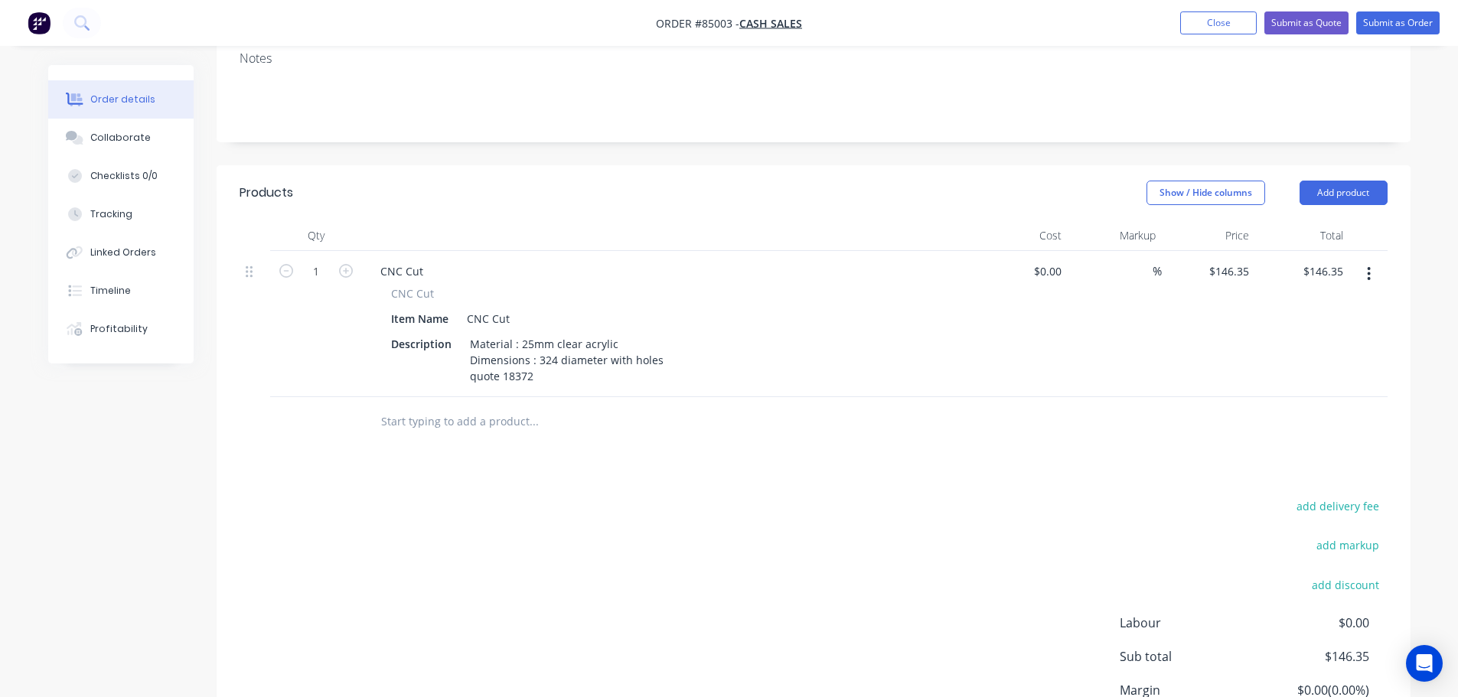
drag, startPoint x: 753, startPoint y: 687, endPoint x: 747, endPoint y: 677, distance: 11.7
click at [752, 688] on div "add delivery fee add markup add discount Labour $0.00 Sub total $146.35 Margin …" at bounding box center [814, 643] width 1148 height 295
click at [666, 556] on div "add delivery fee add markup add discount Labour $0.00 Sub total $146.35 Margin …" at bounding box center [814, 643] width 1148 height 295
click at [525, 397] on div at bounding box center [637, 422] width 551 height 50
click at [527, 406] on input "text" at bounding box center [533, 421] width 306 height 31
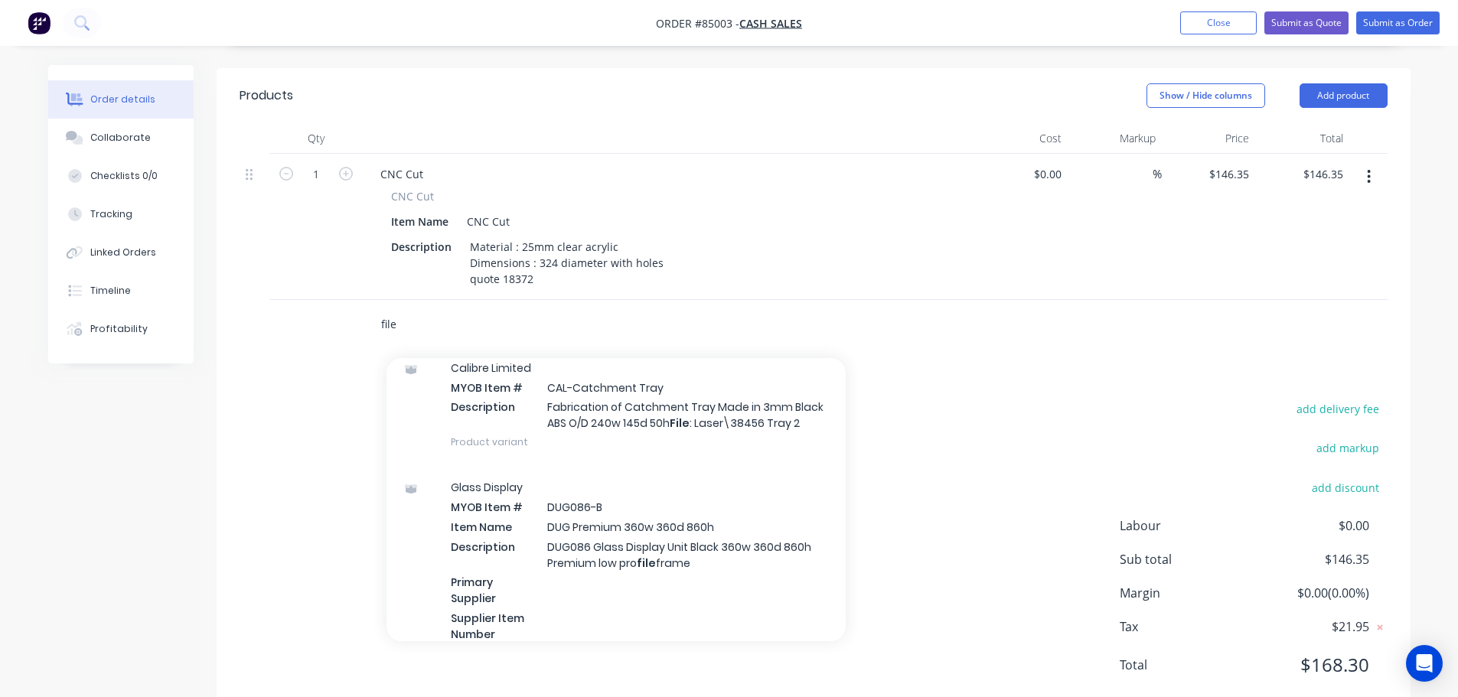
scroll to position [1531, 0]
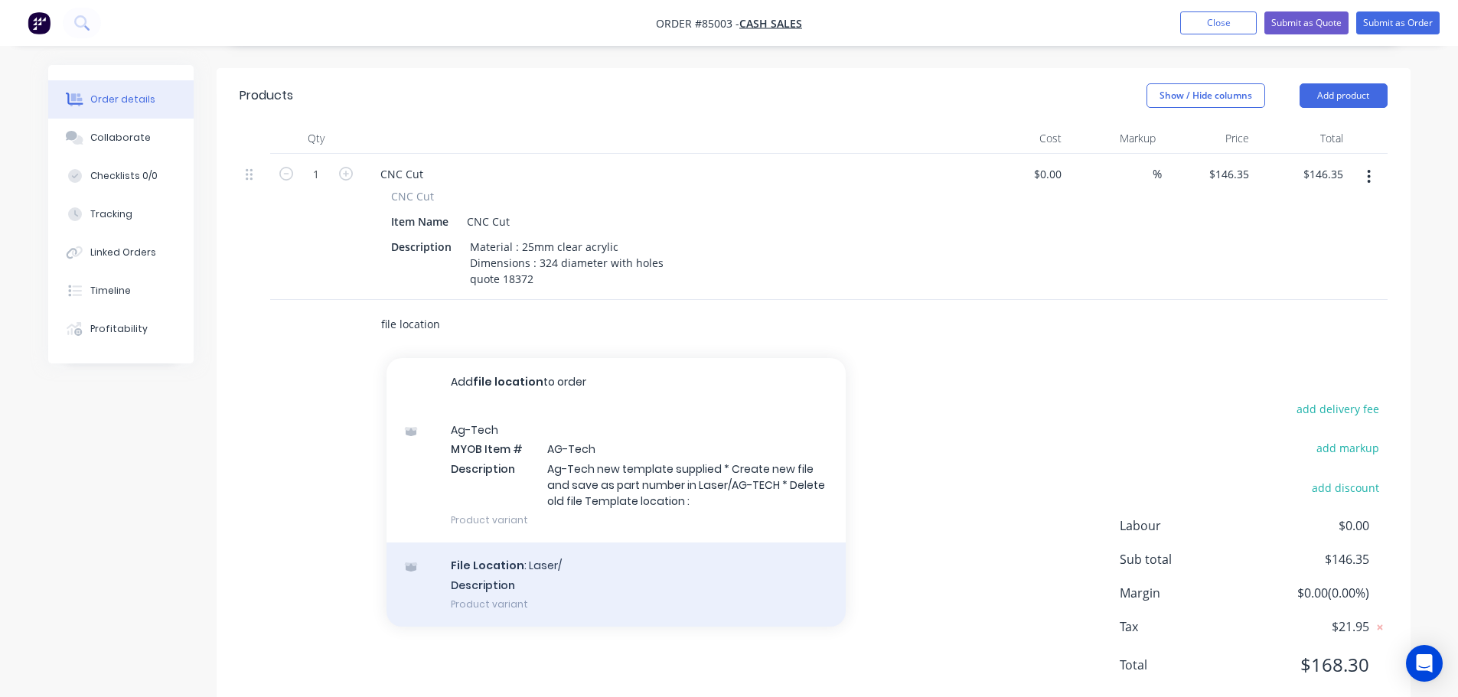
type input "file location"
click at [533, 543] on div "File Location : Laser/ Description Product variant" at bounding box center [616, 585] width 459 height 84
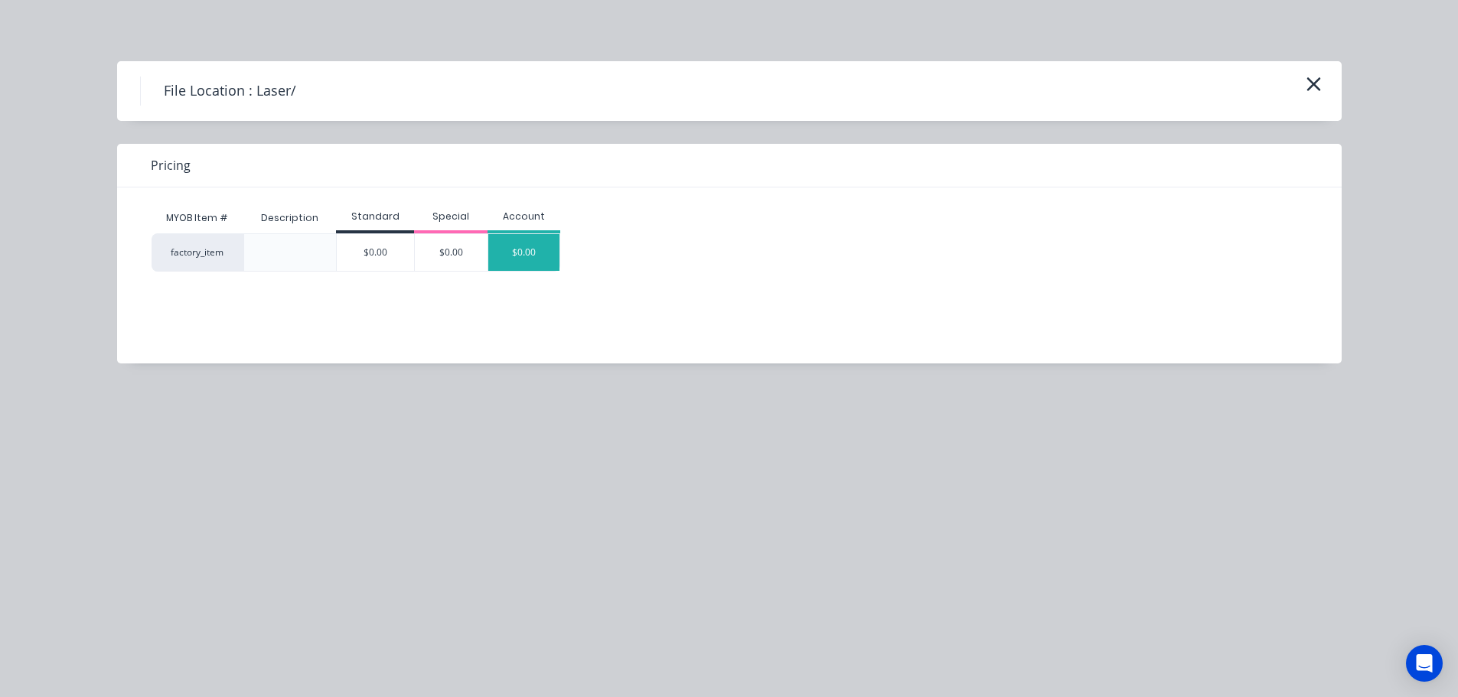
click at [515, 264] on div "$0.00" at bounding box center [524, 252] width 72 height 37
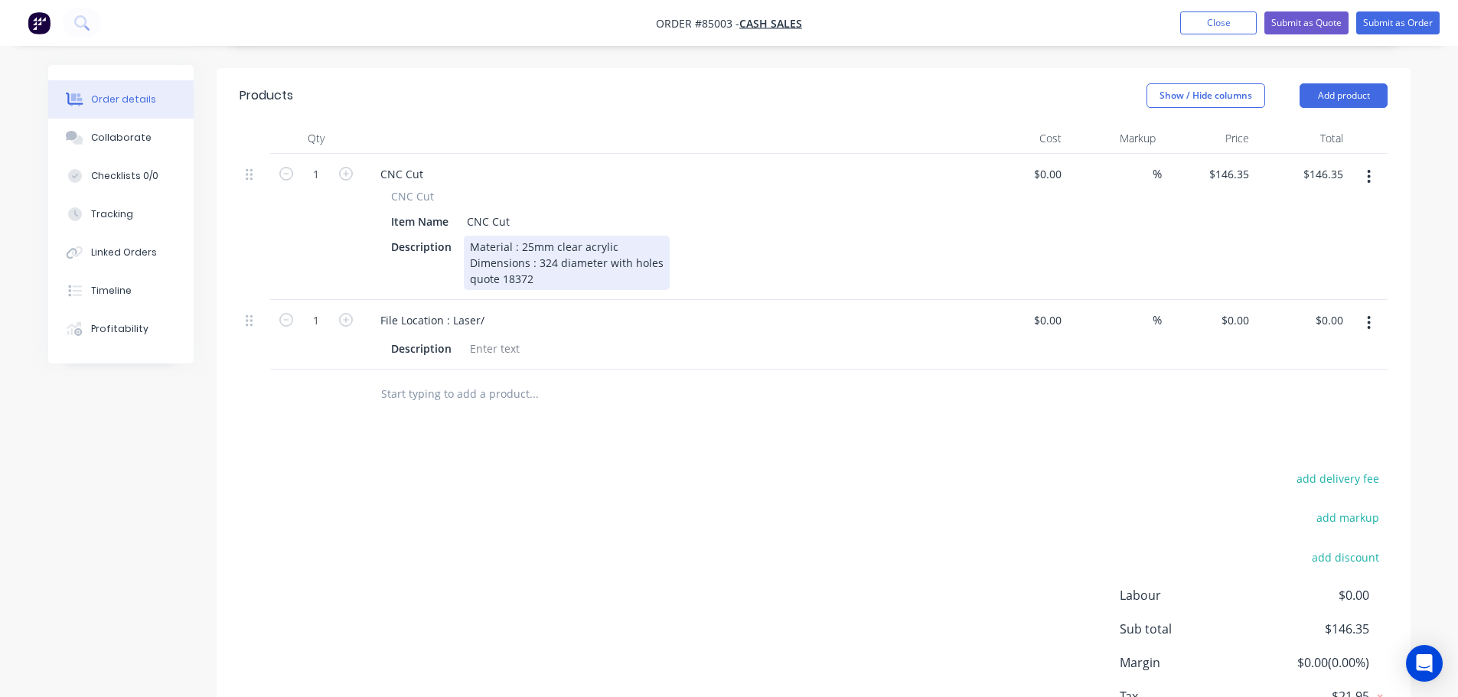
click at [659, 236] on div "Material : 25mm clear acrylic Dimensions : 324 diameter with holes quote 18372" at bounding box center [567, 263] width 206 height 54
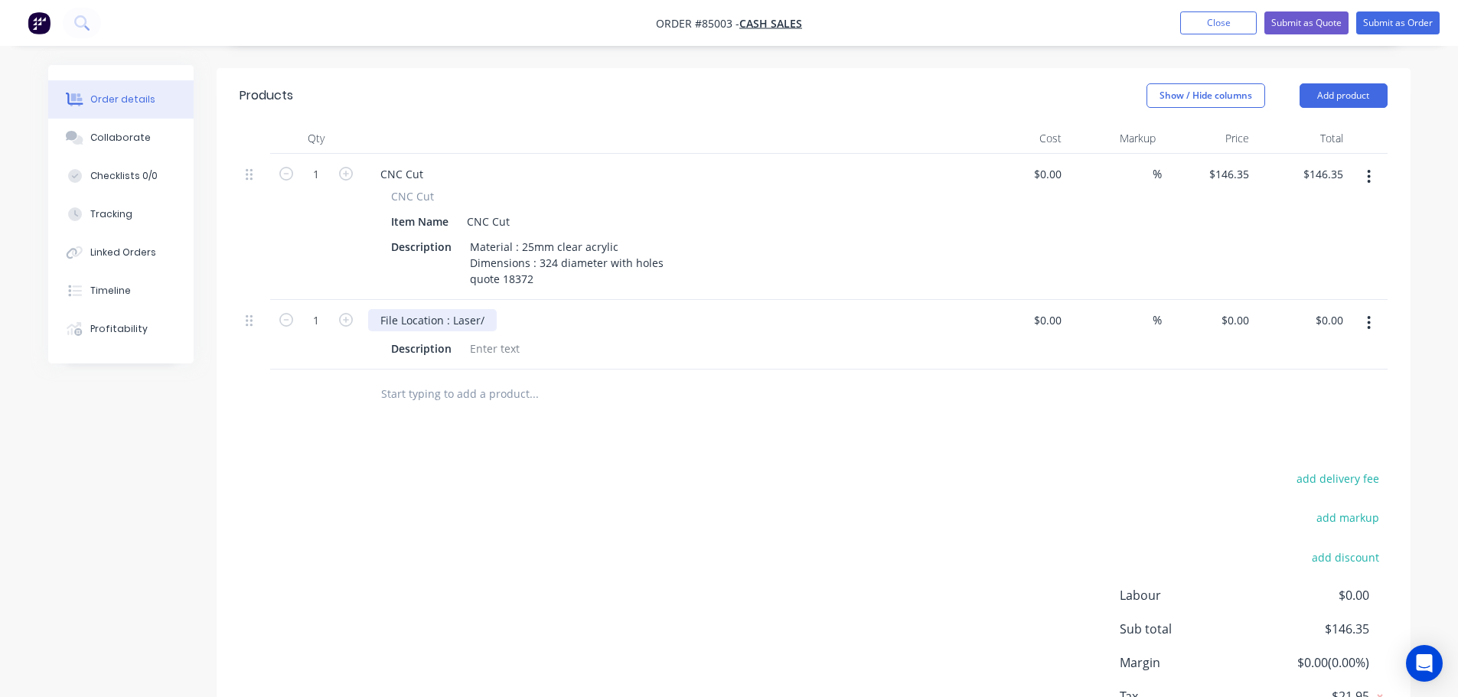
click at [482, 309] on div "File Location : Laser/" at bounding box center [432, 320] width 129 height 22
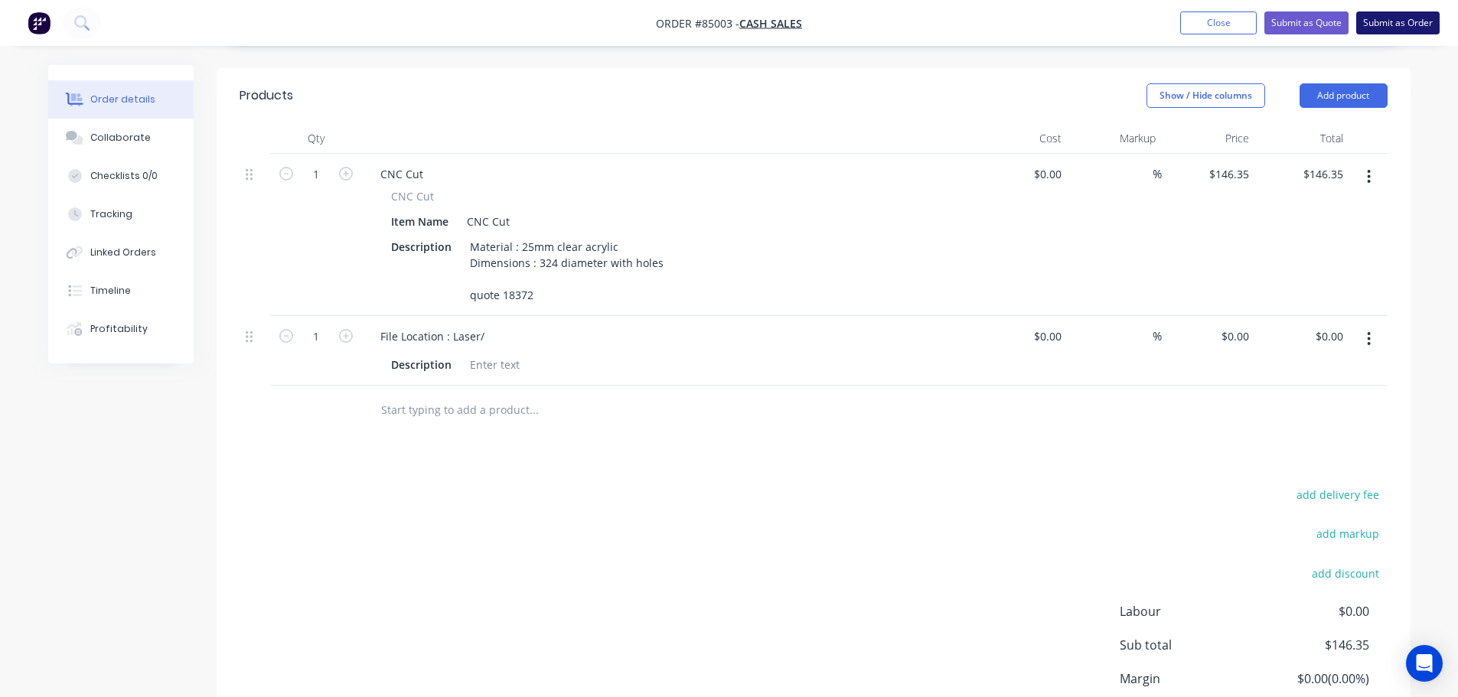
click at [1381, 26] on button "Submit as Order" at bounding box center [1397, 22] width 83 height 23
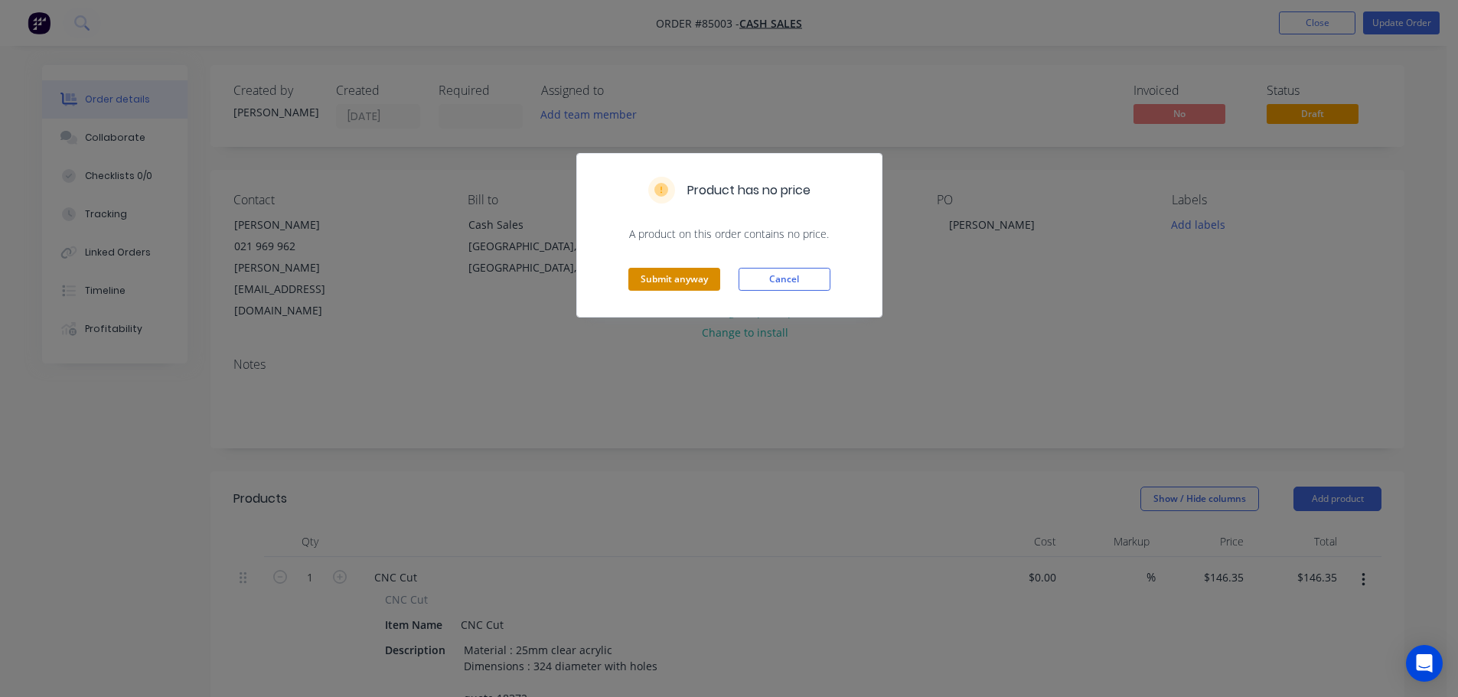
click at [661, 268] on button "Submit anyway" at bounding box center [674, 279] width 92 height 23
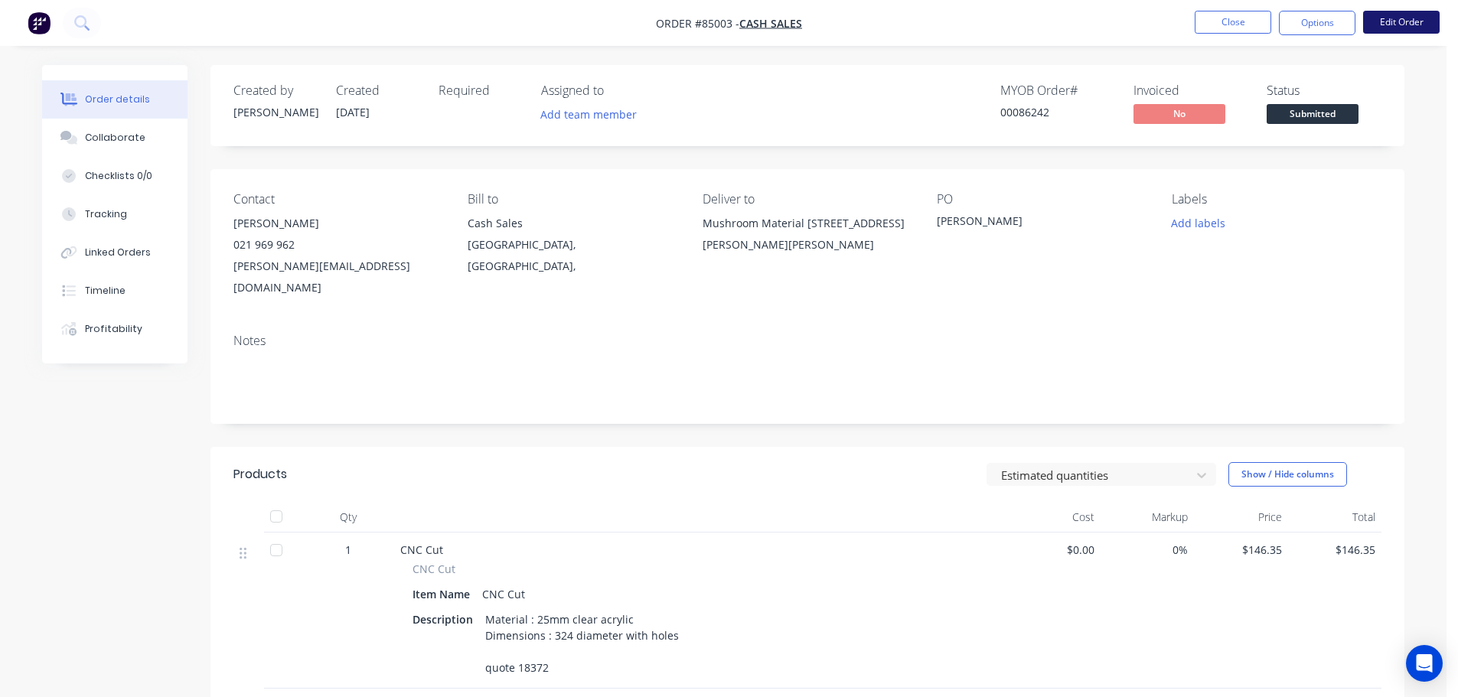
click at [1423, 22] on button "Edit Order" at bounding box center [1401, 22] width 77 height 23
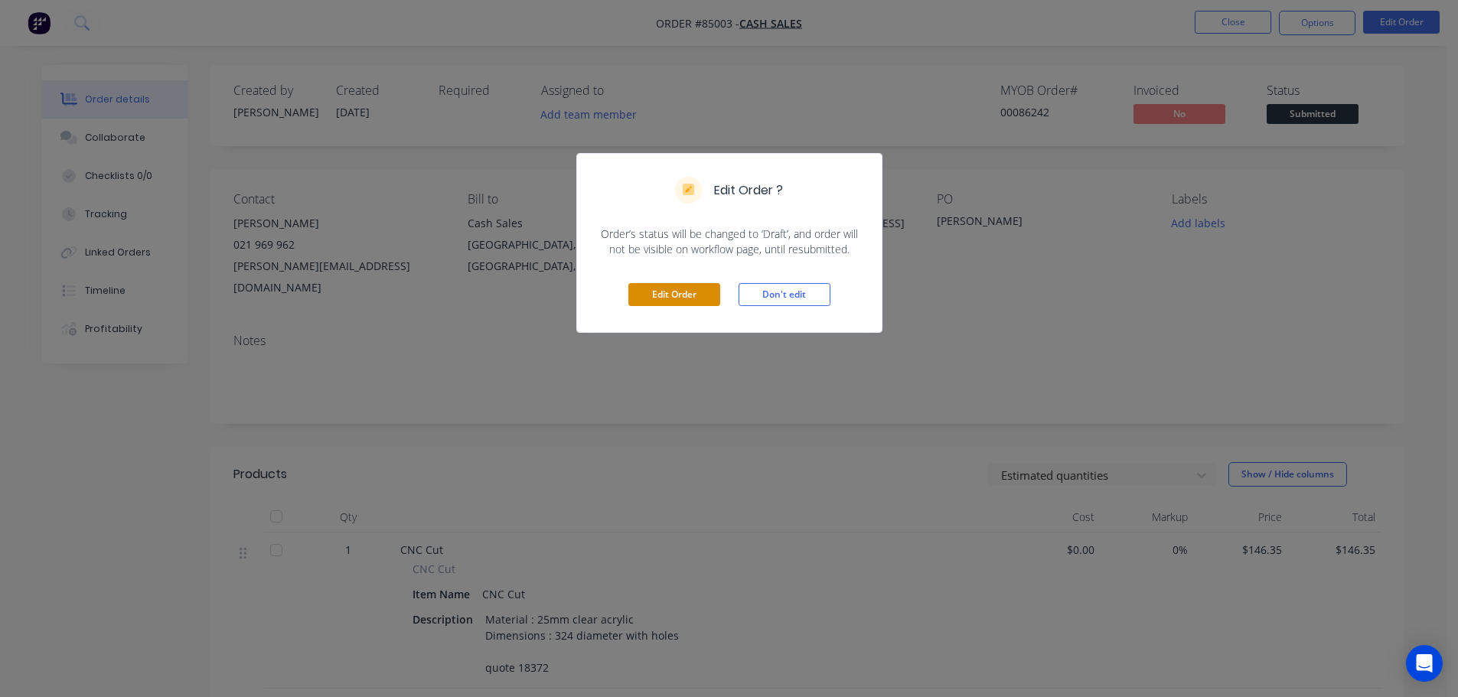
click at [702, 295] on button "Edit Order" at bounding box center [674, 294] width 92 height 23
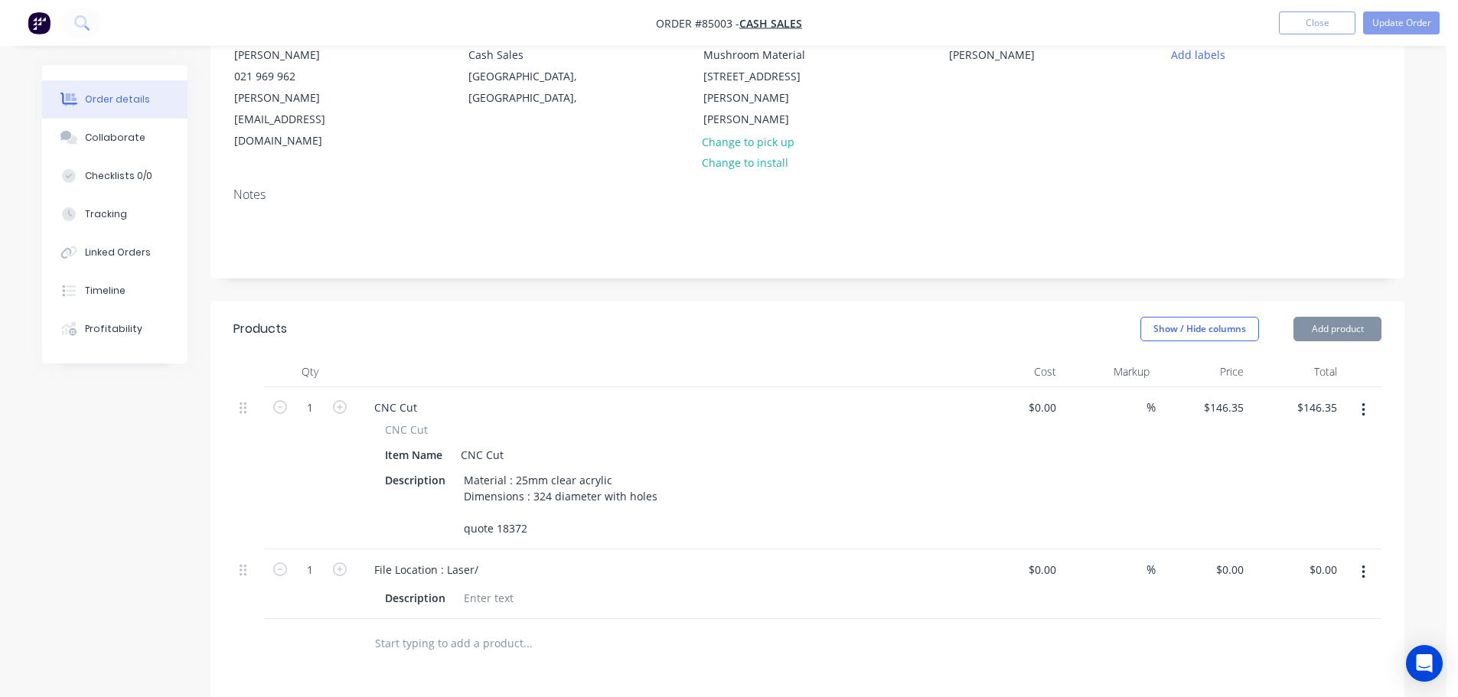
scroll to position [459, 0]
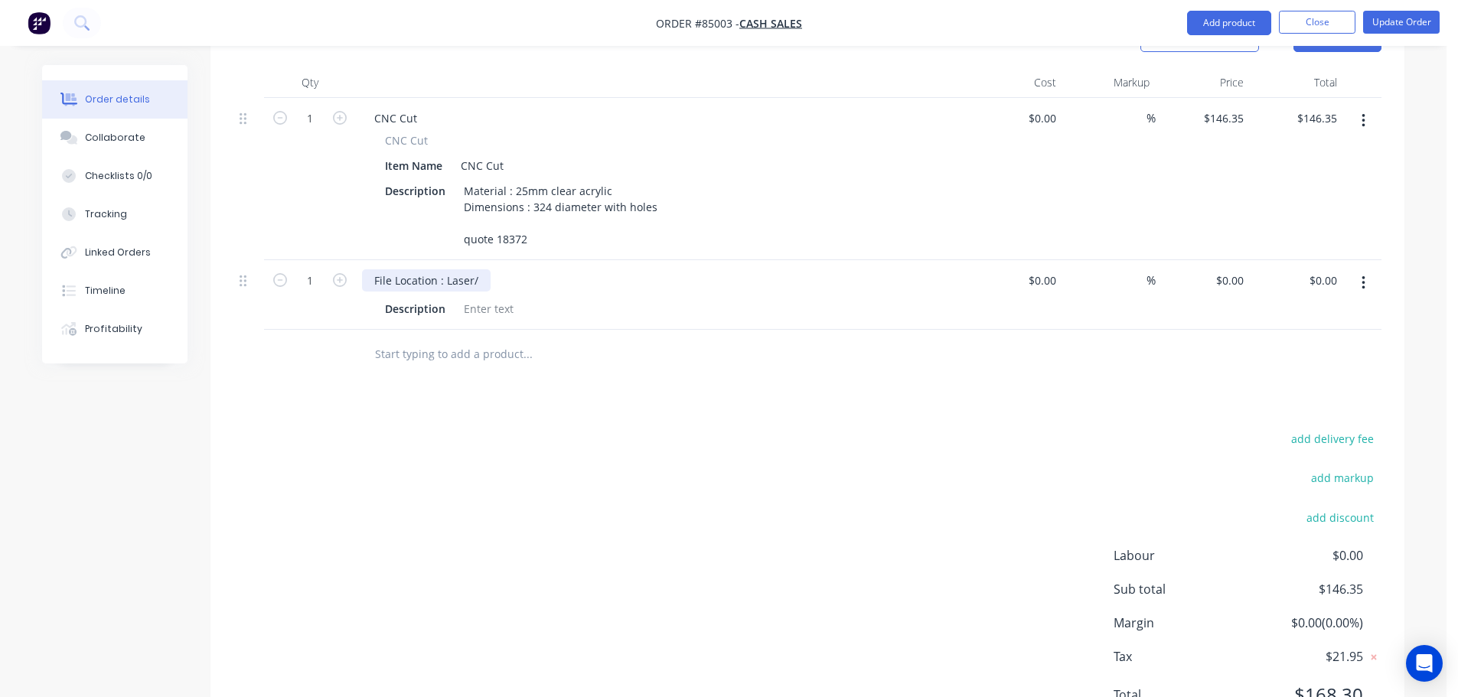
click at [478, 269] on div "File Location : Laser/" at bounding box center [426, 280] width 129 height 22
paste div
click at [1010, 442] on div "add delivery fee add markup add discount Labour $0.00 Sub total $146.35 Margin …" at bounding box center [807, 576] width 1148 height 295
click at [273, 271] on button "button" at bounding box center [280, 279] width 20 height 16
type input "0"
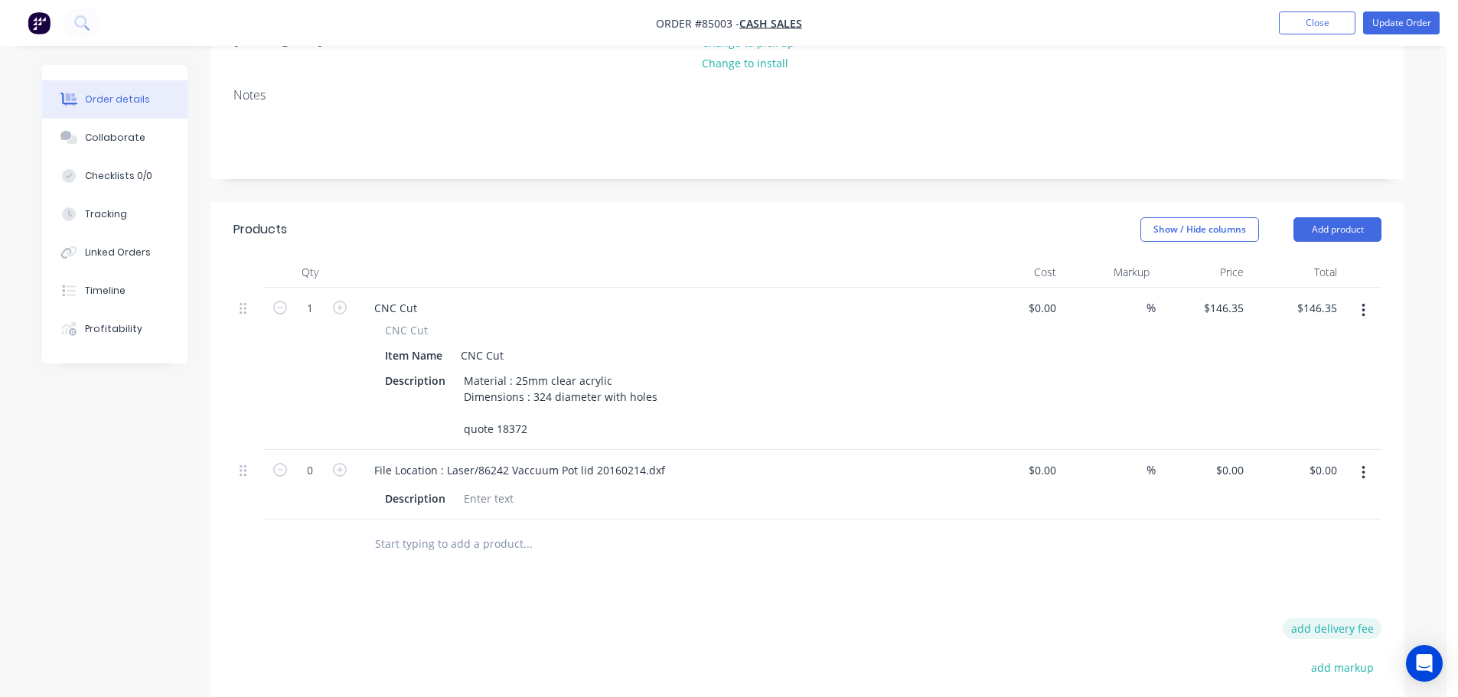
scroll to position [306, 0]
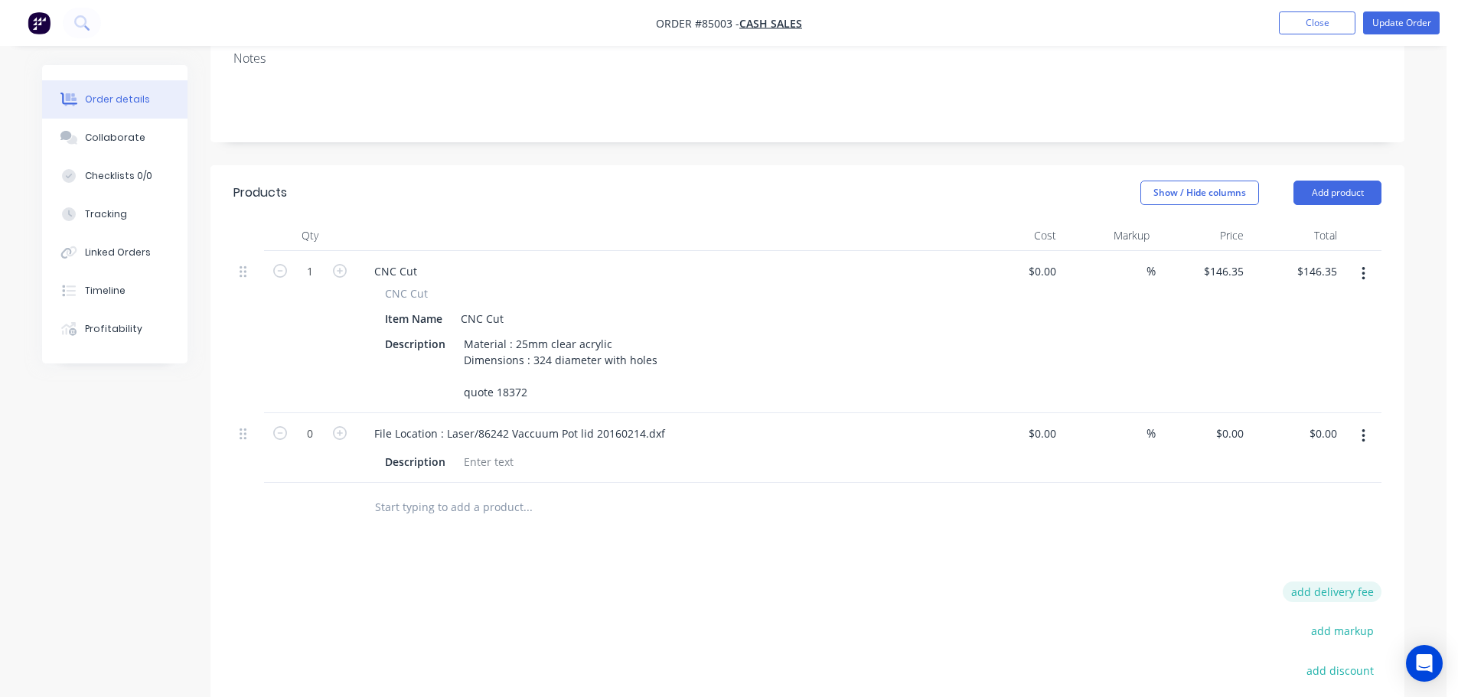
click at [1343, 582] on button "add delivery fee" at bounding box center [1332, 592] width 99 height 21
type input "15"
click at [1035, 501] on div "Products Show / Hide columns Add product Qty Cost Markup Price Total 1 CNC Cut …" at bounding box center [808, 528] width 1194 height 727
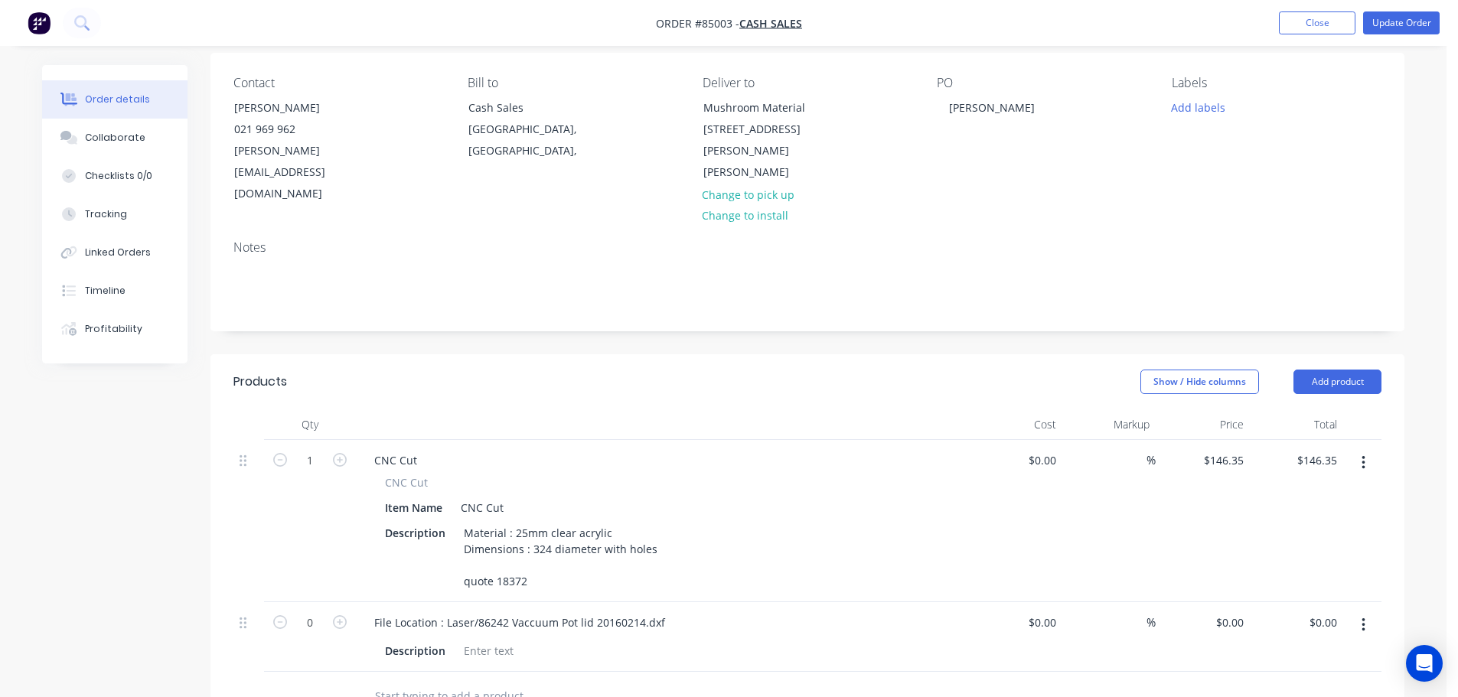
scroll to position [0, 0]
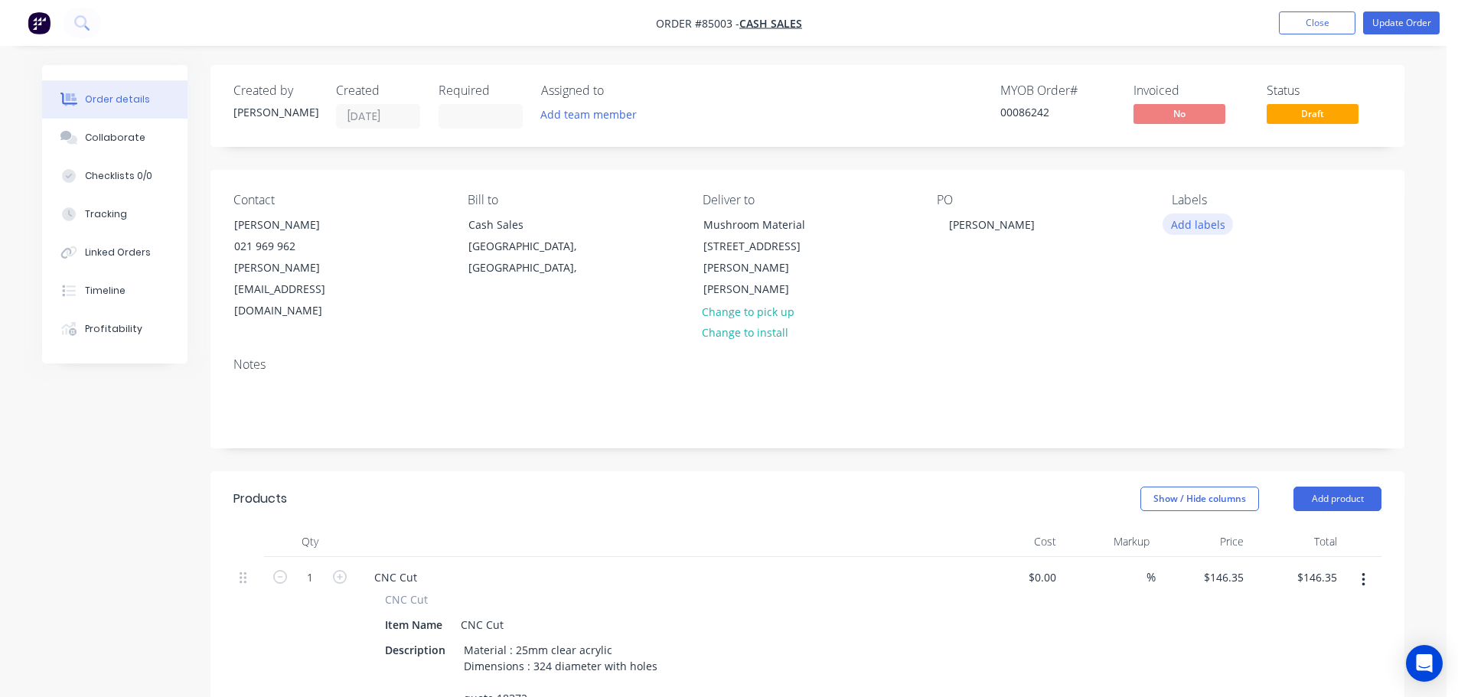
click at [1205, 220] on button "Add labels" at bounding box center [1198, 224] width 70 height 21
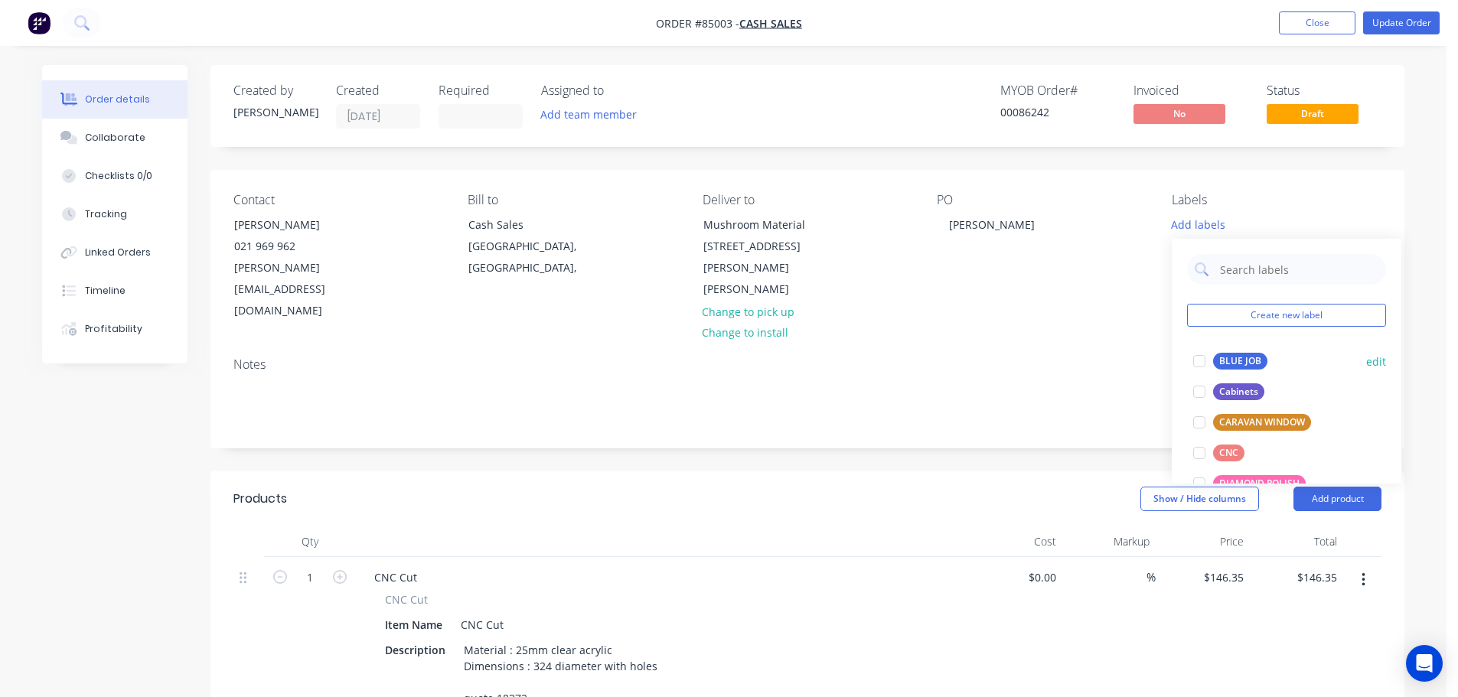
click at [1212, 370] on div at bounding box center [1199, 361] width 31 height 31
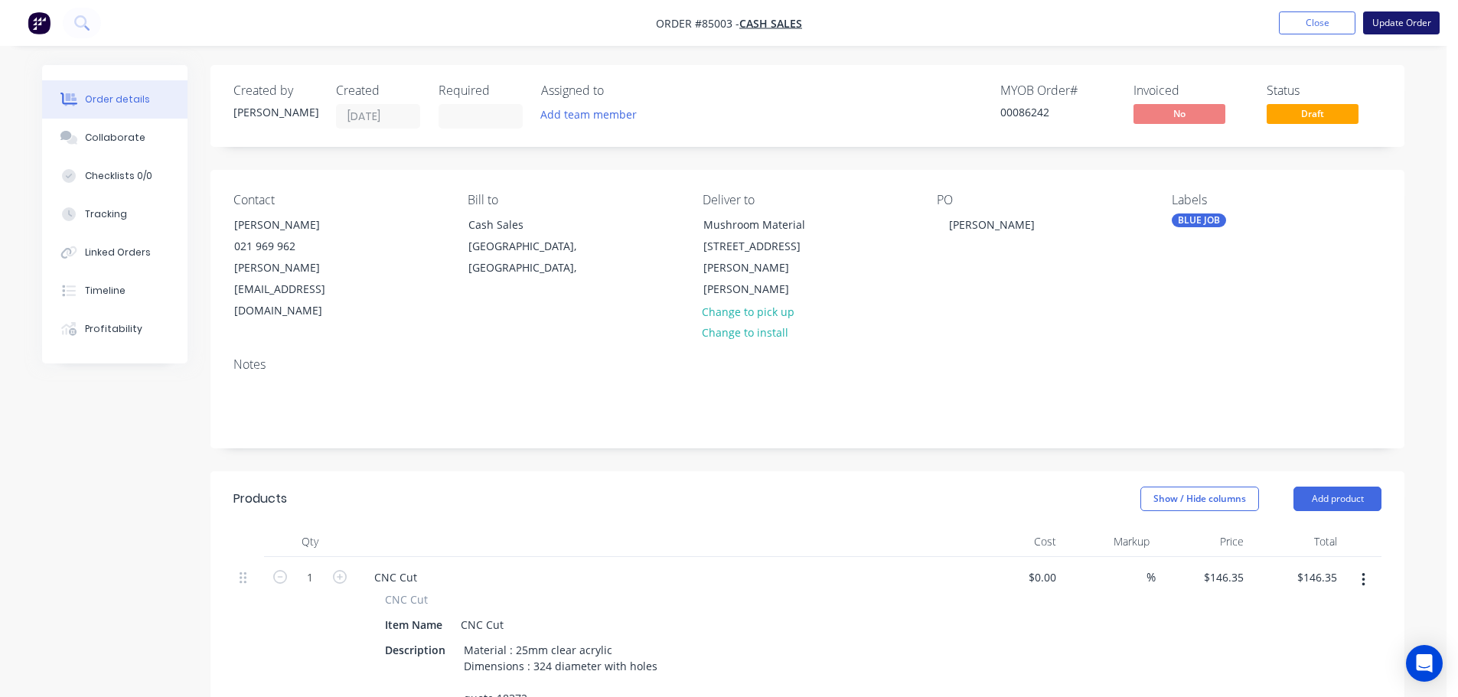
click at [1415, 19] on button "Update Order" at bounding box center [1401, 22] width 77 height 23
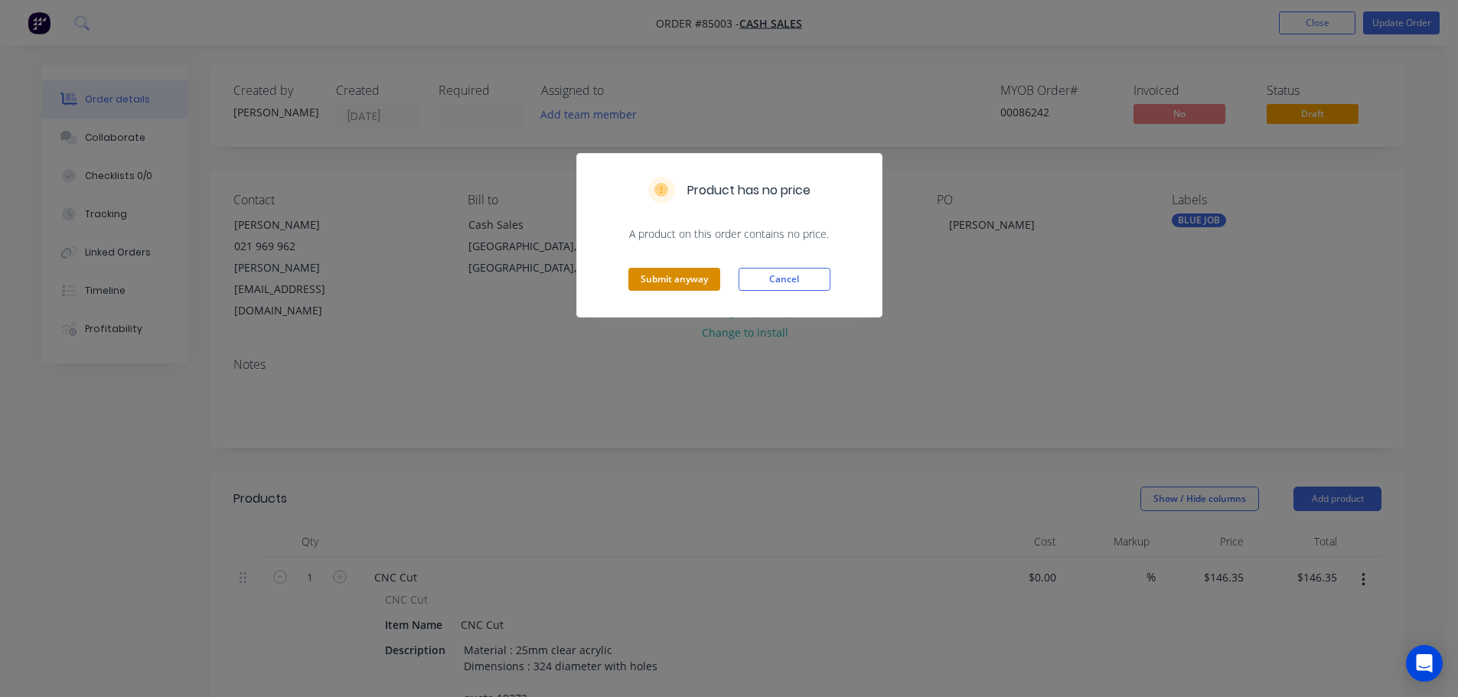
click at [679, 275] on button "Submit anyway" at bounding box center [674, 279] width 92 height 23
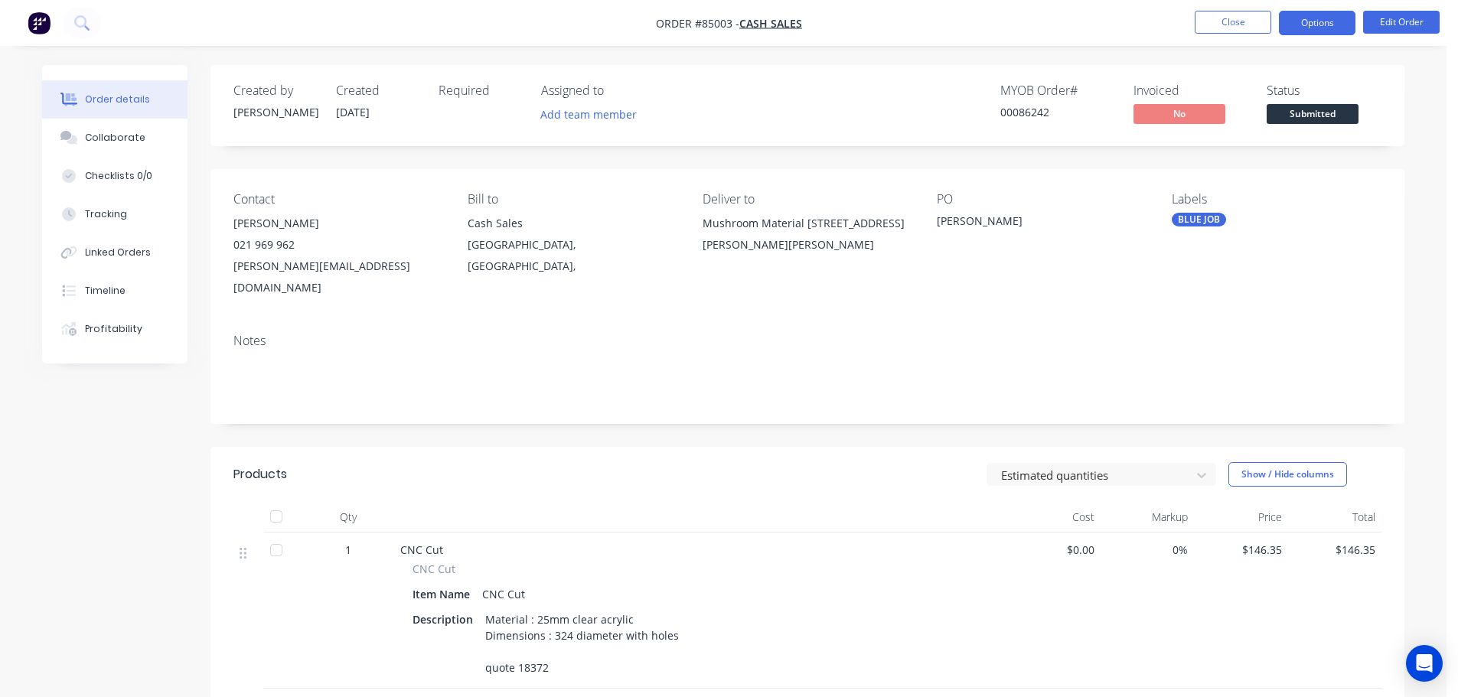
drag, startPoint x: 1317, startPoint y: 14, endPoint x: 1317, endPoint y: 34, distance: 20.7
click at [1317, 14] on button "Options" at bounding box center [1317, 23] width 77 height 24
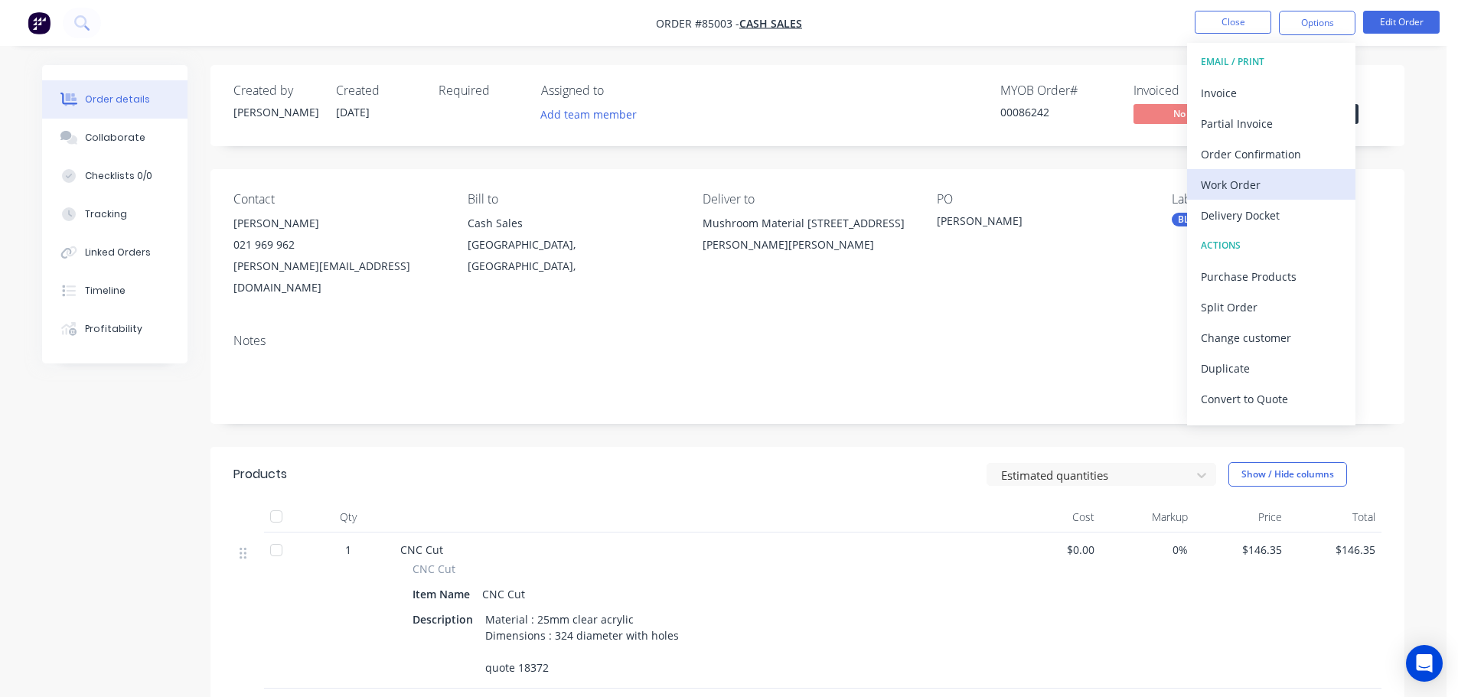
click at [1264, 172] on button "Work Order" at bounding box center [1271, 184] width 168 height 31
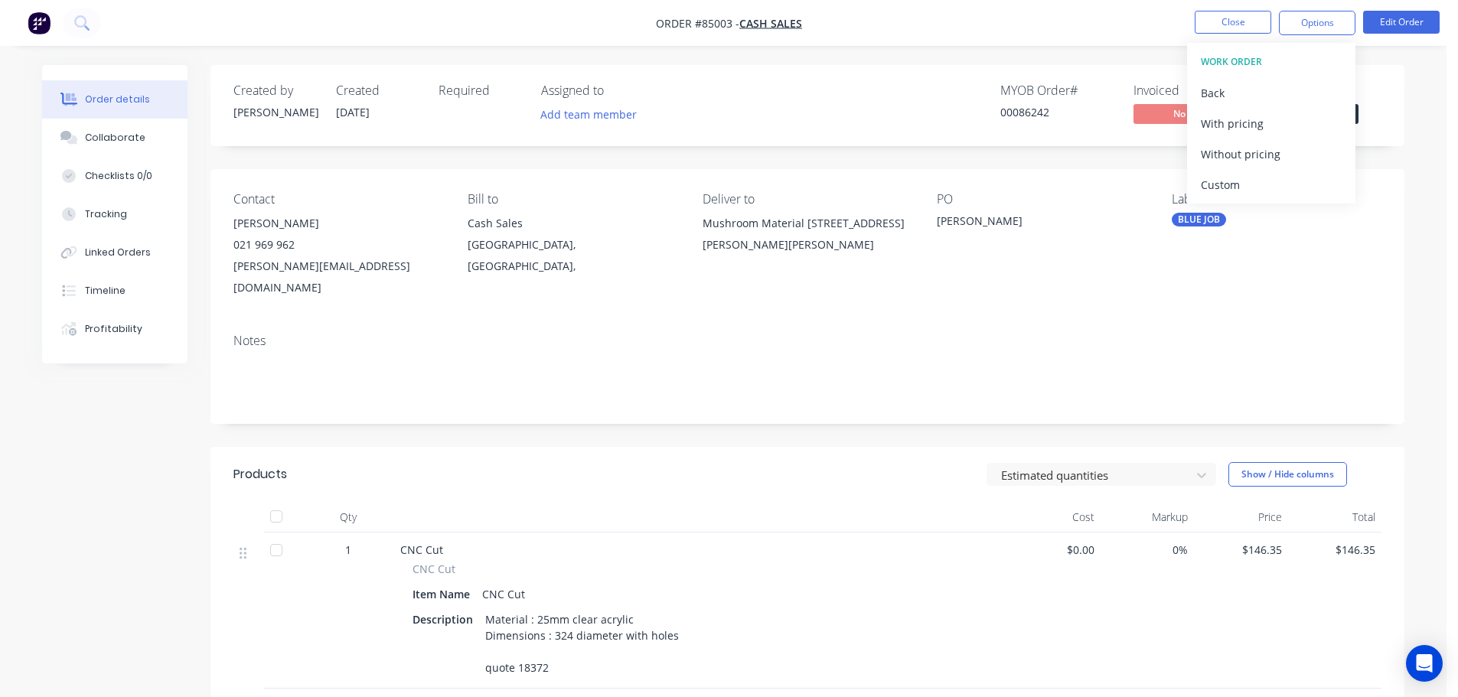
click at [1262, 153] on div "Without pricing" at bounding box center [1271, 154] width 141 height 22
click at [1298, 79] on button "Invoice" at bounding box center [1271, 92] width 168 height 31
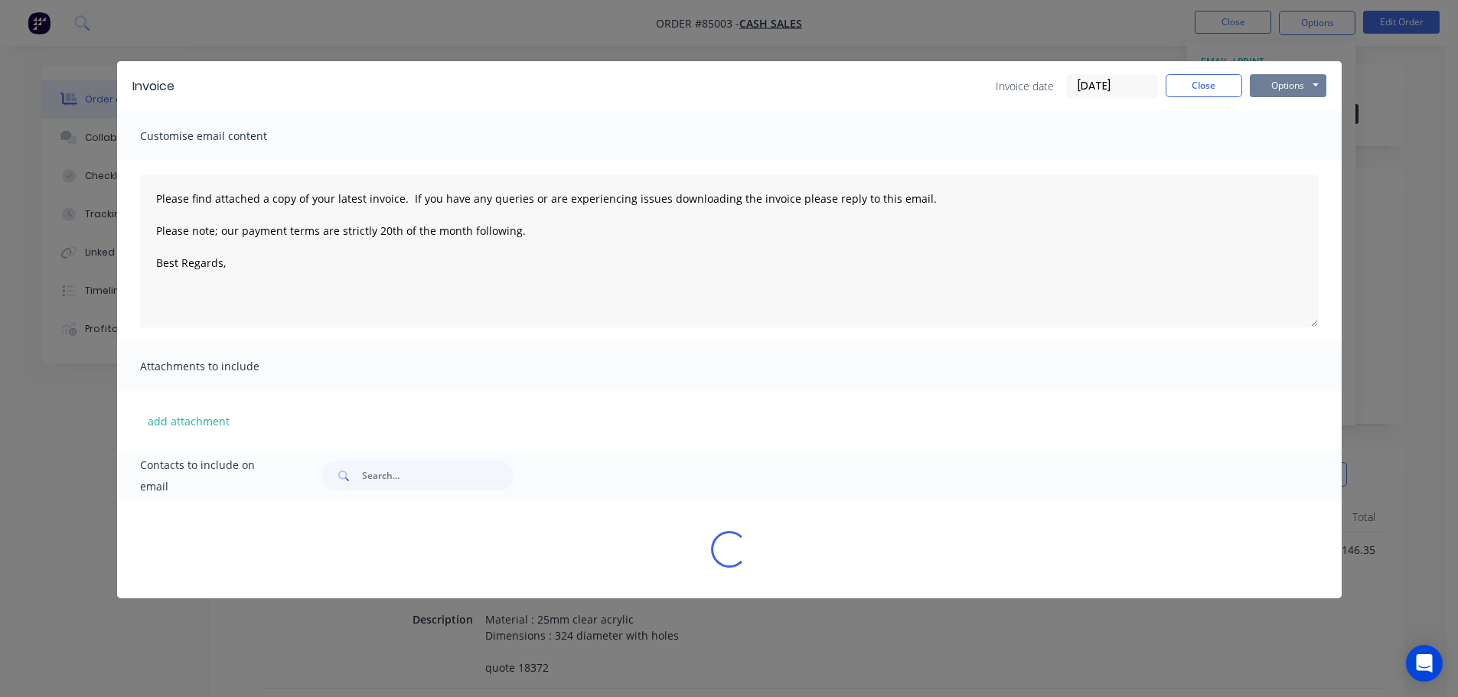
click at [1297, 79] on button "Options" at bounding box center [1288, 85] width 77 height 23
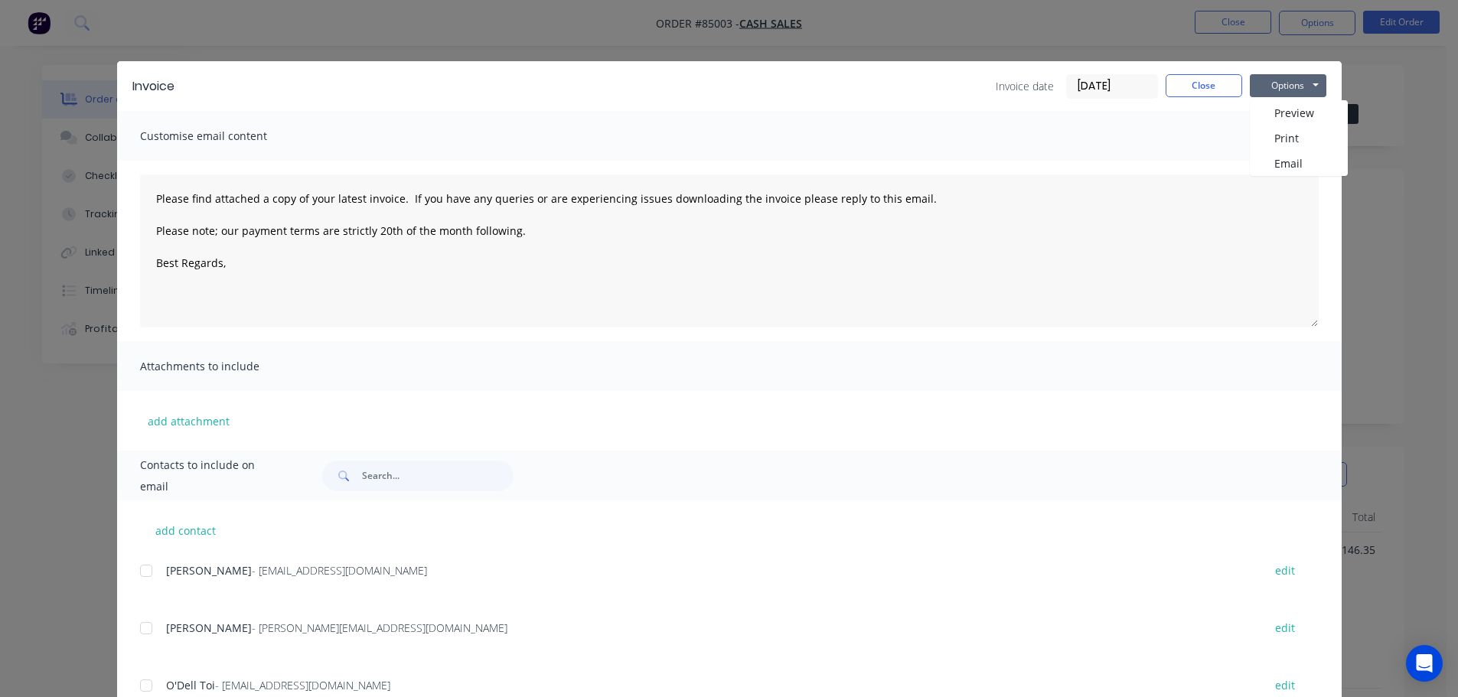
click at [1294, 99] on div "Invoice Invoice date 01/10/25 Close Options Preview Print Email" at bounding box center [729, 86] width 1225 height 50
click at [1293, 88] on button "Options" at bounding box center [1288, 85] width 77 height 23
click at [1293, 105] on button "Preview" at bounding box center [1299, 112] width 98 height 25
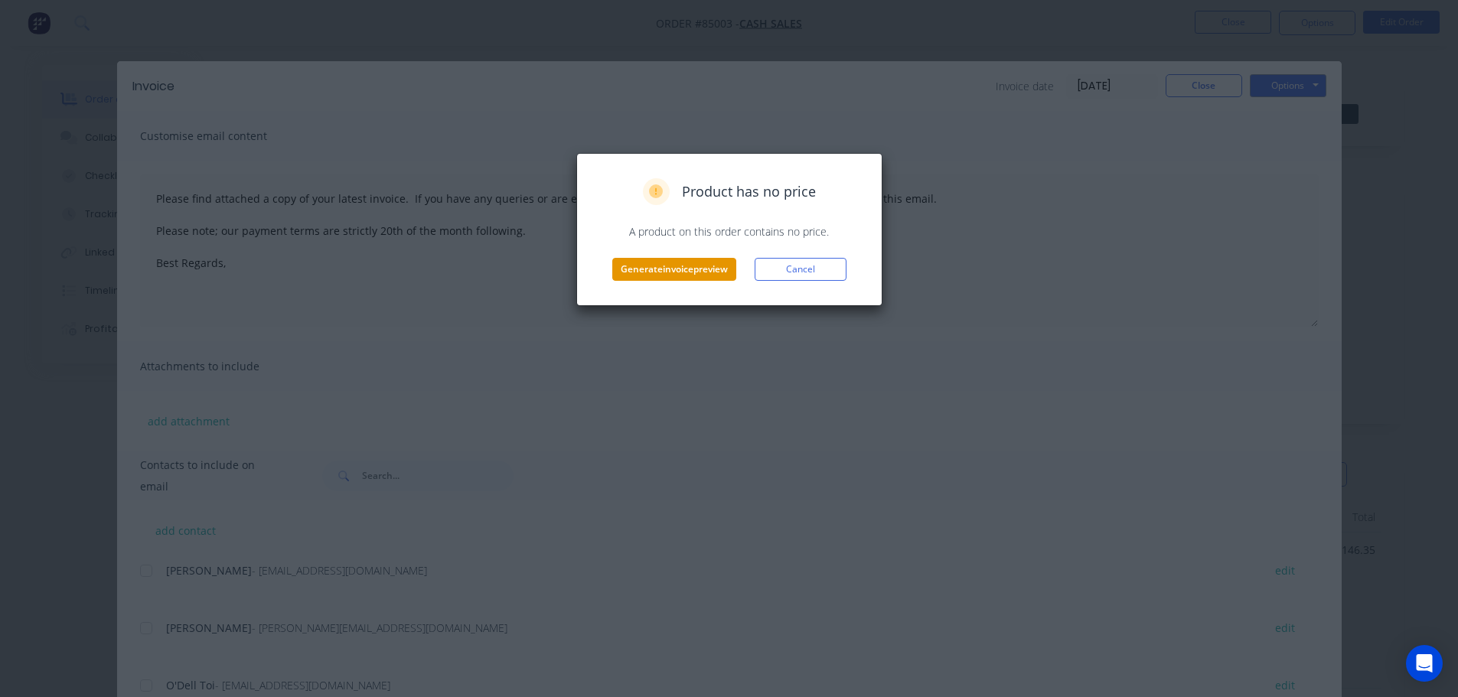
click at [721, 279] on button "Generate invoice preview" at bounding box center [674, 269] width 124 height 23
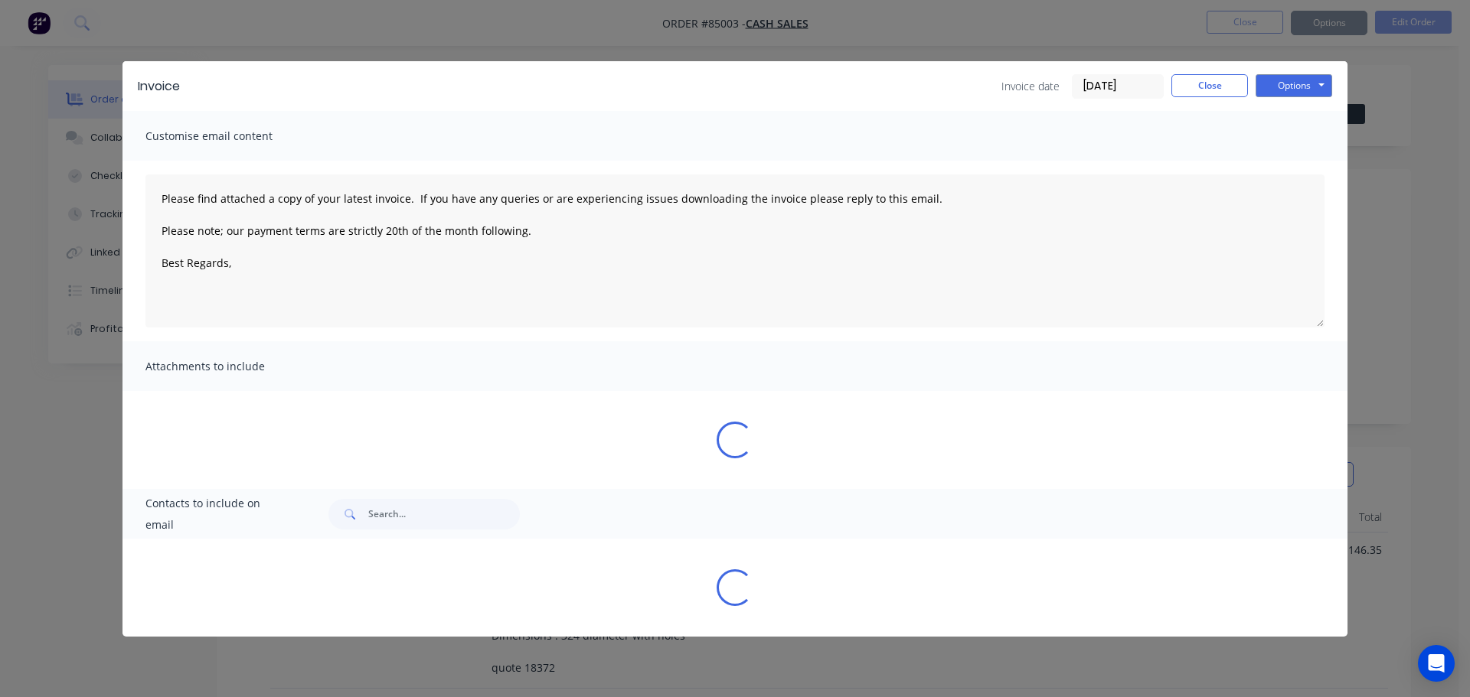
type textarea "Please find attached a copy of your latest invoice. If you have any queries or …"
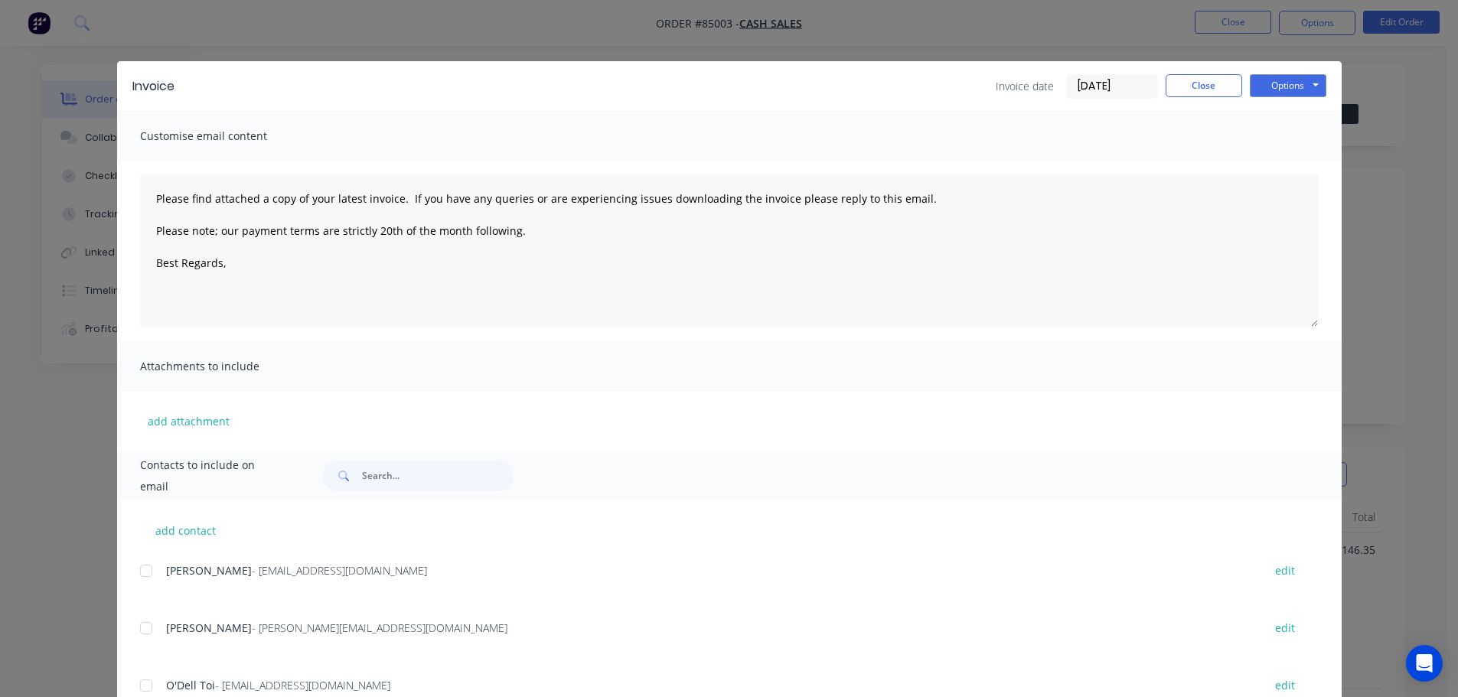
click at [54, 65] on div "Invoice Invoice date 01/10/25 Close Options Preview Print Email Customise email…" at bounding box center [729, 348] width 1458 height 697
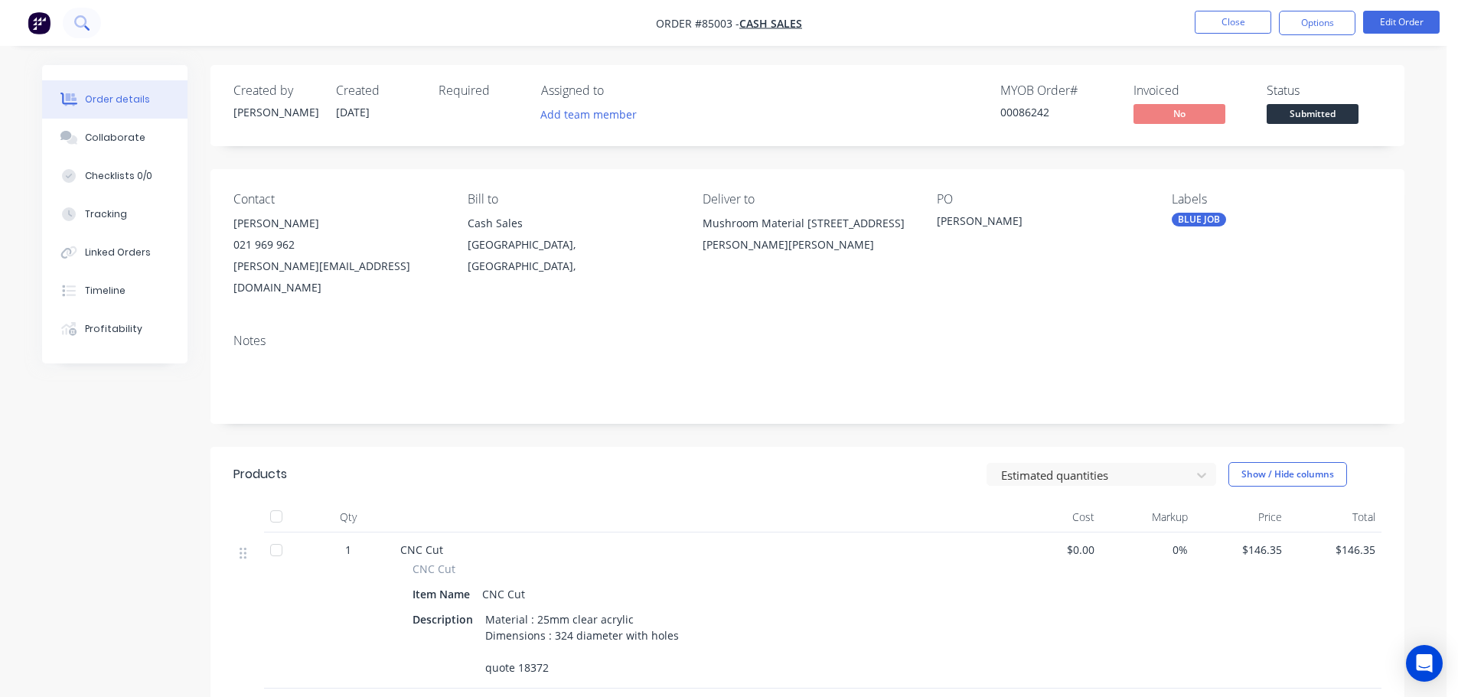
click at [86, 33] on button at bounding box center [82, 23] width 38 height 31
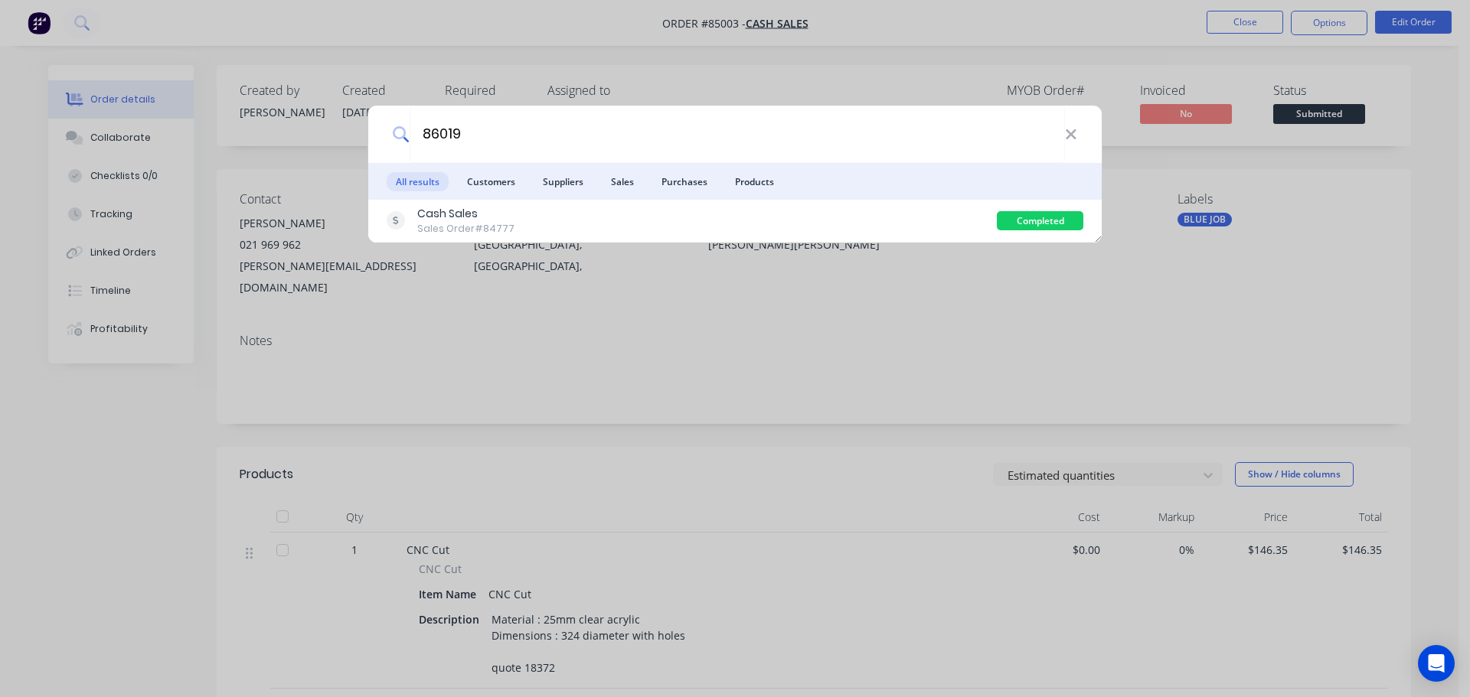
type input "86019"
drag, startPoint x: 484, startPoint y: 228, endPoint x: 547, endPoint y: 214, distance: 64.3
click at [484, 228] on div "Sales Order #84777" at bounding box center [465, 229] width 97 height 14
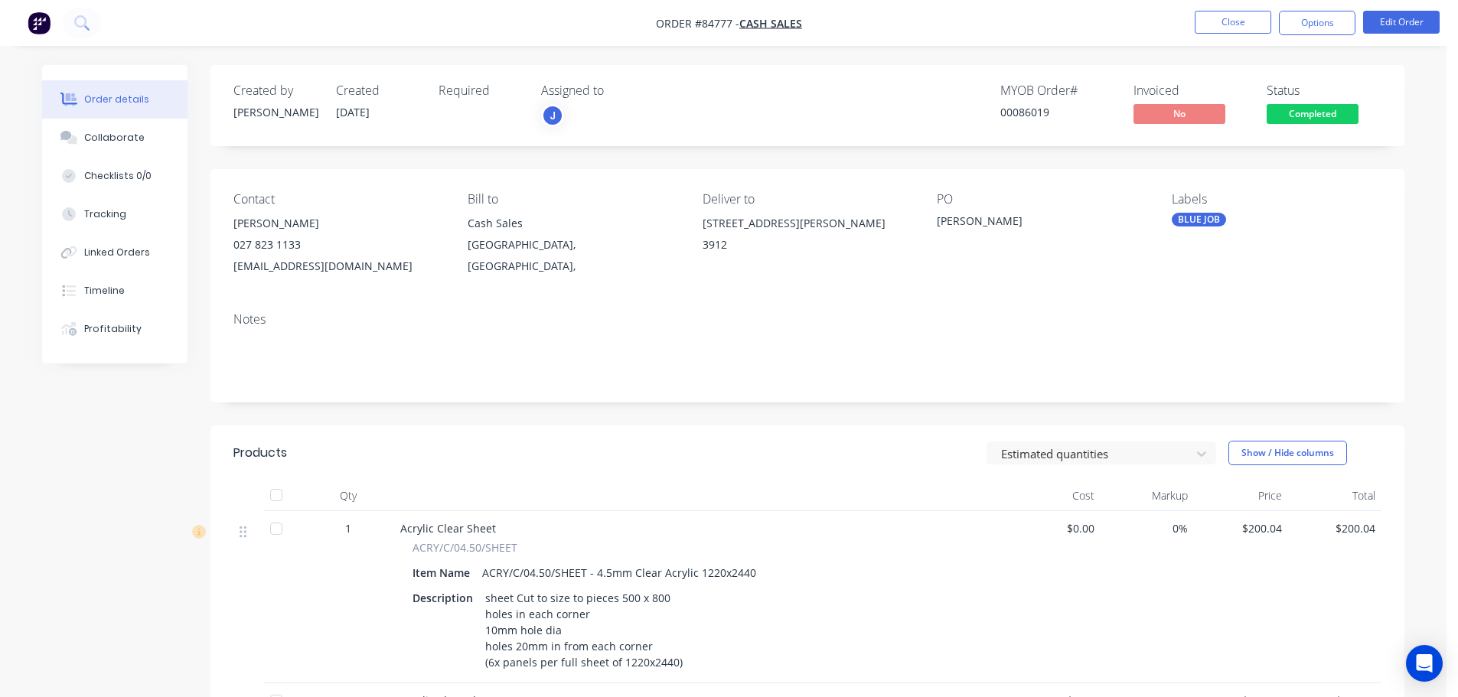
click at [1297, 112] on span "Completed" at bounding box center [1313, 113] width 92 height 19
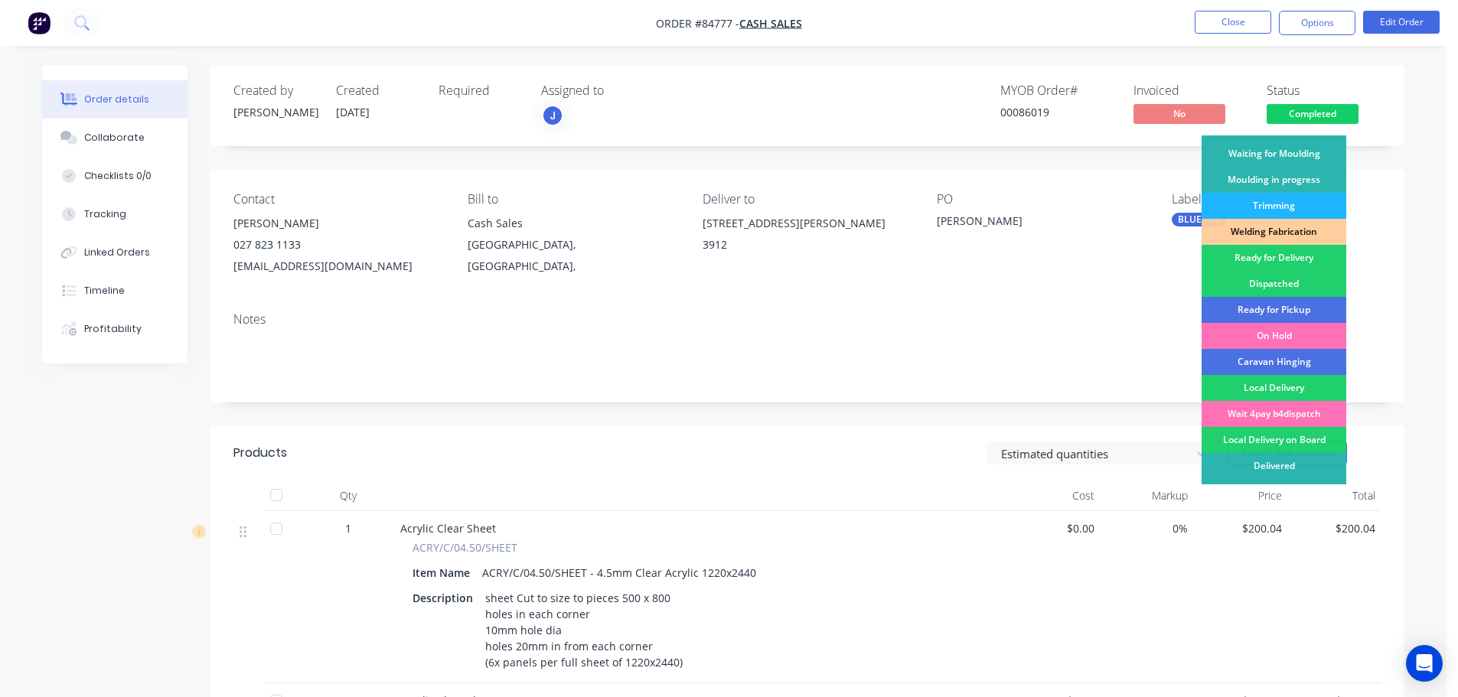
scroll to position [302, 0]
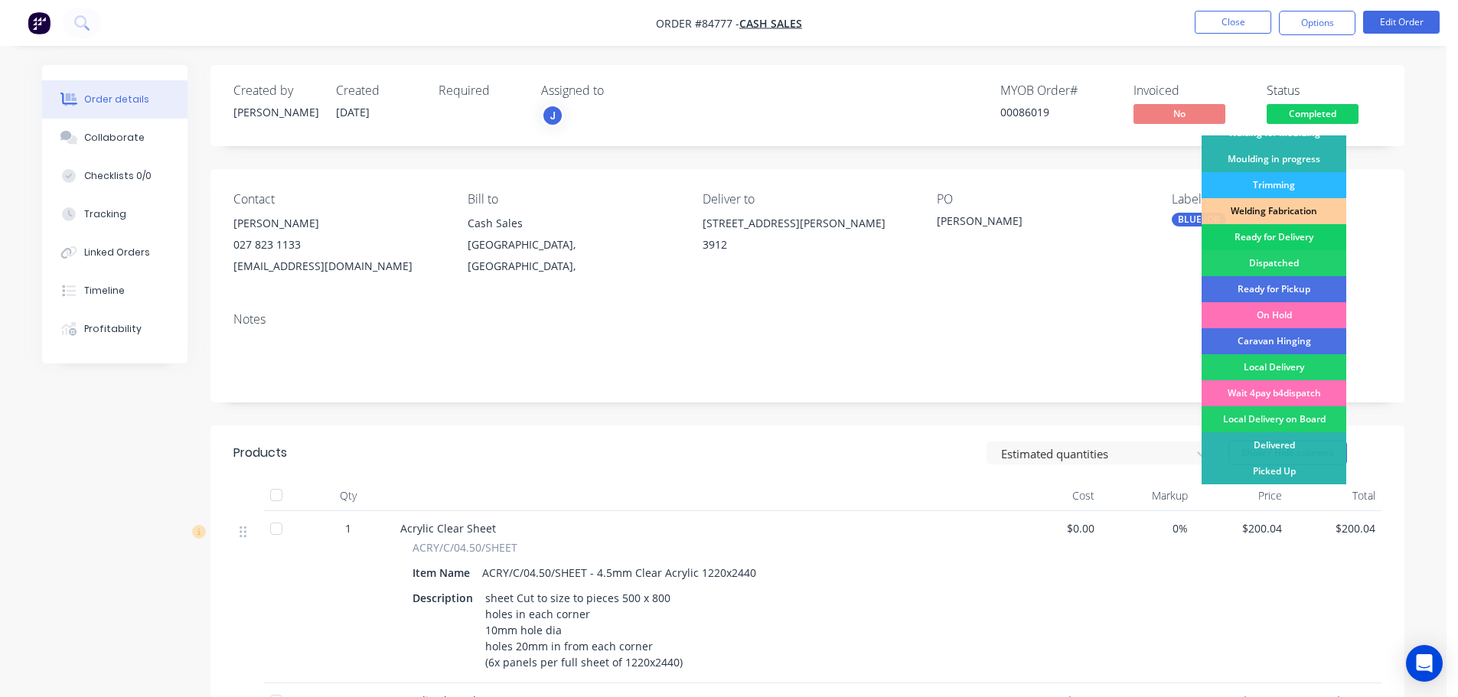
click at [1305, 241] on div "Ready for Delivery" at bounding box center [1274, 237] width 145 height 26
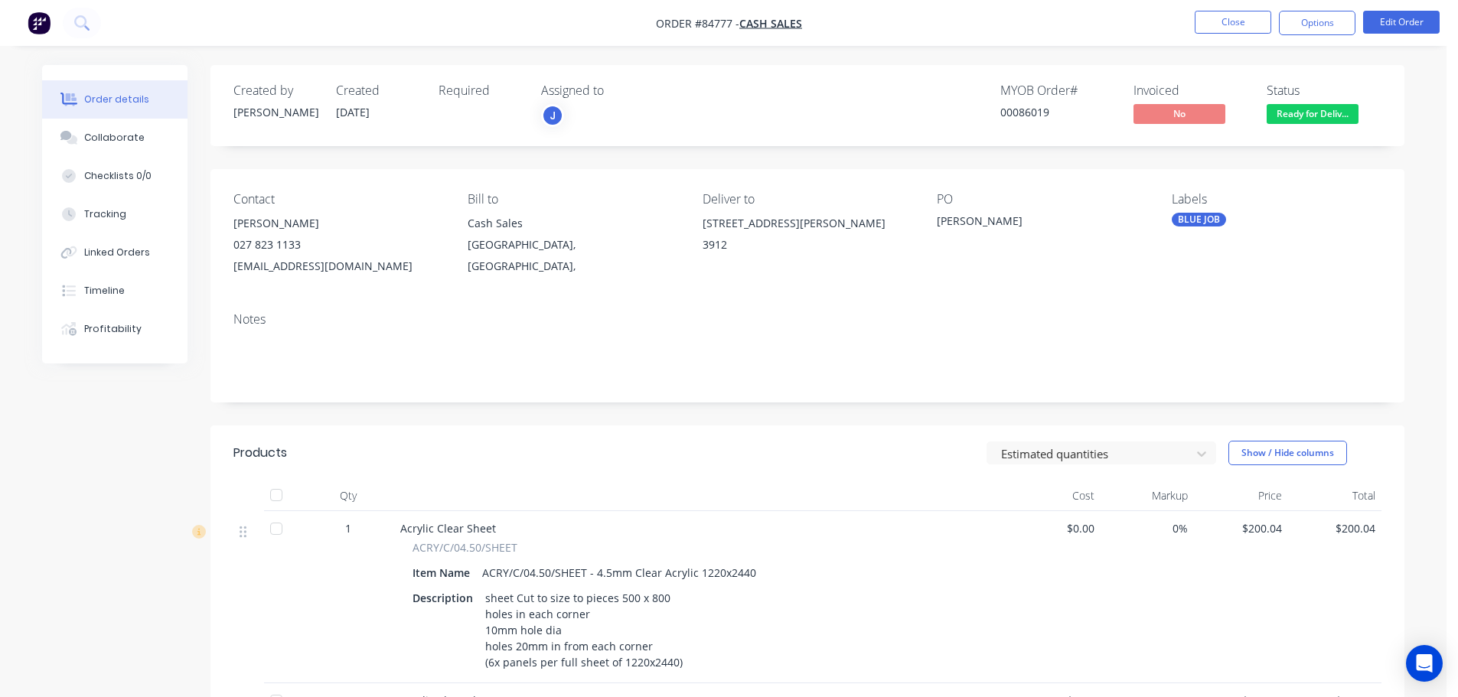
drag, startPoint x: 1311, startPoint y: 30, endPoint x: 1307, endPoint y: 37, distance: 8.3
click at [1311, 29] on button "Options" at bounding box center [1317, 23] width 77 height 24
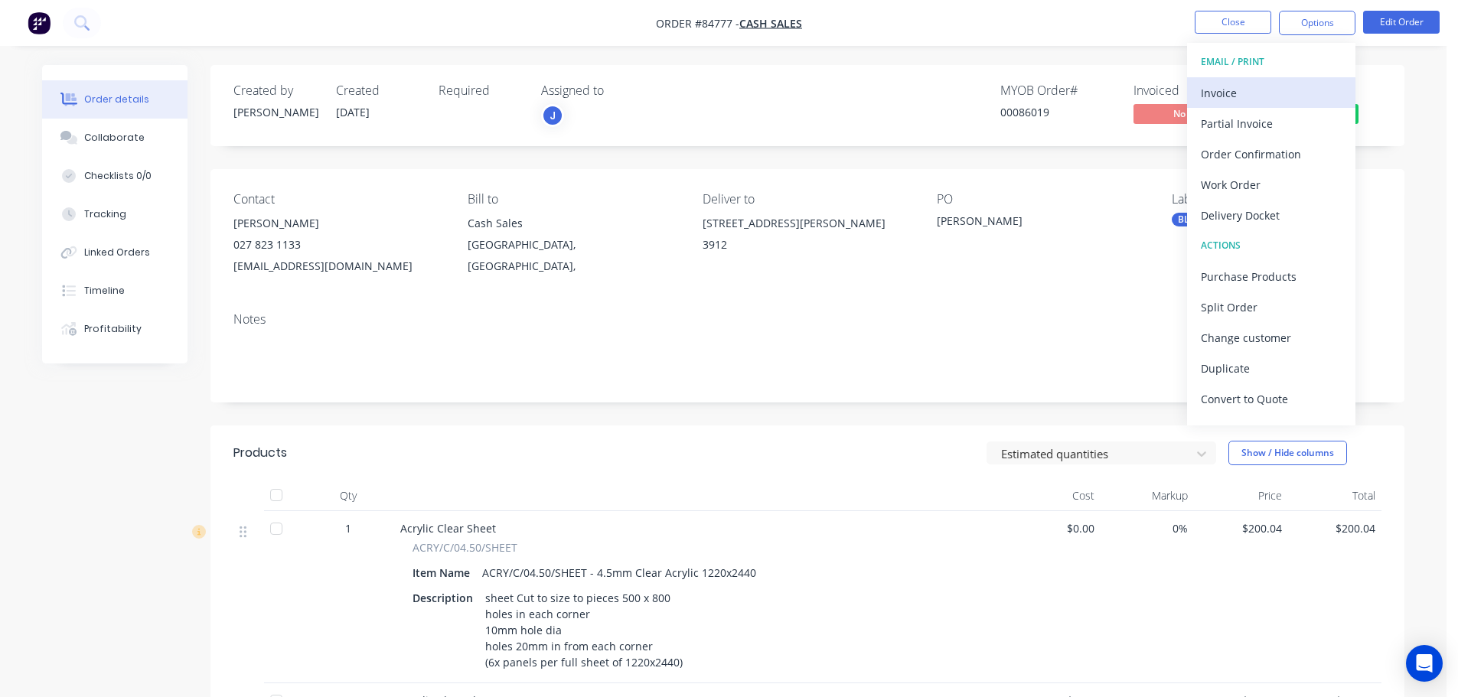
click at [1261, 101] on div "Invoice" at bounding box center [1271, 93] width 141 height 22
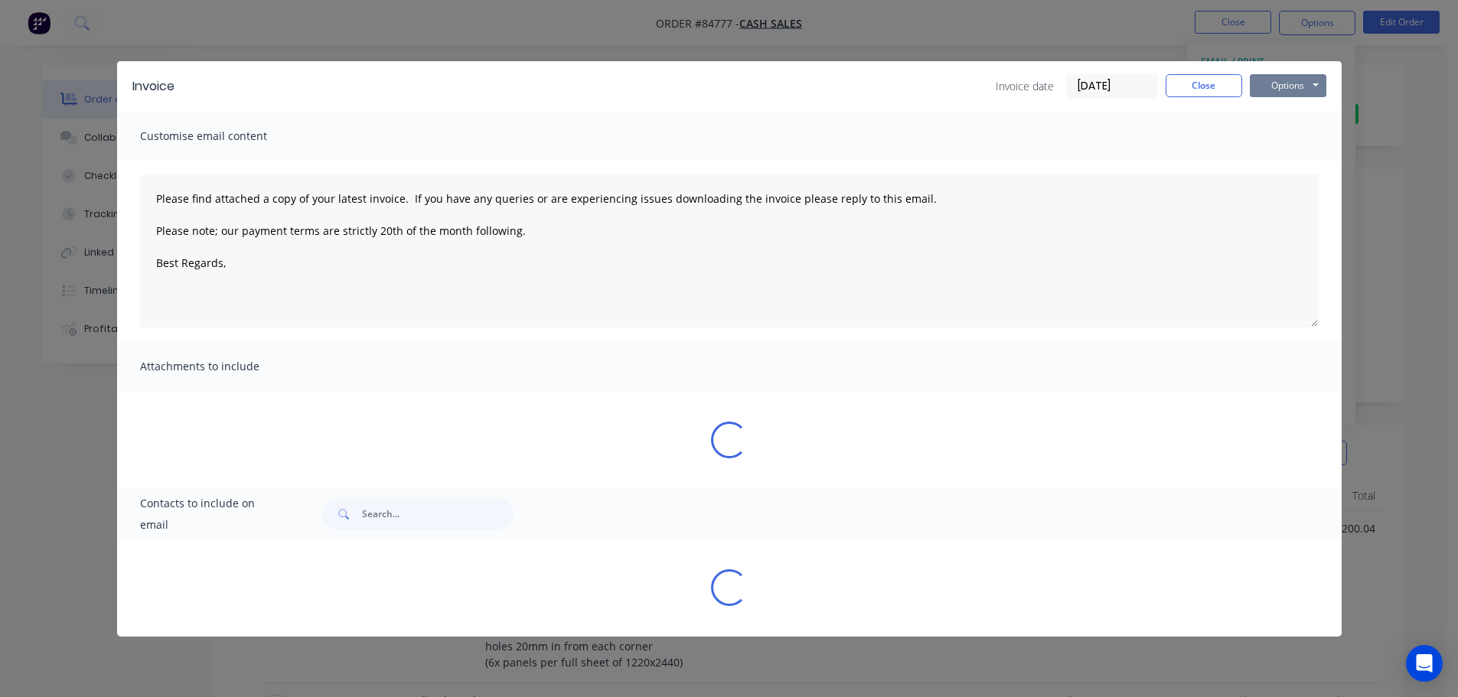
click at [1309, 84] on button "Options" at bounding box center [1288, 85] width 77 height 23
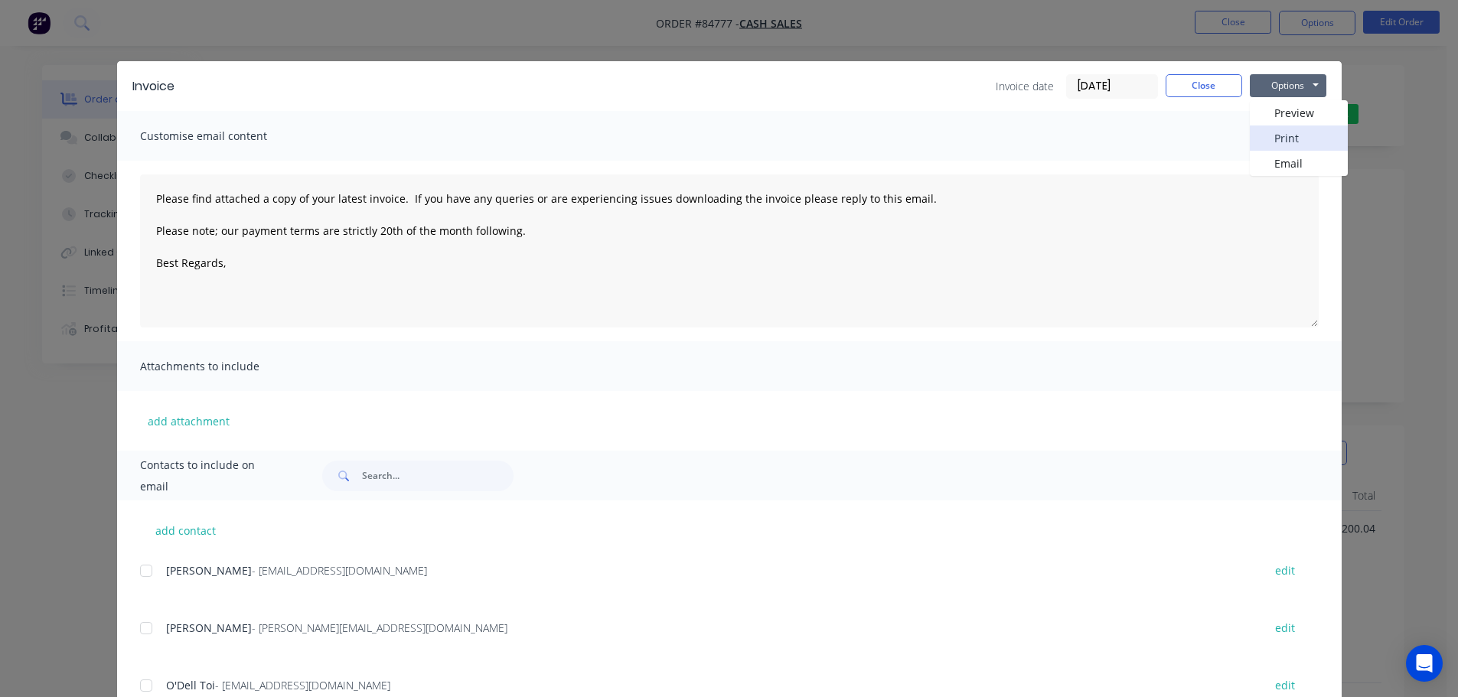
click at [1298, 140] on button "Print" at bounding box center [1299, 138] width 98 height 25
type textarea "Please find attached a copy of your latest invoice. If you have any queries or …"
click at [335, 27] on div "Invoice Invoice date 01/10/25 Close Options Preview Print Email Customise email…" at bounding box center [729, 348] width 1458 height 697
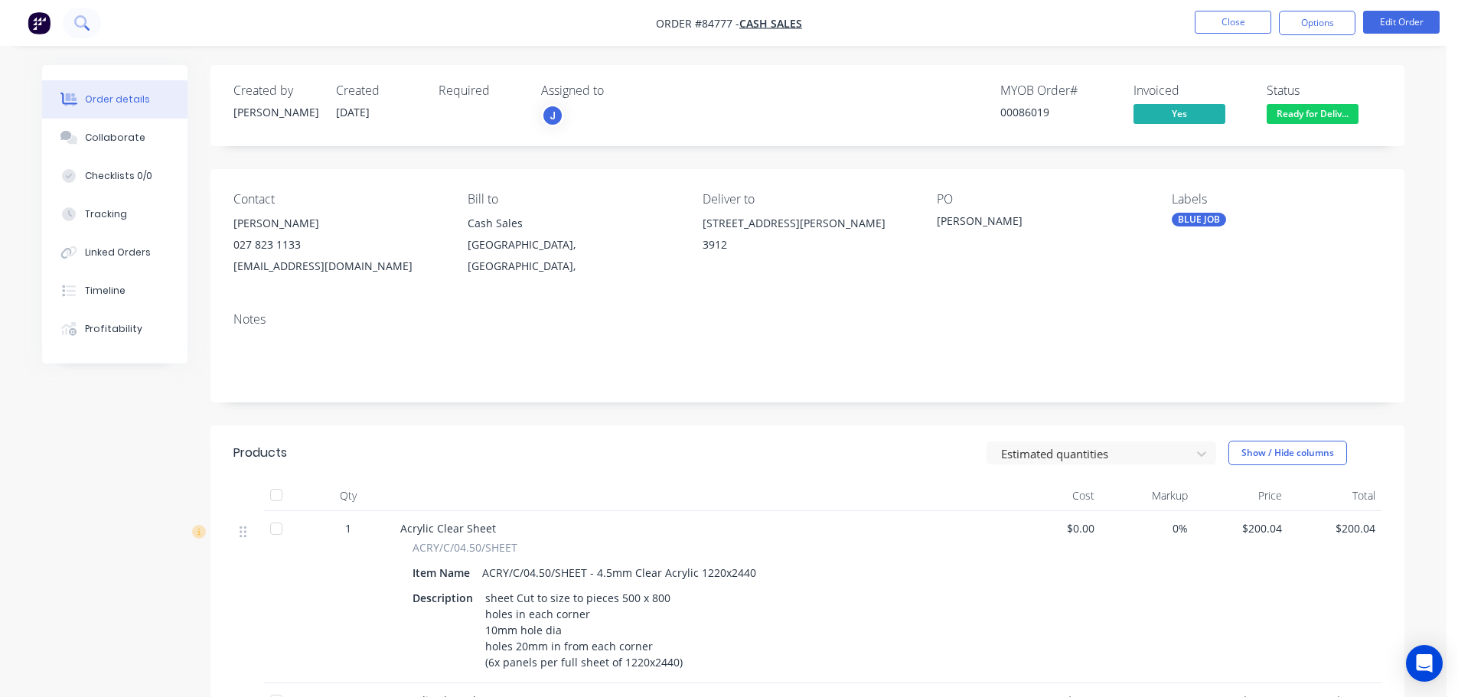
click at [77, 26] on icon at bounding box center [81, 22] width 15 height 15
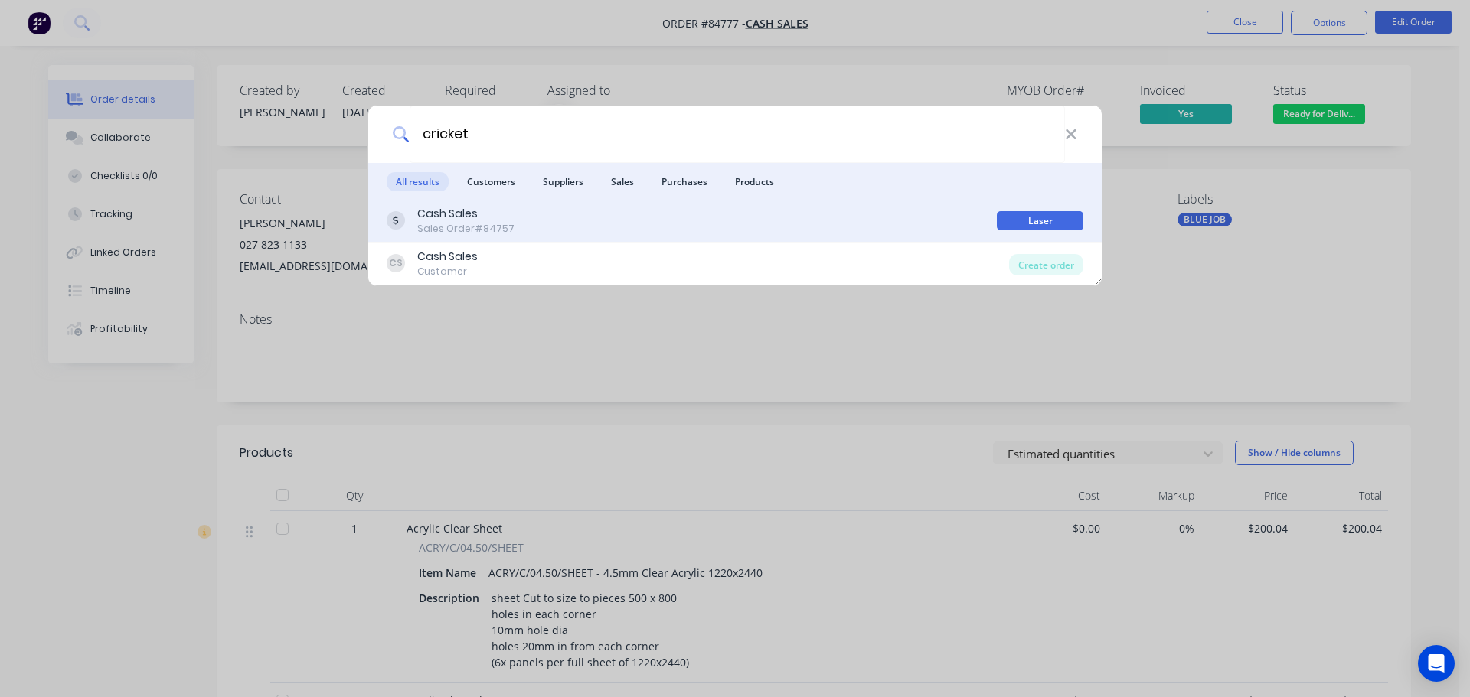
type input "cricket"
click at [946, 236] on div "Cash Sales Sales Order #84757 Laser" at bounding box center [734, 221] width 733 height 43
click at [861, 229] on div "Cash Sales Sales Order #84757" at bounding box center [692, 221] width 610 height 30
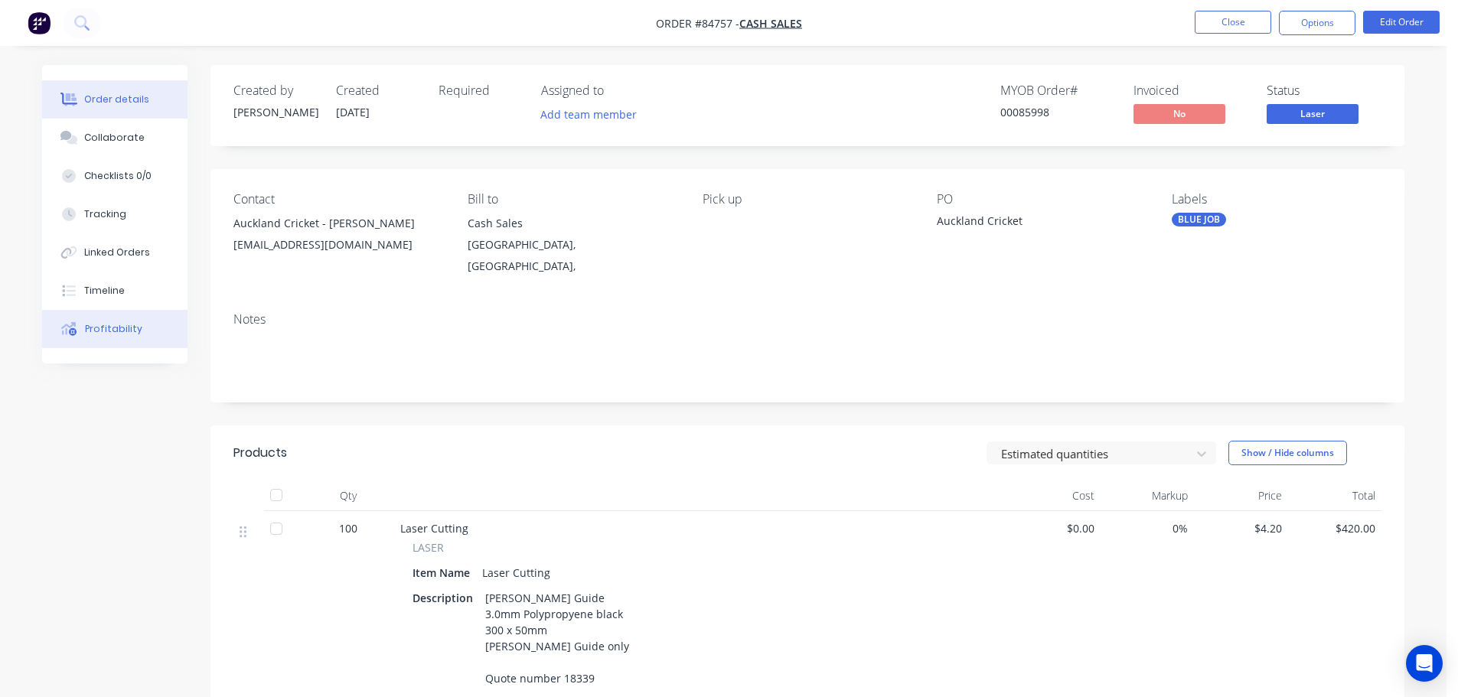
click at [80, 327] on button "Profitability" at bounding box center [114, 329] width 145 height 38
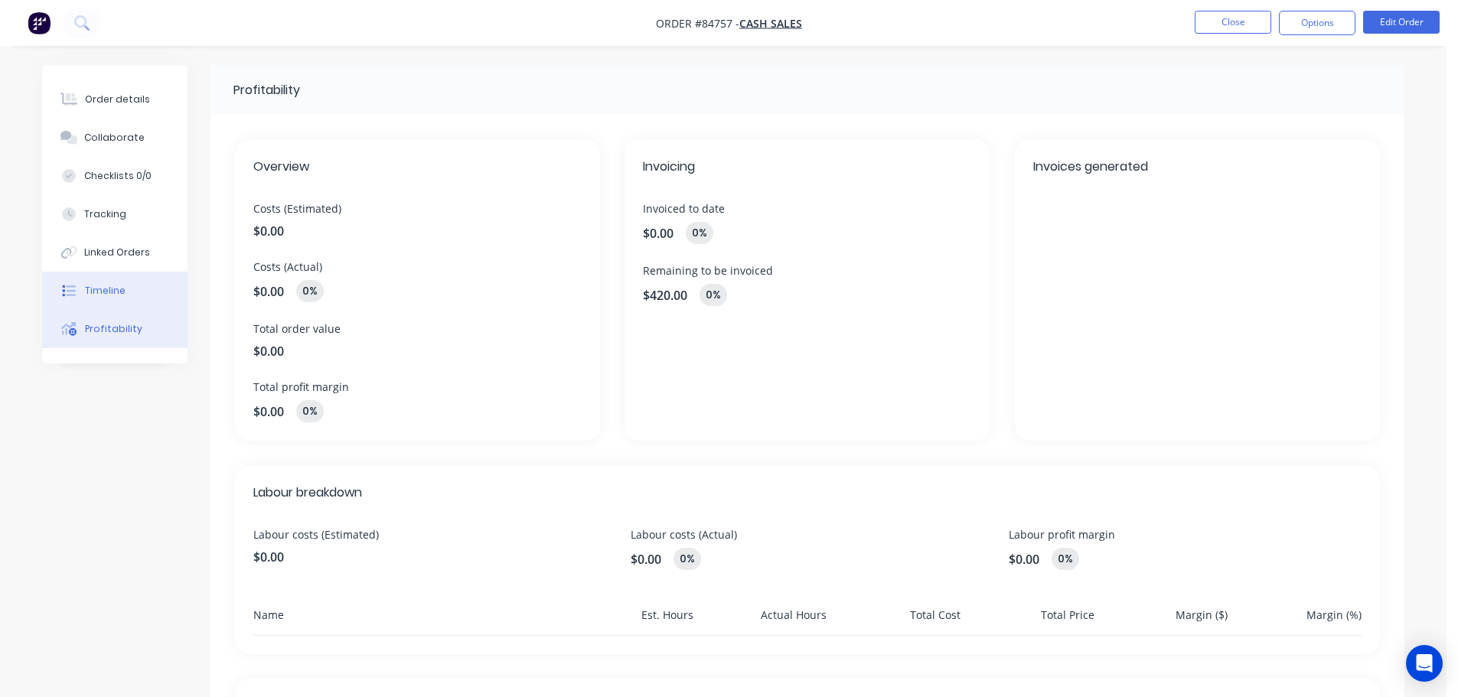
click at [93, 291] on div "Timeline" at bounding box center [105, 291] width 41 height 14
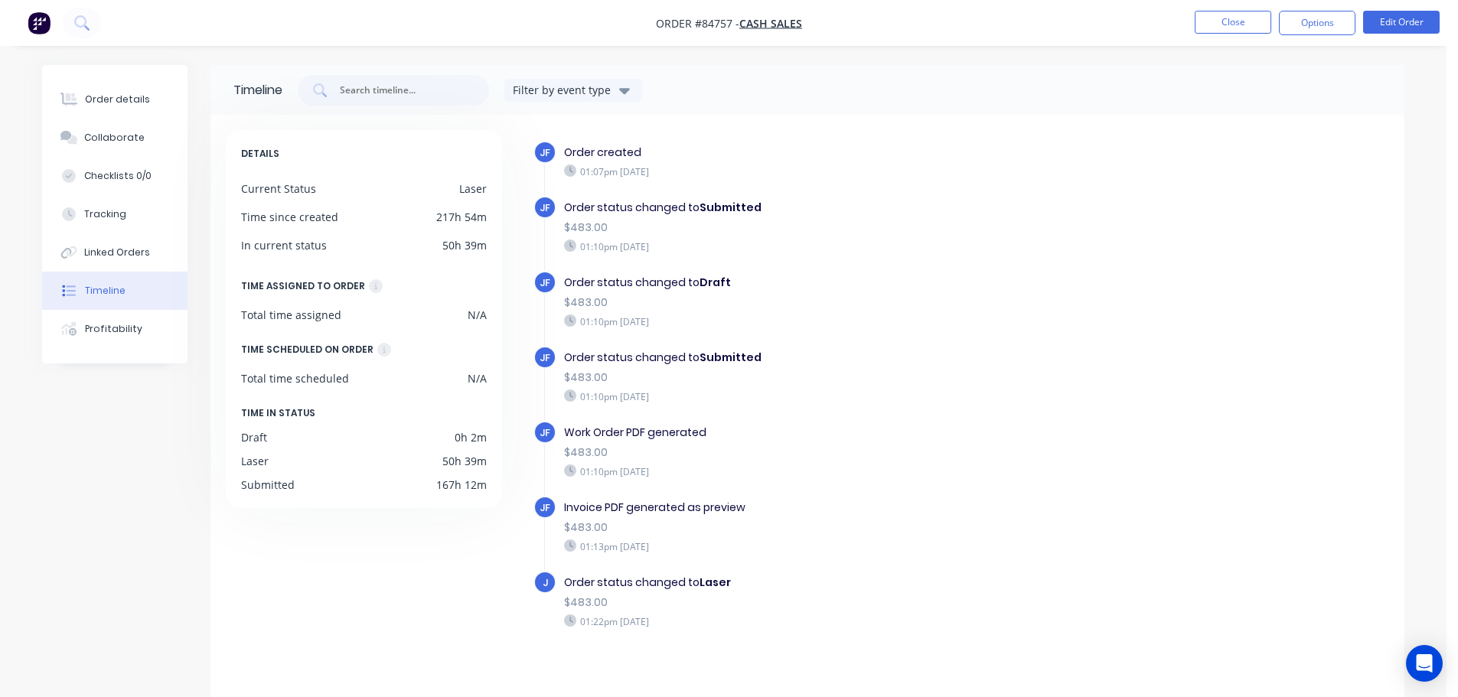
scroll to position [28, 0]
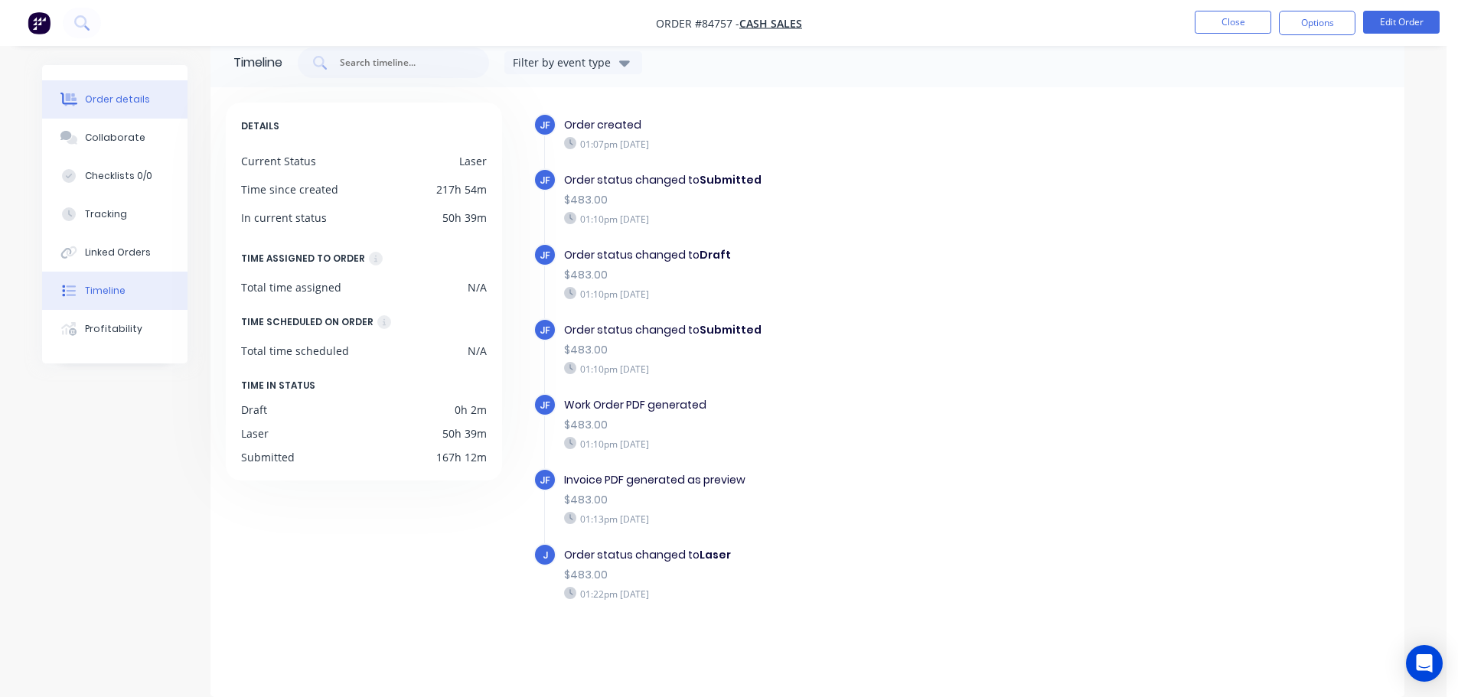
click at [139, 91] on button "Order details" at bounding box center [114, 99] width 145 height 38
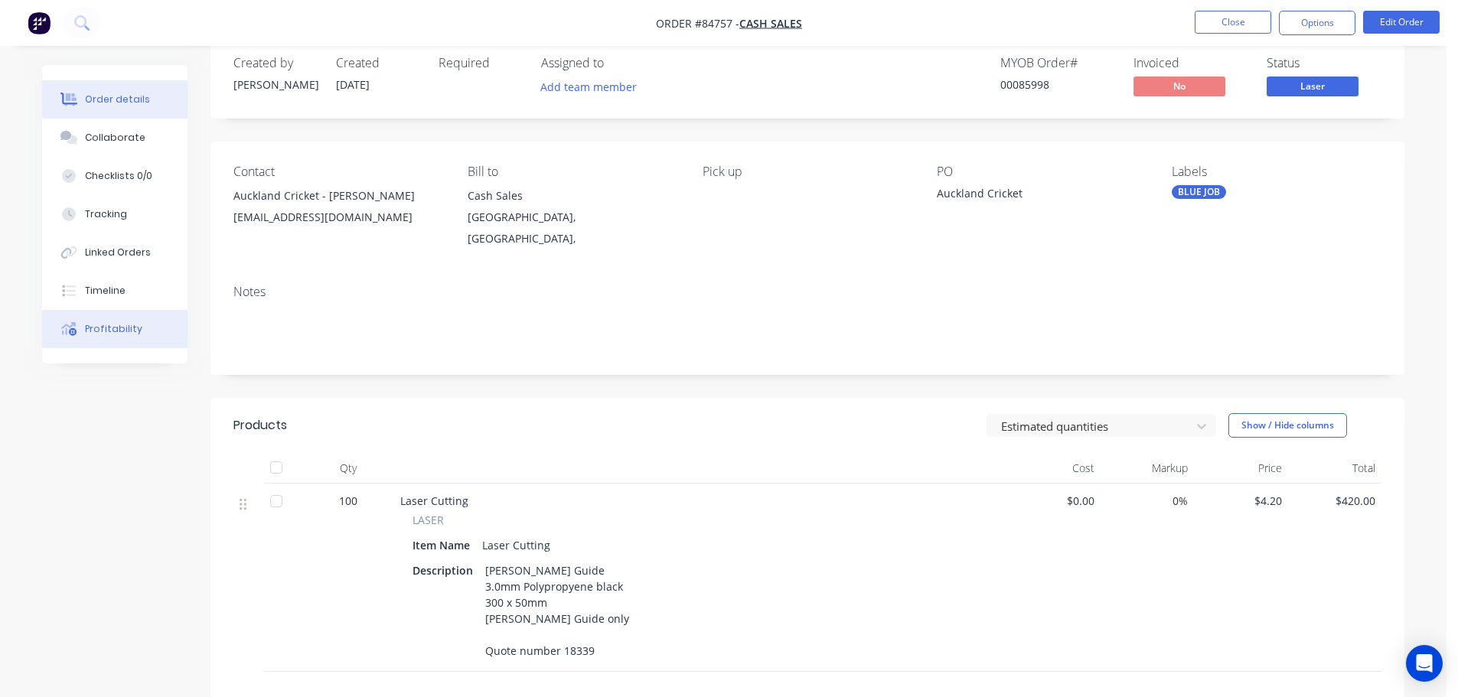
click at [114, 315] on button "Profitability" at bounding box center [114, 329] width 145 height 38
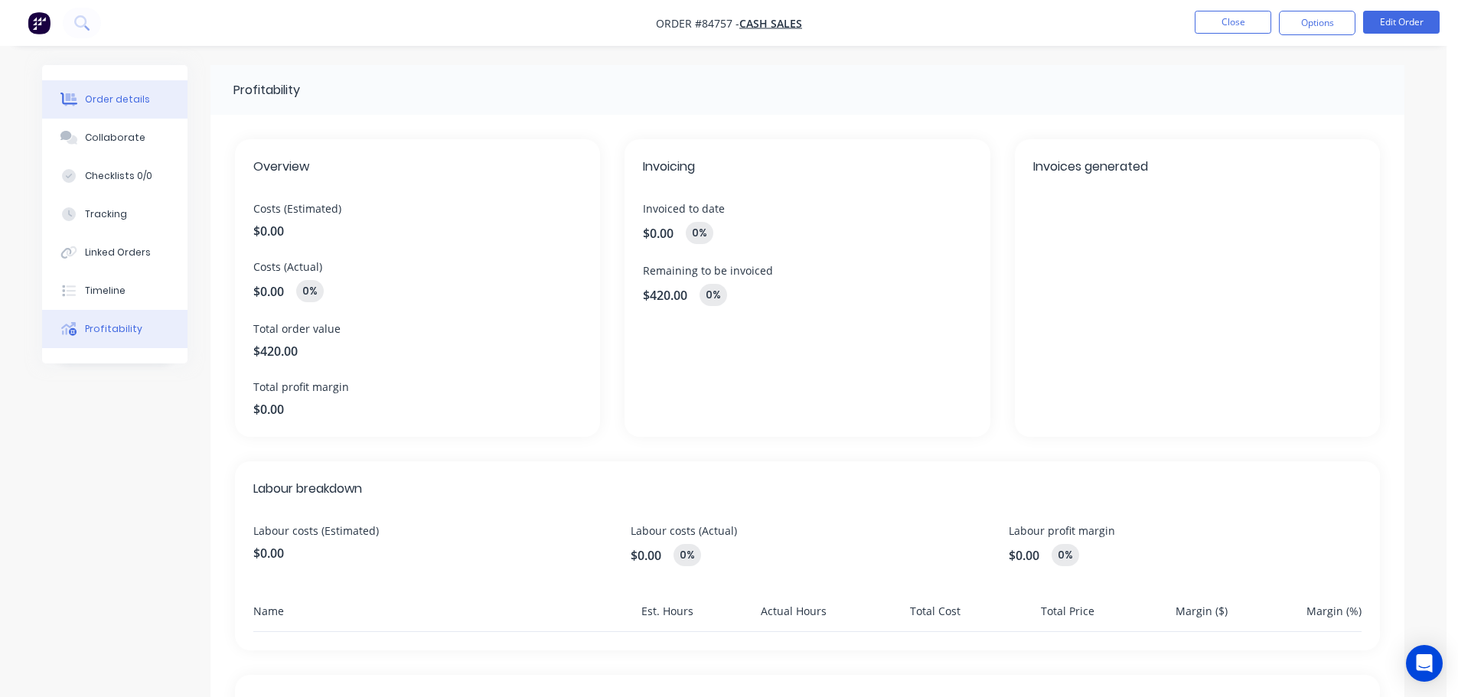
click at [94, 109] on button "Order details" at bounding box center [114, 99] width 145 height 38
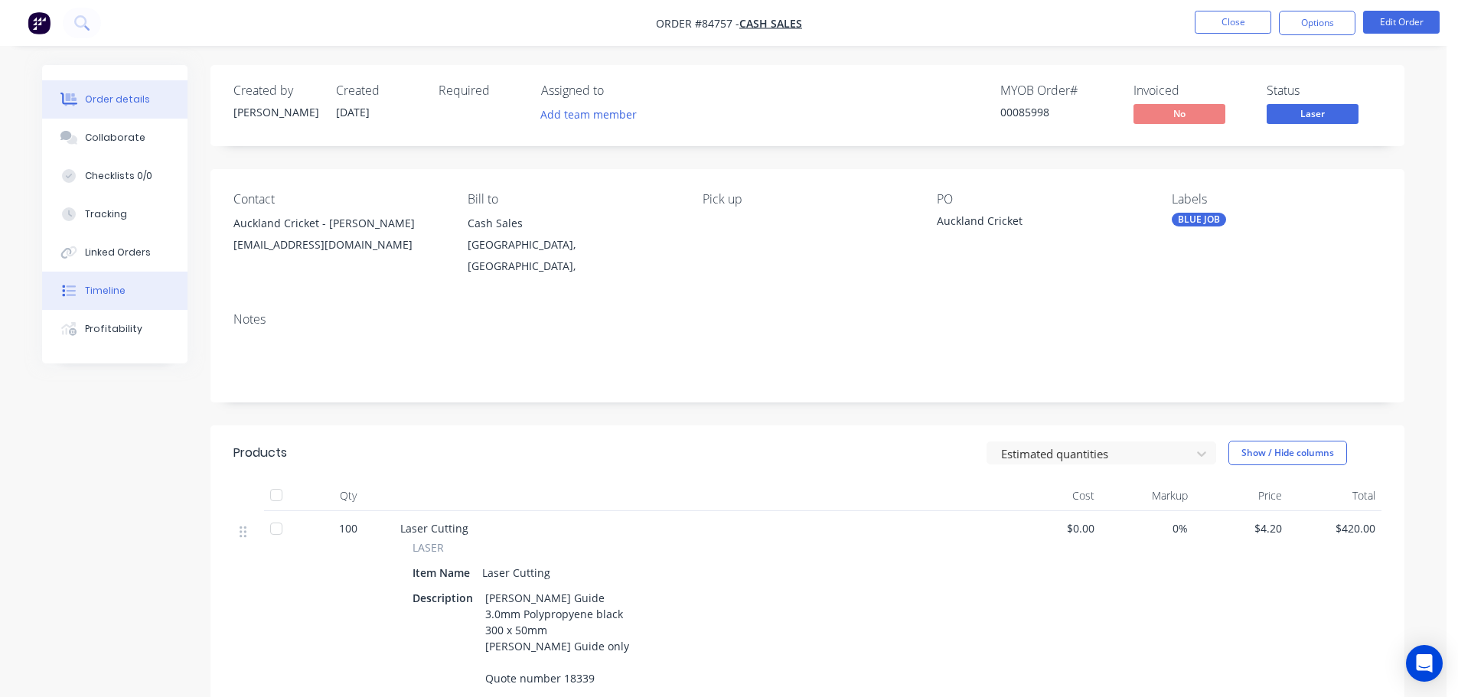
click at [128, 289] on button "Timeline" at bounding box center [114, 291] width 145 height 38
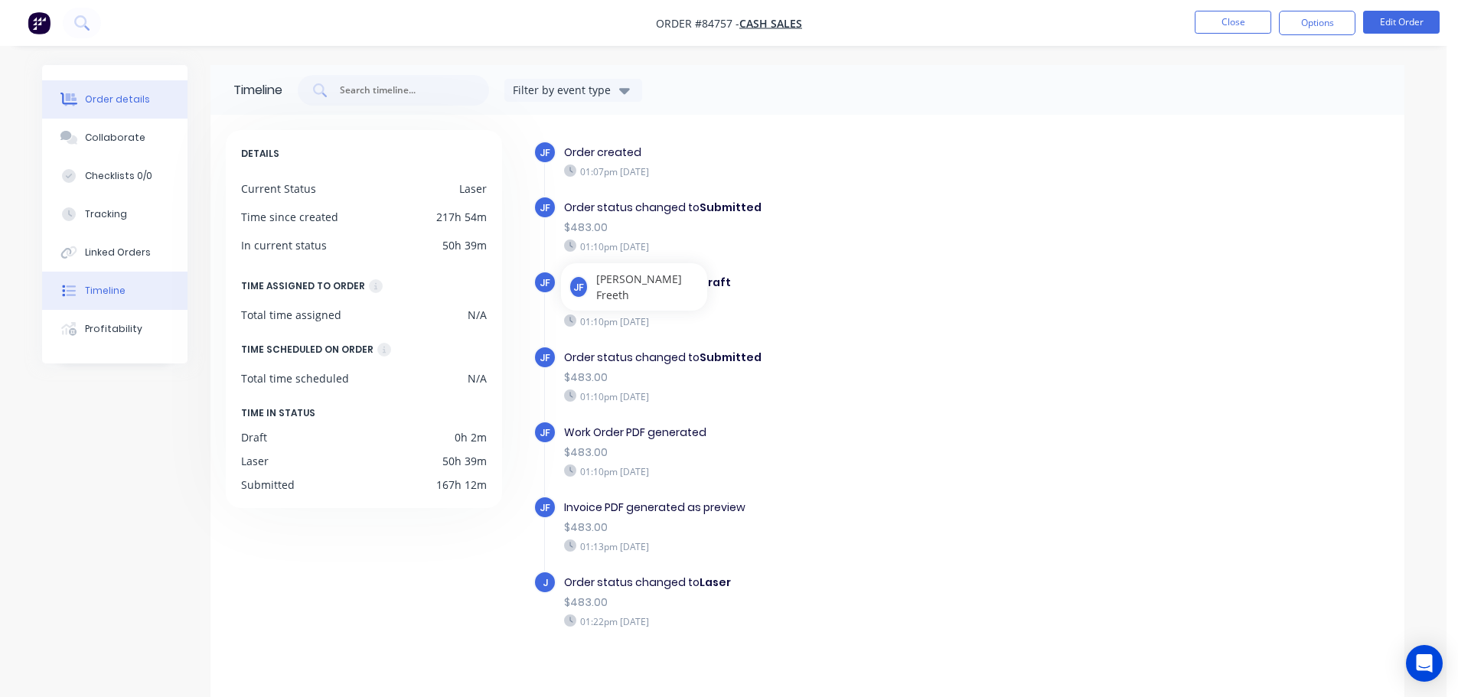
click at [113, 109] on button "Order details" at bounding box center [114, 99] width 145 height 38
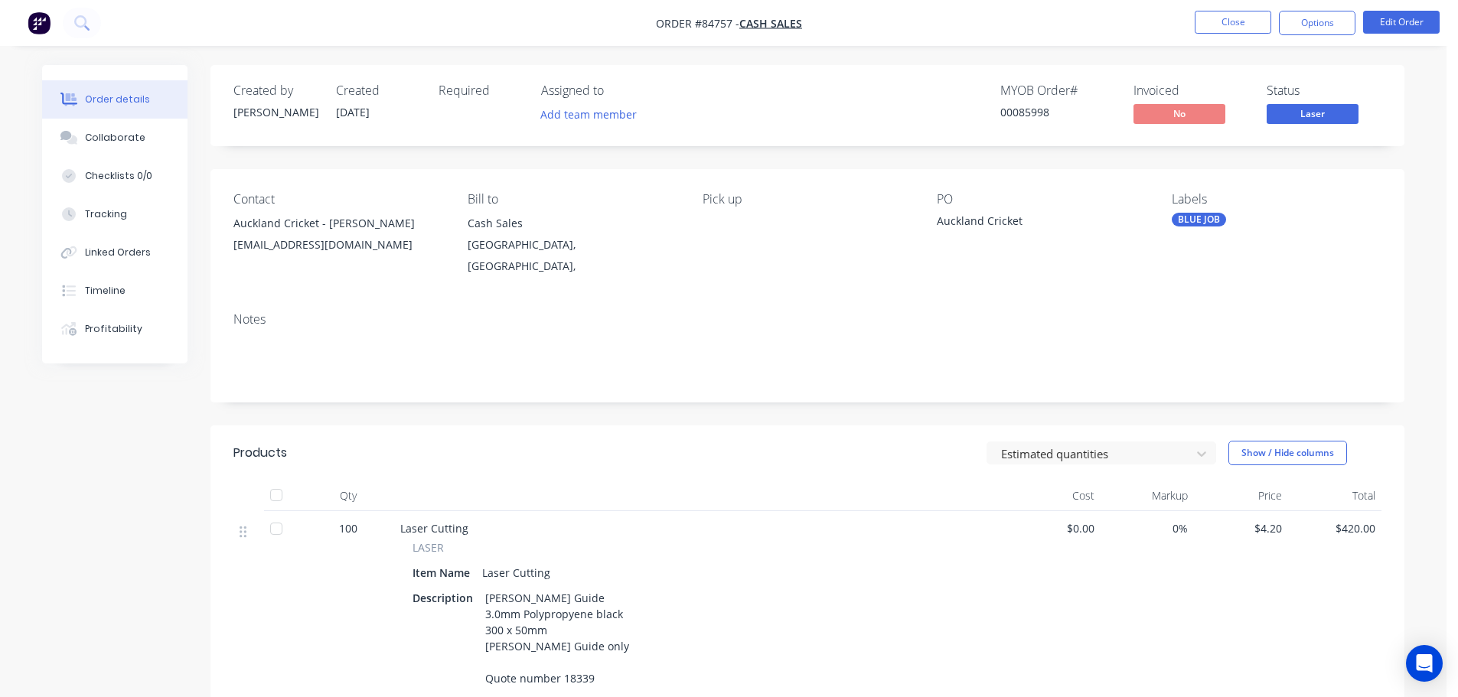
click at [1053, 115] on div "00085998" at bounding box center [1058, 112] width 115 height 16
click at [1232, 22] on button "Close" at bounding box center [1233, 22] width 77 height 23
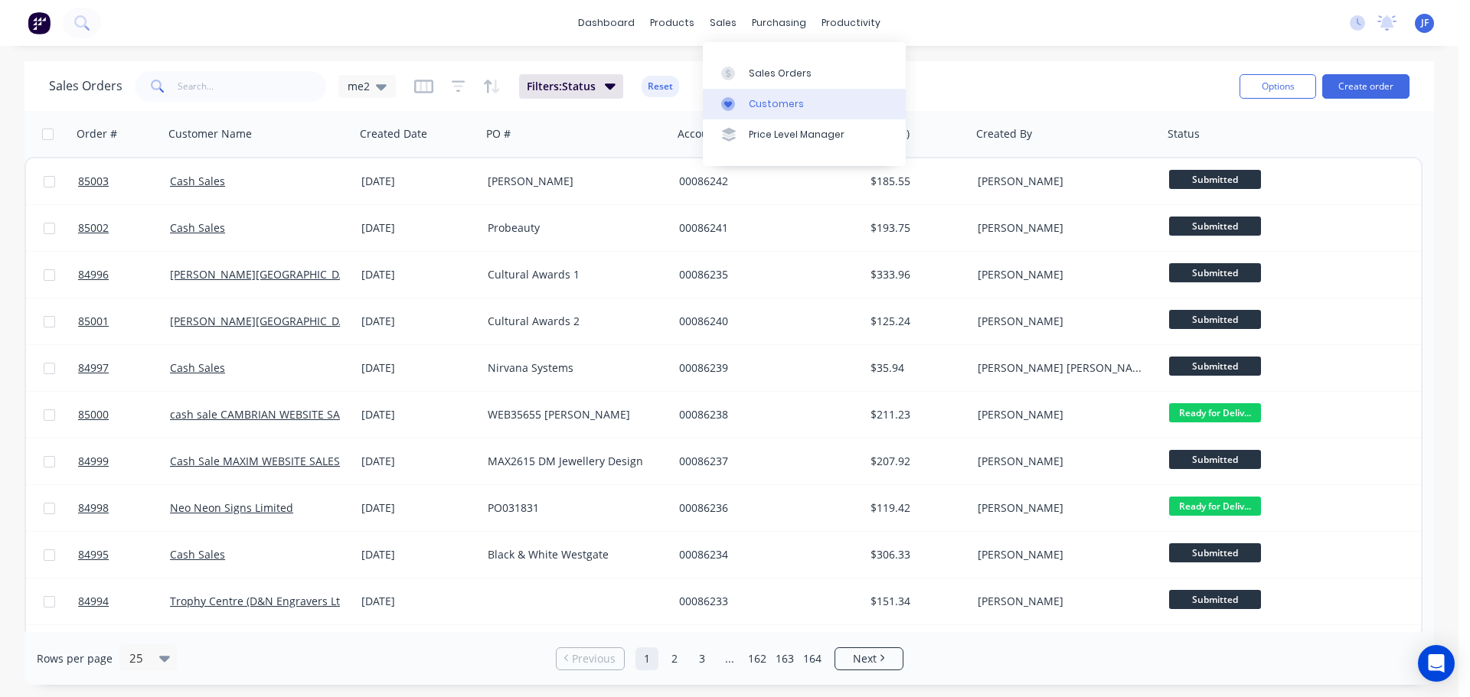
click at [767, 106] on div "Customers" at bounding box center [776, 104] width 55 height 14
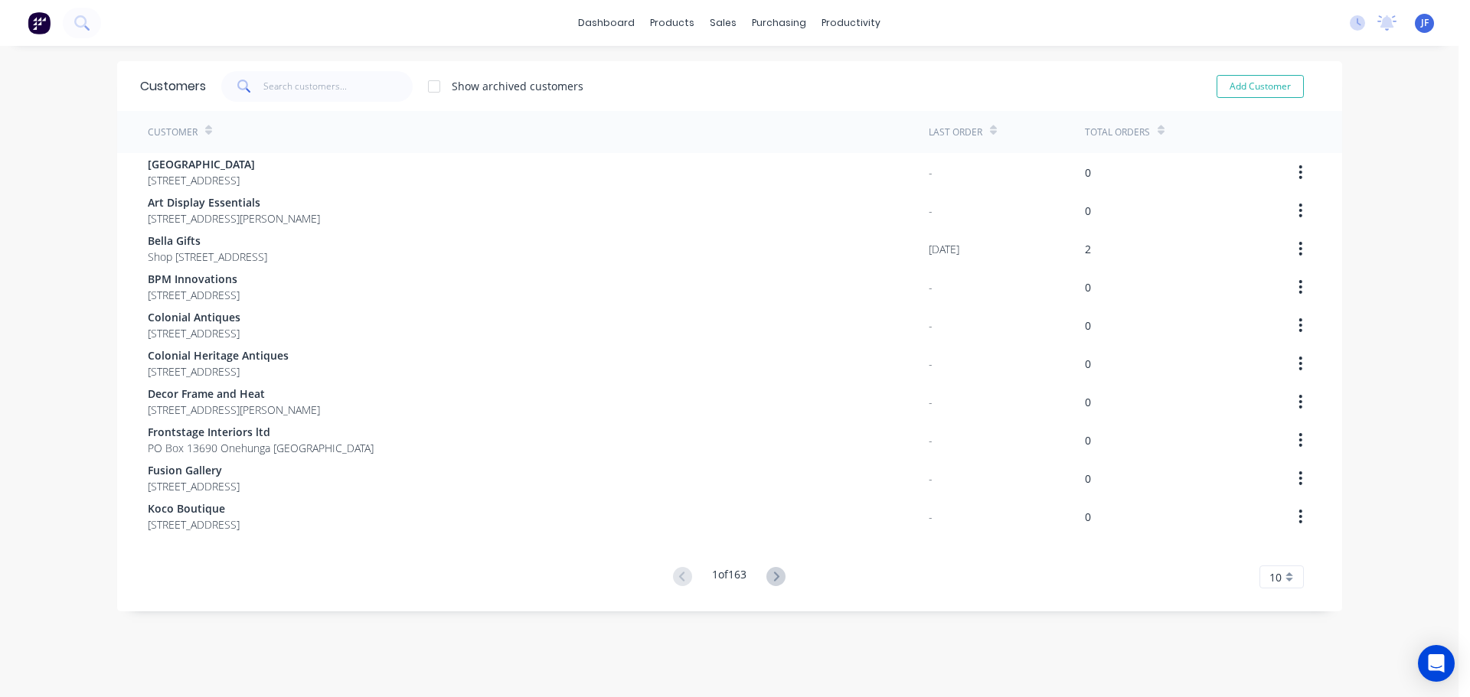
click at [308, 67] on div "Customers Show archived customers Add Customer" at bounding box center [729, 86] width 1225 height 50
click at [310, 86] on input "text" at bounding box center [337, 86] width 149 height 31
click at [687, 74] on div "Product Catalogue" at bounding box center [734, 74] width 95 height 14
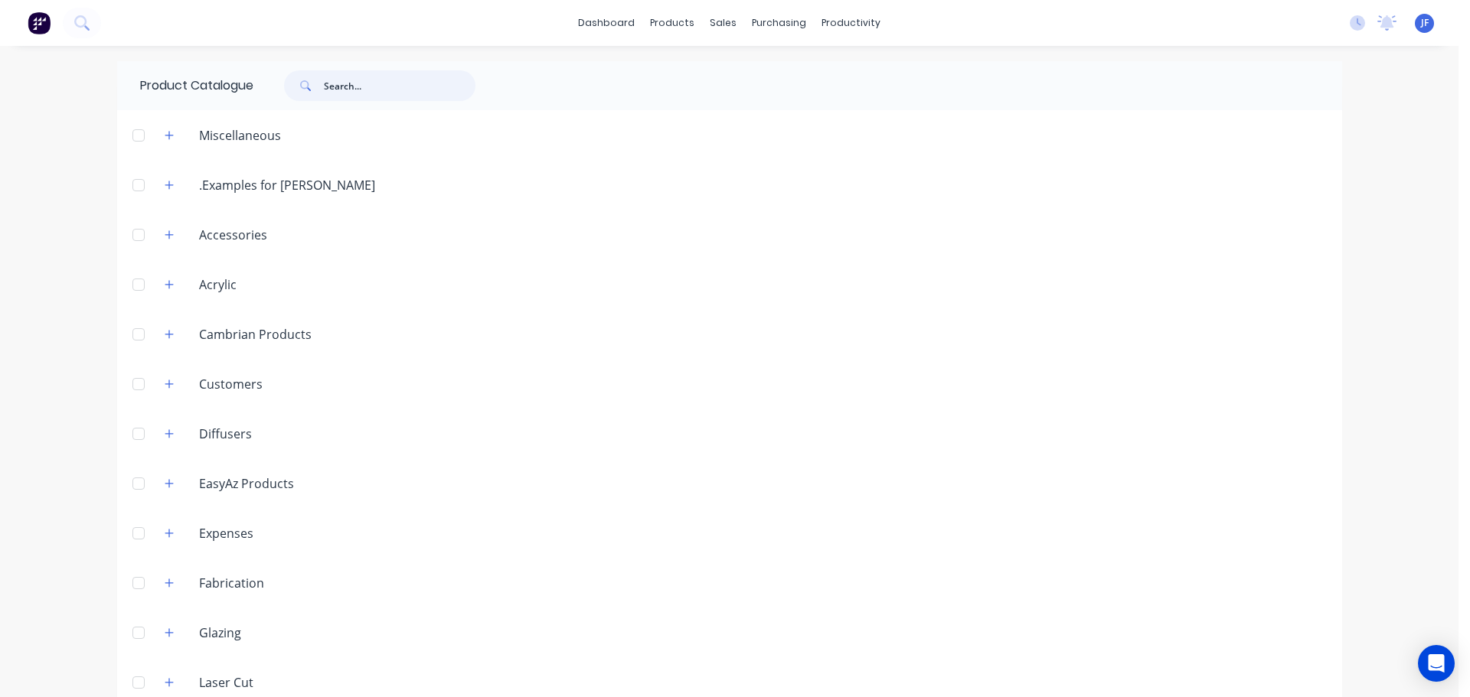
click at [324, 90] on input "text" at bounding box center [400, 85] width 152 height 31
paste input "Kubota RTV X900"
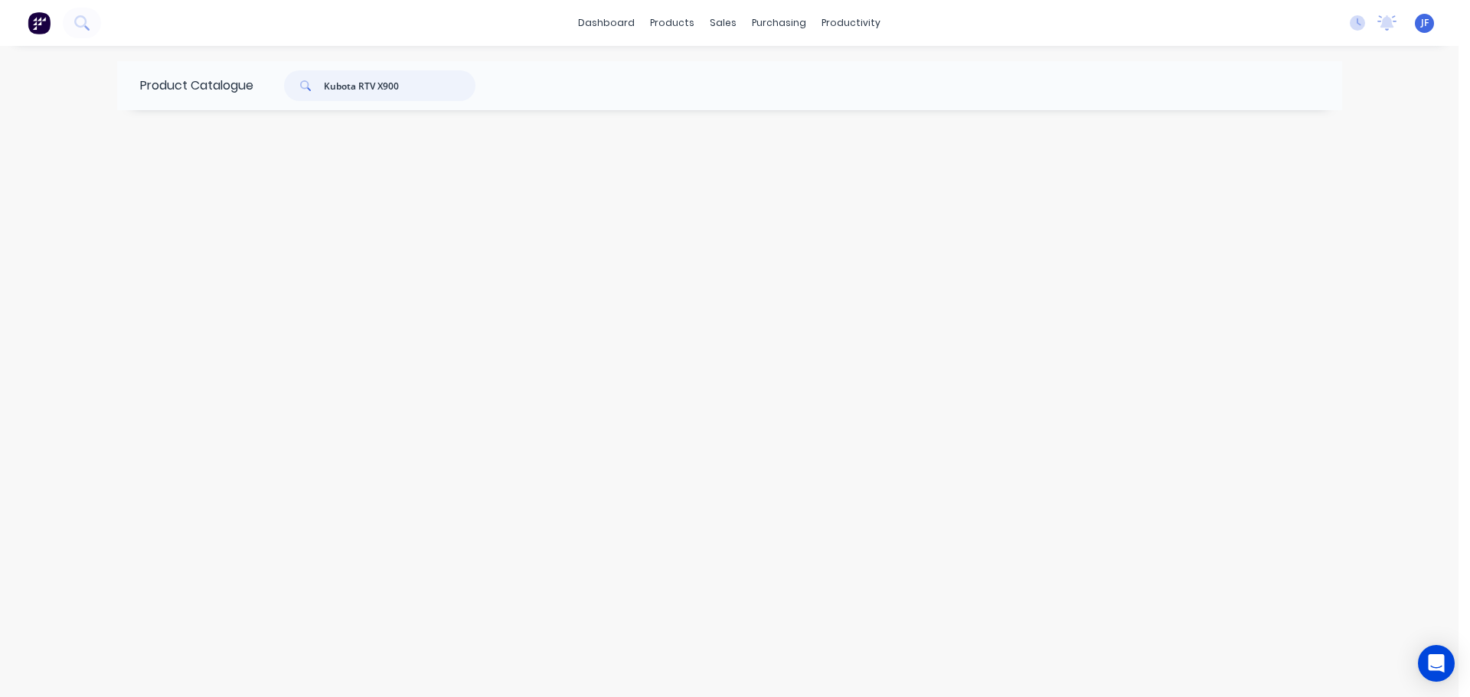
type input "Kubota RTV X900"
click at [144, 229] on div "Product Catalogue Kubota RTV X900" at bounding box center [729, 371] width 1225 height 621
drag, startPoint x: 717, startPoint y: 18, endPoint x: 737, endPoint y: 58, distance: 45.5
click at [717, 18] on div "sales" at bounding box center [723, 22] width 42 height 23
click at [744, 68] on link "Sales Orders" at bounding box center [804, 72] width 203 height 31
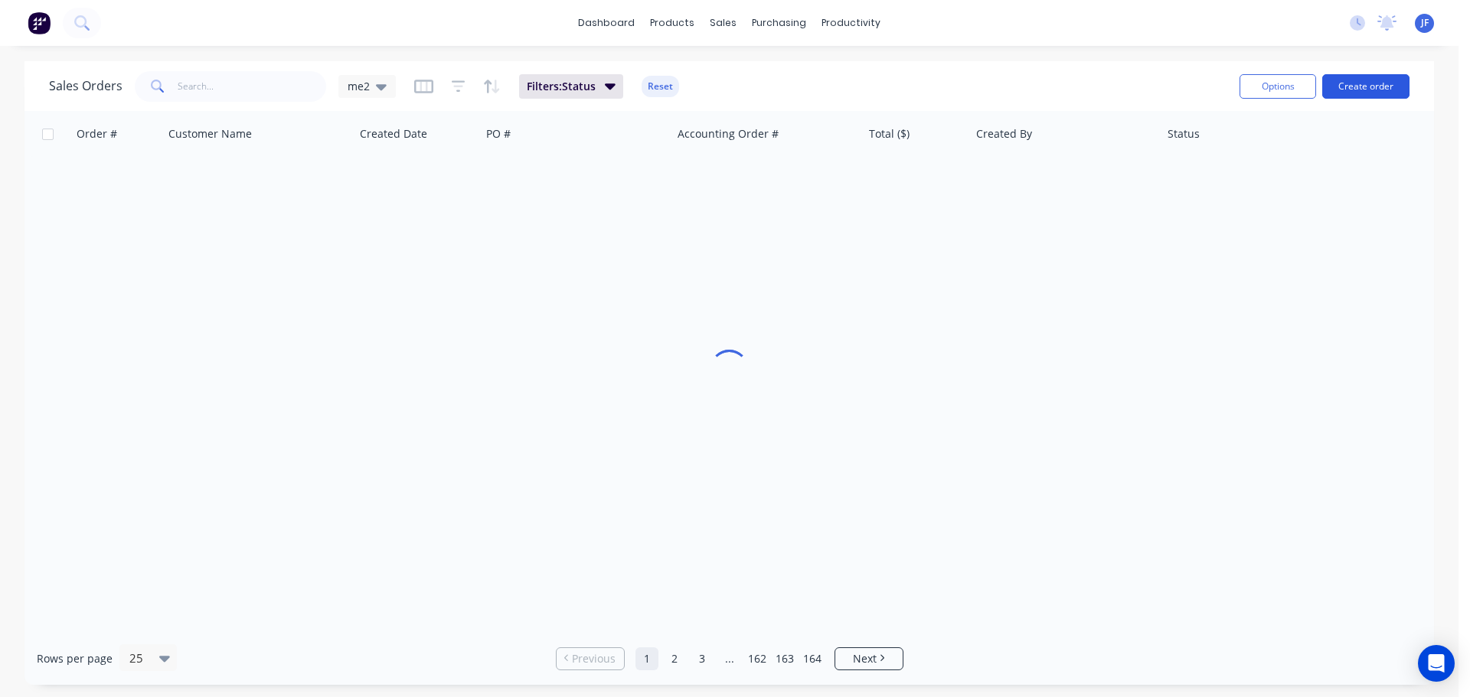
click at [1366, 90] on button "Create order" at bounding box center [1365, 86] width 87 height 24
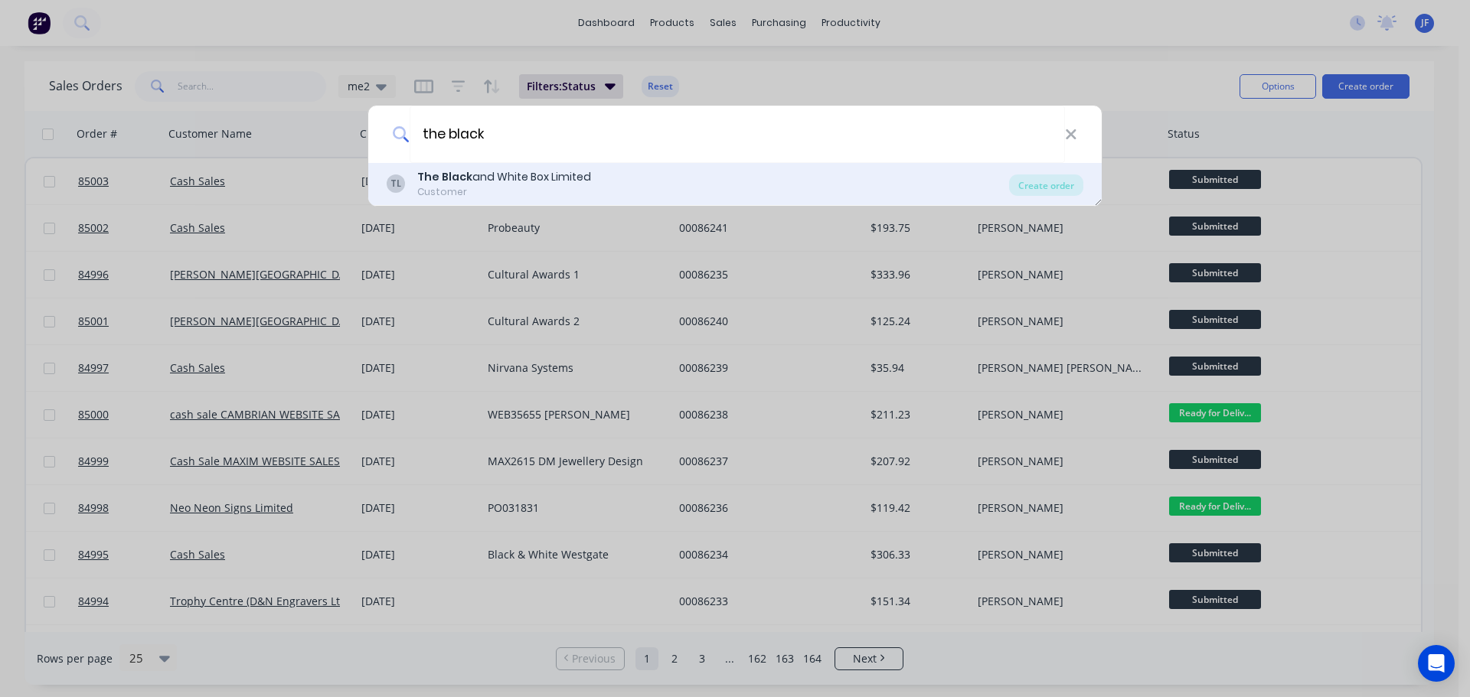
type input "the black"
click at [622, 178] on div "TL The Black and White Box Limited Customer" at bounding box center [698, 184] width 622 height 30
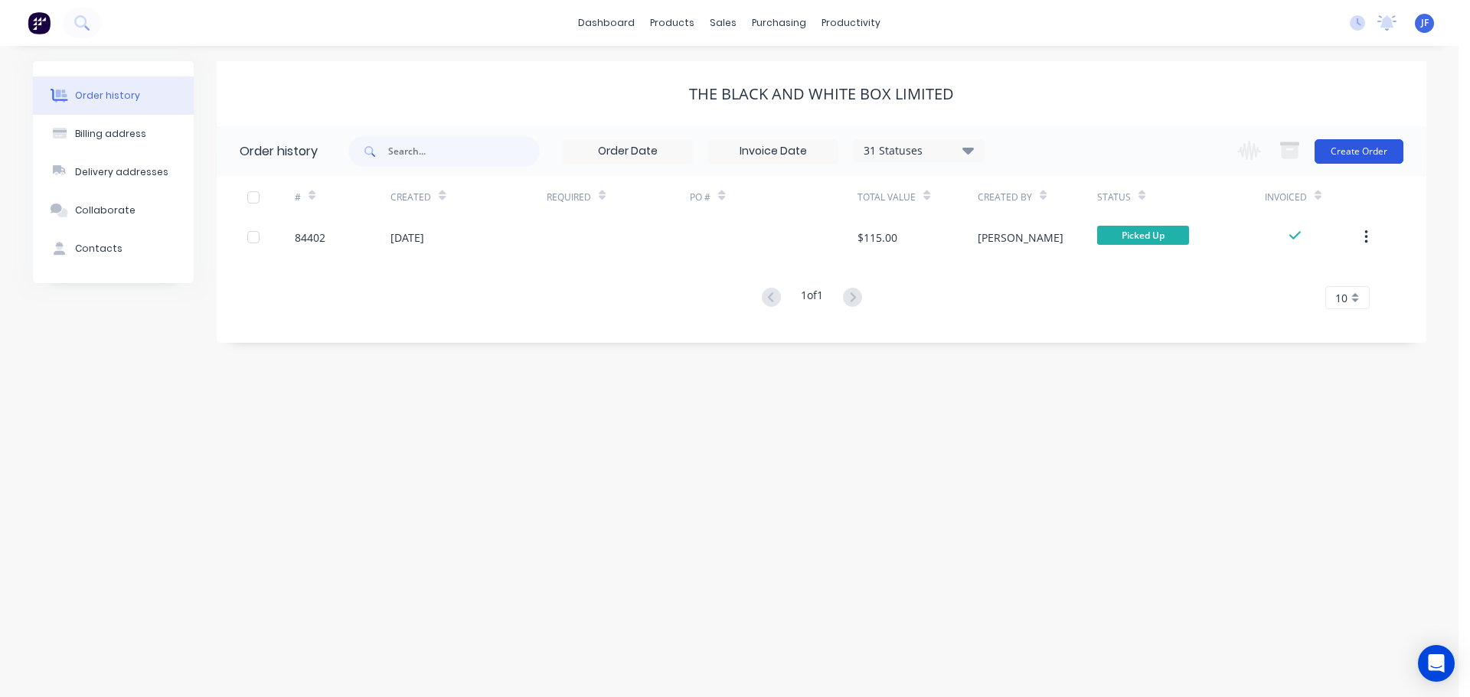
click at [1350, 145] on button "Create Order" at bounding box center [1358, 151] width 89 height 24
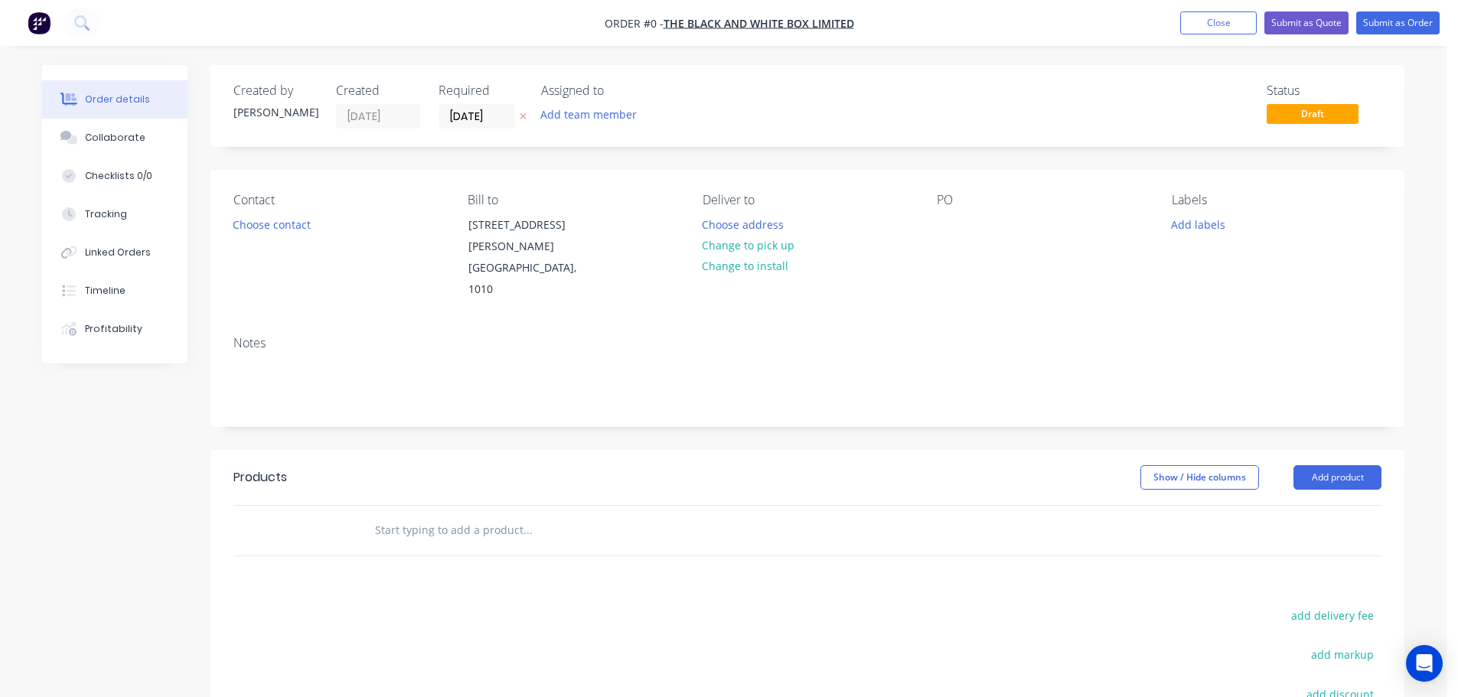
click at [523, 118] on icon "button" at bounding box center [523, 116] width 7 height 9
click at [250, 206] on div "Contact" at bounding box center [338, 200] width 210 height 15
click at [254, 212] on div "Contact Choose contact" at bounding box center [338, 247] width 210 height 108
click at [263, 219] on button "Choose contact" at bounding box center [272, 224] width 94 height 21
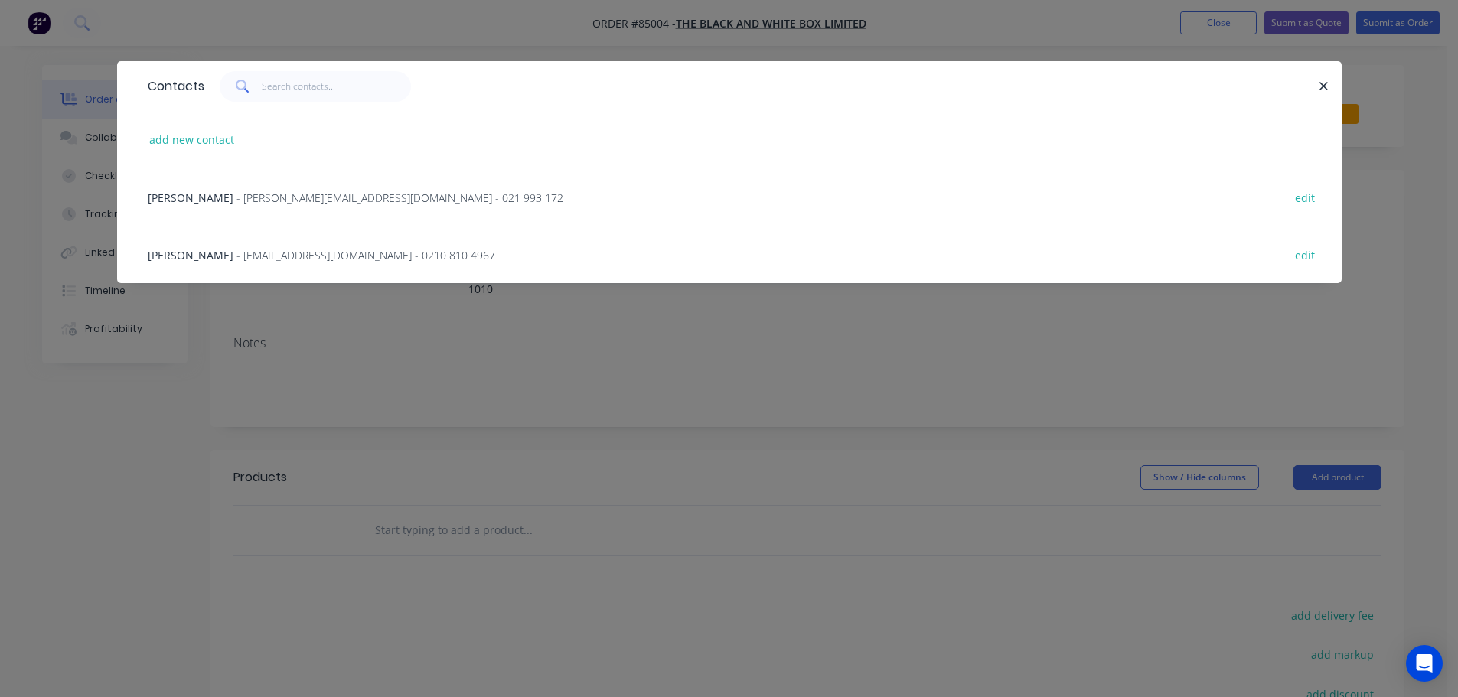
click at [314, 216] on div "Chris Culverwell - chris@theblackandwhitebox.co.nz - 021 993 172 edit" at bounding box center [729, 196] width 1179 height 57
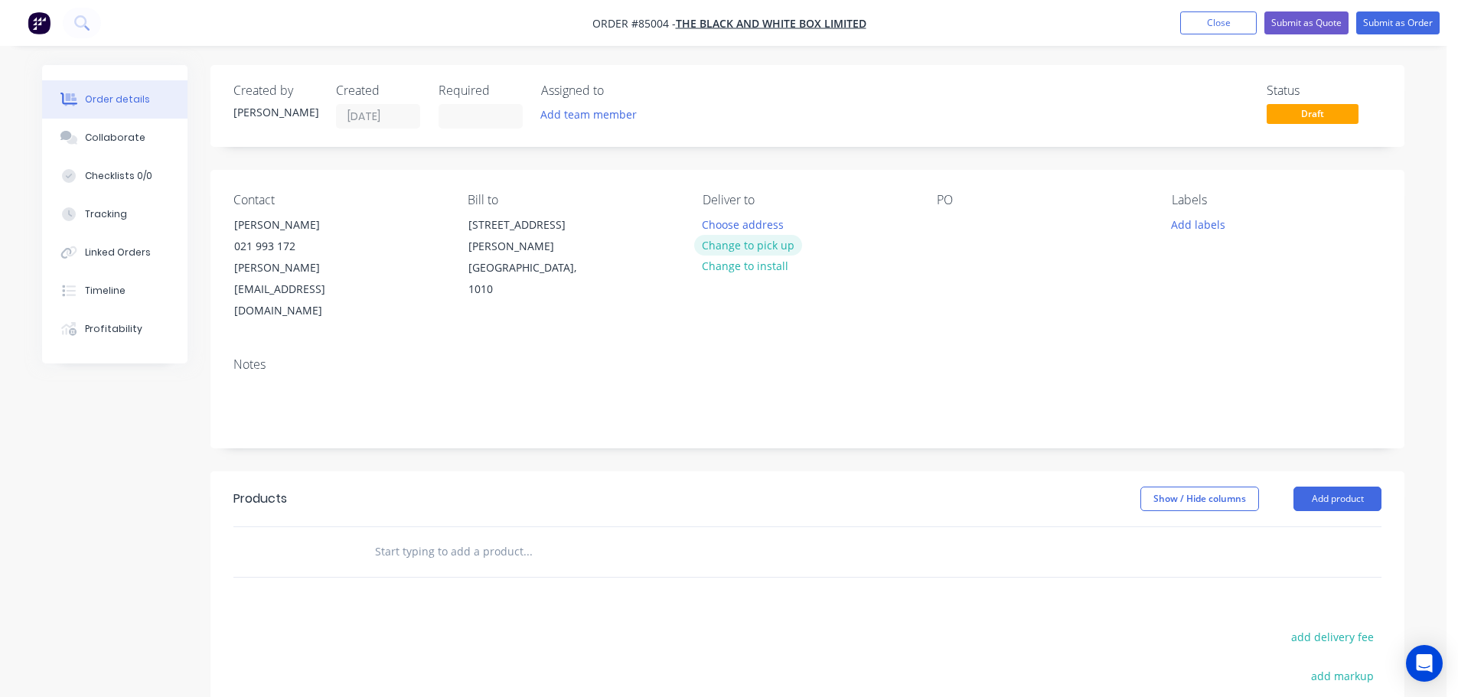
click at [720, 247] on button "Change to pick up" at bounding box center [748, 245] width 109 height 21
click at [462, 110] on input at bounding box center [480, 116] width 83 height 23
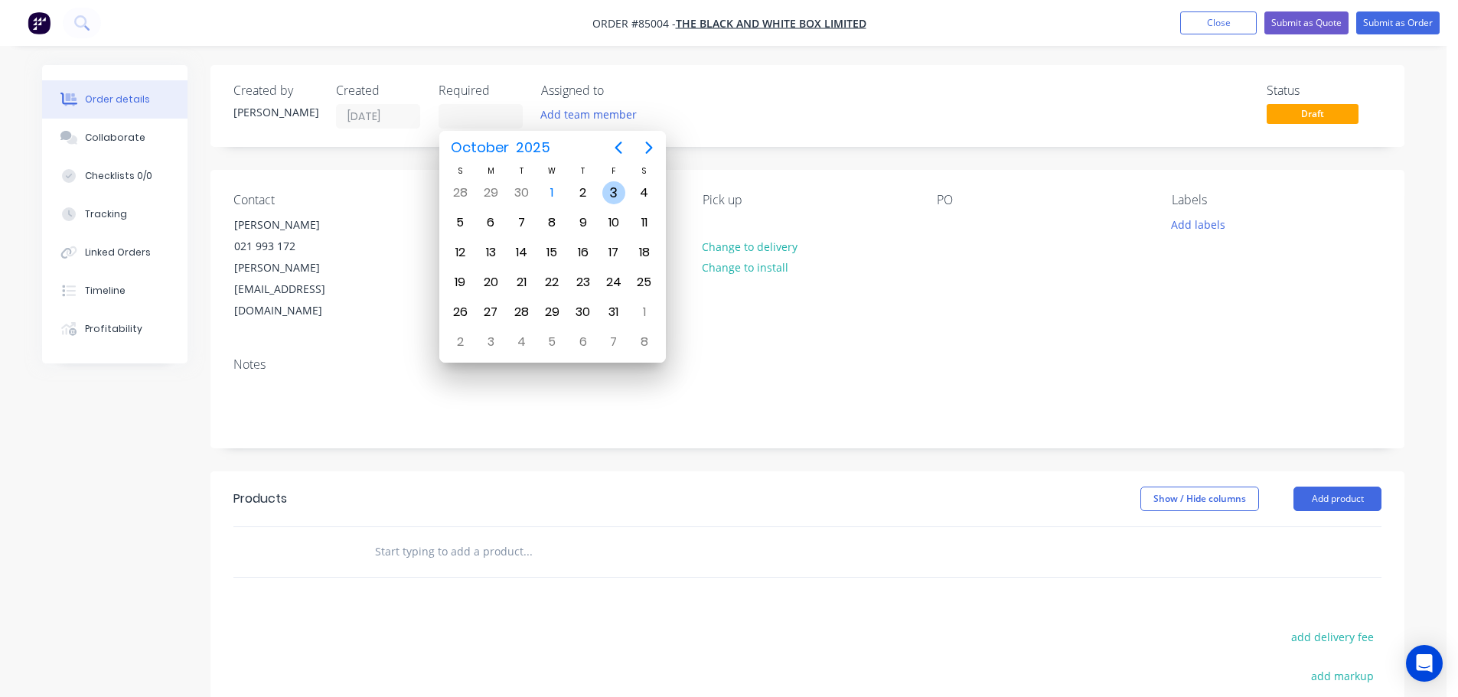
click at [606, 199] on div "3" at bounding box center [613, 192] width 23 height 23
type input "03/10/25"
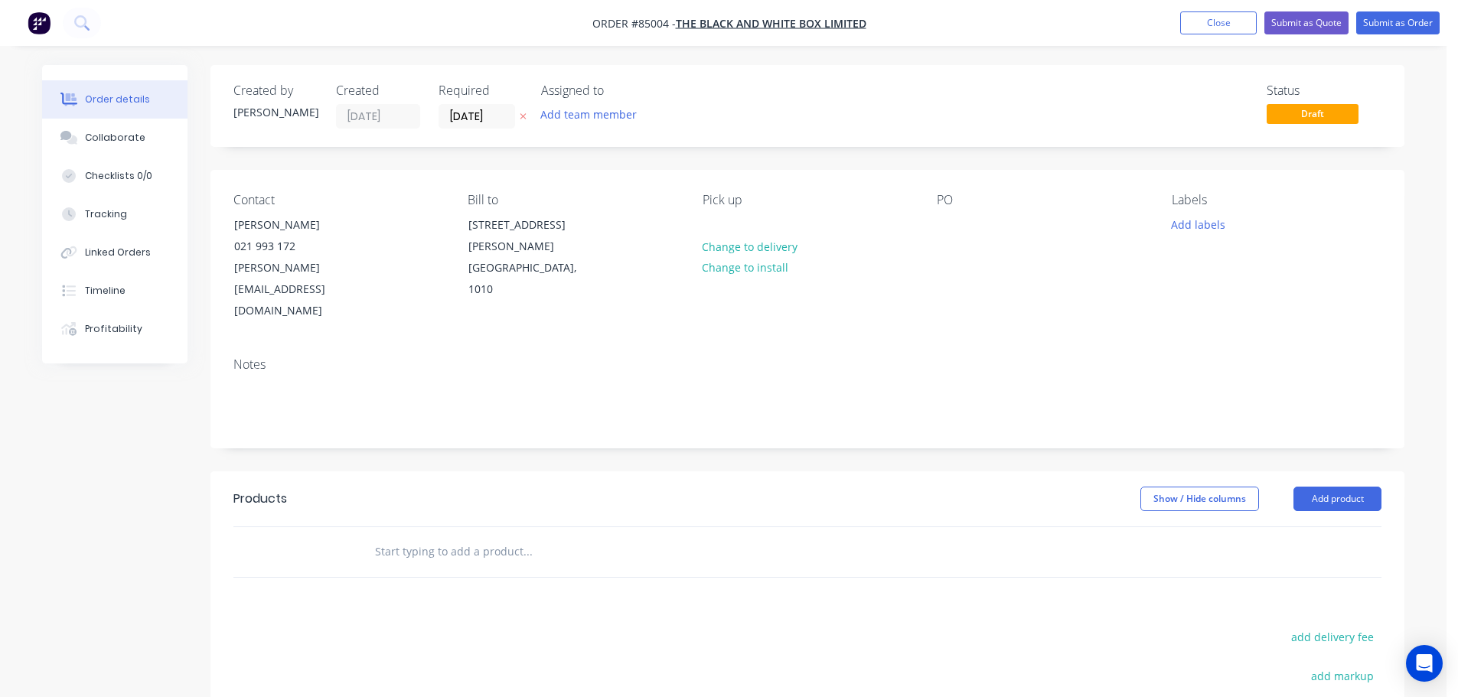
click at [564, 537] on input "text" at bounding box center [527, 552] width 306 height 31
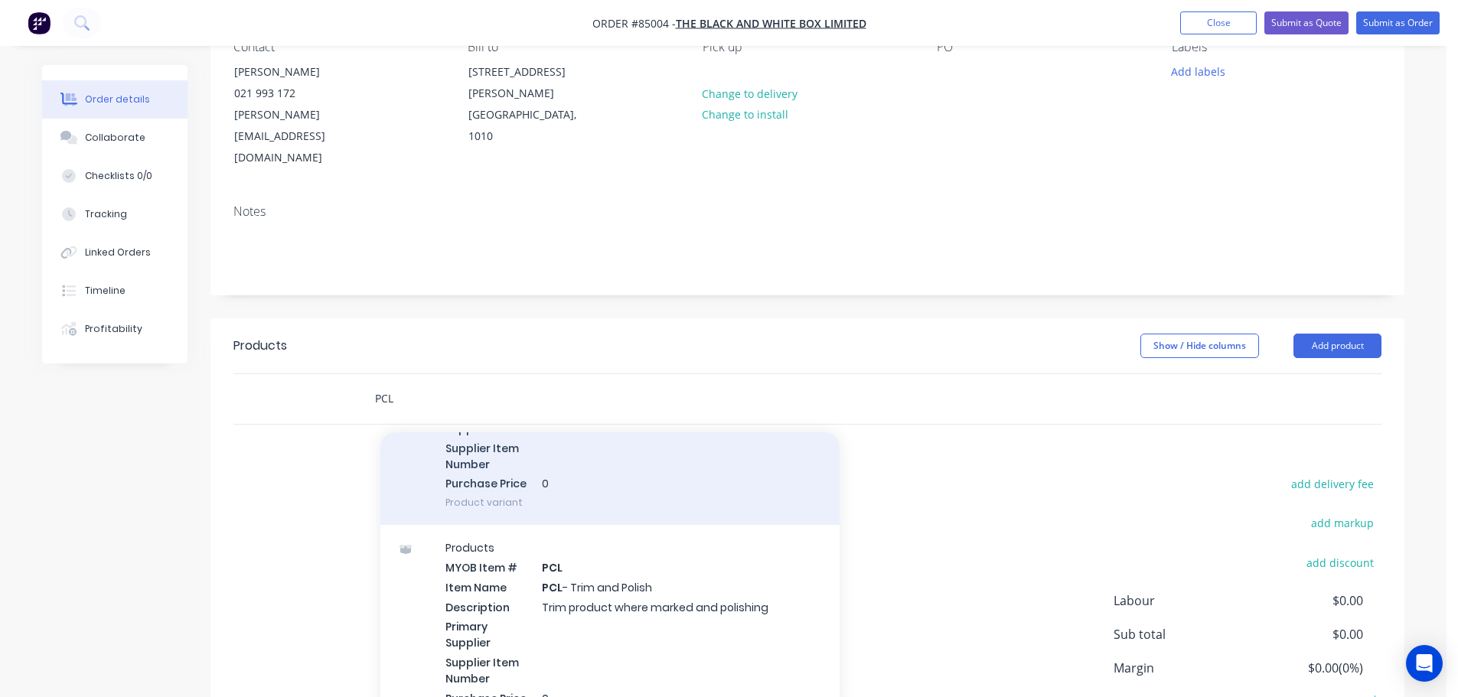
scroll to position [243, 0]
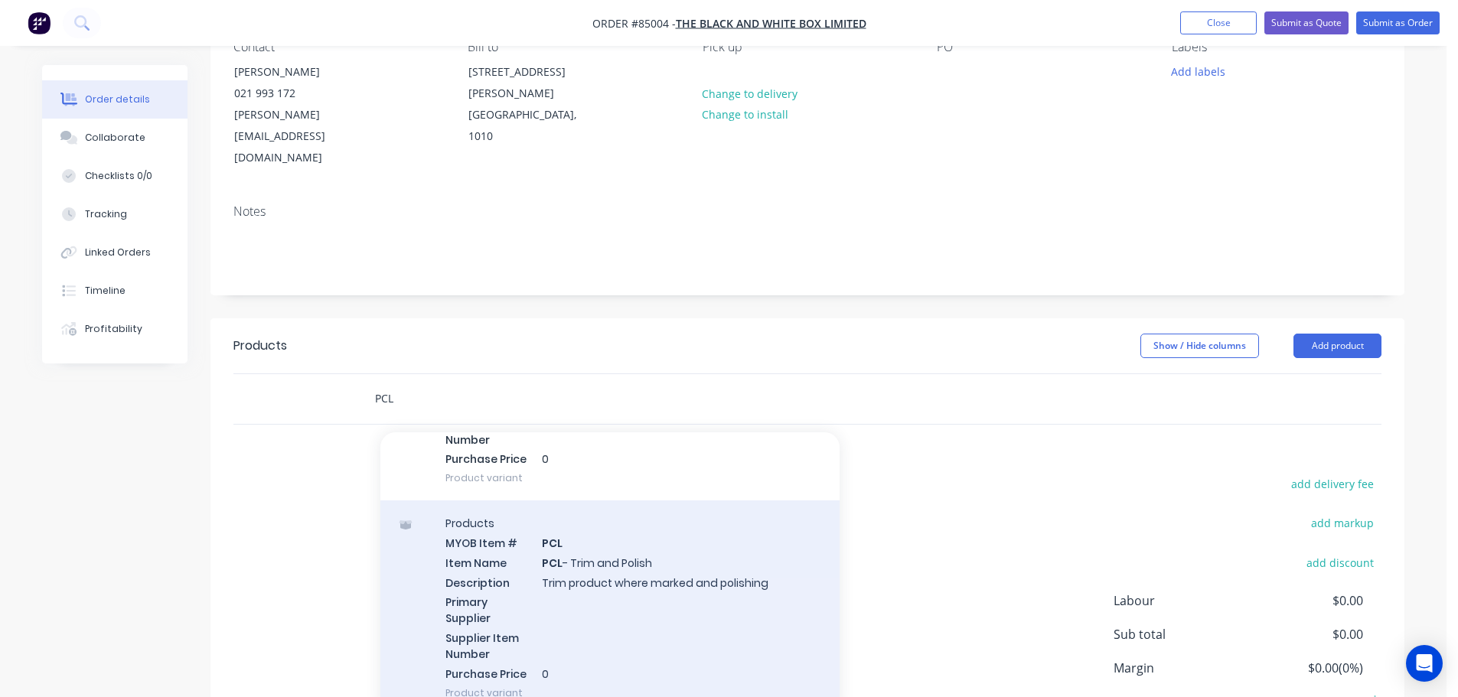
type input "PCL"
click at [600, 568] on div "Products MYOB Item # PCL Item Name PCL - Trim and Polish Description Trim produ…" at bounding box center [609, 608] width 459 height 215
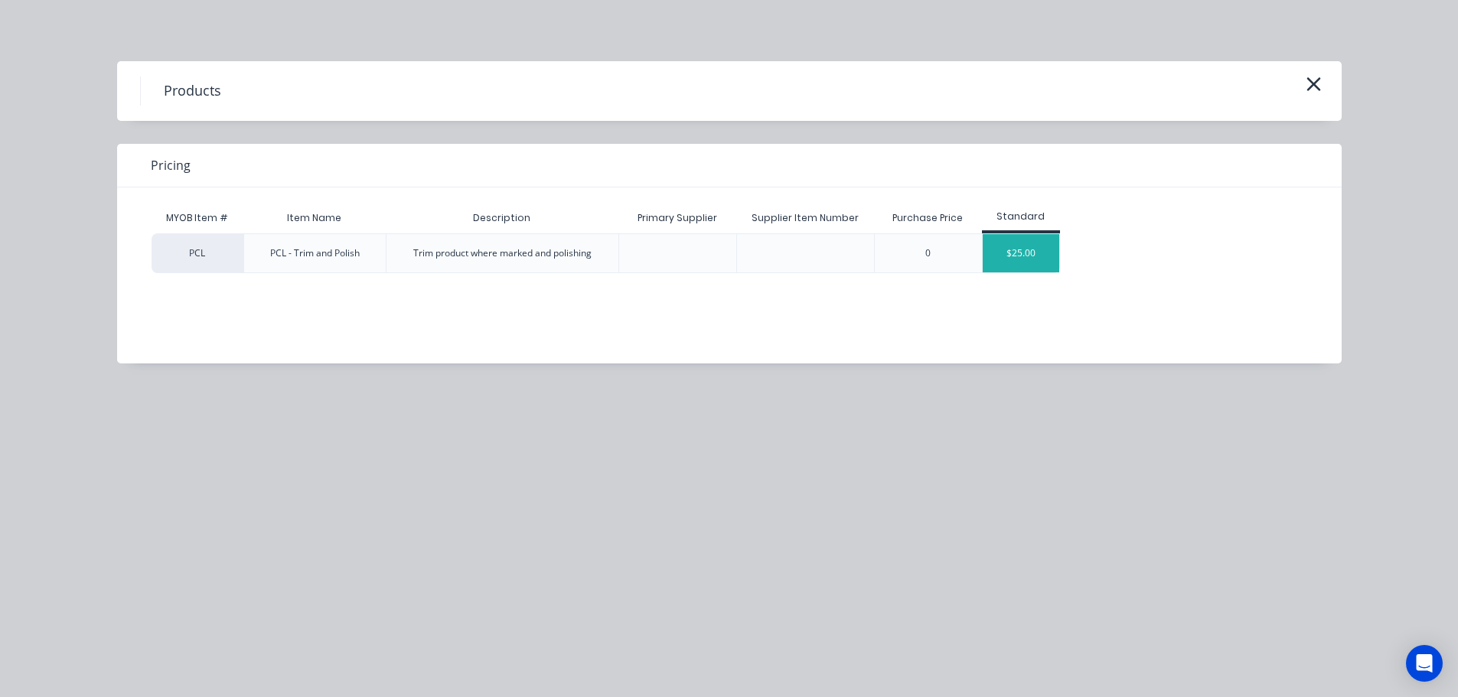
click at [991, 255] on div "$25.00" at bounding box center [1021, 253] width 77 height 38
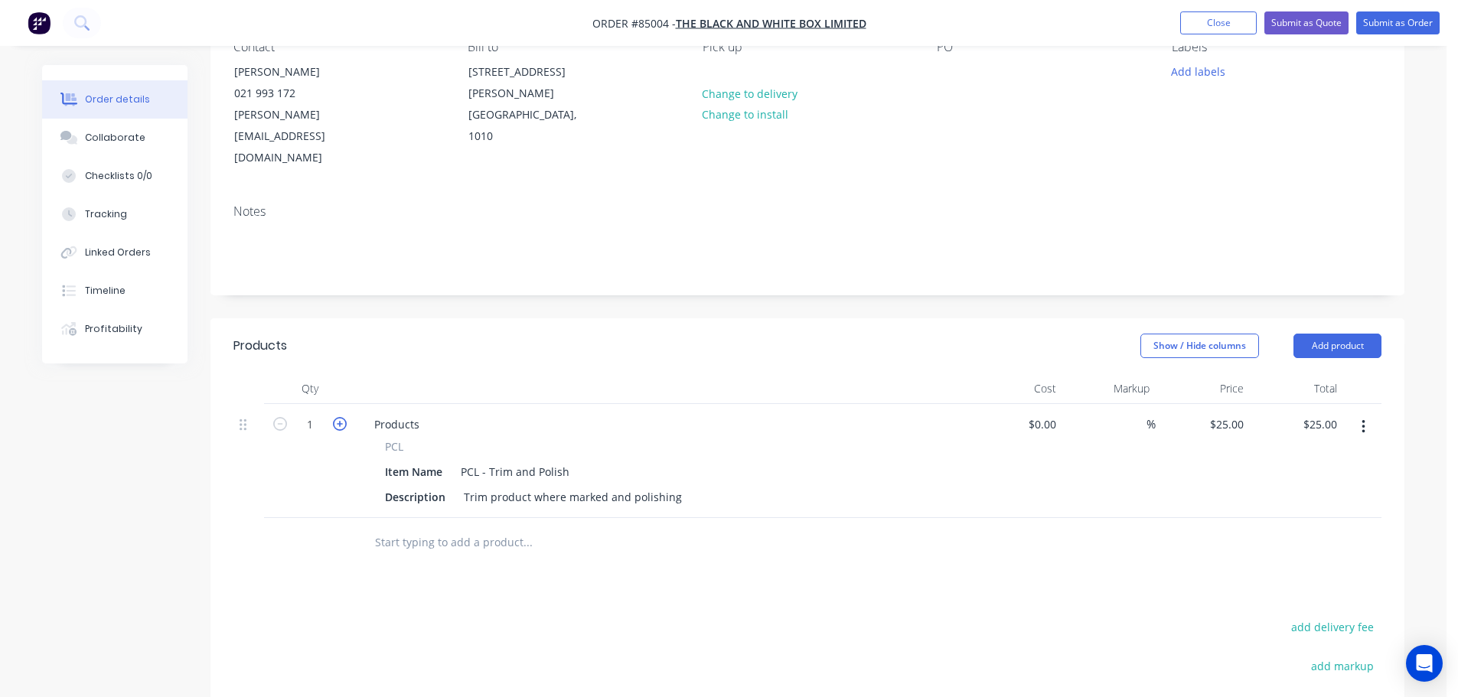
click at [335, 417] on icon "button" at bounding box center [340, 424] width 14 height 14
type input "2"
type input "$50.00"
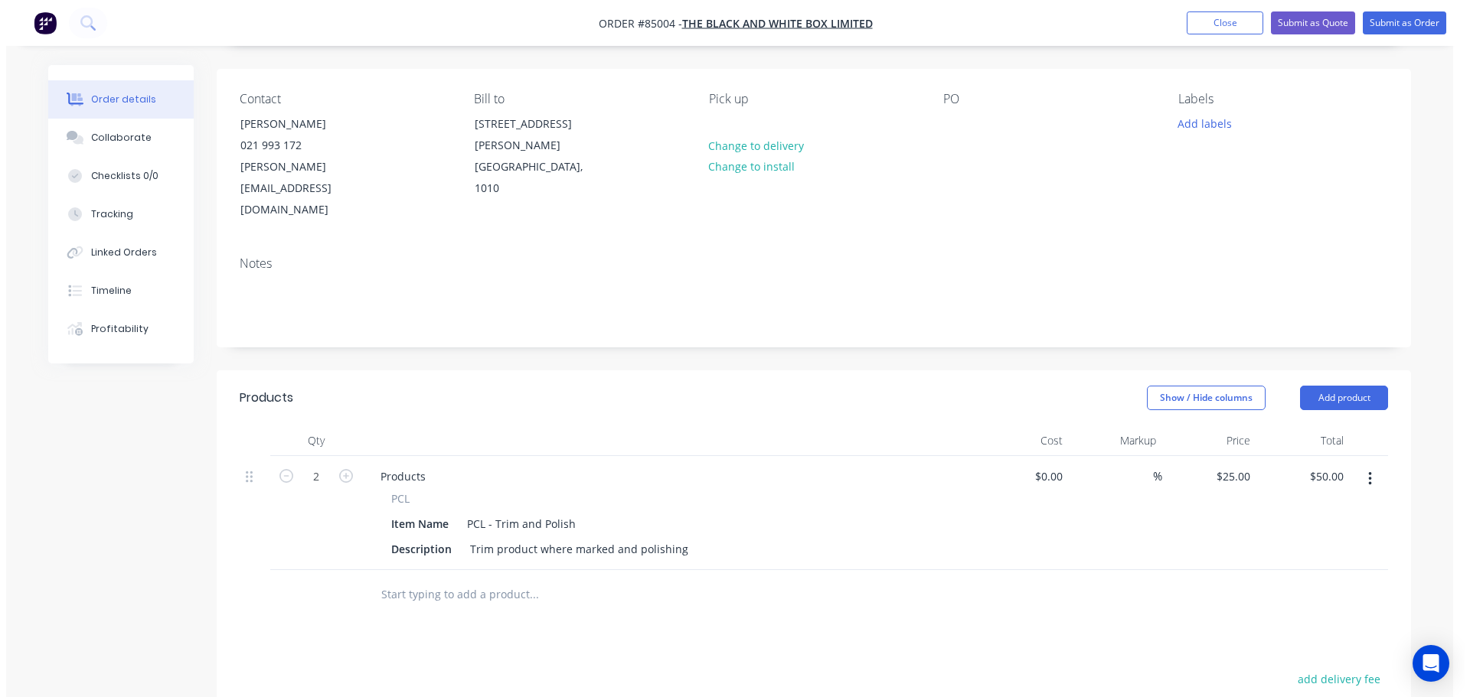
scroll to position [0, 0]
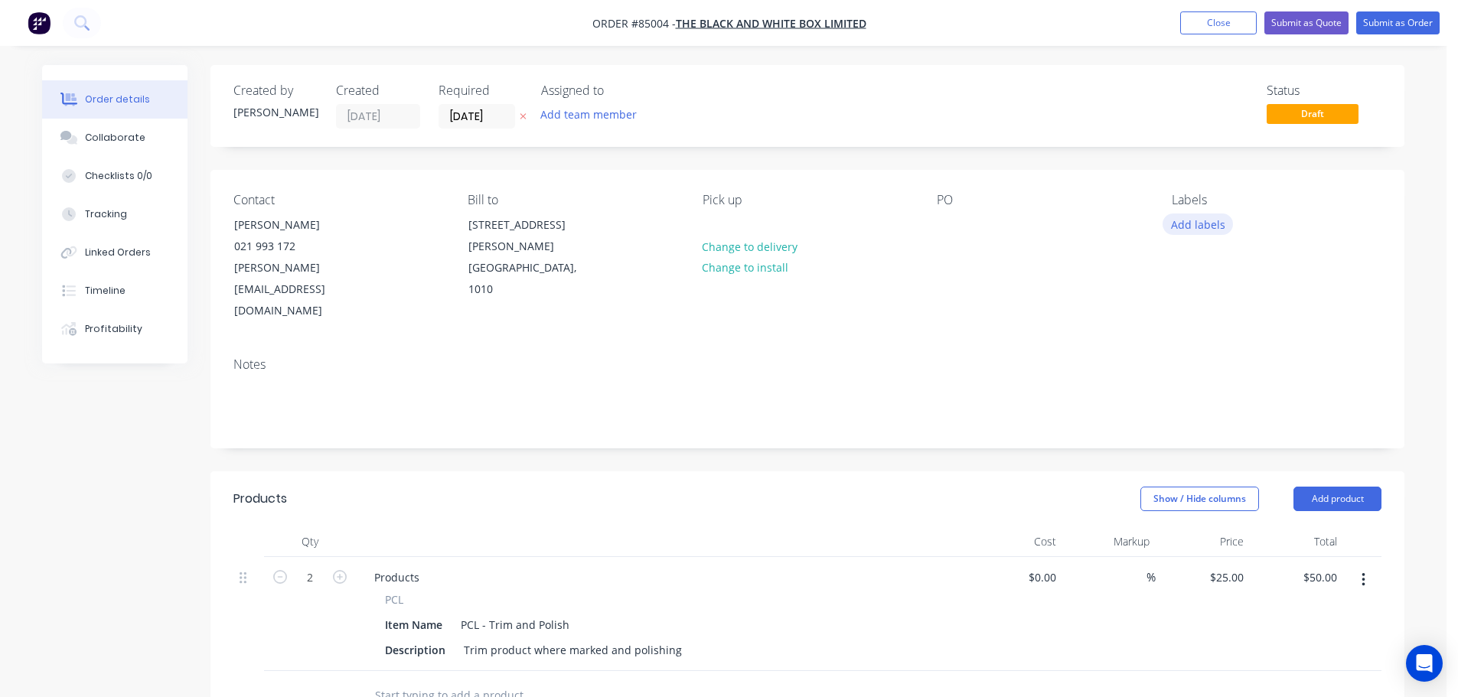
click at [1214, 223] on button "Add labels" at bounding box center [1198, 224] width 70 height 21
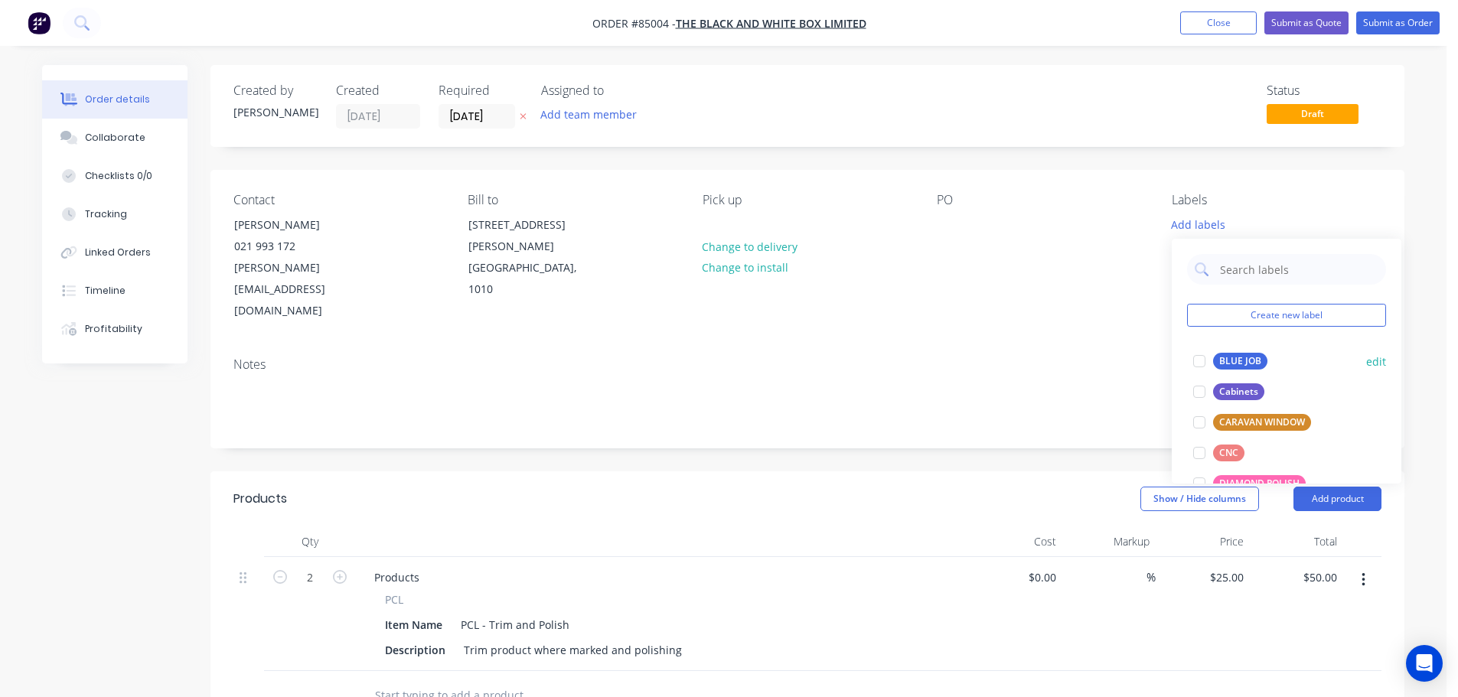
click at [1237, 354] on div "BLUE JOB" at bounding box center [1240, 361] width 54 height 17
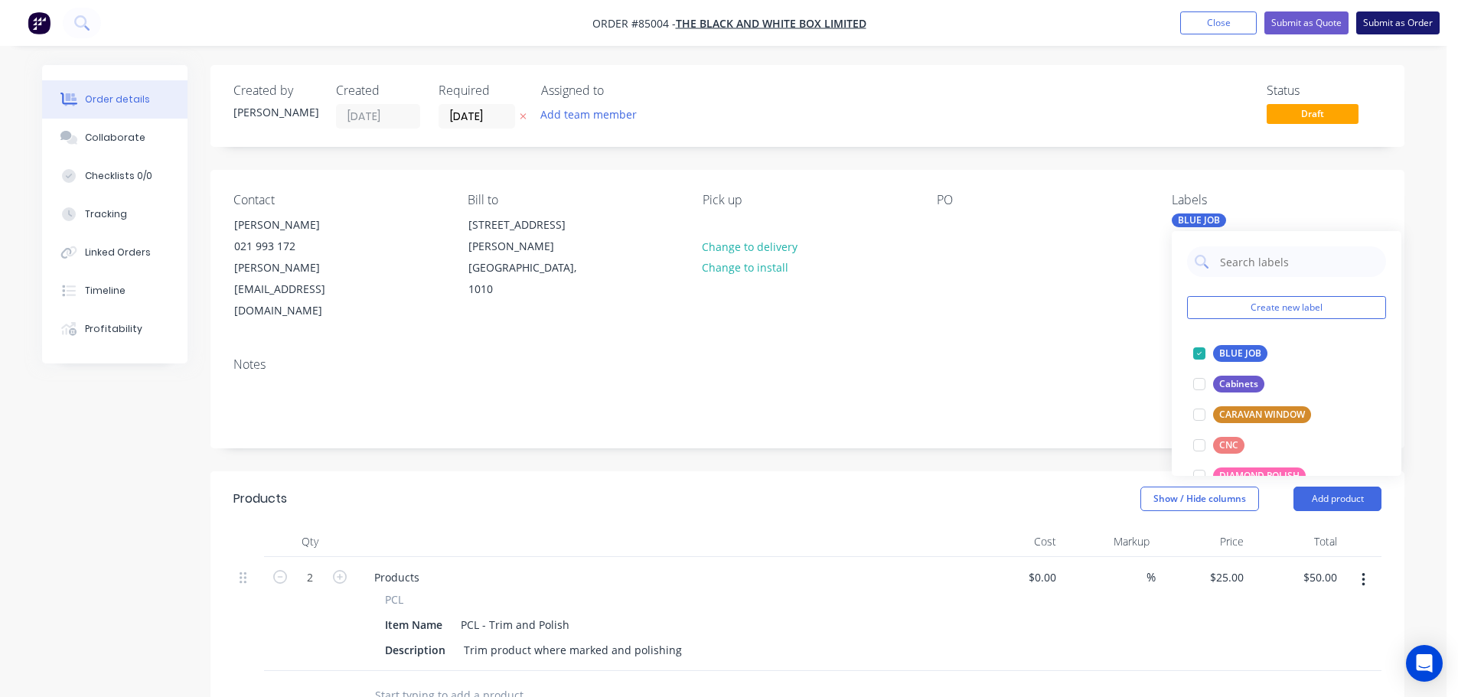
click at [1374, 33] on button "Submit as Order" at bounding box center [1397, 22] width 83 height 23
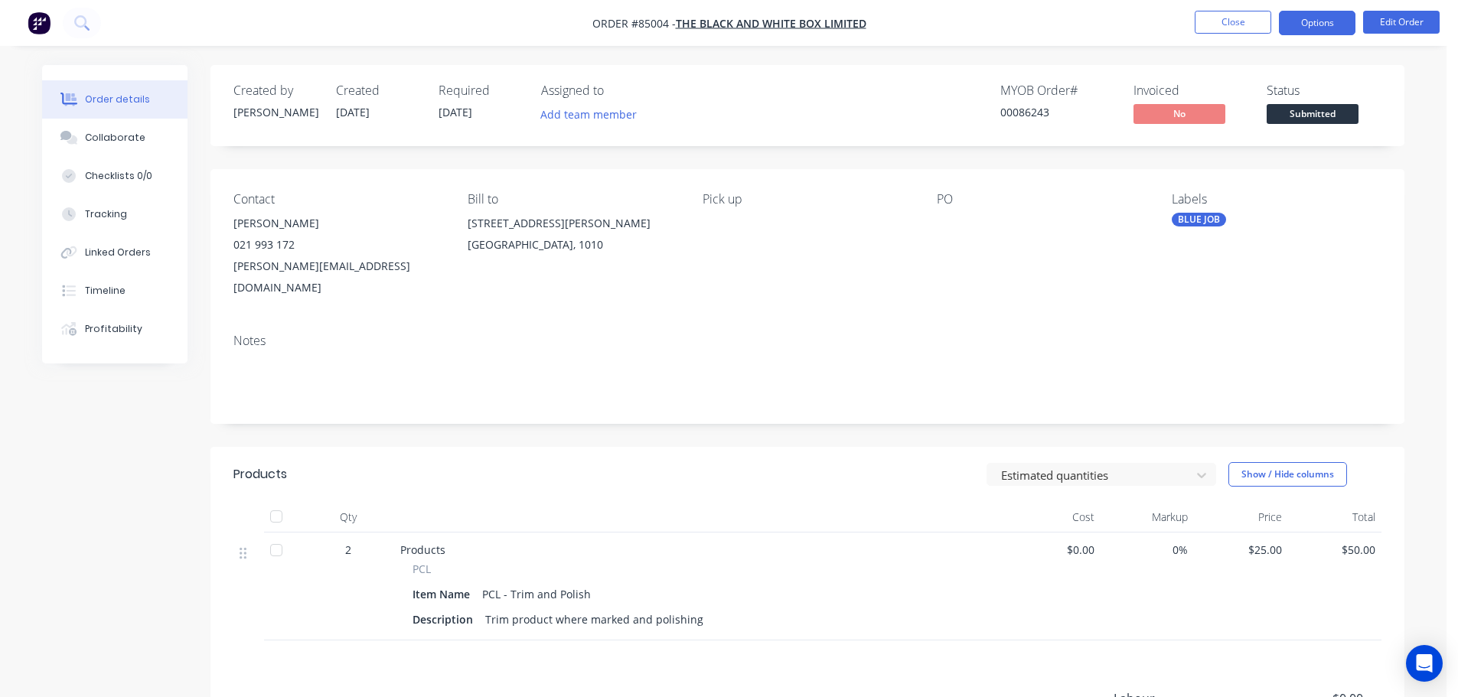
click at [1286, 20] on button "Options" at bounding box center [1317, 23] width 77 height 24
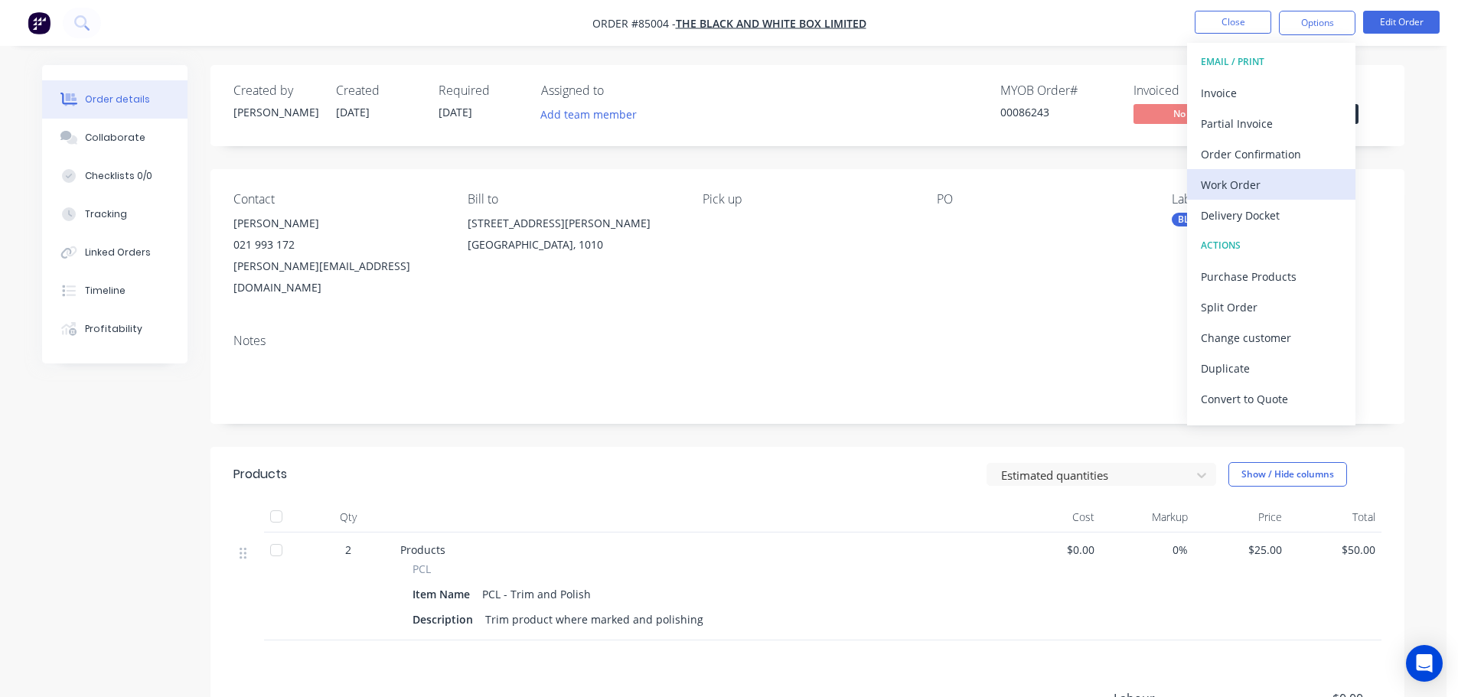
click at [1256, 172] on button "Work Order" at bounding box center [1271, 184] width 168 height 31
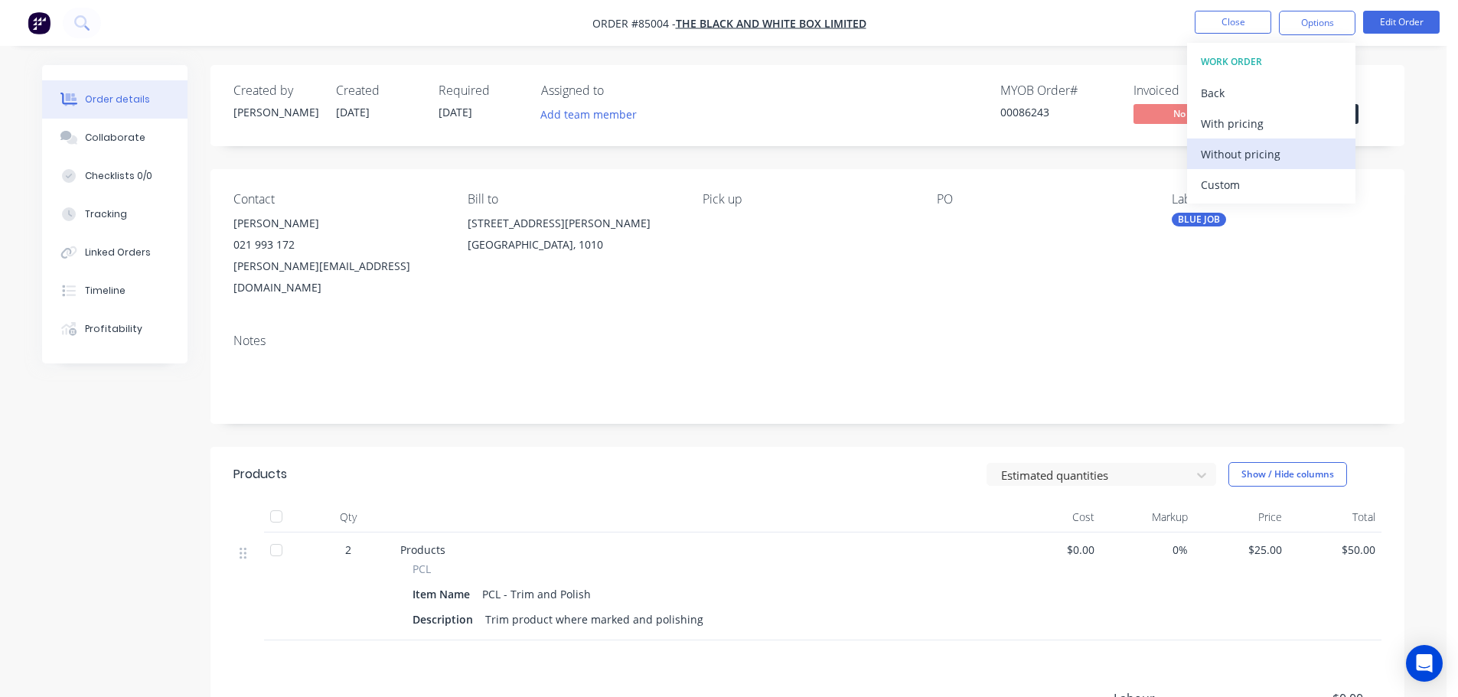
click at [1257, 156] on div "Without pricing" at bounding box center [1271, 154] width 141 height 22
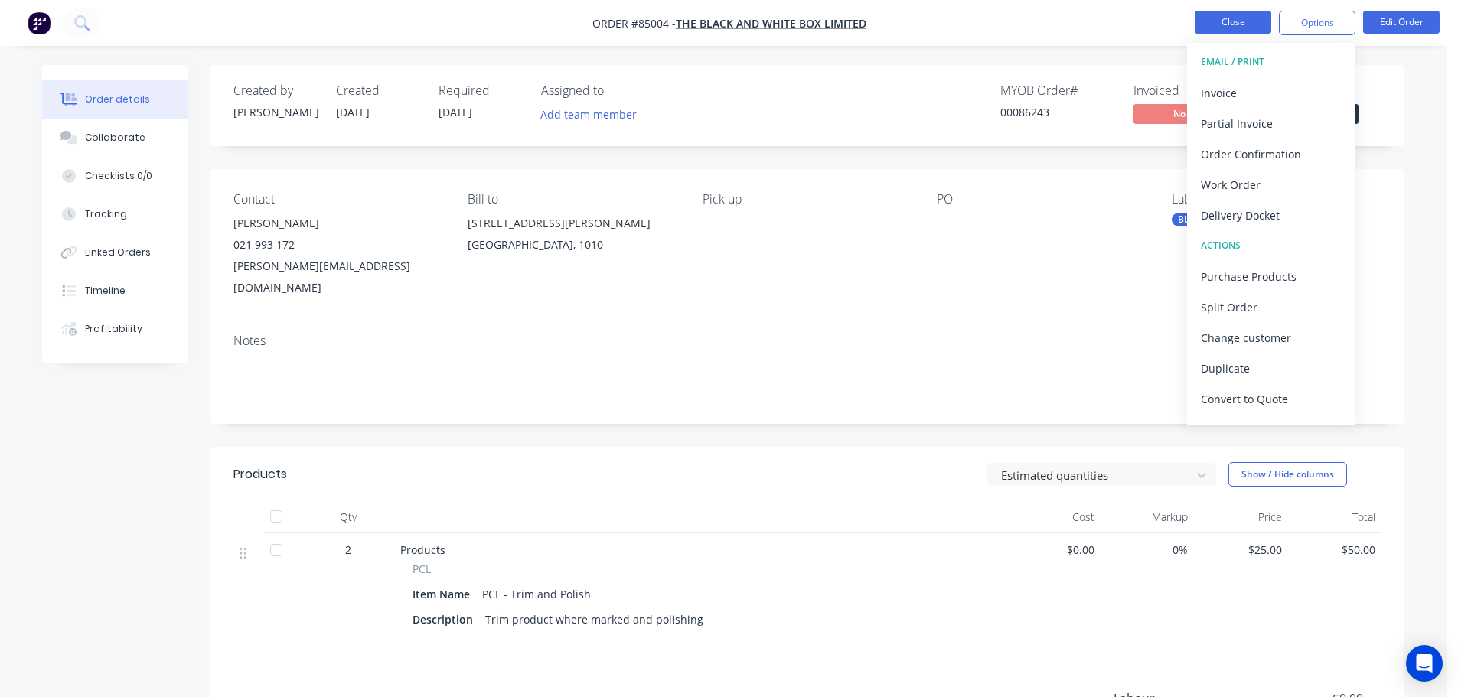
click at [1206, 21] on button "Close" at bounding box center [1233, 22] width 77 height 23
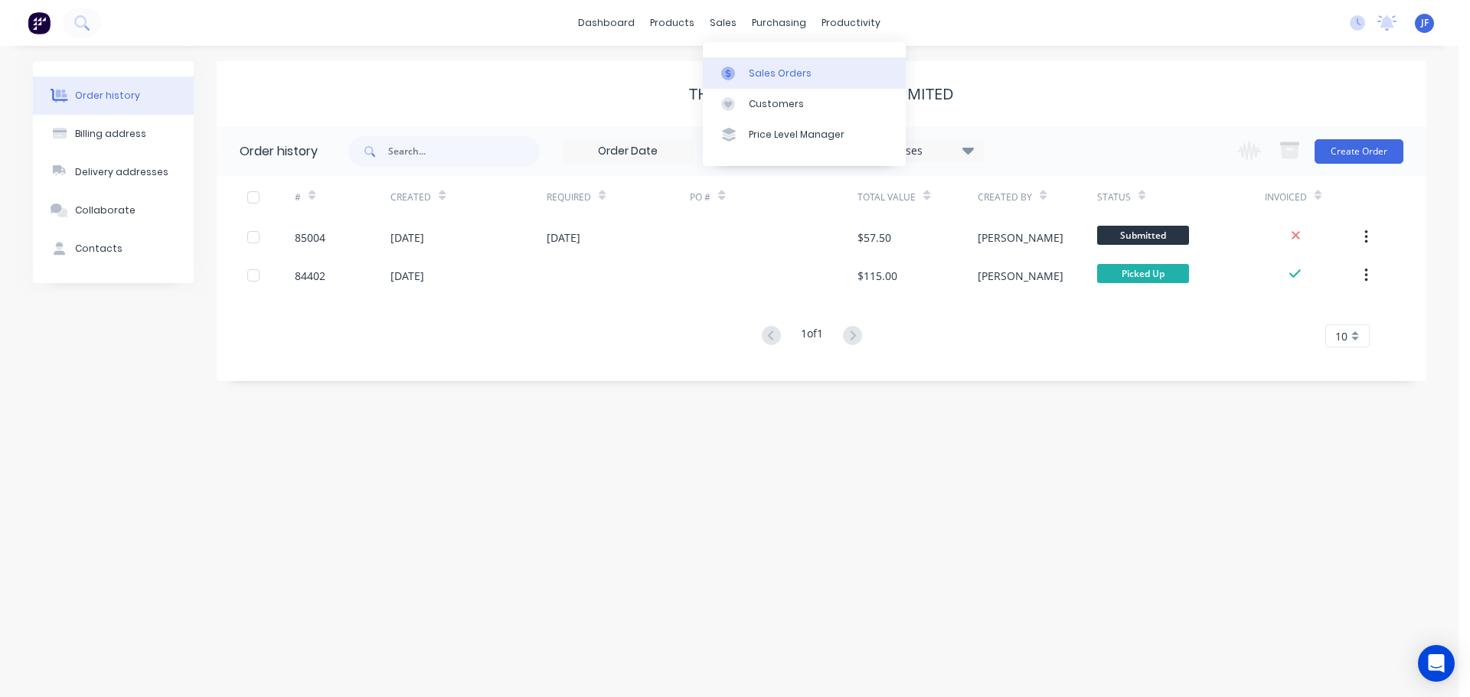
click at [765, 71] on div "Sales Orders" at bounding box center [780, 74] width 63 height 14
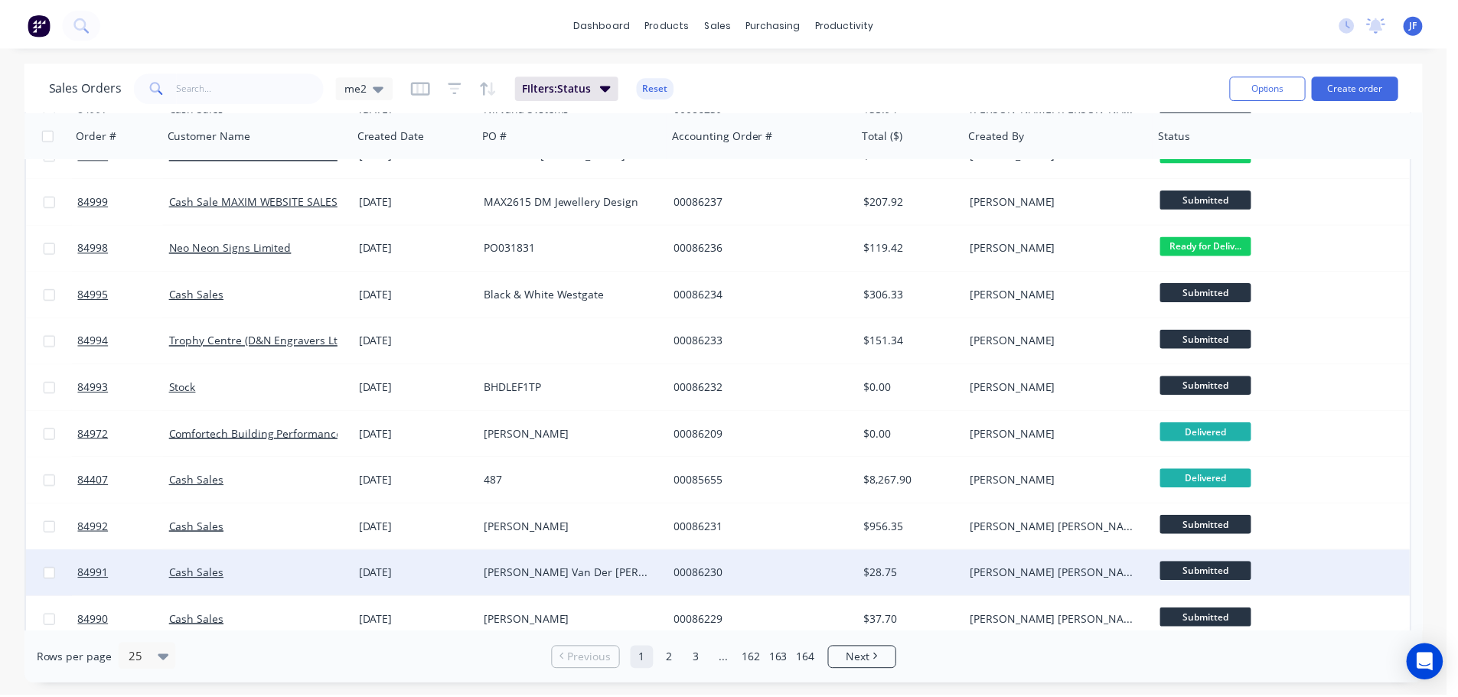
scroll to position [612, 0]
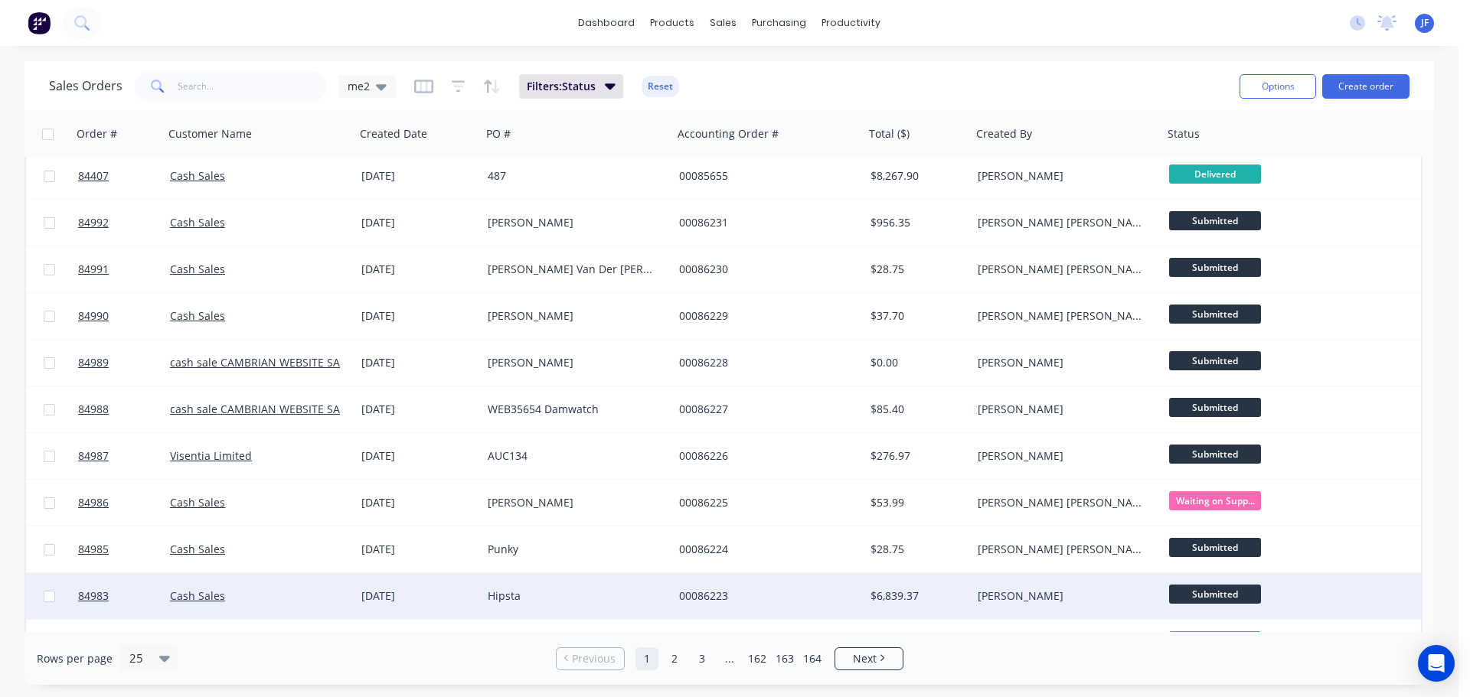
click at [493, 586] on div "Hipsta" at bounding box center [577, 596] width 191 height 46
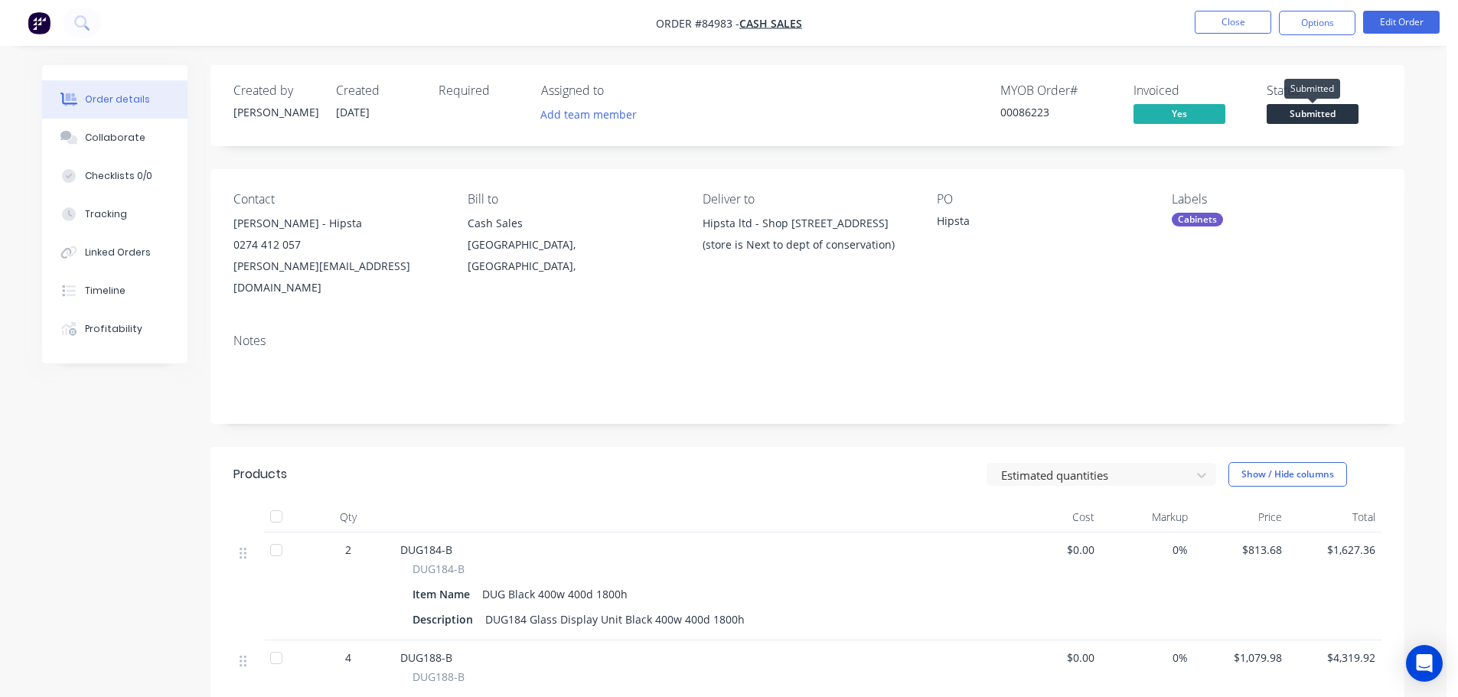
click at [1314, 109] on span "Submitted" at bounding box center [1313, 113] width 92 height 19
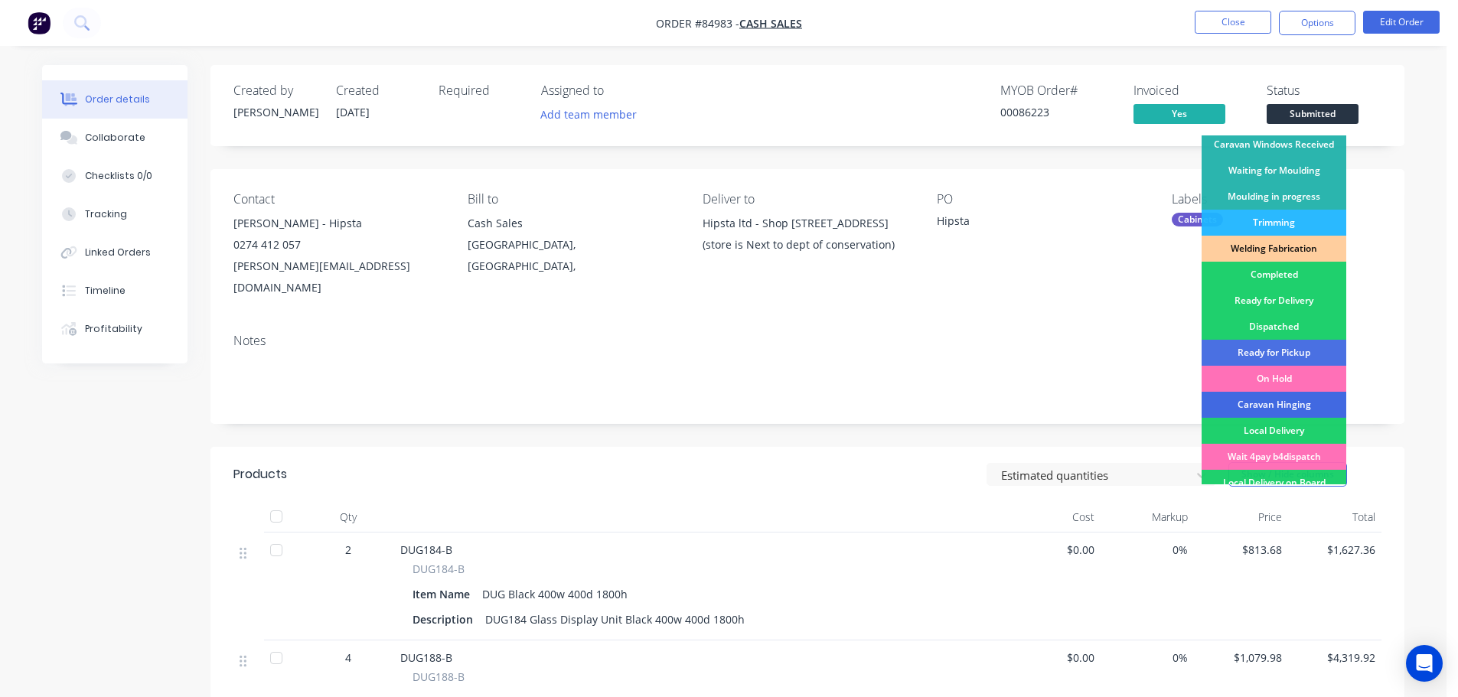
scroll to position [302, 0]
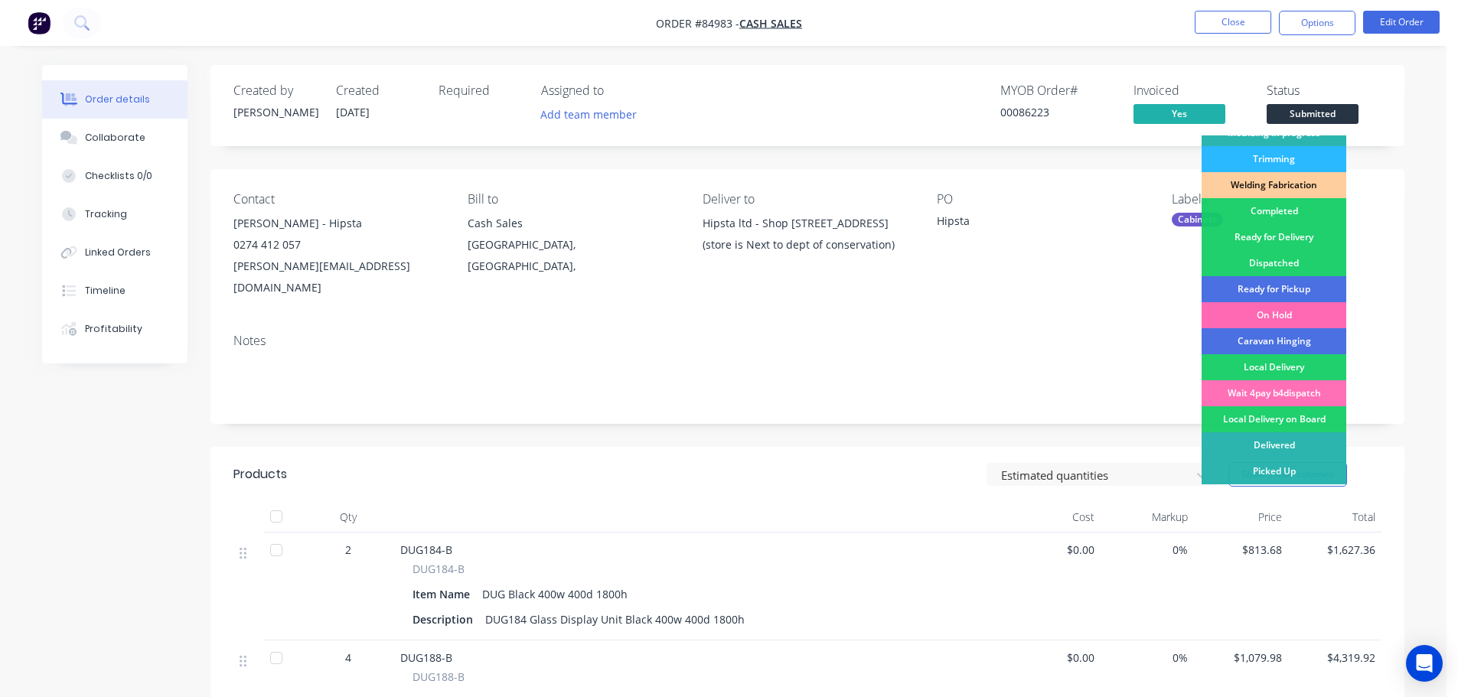
click at [1275, 317] on div "On Hold" at bounding box center [1274, 315] width 145 height 26
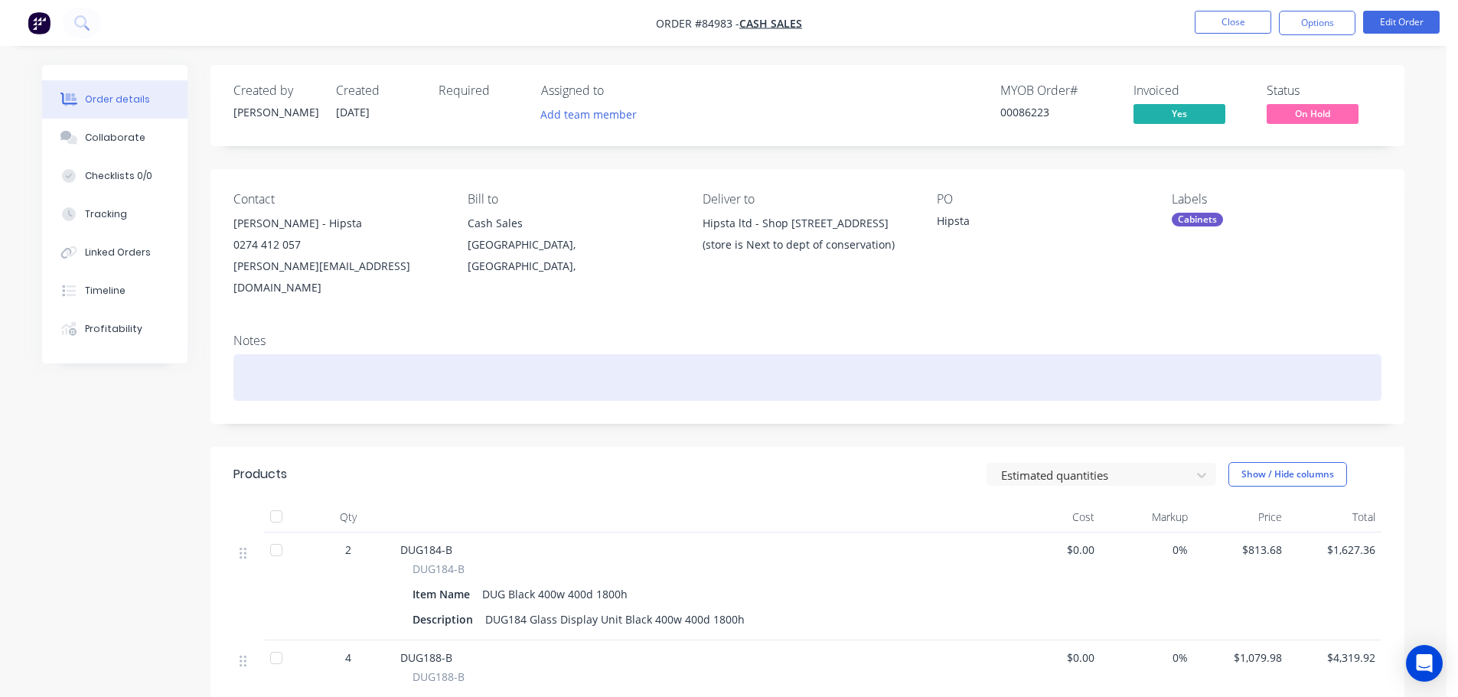
click at [600, 370] on div at bounding box center [807, 377] width 1148 height 47
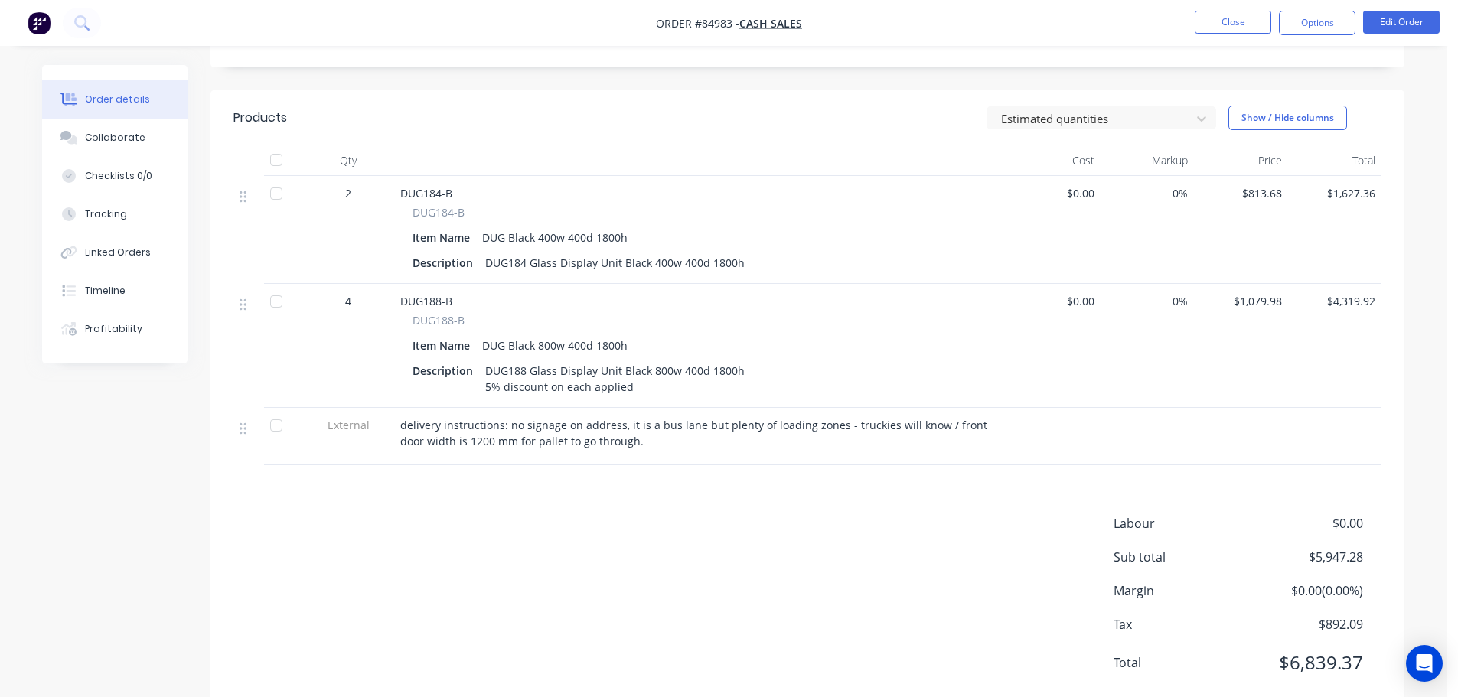
scroll to position [376, 0]
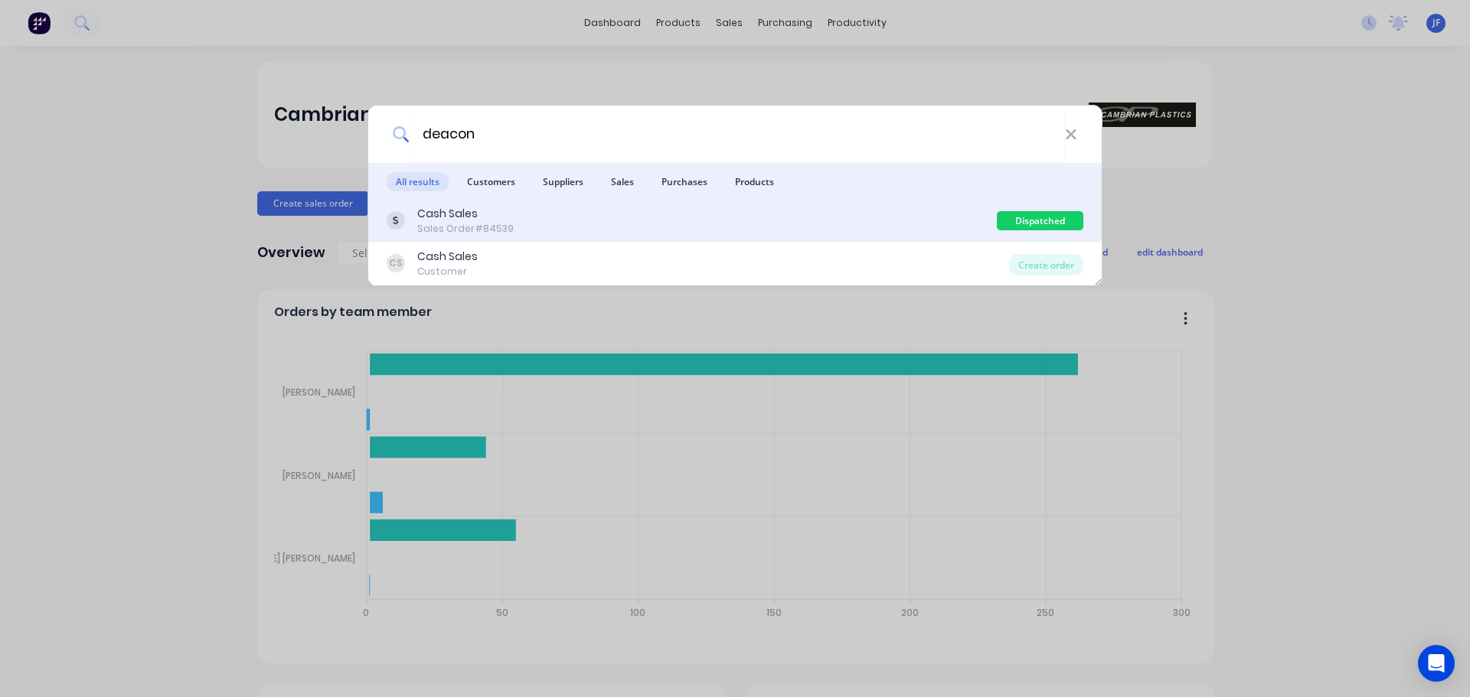
type input "deacon"
click at [519, 217] on div "Cash Sales Sales Order #84539" at bounding box center [692, 221] width 610 height 30
